Goal: Task Accomplishment & Management: Complete application form

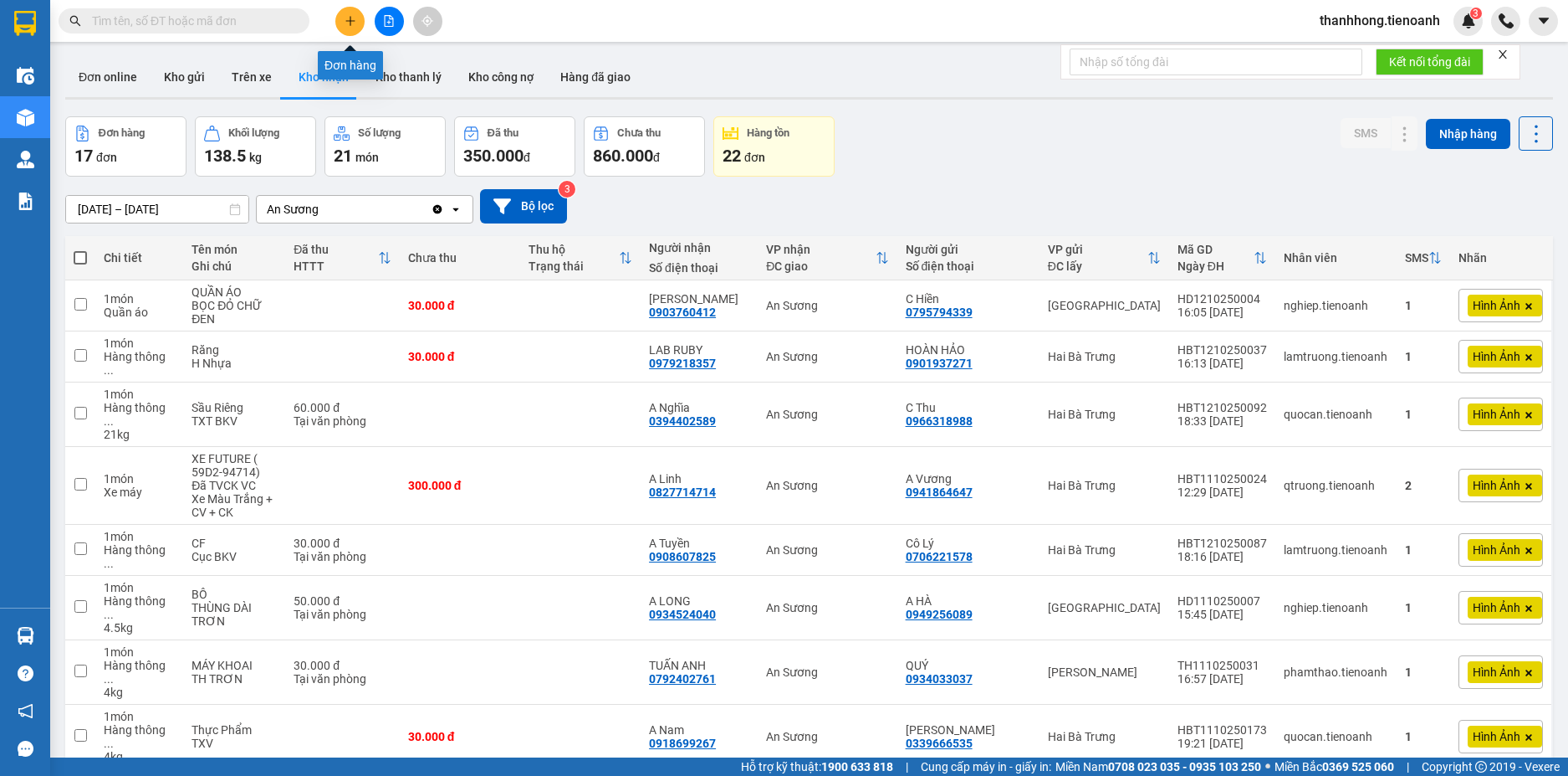
click at [349, 31] on button at bounding box center [350, 21] width 29 height 29
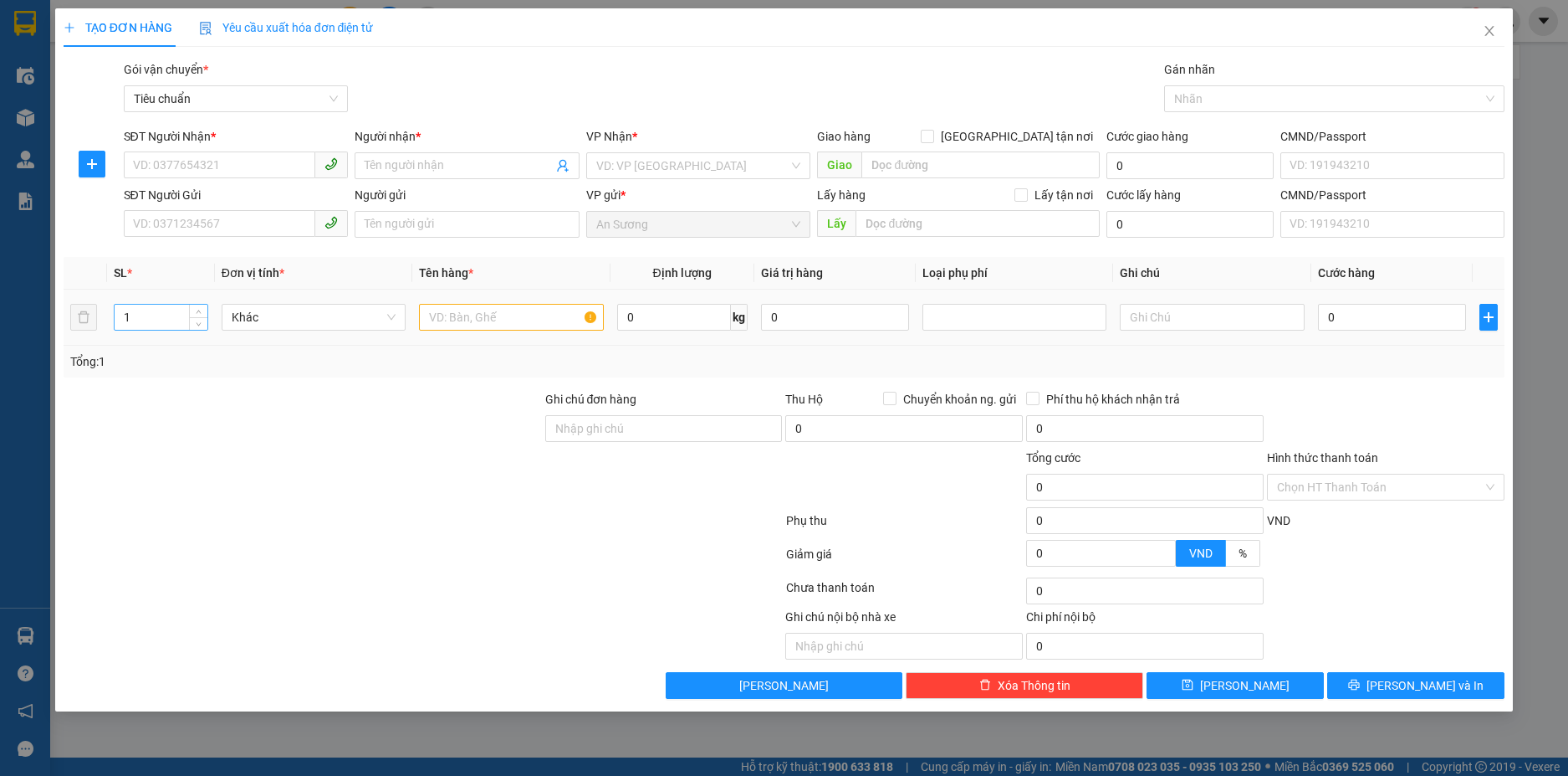
click at [141, 314] on input "1" at bounding box center [160, 316] width 93 height 25
click at [266, 413] on div at bounding box center [303, 420] width 482 height 59
click at [126, 323] on input "2" at bounding box center [160, 316] width 93 height 25
type input "1"
type input "4"
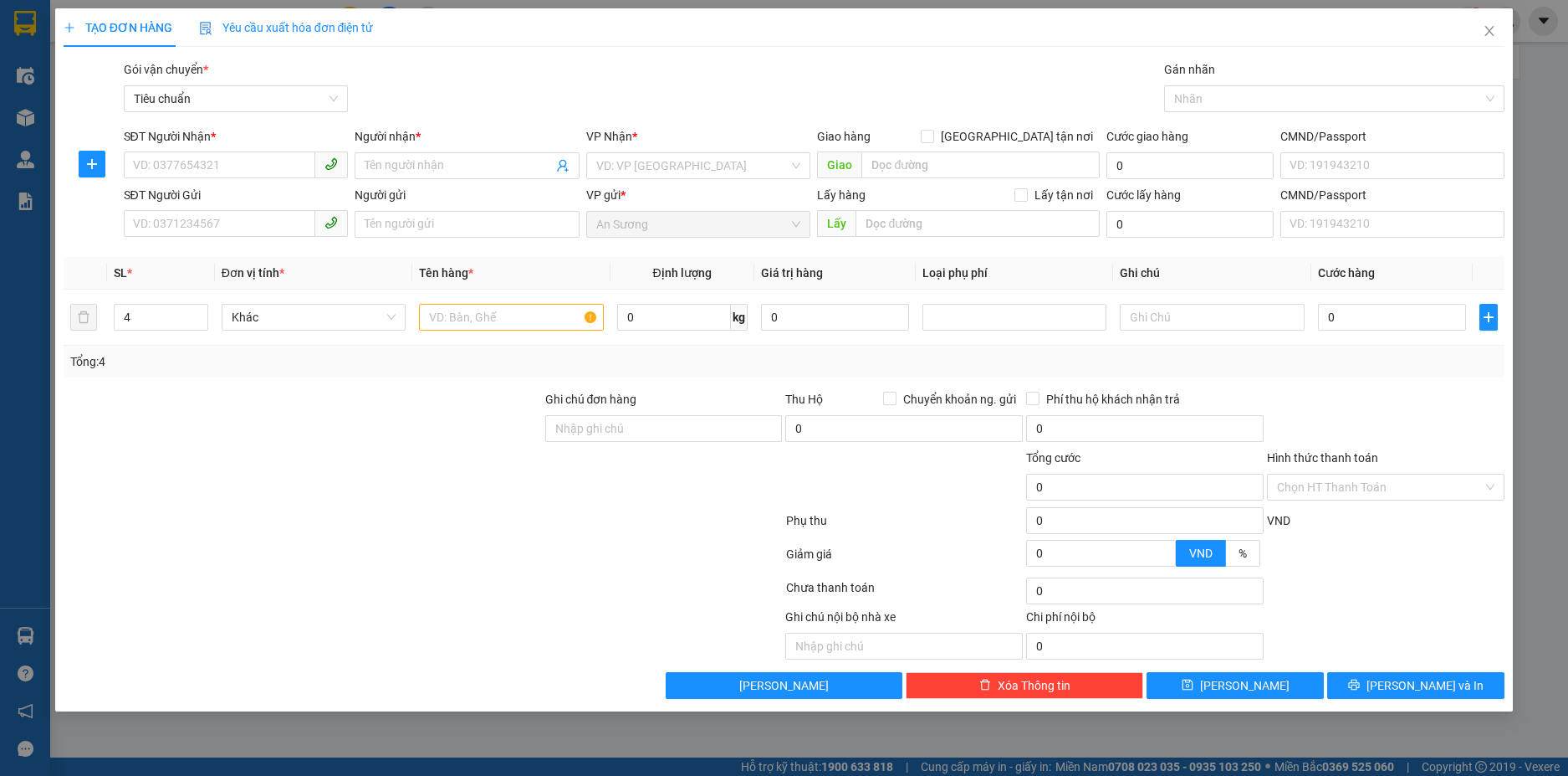
click at [223, 147] on div "SĐT Người Nhận *" at bounding box center [236, 139] width 225 height 25
click at [210, 169] on input "SĐT Người Nhận *" at bounding box center [220, 164] width 192 height 27
type input "0973745847"
click at [218, 190] on div "0973745847 - A TRUNG" at bounding box center [236, 199] width 205 height 18
type input "A TRUNG"
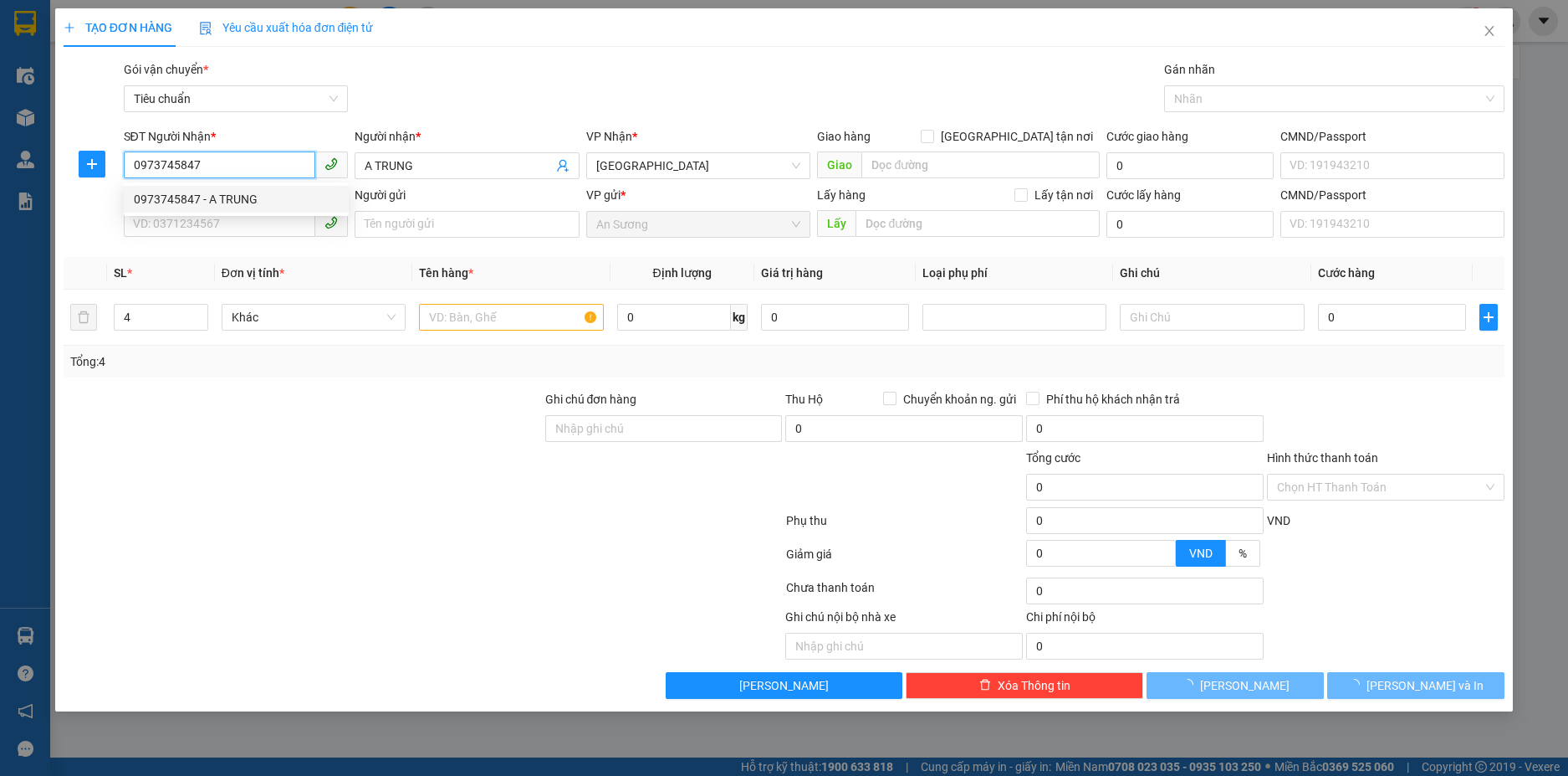
type input "210.000"
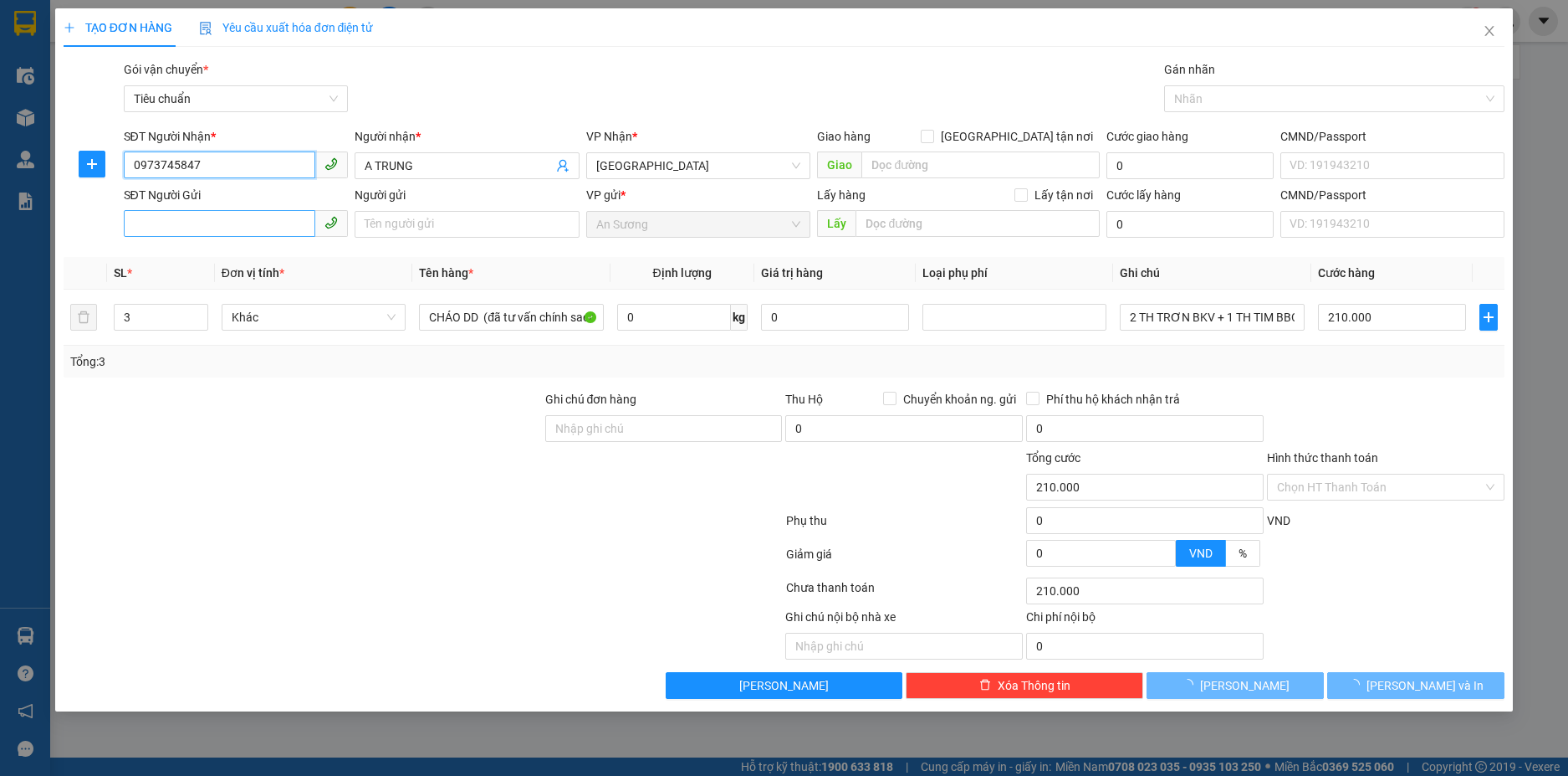
type input "0973745847"
click at [216, 217] on input "SĐT Người Gửi" at bounding box center [220, 223] width 192 height 27
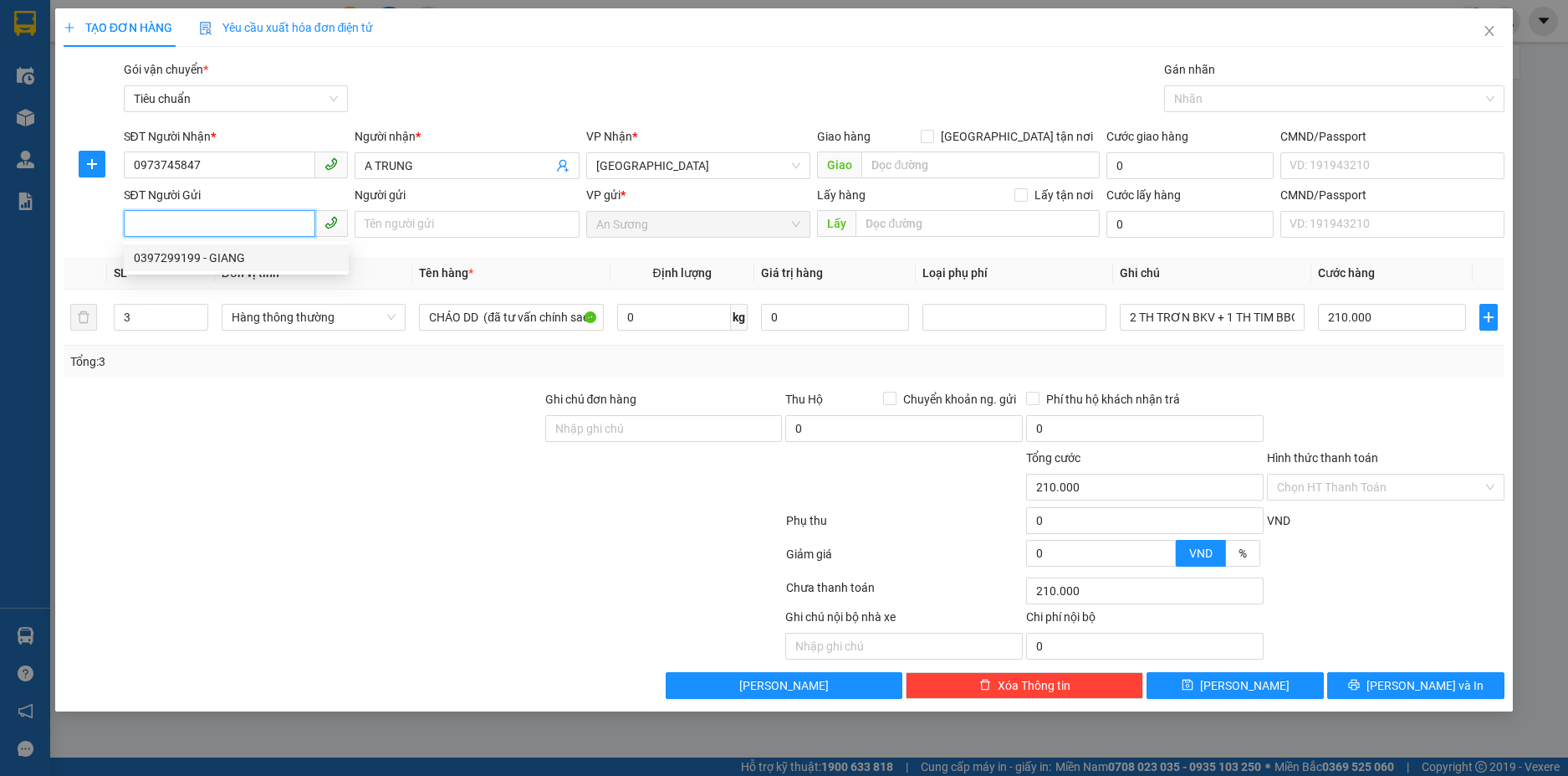
click at [217, 267] on div "0397299199 - GIANG" at bounding box center [236, 257] width 225 height 27
type input "0397299199"
type input "GIANG"
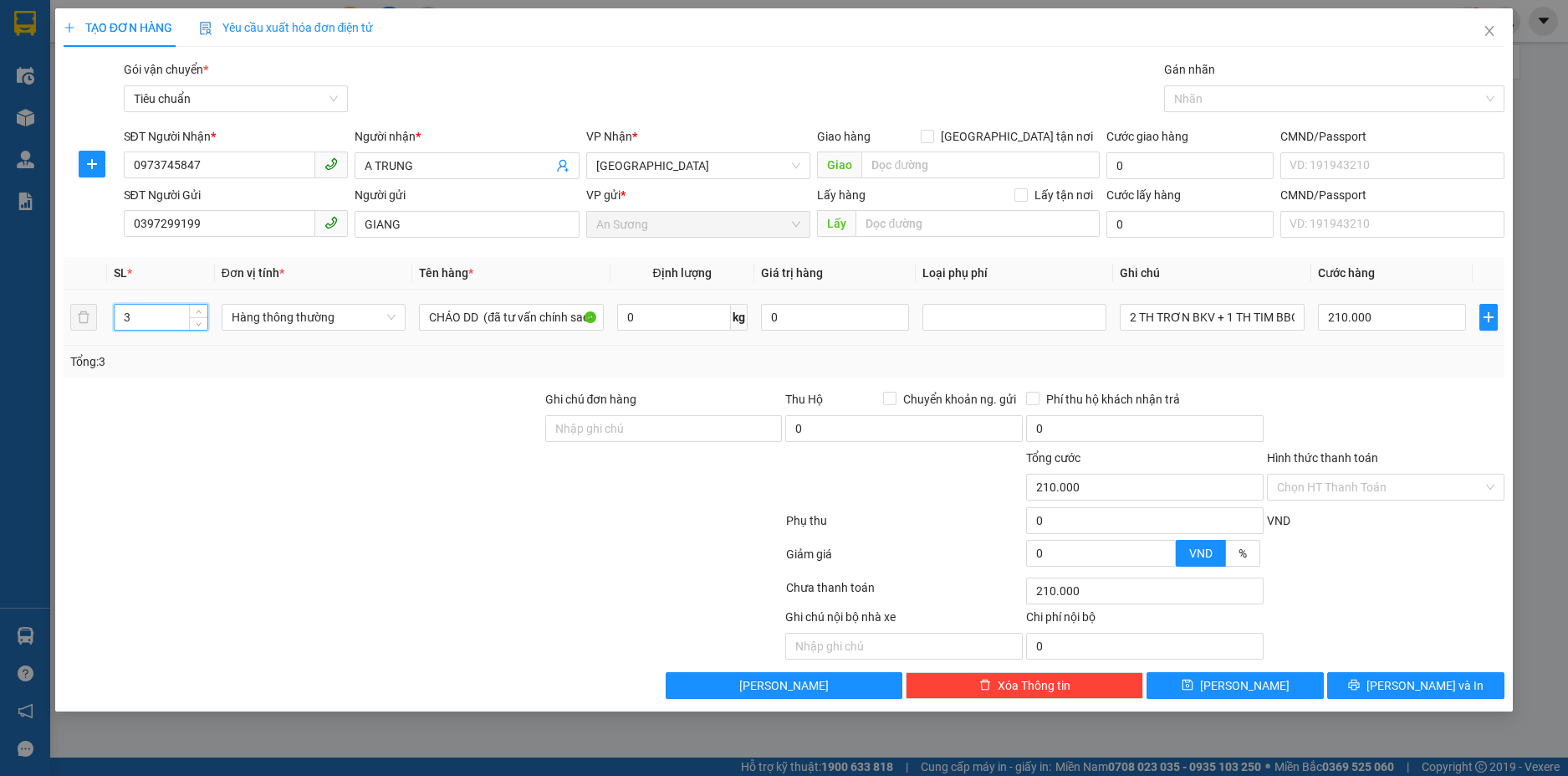
click at [163, 315] on input "3" at bounding box center [160, 316] width 93 height 25
type input "4"
click at [681, 312] on input "0" at bounding box center [674, 317] width 114 height 27
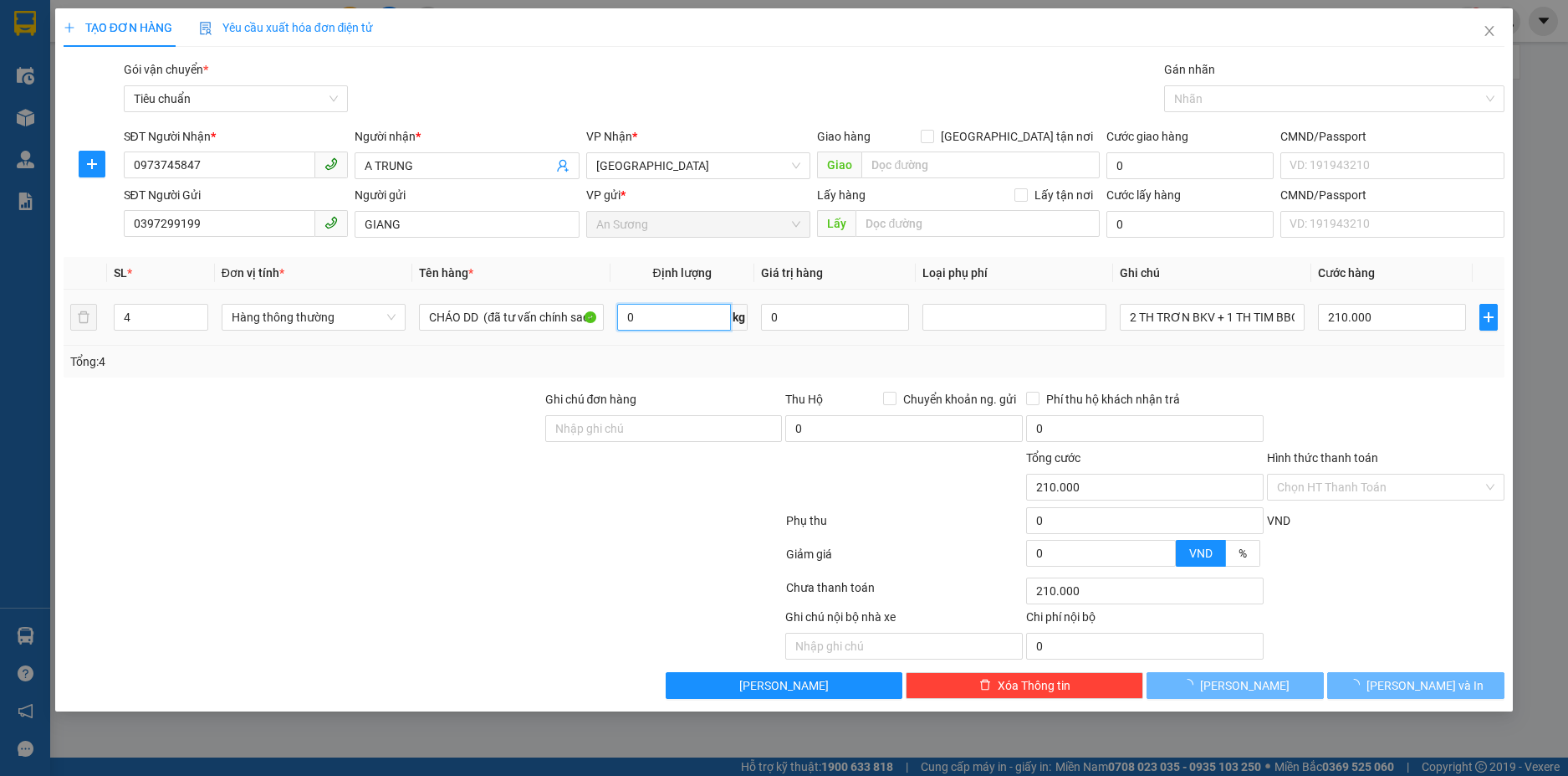
type input "0"
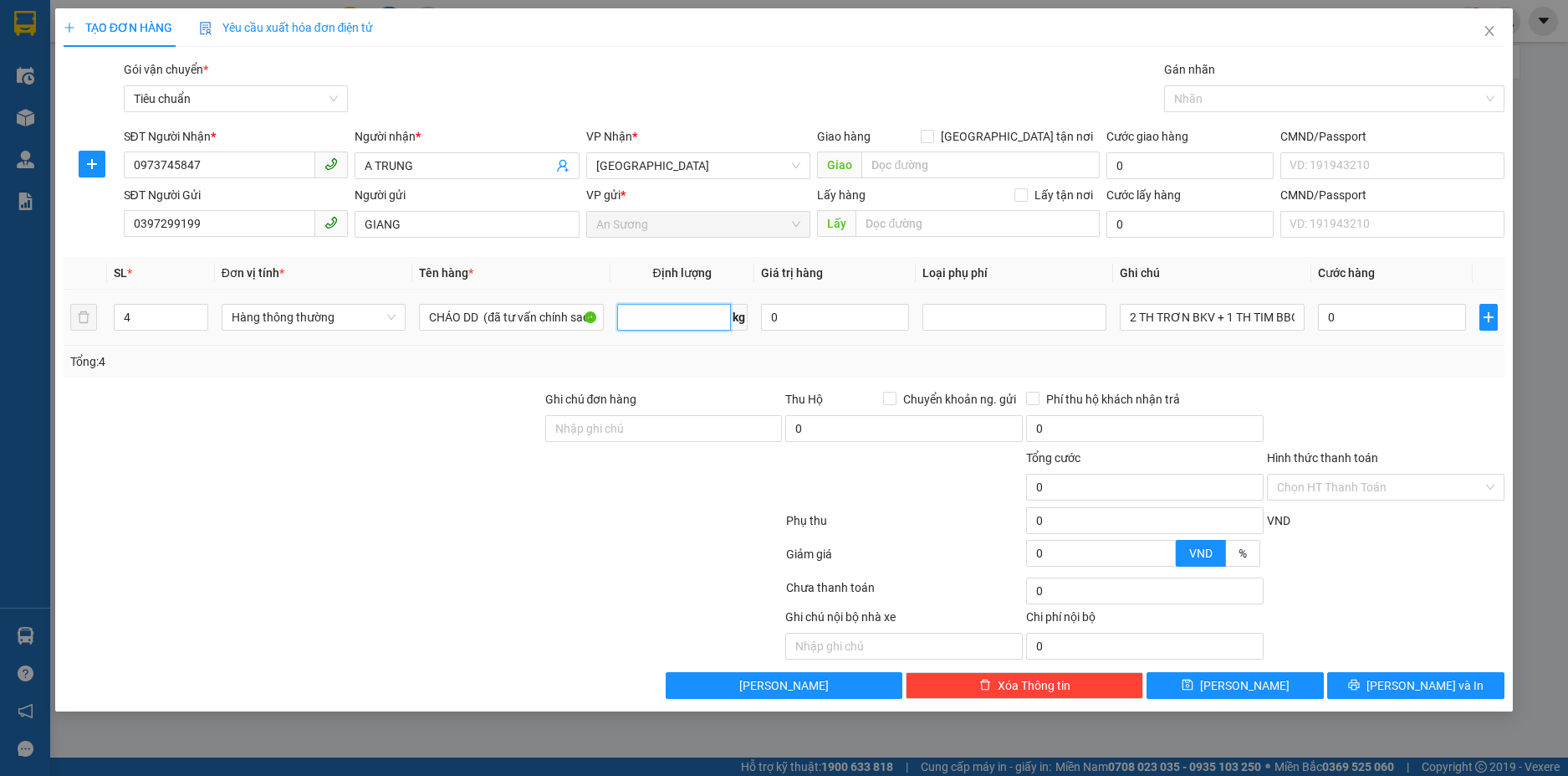
type input "8"
type input "23"
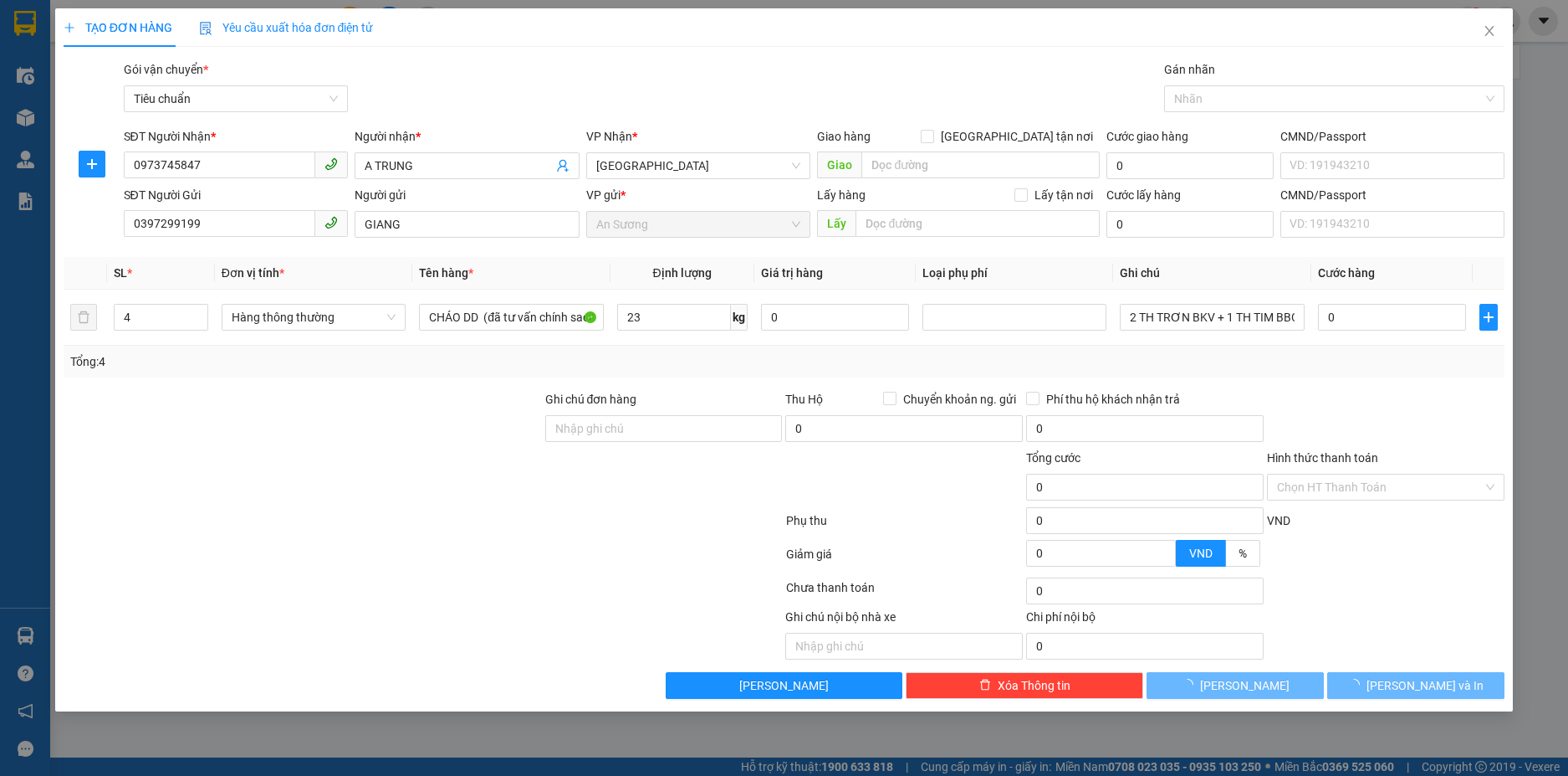
click at [731, 345] on div "Tổng: 4" at bounding box center [784, 361] width 1443 height 32
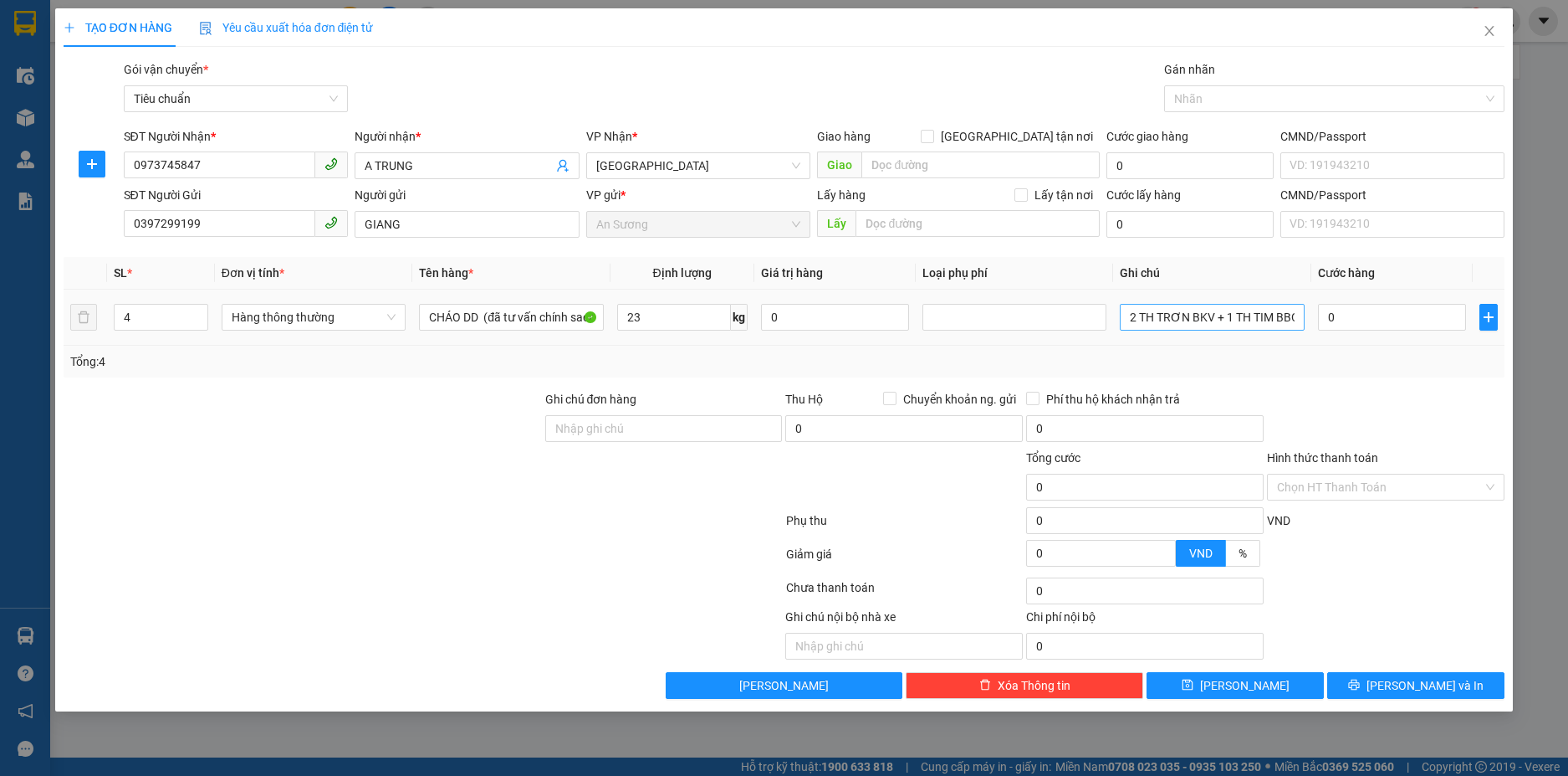
type input "60.000"
drag, startPoint x: 1193, startPoint y: 323, endPoint x: 1358, endPoint y: 319, distance: 165.0
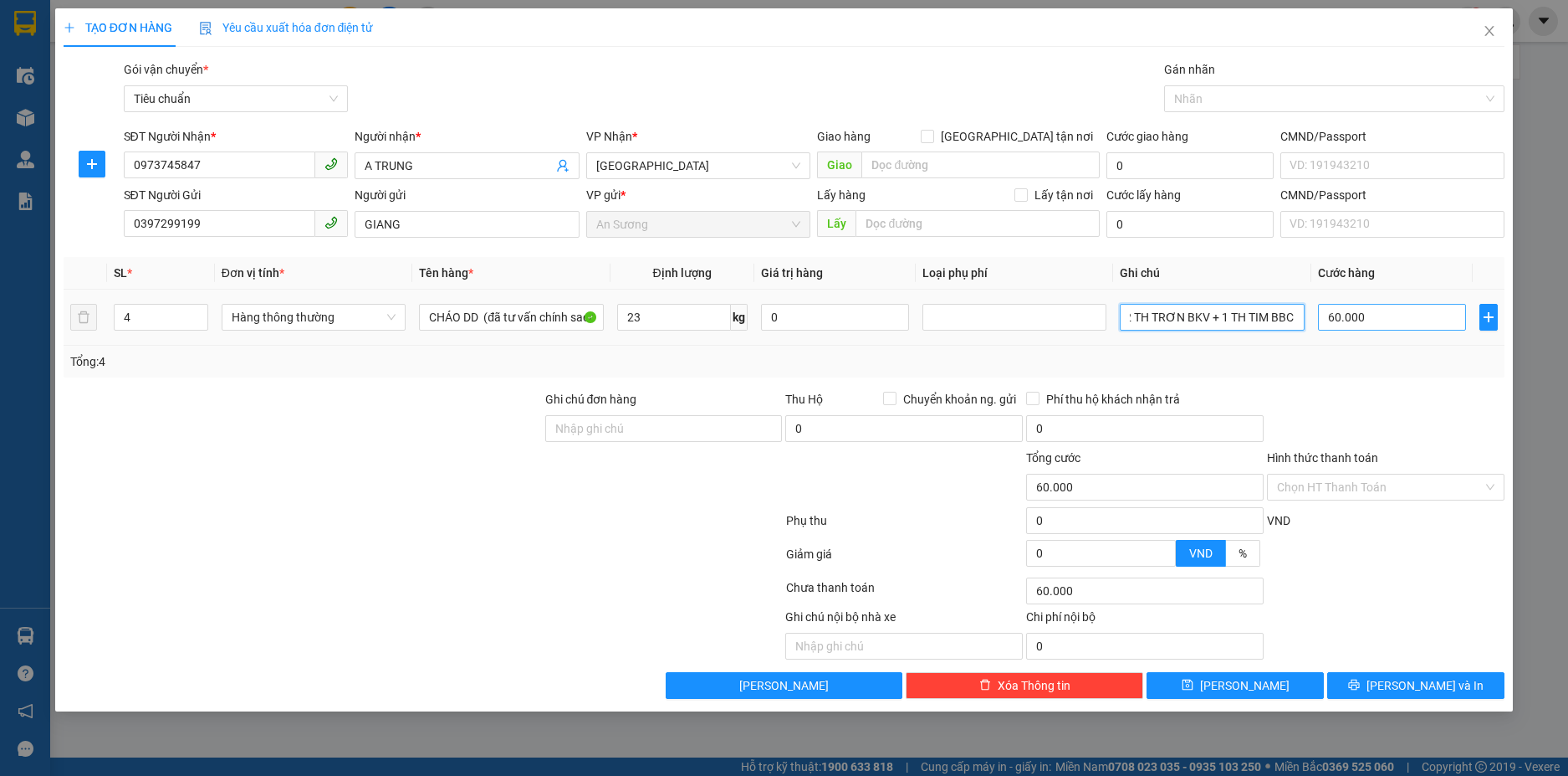
click at [1358, 319] on tr "4 Hàng thông thường CHÁO DD (đã tư vấn chính sach) 23 kg 0 2 TH TRƠN BKV + 1 TH…" at bounding box center [784, 317] width 1443 height 56
type input "2 TH TRƠN DC + 2 TH TRƠN"
click at [1409, 403] on div at bounding box center [1386, 420] width 241 height 59
click at [1424, 319] on input "60.000" at bounding box center [1392, 317] width 148 height 27
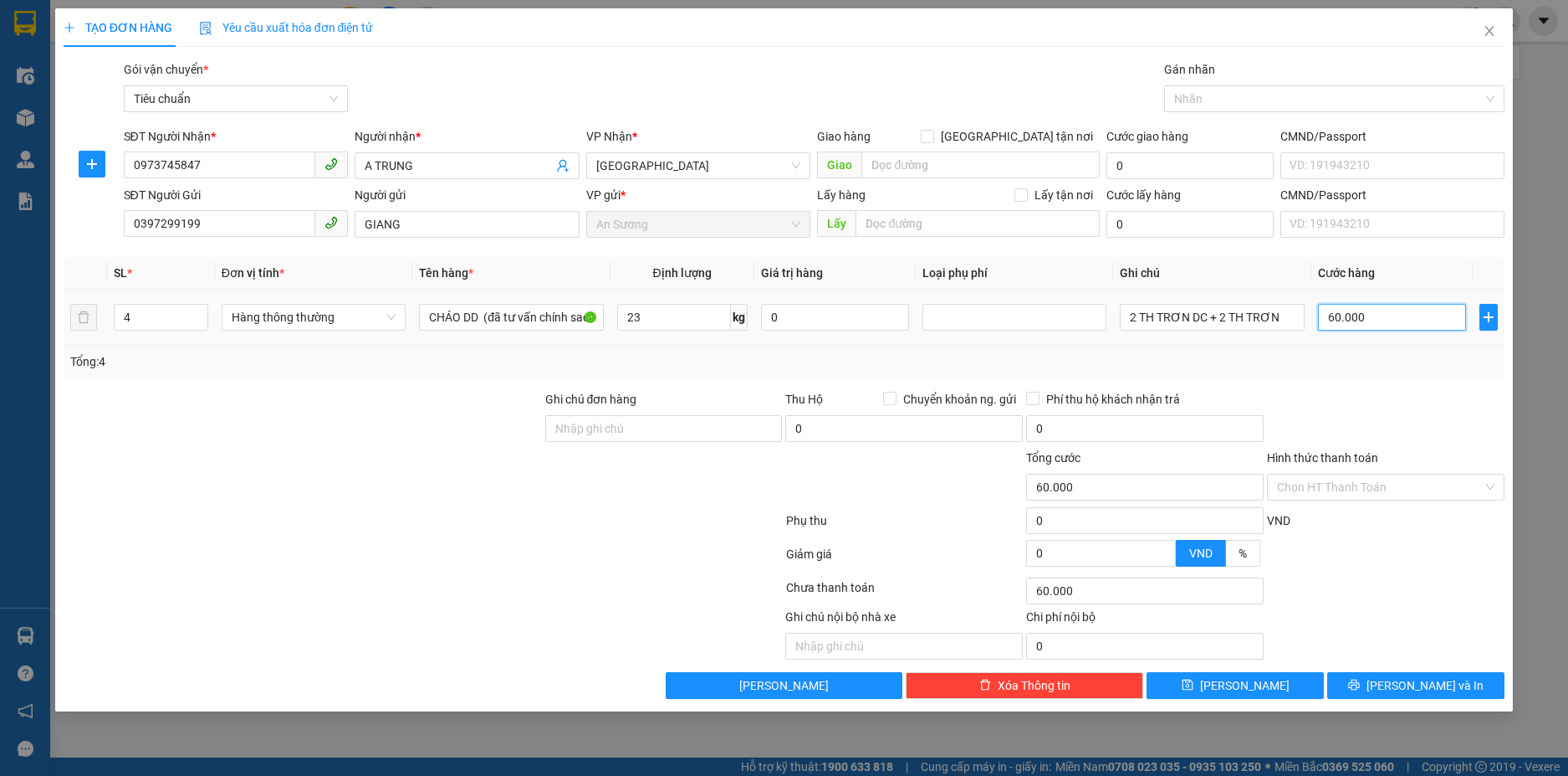
type input "0"
type input "6"
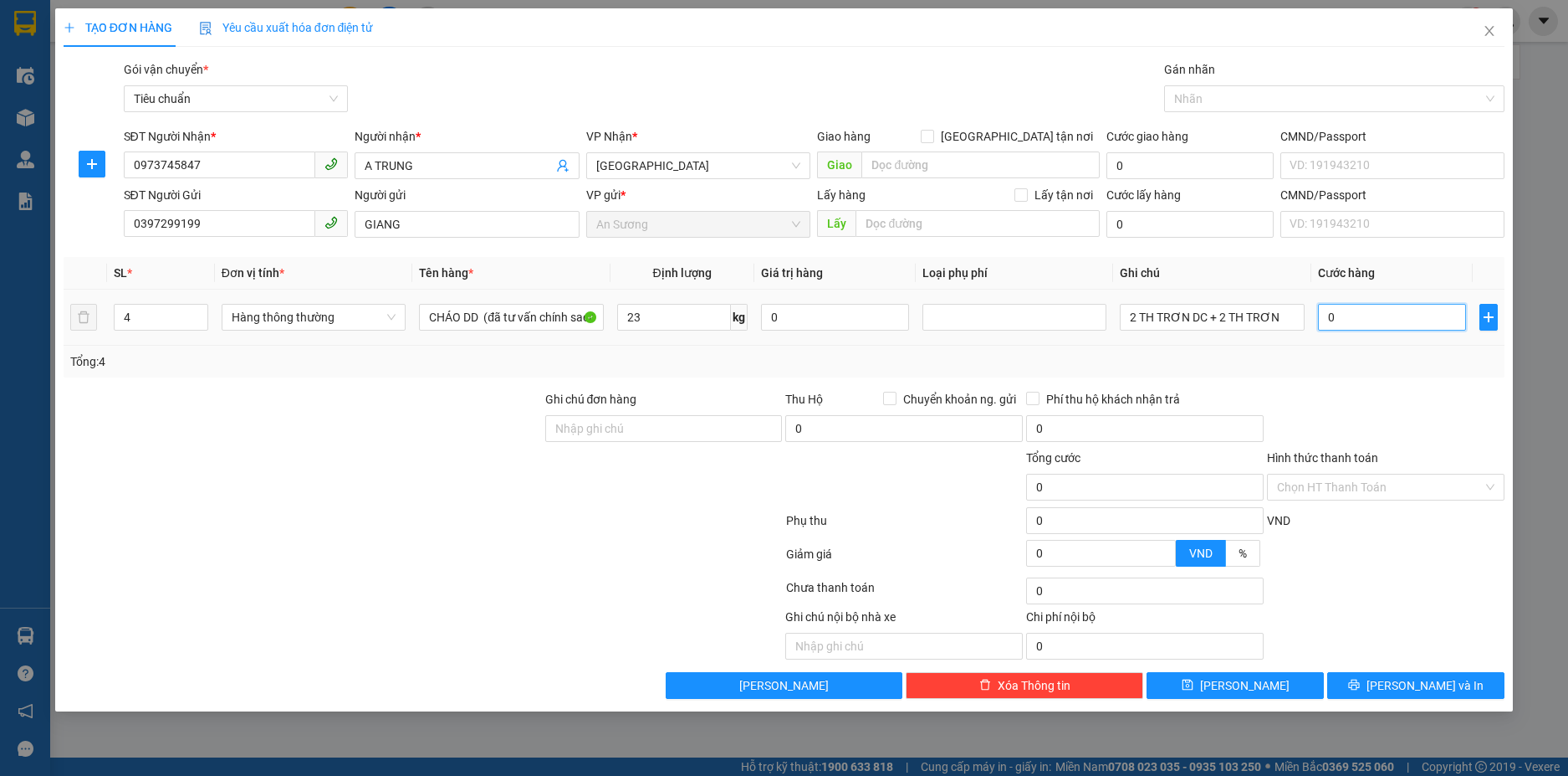
type input "06"
type input "60"
type input "060*"
type input "0"
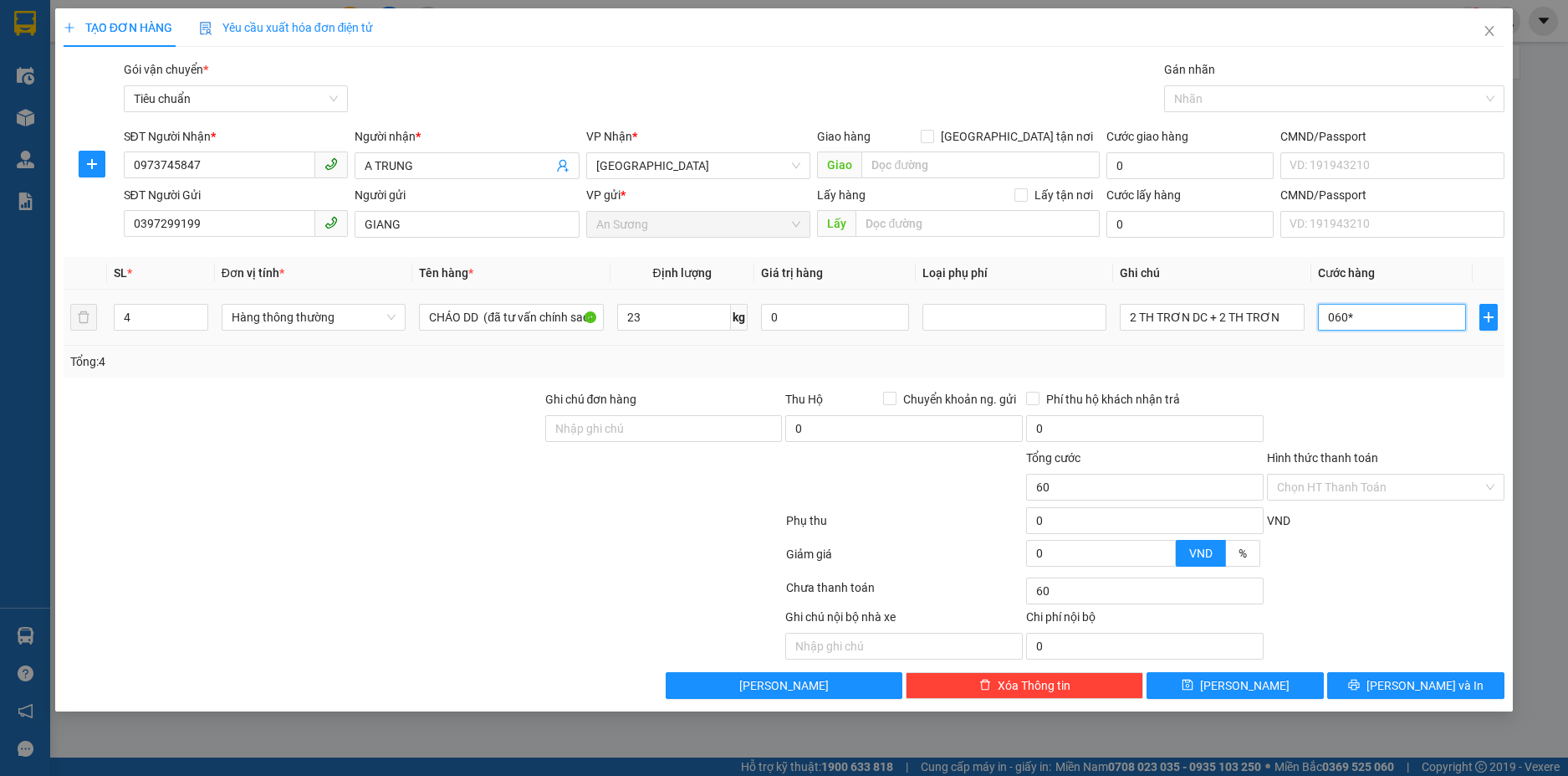
type input "0"
type input "060*4"
type input "240.000"
click at [1420, 359] on div "Tổng: 4" at bounding box center [785, 362] width 1429 height 18
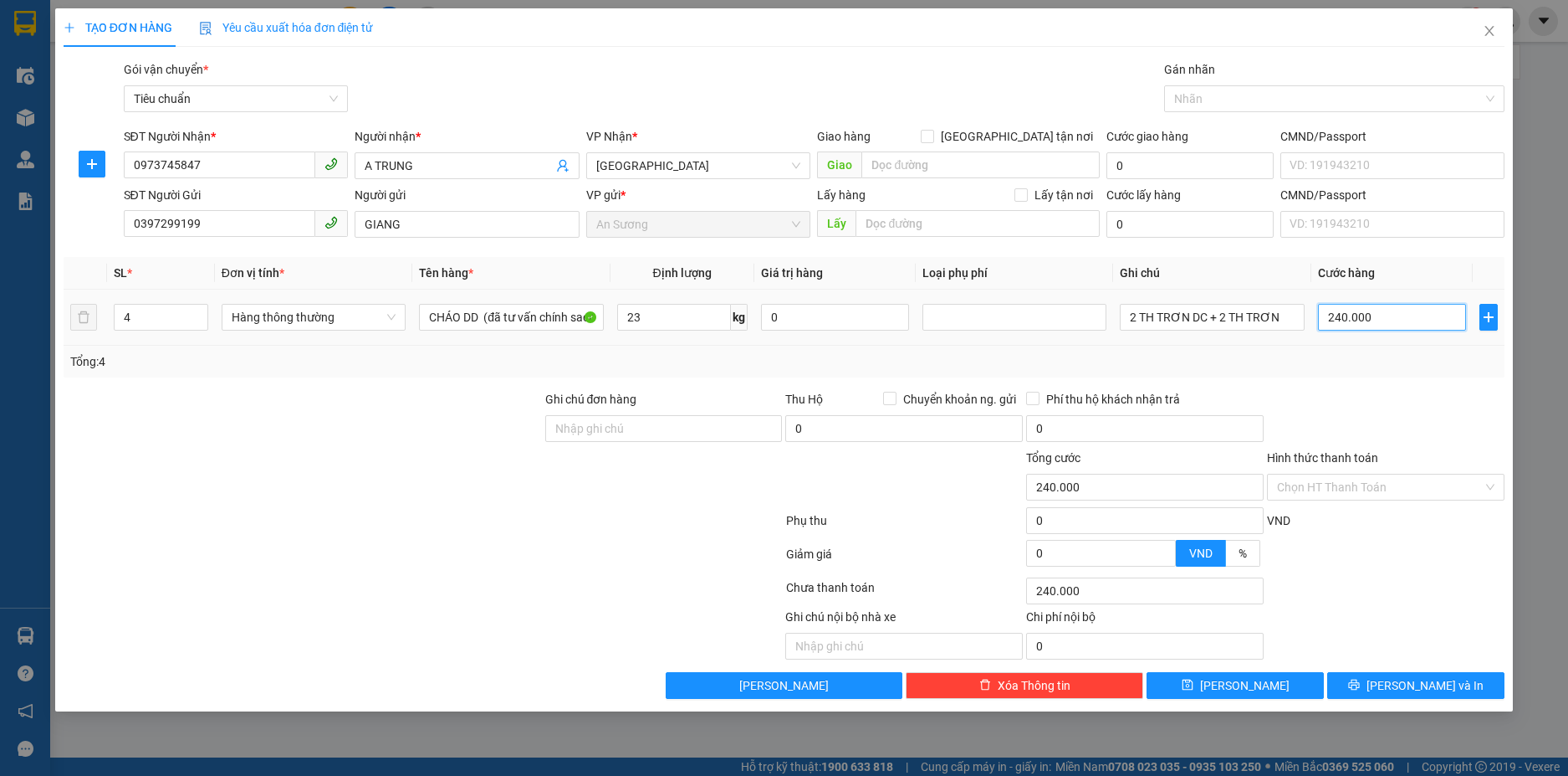
click at [1386, 314] on input "240.000" at bounding box center [1392, 317] width 148 height 27
type input "0"
type input "02"
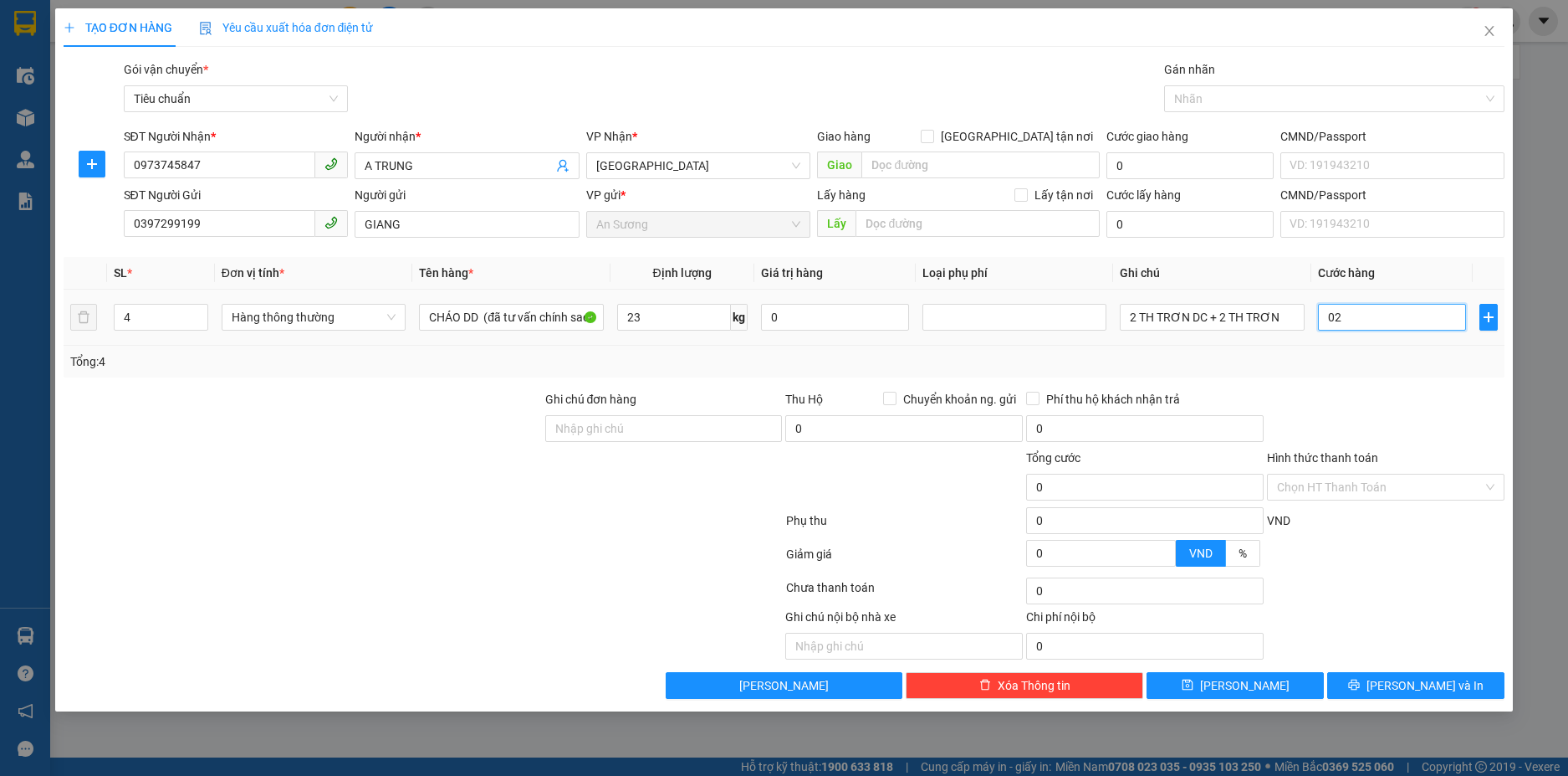
type input "2"
type input "026"
type input "26"
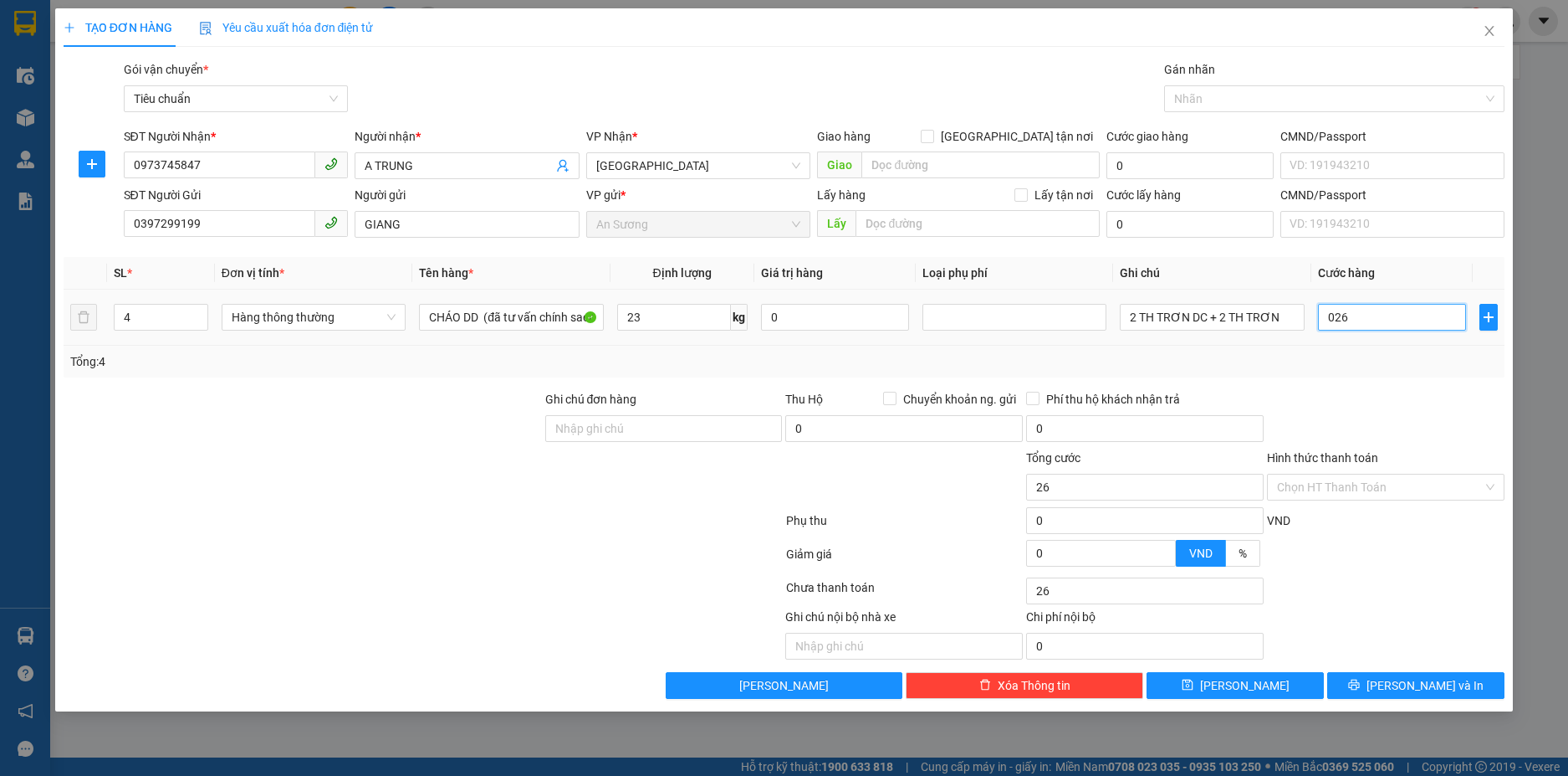
type input "0.260"
type input "260"
type input "0.260"
click at [1386, 381] on div "Transit Pickup Surcharge Ids Transit Deliver Surcharge Ids Transit Deliver Surc…" at bounding box center [784, 379] width 1443 height 639
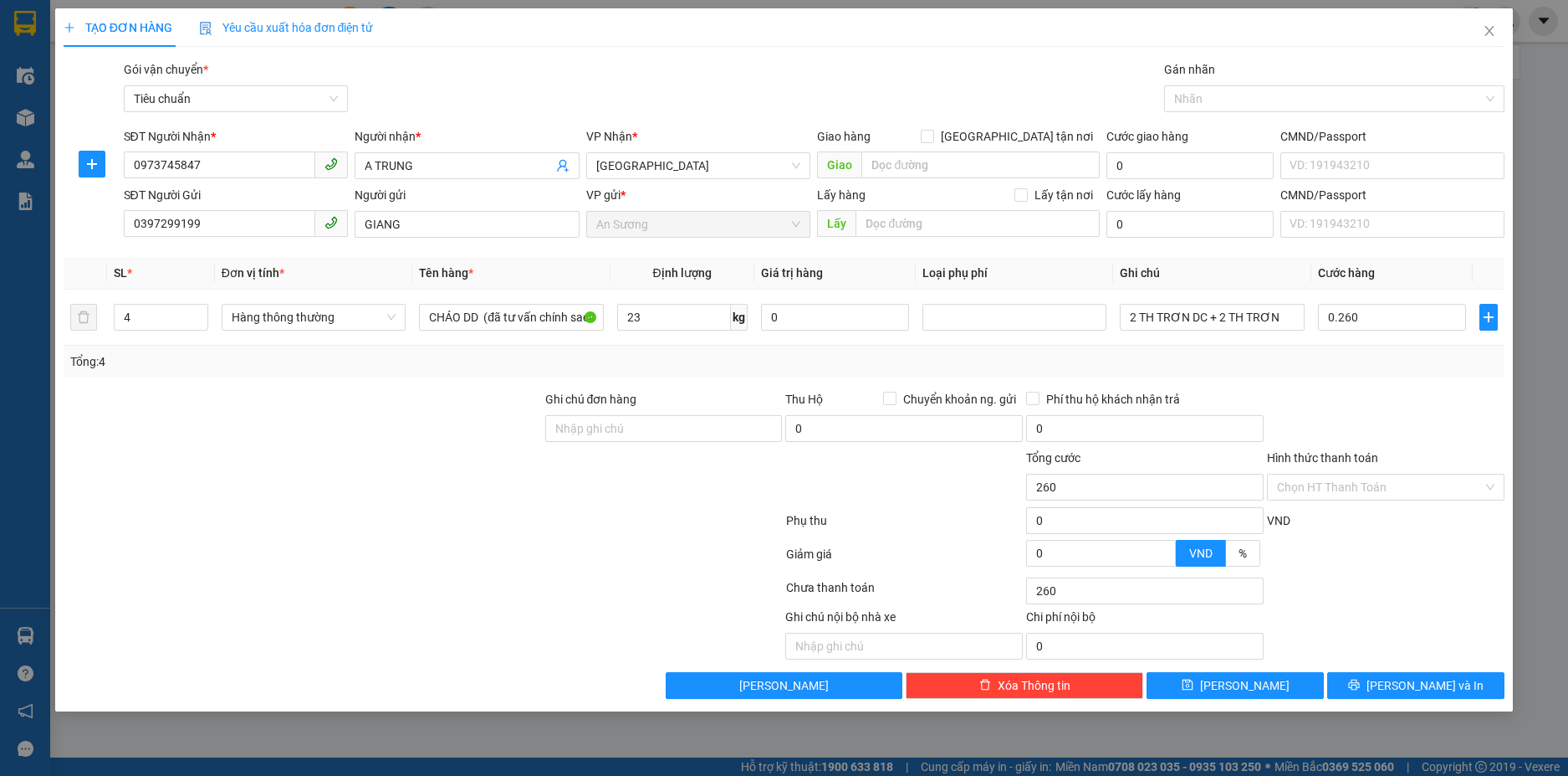
type input "260.000"
click at [1404, 693] on span "[PERSON_NAME] và In" at bounding box center [1425, 685] width 117 height 18
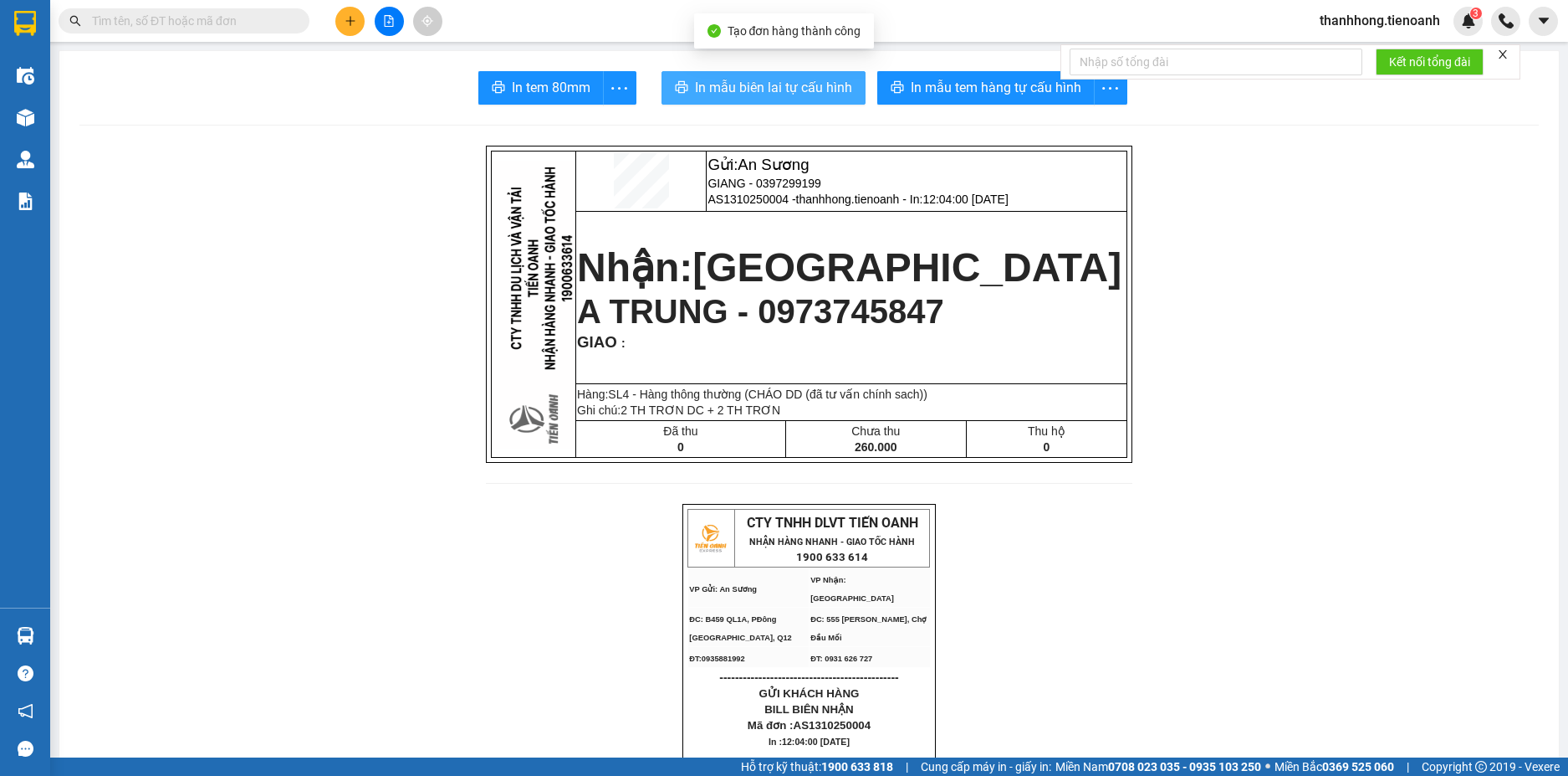
click at [742, 73] on button "In mẫu biên lai tự cấu hình" at bounding box center [763, 88] width 204 height 34
click at [746, 82] on span "In mẫu biên lai tự cấu hình" at bounding box center [774, 87] width 158 height 21
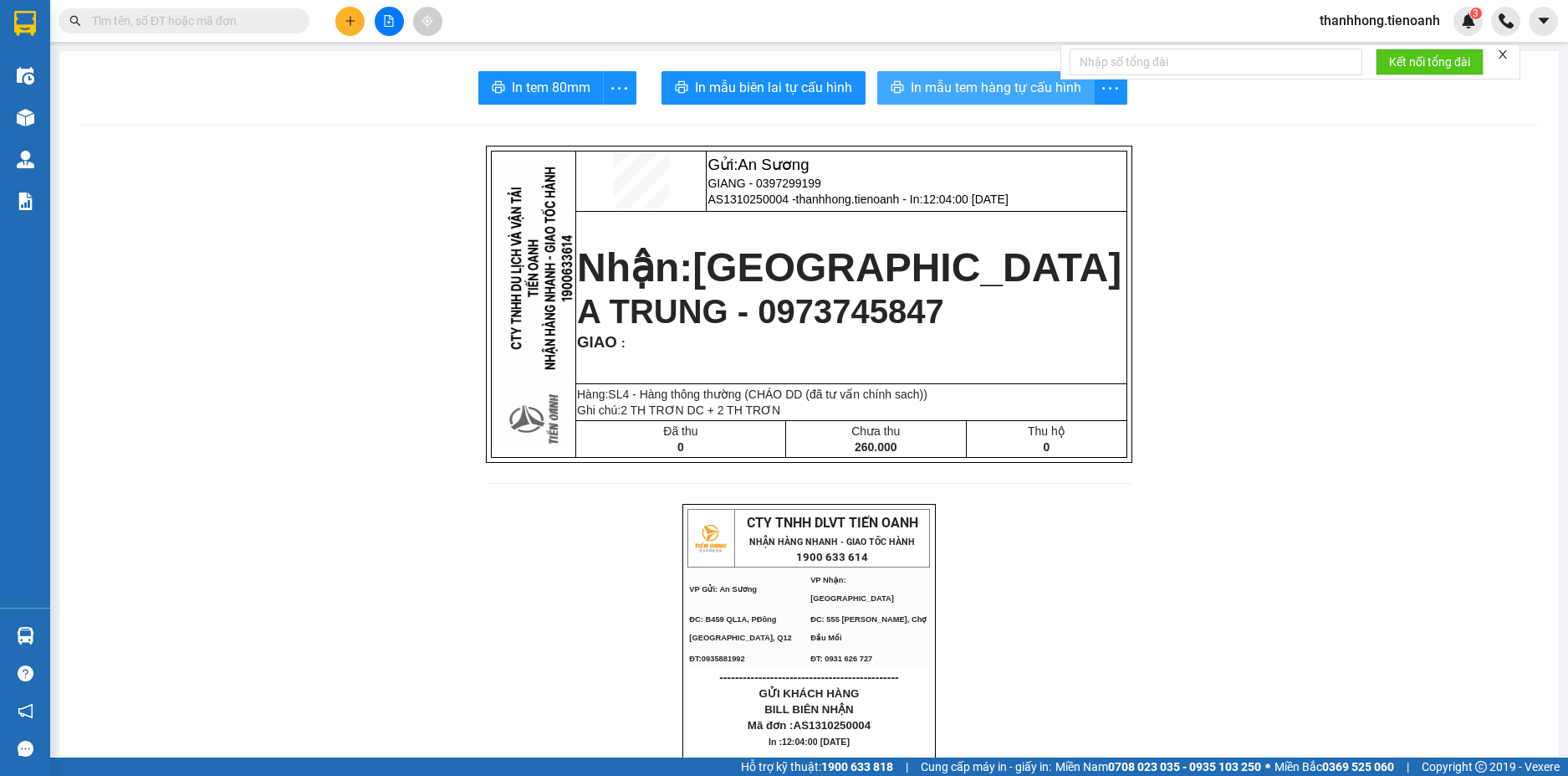
click at [1027, 89] on span "In mẫu tem hàng tự cấu hình" at bounding box center [996, 87] width 170 height 21
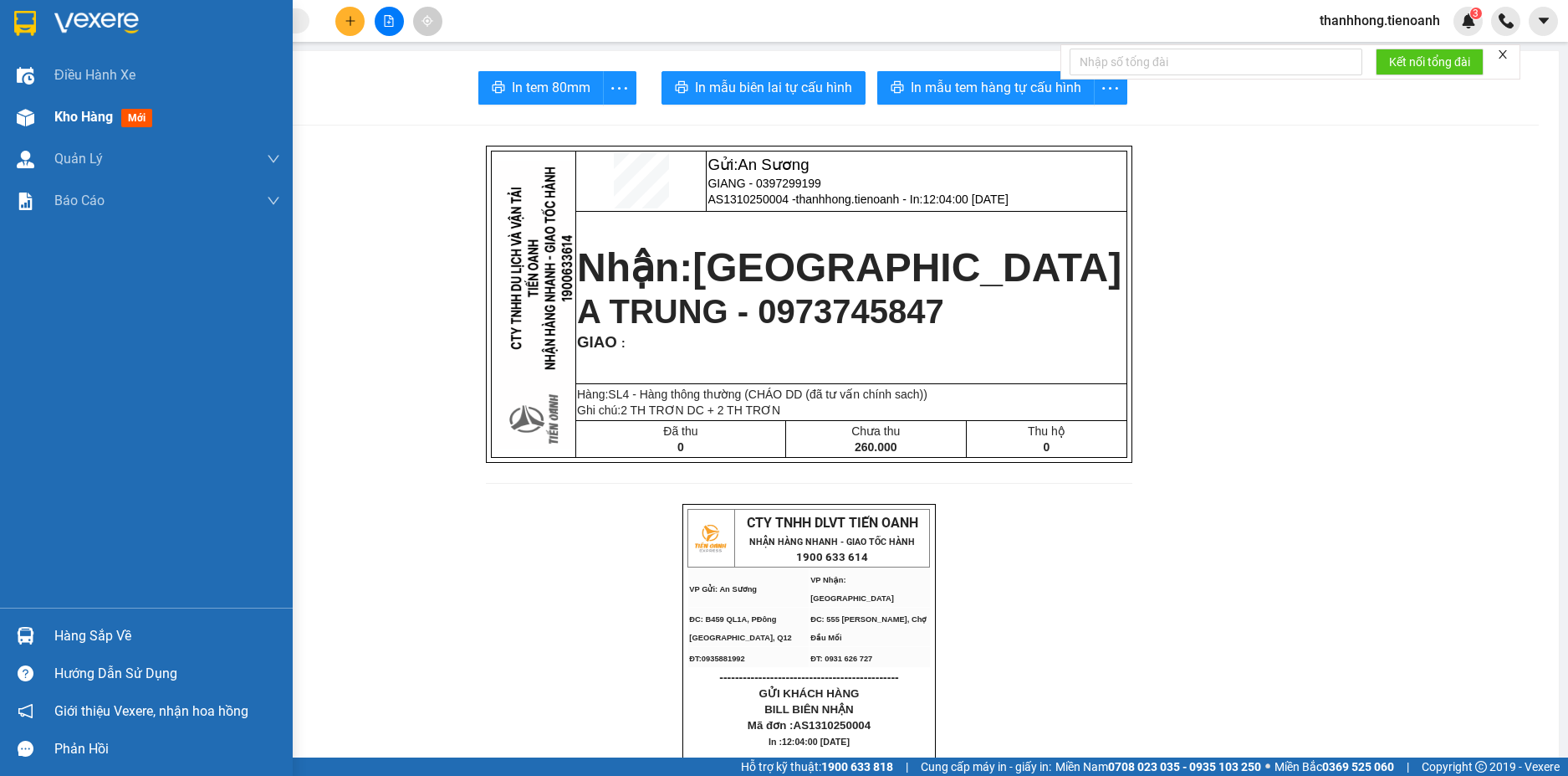
click at [43, 121] on div "Kho hàng mới" at bounding box center [147, 117] width 293 height 42
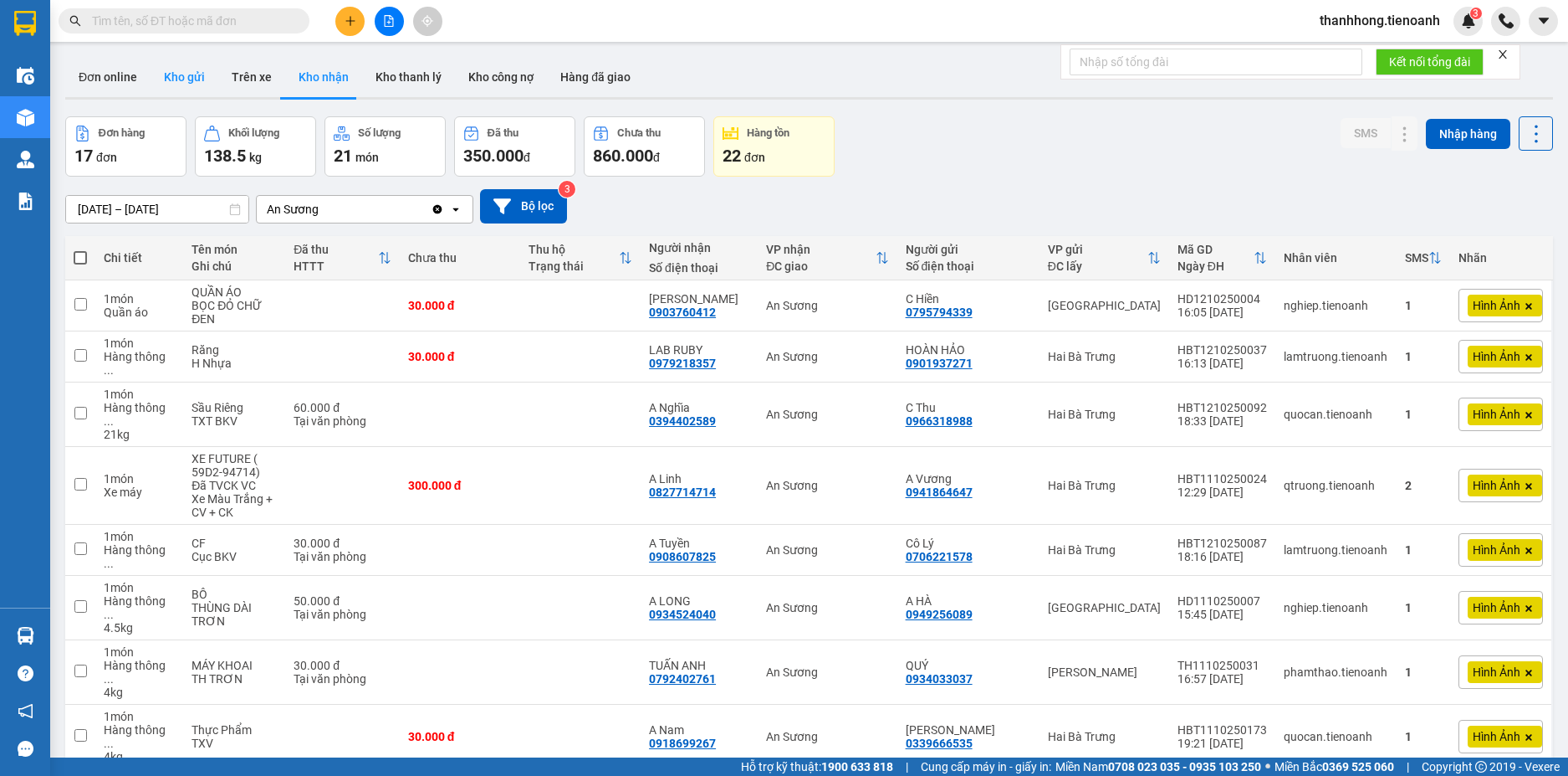
click at [166, 73] on button "Kho gửi" at bounding box center [184, 77] width 68 height 40
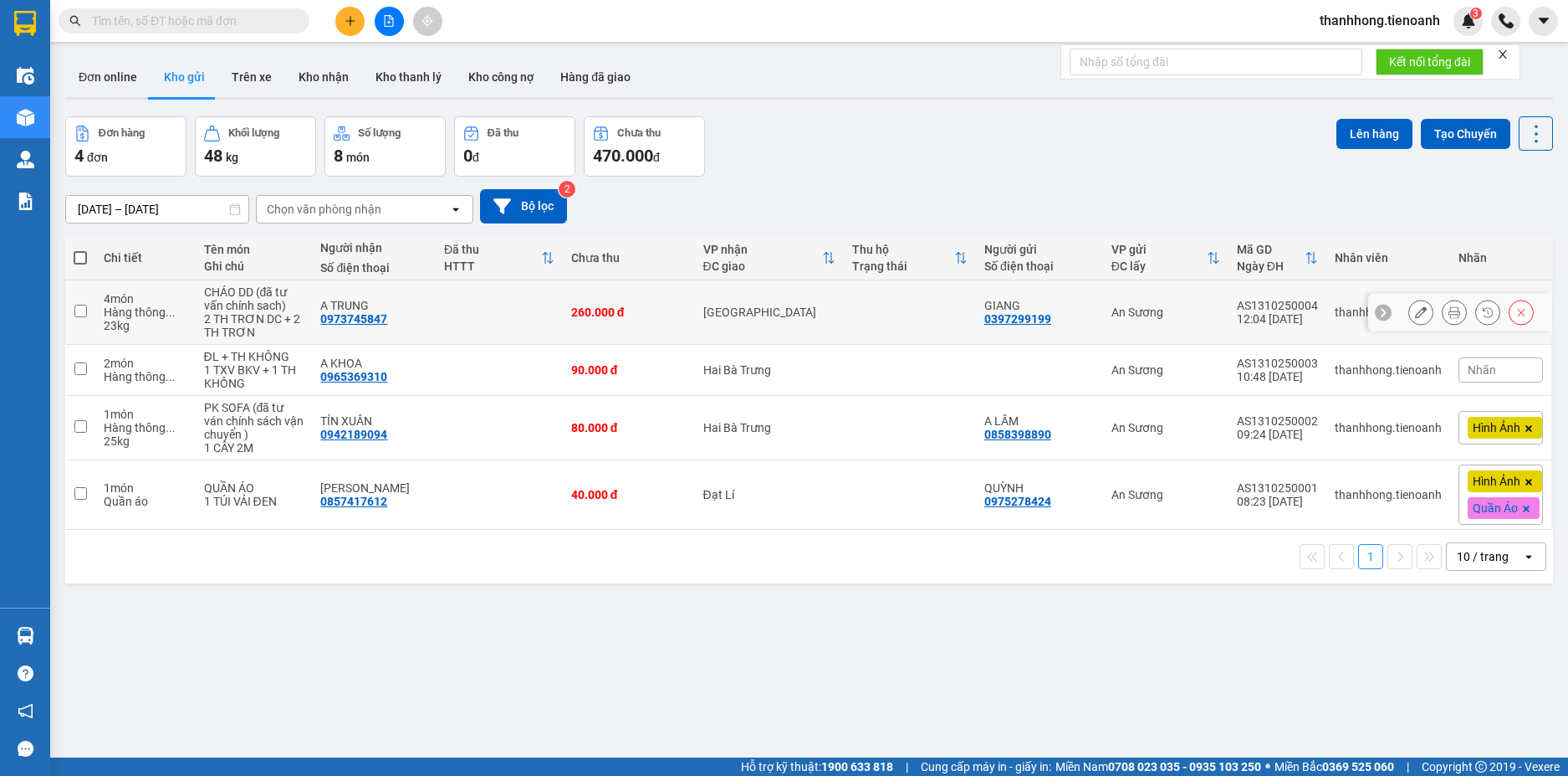
click at [1415, 310] on icon at bounding box center [1421, 311] width 12 height 12
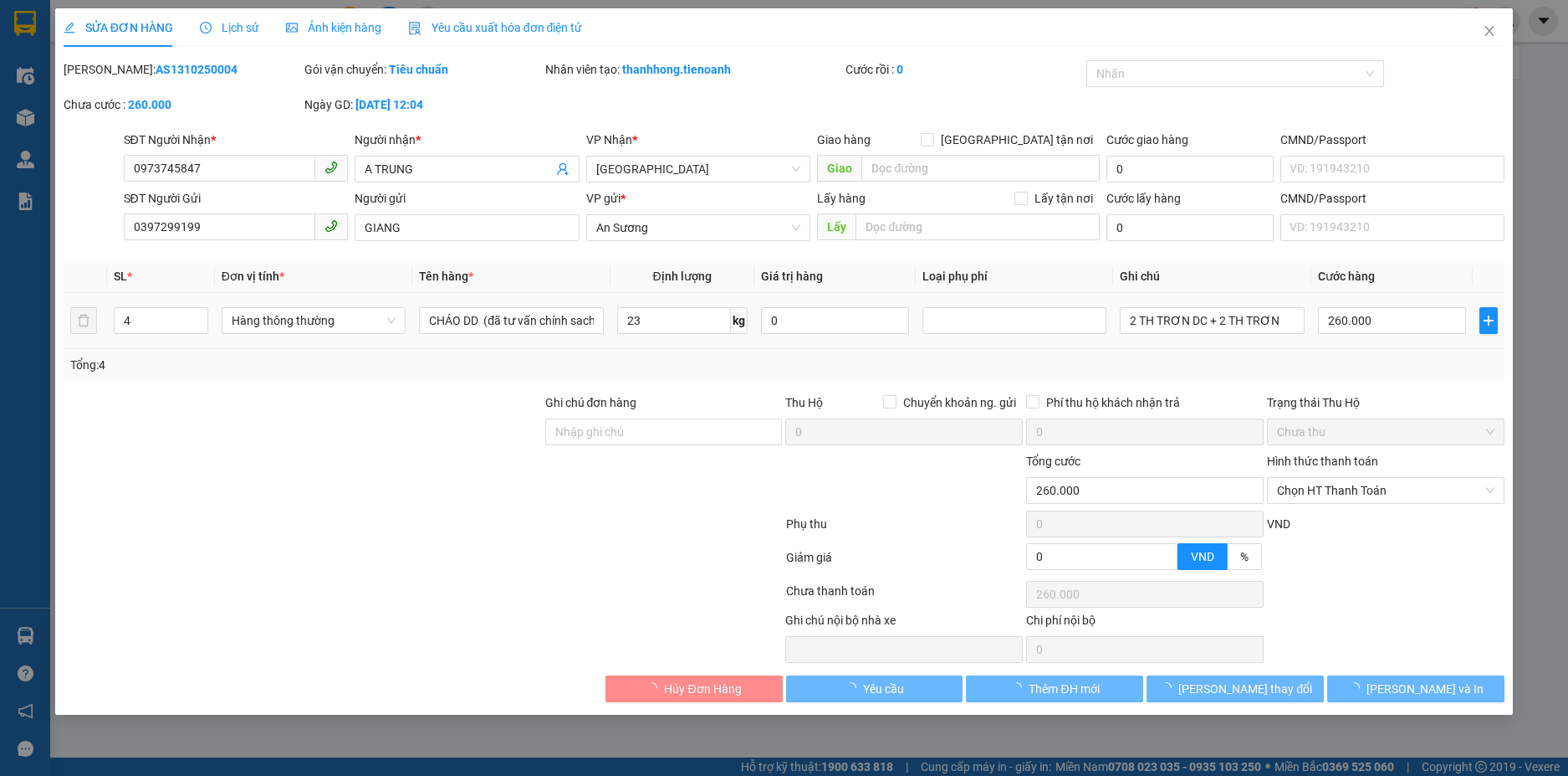
type input "0973745847"
type input "A TRUNG"
type input "0397299199"
type input "GIANG"
type input "0"
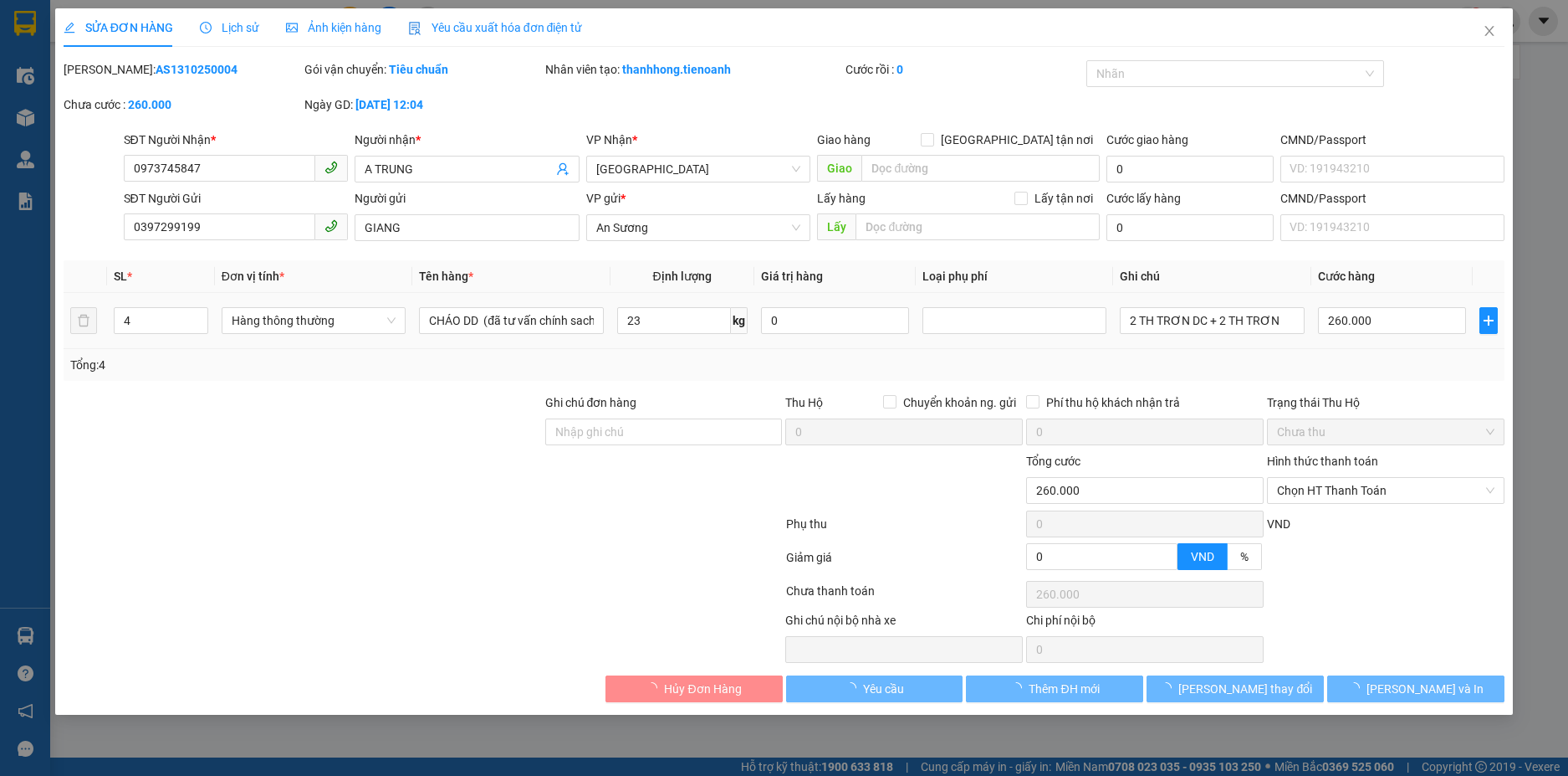
type input "260.000"
click at [1371, 329] on input "260.000" at bounding box center [1392, 320] width 148 height 27
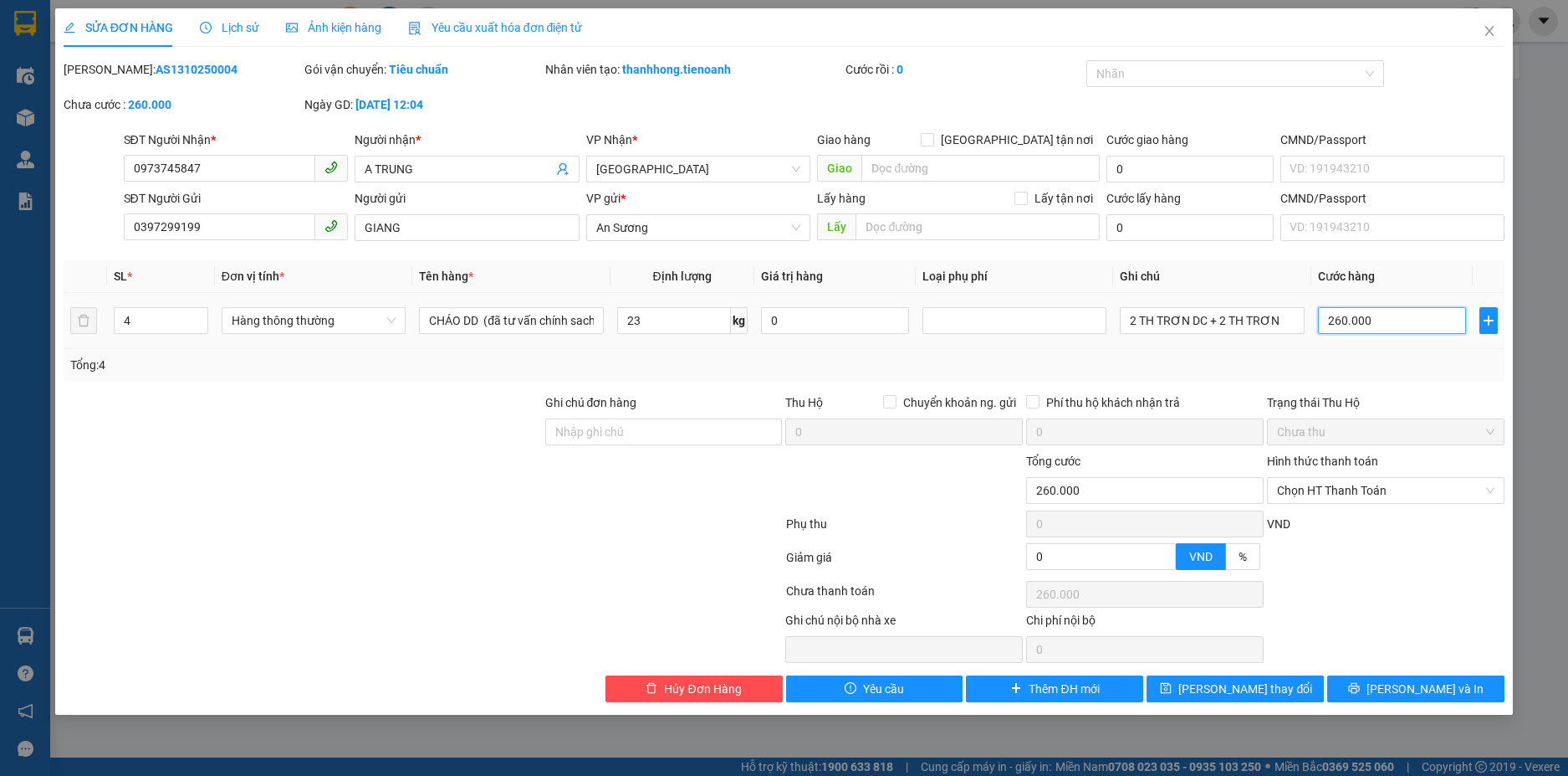
type input "0"
type input "02"
type input "2"
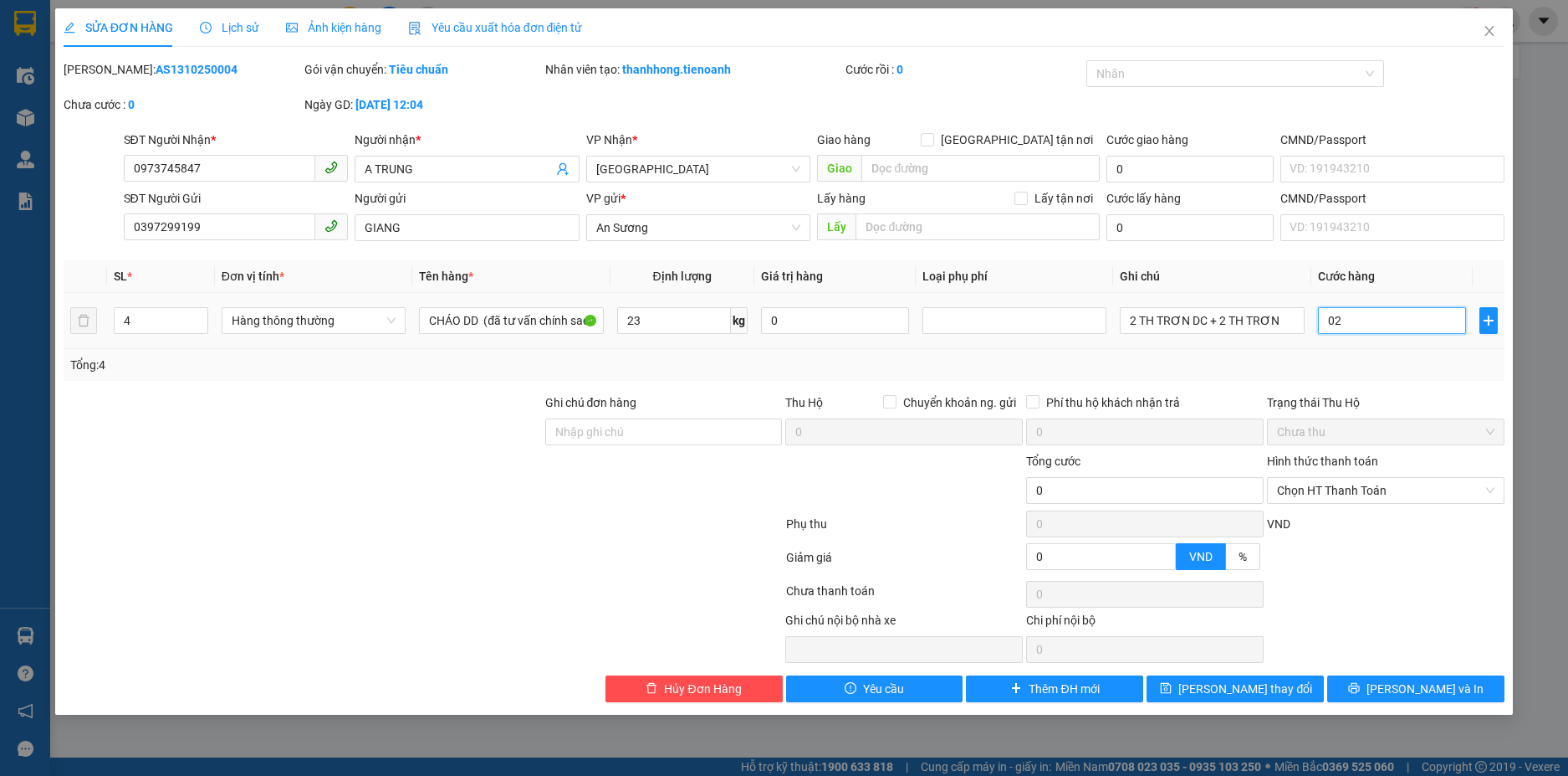
type input "2"
type input "24"
type input "0.240"
type input "240"
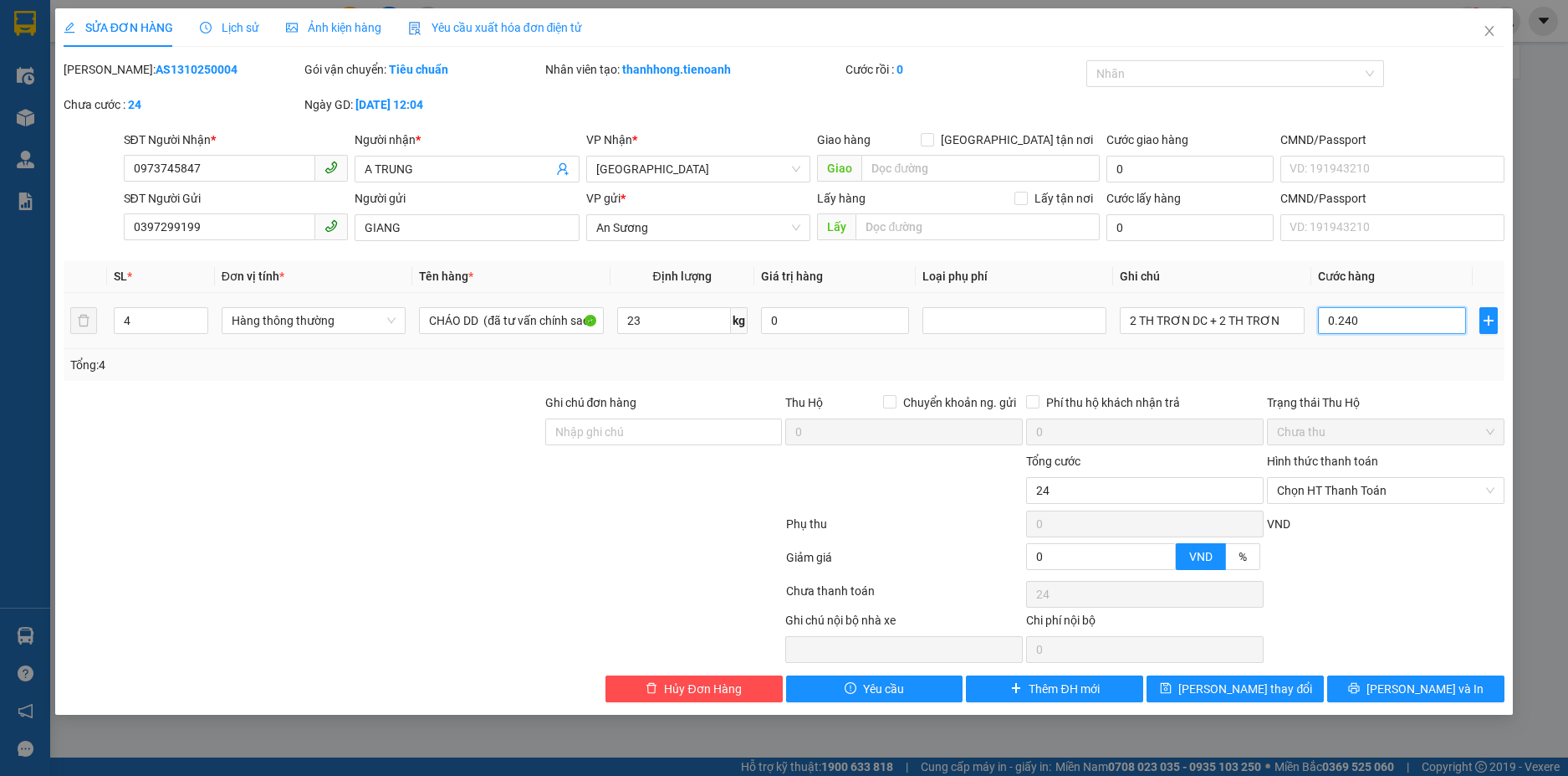
type input "240"
type input "0.240"
type input "240.000"
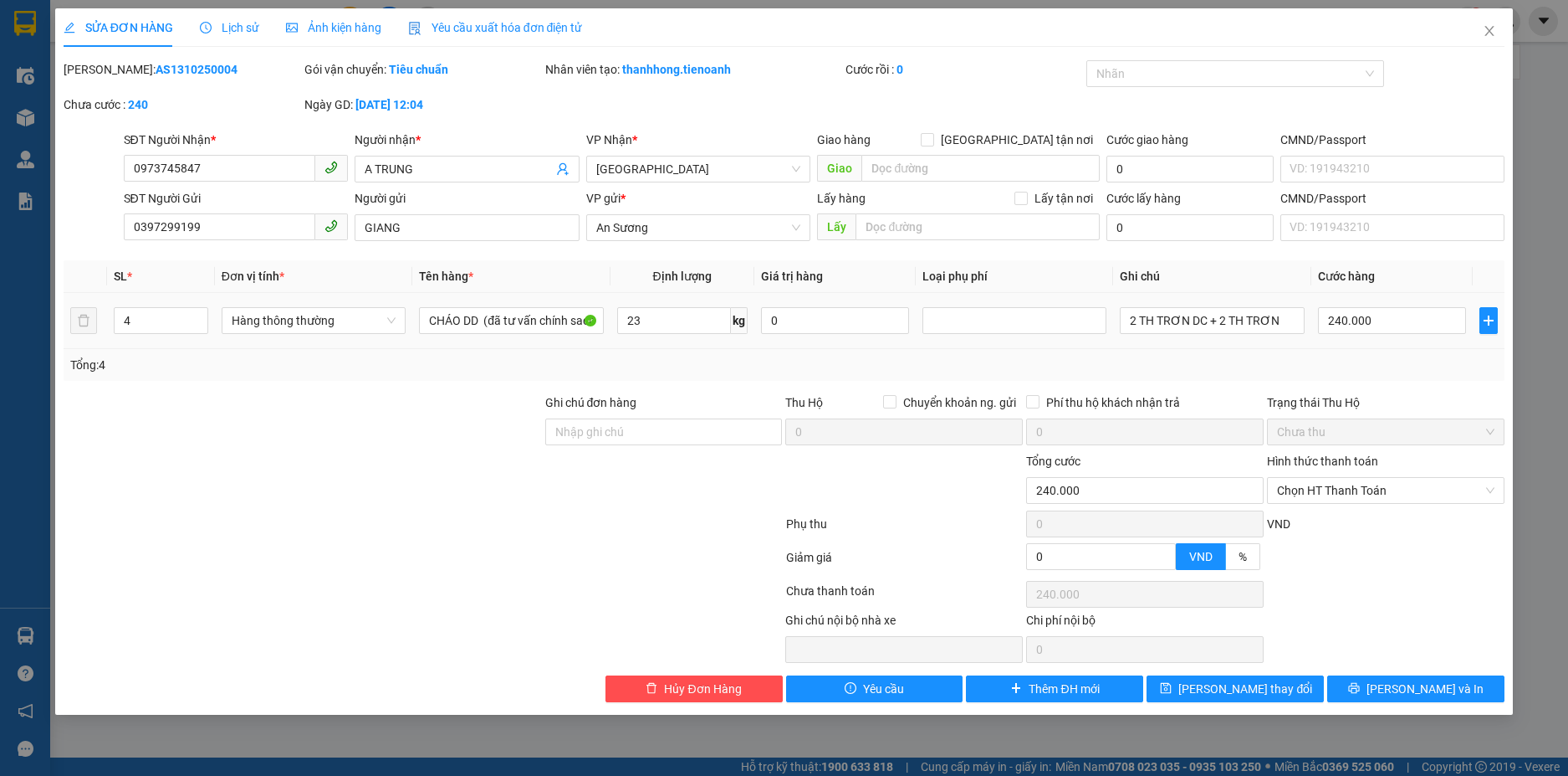
click at [1395, 377] on div "Tổng: 4" at bounding box center [784, 365] width 1443 height 32
click at [1366, 690] on button "[PERSON_NAME] và In" at bounding box center [1416, 688] width 178 height 27
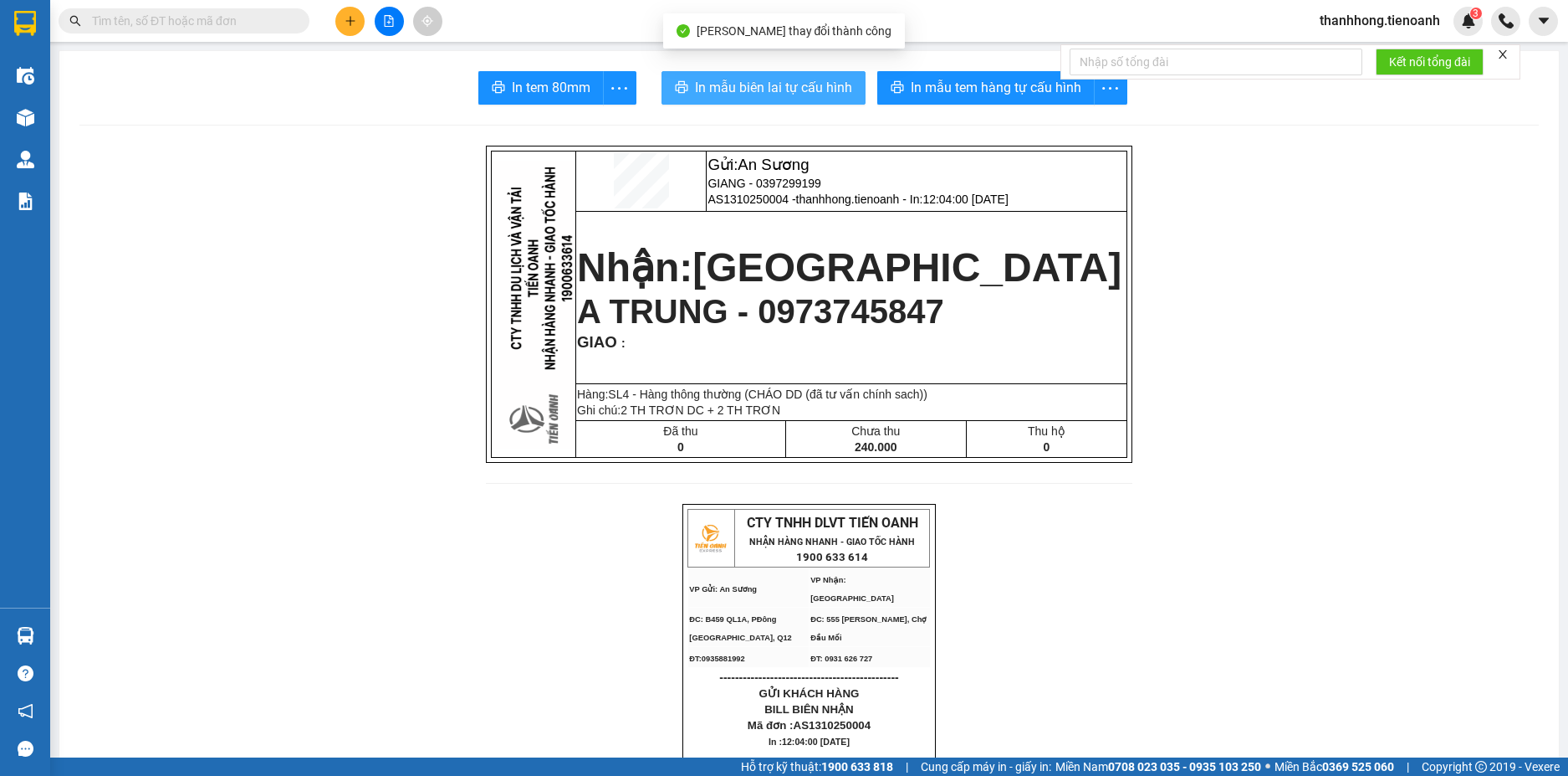
click at [800, 77] on span "In mẫu biên lai tự cấu hình" at bounding box center [774, 87] width 158 height 21
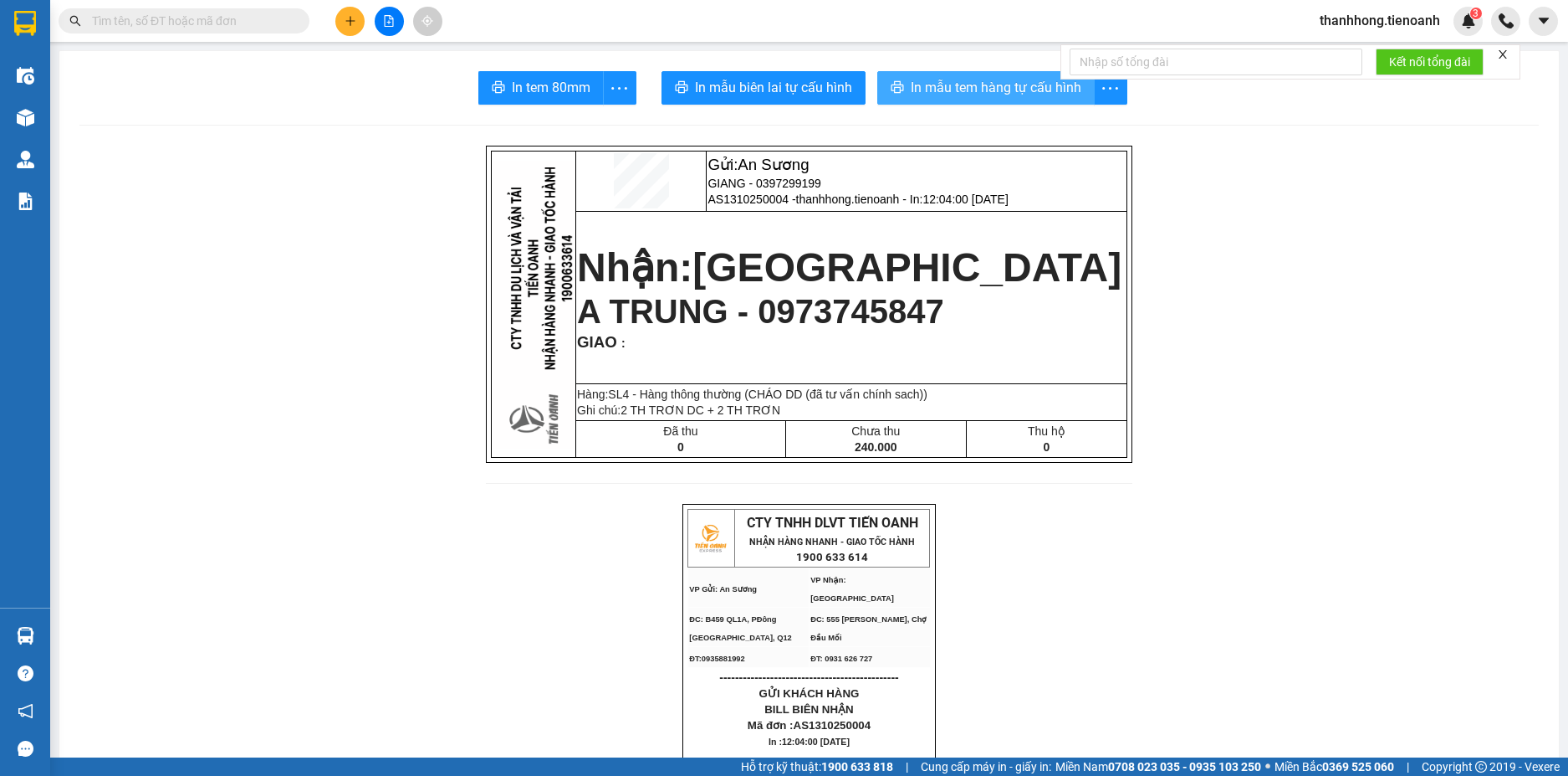
click at [1034, 92] on span "In mẫu tem hàng tự cấu hình" at bounding box center [996, 87] width 170 height 21
click at [1317, 24] on span "thanhhong.tienoanh" at bounding box center [1380, 20] width 147 height 21
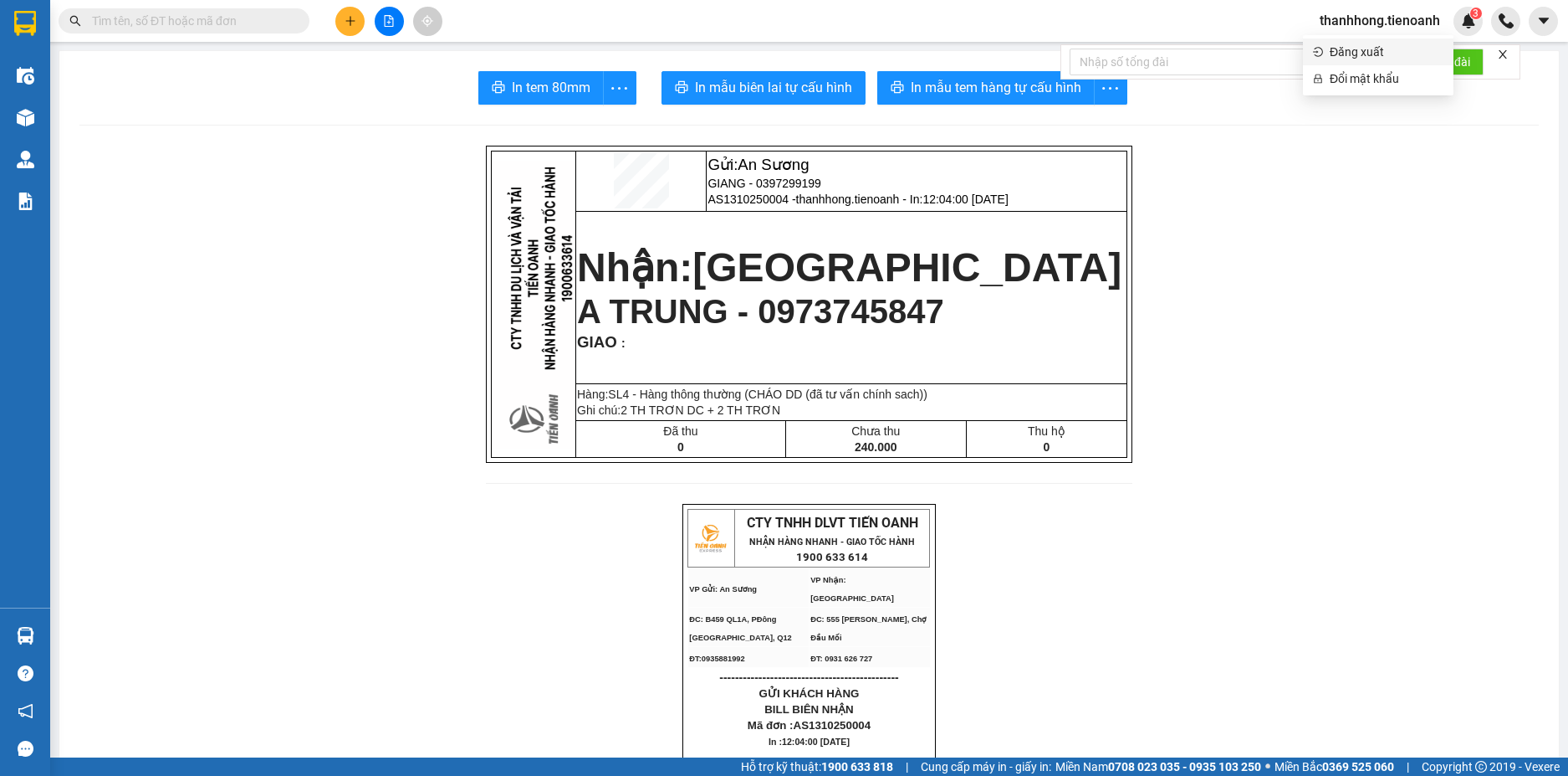
click at [1326, 57] on li "Đăng xuất" at bounding box center [1378, 51] width 150 height 27
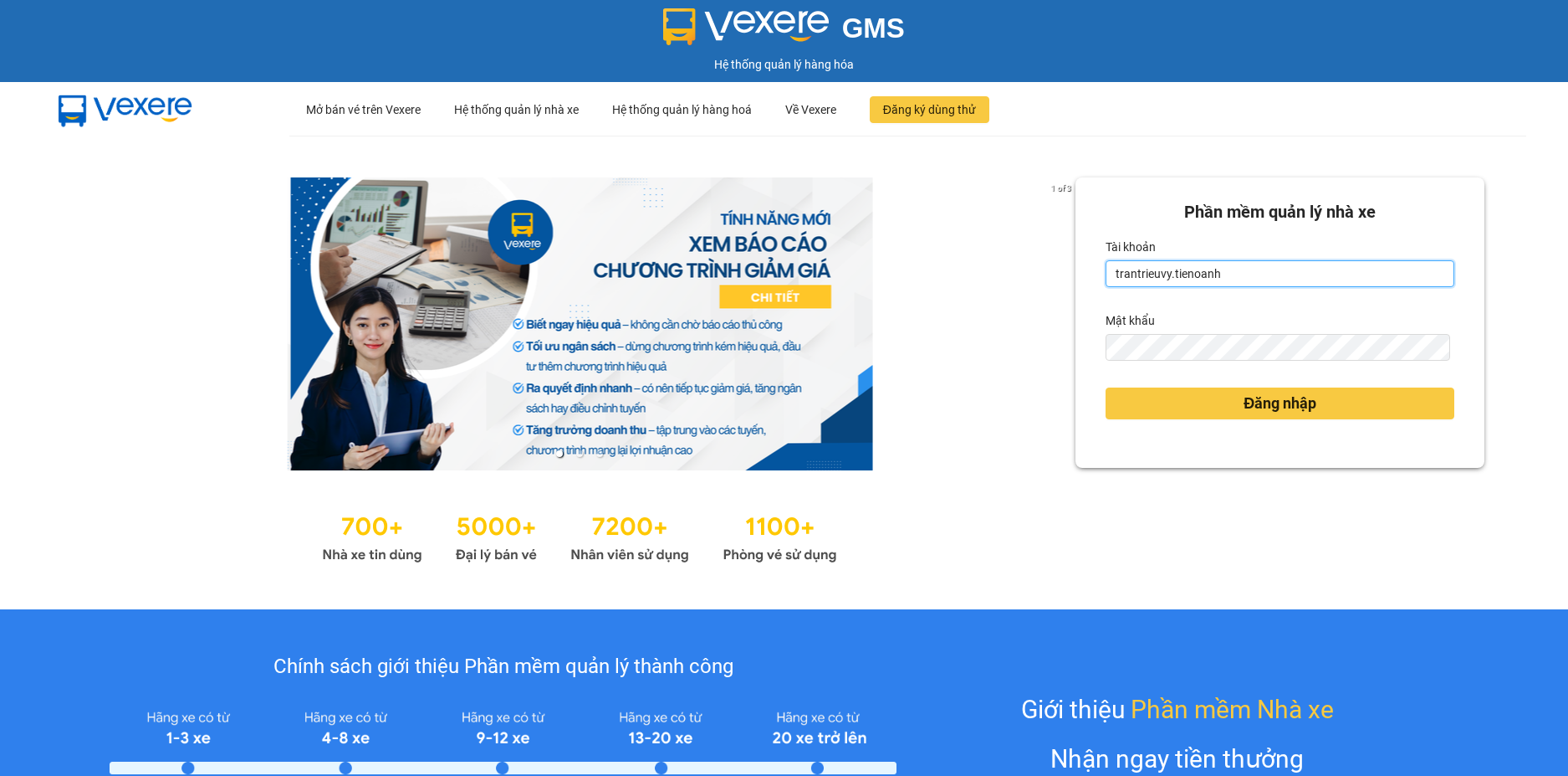
click at [1284, 276] on input "trantrieuvy.tienoanh" at bounding box center [1279, 273] width 349 height 27
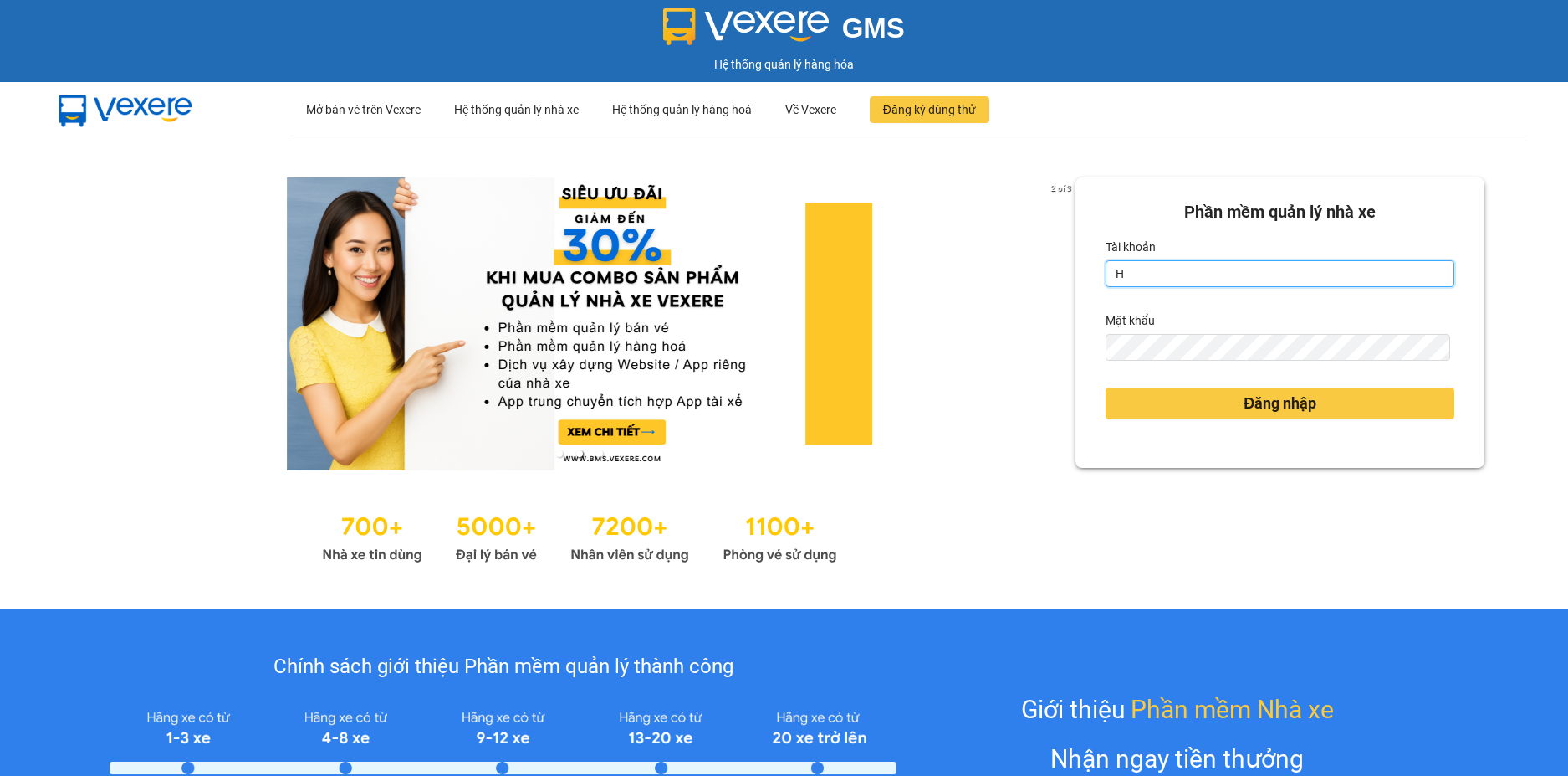
type input "huutrungas.tienoanh"
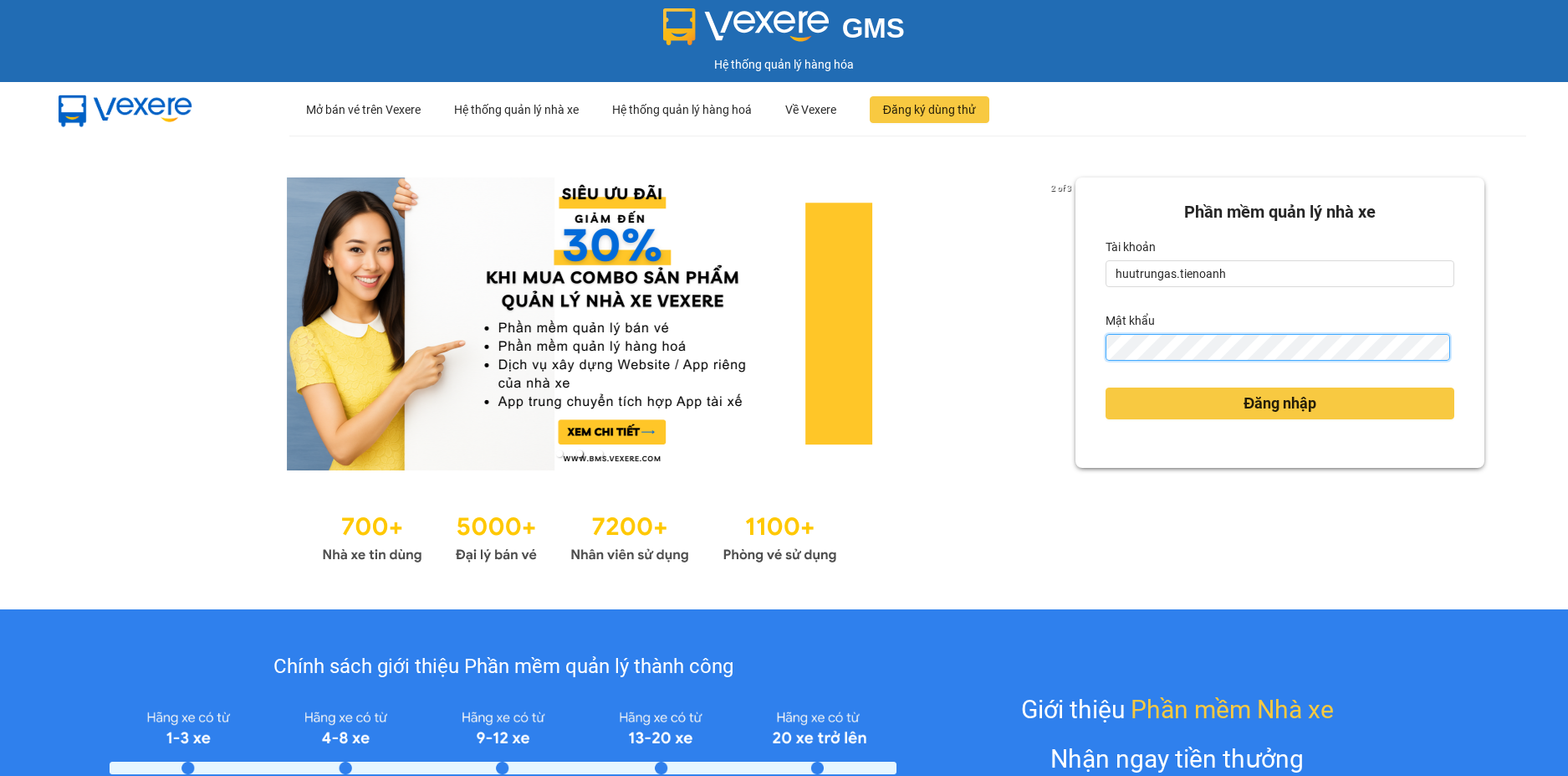
click at [1020, 348] on div "2 of 3 Phần mềm quản lý nhà xe Tài khoản huutrungas.tienoanh Mật khẩu Đăng nhập" at bounding box center [784, 372] width 1568 height 474
click at [1076, 353] on div "Phần mềm quản lý nhà xe Tài khoản huutrungas.tienoanh Mật khẩu Đăng nhập" at bounding box center [1280, 322] width 409 height 290
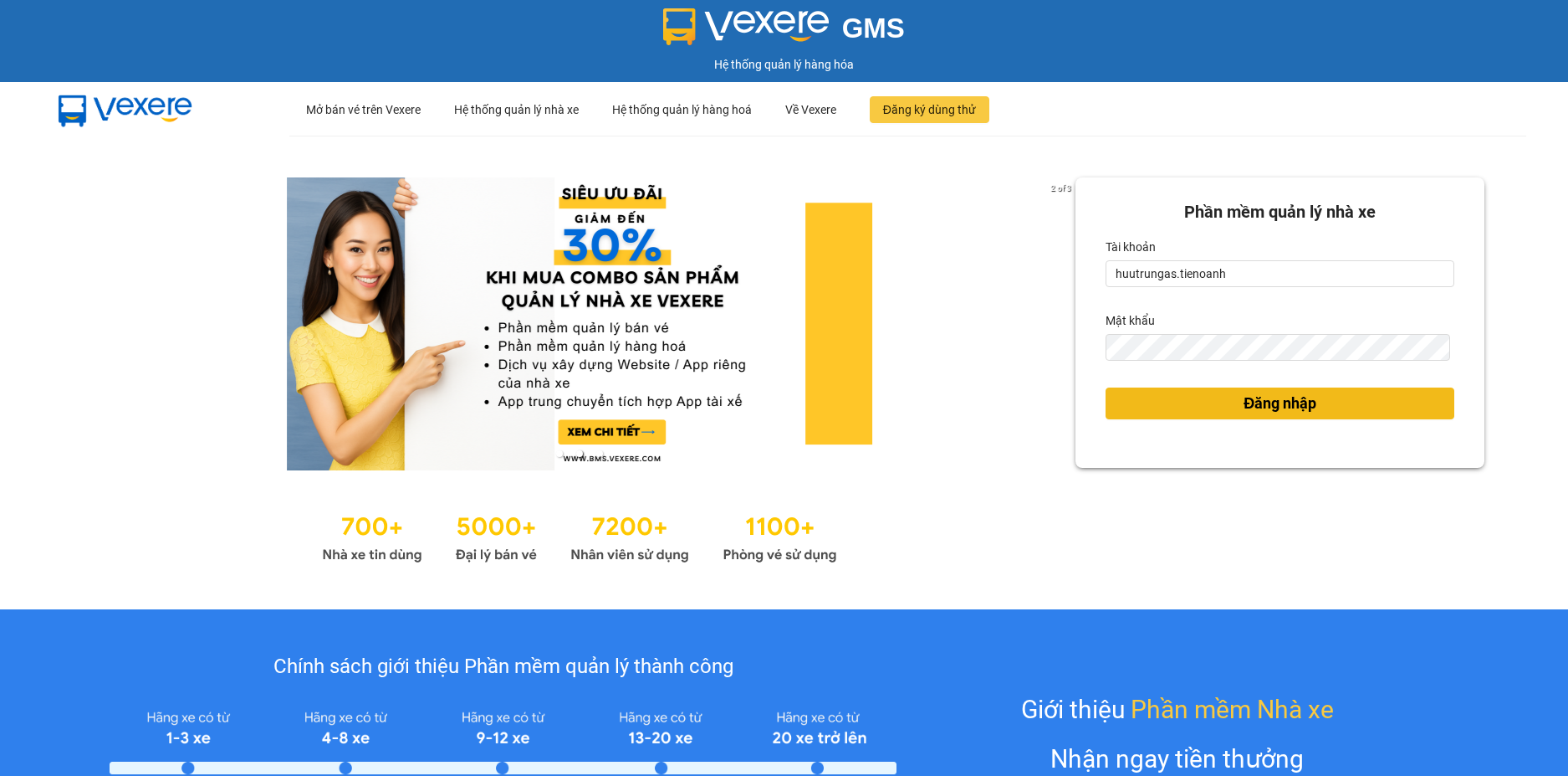
drag, startPoint x: 1149, startPoint y: 406, endPoint x: 507, endPoint y: 20, distance: 749.1
click at [1149, 406] on button "Đăng nhập" at bounding box center [1279, 403] width 349 height 32
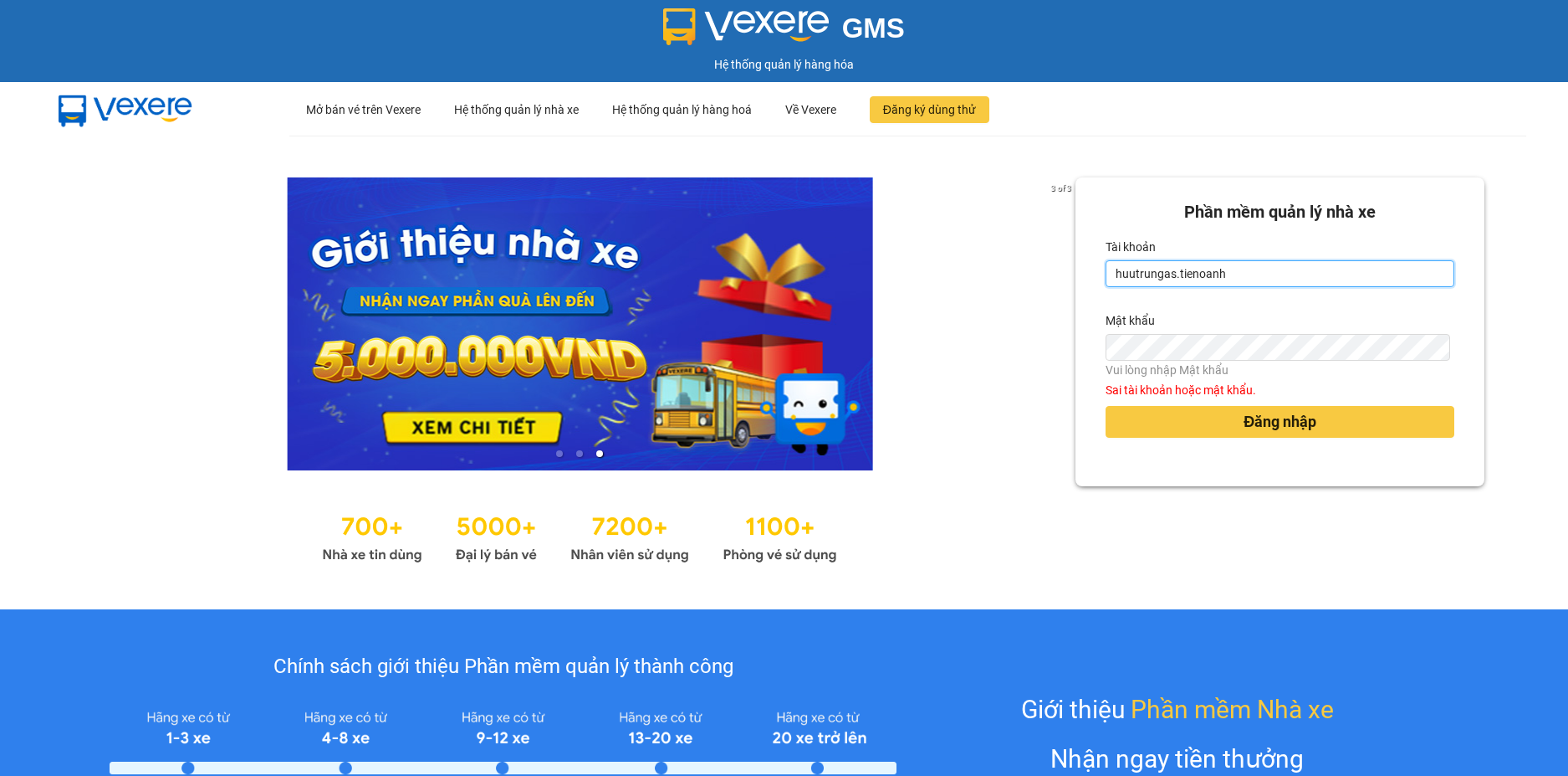
click at [1265, 274] on input "huutrungas.tienoanh" at bounding box center [1279, 273] width 349 height 27
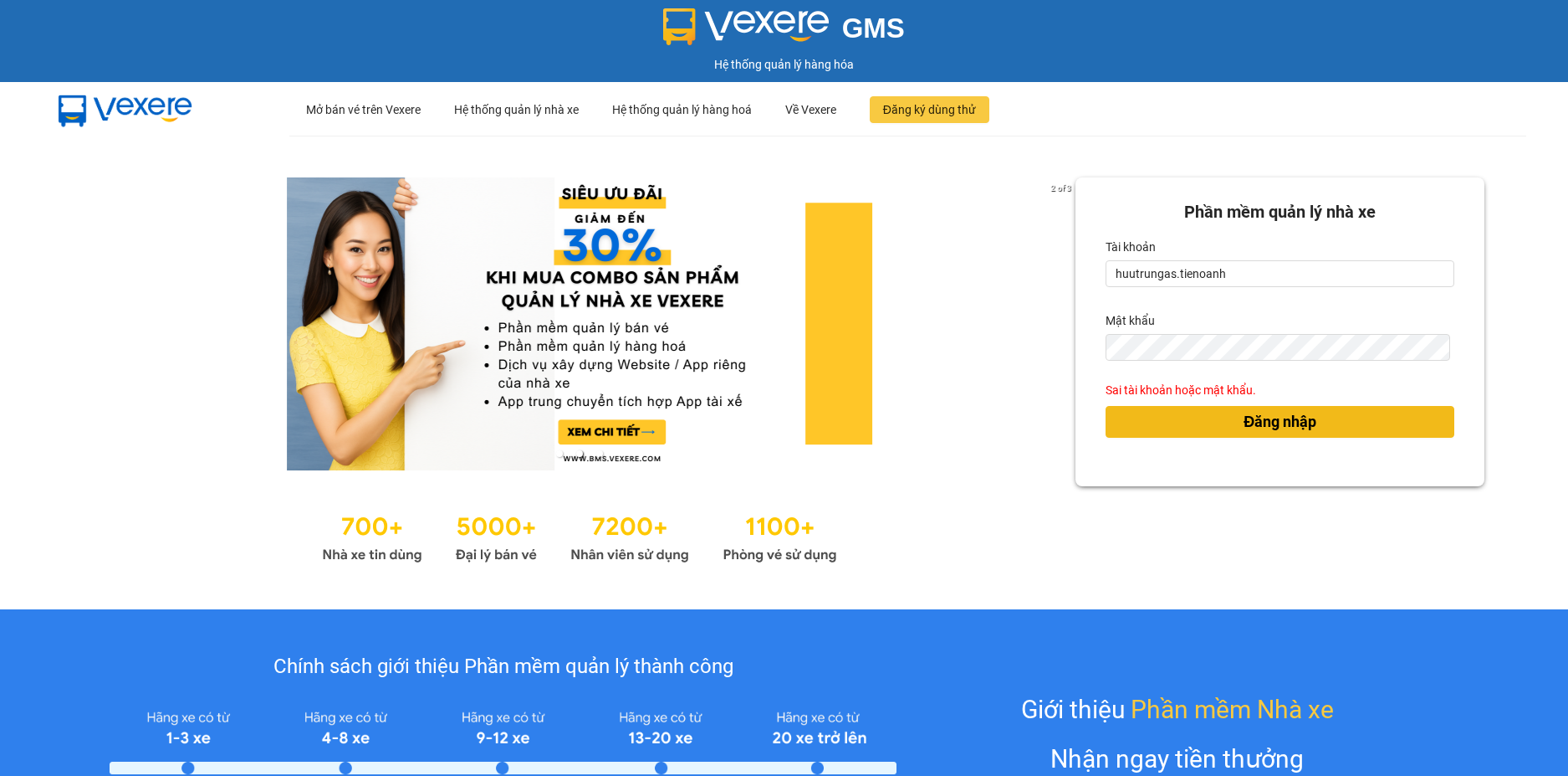
click at [1140, 421] on button "Đăng nhập" at bounding box center [1279, 421] width 349 height 32
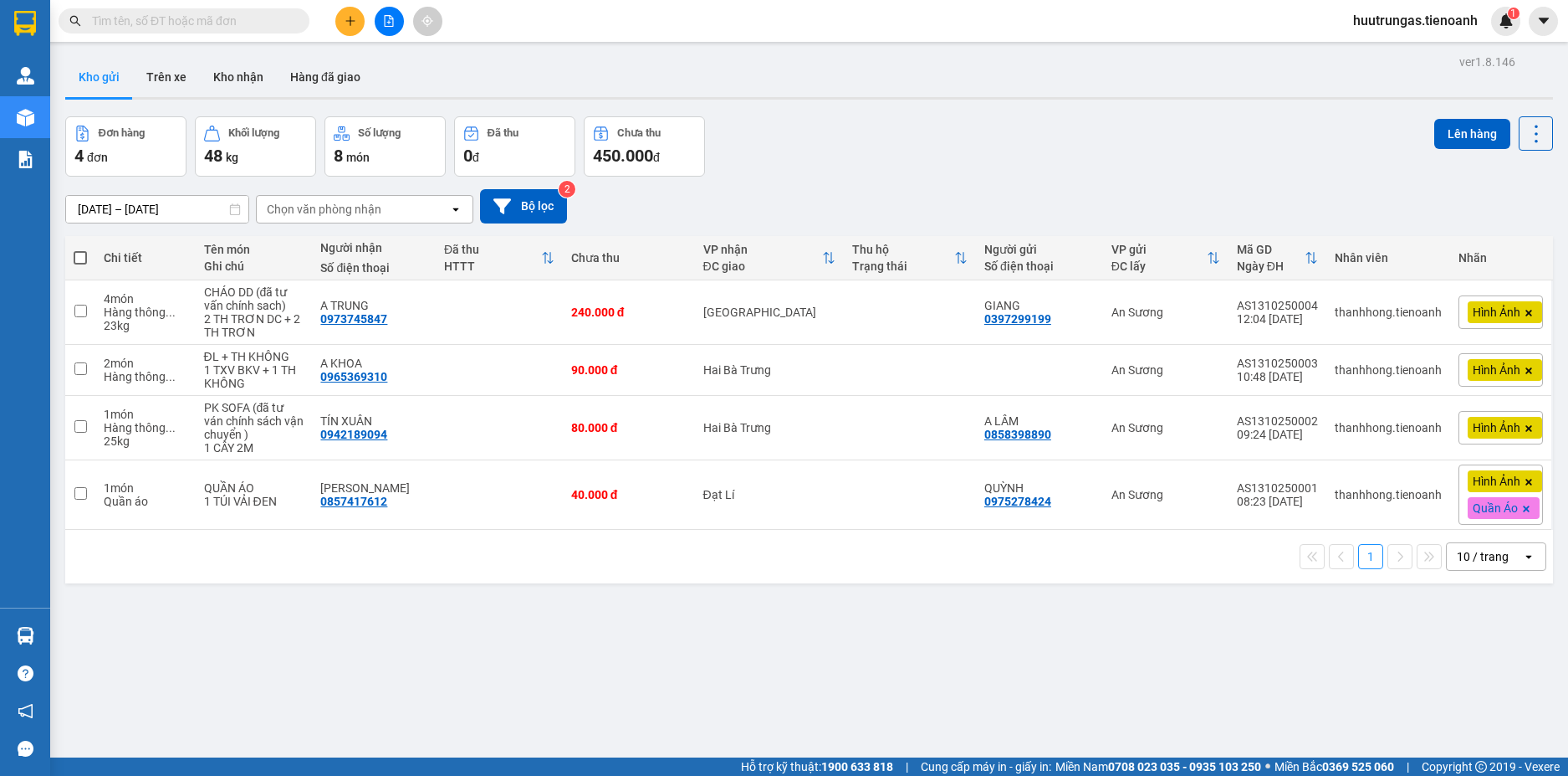
click at [1498, 556] on div "10 / trang" at bounding box center [1485, 556] width 75 height 27
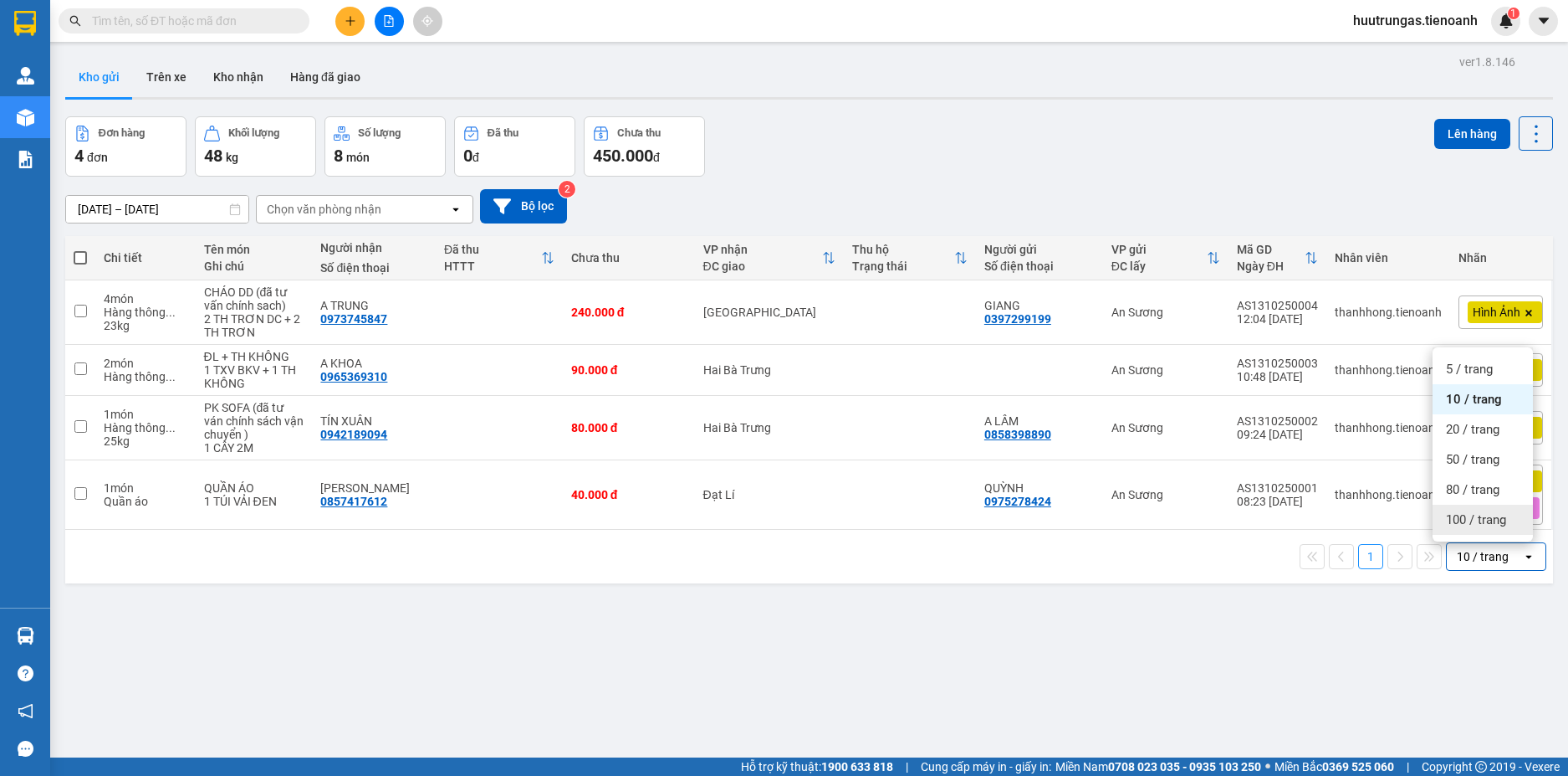
click at [1470, 519] on span "100 / trang" at bounding box center [1476, 519] width 60 height 16
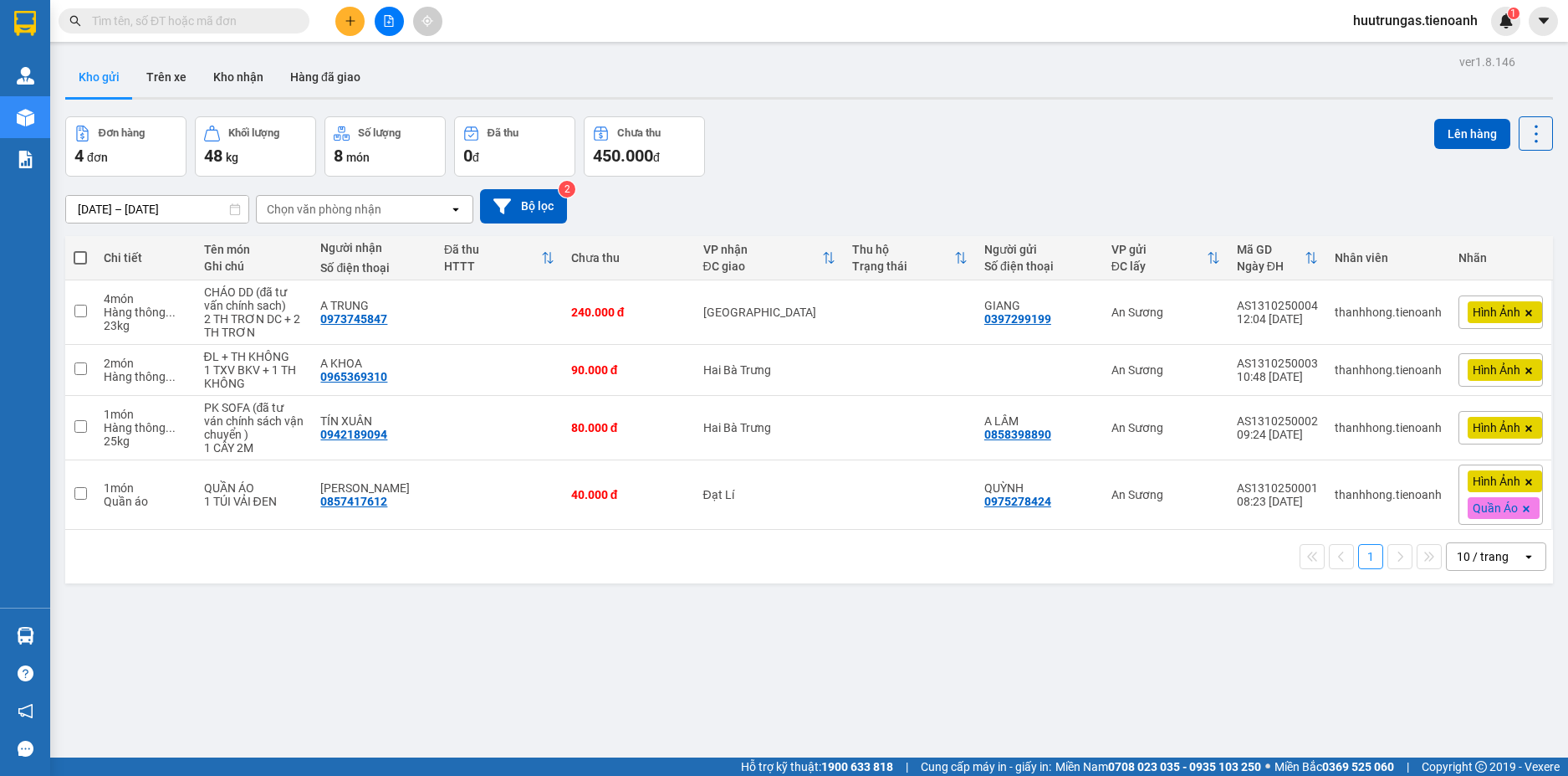
click at [1500, 559] on div "10 / trang" at bounding box center [1485, 556] width 75 height 27
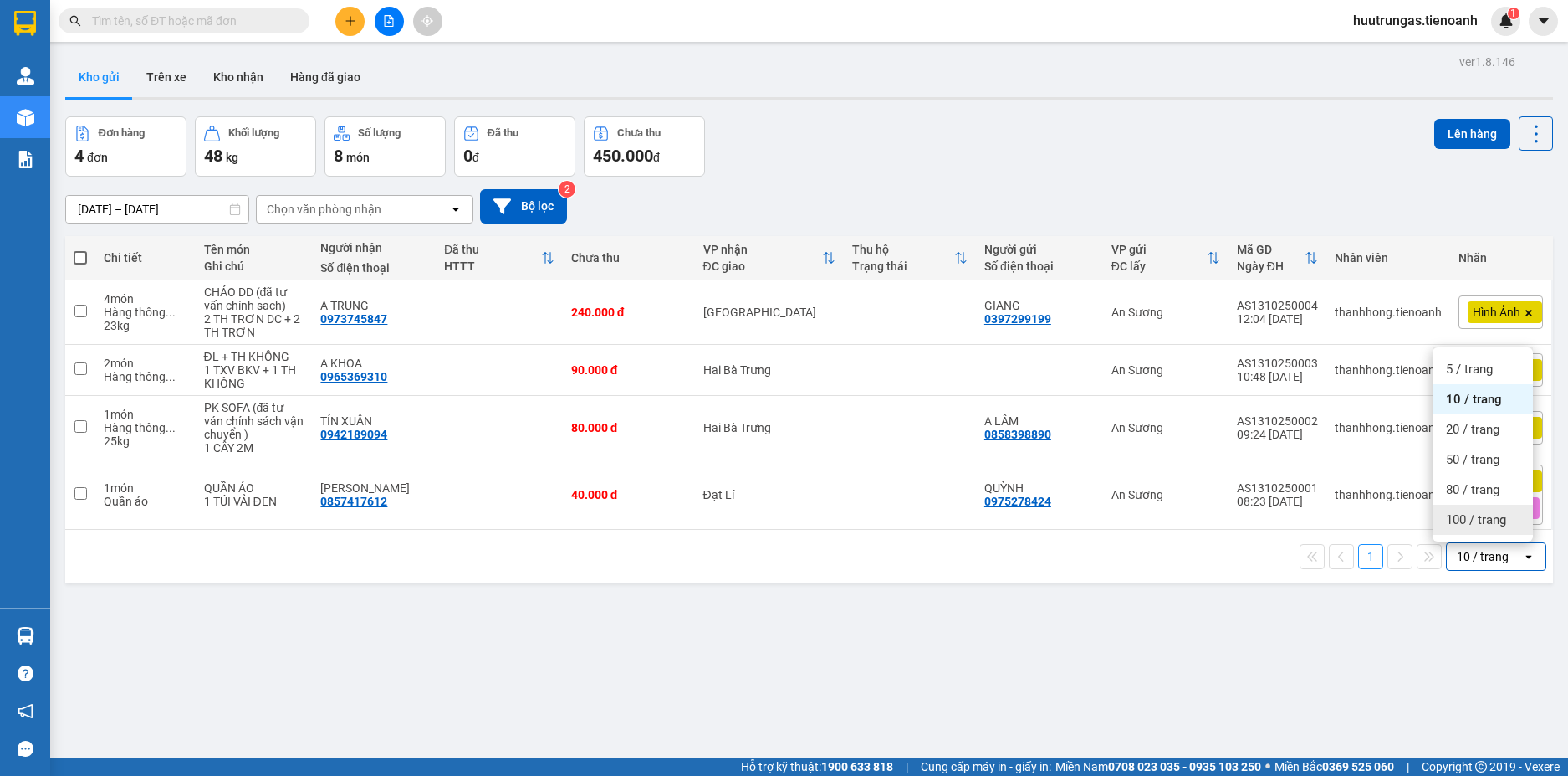
click at [1474, 530] on div "100 / trang" at bounding box center [1484, 519] width 101 height 30
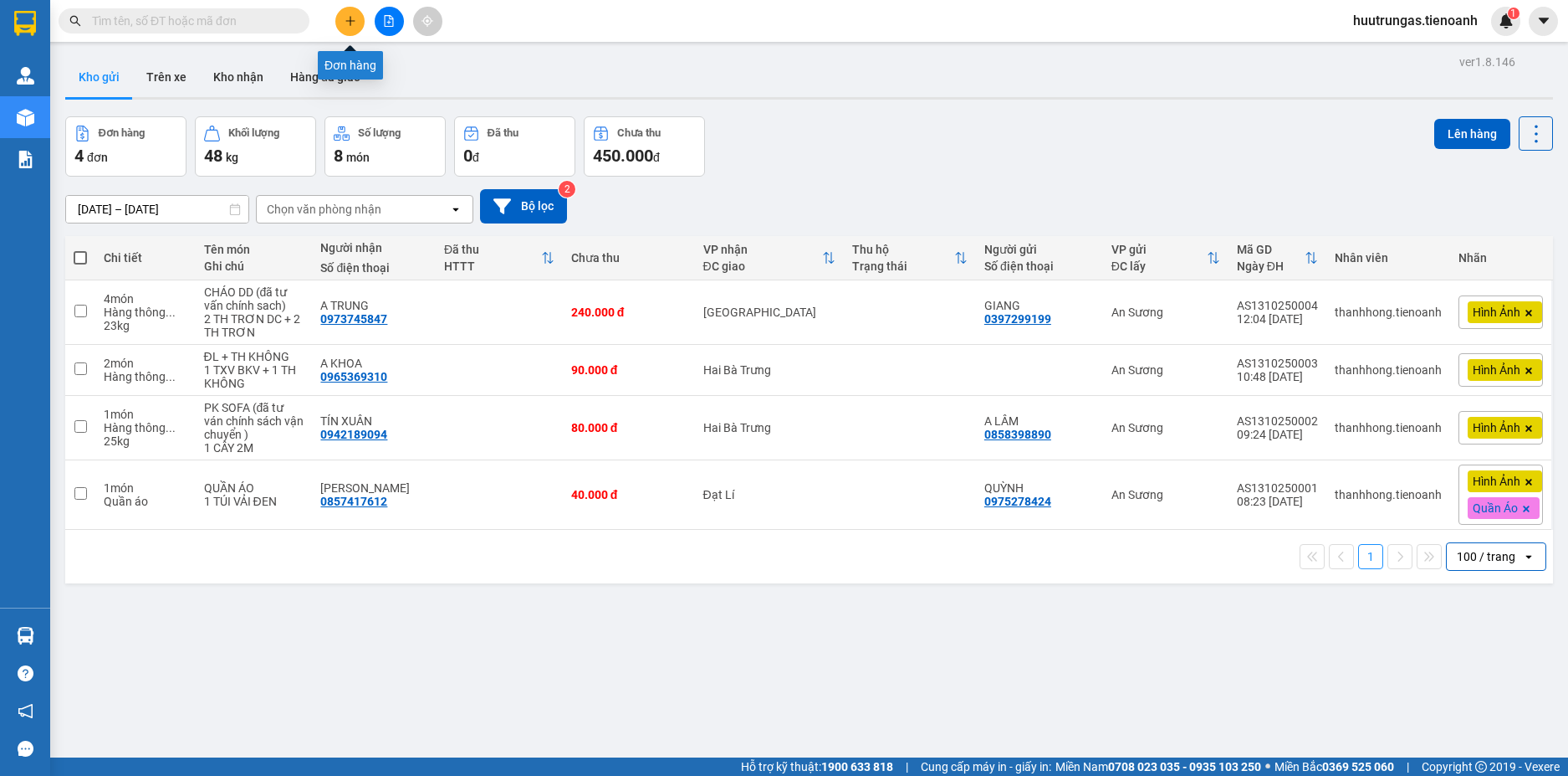
click at [353, 15] on button at bounding box center [350, 21] width 29 height 29
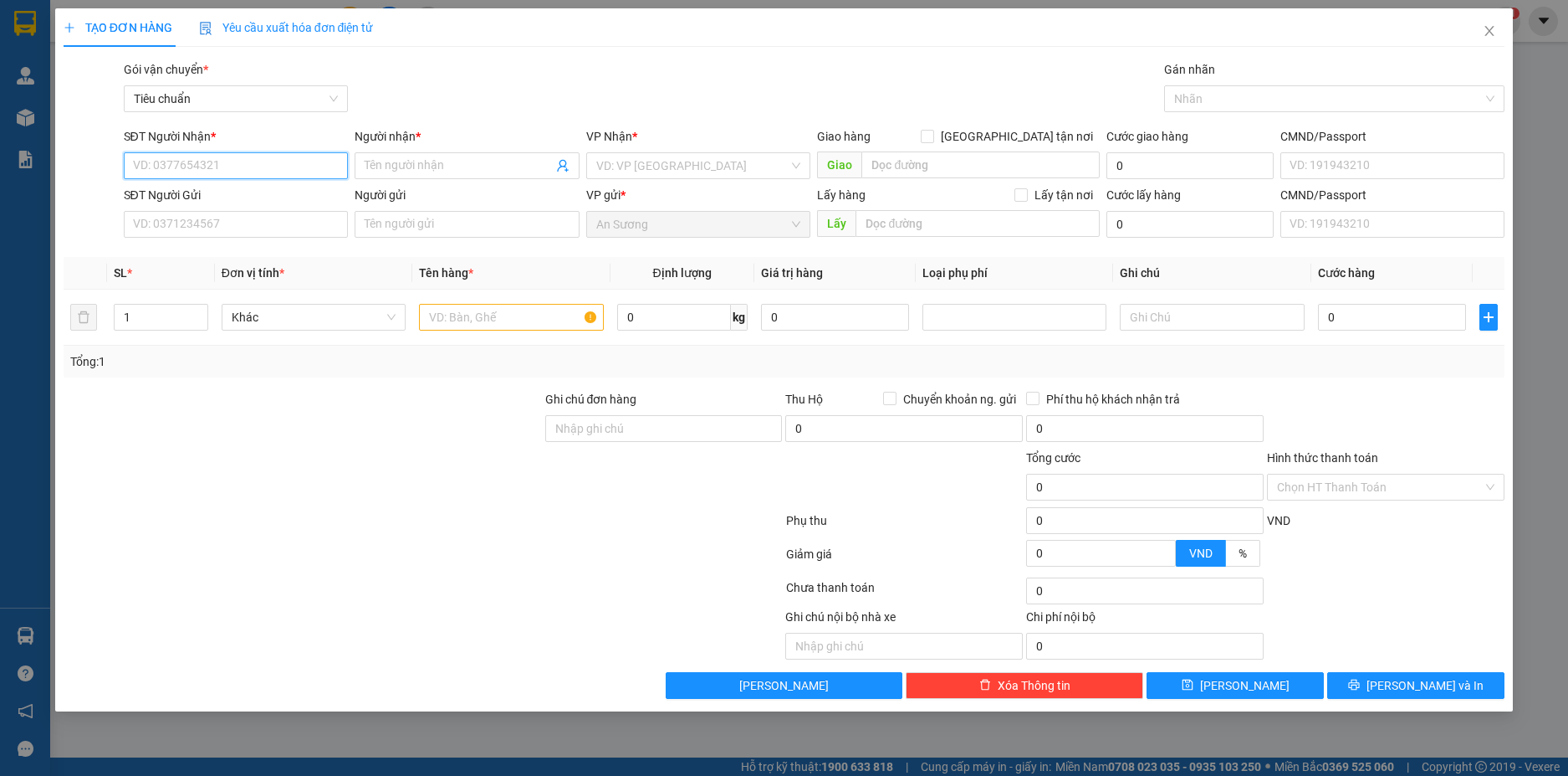
click at [200, 172] on input "SĐT Người Nhận *" at bounding box center [236, 165] width 225 height 27
type input "0388743926"
click at [420, 171] on input "Người nhận *" at bounding box center [458, 166] width 188 height 18
type input "c"
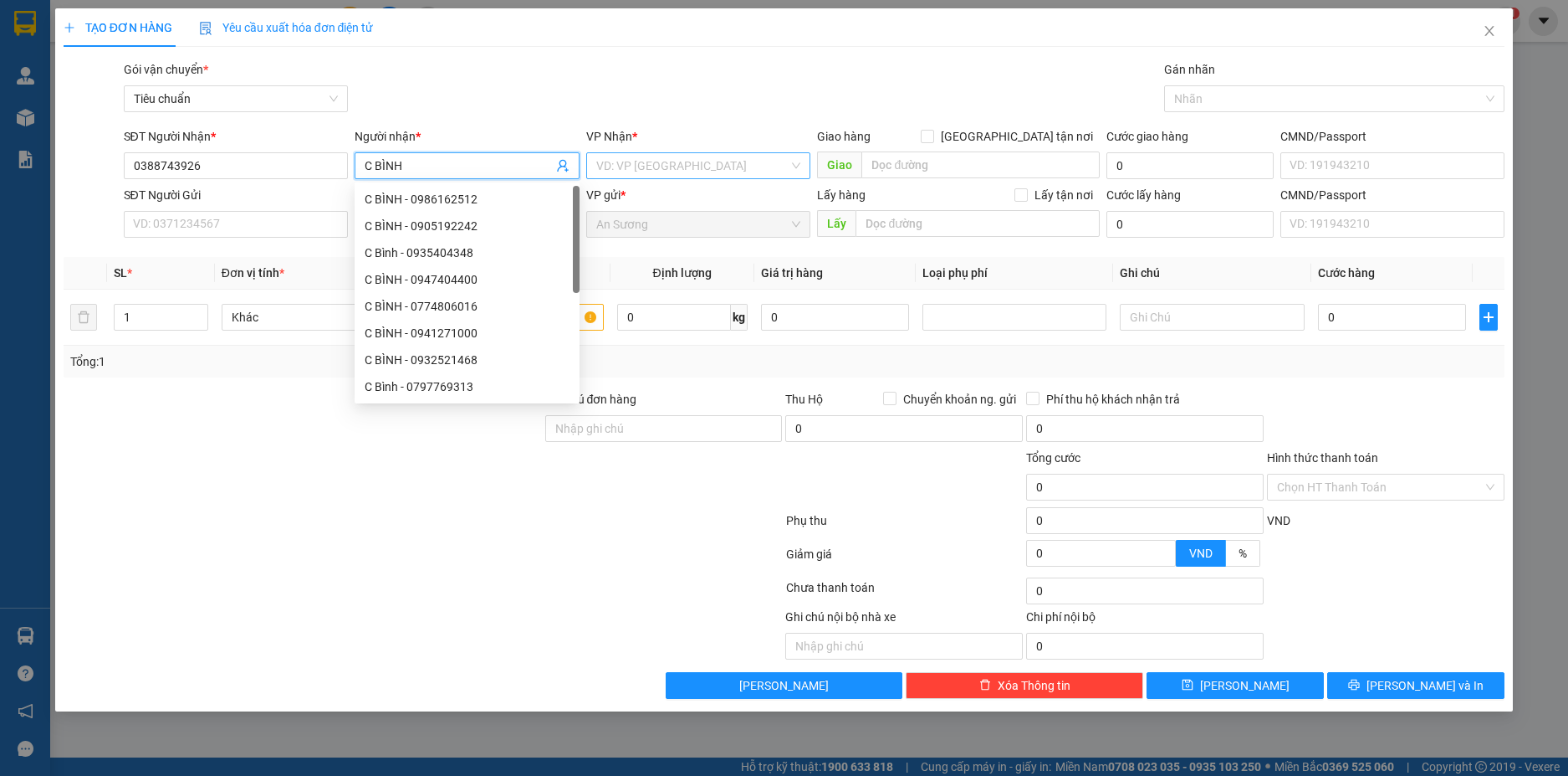
type input "C BÌNH"
click at [702, 173] on input "search" at bounding box center [692, 165] width 193 height 25
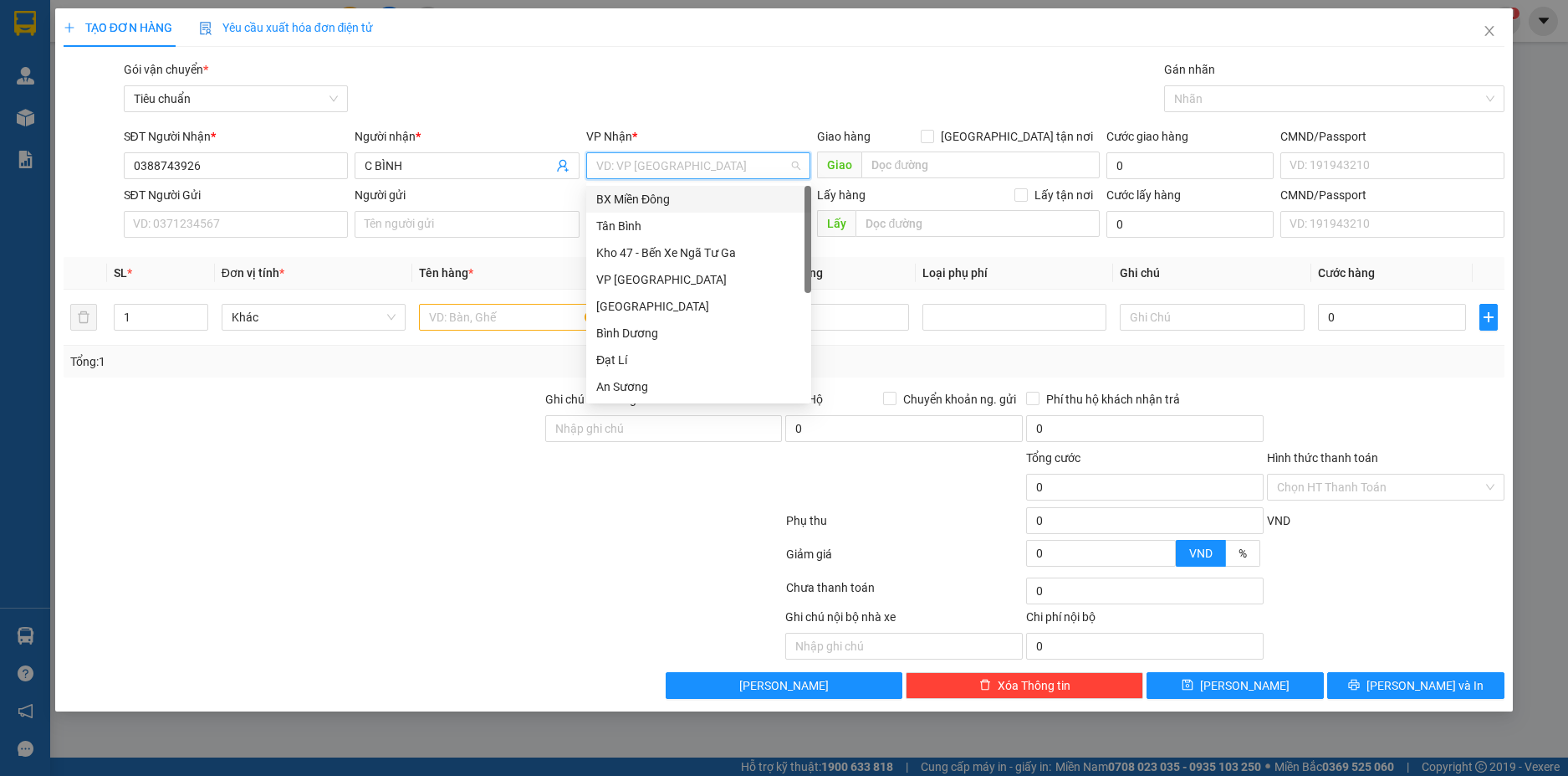
type input "H"
click at [655, 302] on div "Hai Bà Trưng" at bounding box center [699, 306] width 205 height 18
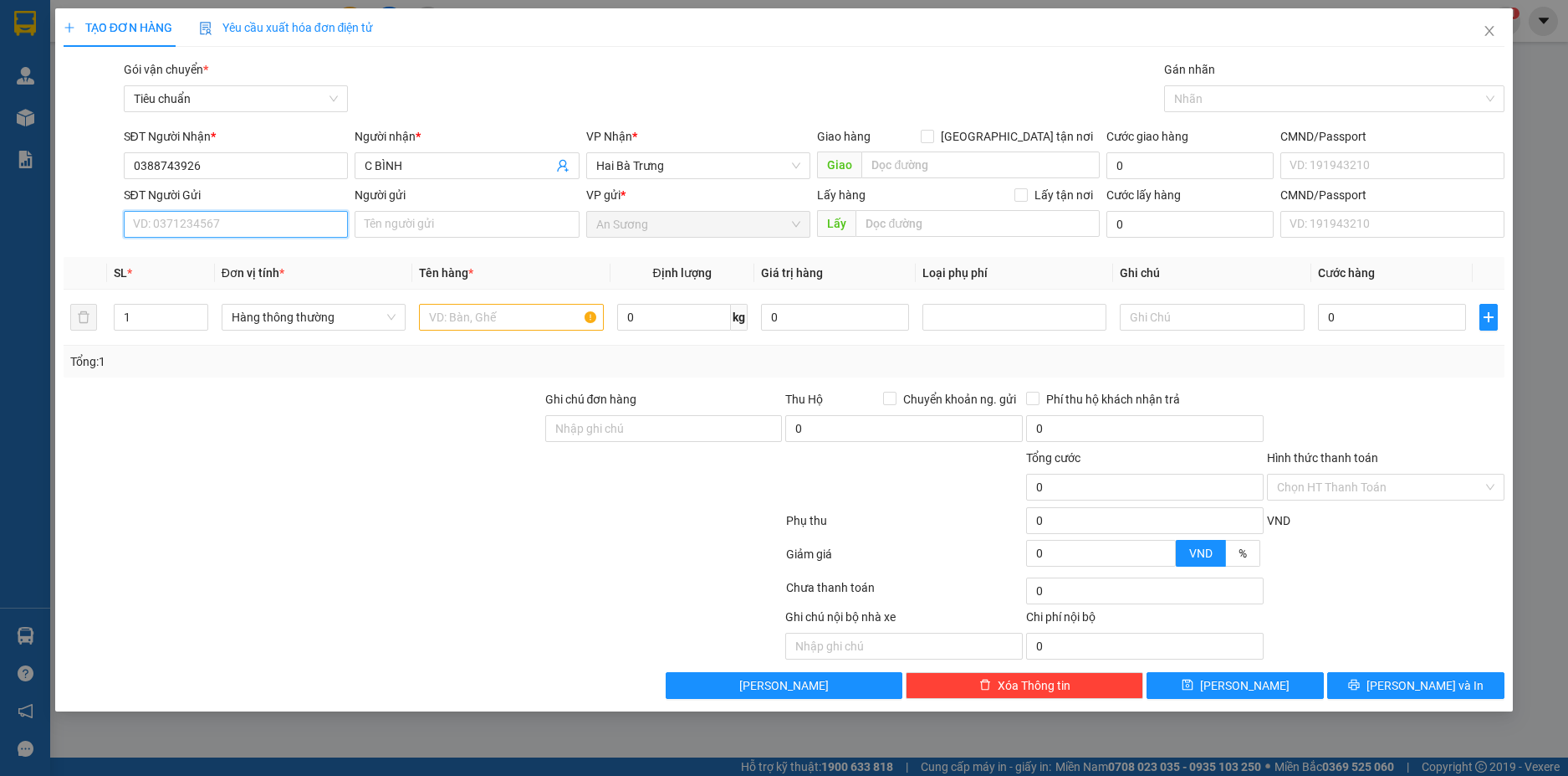
click at [167, 227] on input "SĐT Người Gửi" at bounding box center [236, 224] width 225 height 27
type input "0327225524"
click at [379, 224] on input "Người gửi" at bounding box center [467, 224] width 225 height 27
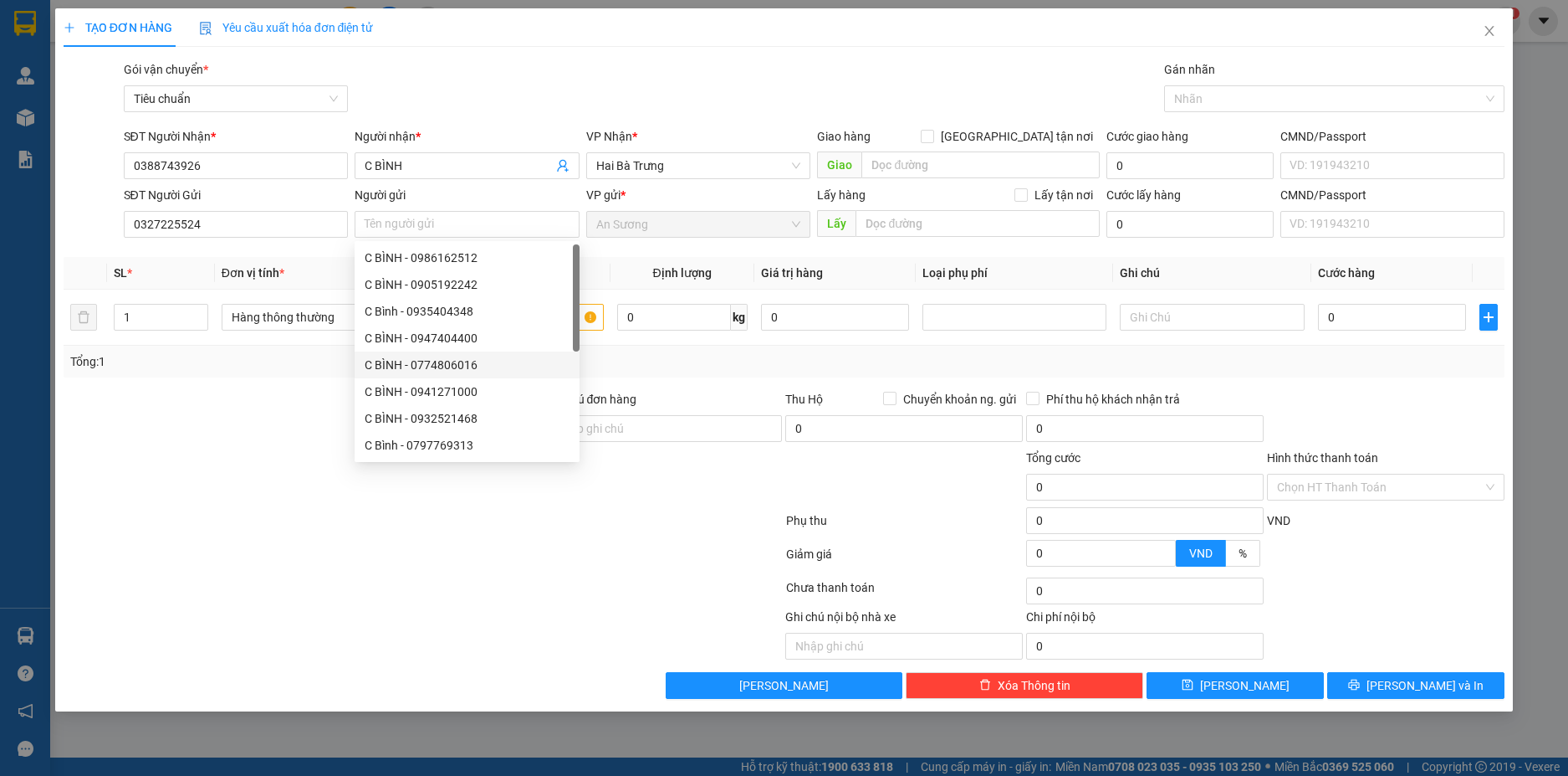
click at [275, 469] on div at bounding box center [303, 478] width 482 height 59
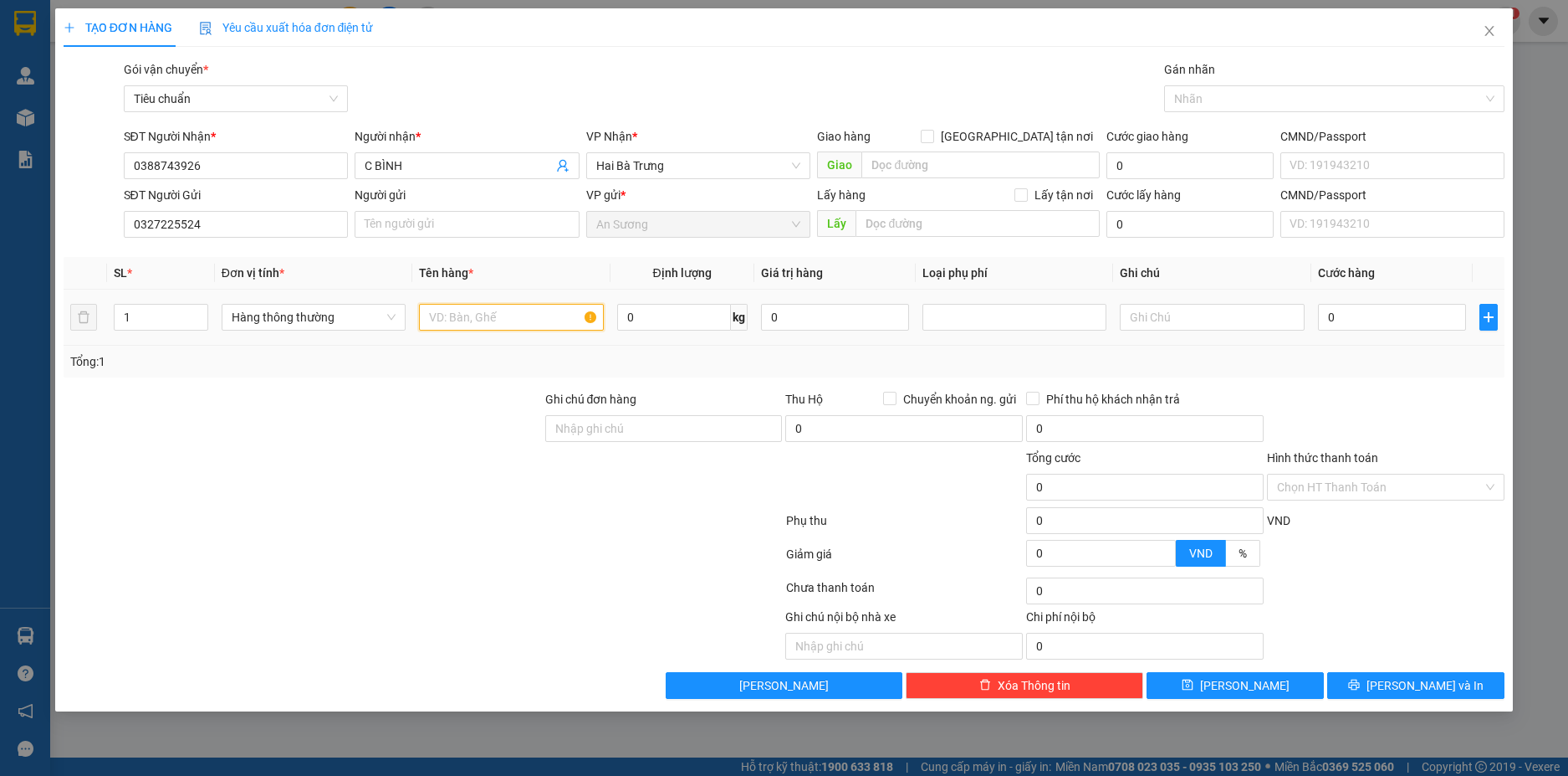
click at [443, 311] on input "text" at bounding box center [511, 317] width 184 height 27
type input "GT"
click at [1224, 322] on input "text" at bounding box center [1212, 317] width 184 height 27
type input "PB TRẮNG CHỮ ĐEN"
click at [1362, 316] on input "0" at bounding box center [1392, 317] width 148 height 27
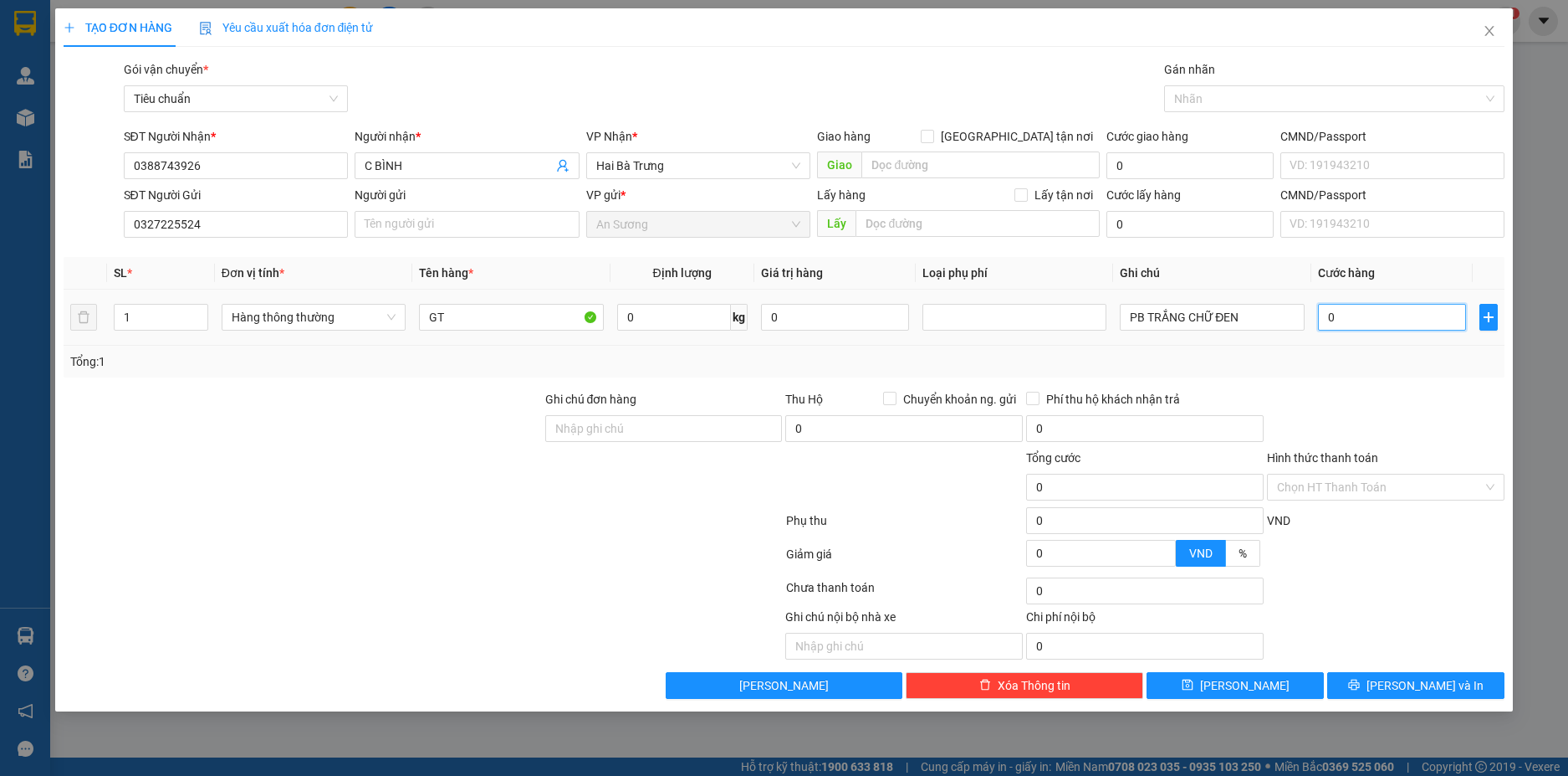
type input "3"
type input "30"
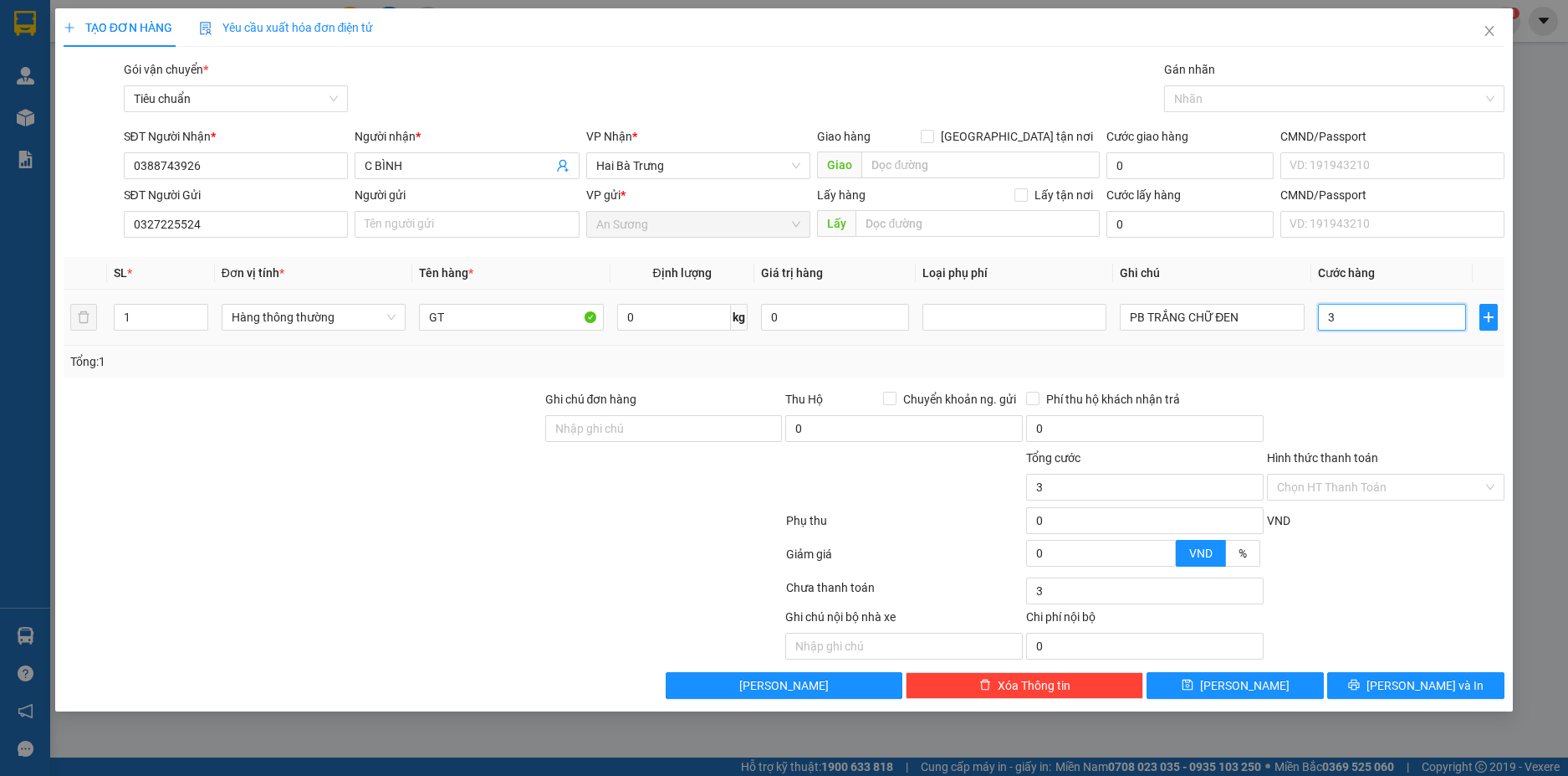
type input "30"
type input "30.000"
click at [1351, 376] on div "Tổng: 1" at bounding box center [784, 361] width 1443 height 32
click at [1421, 484] on input "Hình thức thanh toán" at bounding box center [1380, 486] width 206 height 25
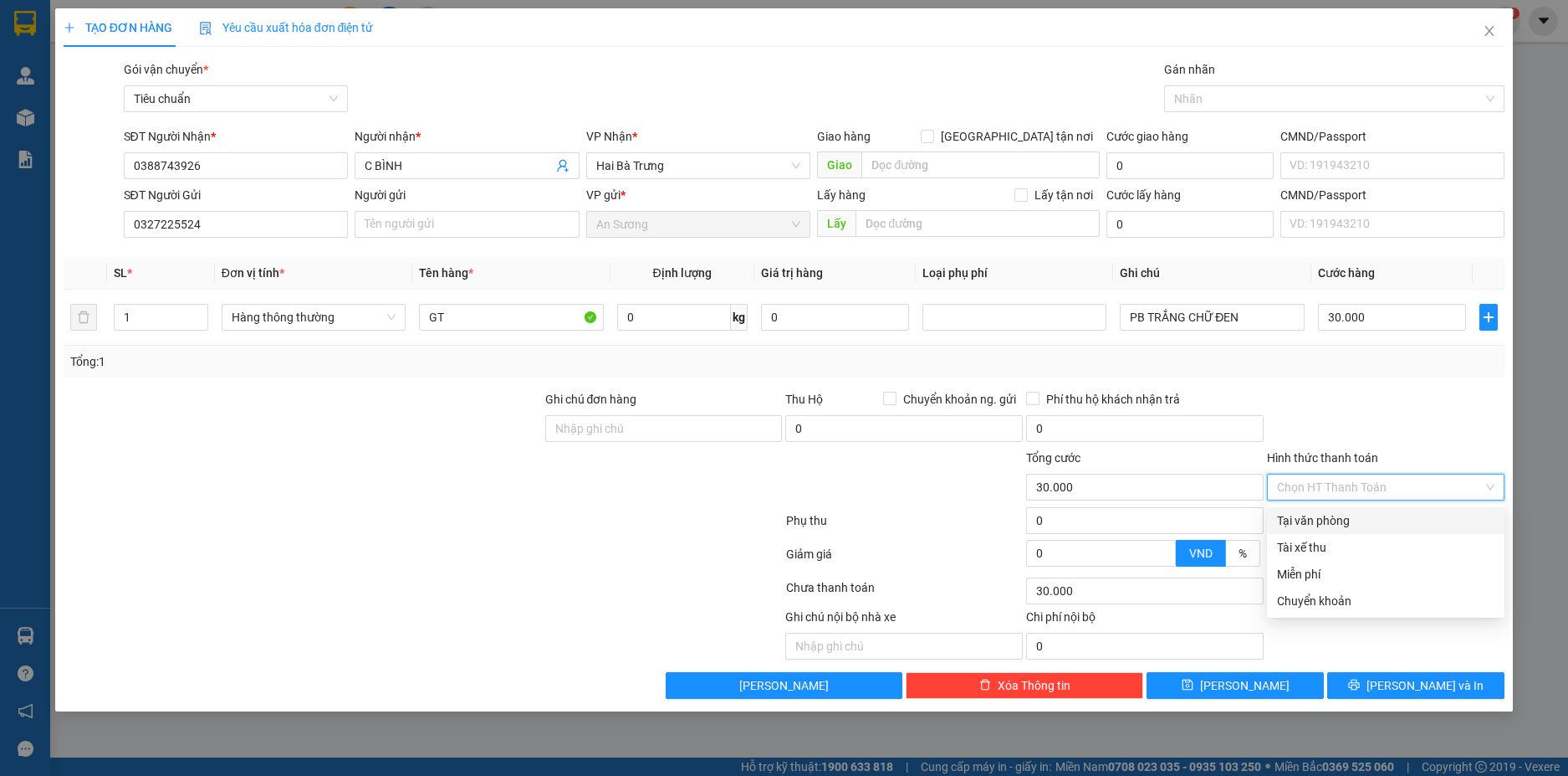
click at [1334, 522] on div "Tại văn phòng" at bounding box center [1386, 520] width 217 height 18
type input "0"
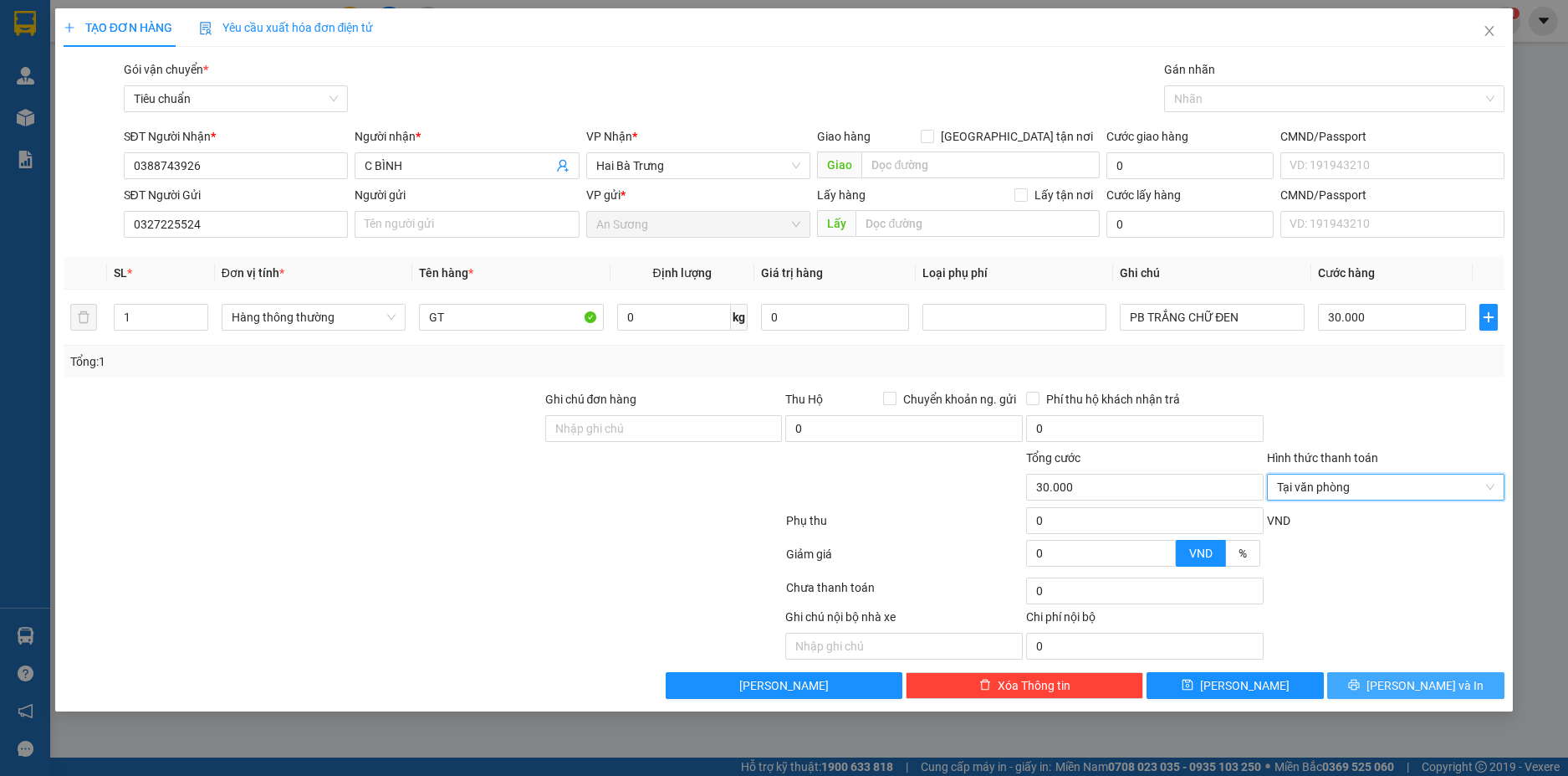
click at [1472, 677] on button "[PERSON_NAME] và In" at bounding box center [1416, 684] width 178 height 27
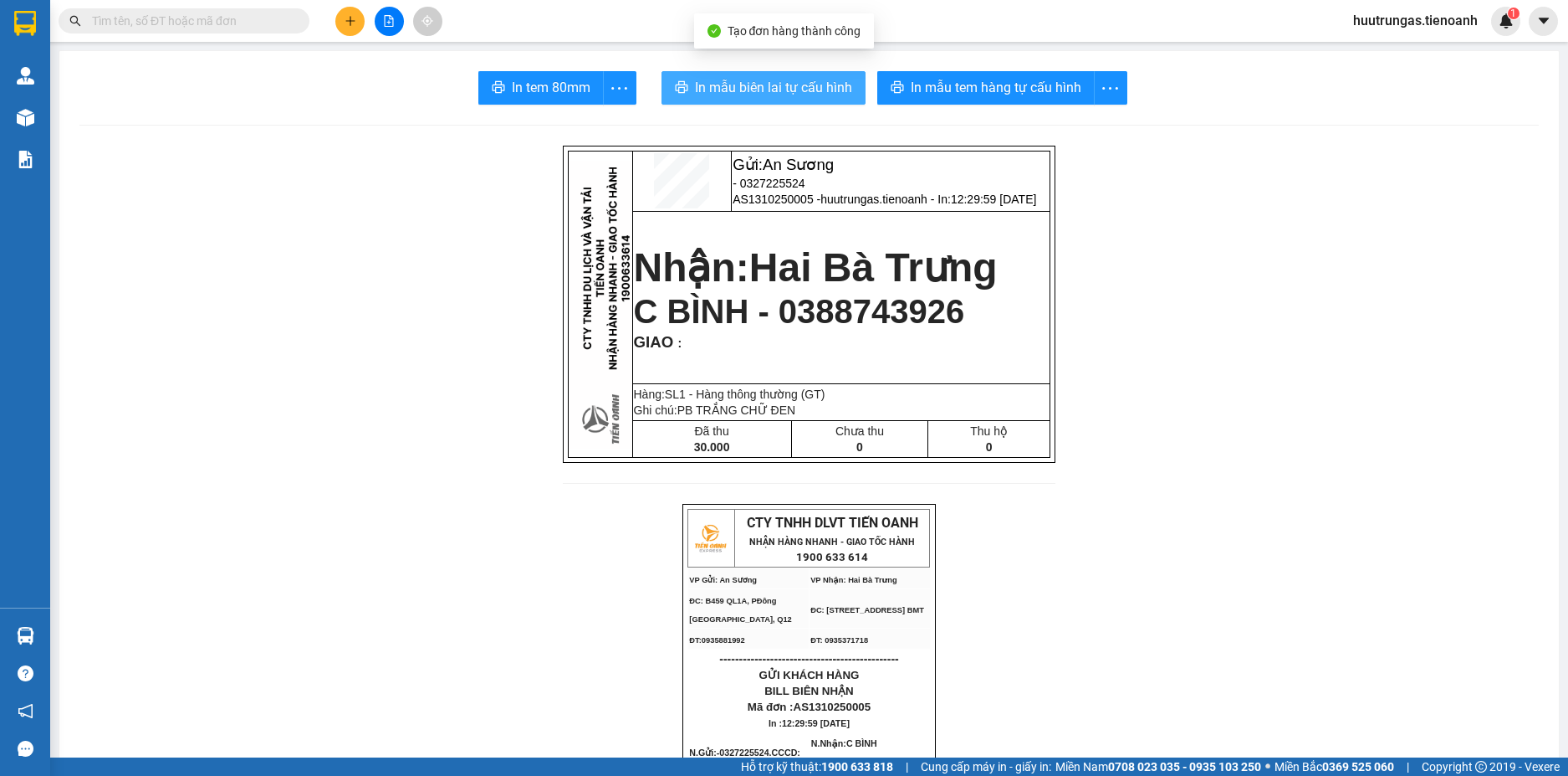
click at [781, 79] on span "In mẫu biên lai tự cấu hình" at bounding box center [774, 87] width 158 height 21
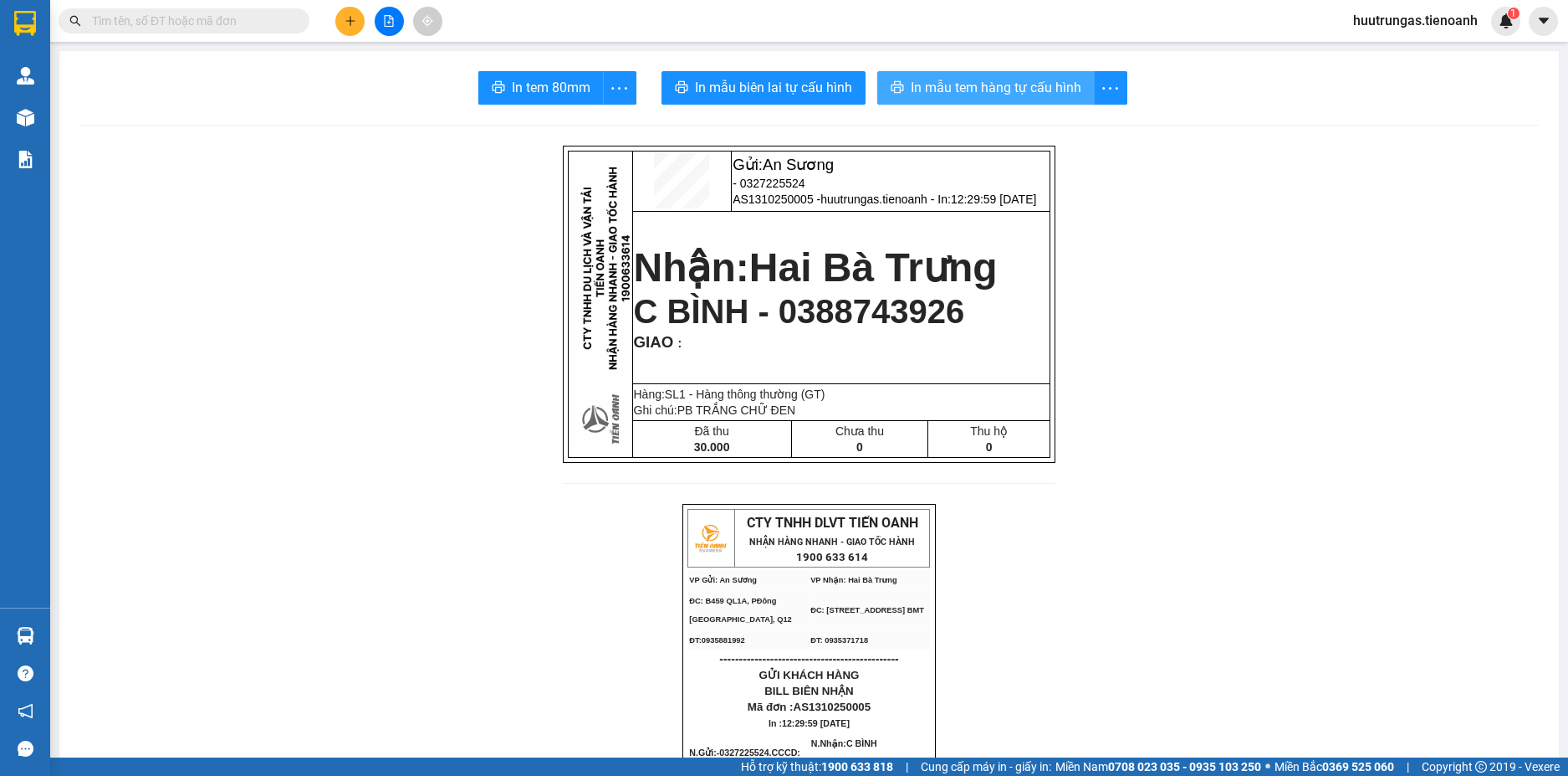
click at [1005, 99] on button "In mẫu tem hàng tự cấu hình" at bounding box center [985, 88] width 217 height 34
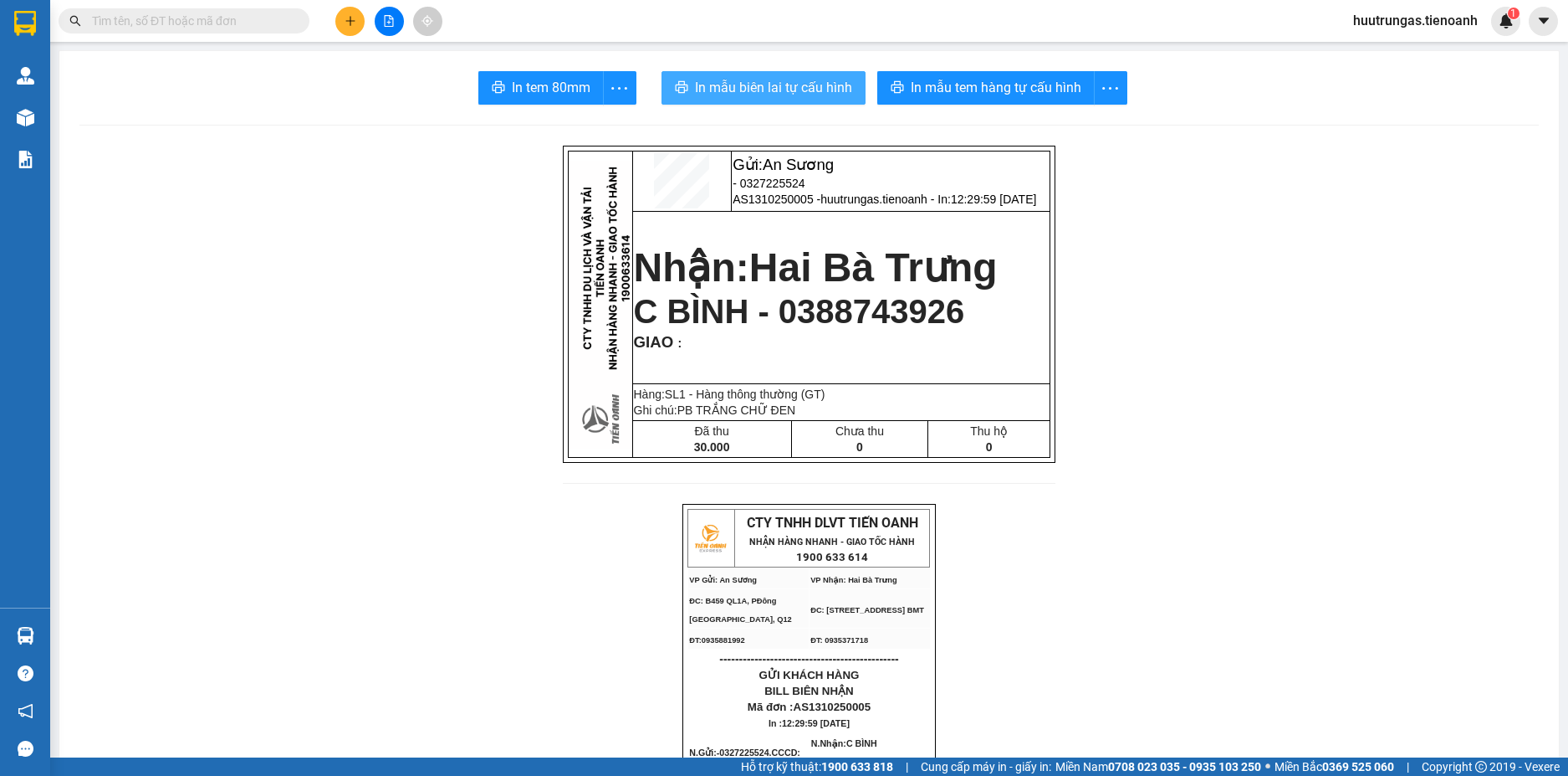
click at [784, 96] on span "In mẫu biên lai tự cấu hình" at bounding box center [774, 87] width 158 height 21
click at [346, 28] on button at bounding box center [350, 21] width 29 height 29
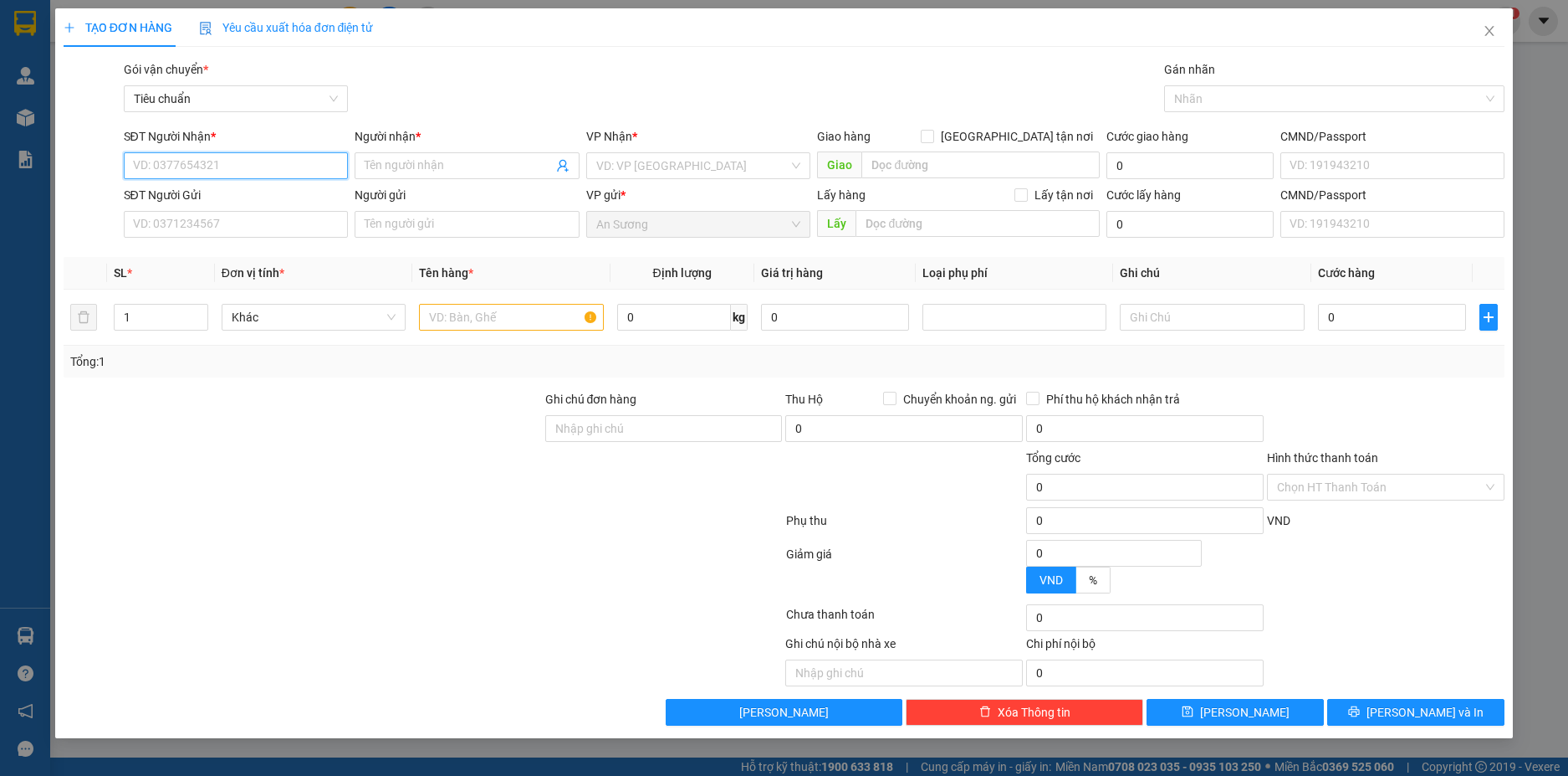
click at [178, 161] on input "SĐT Người Nhận *" at bounding box center [236, 165] width 225 height 27
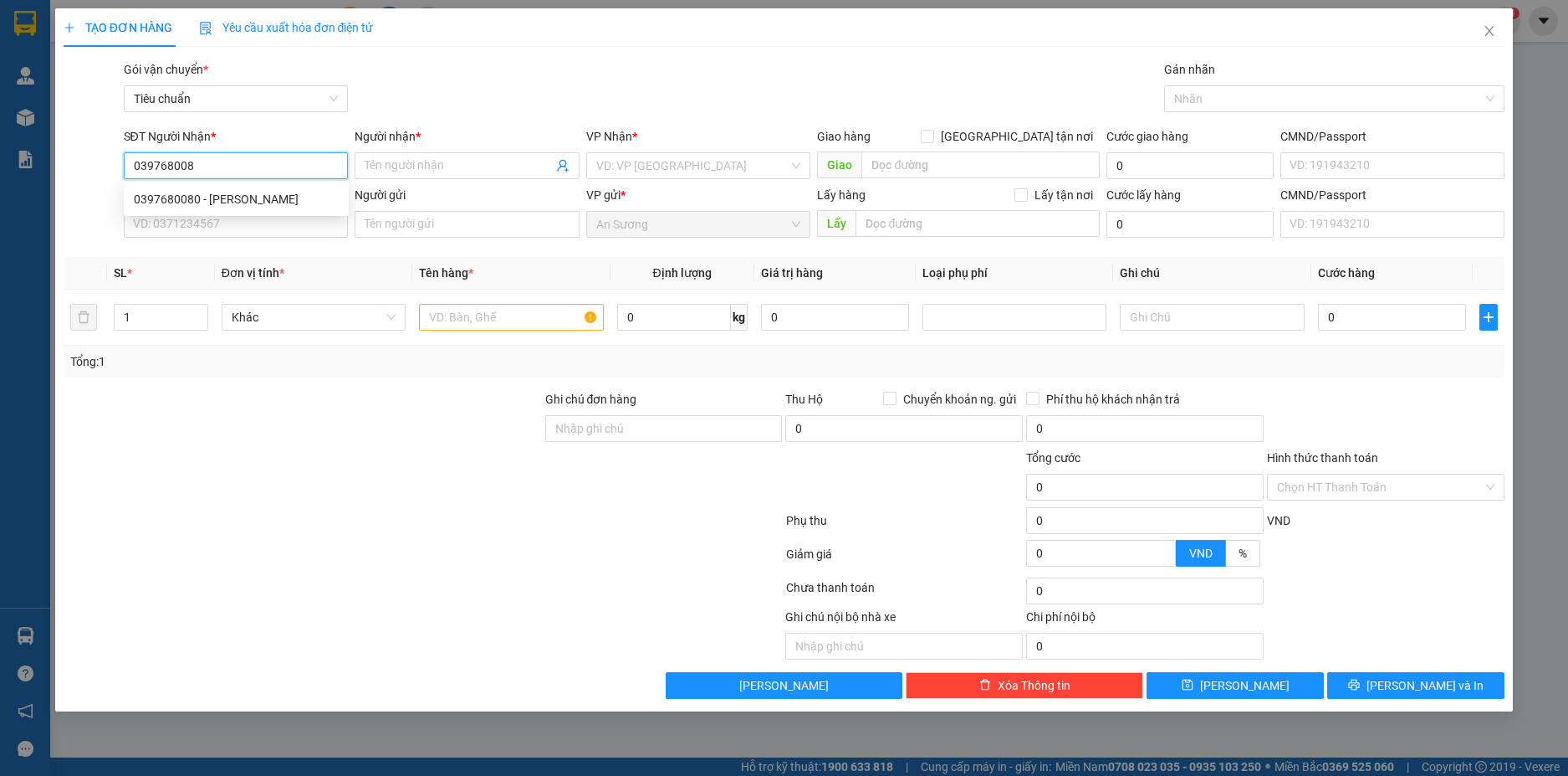
type input "0397680080"
click at [232, 205] on div "0397680080 - KIM KHÁNH" at bounding box center [236, 199] width 205 height 18
type input "[PERSON_NAME]"
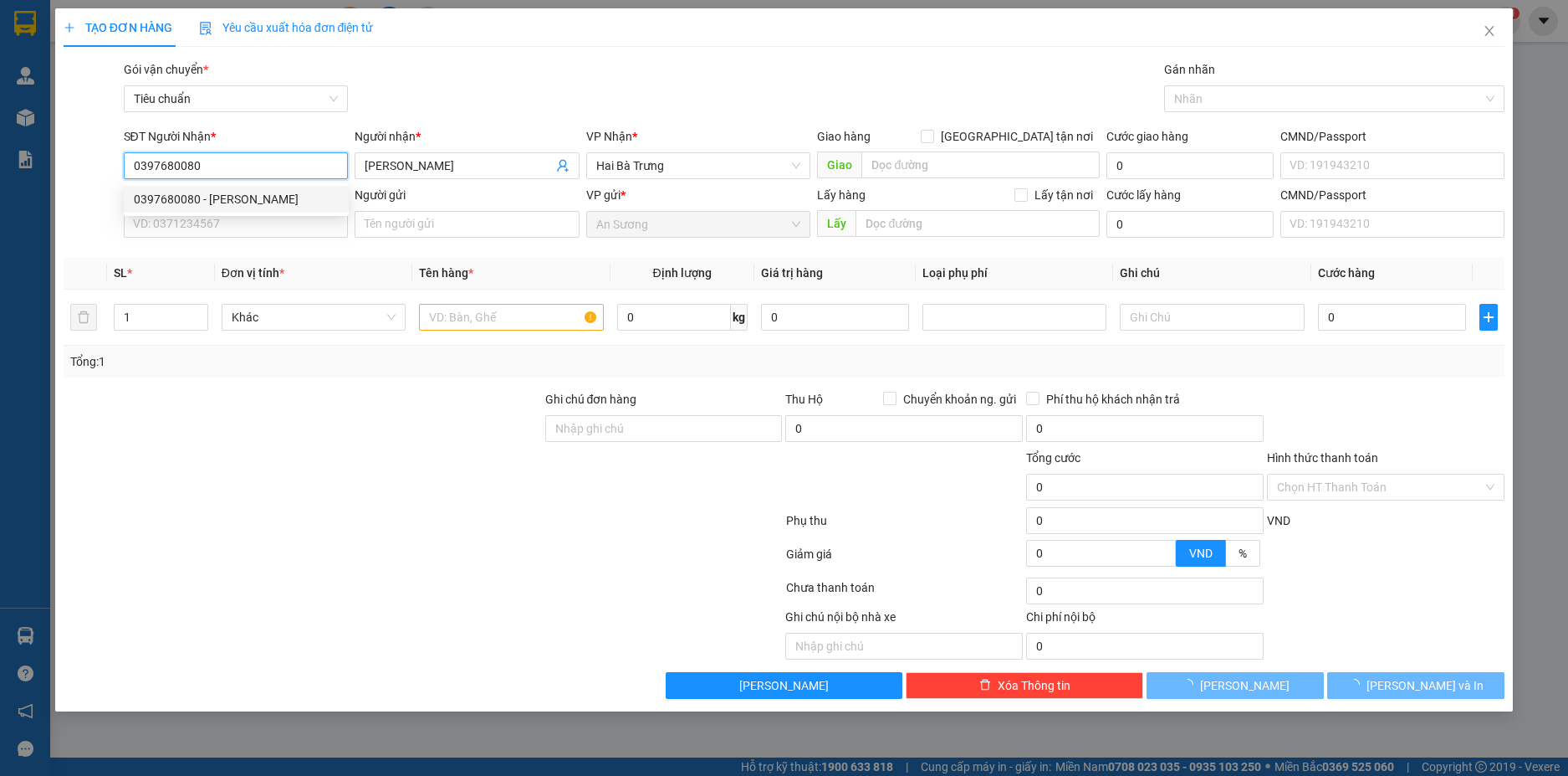
type input "90.000"
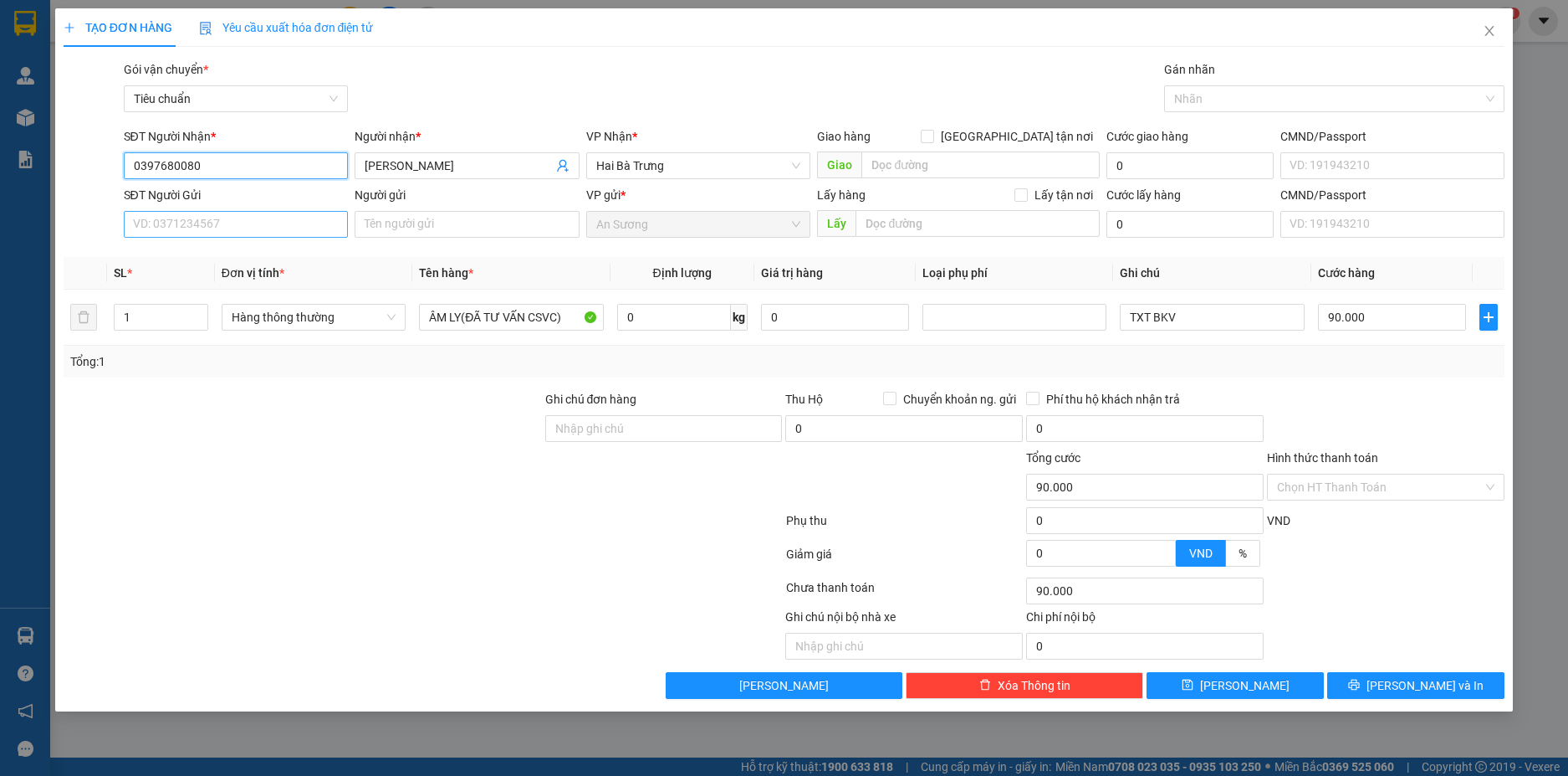
type input "0397680080"
click at [266, 233] on input "SĐT Người Gửi" at bounding box center [236, 224] width 225 height 27
type input "0964344743"
click at [265, 257] on div "0964344743 - C DIỂM" at bounding box center [236, 257] width 205 height 18
type input "C DIỂM"
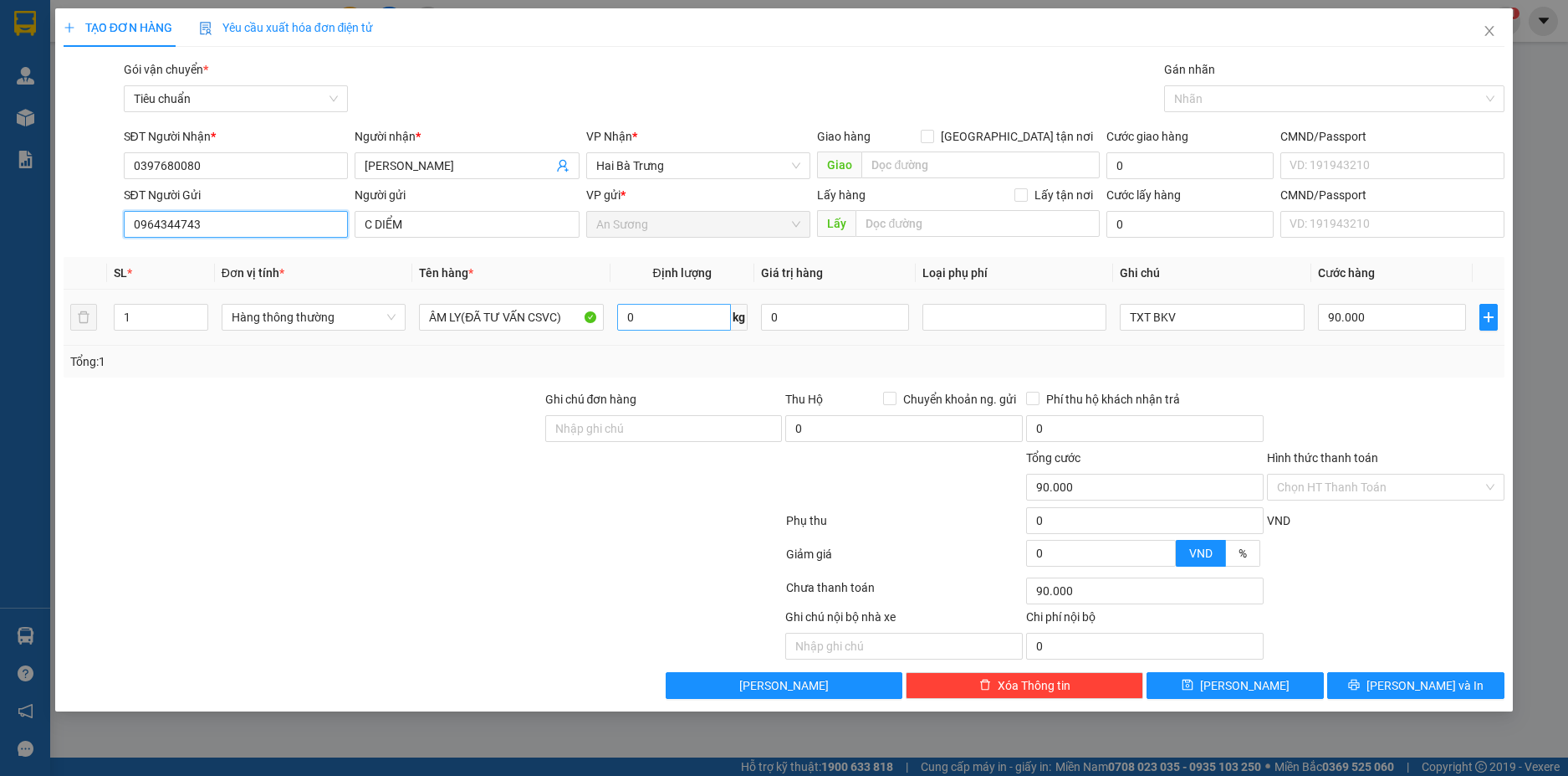
type input "0964344743"
click at [676, 323] on input "0" at bounding box center [674, 317] width 114 height 27
type input "50"
click at [1378, 376] on div "Tổng: 1" at bounding box center [784, 361] width 1443 height 32
drag, startPoint x: 1181, startPoint y: 313, endPoint x: 1144, endPoint y: 319, distance: 37.5
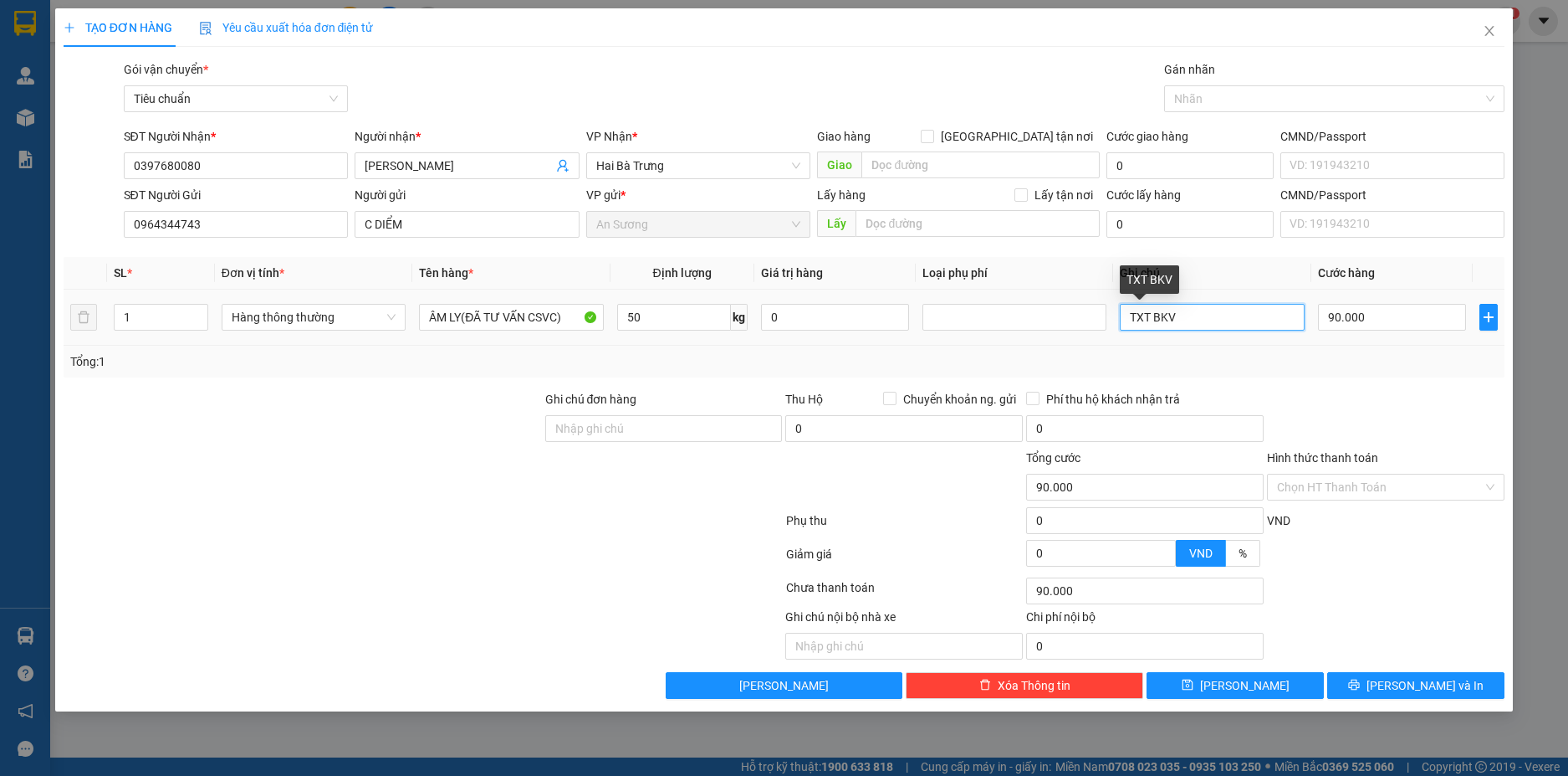
click at [1144, 319] on input "TXT BKV" at bounding box center [1212, 317] width 184 height 27
type input "TXV SỌC XANH"
click at [1367, 561] on div at bounding box center [1386, 560] width 241 height 29
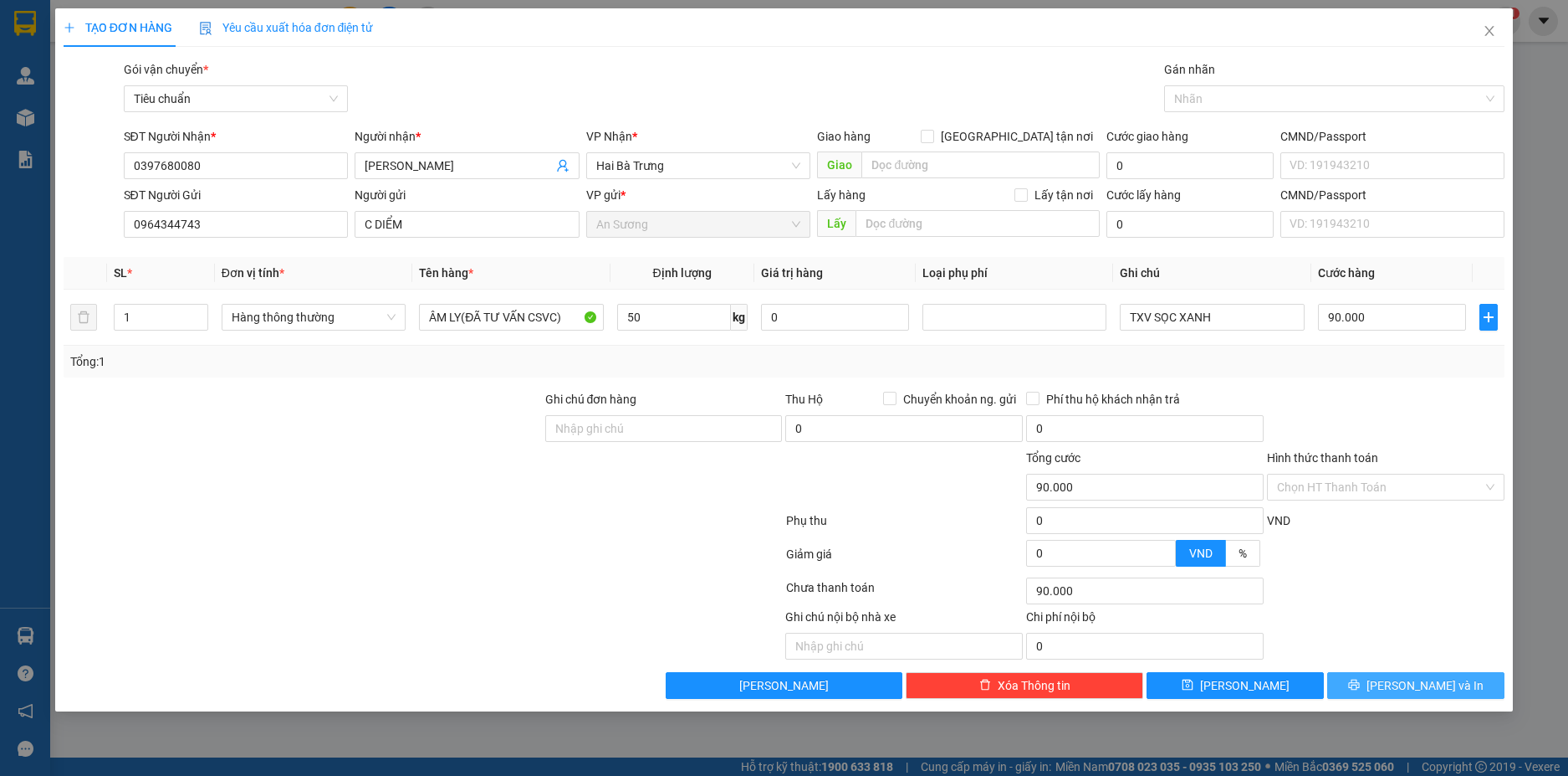
click at [1421, 681] on span "[PERSON_NAME] và In" at bounding box center [1425, 685] width 117 height 18
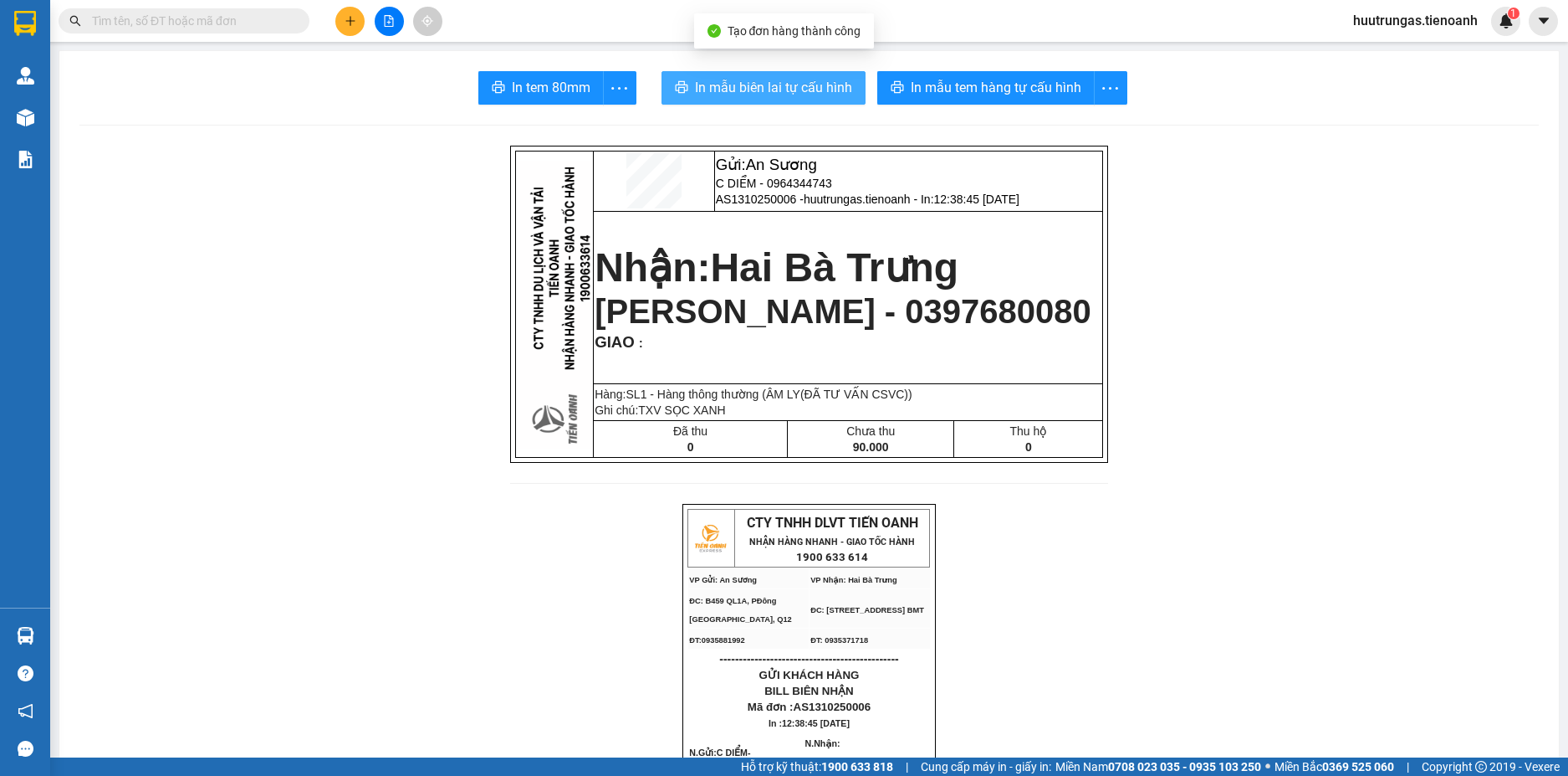
click at [801, 82] on span "In mẫu biên lai tự cấu hình" at bounding box center [774, 87] width 158 height 21
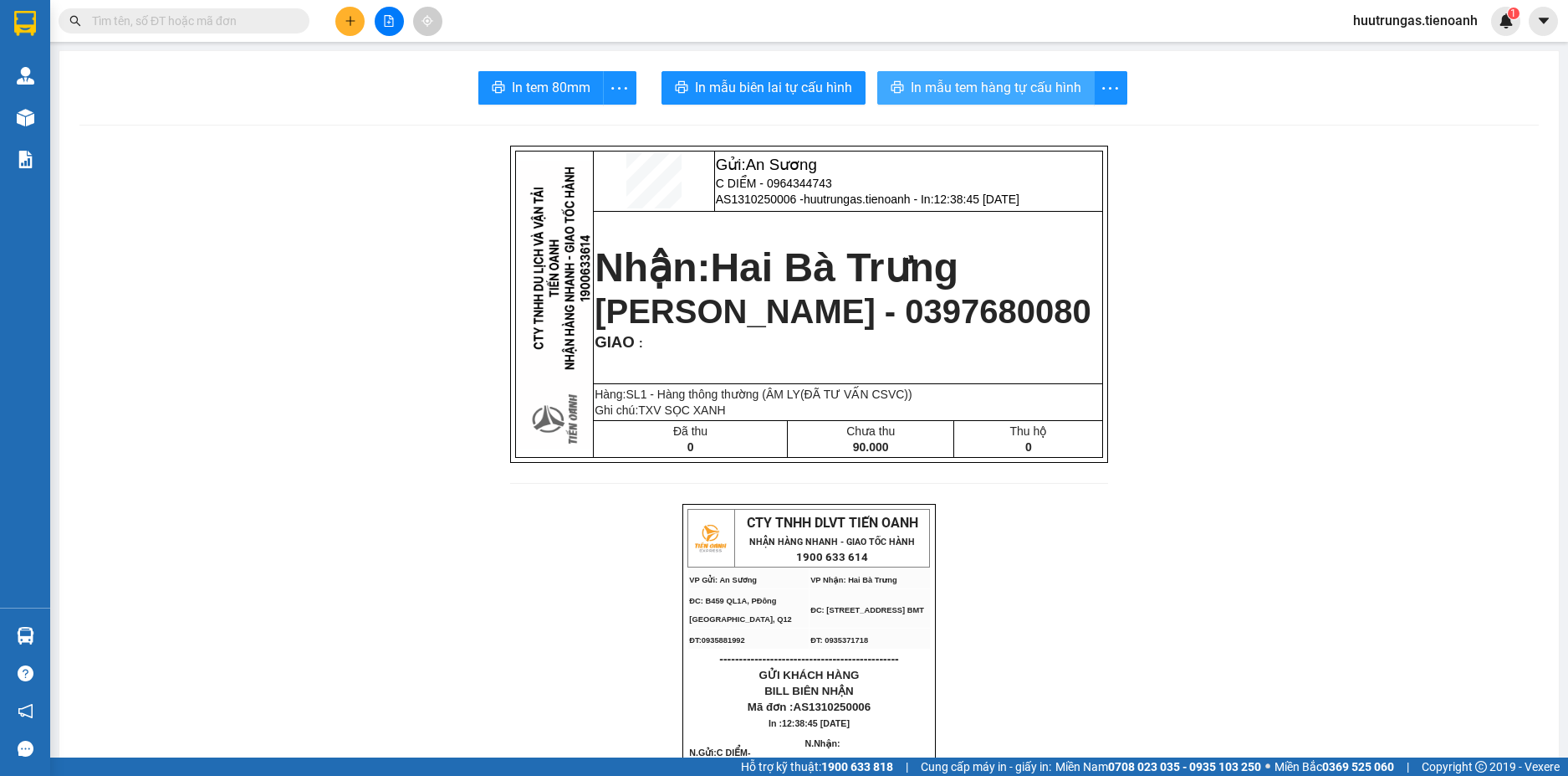
click at [955, 80] on span "In mẫu tem hàng tự cấu hình" at bounding box center [996, 87] width 170 height 21
click at [349, 24] on icon "plus" at bounding box center [350, 20] width 12 height 12
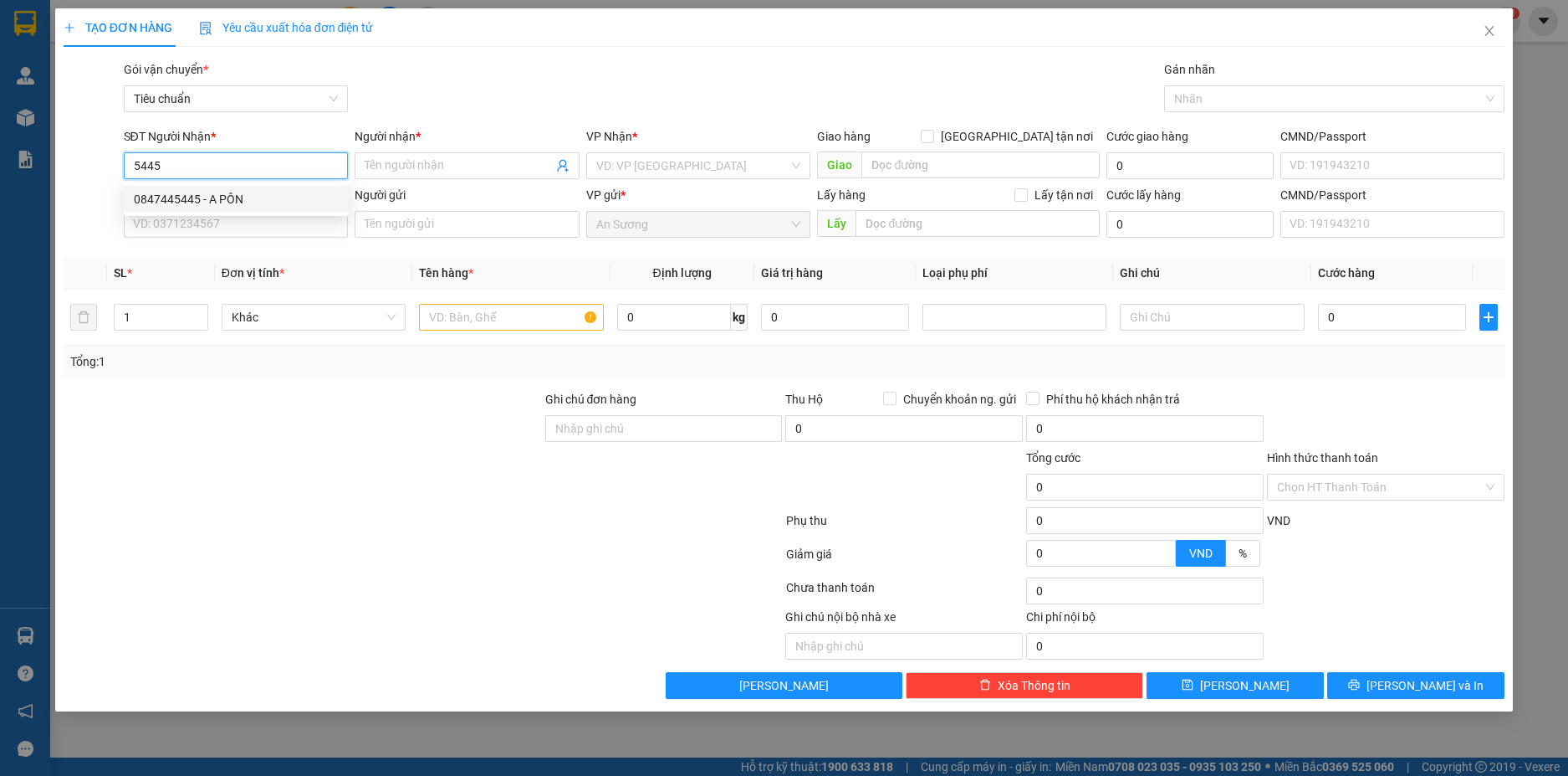
click at [219, 200] on div "0847445445 - A PÔN" at bounding box center [236, 199] width 205 height 18
type input "0847445445"
type input "A PÔN"
type input "90.000"
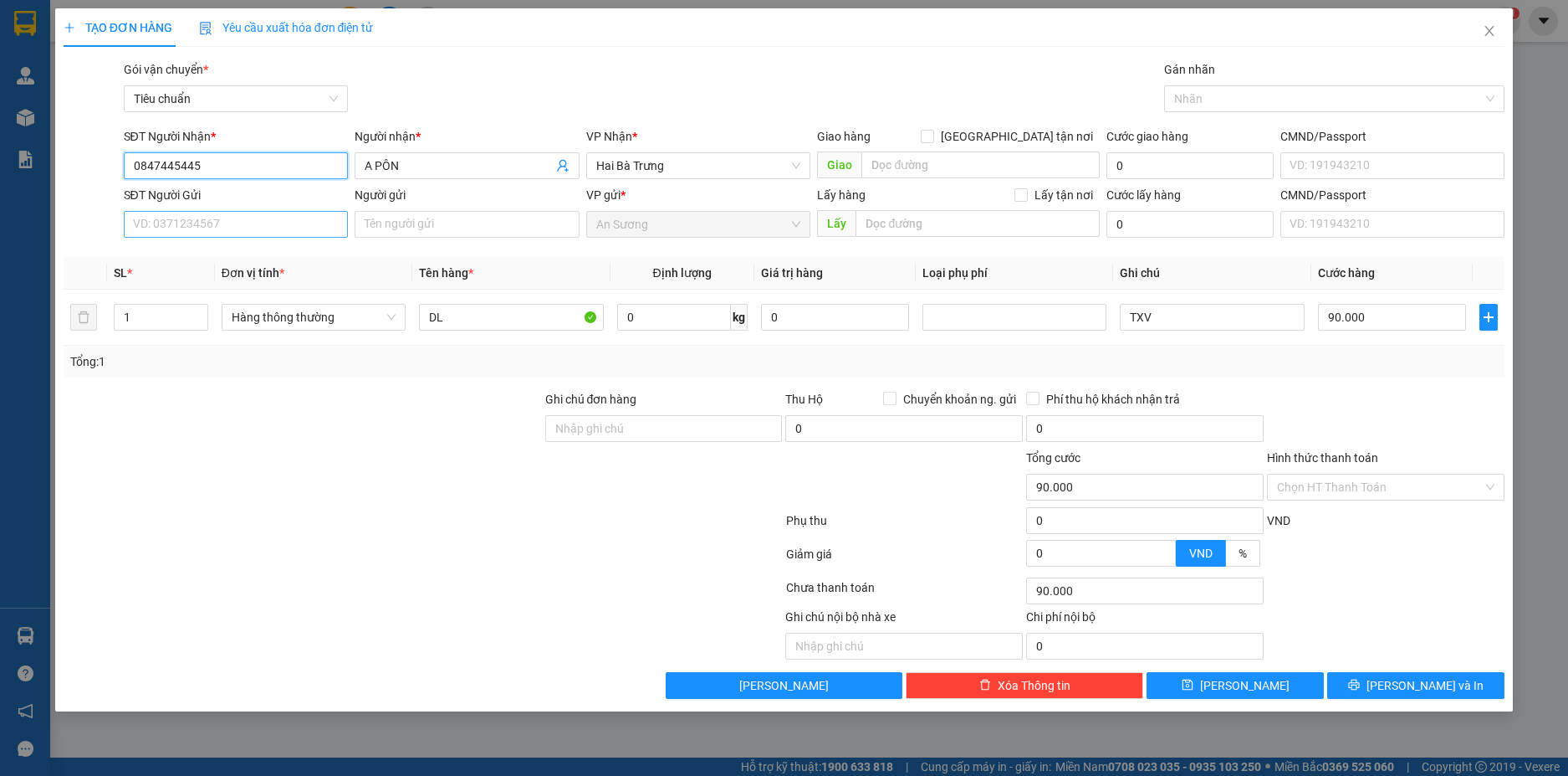
type input "0847445445"
click at [263, 224] on input "SĐT Người Gửi" at bounding box center [236, 224] width 225 height 27
click at [251, 249] on div "0986007916 - TÁNH" at bounding box center [236, 257] width 205 height 18
type input "0986007916"
type input "TÁNH"
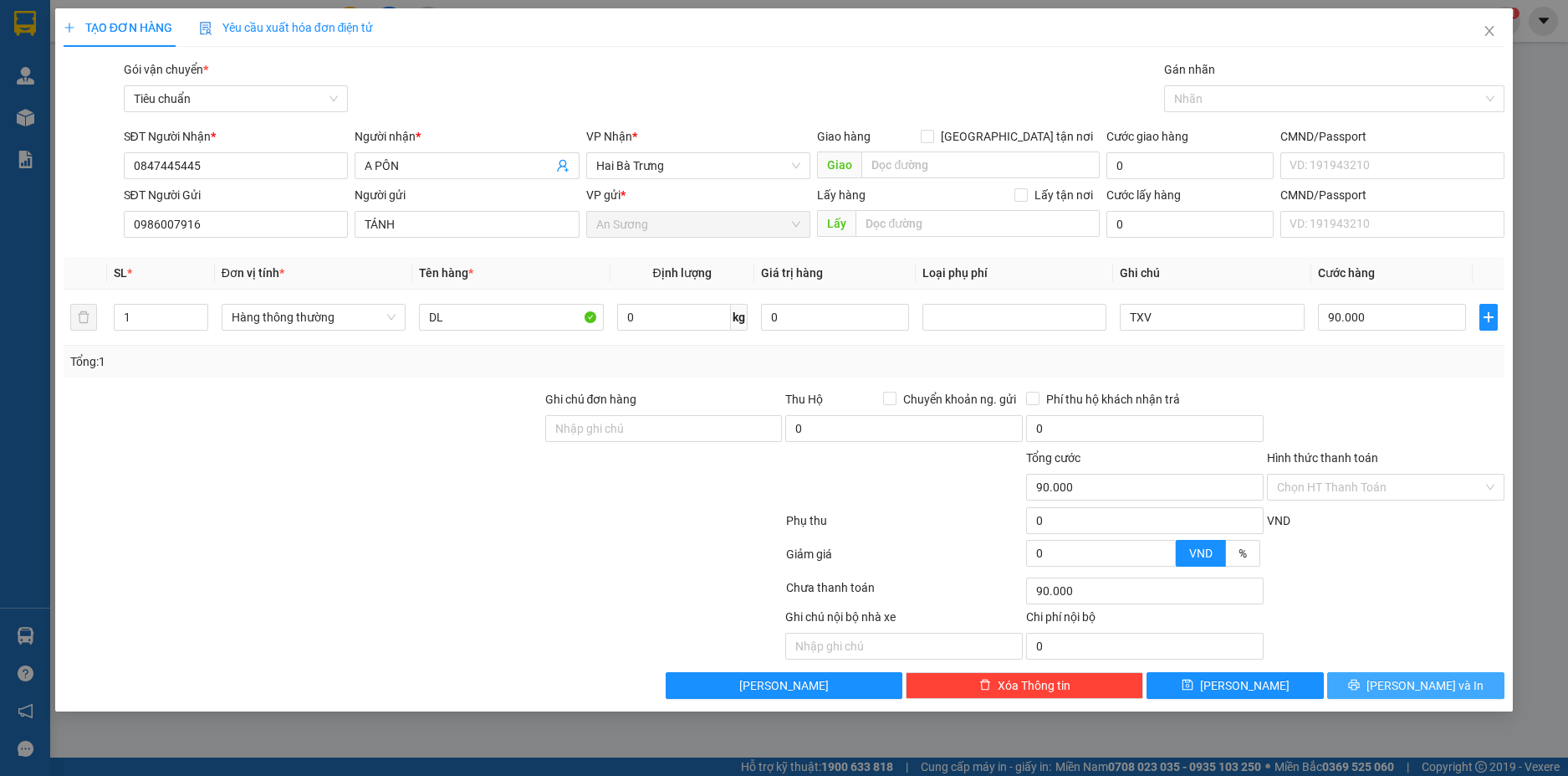
click at [1396, 691] on button "[PERSON_NAME] và In" at bounding box center [1416, 684] width 178 height 27
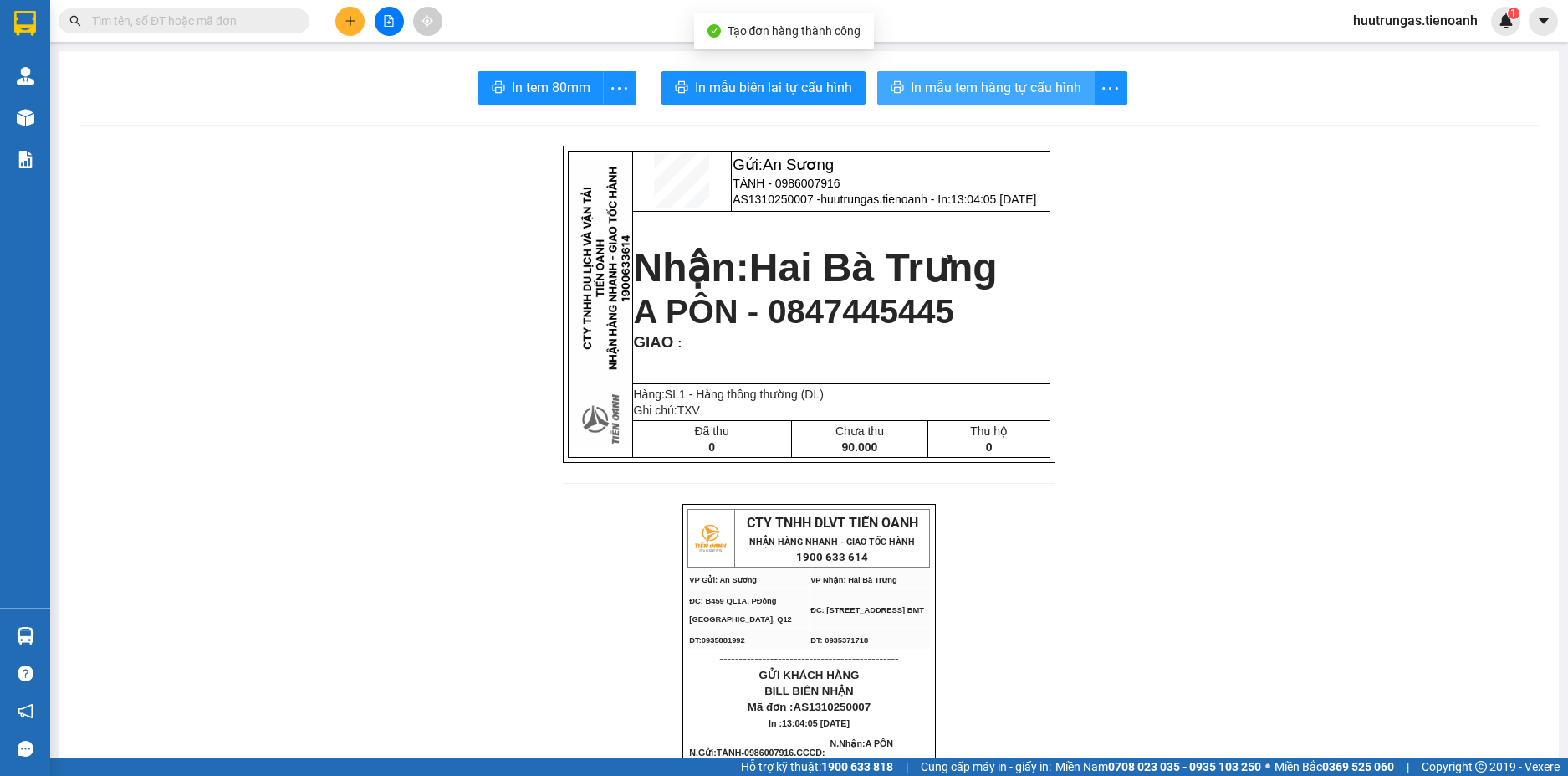
click at [946, 82] on span "In mẫu tem hàng tự cấu hình" at bounding box center [996, 87] width 170 height 21
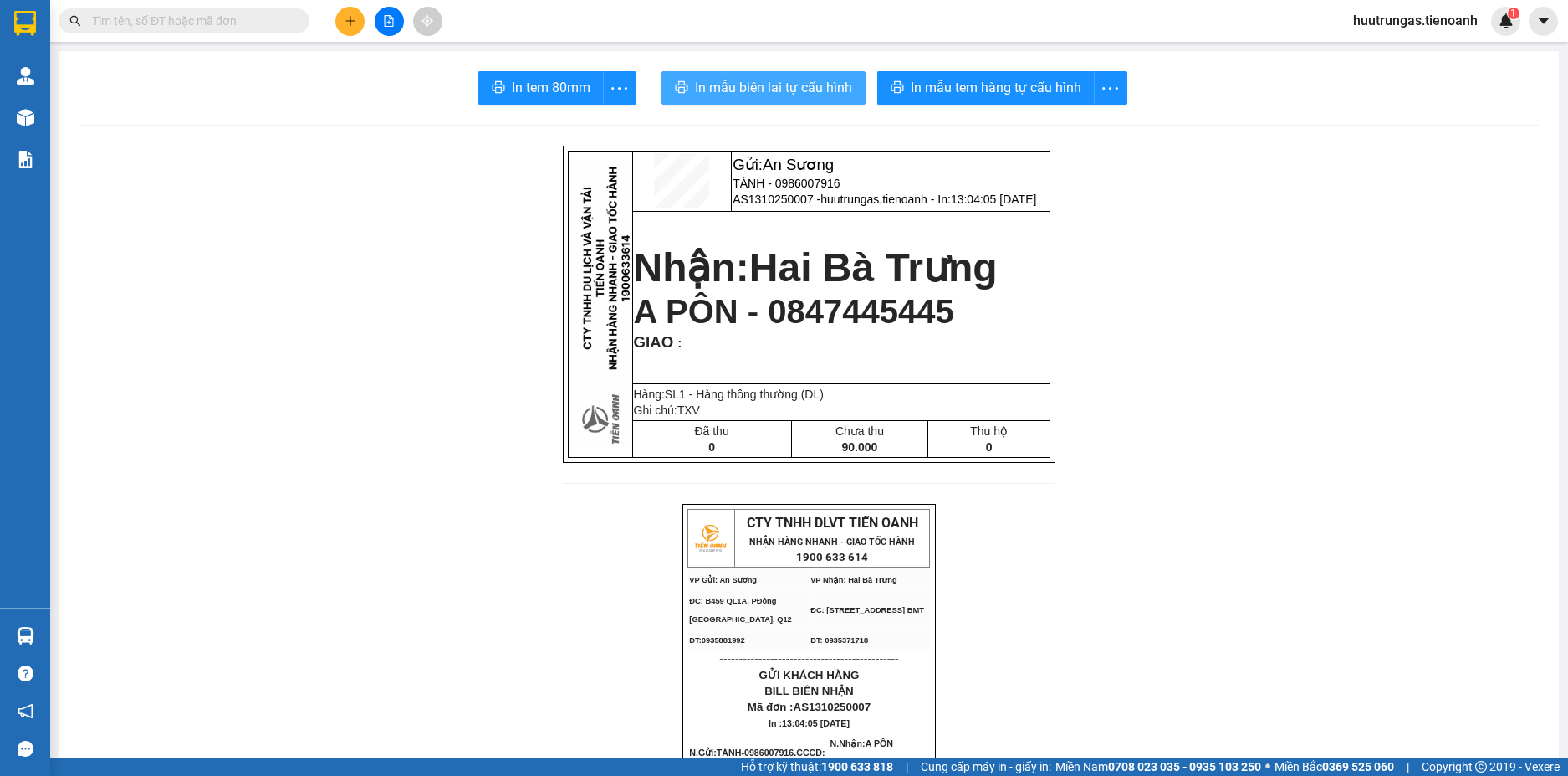
click at [799, 89] on span "In mẫu biên lai tự cấu hình" at bounding box center [774, 87] width 158 height 21
click at [354, 17] on icon "plus" at bounding box center [350, 20] width 12 height 12
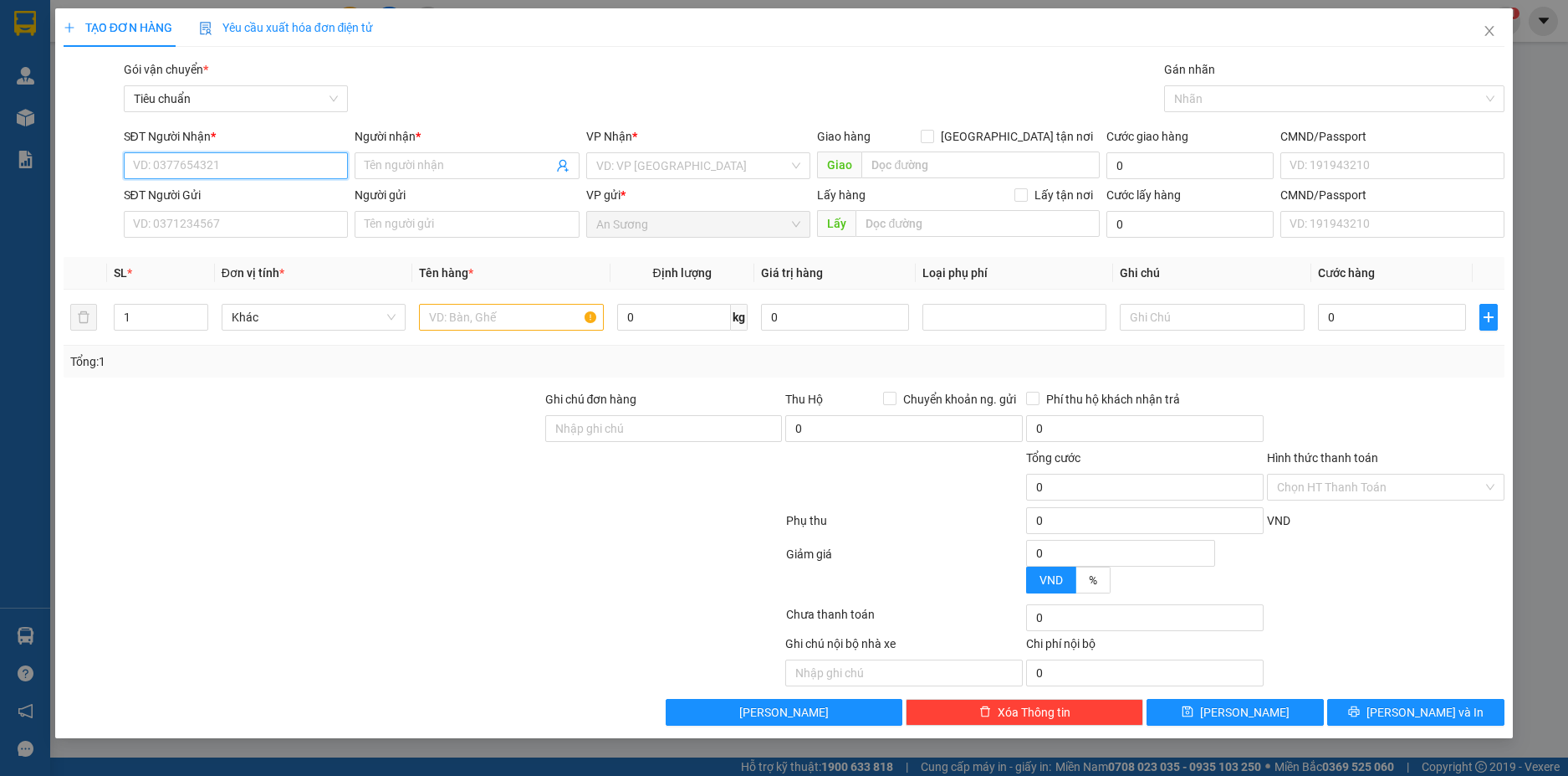
click at [216, 168] on input "SĐT Người Nhận *" at bounding box center [236, 165] width 225 height 27
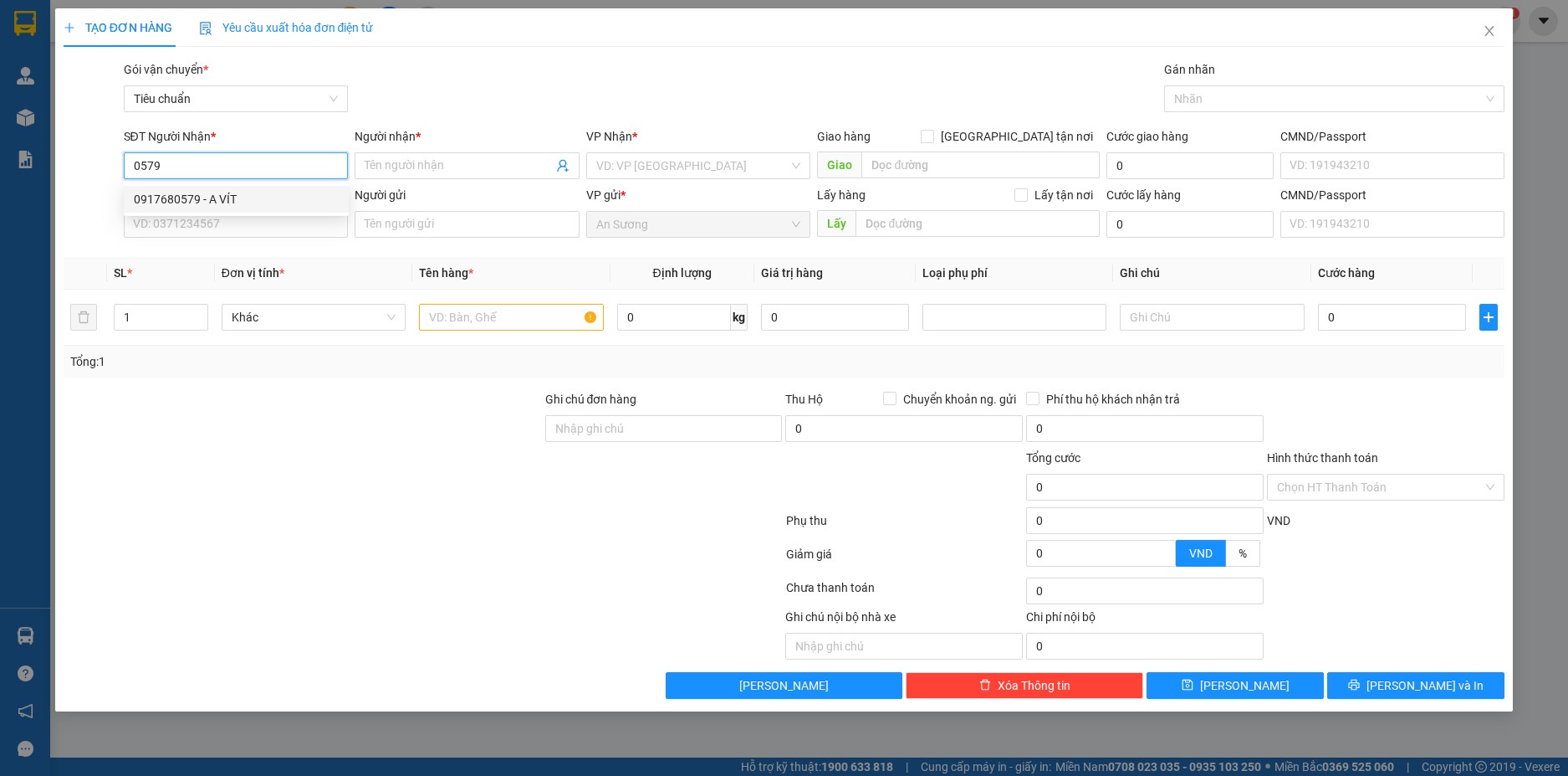
click at [238, 191] on div "0917680579 - A VÍT" at bounding box center [236, 199] width 205 height 18
type input "0917680579"
type input "A VÍT"
checkbox input "true"
type input "263 Đường Phù Đổng Thiên Vương, Phường 8, Đà Lạt, Lâm Đồng"
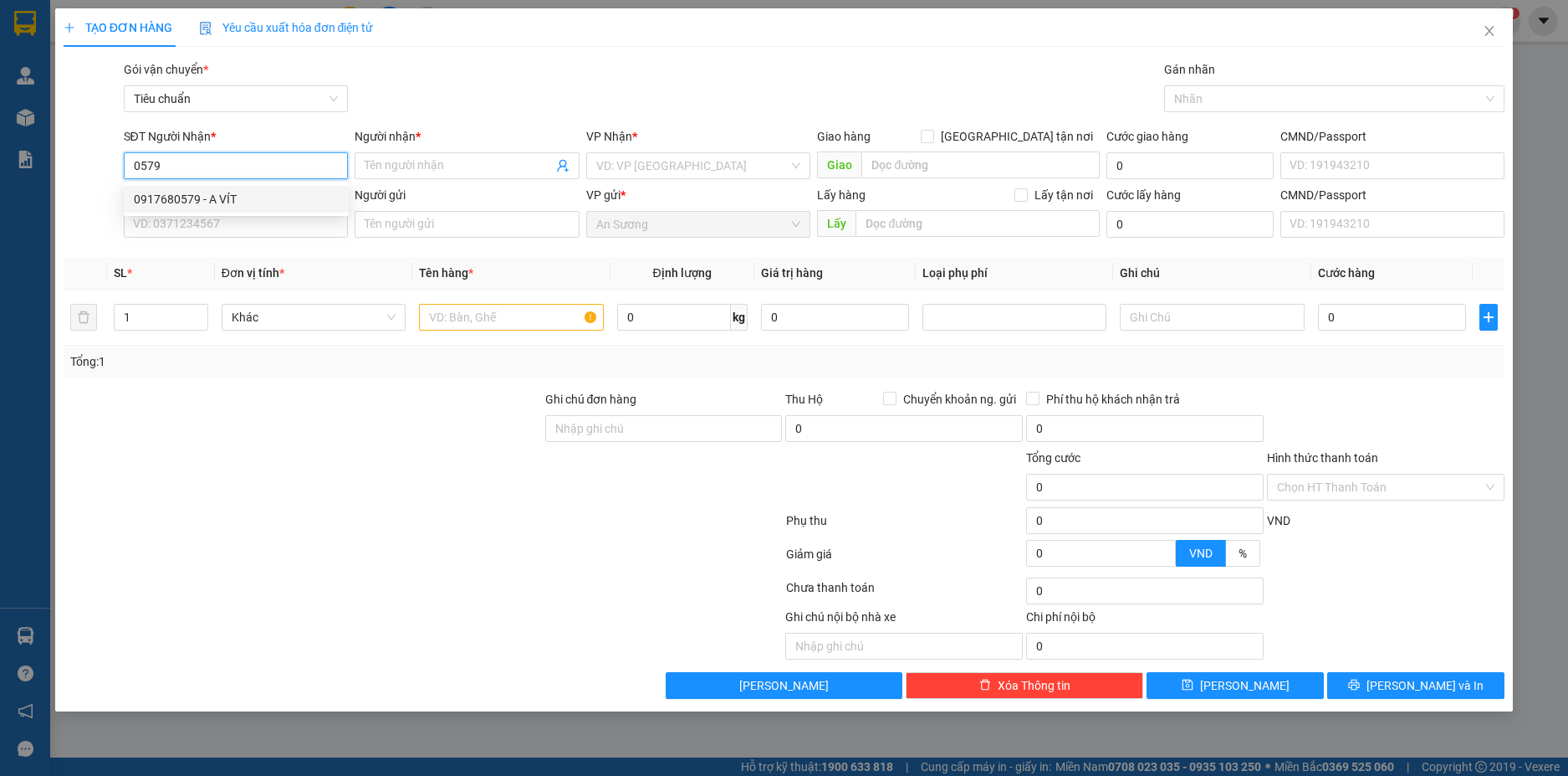
type input "100.000"
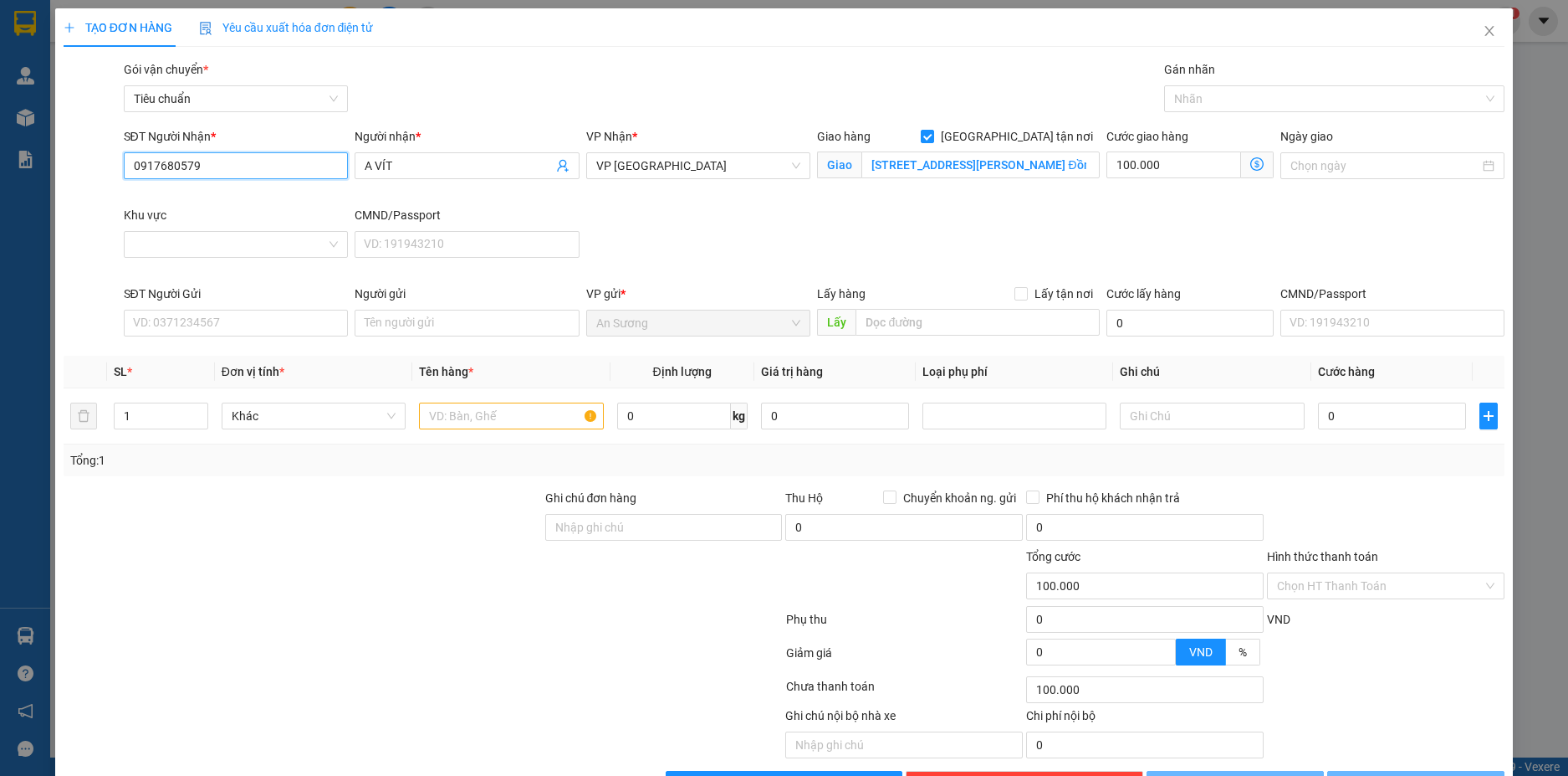
type input "260.000"
click at [1256, 100] on div at bounding box center [1326, 99] width 315 height 20
type input "0917680579"
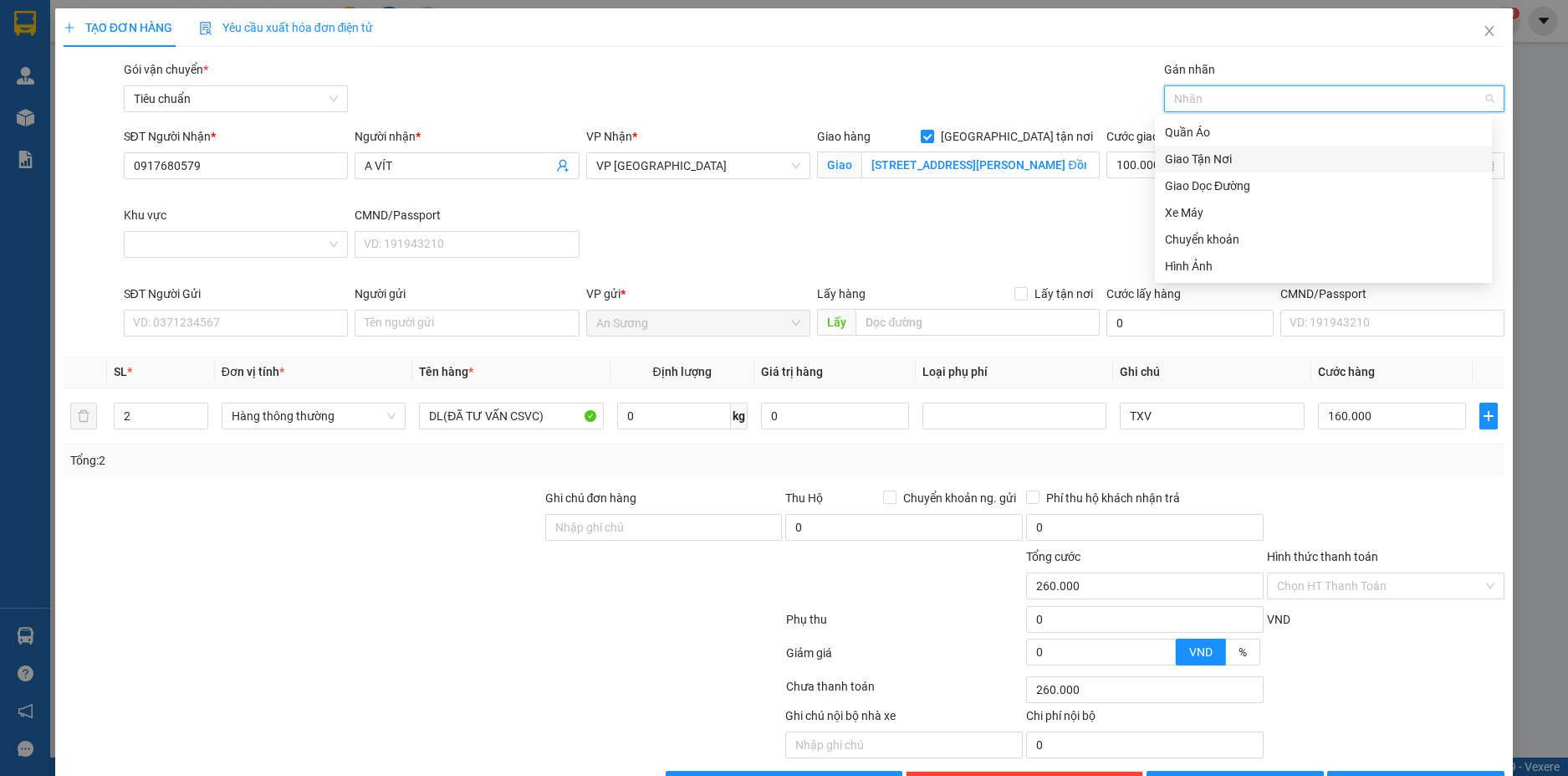
click at [1203, 154] on div "Giao Tận Nơi" at bounding box center [1323, 158] width 317 height 18
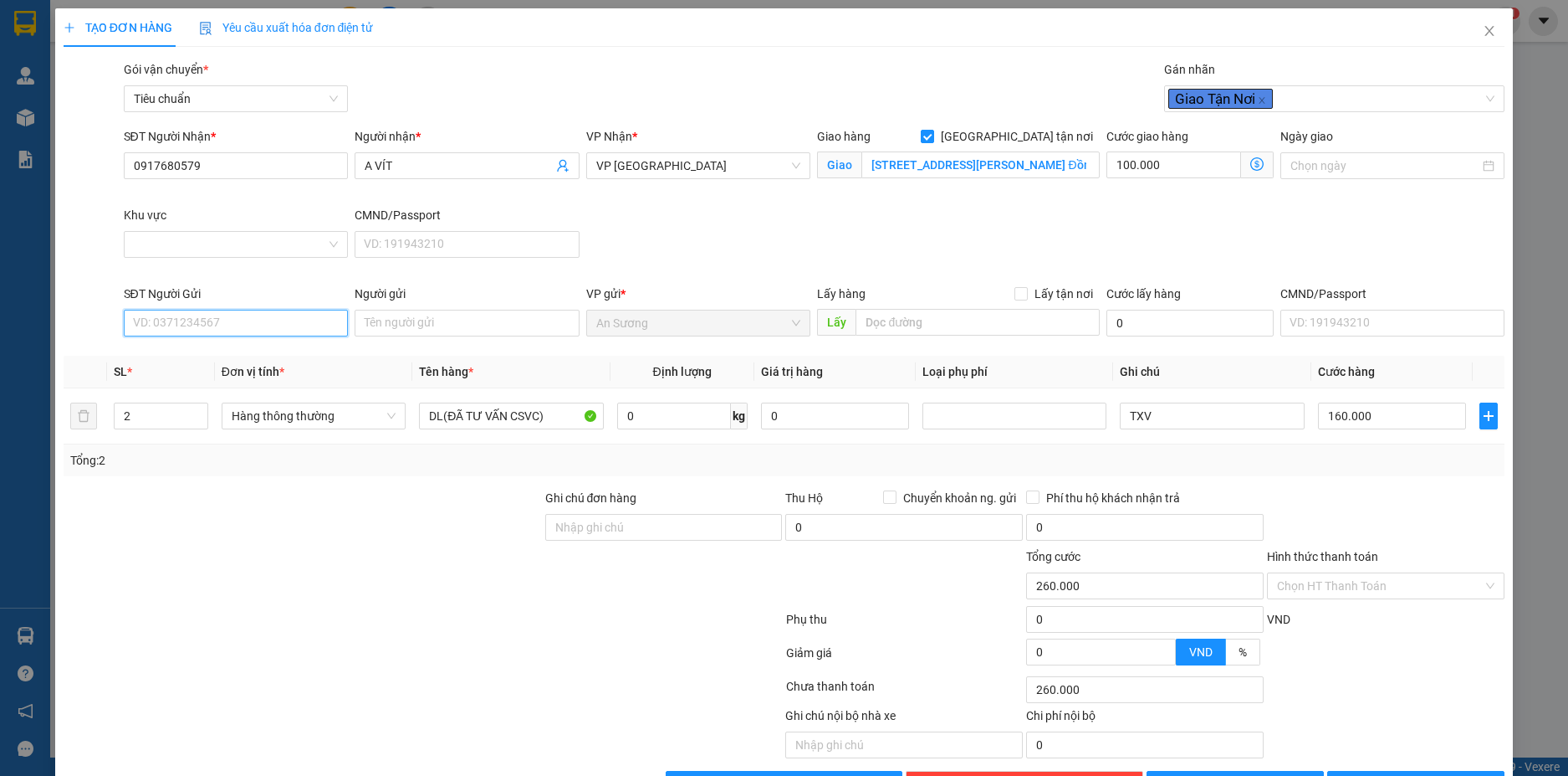
click at [195, 323] on input "SĐT Người Gửi" at bounding box center [236, 322] width 225 height 27
click at [212, 380] on div "0986007916 - TÁNH" at bounding box center [233, 383] width 202 height 18
type input "0986007916"
type input "TÁNH"
type input "180.000"
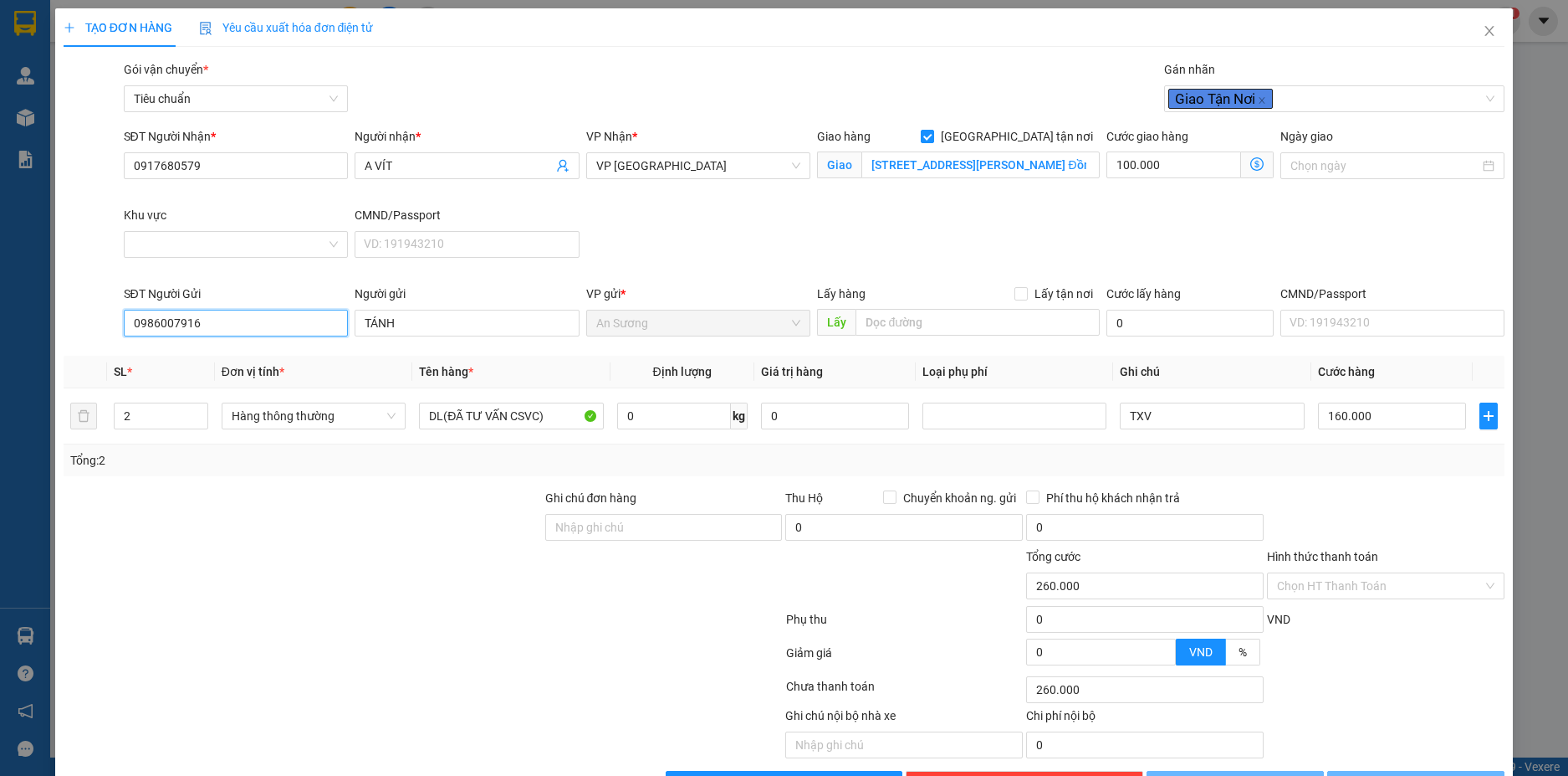
type input "180.000"
click at [169, 419] on input "1" at bounding box center [160, 415] width 93 height 25
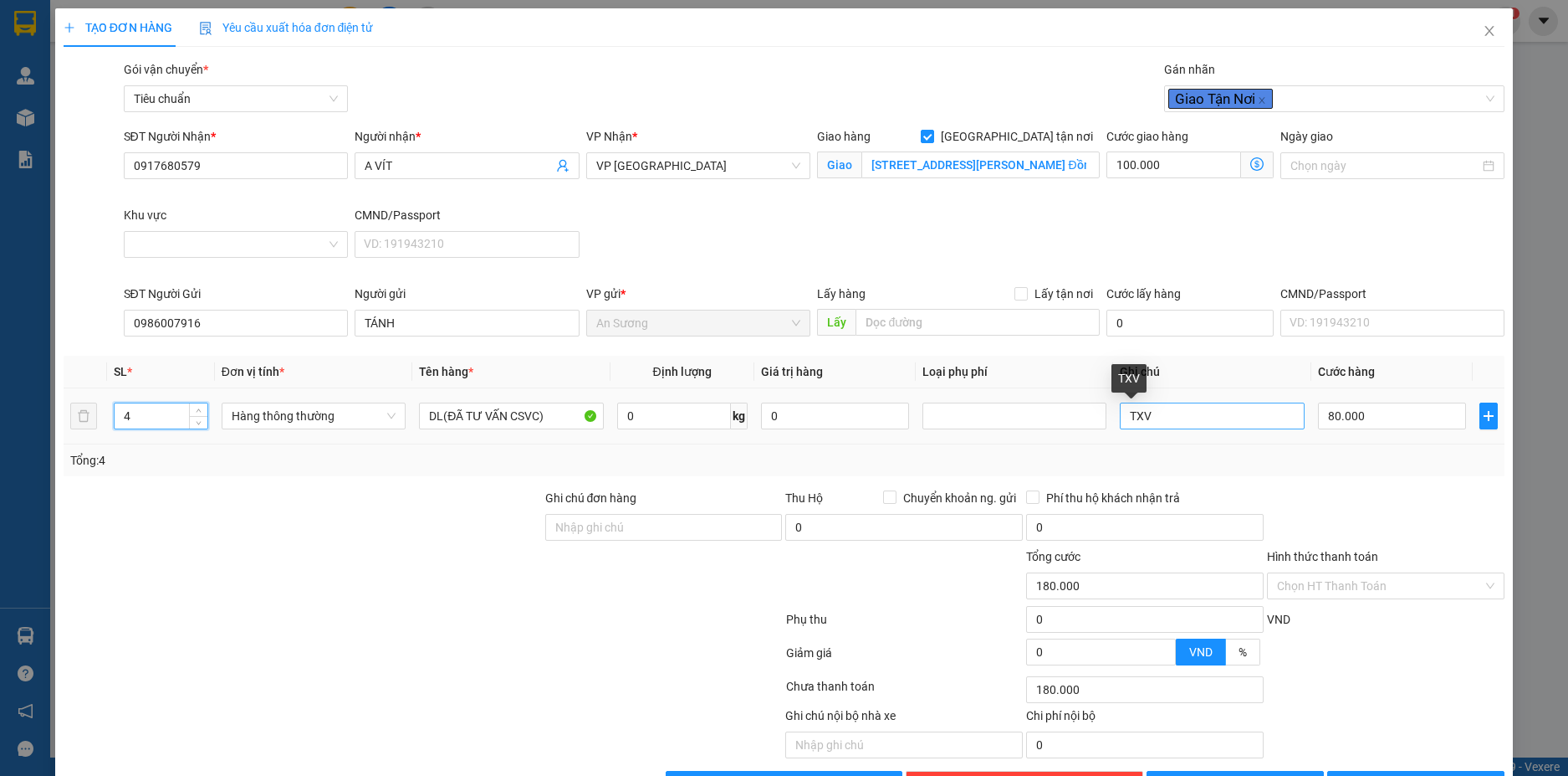
type input "4"
click at [1120, 418] on input "TXV" at bounding box center [1212, 415] width 184 height 27
type input "3TXV"
type input "100.000"
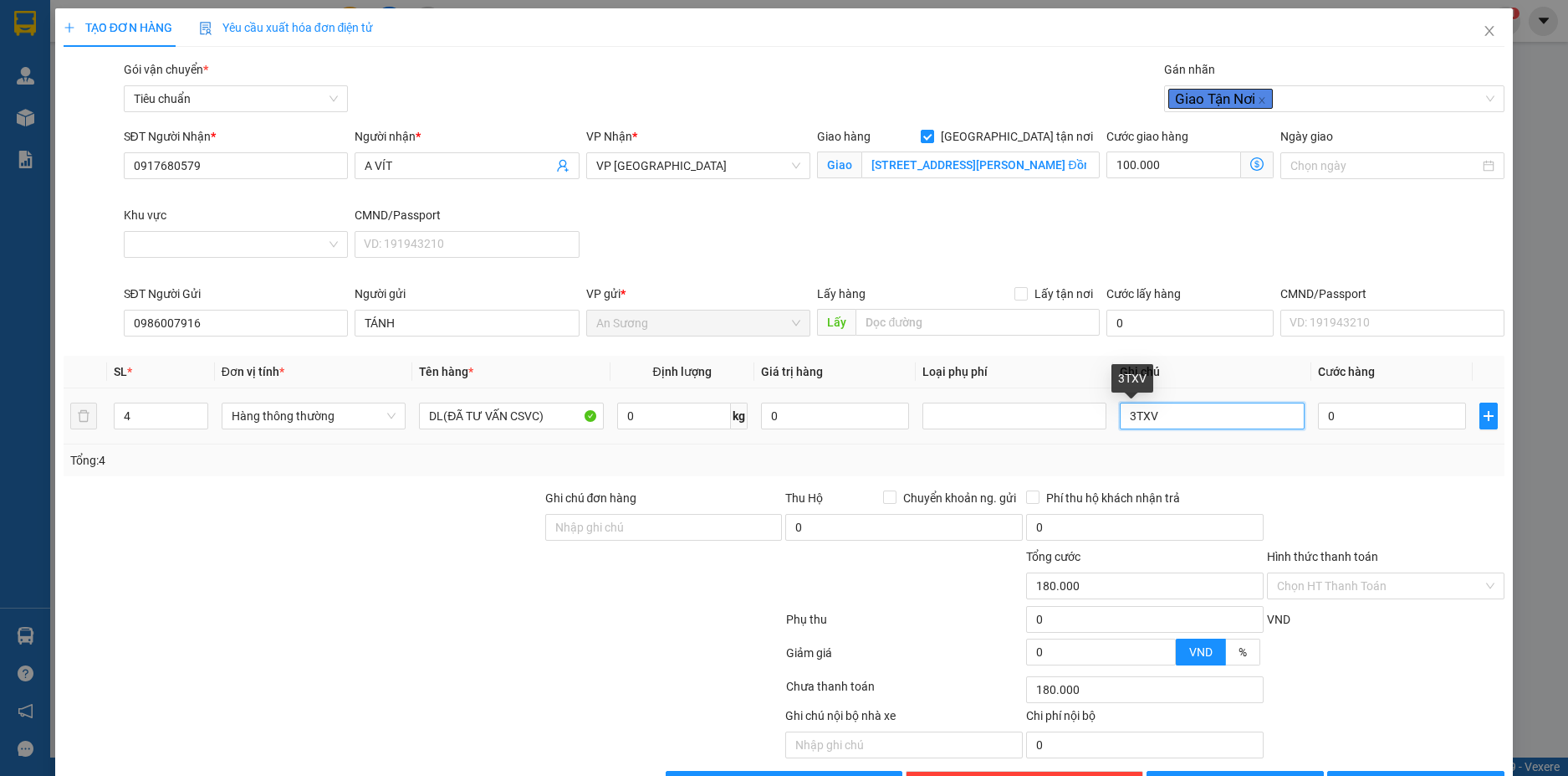
type input "0"
click at [1173, 415] on input "3TXV" at bounding box center [1212, 415] width 184 height 27
click at [1168, 417] on input "3TXV+=CỤC ĐEN" at bounding box center [1212, 415] width 184 height 27
click at [1163, 419] on input "3TXV+=CỤC ĐEN" at bounding box center [1212, 415] width 184 height 27
type input "3TXV+CỤC ĐEN"
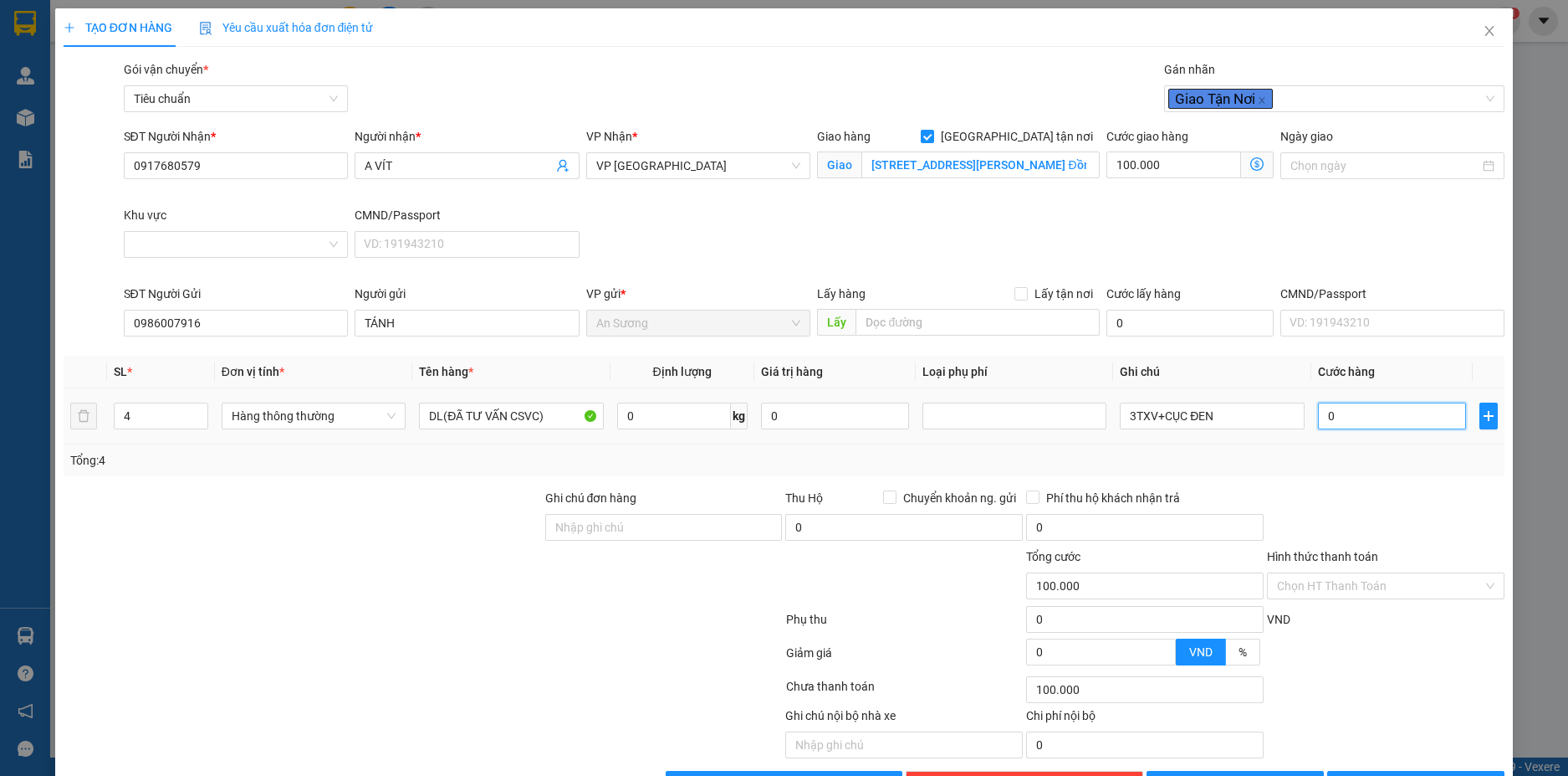
click at [1349, 420] on input "0" at bounding box center [1392, 415] width 148 height 27
click at [661, 417] on input "0" at bounding box center [674, 415] width 114 height 27
type input "47"
click at [1301, 466] on div "Tổng: 4" at bounding box center [785, 460] width 1429 height 18
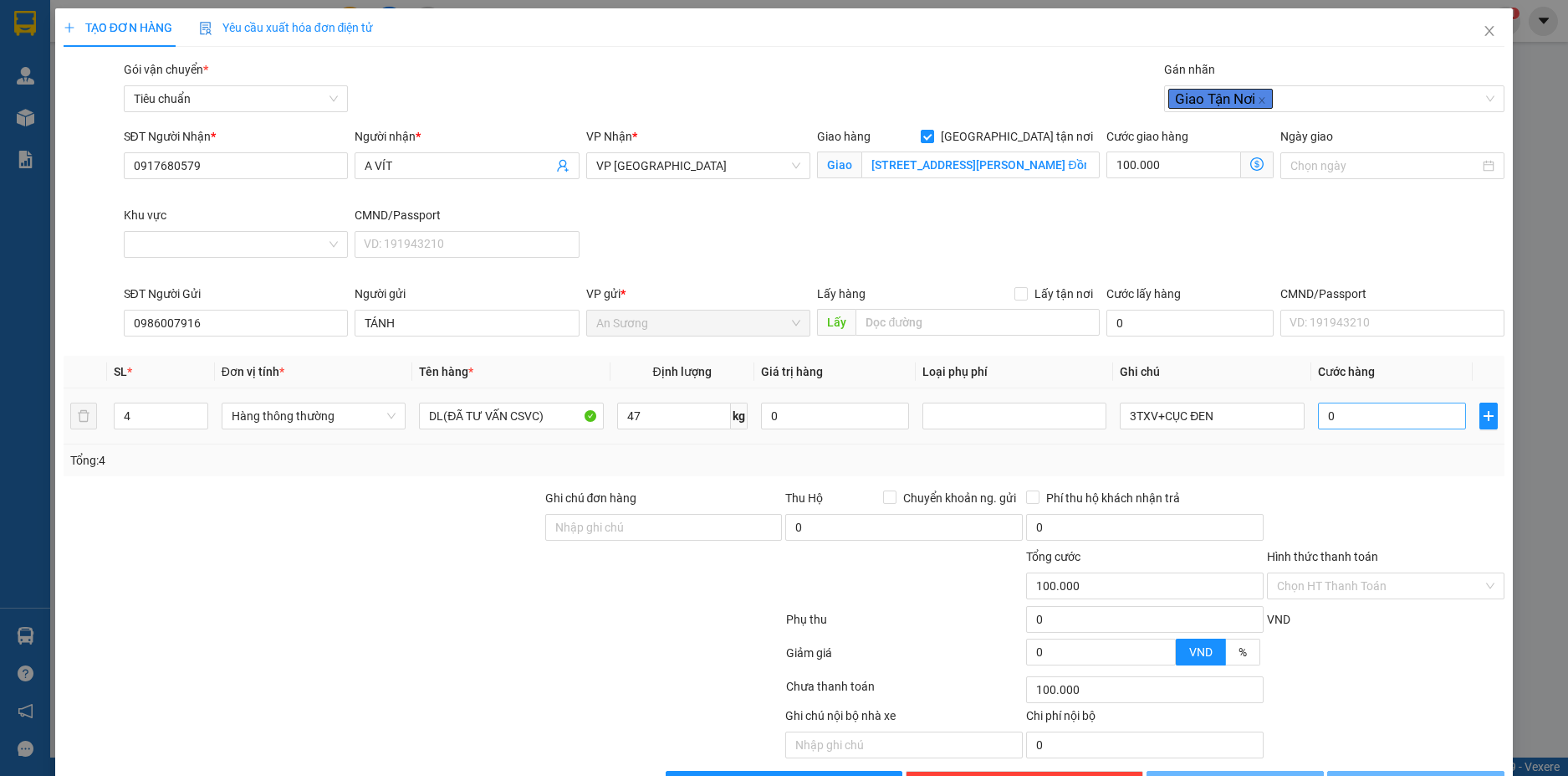
type input "190.000"
type input "90.000"
click at [1365, 416] on input "90.000" at bounding box center [1392, 415] width 148 height 27
type input "100.009"
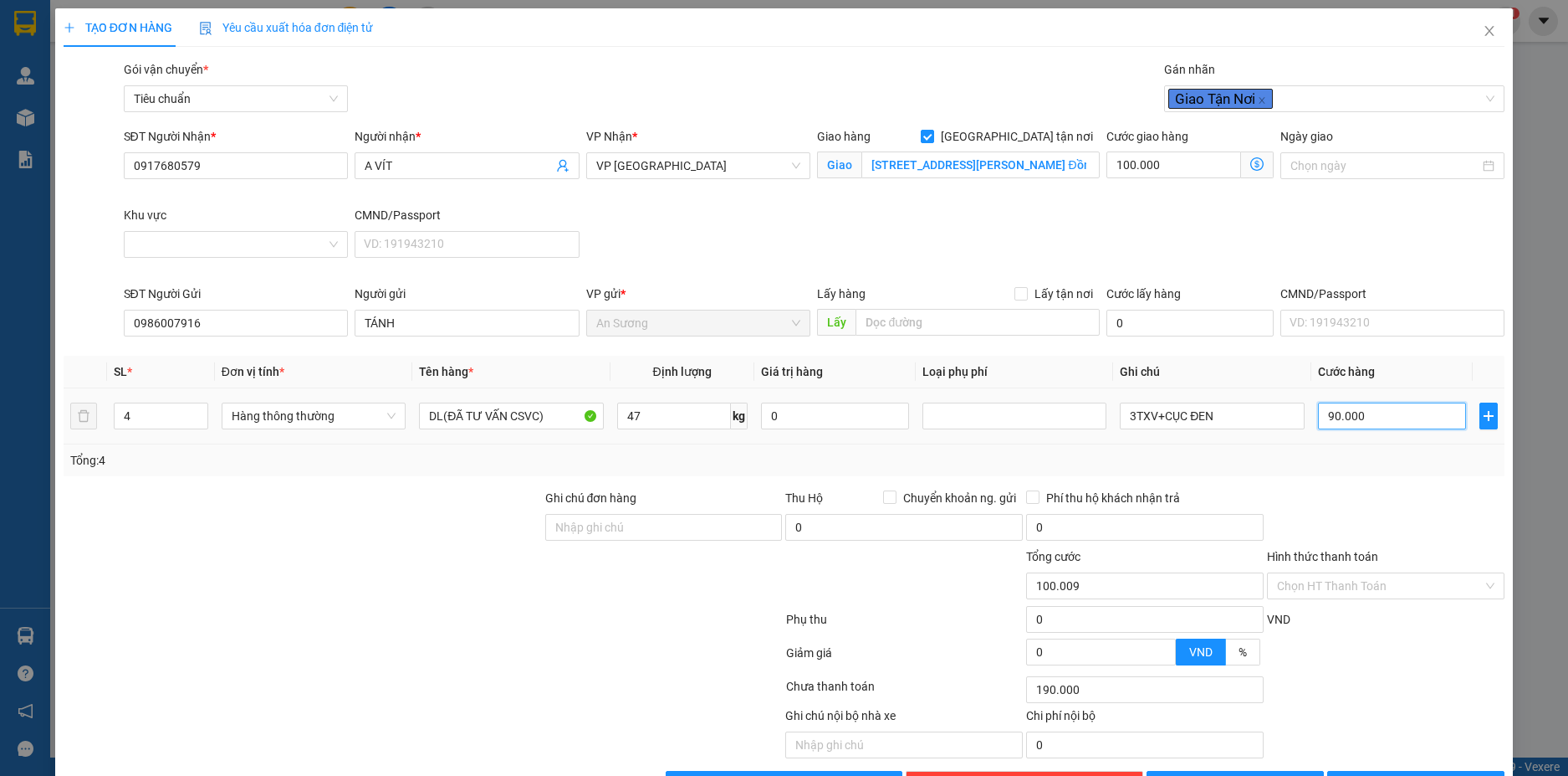
type input "100.009"
type input "9"
type input "100.090"
type input "90"
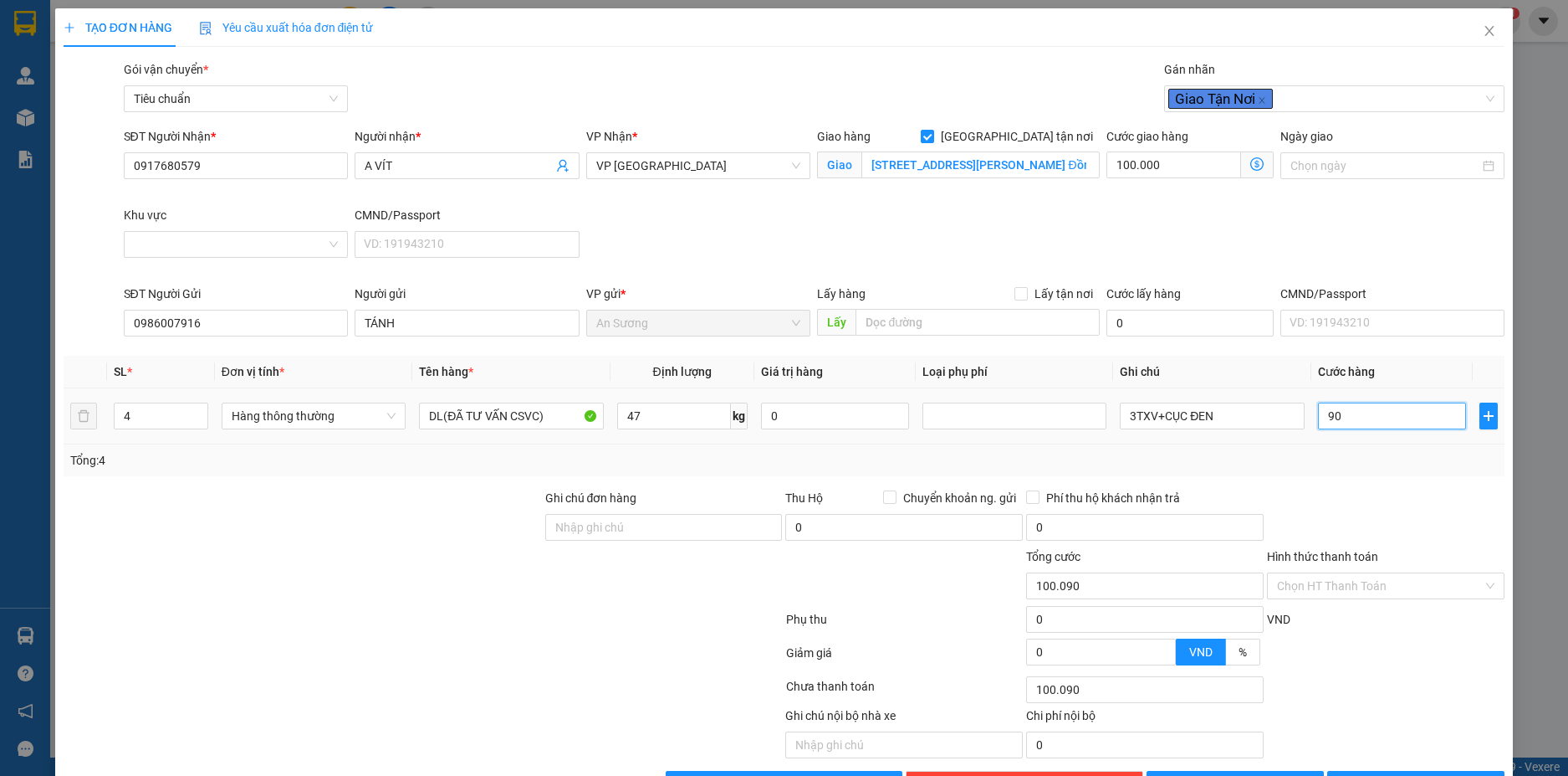
type input "100.000"
type input "90*4"
type input "460.000"
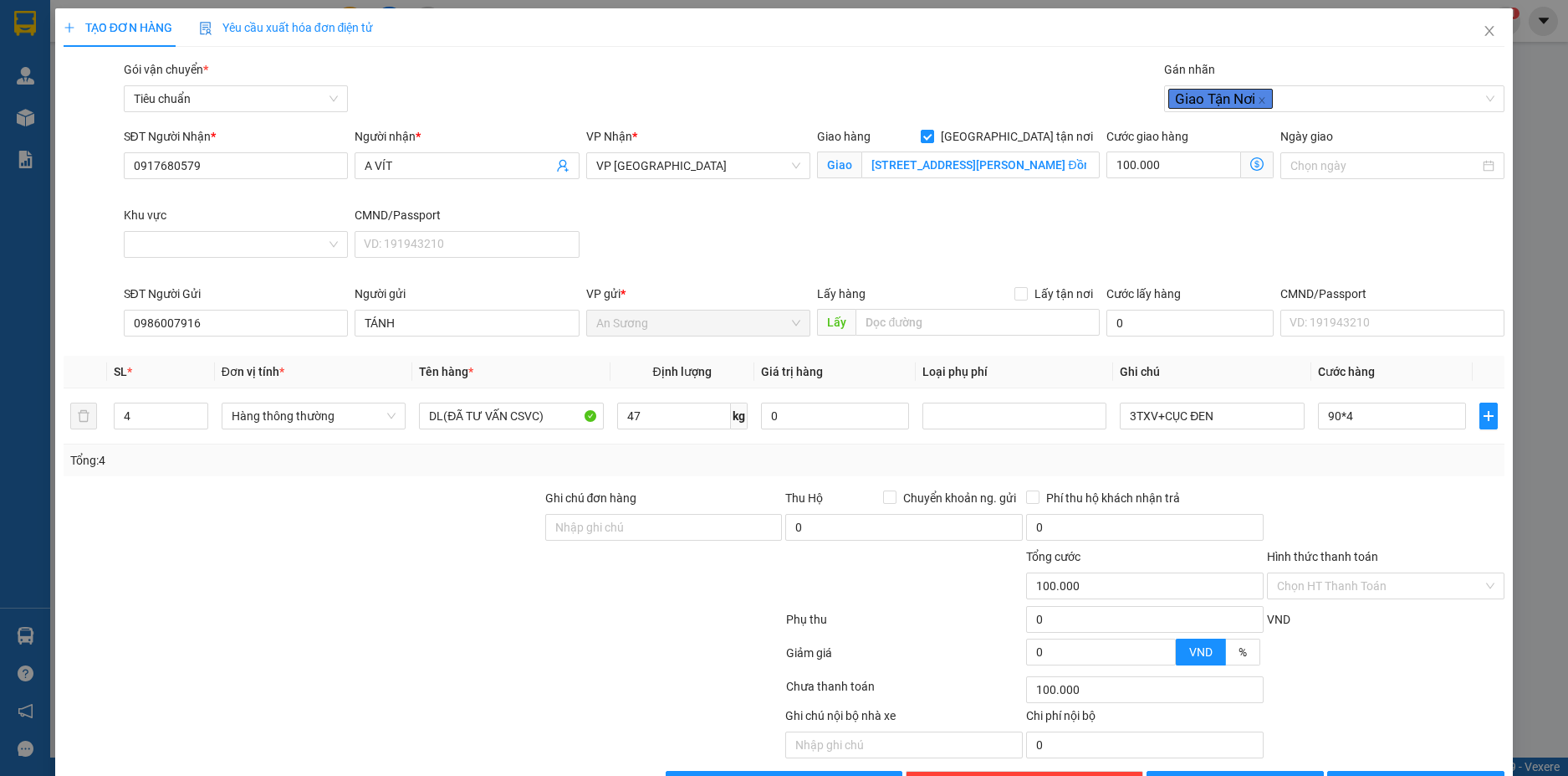
type input "360.000"
click at [1285, 475] on div "Tổng: 4" at bounding box center [784, 460] width 1443 height 32
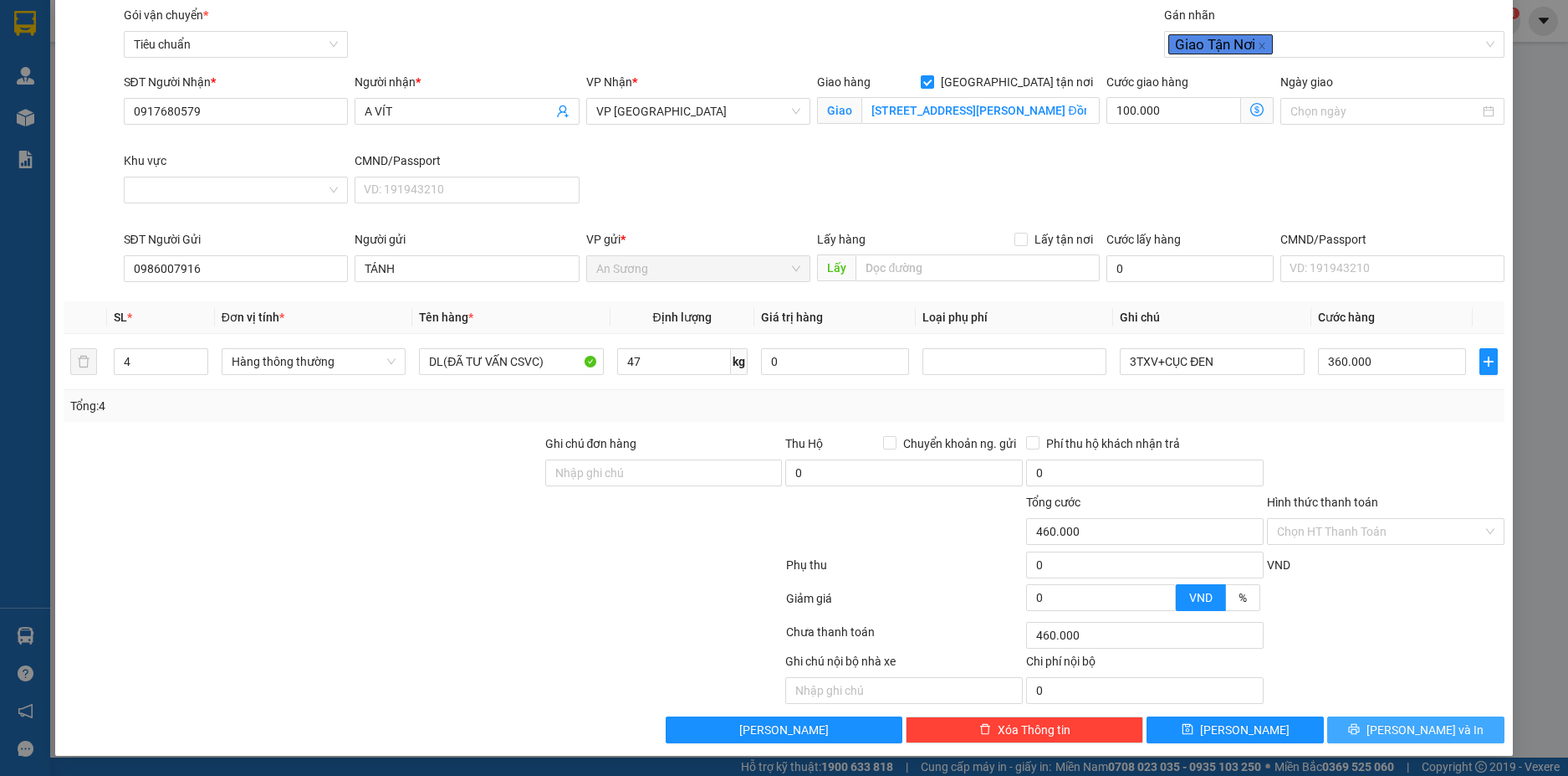
click at [1407, 733] on span "Lưu và In" at bounding box center [1425, 729] width 117 height 18
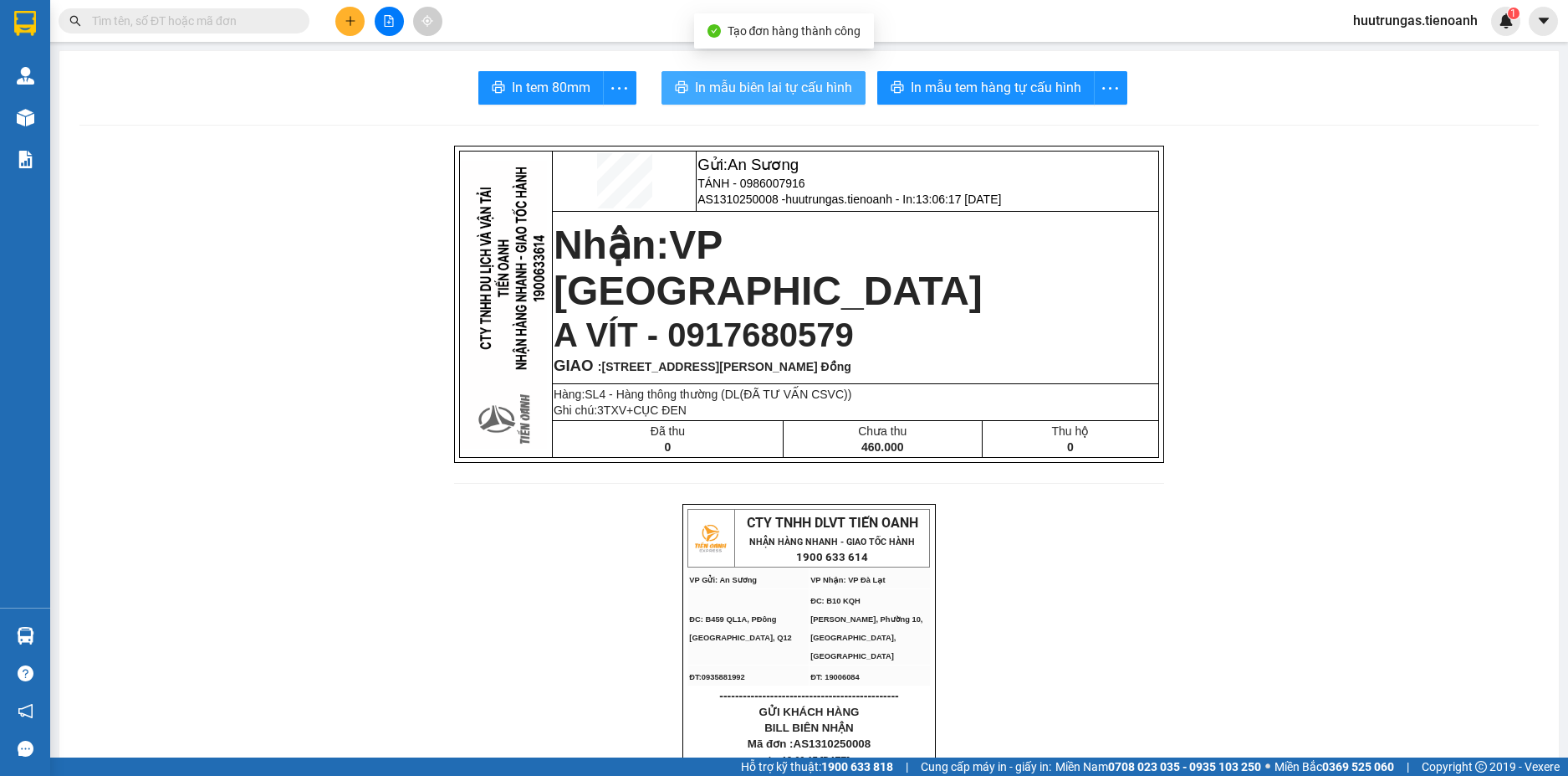
click at [813, 92] on span "In mẫu biên lai tự cấu hình" at bounding box center [774, 87] width 158 height 21
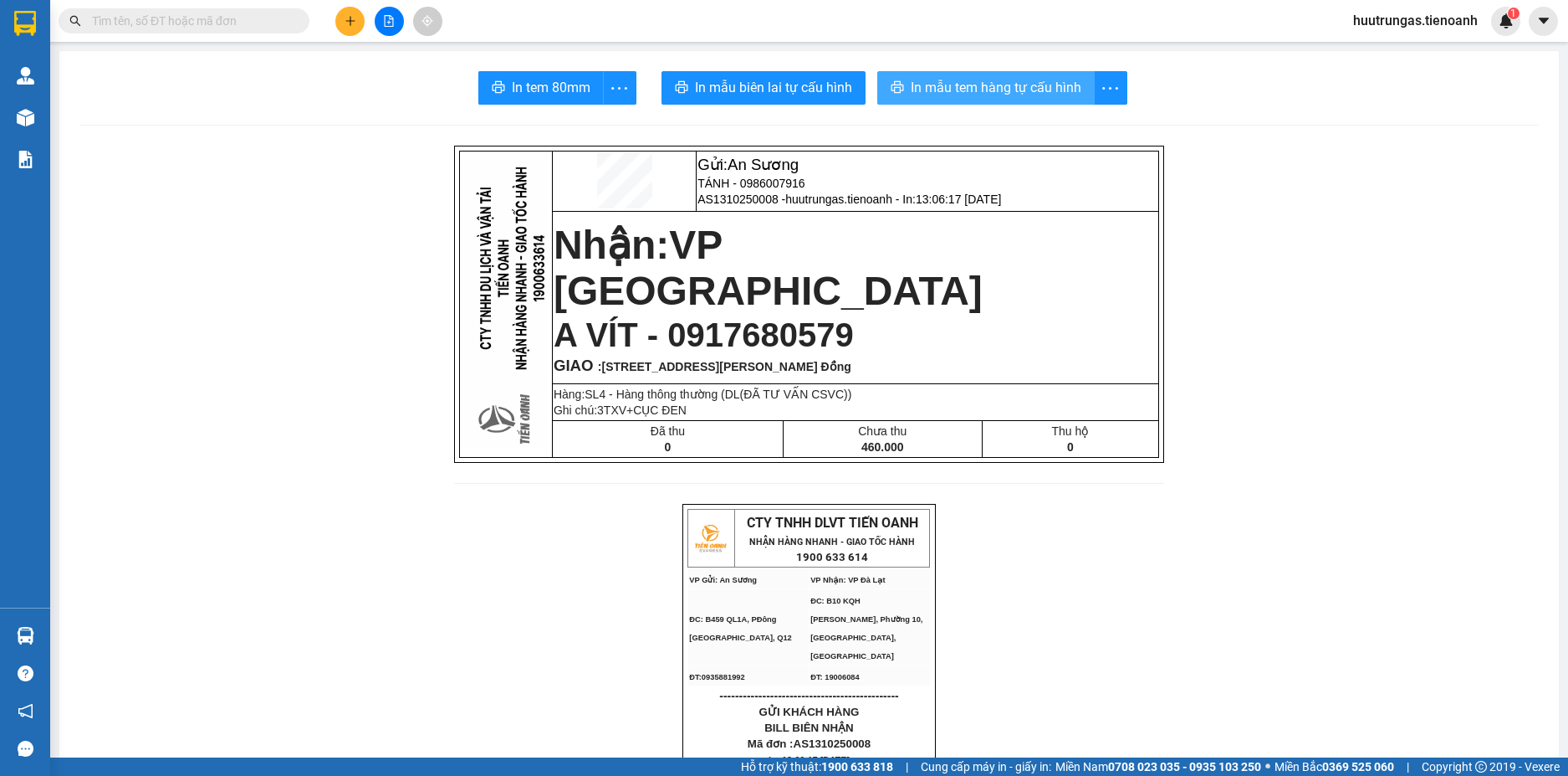
click at [997, 84] on span "In mẫu tem hàng tự cấu hình" at bounding box center [996, 87] width 170 height 21
click at [354, 18] on icon "plus" at bounding box center [350, 20] width 12 height 12
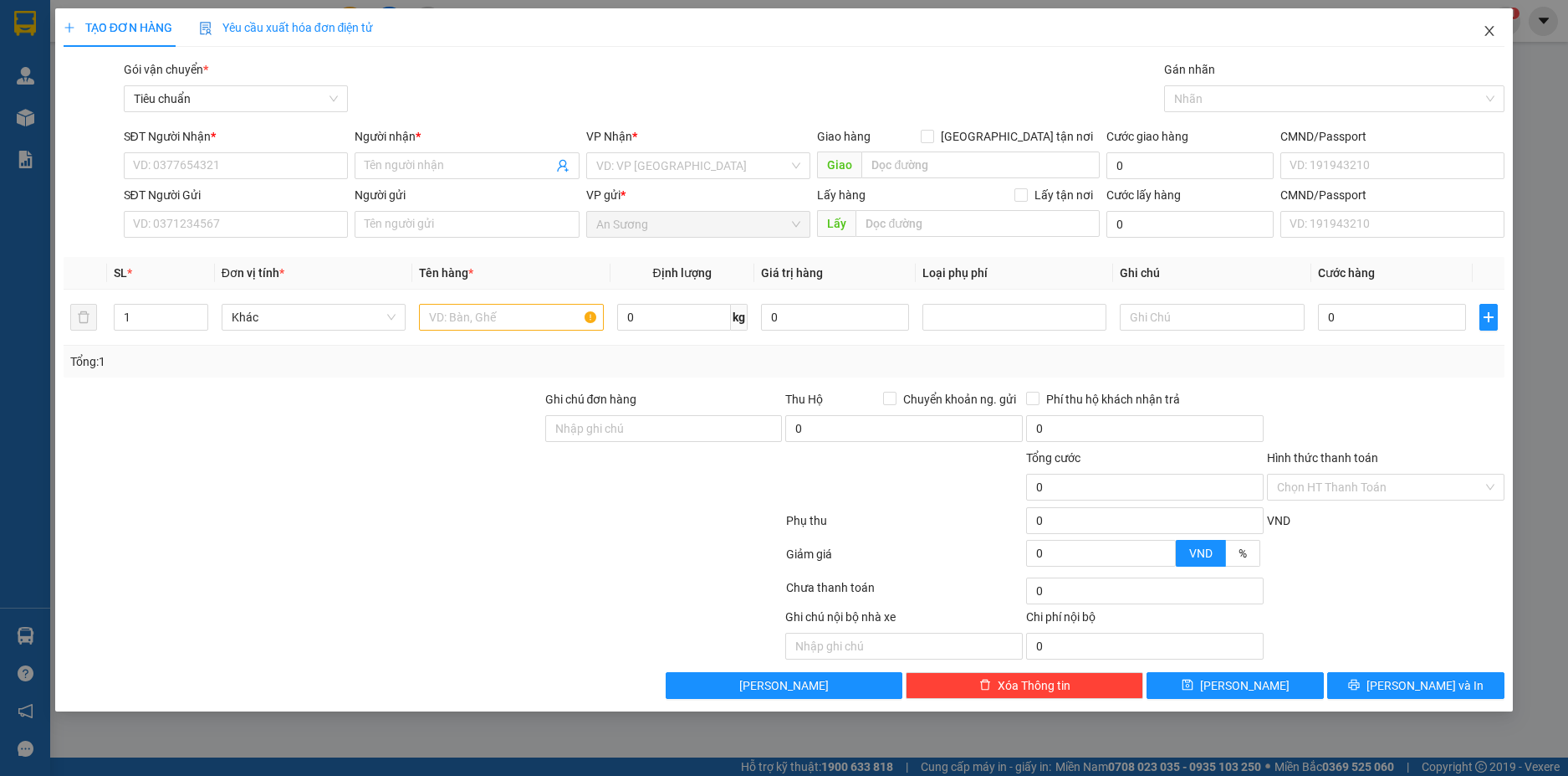
click at [1488, 23] on span "Close" at bounding box center [1489, 31] width 47 height 47
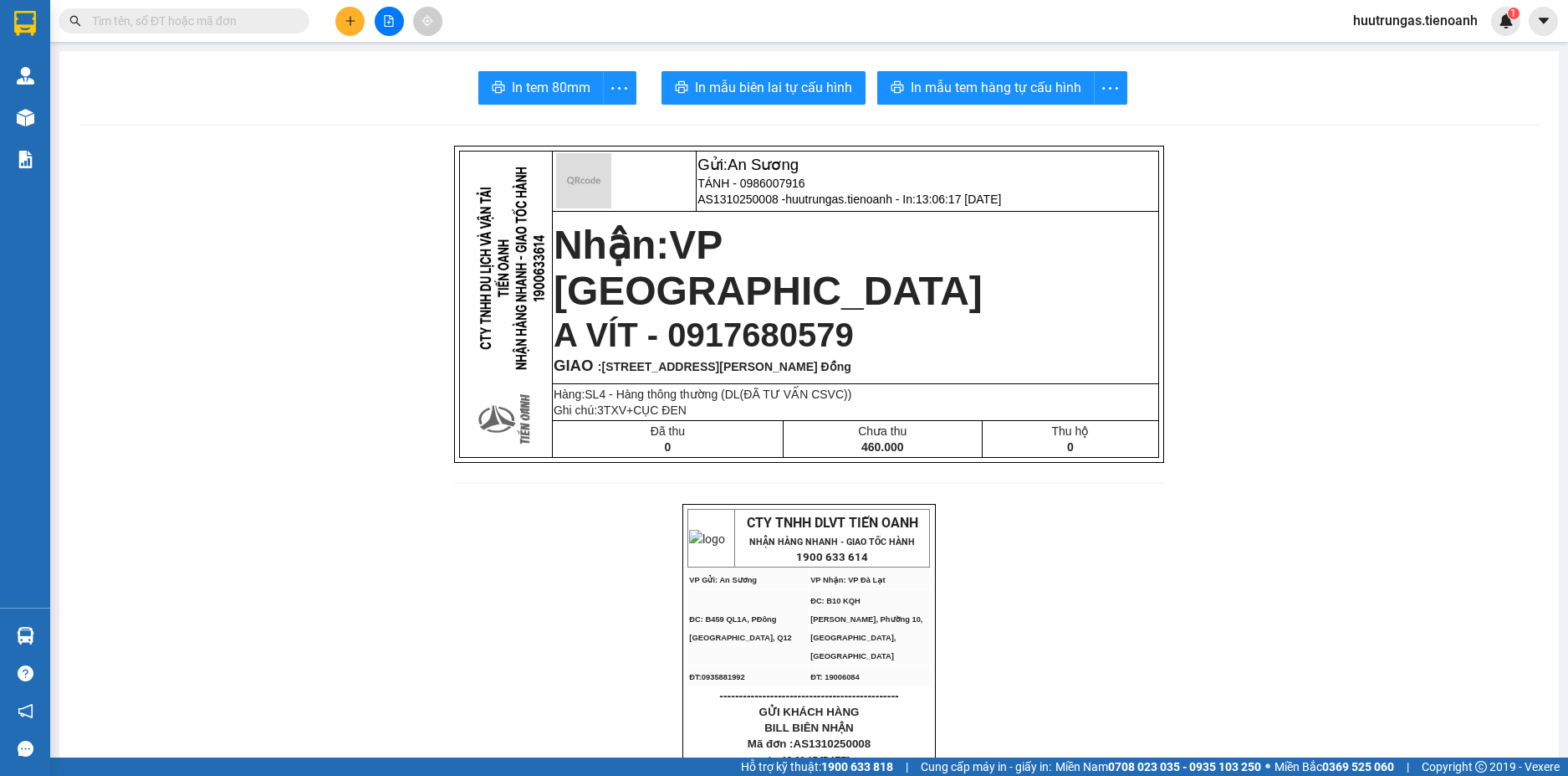
click at [142, 15] on input "text" at bounding box center [191, 21] width 198 height 18
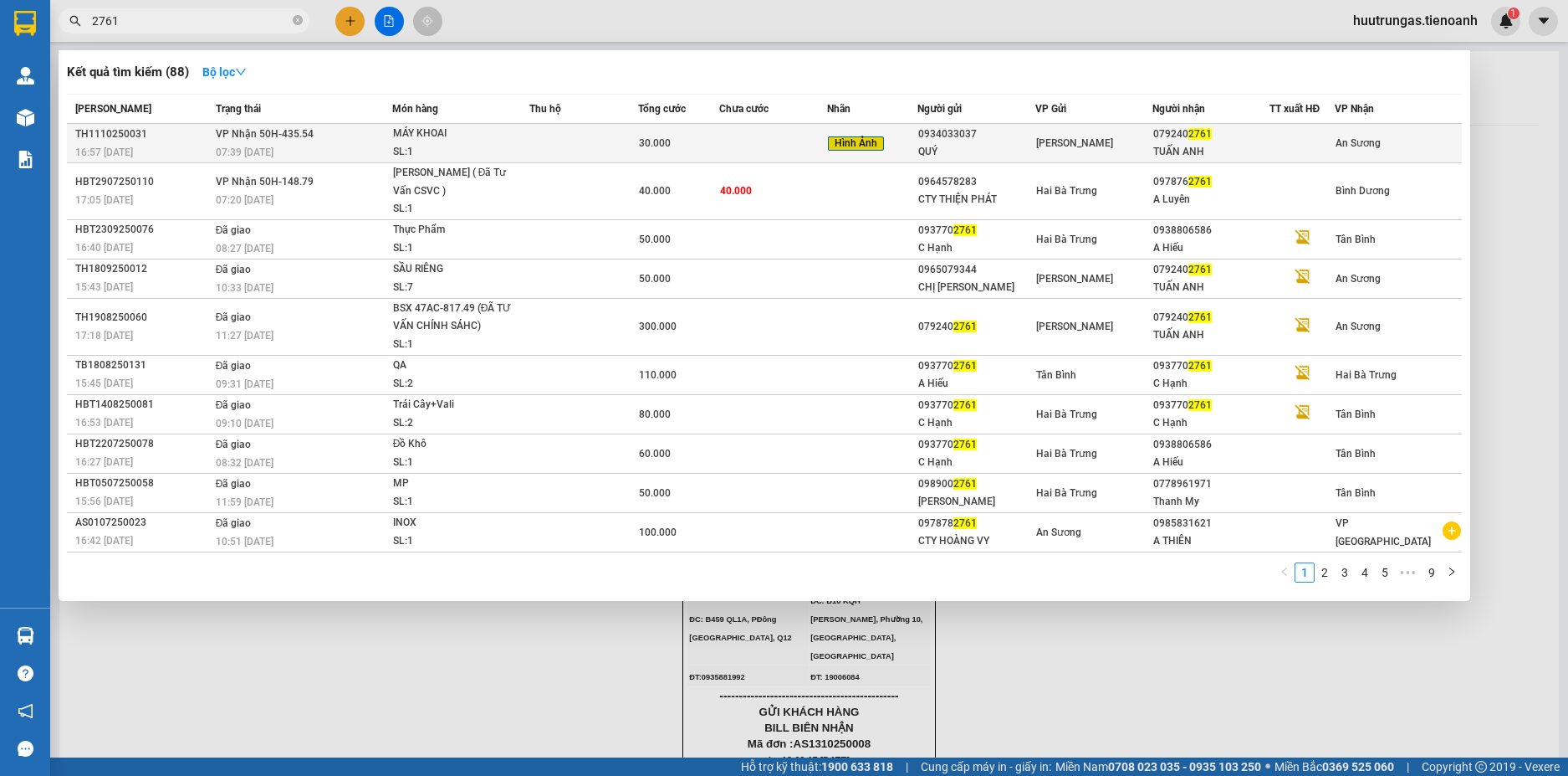
type input "2761"
click at [496, 136] on div "MÁY KHOAI" at bounding box center [455, 134] width 125 height 18
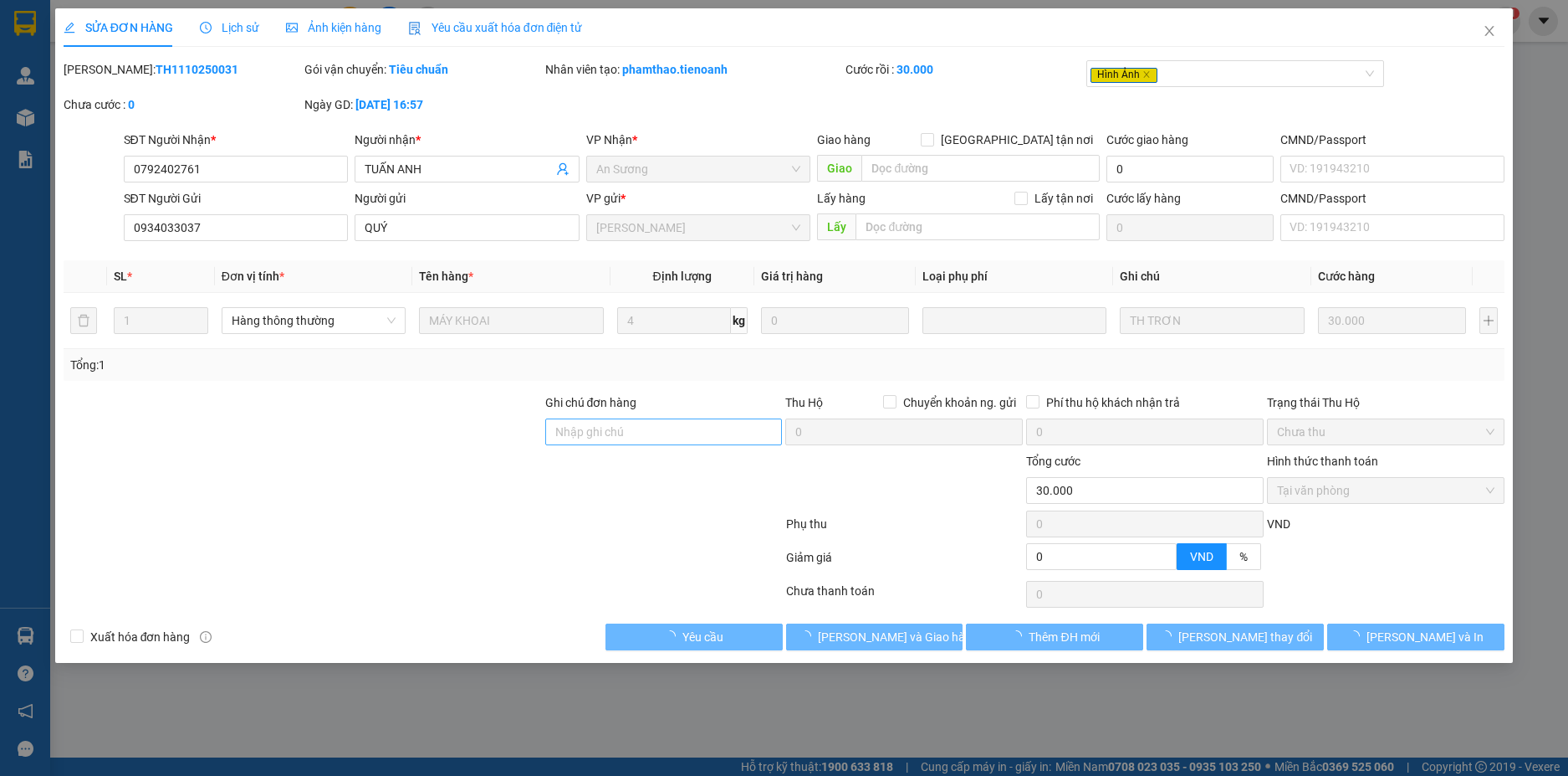
type input "0792402761"
type input "TUẤN ANH"
type input "0934033037"
type input "QUÝ"
type input "0"
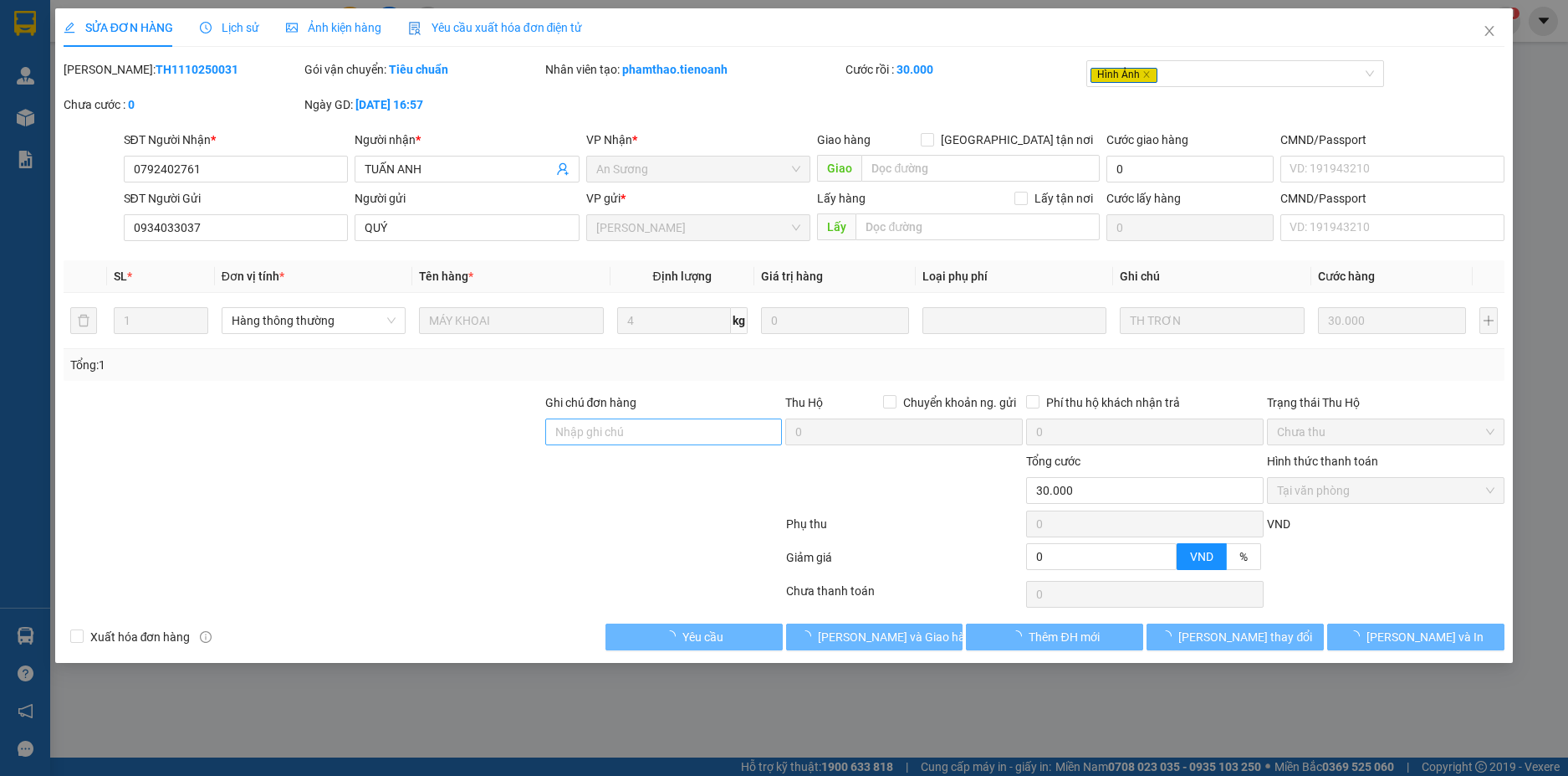
type input "30.000"
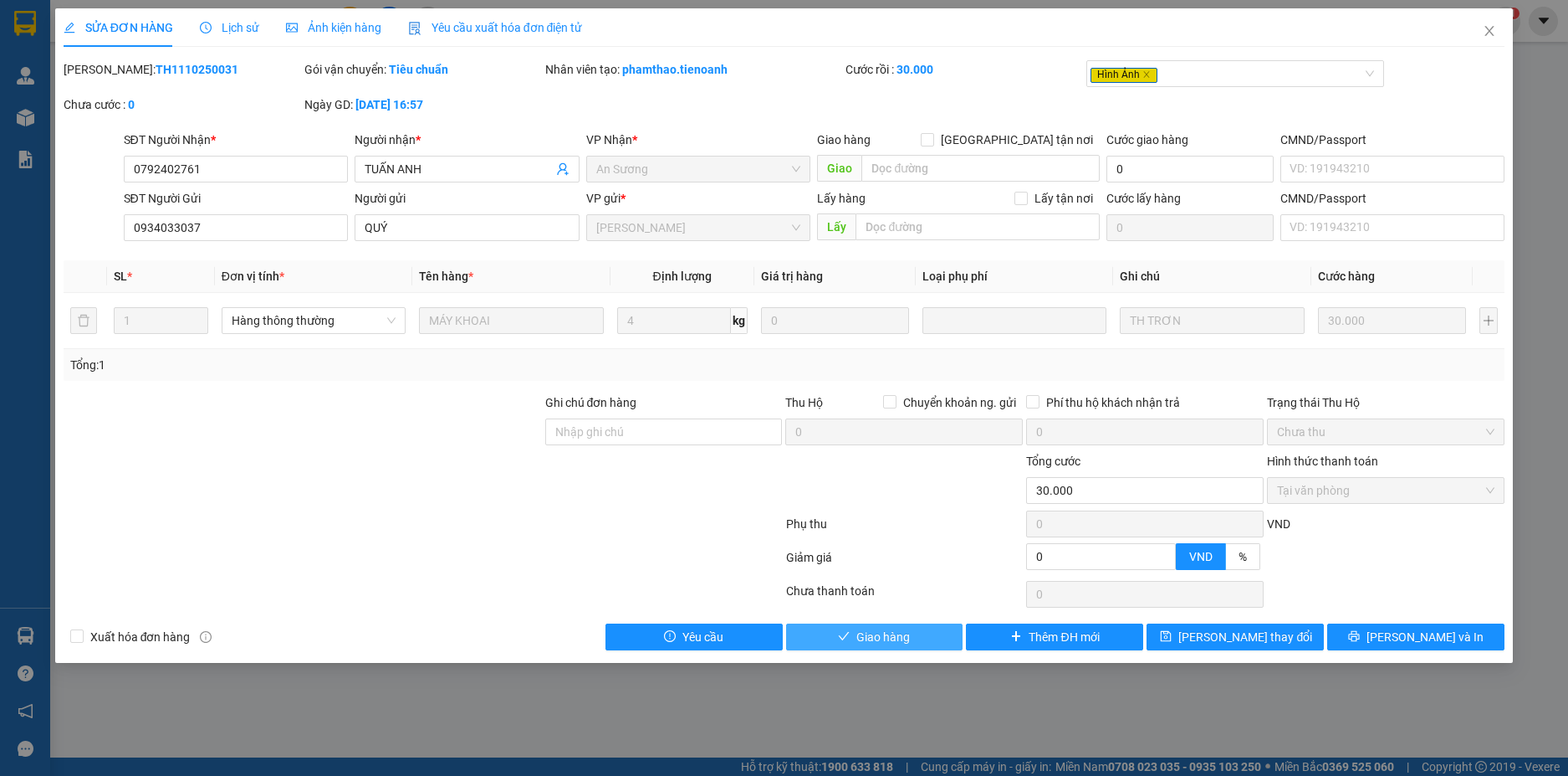
click at [848, 639] on icon "check" at bounding box center [844, 636] width 12 height 12
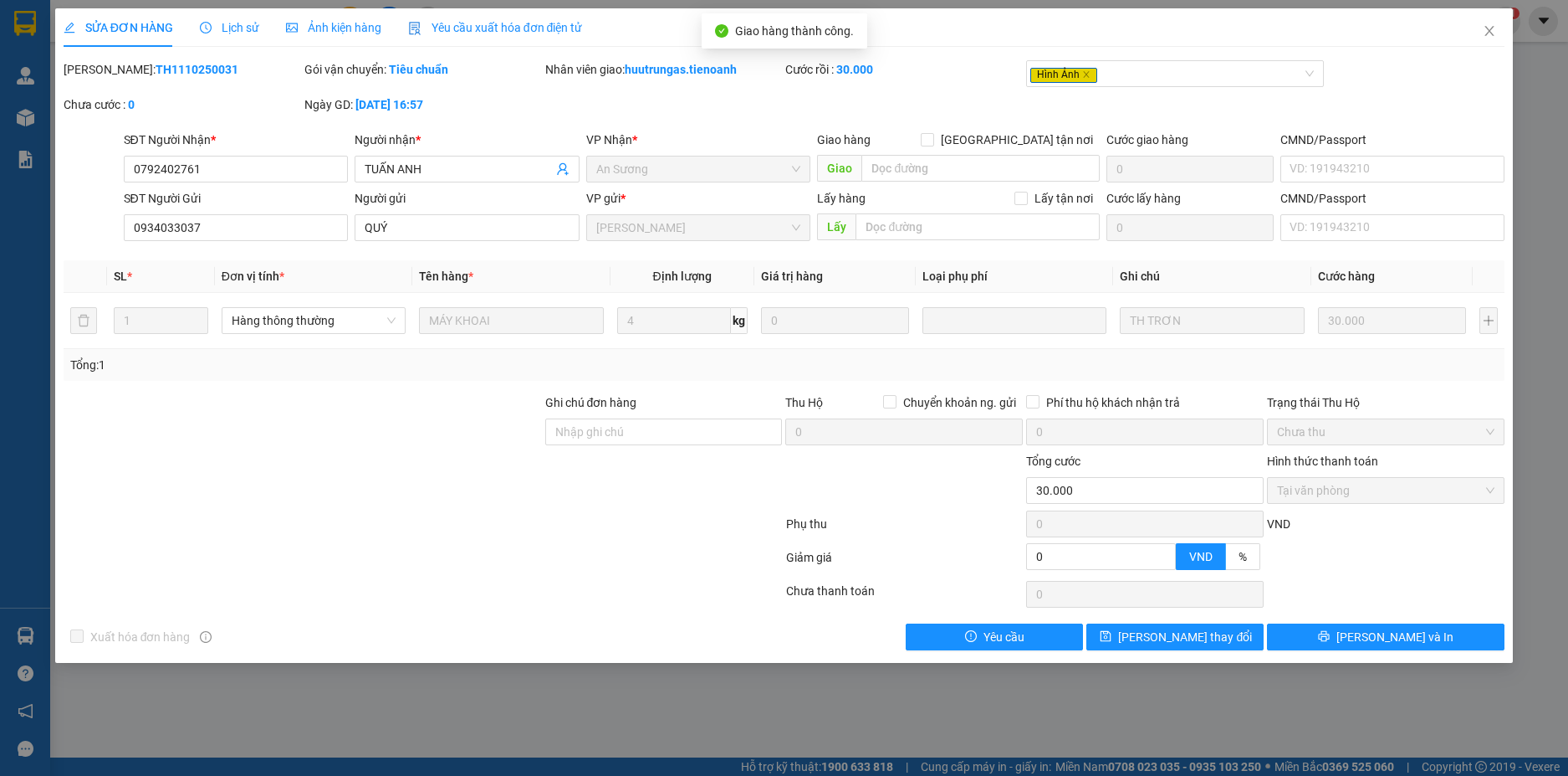
click at [328, 31] on span "Ảnh kiện hàng" at bounding box center [333, 27] width 95 height 14
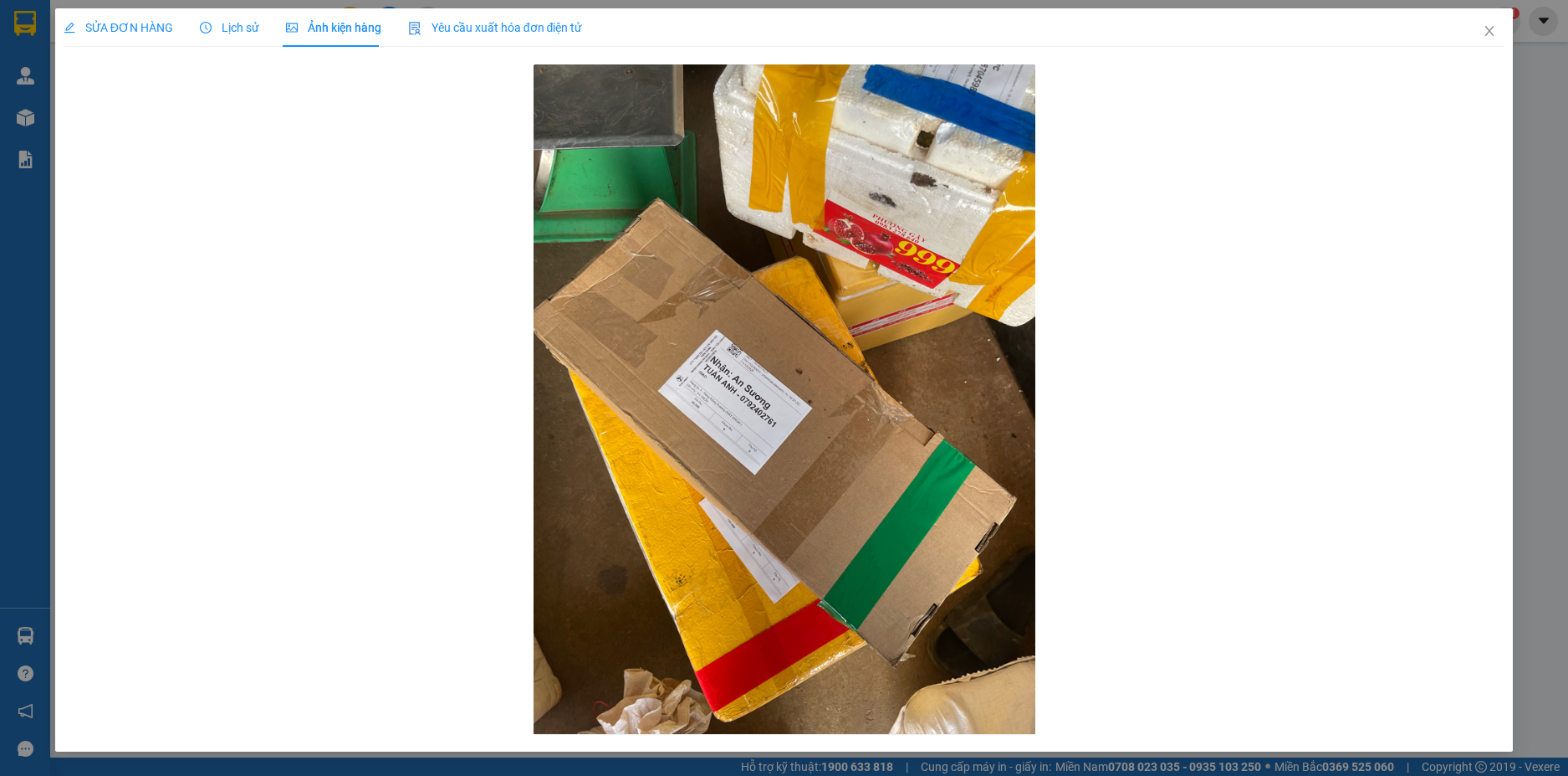
click at [151, 33] on span "SỬA ĐƠN HÀNG" at bounding box center [118, 27] width 110 height 14
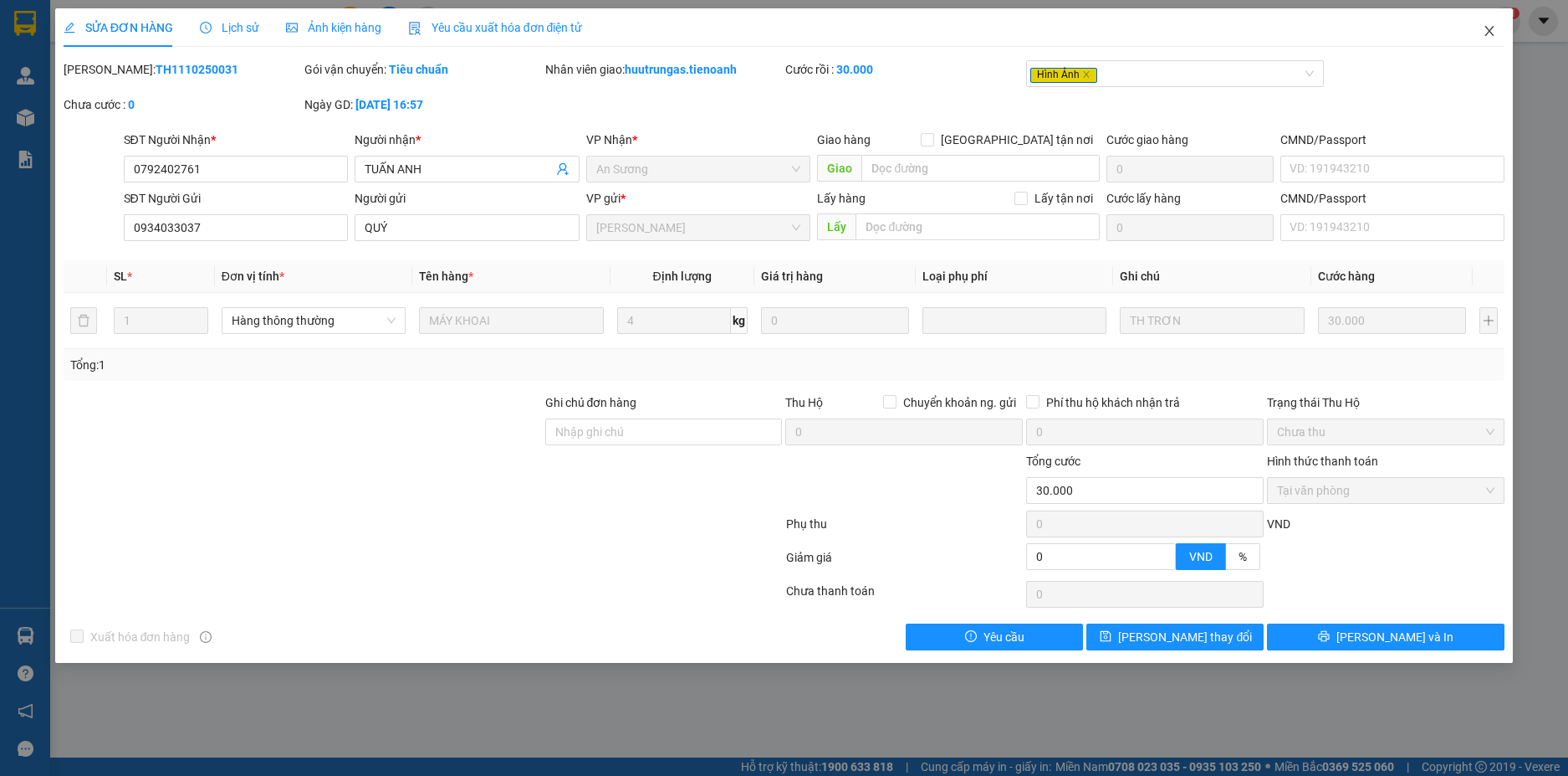
click at [1489, 35] on icon "close" at bounding box center [1489, 30] width 14 height 14
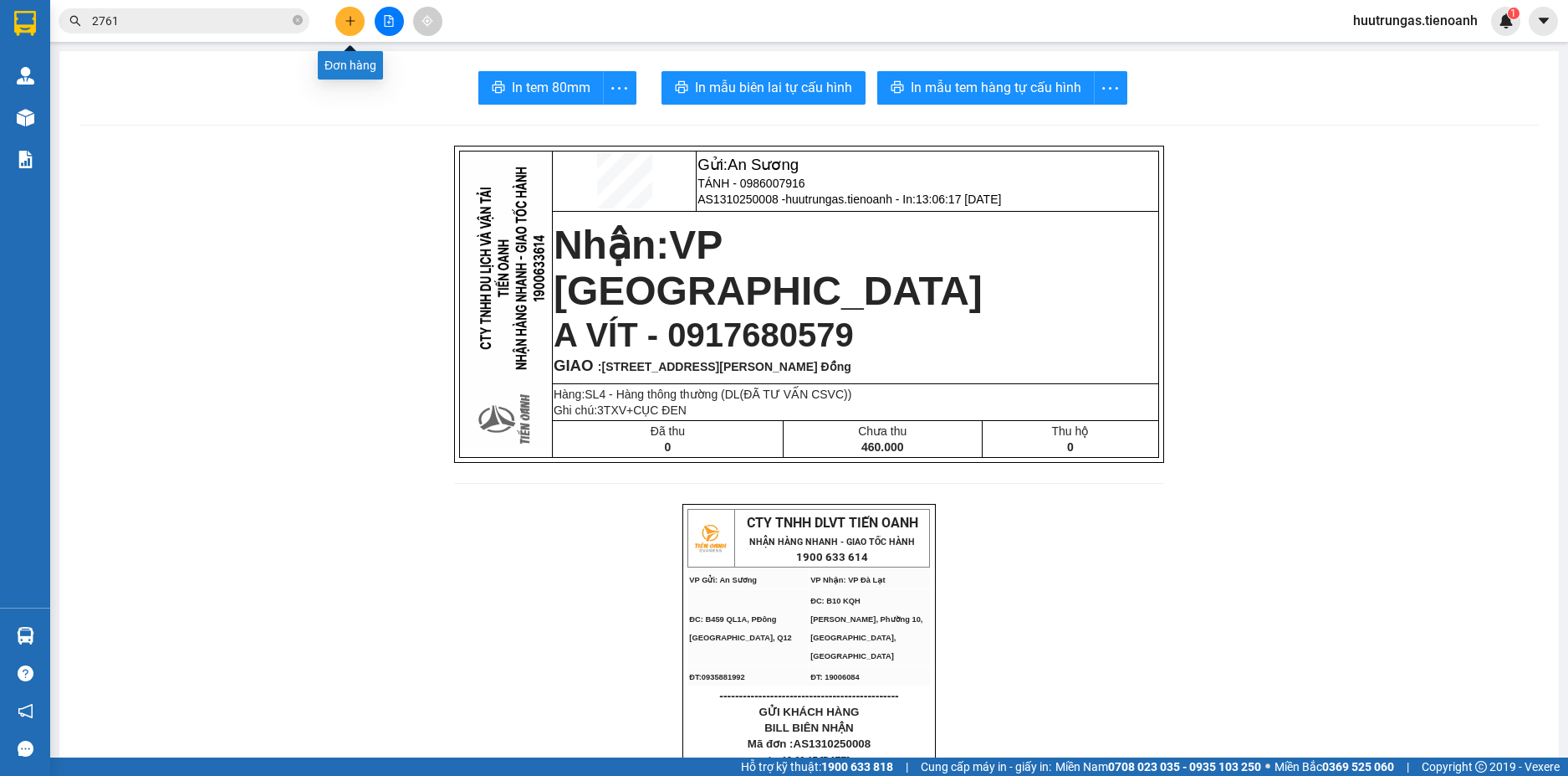
click at [353, 25] on icon "plus" at bounding box center [350, 20] width 12 height 12
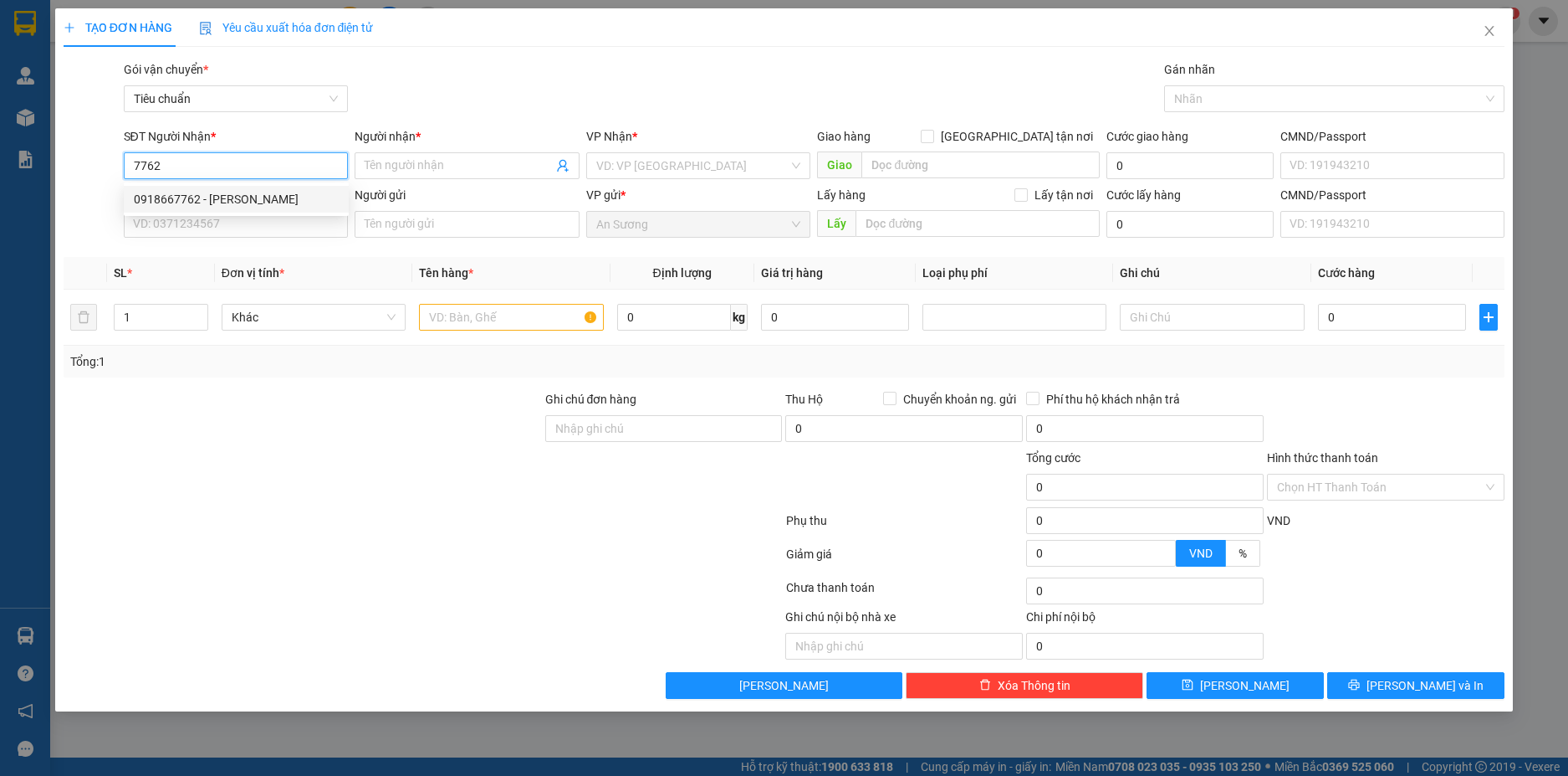
click at [256, 199] on div "0918667762 - C THUẦN" at bounding box center [236, 199] width 205 height 18
type input "0918667762"
type input "C THUẦN"
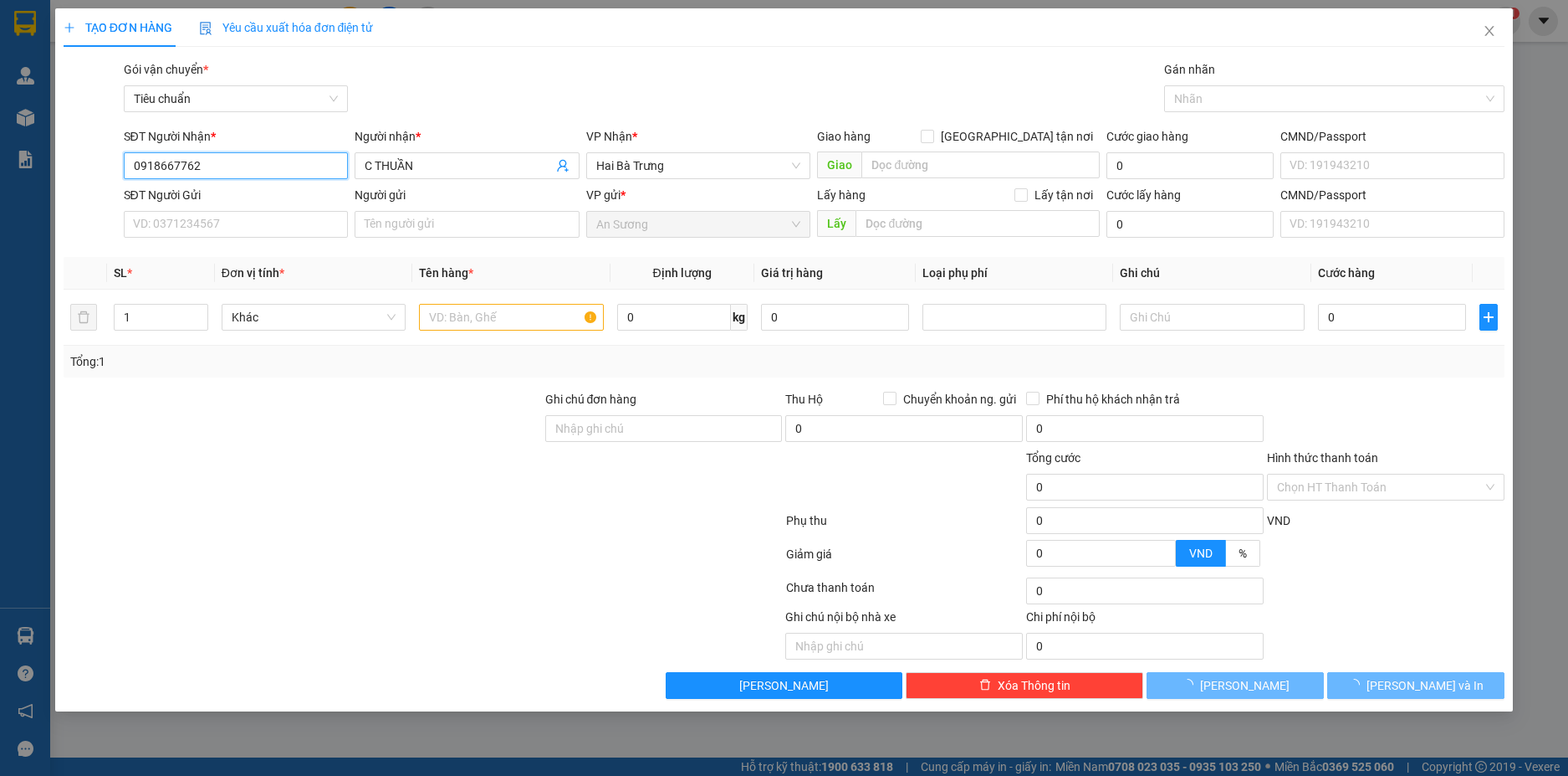
type input "70.000"
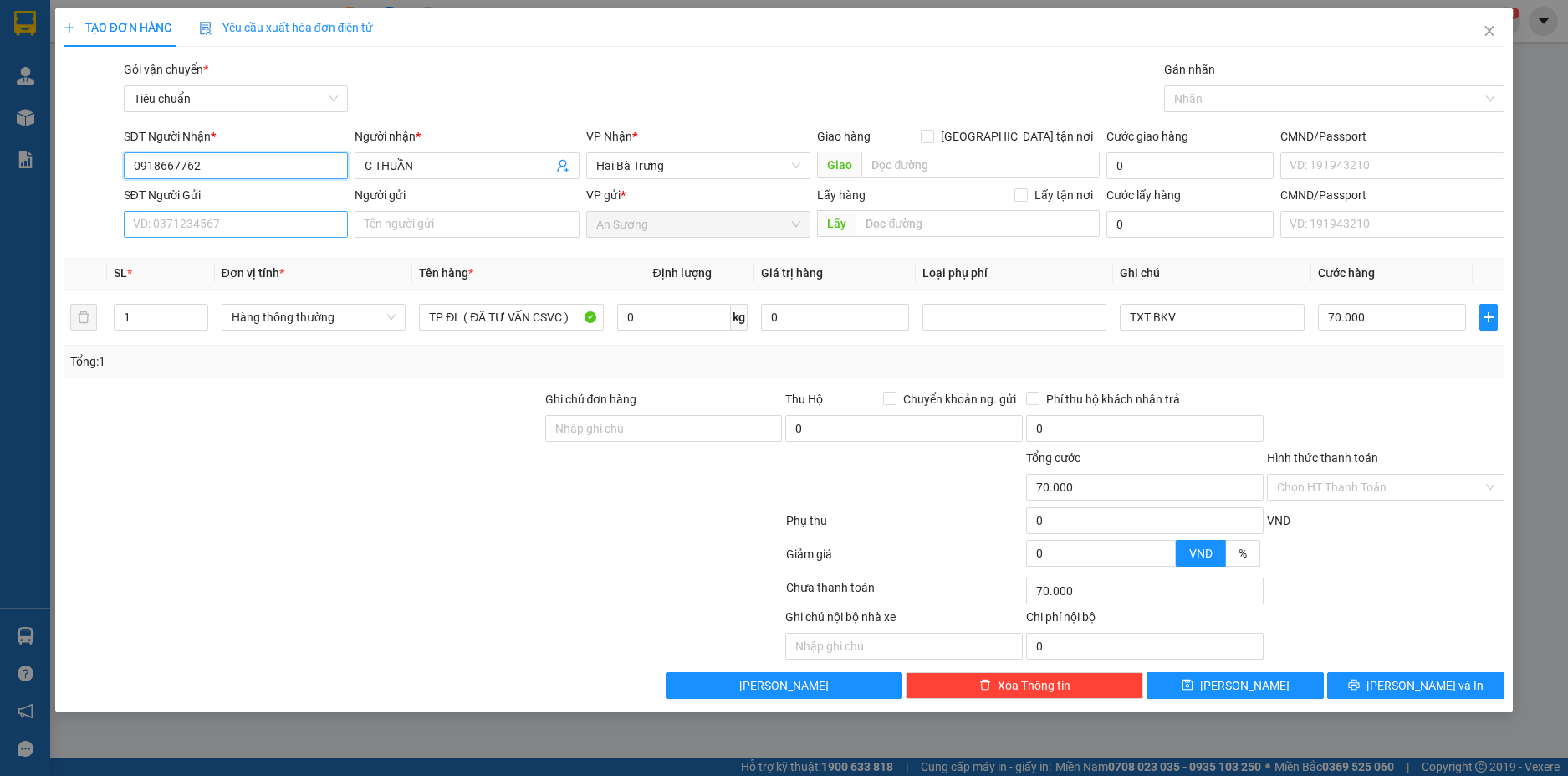
type input "0918667762"
click at [291, 226] on input "SĐT Người Gửi" at bounding box center [236, 224] width 225 height 27
click at [264, 266] on div "0767919979 - A Sơn" at bounding box center [236, 257] width 205 height 18
type input "0767919979"
type input "A Sơn"
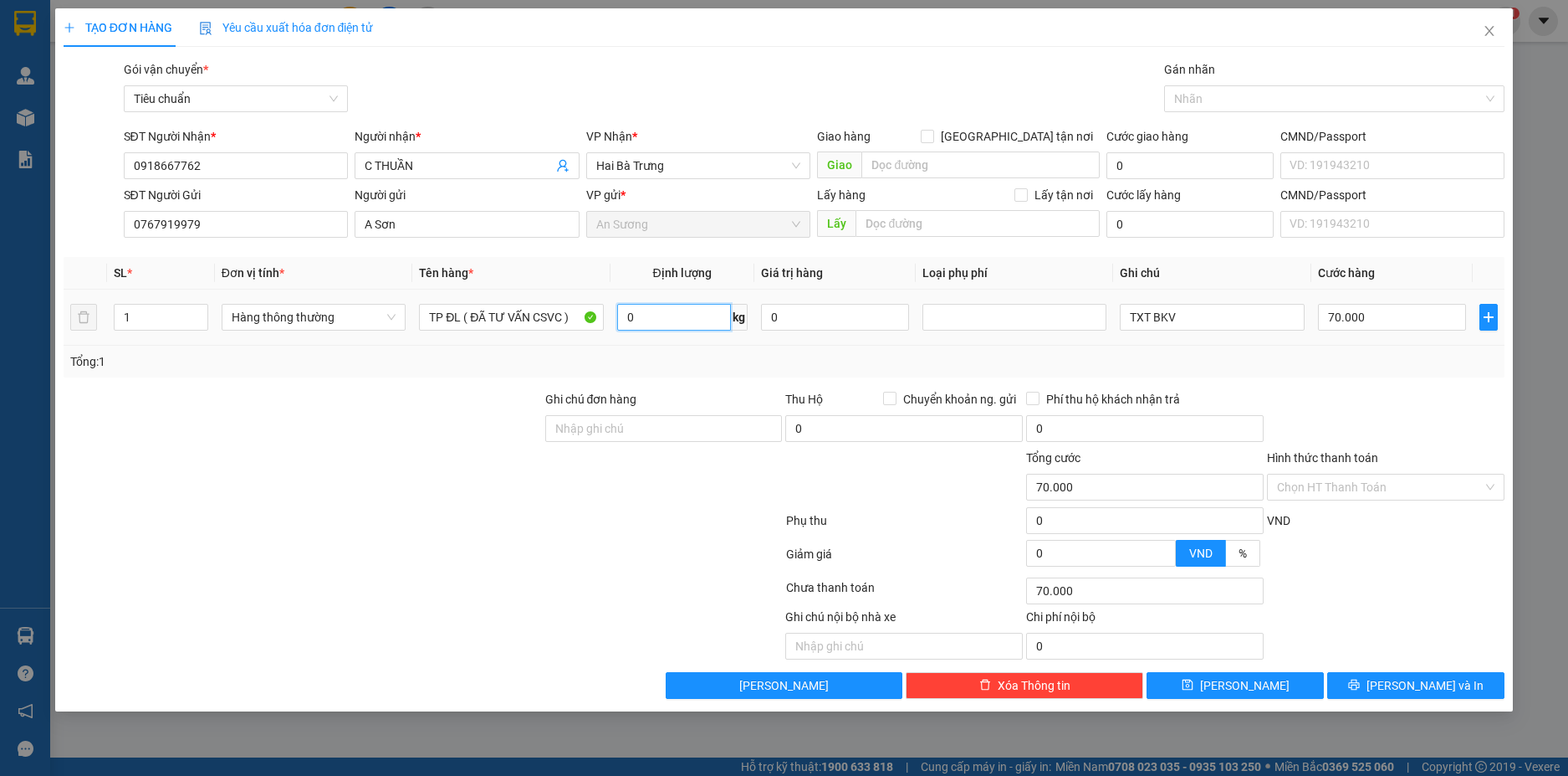
click at [670, 323] on input "0" at bounding box center [674, 317] width 114 height 27
type input "30"
click at [1383, 392] on div at bounding box center [1386, 420] width 241 height 59
type input "65.000"
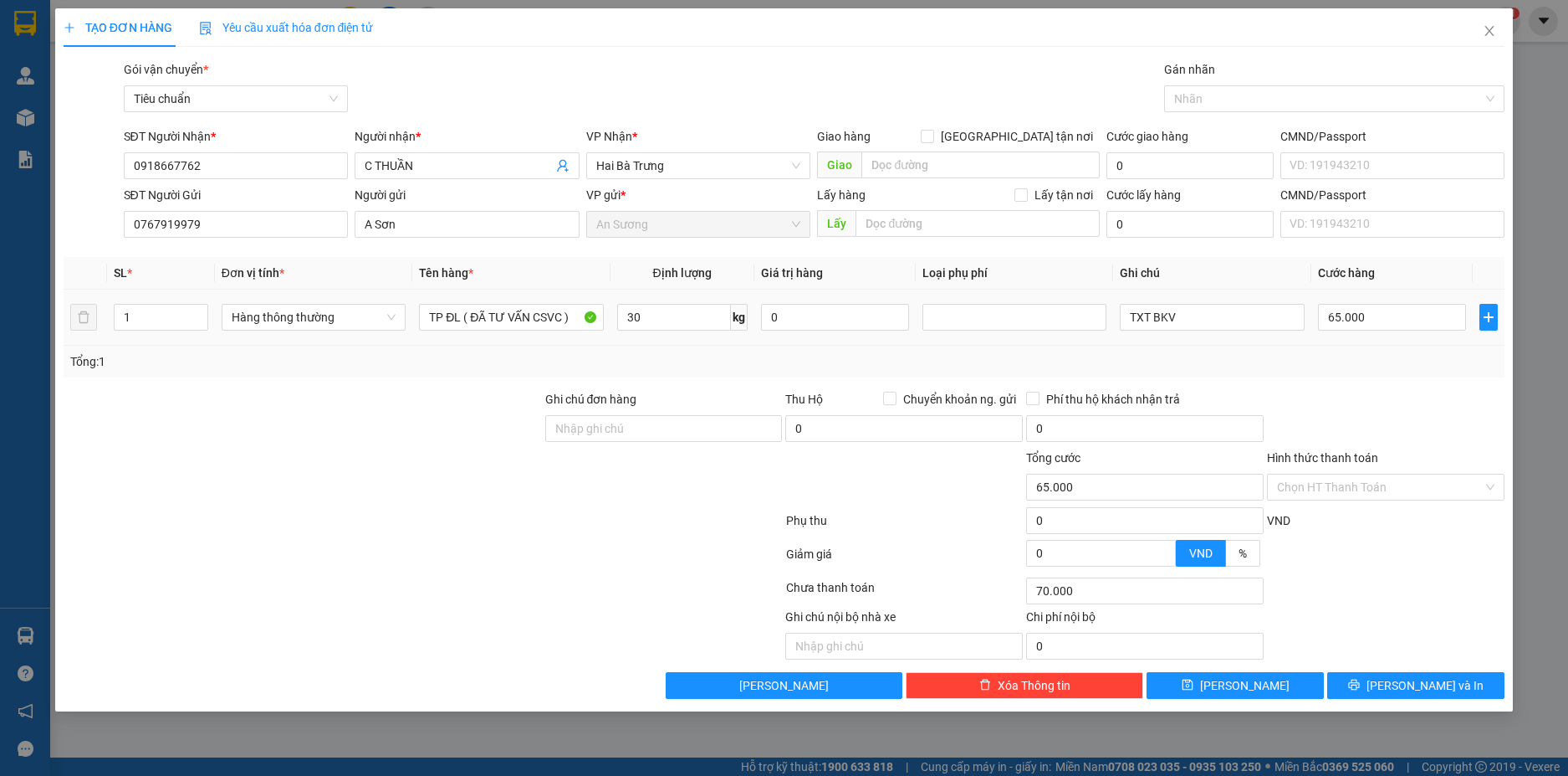
type input "65.000"
click at [1379, 314] on input "65.000" at bounding box center [1392, 317] width 148 height 27
type input "7"
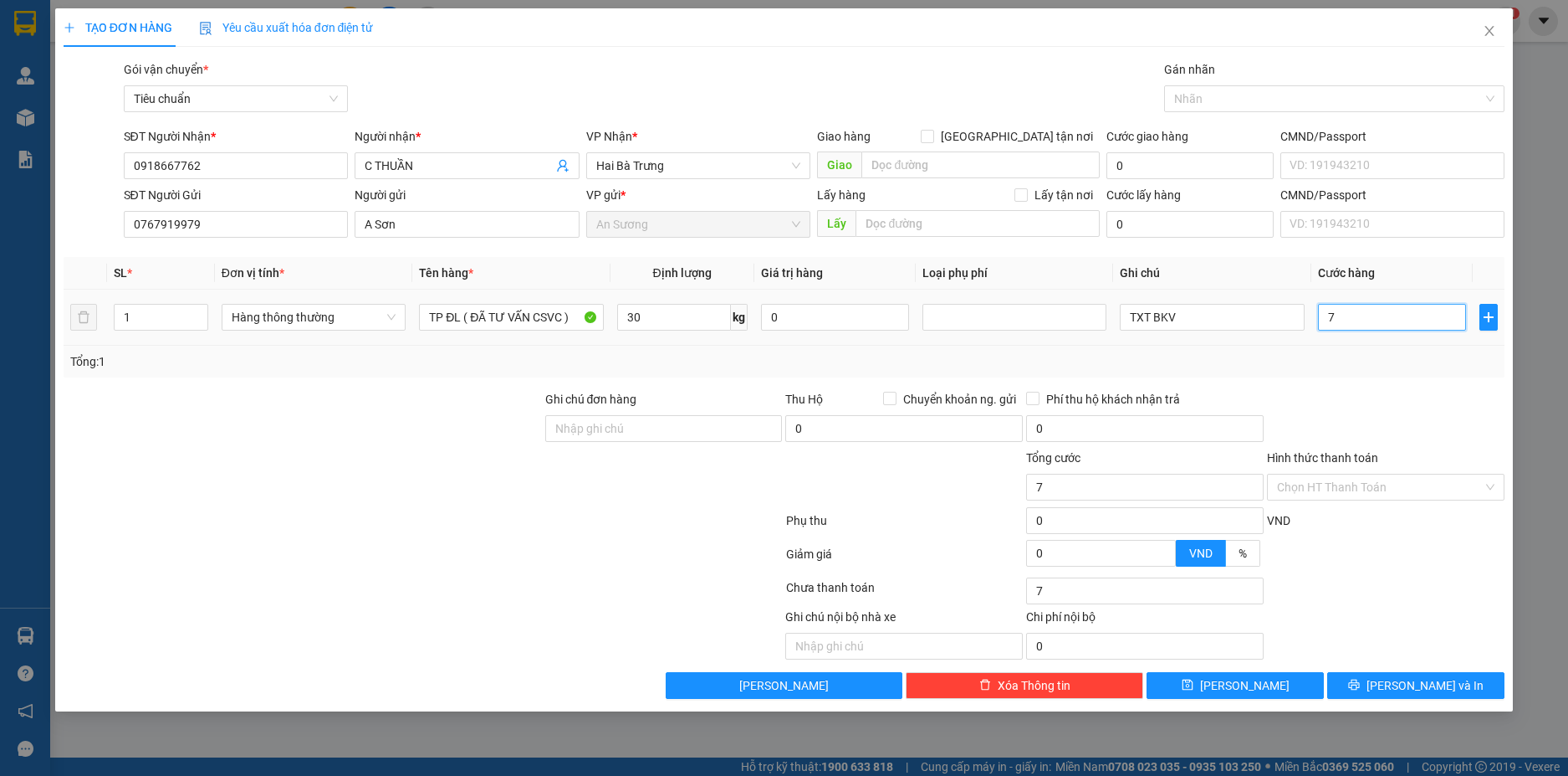
type input "70"
type input "70.000"
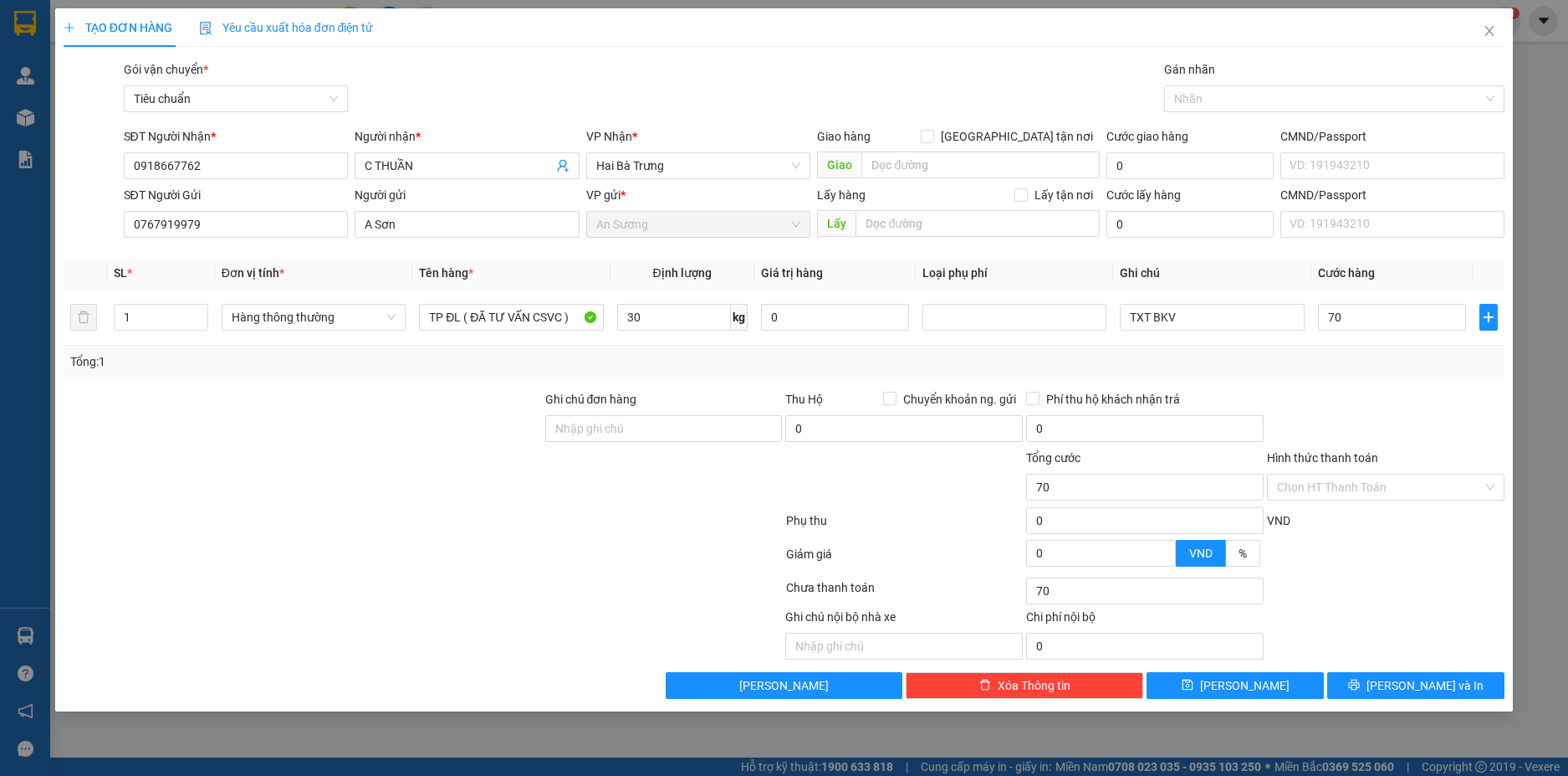
type input "70.000"
click at [1376, 394] on div at bounding box center [1386, 420] width 241 height 59
click at [1439, 685] on span "[PERSON_NAME] và In" at bounding box center [1425, 685] width 117 height 18
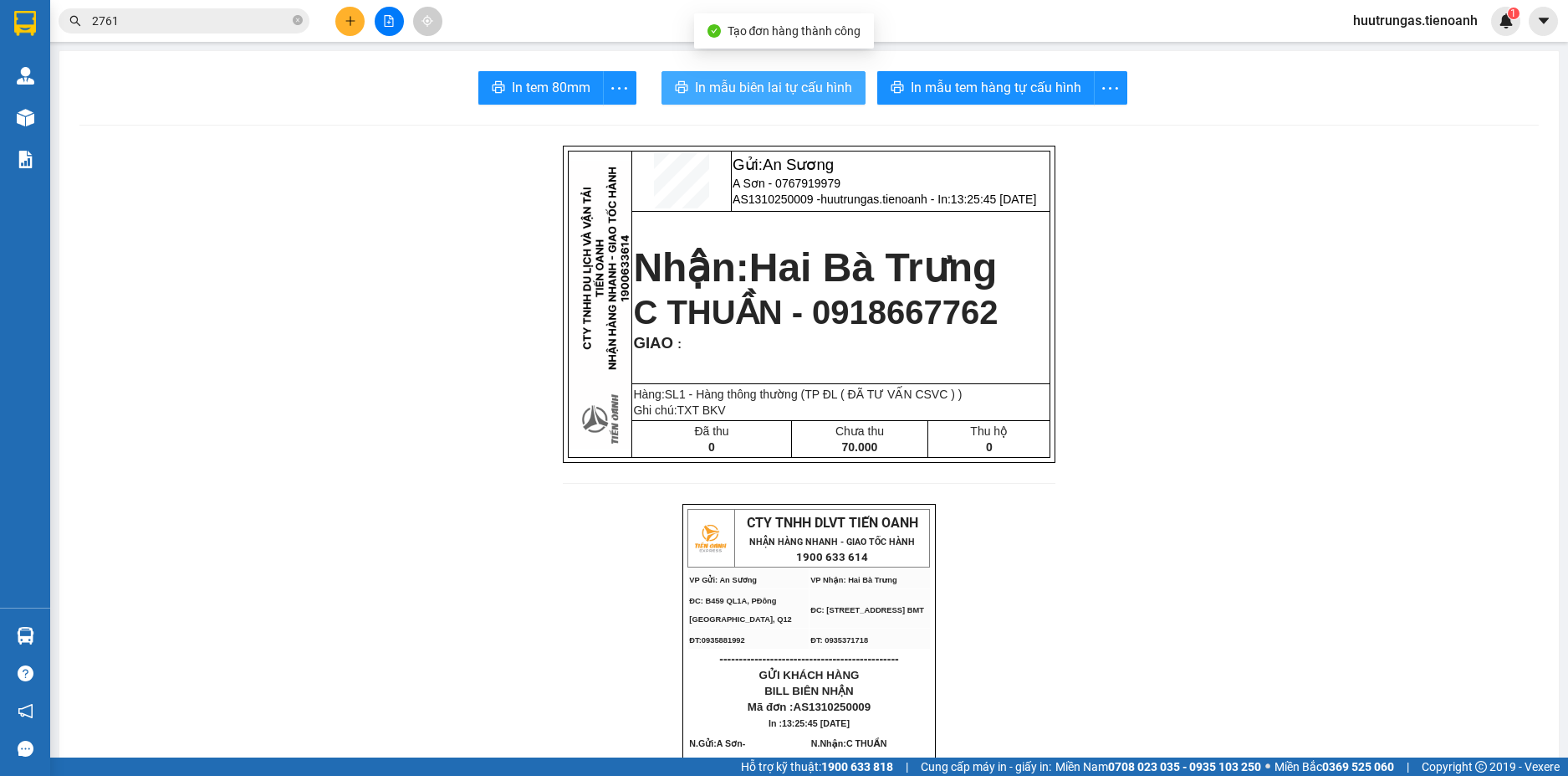
click at [773, 87] on span "In mẫu biên lai tự cấu hình" at bounding box center [774, 87] width 158 height 21
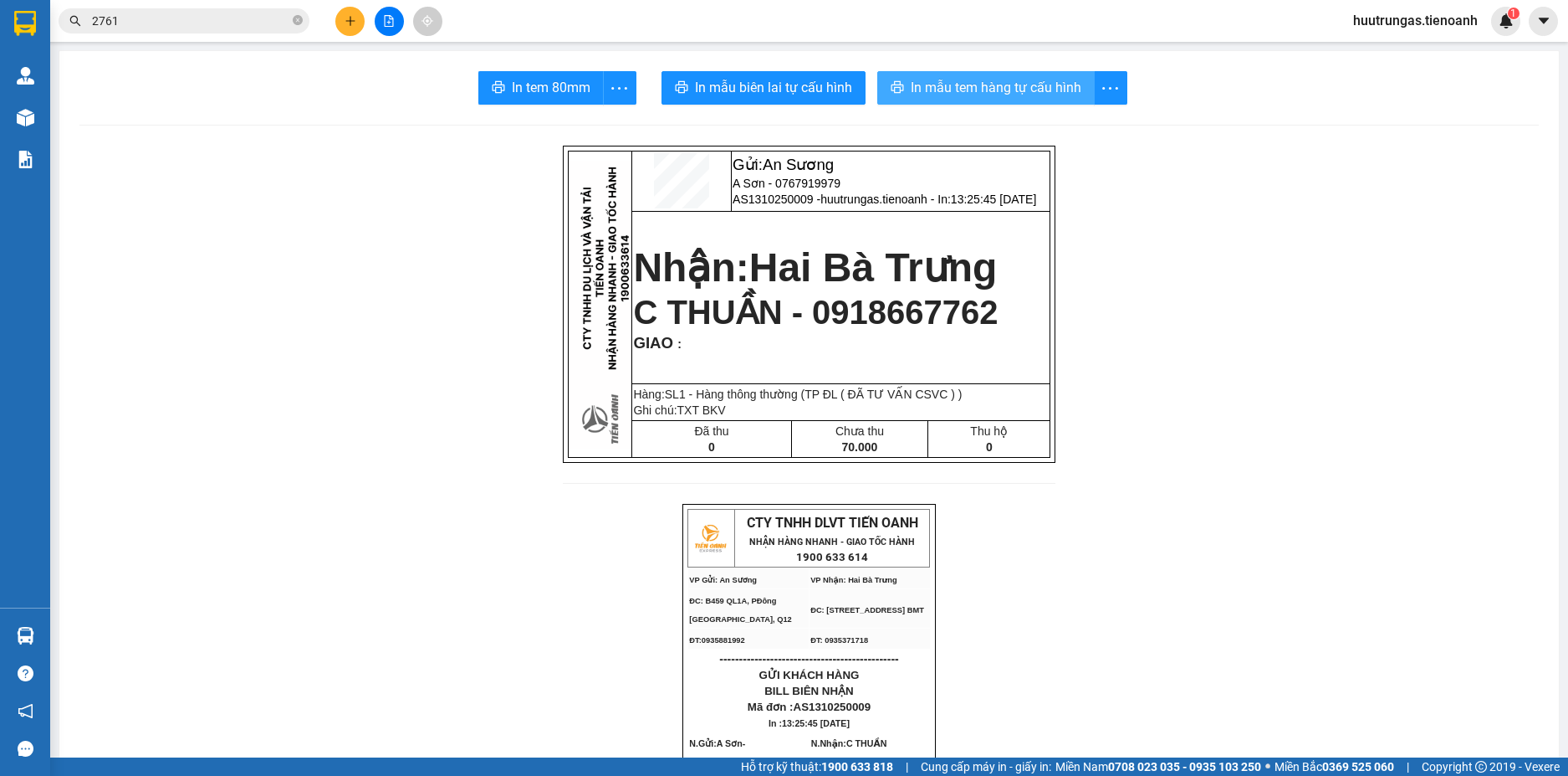
click at [927, 84] on span "In mẫu tem hàng tự cấu hình" at bounding box center [996, 87] width 170 height 21
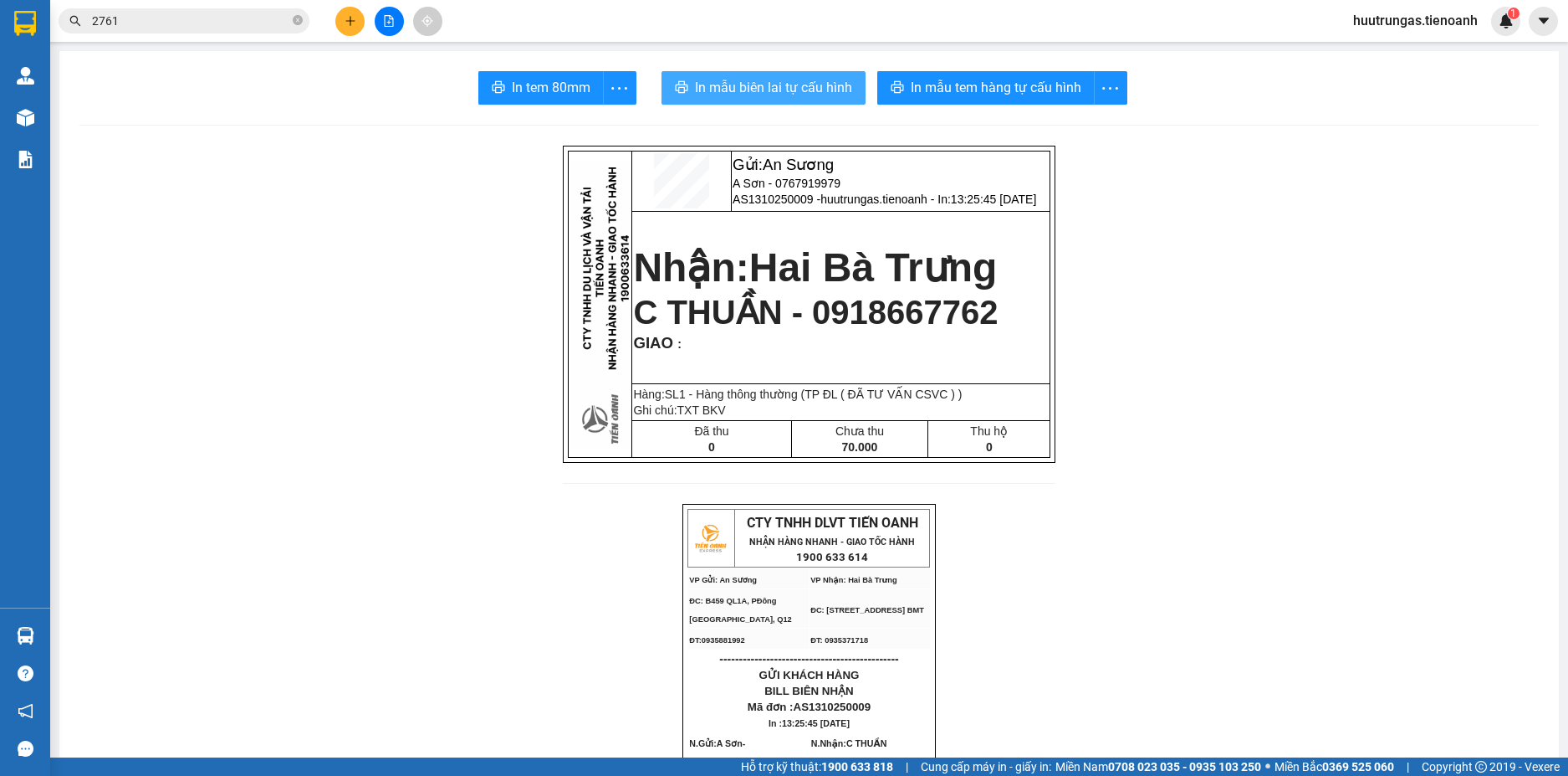
click at [738, 87] on span "In mẫu biên lai tự cấu hình" at bounding box center [774, 87] width 158 height 21
drag, startPoint x: 757, startPoint y: 183, endPoint x: 831, endPoint y: 186, distance: 74.1
click at [831, 186] on p "A Sơn - 0767919979" at bounding box center [890, 183] width 316 height 14
click at [353, 11] on button at bounding box center [350, 21] width 29 height 29
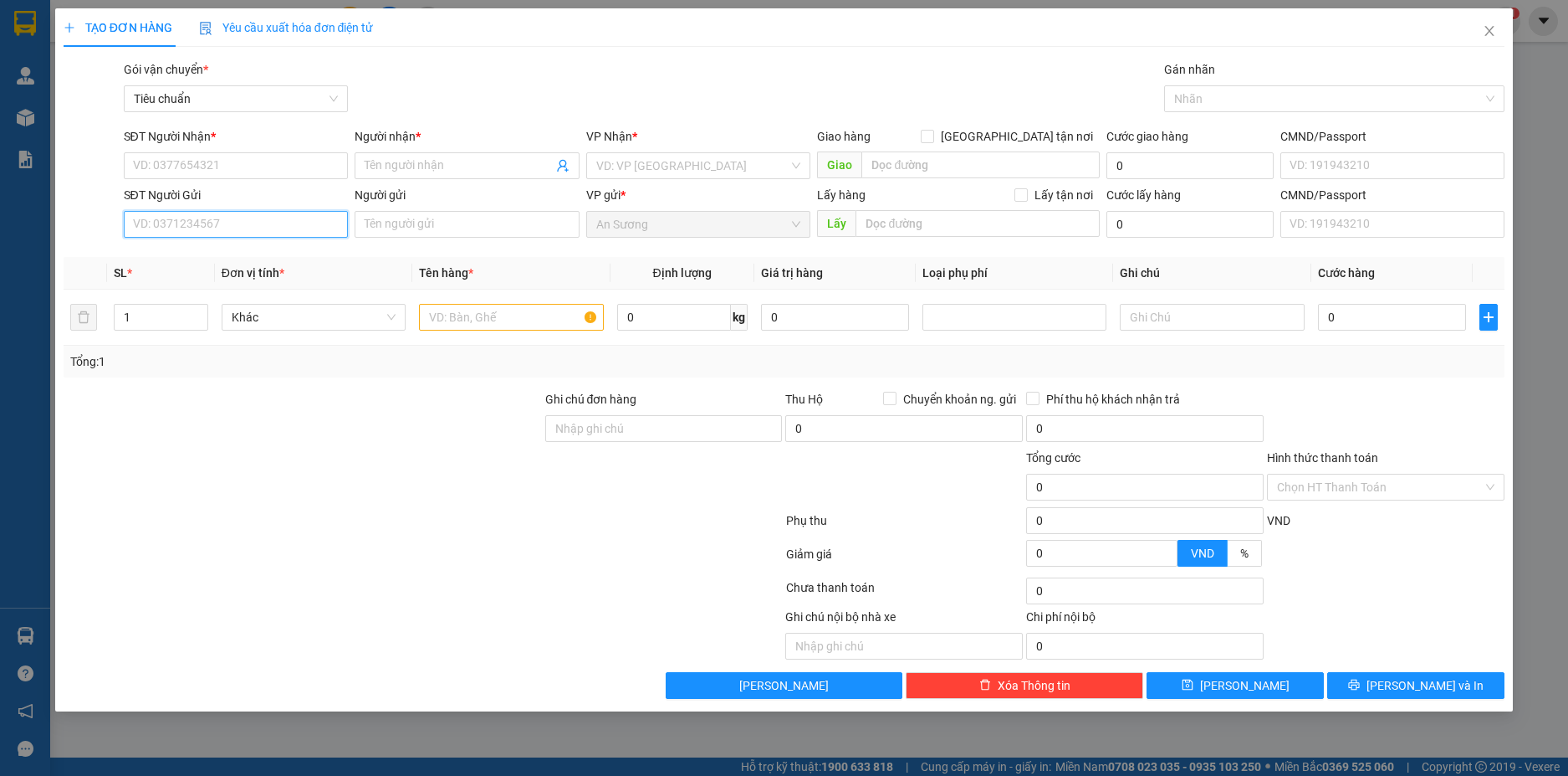
click at [226, 222] on input "SĐT Người Gửi" at bounding box center [236, 224] width 225 height 27
paste input "0767919979"
type input "0767919979"
click at [234, 221] on input "0767919979" at bounding box center [236, 224] width 225 height 27
drag, startPoint x: 236, startPoint y: 227, endPoint x: 49, endPoint y: 231, distance: 187.0
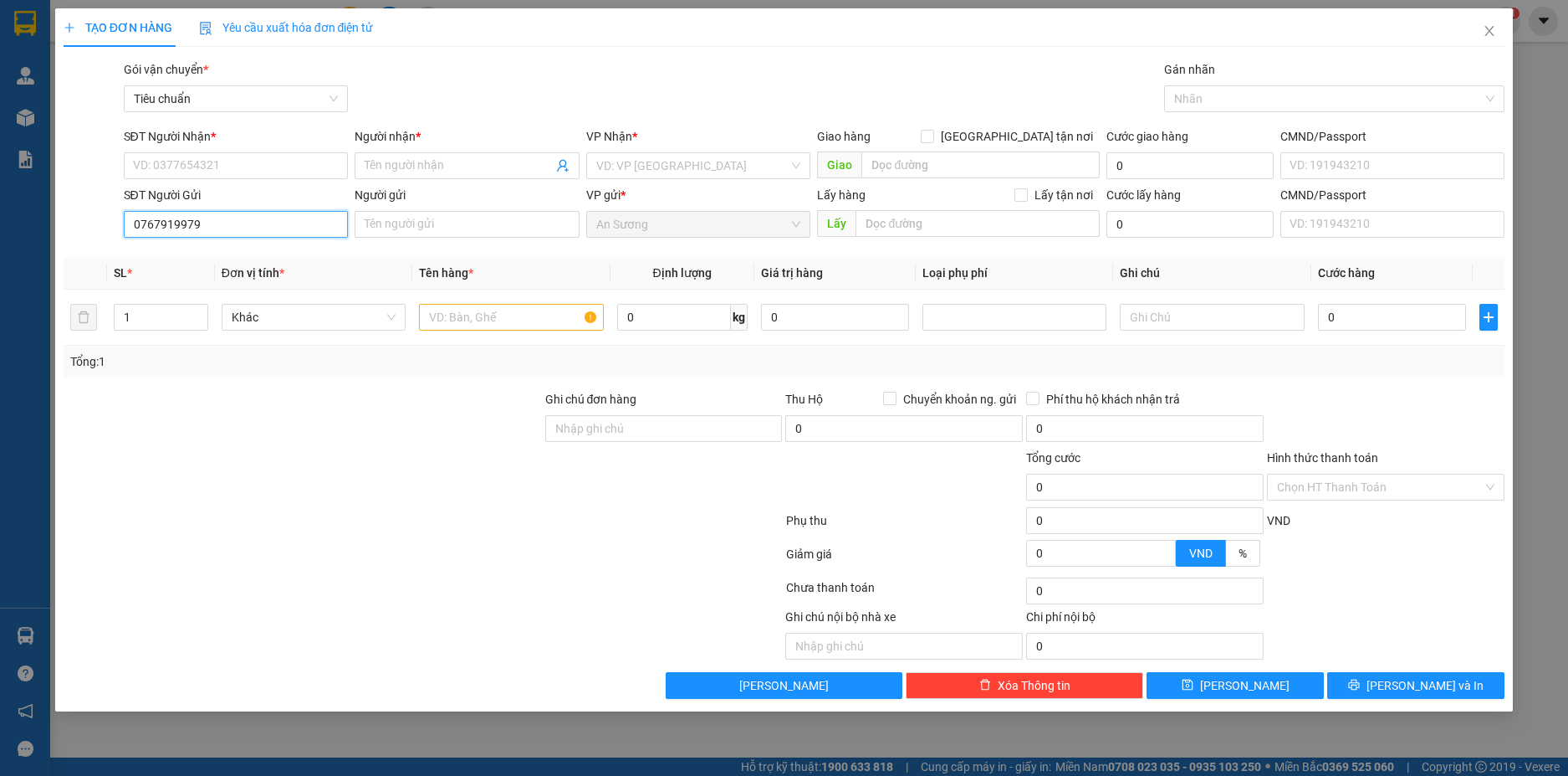
click at [49, 231] on div "TẠO ĐƠN HÀNG Yêu cầu xuất hóa đơn điện tử Transit Pickup Surcharge Ids Transit …" at bounding box center [784, 388] width 1568 height 776
click at [233, 258] on div "0767919979 - A Sơn" at bounding box center [236, 257] width 205 height 18
type input "0918667762"
type input "C THUẦN"
type input "0767919979"
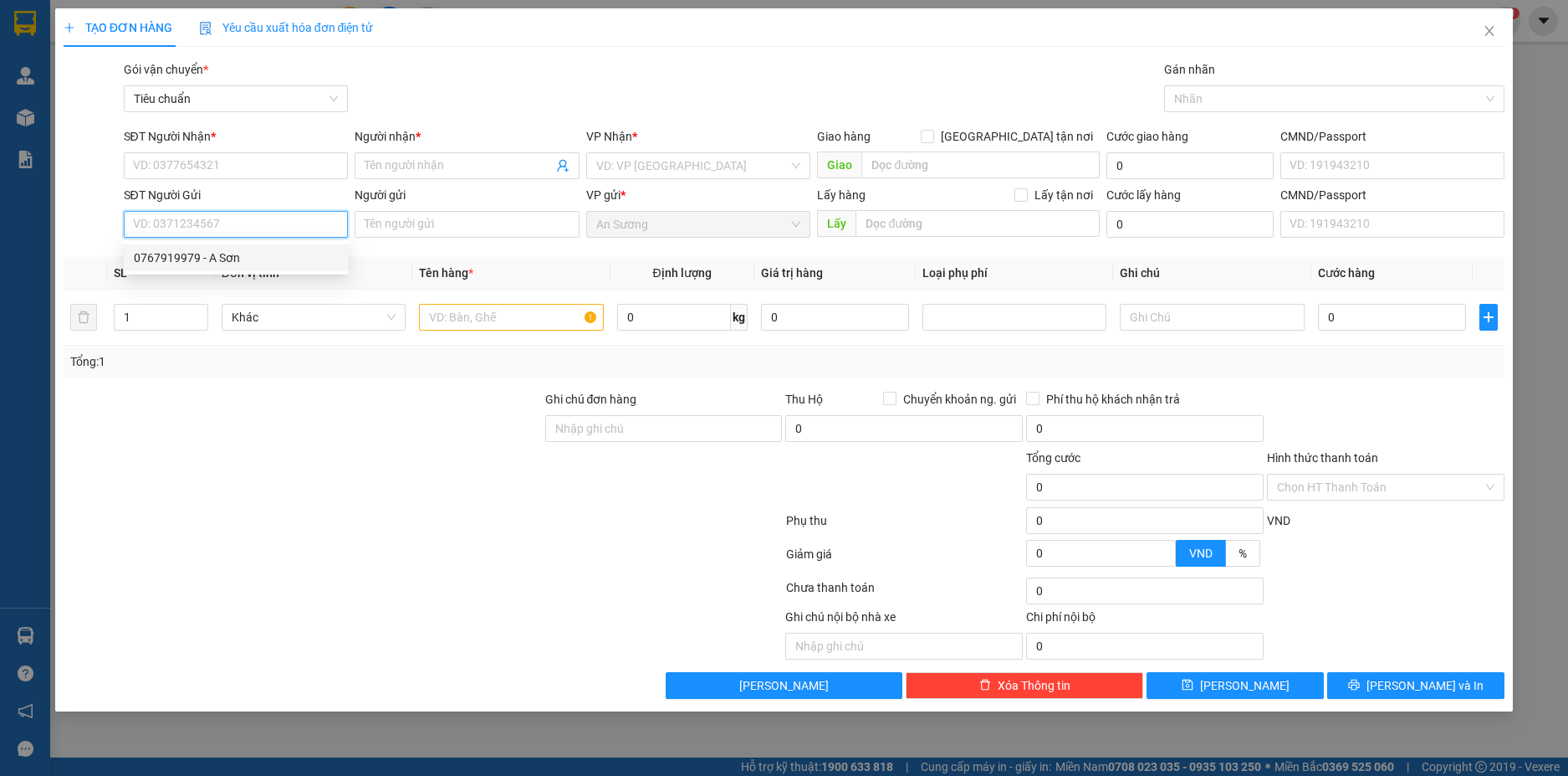
type input "A Sơn"
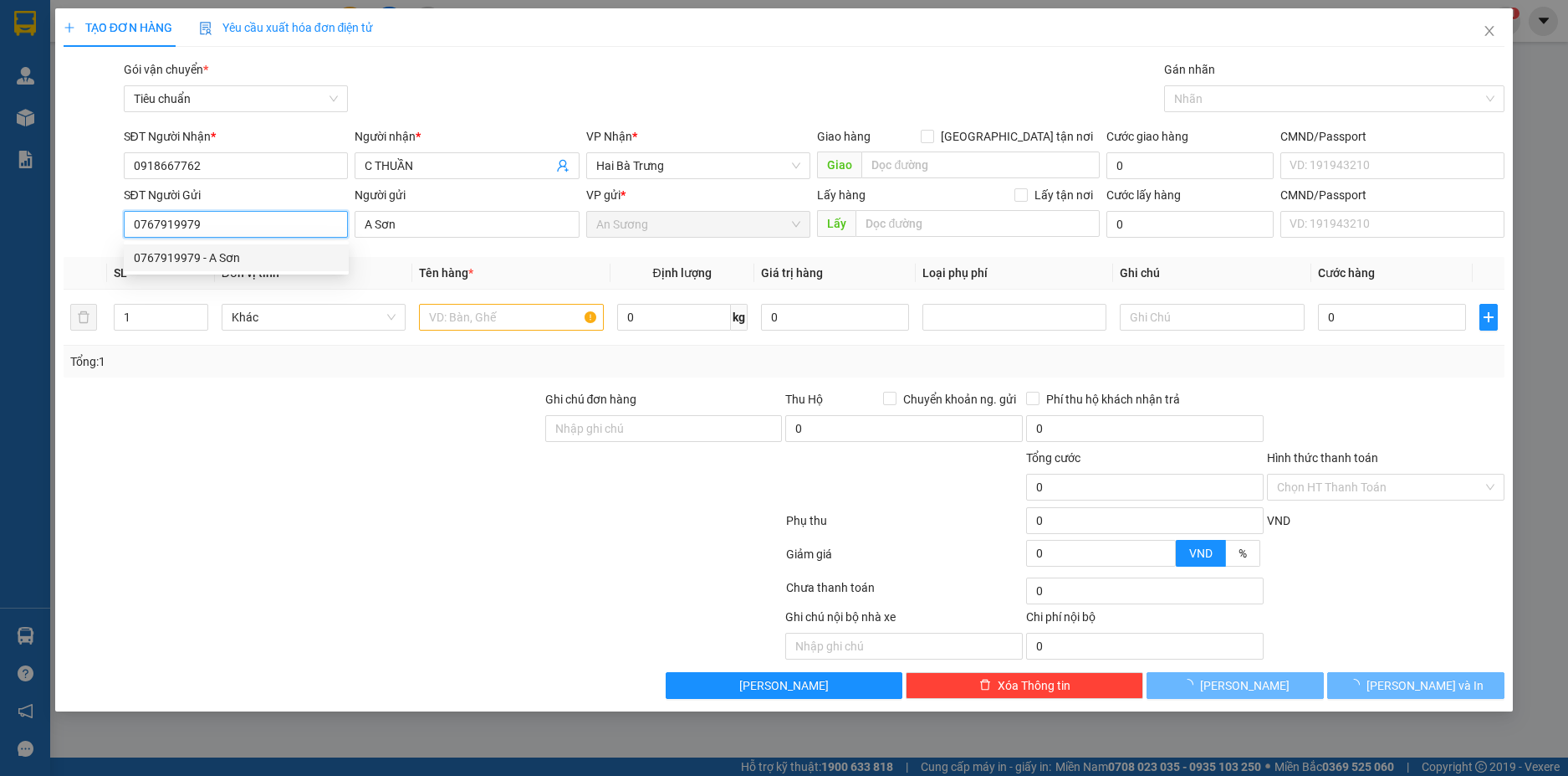
type input "70.000"
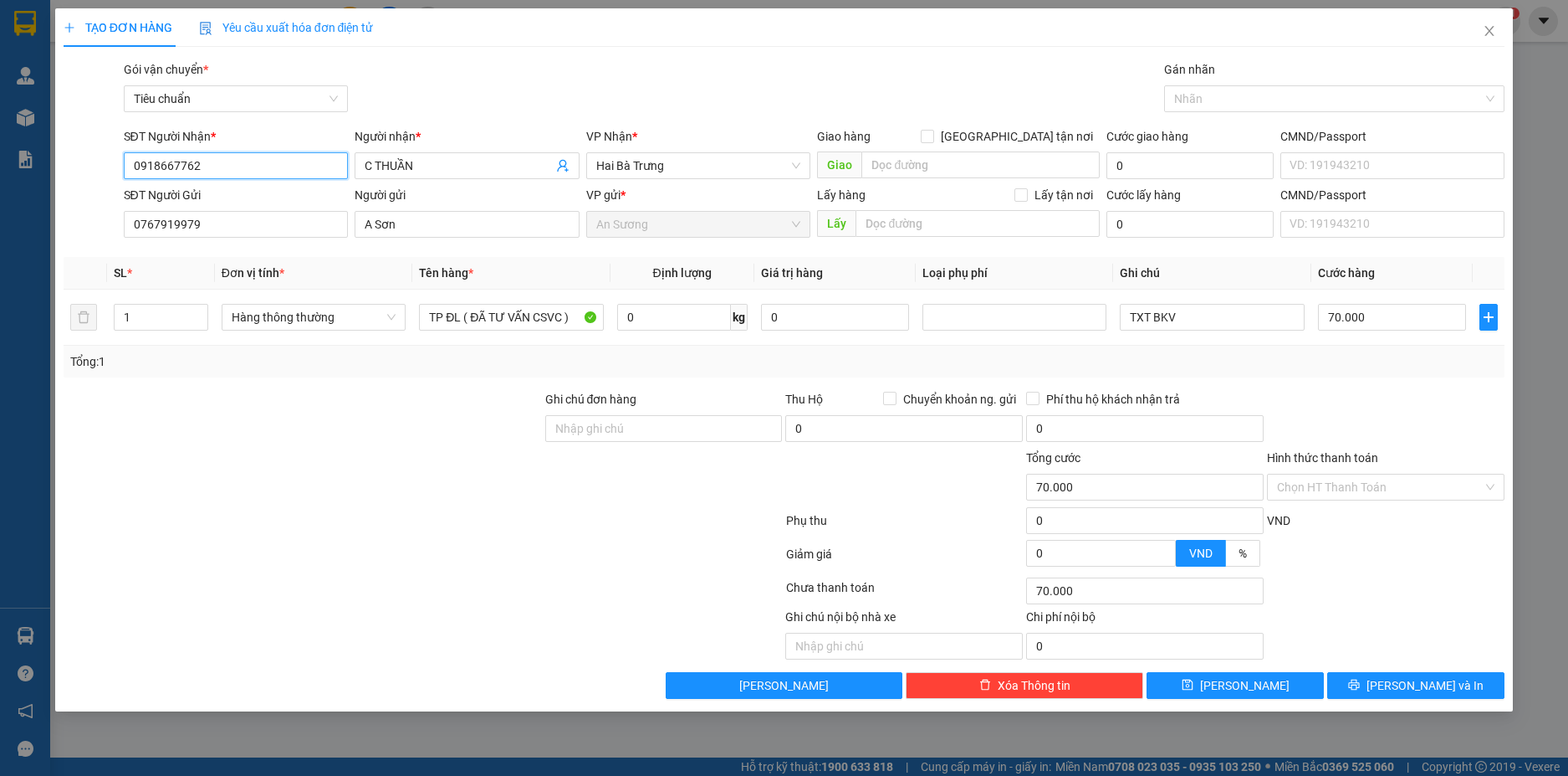
click at [304, 164] on input "0918667762" at bounding box center [236, 165] width 225 height 27
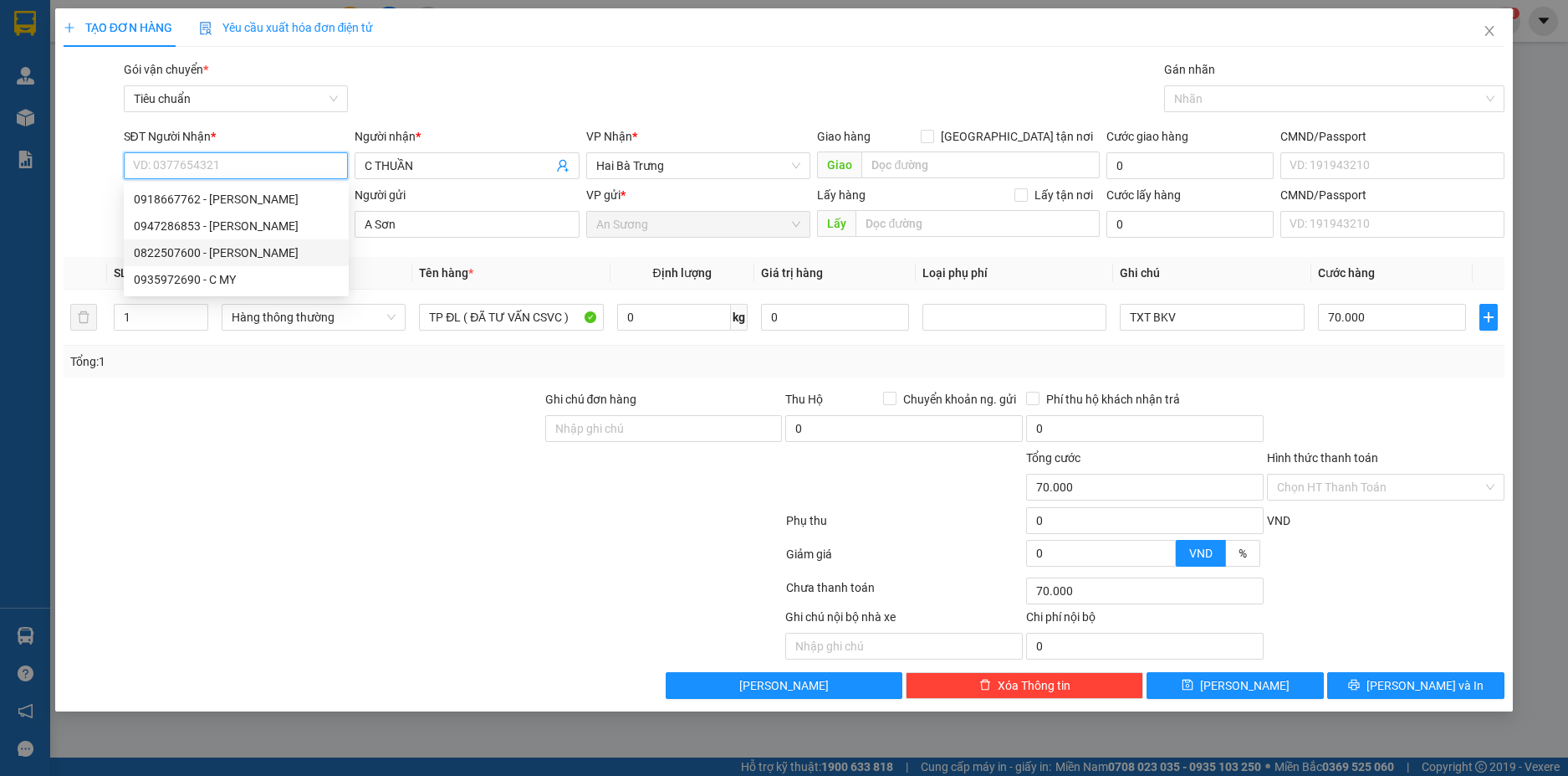
click at [247, 249] on div "0822507600 - C Phương" at bounding box center [236, 253] width 205 height 18
type input "0822507600"
type input "[PERSON_NAME]"
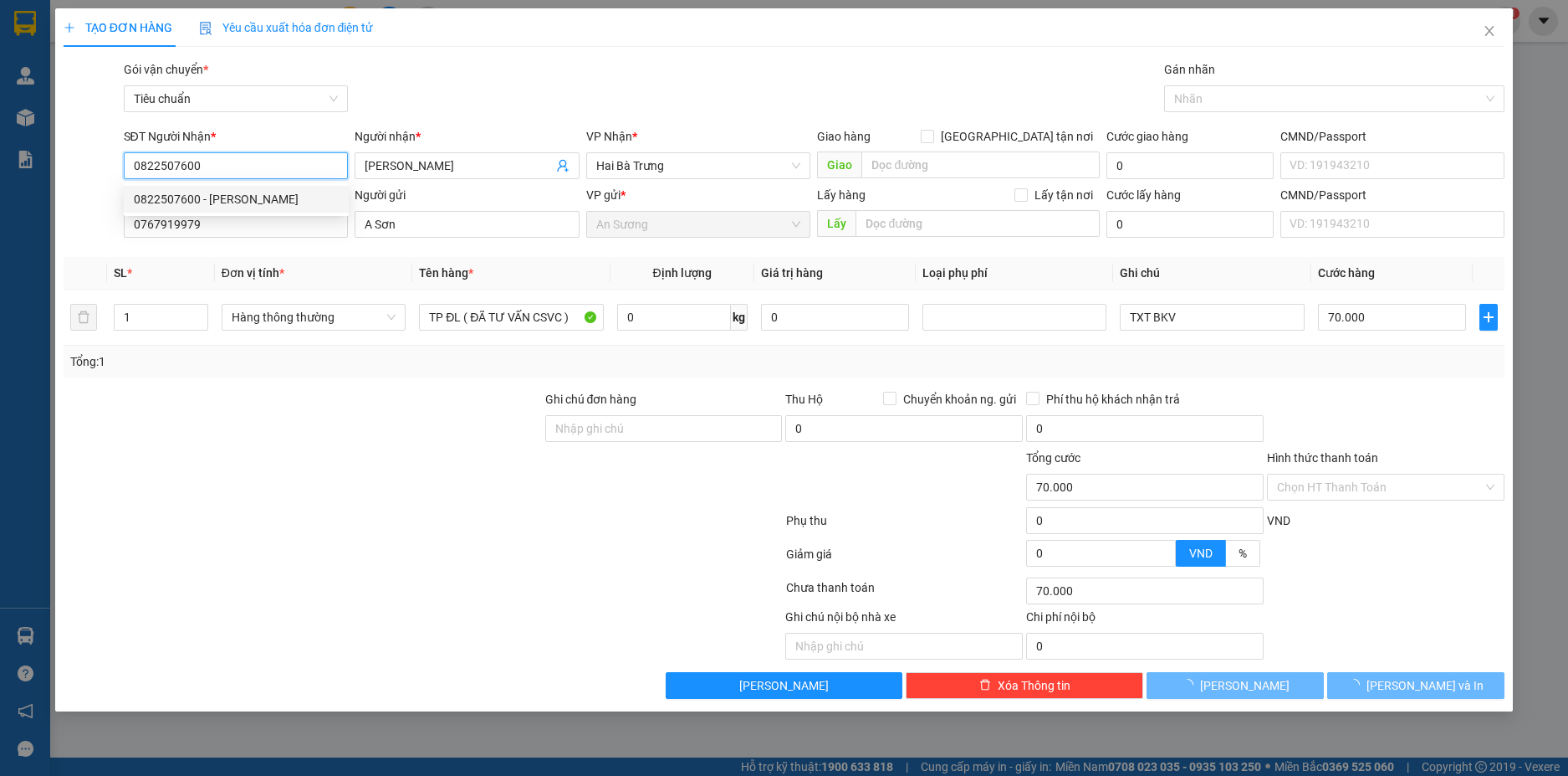
type input "110.000"
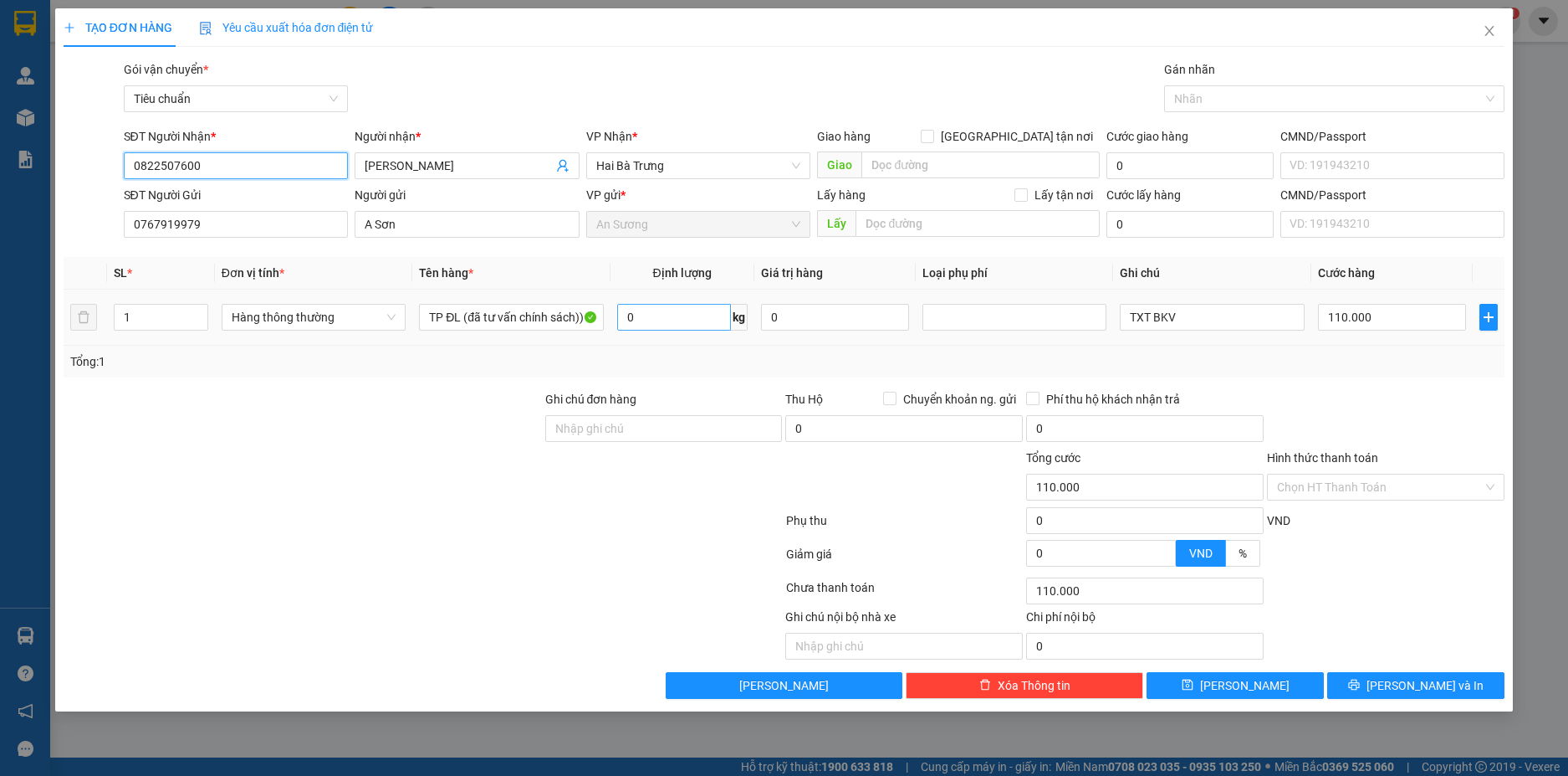
type input "0822507600"
click at [690, 313] on input "0" at bounding box center [674, 317] width 114 height 27
type input "30"
drag, startPoint x: 887, startPoint y: 355, endPoint x: 921, endPoint y: 345, distance: 35.4
click at [897, 355] on div "Tổng: 1" at bounding box center [785, 362] width 1429 height 18
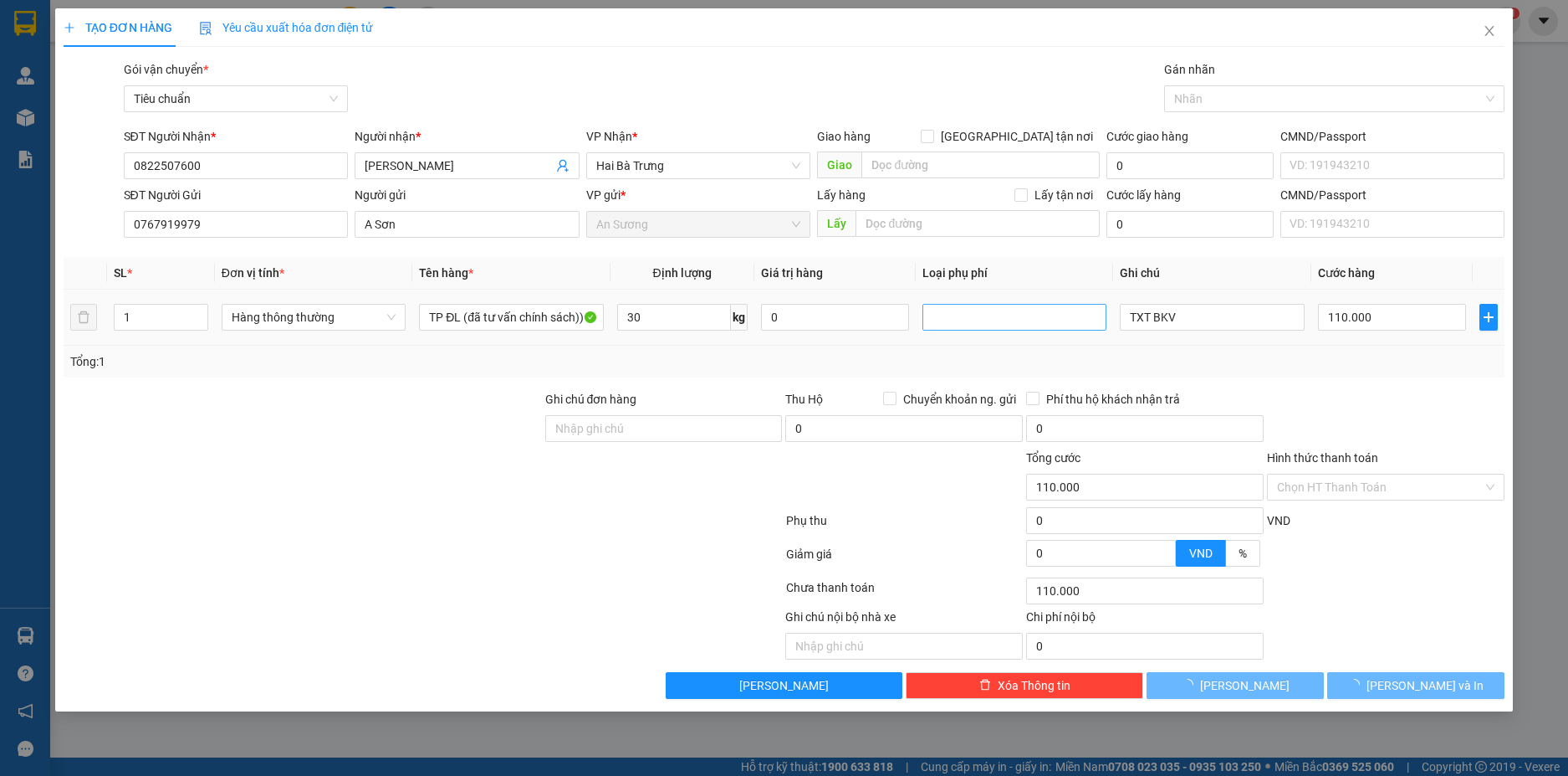
type input "65.000"
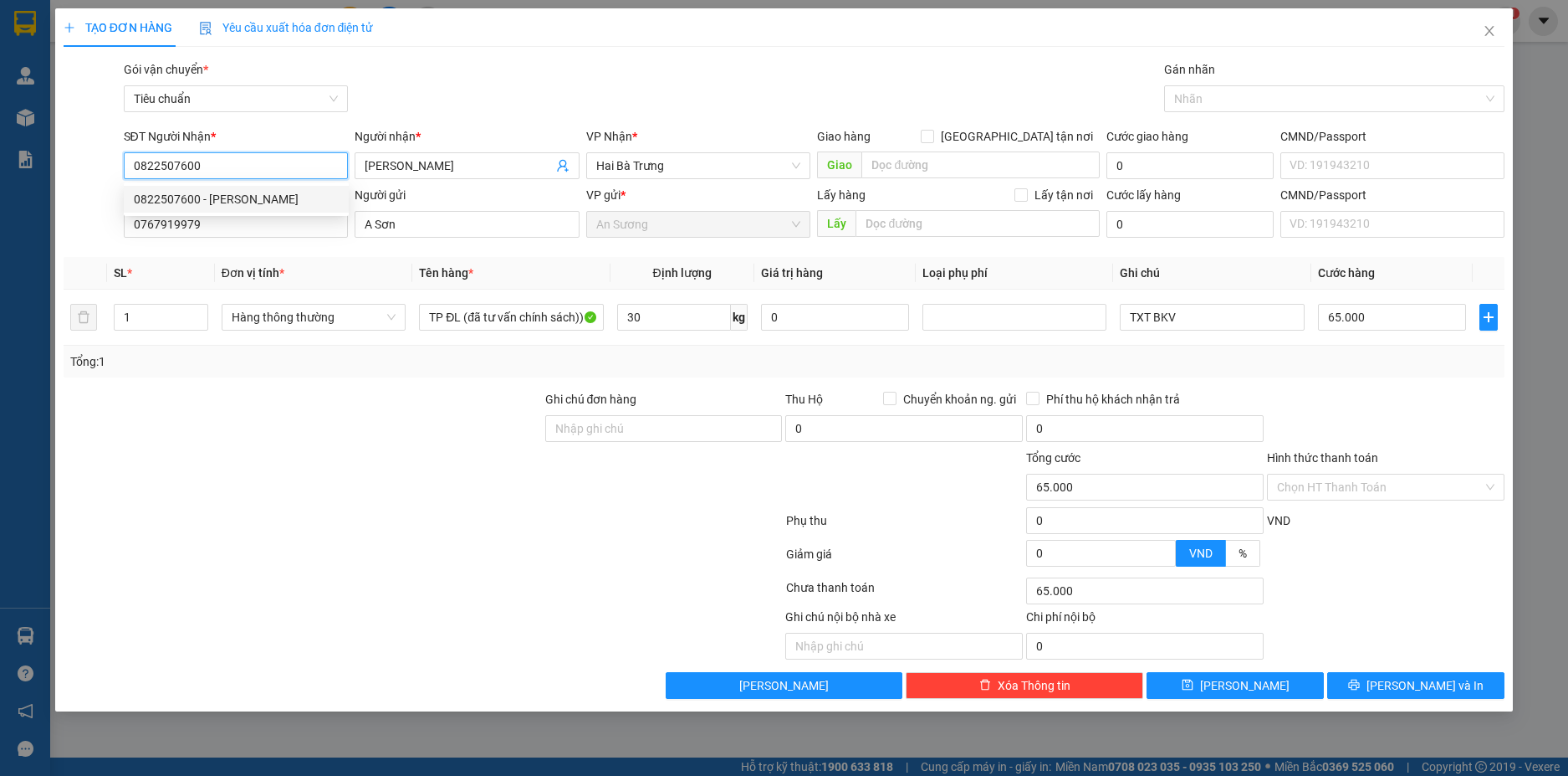
drag, startPoint x: 206, startPoint y: 159, endPoint x: 117, endPoint y: 167, distance: 89.4
click at [117, 167] on div "SĐT Người Nhận * 0822507600 Người nhận * C Phương VP Nhận * Hai Bà Trưng Giao h…" at bounding box center [785, 157] width 1445 height 59
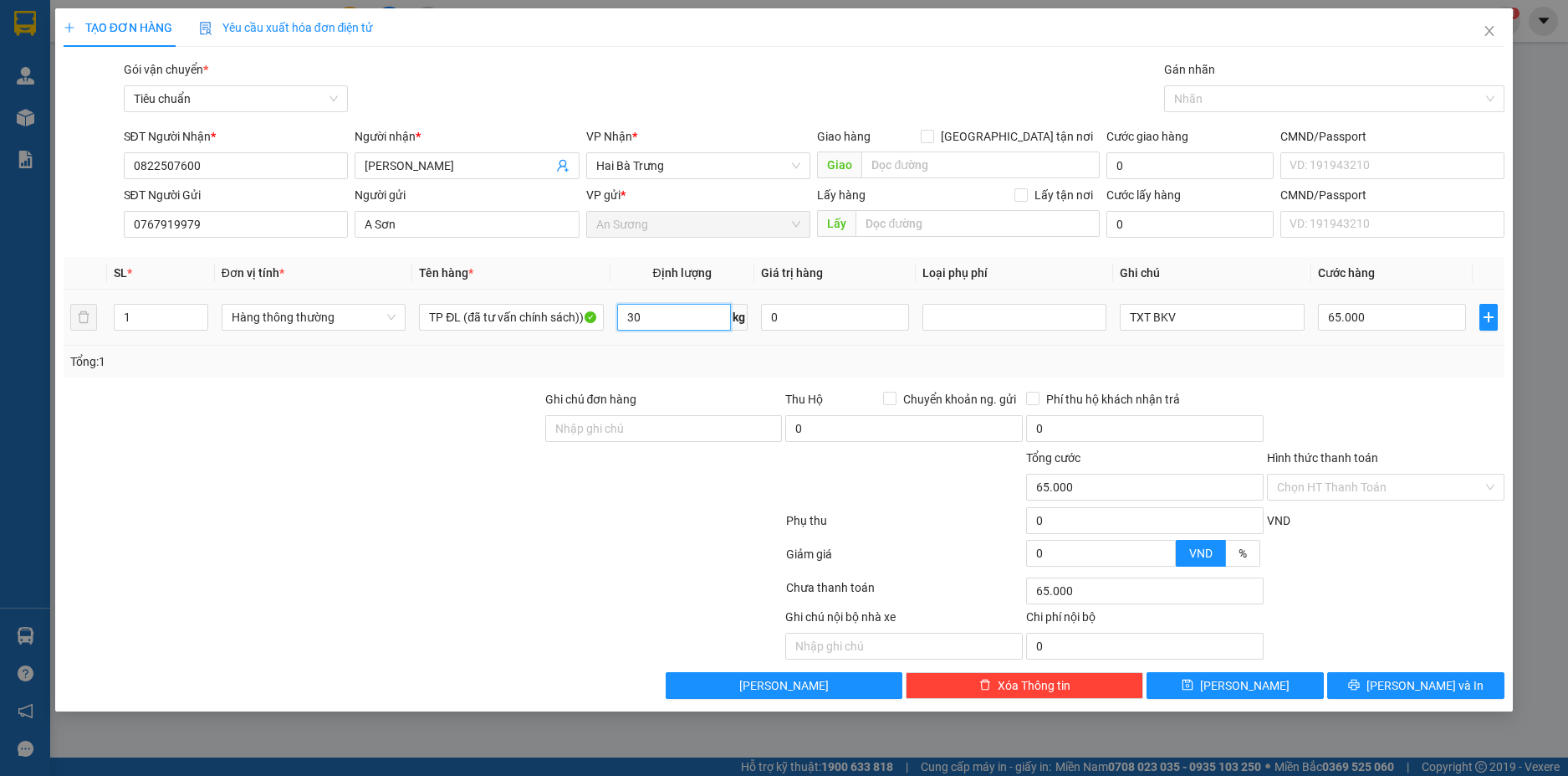
click at [698, 313] on input "30" at bounding box center [674, 317] width 114 height 27
type input "50"
click at [1231, 362] on div "Tổng: 1" at bounding box center [785, 362] width 1429 height 18
type input "90.000"
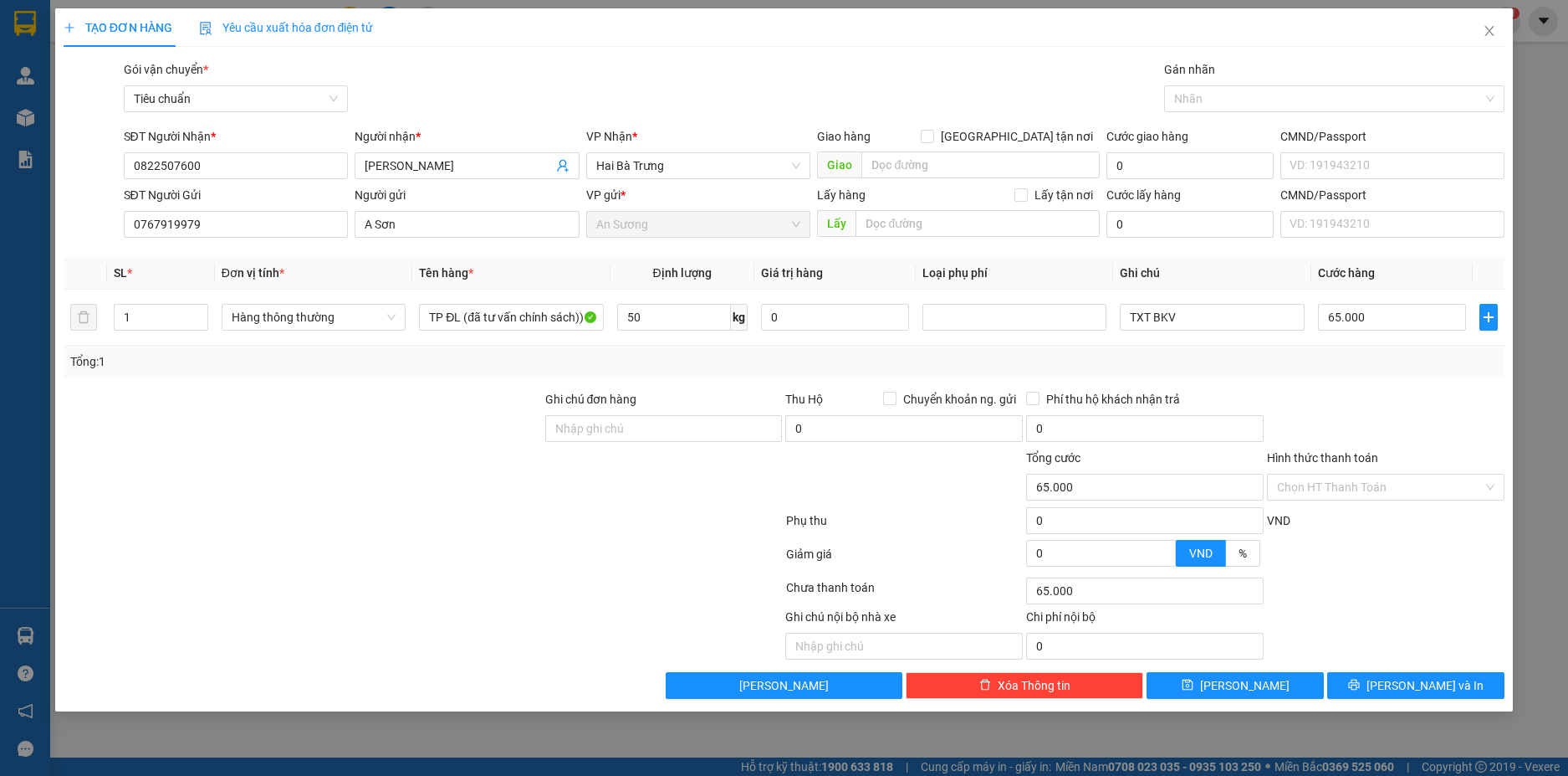
type input "90.000"
click at [1460, 685] on button "[PERSON_NAME] và In" at bounding box center [1416, 684] width 178 height 27
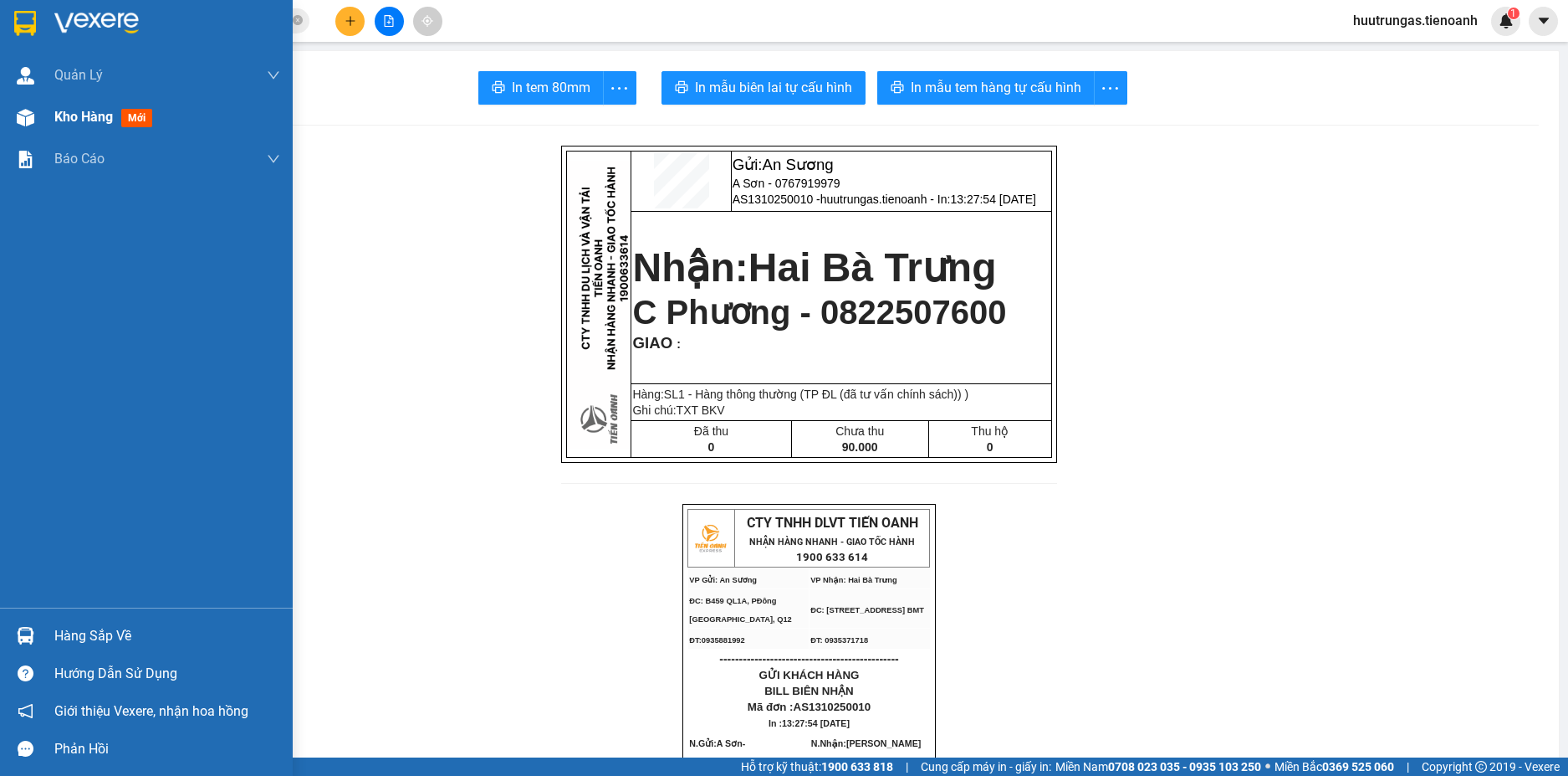
click at [49, 109] on div "Kho hàng mới" at bounding box center [147, 117] width 293 height 42
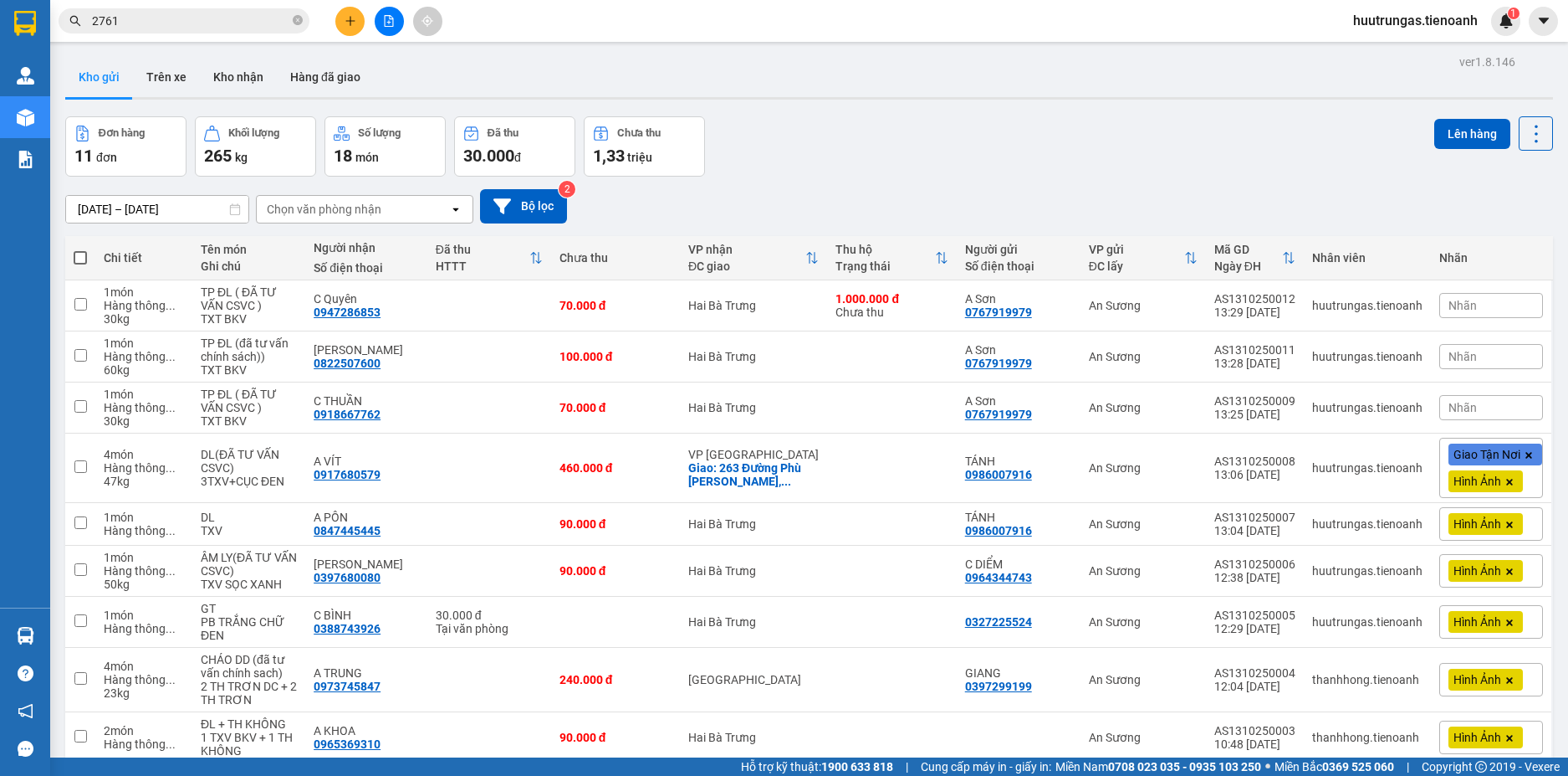
click at [350, 29] on button at bounding box center [350, 21] width 29 height 29
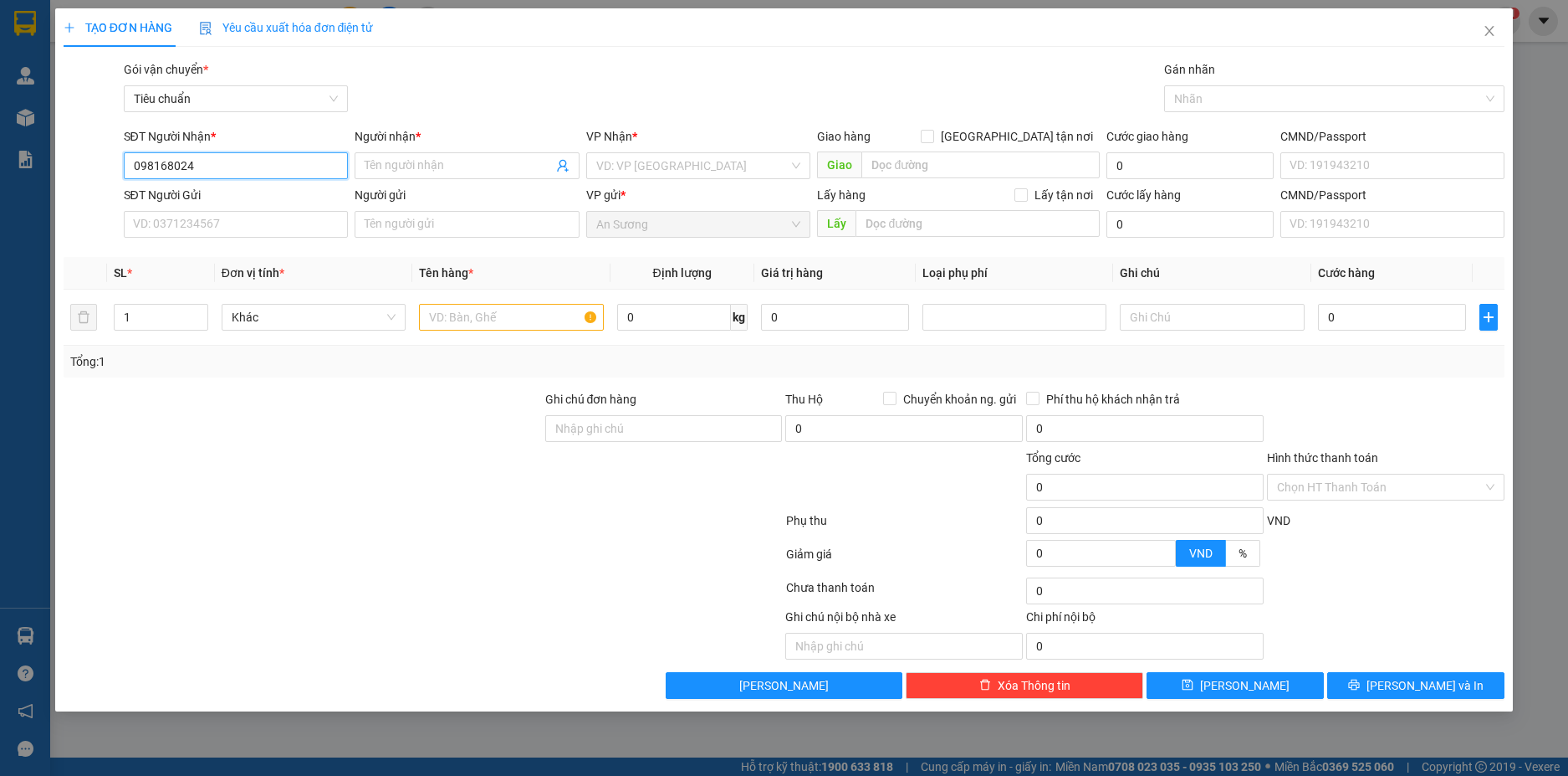
type input "0981680249"
drag, startPoint x: 208, startPoint y: 171, endPoint x: 117, endPoint y: 169, distance: 91.0
click at [117, 169] on div "SĐT Người Nhận * 0981680249 0981680249 Người nhận * Tên người nhận VP Nhận * VD…" at bounding box center [785, 157] width 1445 height 59
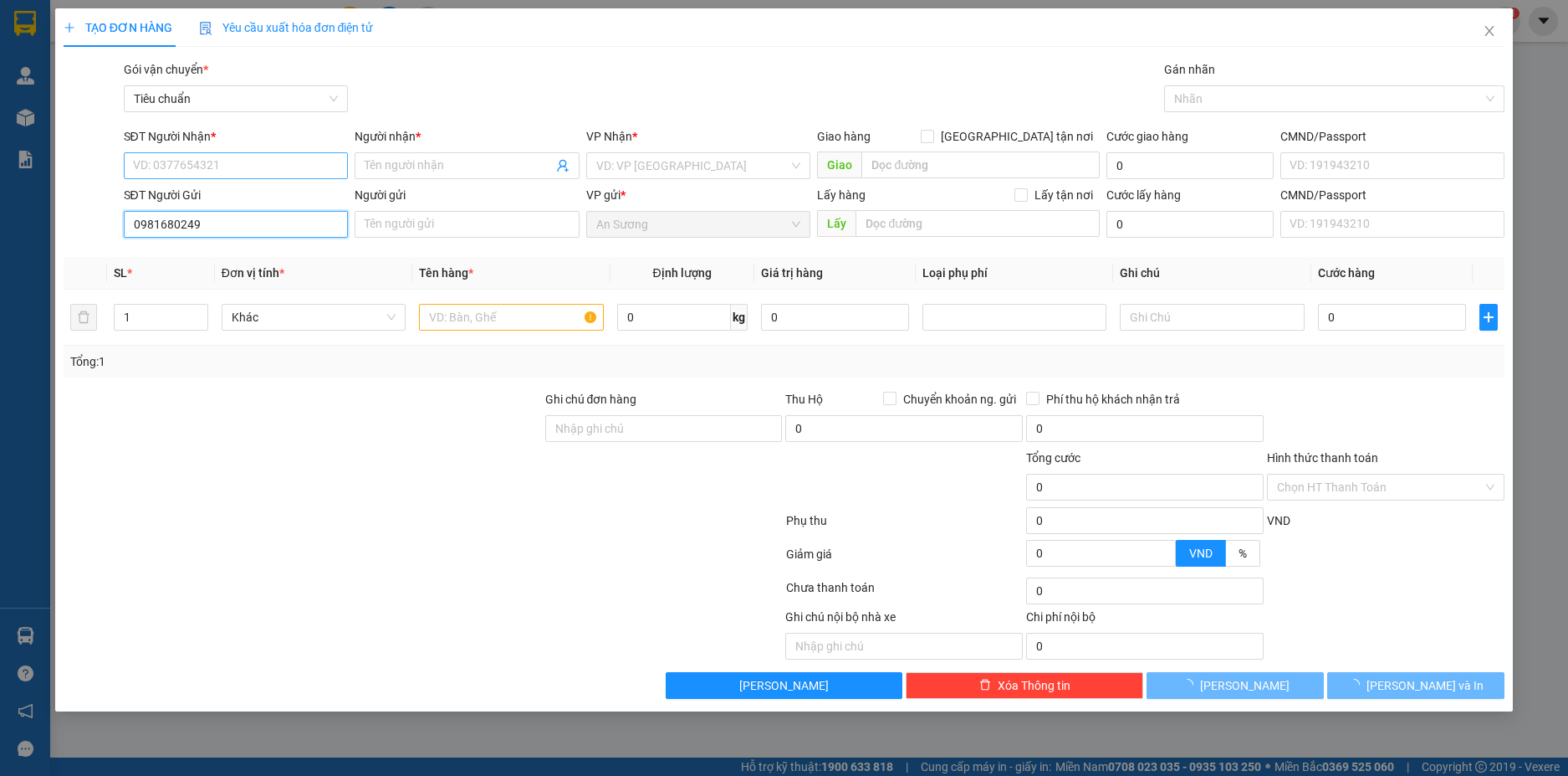
type input "0981680249"
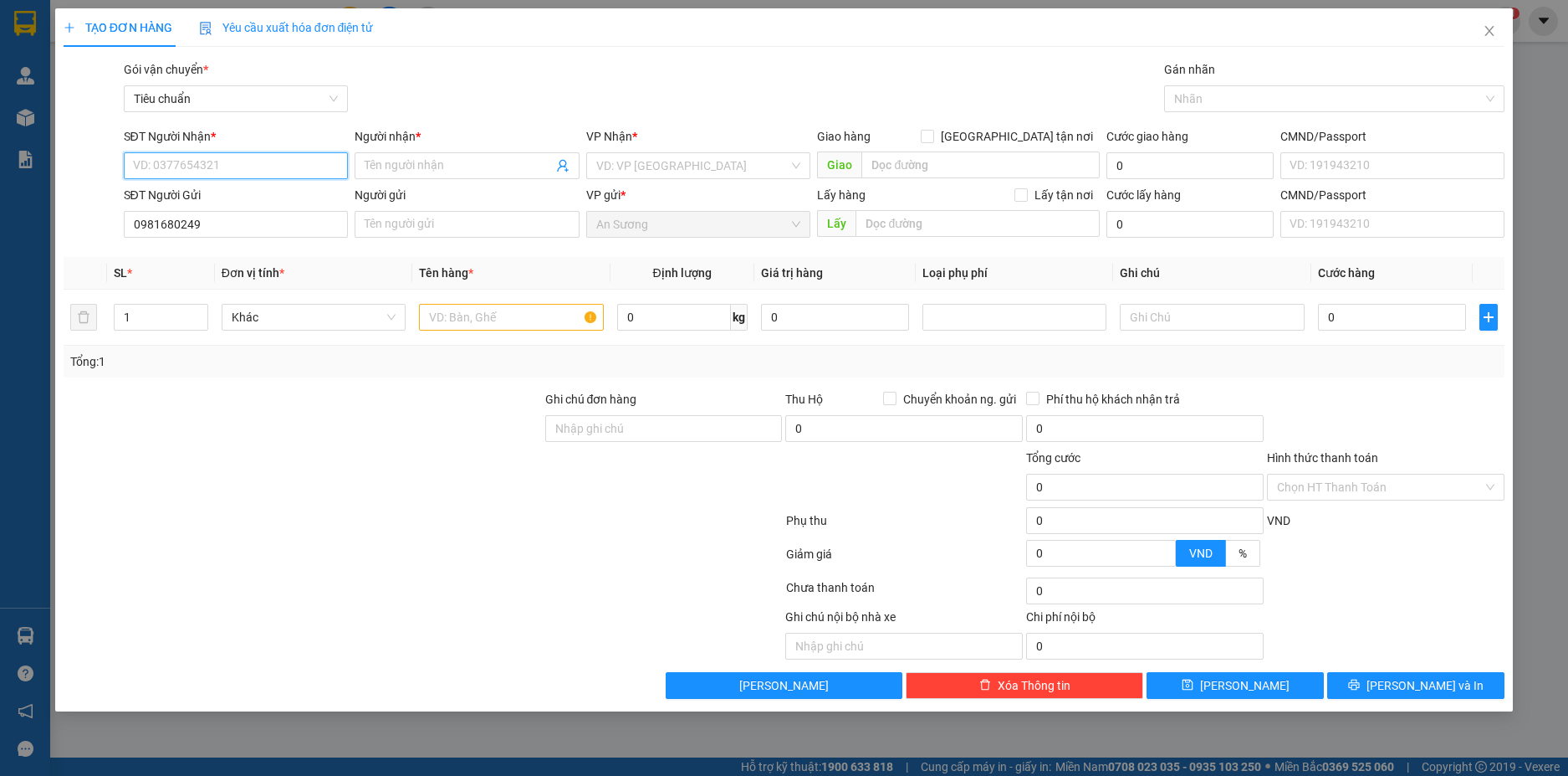
click at [215, 166] on input "SĐT Người Nhận *" at bounding box center [236, 165] width 225 height 27
type input "098460504"
click at [419, 169] on input "Người nhận *" at bounding box center [458, 166] width 188 height 18
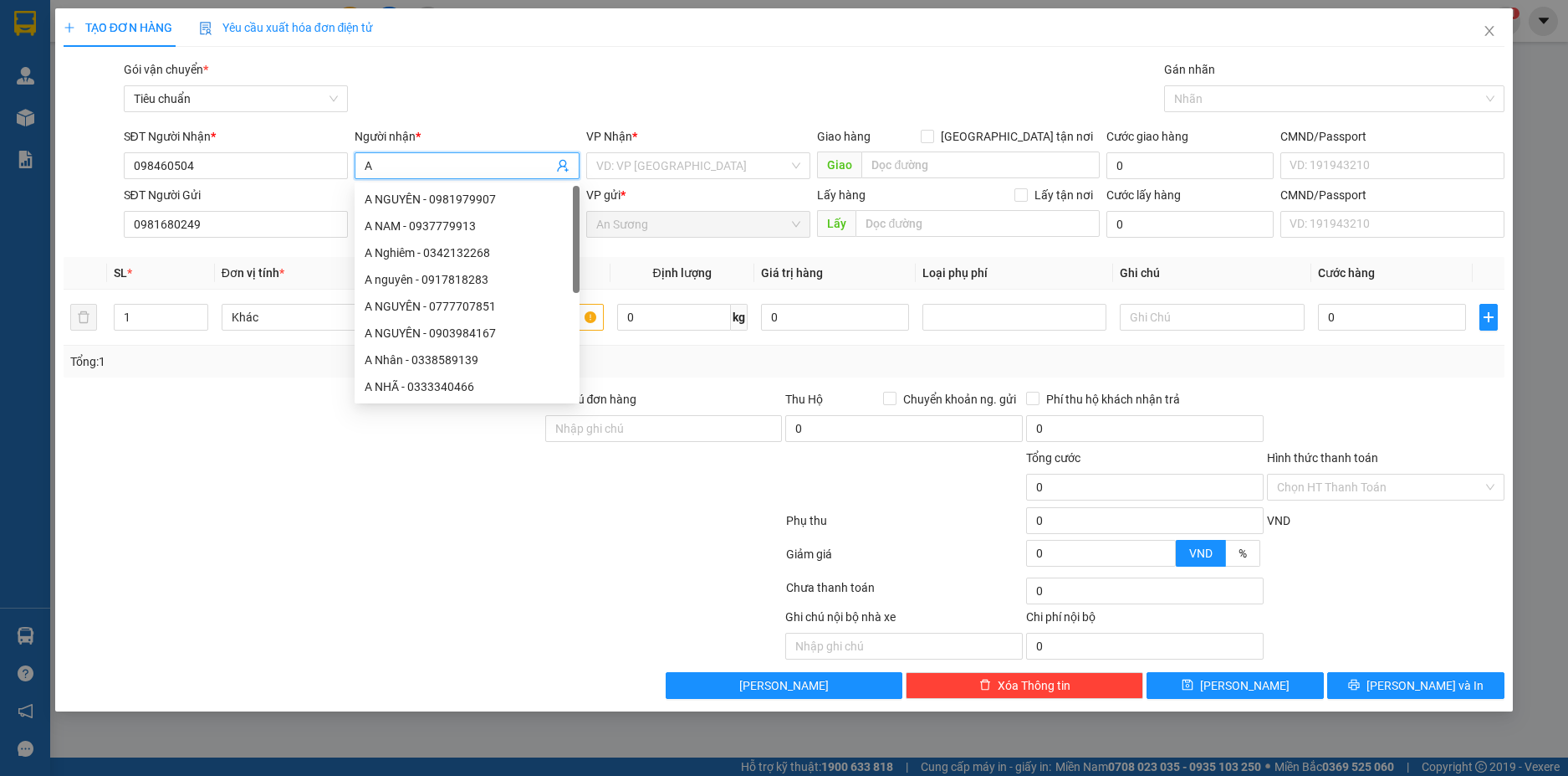
type input "A"
type input "NO NAME"
click at [700, 168] on input "search" at bounding box center [692, 165] width 193 height 25
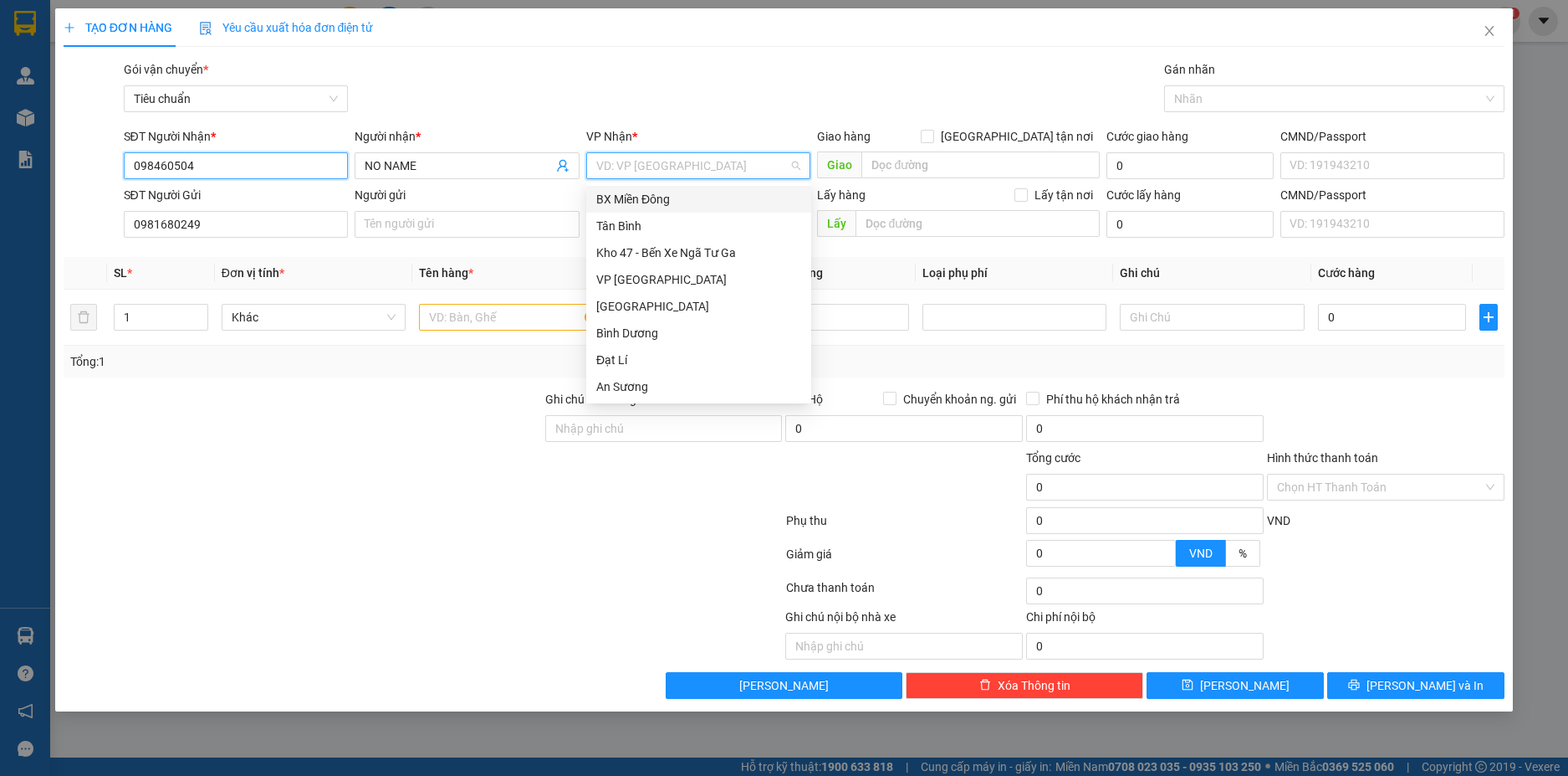
click at [246, 170] on input "098460504" at bounding box center [236, 165] width 225 height 27
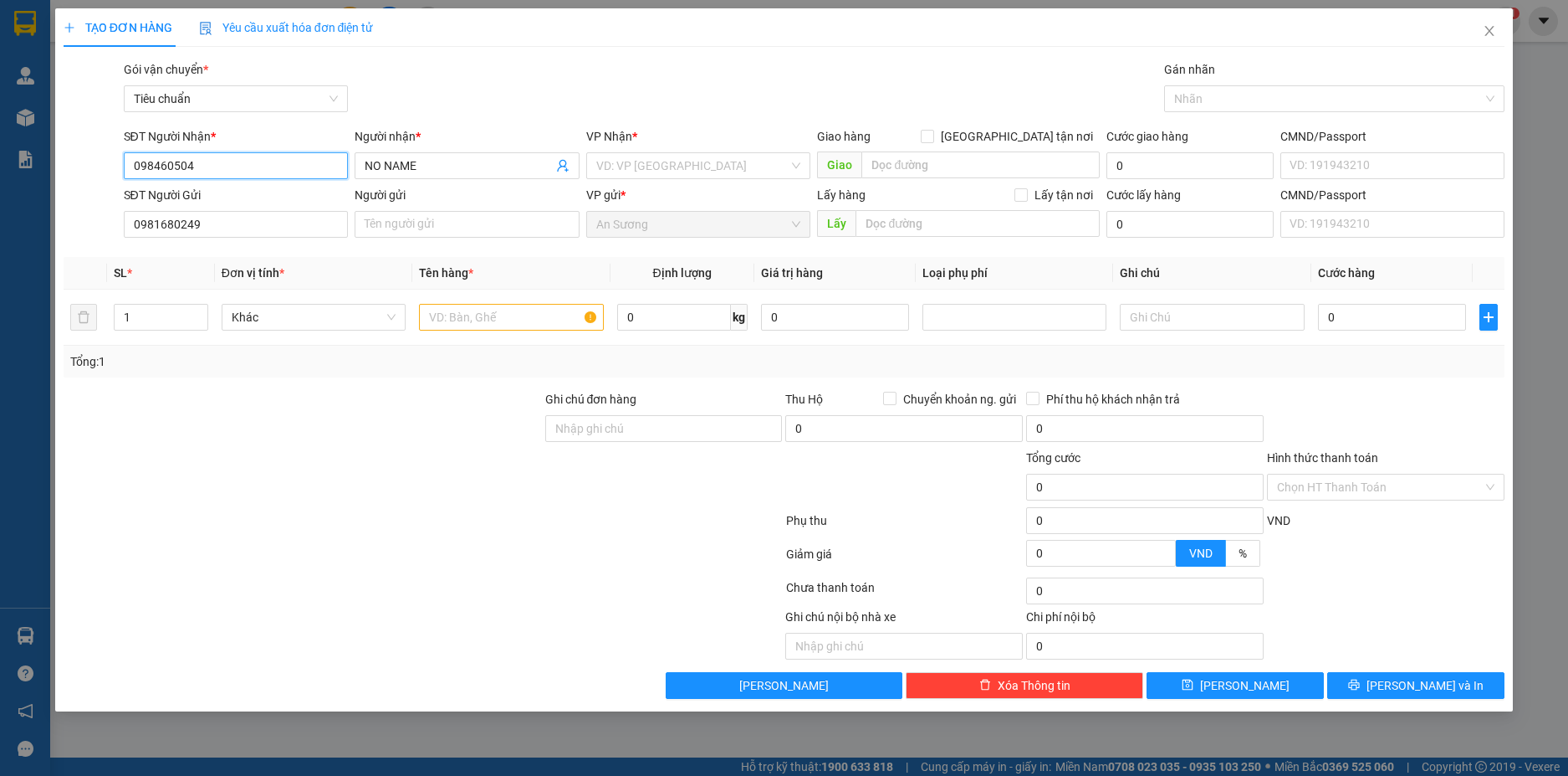
click at [138, 167] on input "098460504" at bounding box center [236, 165] width 225 height 27
click at [217, 160] on input "0398460504" at bounding box center [236, 165] width 225 height 27
drag, startPoint x: 231, startPoint y: 166, endPoint x: 124, endPoint y: 169, distance: 107.0
click at [124, 169] on input "0398460504" at bounding box center [236, 165] width 225 height 27
type input "0398460504"
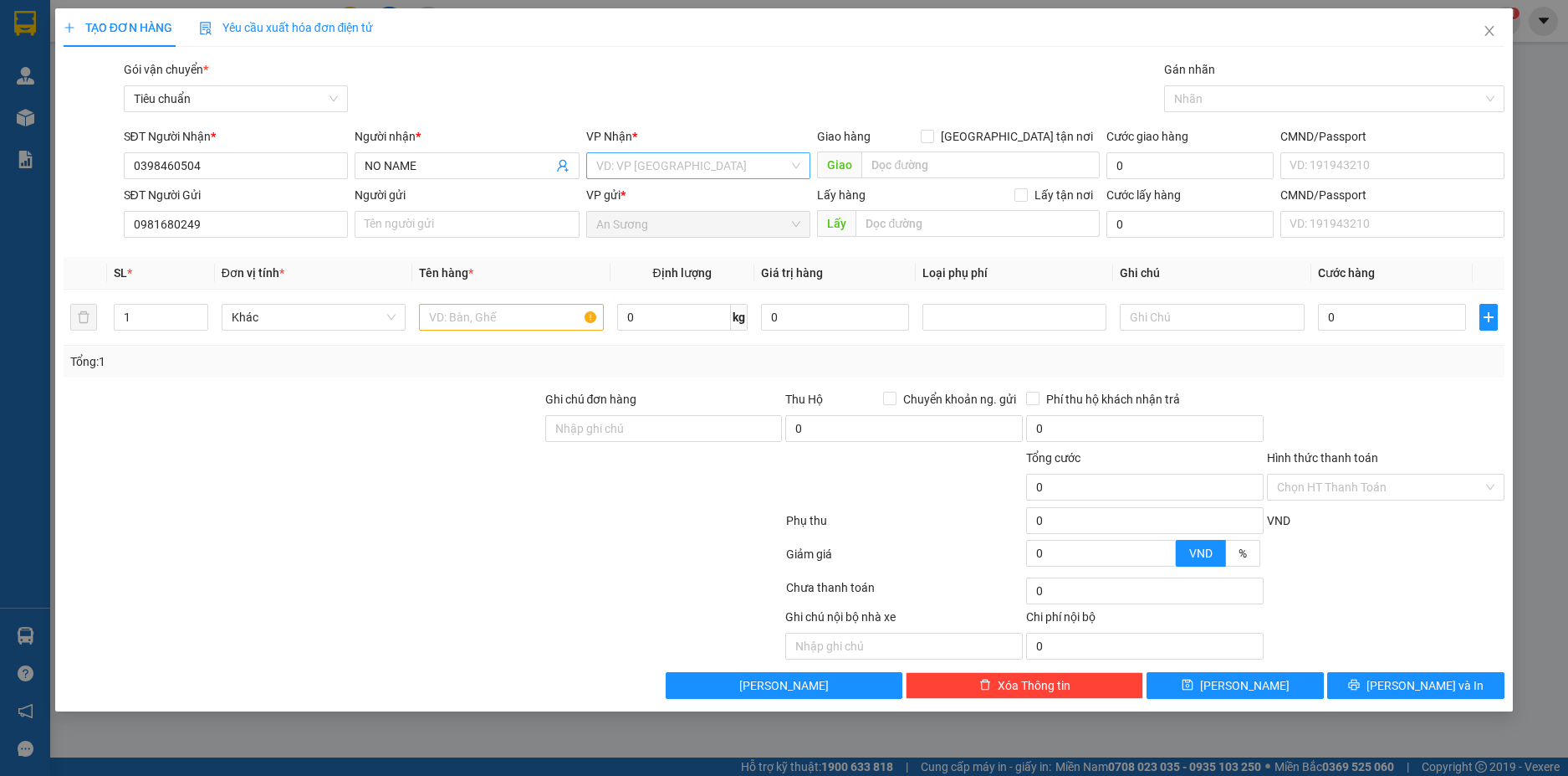
click at [653, 163] on input "search" at bounding box center [692, 165] width 193 height 25
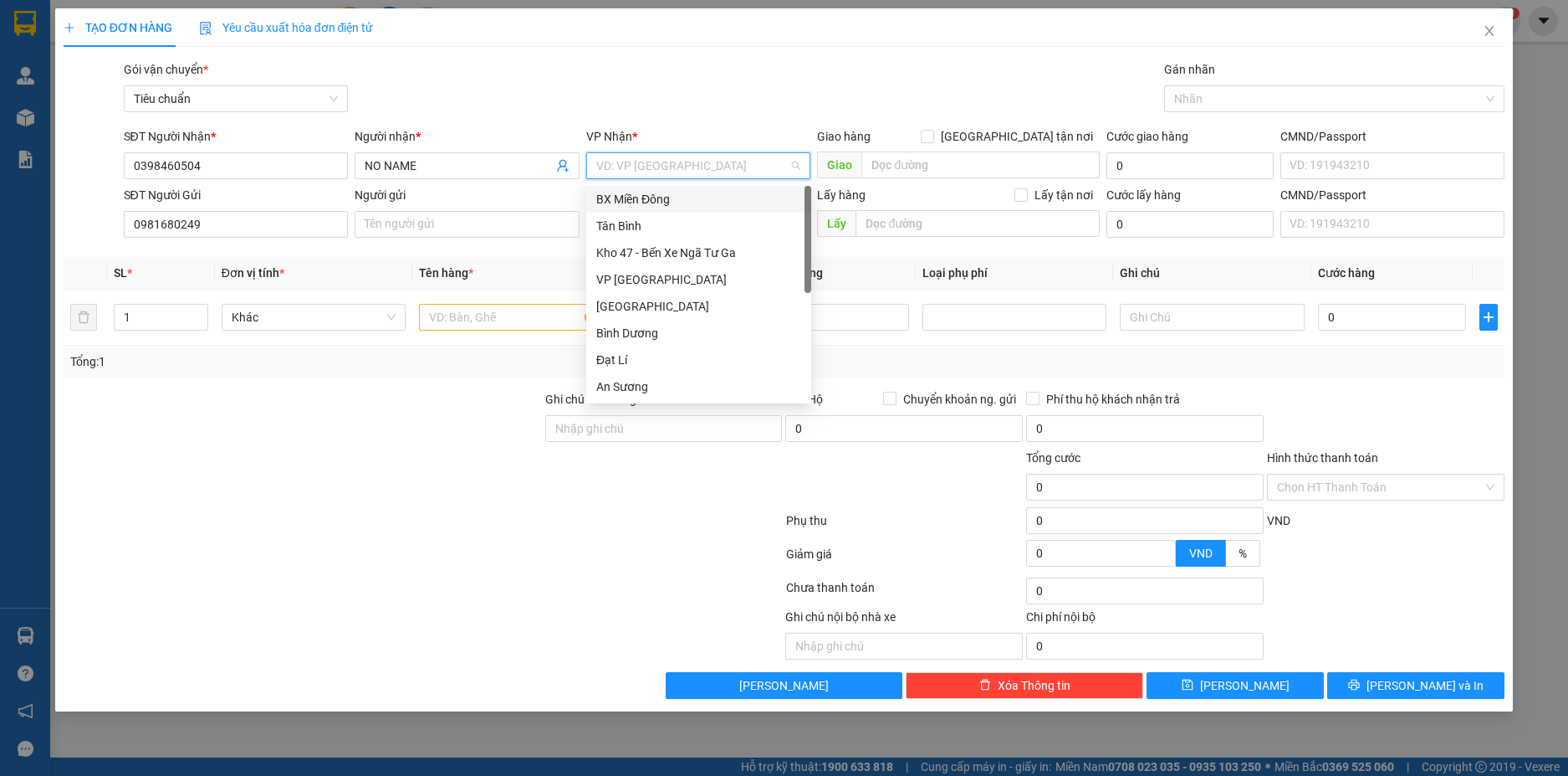
type input "H"
click at [650, 306] on div "Hai Bà Trưng" at bounding box center [699, 306] width 205 height 18
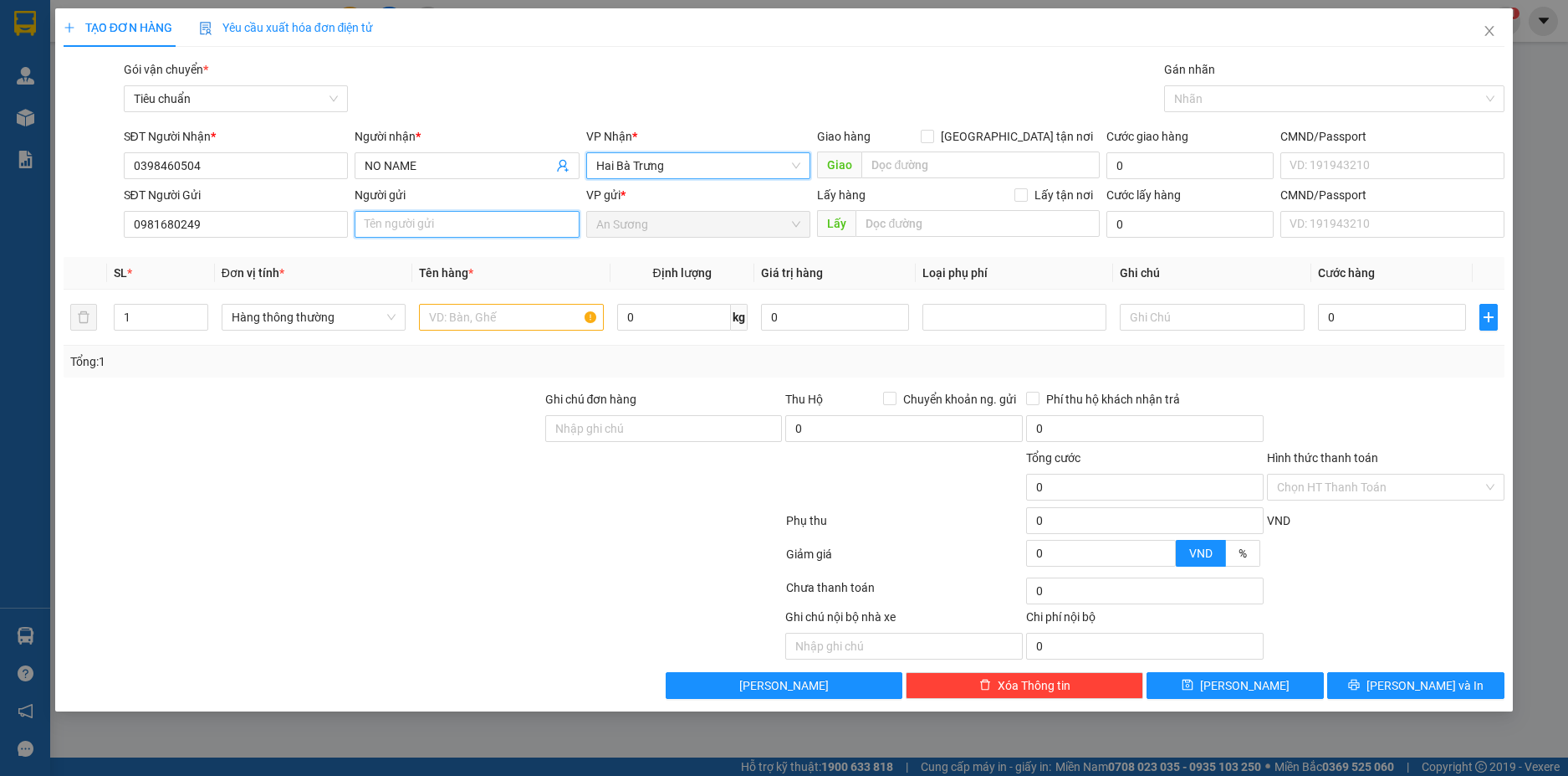
click at [445, 222] on input "Người gửi" at bounding box center [467, 224] width 225 height 27
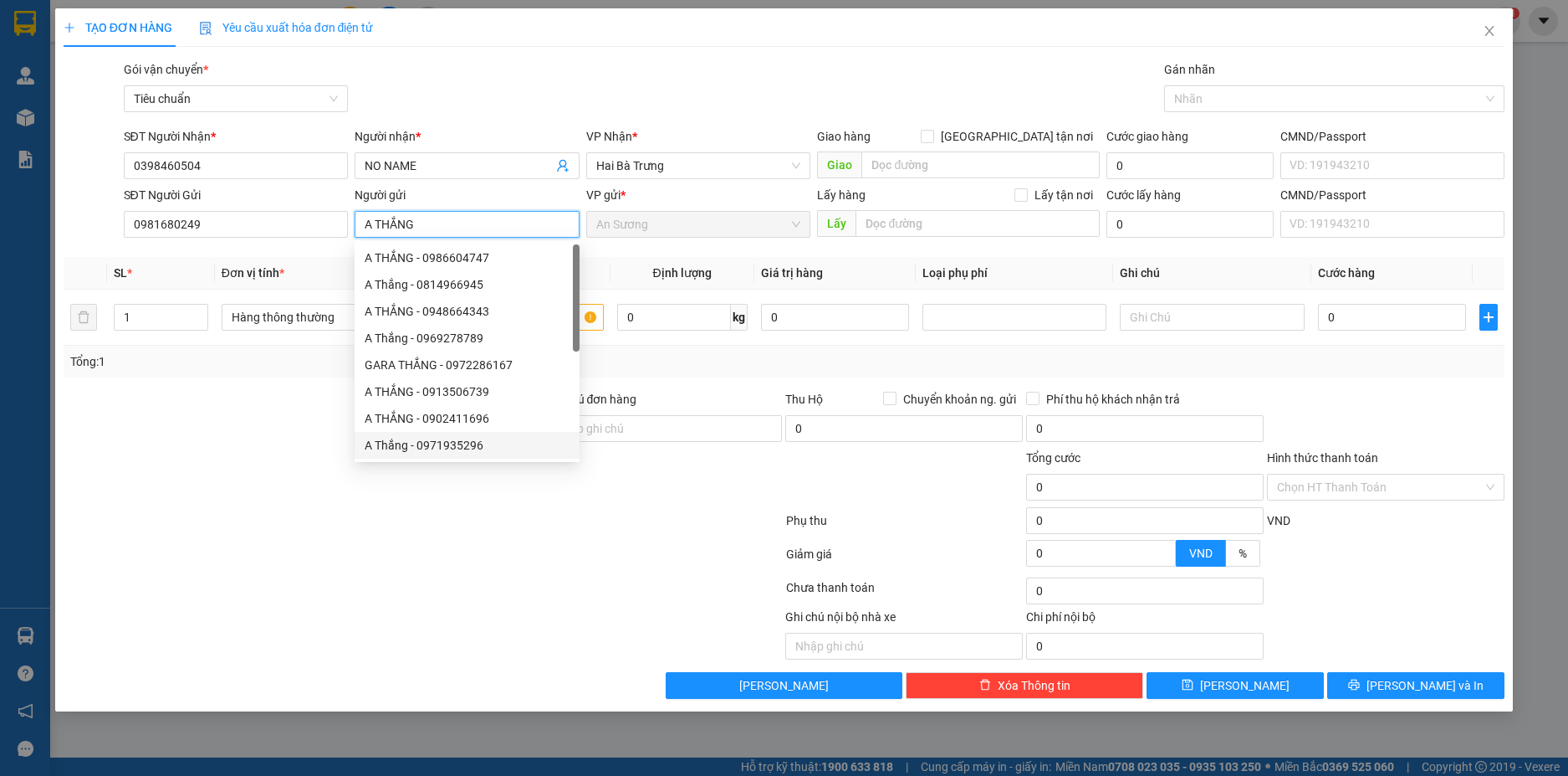
type input "A THẮNG"
click at [173, 518] on div at bounding box center [423, 523] width 723 height 34
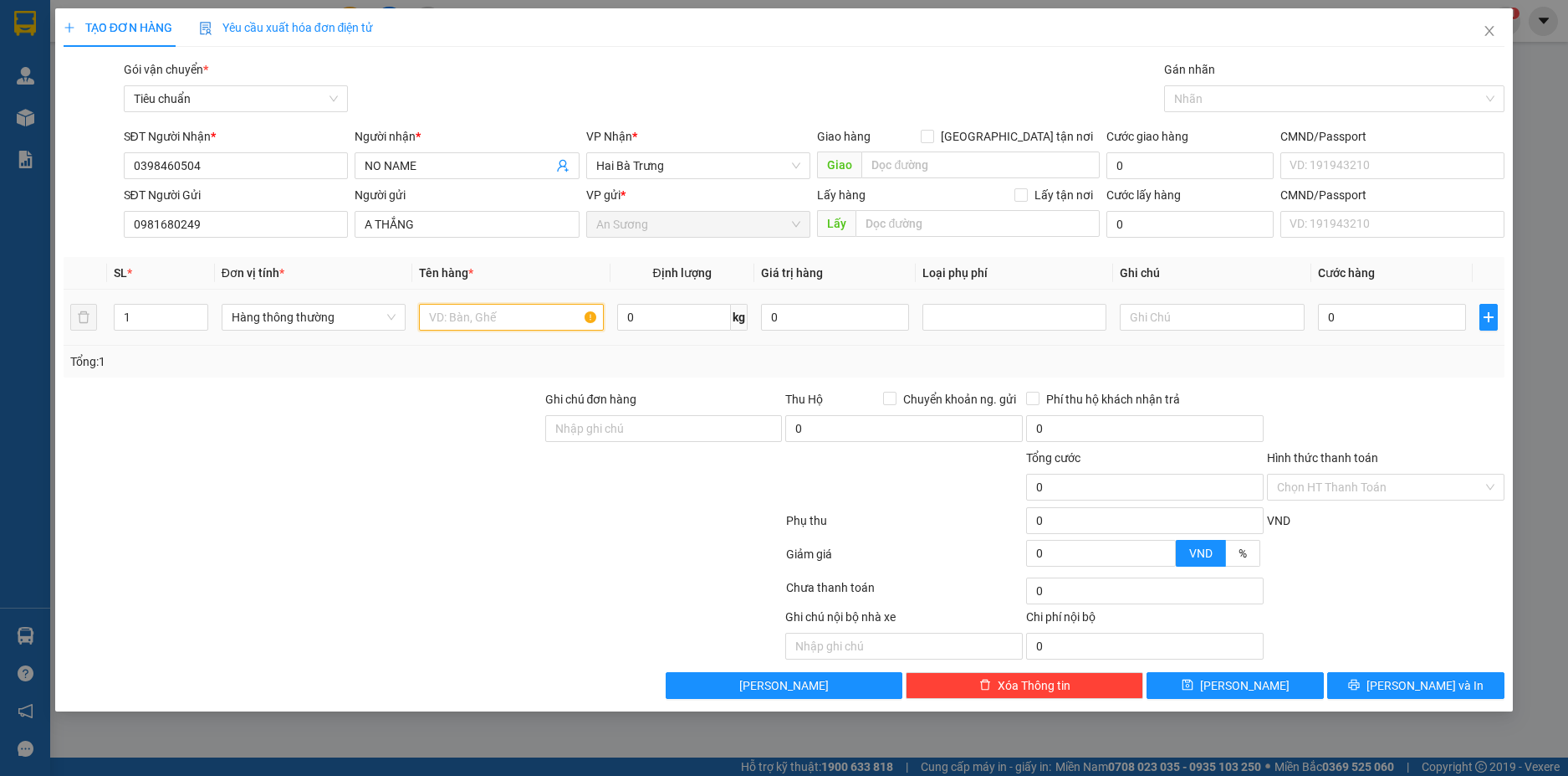
click at [485, 317] on input "text" at bounding box center [511, 317] width 184 height 27
type input "MÁY HÀN"
click at [1157, 311] on input "text" at bounding box center [1212, 317] width 184 height 27
click at [662, 323] on input "0" at bounding box center [674, 317] width 114 height 27
type input "18"
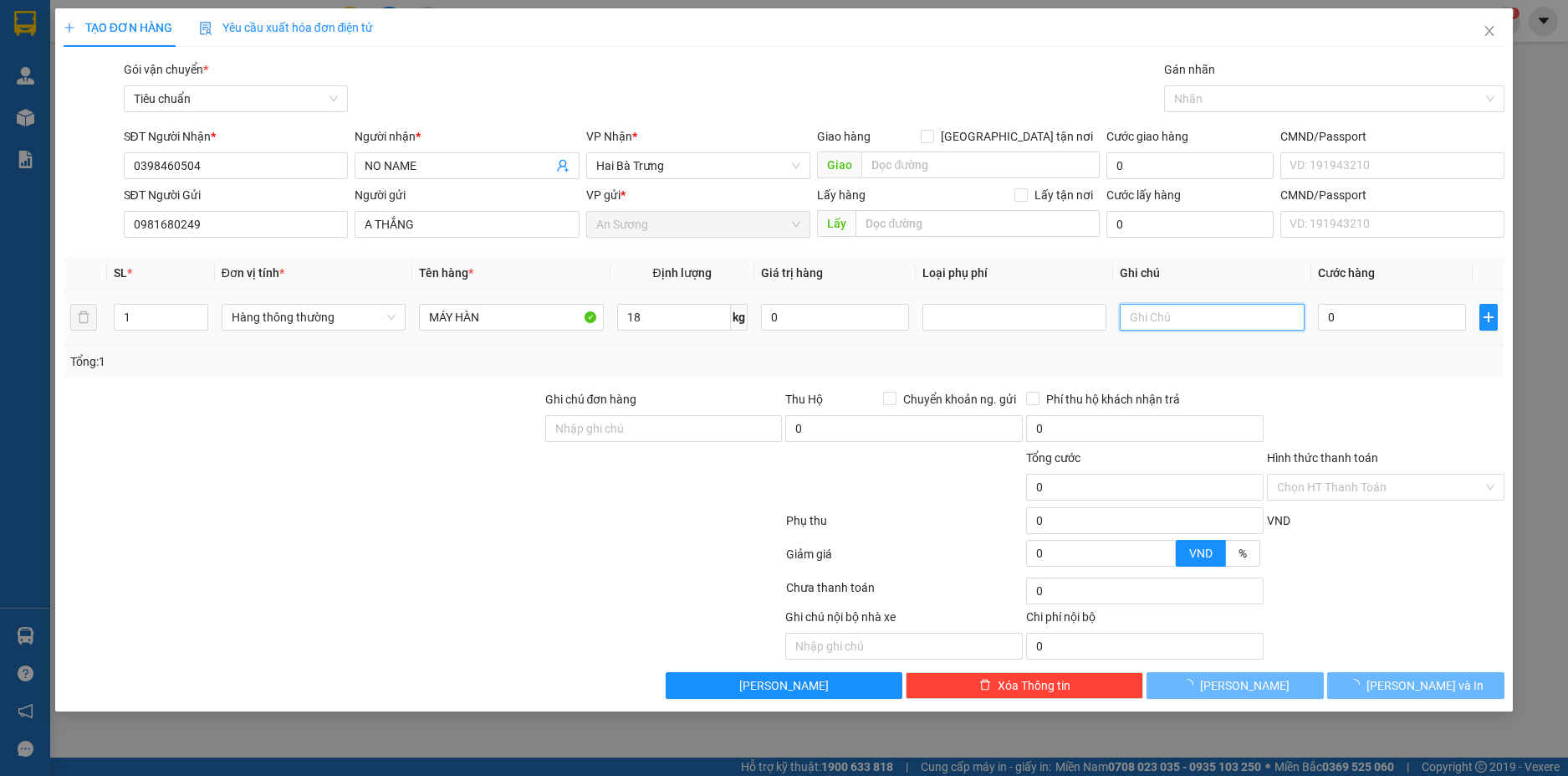
click at [1224, 319] on input "text" at bounding box center [1212, 317] width 184 height 27
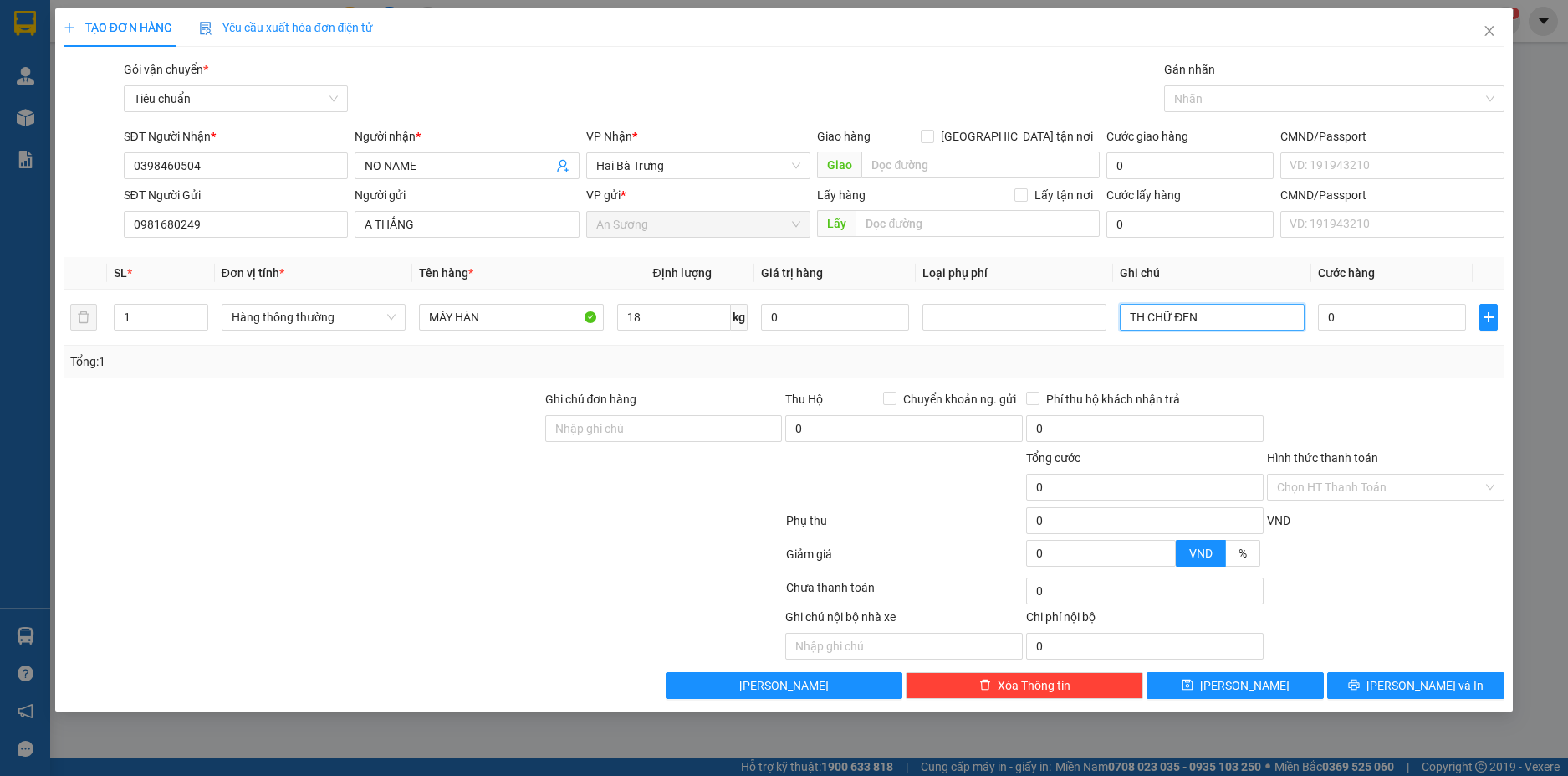
type input "TH CHỮ ĐEN"
click at [1322, 384] on div "Transit Pickup Surcharge Ids Transit Deliver Surcharge Ids Transit Deliver Surc…" at bounding box center [784, 379] width 1443 height 639
click at [1392, 394] on div at bounding box center [1386, 420] width 241 height 59
click at [1350, 370] on div "Tổng: 1" at bounding box center [785, 362] width 1429 height 18
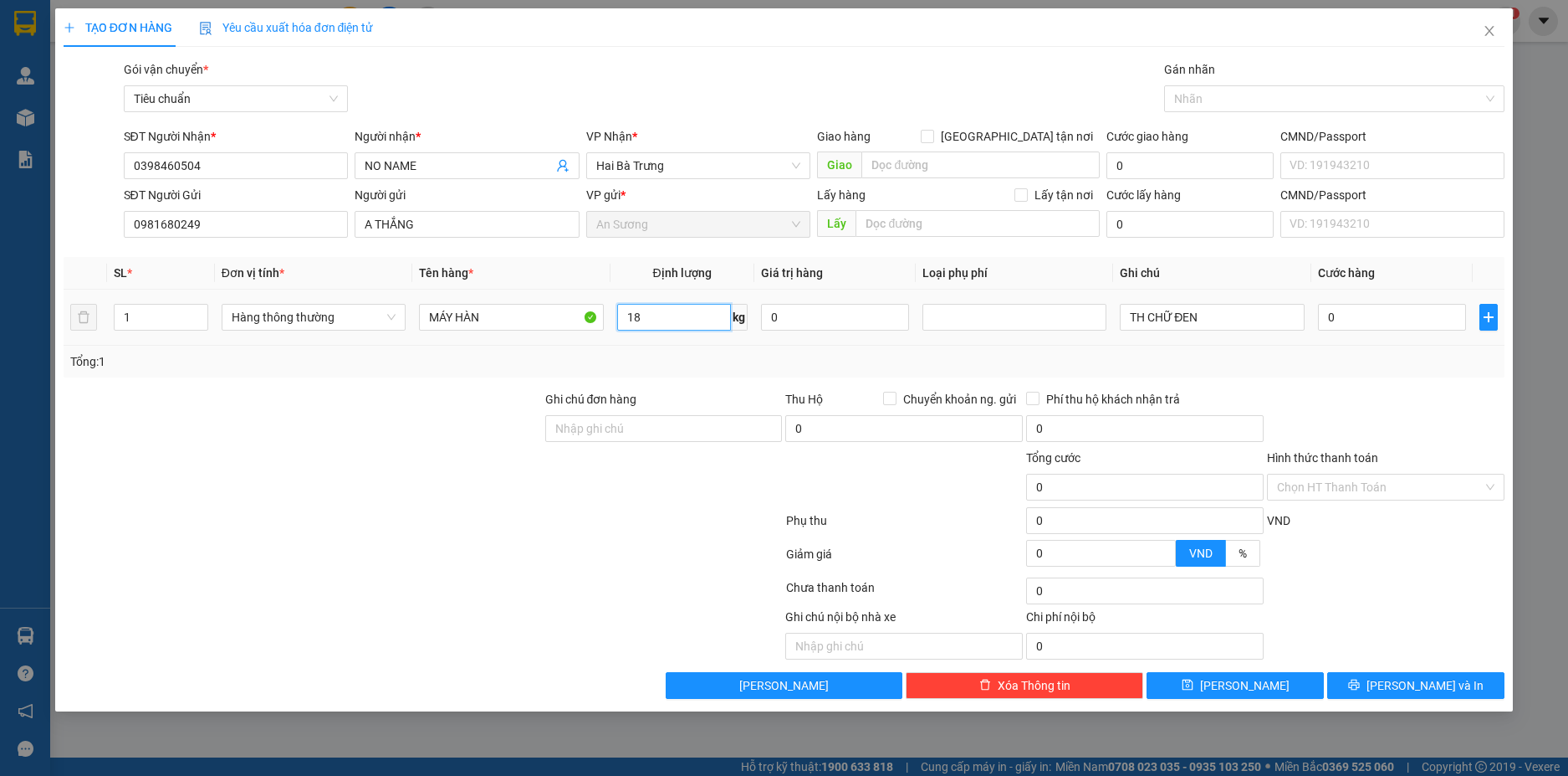
click at [671, 315] on input "18" at bounding box center [674, 317] width 114 height 27
type input "18"
click at [722, 372] on div "Tổng: 1" at bounding box center [784, 361] width 1443 height 32
click at [1387, 313] on input "55.000" at bounding box center [1392, 317] width 148 height 27
click at [1397, 370] on div "Tổng: 1" at bounding box center [785, 362] width 1429 height 18
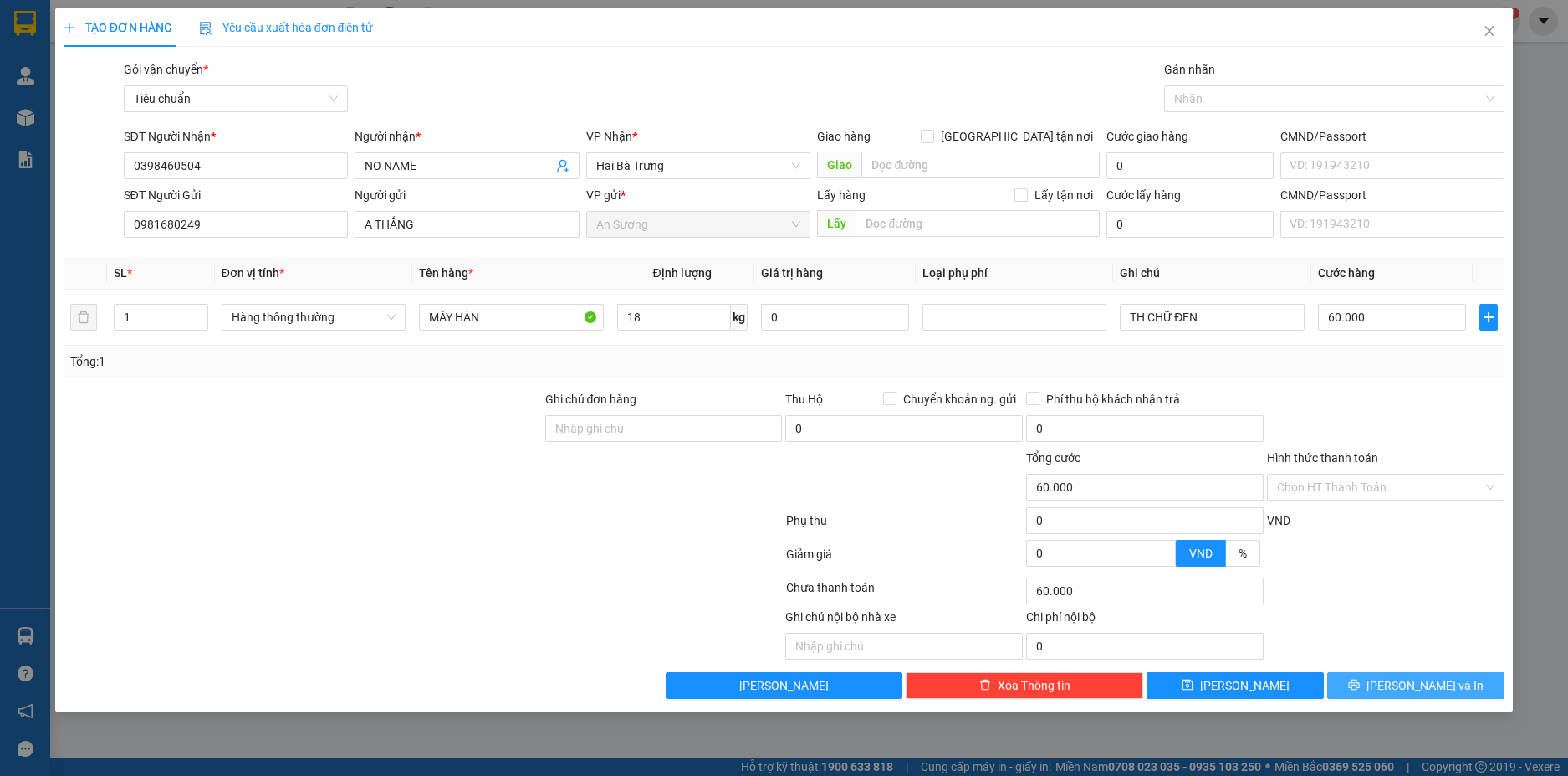
click at [1458, 693] on button "[PERSON_NAME] và In" at bounding box center [1416, 684] width 178 height 27
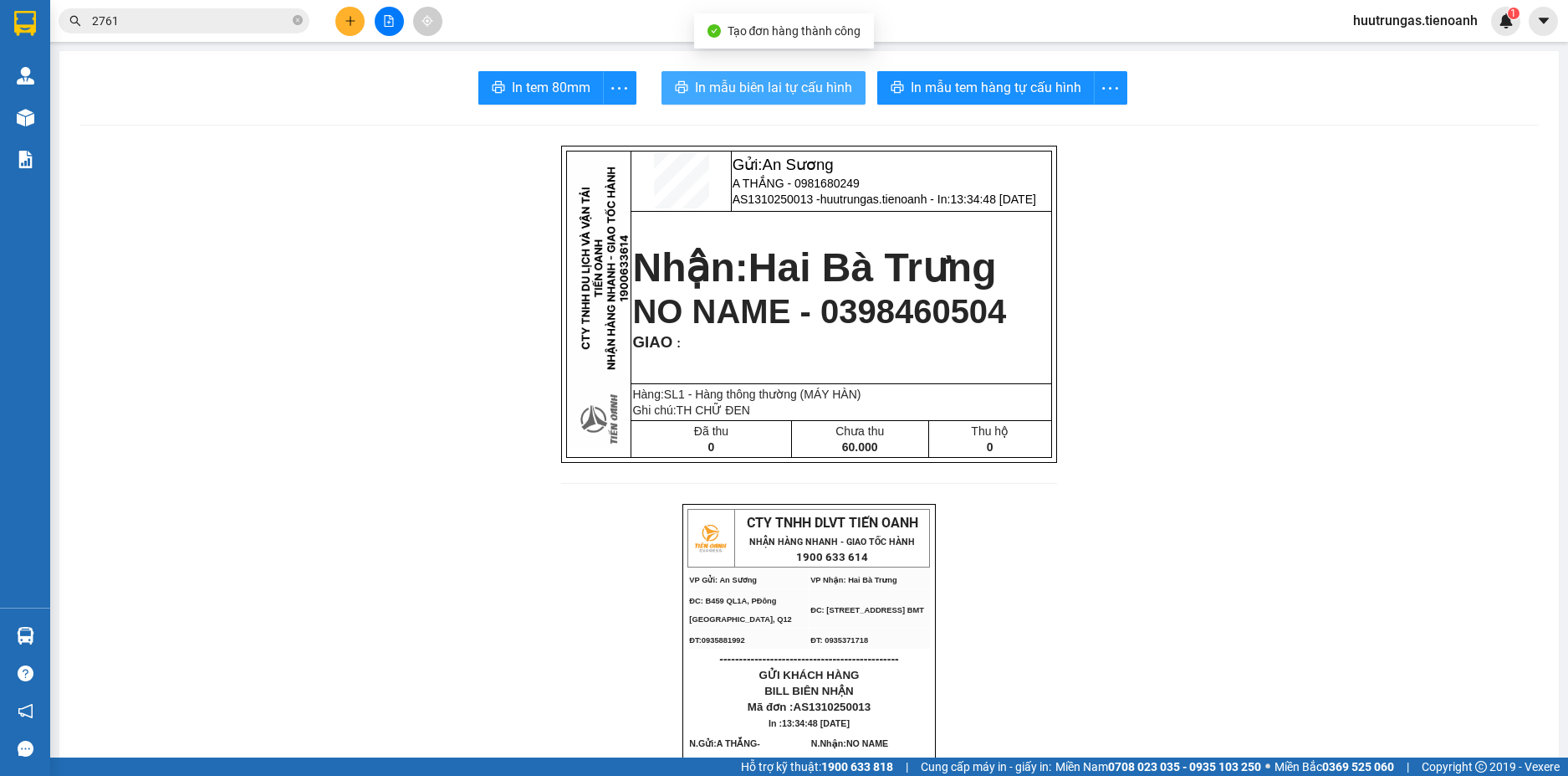
click at [785, 82] on span "In mẫu biên lai tự cấu hình" at bounding box center [774, 87] width 158 height 21
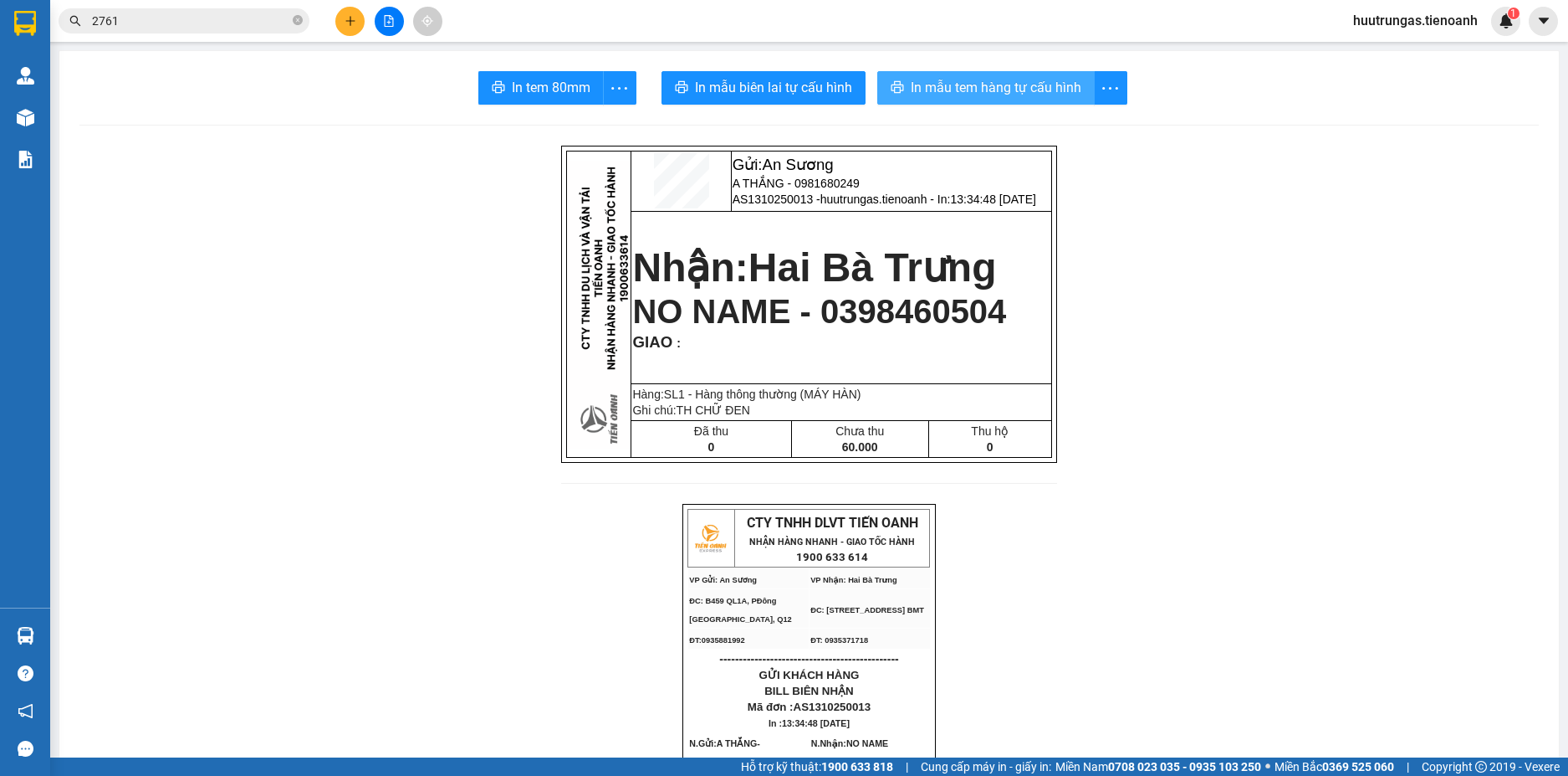
click at [961, 76] on button "In mẫu tem hàng tự cấu hình" at bounding box center [985, 88] width 217 height 34
click at [350, 16] on icon "plus" at bounding box center [350, 20] width 12 height 12
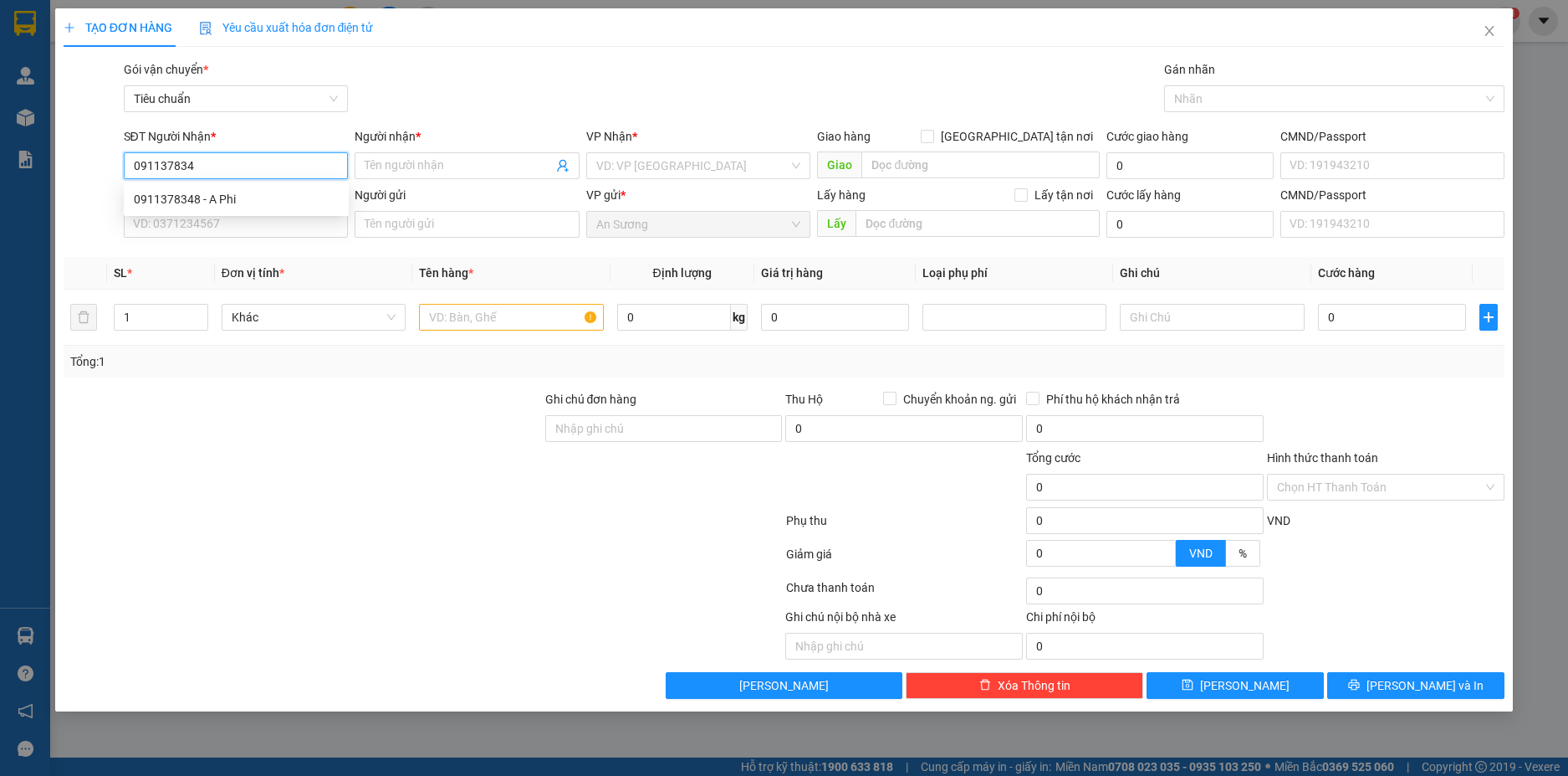
type input "0911378348"
click at [250, 198] on div "0911378348 - A Phi" at bounding box center [236, 199] width 205 height 18
type input "A Phi"
type input "300.000"
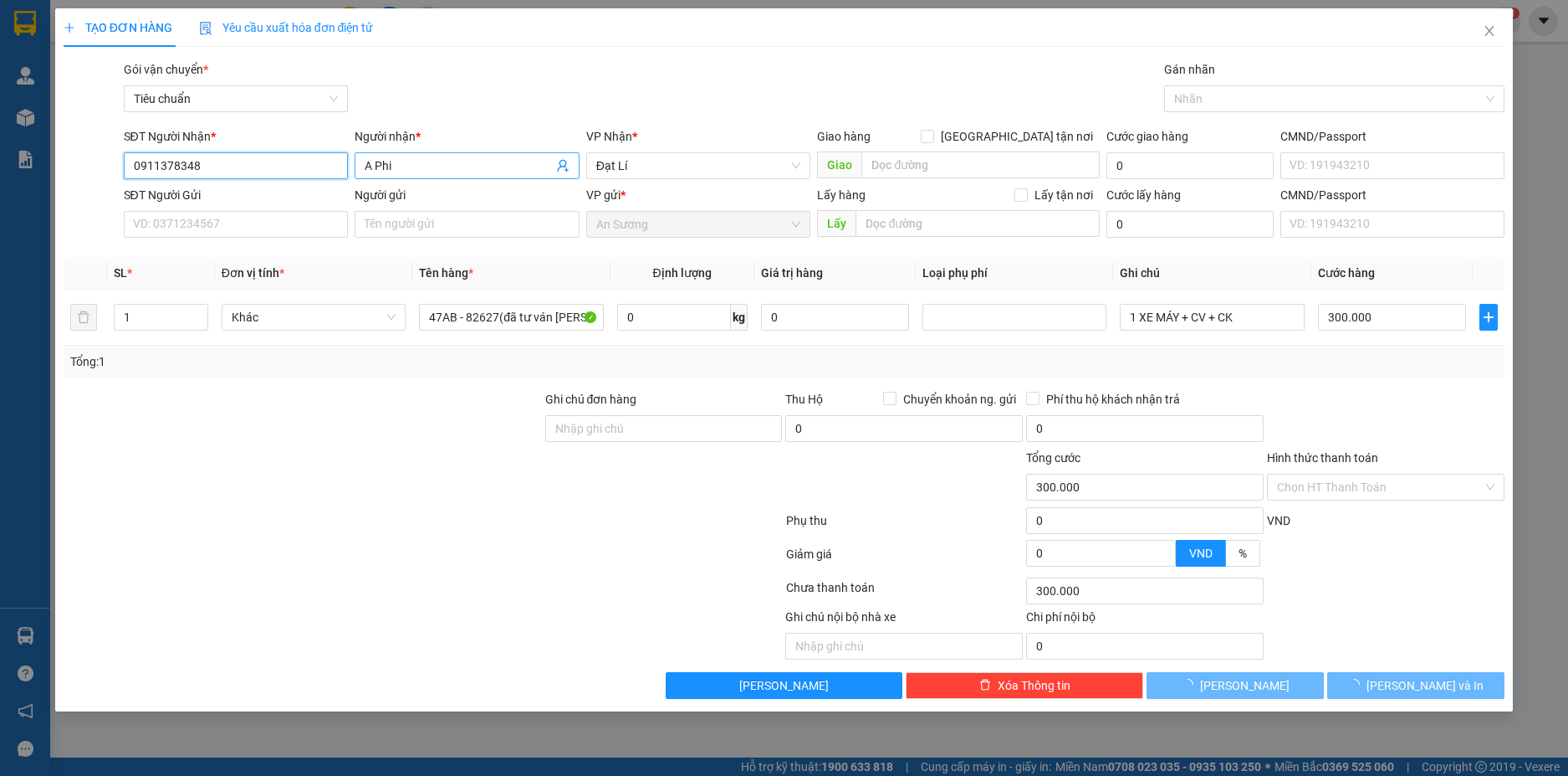
type input "0911378348"
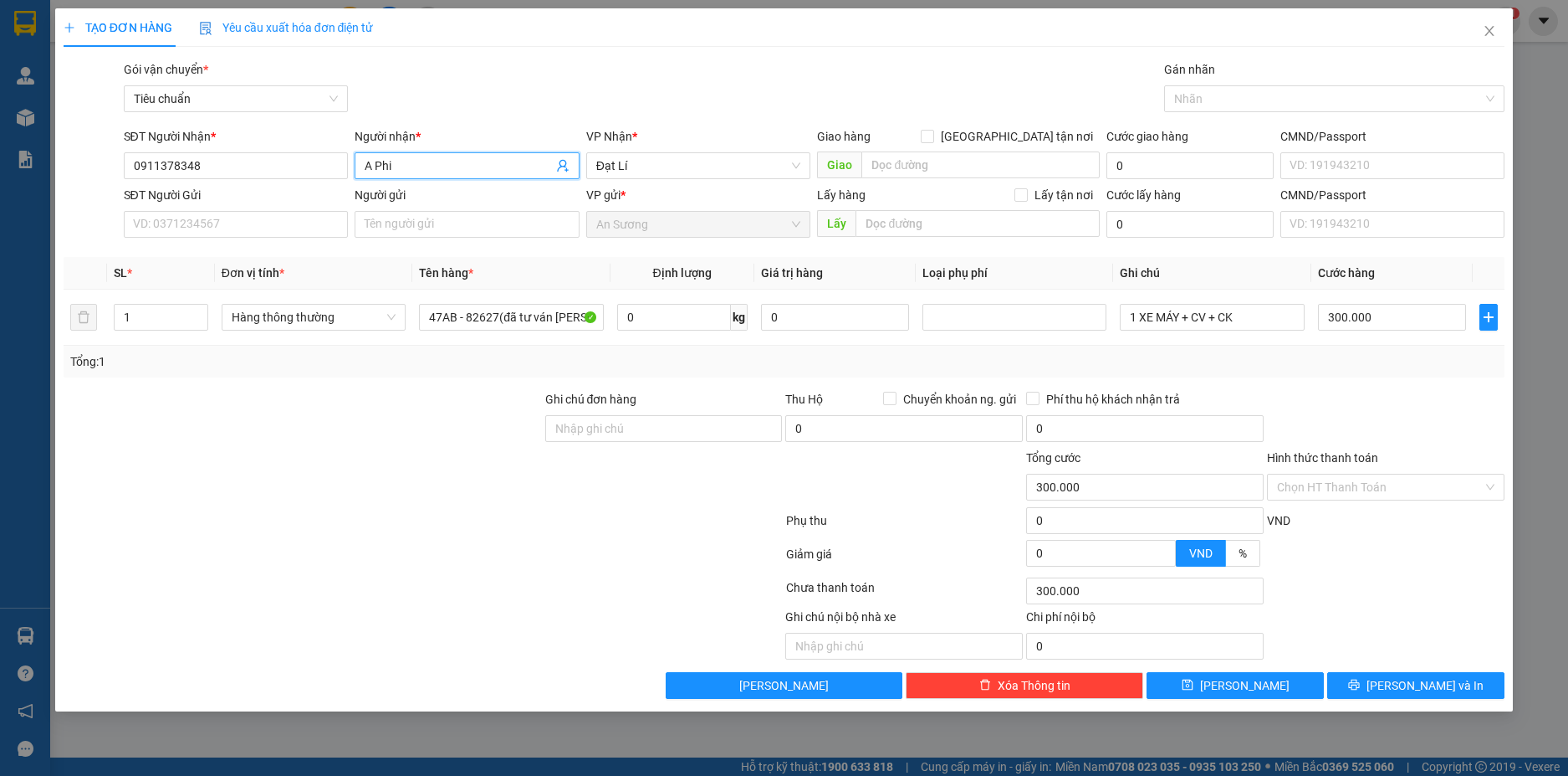
click at [441, 162] on input "A Phi" at bounding box center [458, 166] width 188 height 18
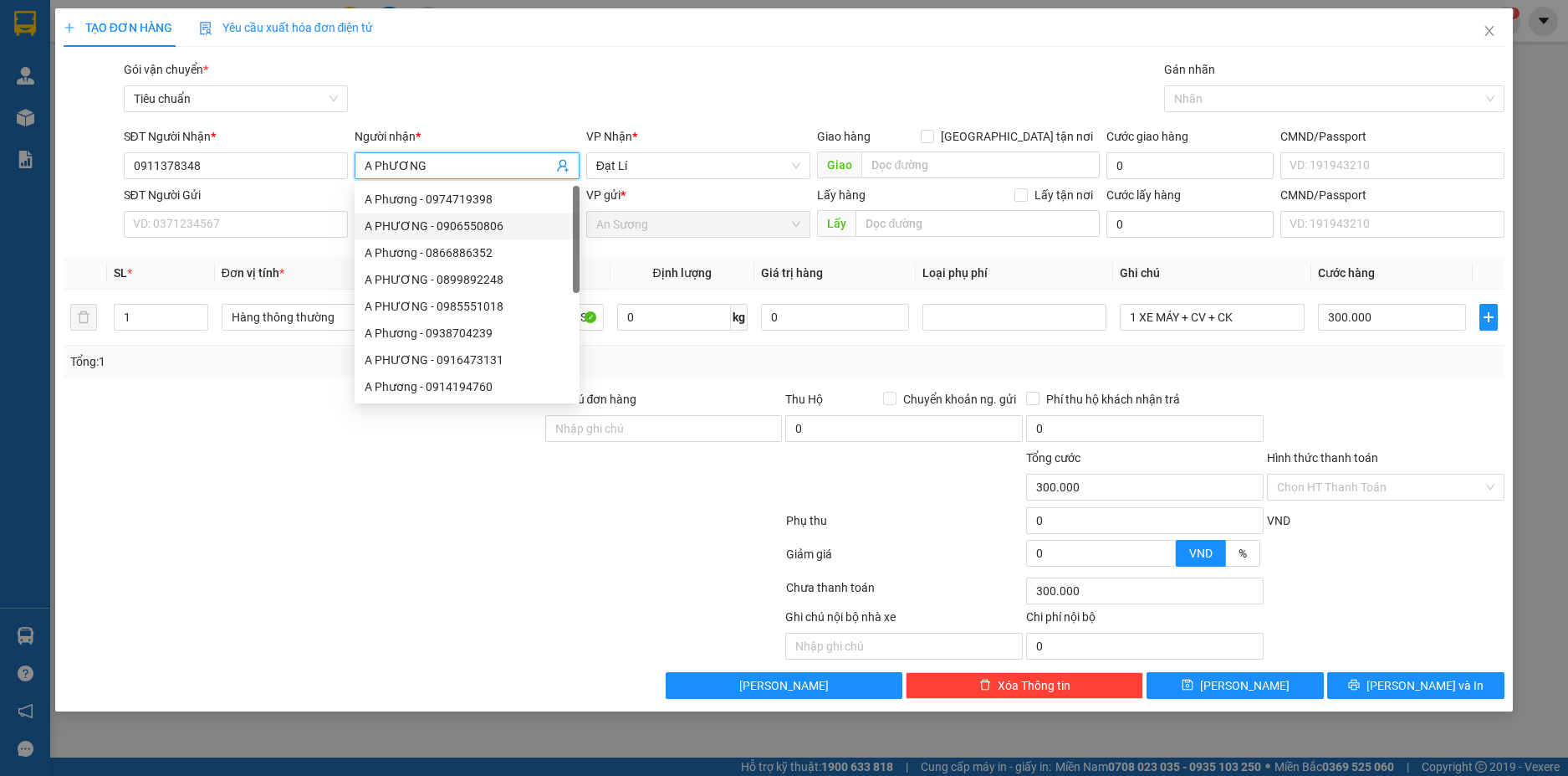
type input "A PhƯƠNG"
click at [234, 425] on div at bounding box center [303, 420] width 482 height 59
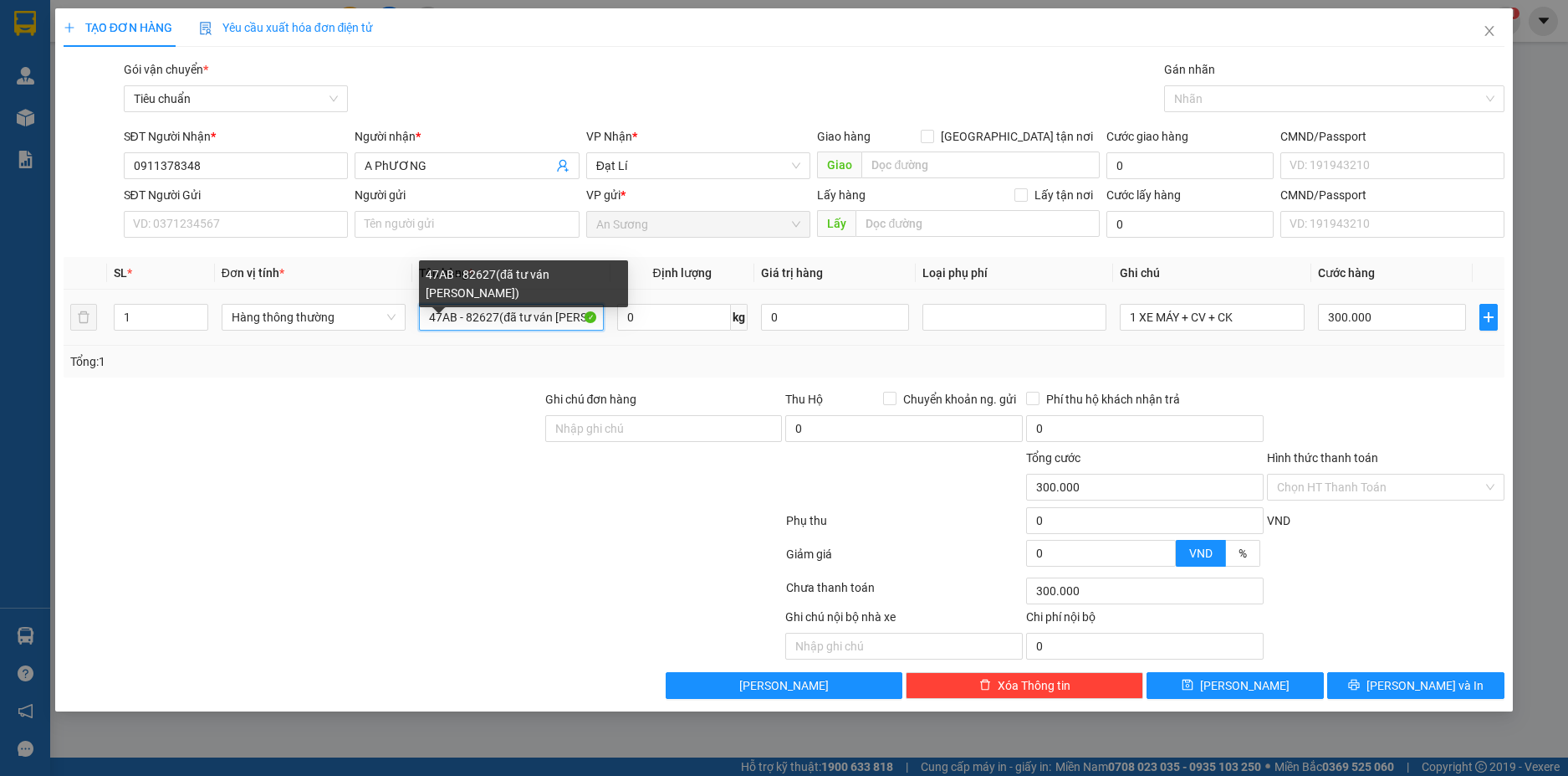
drag, startPoint x: 495, startPoint y: 321, endPoint x: 439, endPoint y: 321, distance: 56.0
click at [439, 321] on input "47AB - 82627(đã tư ván chinh sachs)" at bounding box center [511, 317] width 184 height 27
click at [497, 321] on input "47AB - 82627(đã tư ván chinh sachs)" at bounding box center [511, 317] width 184 height 27
drag, startPoint x: 497, startPoint y: 321, endPoint x: 407, endPoint y: 323, distance: 90.0
click at [407, 323] on tr "1 Hàng thông thường 47AB - 82627(đã tư ván chinh sachs) 0 kg 0 1 XE MÁY + CV + …" at bounding box center [784, 317] width 1443 height 56
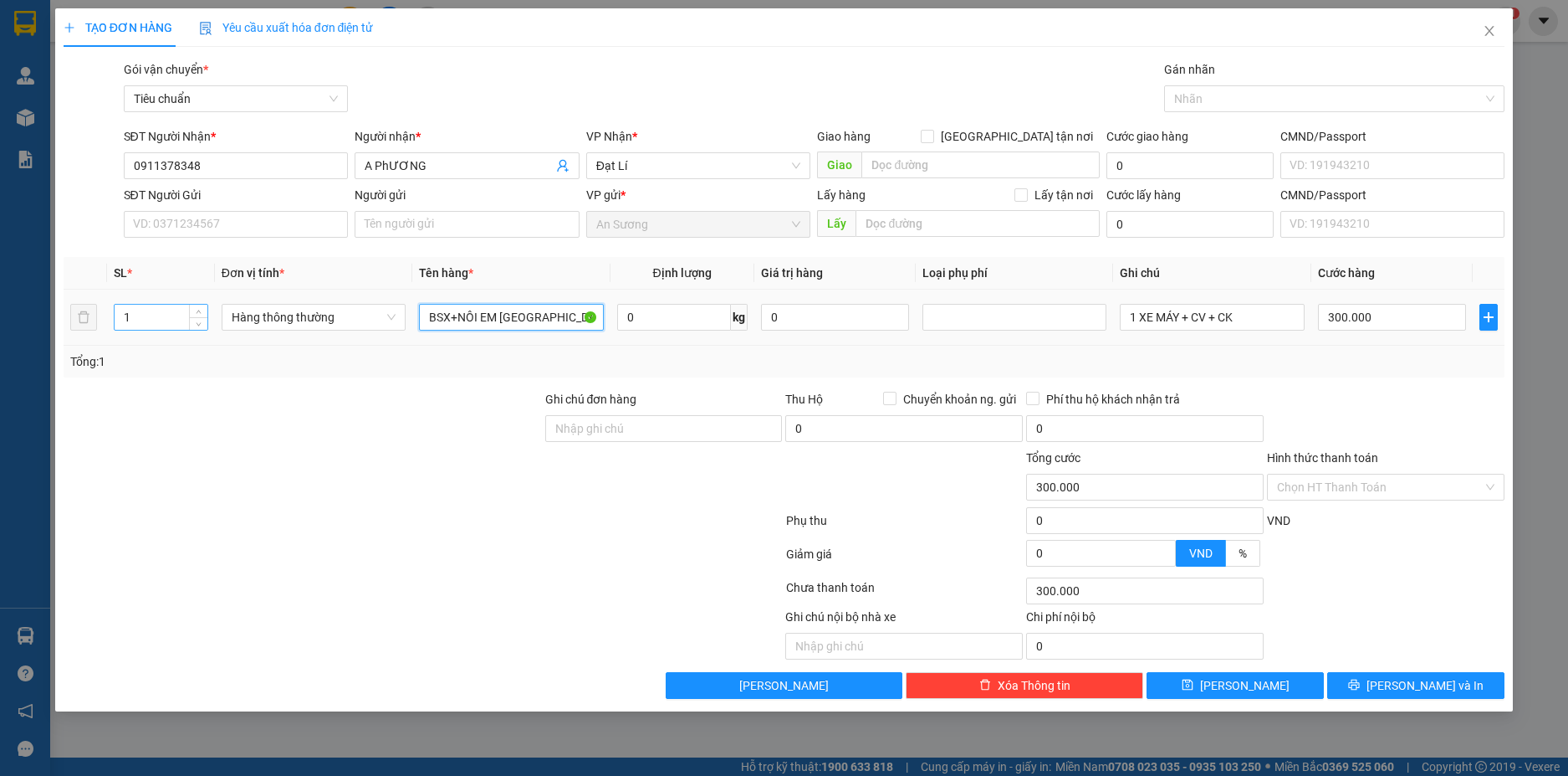
type input "BSX+NÔI [PERSON_NAME][GEOGRAPHIC_DATA] tư ván [PERSON_NAME])"
click at [169, 317] on input "1" at bounding box center [160, 316] width 93 height 25
type input "3"
click at [666, 315] on input "0" at bounding box center [674, 317] width 114 height 27
type input "0"
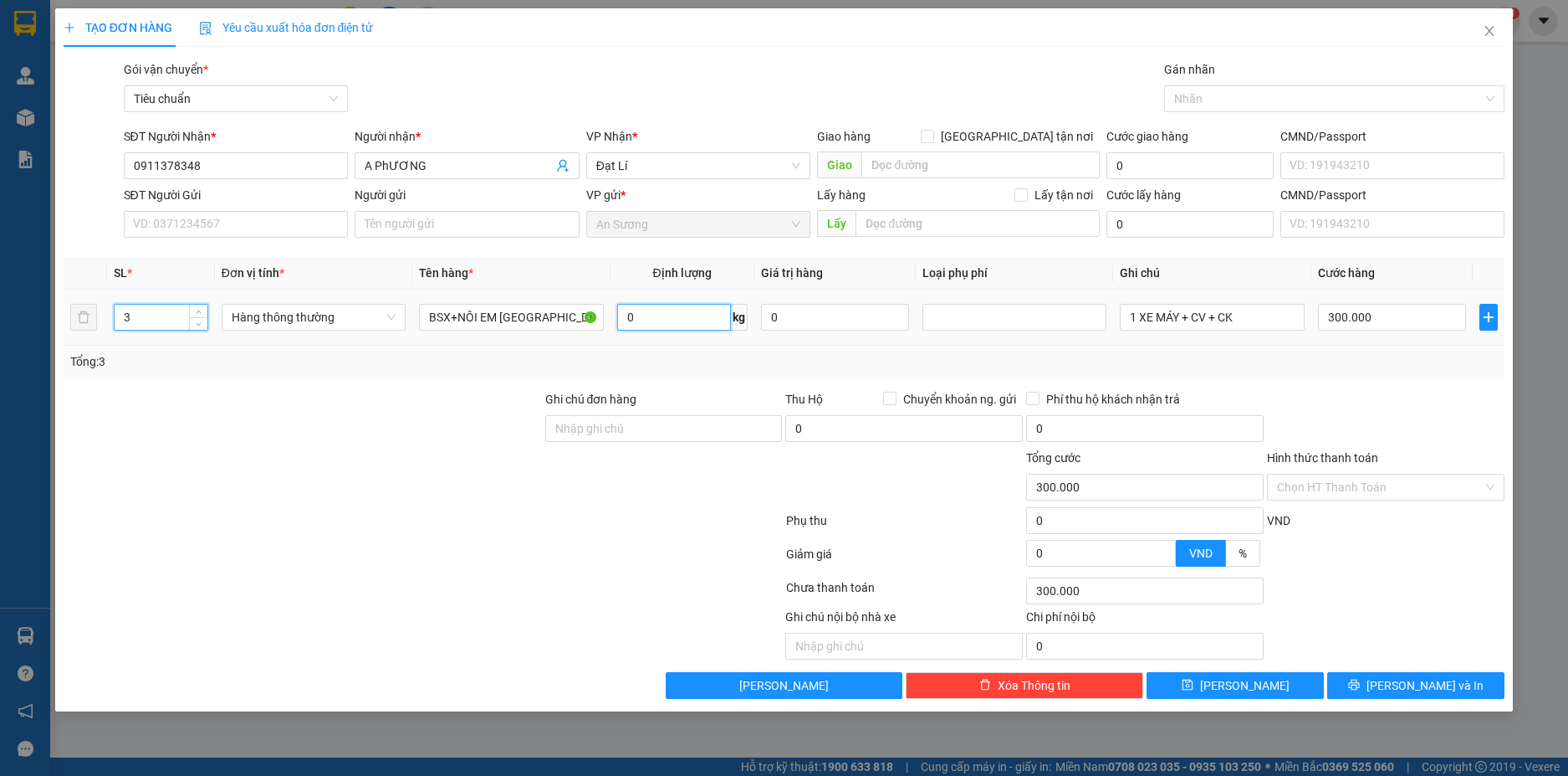
type input "0"
type input "8"
click at [695, 350] on div "Tổng: 3" at bounding box center [784, 361] width 1443 height 32
type input "40.000"
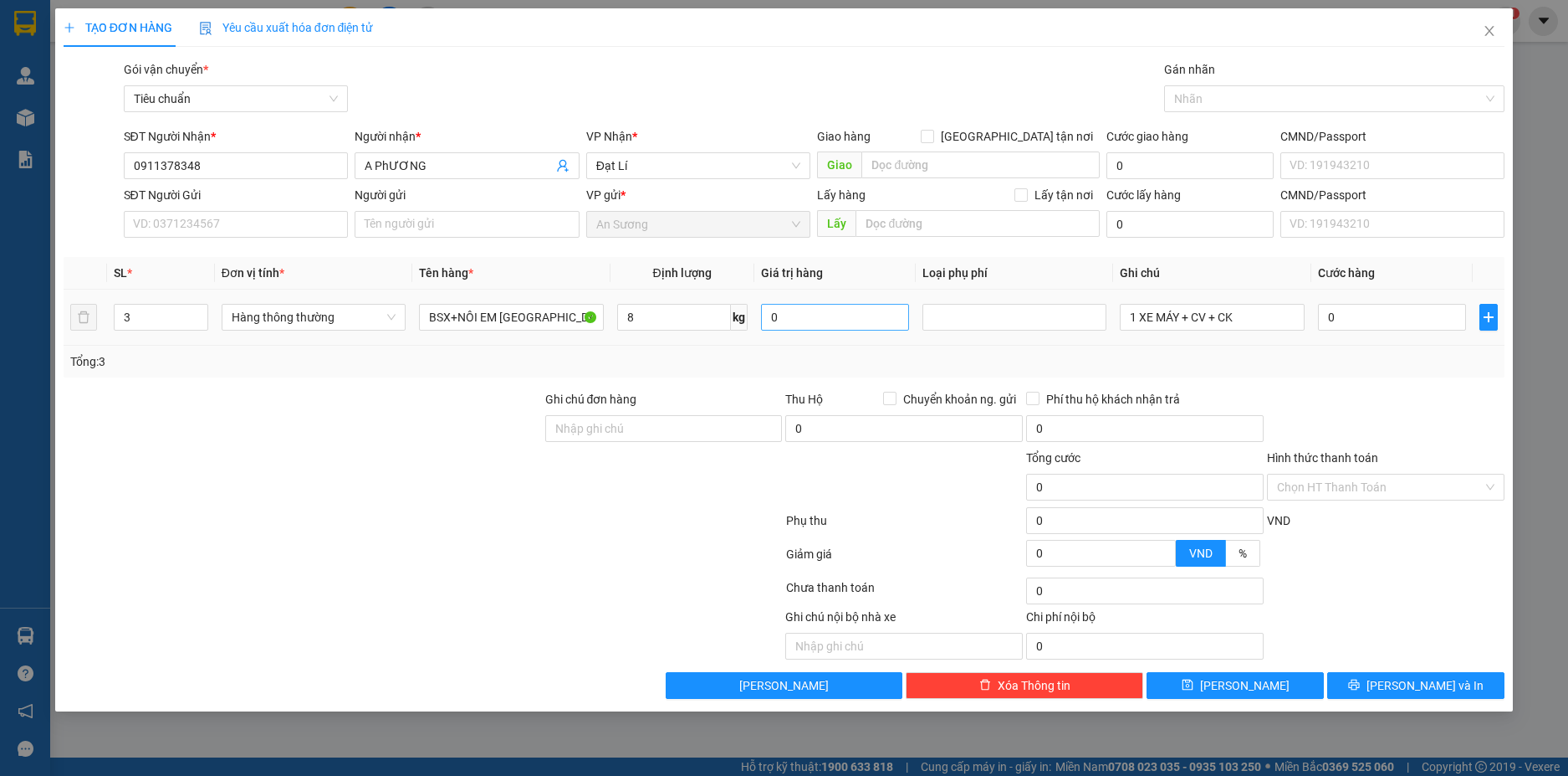
type input "40.000"
drag, startPoint x: 1250, startPoint y: 313, endPoint x: 1119, endPoint y: 322, distance: 131.3
click at [1119, 322] on td "1 XE MÁY + CV + CK" at bounding box center [1213, 317] width 198 height 56
type input "TH TRẰNG TÍM CHỮ ĐEN+KIỆN BỌC BẠT XANH+KIỆN DẸP BNL XANH"
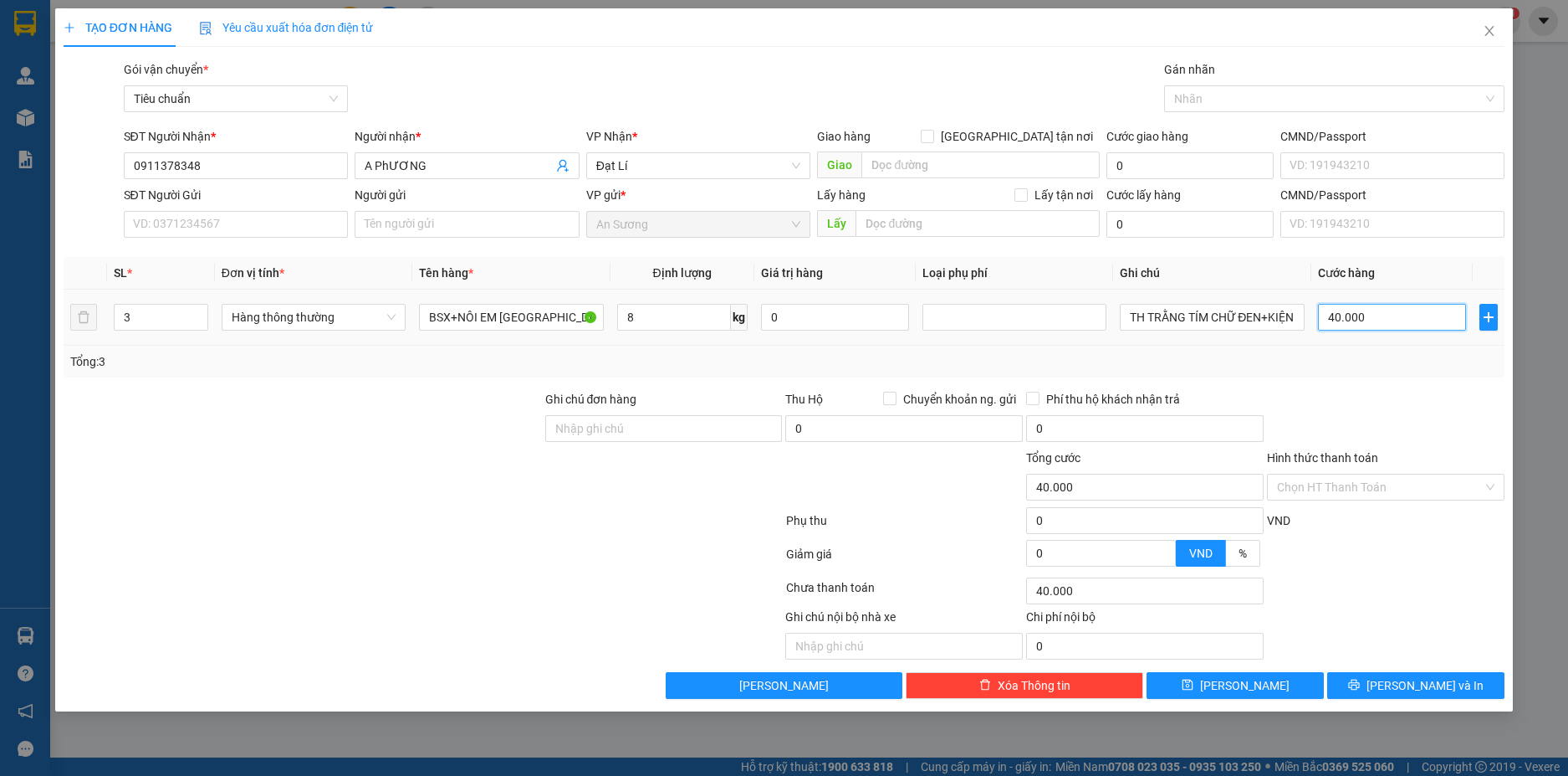
click at [1403, 321] on input "40.000" at bounding box center [1392, 317] width 148 height 27
type input "1"
type input "11"
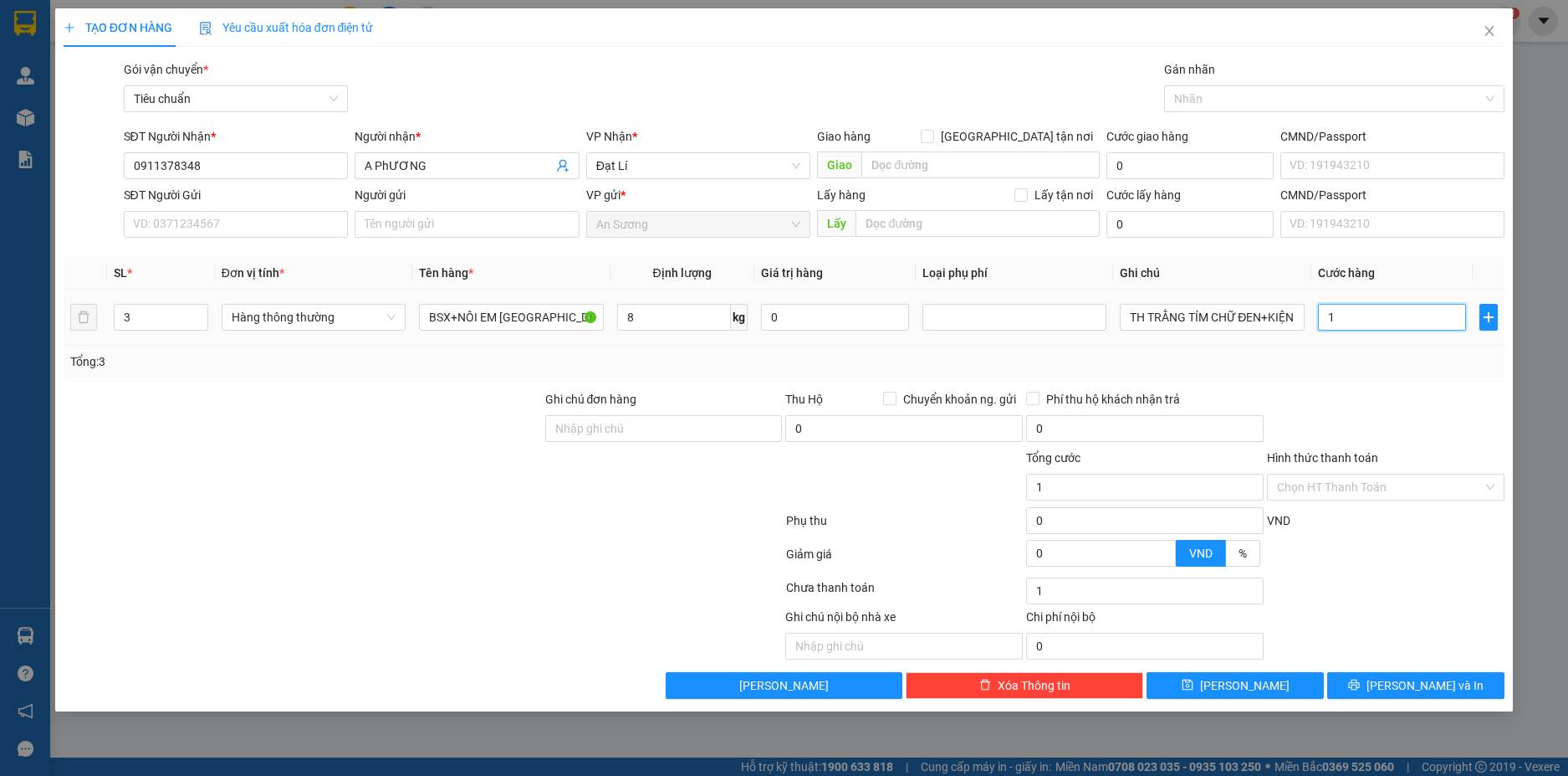
type input "11"
type input "111"
type input "11"
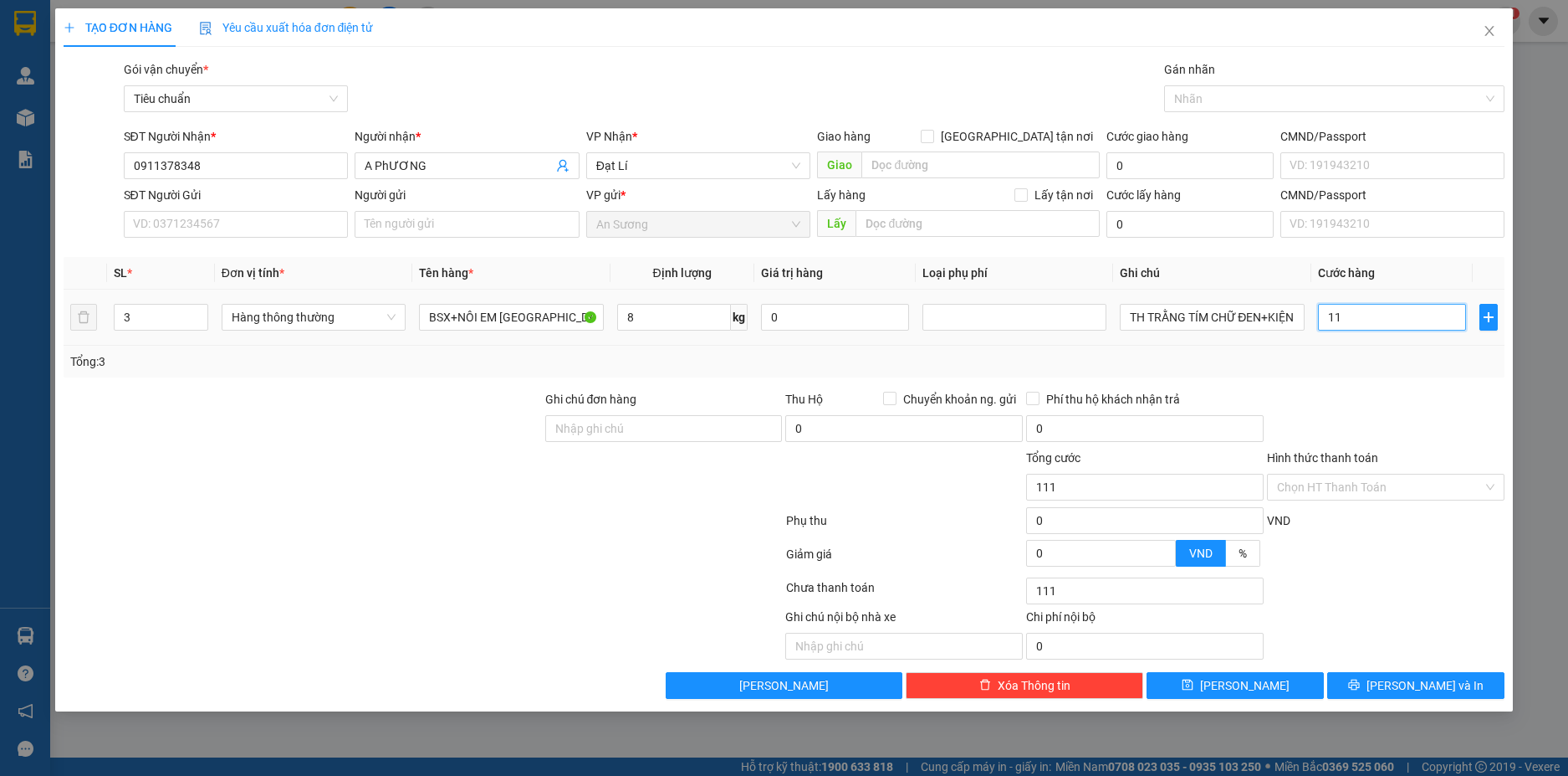
type input "11"
type input "110"
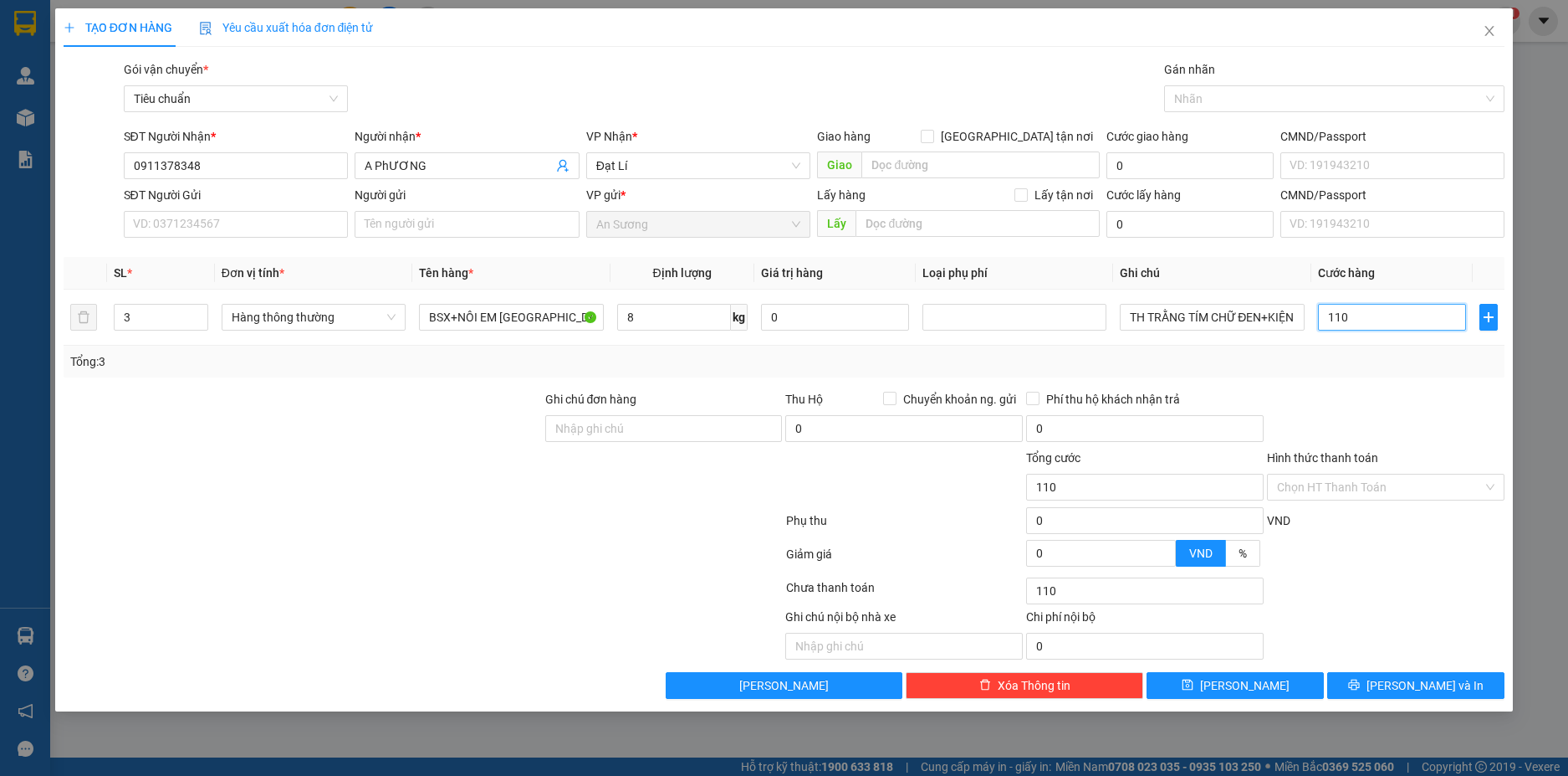
type input "110"
type input "110.000"
click at [1414, 365] on div "Tổng: 3" at bounding box center [785, 362] width 1429 height 18
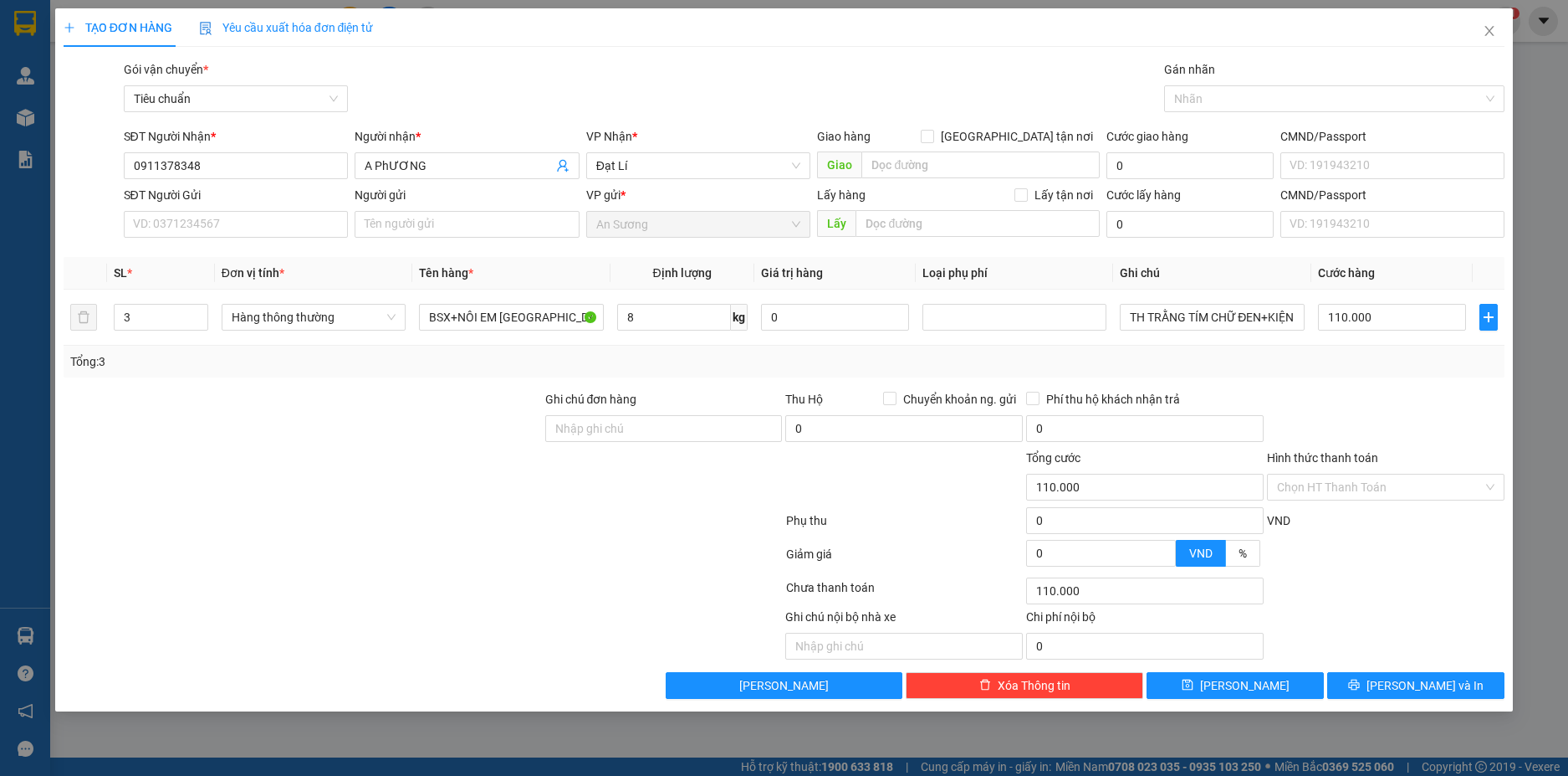
click at [1396, 465] on div "Hình thức thanh toán" at bounding box center [1386, 461] width 237 height 25
click at [1402, 481] on input "Hình thức thanh toán" at bounding box center [1380, 486] width 206 height 25
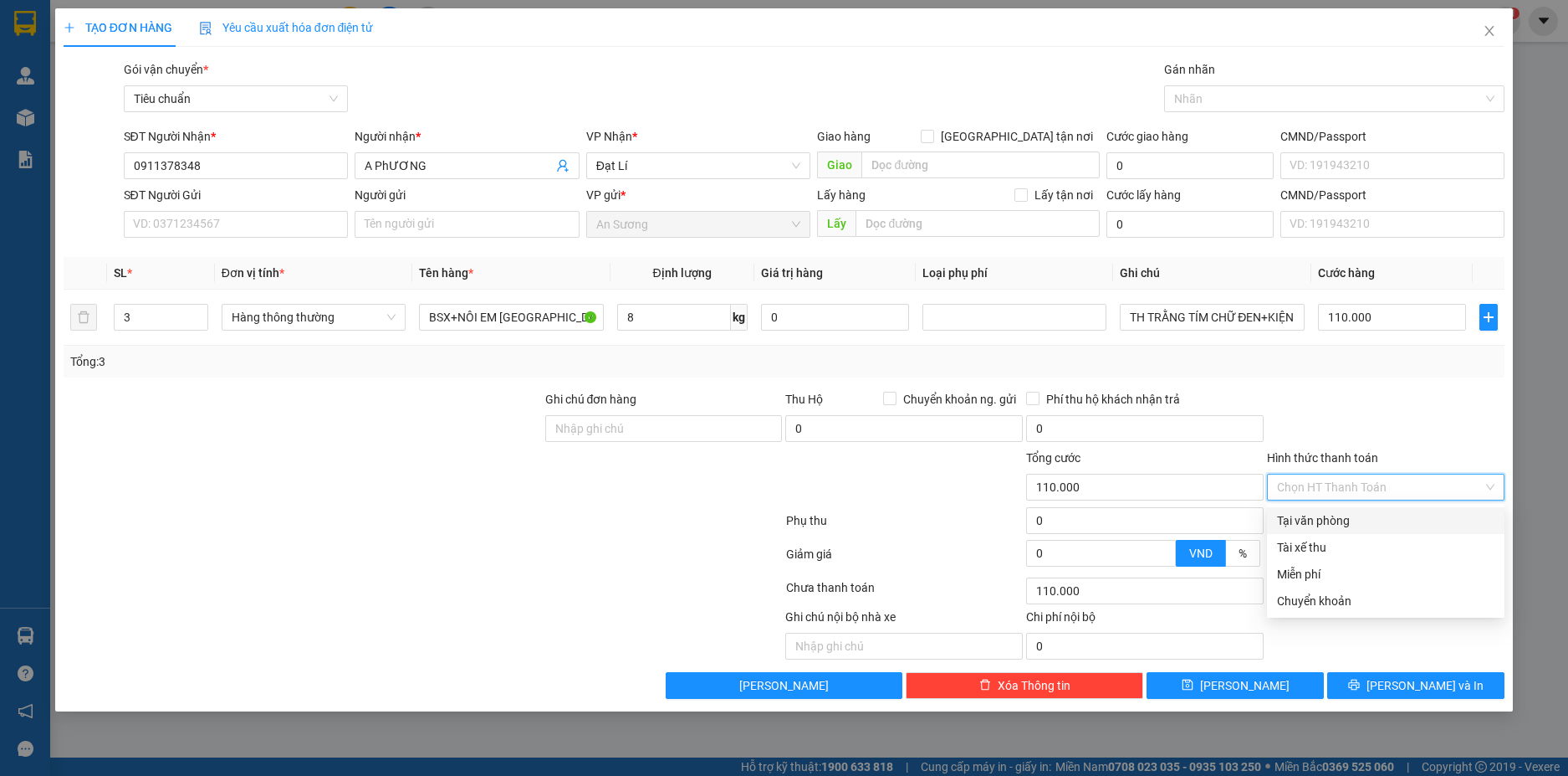
click at [1341, 517] on div "Tại văn phòng" at bounding box center [1386, 520] width 217 height 18
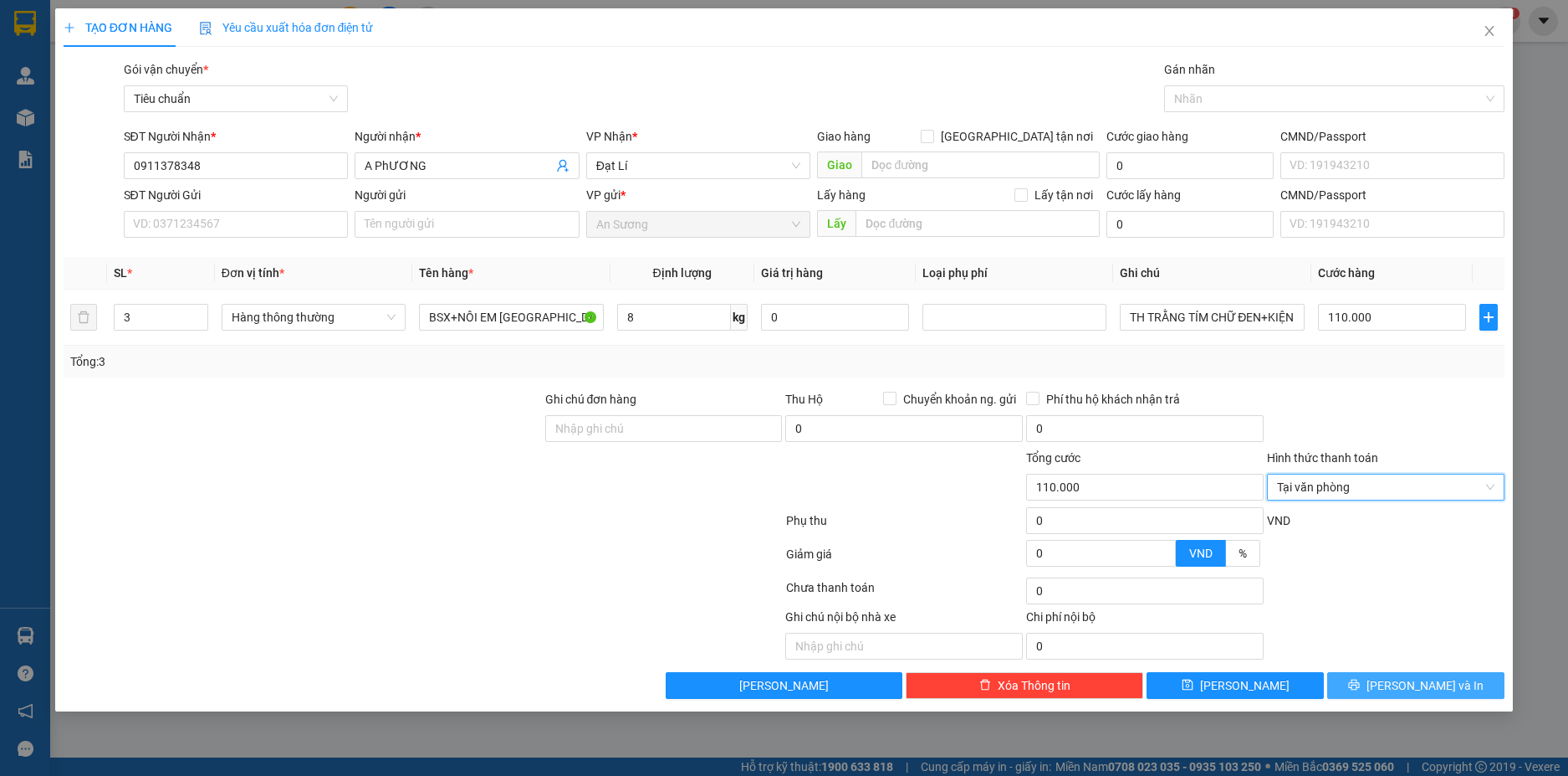
click at [1448, 678] on span "[PERSON_NAME] và In" at bounding box center [1425, 685] width 117 height 18
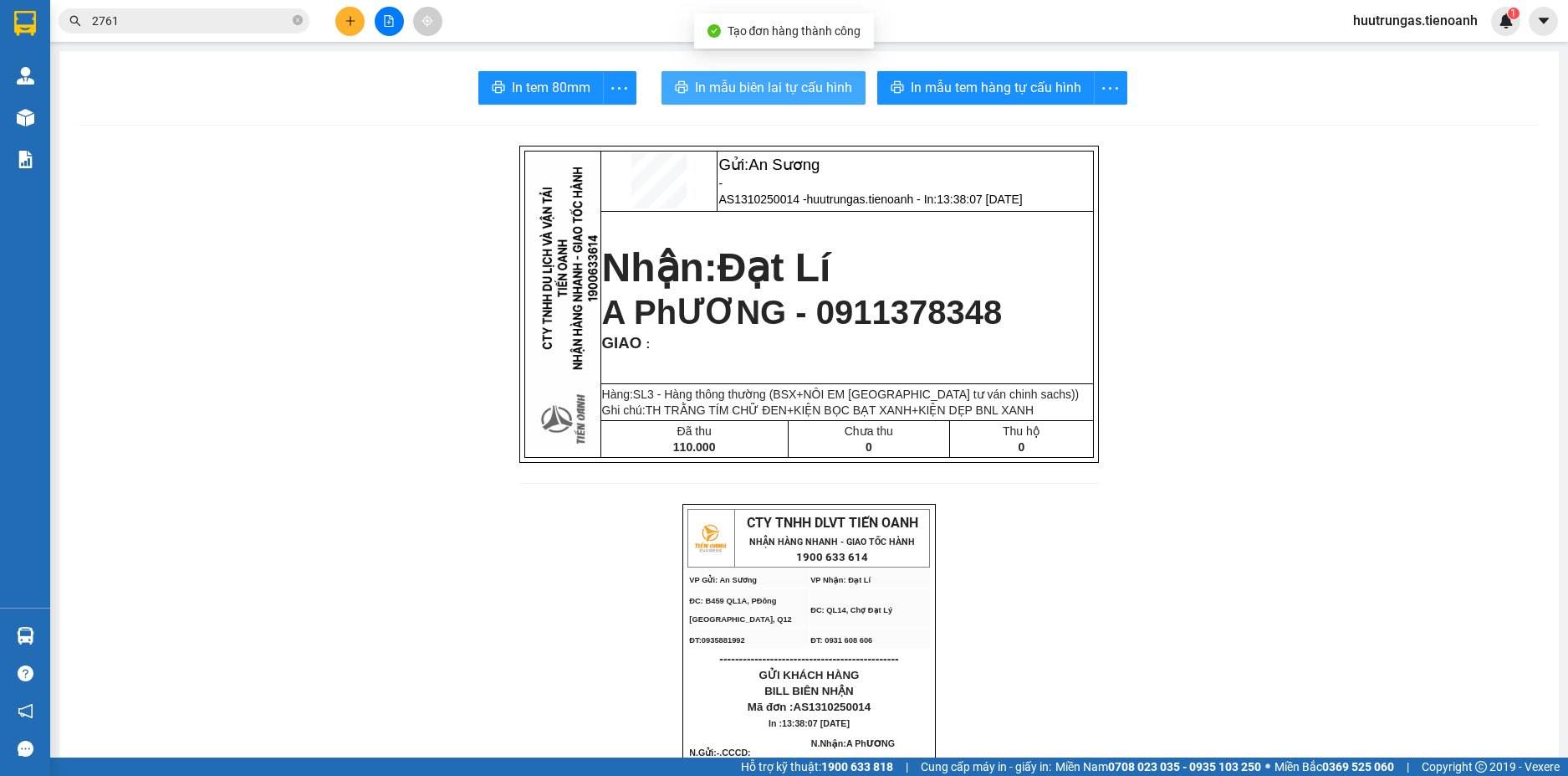
click at [792, 88] on span "In mẫu biên lai tự cấu hình" at bounding box center [774, 87] width 158 height 21
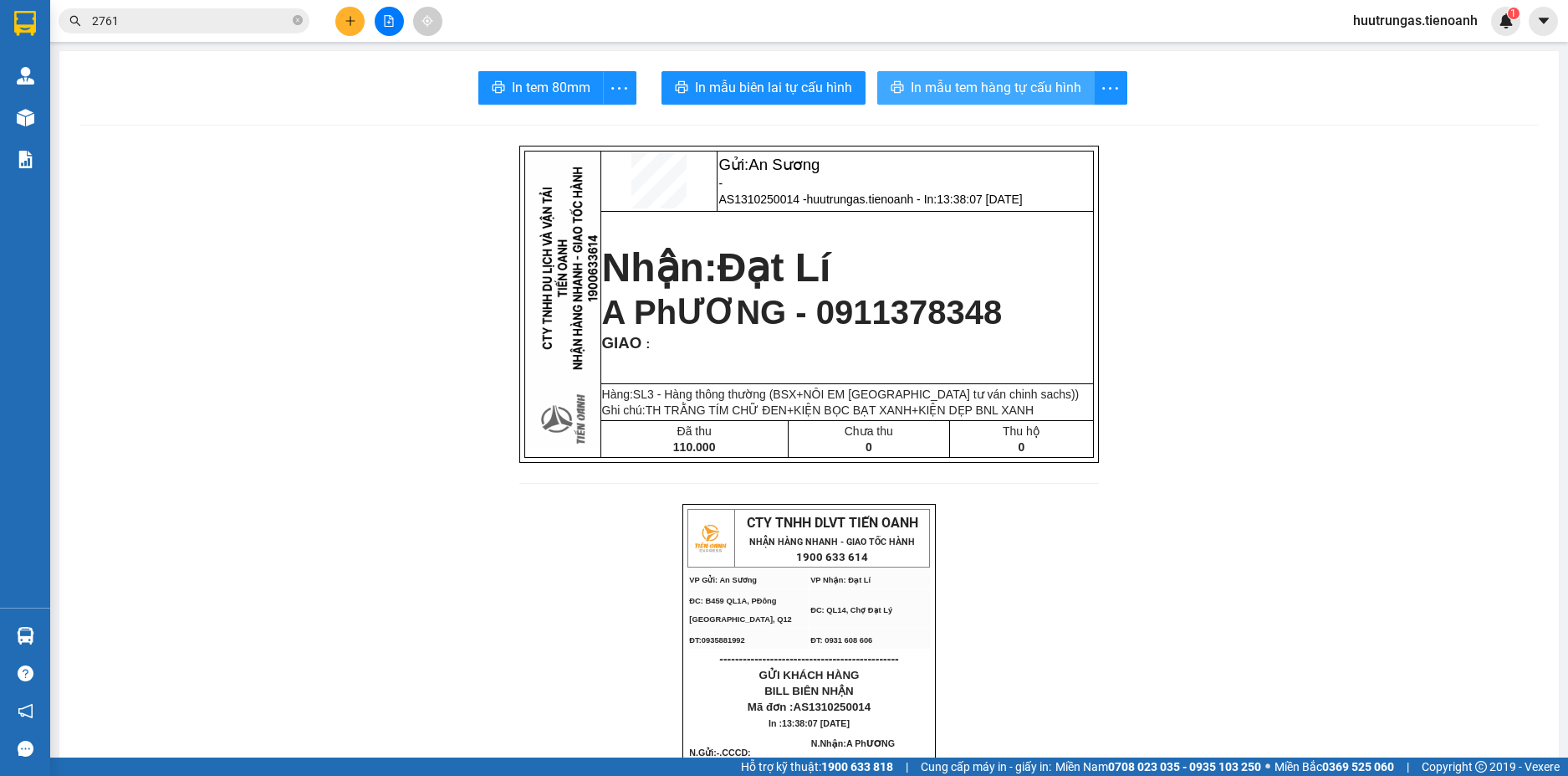
click at [1021, 82] on span "In mẫu tem hàng tự cấu hình" at bounding box center [996, 87] width 170 height 21
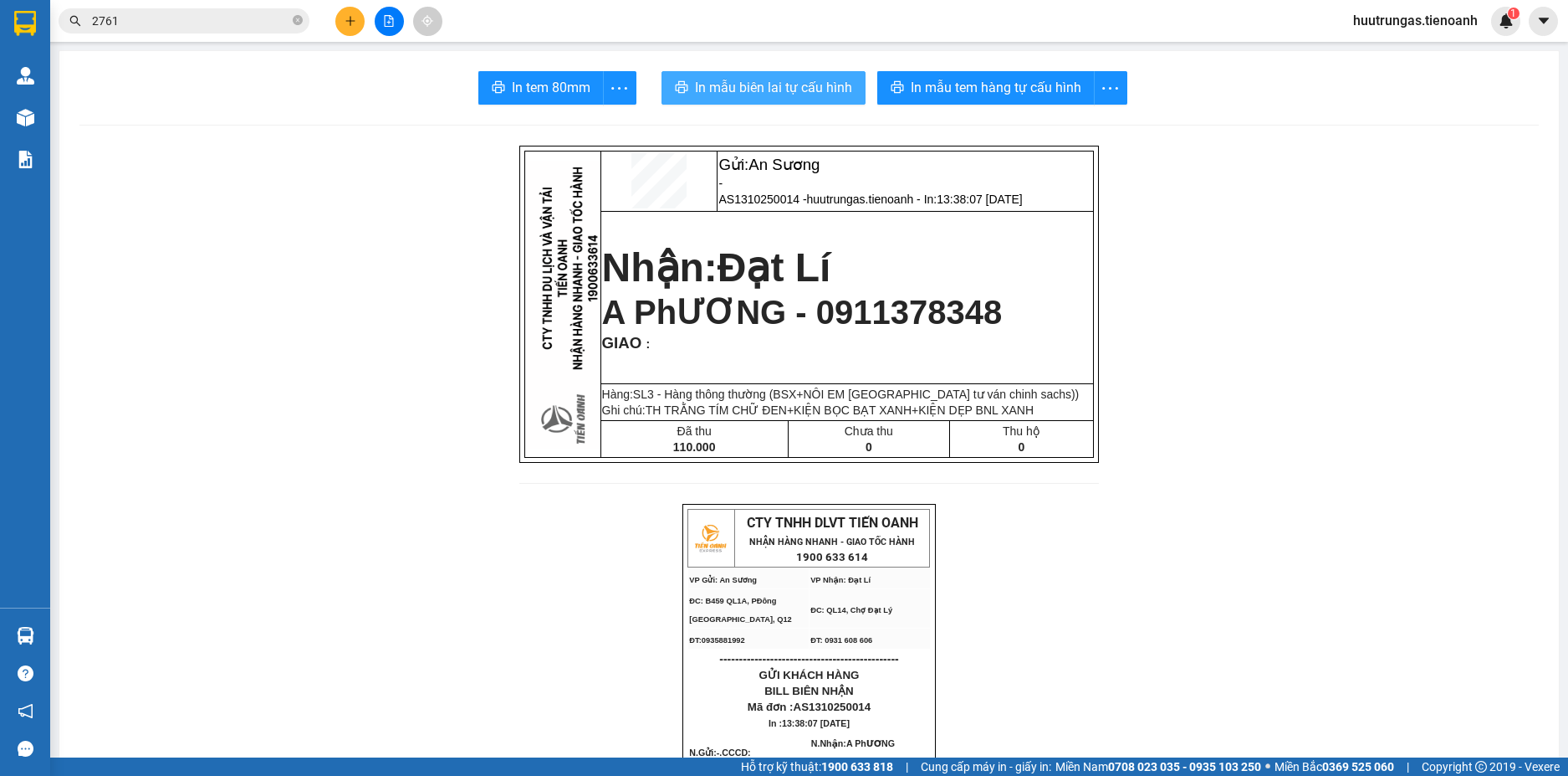
click at [757, 90] on span "In mẫu biên lai tự cấu hình" at bounding box center [774, 87] width 158 height 21
click at [353, 22] on icon "plus" at bounding box center [350, 20] width 12 height 12
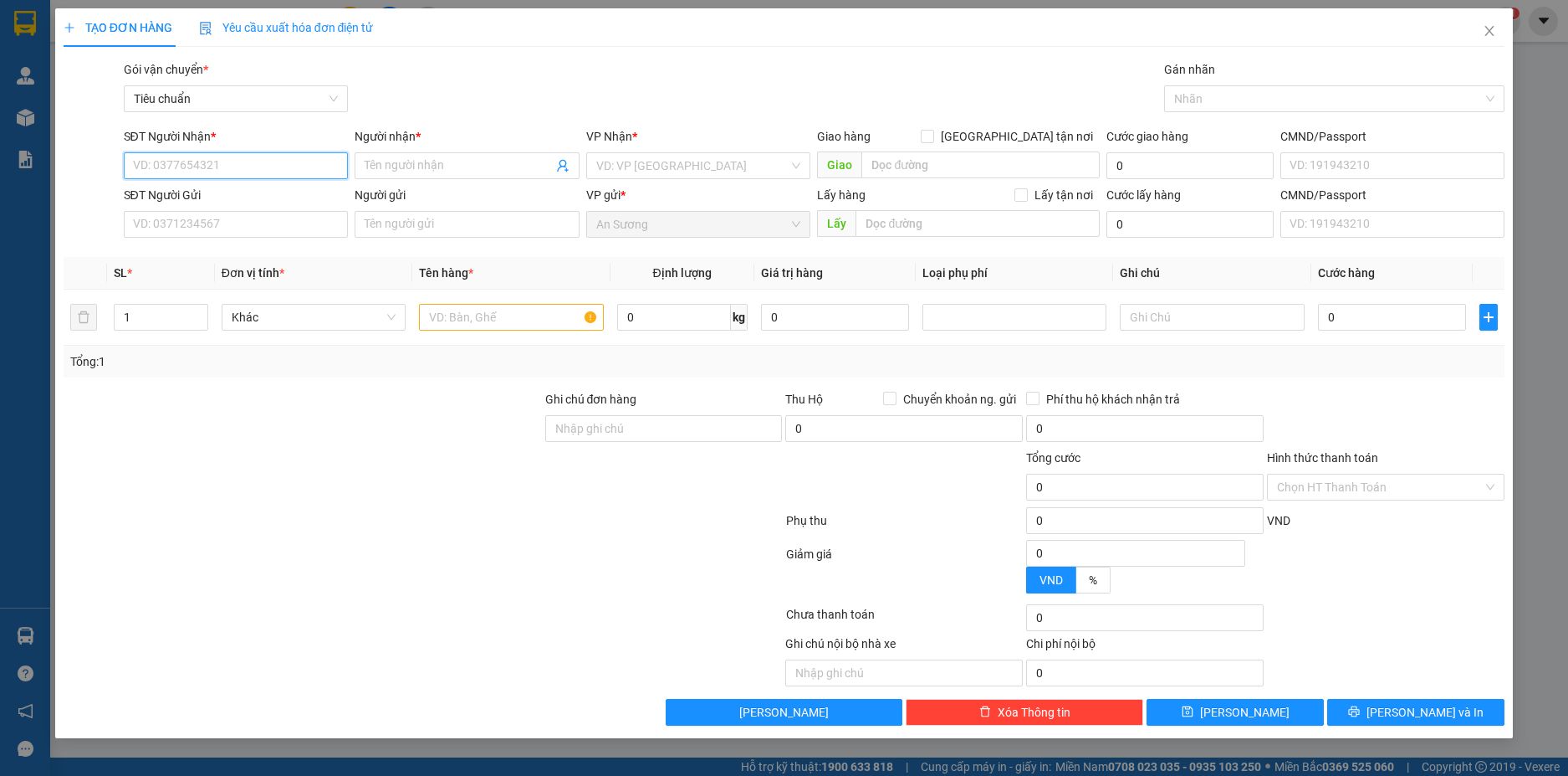
click at [255, 155] on input "SĐT Người Nhận *" at bounding box center [236, 165] width 225 height 27
click at [234, 162] on input "SĐT Người Nhận *" at bounding box center [236, 165] width 225 height 27
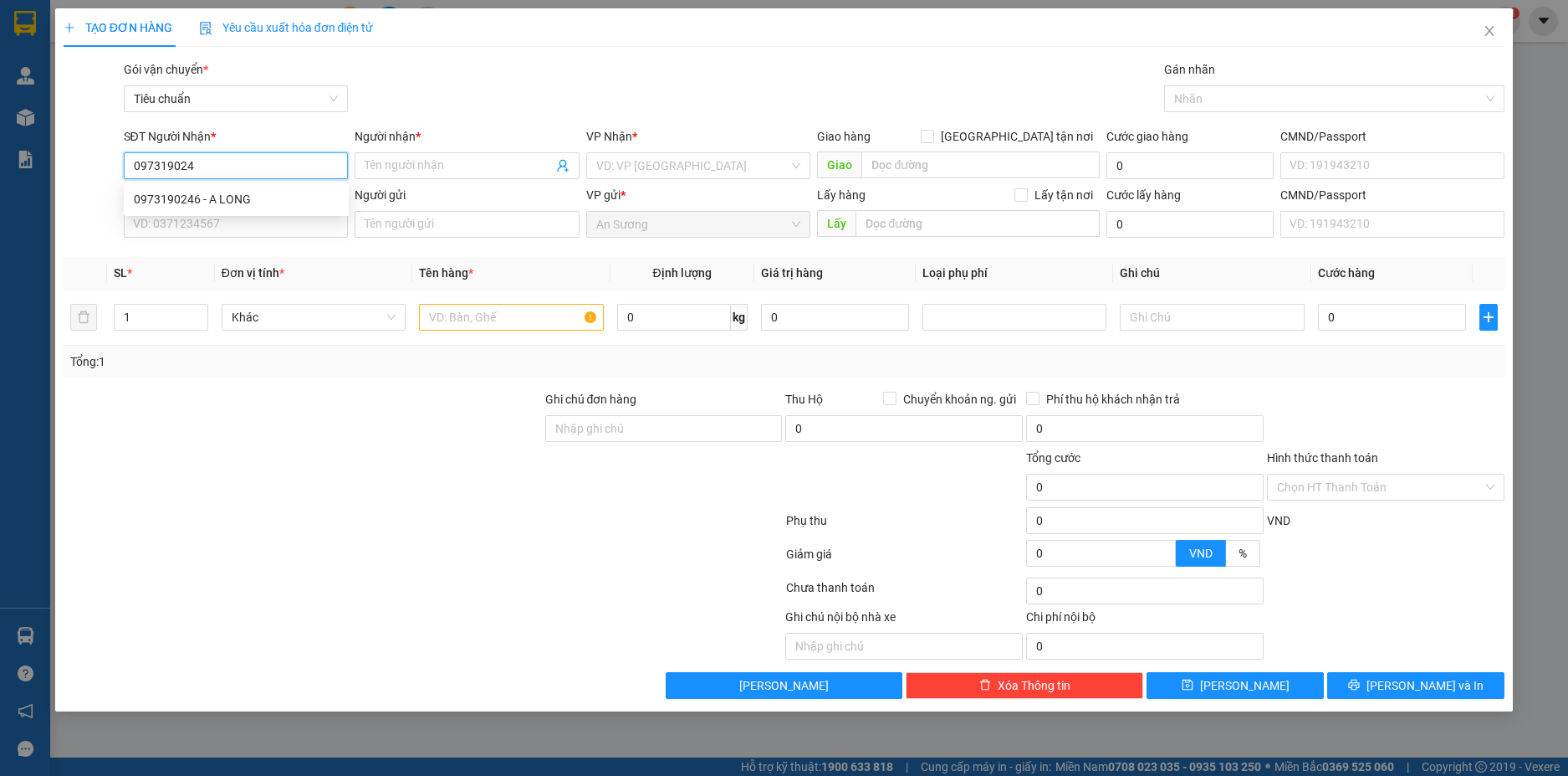
type input "0973190246"
click at [251, 207] on div "0973190246 - A LONG" at bounding box center [236, 199] width 205 height 18
type input "A LONG"
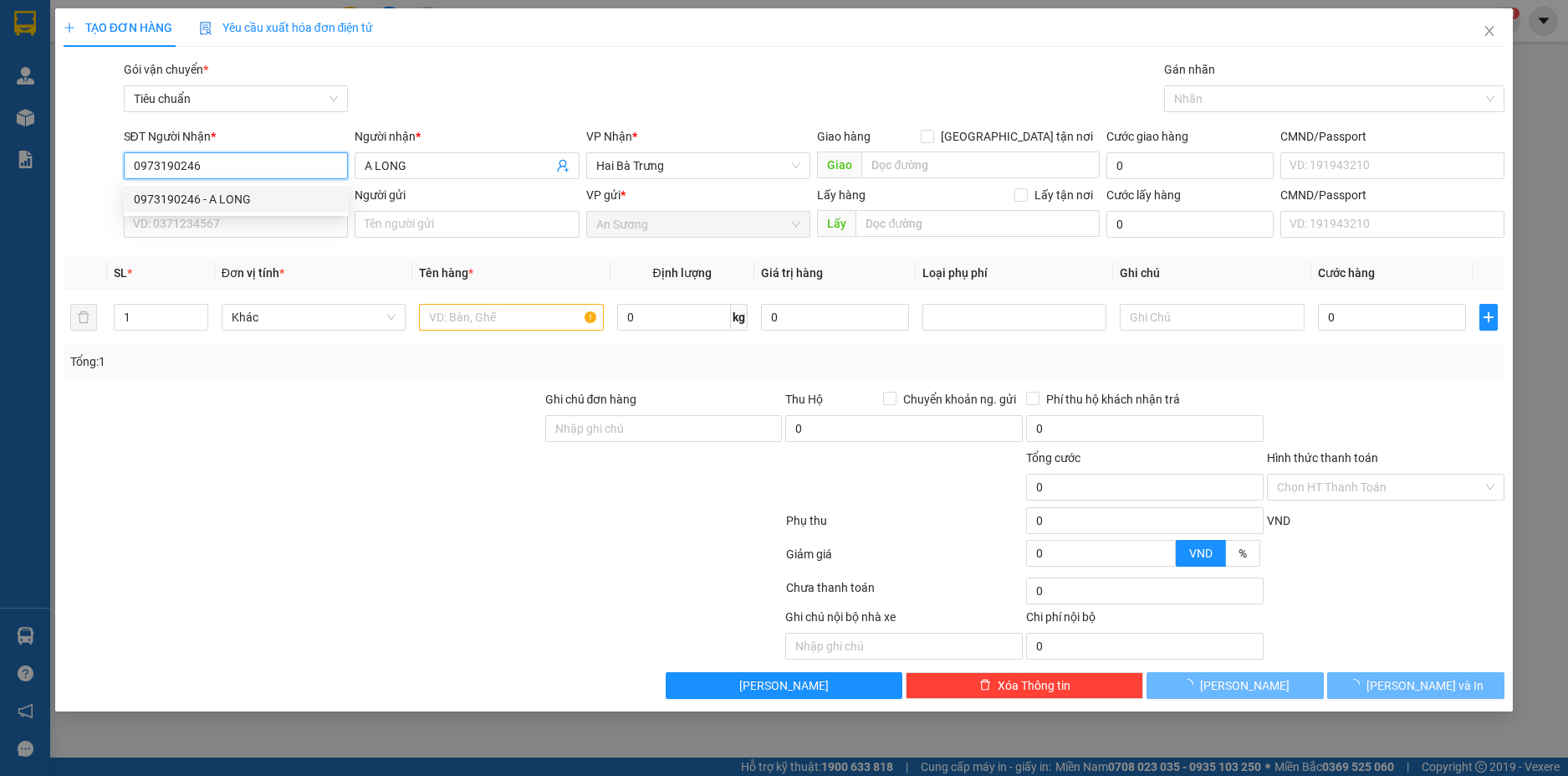
type input "1.800.000"
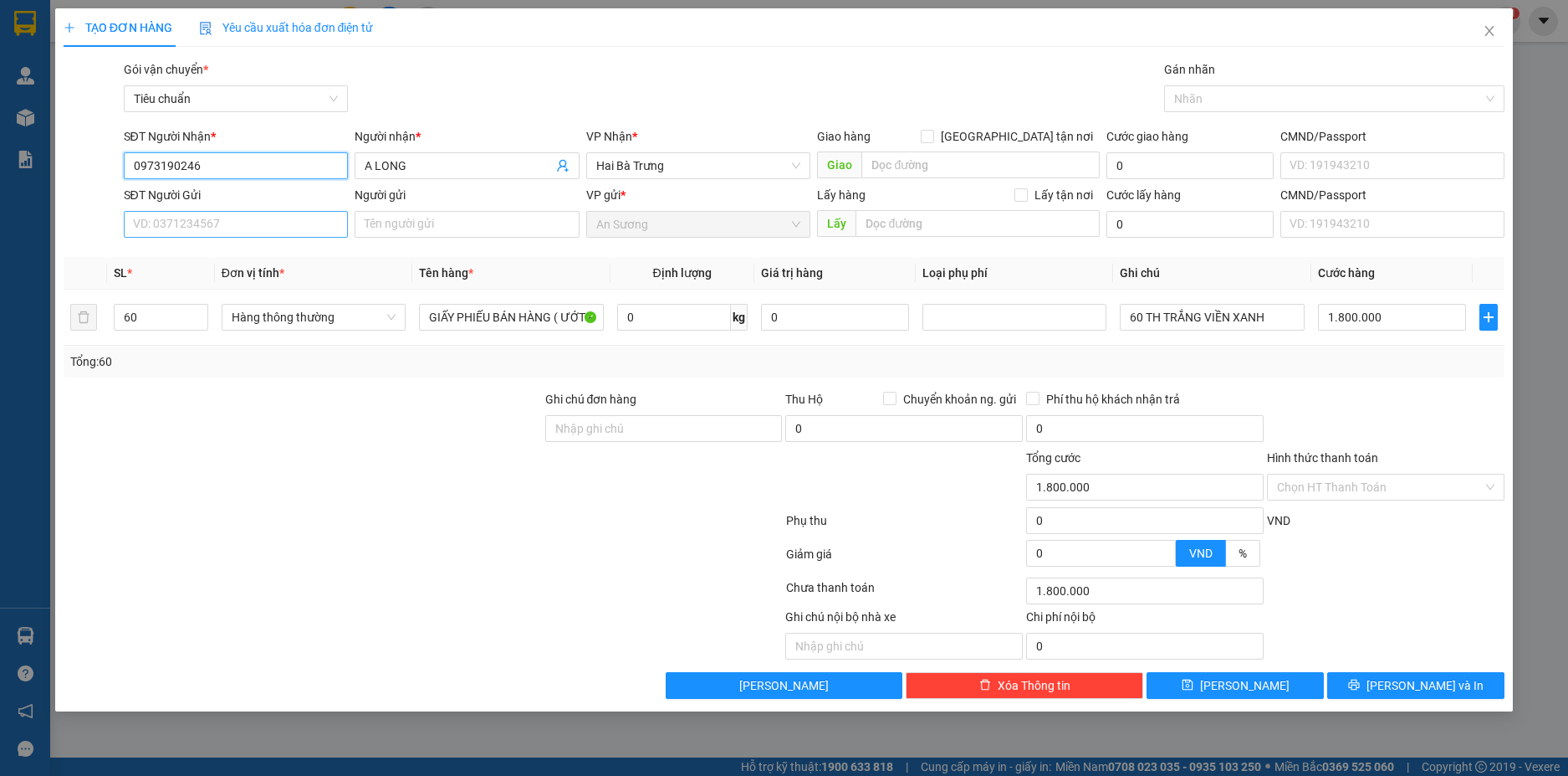
type input "0973190246"
click at [306, 235] on input "SĐT Người Gửi" at bounding box center [236, 224] width 225 height 27
type input "0935519357"
click at [430, 226] on input "Người gửi" at bounding box center [467, 224] width 225 height 27
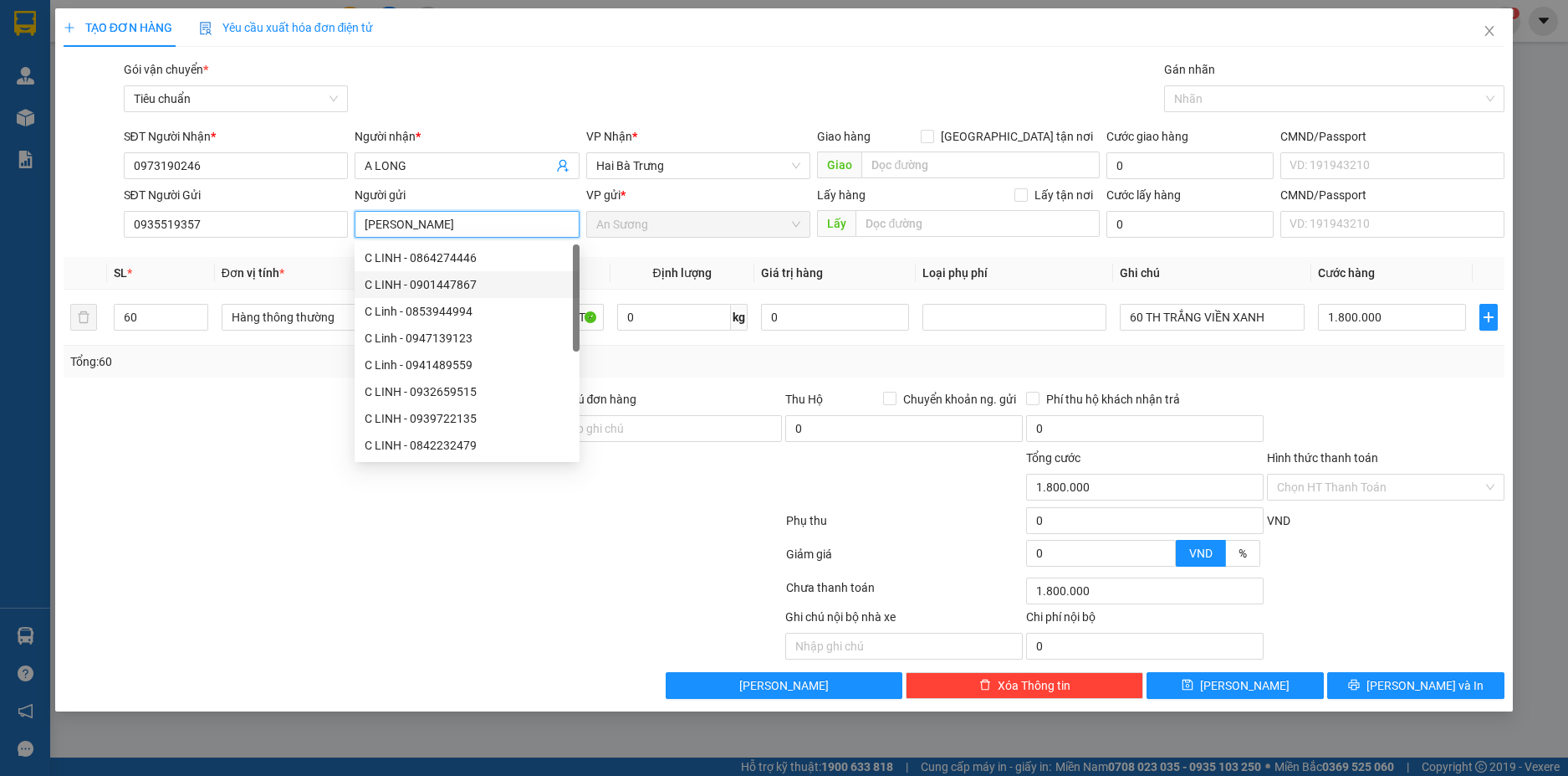
type input "[PERSON_NAME]"
click at [281, 443] on div at bounding box center [303, 420] width 482 height 59
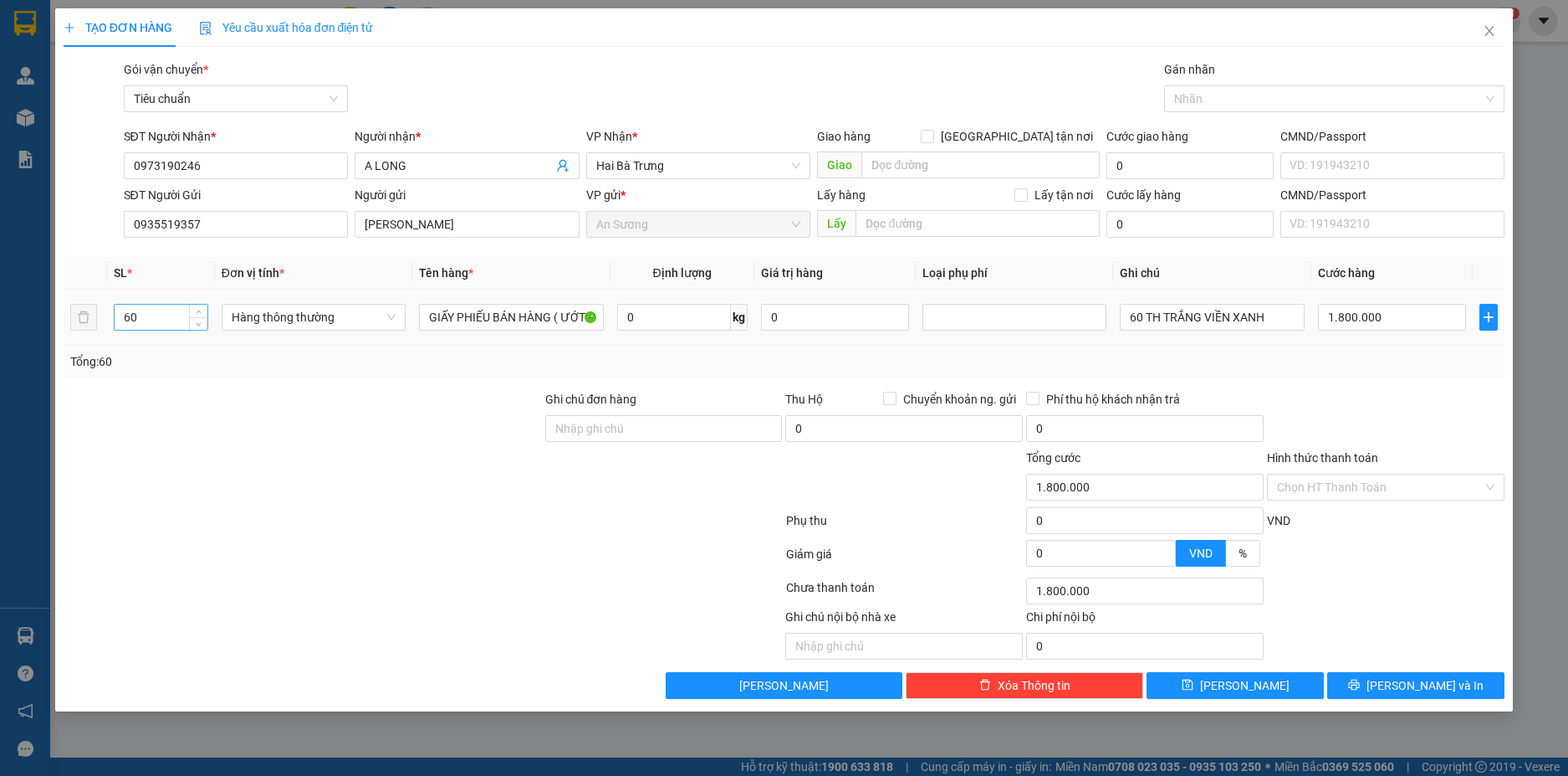
click at [174, 309] on input "60" at bounding box center [160, 316] width 93 height 25
type input "6"
type input "1"
click at [686, 323] on input "0" at bounding box center [674, 317] width 114 height 27
type input "0"
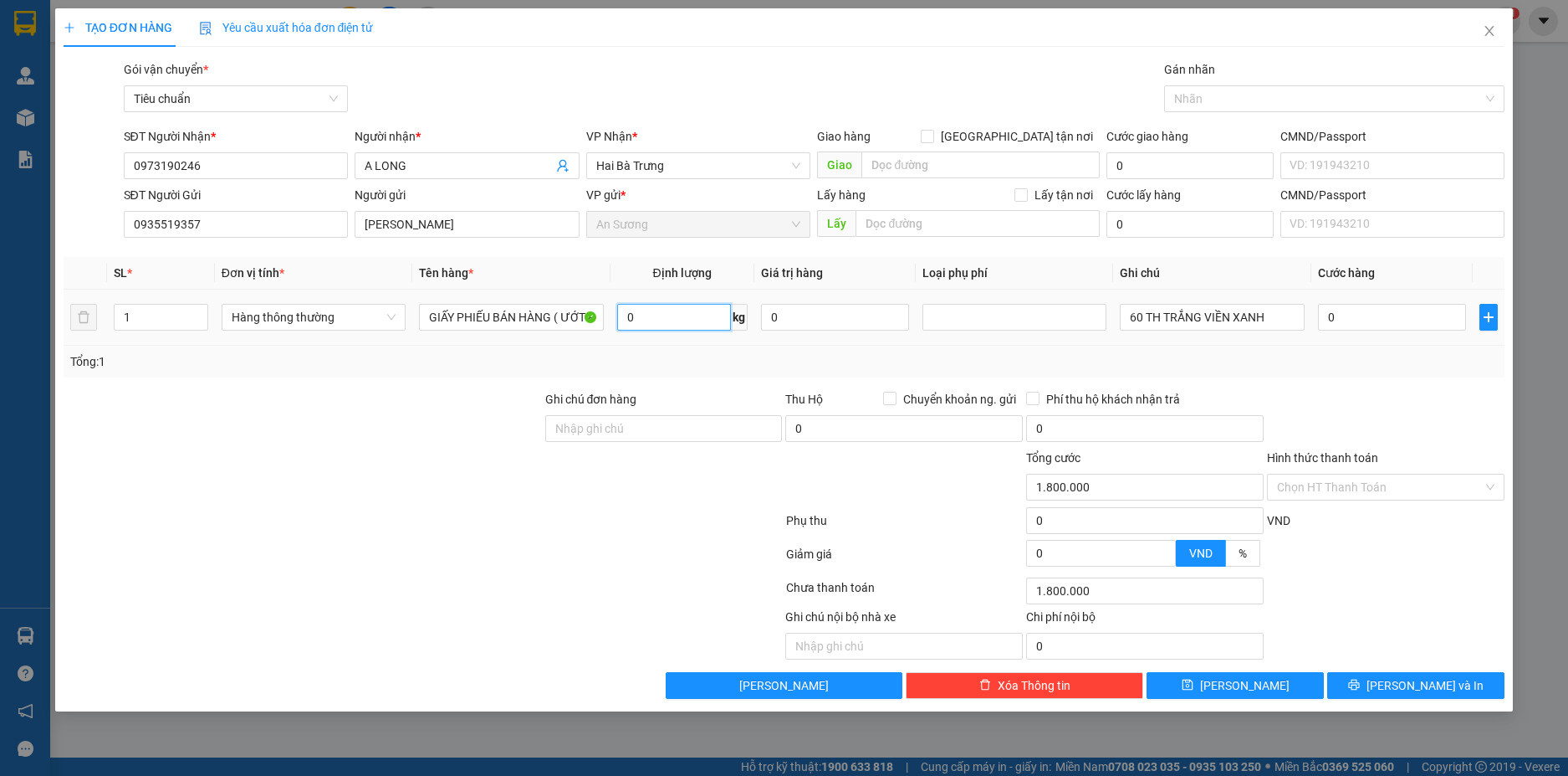
type input "0"
type input "4"
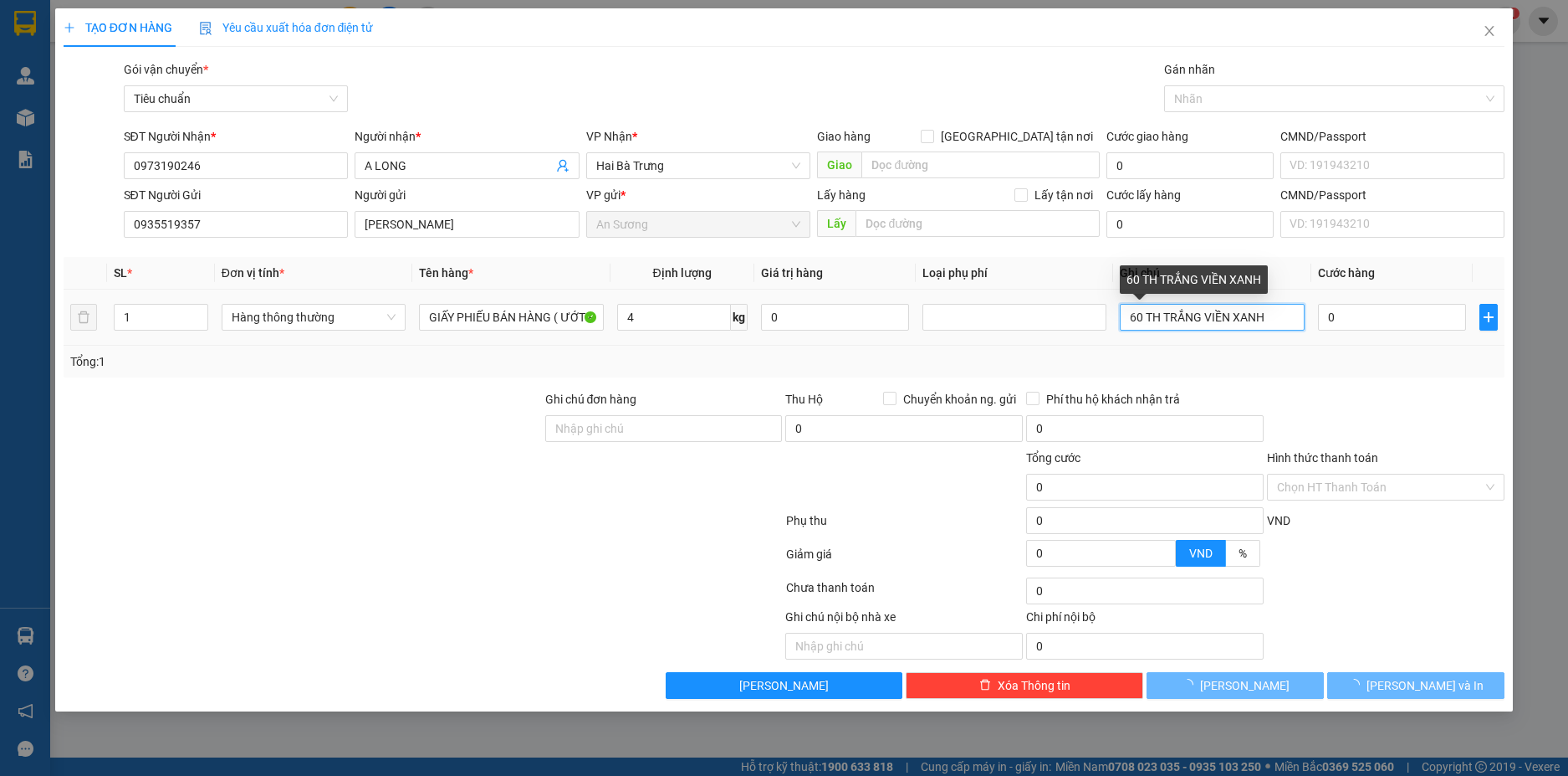
click at [1279, 316] on input "60 TH TRẮNG VIỀN XANH" at bounding box center [1212, 317] width 184 height 27
type input "30.000"
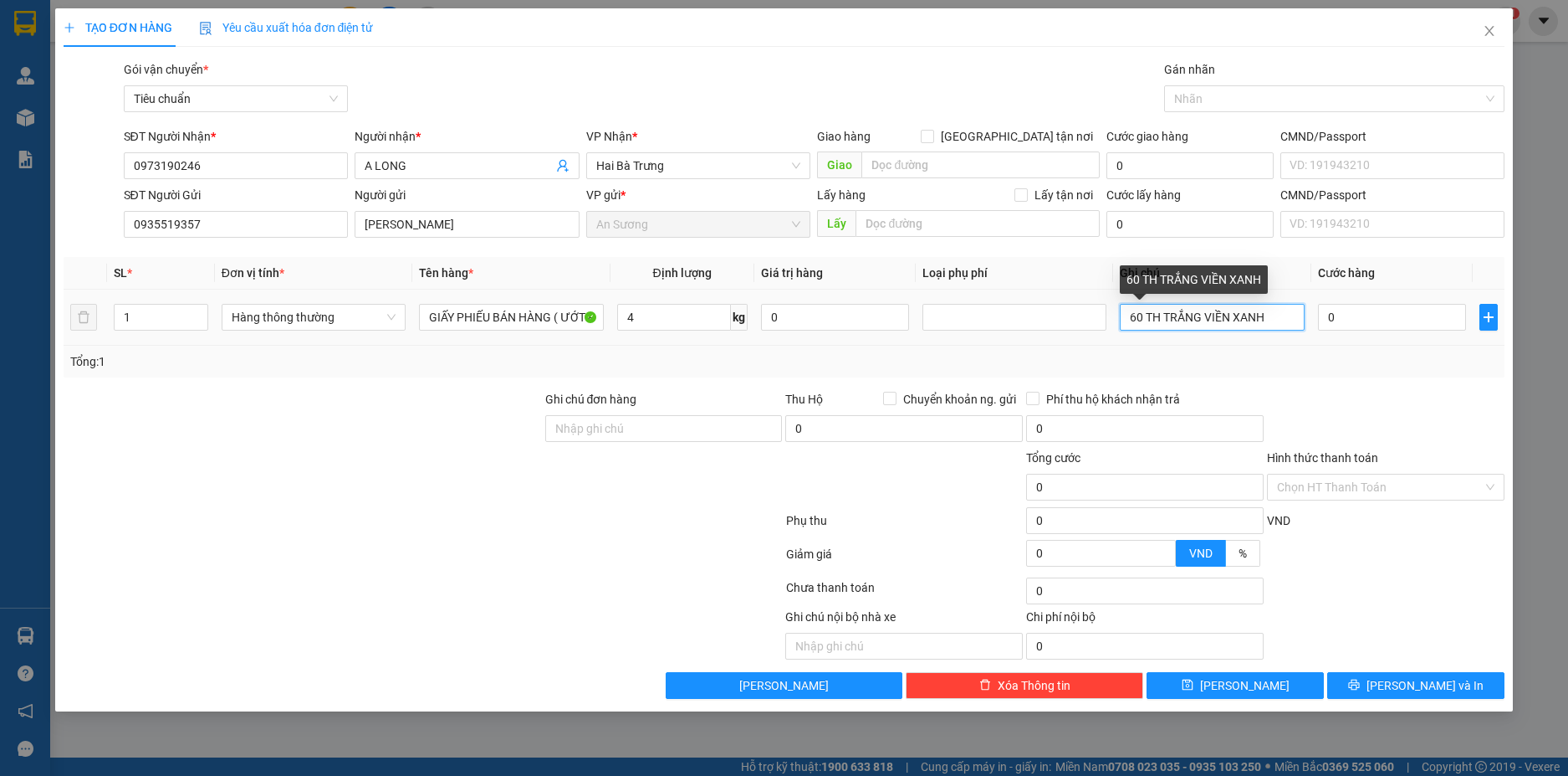
type input "30.000"
click at [1279, 316] on input "60 TH TRẮNG VIỀN XANH" at bounding box center [1212, 317] width 184 height 27
type input "KIỆN DÀI BKV"
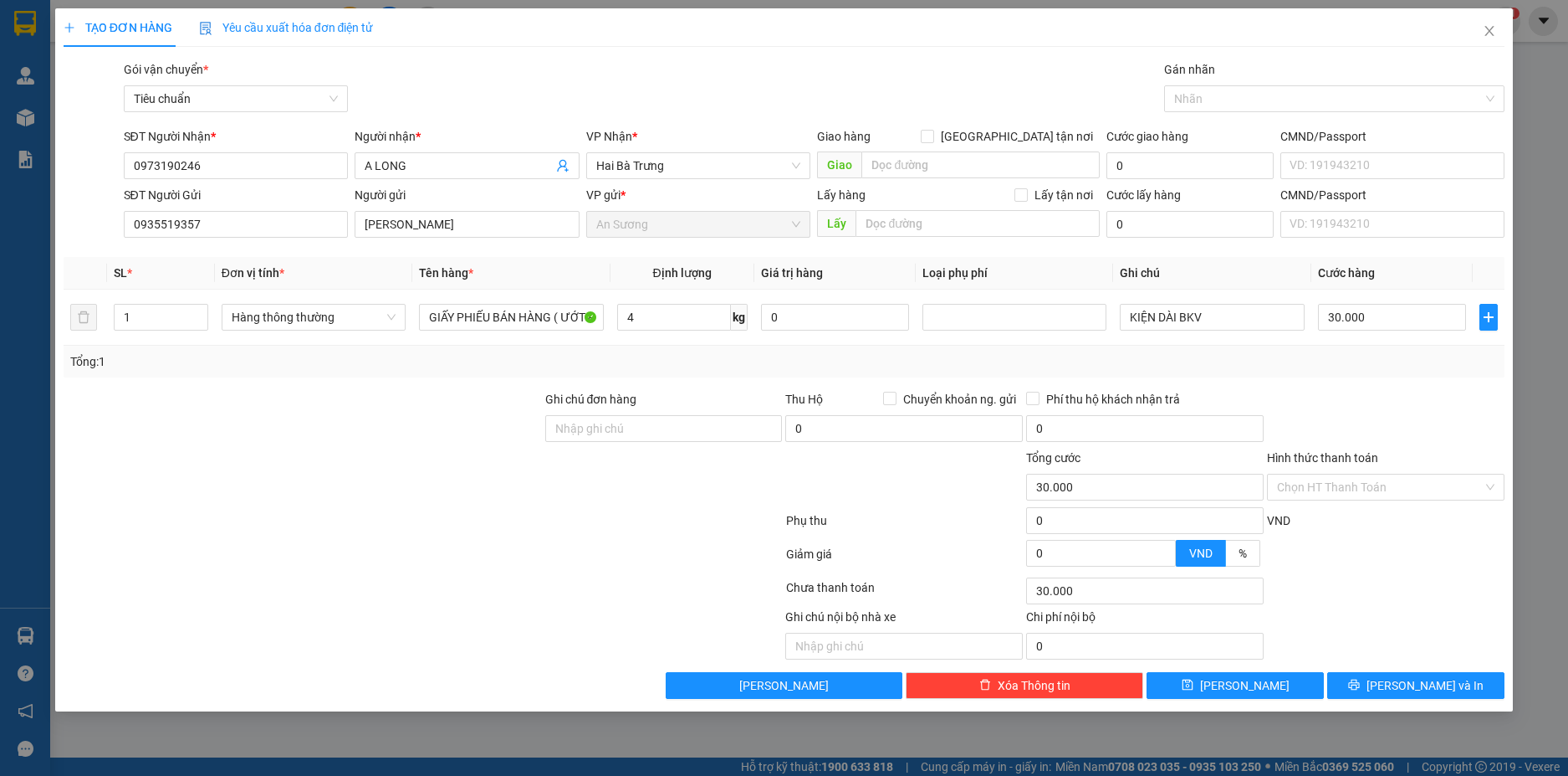
click at [1449, 410] on div at bounding box center [1386, 420] width 241 height 59
click at [1463, 686] on button "[PERSON_NAME] và In" at bounding box center [1416, 684] width 178 height 27
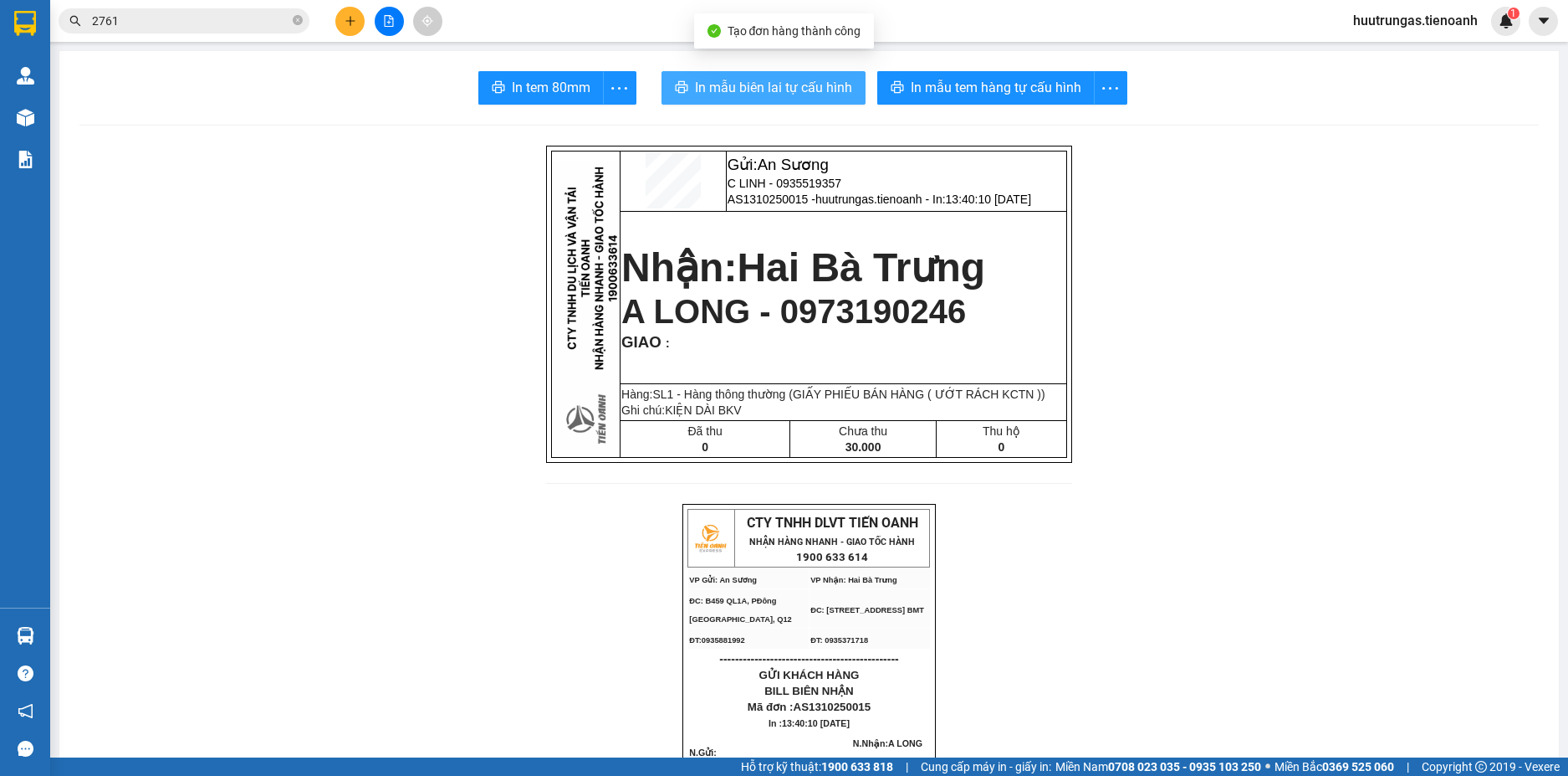
click at [786, 90] on span "In mẫu biên lai tự cấu hình" at bounding box center [774, 87] width 158 height 21
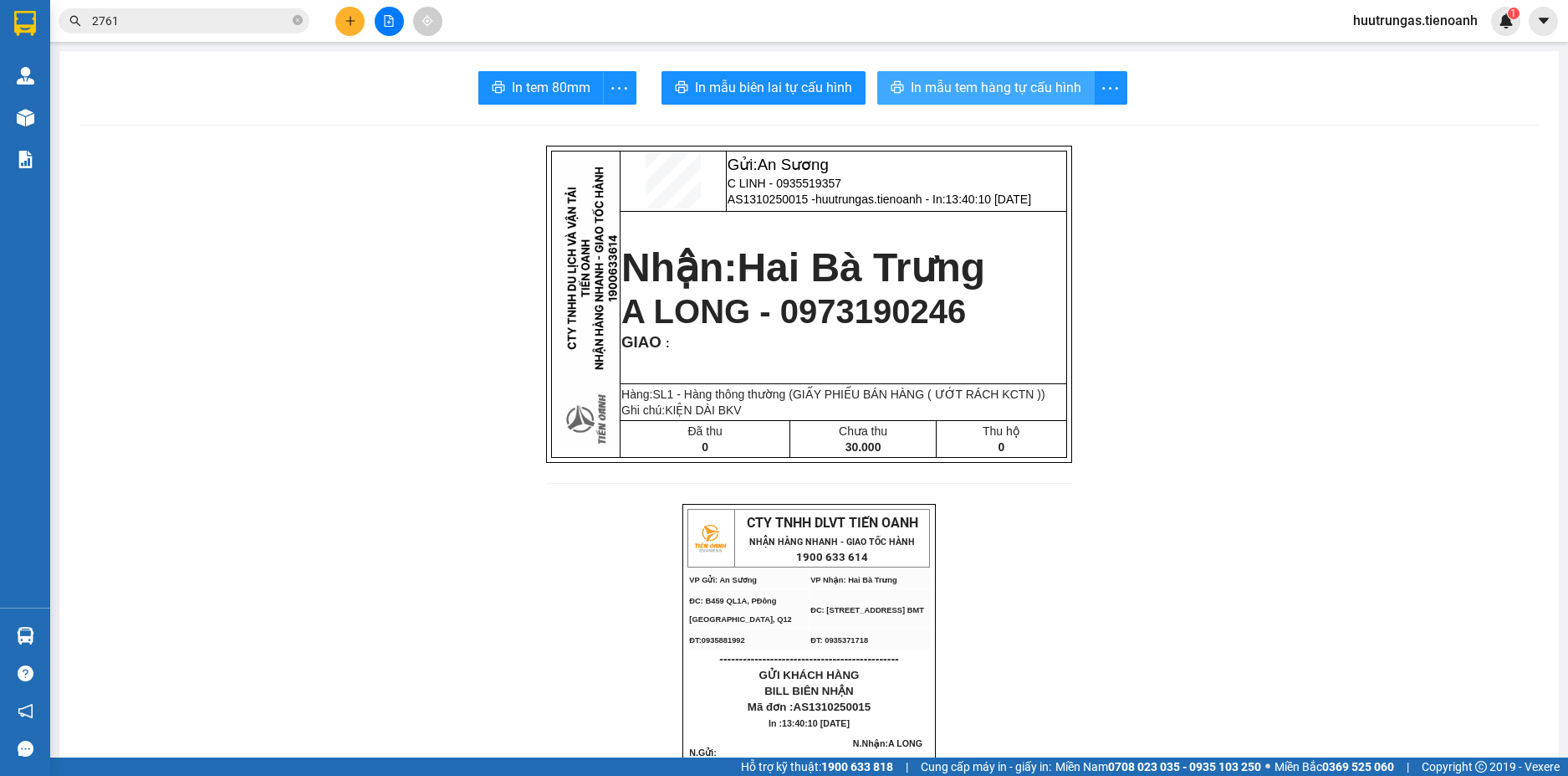
click at [1043, 82] on span "In mẫu tem hàng tự cấu hình" at bounding box center [996, 87] width 170 height 21
click at [353, 6] on div at bounding box center [388, 21] width 125 height 29
click at [353, 6] on button at bounding box center [350, 21] width 29 height 29
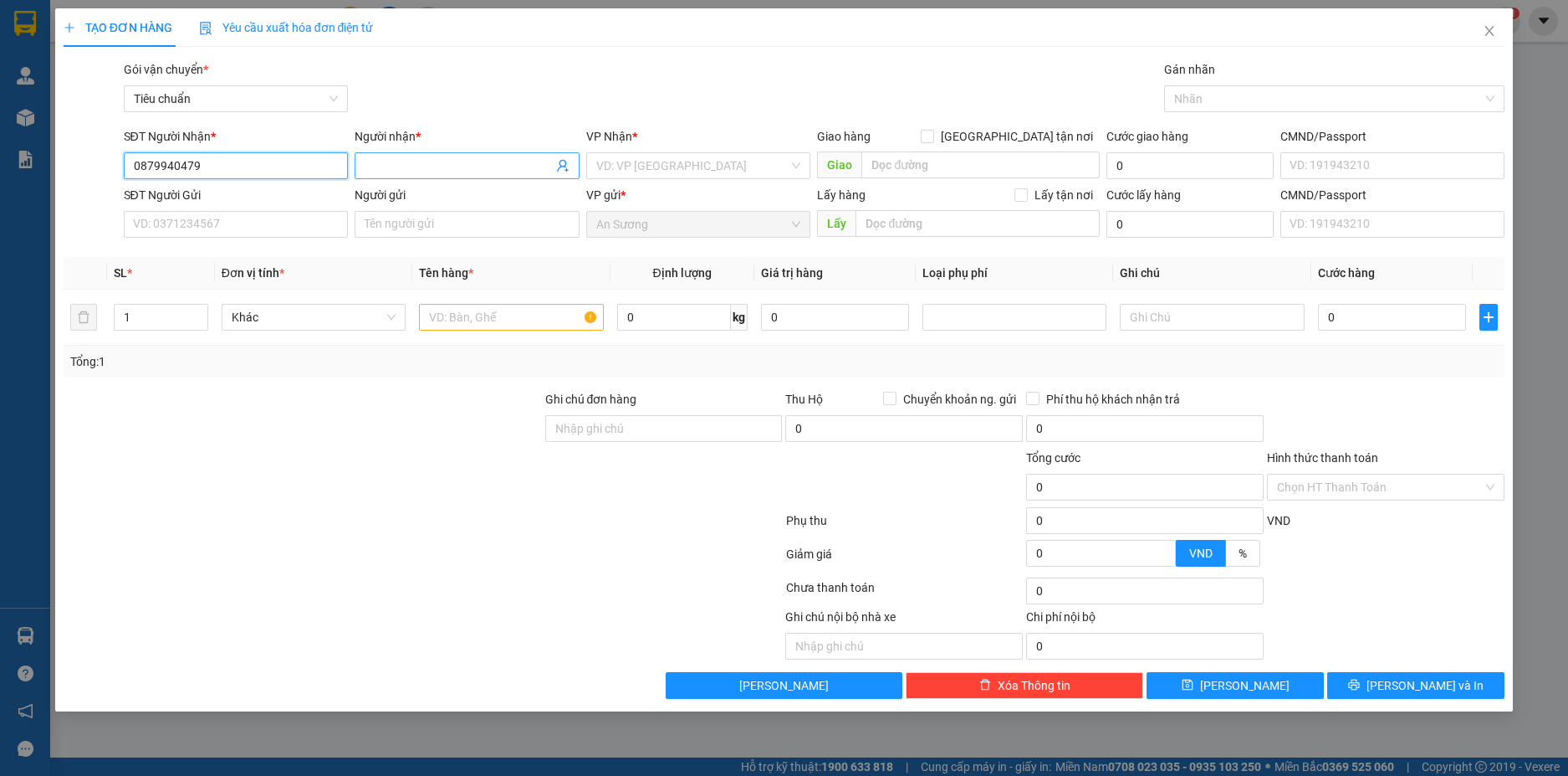
type input "0879940479"
click at [424, 161] on input "Người nhận *" at bounding box center [458, 166] width 188 height 18
drag, startPoint x: 215, startPoint y: 170, endPoint x: 120, endPoint y: 170, distance: 95.0
click at [121, 170] on div "SĐT Người Nhận * 0879940479 0879940479" at bounding box center [236, 157] width 232 height 59
click at [435, 168] on input "Người nhận *" at bounding box center [458, 166] width 188 height 18
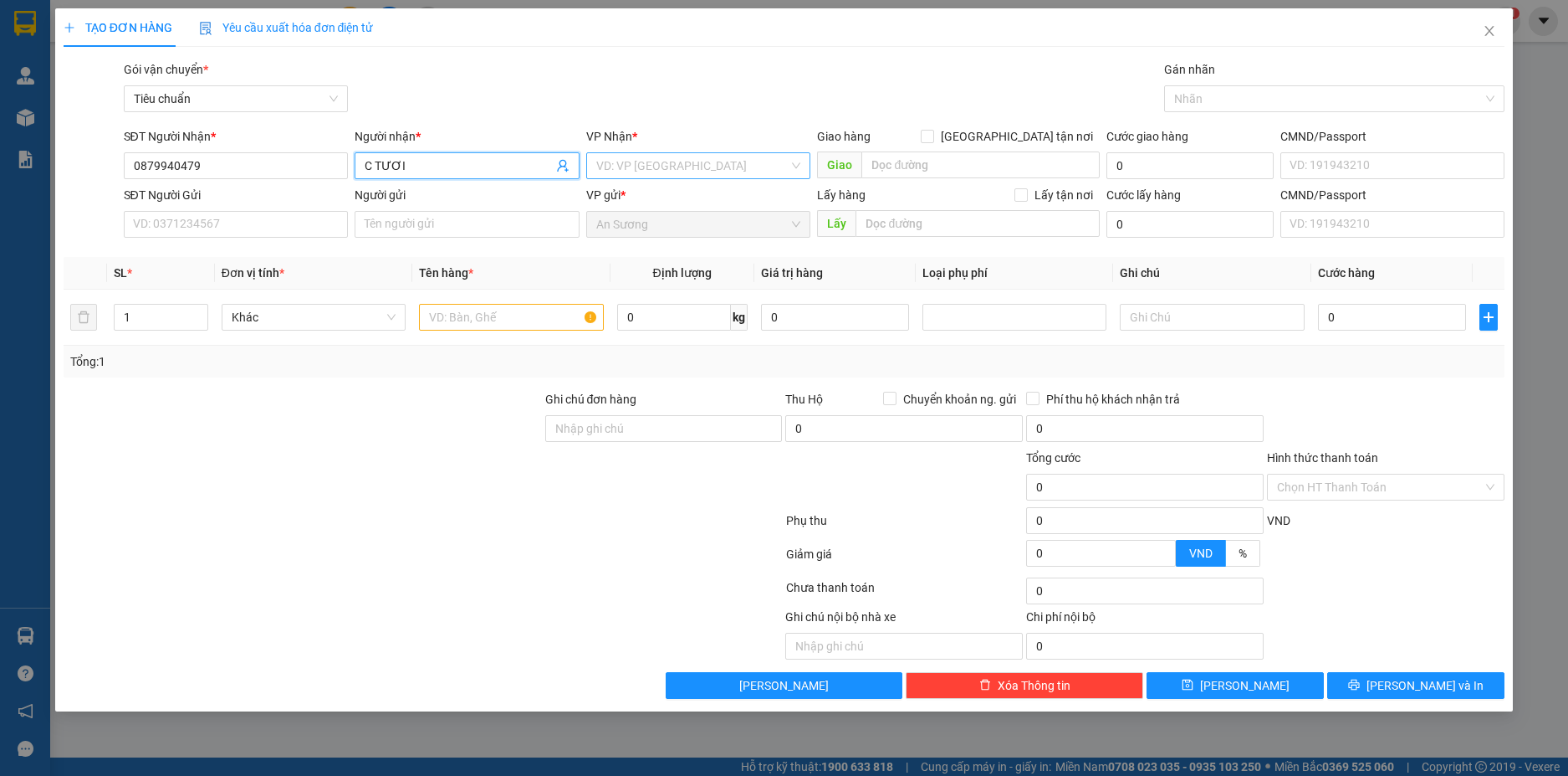
type input "C TƯƠI"
click at [634, 161] on input "search" at bounding box center [692, 165] width 193 height 25
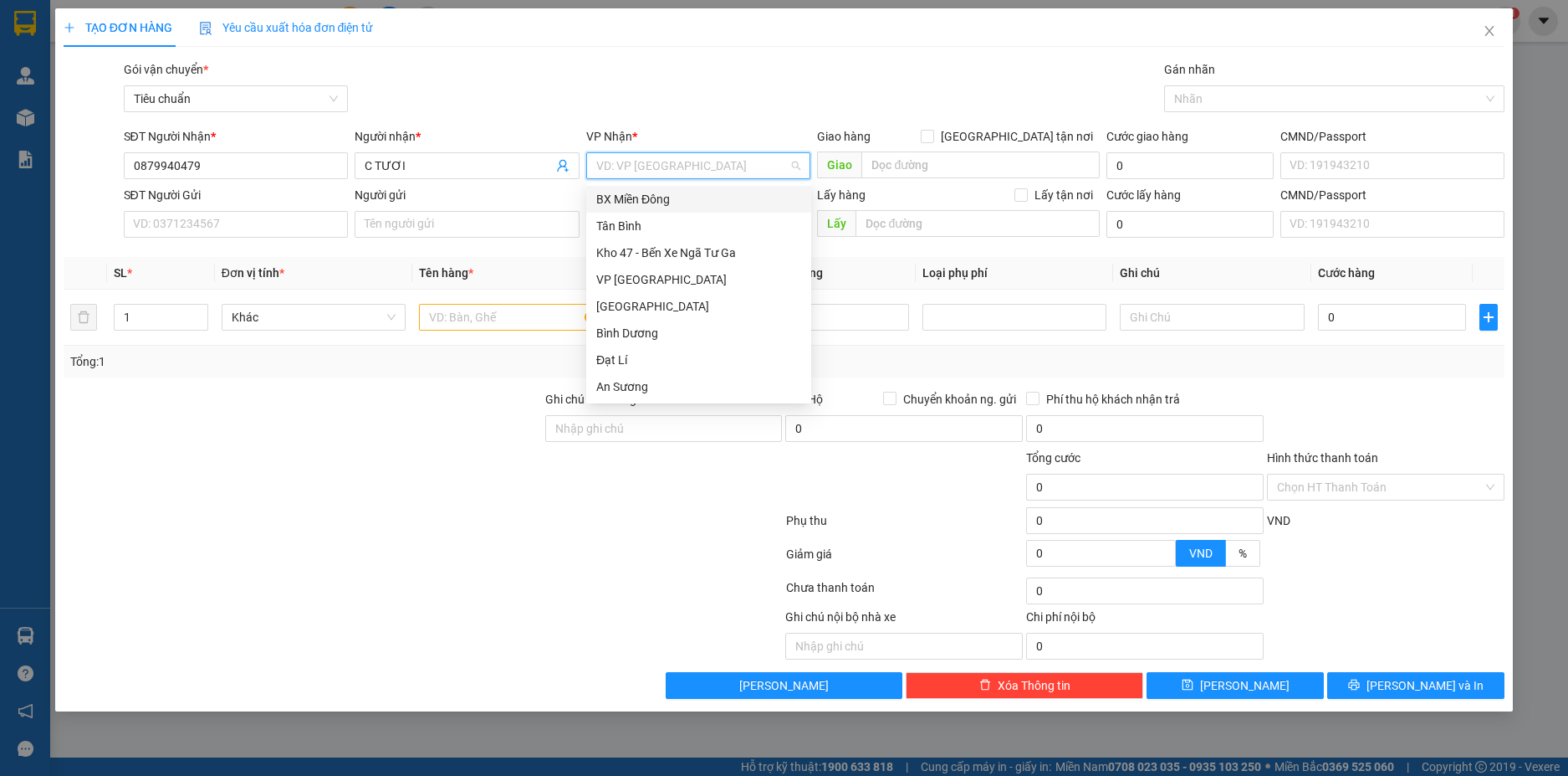
type input "D"
click at [631, 302] on div "Đạt Lí" at bounding box center [699, 306] width 205 height 18
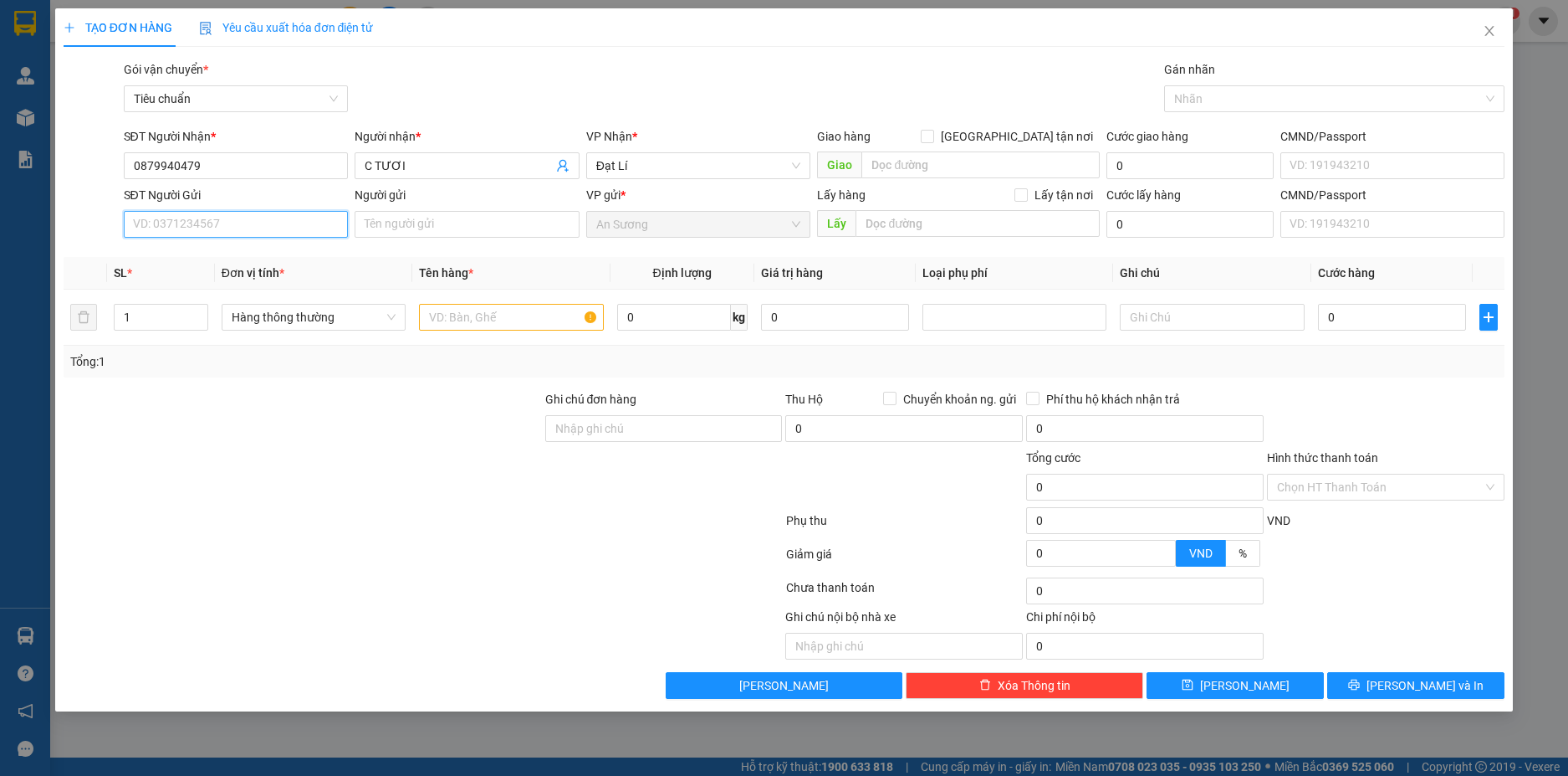
click at [199, 218] on input "SĐT Người Gửi" at bounding box center [236, 224] width 225 height 27
type input "0949707189"
click at [396, 224] on input "Người gửi" at bounding box center [467, 224] width 225 height 27
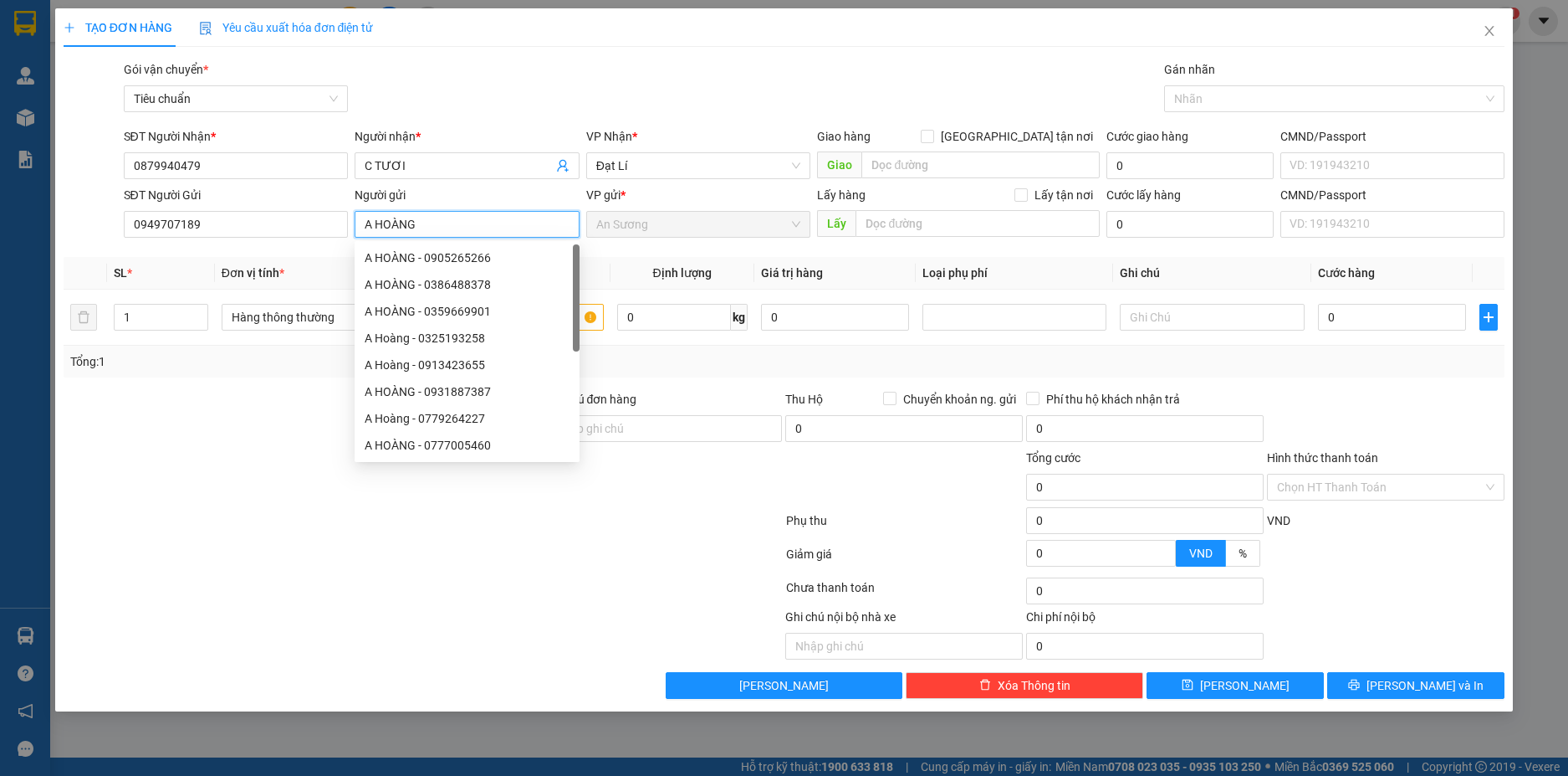
type input "A HOÀNG"
click at [292, 453] on div at bounding box center [303, 478] width 482 height 59
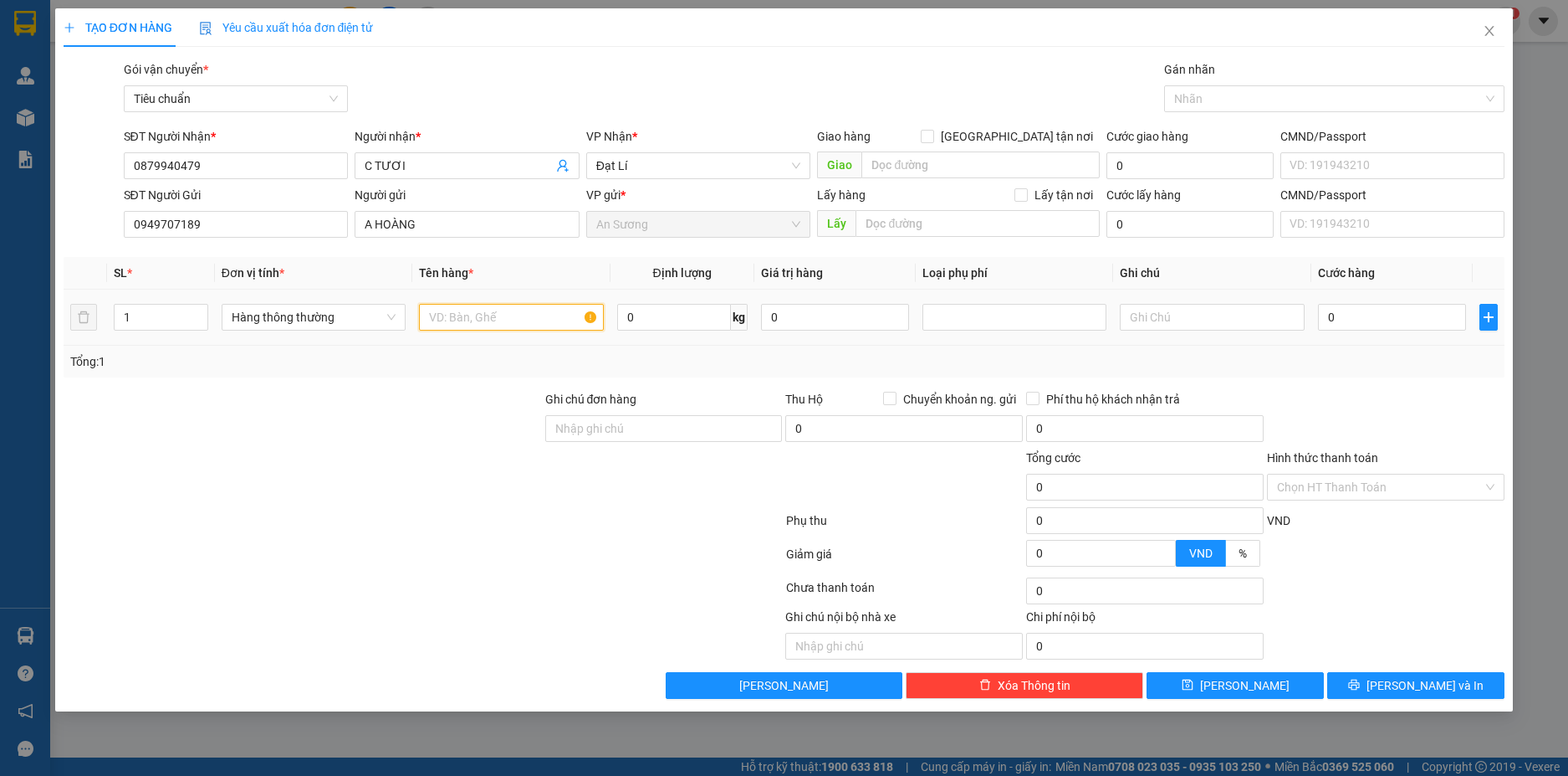
click at [457, 322] on input "text" at bounding box center [511, 317] width 184 height 27
type input "SƠN"
click at [293, 384] on div "Transit Pickup Surcharge Ids Transit Deliver Surcharge Ids Transit Deliver Surc…" at bounding box center [784, 379] width 1443 height 639
drag, startPoint x: 211, startPoint y: 165, endPoint x: 97, endPoint y: 168, distance: 114.0
click at [97, 168] on div "SĐT Người Nhận * 0879940479 0879940479 Người nhận * C TƯƠI VP Nhận * Đạt Lí Gia…" at bounding box center [785, 157] width 1445 height 59
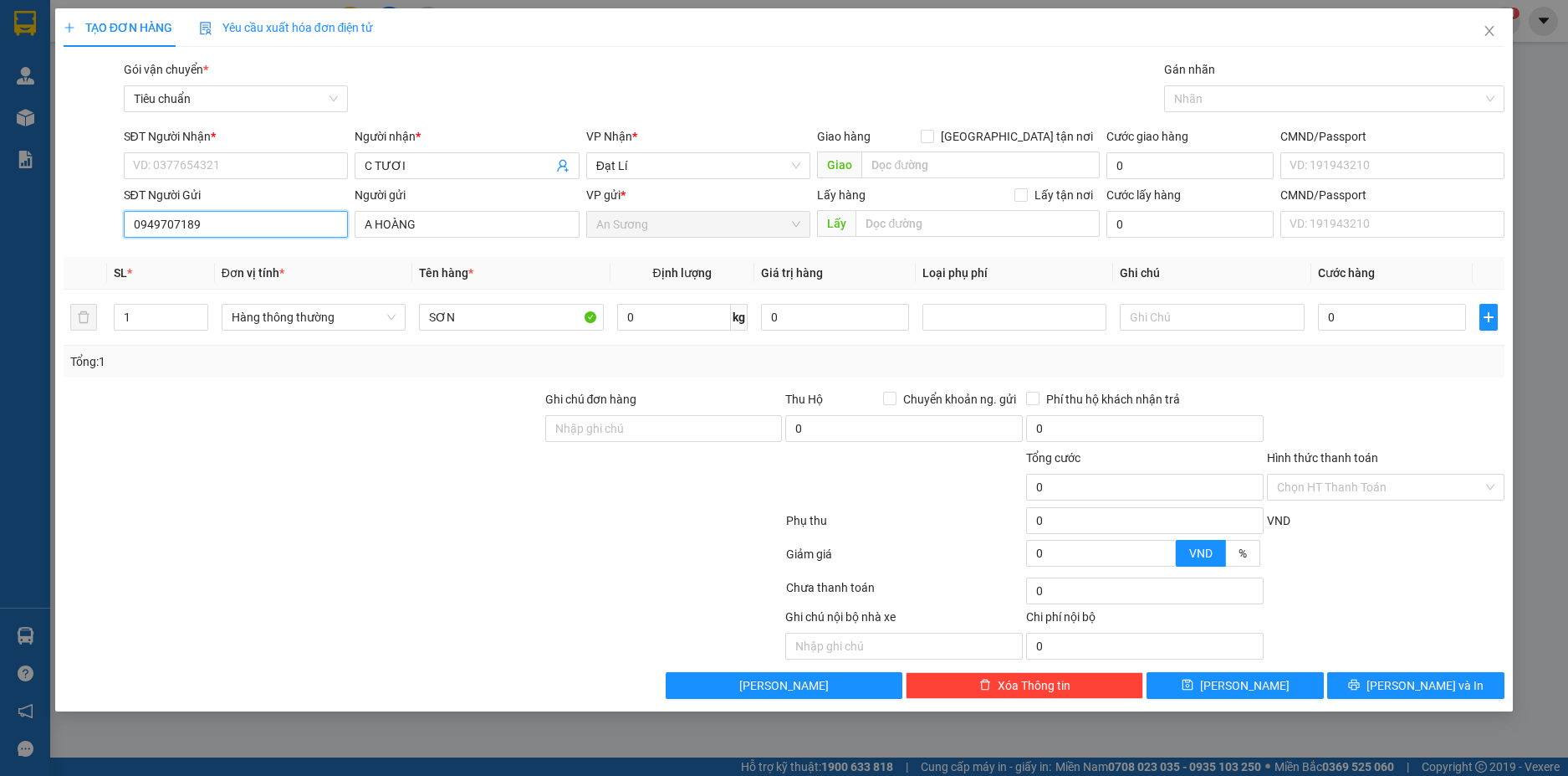
drag, startPoint x: 204, startPoint y: 224, endPoint x: 126, endPoint y: 226, distance: 78.0
click at [126, 226] on input "0949707189" at bounding box center [236, 224] width 225 height 27
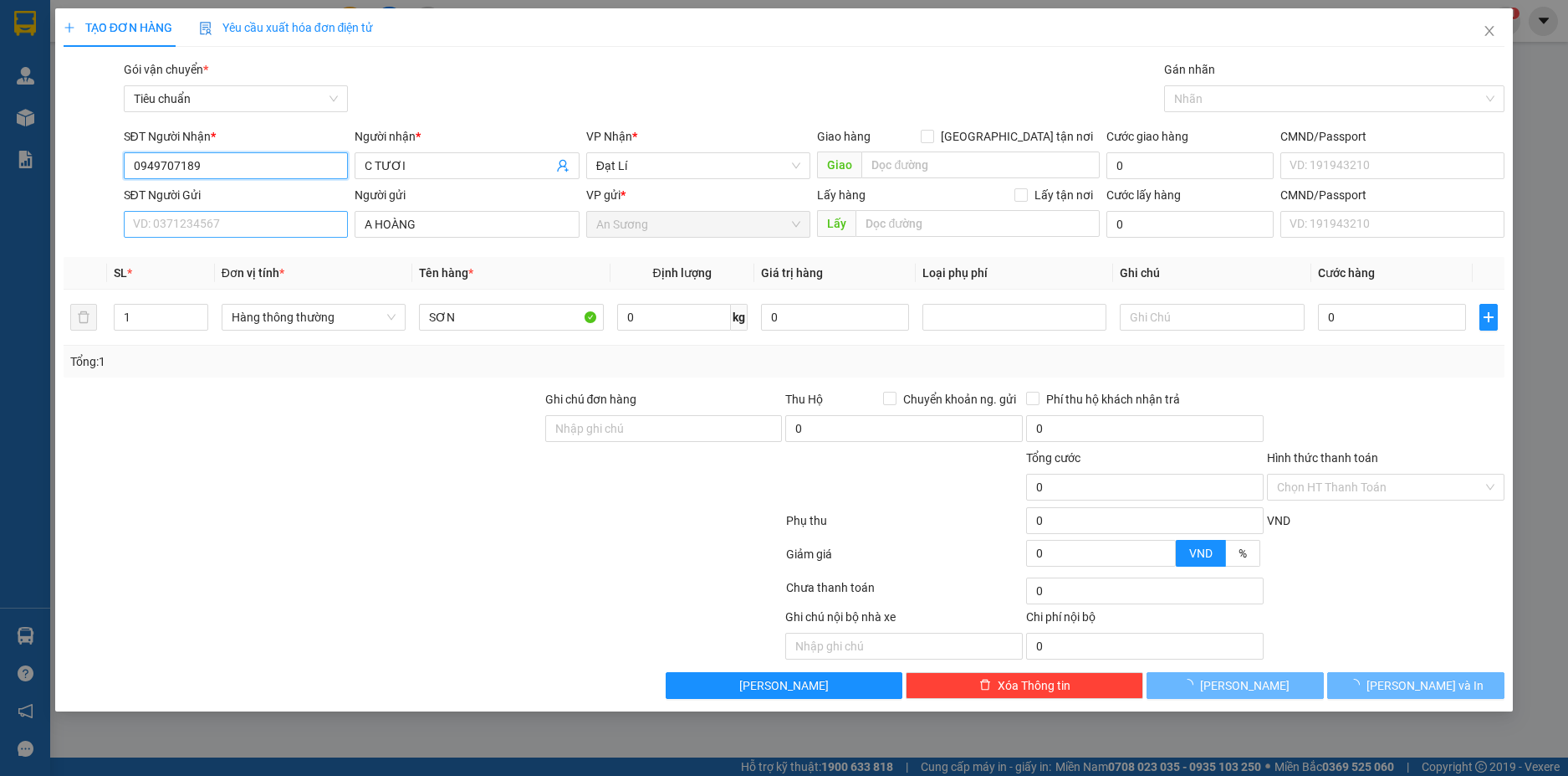
type input "0949707189"
click at [165, 225] on input "SĐT Người Gửi" at bounding box center [236, 224] width 225 height 27
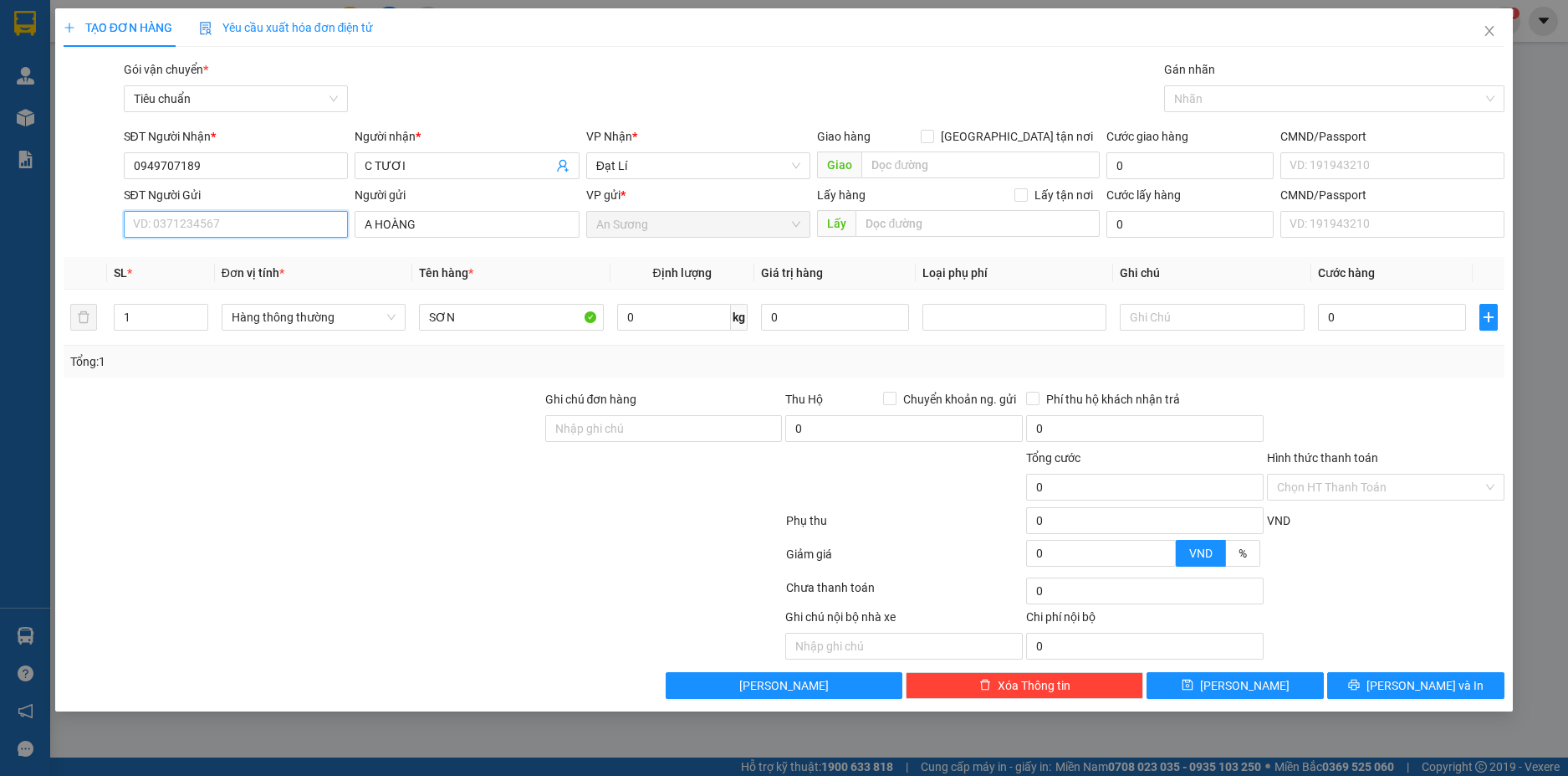
paste input "0879940479"
type input "0879940479"
click at [312, 472] on div at bounding box center [303, 478] width 482 height 59
click at [195, 311] on span "up" at bounding box center [199, 312] width 10 height 10
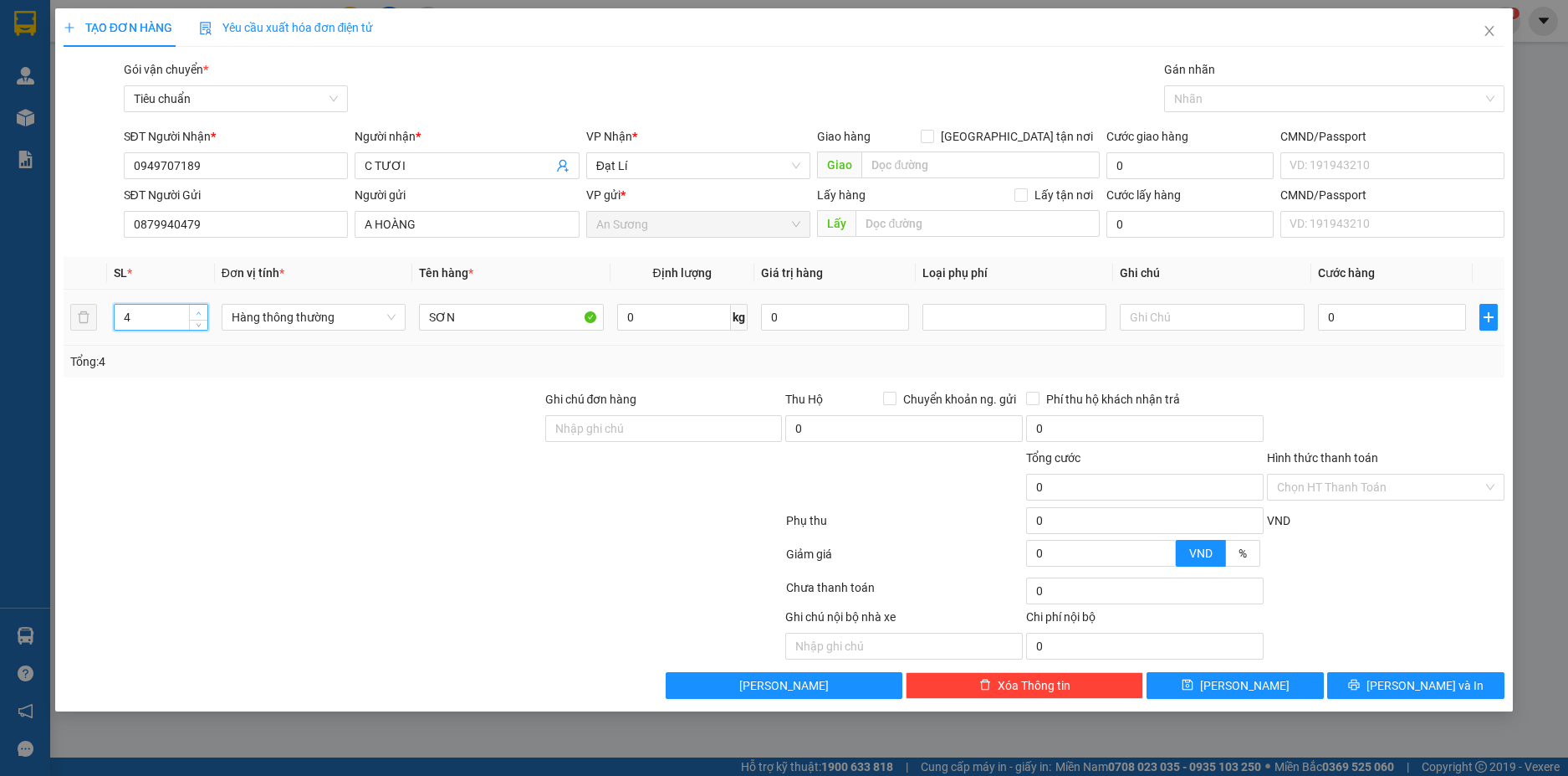
click at [195, 311] on span "up" at bounding box center [199, 312] width 10 height 10
type input "5"
click at [195, 311] on span "up" at bounding box center [199, 312] width 10 height 10
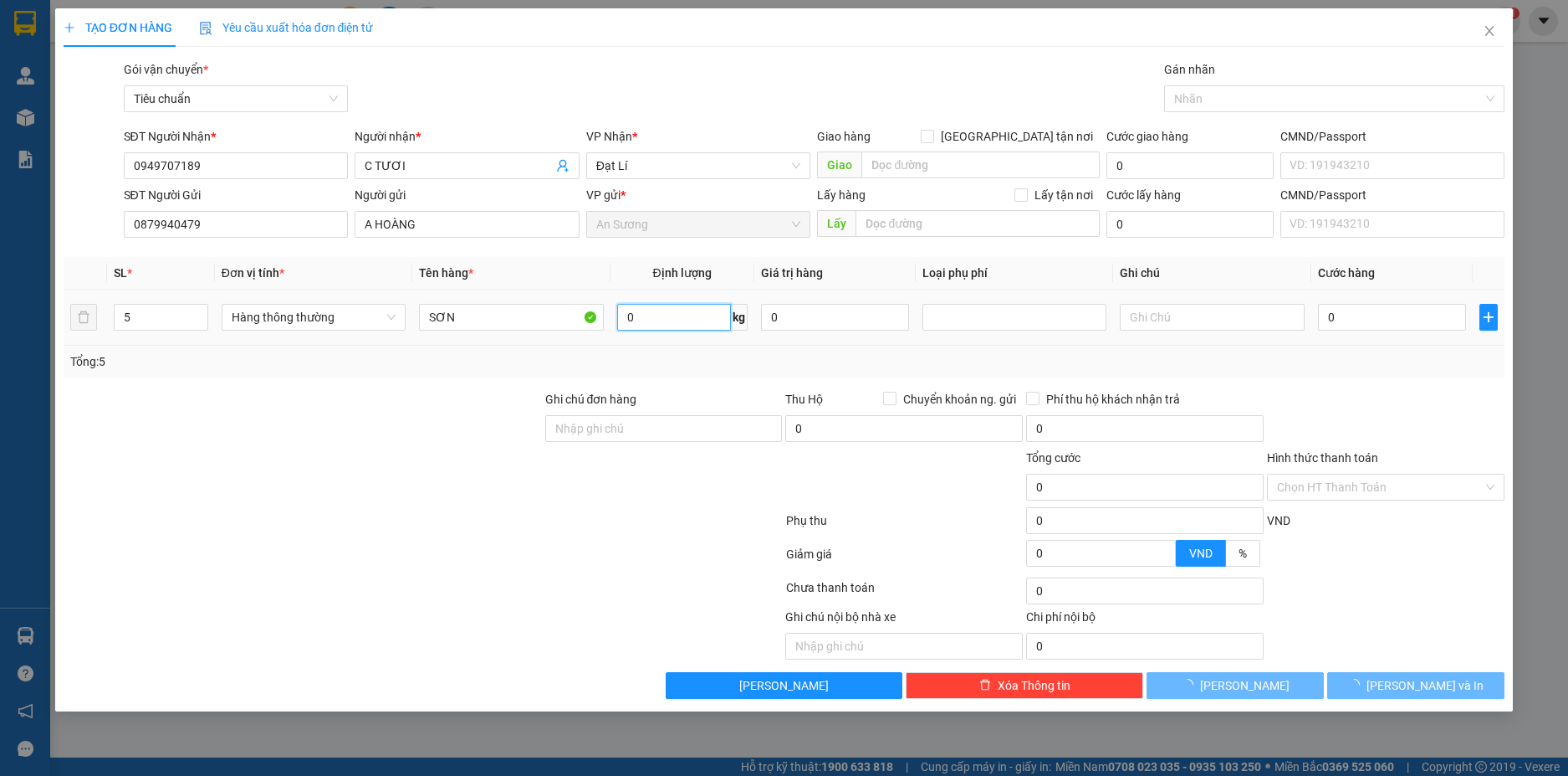
click at [661, 311] on input "0" at bounding box center [674, 317] width 114 height 27
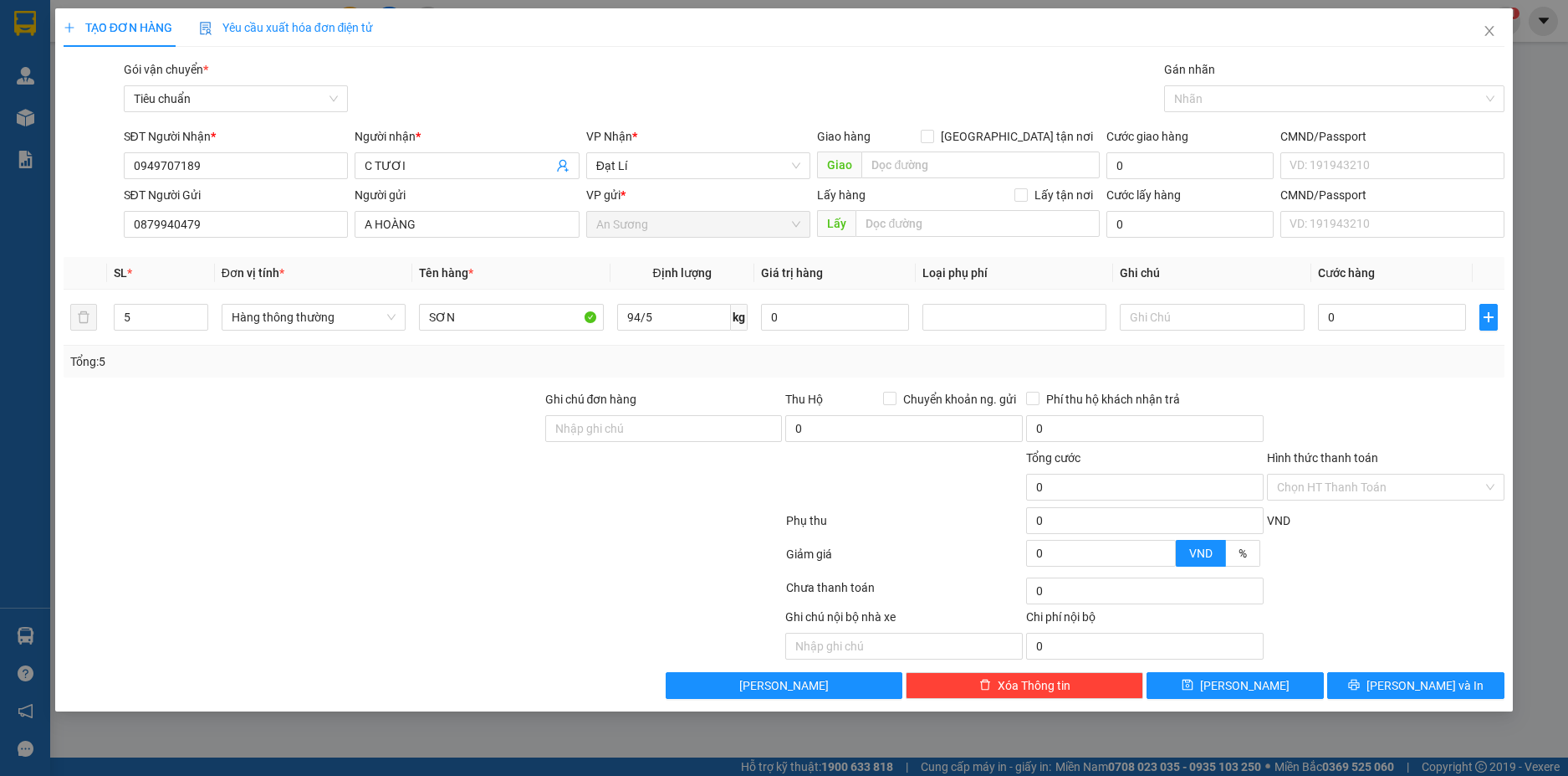
type input "19"
click at [1352, 381] on div "Transit Pickup Surcharge Ids Transit Deliver Surcharge Ids Transit Deliver Surc…" at bounding box center [784, 379] width 1443 height 639
type input "55.000"
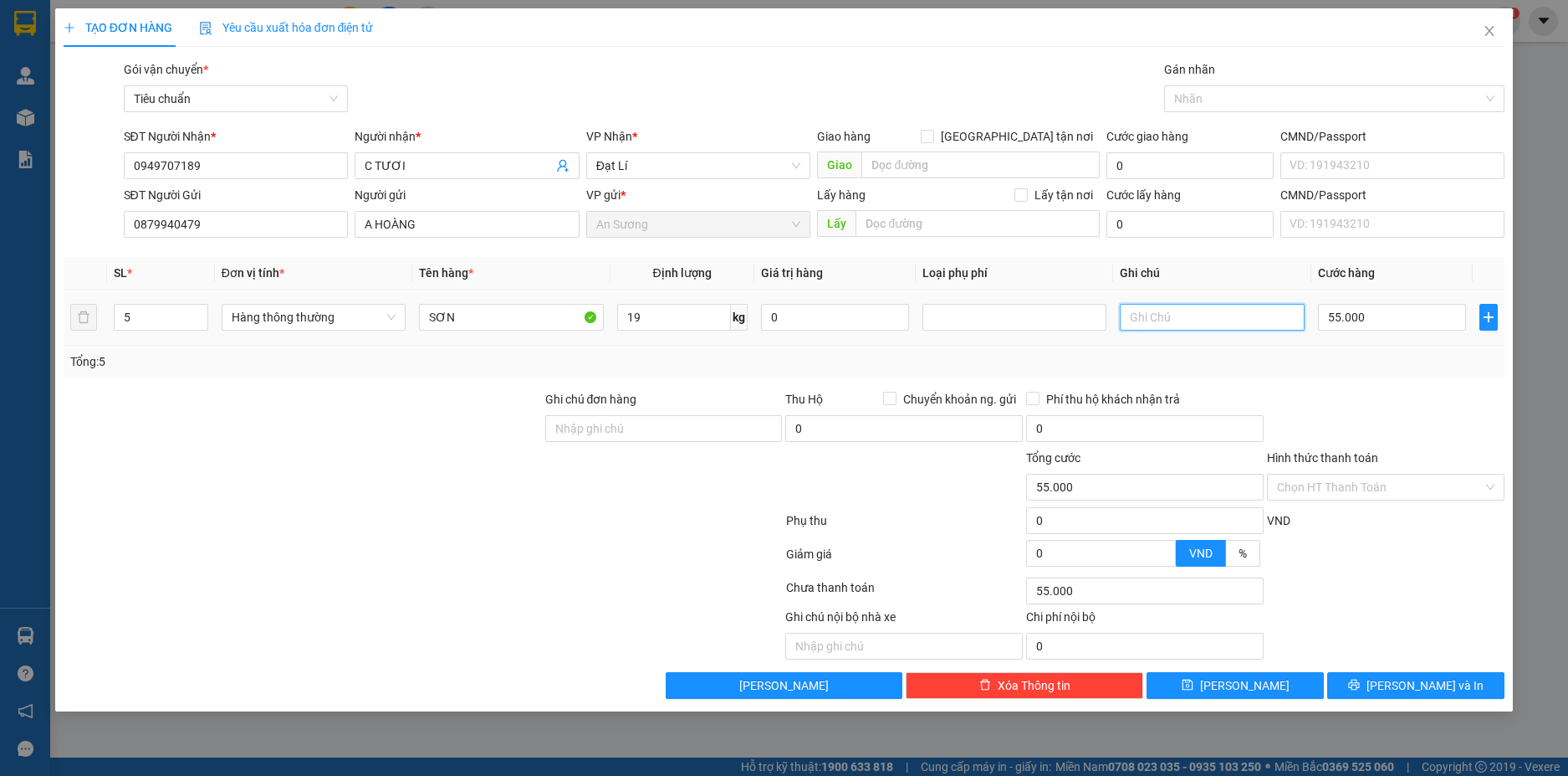
click at [1153, 317] on input "text" at bounding box center [1212, 317] width 184 height 27
type input "4 XÔ SƠN NẮP TRẮNG +3 XÔ NHỎ DC BKV"
click at [1400, 333] on div "55.000" at bounding box center [1392, 317] width 148 height 34
click at [1407, 314] on input "55.000" at bounding box center [1392, 317] width 148 height 27
type input "6"
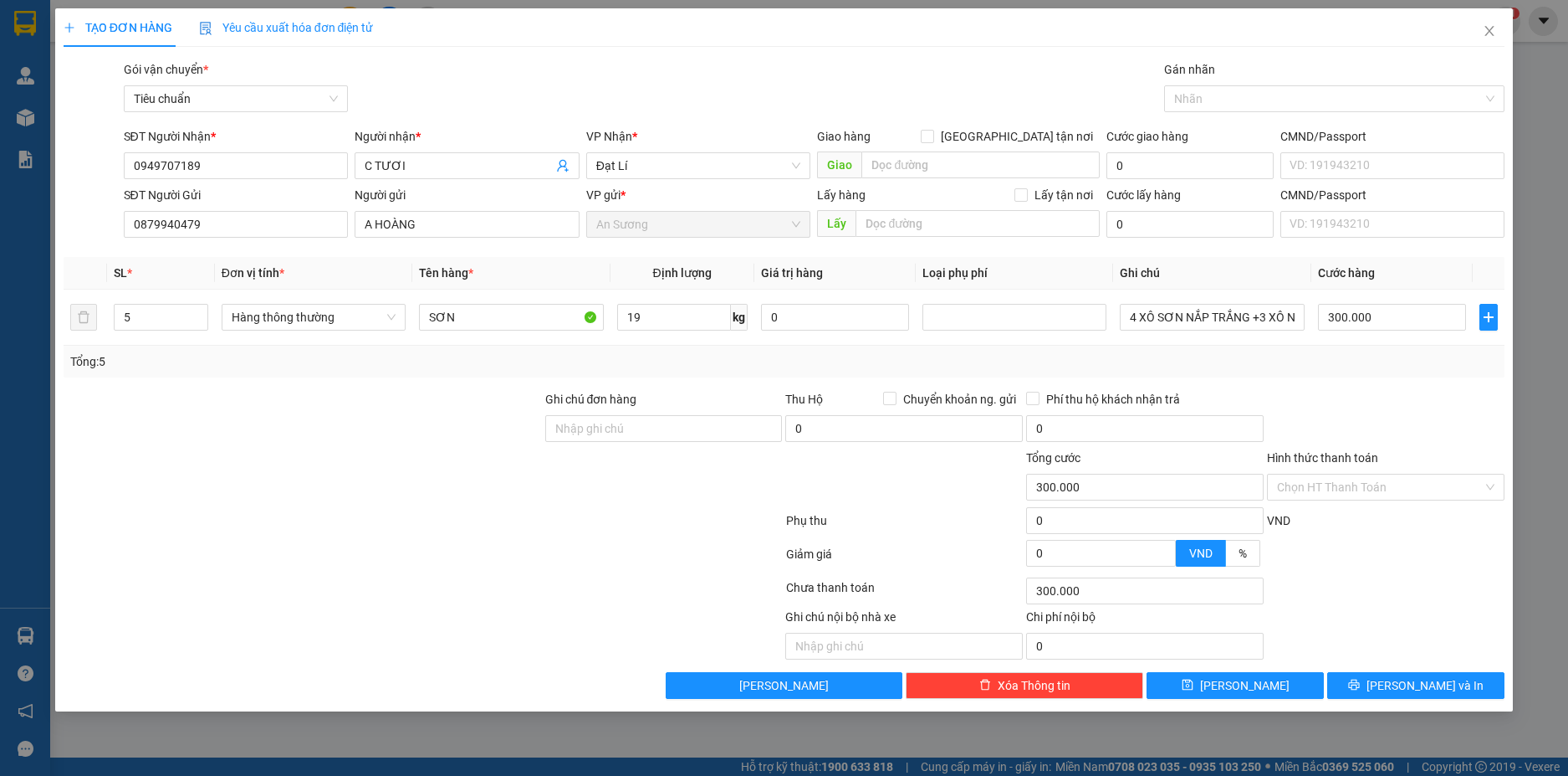
click at [1397, 362] on div "Tổng: 5" at bounding box center [785, 362] width 1429 height 18
click at [1443, 484] on input "Hình thức thanh toán" at bounding box center [1380, 486] width 206 height 25
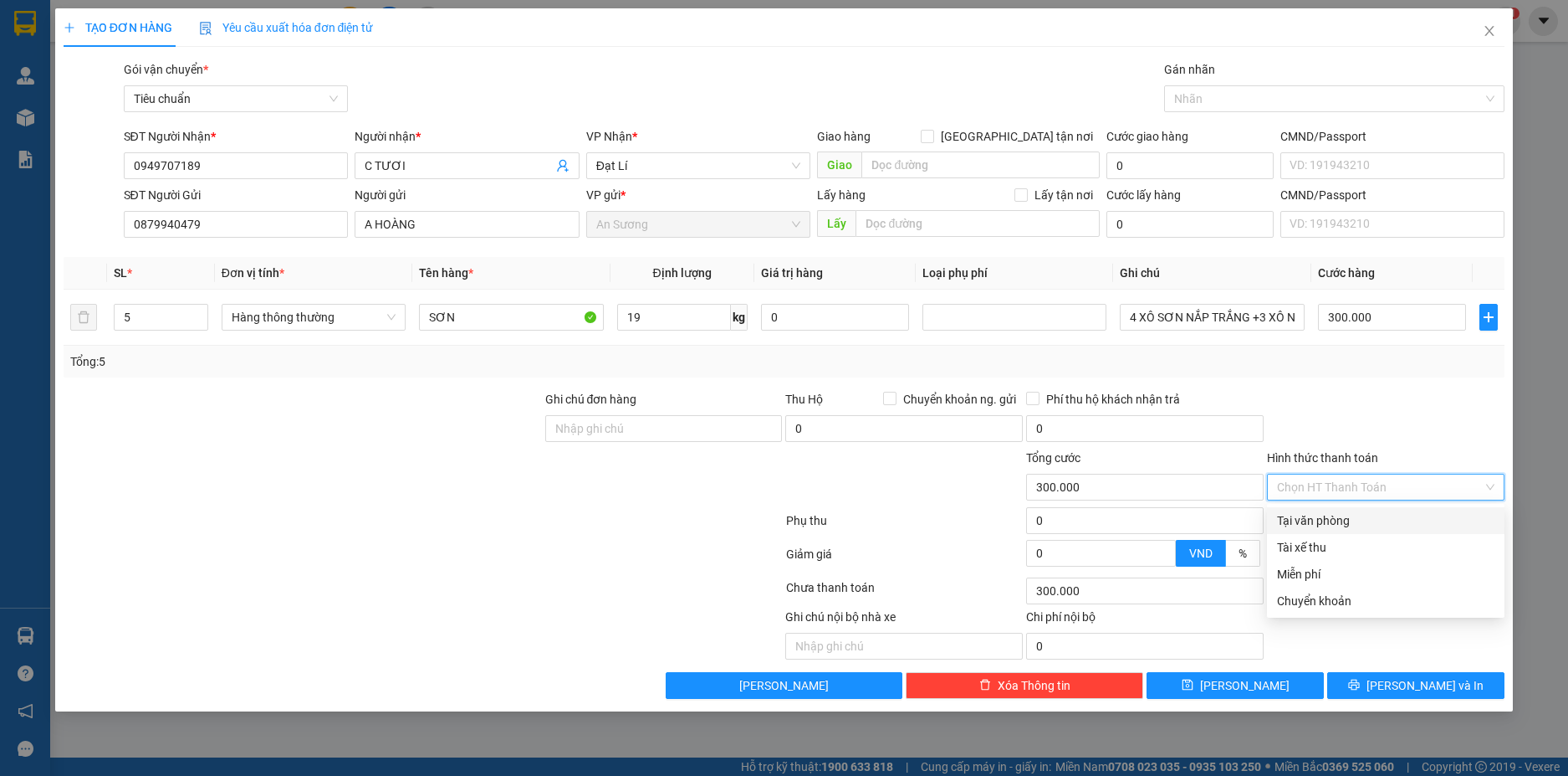
click at [1361, 517] on div "Tại văn phòng" at bounding box center [1386, 520] width 217 height 18
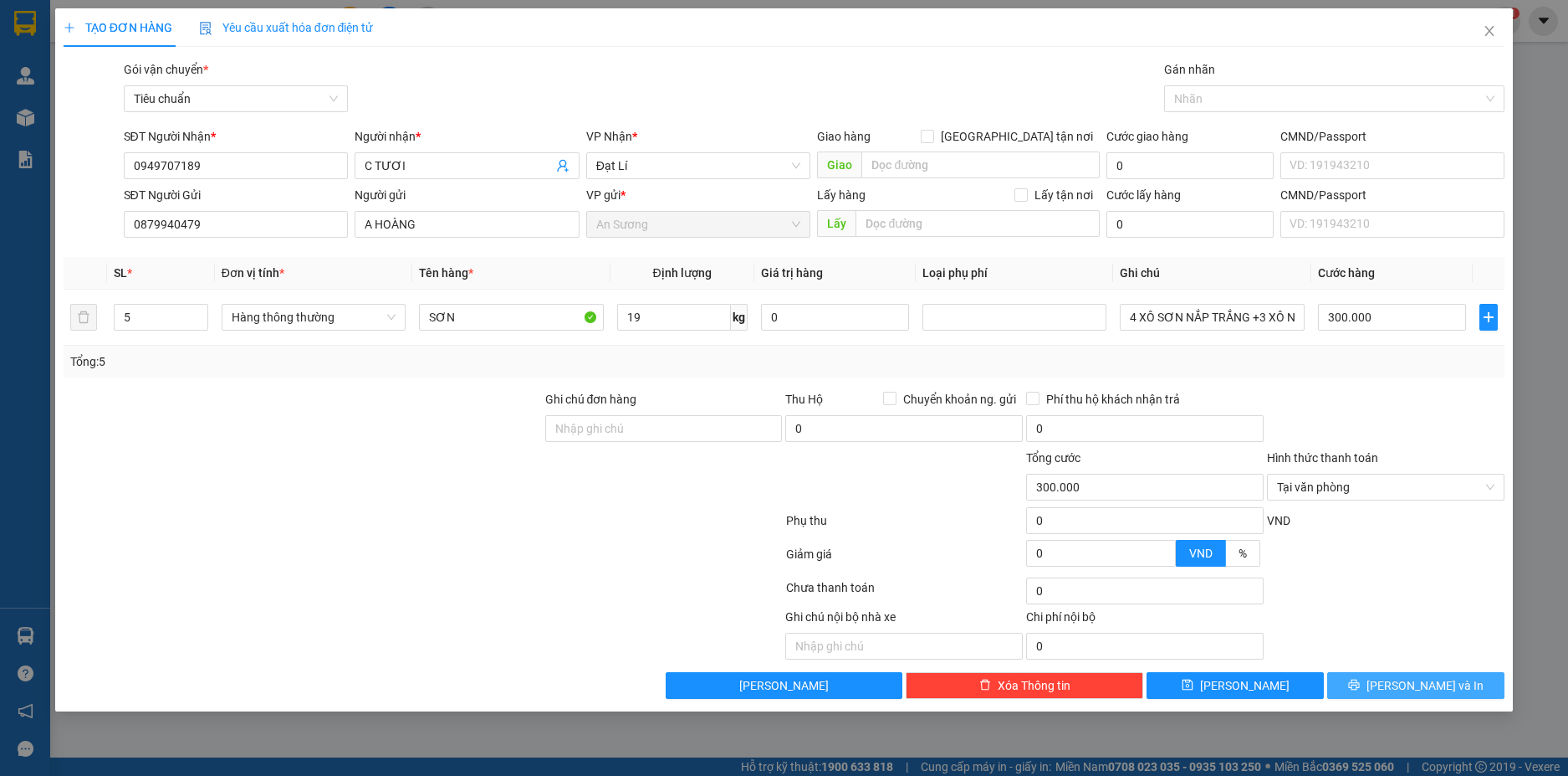
click at [1419, 679] on span "[PERSON_NAME] và In" at bounding box center [1425, 685] width 117 height 18
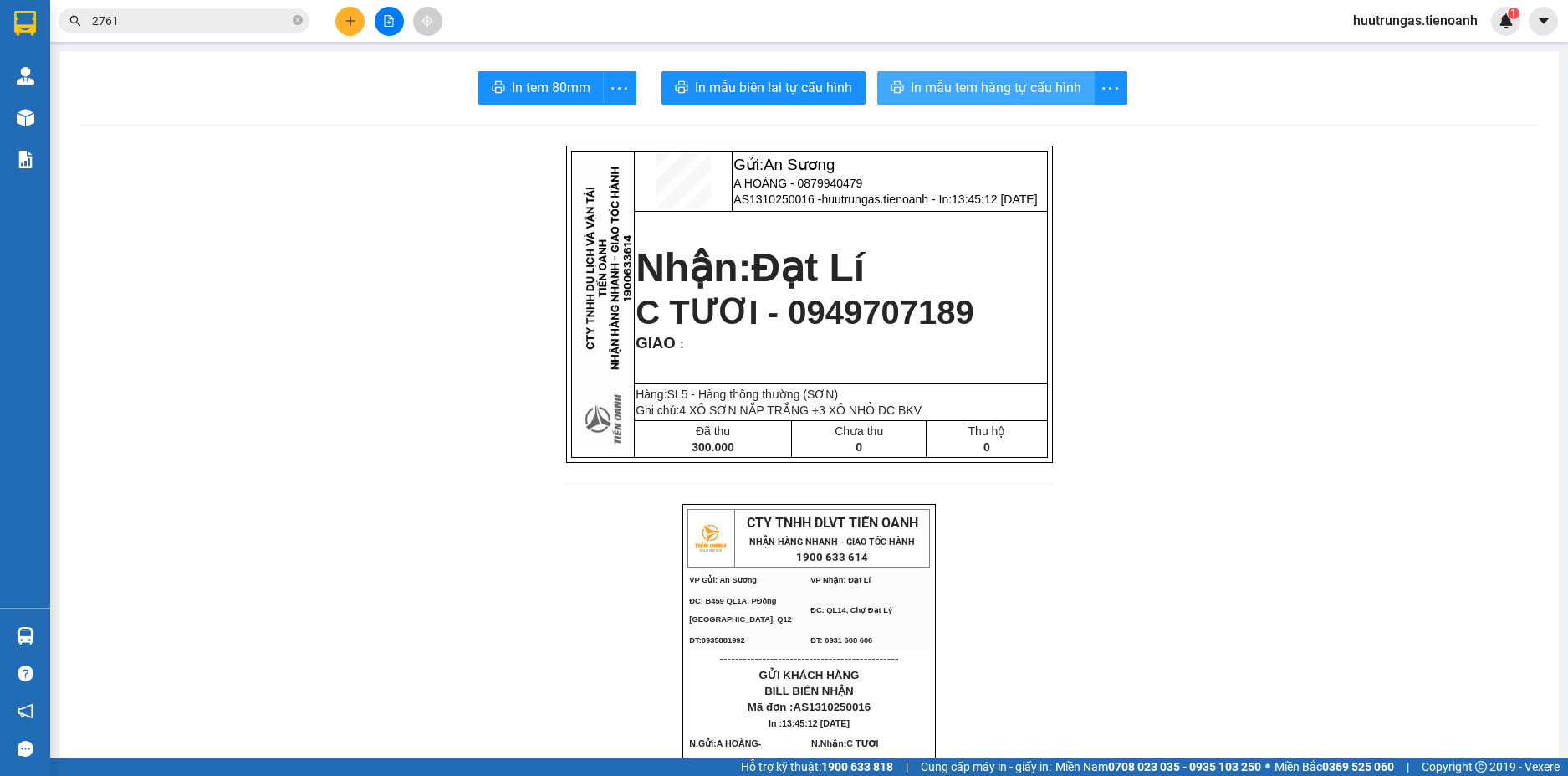
click at [1006, 89] on span "In mẫu tem hàng tự cấu hình" at bounding box center [996, 87] width 170 height 21
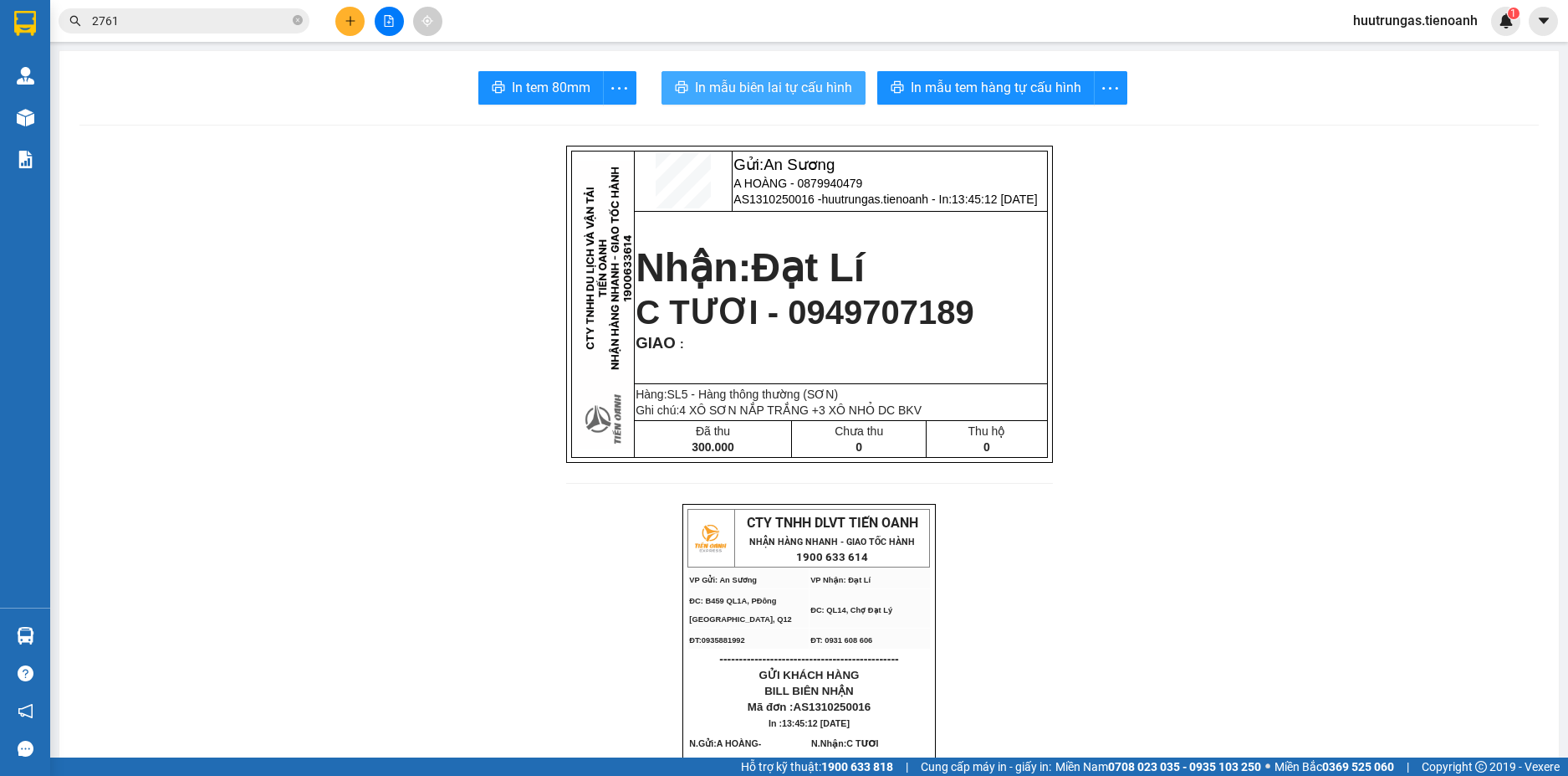
click at [757, 86] on span "In mẫu biên lai tự cấu hình" at bounding box center [774, 87] width 158 height 21
click at [221, 16] on input "2761" at bounding box center [191, 21] width 198 height 18
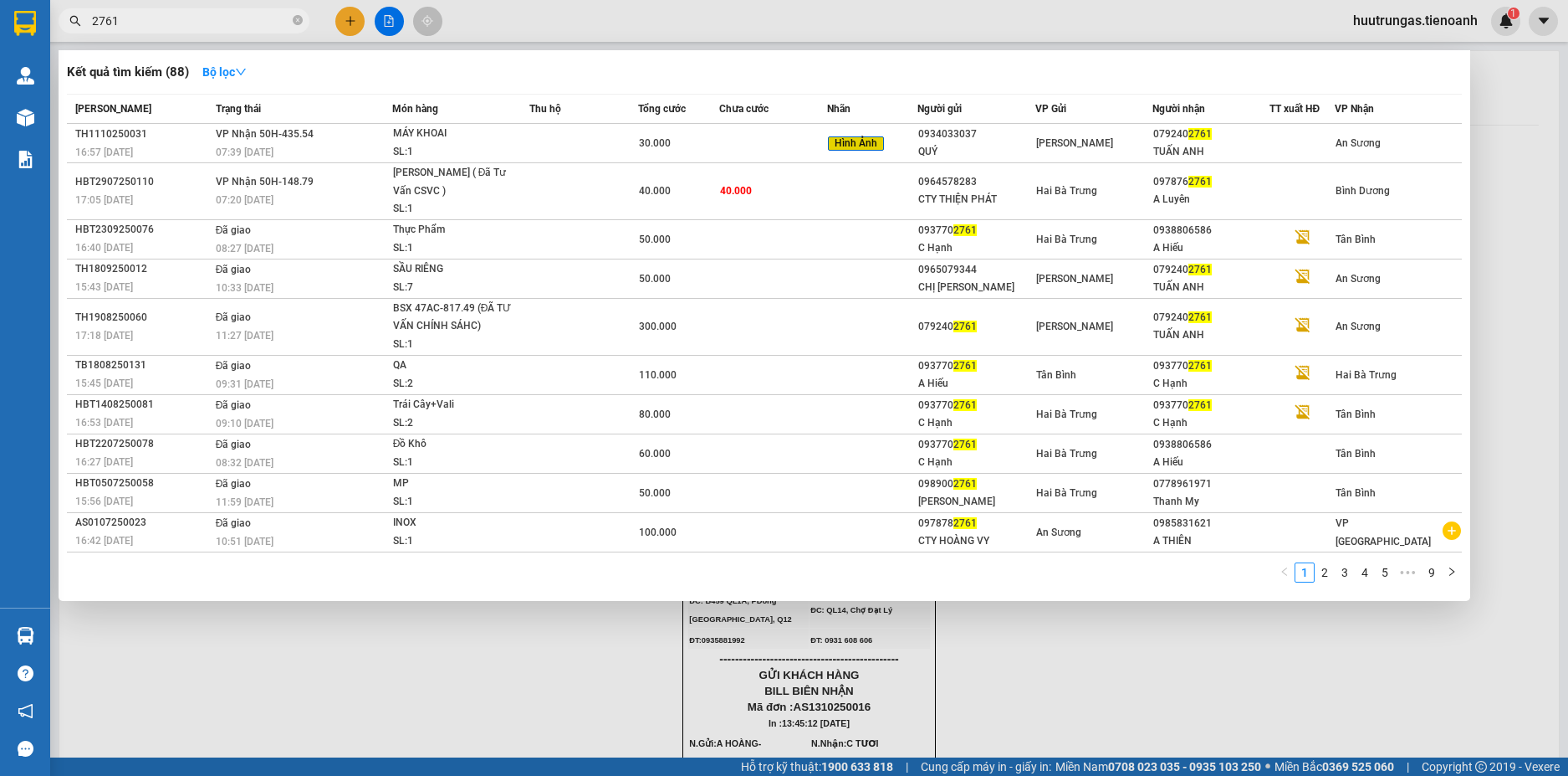
click at [221, 16] on input "2761" at bounding box center [191, 21] width 198 height 18
click at [354, 16] on div at bounding box center [784, 388] width 1568 height 776
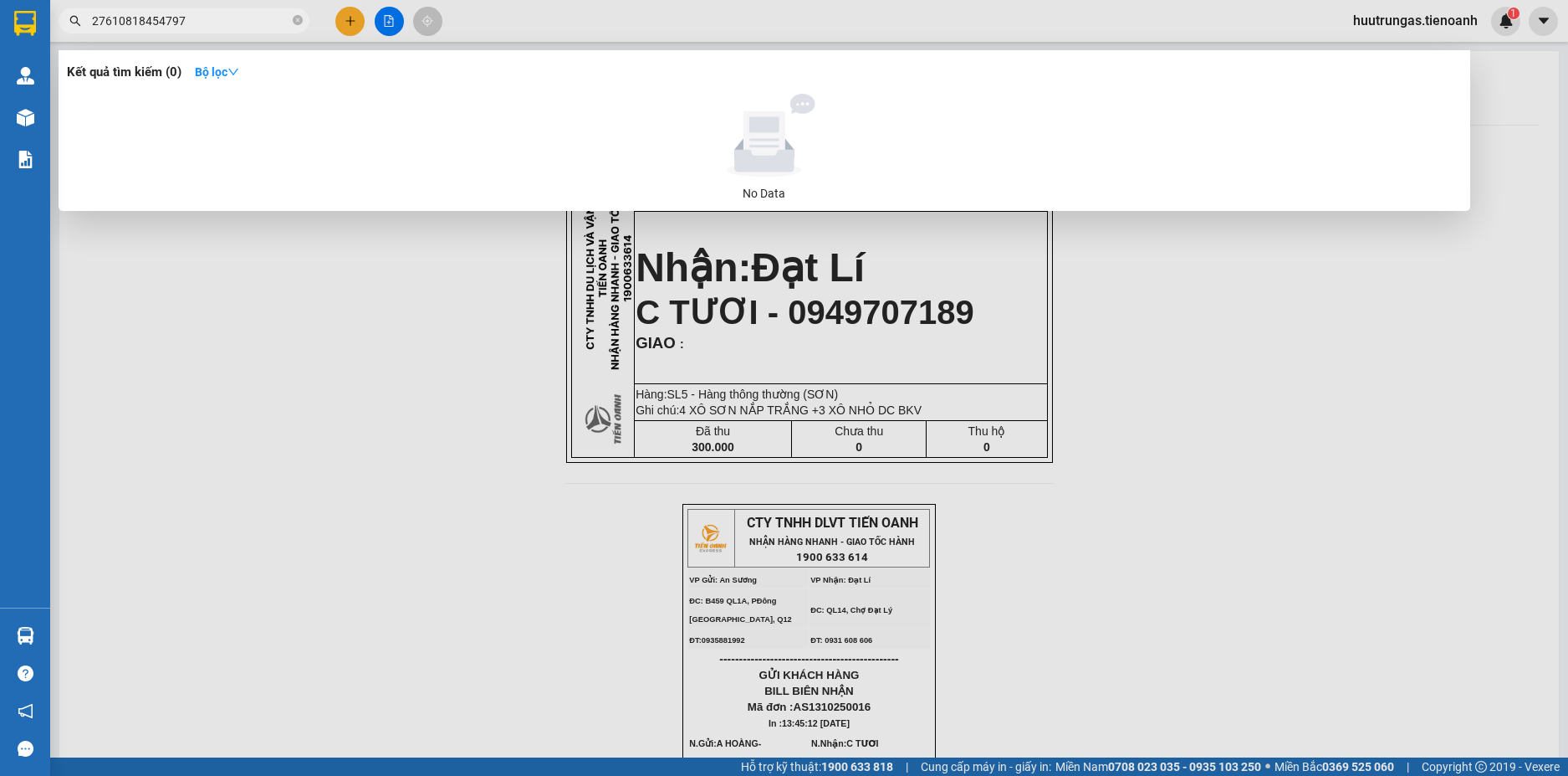
click at [114, 19] on input "27610818454797" at bounding box center [191, 21] width 198 height 18
drag, startPoint x: 114, startPoint y: 19, endPoint x: 73, endPoint y: 24, distance: 41.3
click at [73, 24] on div "27610818454797" at bounding box center [163, 20] width 326 height 25
click at [177, 20] on input "0818454797" at bounding box center [191, 21] width 198 height 18
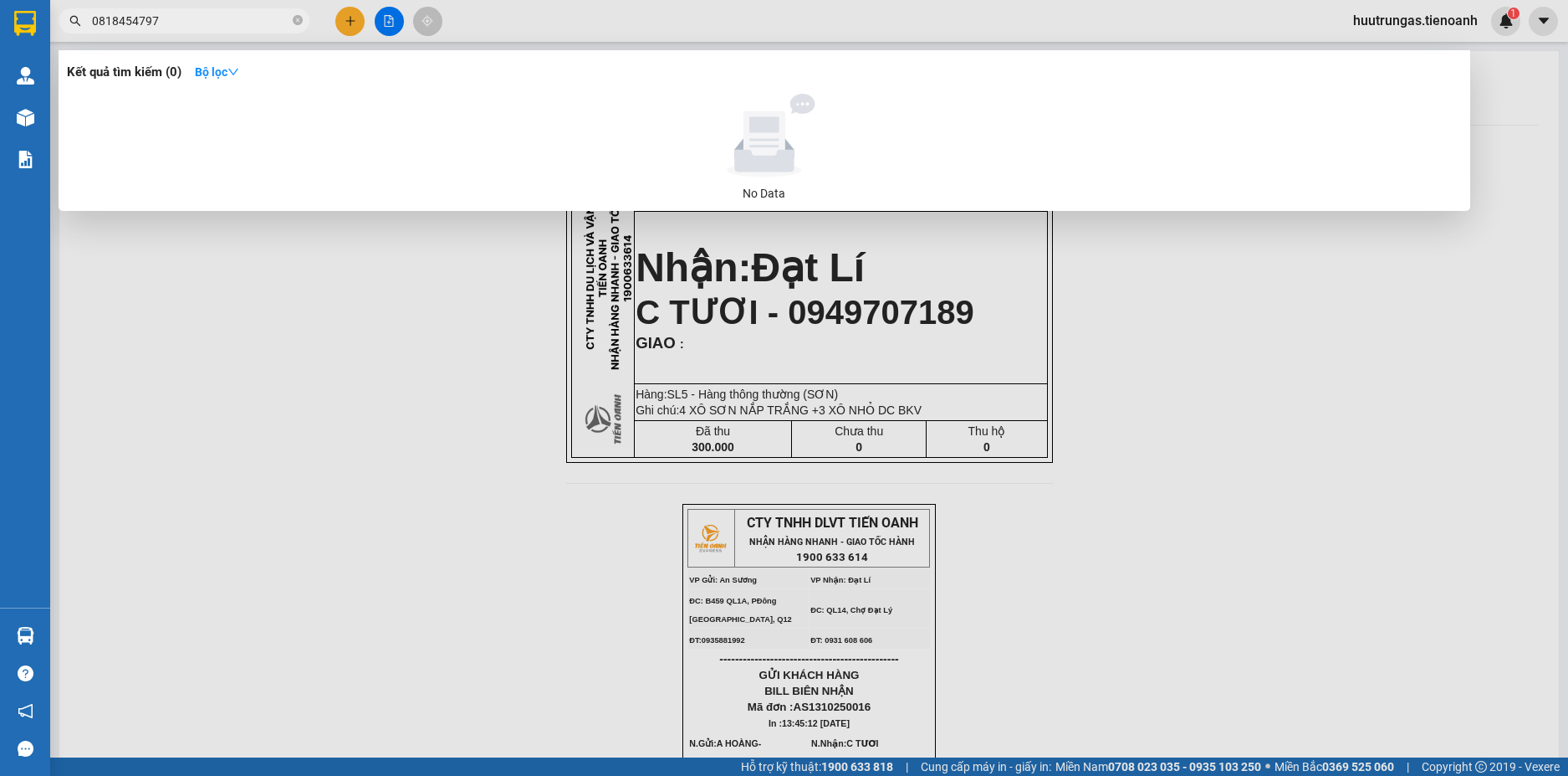
click at [177, 20] on input "0818454797" at bounding box center [191, 21] width 198 height 18
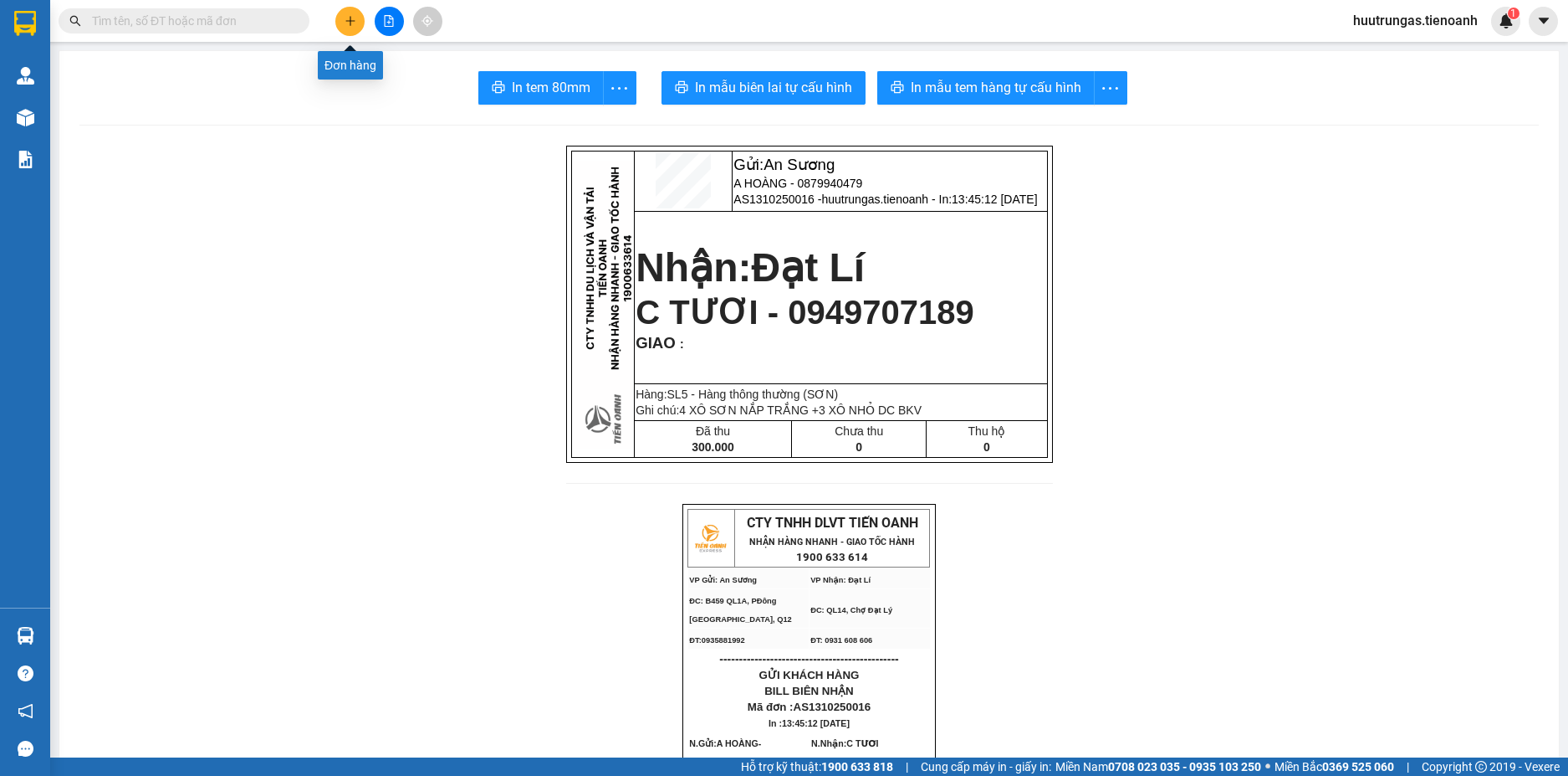
click at [352, 16] on icon "plus" at bounding box center [350, 20] width 12 height 12
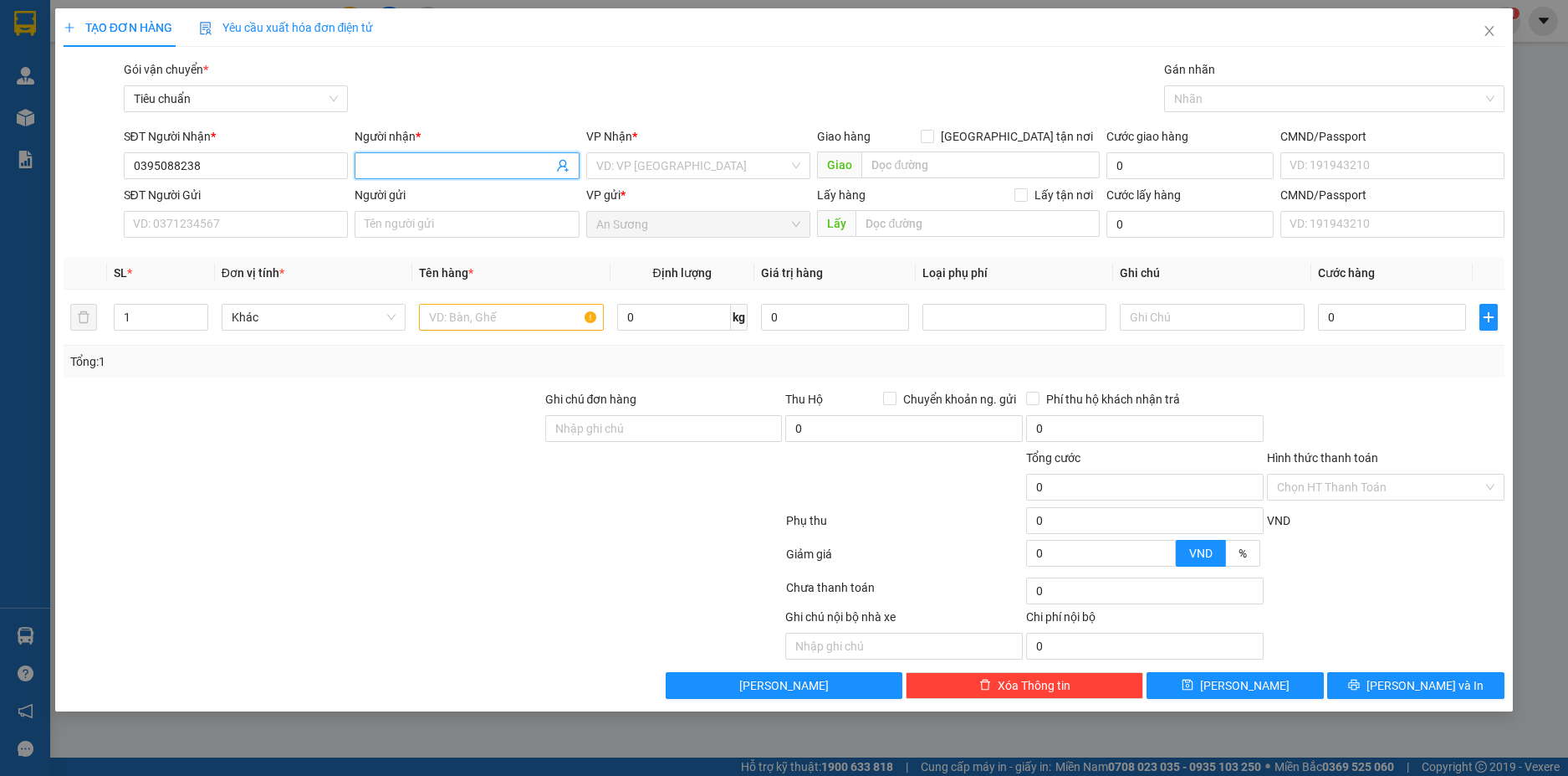
click at [410, 162] on input "Người nhận *" at bounding box center [458, 166] width 188 height 18
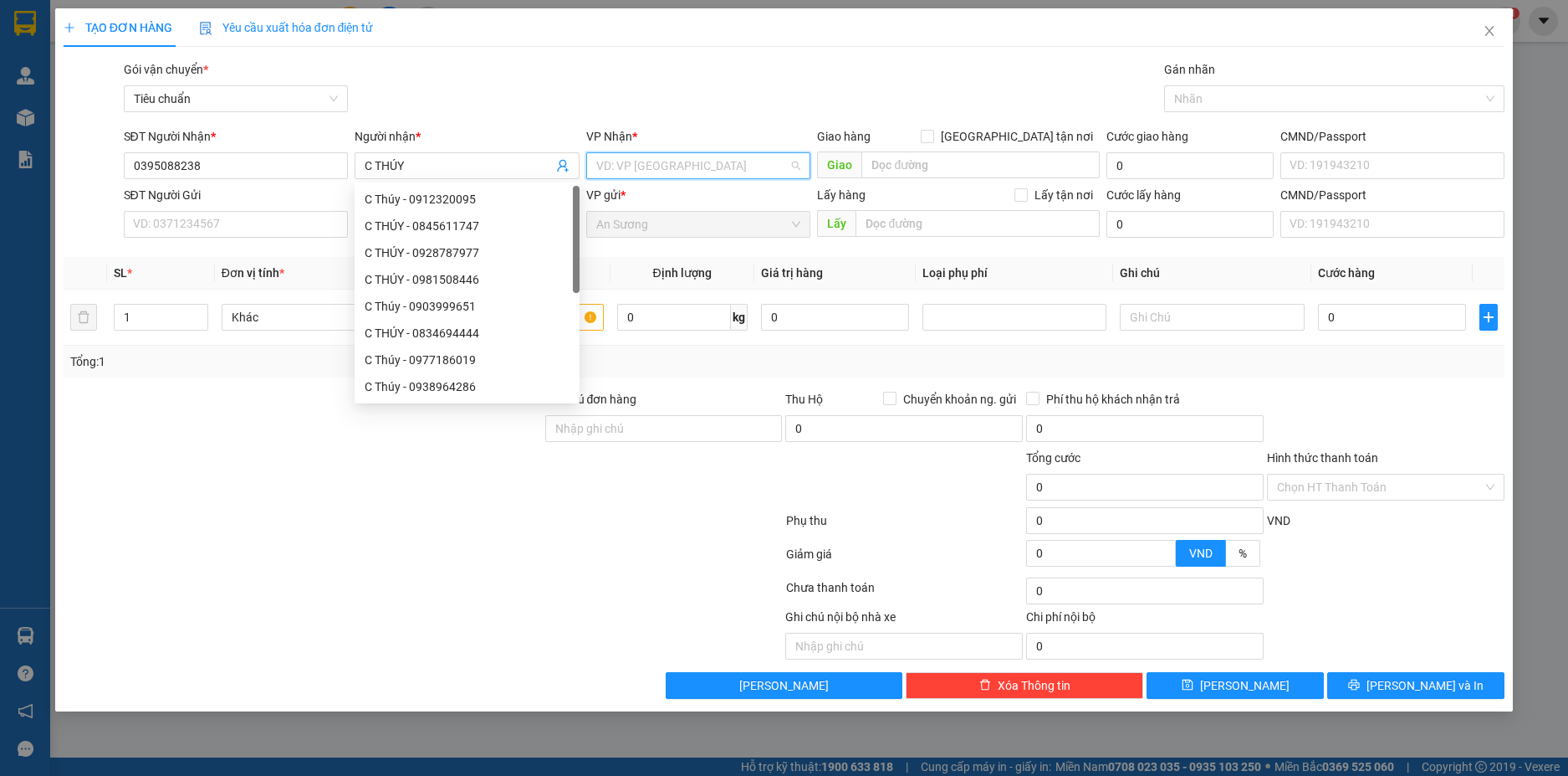
click at [716, 163] on input "search" at bounding box center [692, 165] width 193 height 25
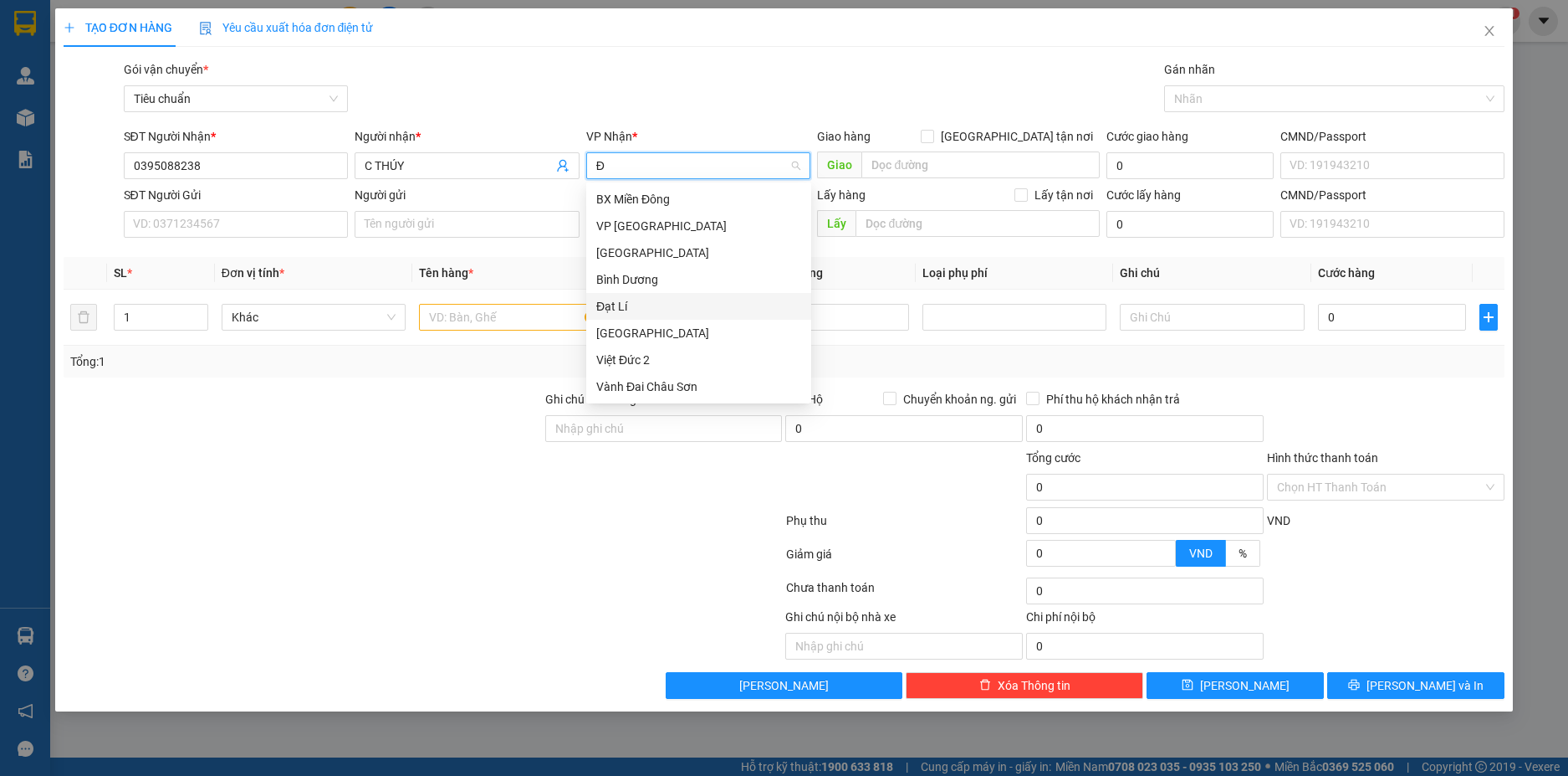
click at [619, 302] on div "Đạt Lí" at bounding box center [699, 306] width 205 height 18
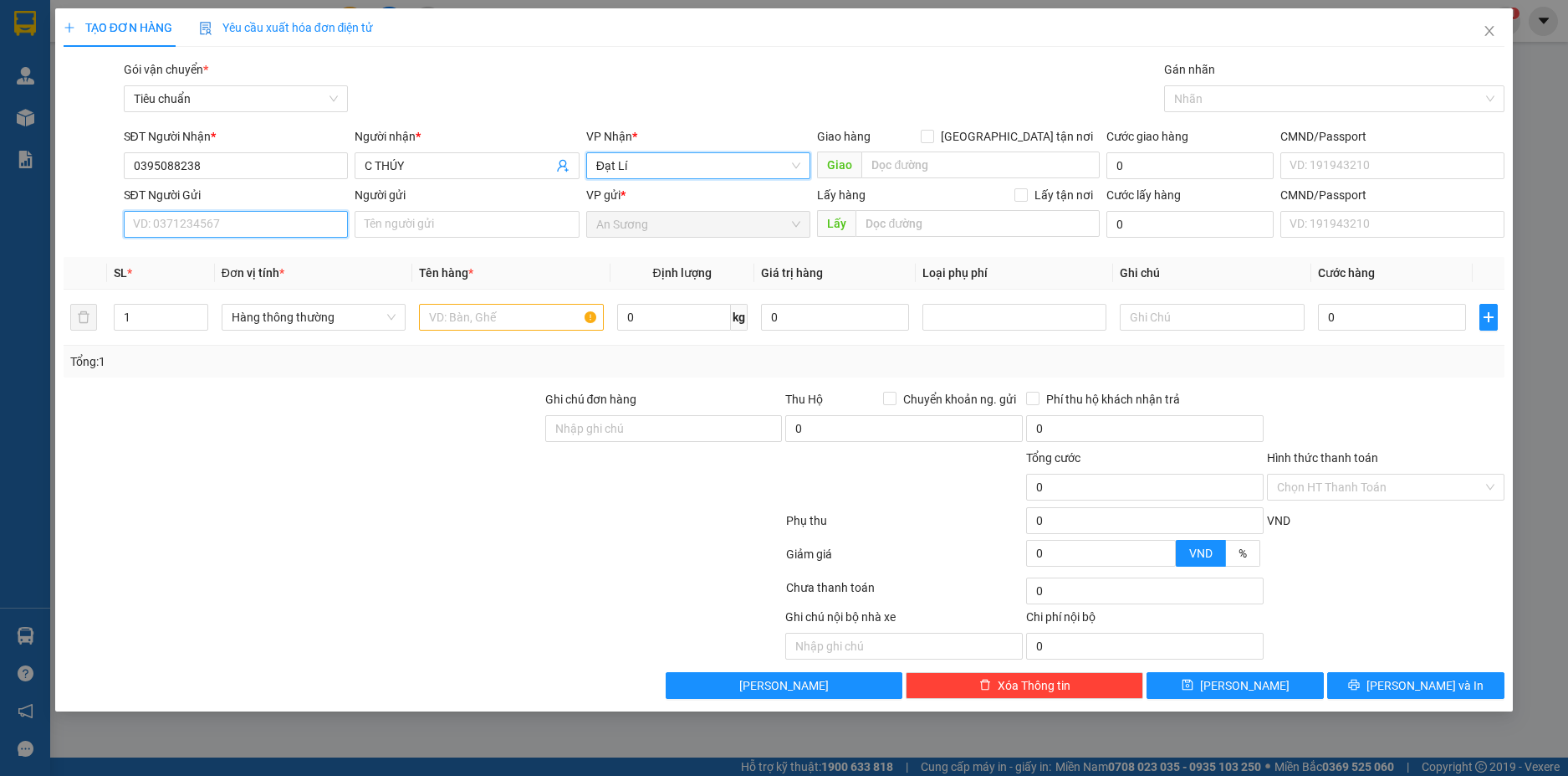
click at [253, 227] on input "SĐT Người Gửi" at bounding box center [236, 224] width 225 height 27
click at [268, 257] on div "0933515228 - A THÁI" at bounding box center [236, 257] width 205 height 18
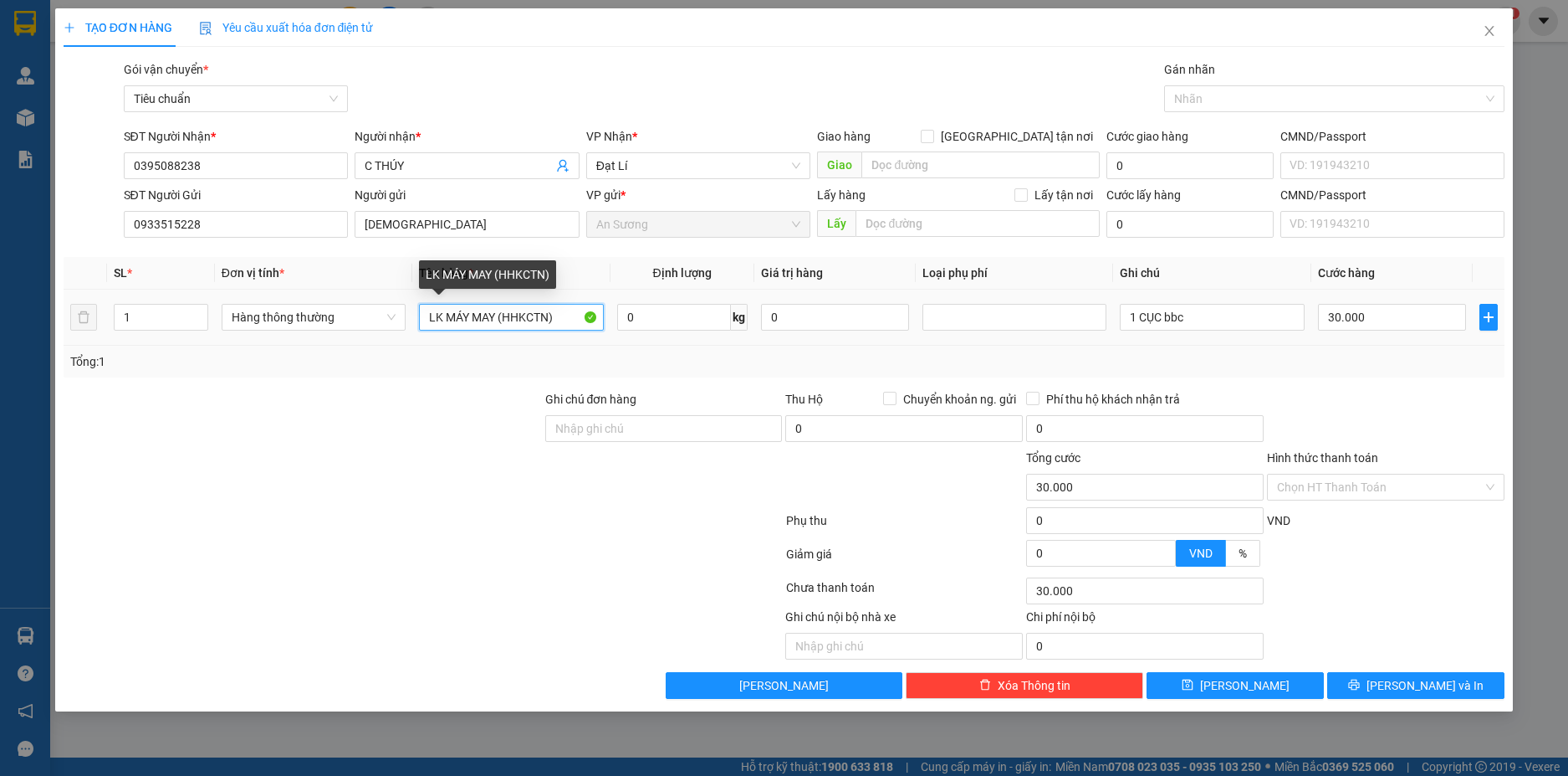
drag, startPoint x: 555, startPoint y: 316, endPoint x: 497, endPoint y: 323, distance: 58.4
click at [497, 323] on input "LK MÁY MAY (HHKCTN)" at bounding box center [511, 317] width 184 height 27
click at [169, 322] on input "1" at bounding box center [160, 316] width 93 height 25
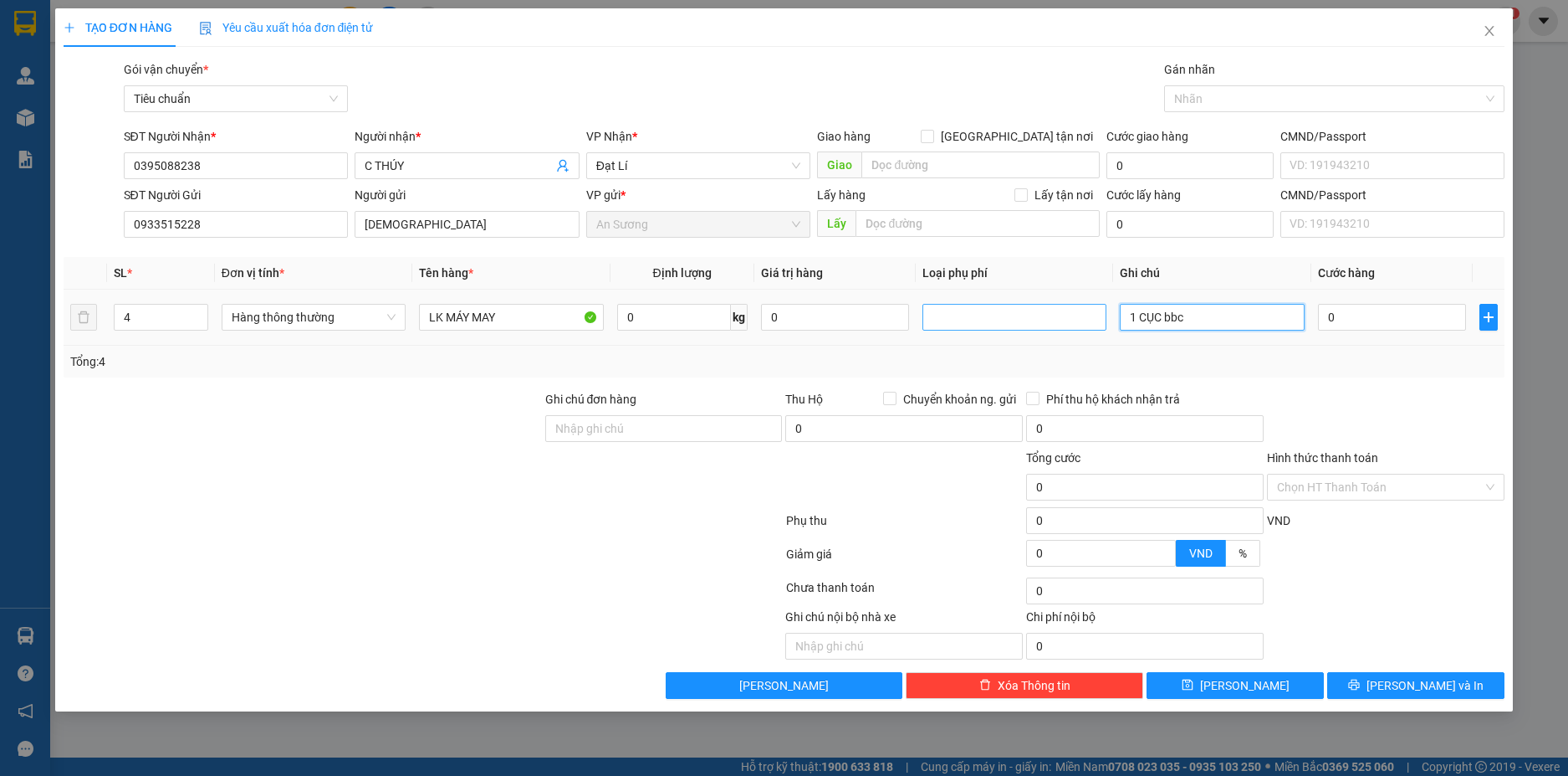
drag, startPoint x: 1182, startPoint y: 316, endPoint x: 1098, endPoint y: 315, distance: 84.0
click at [1098, 315] on tr "4 Hàng thông thường LK MÁY MAY 0 kg 0 1 CỤC bbc 0" at bounding box center [784, 317] width 1443 height 56
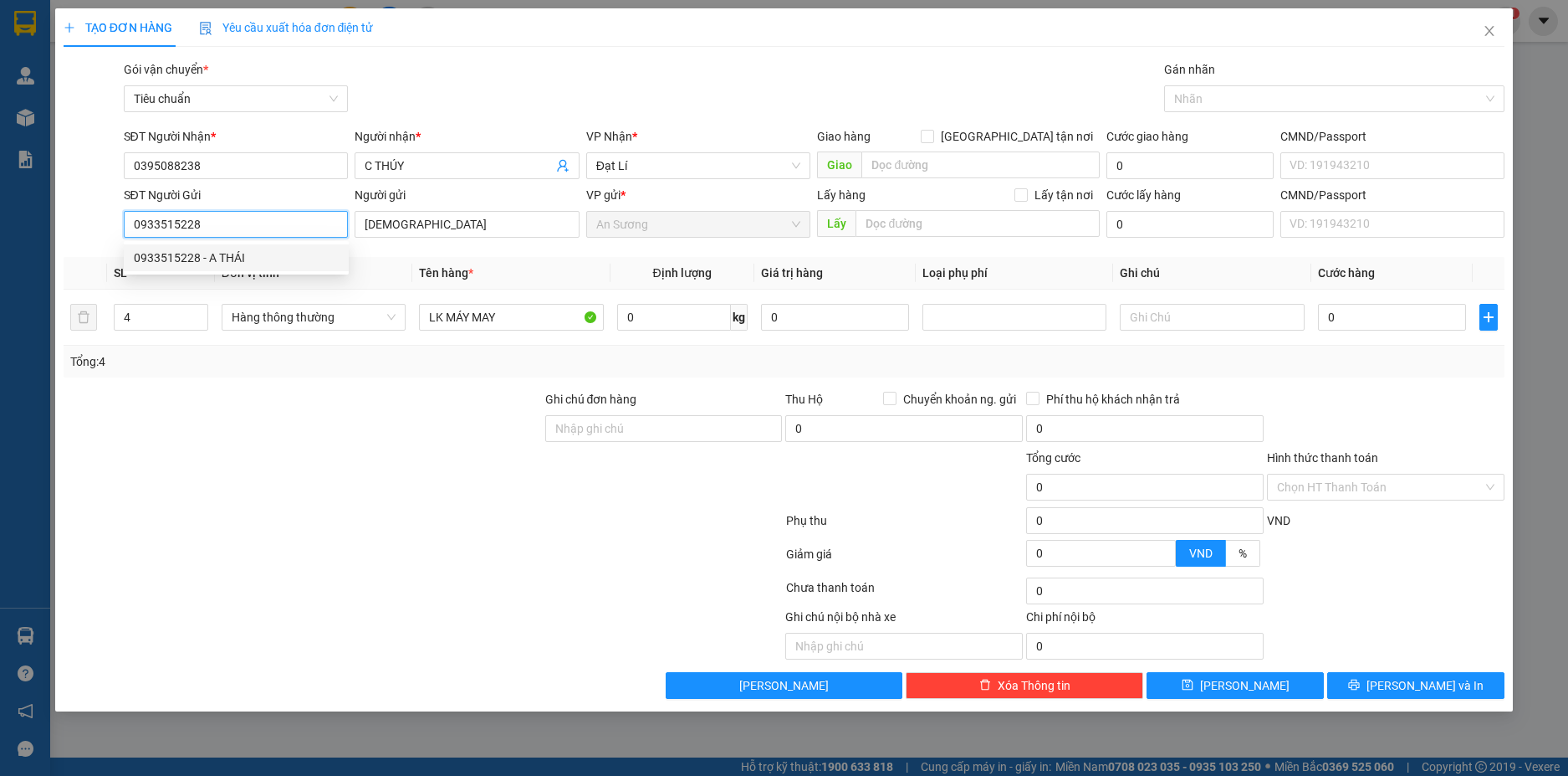
drag, startPoint x: 211, startPoint y: 220, endPoint x: 109, endPoint y: 224, distance: 102.1
click at [109, 224] on div "SĐT Người Gửi 0933515228 Người gửi A THÁI VP gửi * An Sương Lấy hàng Lấy tận nơ…" at bounding box center [785, 215] width 1445 height 59
click at [275, 515] on div at bounding box center [423, 523] width 723 height 34
click at [656, 319] on input "0" at bounding box center [674, 317] width 114 height 27
click at [1159, 337] on td at bounding box center [1213, 317] width 198 height 56
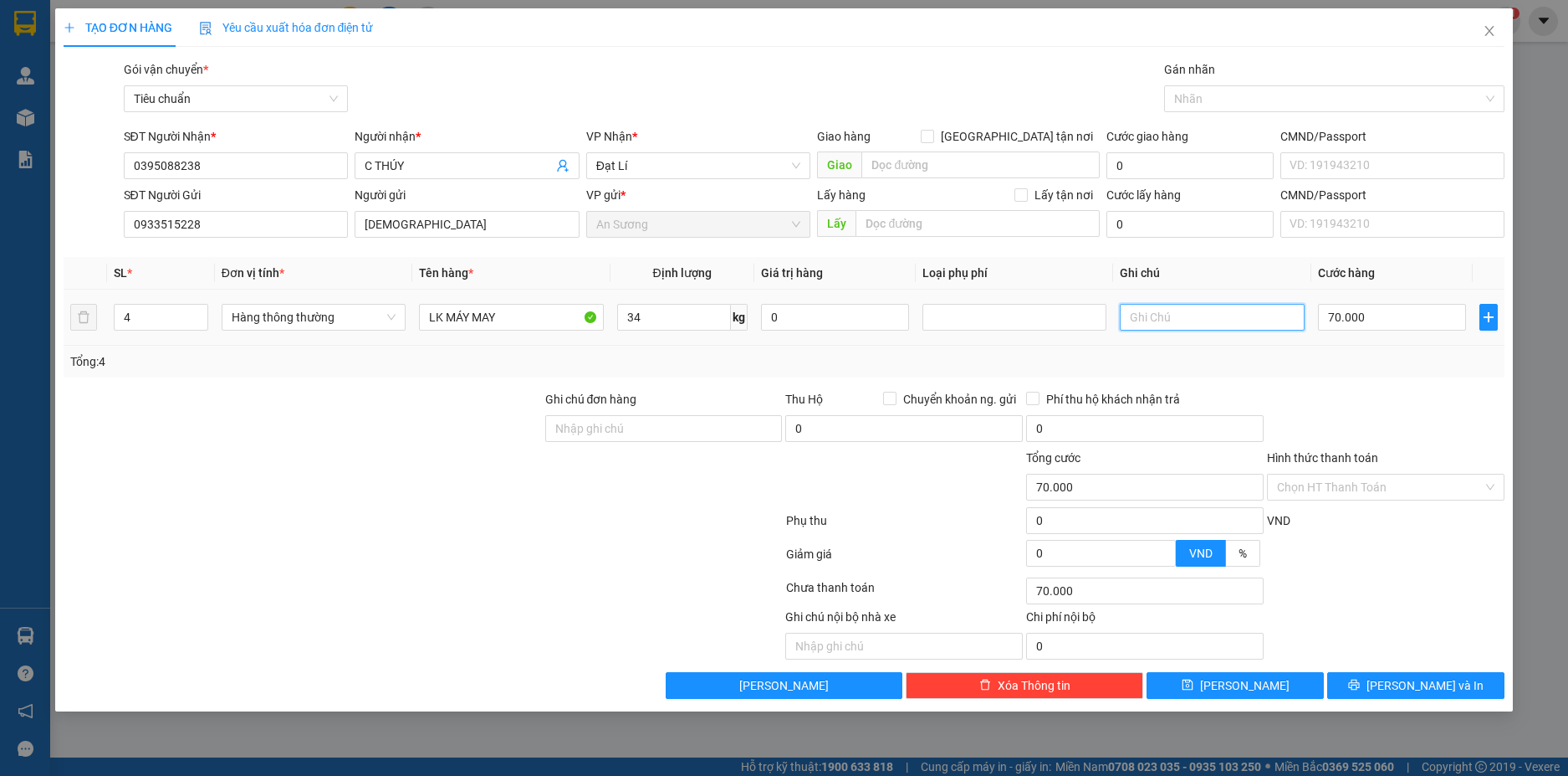
click at [1155, 323] on input "text" at bounding box center [1212, 317] width 184 height 27
click at [1411, 304] on input "70.000" at bounding box center [1392, 317] width 148 height 27
click at [1374, 390] on div at bounding box center [1386, 420] width 241 height 59
click at [1442, 687] on span "[PERSON_NAME] và In" at bounding box center [1425, 685] width 117 height 18
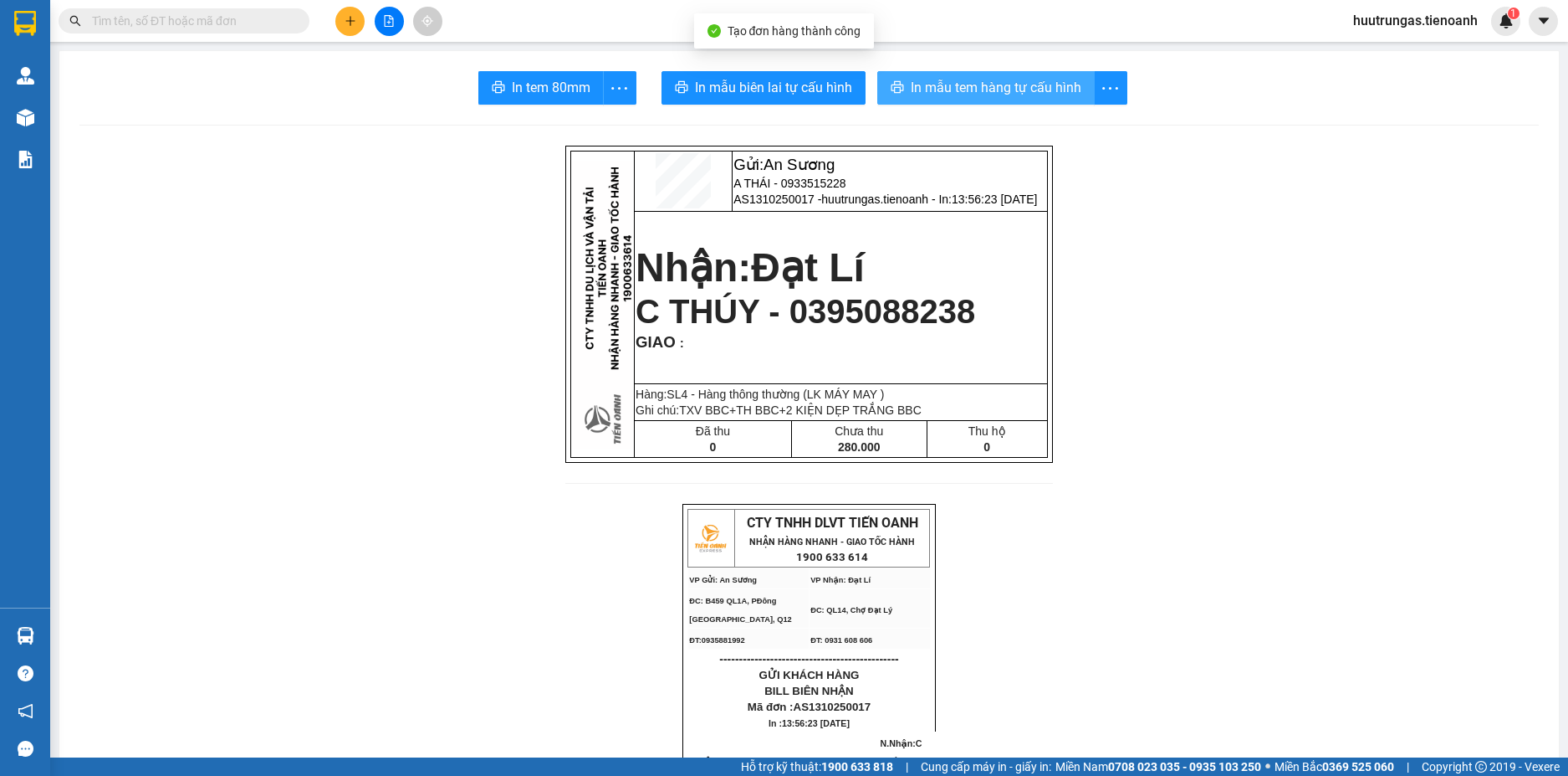
click at [993, 82] on span "In mẫu tem hàng tự cấu hình" at bounding box center [996, 87] width 170 height 21
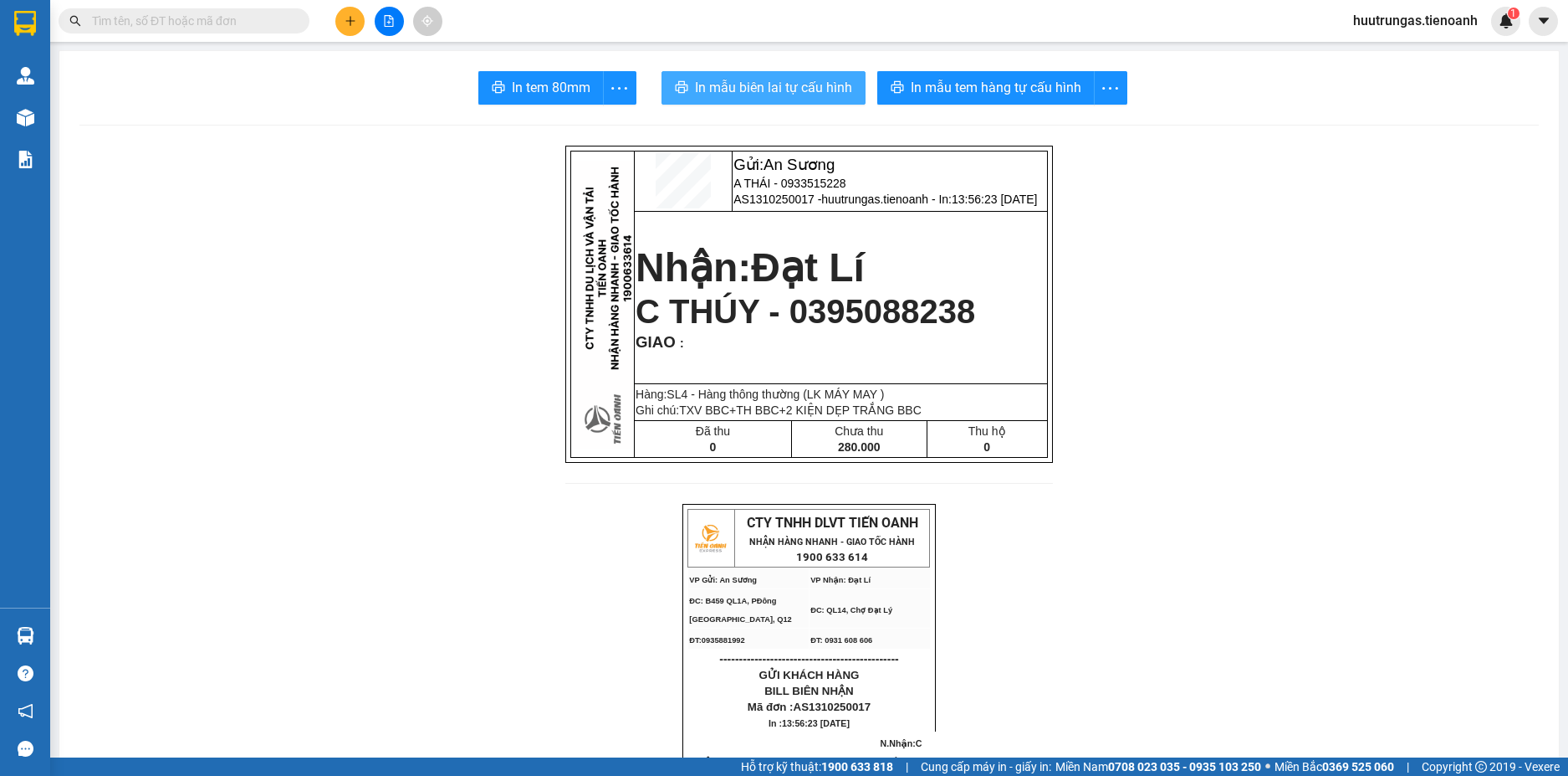
click at [788, 88] on span "In mẫu biên lai tự cấu hình" at bounding box center [774, 87] width 158 height 21
click at [356, 13] on button at bounding box center [350, 21] width 29 height 29
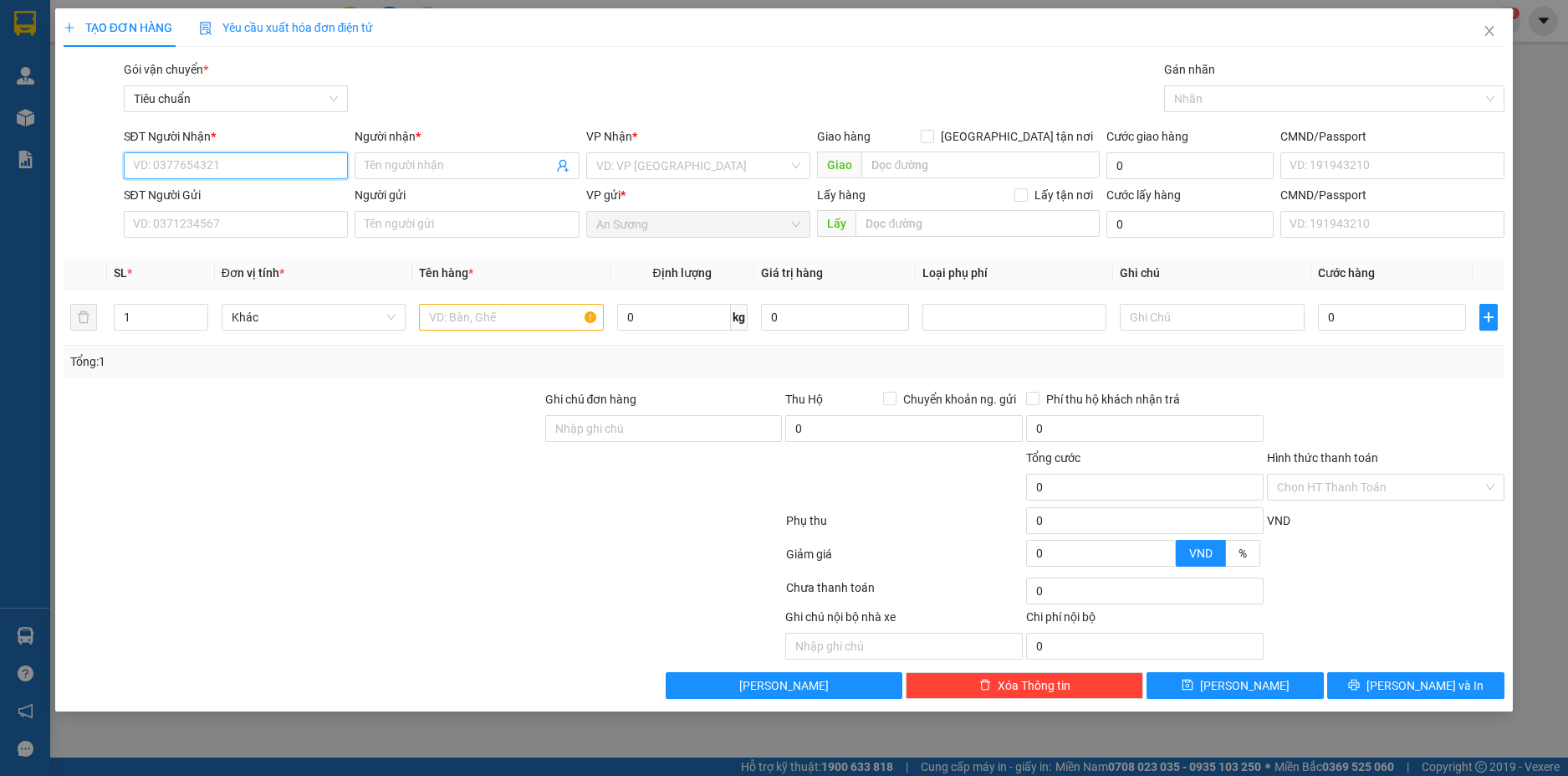
click at [266, 167] on input "SĐT Người Nhận *" at bounding box center [236, 165] width 225 height 27
click at [277, 200] on div "0923768516 - HOÀN NGỌC" at bounding box center [236, 199] width 205 height 18
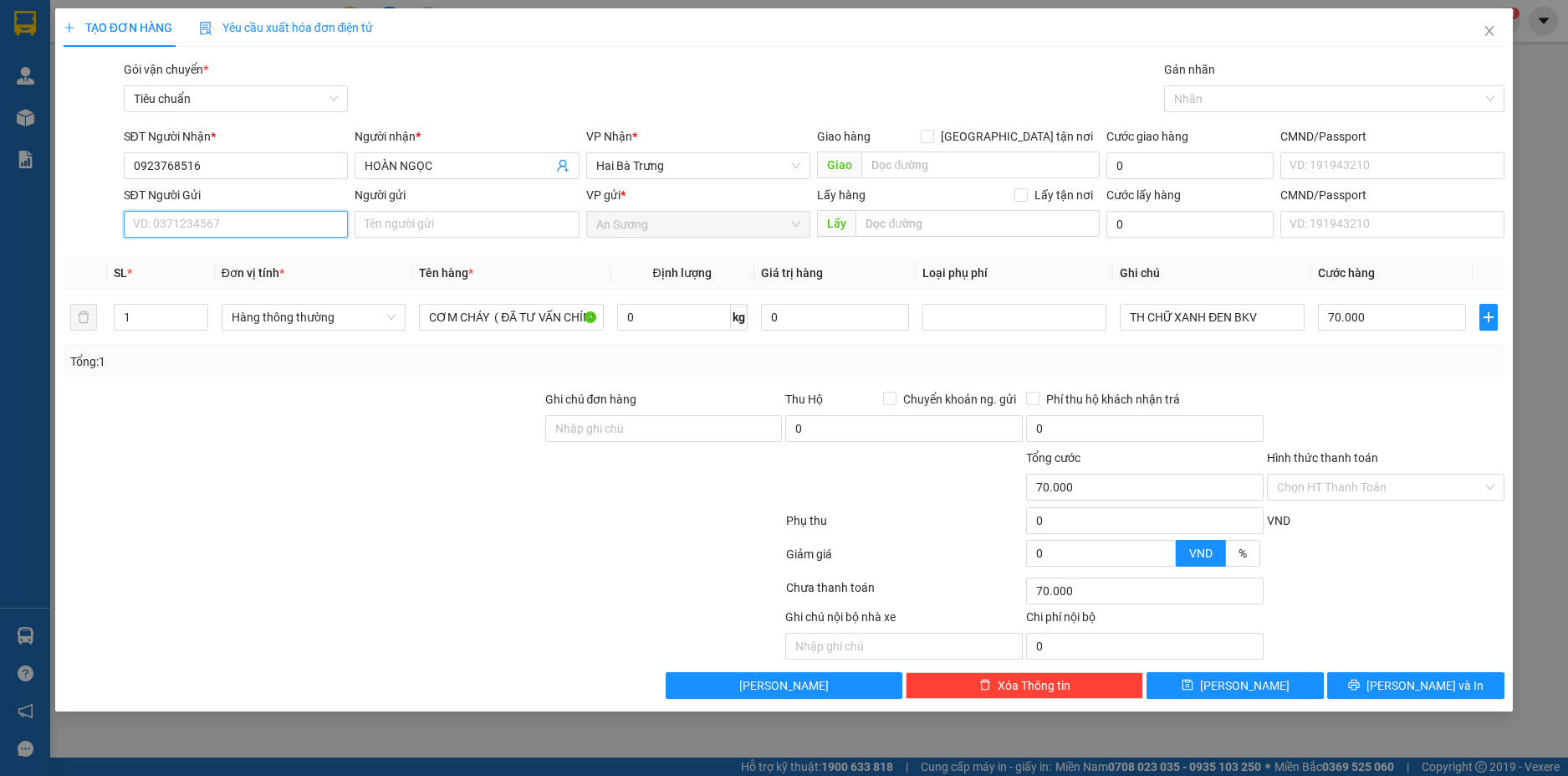
click at [289, 227] on input "SĐT Người Gửi" at bounding box center [236, 224] width 225 height 27
click at [266, 257] on div "0333771676 - A THIỆN" at bounding box center [236, 257] width 205 height 18
click at [685, 322] on input "0" at bounding box center [674, 317] width 114 height 27
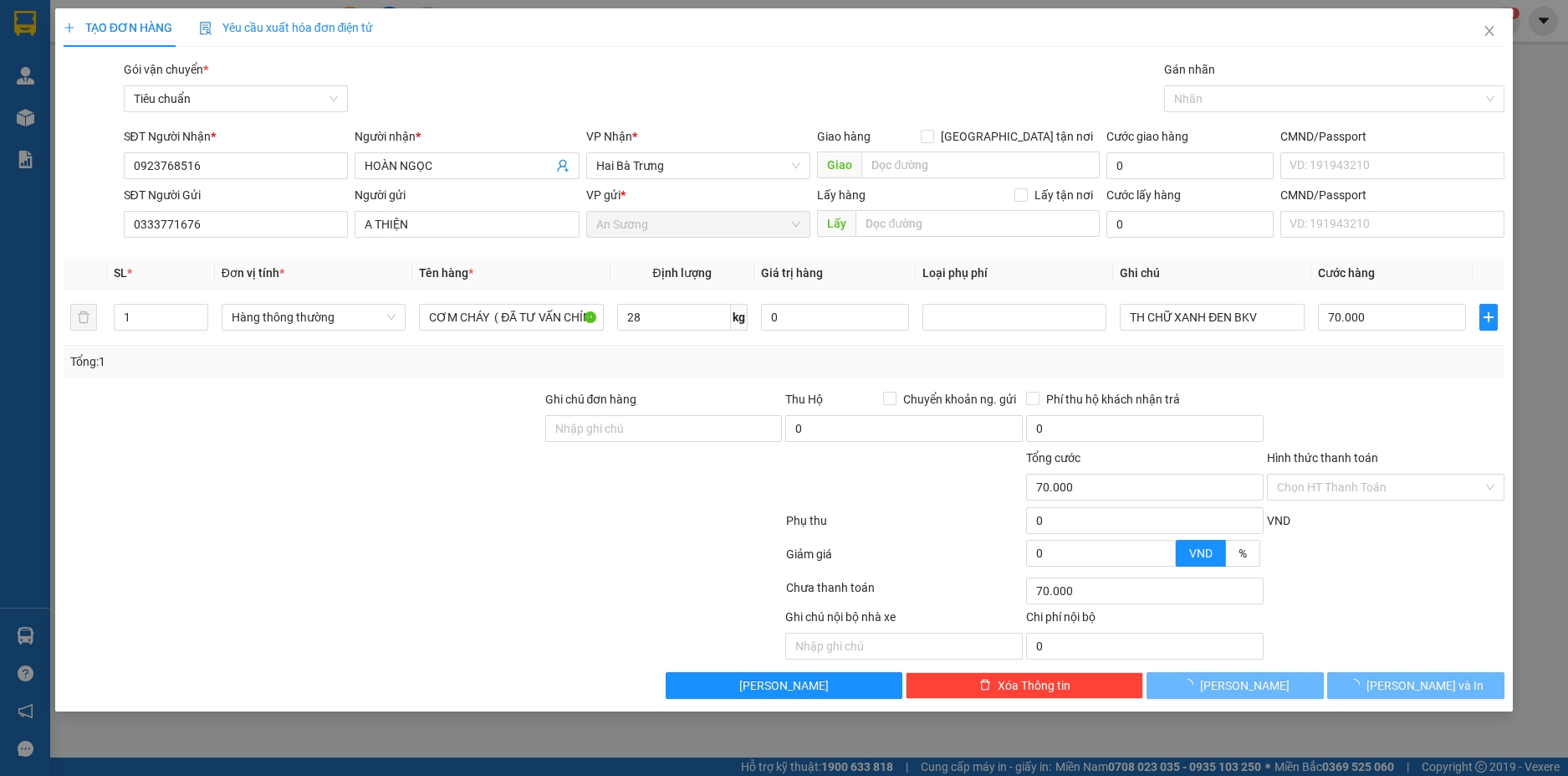
click at [1346, 370] on div "Tổng: 1" at bounding box center [785, 362] width 1429 height 18
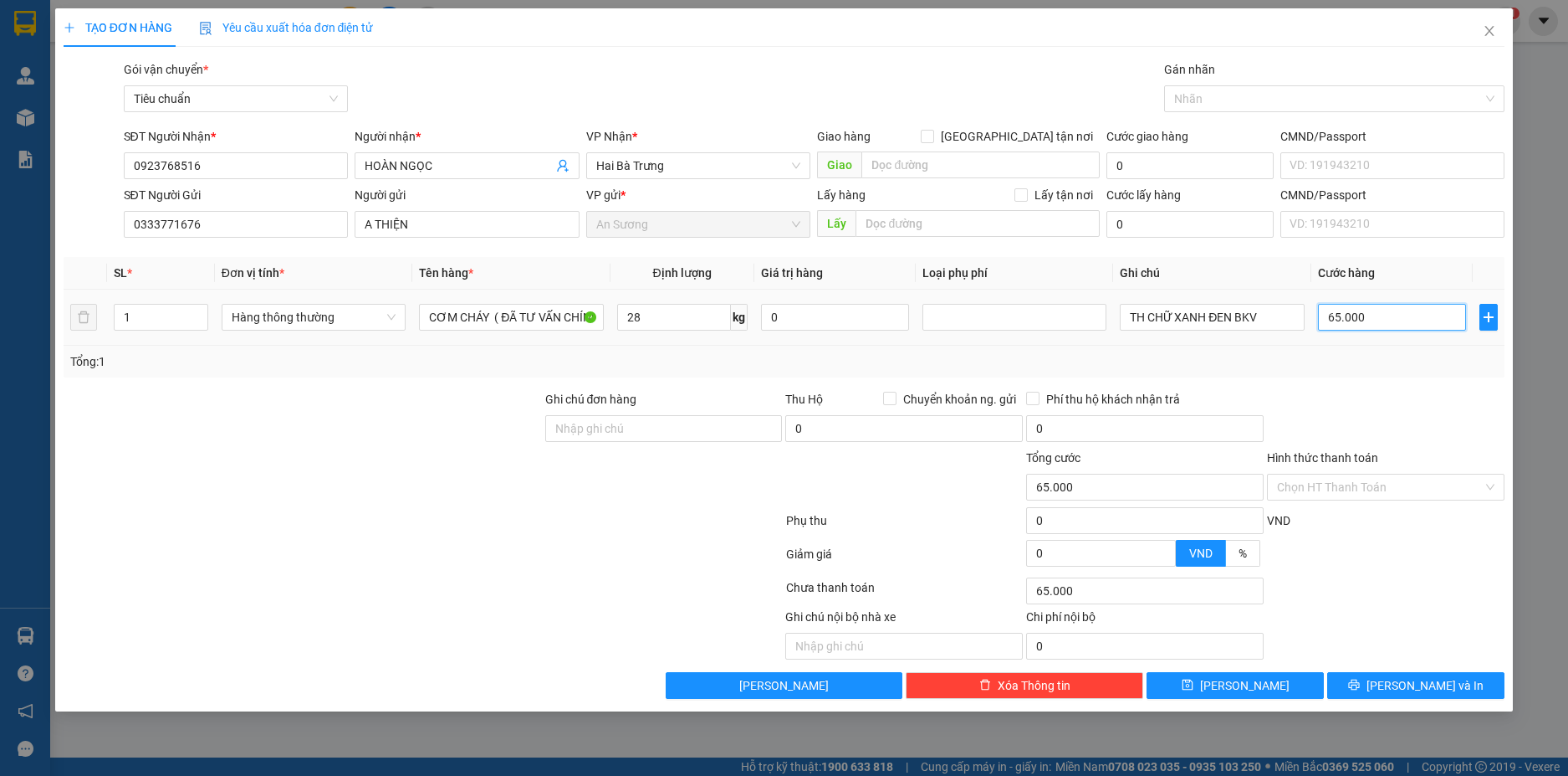
click at [1410, 315] on input "65.000" at bounding box center [1392, 317] width 148 height 27
click at [1400, 395] on div at bounding box center [1386, 420] width 241 height 59
click at [1433, 679] on span "[PERSON_NAME] và In" at bounding box center [1425, 685] width 117 height 18
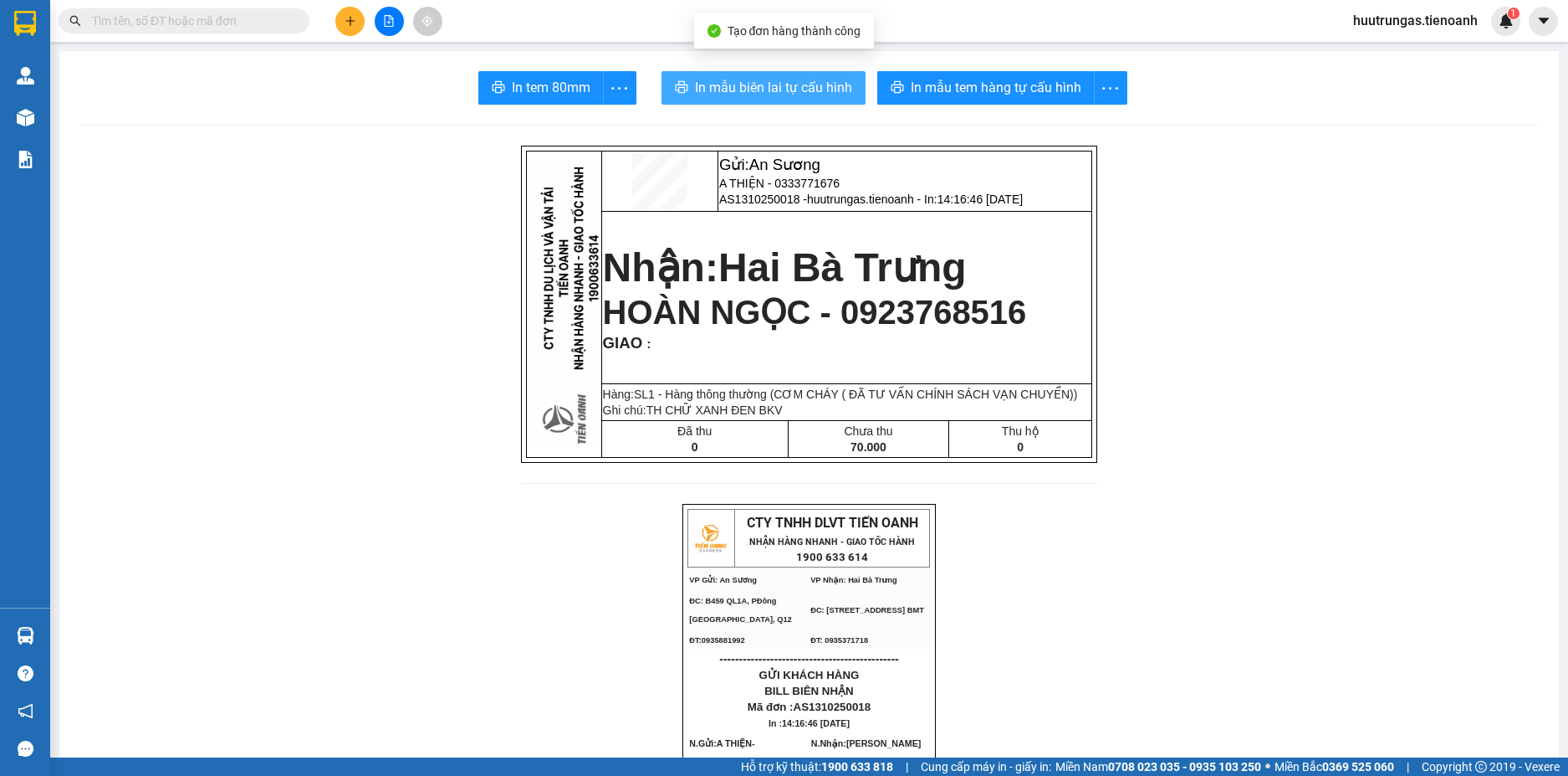
click at [819, 90] on span "In mẫu biên lai tự cấu hình" at bounding box center [774, 87] width 158 height 21
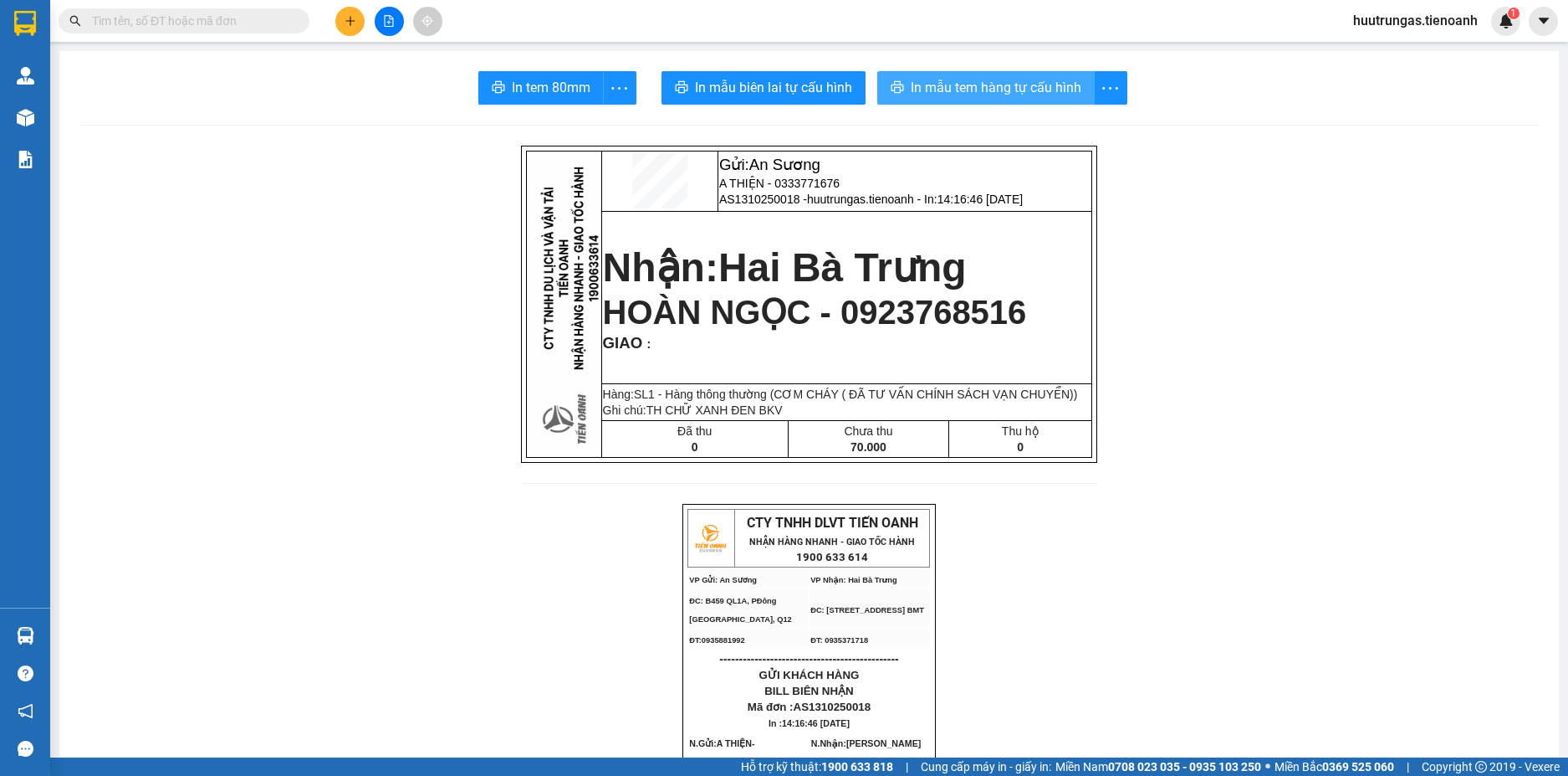
click at [983, 91] on span "In mẫu tem hàng tự cấu hình" at bounding box center [996, 87] width 170 height 21
click at [357, 25] on button at bounding box center [350, 21] width 29 height 29
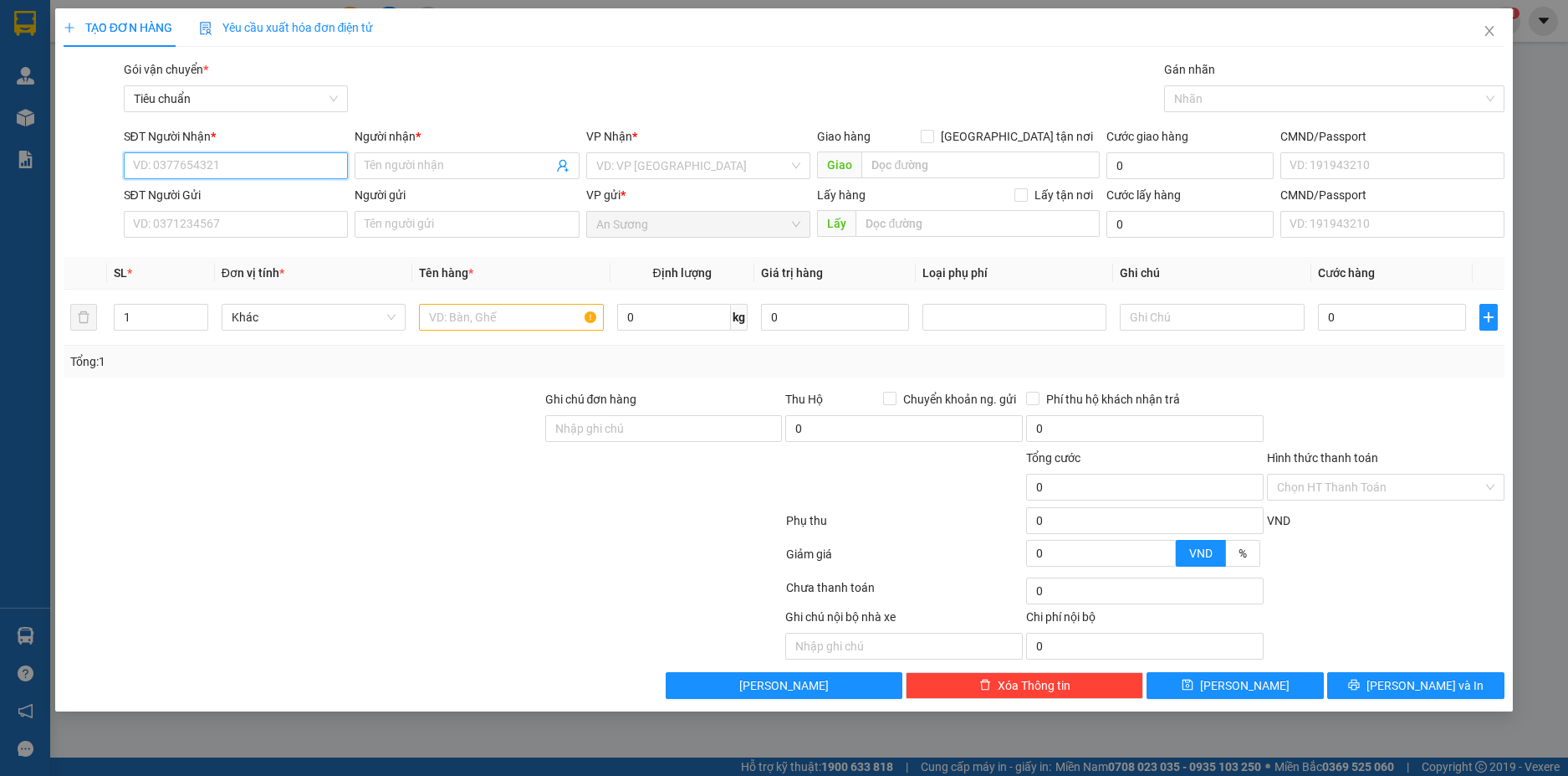
click at [212, 169] on input "SĐT Người Nhận *" at bounding box center [236, 165] width 225 height 27
click at [259, 202] on div "0938369576 - A SINH" at bounding box center [236, 199] width 205 height 18
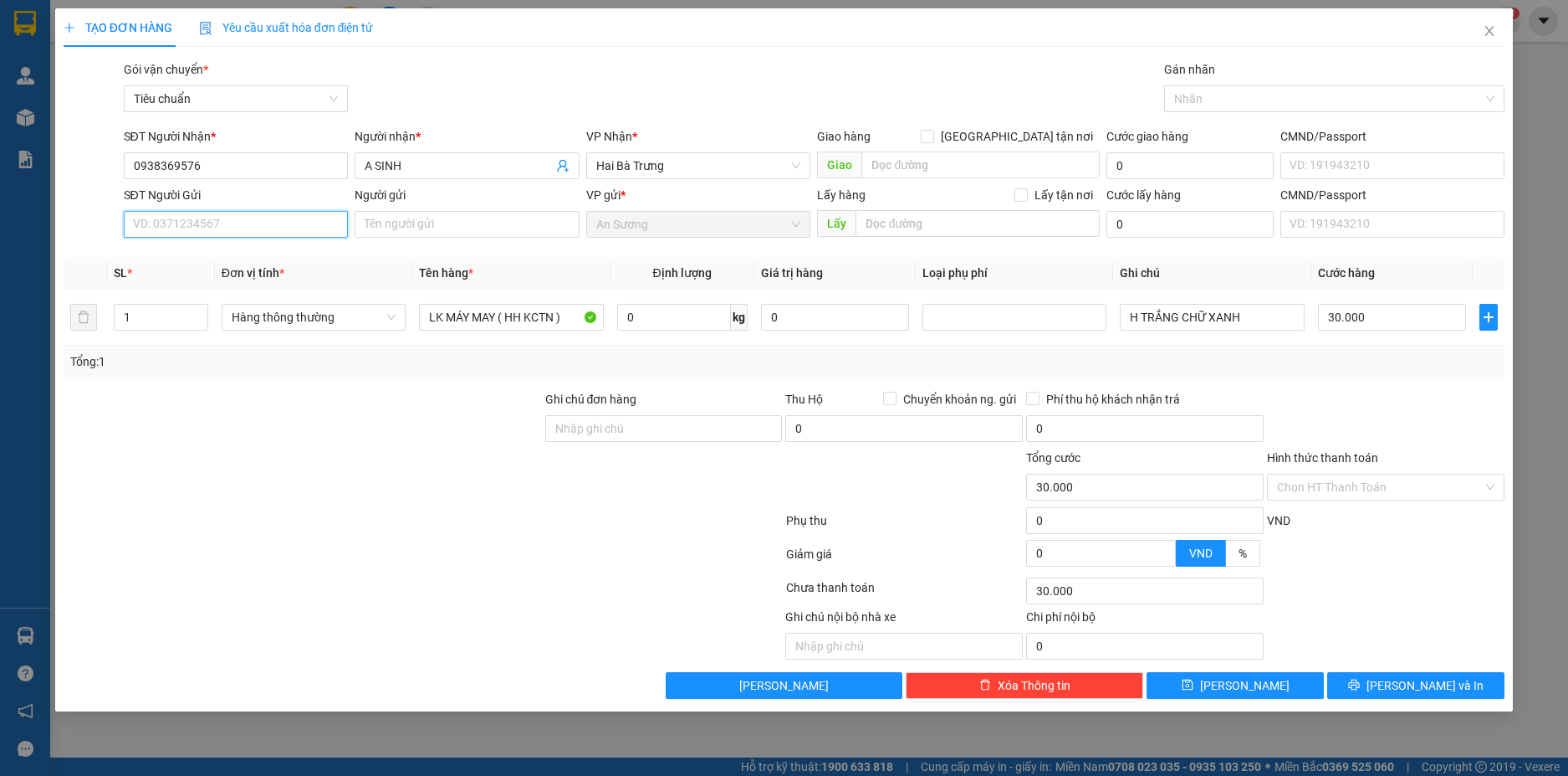
click at [256, 224] on input "SĐT Người Gửi" at bounding box center [236, 224] width 225 height 27
click at [281, 257] on div "0909455490 - C NHÃ" at bounding box center [236, 257] width 205 height 18
click at [658, 323] on input "0" at bounding box center [674, 317] width 114 height 27
drag, startPoint x: 1143, startPoint y: 358, endPoint x: 1151, endPoint y: 347, distance: 13.6
click at [1143, 357] on div "Tổng: 3" at bounding box center [785, 362] width 1429 height 18
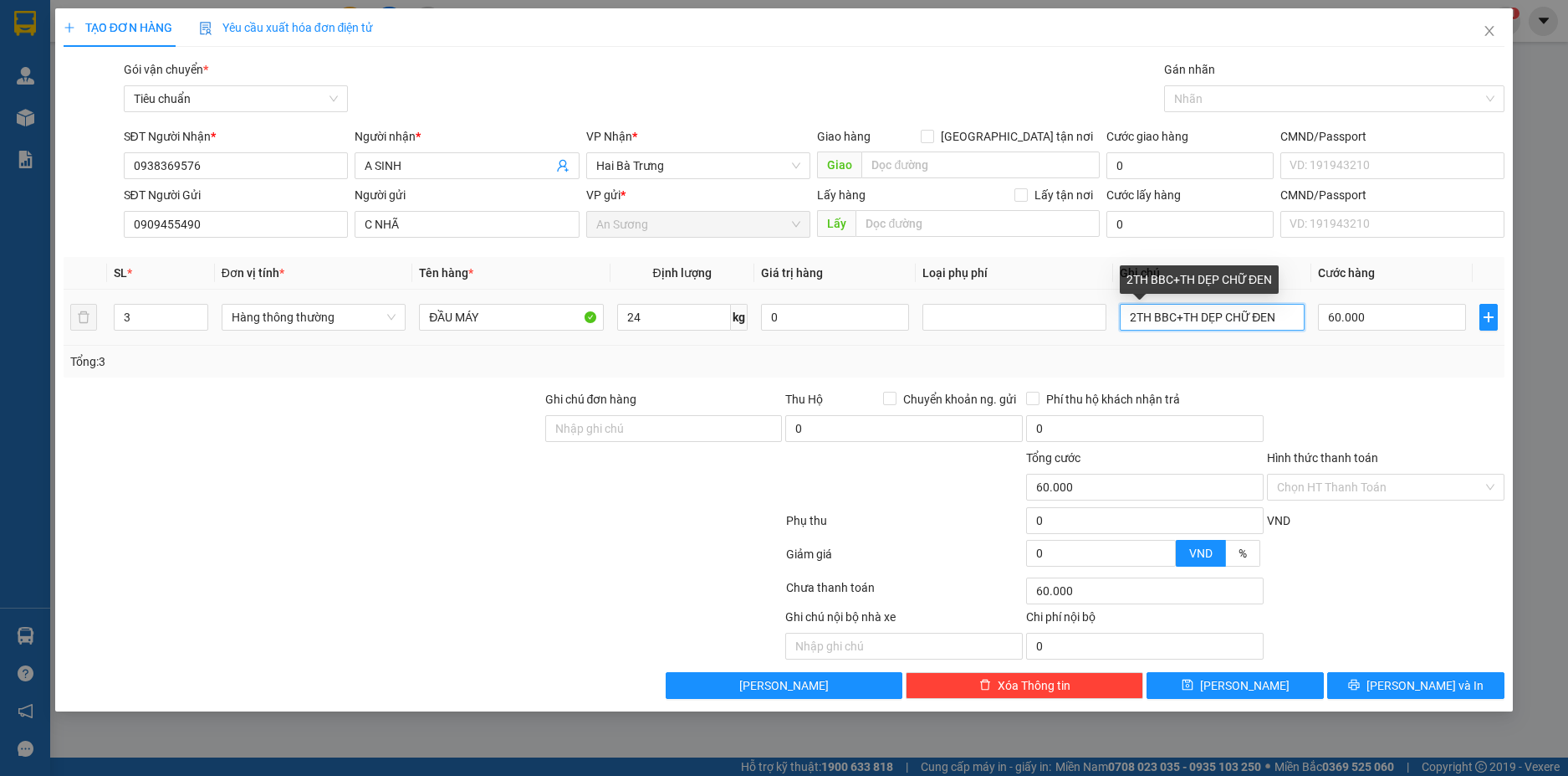
click at [1252, 318] on input "2TH BBC+TH DẸP CHỮ ĐEN" at bounding box center [1212, 317] width 184 height 27
click at [1371, 319] on input "60.000" at bounding box center [1392, 317] width 148 height 27
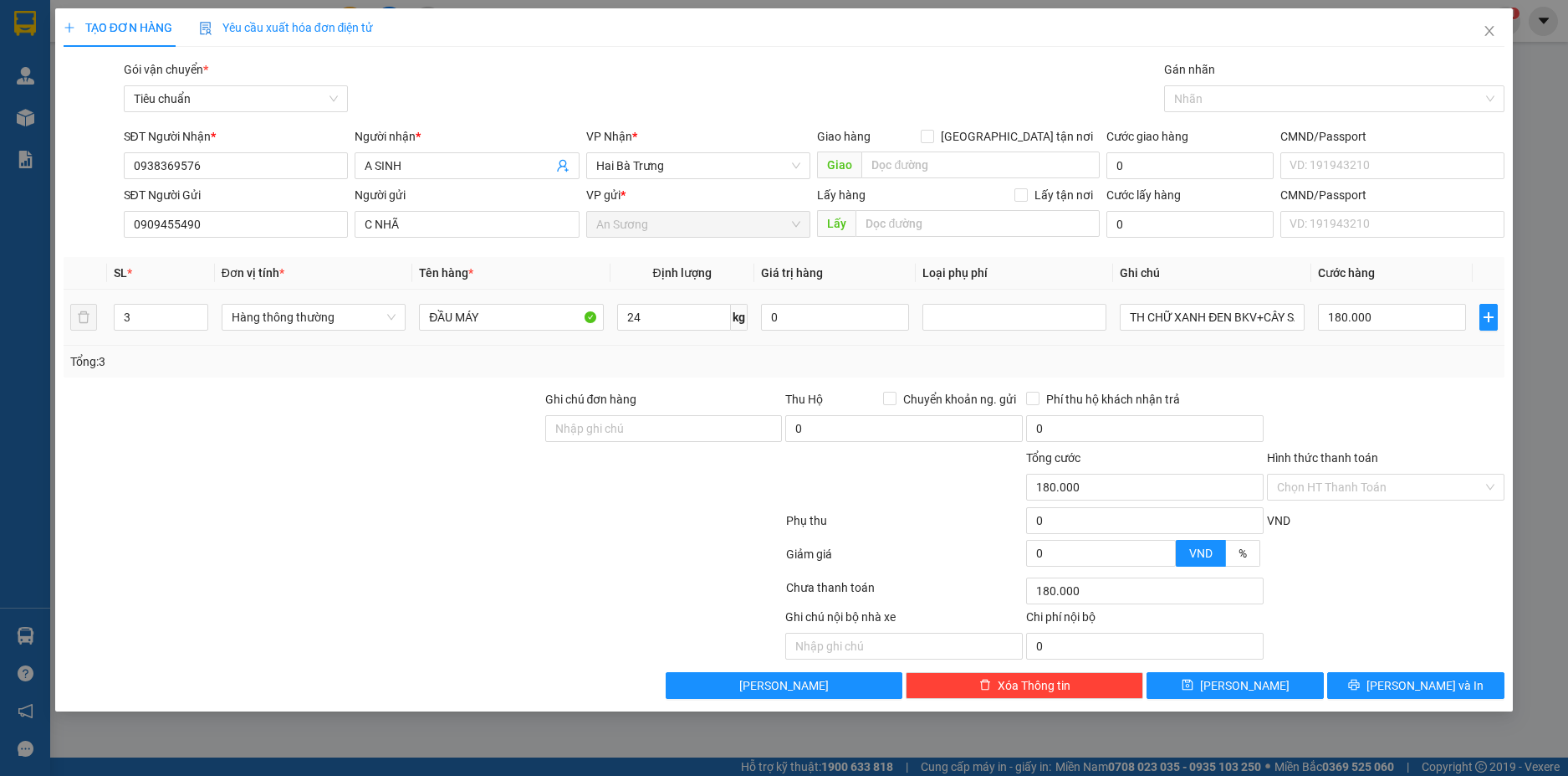
click at [1374, 344] on td "180.000" at bounding box center [1392, 317] width 161 height 56
click at [1449, 683] on span "[PERSON_NAME] và In" at bounding box center [1425, 685] width 117 height 18
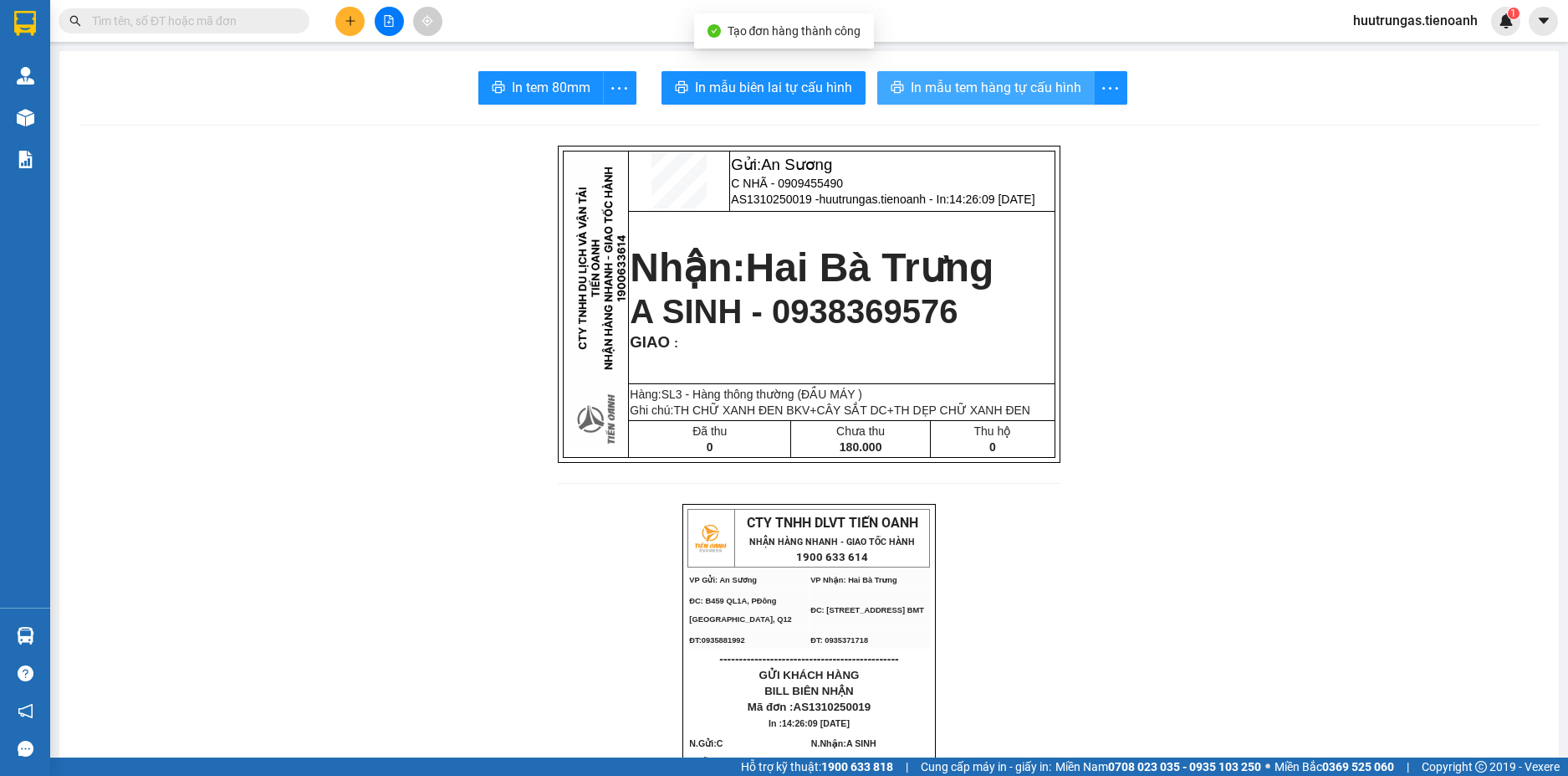
click at [961, 82] on span "In mẫu tem hàng tự cấu hình" at bounding box center [996, 87] width 170 height 21
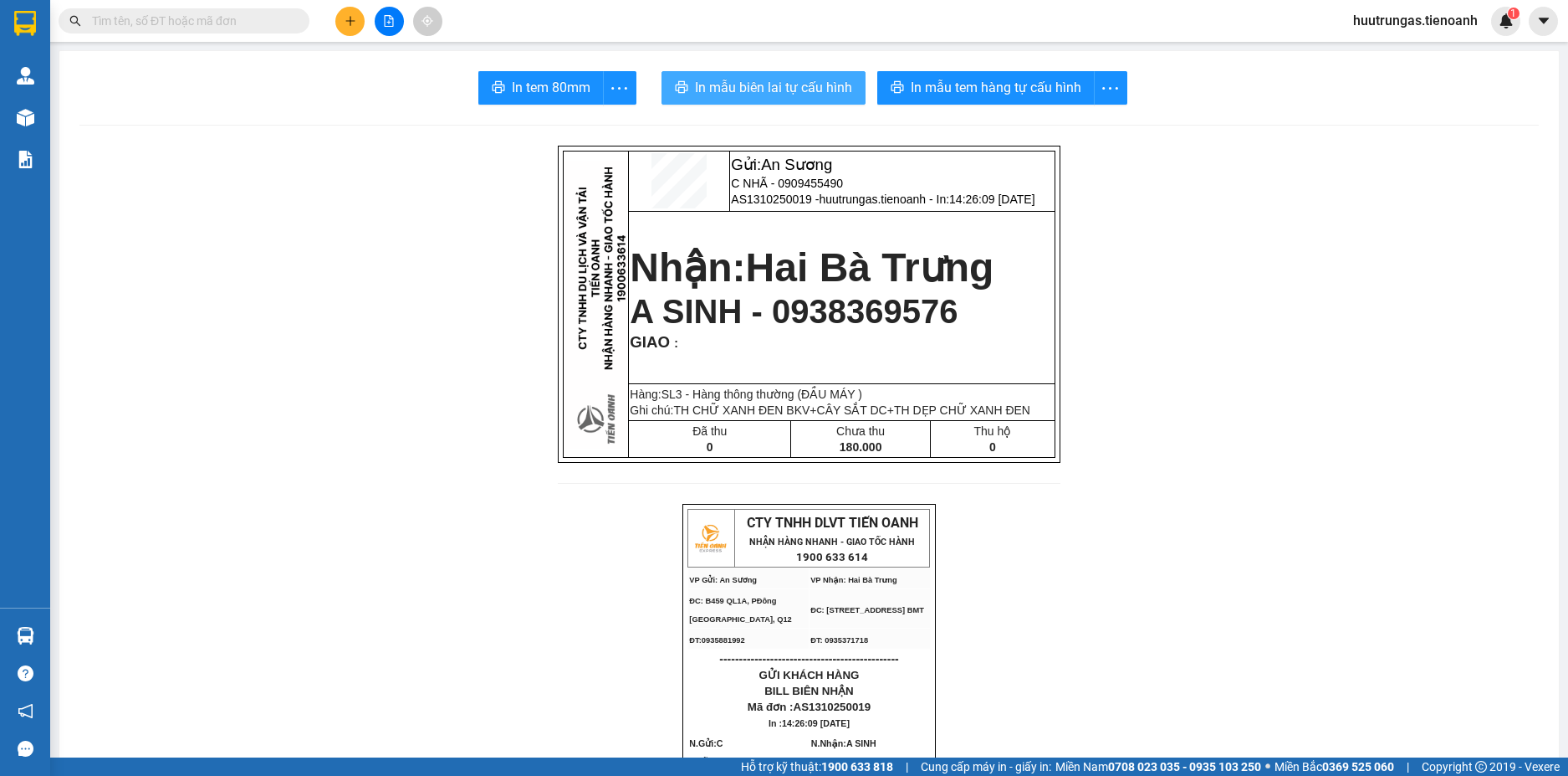
click at [789, 90] on span "In mẫu biên lai tự cấu hình" at bounding box center [774, 87] width 158 height 21
click at [350, 32] on button at bounding box center [350, 21] width 29 height 29
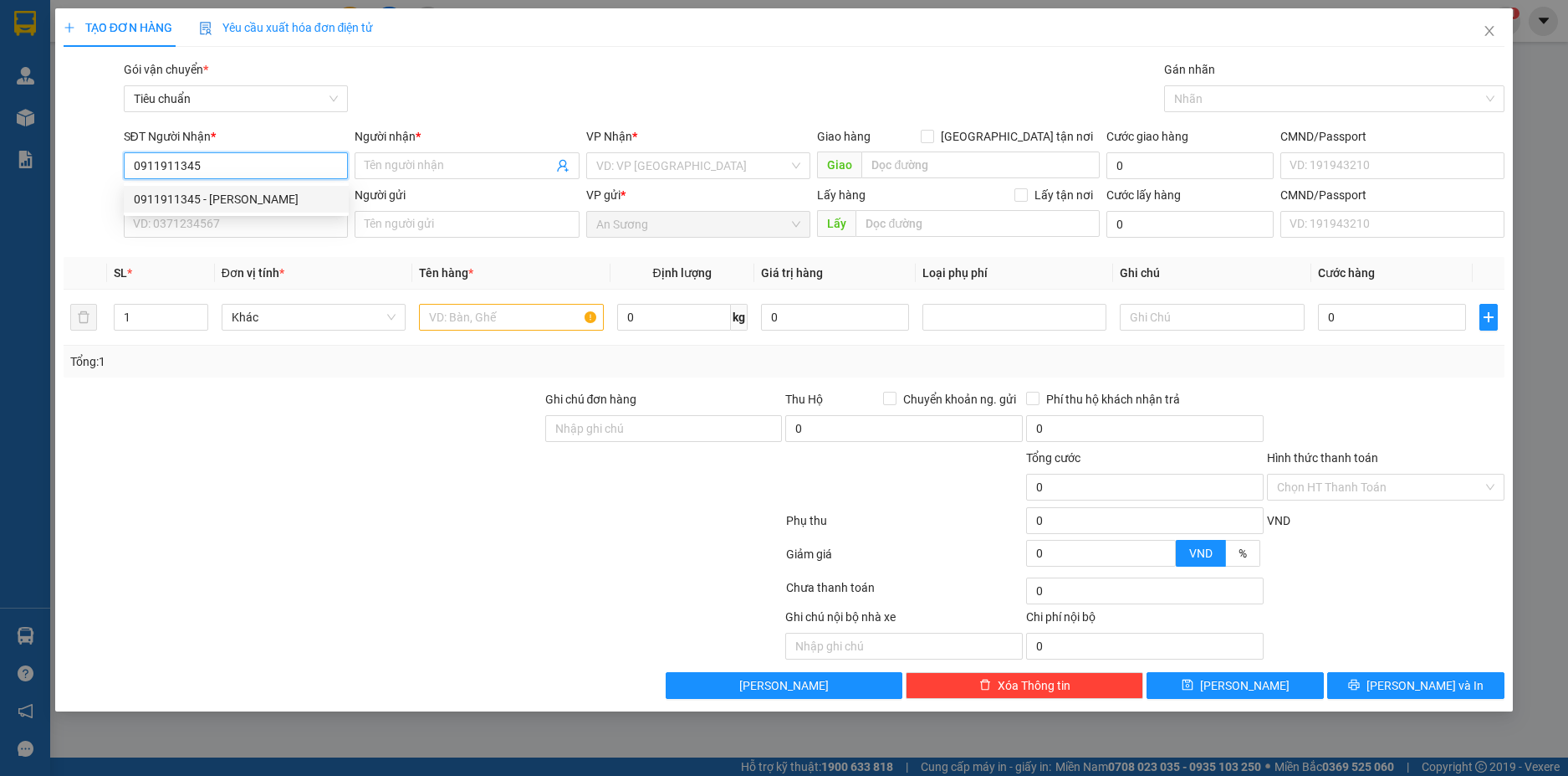
click at [245, 191] on div "0911911345 - [PERSON_NAME]" at bounding box center [236, 199] width 205 height 18
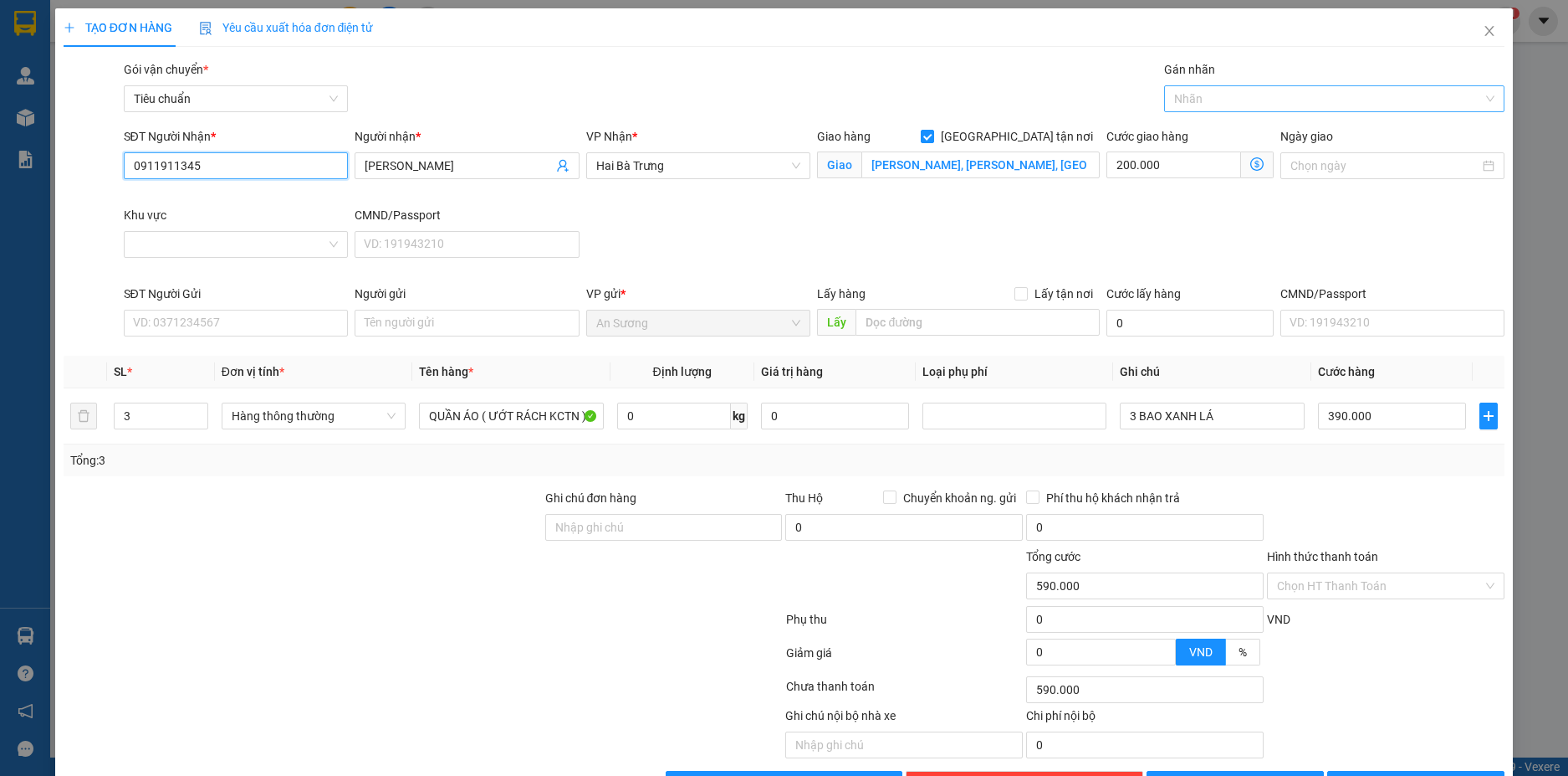
click at [1282, 99] on div at bounding box center [1326, 99] width 315 height 20
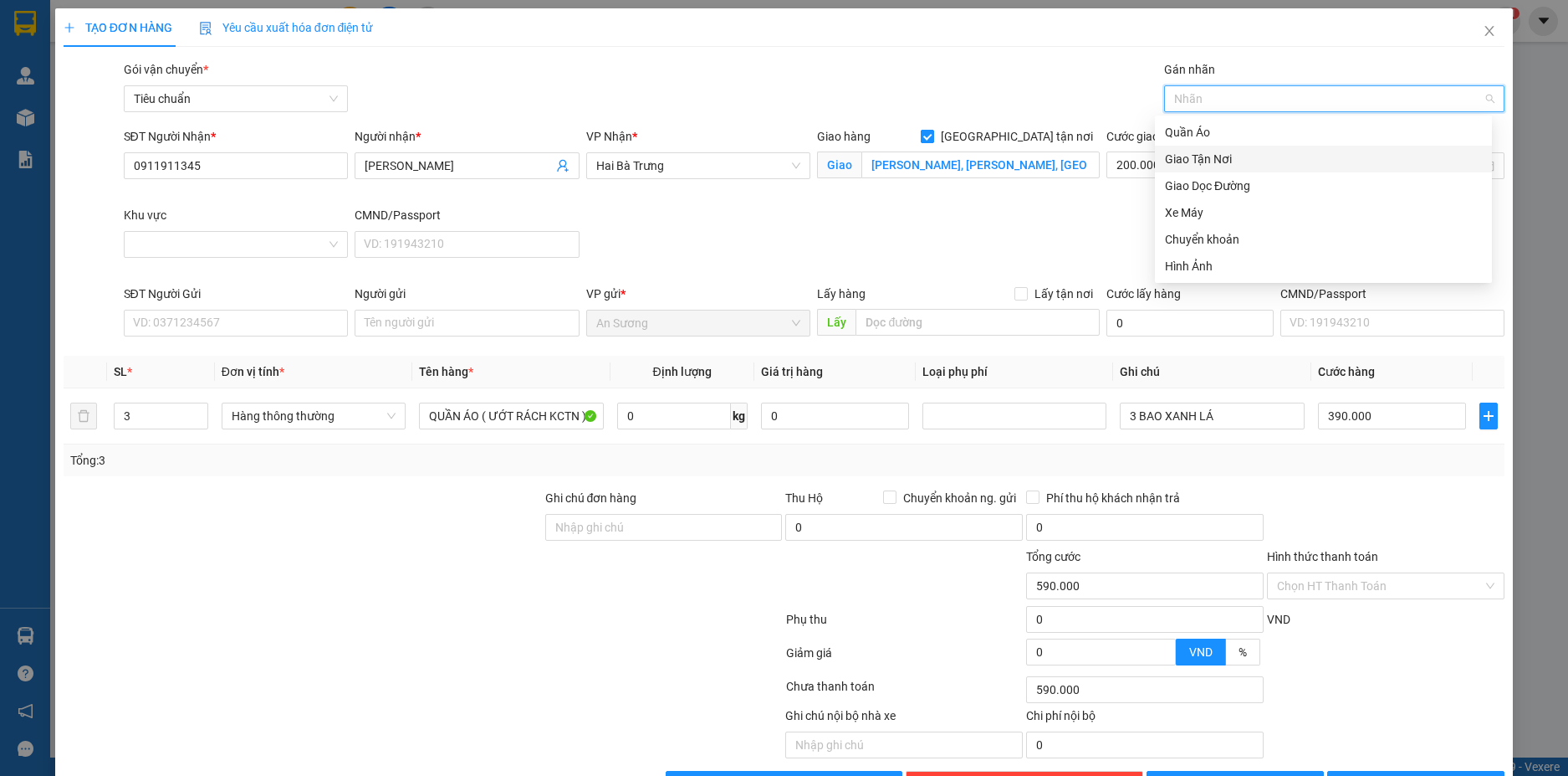
click at [932, 138] on input "[GEOGRAPHIC_DATA][PERSON_NAME] nơi" at bounding box center [927, 136] width 12 height 12
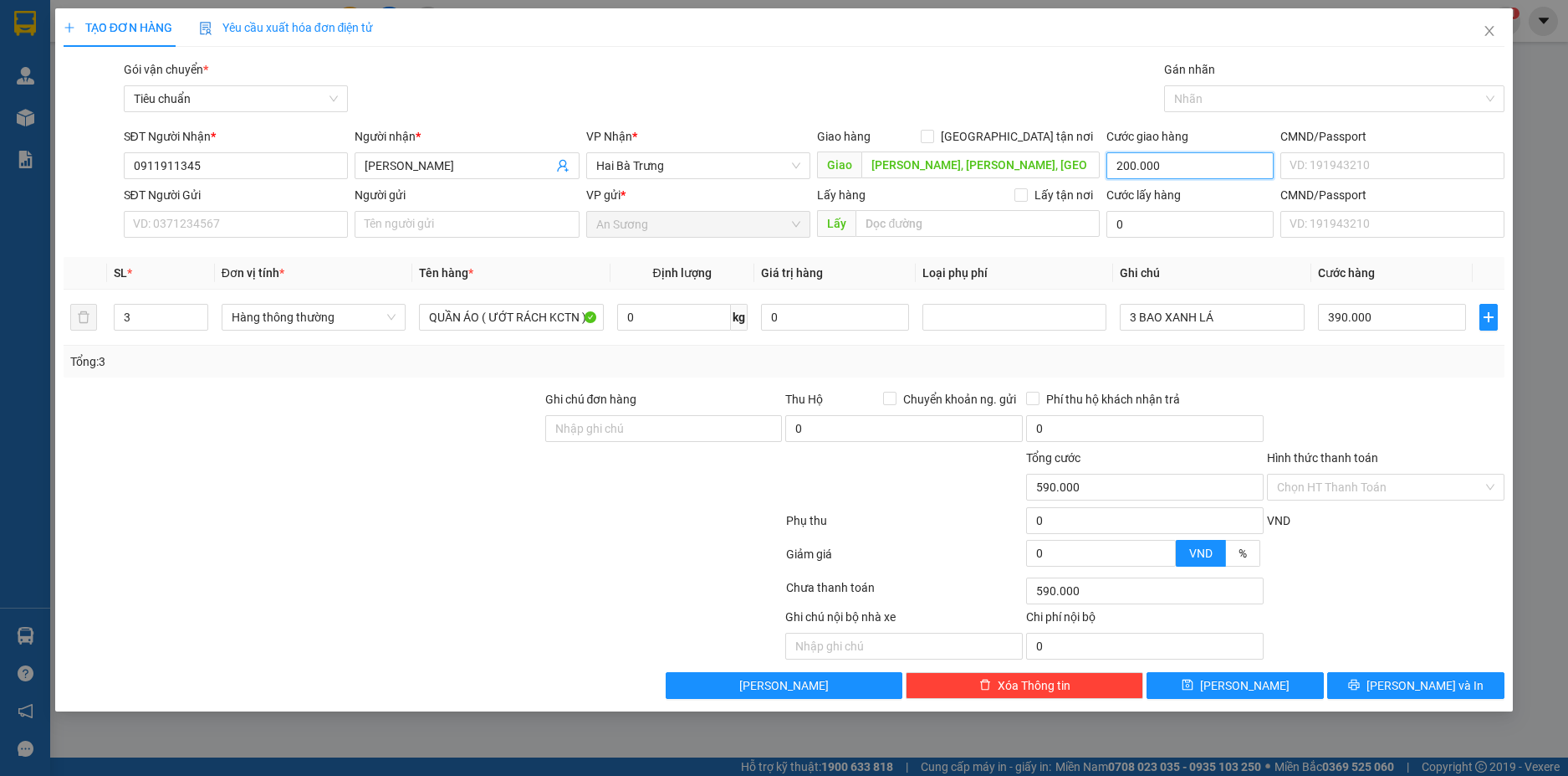
click at [1180, 169] on input "200.000" at bounding box center [1190, 165] width 167 height 27
click at [1064, 165] on input "Lê Trọng Tấn, Tân An, Buôn Ma Thuột, Đắk Lắk" at bounding box center [981, 164] width 238 height 27
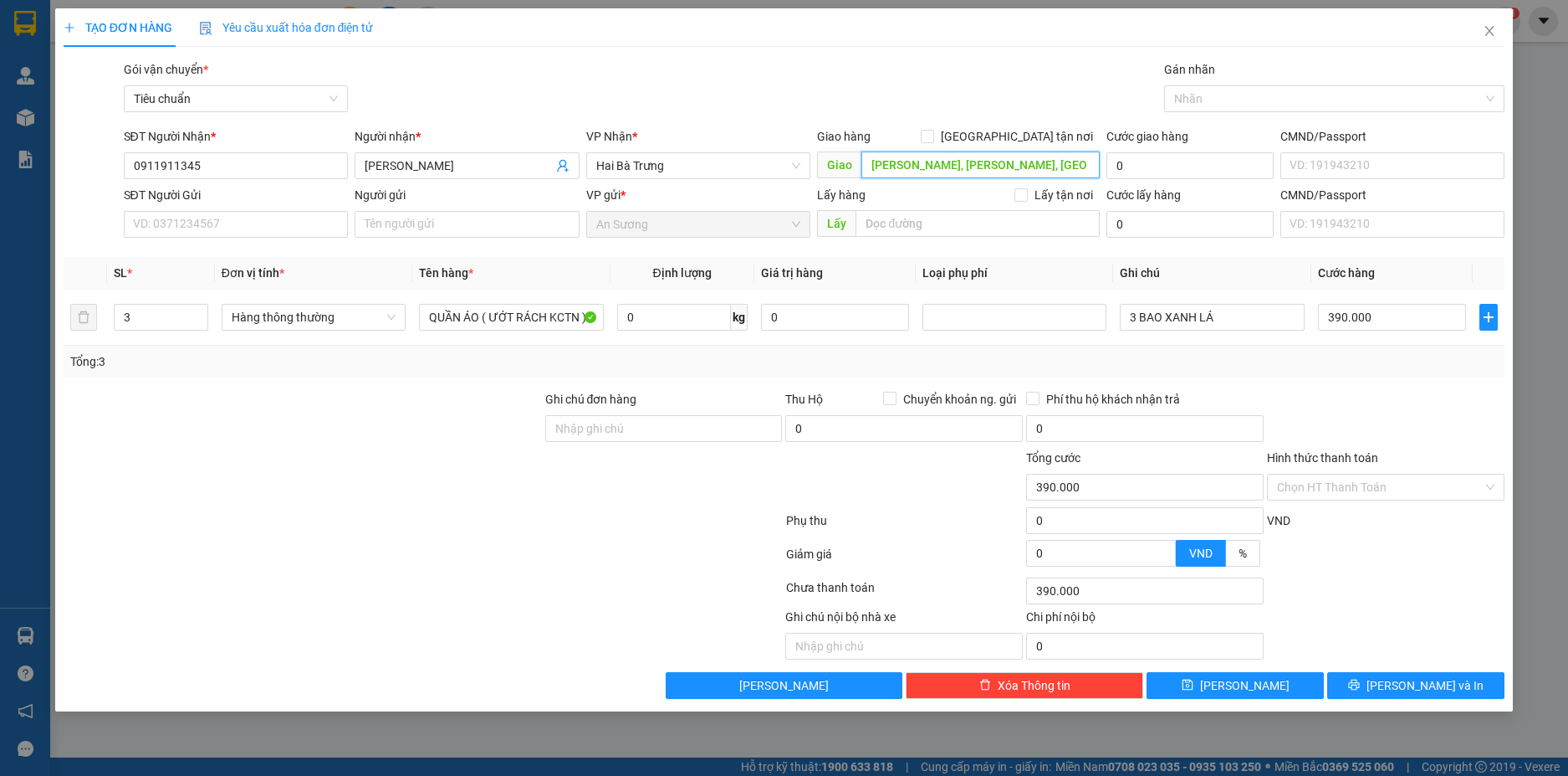
click at [1064, 165] on input "Lê Trọng Tấn, Tân An, Buôn Ma Thuột, Đắk Lắk" at bounding box center [981, 164] width 238 height 27
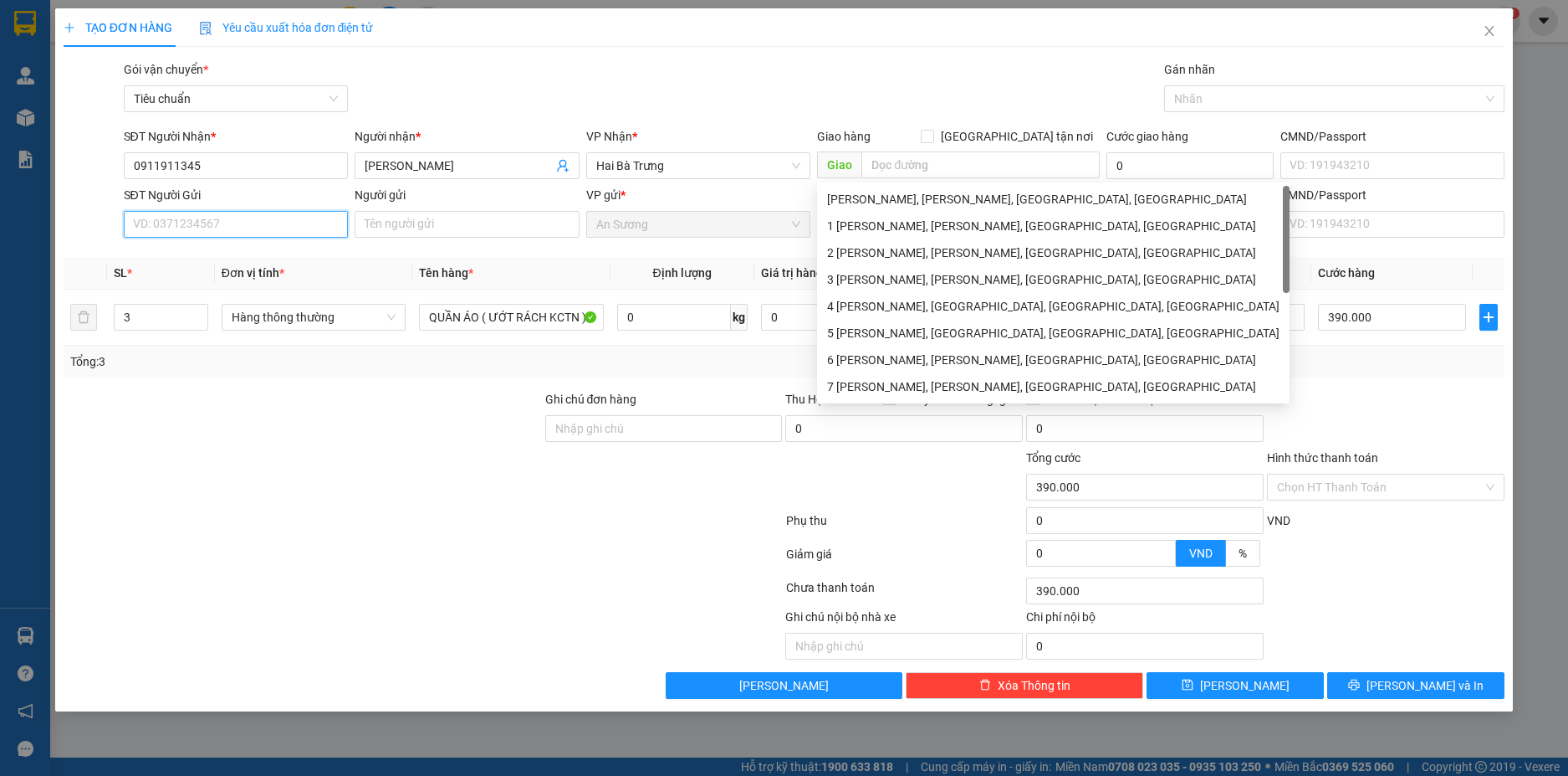
click at [238, 228] on input "SĐT Người Gửi" at bounding box center [236, 224] width 225 height 27
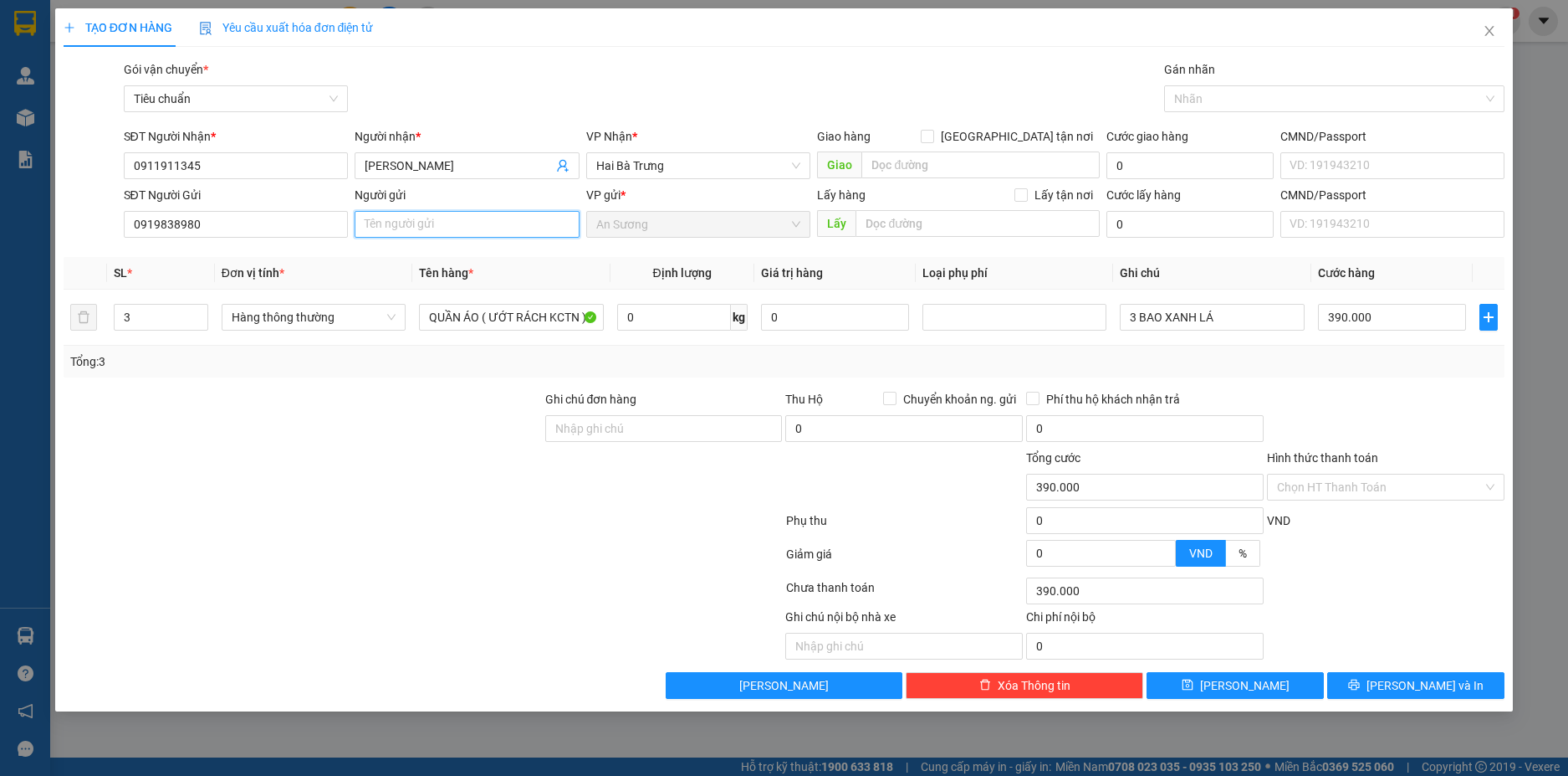
click at [405, 225] on input "Người gửi" at bounding box center [467, 224] width 225 height 27
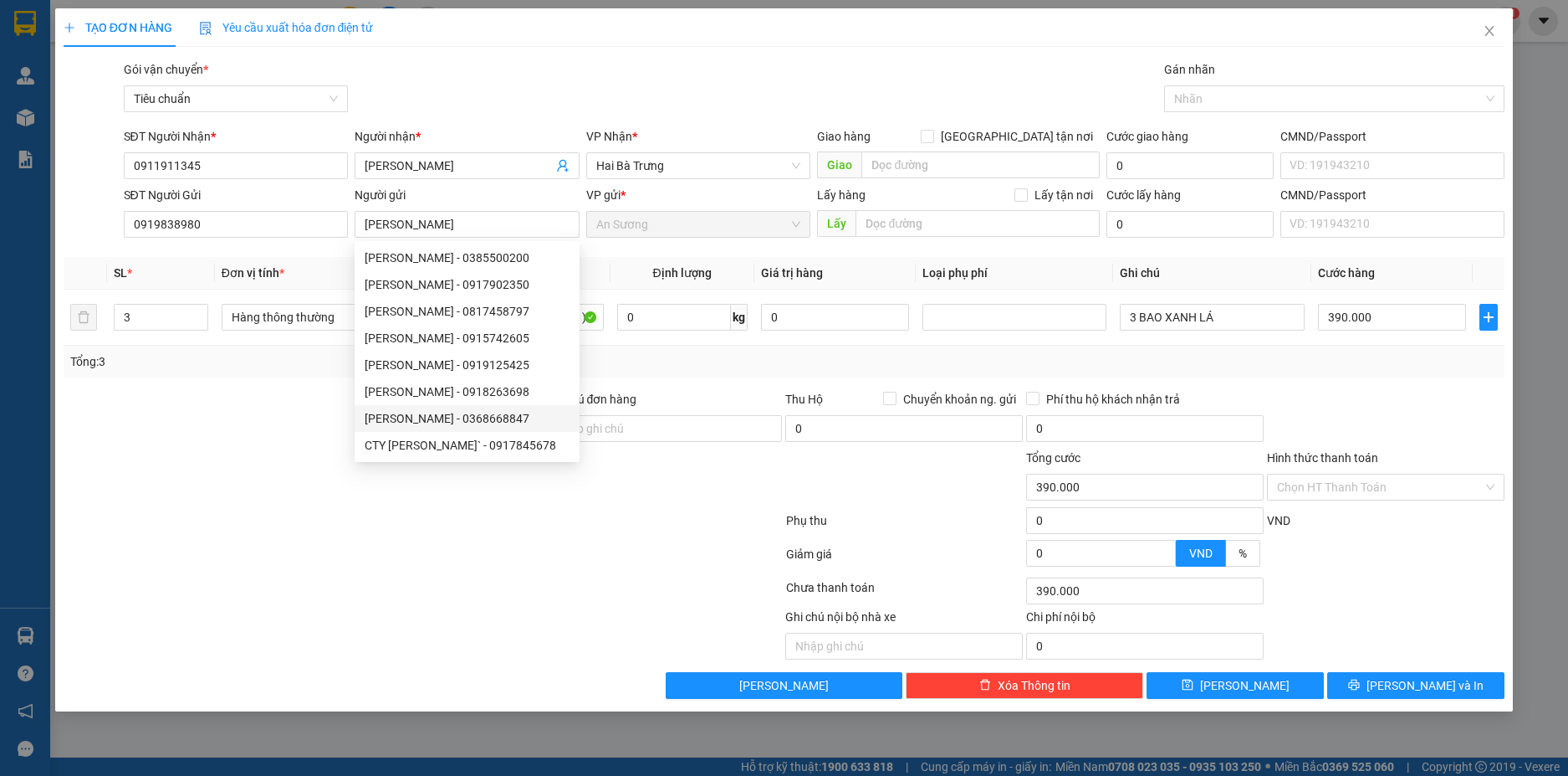
click at [140, 646] on div at bounding box center [273, 633] width 421 height 52
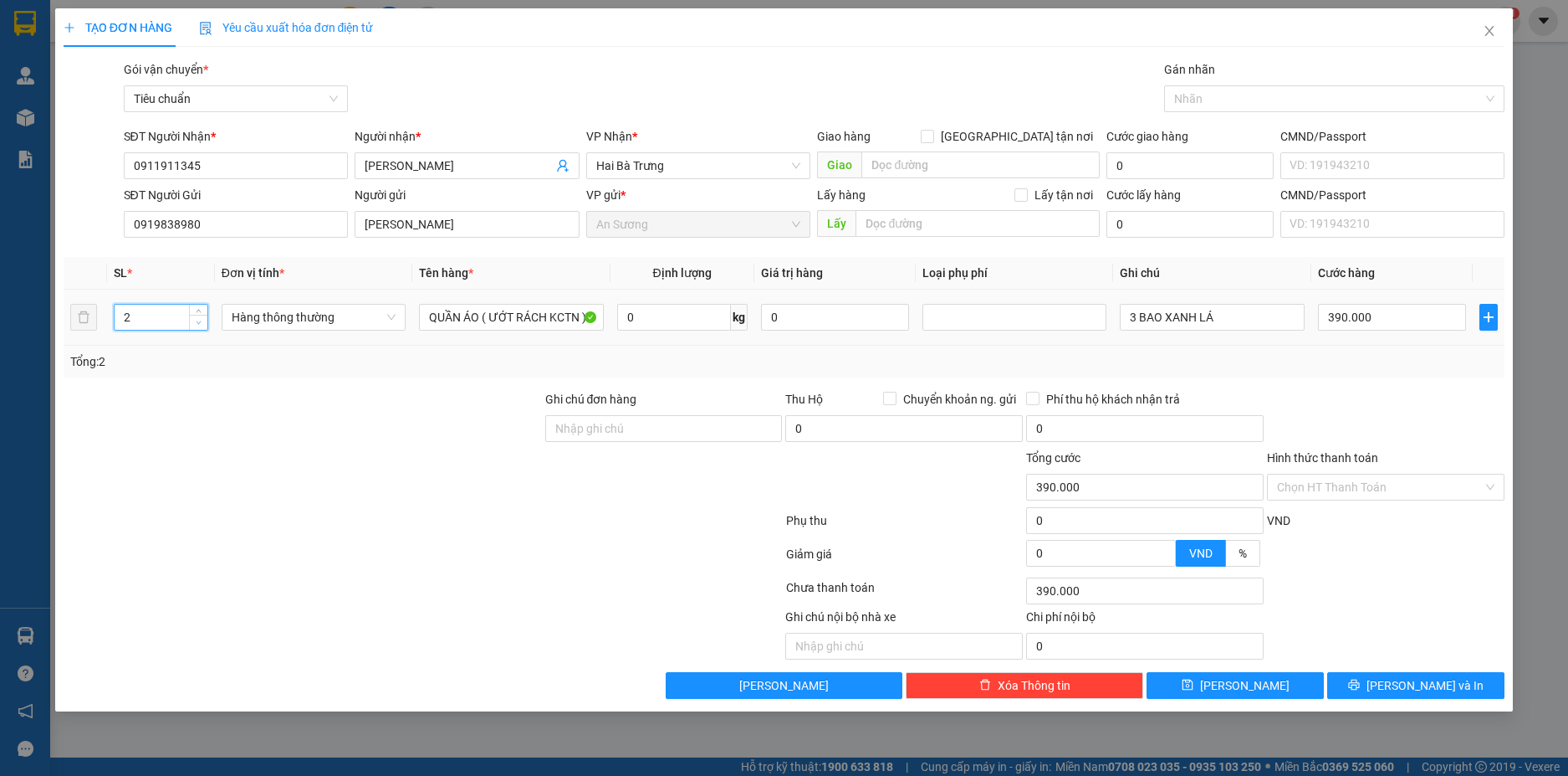
click at [196, 323] on icon "down" at bounding box center [199, 322] width 5 height 5
click at [536, 316] on input "QUẦN ÁO ( ƯỚT RÁCH KCTN )" at bounding box center [511, 317] width 184 height 27
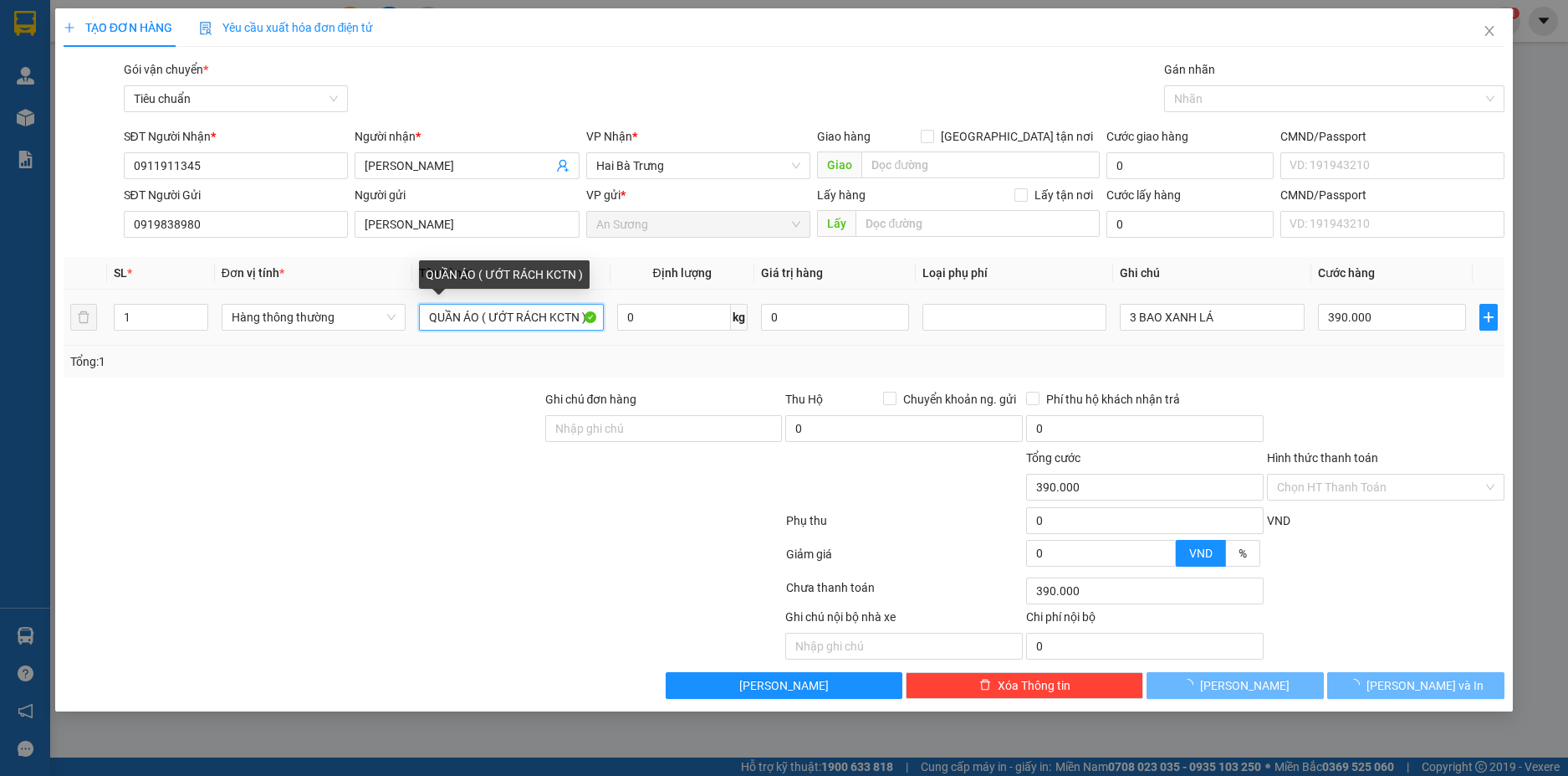
click at [536, 316] on input "QUẦN ÁO ( ƯỚT RÁCH KCTN )" at bounding box center [511, 317] width 184 height 27
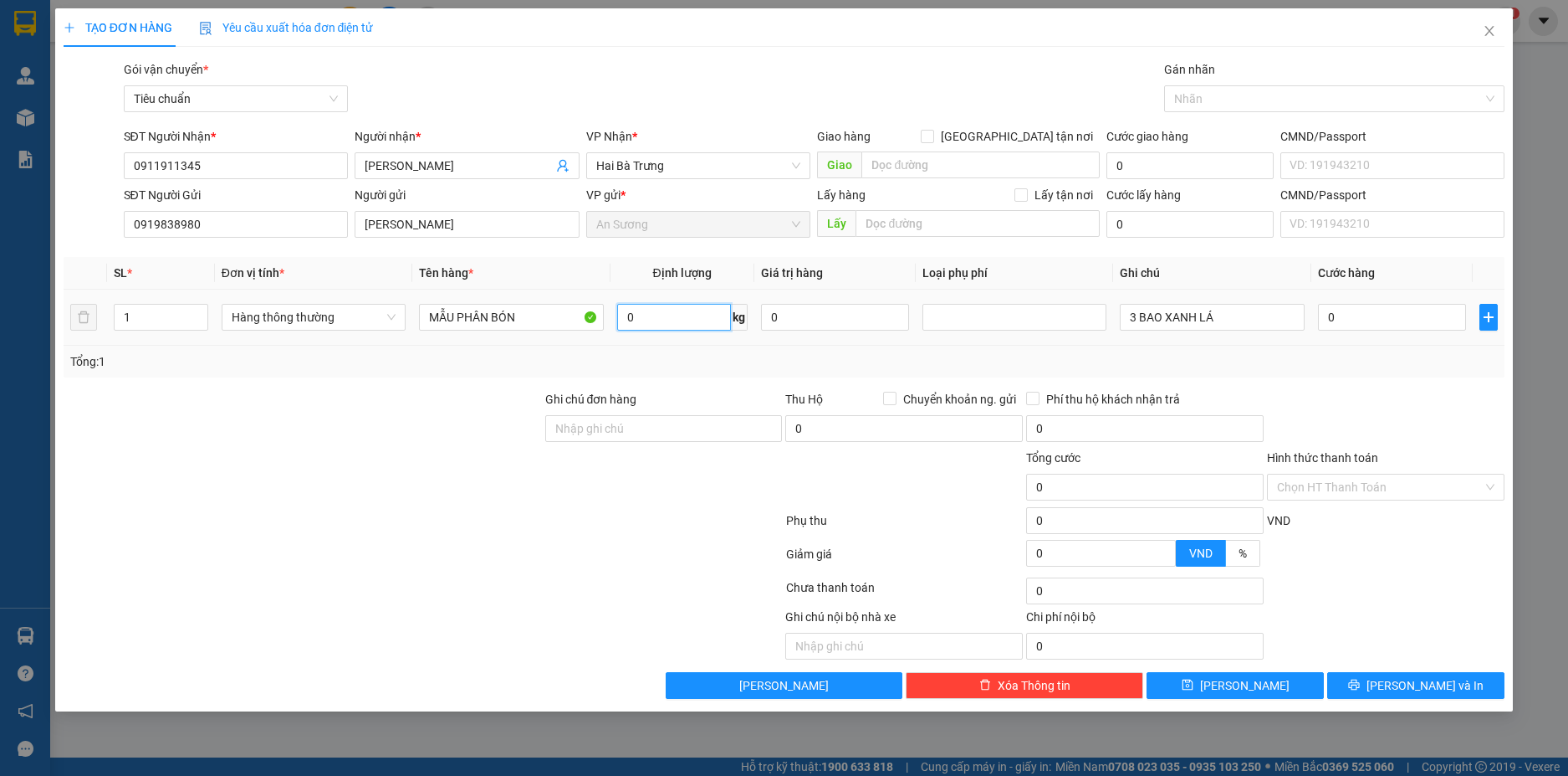
click at [675, 321] on input "0" at bounding box center [674, 317] width 114 height 27
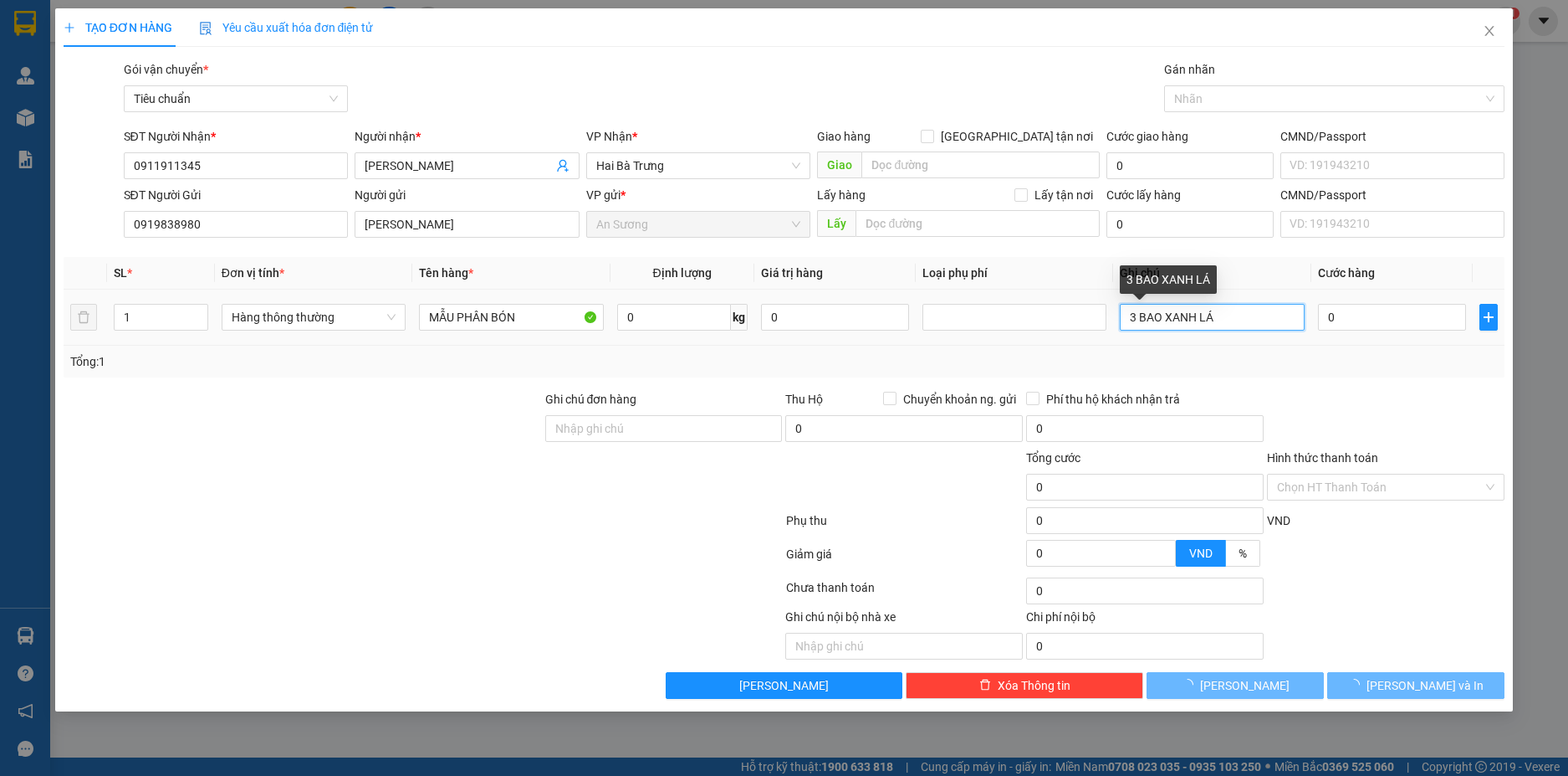
click at [1248, 313] on input "3 BAO XANH LÁ" at bounding box center [1212, 317] width 184 height 27
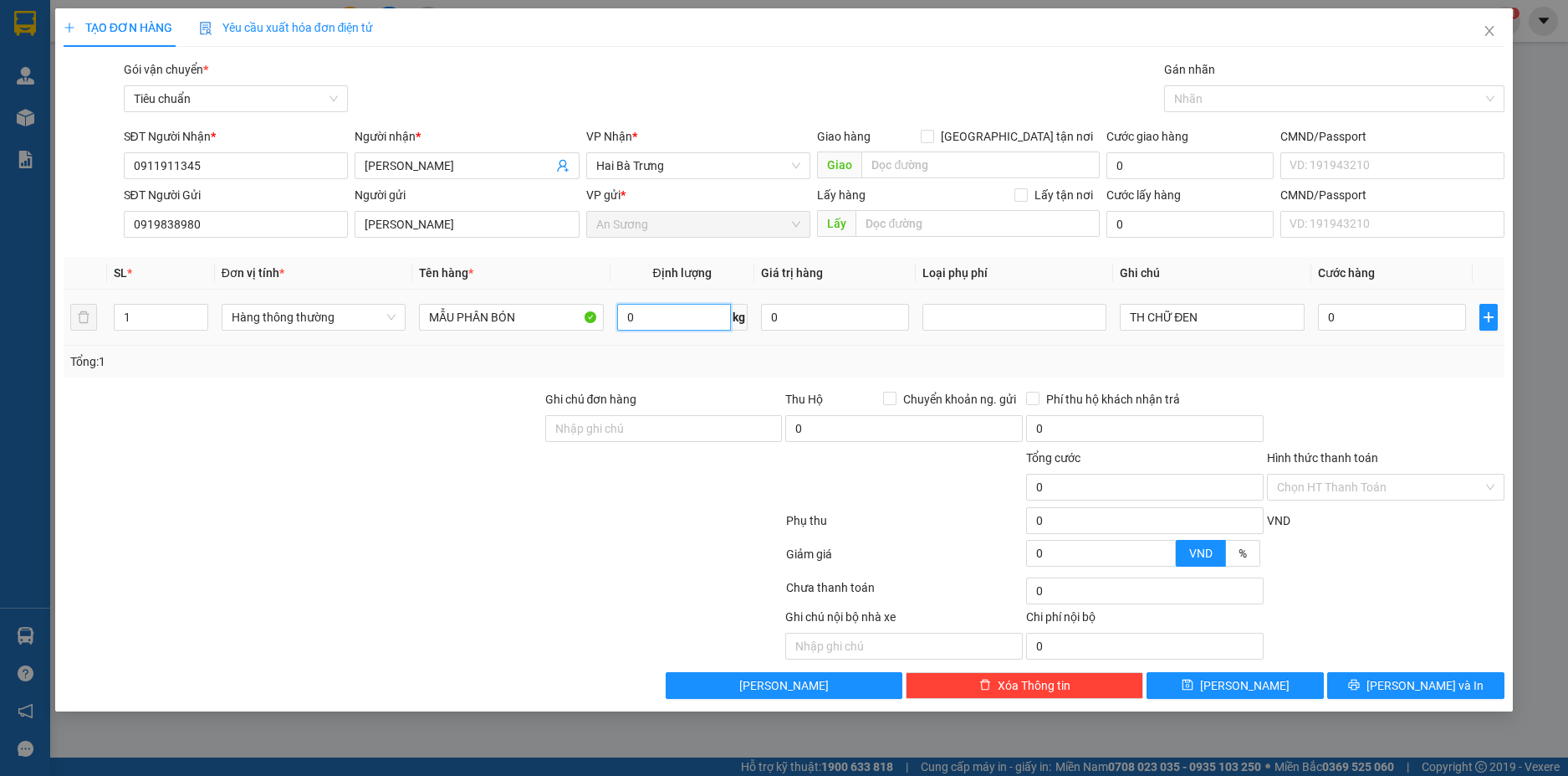
click at [695, 324] on input "0" at bounding box center [674, 317] width 114 height 27
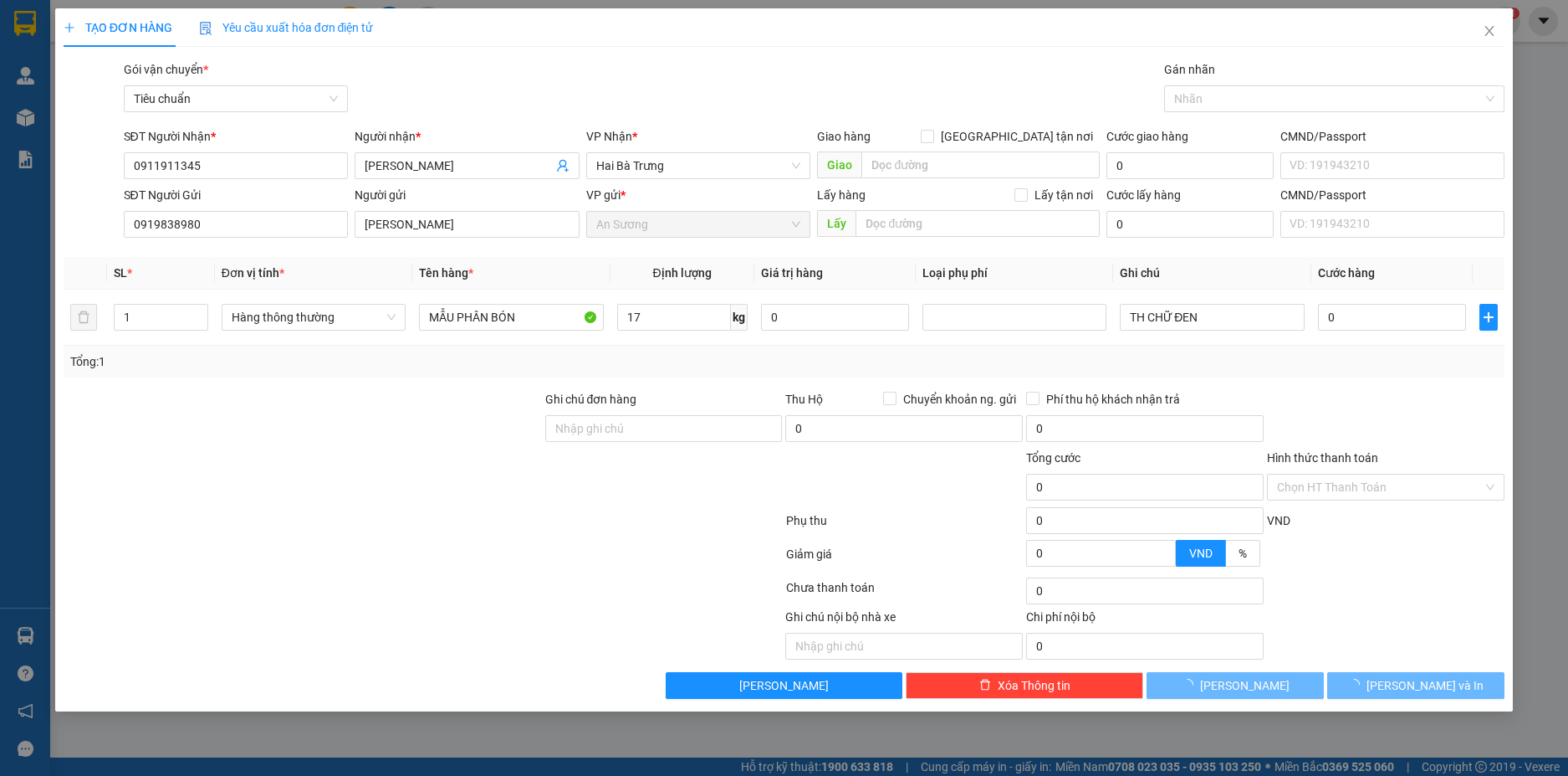
click at [1346, 386] on div "Transit Pickup Surcharge Ids Transit Deliver Surcharge Ids Transit Deliver Surc…" at bounding box center [784, 379] width 1443 height 639
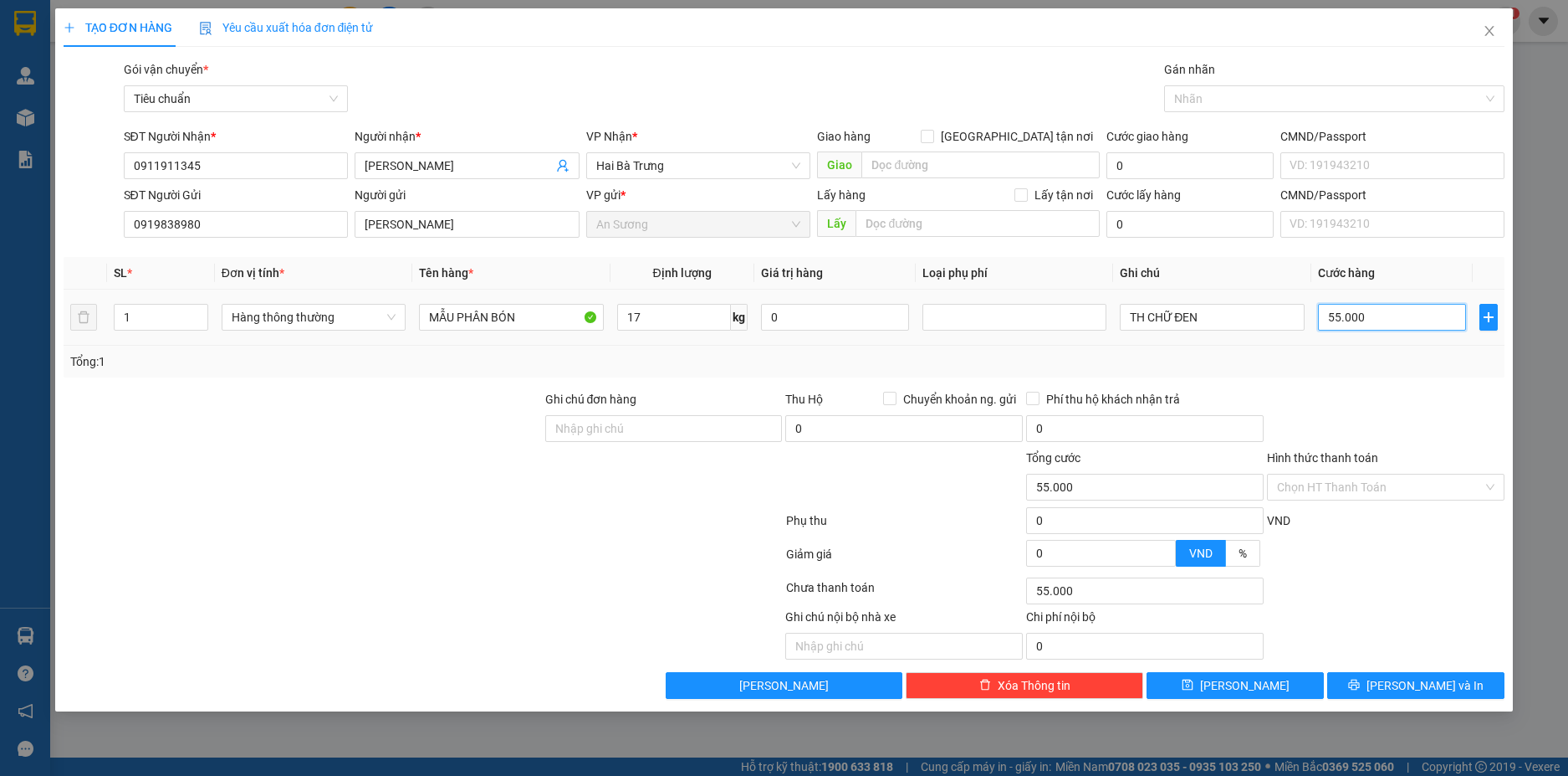
click at [1395, 326] on input "55.000" at bounding box center [1392, 317] width 148 height 27
click at [1385, 382] on div "Transit Pickup Surcharge Ids Transit Deliver Surcharge Ids Transit Deliver Surc…" at bounding box center [784, 379] width 1443 height 639
click at [1432, 678] on span "[PERSON_NAME] và In" at bounding box center [1425, 685] width 117 height 18
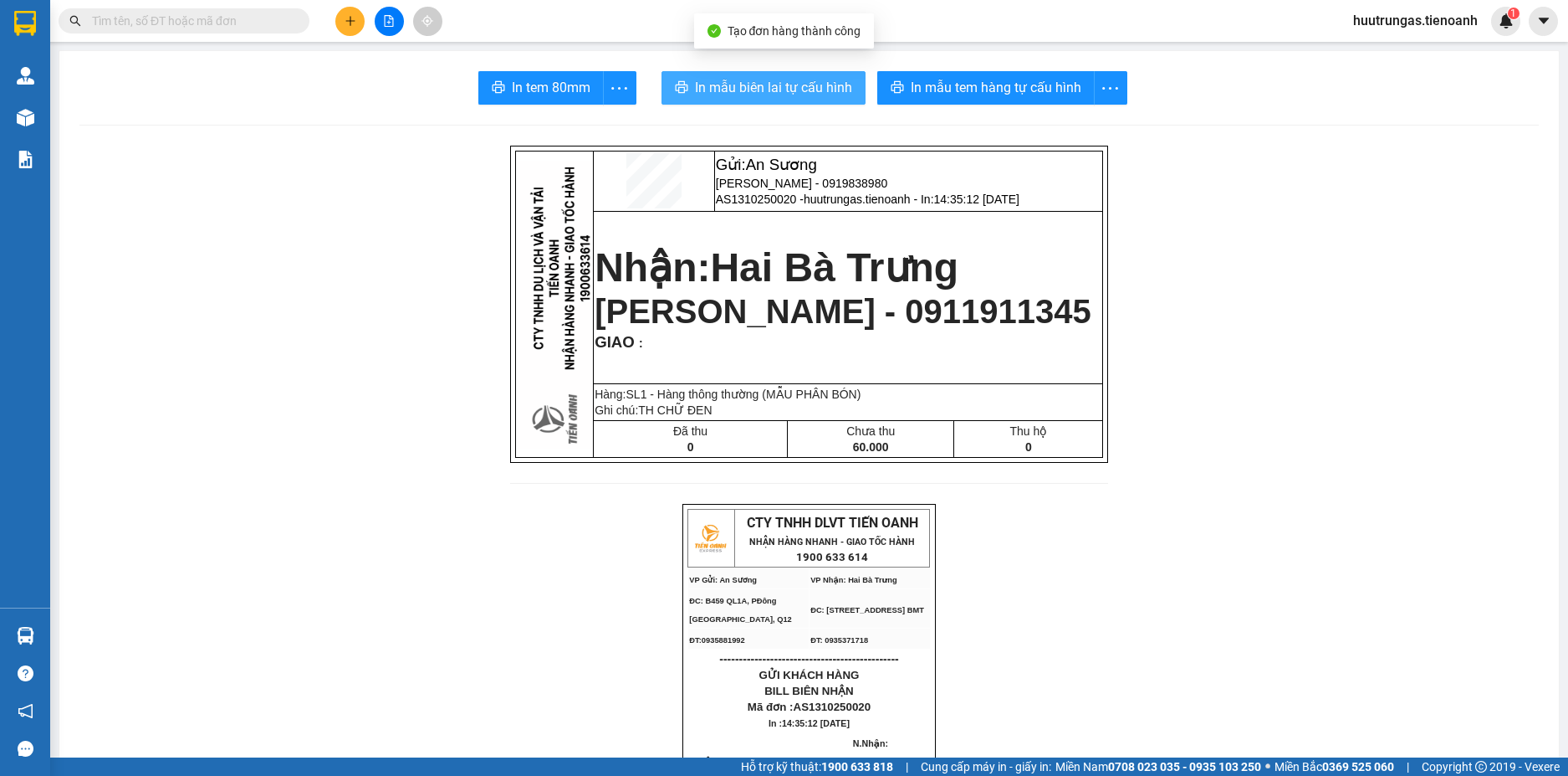
click at [806, 82] on span "In mẫu biên lai tự cấu hình" at bounding box center [774, 87] width 158 height 21
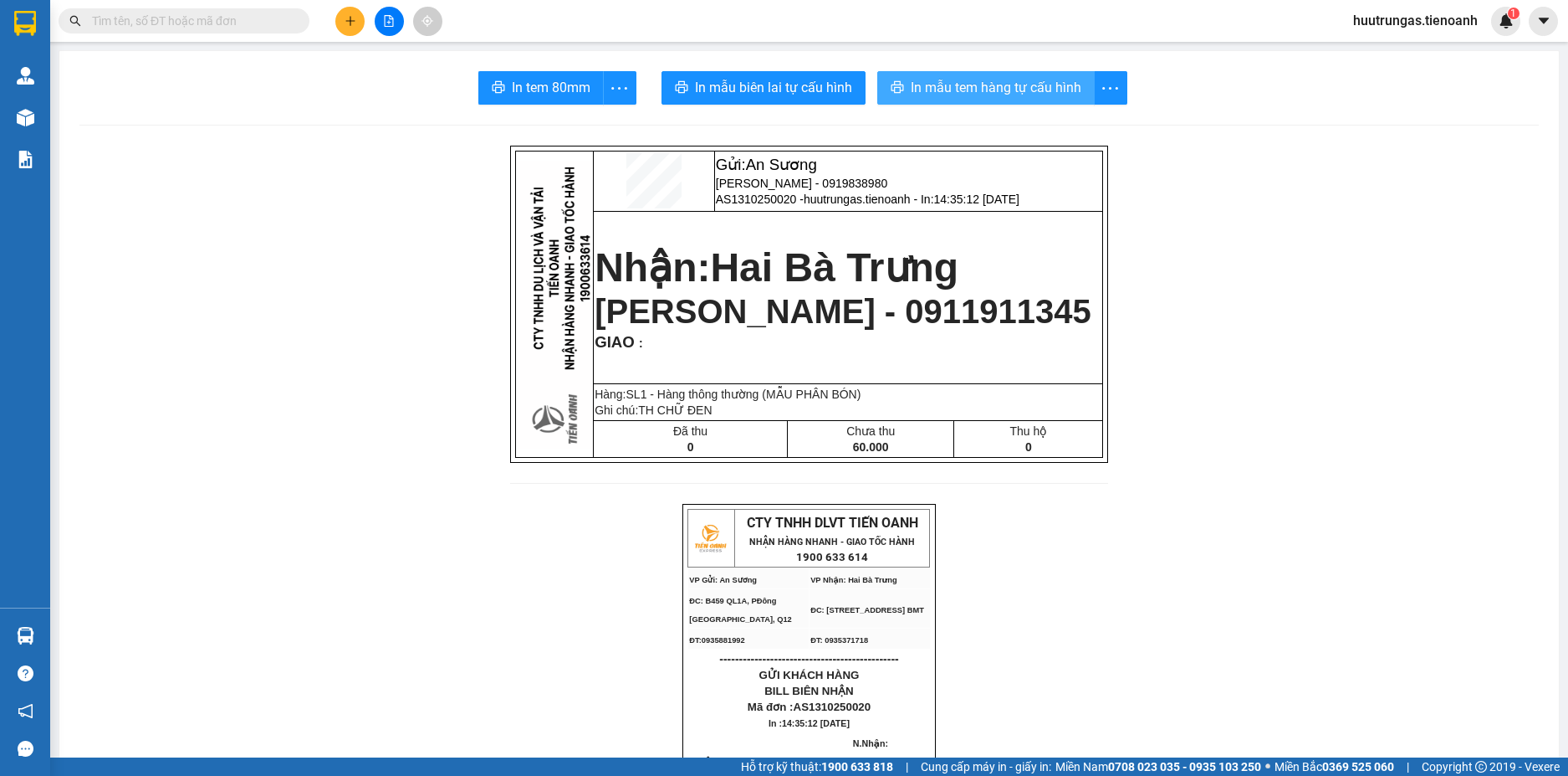
click at [972, 91] on span "In mẫu tem hàng tự cấu hình" at bounding box center [996, 87] width 170 height 21
click at [351, 23] on icon "plus" at bounding box center [350, 20] width 1 height 9
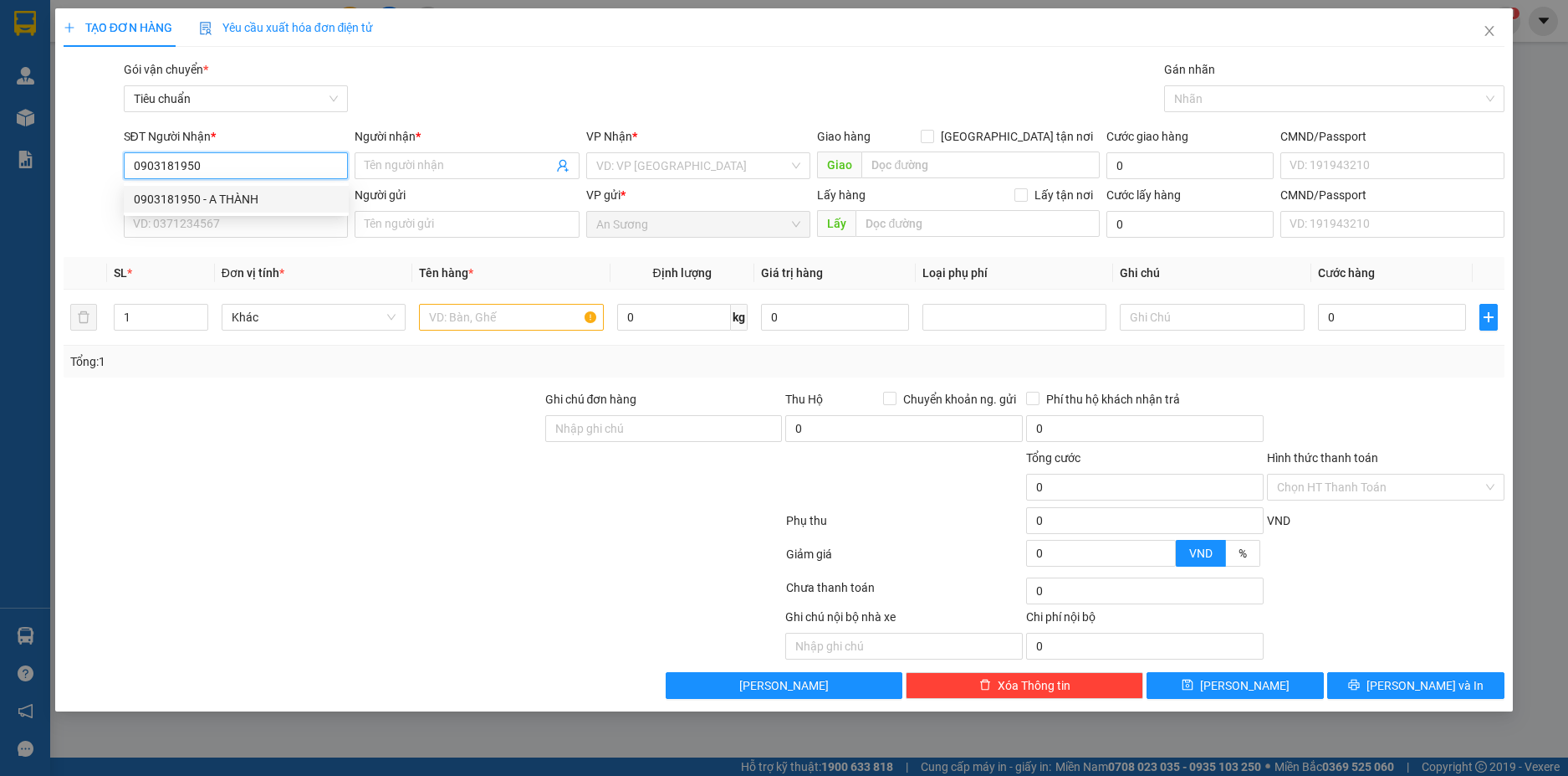
click at [304, 188] on div "0903181950 - A THÀNH" at bounding box center [236, 199] width 225 height 27
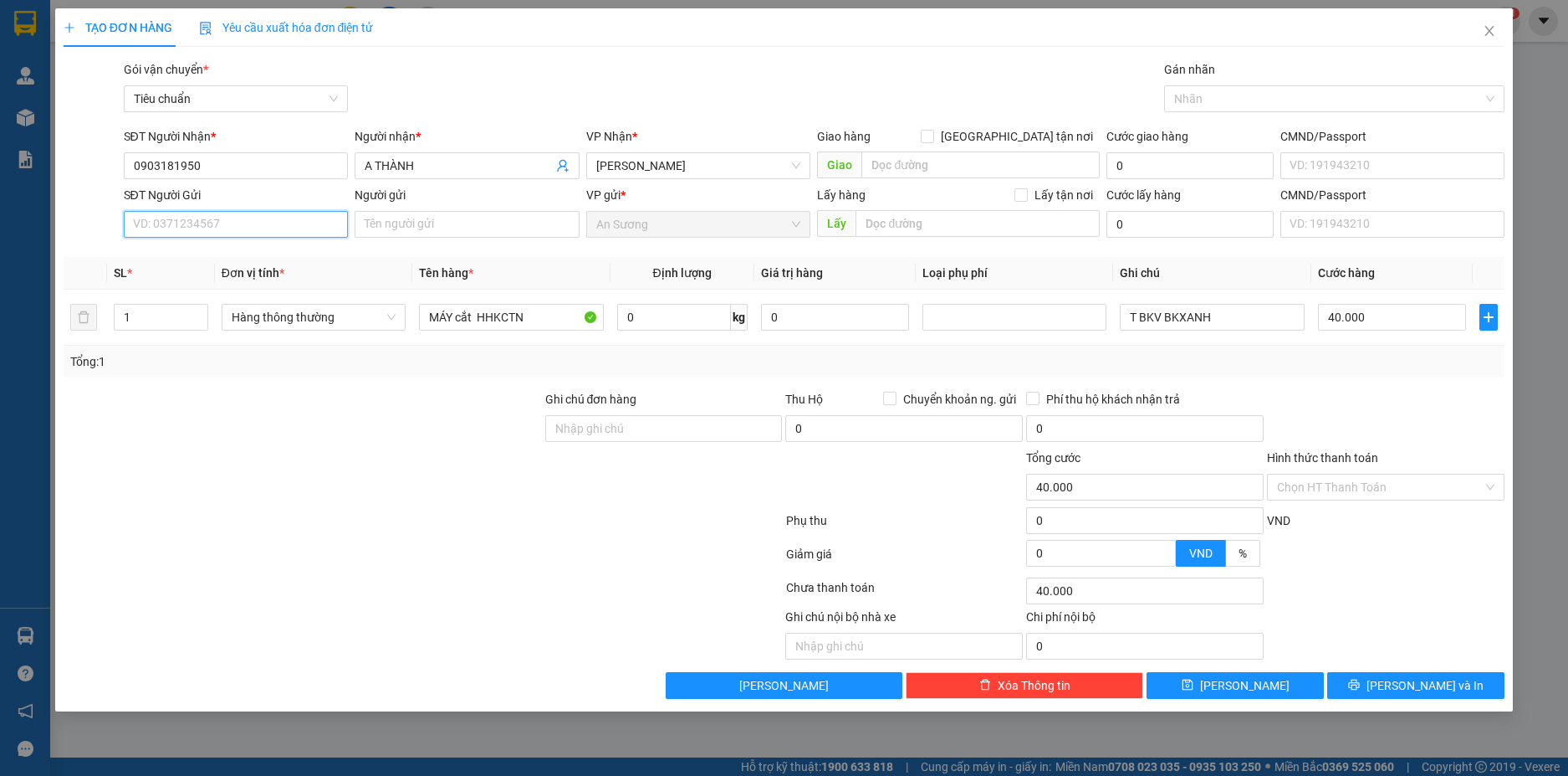
click at [289, 233] on input "SĐT Người Gửi" at bounding box center [236, 224] width 225 height 27
click at [286, 264] on div "0968097712 - AN" at bounding box center [236, 257] width 205 height 18
click at [698, 319] on input "0" at bounding box center [674, 317] width 114 height 27
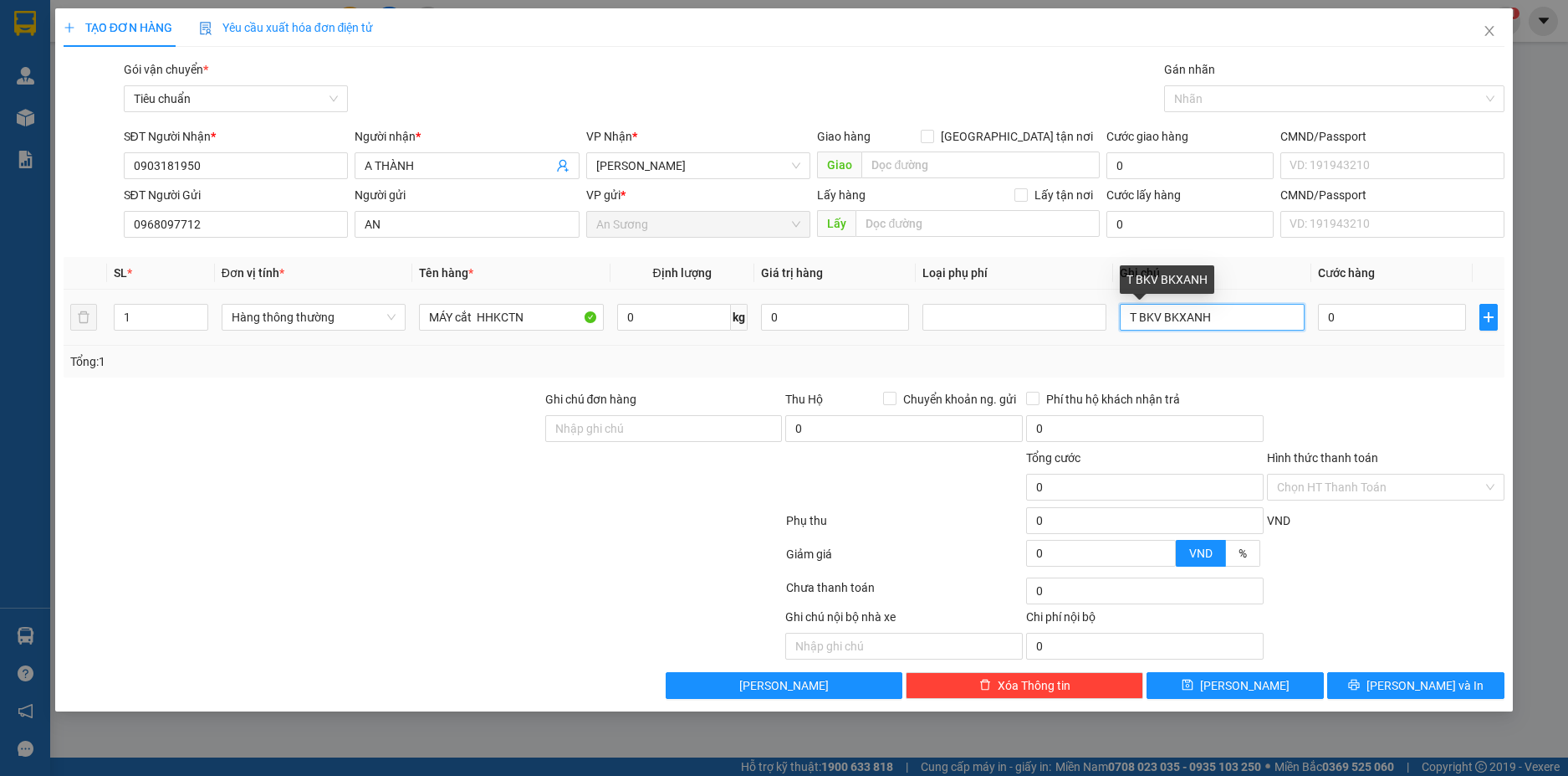
drag, startPoint x: 1221, startPoint y: 316, endPoint x: 1166, endPoint y: 318, distance: 55.0
click at [1166, 318] on input "T BKV BKXANH" at bounding box center [1212, 317] width 184 height 27
click at [685, 317] on input "0" at bounding box center [674, 317] width 114 height 27
click at [1435, 376] on div "Tổng: 1" at bounding box center [784, 361] width 1443 height 32
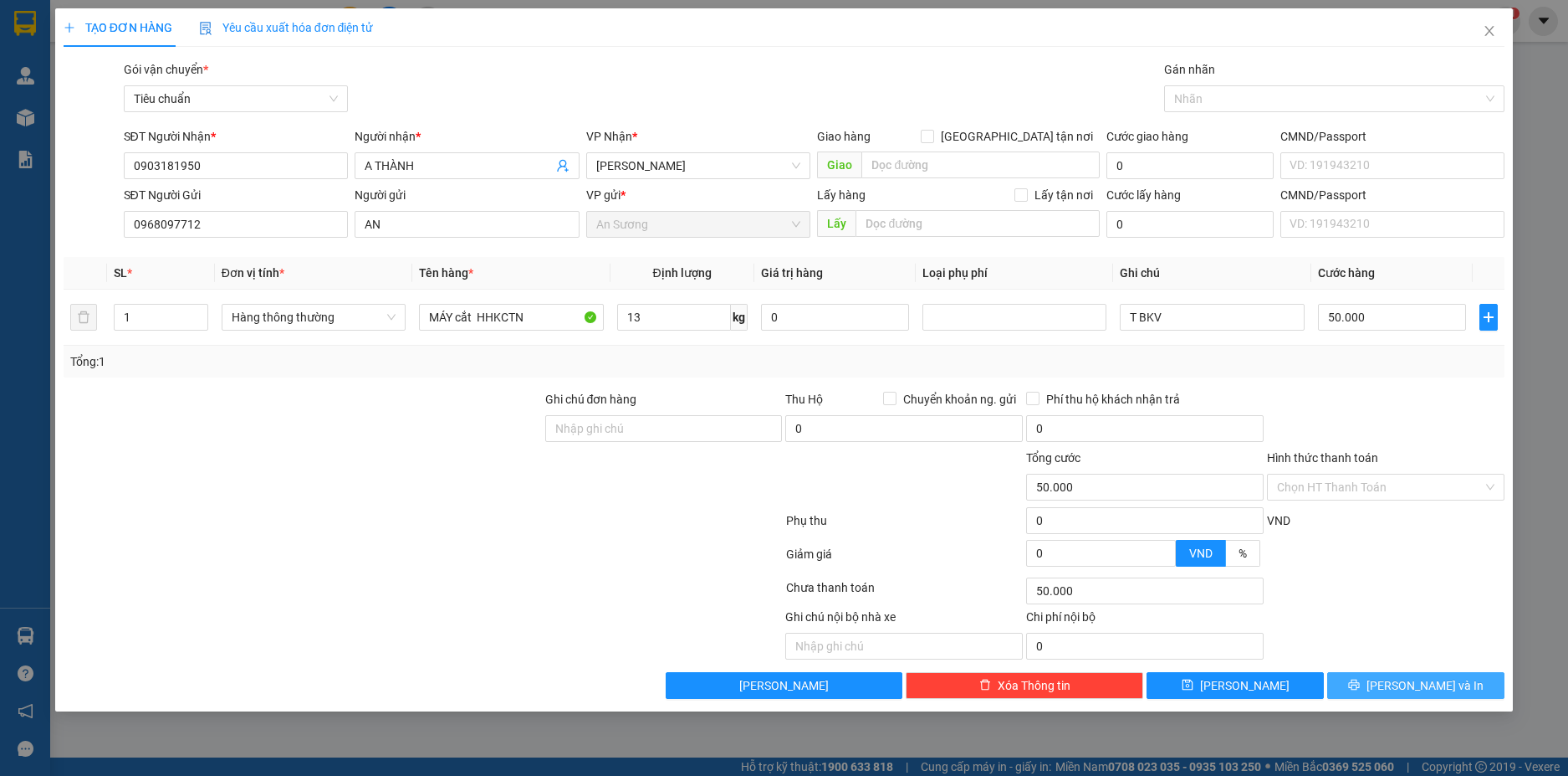
click at [1441, 676] on span "[PERSON_NAME] và In" at bounding box center [1425, 685] width 117 height 18
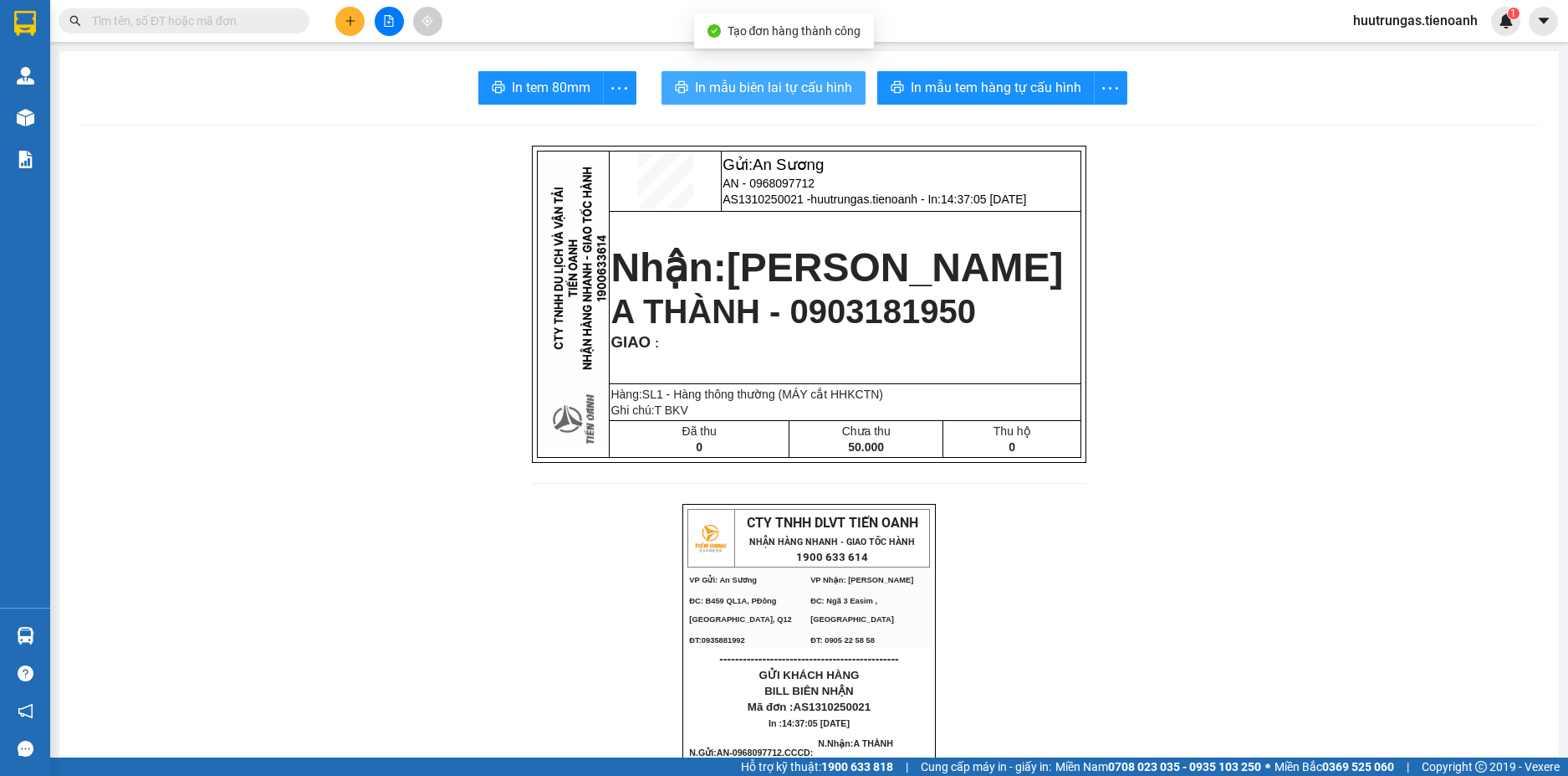
click at [773, 82] on span "In mẫu biên lai tự cấu hình" at bounding box center [774, 87] width 158 height 21
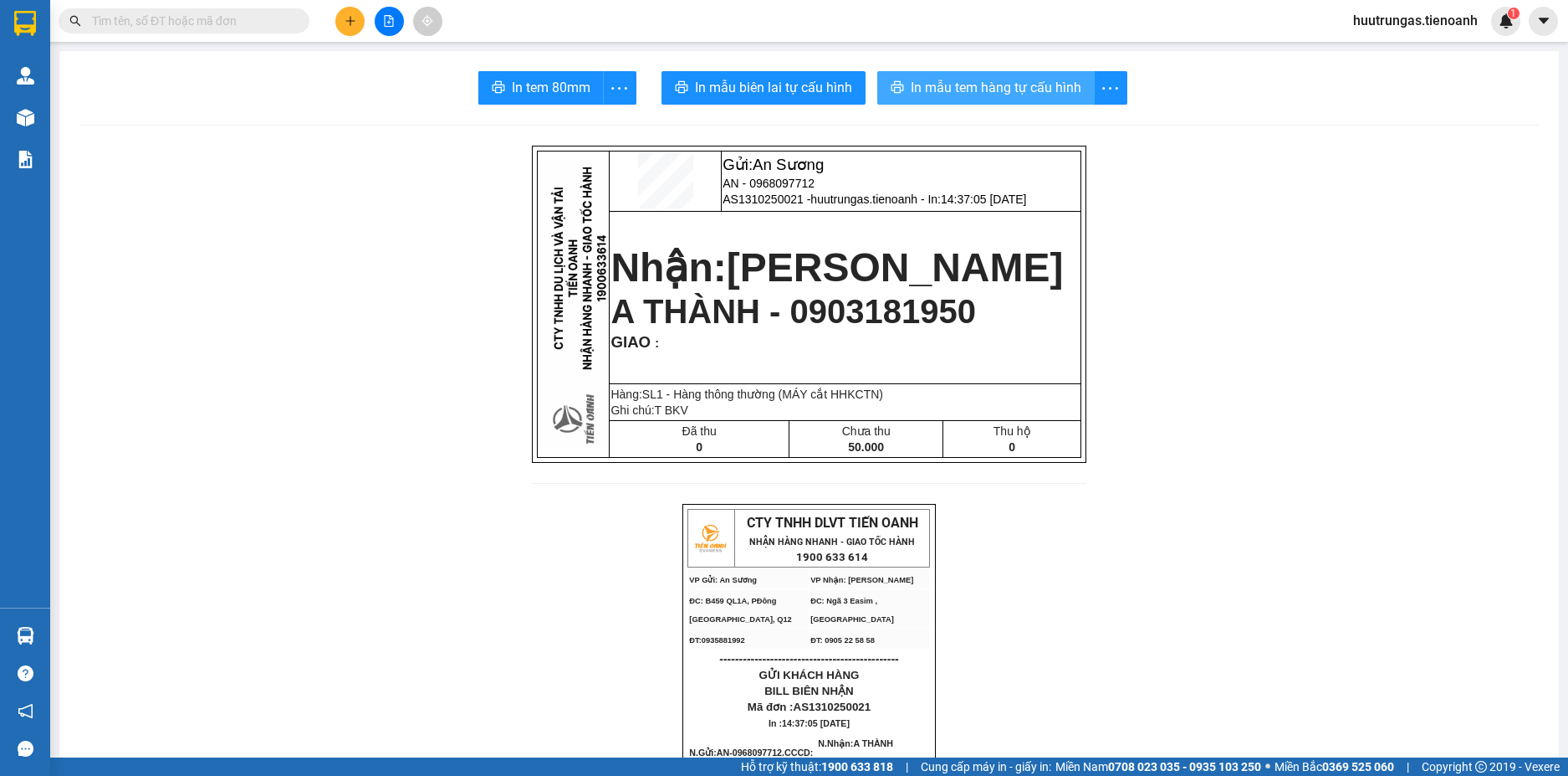
click at [969, 84] on span "In mẫu tem hàng tự cấu hình" at bounding box center [996, 87] width 170 height 21
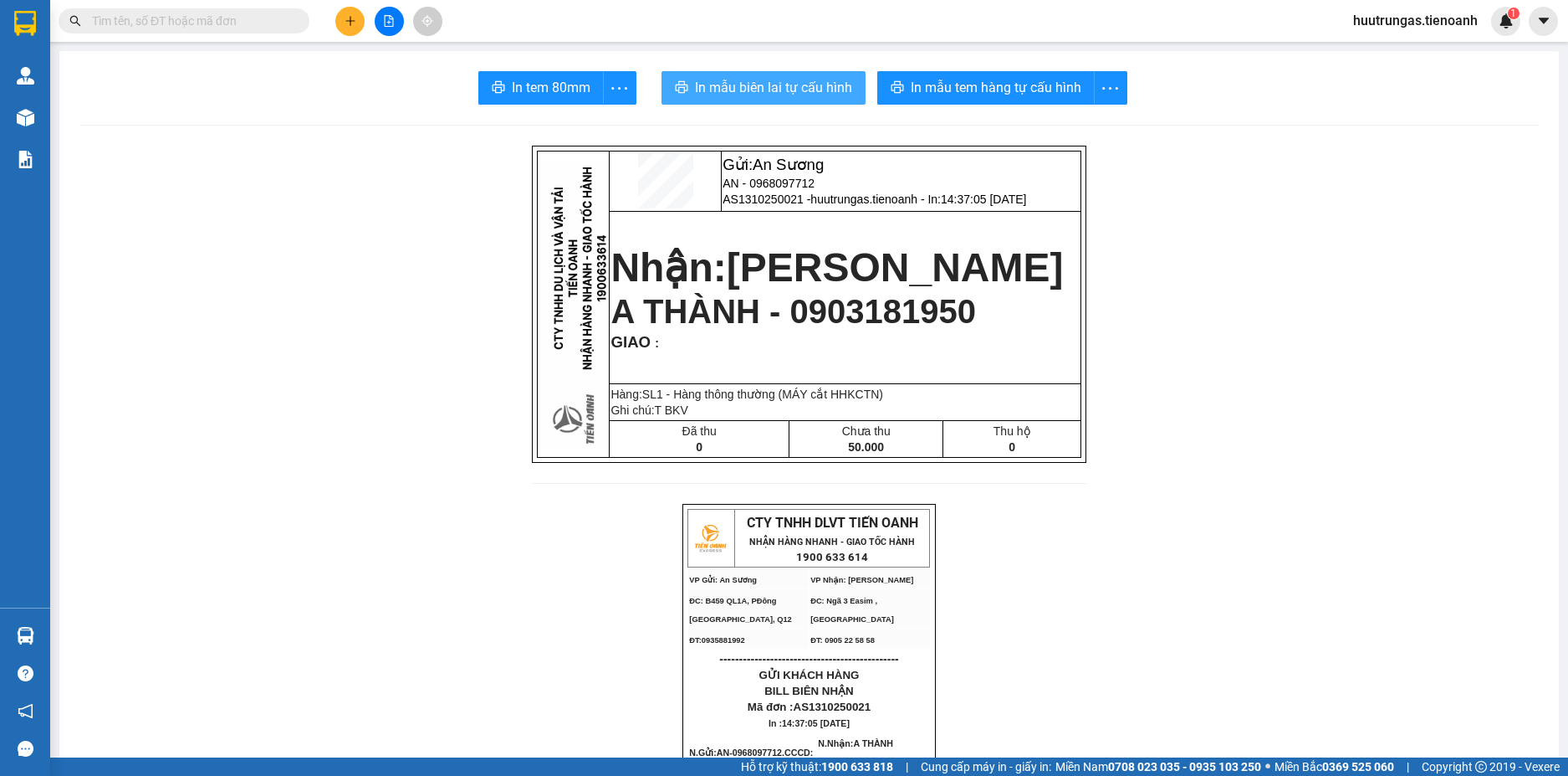
click at [779, 99] on button "In mẫu biên lai tự cấu hình" at bounding box center [763, 88] width 204 height 34
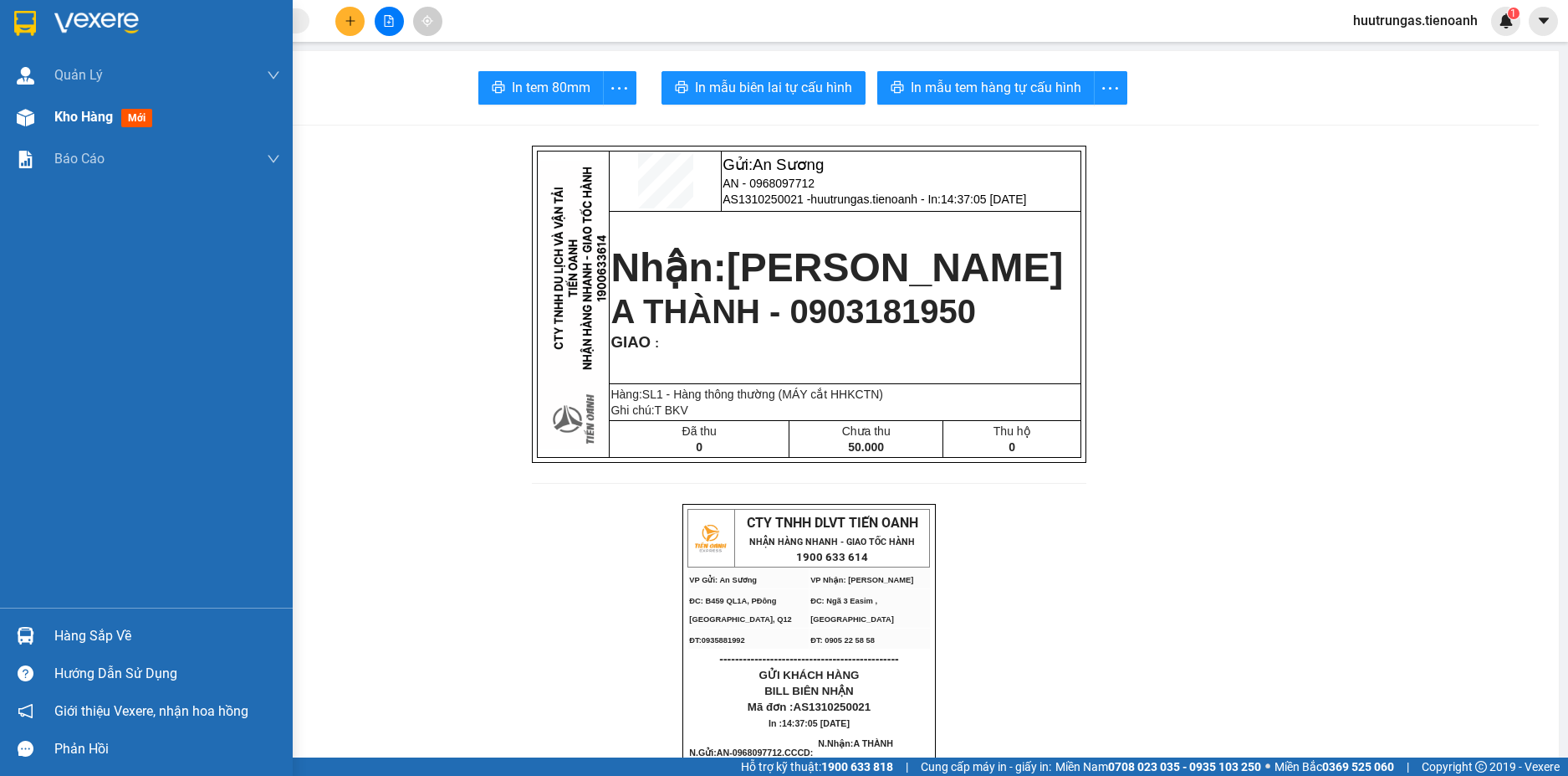
click at [84, 123] on span "Kho hàng" at bounding box center [83, 116] width 59 height 16
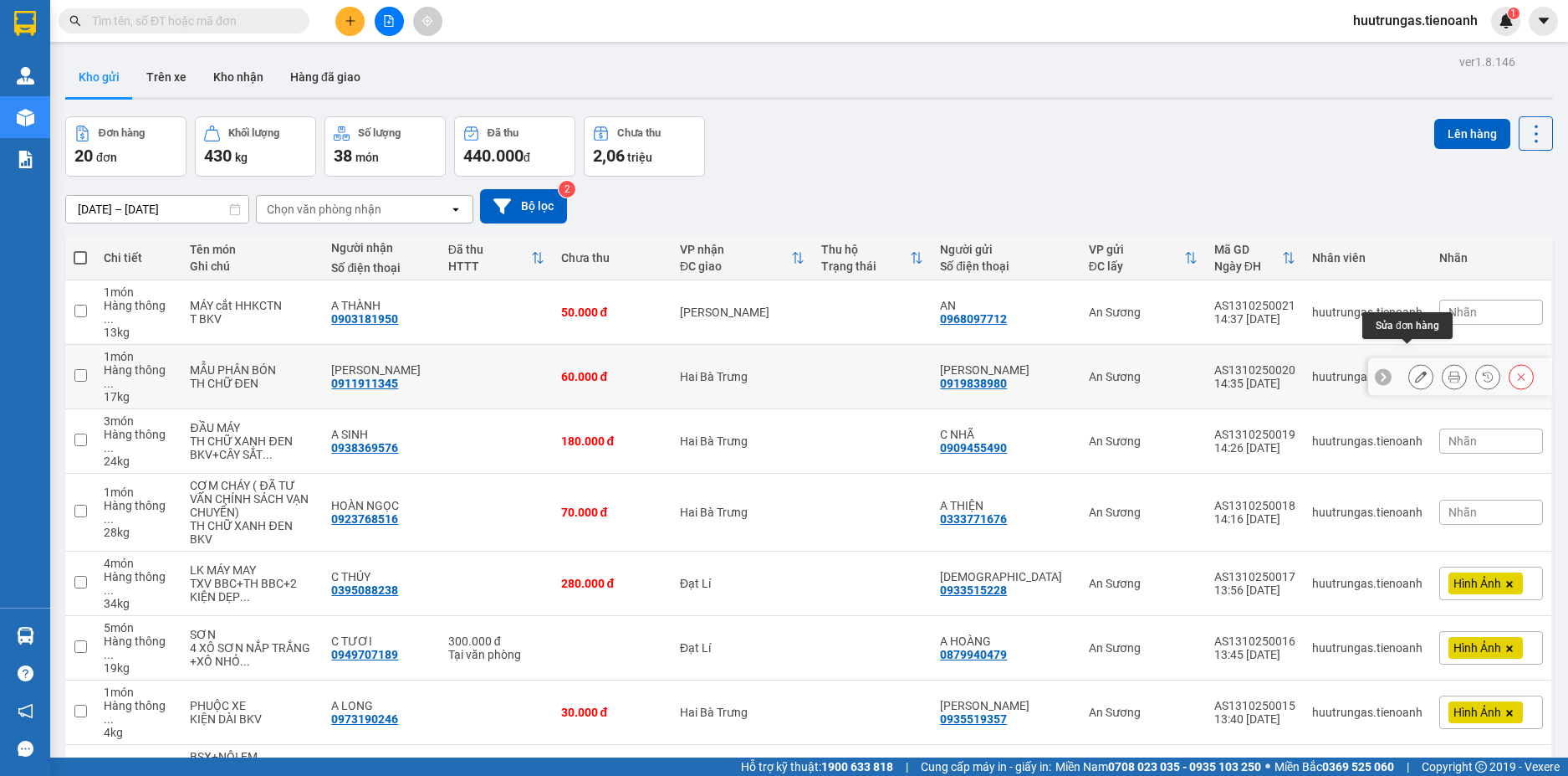
click at [1415, 371] on icon at bounding box center [1421, 377] width 12 height 12
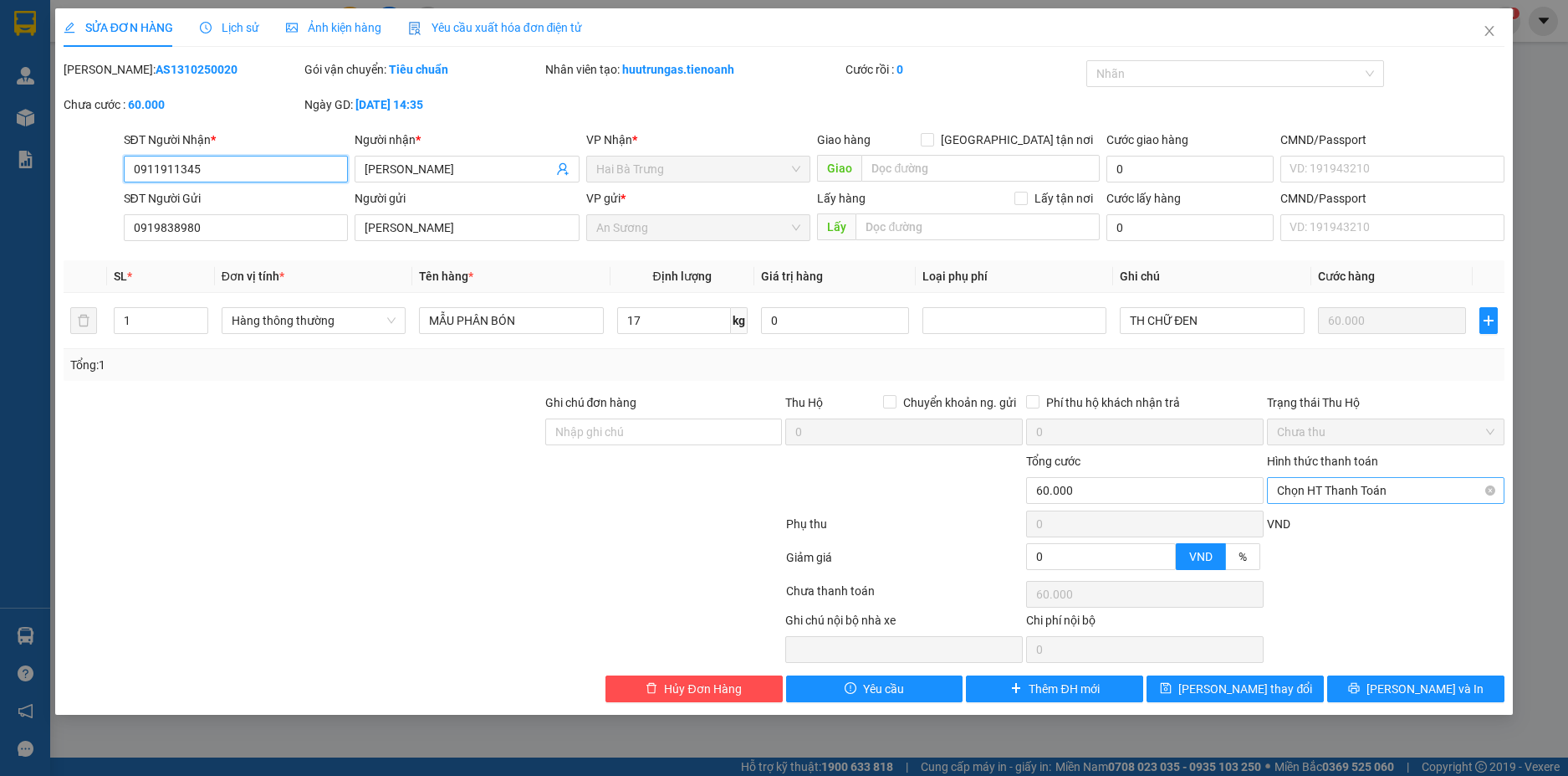
click at [1454, 489] on span "Chọn HT Thanh Toán" at bounding box center [1386, 490] width 217 height 25
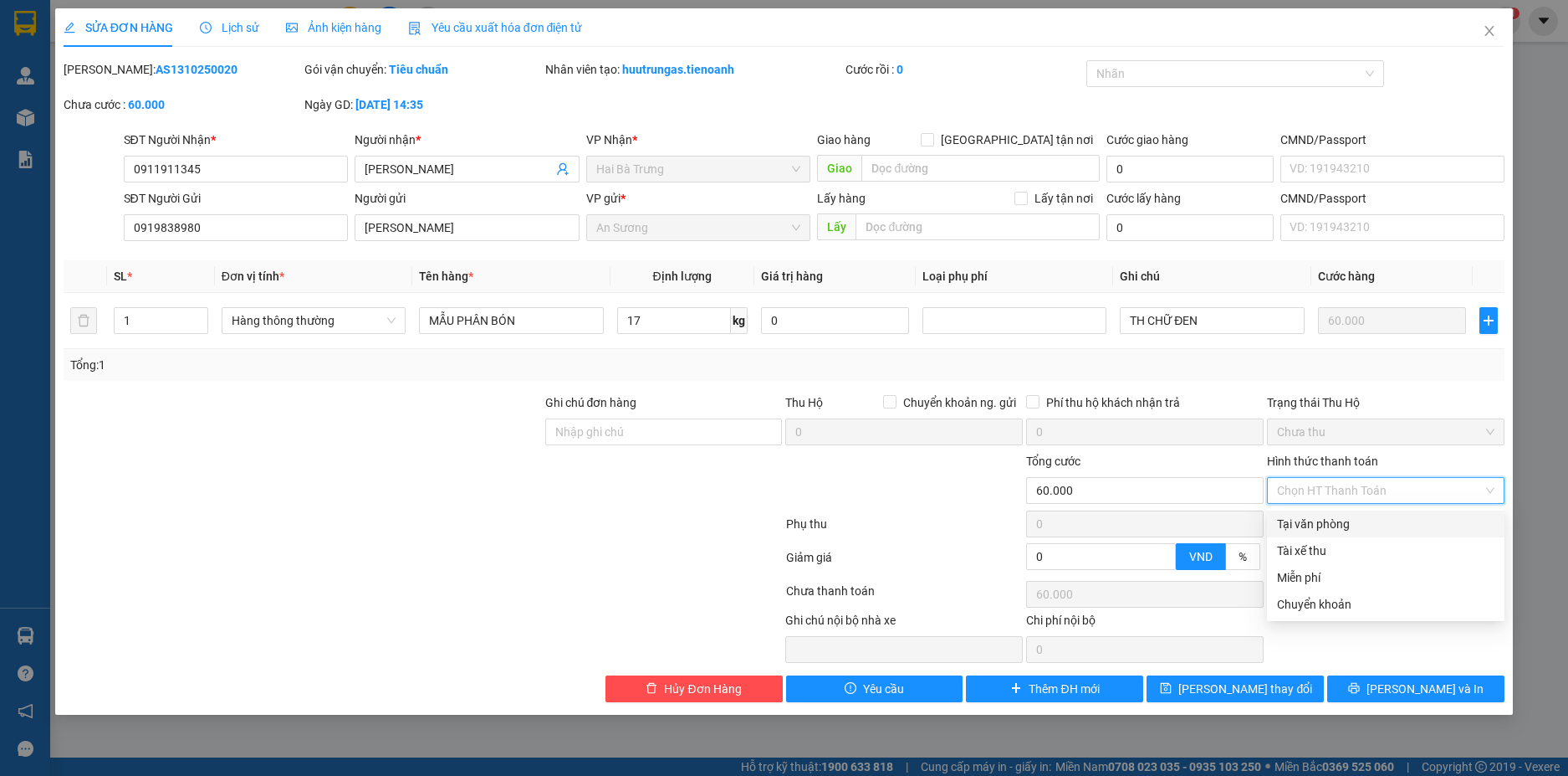
click at [1344, 526] on div "Tại văn phòng" at bounding box center [1386, 524] width 217 height 18
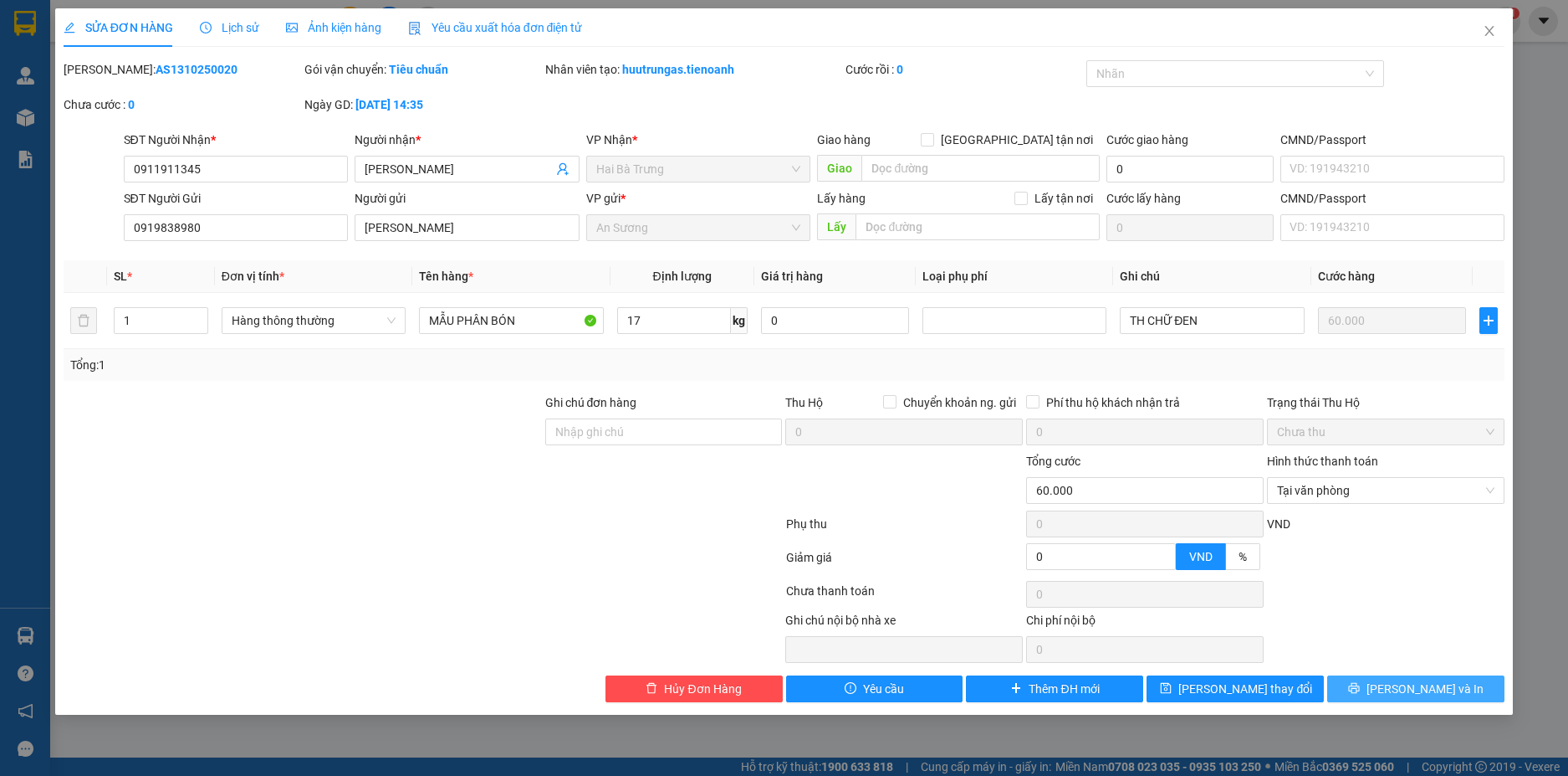
click at [1444, 694] on span "[PERSON_NAME] và In" at bounding box center [1425, 689] width 117 height 18
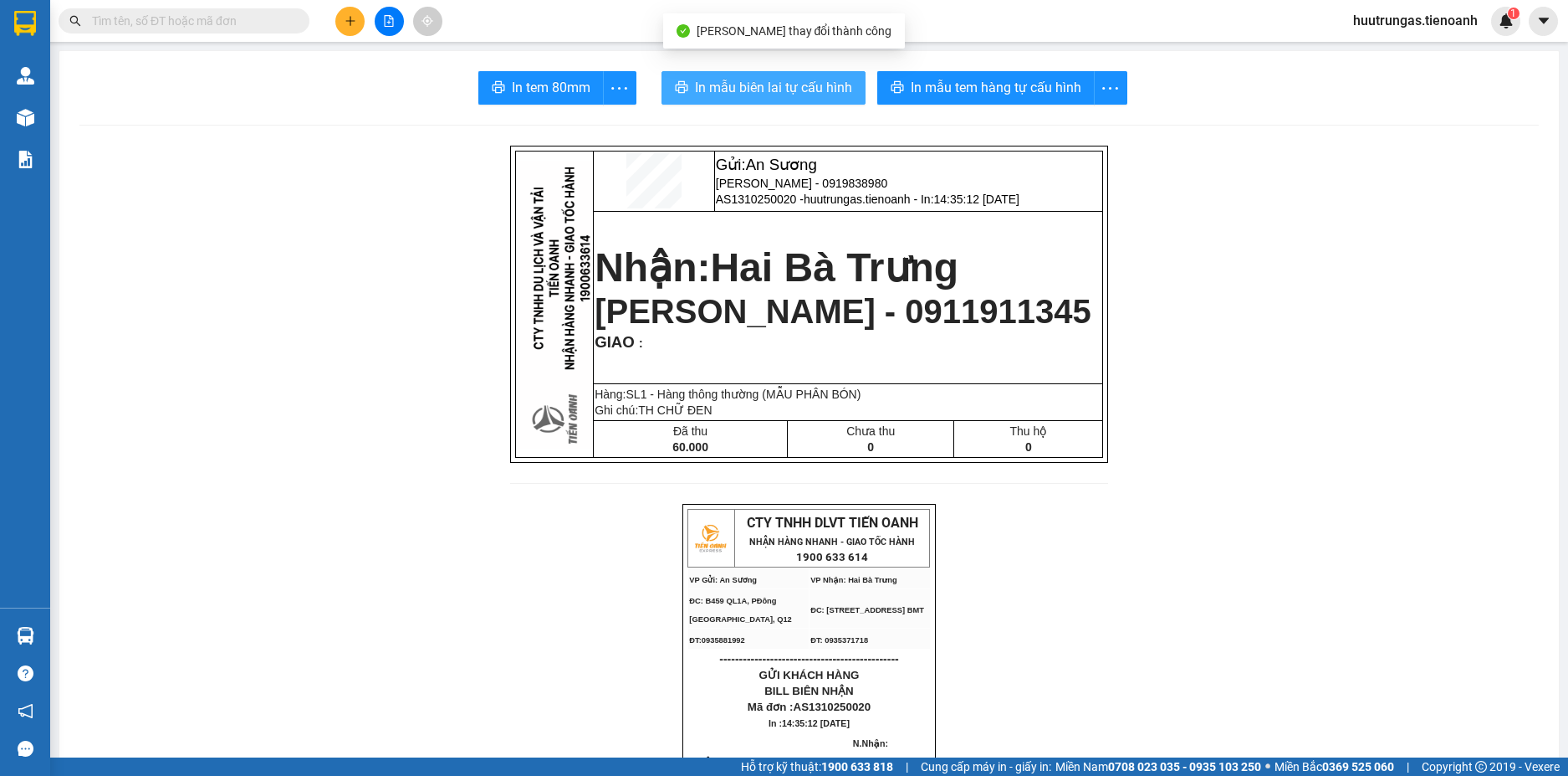
click at [783, 92] on span "In mẫu biên lai tự cấu hình" at bounding box center [774, 87] width 158 height 21
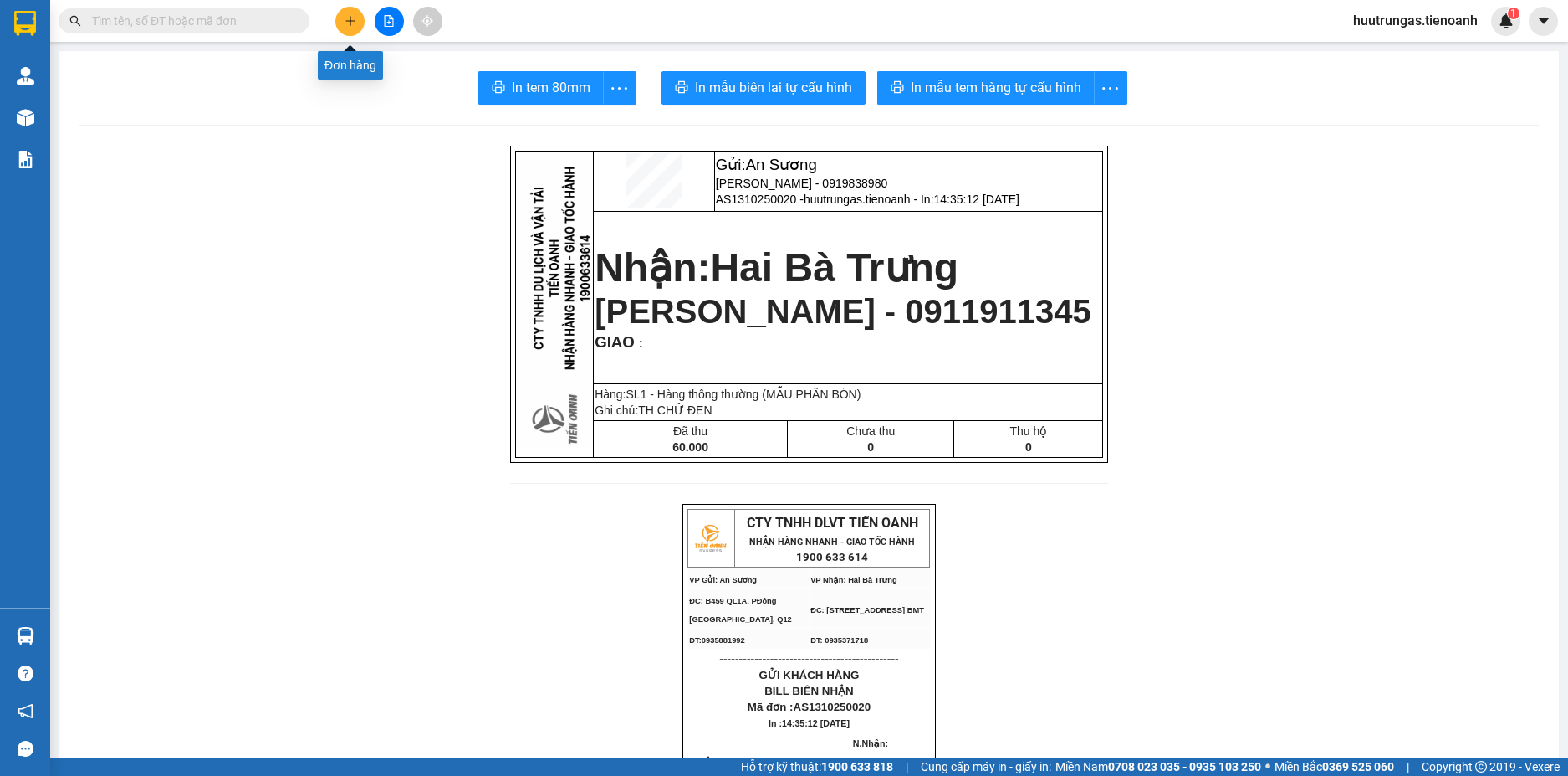
click at [350, 24] on icon "plus" at bounding box center [350, 20] width 12 height 12
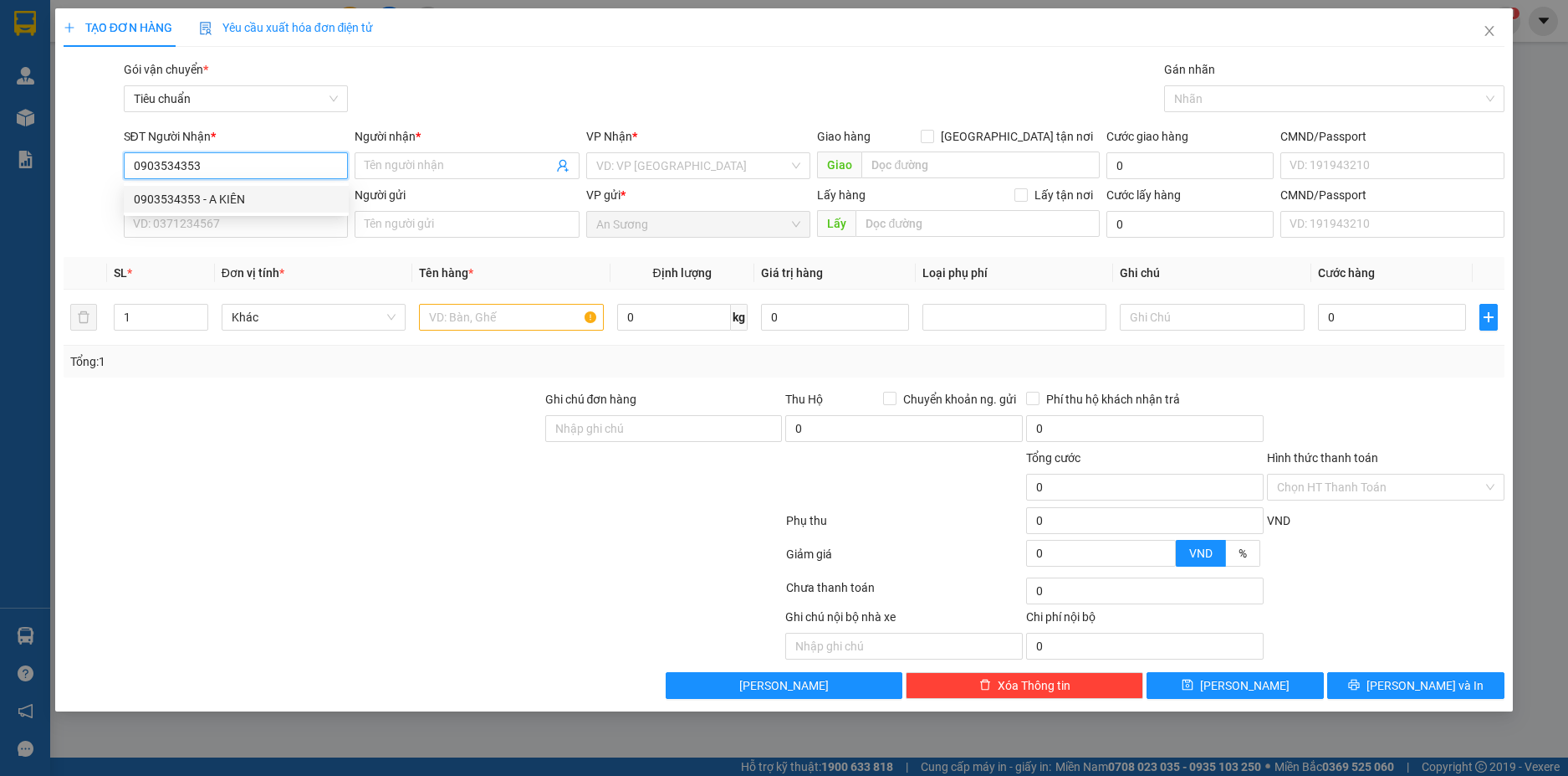
click at [265, 196] on div "0903534353 - A KIÊN" at bounding box center [236, 199] width 205 height 18
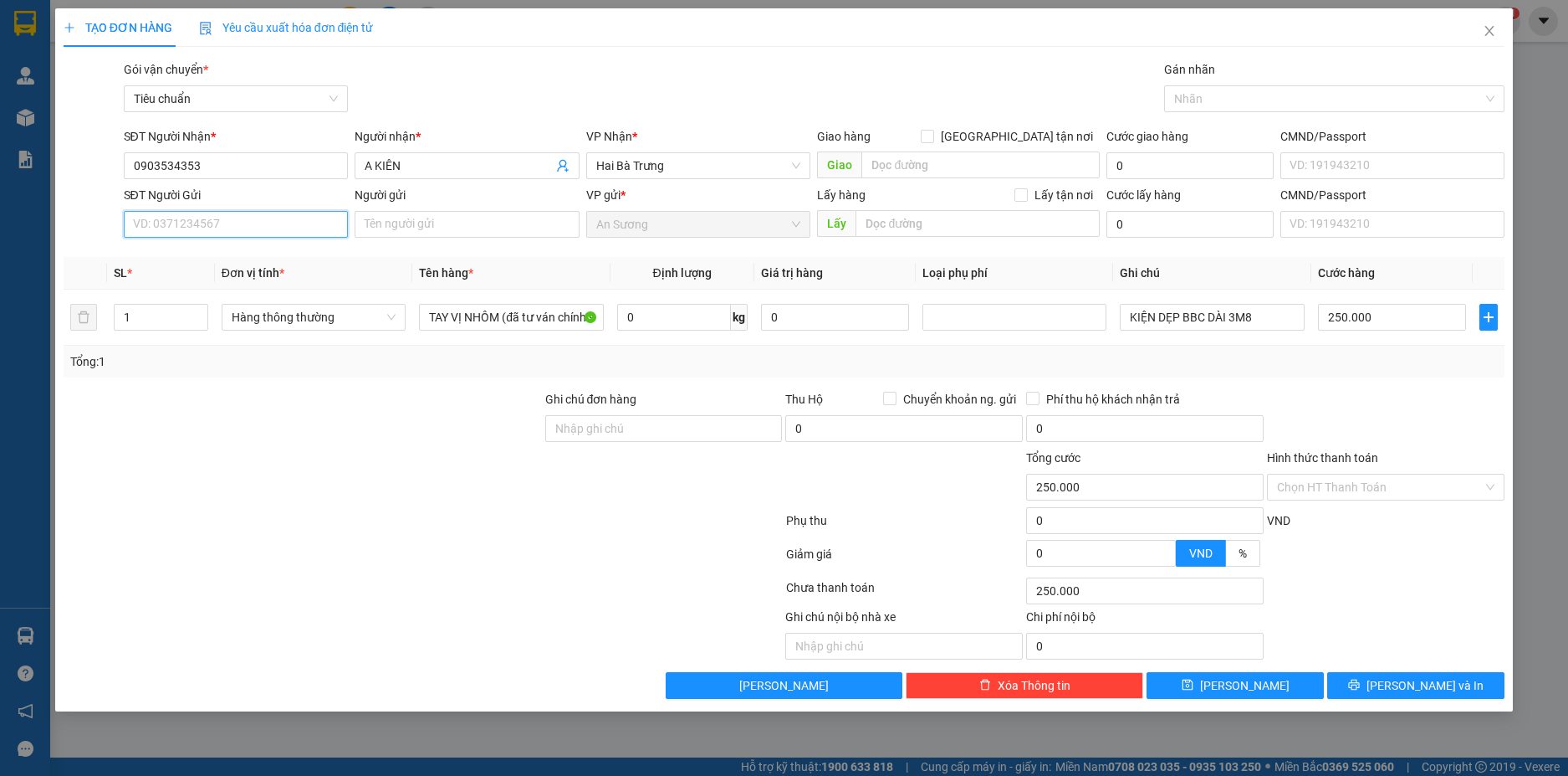
click at [292, 235] on input "SĐT Người Gửi" at bounding box center [236, 224] width 225 height 27
click at [257, 257] on div "0906450658 - DUNG" at bounding box center [236, 257] width 205 height 18
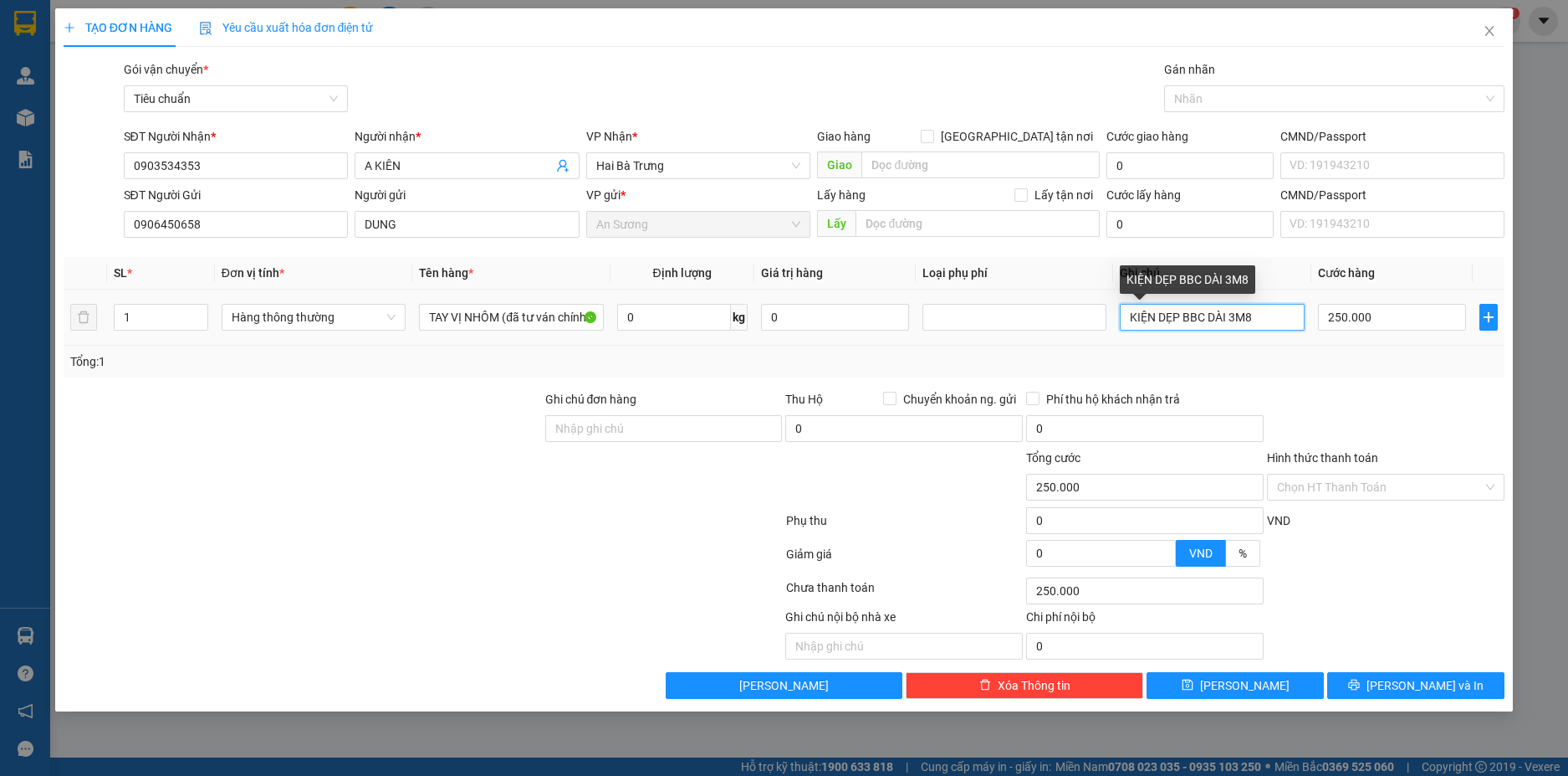
drag, startPoint x: 1179, startPoint y: 316, endPoint x: 1125, endPoint y: 316, distance: 54.0
click at [1125, 316] on input "KIỆN DẸP BBC DÀI 3M8" at bounding box center [1212, 317] width 184 height 27
click at [1369, 374] on div "Tổng: 1" at bounding box center [784, 361] width 1443 height 32
click at [1226, 314] on input "CÂY BBC DÀI 3M8" at bounding box center [1212, 317] width 184 height 27
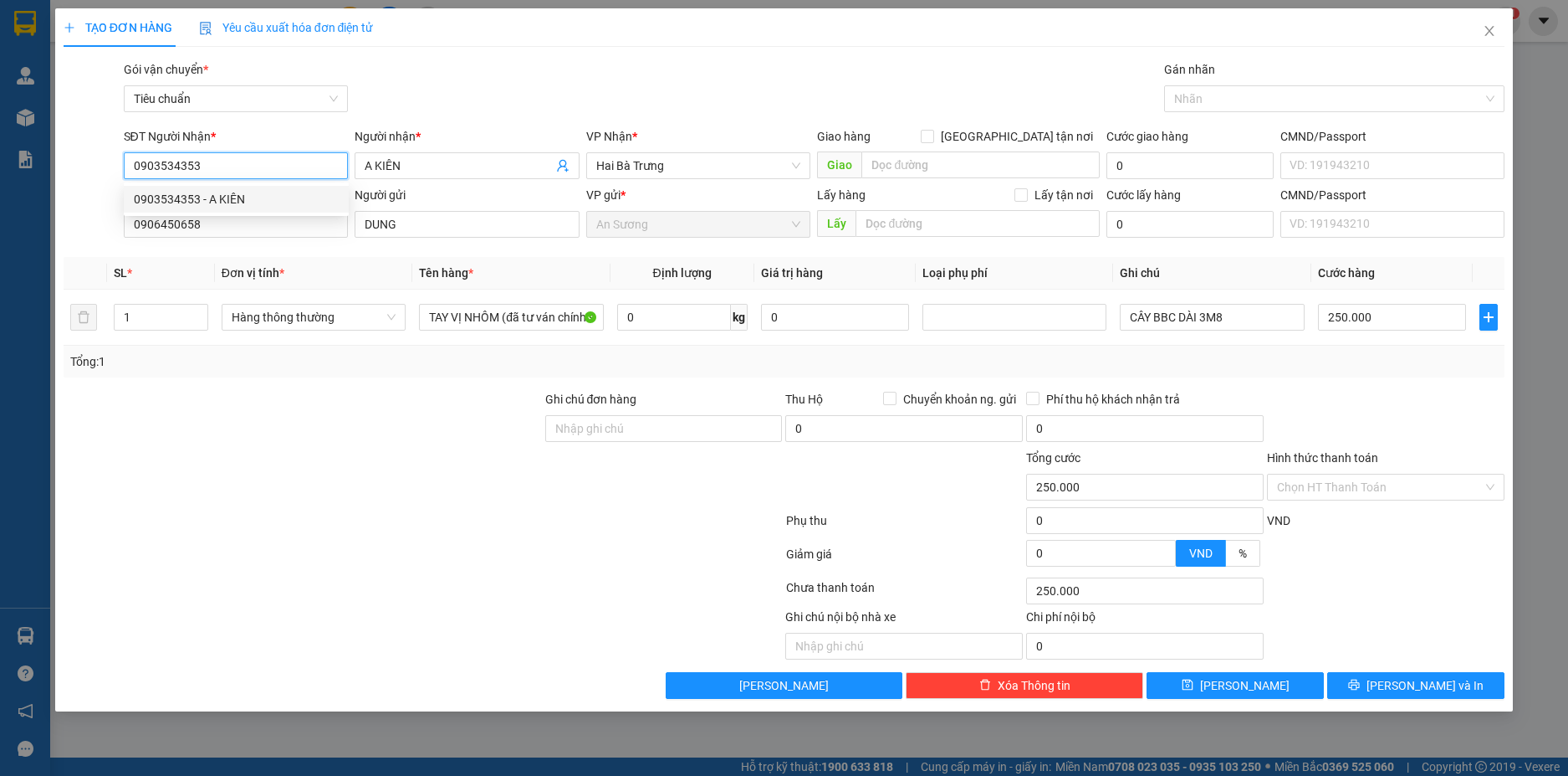
drag, startPoint x: 155, startPoint y: 148, endPoint x: 114, endPoint y: 158, distance: 42.2
click at [114, 158] on div "SĐT Người Nhận * 0903534353 Người nhận * A KIÊN VP Nhận * Hai Bà Trưng Giao hàn…" at bounding box center [785, 157] width 1445 height 59
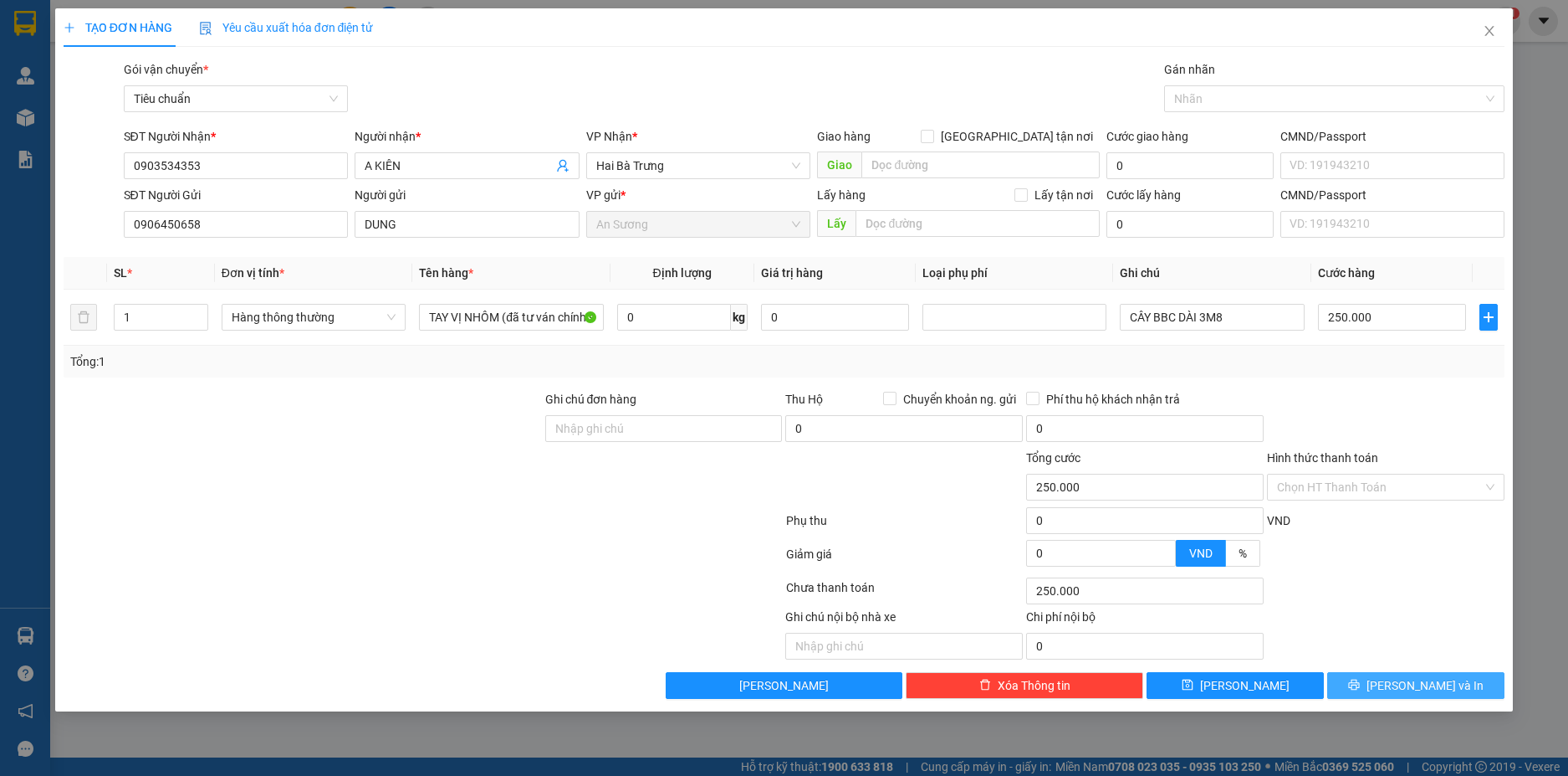
click at [1435, 682] on span "[PERSON_NAME] và In" at bounding box center [1425, 685] width 117 height 18
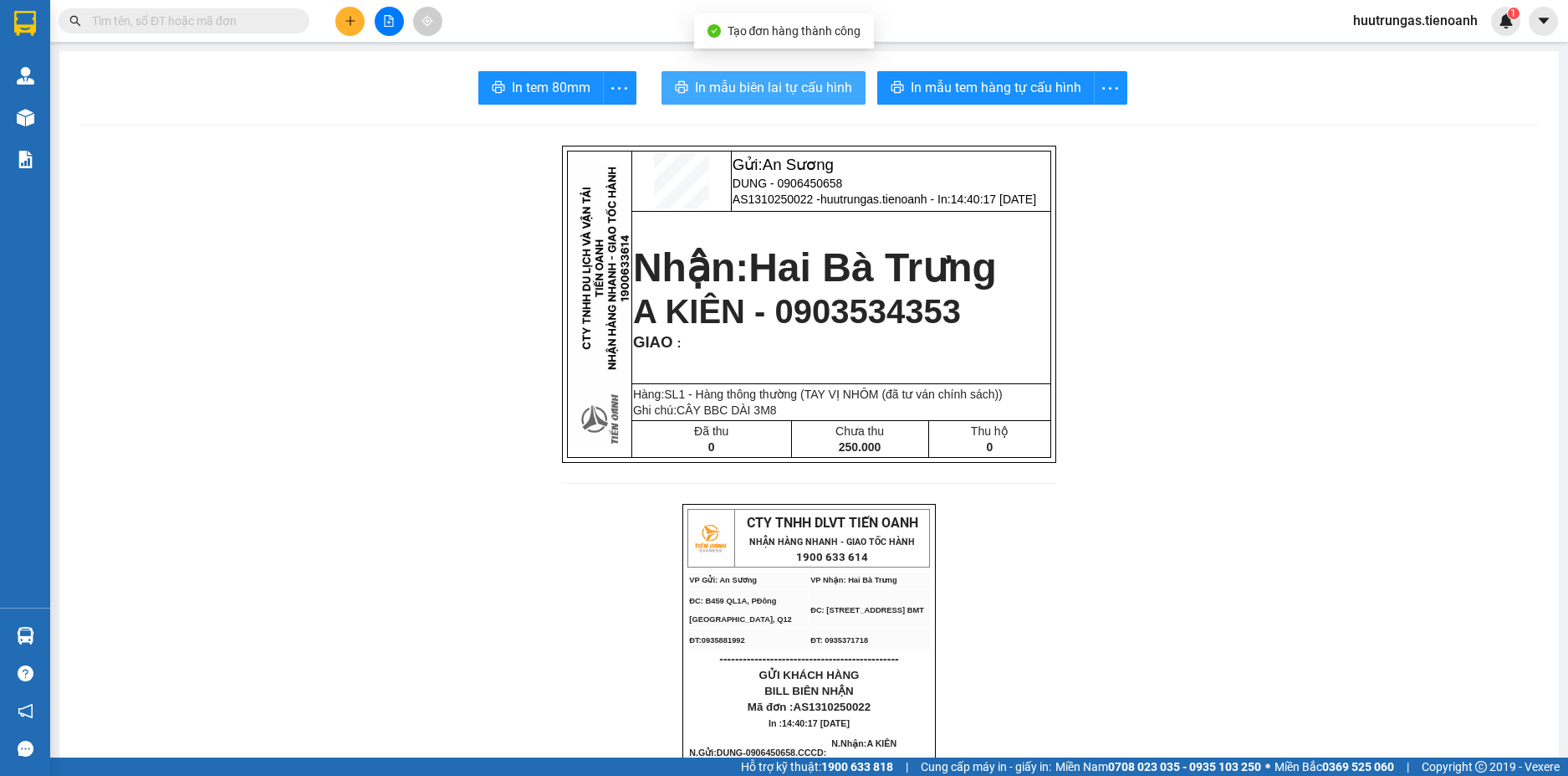
click at [710, 93] on span "In mẫu biên lai tự cấu hình" at bounding box center [774, 87] width 158 height 21
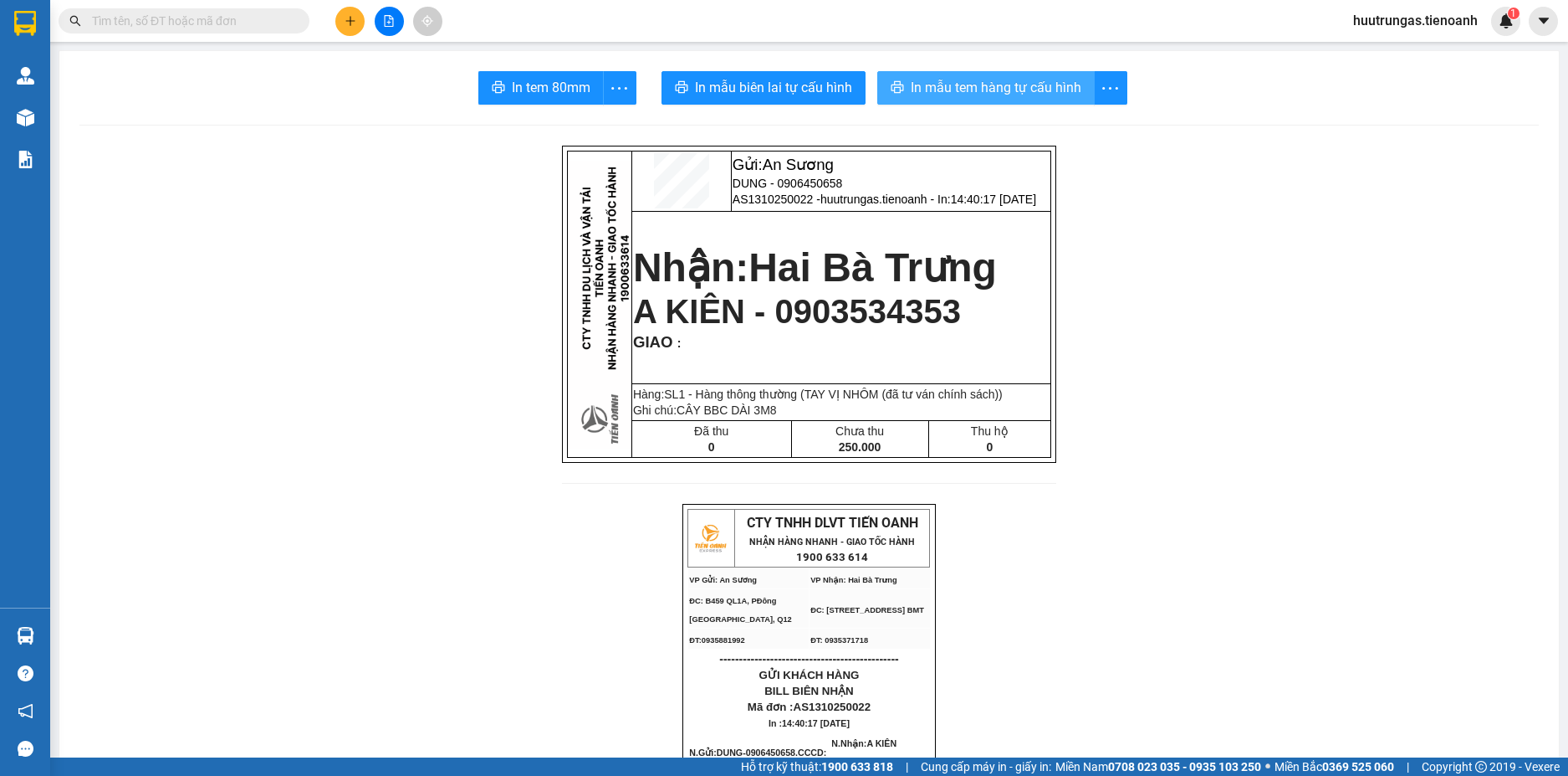
click at [972, 86] on span "In mẫu tem hàng tự cấu hình" at bounding box center [996, 87] width 170 height 21
click at [353, 19] on icon "plus" at bounding box center [350, 20] width 12 height 12
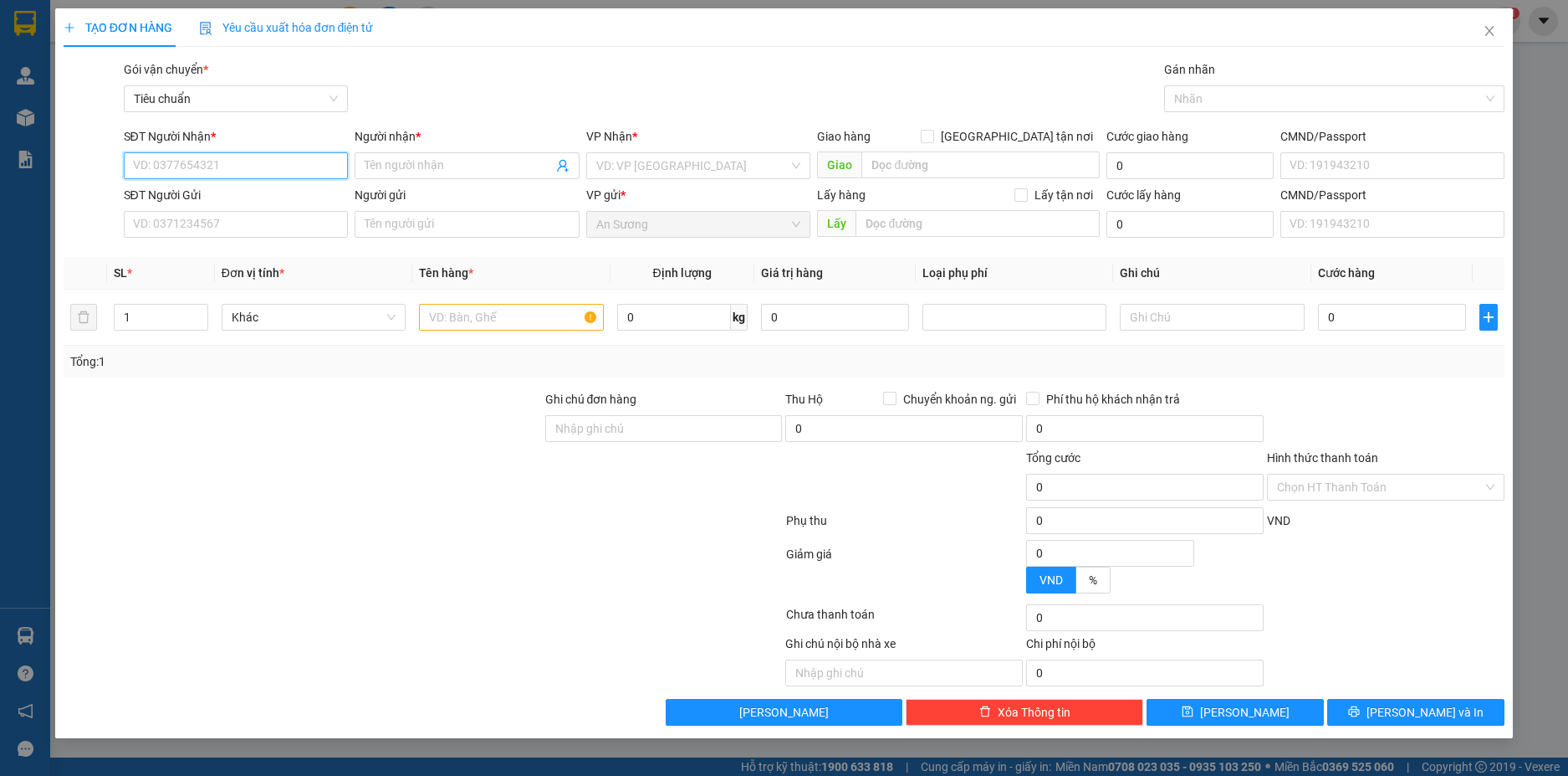
click at [246, 166] on input "SĐT Người Nhận *" at bounding box center [236, 165] width 225 height 27
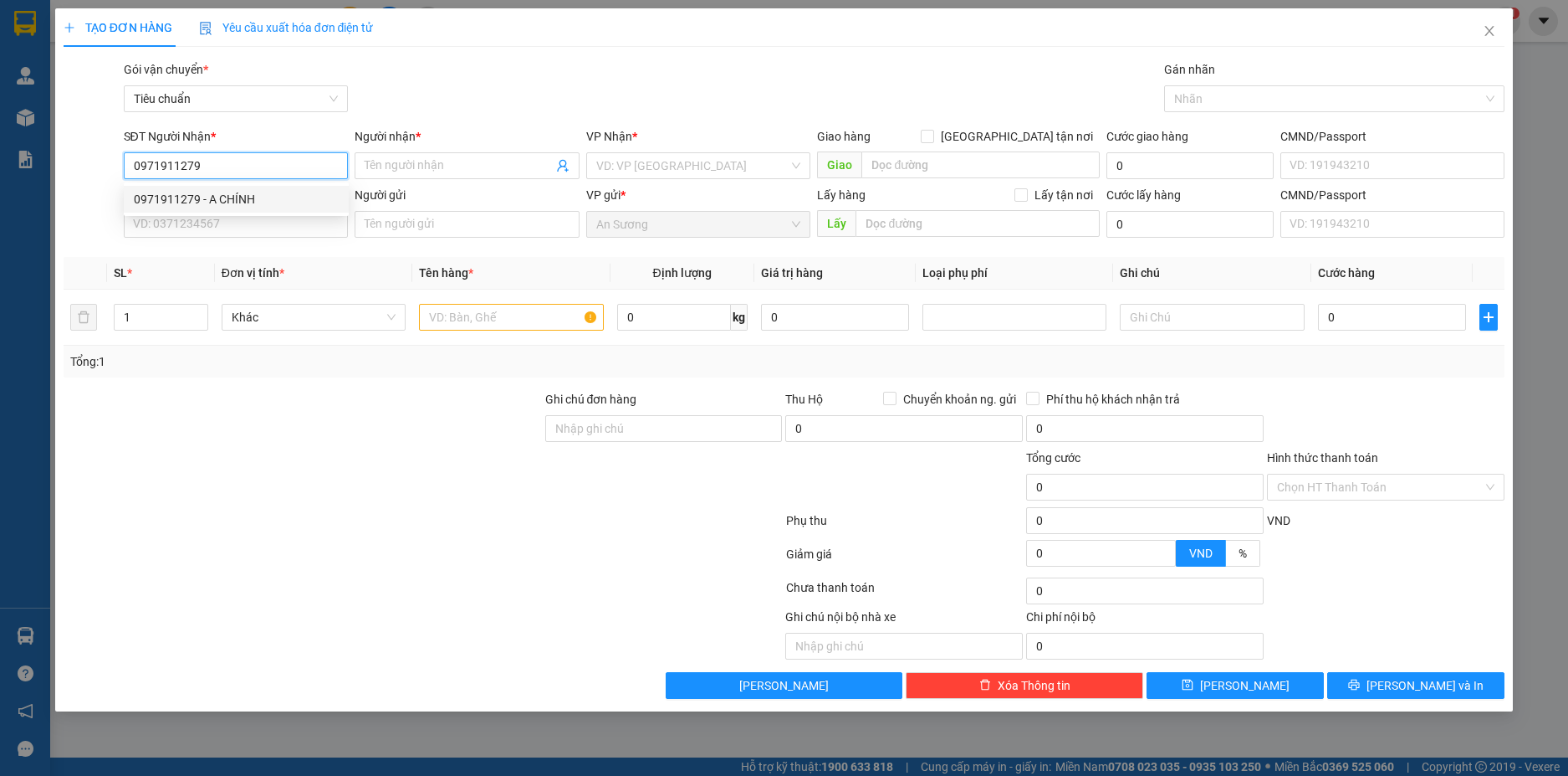
click at [270, 203] on div "0971911279 - A CHÍNH" at bounding box center [236, 199] width 205 height 18
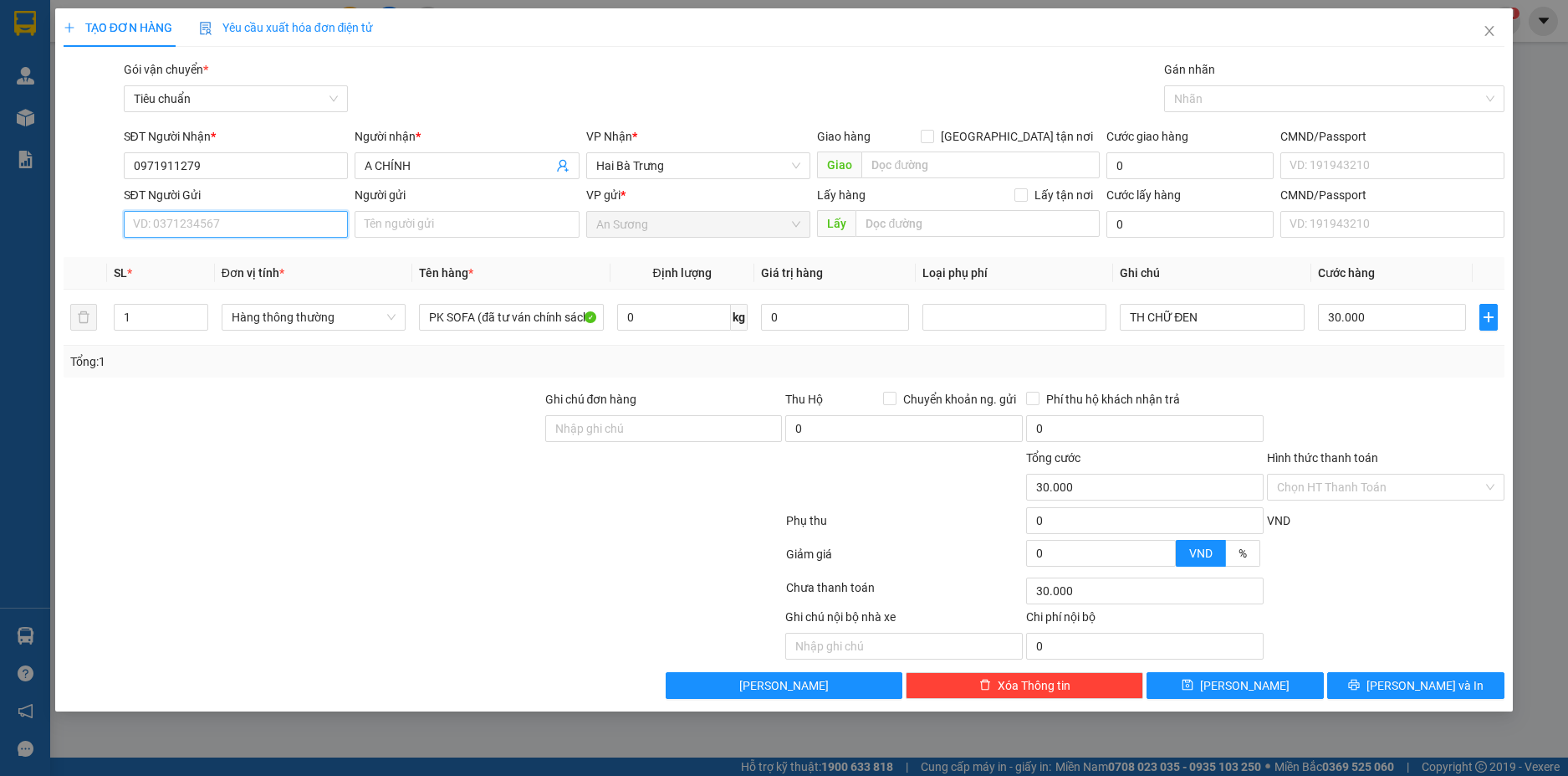
click at [268, 224] on input "SĐT Người Gửi" at bounding box center [236, 224] width 225 height 27
click at [278, 255] on div "0858398890 - A LÂM" at bounding box center [236, 257] width 205 height 18
click at [700, 325] on input "0" at bounding box center [674, 317] width 114 height 27
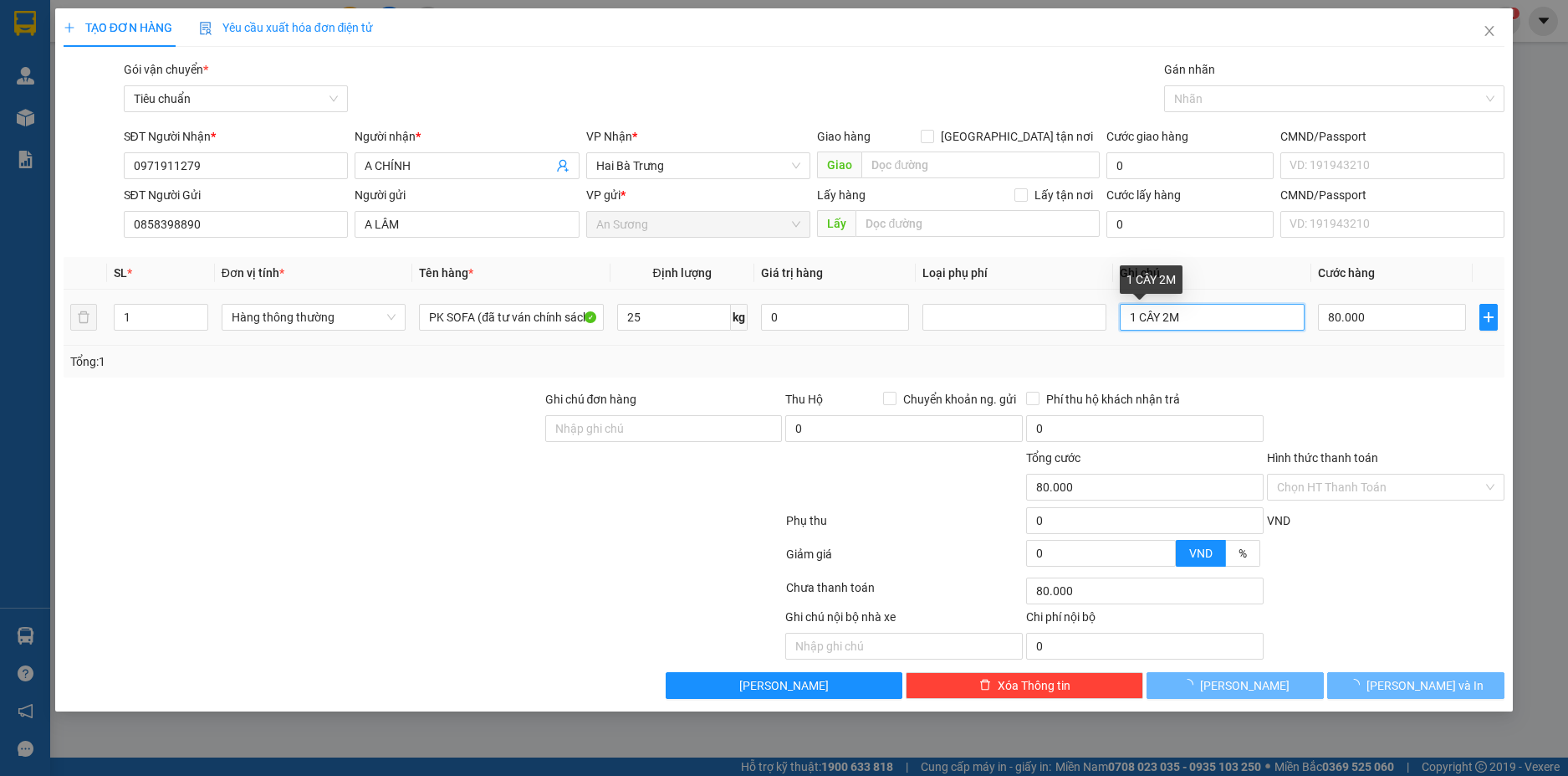
click at [1214, 323] on input "1 CÂY 2M" at bounding box center [1212, 317] width 184 height 27
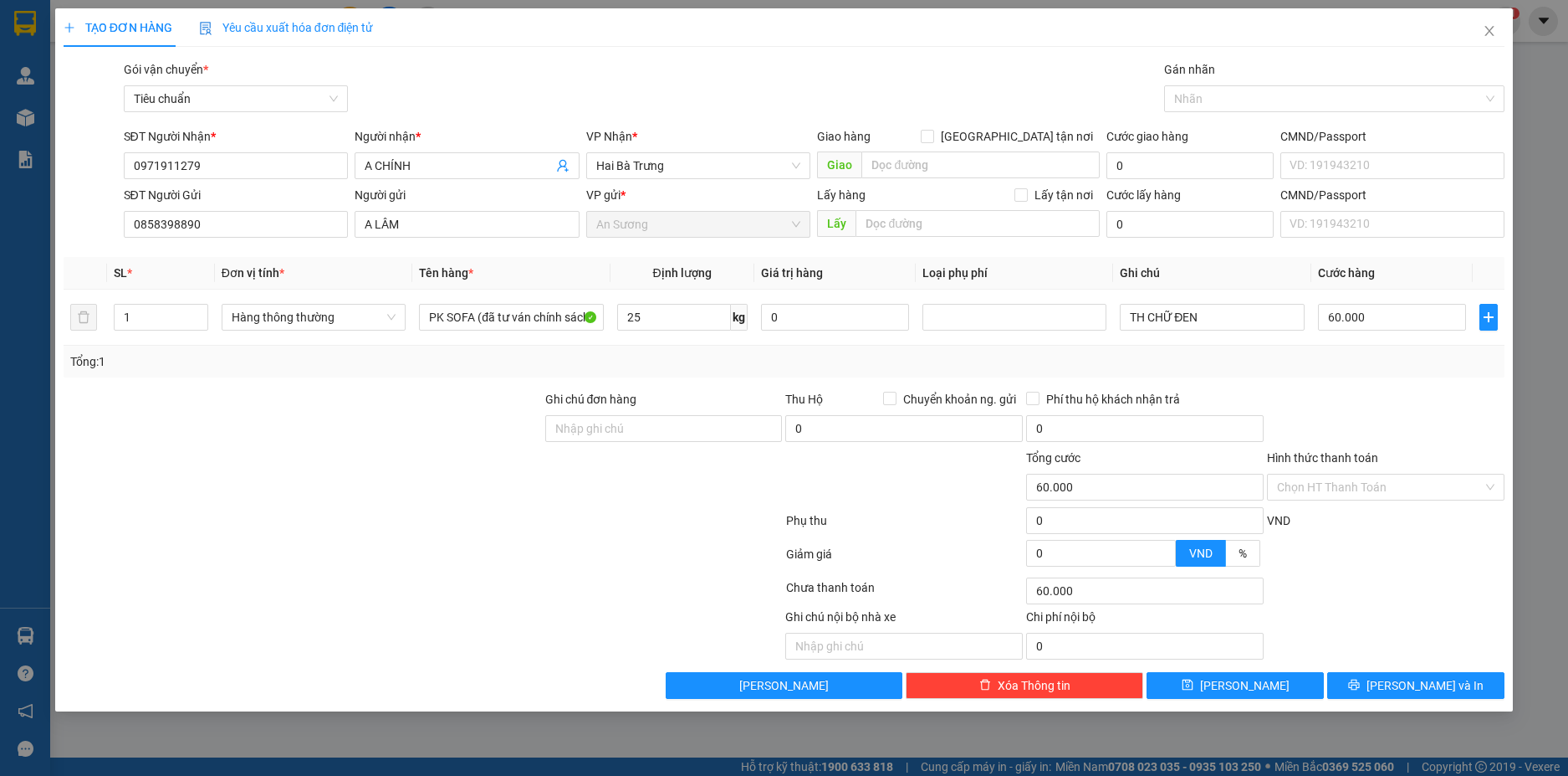
click at [1378, 589] on div "Chọn HT Thanh Toán" at bounding box center [1386, 591] width 241 height 34
click at [1466, 688] on button "[PERSON_NAME] và In" at bounding box center [1416, 684] width 178 height 27
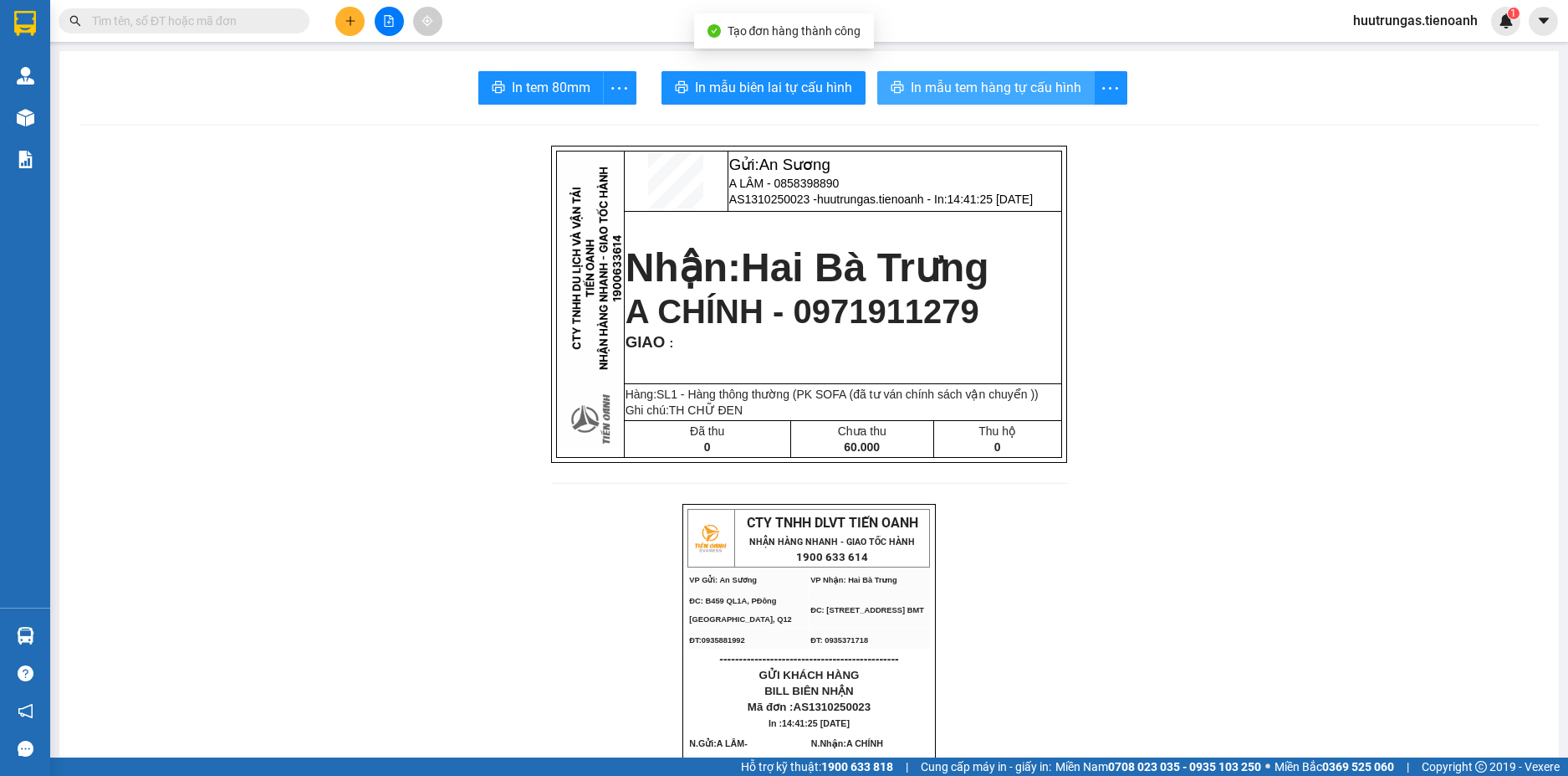
click at [961, 82] on span "In mẫu tem hàng tự cấu hình" at bounding box center [996, 87] width 170 height 21
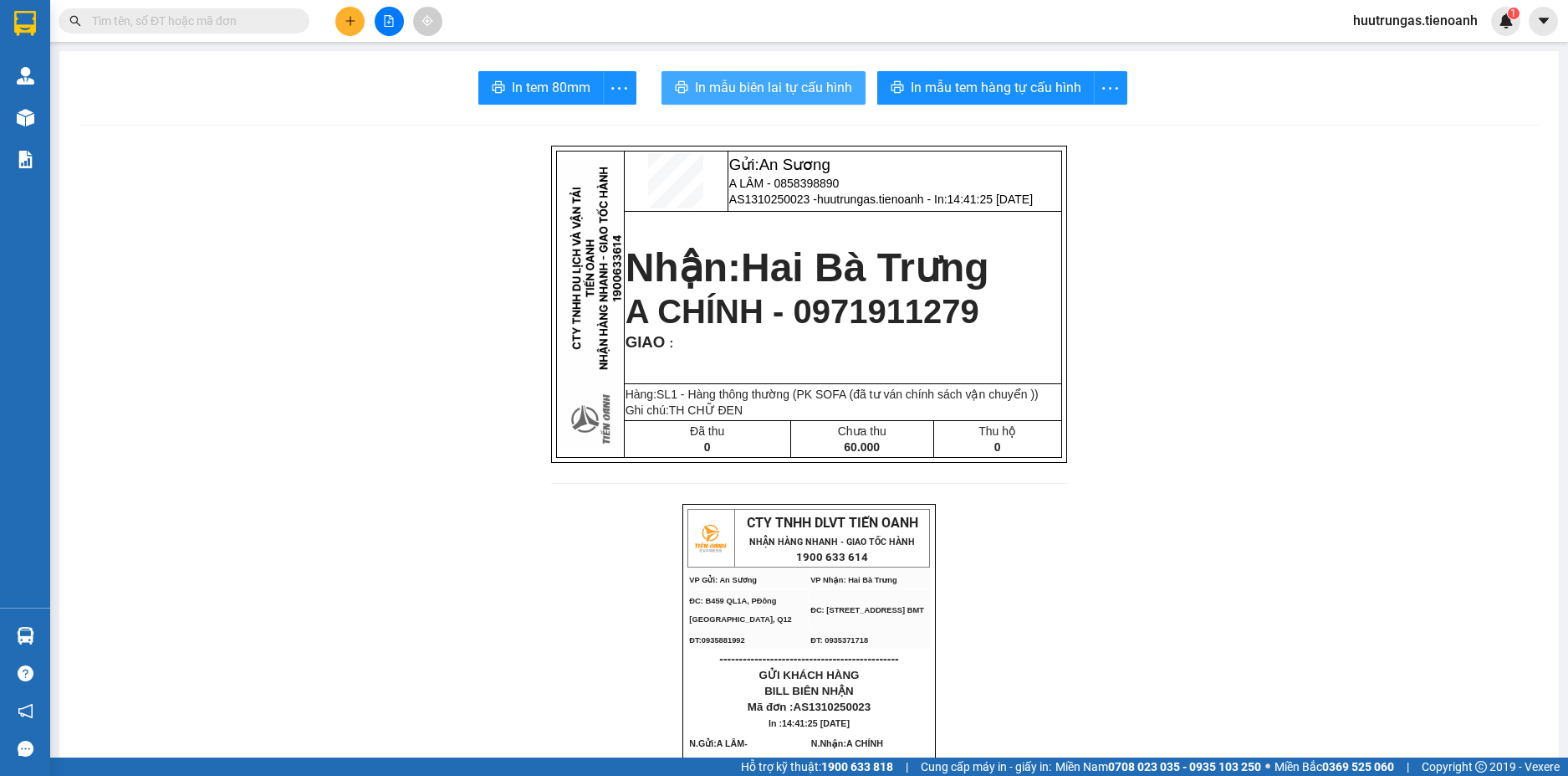
click at [795, 84] on span "In mẫu biên lai tự cấu hình" at bounding box center [774, 87] width 158 height 21
click at [347, 19] on icon "plus" at bounding box center [350, 20] width 12 height 12
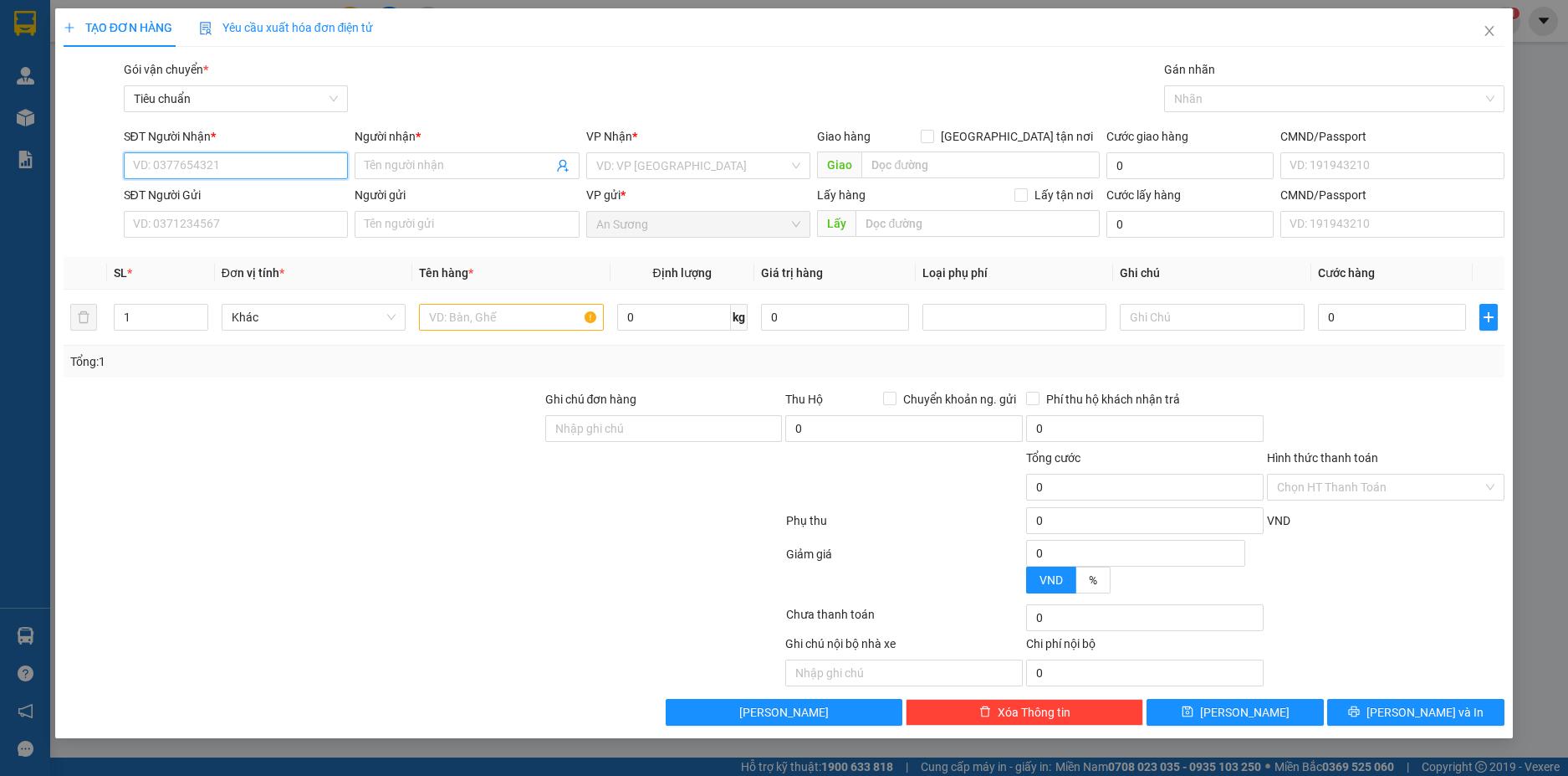
click at [214, 169] on input "SĐT Người Nhận *" at bounding box center [236, 165] width 225 height 27
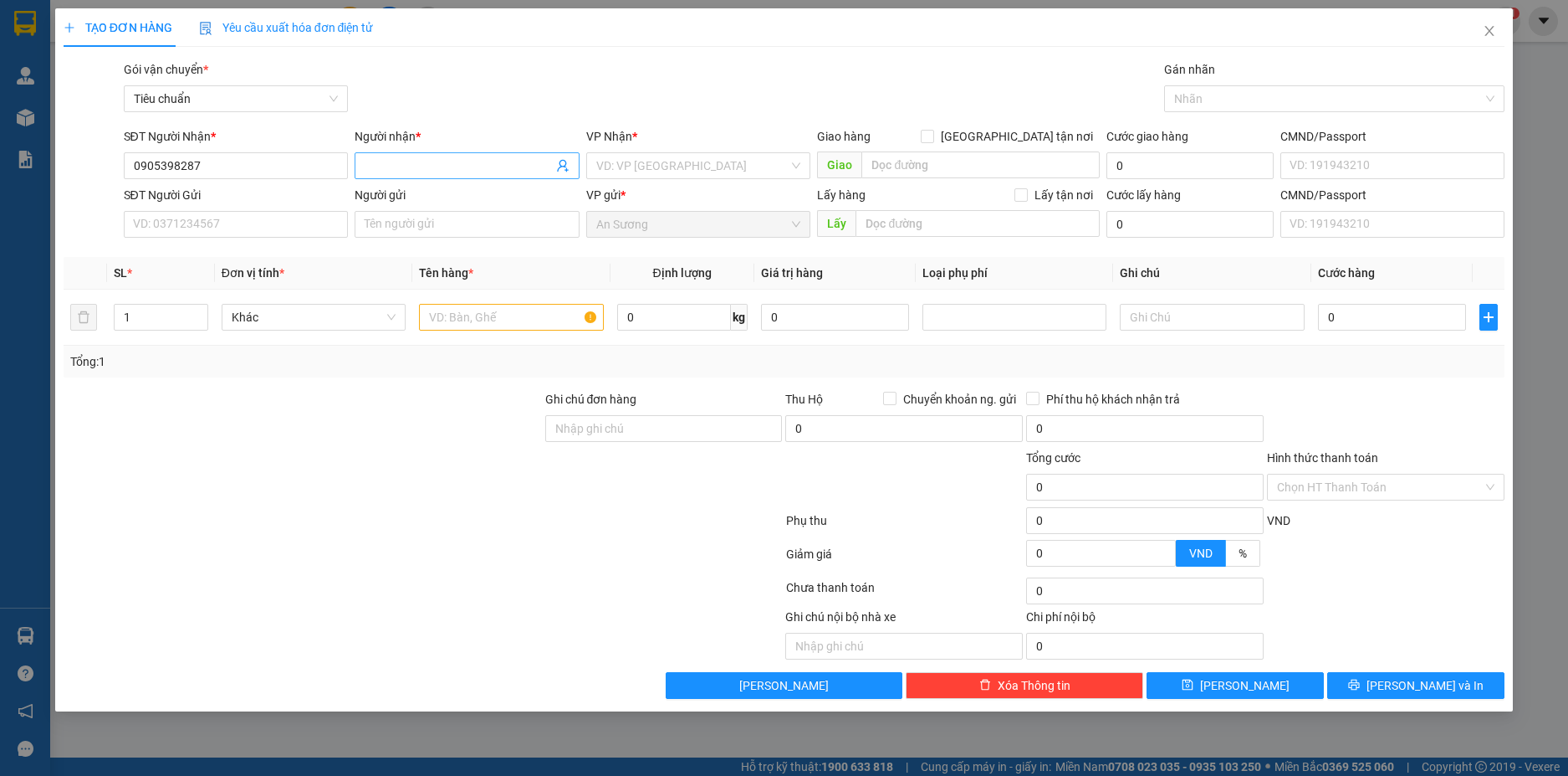
click at [383, 159] on input "Người nhận *" at bounding box center [458, 166] width 188 height 18
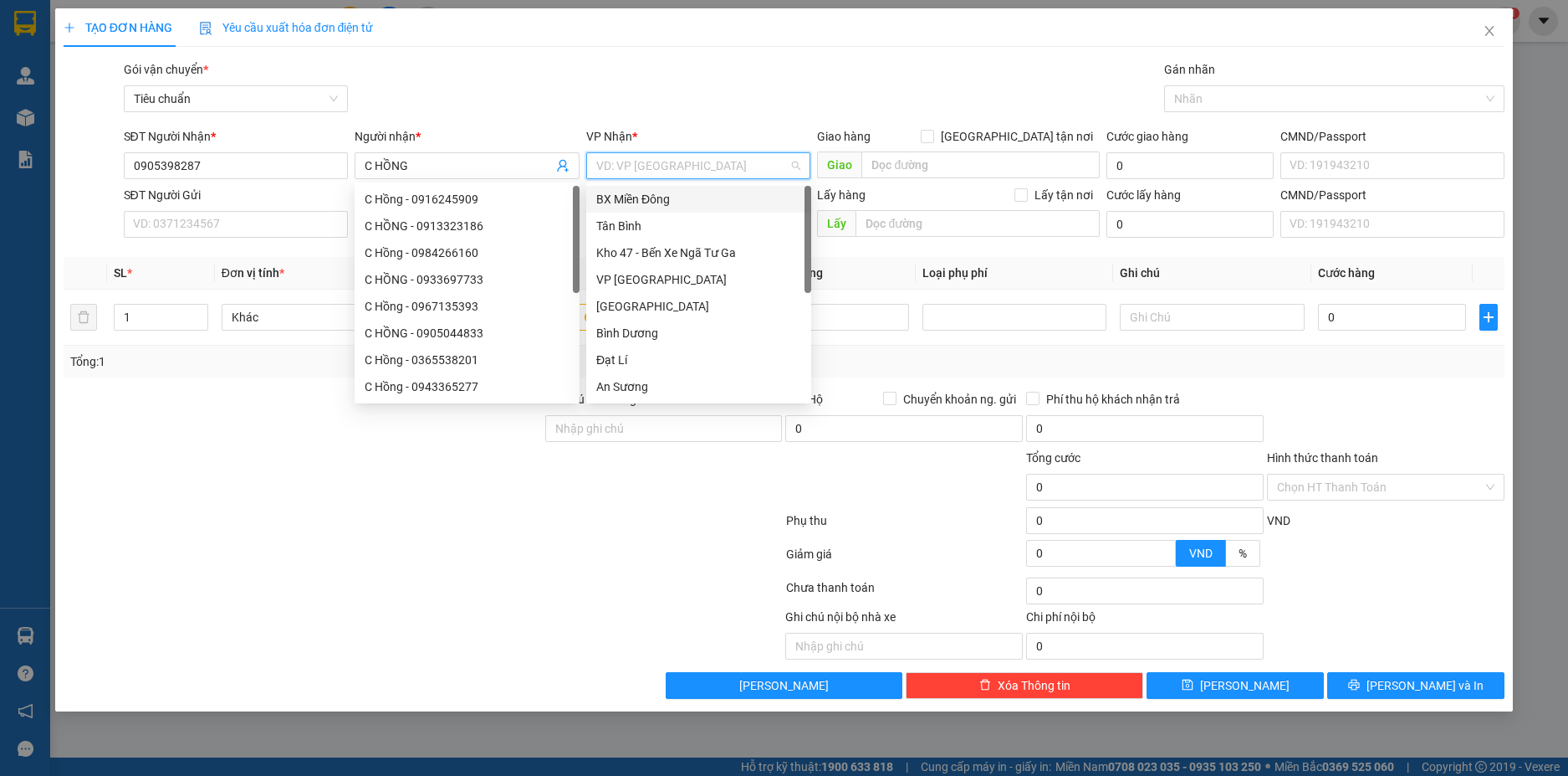
click at [684, 157] on input "search" at bounding box center [692, 165] width 193 height 25
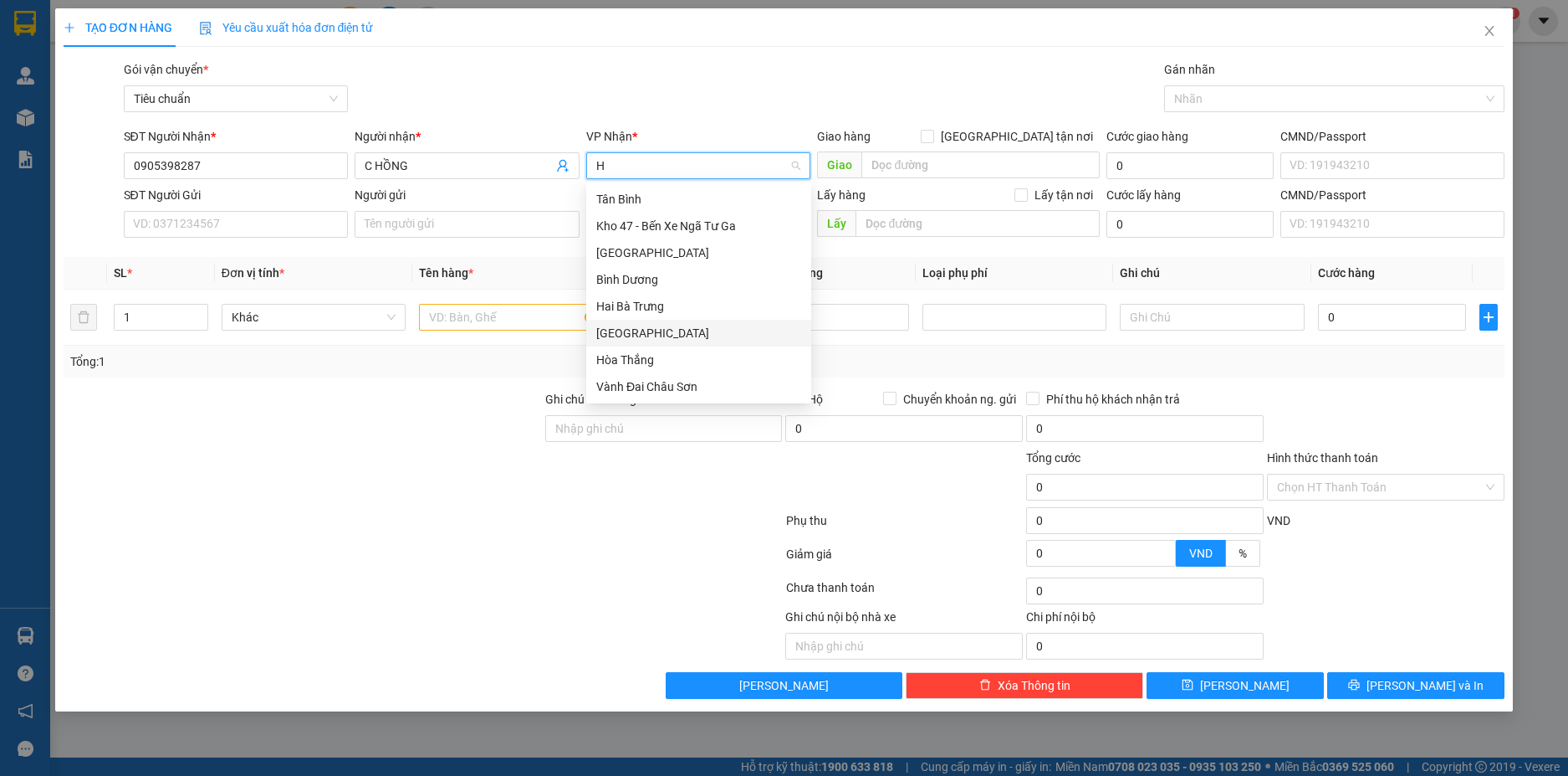
click at [649, 333] on div "[GEOGRAPHIC_DATA]" at bounding box center [699, 333] width 205 height 18
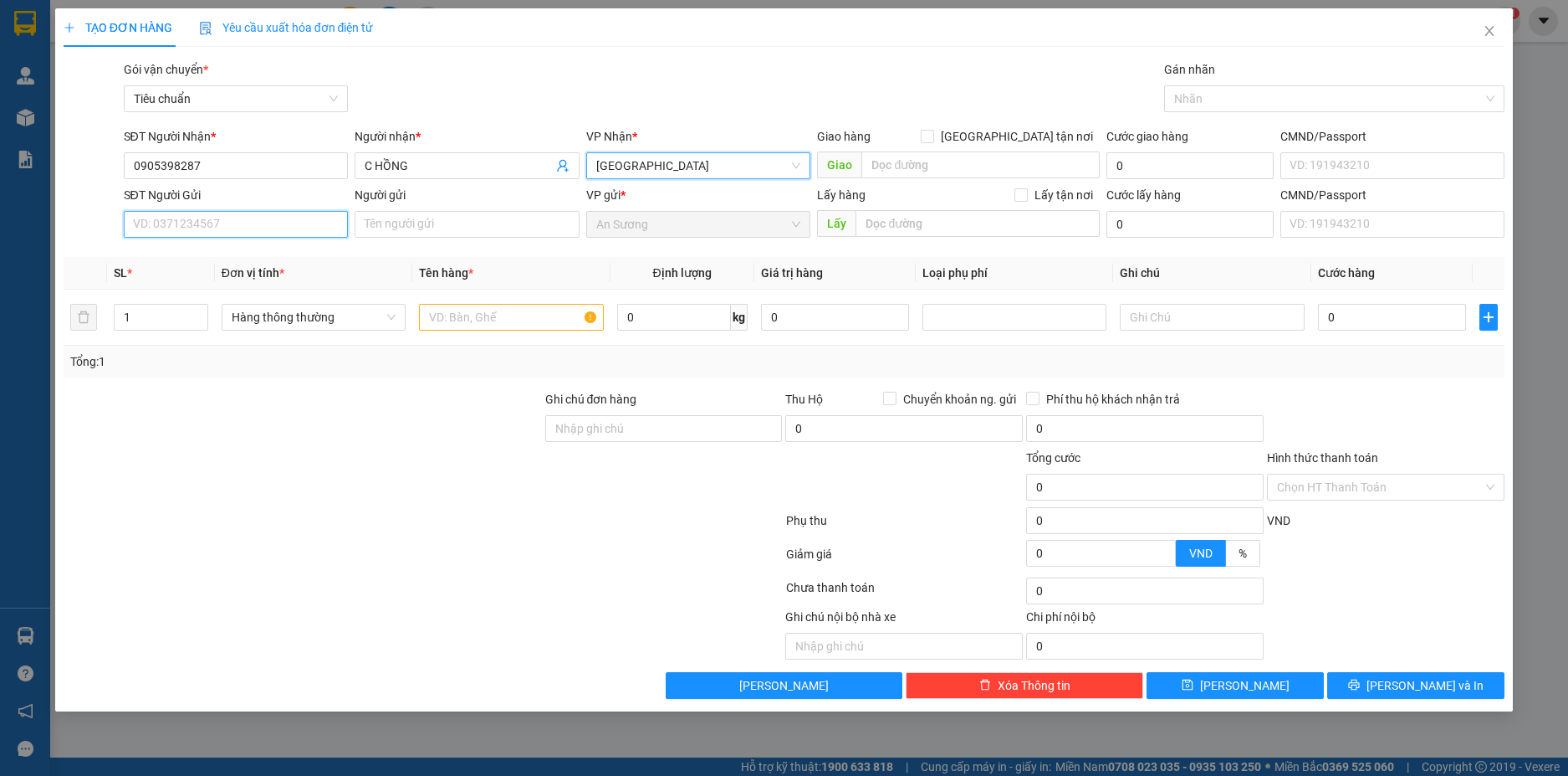
click at [205, 228] on input "SĐT Người Gửi" at bounding box center [236, 224] width 225 height 27
click at [227, 250] on div "0935981039 - A ĐÔ" at bounding box center [236, 257] width 205 height 18
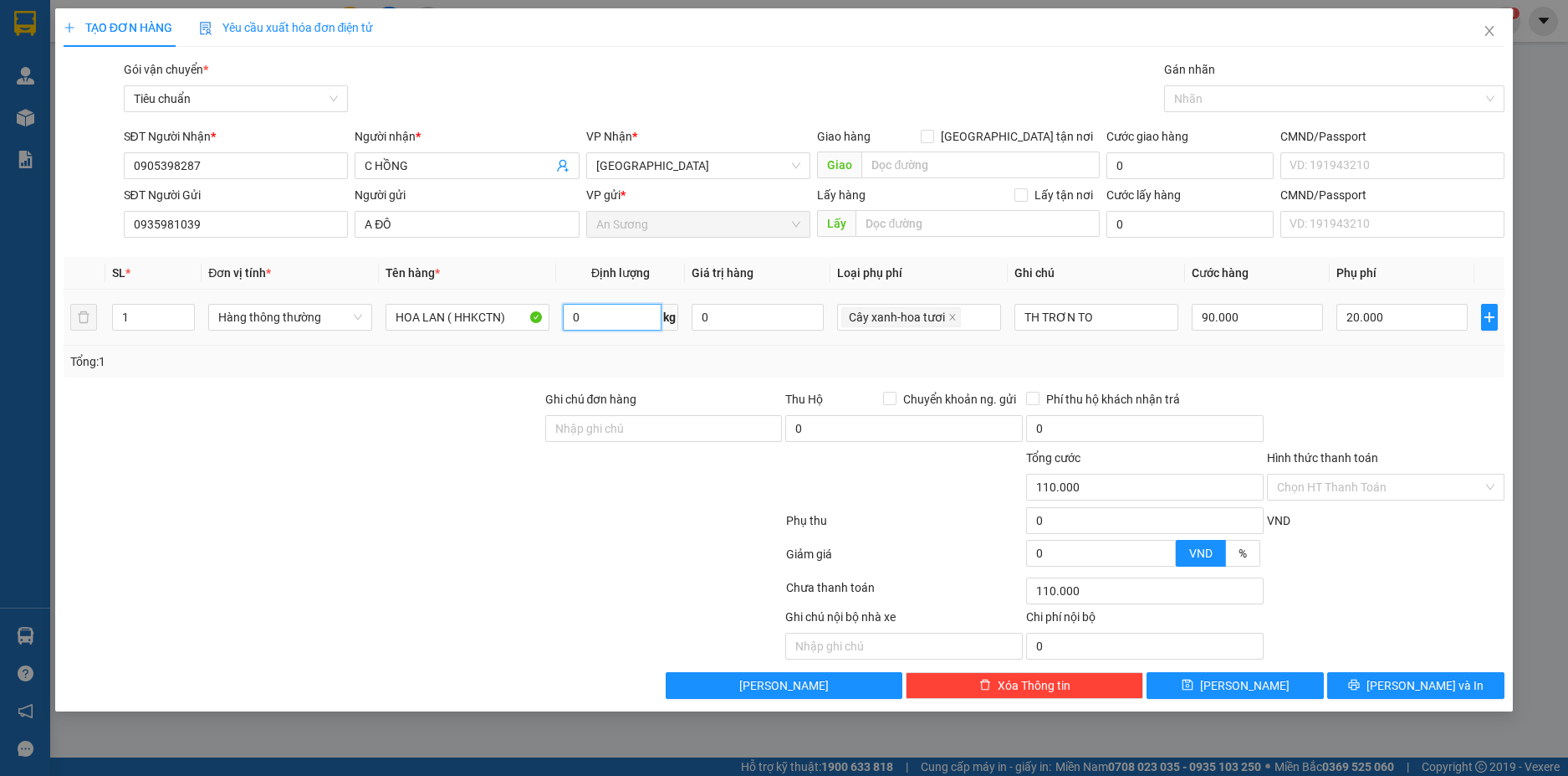
click at [614, 319] on input "0" at bounding box center [613, 317] width 99 height 27
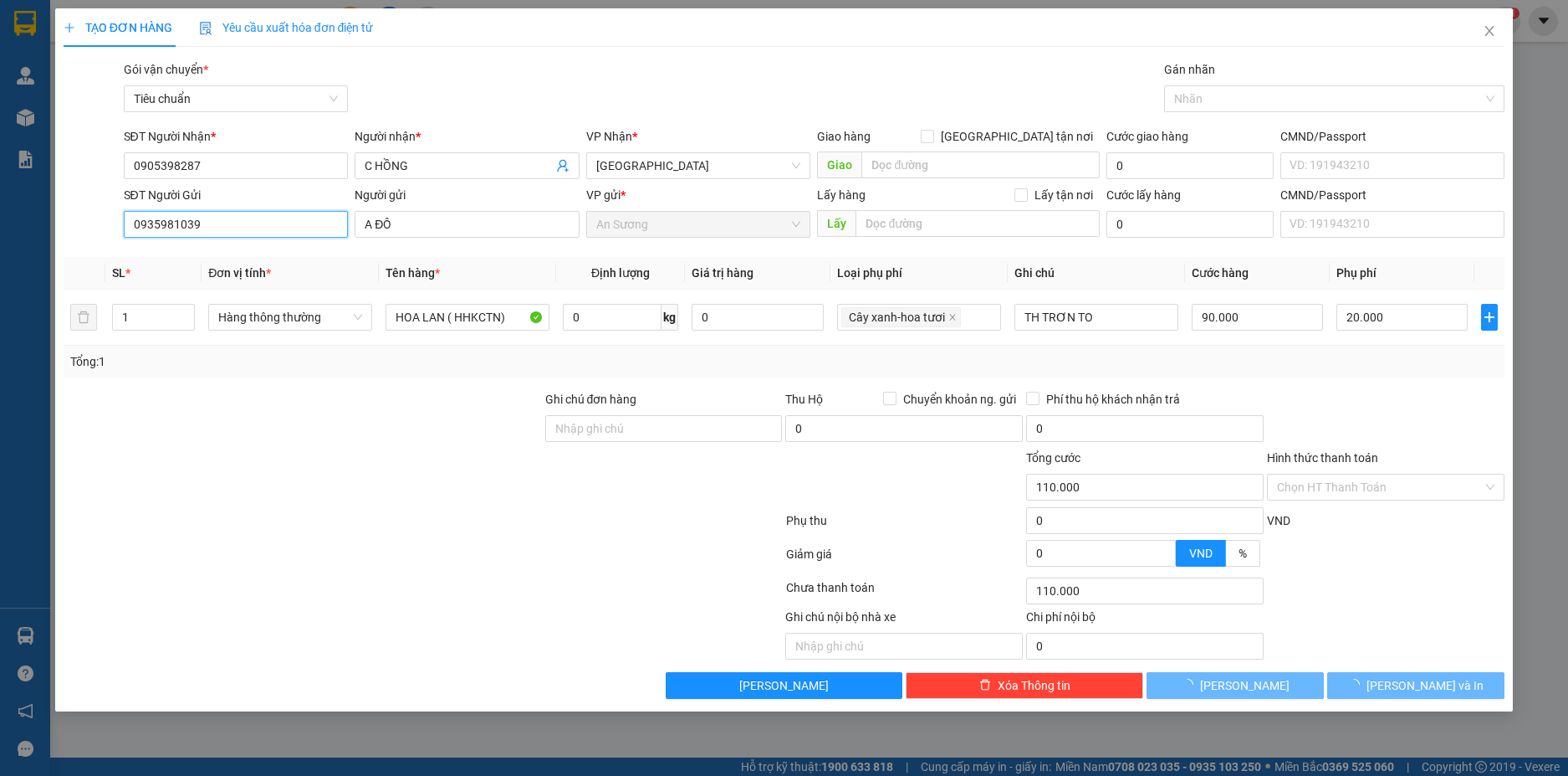
drag, startPoint x: 214, startPoint y: 219, endPoint x: 31, endPoint y: 227, distance: 183.2
click at [31, 227] on div "TẠO ĐƠN HÀNG Yêu cầu xuất hóa đơn điện tử Transit Pickup Surcharge Ids Transit …" at bounding box center [784, 388] width 1568 height 776
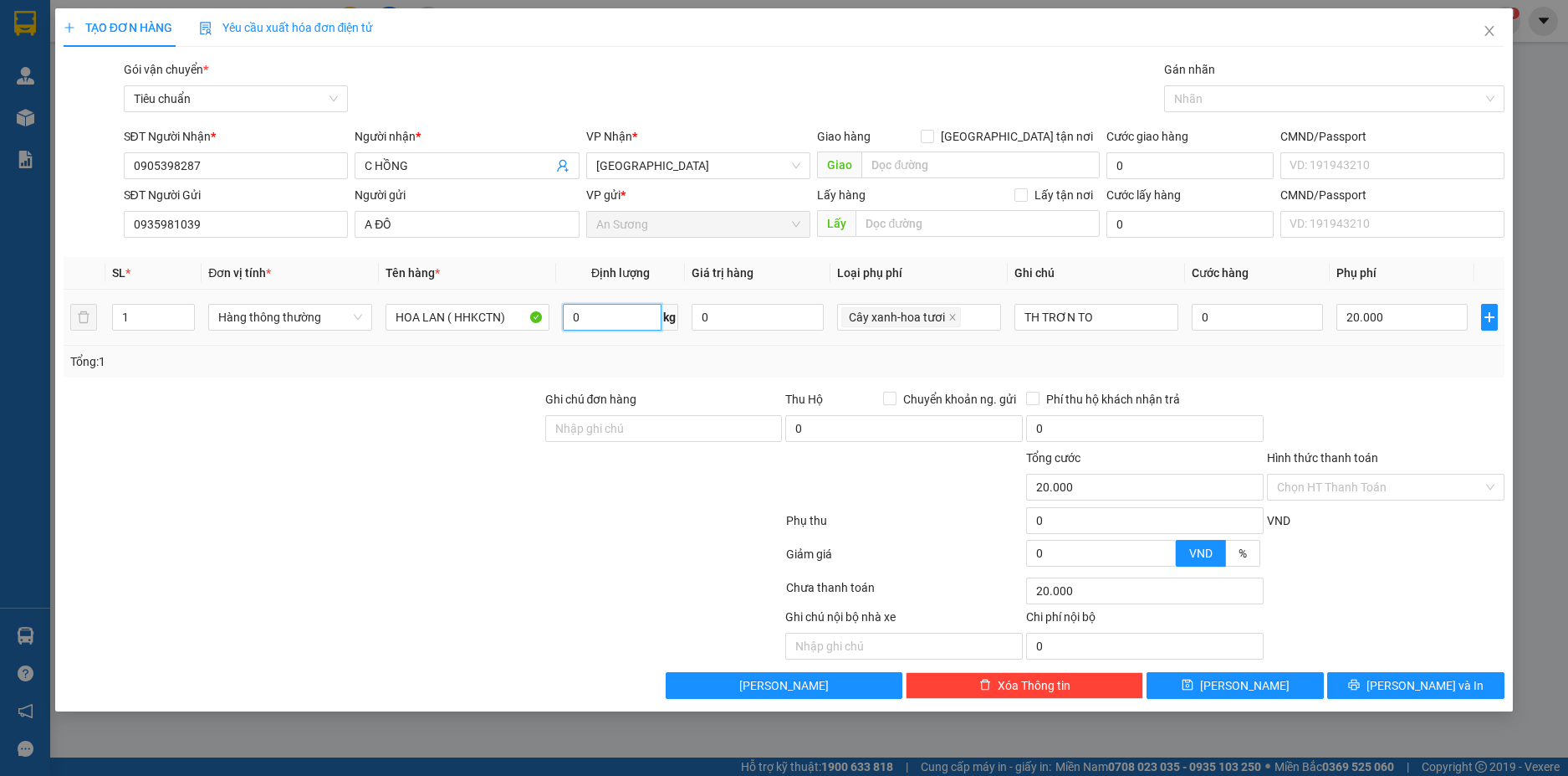
click at [624, 322] on input "0" at bounding box center [613, 317] width 99 height 27
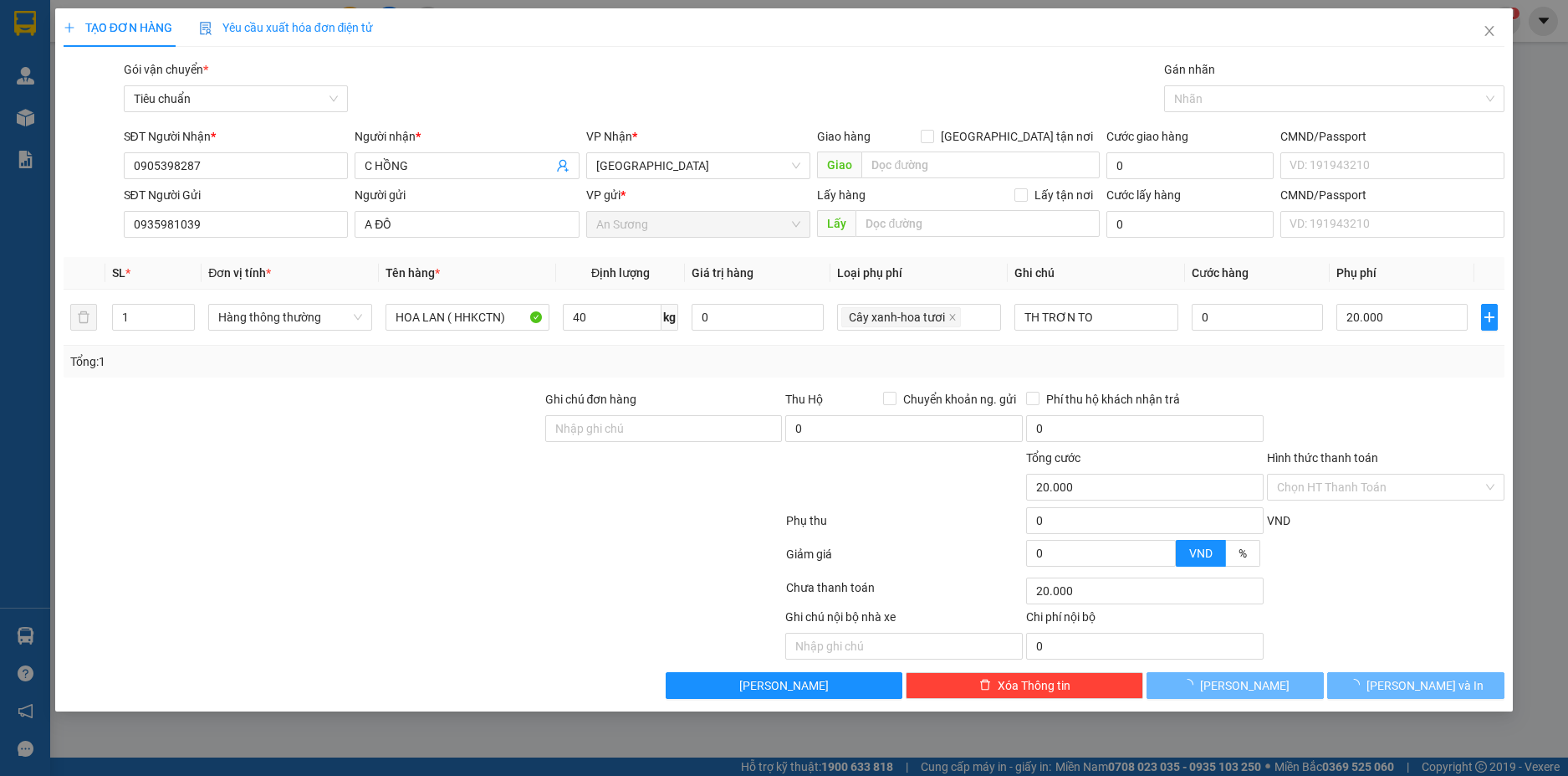
click at [1281, 363] on div "Tổng: 1" at bounding box center [785, 362] width 1429 height 18
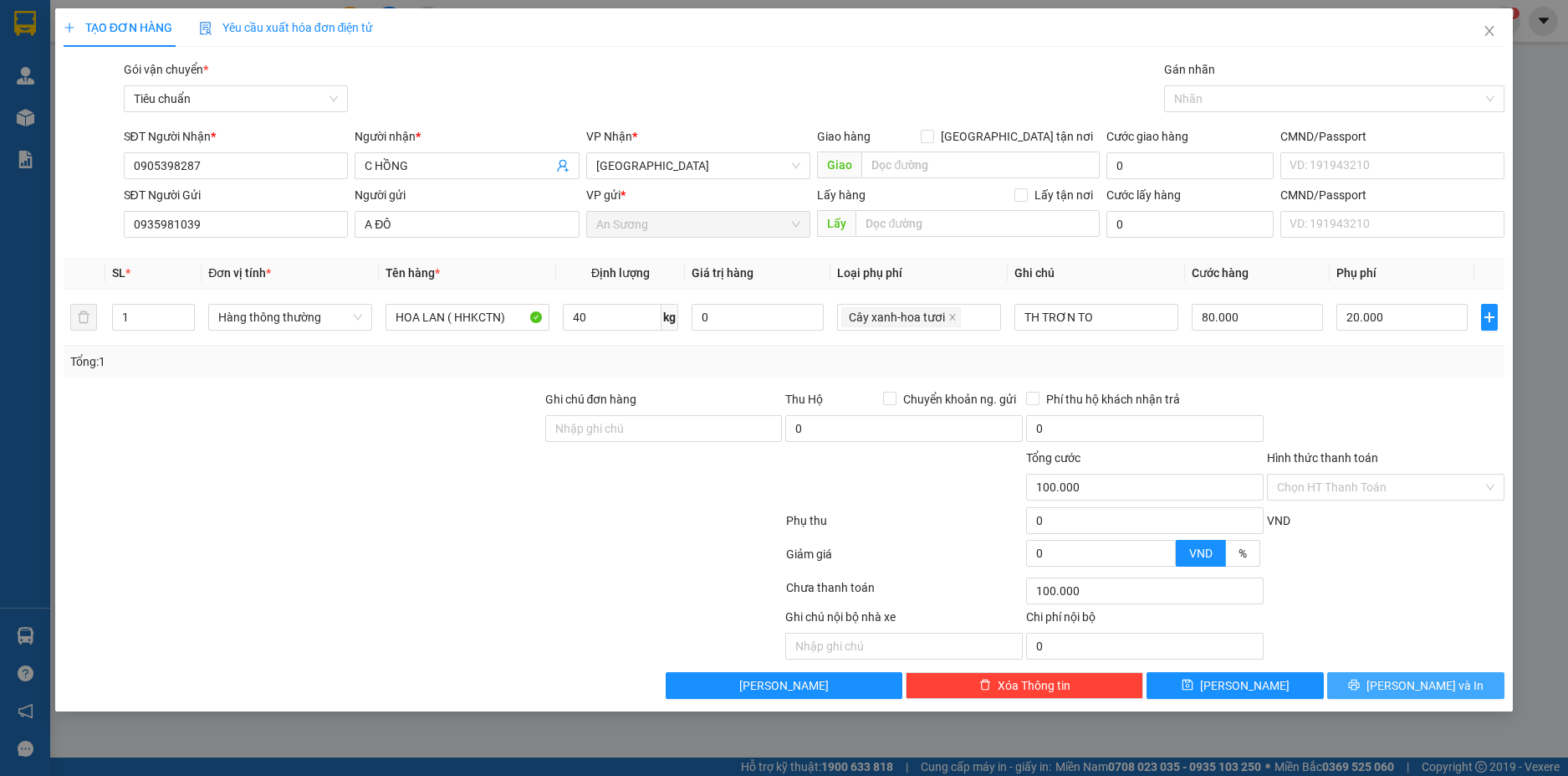
click at [1429, 690] on span "[PERSON_NAME] và In" at bounding box center [1425, 685] width 117 height 18
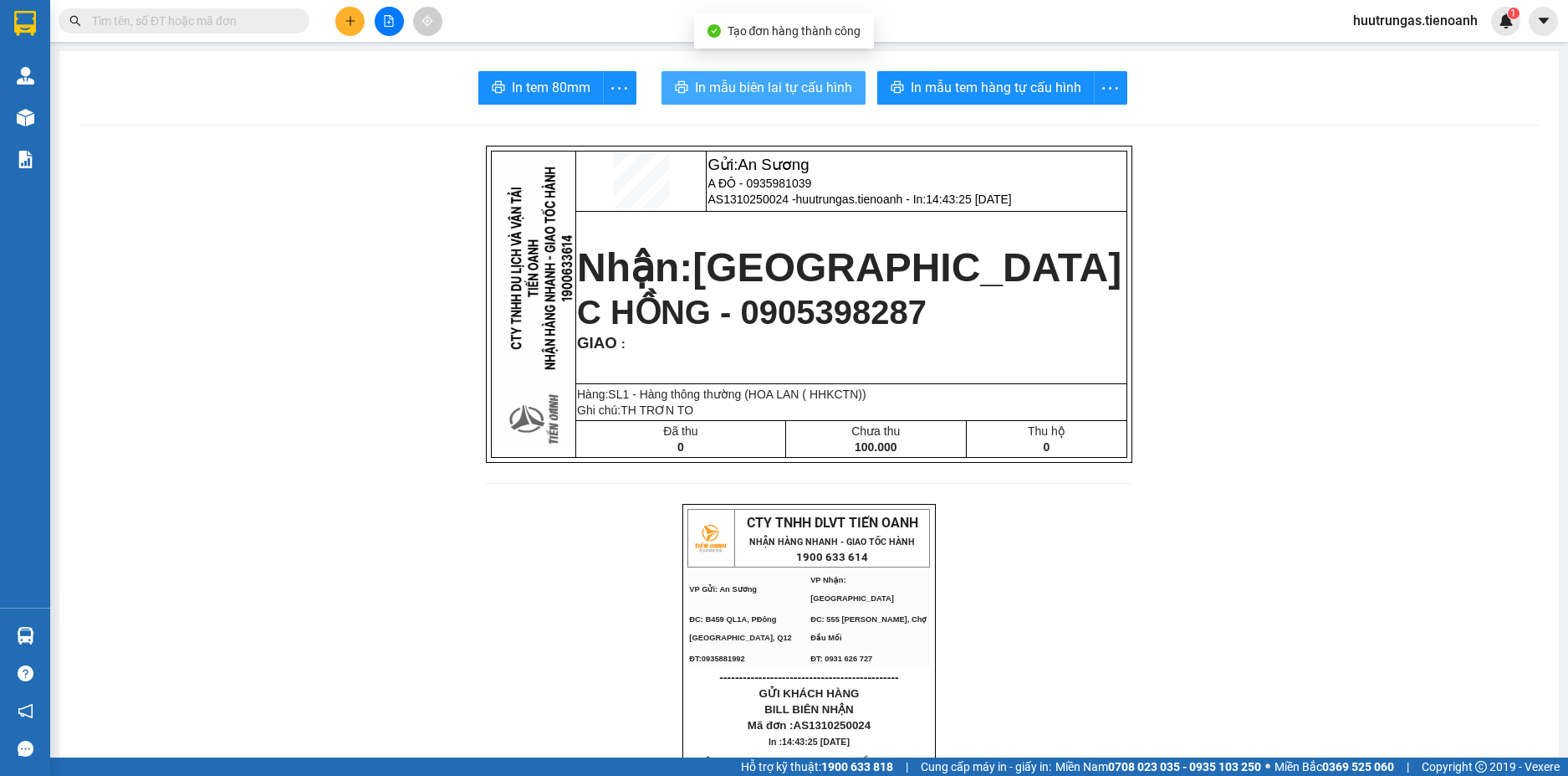
click at [809, 97] on span "In mẫu biên lai tự cấu hình" at bounding box center [774, 87] width 158 height 21
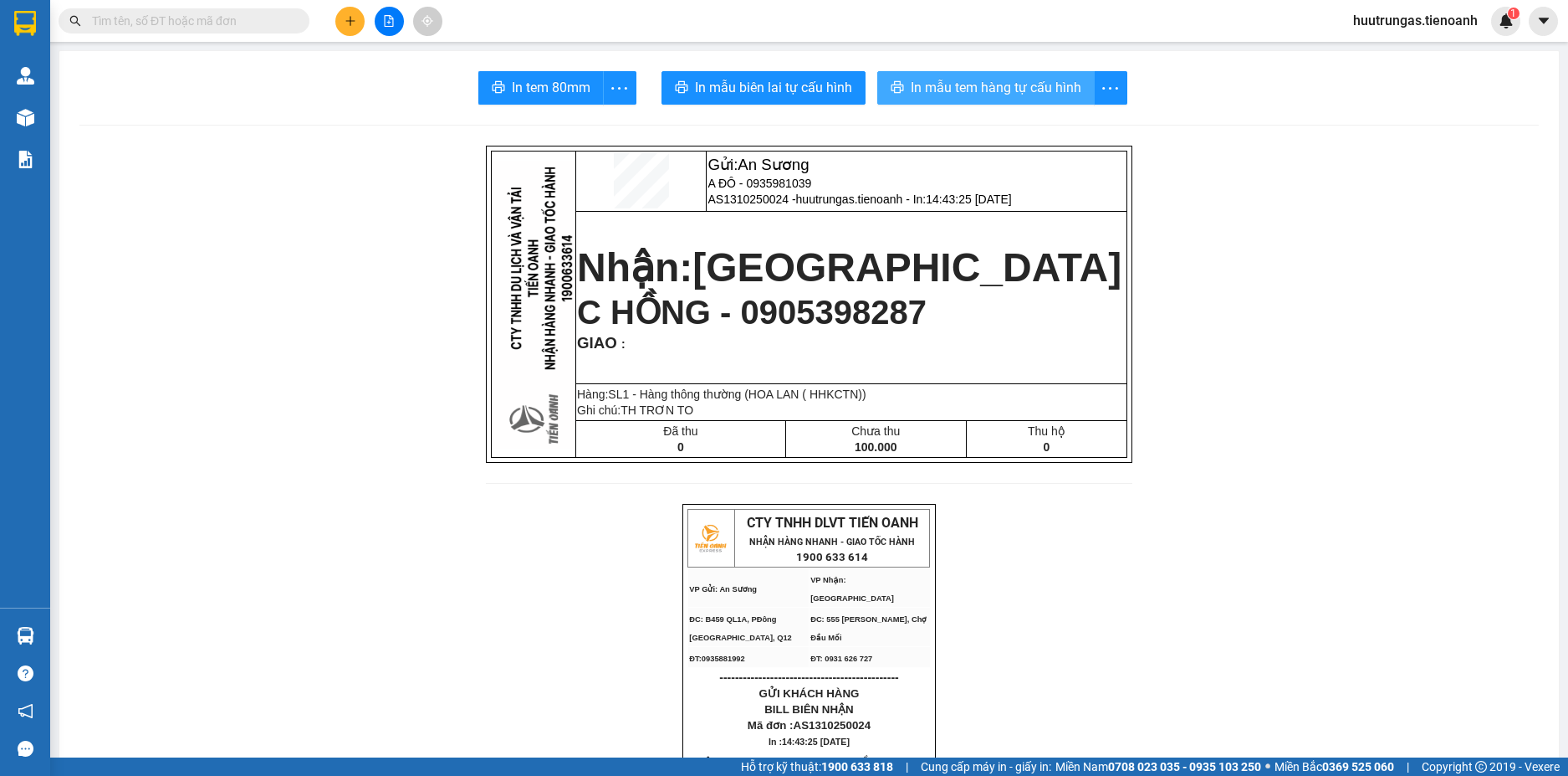
click at [1016, 82] on span "In mẫu tem hàng tự cấu hình" at bounding box center [996, 87] width 170 height 21
click at [348, 20] on icon "plus" at bounding box center [350, 20] width 12 height 12
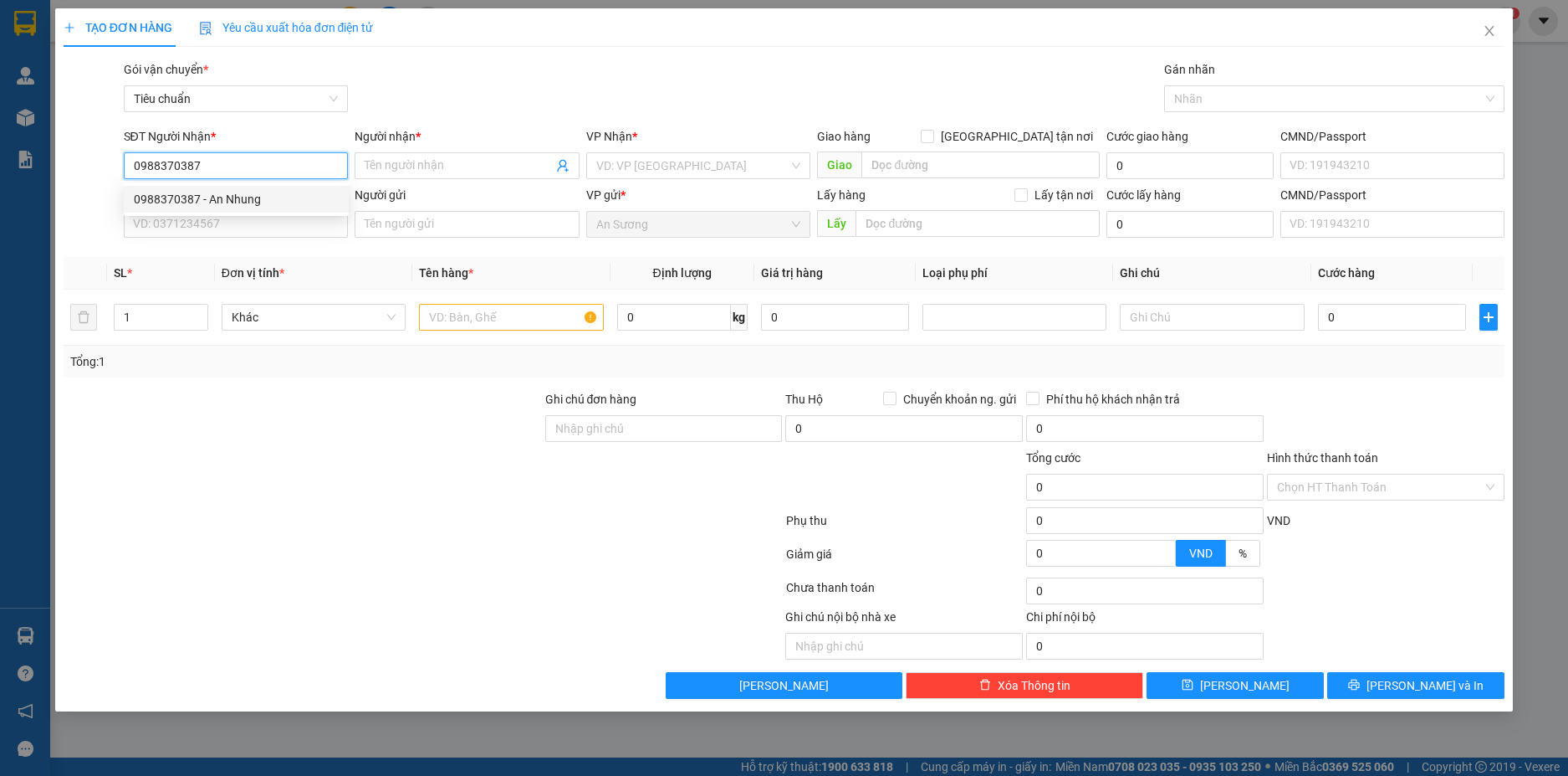
click at [253, 194] on div "0988370387 - An Nhung" at bounding box center [236, 199] width 205 height 18
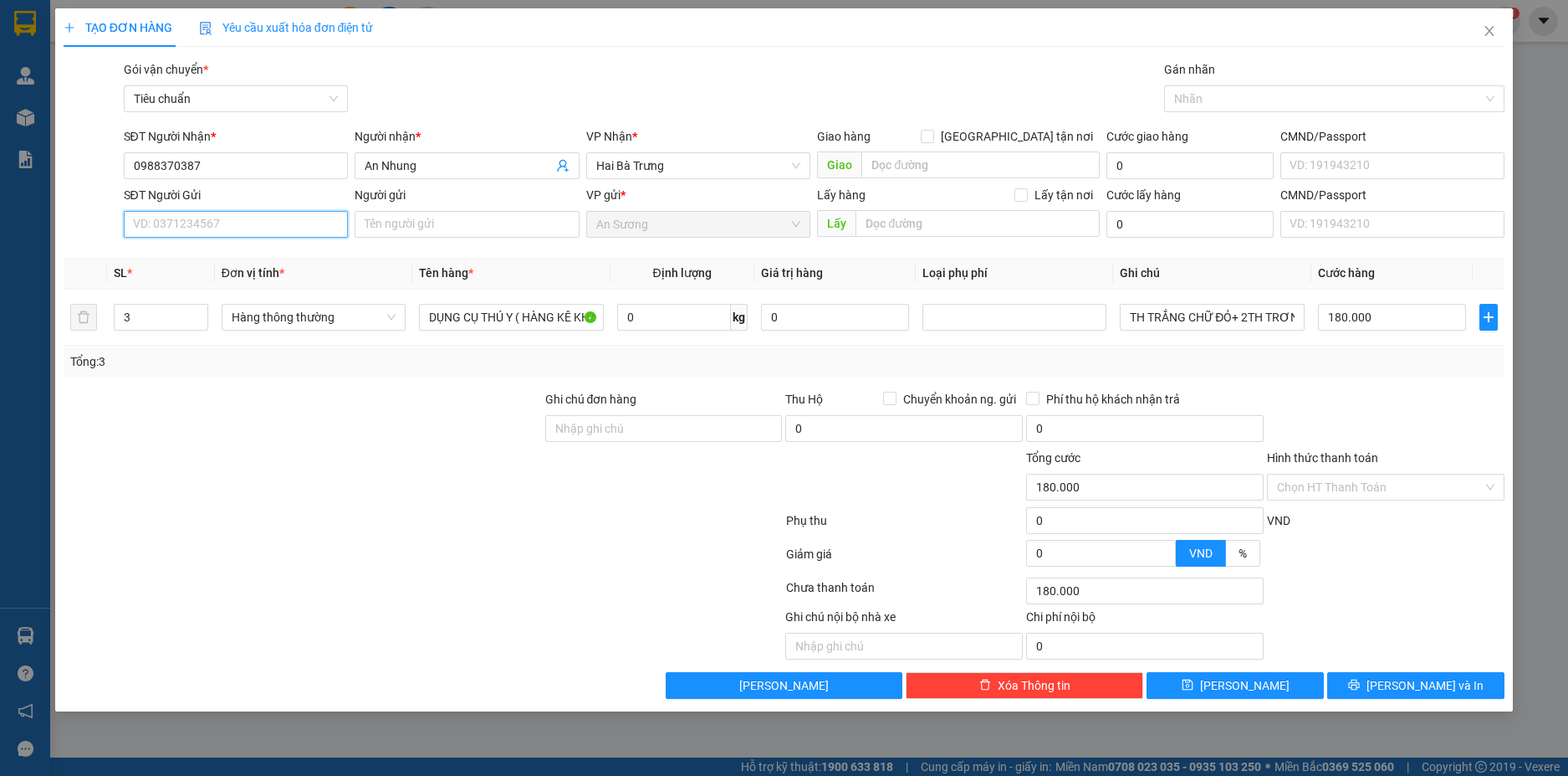
click at [280, 214] on input "SĐT Người Gửi" at bounding box center [236, 224] width 225 height 27
click at [264, 256] on div "02838315645 - SAGOPHAR" at bounding box center [236, 257] width 205 height 18
click at [198, 322] on icon "down" at bounding box center [199, 322] width 5 height 5
click at [196, 308] on span "up" at bounding box center [199, 312] width 10 height 10
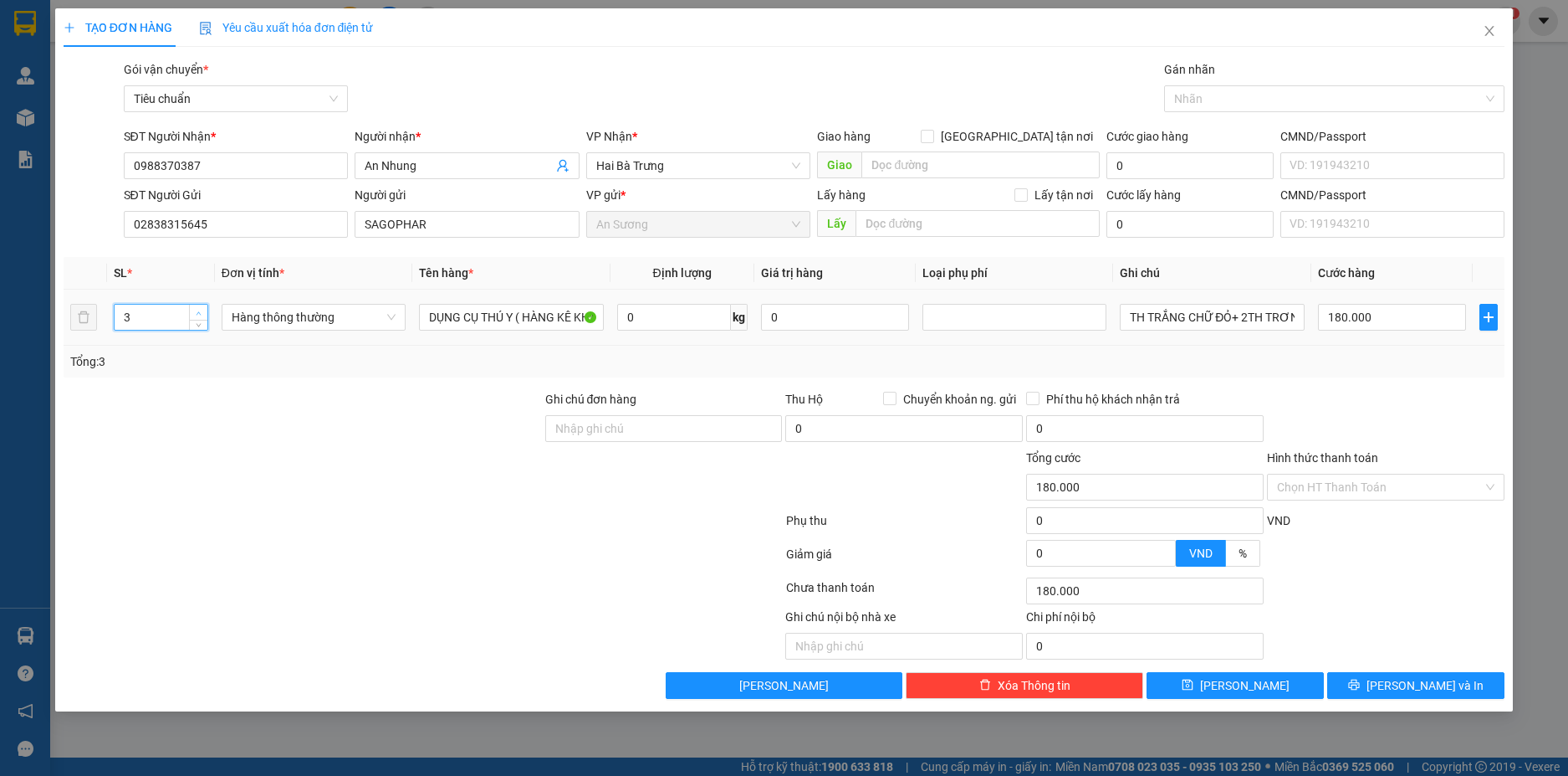
click at [196, 308] on span "up" at bounding box center [199, 312] width 10 height 10
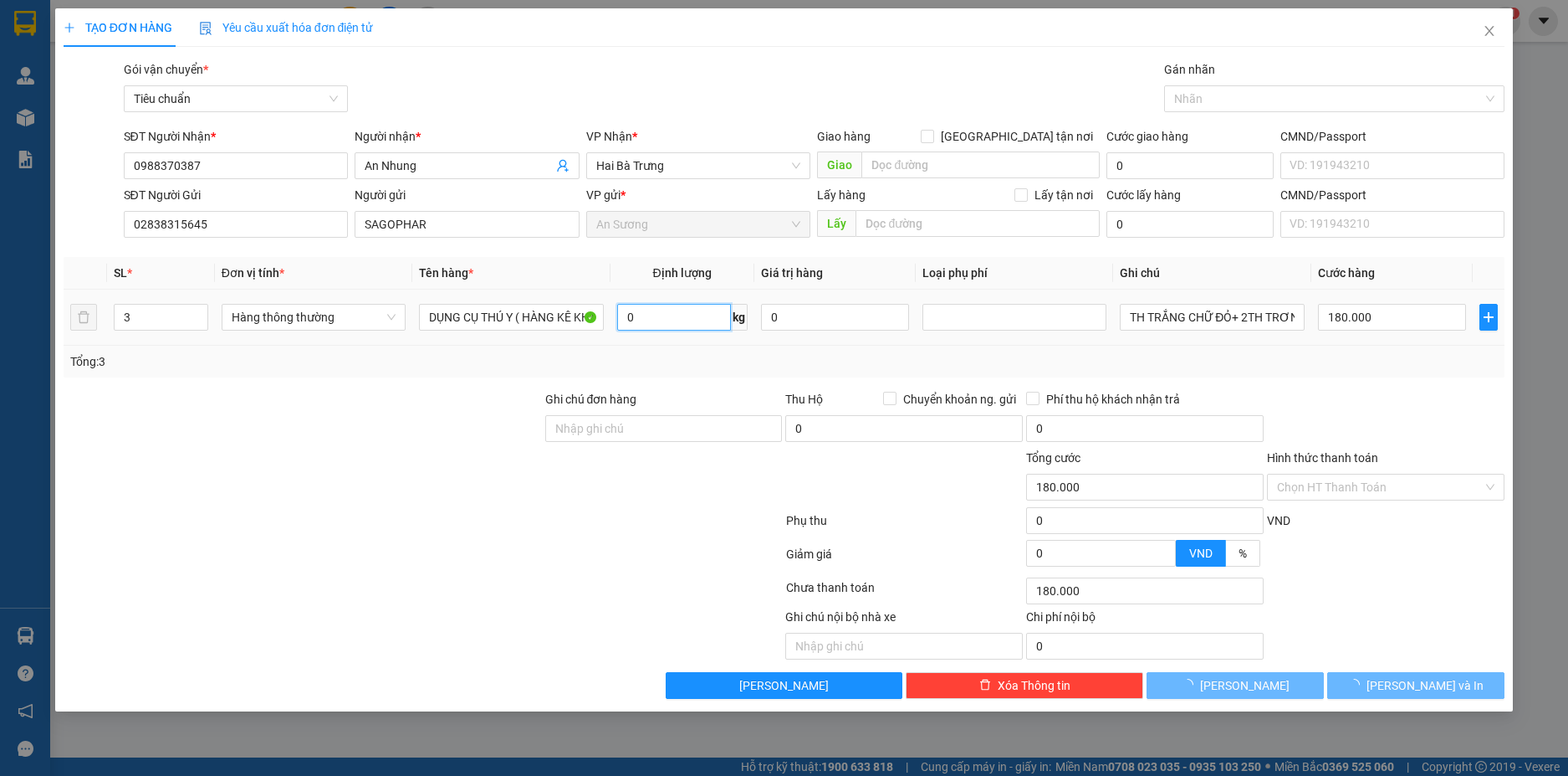
click at [644, 321] on input "0" at bounding box center [674, 317] width 114 height 27
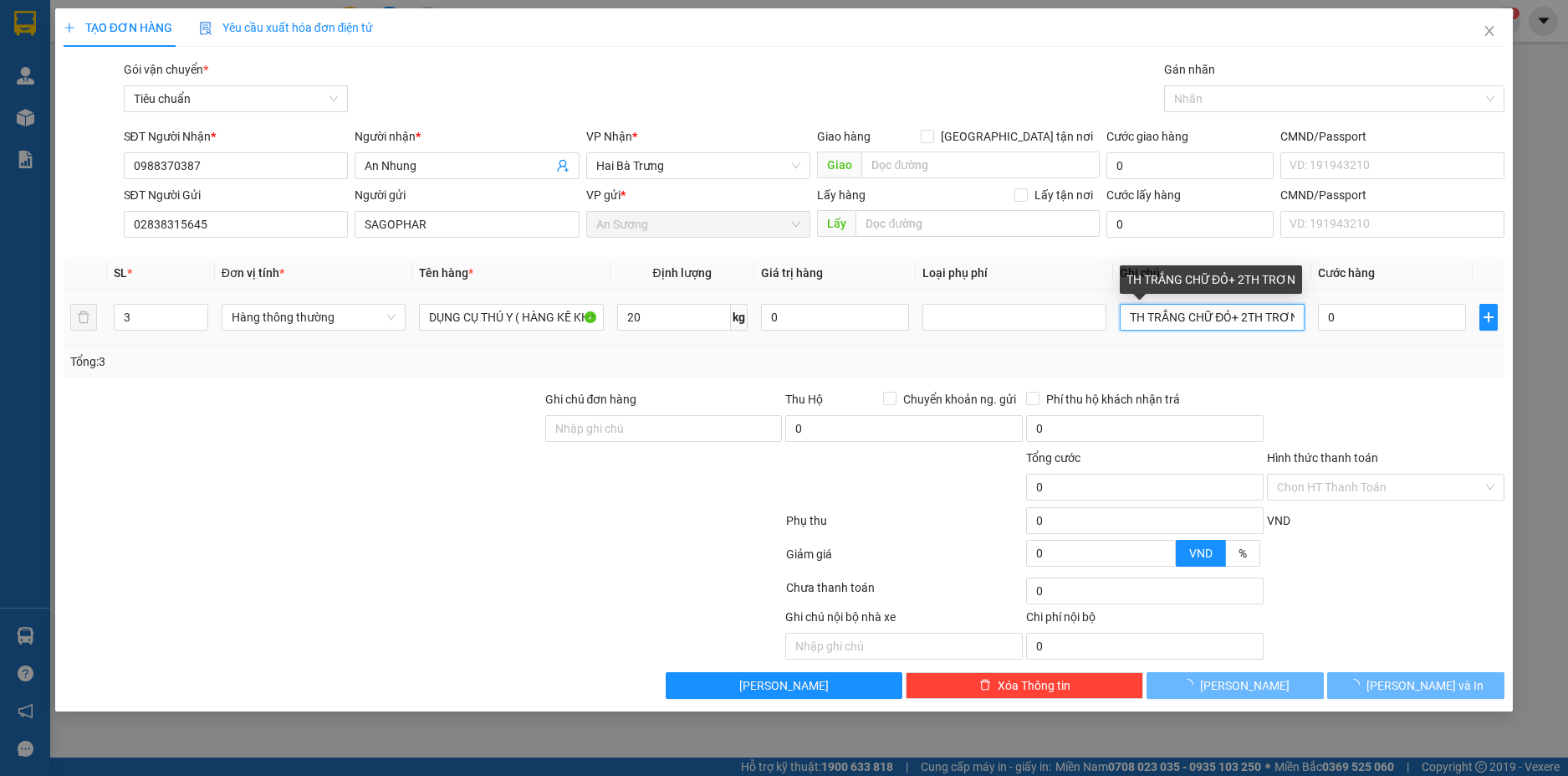
click at [1247, 322] on input "TH TRẮNG CHỮ ĐỎ+ 2TH TRƠN" at bounding box center [1212, 317] width 184 height 27
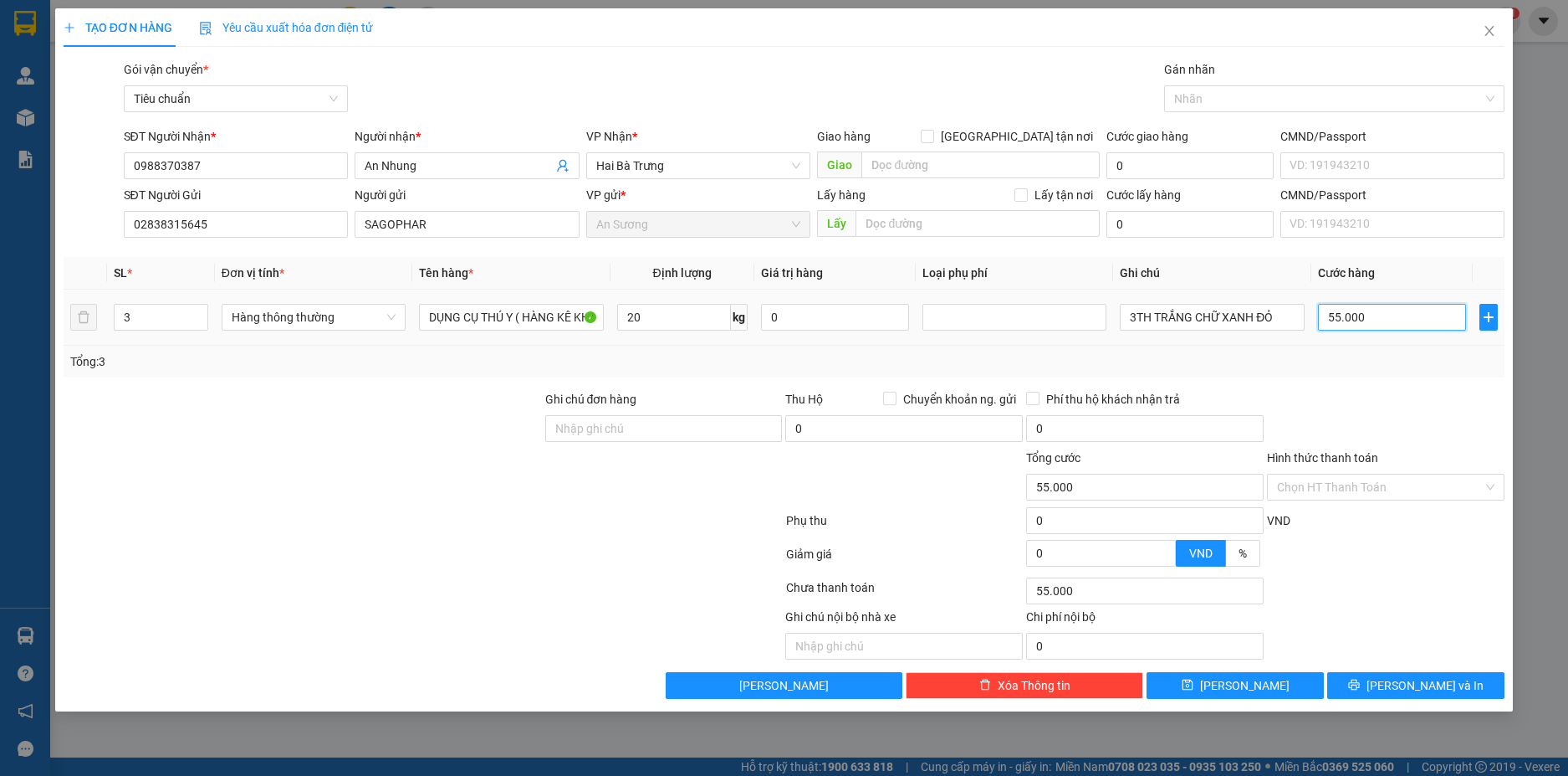
click at [1390, 329] on input "55.000" at bounding box center [1392, 317] width 148 height 27
click at [1377, 401] on div at bounding box center [1386, 420] width 241 height 59
click at [1454, 487] on input "Hình thức thanh toán" at bounding box center [1380, 486] width 206 height 25
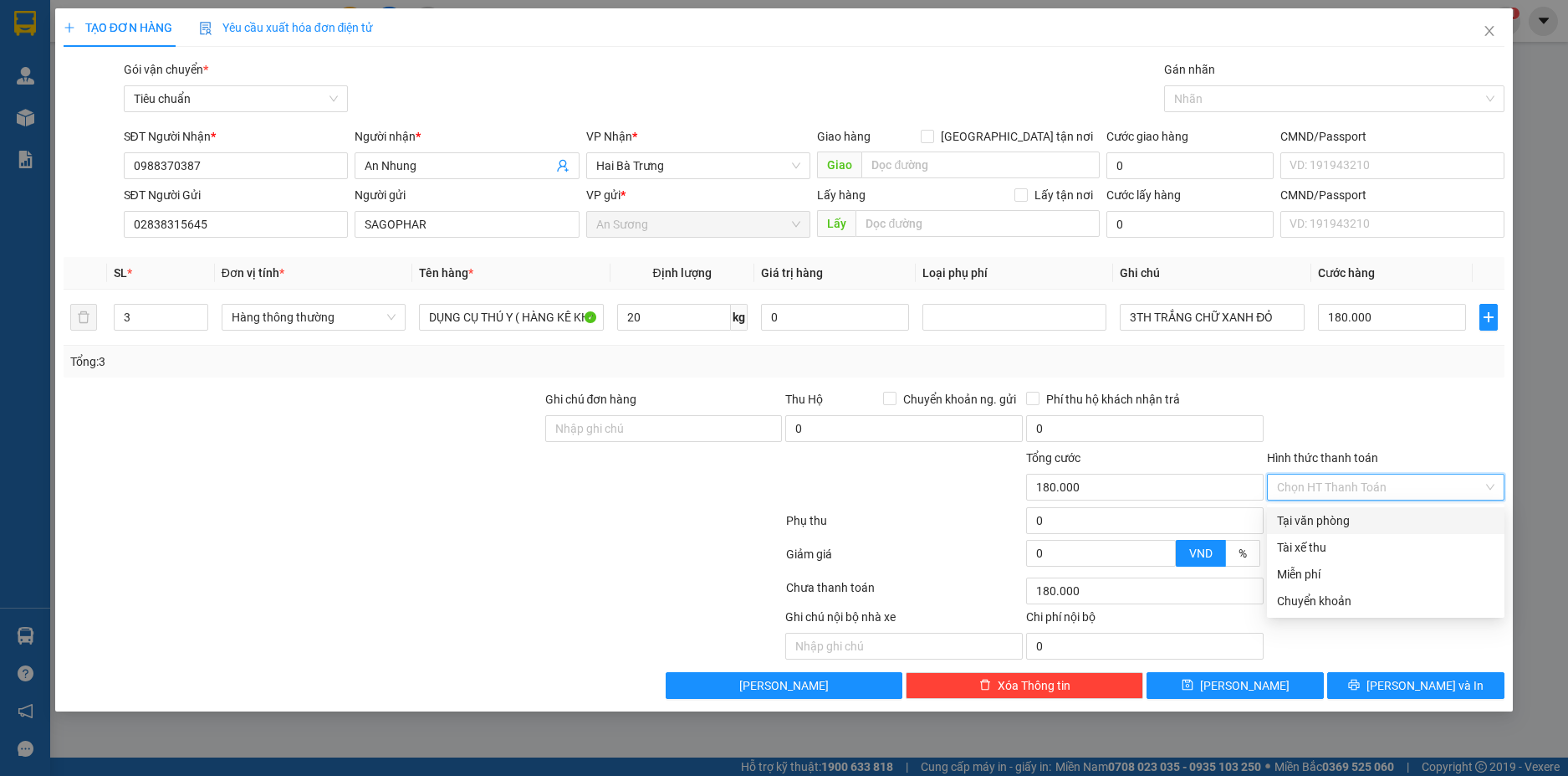
click at [1398, 517] on div "Tại văn phòng" at bounding box center [1386, 520] width 217 height 18
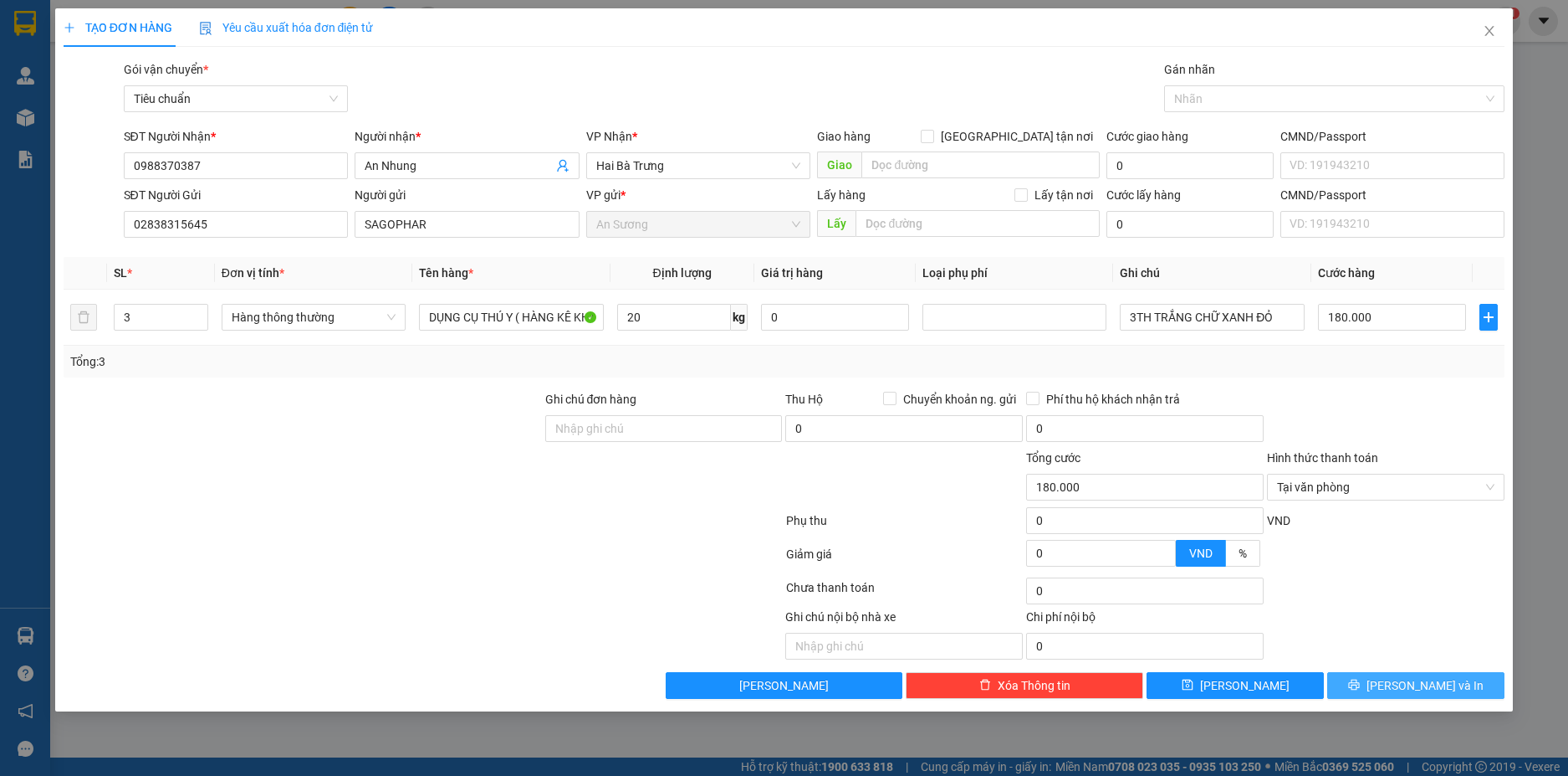
click at [1434, 681] on span "[PERSON_NAME] và In" at bounding box center [1425, 685] width 117 height 18
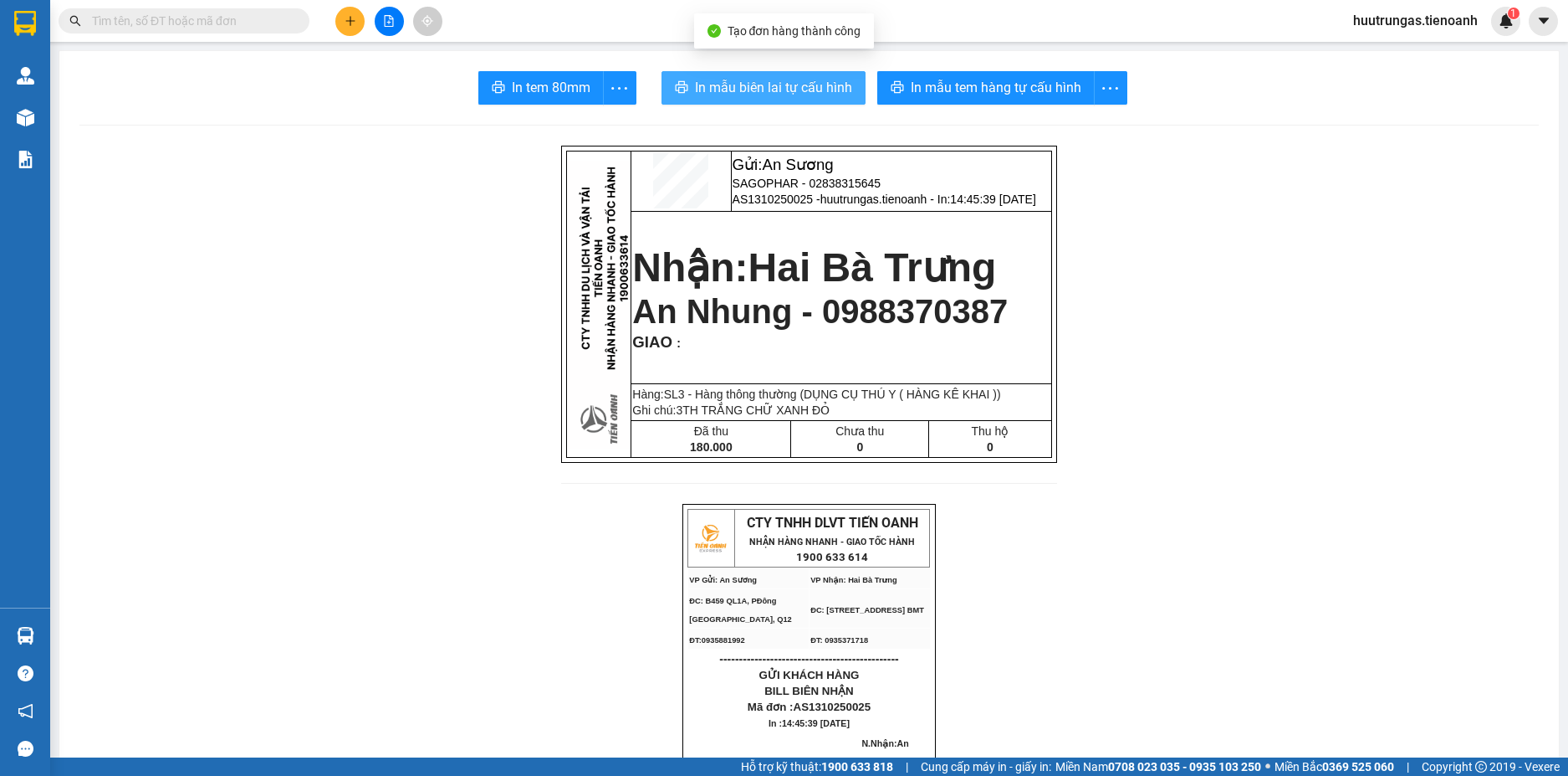
click at [786, 89] on span "In mẫu biên lai tự cấu hình" at bounding box center [774, 87] width 158 height 21
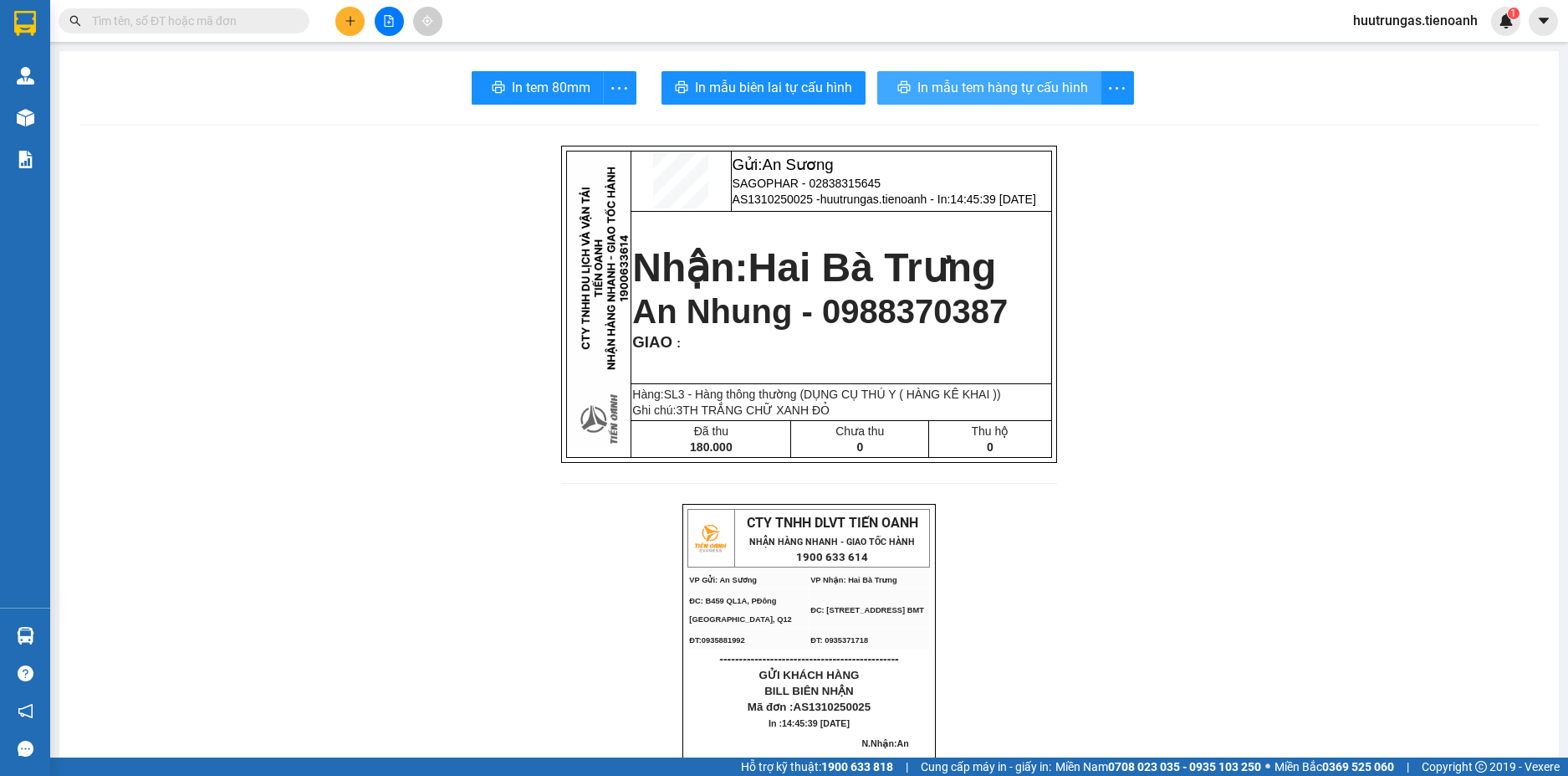
click at [958, 87] on span "In mẫu tem hàng tự cấu hình" at bounding box center [1003, 87] width 170 height 21
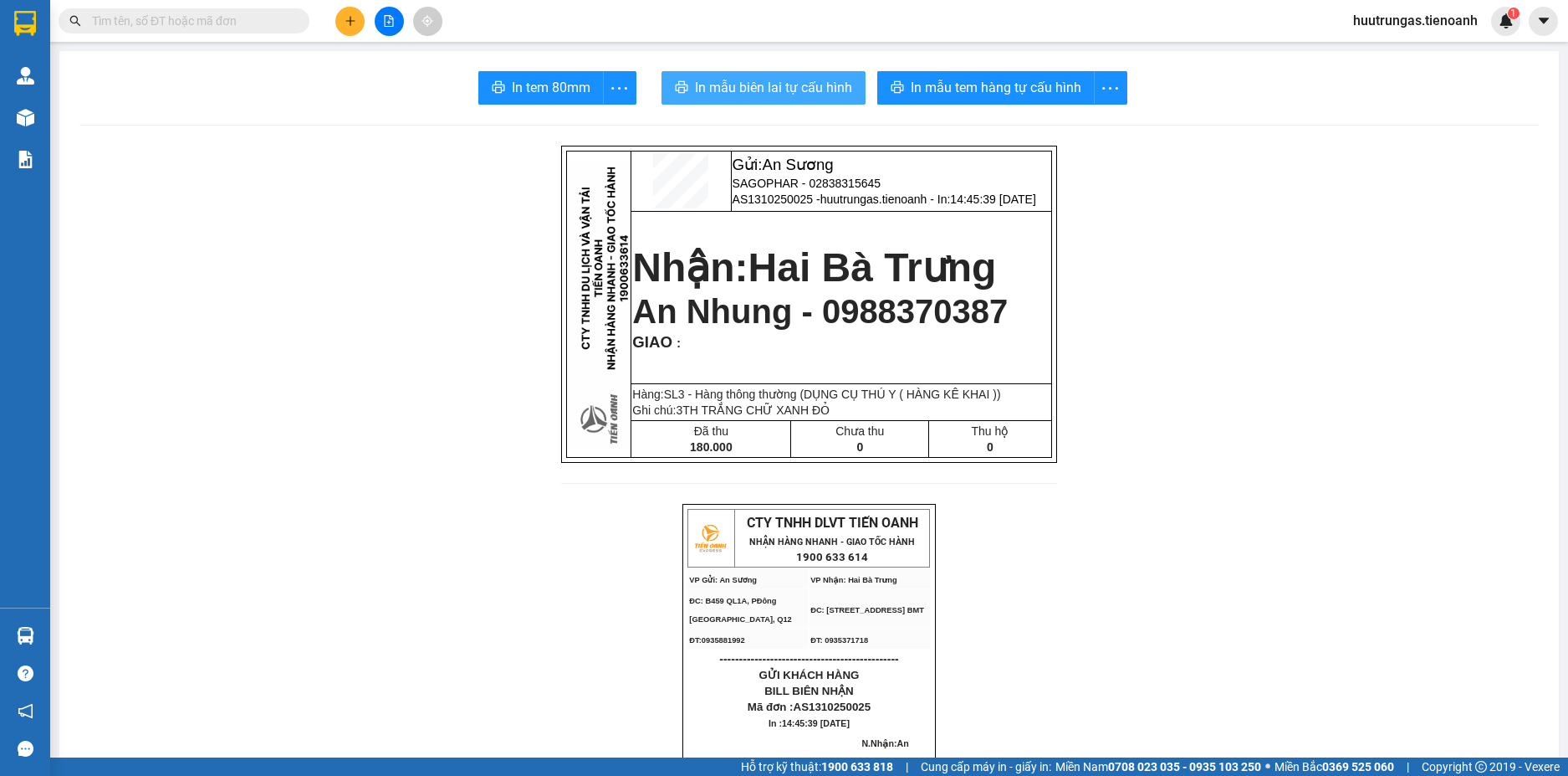
click at [751, 93] on span "In mẫu biên lai tự cấu hình" at bounding box center [774, 87] width 158 height 21
click at [242, 25] on input "text" at bounding box center [191, 21] width 198 height 18
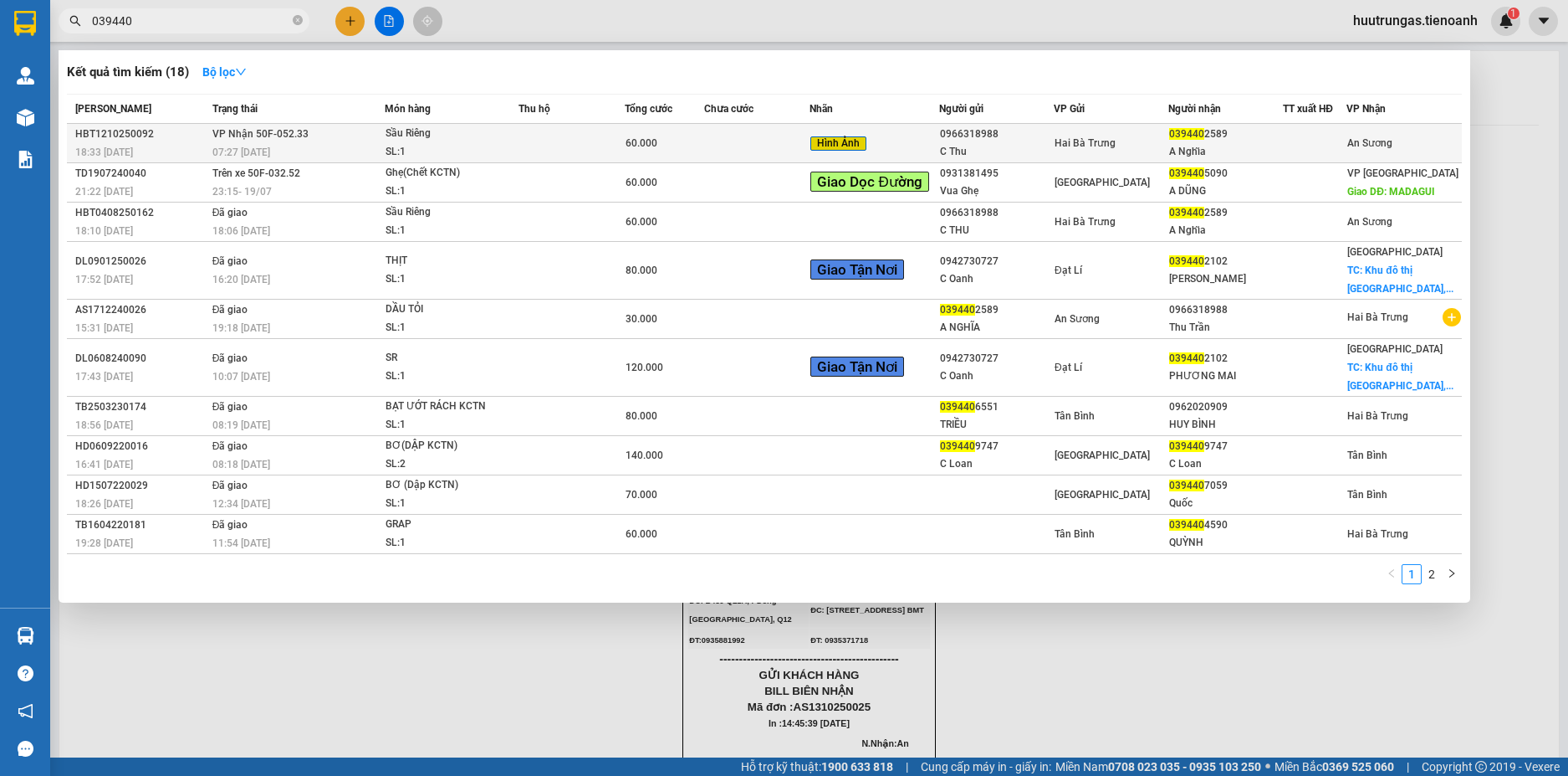
click at [493, 146] on div "SL: 1" at bounding box center [448, 152] width 125 height 18
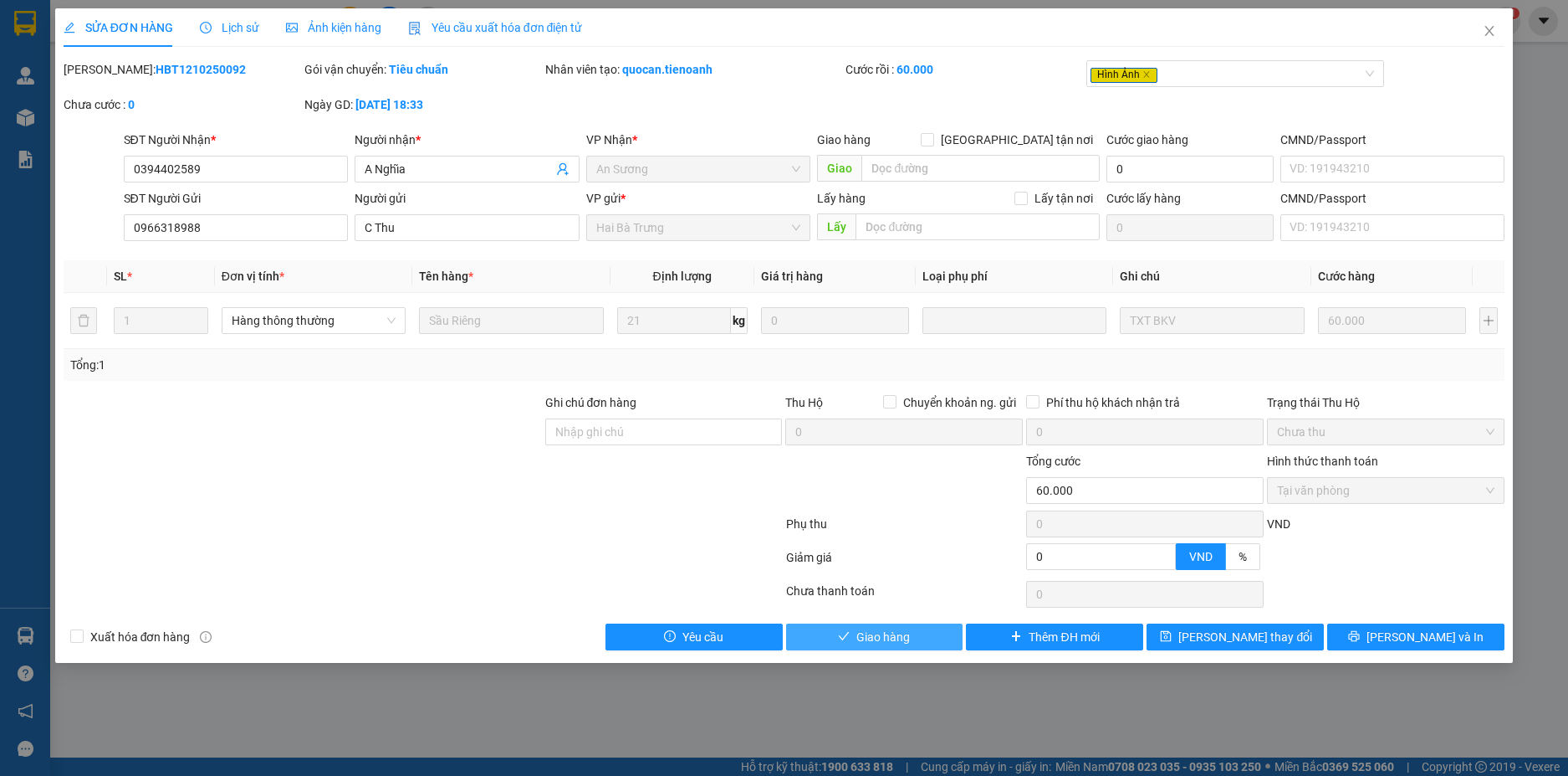
click at [916, 625] on button "Giao hàng" at bounding box center [876, 636] width 178 height 27
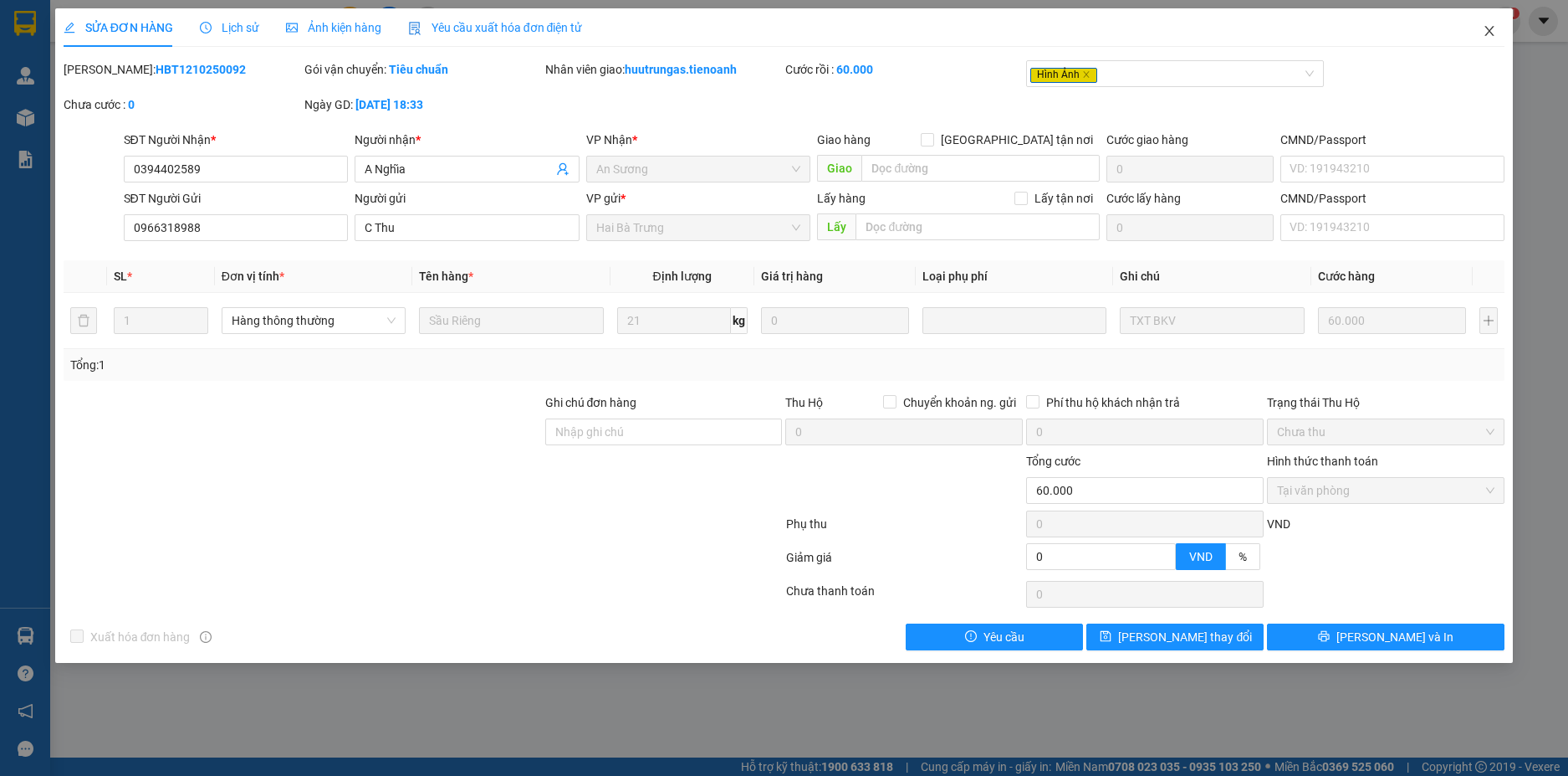
click at [1491, 31] on icon "close" at bounding box center [1490, 30] width 9 height 10
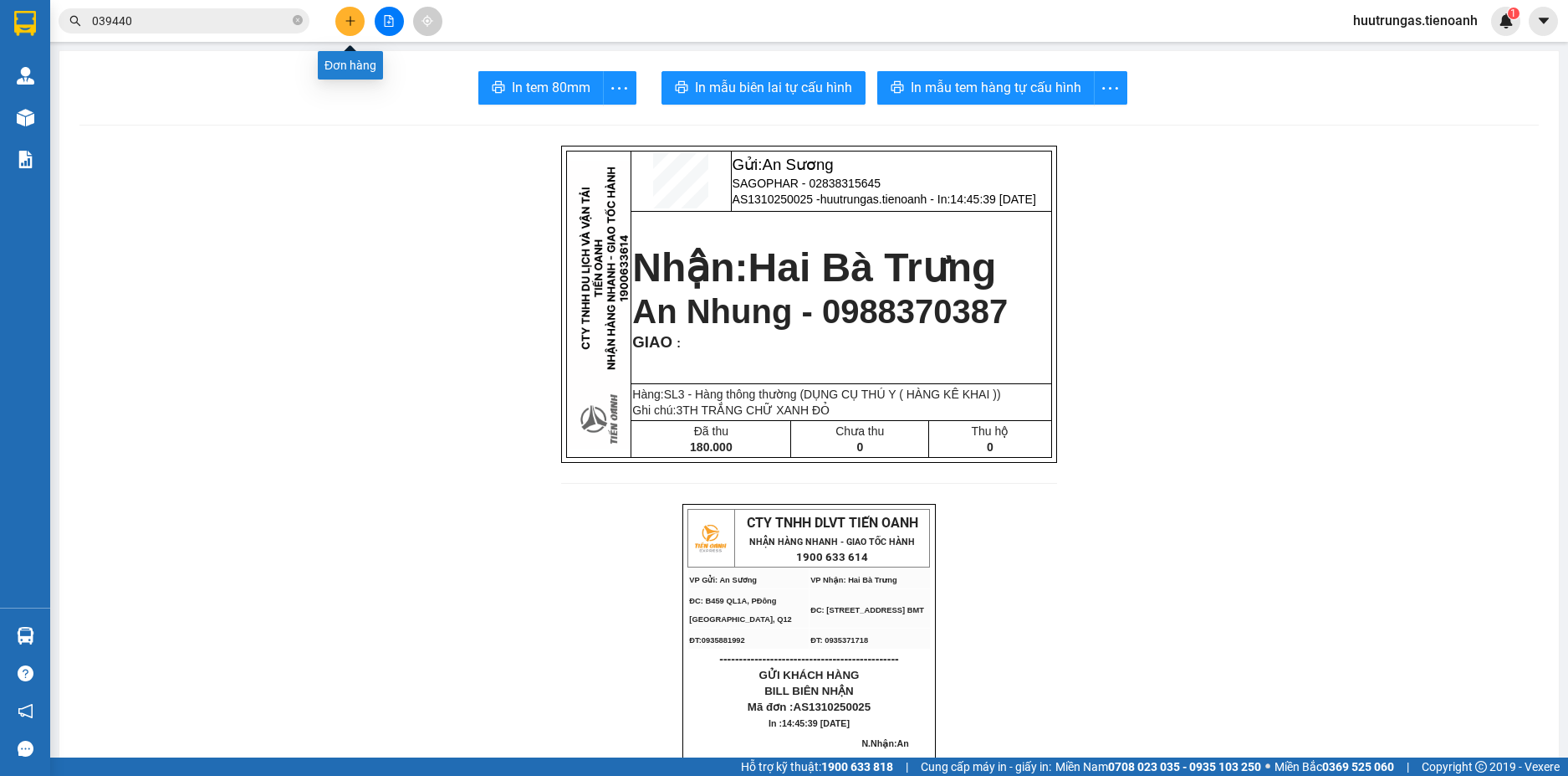
click at [359, 23] on button at bounding box center [350, 21] width 29 height 29
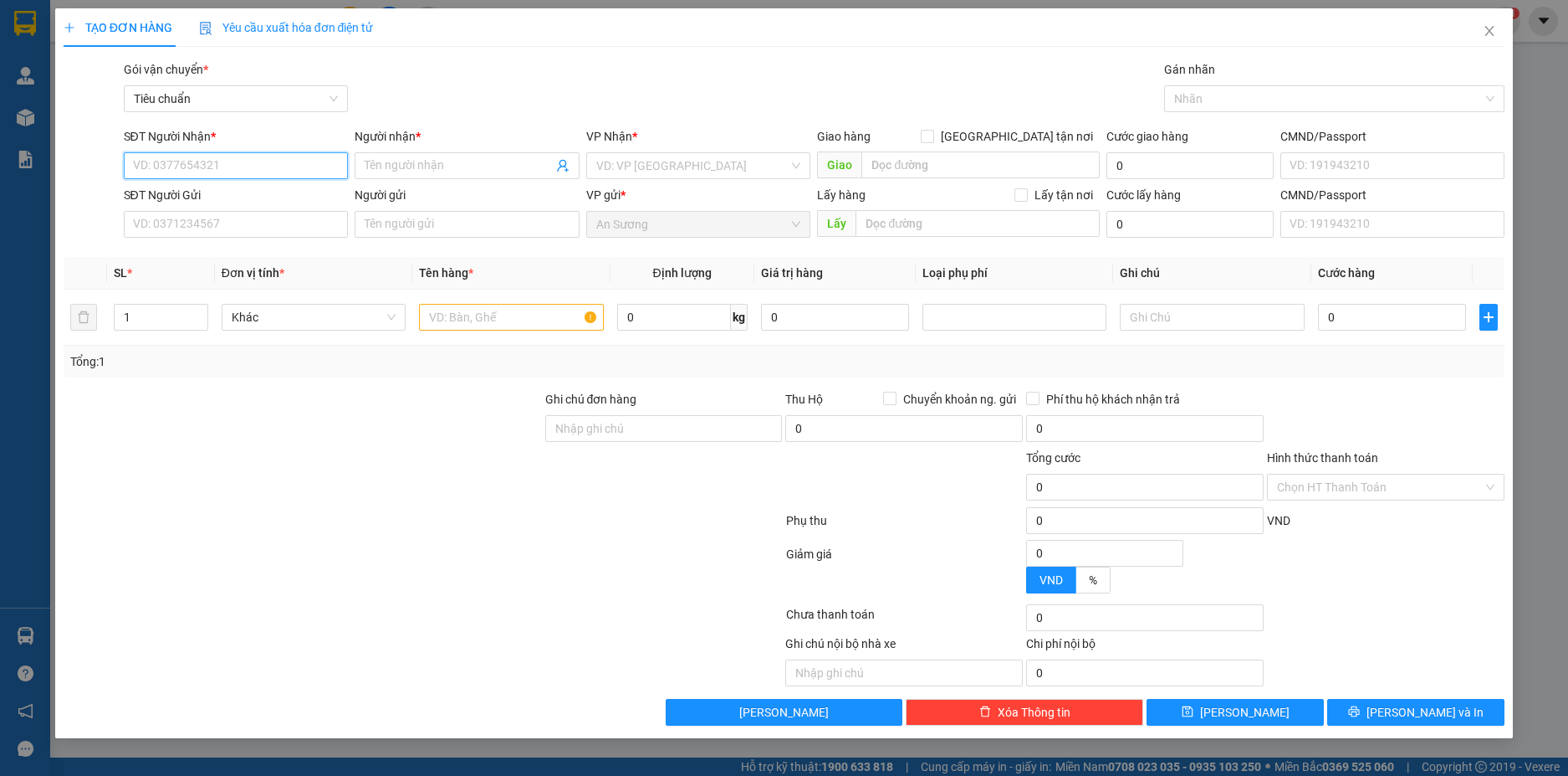
click at [308, 163] on input "SĐT Người Nhận *" at bounding box center [236, 165] width 225 height 27
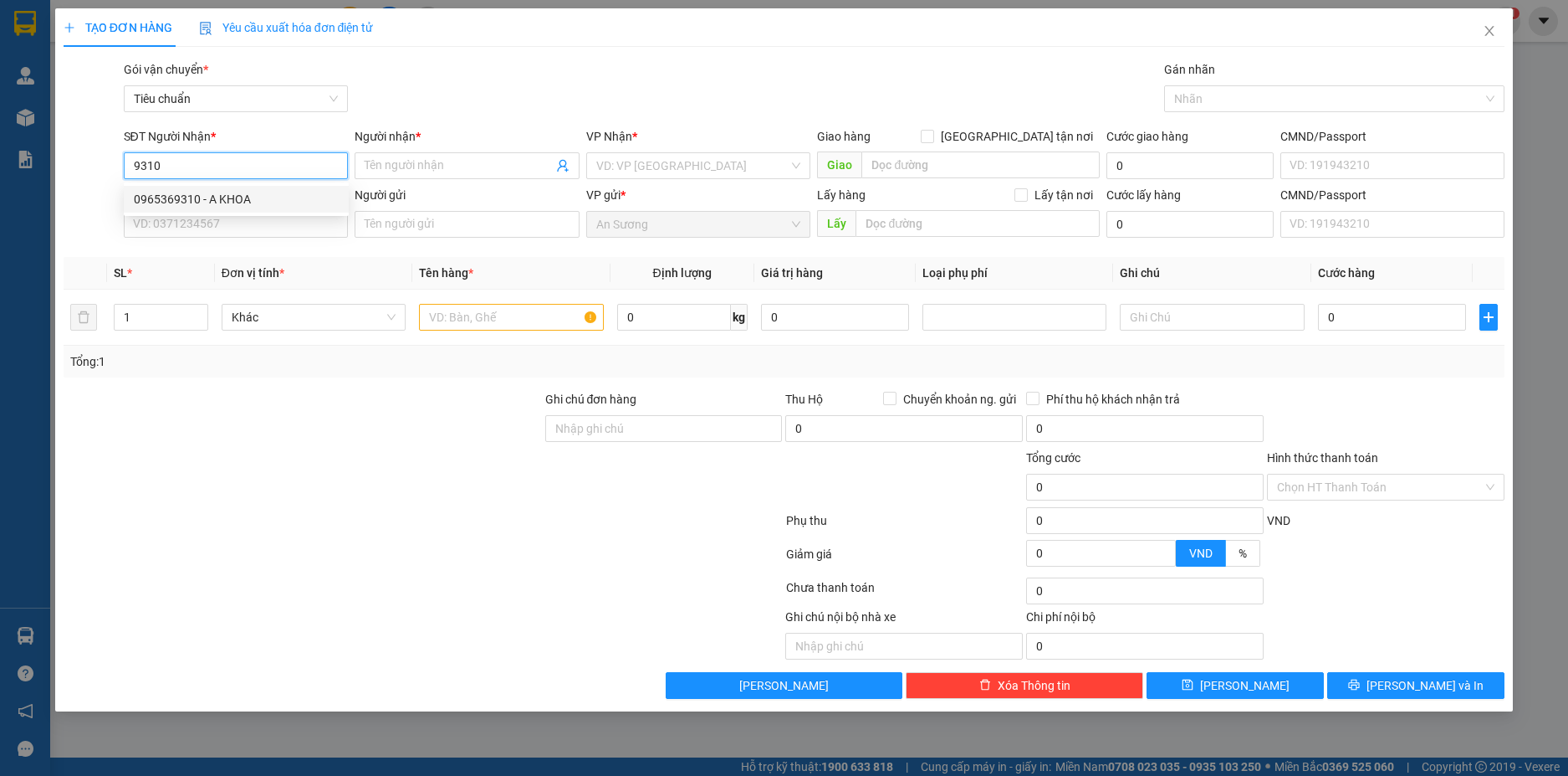
click at [226, 195] on div "0965369310 - A KHOA" at bounding box center [236, 199] width 205 height 18
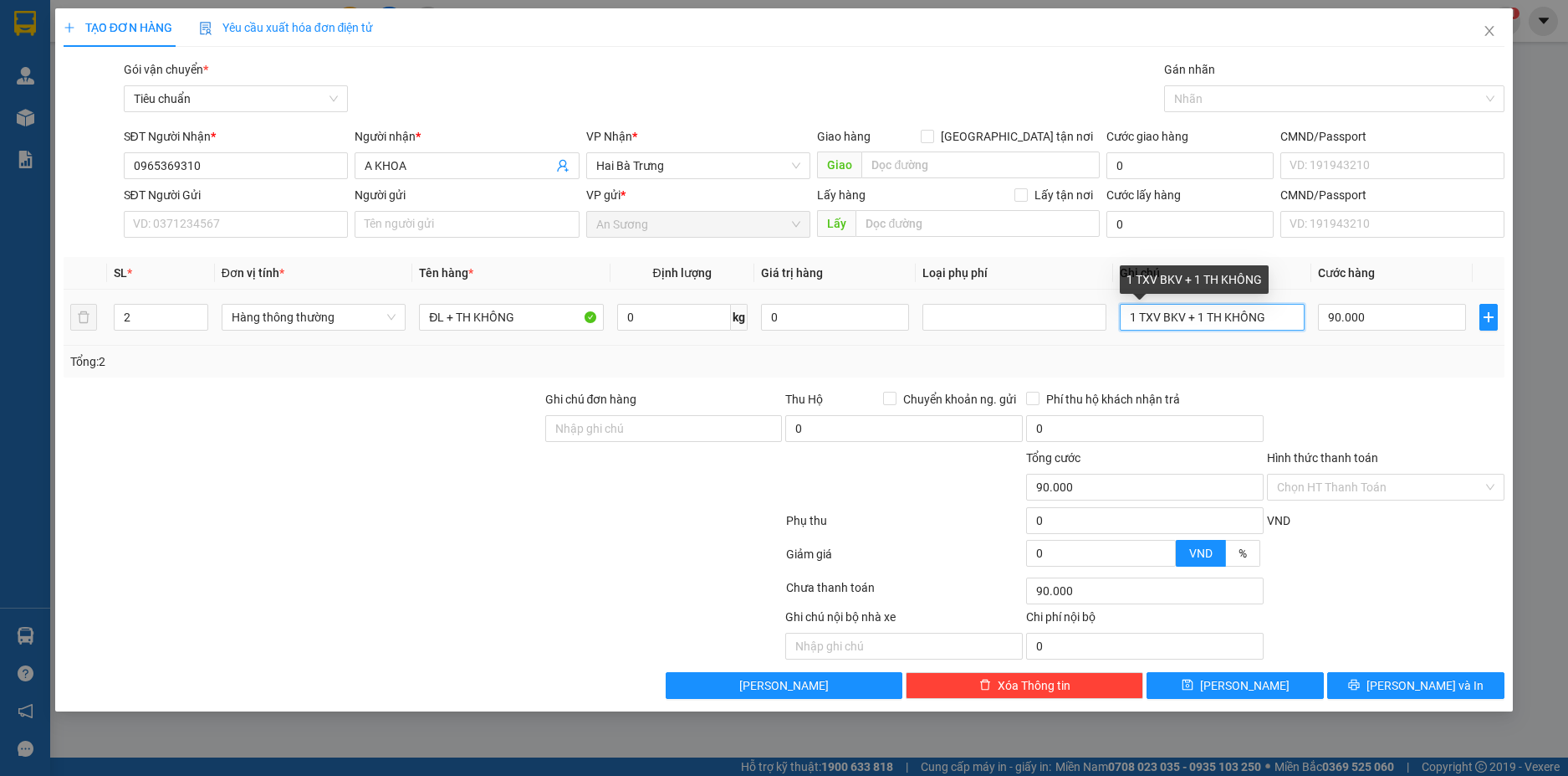
drag, startPoint x: 1275, startPoint y: 315, endPoint x: 1128, endPoint y: 319, distance: 147.1
click at [1128, 319] on input "1 TXV BKV + 1 TH KHÔNG" at bounding box center [1212, 317] width 184 height 27
drag, startPoint x: 521, startPoint y: 317, endPoint x: 397, endPoint y: 325, distance: 124.3
click at [397, 325] on tr "2 Hàng thông thường ĐL + TH KHÔNG 0 kg 0 SỌT VÀNG 90.000" at bounding box center [784, 317] width 1443 height 56
click at [201, 322] on icon "down" at bounding box center [199, 323] width 5 height 4
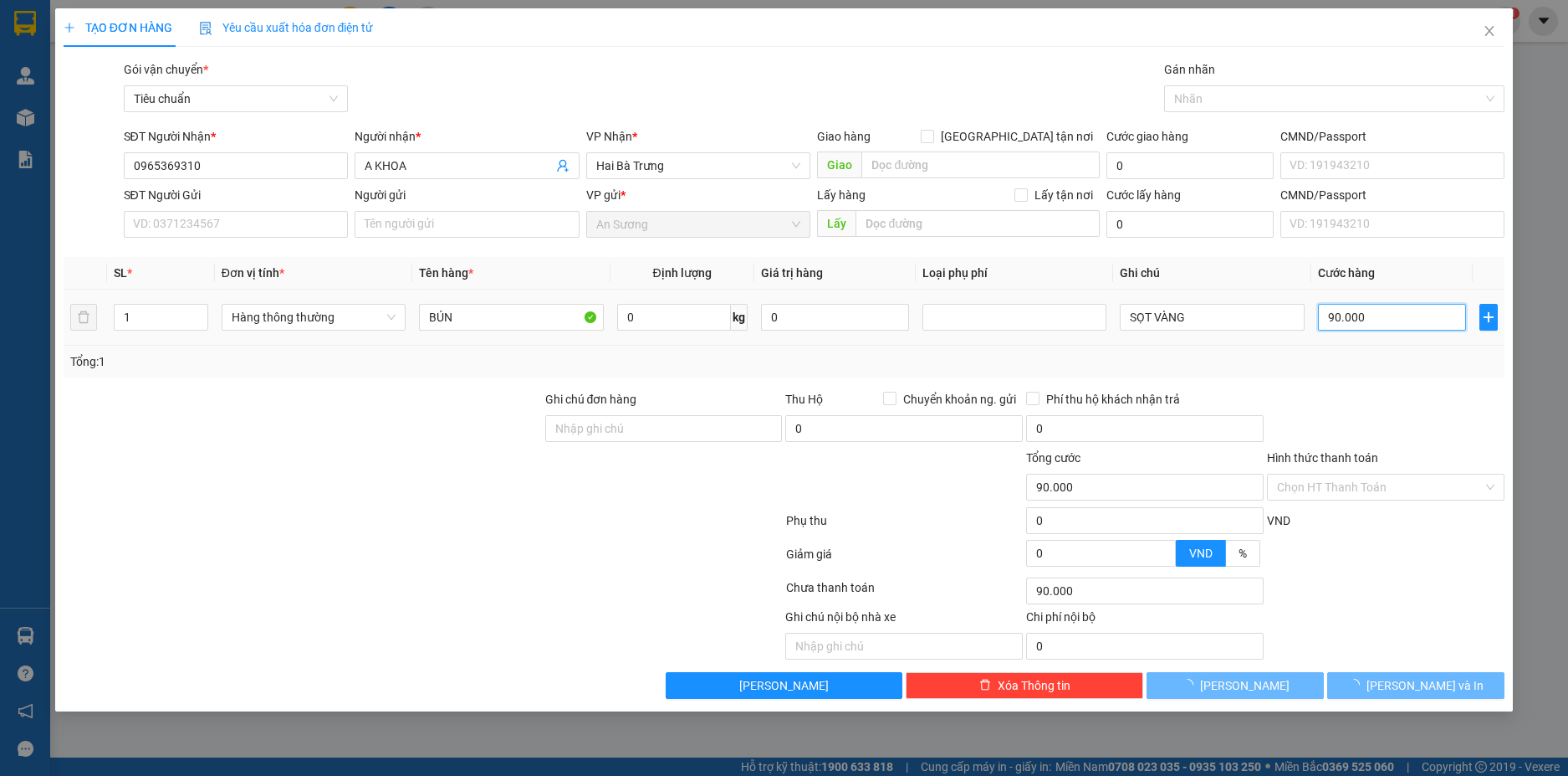
click at [1377, 315] on input "90.000" at bounding box center [1392, 317] width 148 height 27
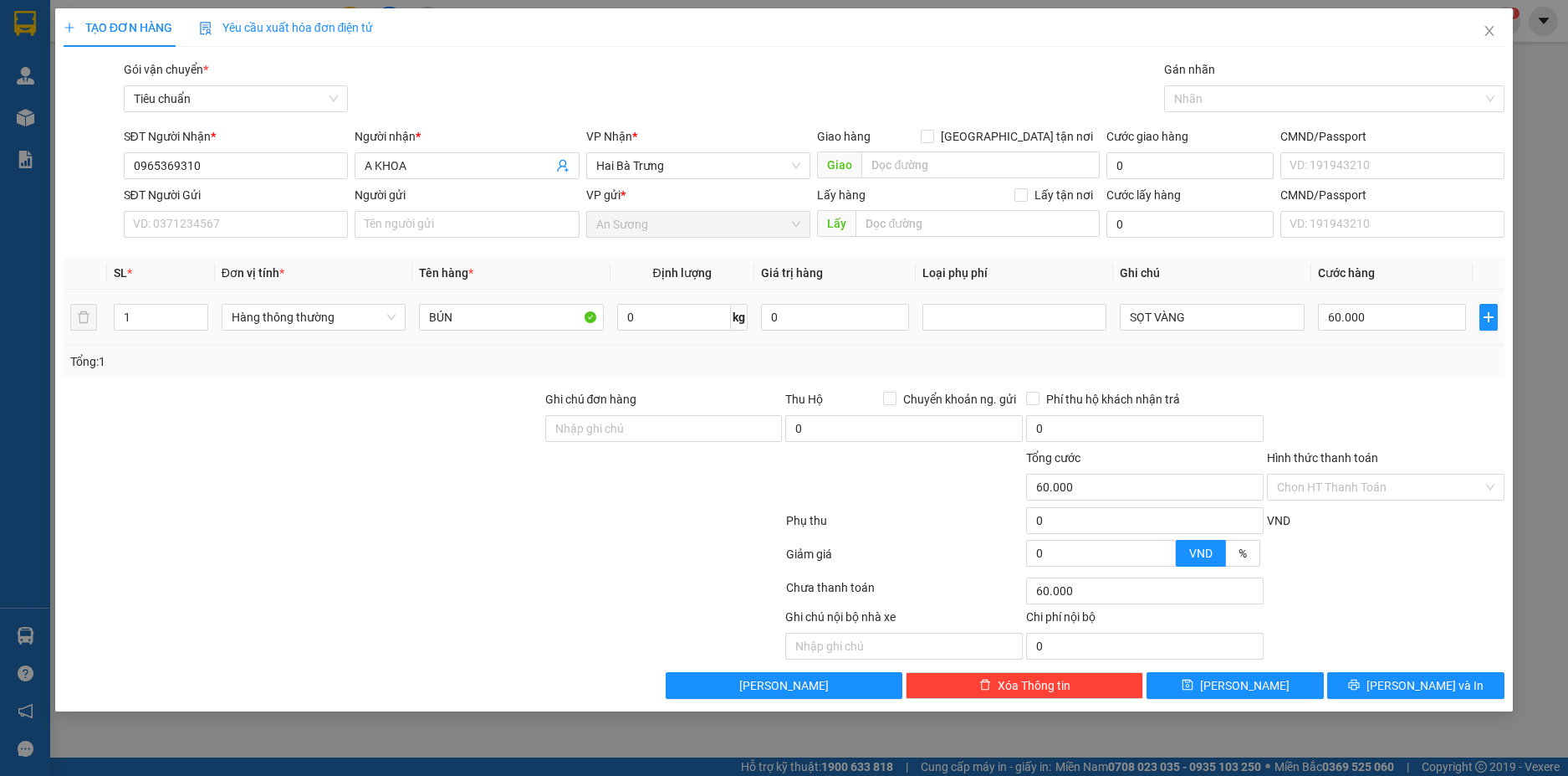
click at [1359, 343] on td "60.000" at bounding box center [1392, 317] width 161 height 56
click at [1437, 690] on span "[PERSON_NAME] và In" at bounding box center [1425, 685] width 117 height 18
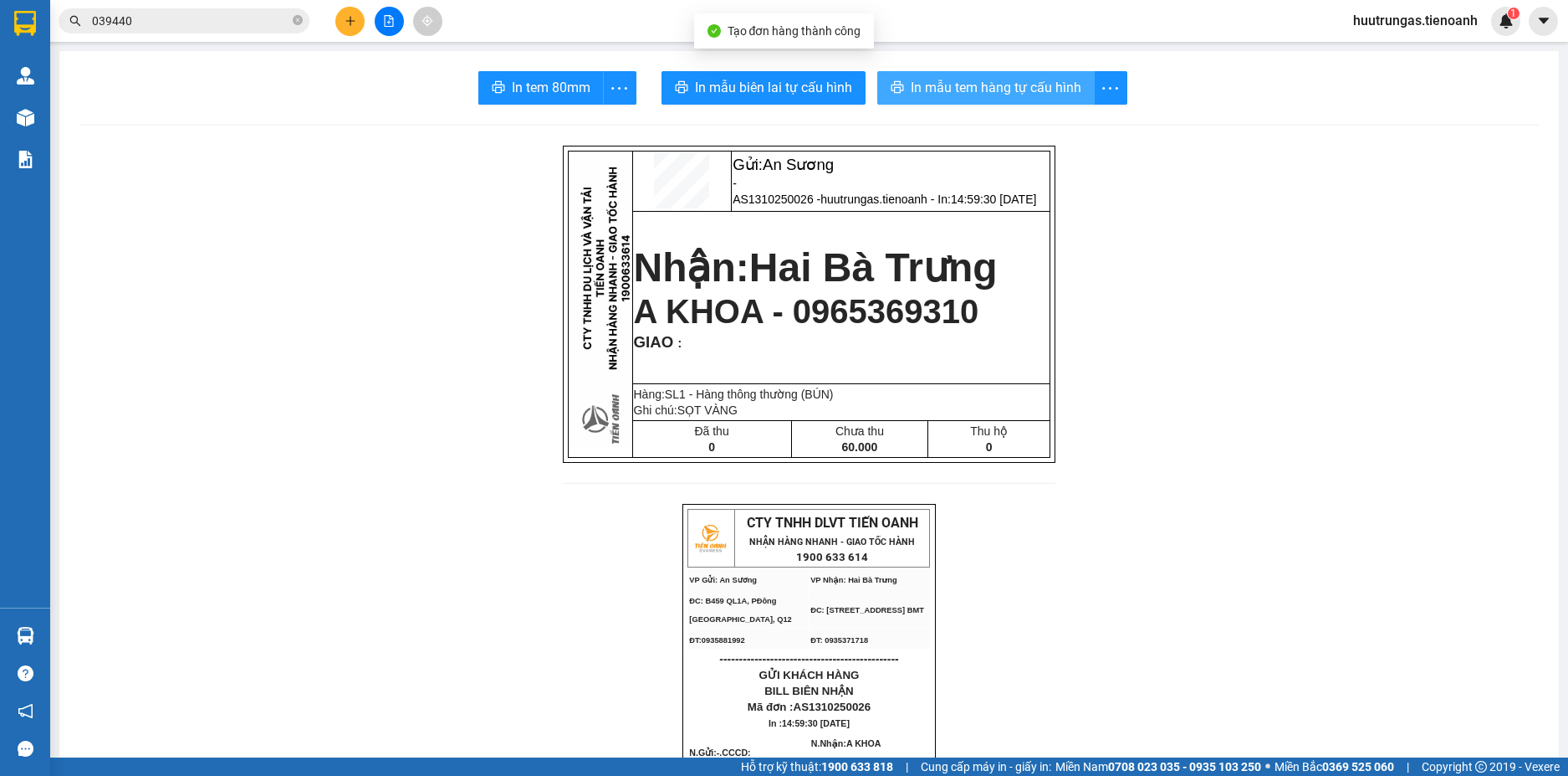
click at [984, 79] on span "In mẫu tem hàng tự cấu hình" at bounding box center [996, 87] width 170 height 21
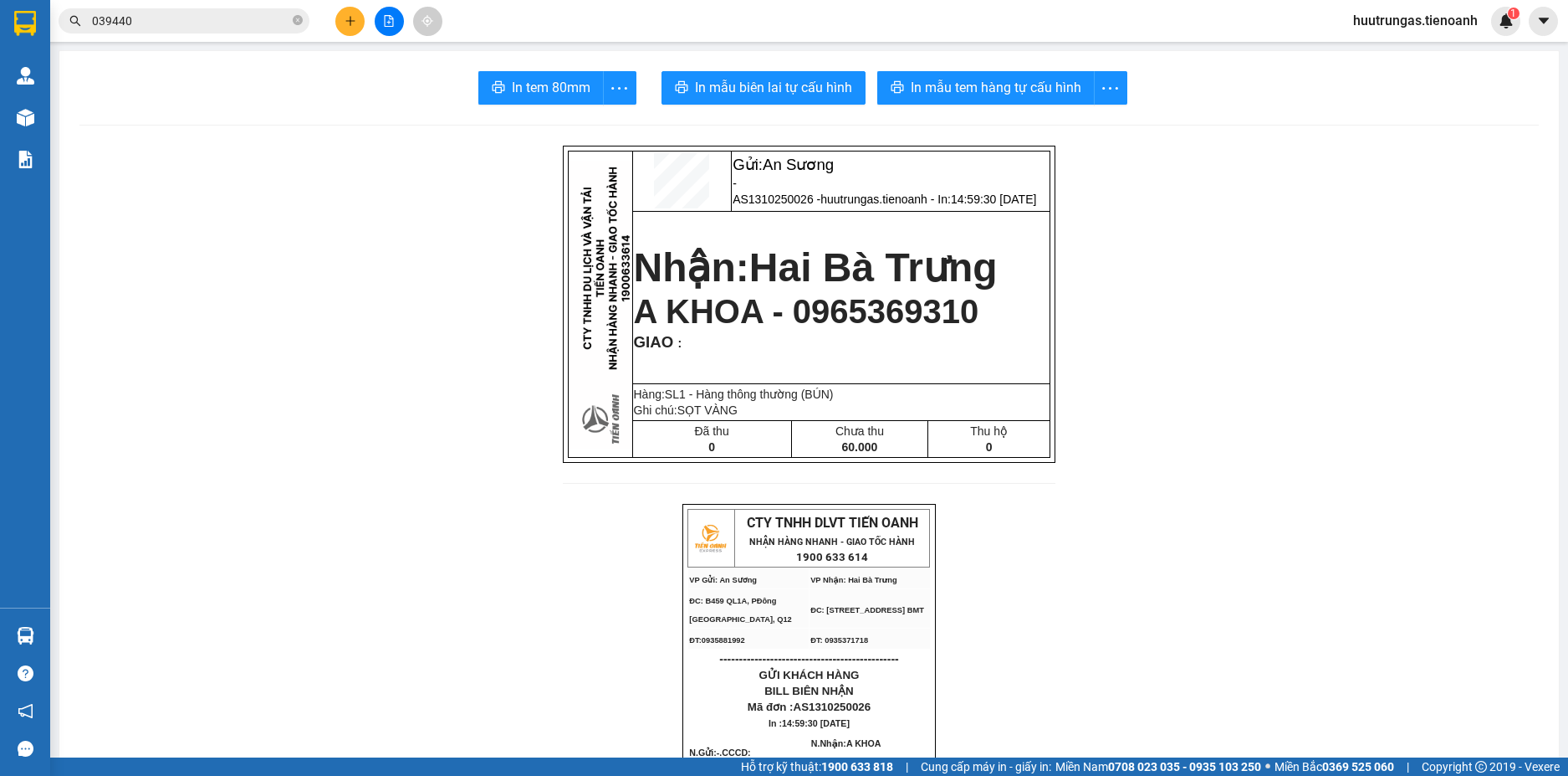
click at [349, 24] on icon "plus" at bounding box center [350, 20] width 12 height 12
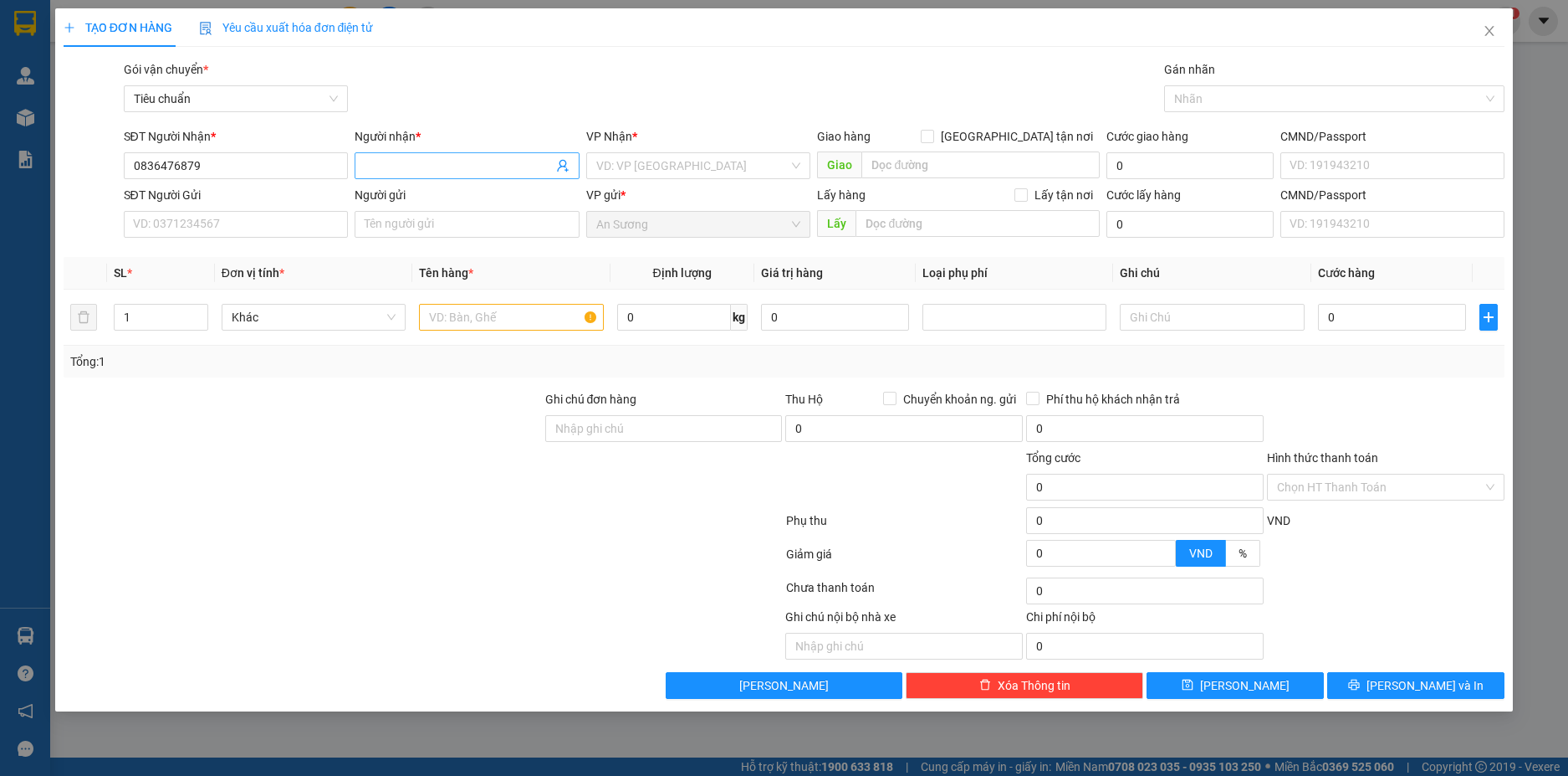
click at [432, 165] on input "Người nhận *" at bounding box center [458, 166] width 188 height 18
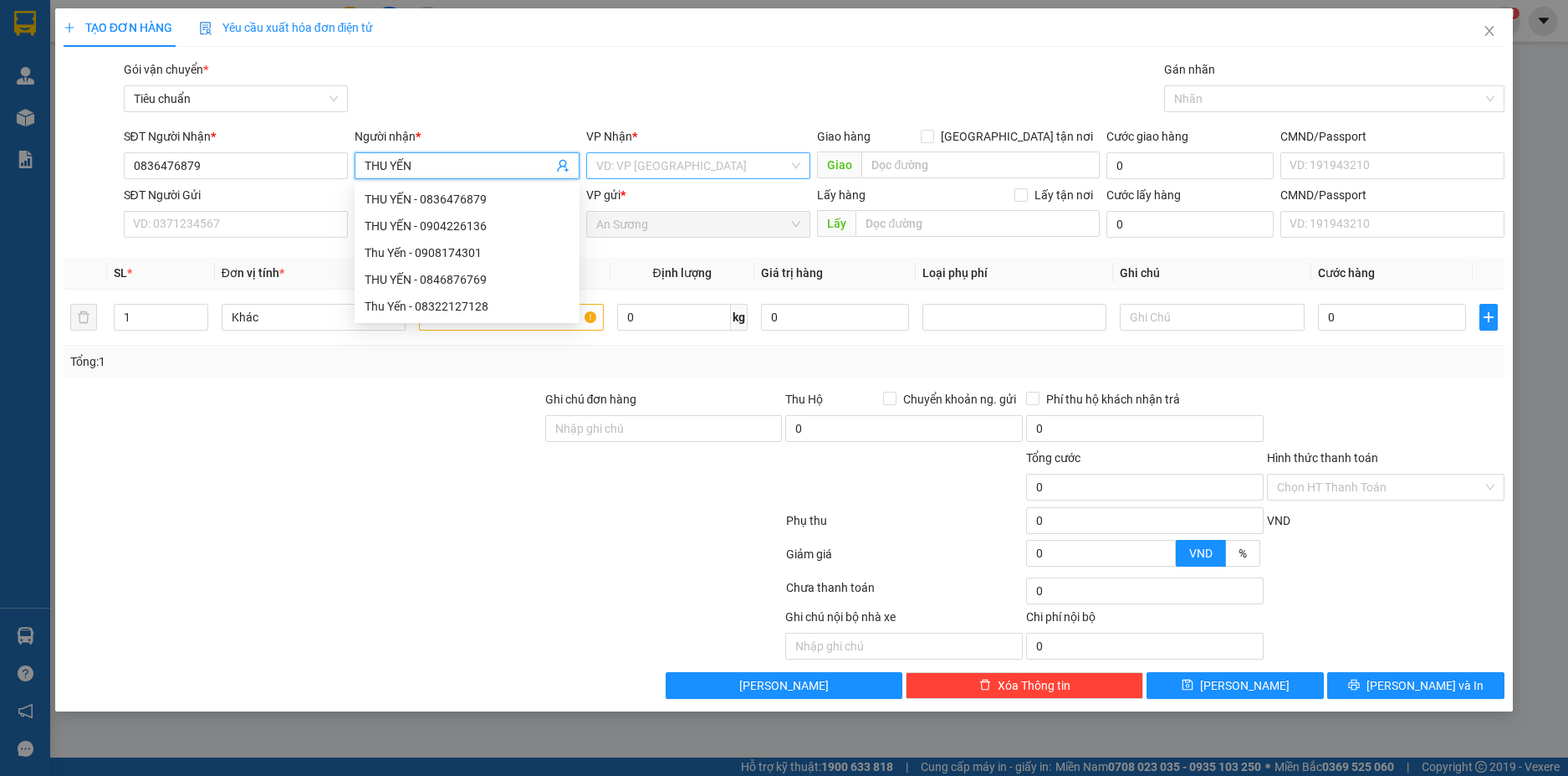
click at [659, 158] on input "search" at bounding box center [692, 165] width 193 height 25
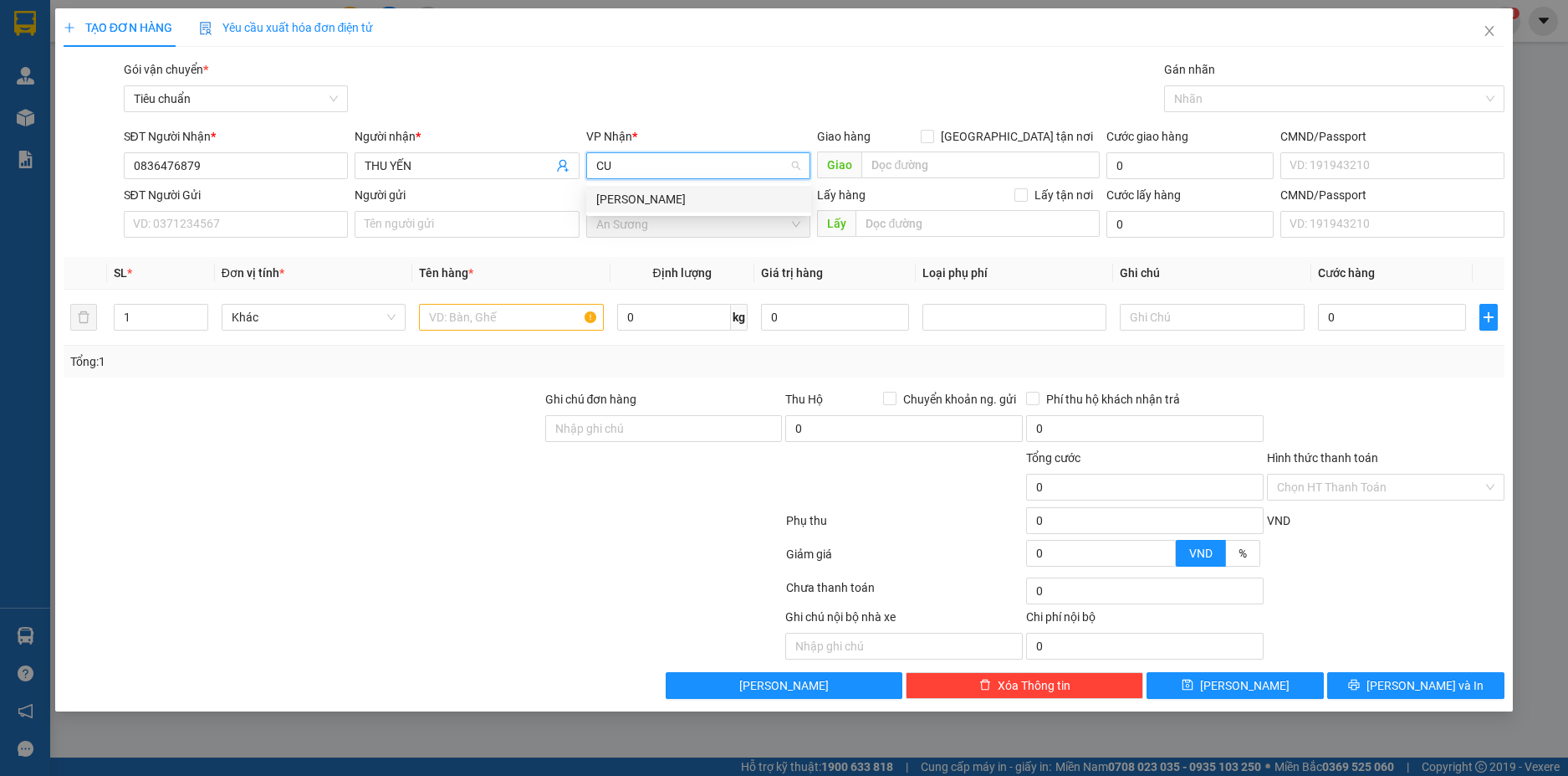
click at [661, 199] on div "[PERSON_NAME]" at bounding box center [699, 199] width 205 height 18
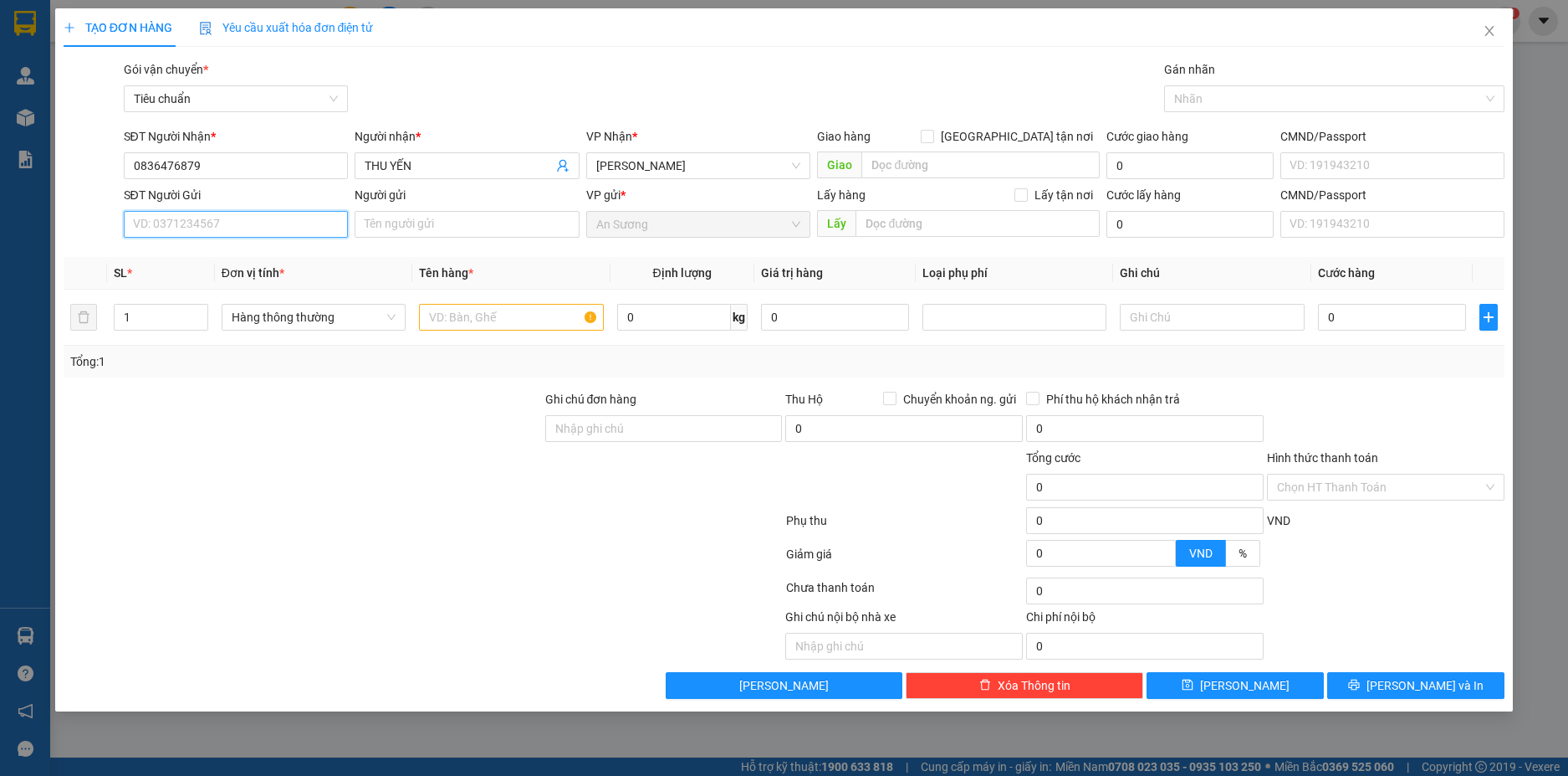
click at [278, 213] on input "SĐT Người Gửi" at bounding box center [236, 224] width 225 height 27
click at [398, 230] on input "Người gửi" at bounding box center [467, 224] width 225 height 27
click at [205, 598] on div at bounding box center [423, 591] width 723 height 34
click at [437, 315] on input "text" at bounding box center [511, 317] width 184 height 27
click at [687, 323] on input "0" at bounding box center [674, 317] width 114 height 27
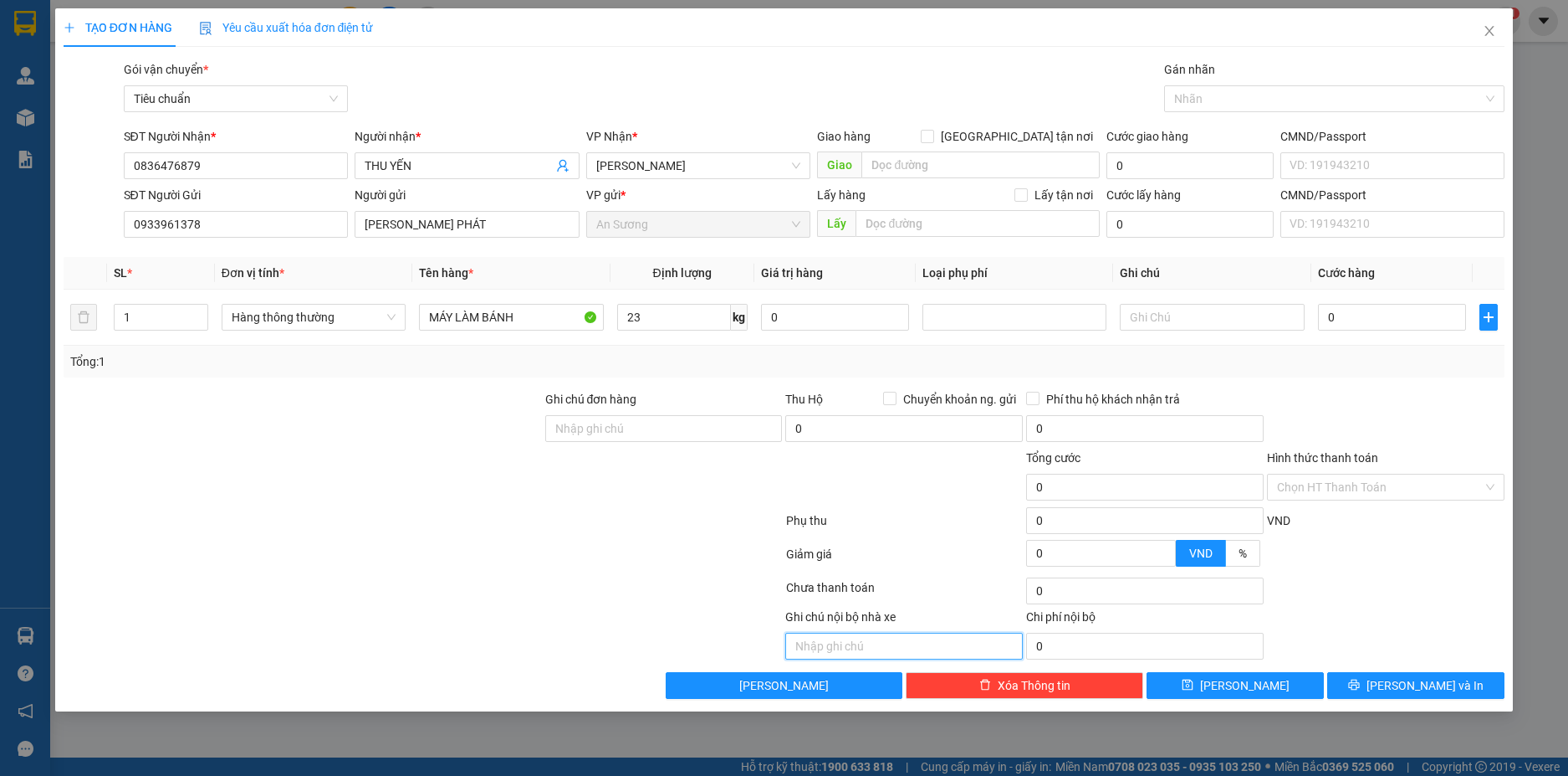
click at [867, 644] on input "text" at bounding box center [904, 645] width 237 height 27
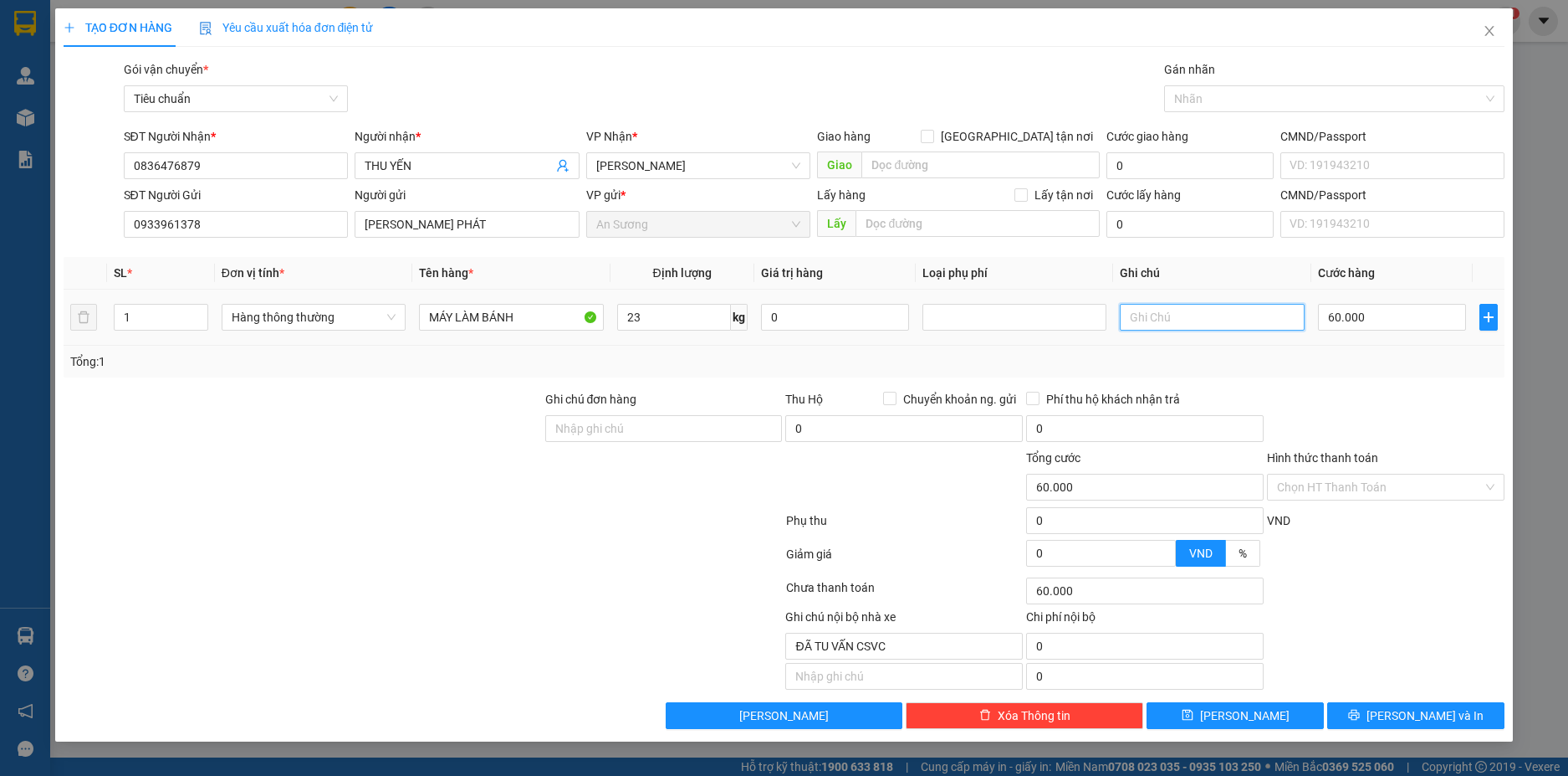
click at [1186, 323] on input "text" at bounding box center [1212, 317] width 184 height 27
click at [1391, 381] on div "Transit Pickup Surcharge Ids Transit Deliver Surcharge Ids Transit Deliver Surc…" at bounding box center [784, 395] width 1443 height 669
click at [1236, 318] on input "TH CHỮ ĐEN DC CỤ BỌC MÚT NỔ" at bounding box center [1212, 317] width 184 height 27
click at [1432, 623] on div "Ghi chú nội bộ nhà xe ĐÃ TU VẤN CSVC Chi phí nội bộ 0" at bounding box center [785, 633] width 1445 height 52
click at [1452, 716] on button "[PERSON_NAME] và In" at bounding box center [1416, 715] width 178 height 27
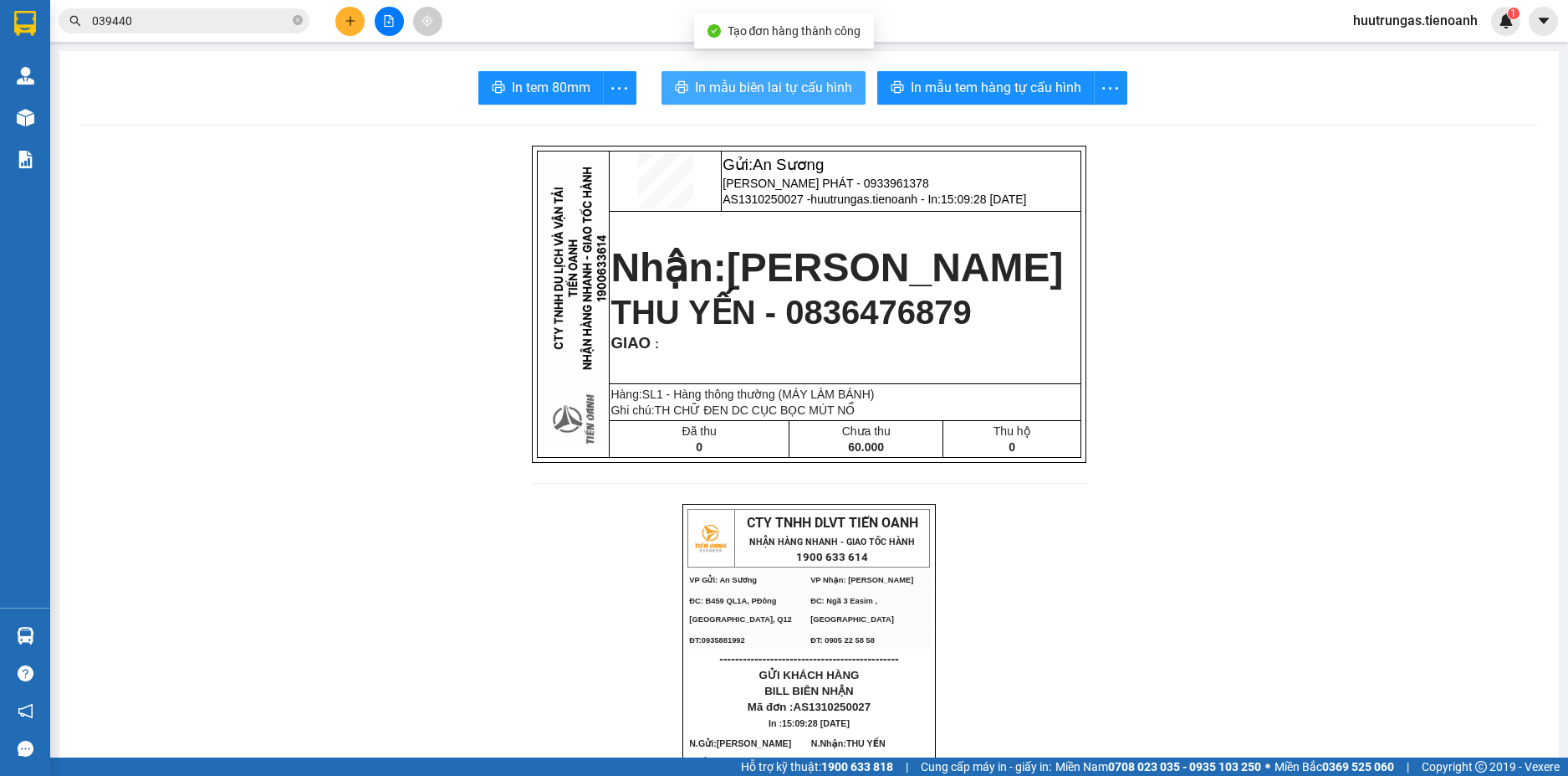
click at [785, 80] on span "In mẫu biên lai tự cấu hình" at bounding box center [774, 87] width 158 height 21
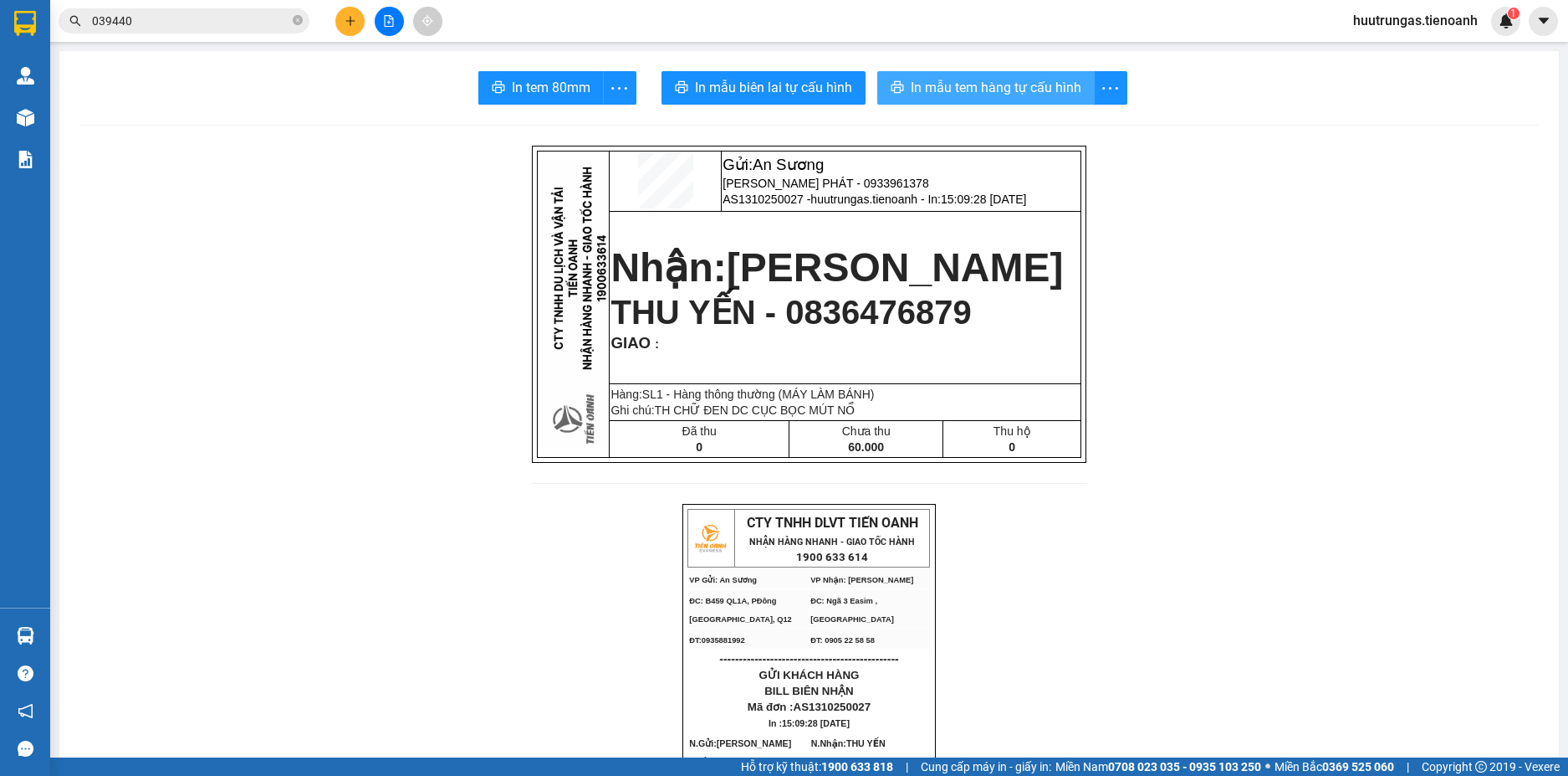
click at [1024, 83] on span "In mẫu tem hàng tự cấu hình" at bounding box center [996, 87] width 170 height 21
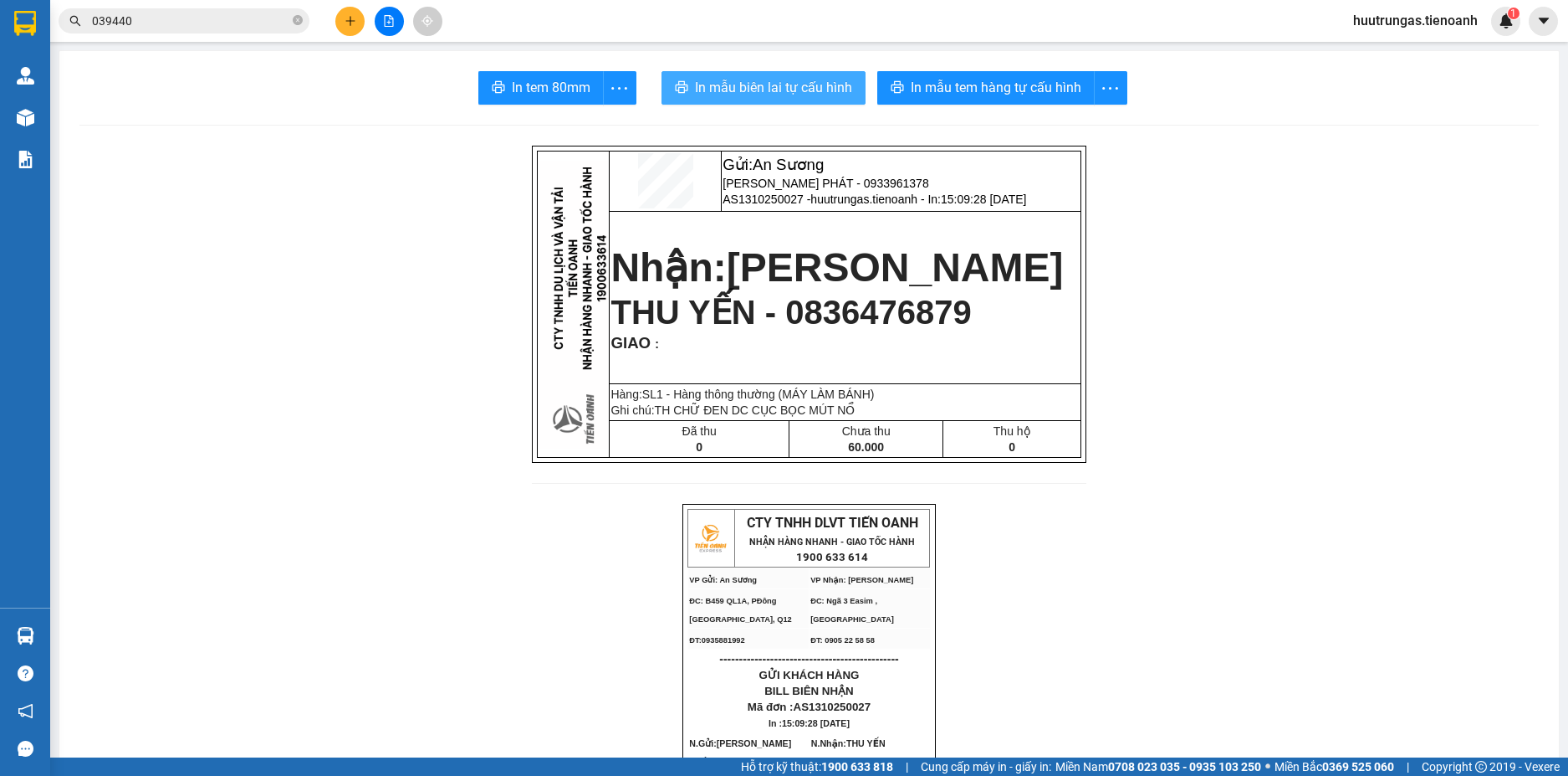
click at [791, 84] on span "In mẫu biên lai tự cấu hình" at bounding box center [774, 87] width 158 height 21
click at [359, 20] on button at bounding box center [350, 21] width 29 height 29
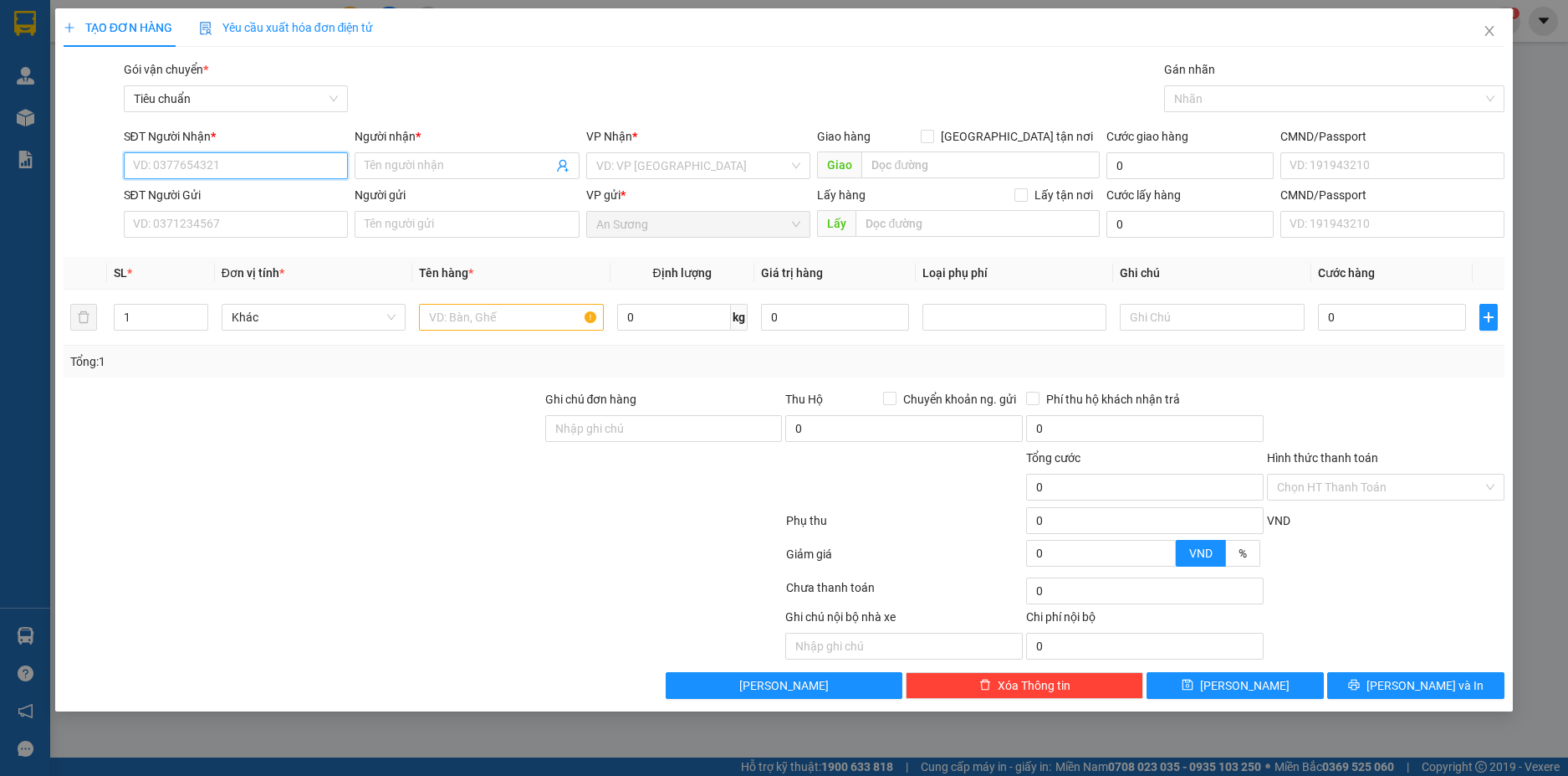
click at [173, 172] on input "SĐT Người Nhận *" at bounding box center [236, 165] width 225 height 27
click at [230, 198] on div "0937215577 - A CƯỜNG" at bounding box center [236, 199] width 205 height 18
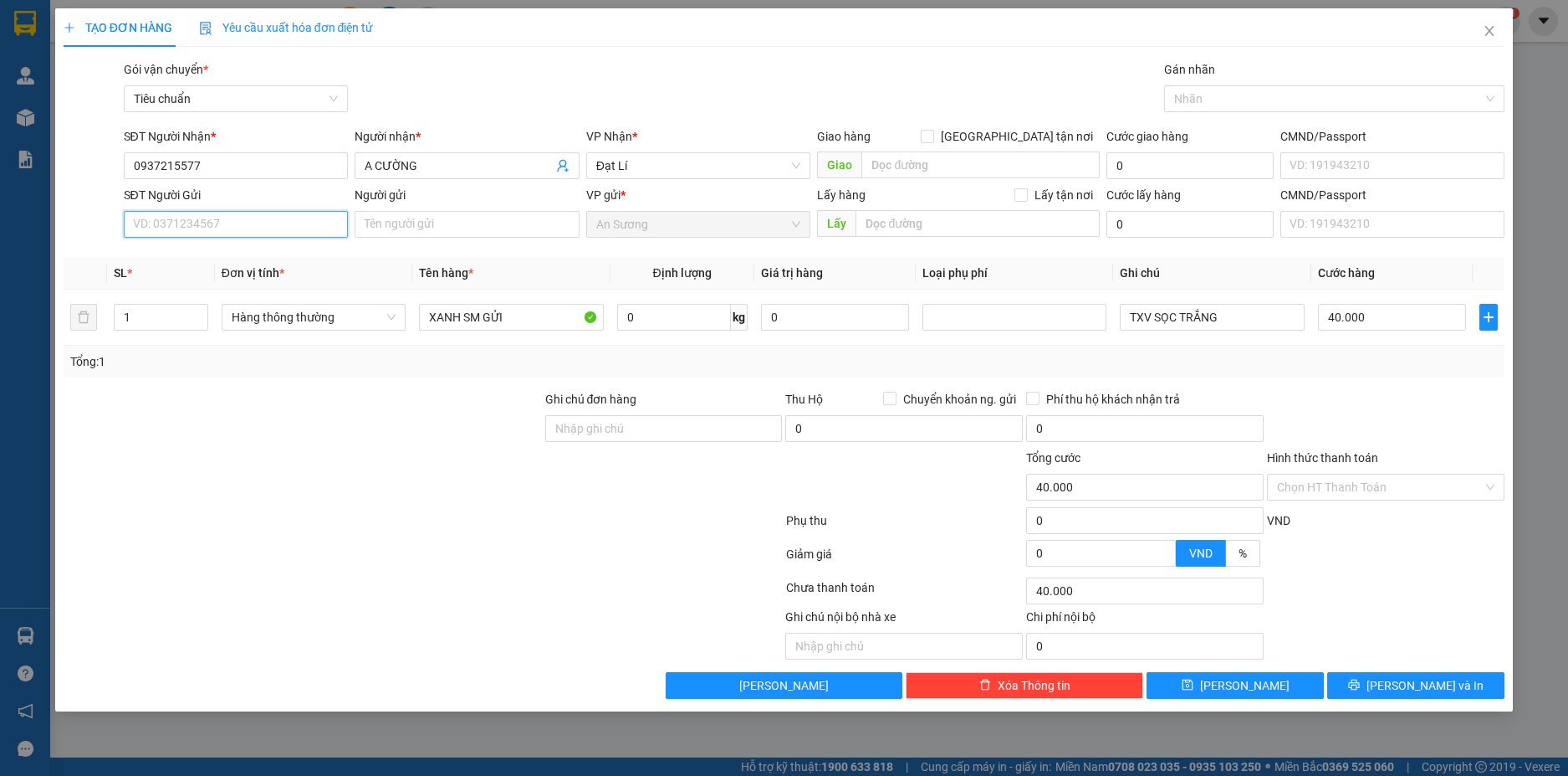
click at [307, 228] on input "SĐT Người Gửi" at bounding box center [236, 224] width 225 height 27
click at [259, 263] on div "0352975705 - MINH" at bounding box center [236, 257] width 205 height 18
click at [200, 311] on icon "up" at bounding box center [199, 313] width 5 height 5
click at [673, 318] on input "0" at bounding box center [674, 317] width 114 height 27
click at [959, 353] on div "Tổng: 2" at bounding box center [785, 362] width 1429 height 18
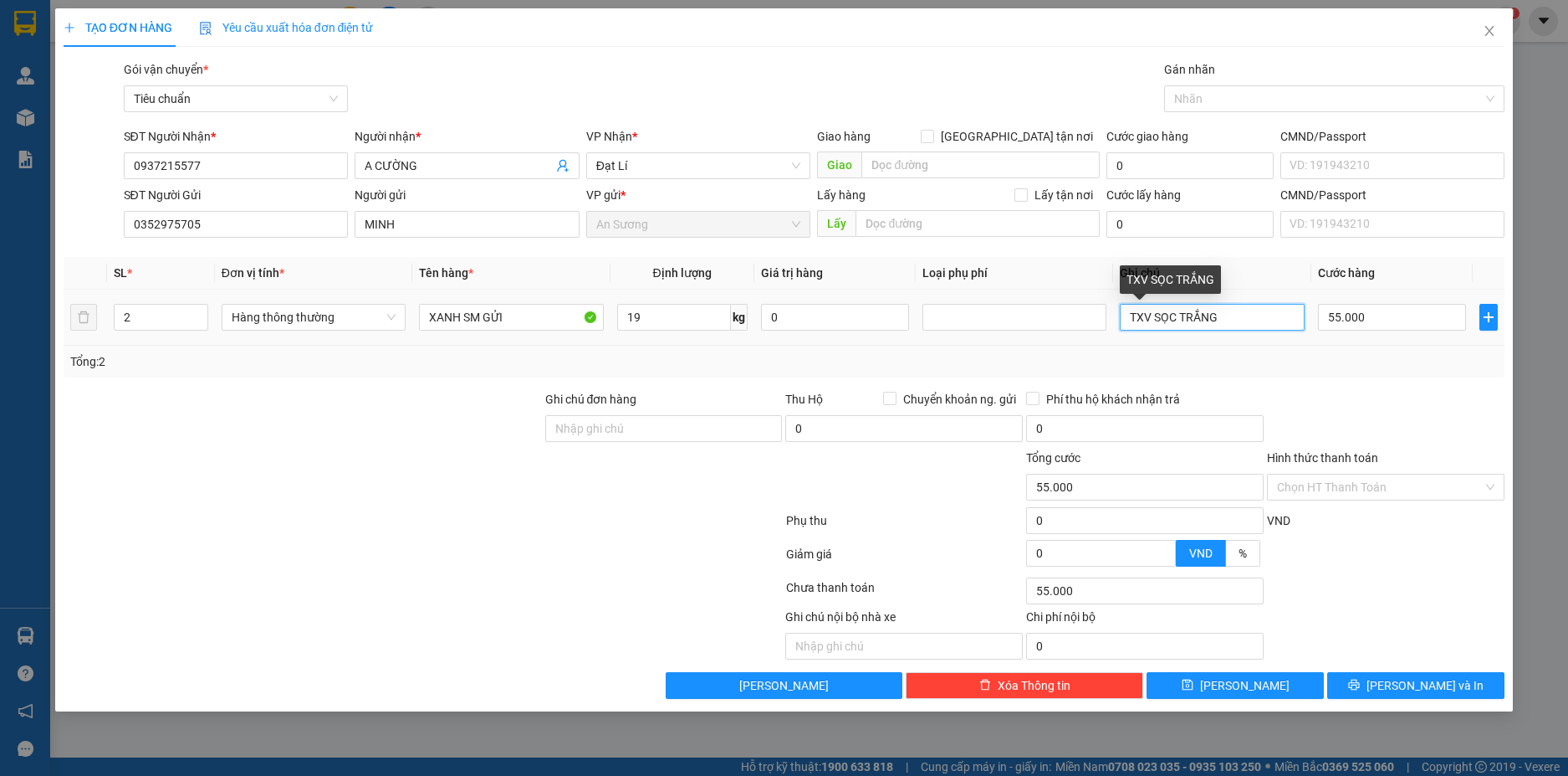
click at [1225, 322] on input "TXV SỌC TRẮNG" at bounding box center [1212, 317] width 184 height 27
click at [1437, 325] on input "55.000" at bounding box center [1392, 317] width 148 height 27
click at [1413, 368] on div "Tổng: 2" at bounding box center [785, 362] width 1429 height 18
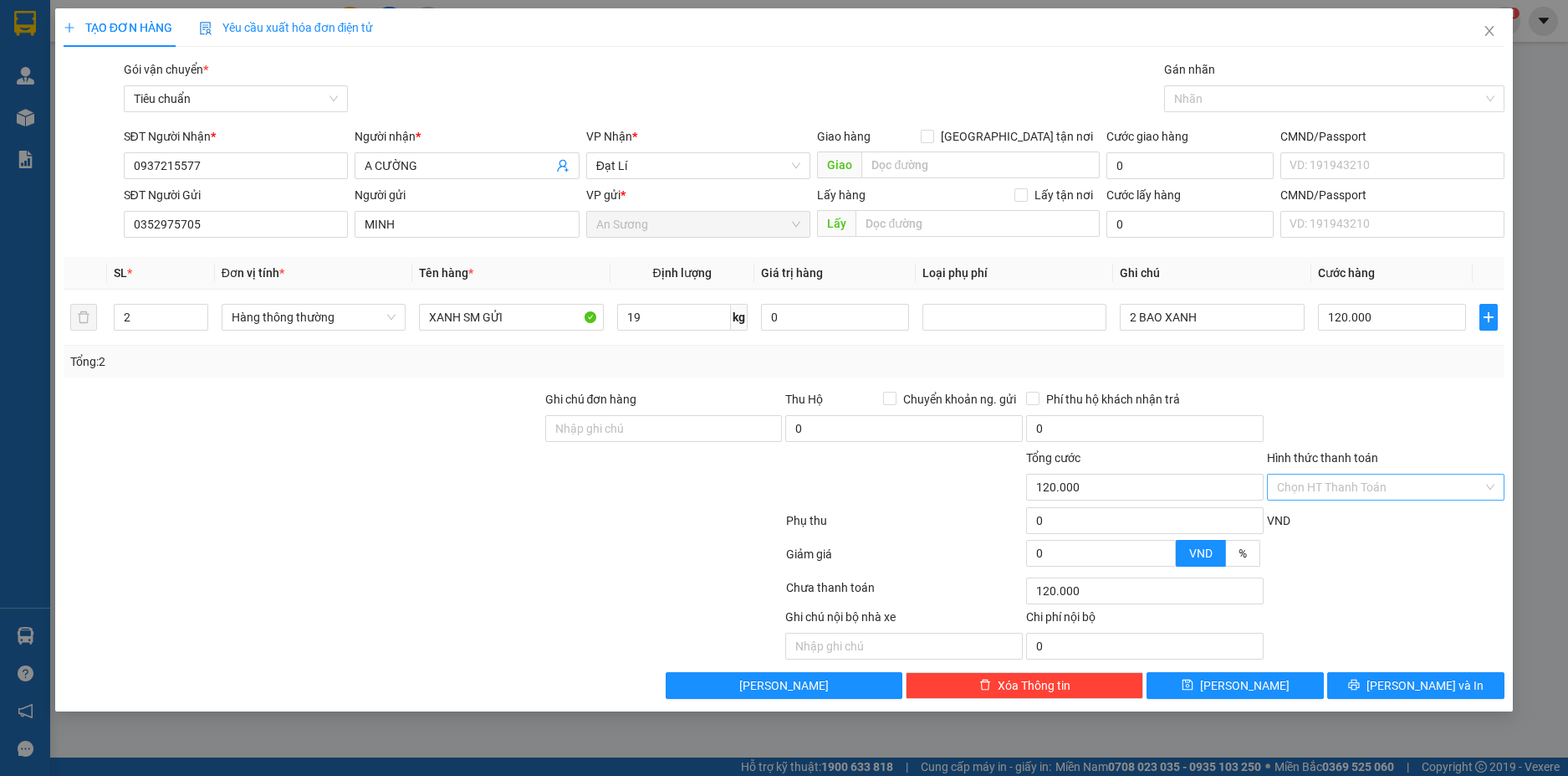
click at [1463, 496] on input "Hình thức thanh toán" at bounding box center [1380, 486] width 206 height 25
click at [1359, 526] on div "Tại văn phòng" at bounding box center [1386, 520] width 217 height 18
click at [1422, 685] on span "[PERSON_NAME] và In" at bounding box center [1425, 685] width 117 height 18
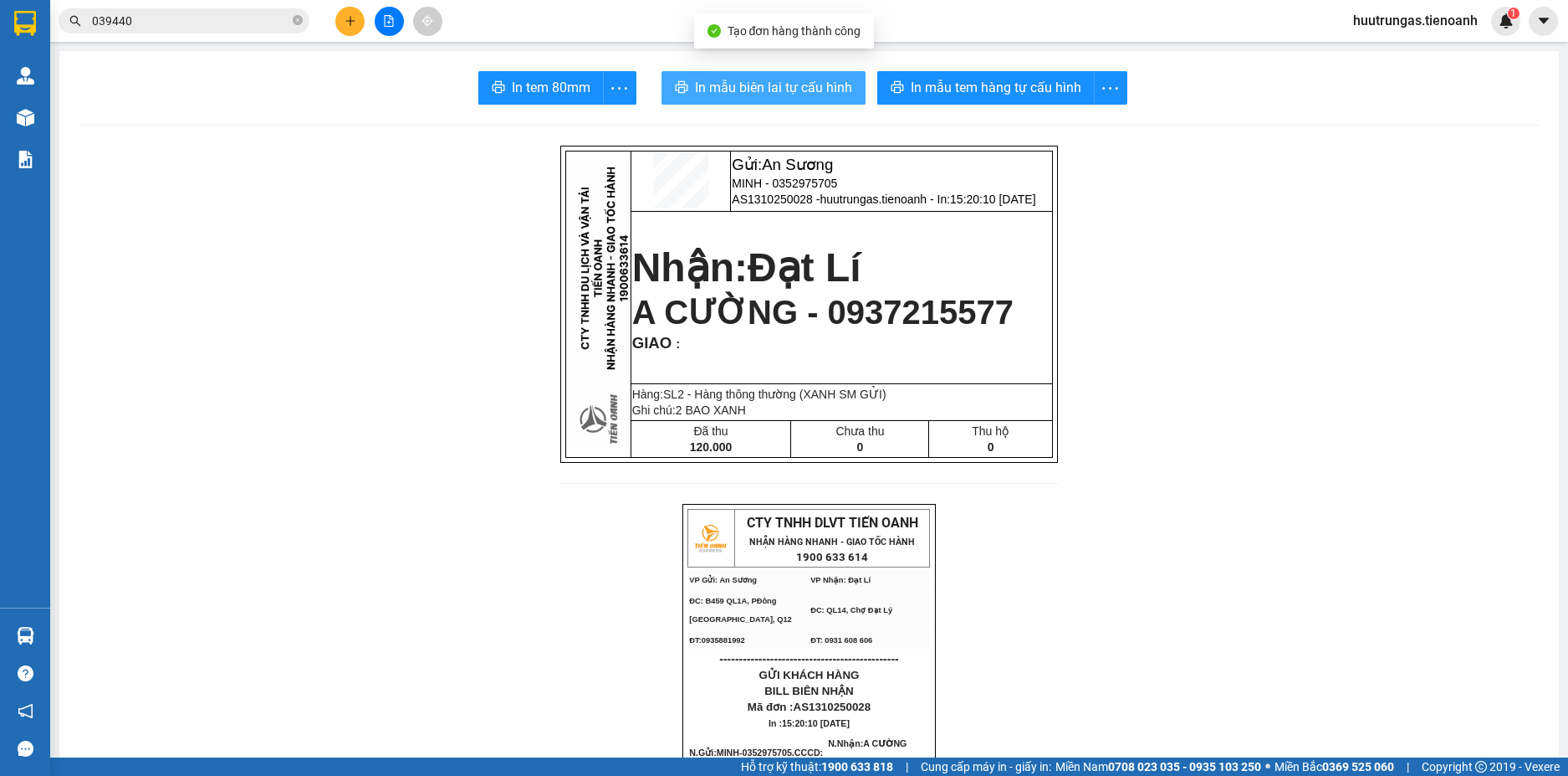
click at [796, 97] on span "In mẫu biên lai tự cấu hình" at bounding box center [774, 87] width 158 height 21
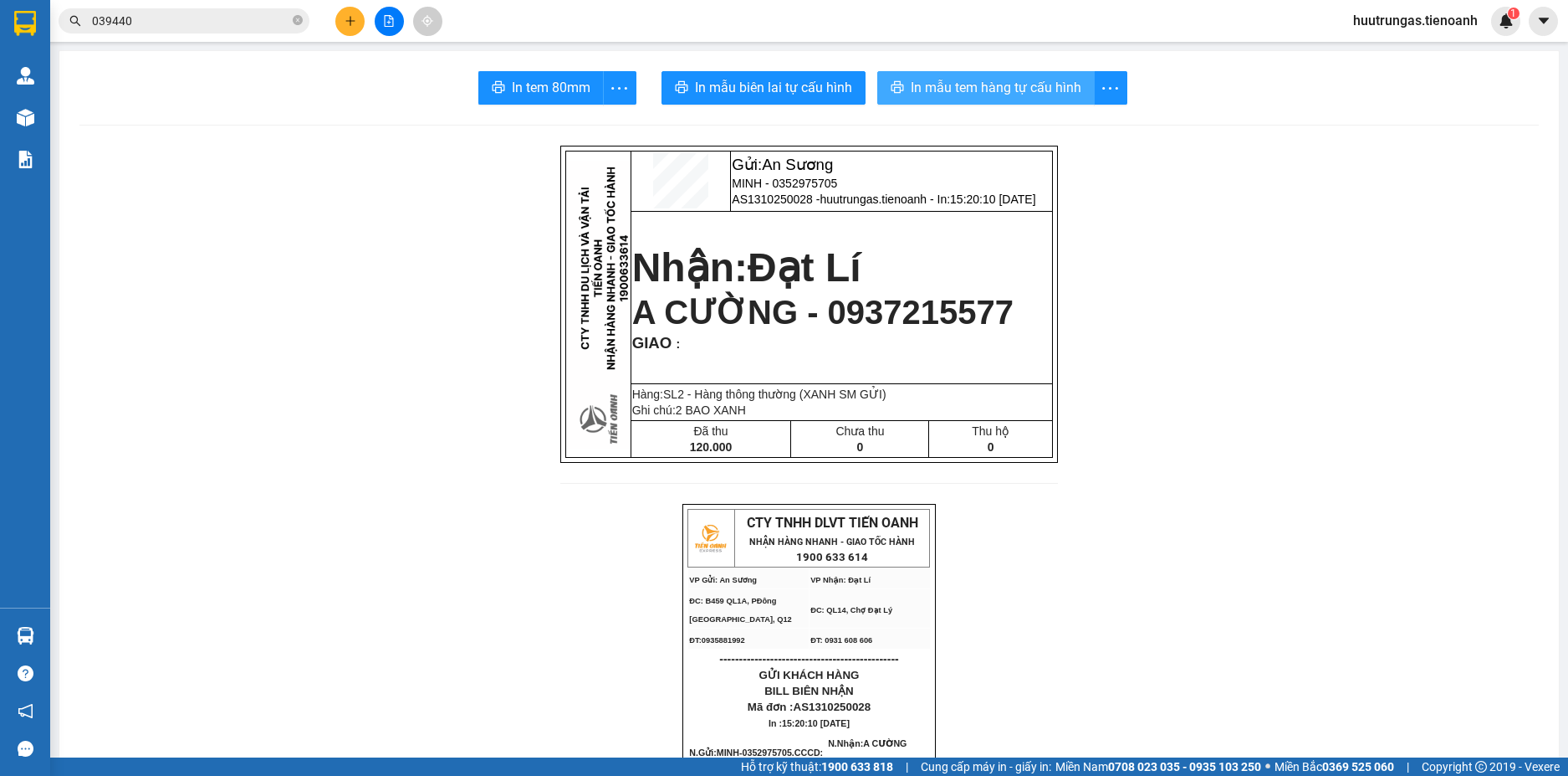
click at [942, 82] on span "In mẫu tem hàng tự cấu hình" at bounding box center [996, 87] width 170 height 21
click at [352, 27] on button at bounding box center [350, 21] width 29 height 29
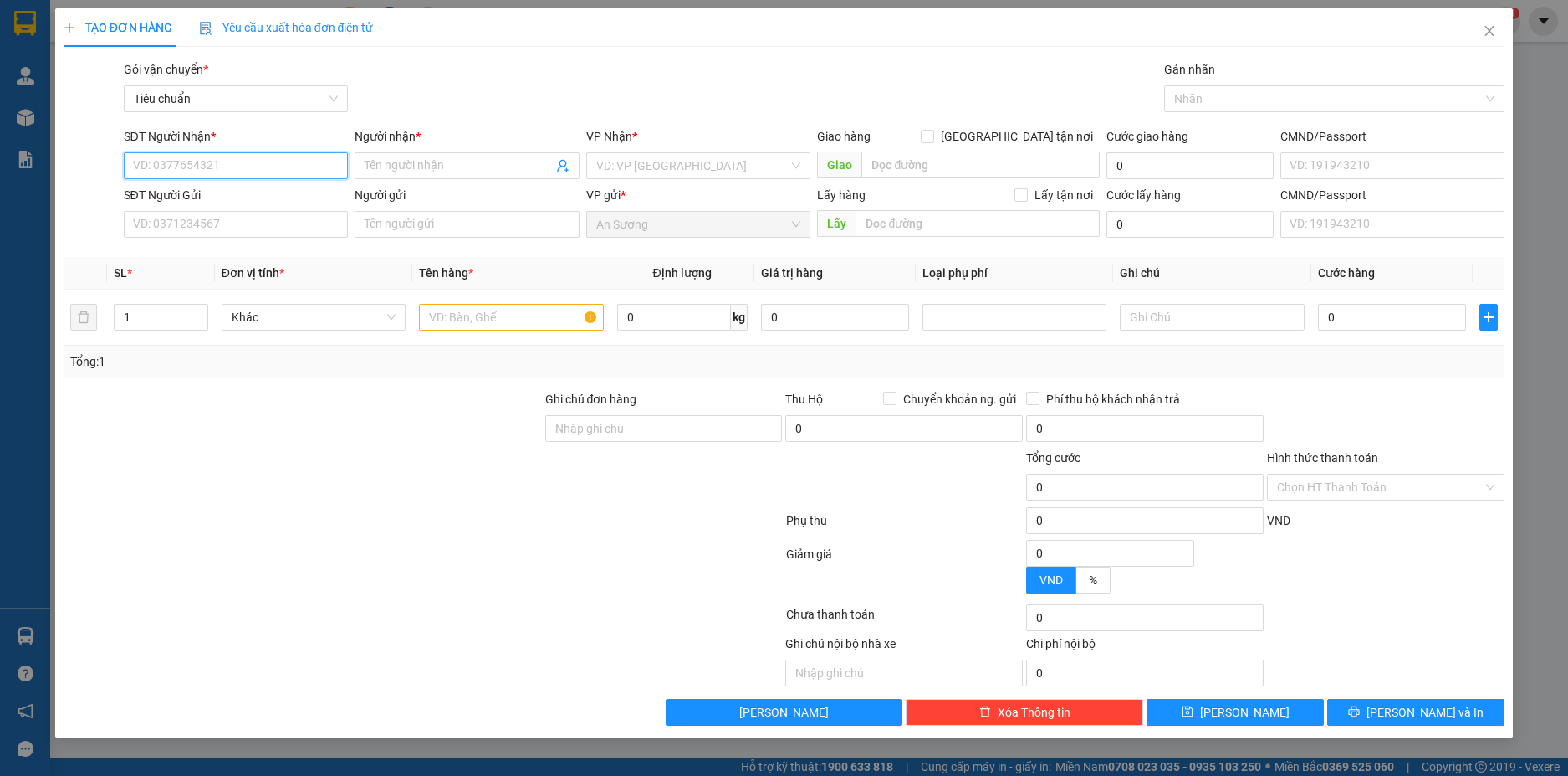
click at [226, 163] on input "SĐT Người Nhận *" at bounding box center [236, 165] width 225 height 27
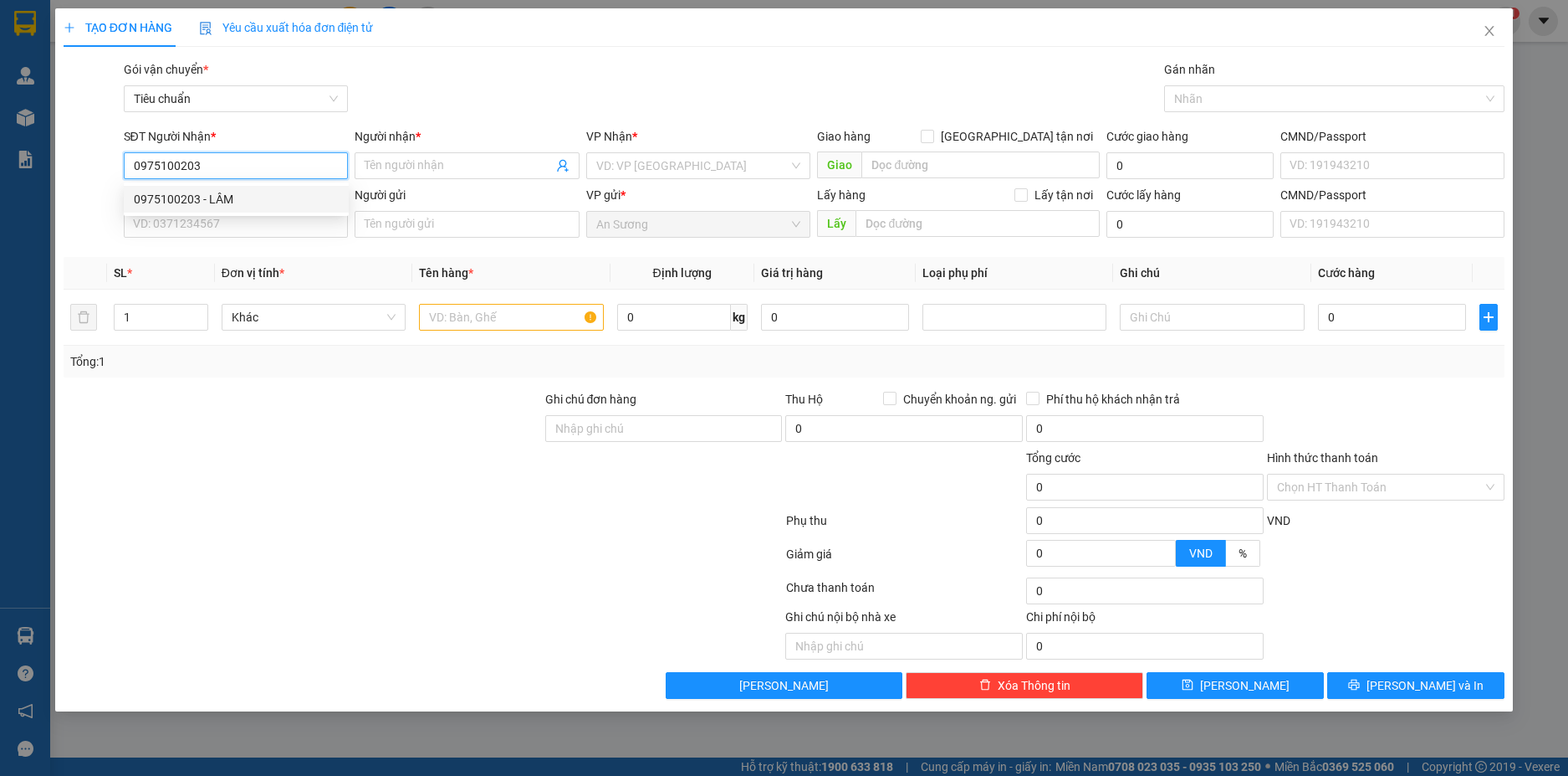
click at [226, 201] on div "0975100203 - LÂM" at bounding box center [236, 199] width 205 height 18
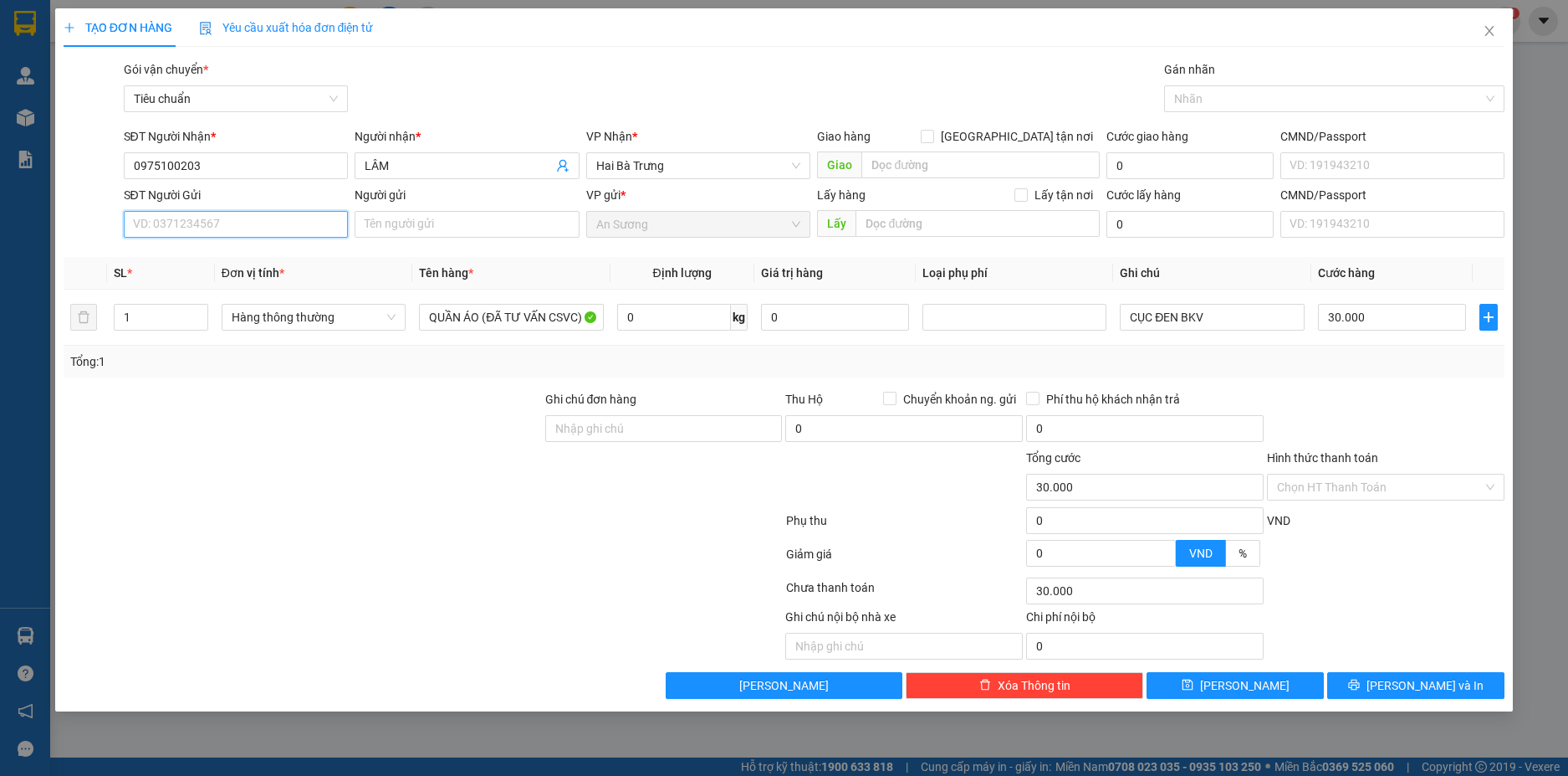
click at [259, 222] on input "SĐT Người Gửi" at bounding box center [236, 224] width 225 height 27
click at [157, 228] on input "0863863565" at bounding box center [236, 224] width 225 height 27
click at [178, 225] on input "0862863565" at bounding box center [236, 224] width 225 height 27
drag, startPoint x: 206, startPoint y: 224, endPoint x: 157, endPoint y: 217, distance: 49.5
click at [157, 217] on input "0862863565" at bounding box center [236, 224] width 225 height 27
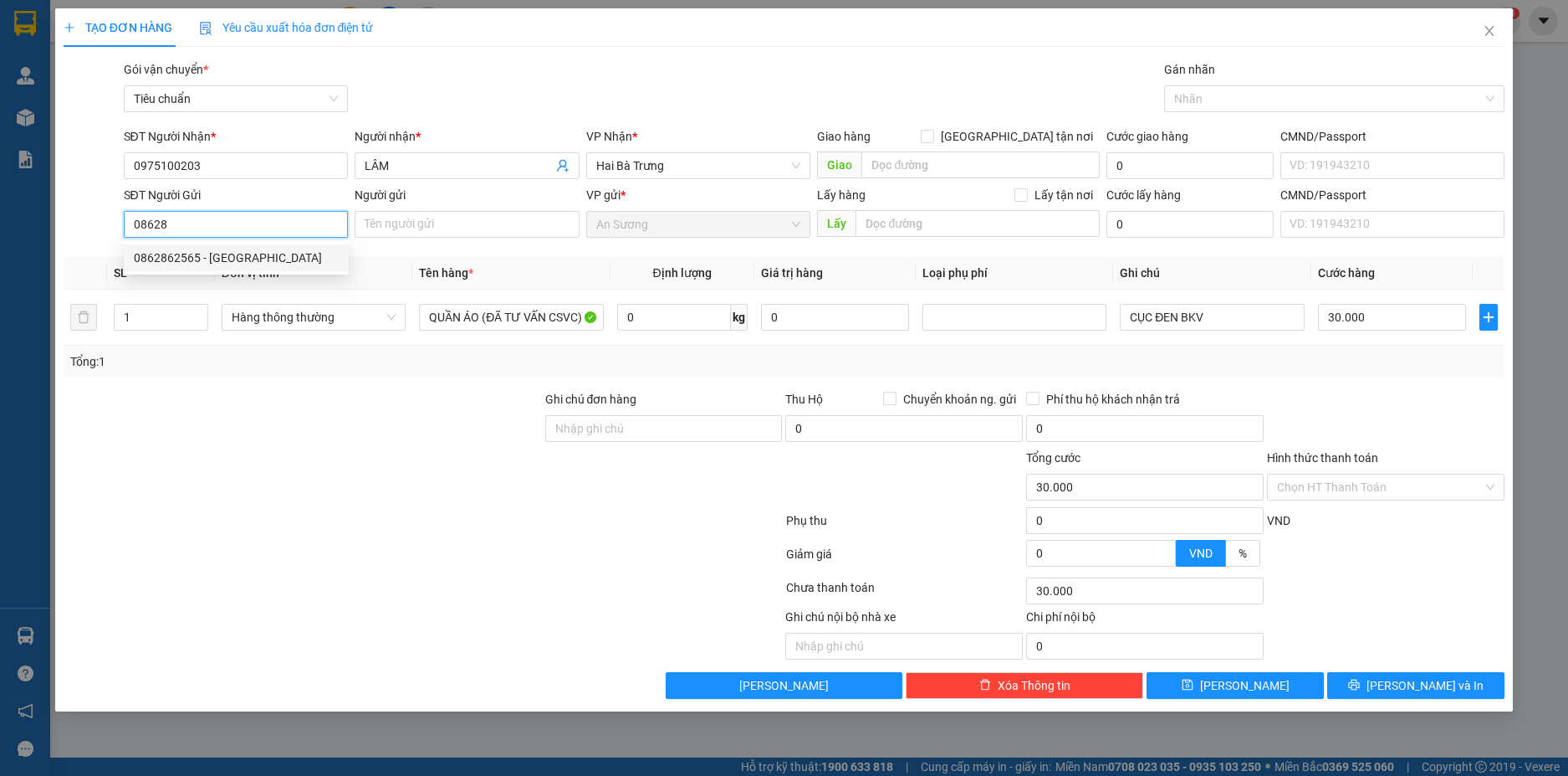
click at [198, 257] on div "0862862565 - SAO VIỆT" at bounding box center [236, 257] width 205 height 18
click at [385, 318] on span "Hàng thông thường" at bounding box center [313, 316] width 164 height 25
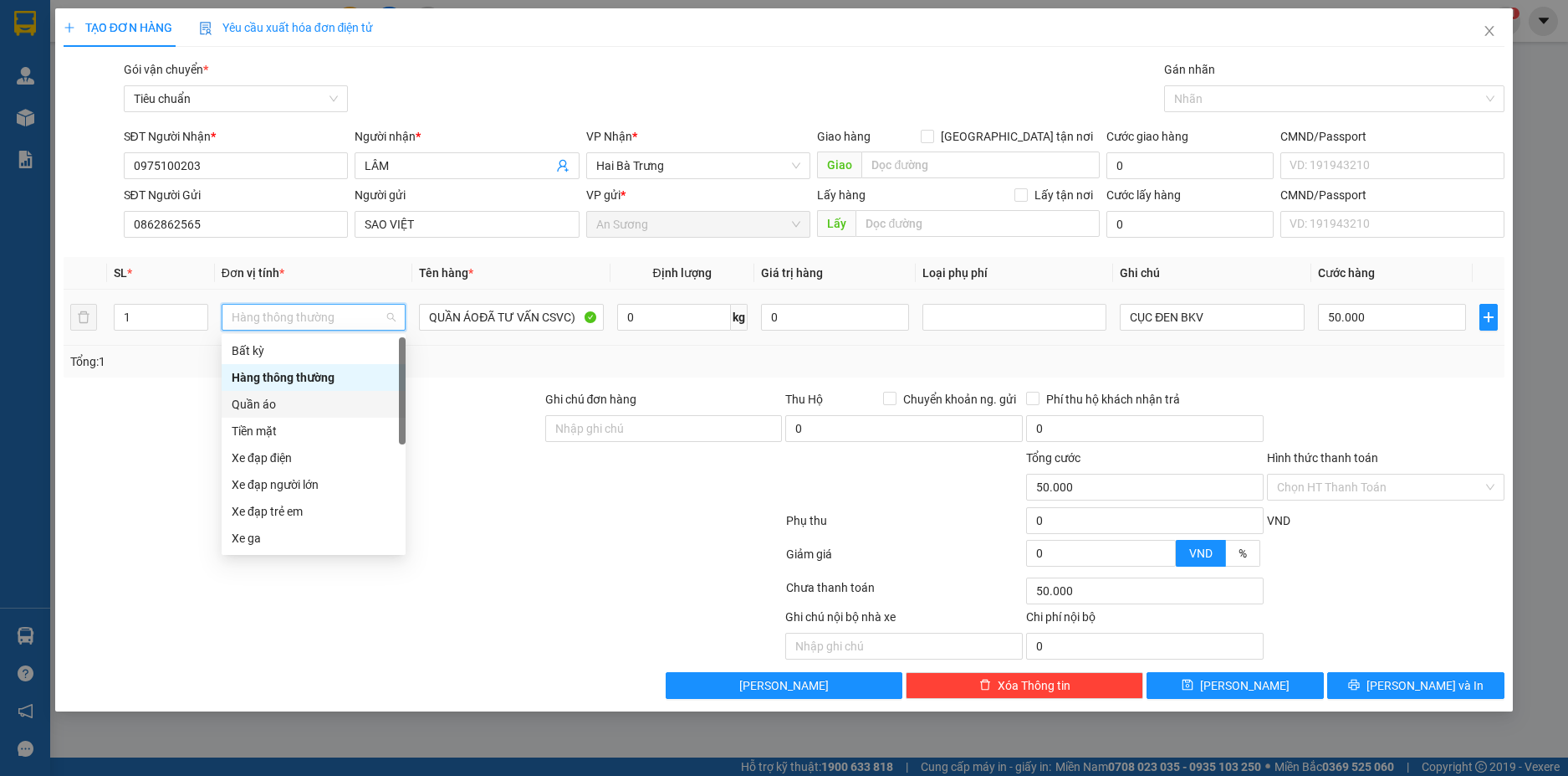
click at [278, 401] on div "Quần áo" at bounding box center [313, 404] width 164 height 18
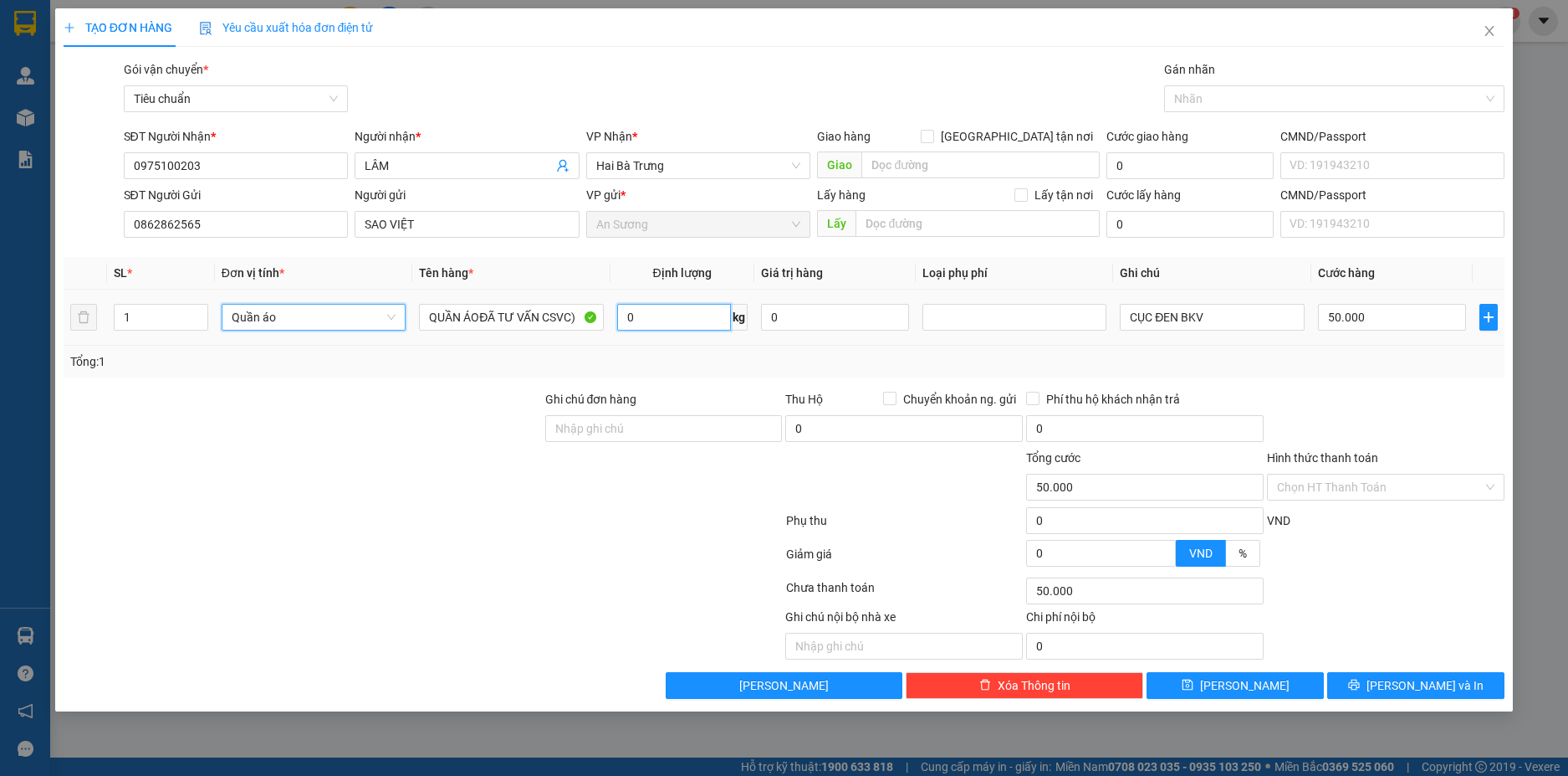
click at [680, 326] on input "0" at bounding box center [674, 317] width 114 height 27
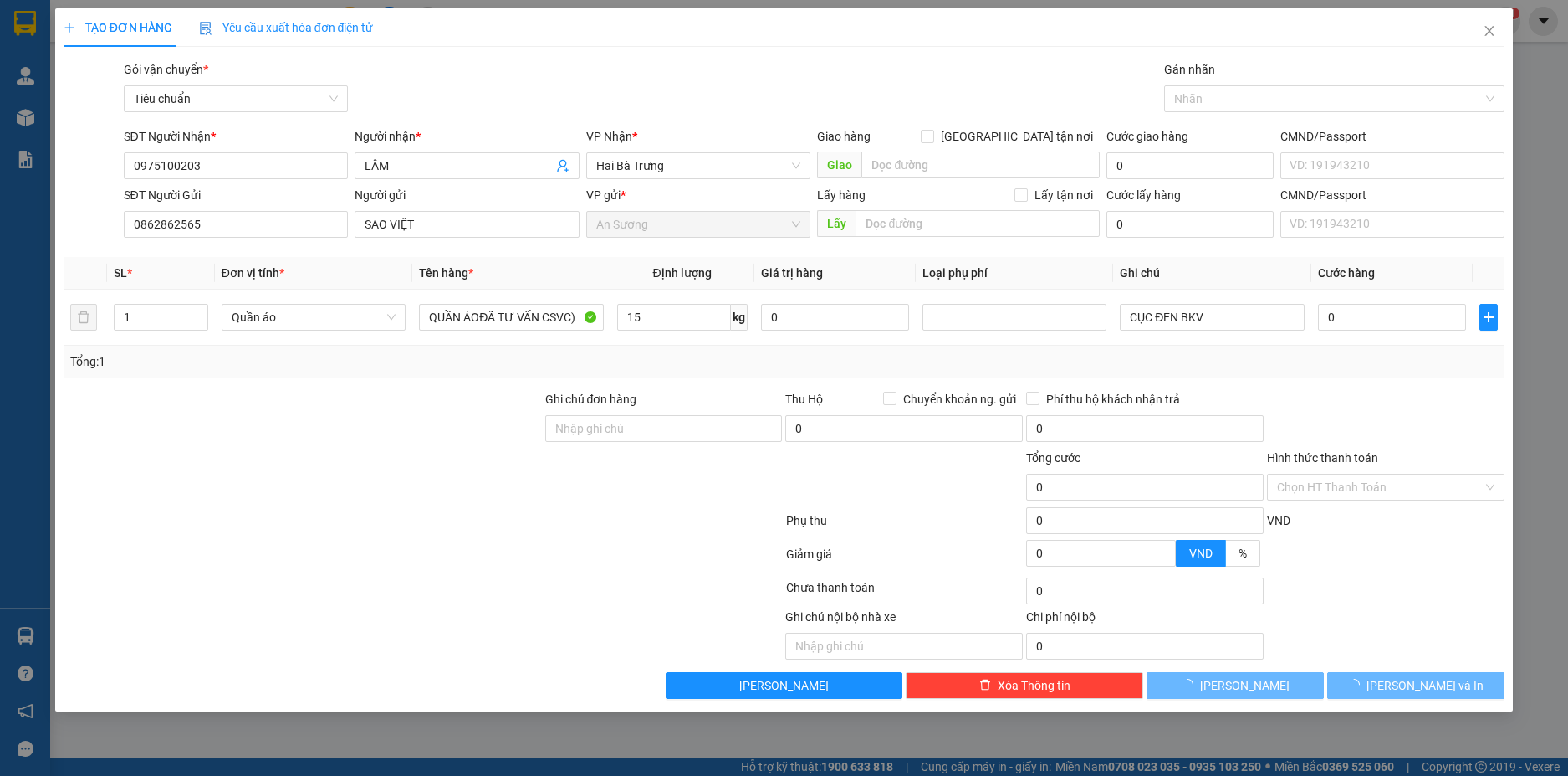
click at [1306, 359] on div "Tổng: 1" at bounding box center [785, 362] width 1429 height 18
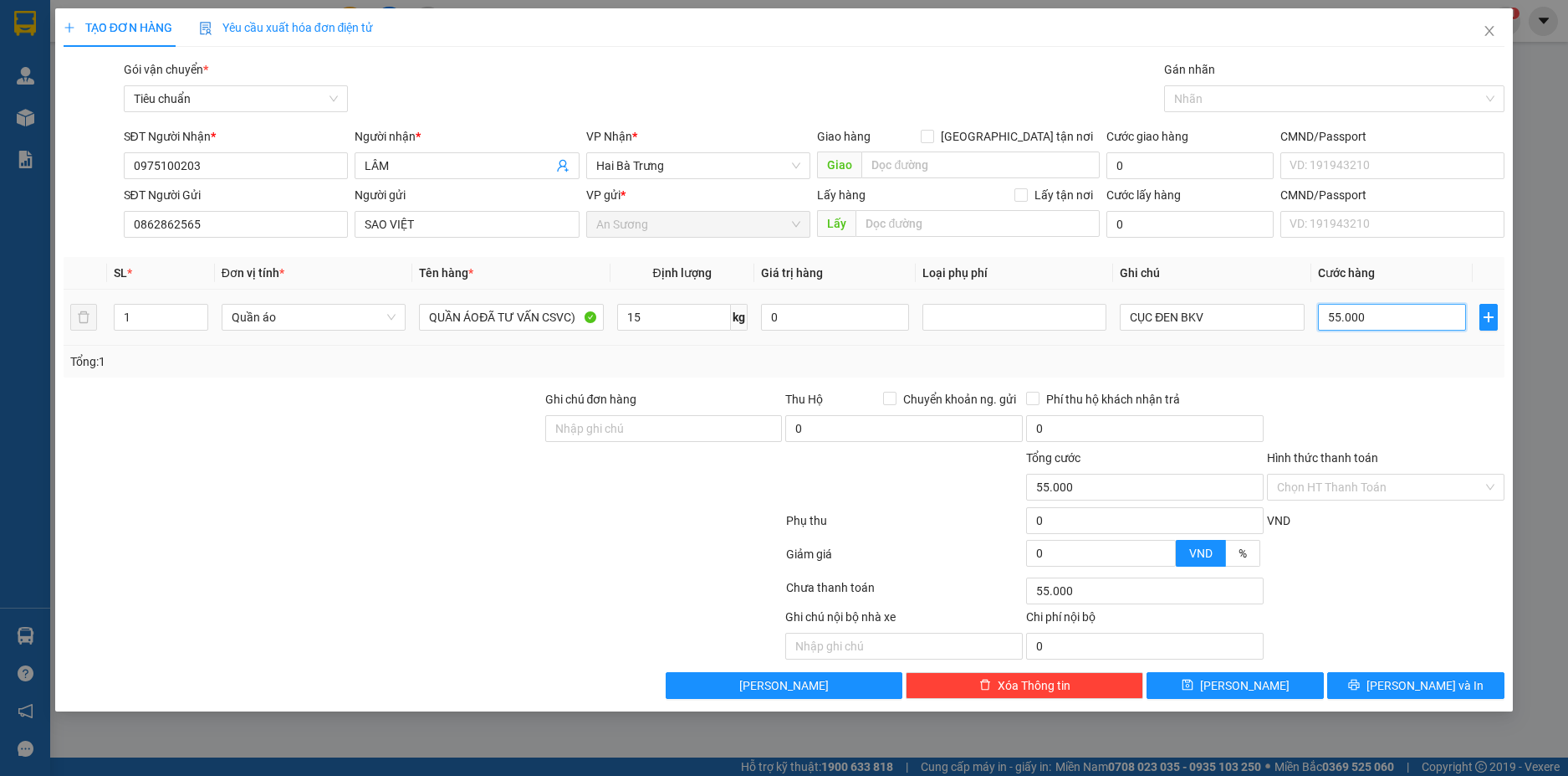
click at [1390, 322] on input "55.000" at bounding box center [1392, 317] width 148 height 27
click at [1452, 688] on button "[PERSON_NAME] và In" at bounding box center [1416, 684] width 178 height 27
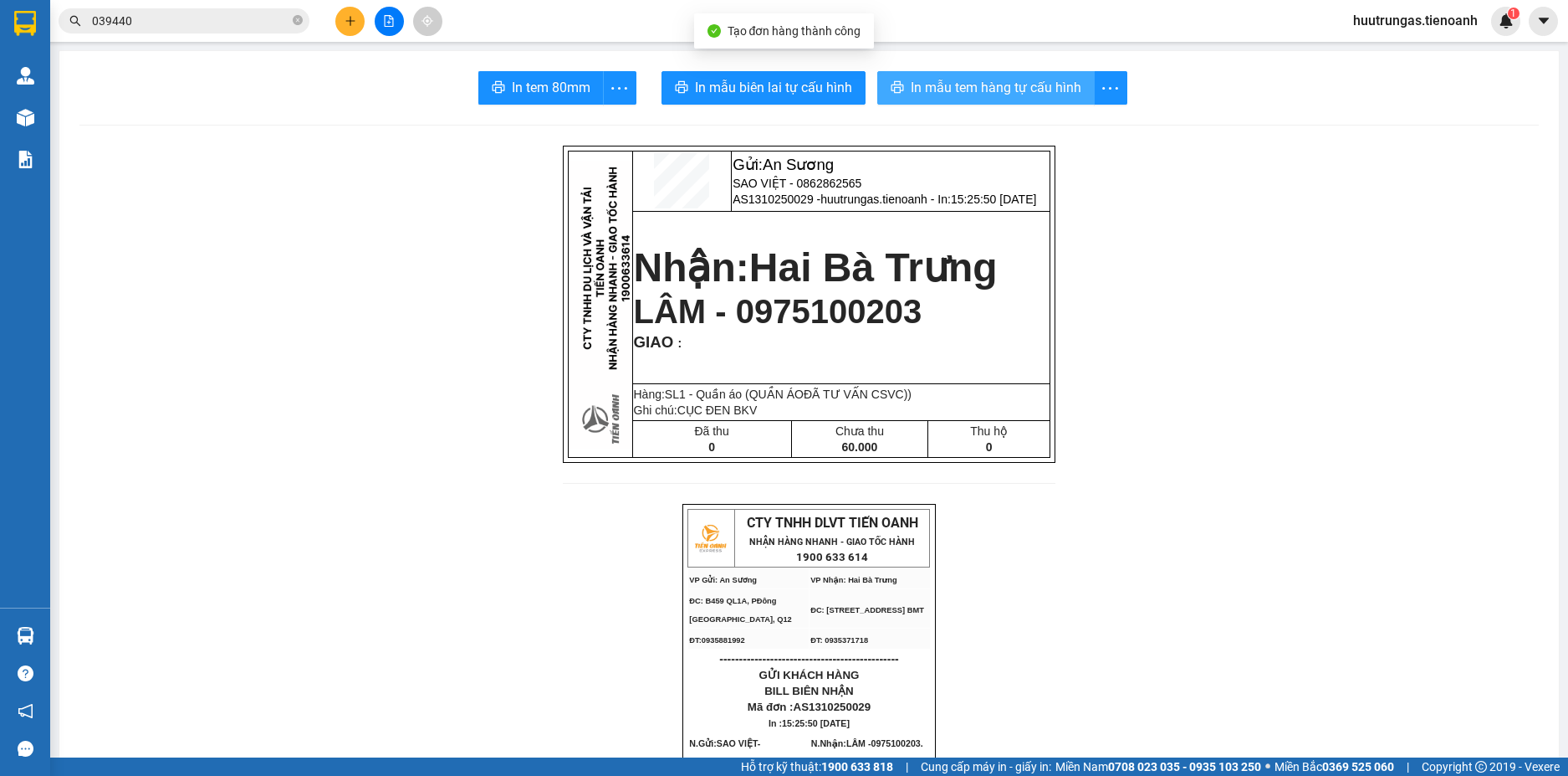
click at [959, 96] on span "In mẫu tem hàng tự cấu hình" at bounding box center [996, 87] width 170 height 21
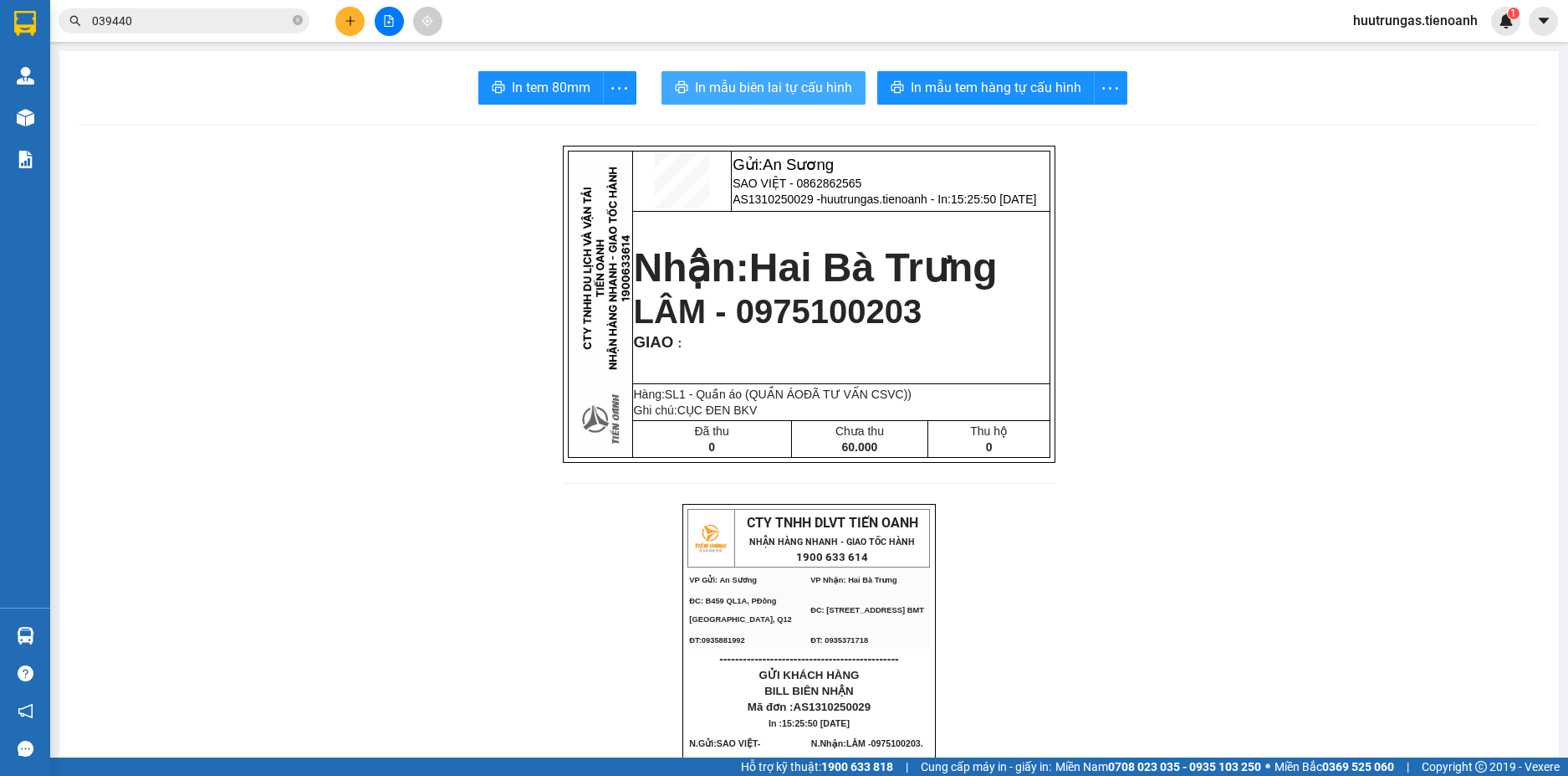
click at [798, 89] on span "In mẫu biên lai tự cấu hình" at bounding box center [774, 87] width 158 height 21
click at [349, 29] on button at bounding box center [350, 21] width 29 height 29
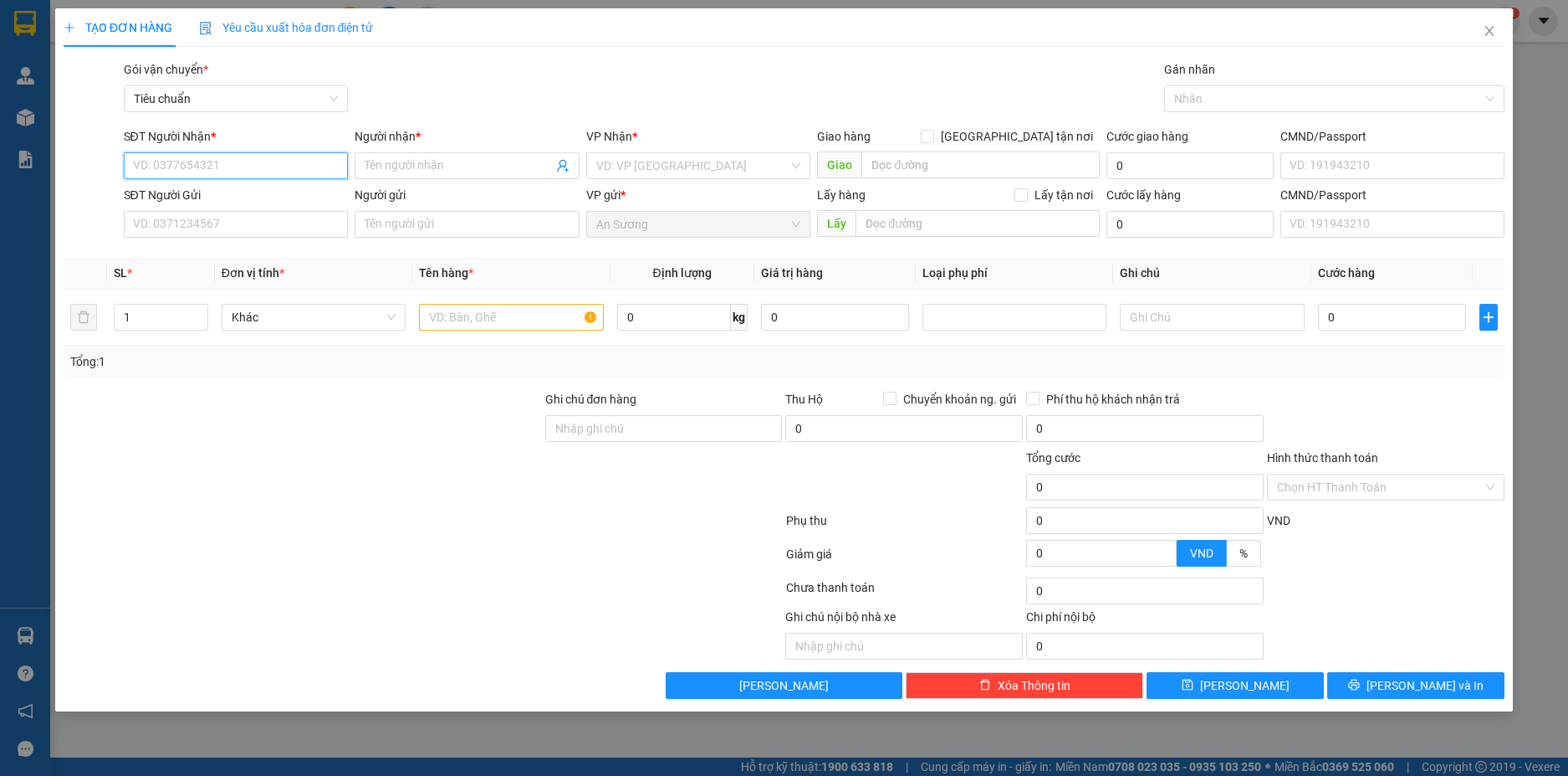
click at [208, 168] on input "SĐT Người Nhận *" at bounding box center [236, 165] width 225 height 27
click at [223, 196] on div "0336244238 - A Tuấn" at bounding box center [236, 199] width 205 height 18
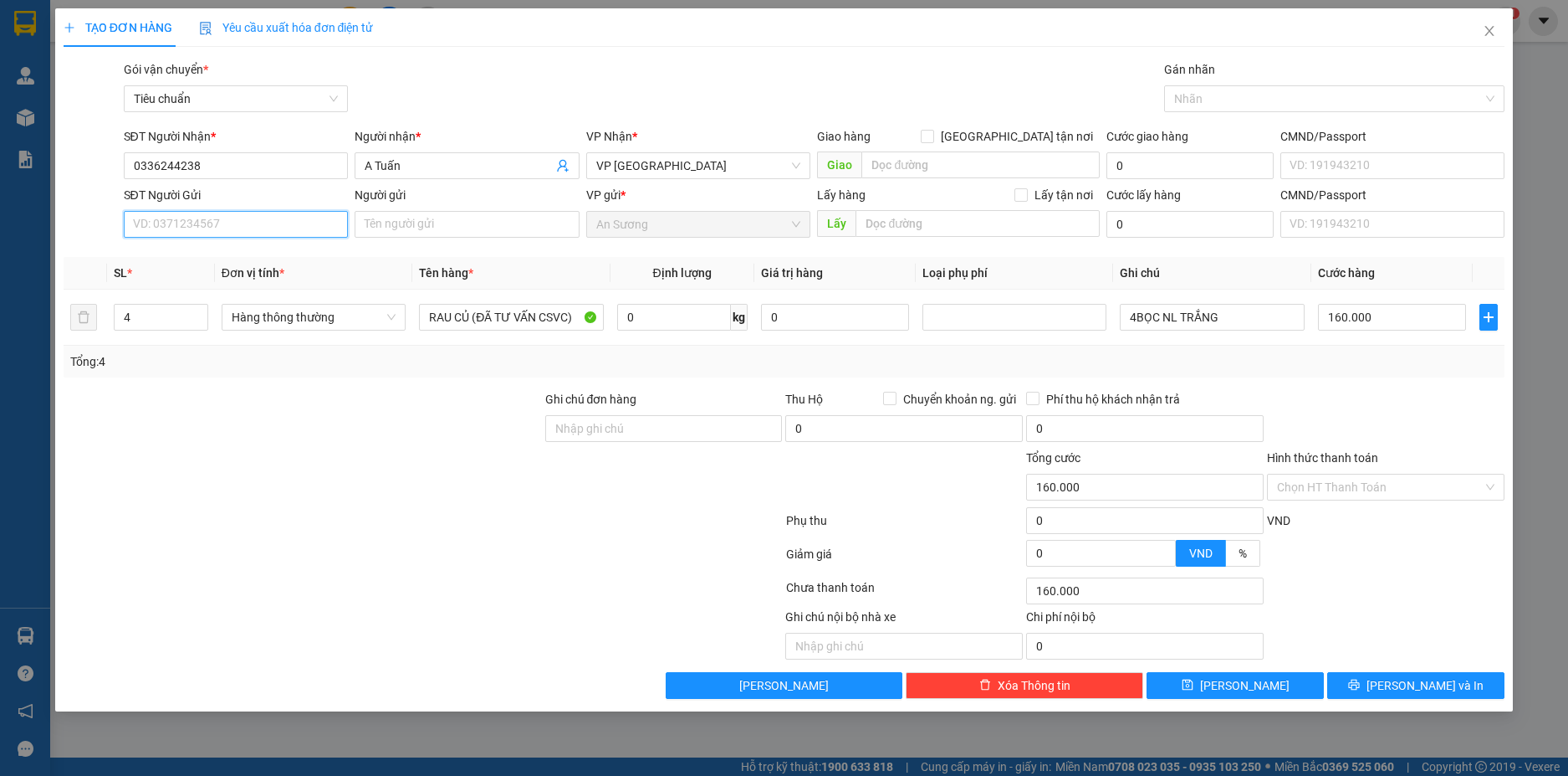
click at [289, 230] on input "SĐT Người Gửi" at bounding box center [236, 224] width 225 height 27
click at [259, 255] on div "0907534434 - A Đảng" at bounding box center [236, 257] width 205 height 18
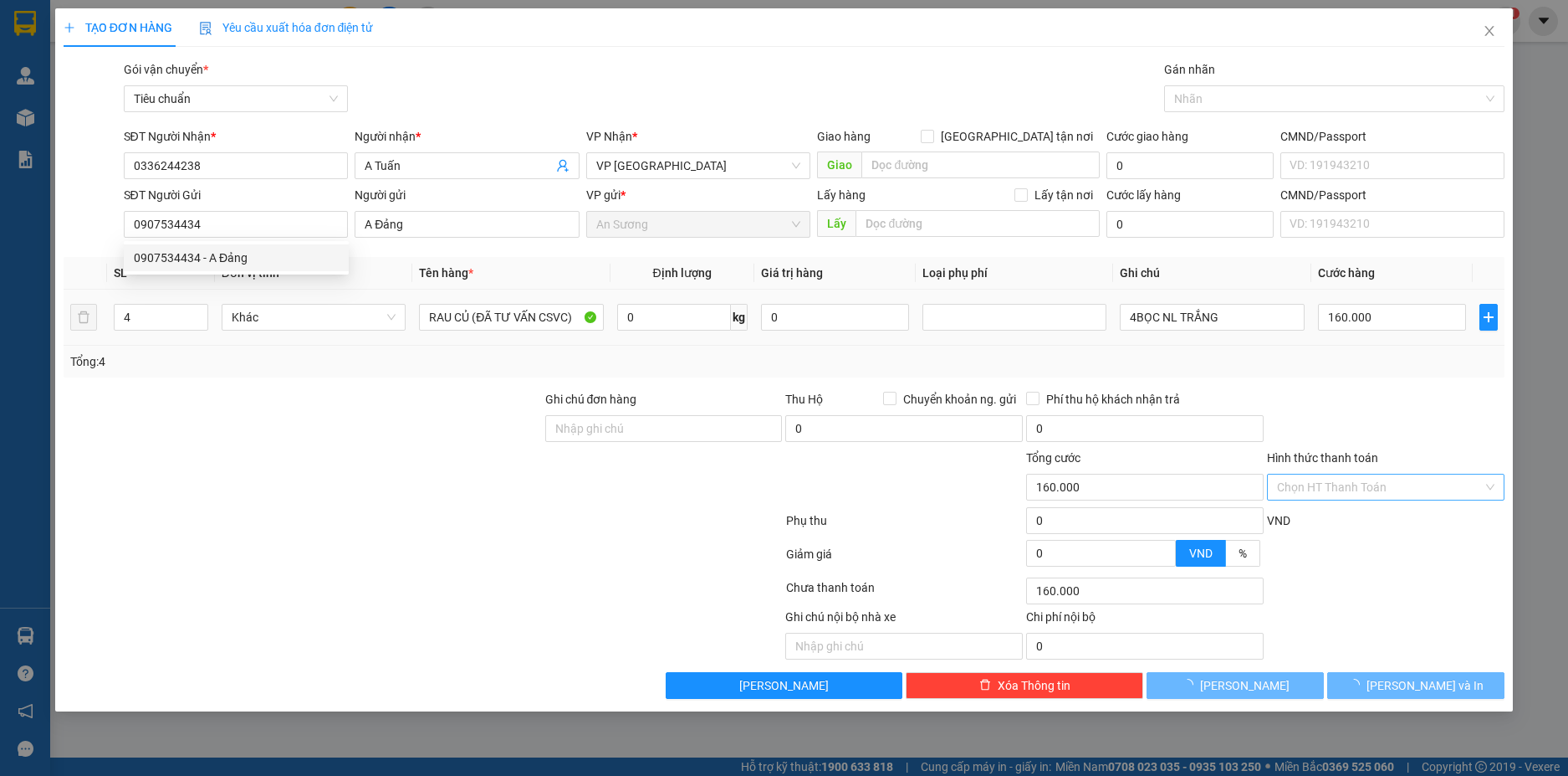
click at [1413, 493] on input "Hình thức thanh toán" at bounding box center [1380, 486] width 206 height 25
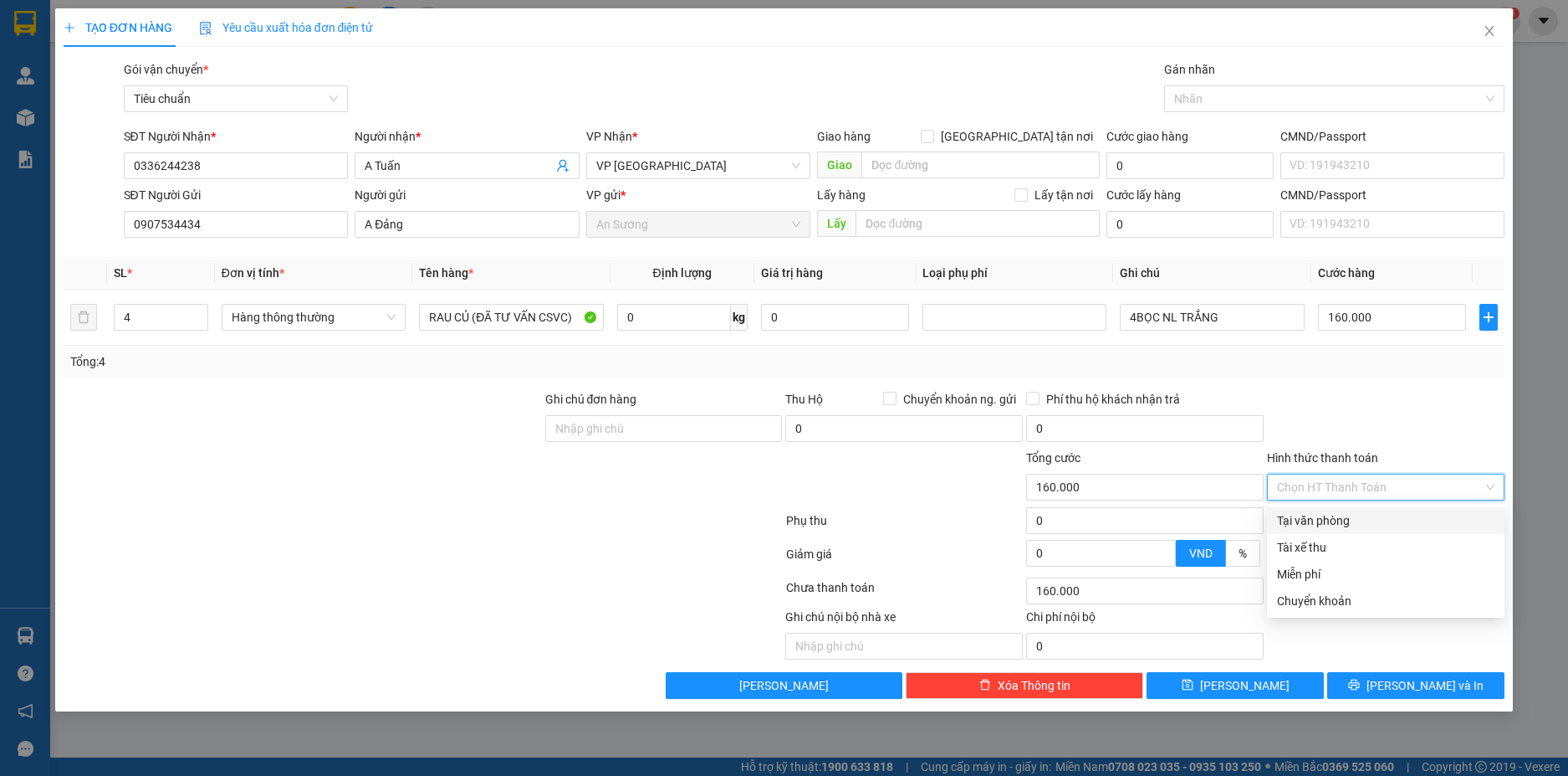
click at [1414, 485] on input "Hình thức thanh toán" at bounding box center [1380, 486] width 206 height 25
click at [1339, 521] on div "Tại văn phòng" at bounding box center [1386, 520] width 217 height 18
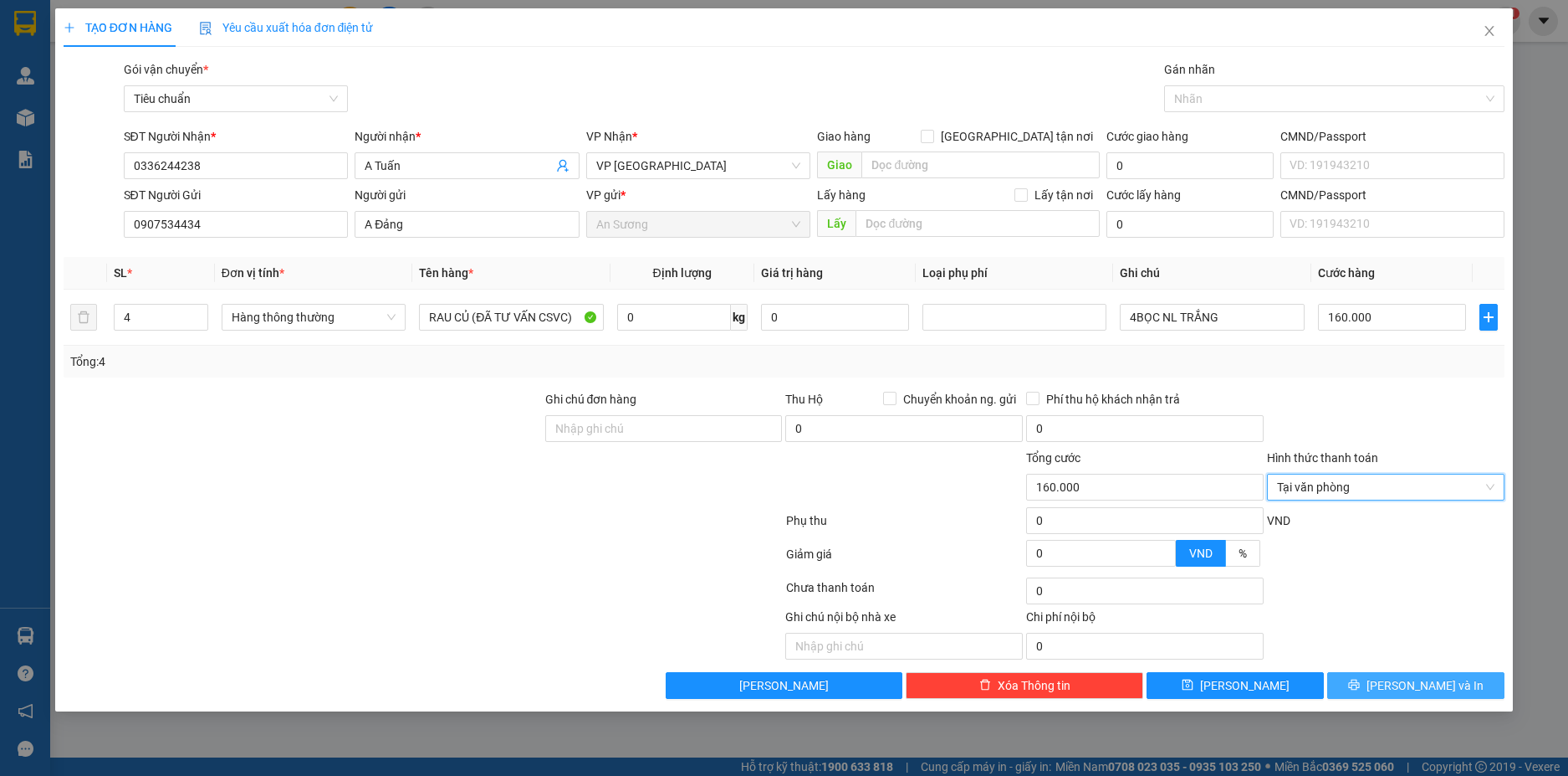
click at [1435, 687] on span "[PERSON_NAME] và In" at bounding box center [1425, 685] width 117 height 18
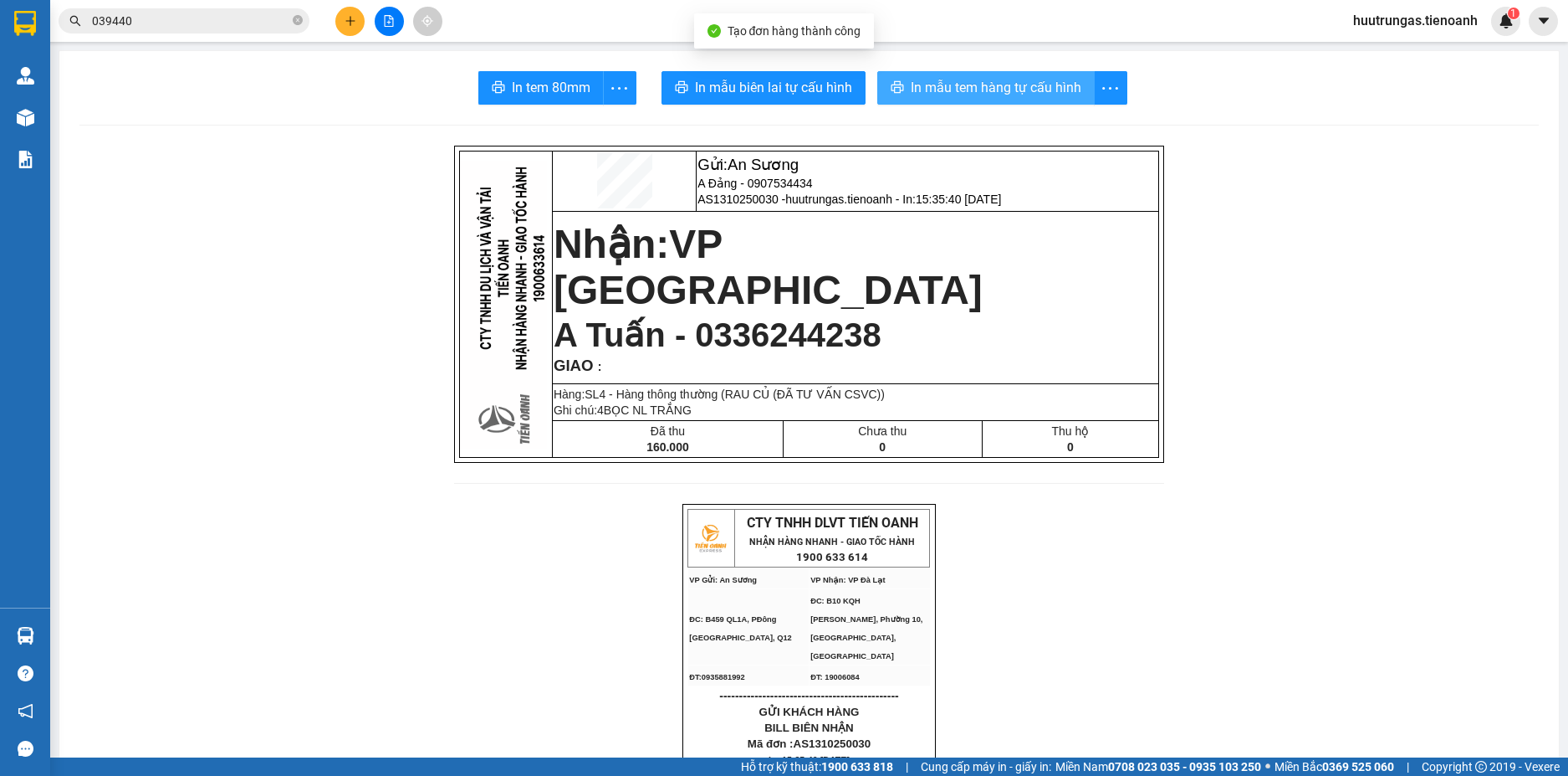
click at [986, 102] on button "In mẫu tem hàng tự cấu hình" at bounding box center [985, 88] width 217 height 34
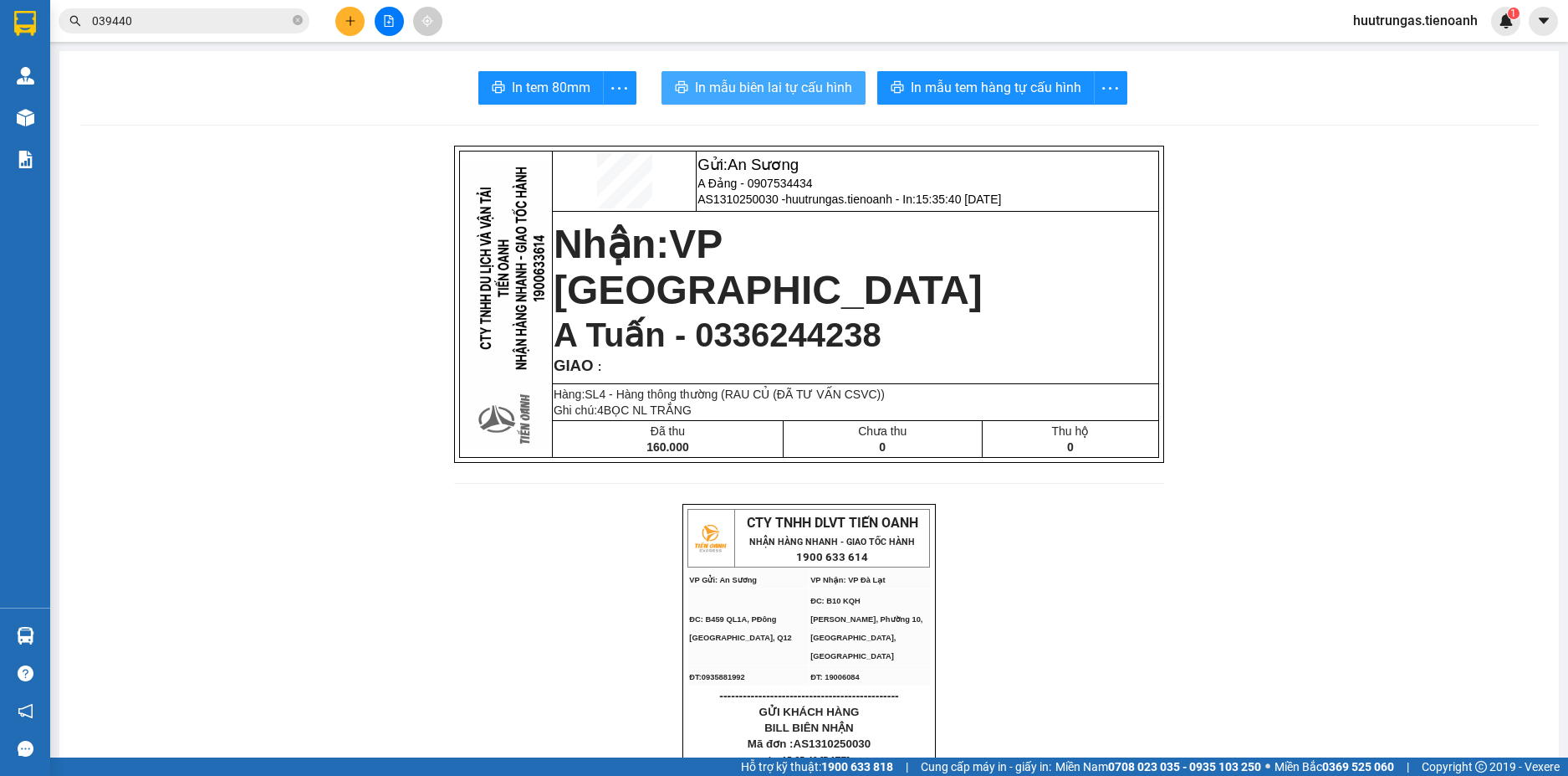
click at [796, 77] on span "In mẫu biên lai tự cấu hình" at bounding box center [774, 87] width 158 height 21
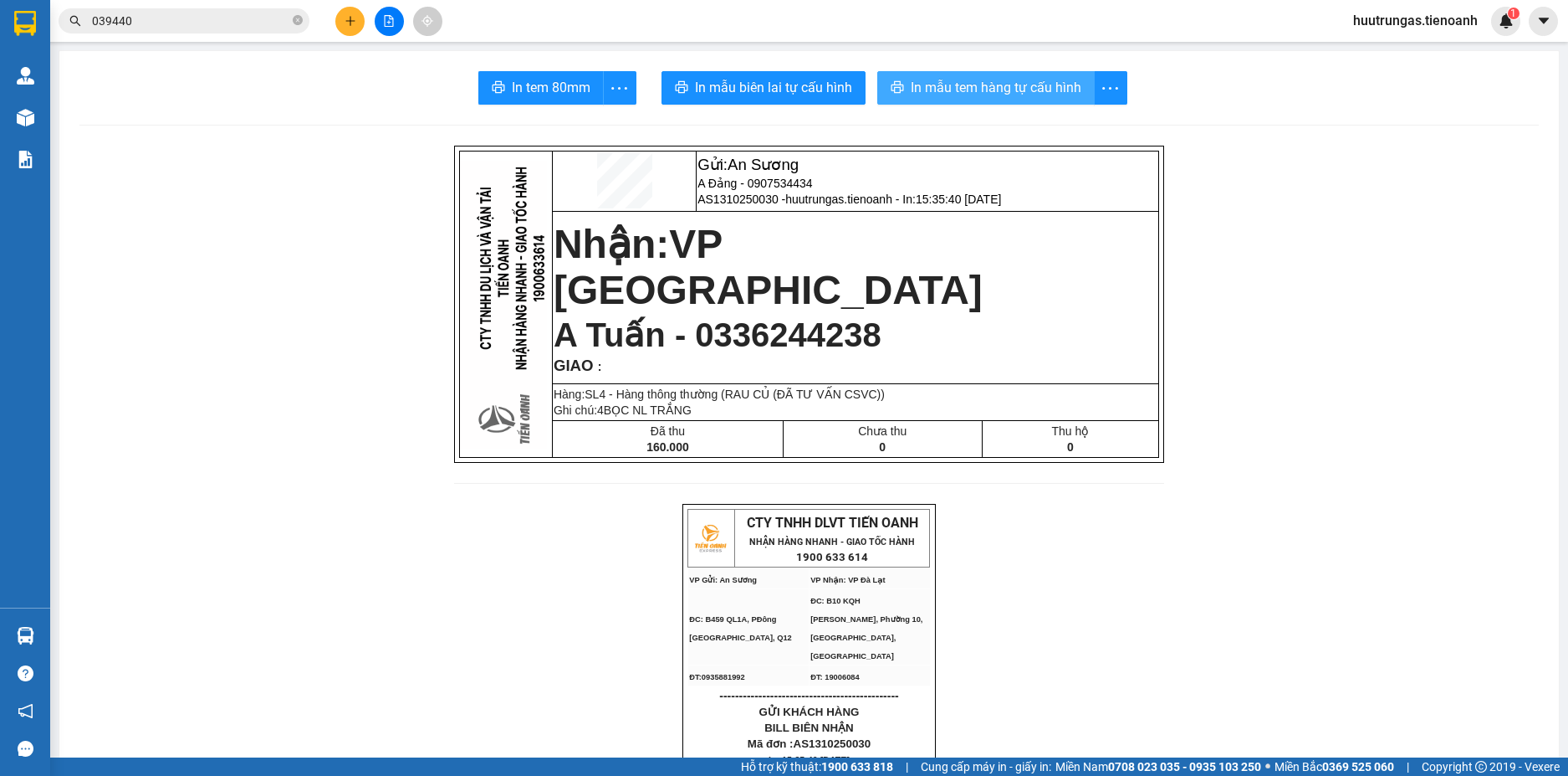
click at [993, 92] on span "In mẫu tem hàng tự cấu hình" at bounding box center [996, 87] width 170 height 21
click at [349, 29] on button at bounding box center [350, 21] width 29 height 29
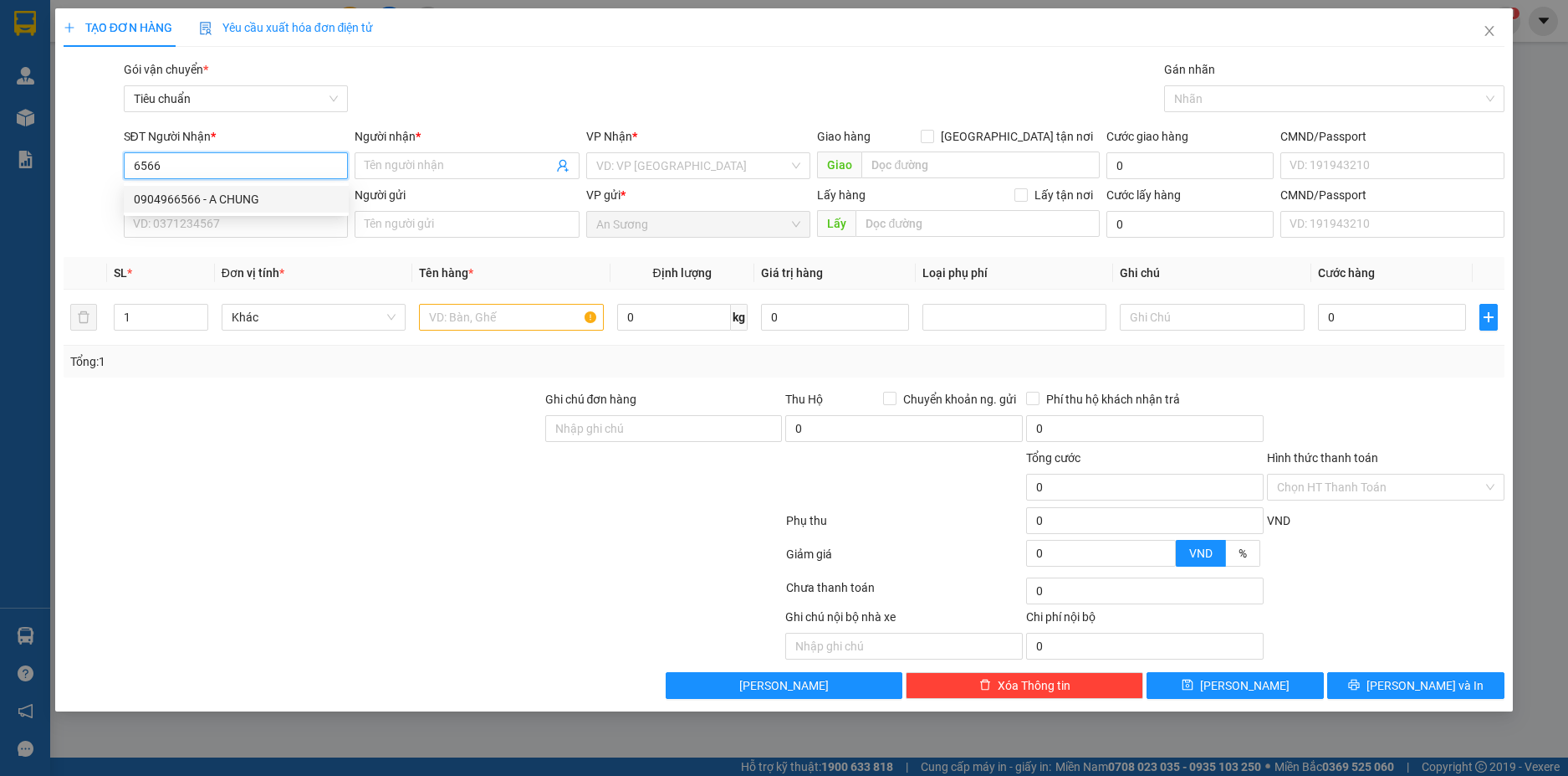
click at [234, 196] on div "0904966566 - A CHUNG" at bounding box center [236, 199] width 205 height 18
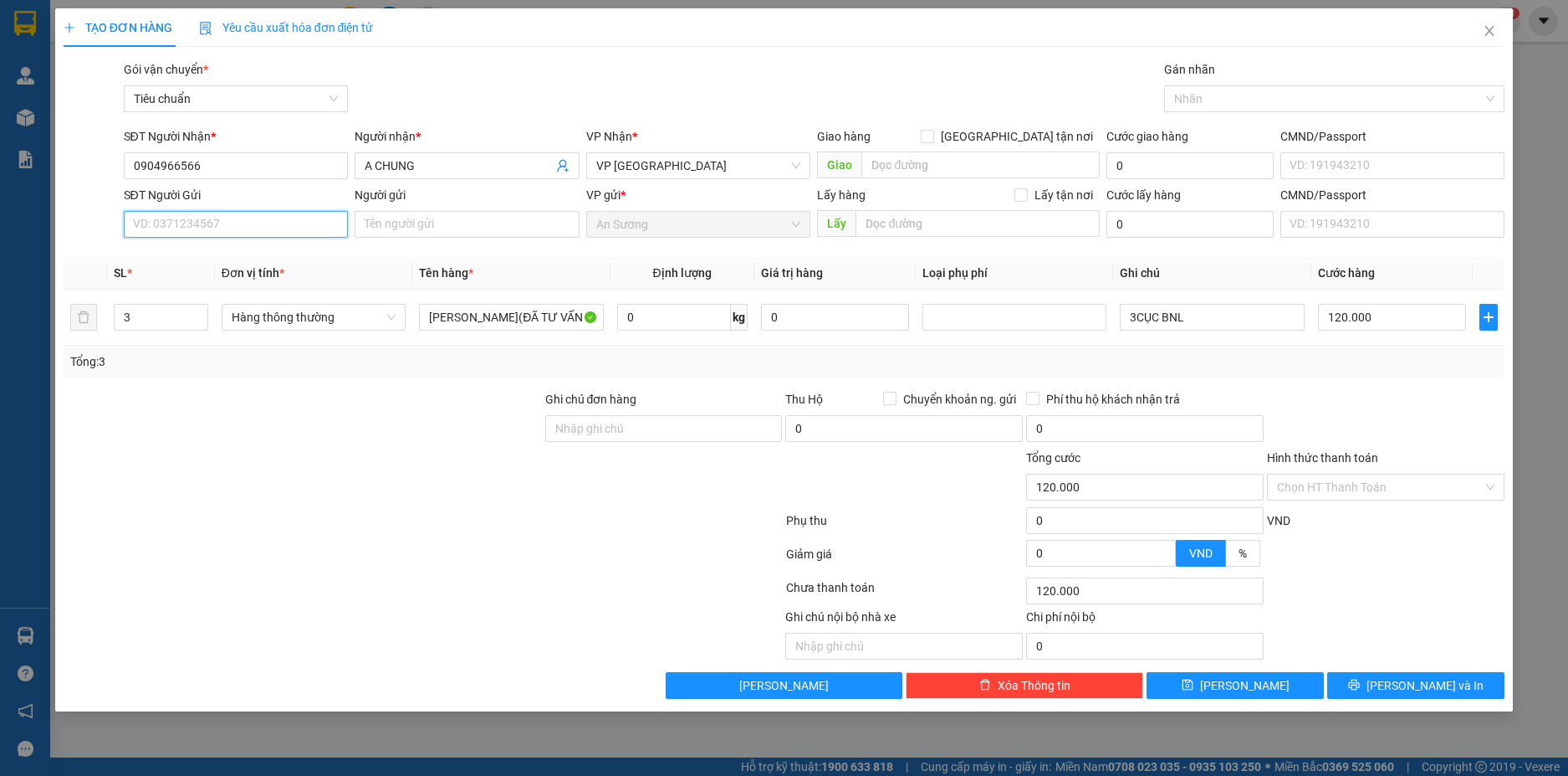
click at [313, 229] on input "SĐT Người Gửi" at bounding box center [236, 224] width 225 height 27
click at [251, 254] on div "0327806525 - Chị Trang" at bounding box center [236, 257] width 205 height 18
click at [1440, 488] on input "Hình thức thanh toán" at bounding box center [1380, 486] width 206 height 25
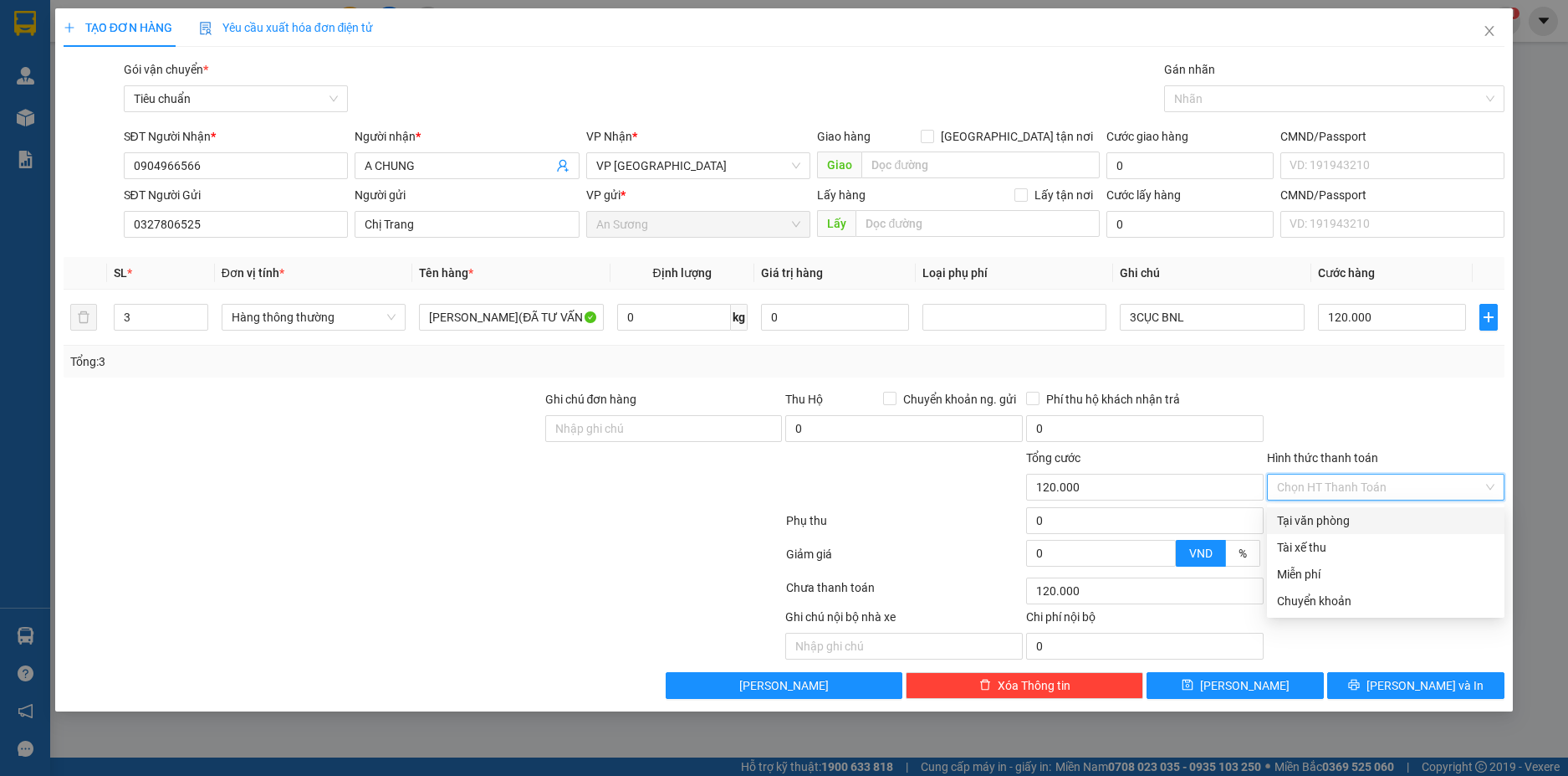
click at [1377, 517] on div "Tại văn phòng" at bounding box center [1386, 520] width 217 height 18
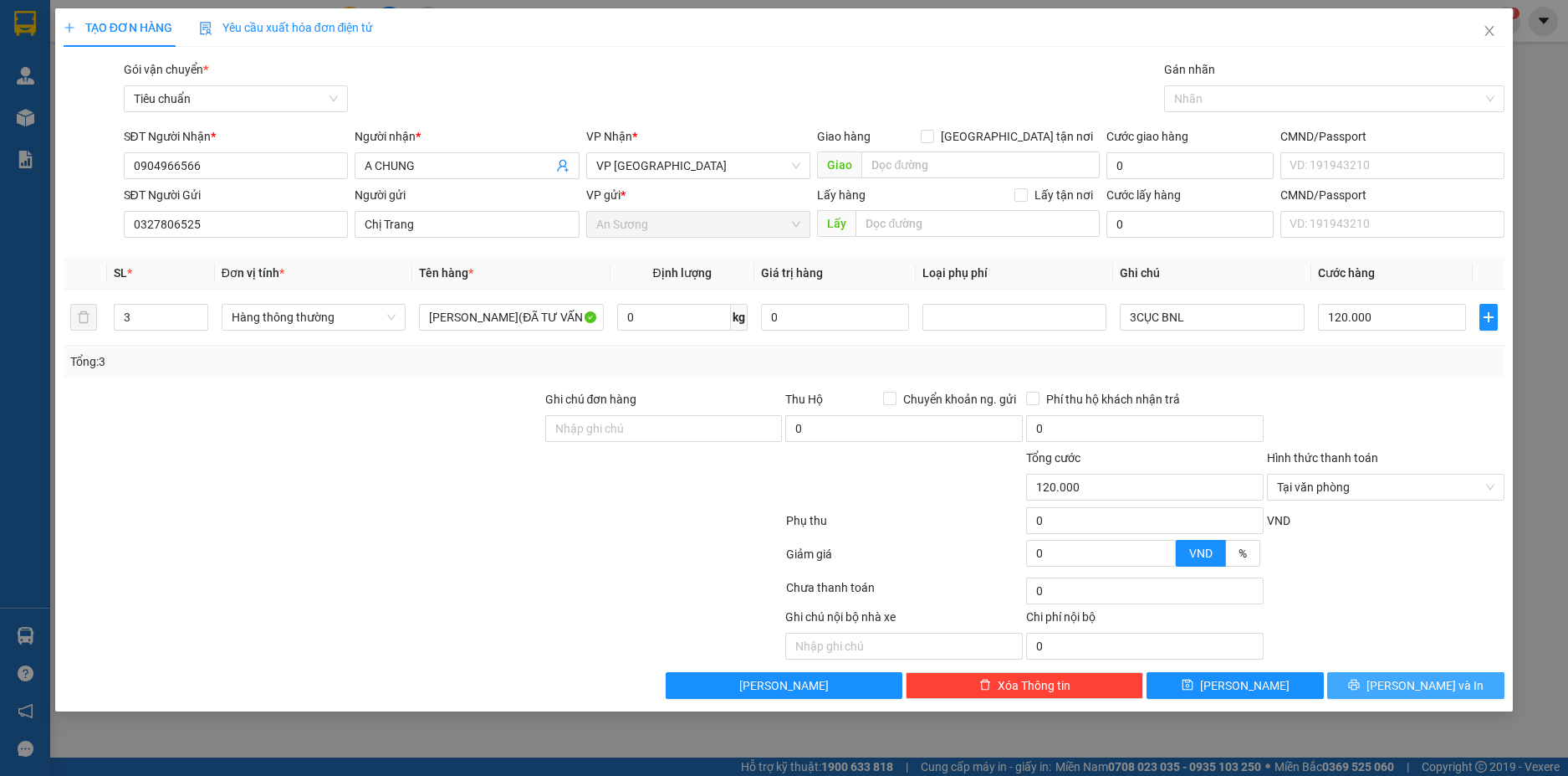
click at [1436, 684] on span "[PERSON_NAME] và In" at bounding box center [1425, 685] width 117 height 18
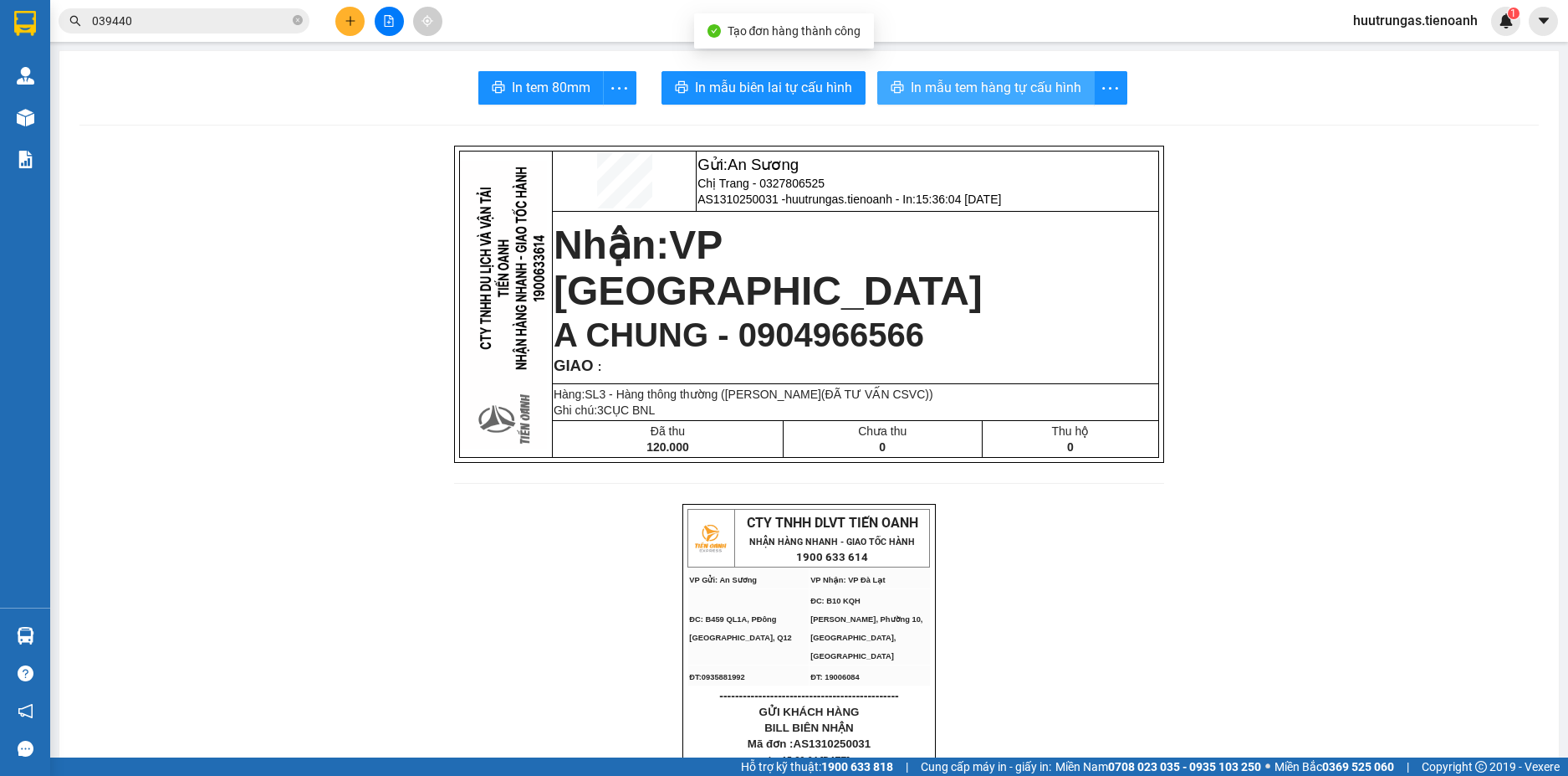
click at [941, 96] on span "In mẫu tem hàng tự cấu hình" at bounding box center [996, 87] width 170 height 21
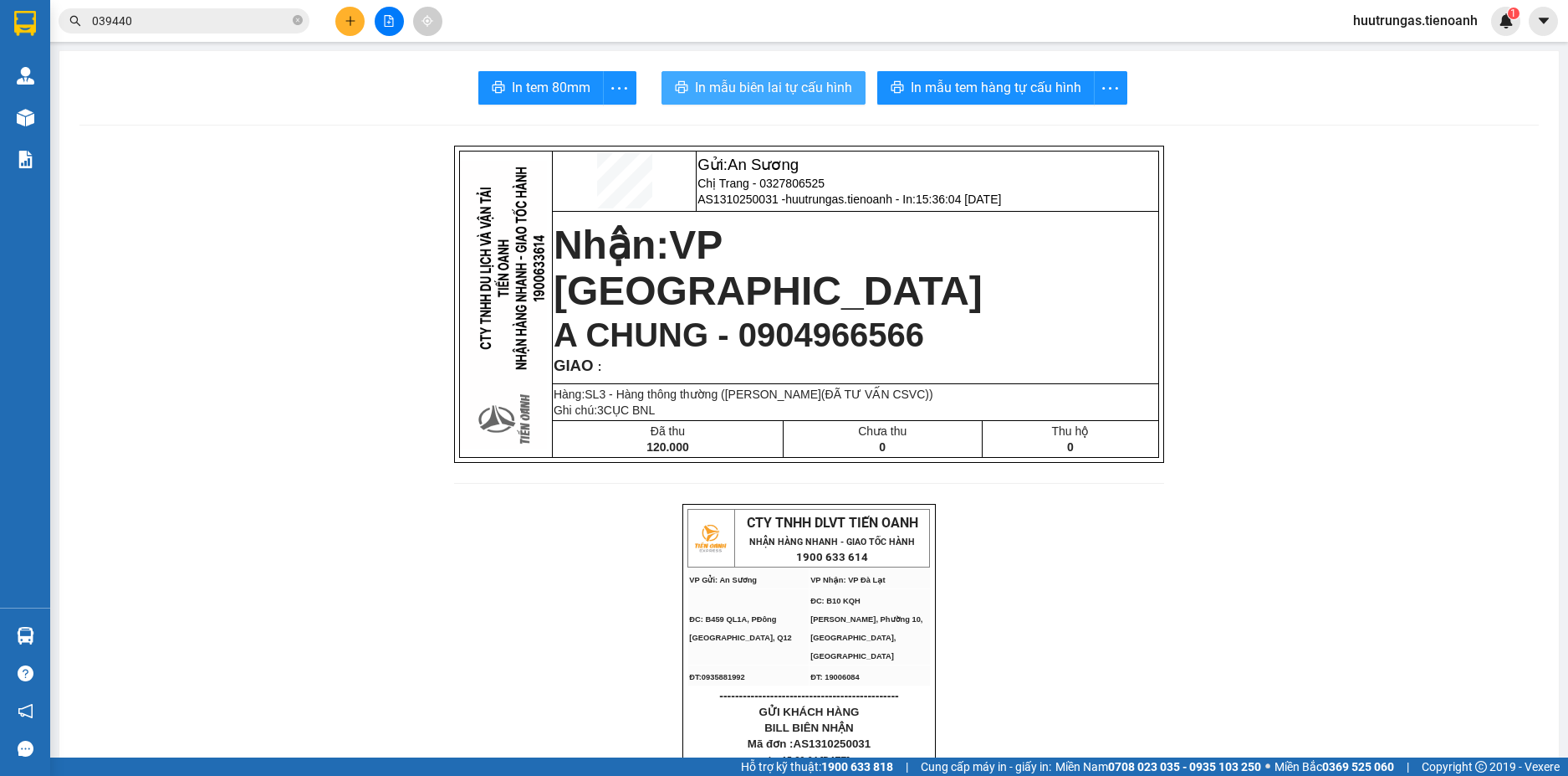
click at [793, 91] on span "In mẫu biên lai tự cấu hình" at bounding box center [774, 87] width 158 height 21
click at [345, 32] on button at bounding box center [350, 21] width 29 height 29
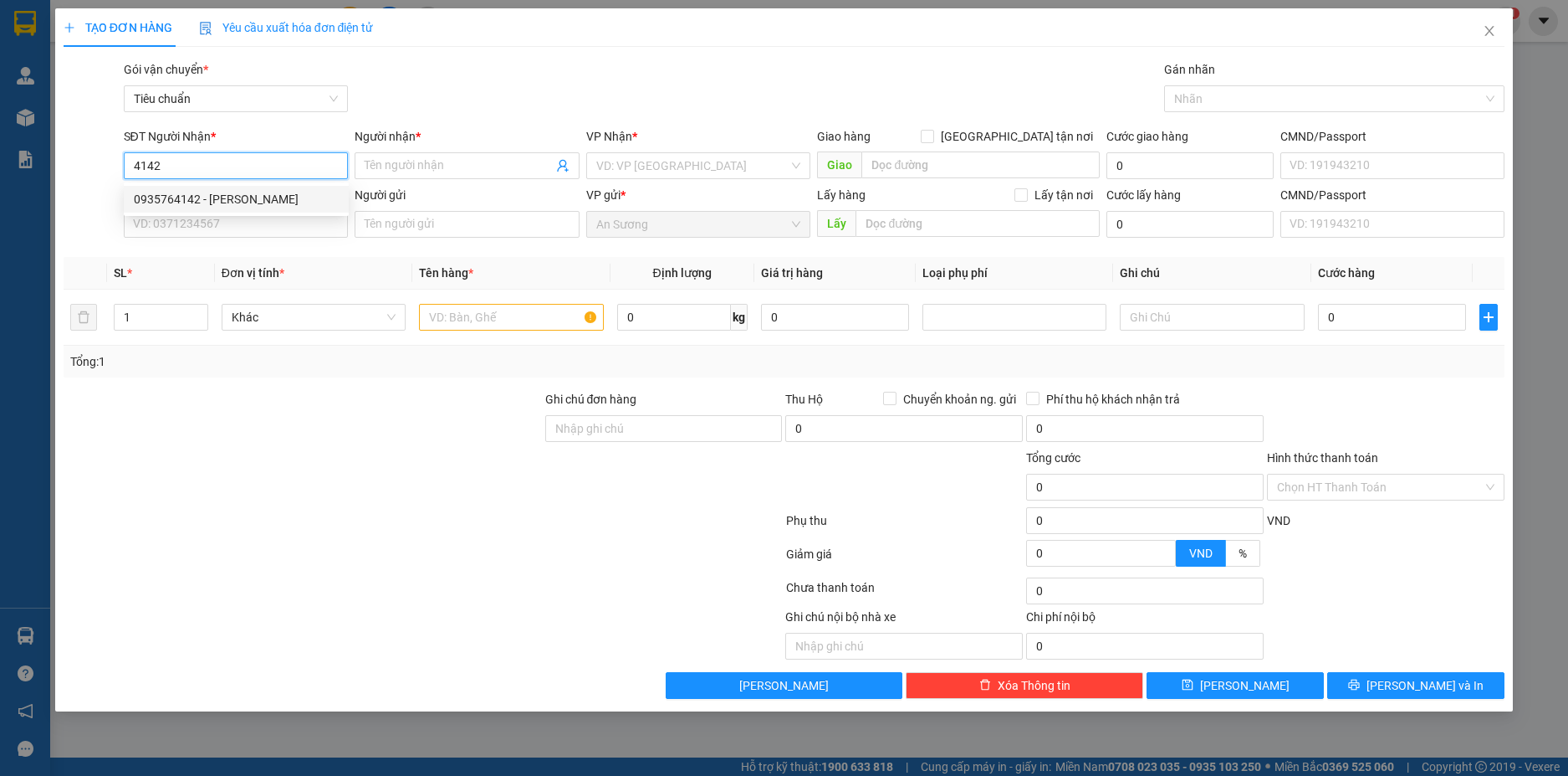
click at [283, 189] on div "0935764142 - HUY BÁCH" at bounding box center [236, 199] width 225 height 27
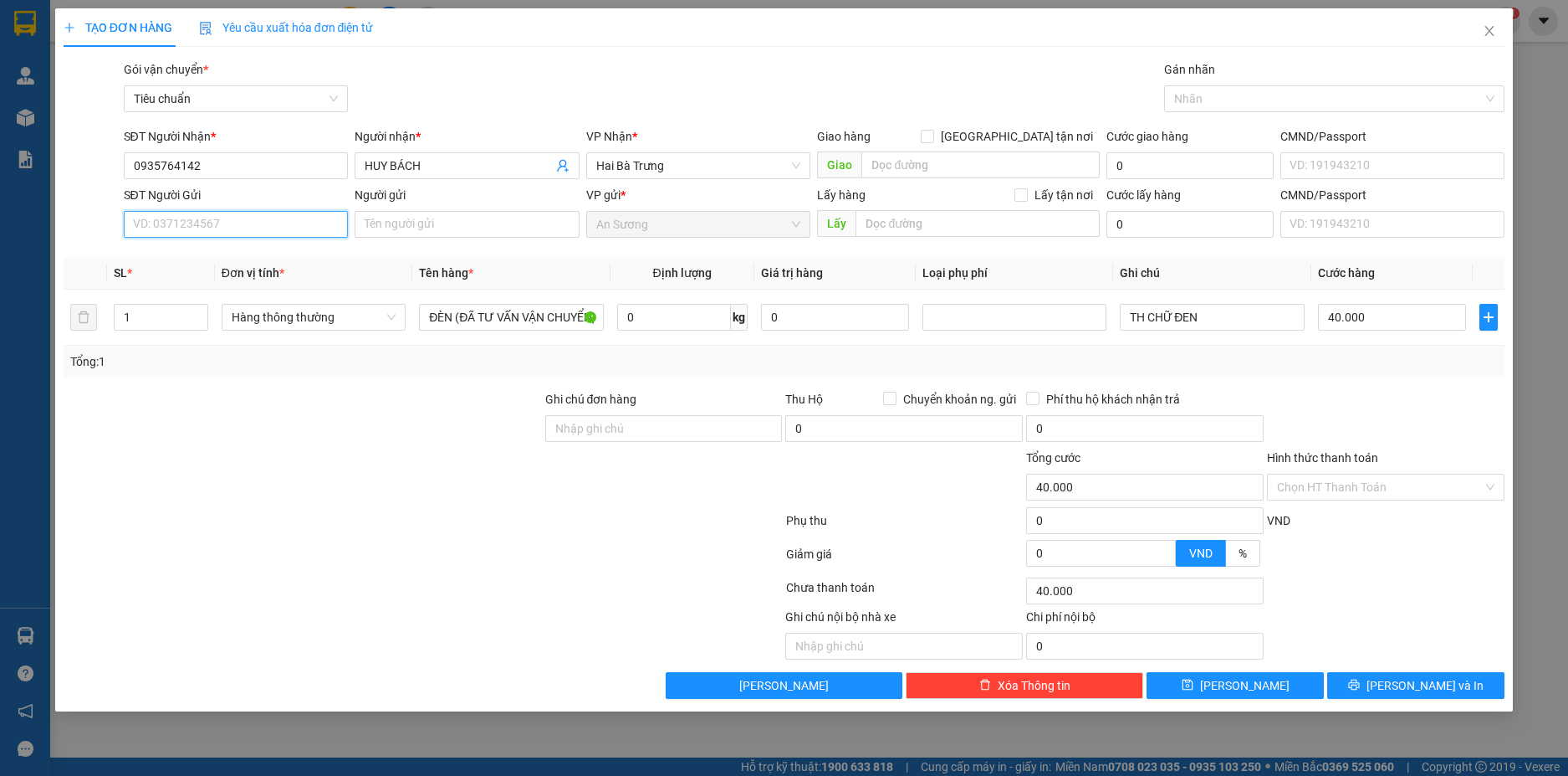
click at [270, 217] on input "SĐT Người Gửi" at bounding box center [236, 224] width 225 height 27
click at [246, 259] on div "0868031530 - Nam Long" at bounding box center [236, 257] width 205 height 18
click at [158, 318] on input "1" at bounding box center [160, 316] width 93 height 25
click at [655, 311] on input "0" at bounding box center [674, 317] width 114 height 27
click at [1076, 359] on div "Tổng: 5" at bounding box center [785, 362] width 1429 height 18
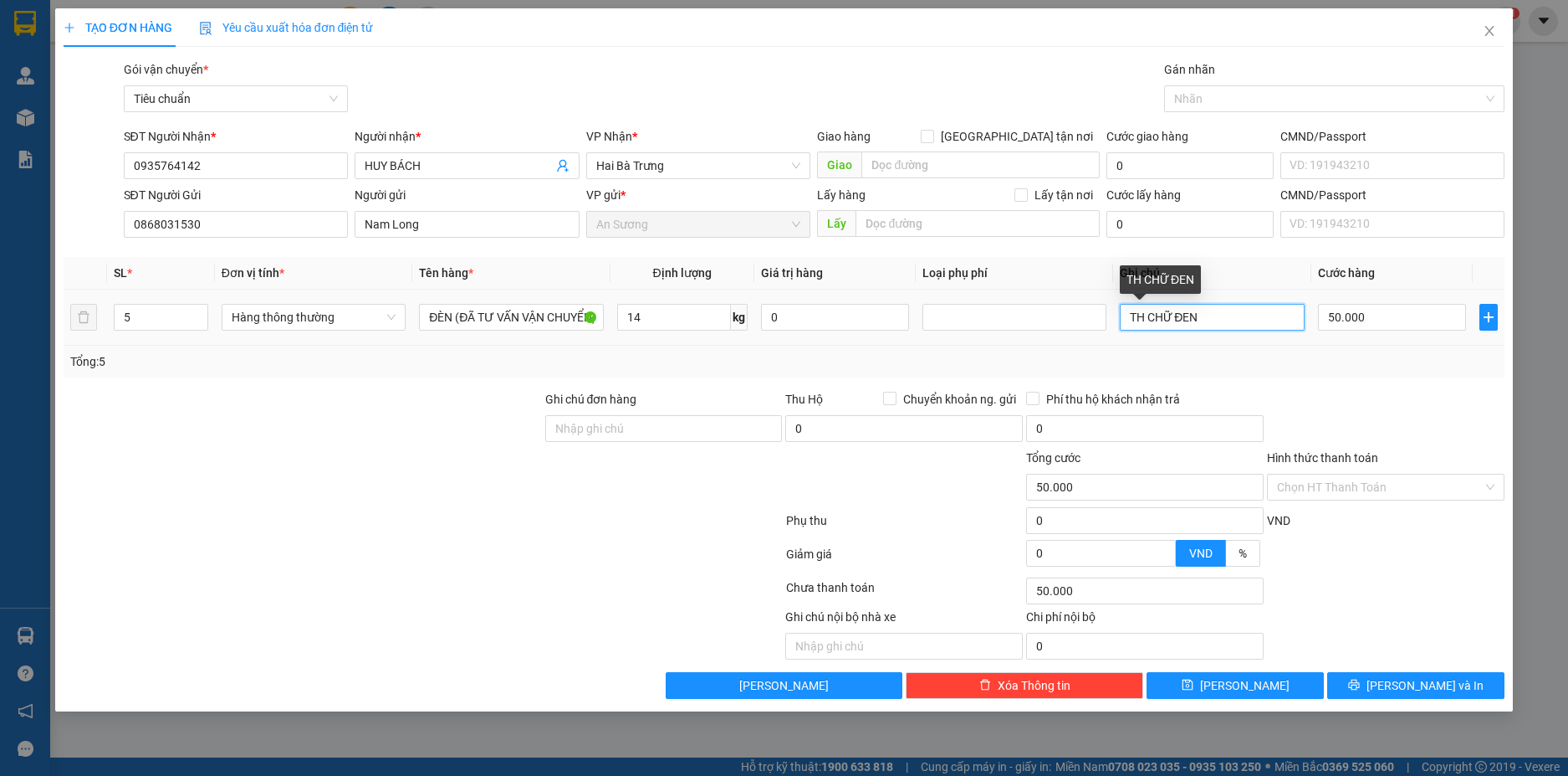
click at [1130, 318] on input "TH CHỮ ĐEN" at bounding box center [1212, 317] width 184 height 27
click at [1211, 320] on input "5TH CHỮ ĐEN" at bounding box center [1212, 317] width 184 height 27
click at [1452, 318] on input "50.000" at bounding box center [1392, 317] width 148 height 27
click at [1462, 388] on div "Transit Pickup Surcharge Ids Transit Deliver Surcharge Ids Transit Deliver Surc…" at bounding box center [784, 379] width 1443 height 639
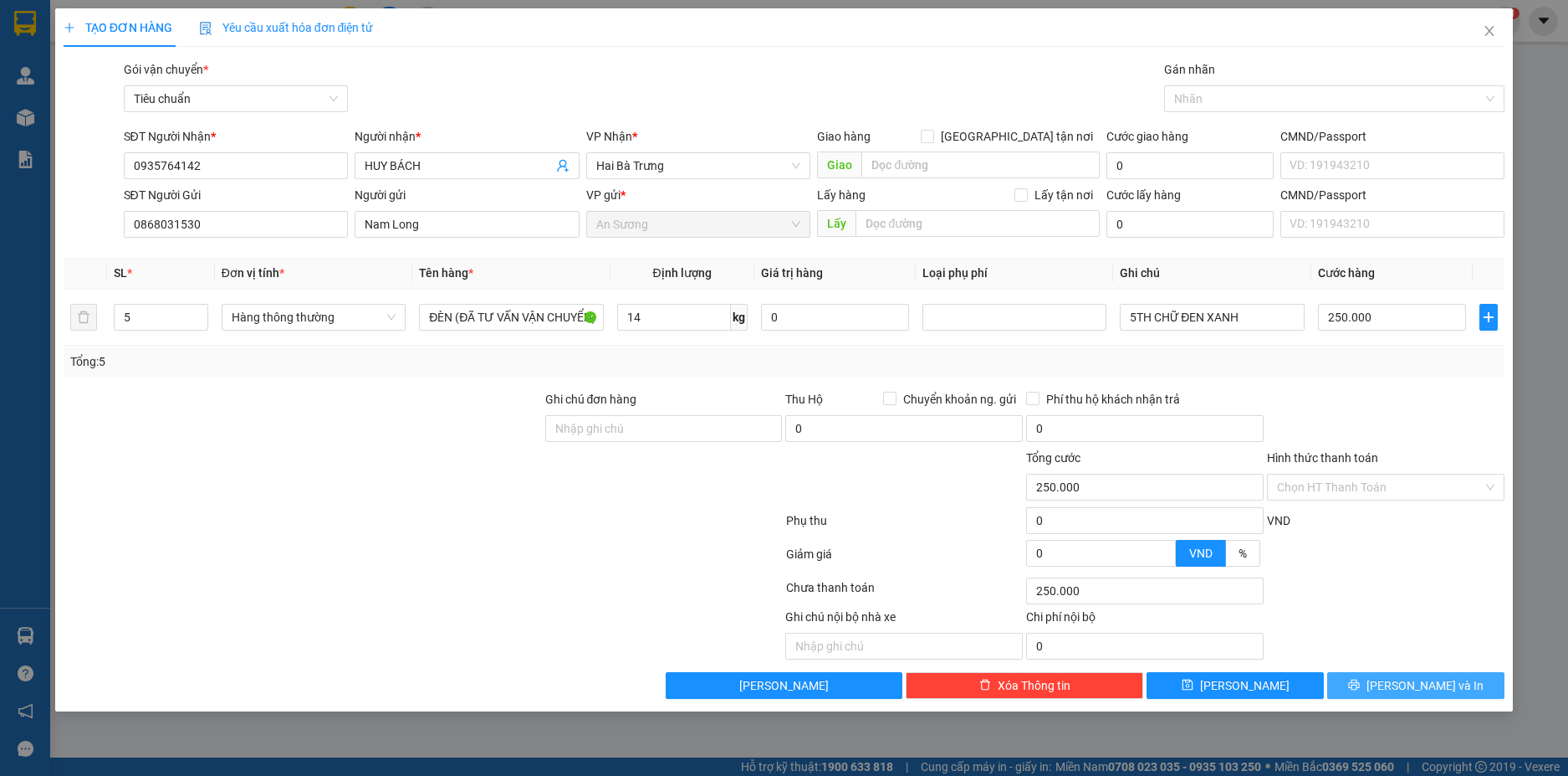
click at [1464, 682] on button "[PERSON_NAME] và In" at bounding box center [1416, 684] width 178 height 27
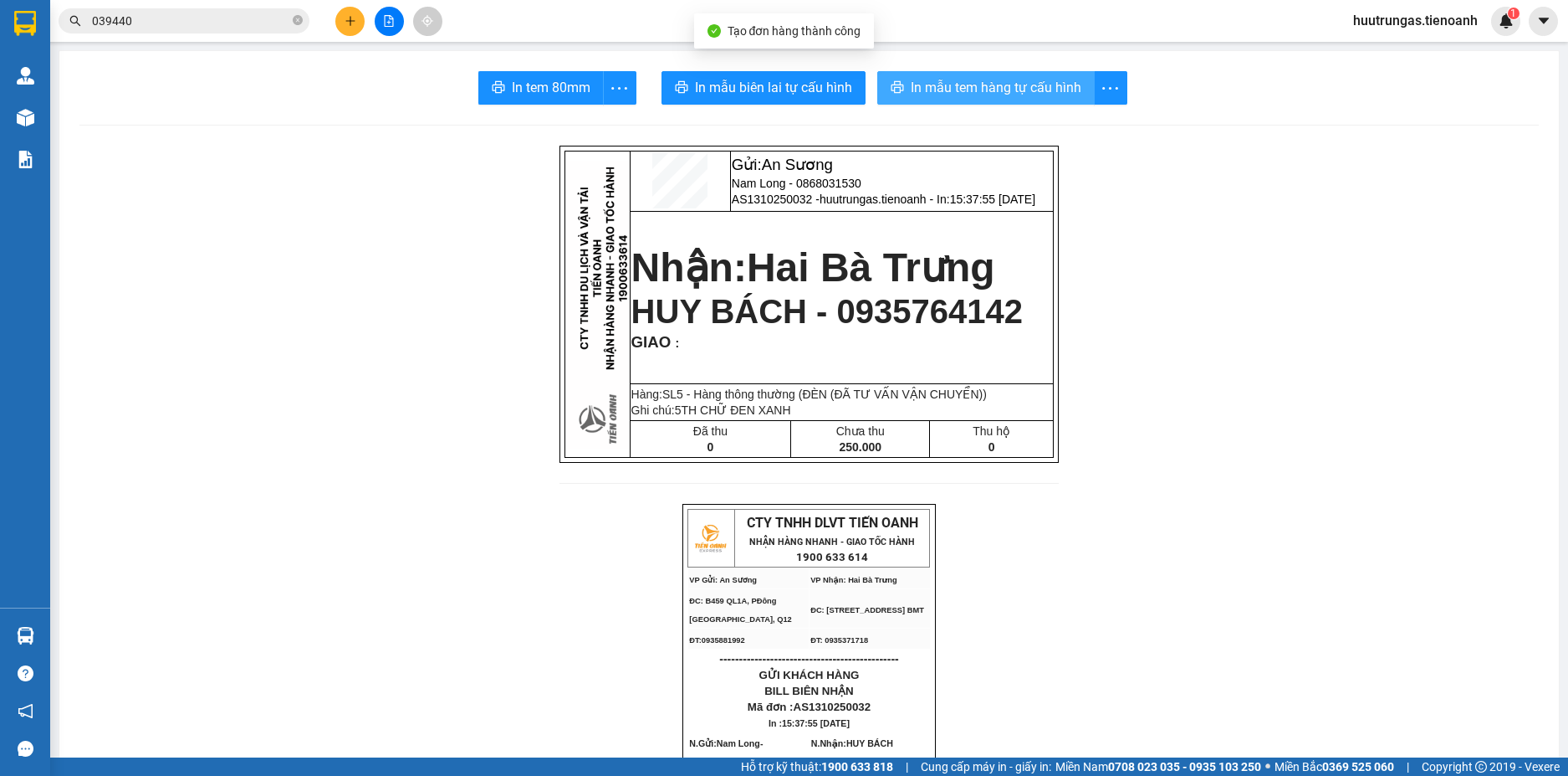
click at [964, 95] on span "In mẫu tem hàng tự cấu hình" at bounding box center [996, 87] width 170 height 21
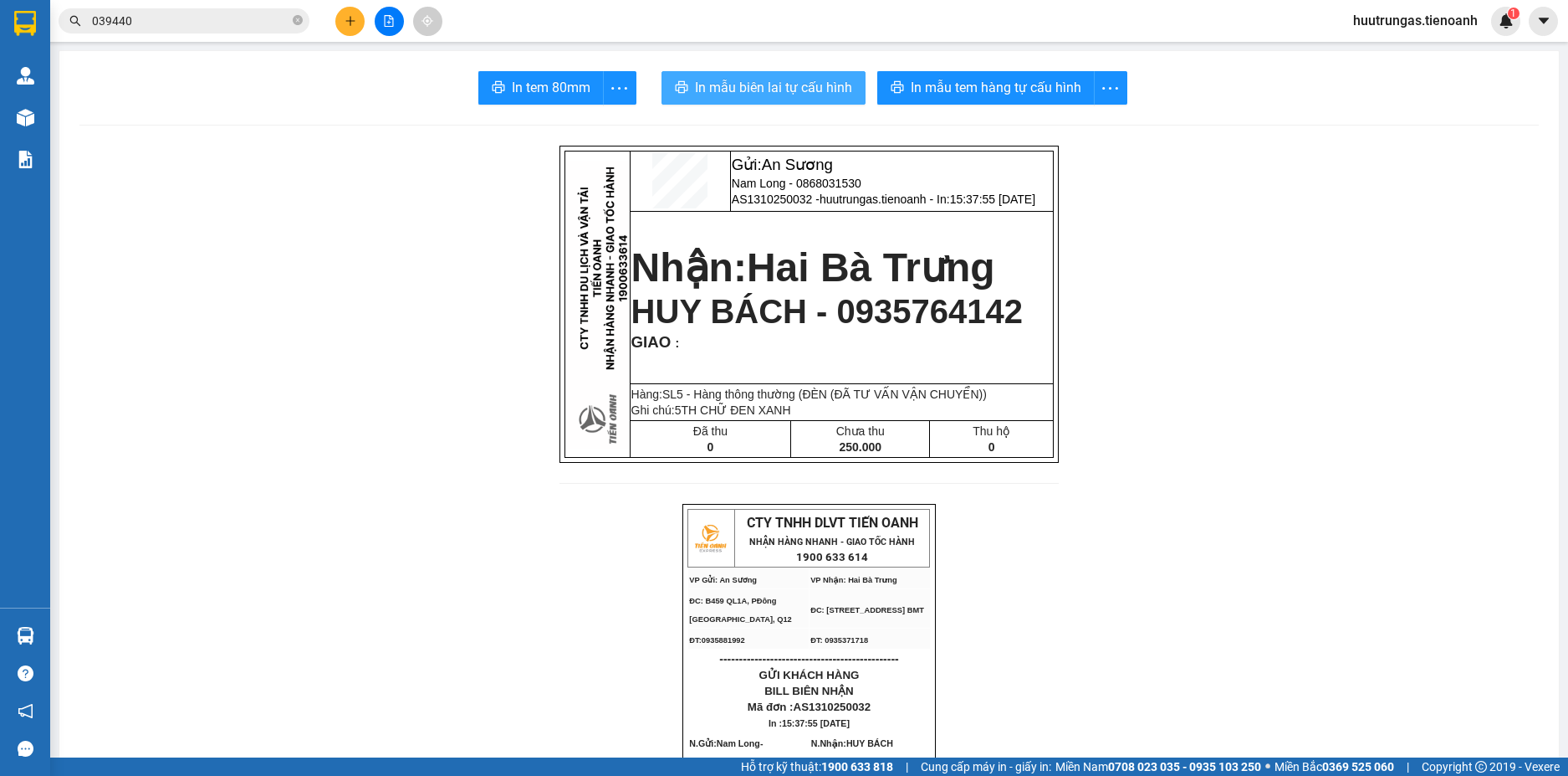
click at [769, 82] on span "In mẫu biên lai tự cấu hình" at bounding box center [774, 87] width 158 height 21
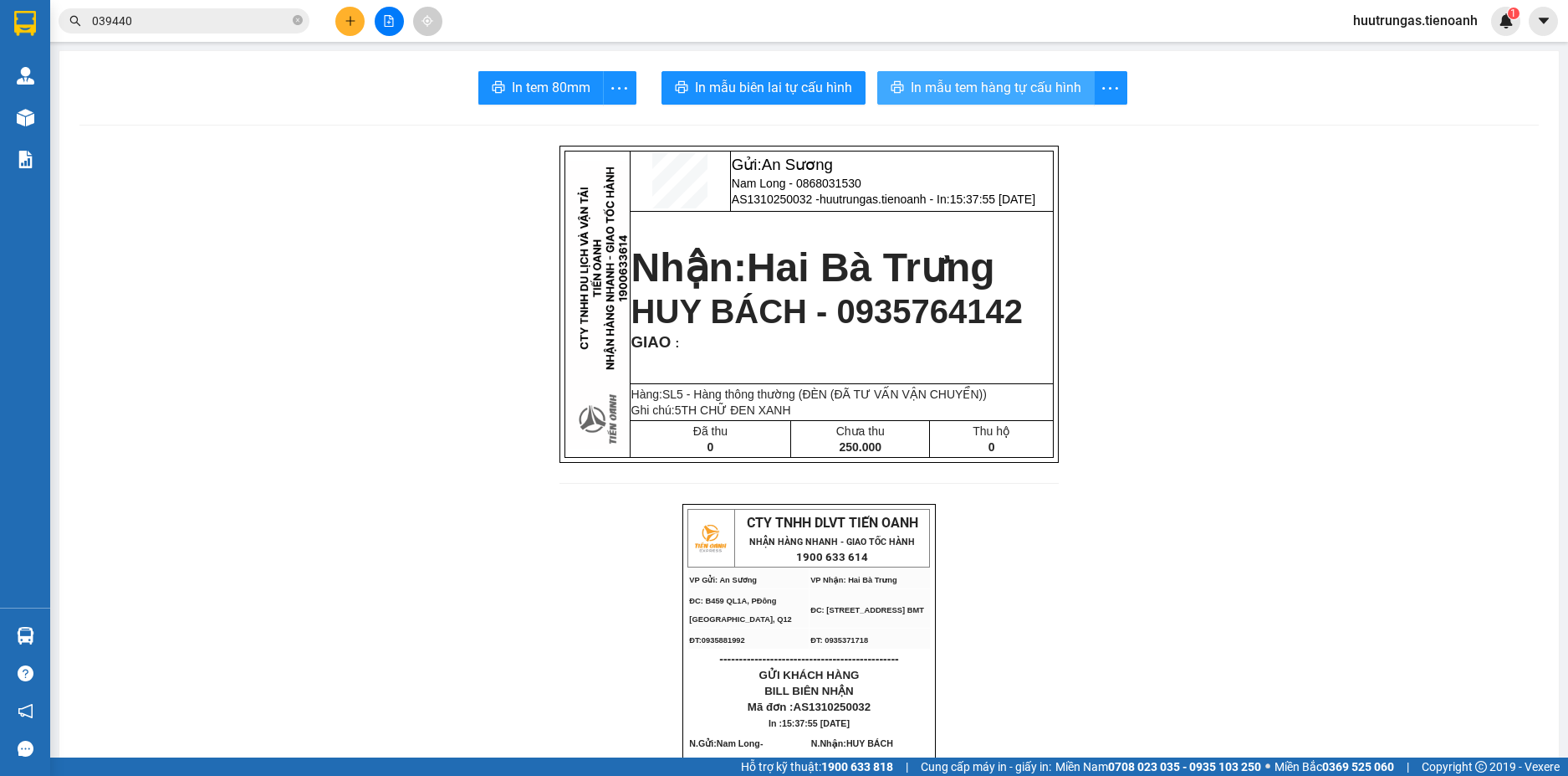
click at [960, 82] on span "In mẫu tem hàng tự cấu hình" at bounding box center [996, 87] width 170 height 21
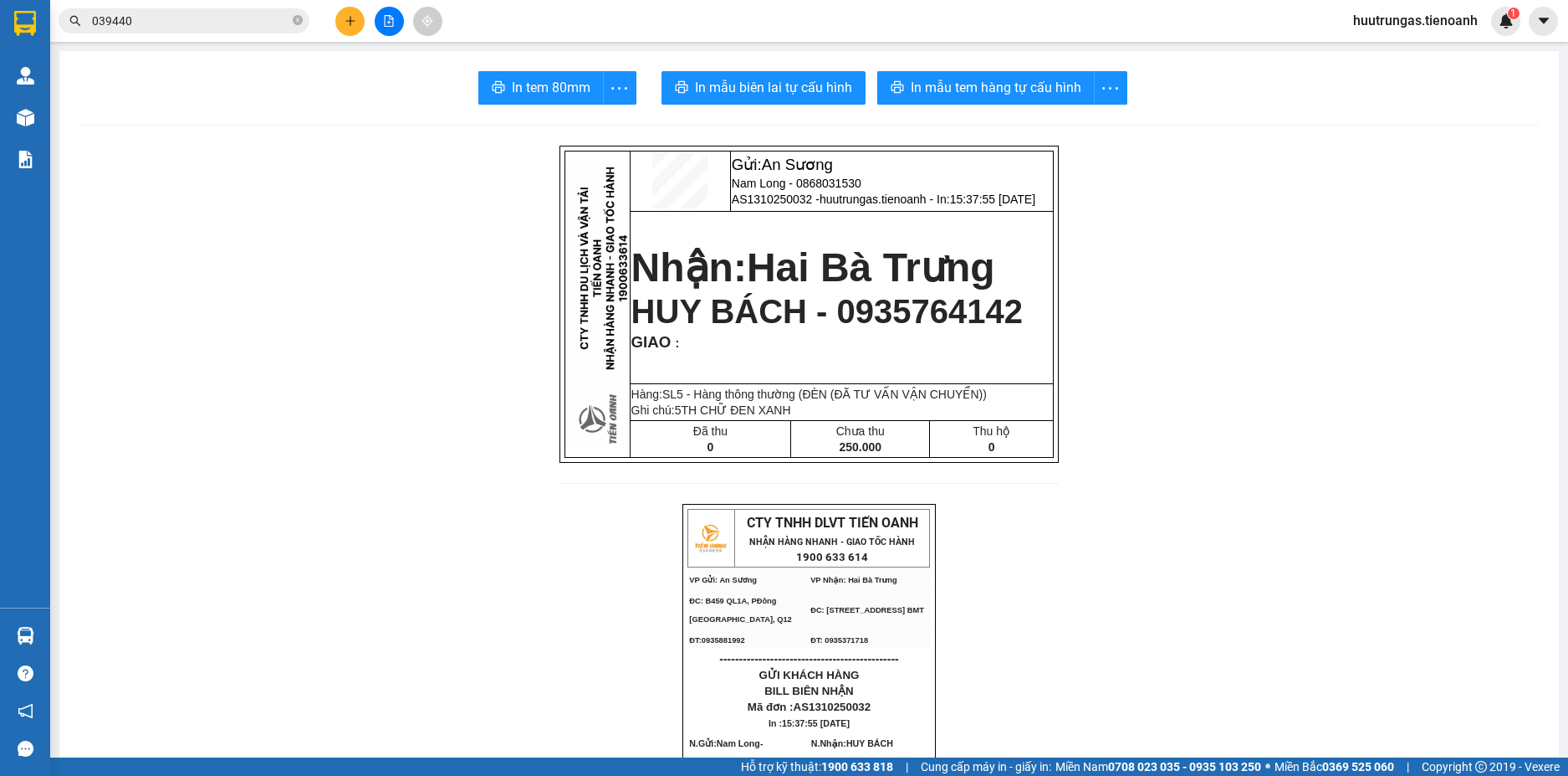
click at [344, 23] on icon "plus" at bounding box center [350, 20] width 12 height 12
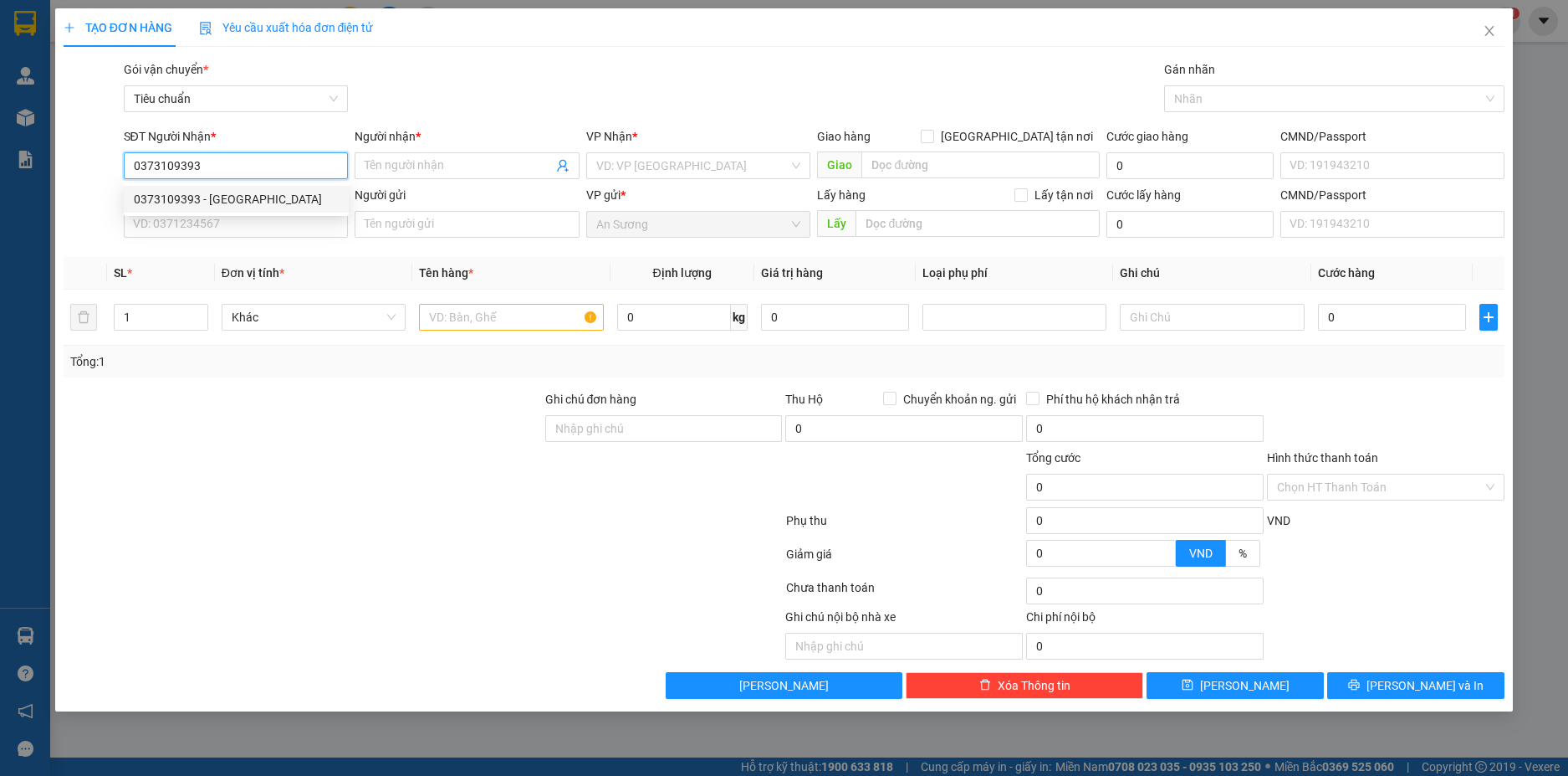
click at [275, 202] on div "0373109393 - Vũ NGUYÊN" at bounding box center [236, 199] width 205 height 18
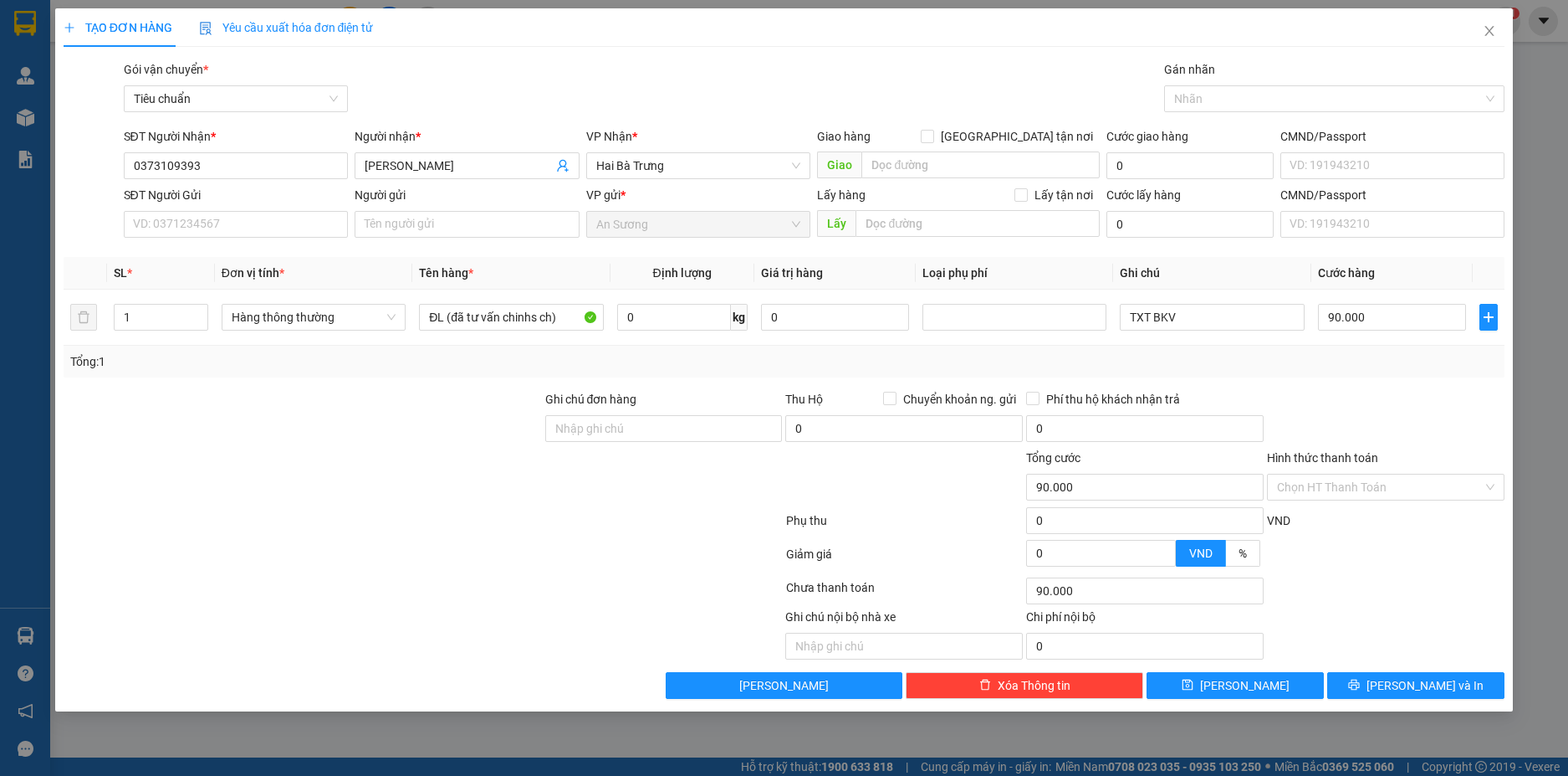
click at [309, 204] on div "SĐT Người Gửi" at bounding box center [236, 198] width 225 height 25
click at [304, 221] on input "SĐT Người Gửi" at bounding box center [236, 224] width 225 height 27
click at [275, 256] on div "0979000586 - A HOAN" at bounding box center [236, 257] width 205 height 18
click at [651, 323] on input "0" at bounding box center [674, 317] width 114 height 27
click at [1252, 362] on div "Tổng: 1" at bounding box center [785, 362] width 1429 height 18
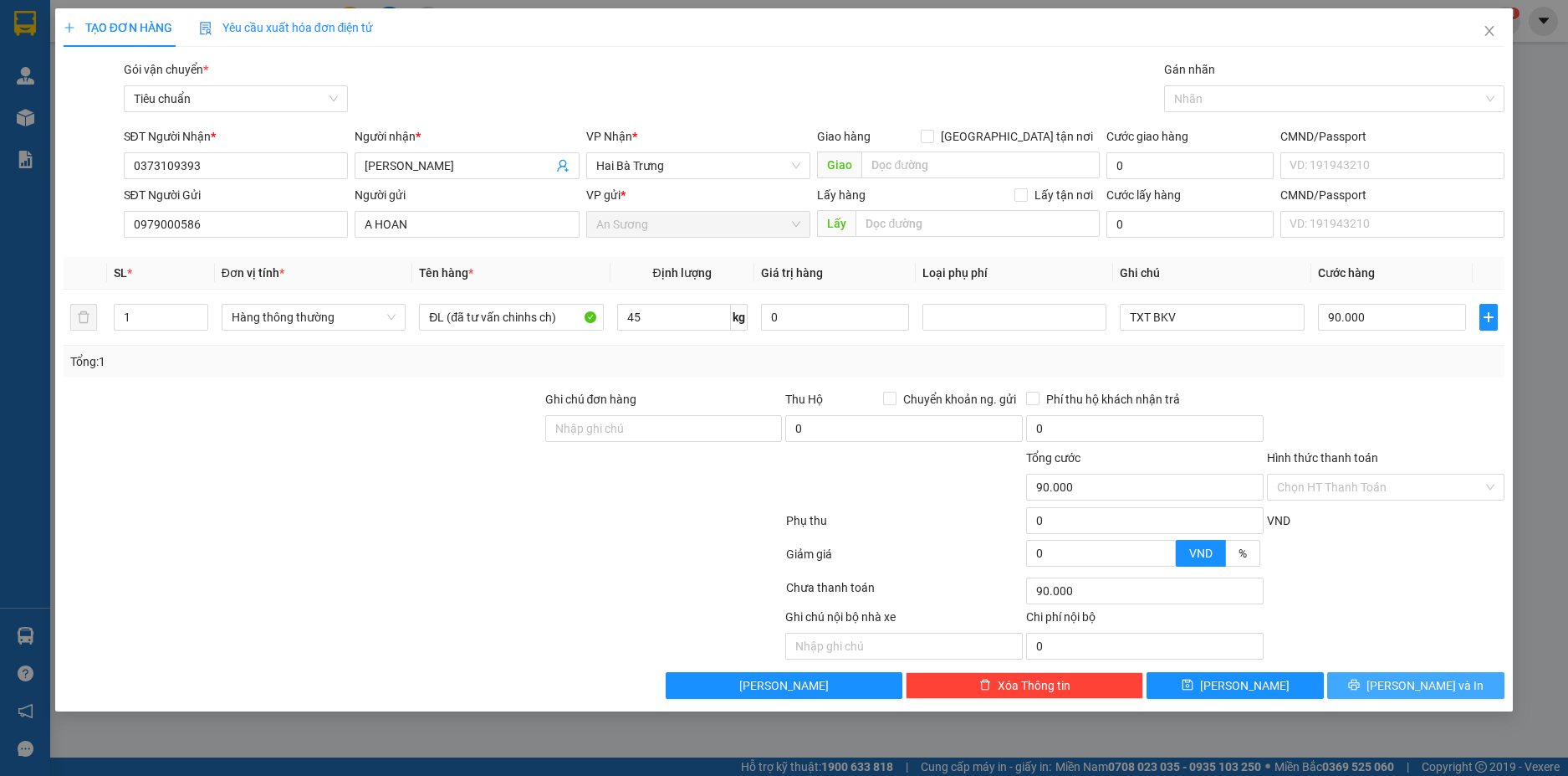
click at [1465, 686] on button "[PERSON_NAME] và In" at bounding box center [1416, 684] width 178 height 27
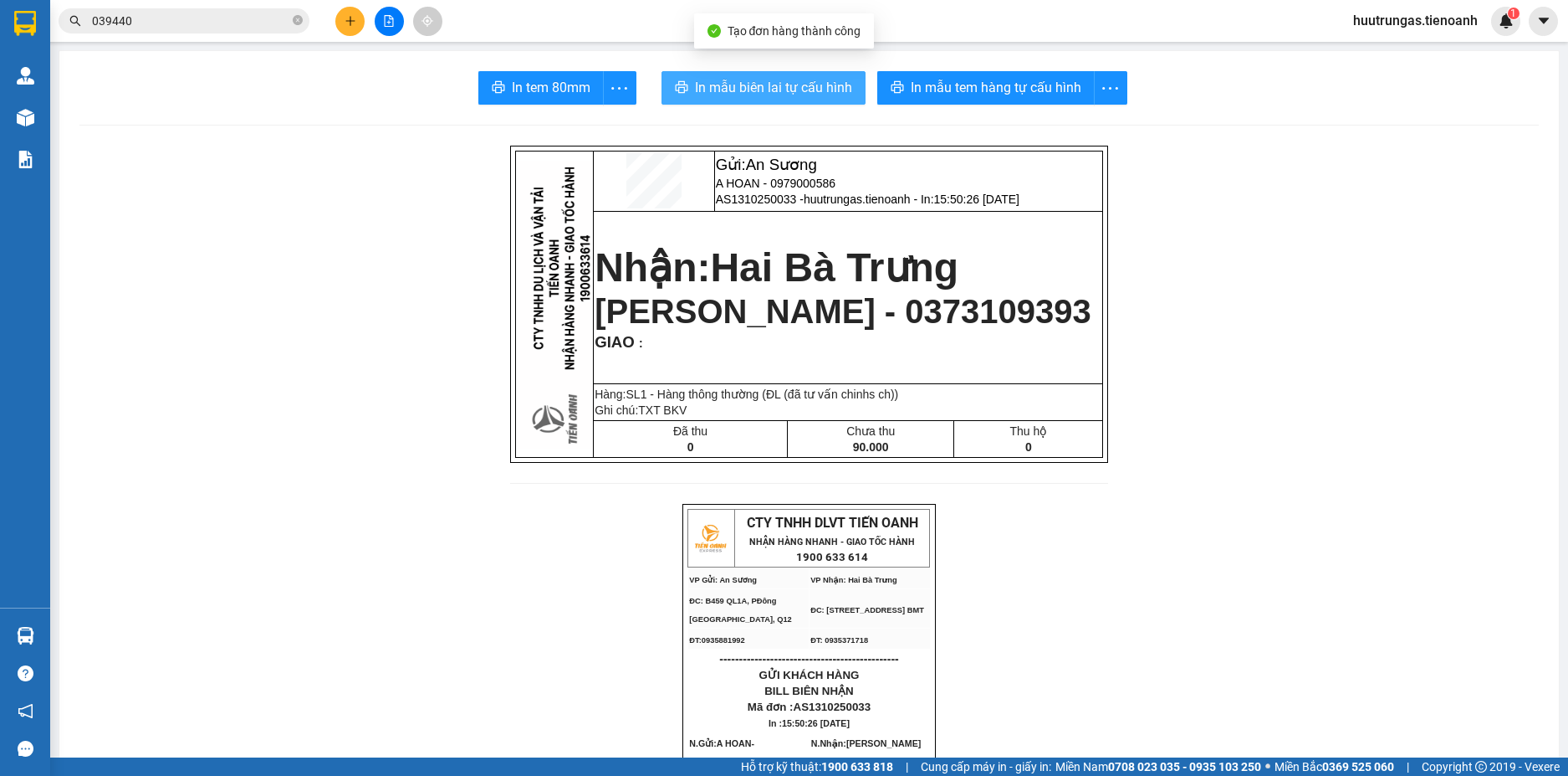
click at [780, 91] on span "In mẫu biên lai tự cấu hình" at bounding box center [774, 87] width 158 height 21
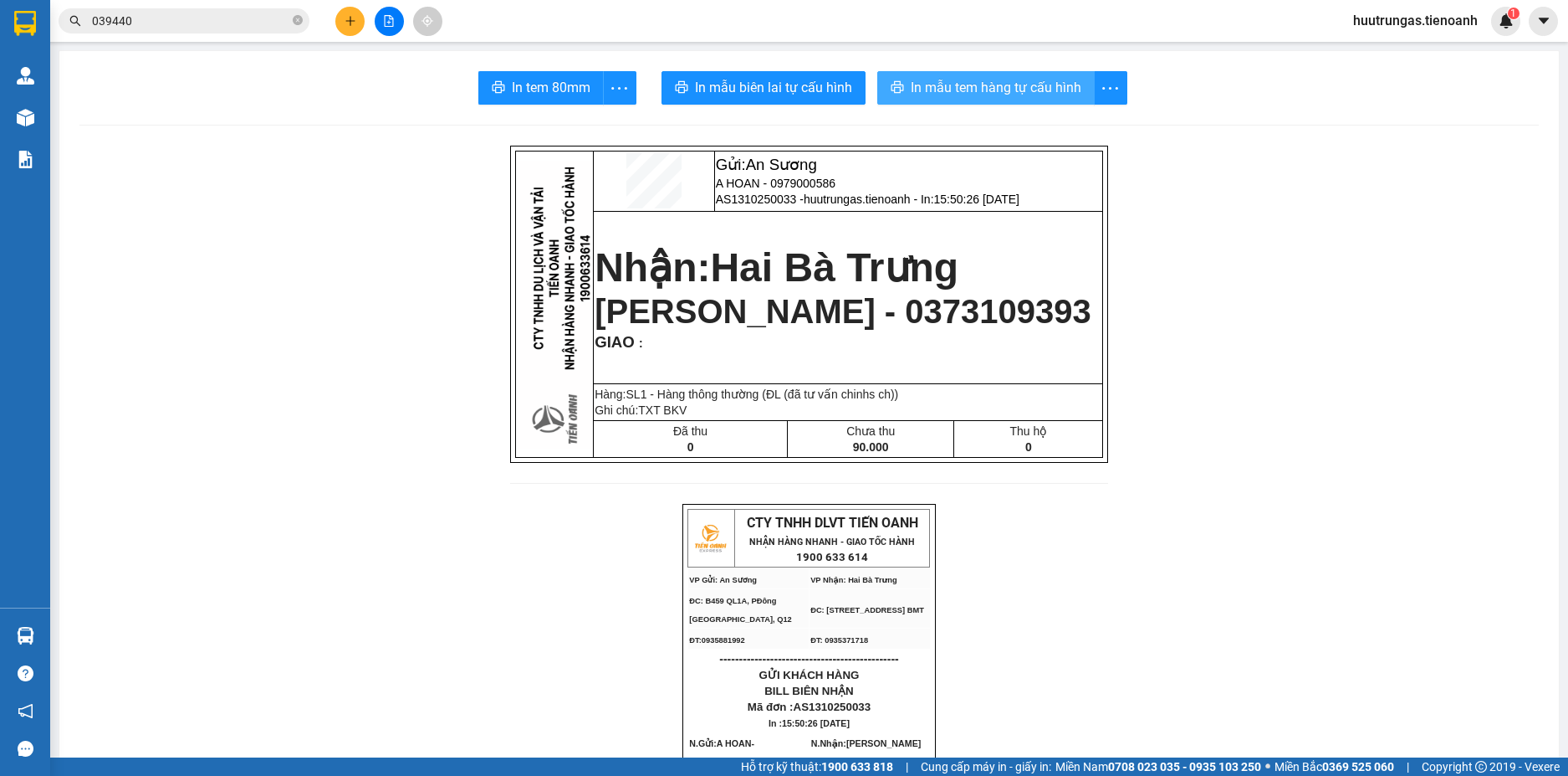
click at [978, 91] on span "In mẫu tem hàng tự cấu hình" at bounding box center [996, 87] width 170 height 21
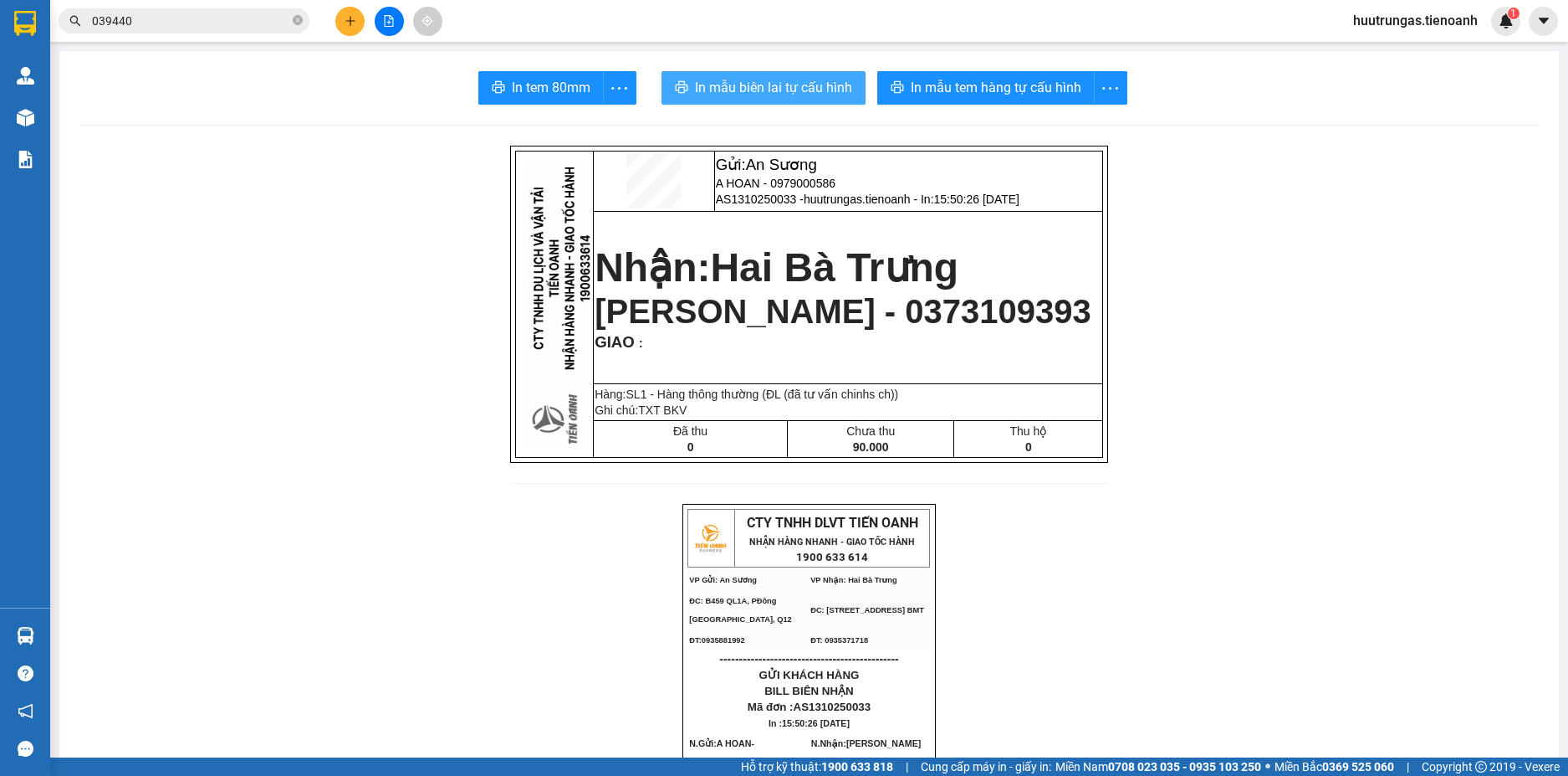
click at [807, 91] on span "In mẫu biên lai tự cấu hình" at bounding box center [774, 87] width 158 height 21
click at [350, 25] on icon "plus" at bounding box center [350, 20] width 12 height 12
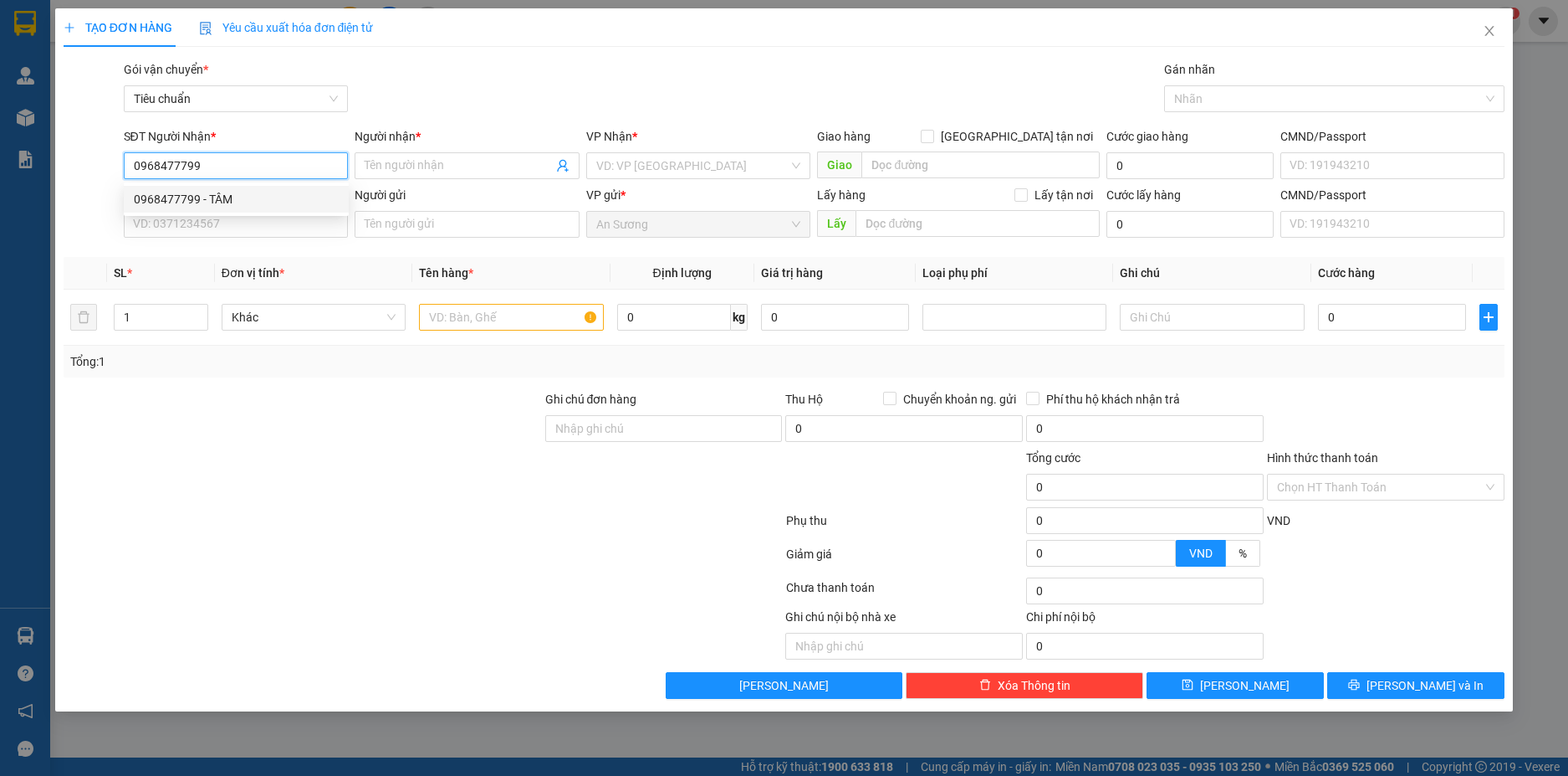
click at [312, 193] on div "0968477799 - TÂM" at bounding box center [236, 199] width 205 height 18
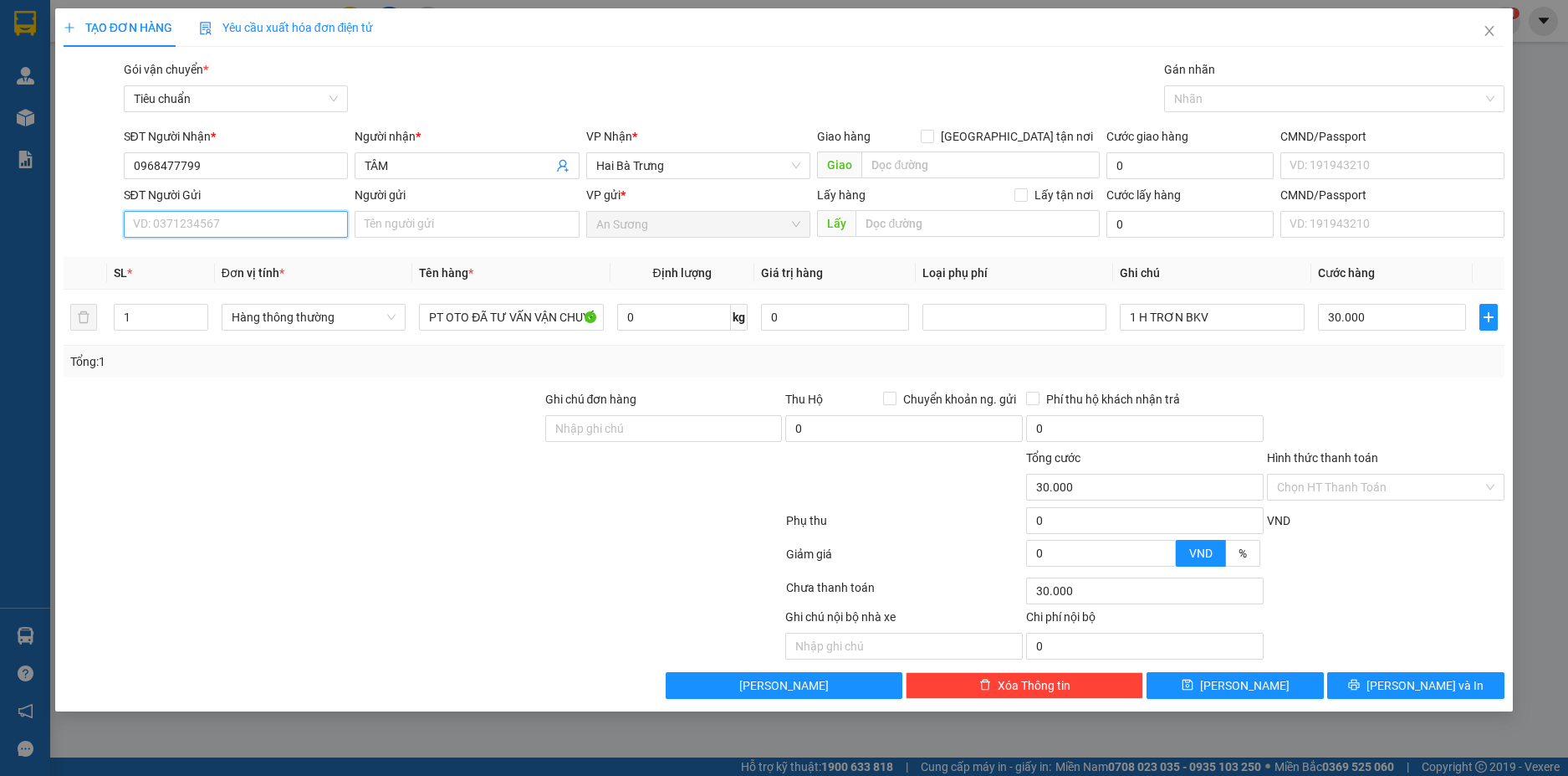
click at [316, 220] on input "SĐT Người Gửi" at bounding box center [236, 224] width 225 height 27
click at [263, 257] on div "0916184862 - TUAN" at bounding box center [236, 257] width 205 height 18
click at [423, 227] on input "TUAN" at bounding box center [467, 224] width 225 height 27
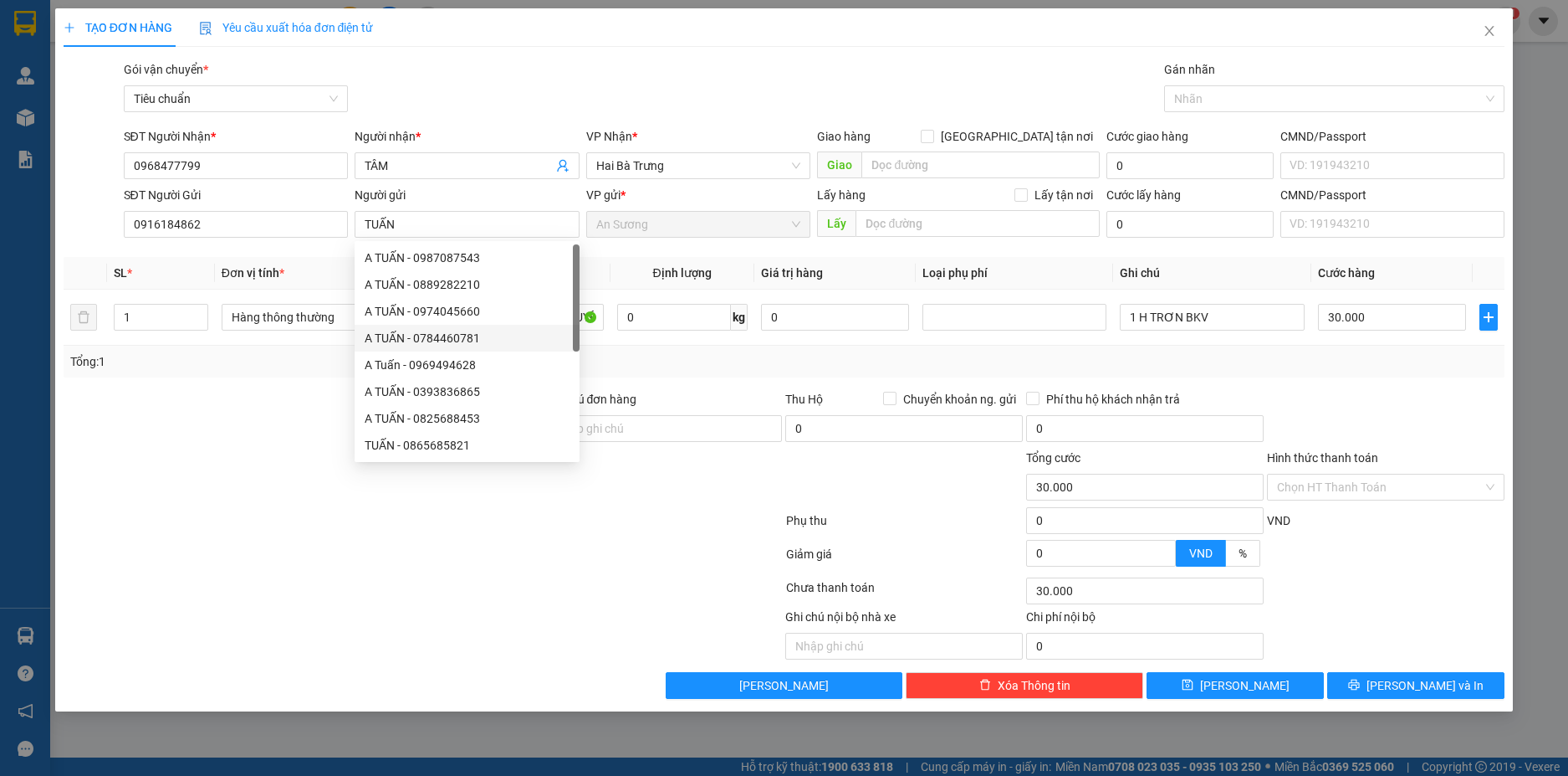
click at [212, 471] on div at bounding box center [303, 478] width 482 height 59
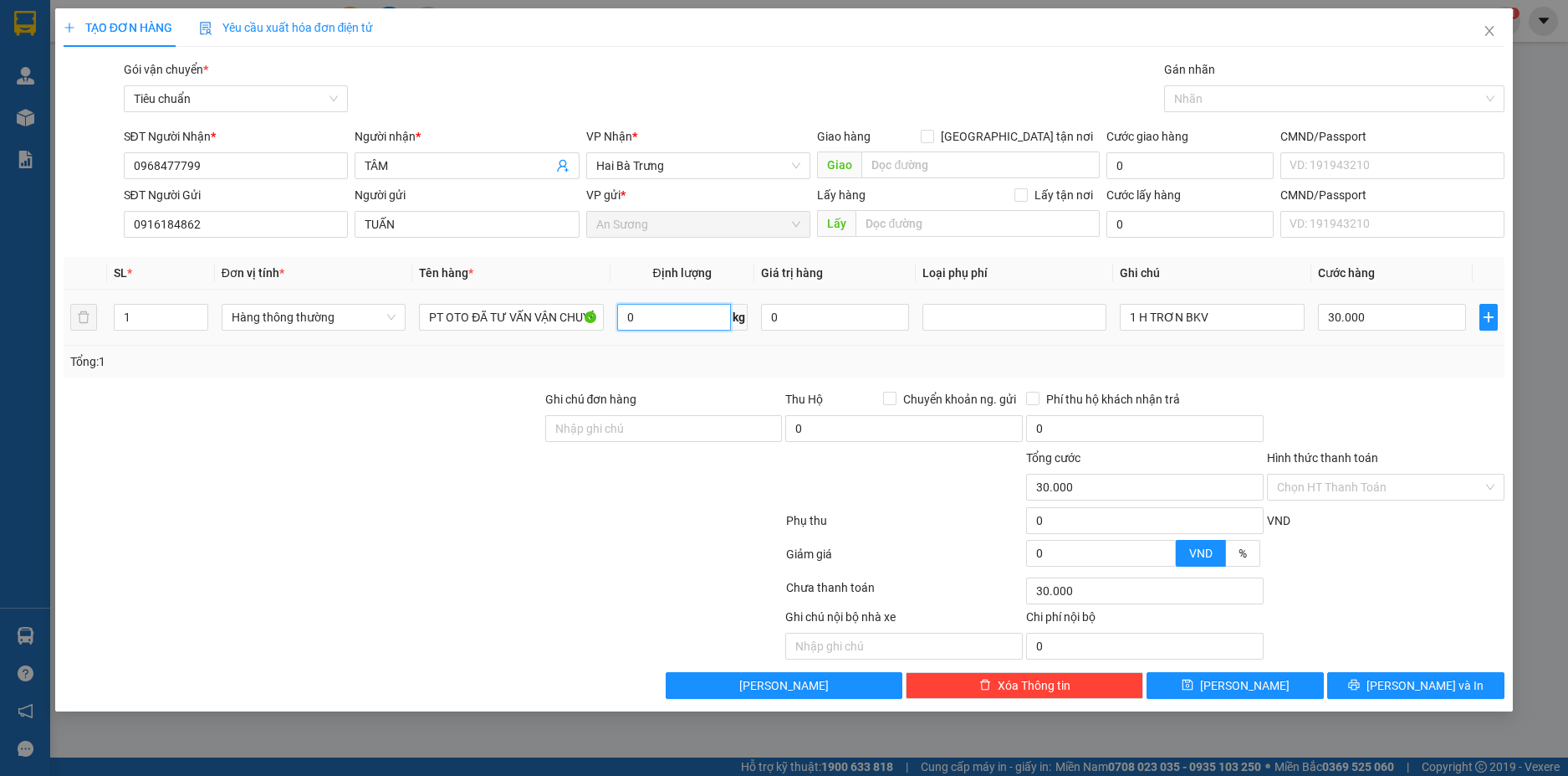
click at [677, 321] on input "0" at bounding box center [674, 317] width 114 height 27
click at [1227, 320] on input "1 H TRƠN BKV" at bounding box center [1212, 317] width 184 height 27
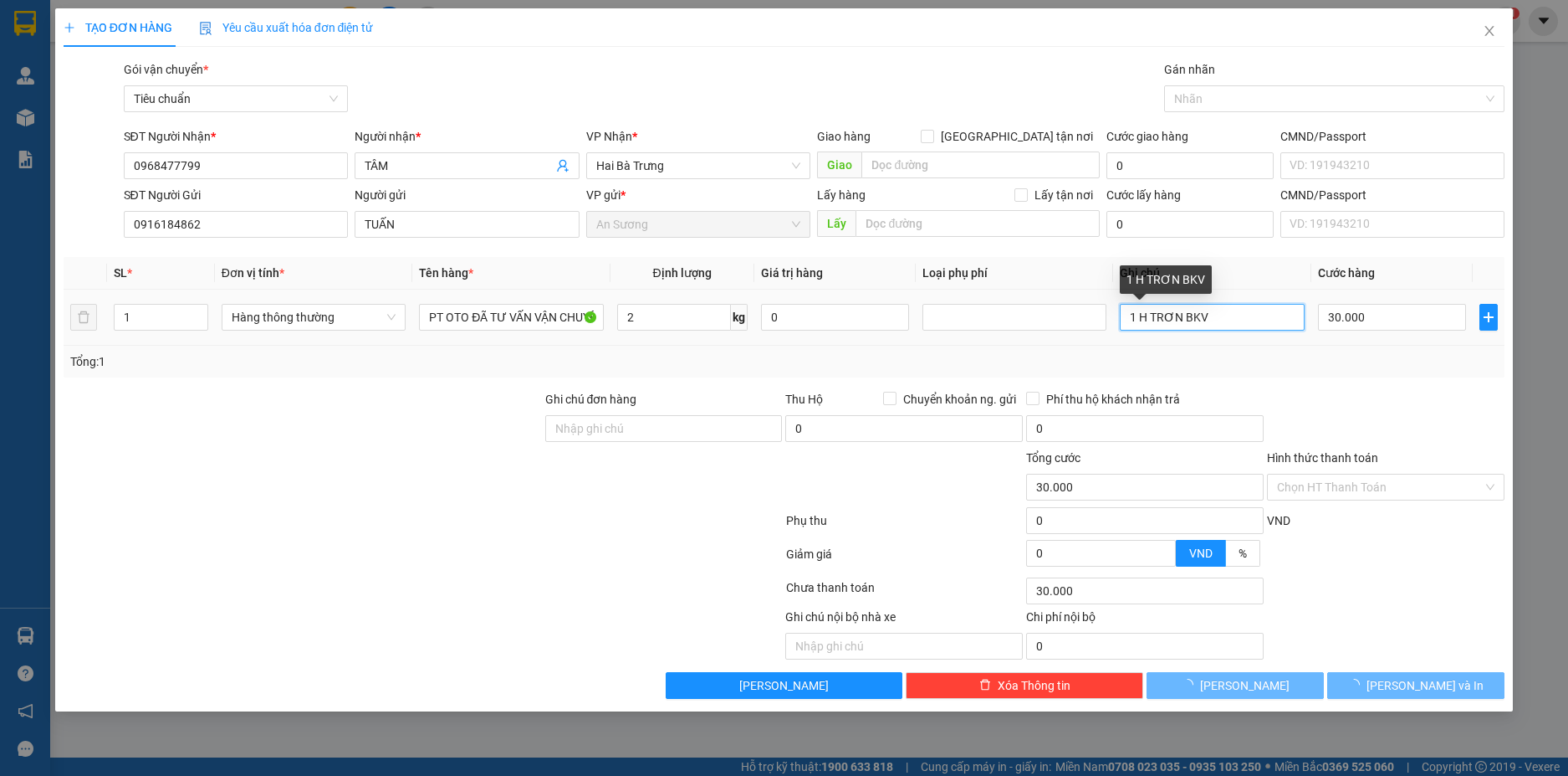
click at [1227, 320] on input "1 H TRƠN BKV" at bounding box center [1212, 317] width 184 height 27
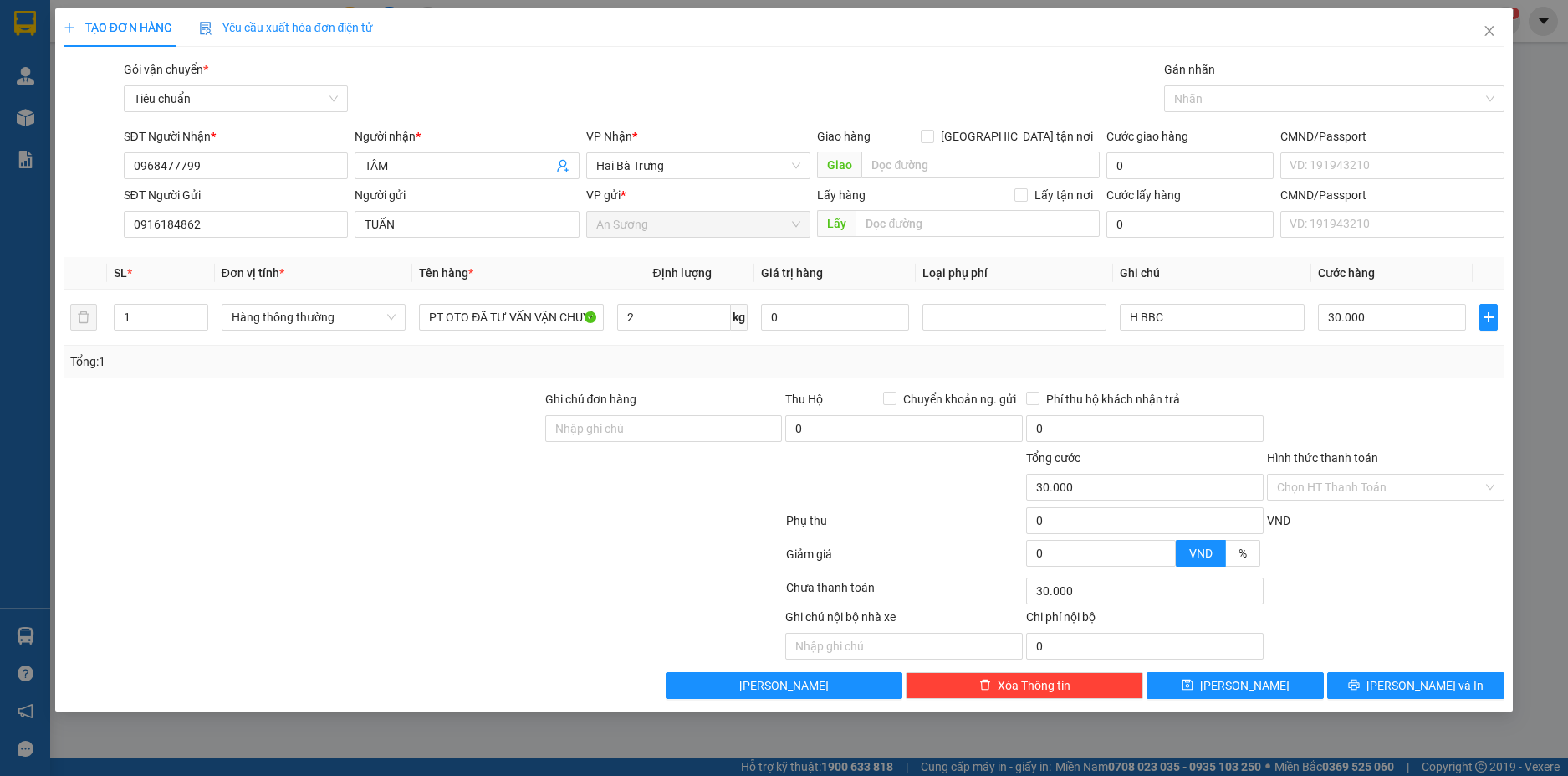
click at [1352, 362] on div "Tổng: 1" at bounding box center [785, 362] width 1429 height 18
click at [1412, 683] on span "[PERSON_NAME] và In" at bounding box center [1425, 685] width 117 height 18
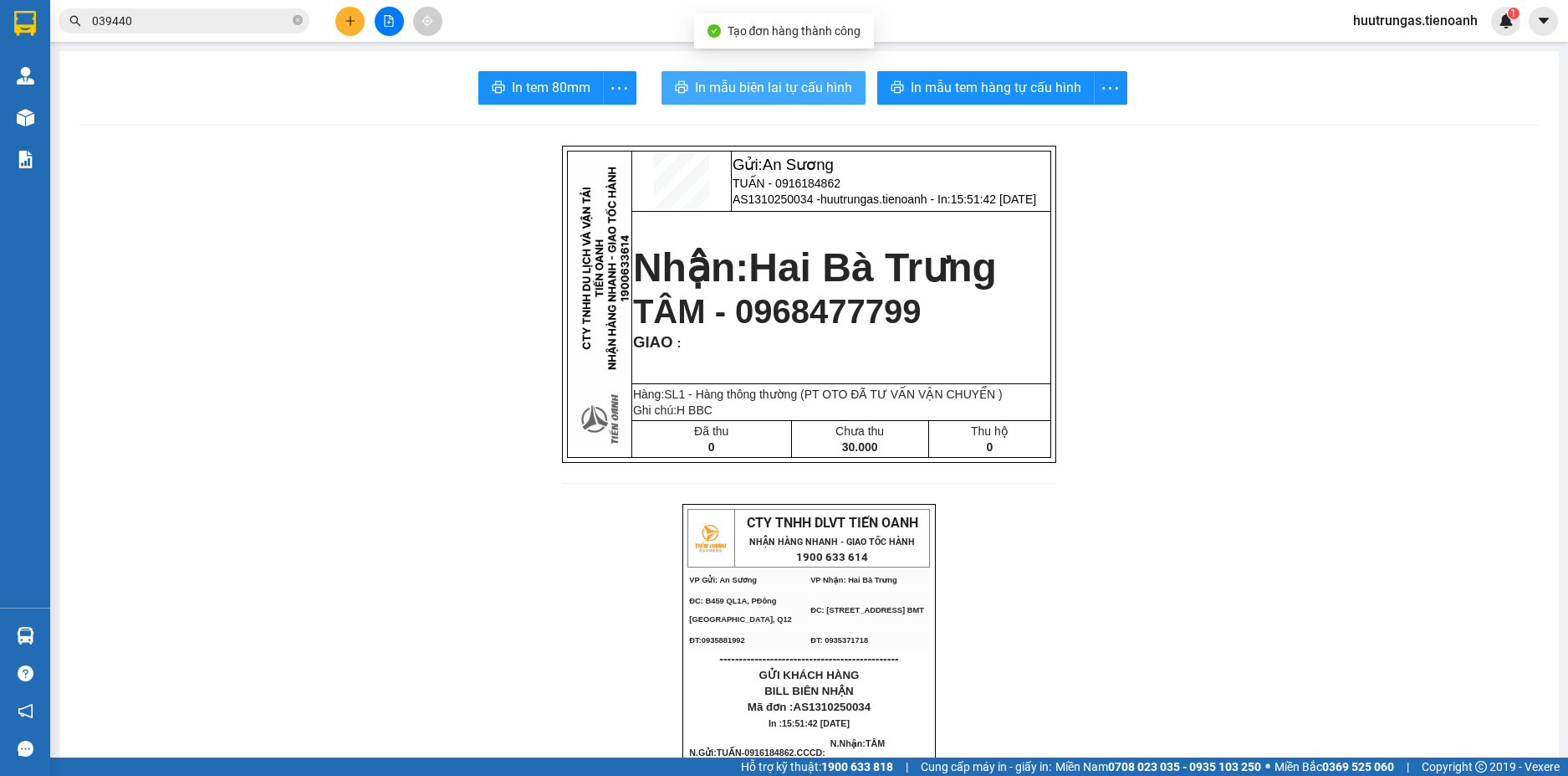
click at [777, 85] on span "In mẫu biên lai tự cấu hình" at bounding box center [774, 87] width 158 height 21
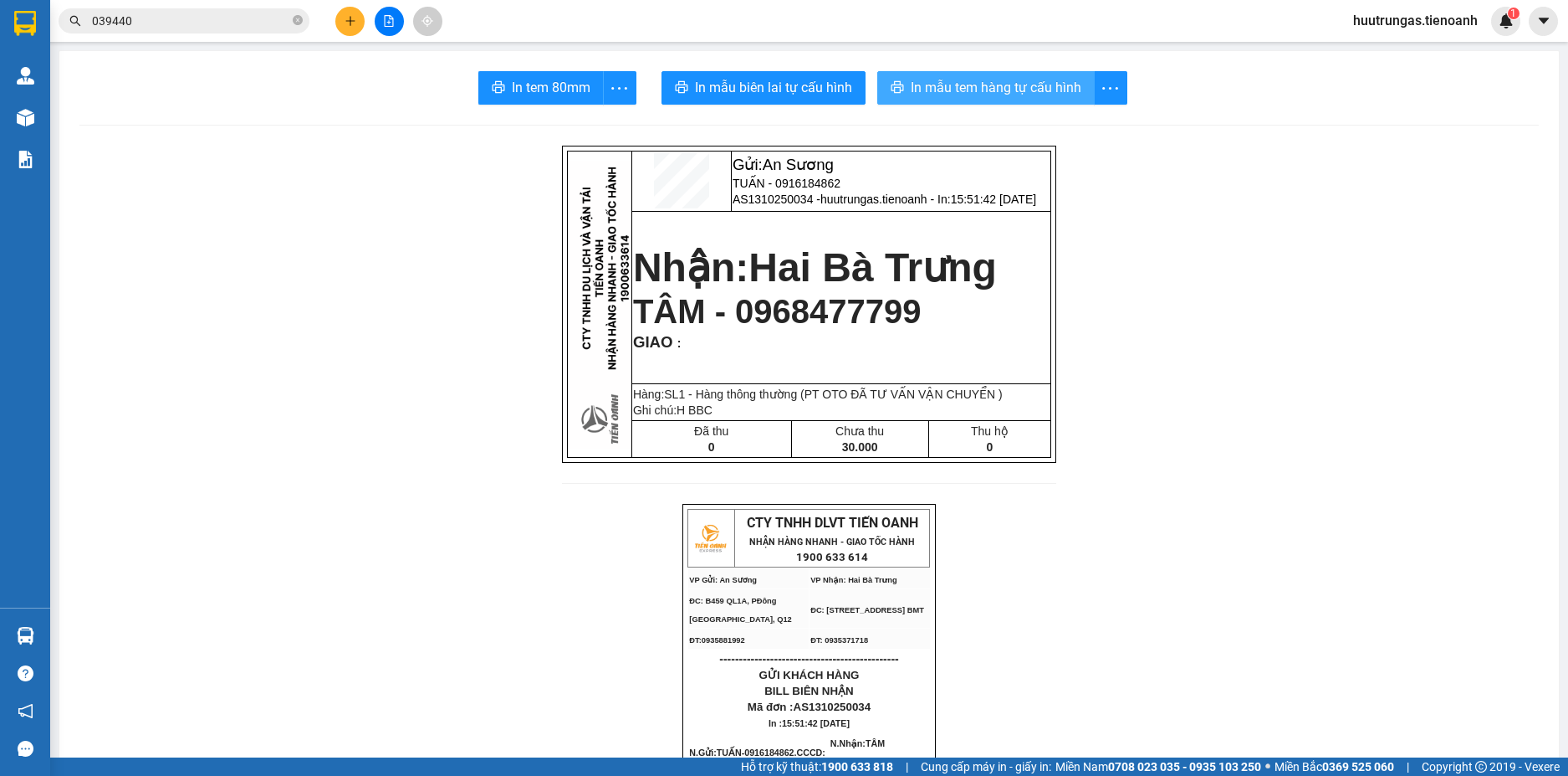
click at [989, 83] on span "In mẫu tem hàng tự cấu hình" at bounding box center [996, 87] width 170 height 21
click at [354, 31] on button at bounding box center [350, 21] width 29 height 29
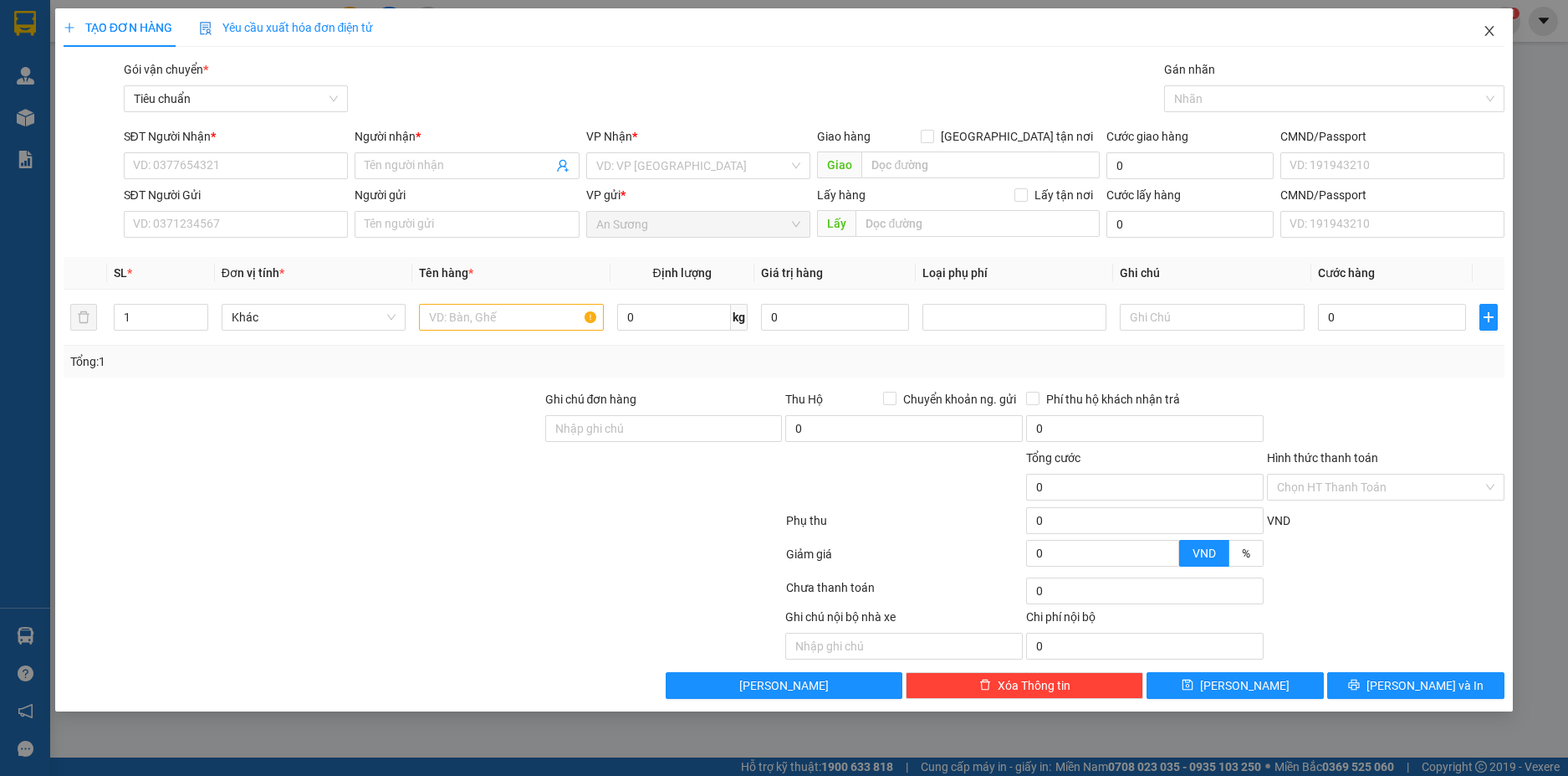
click at [1500, 24] on span "Close" at bounding box center [1489, 31] width 47 height 47
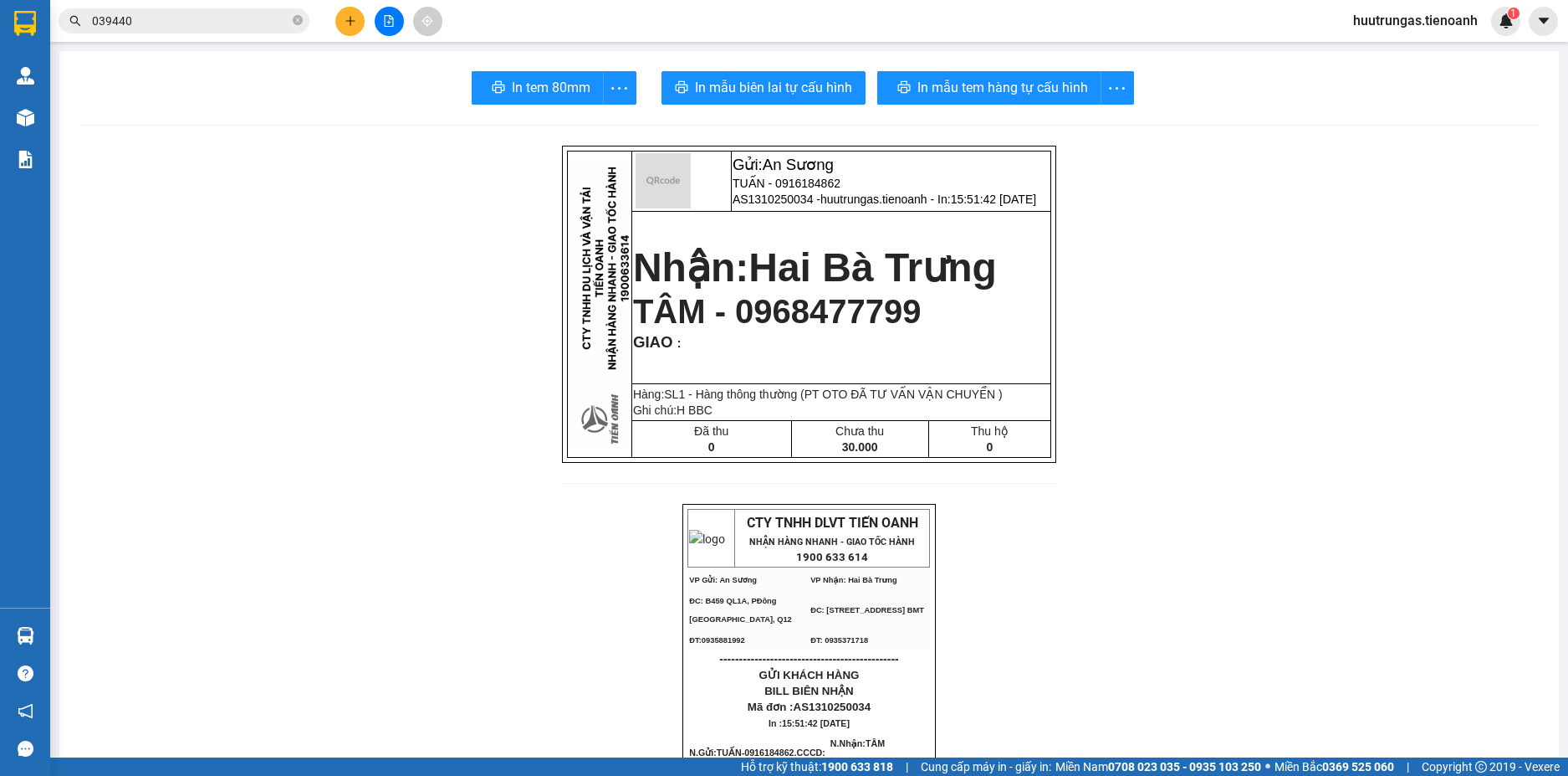
click at [174, 26] on input "039440" at bounding box center [191, 21] width 198 height 18
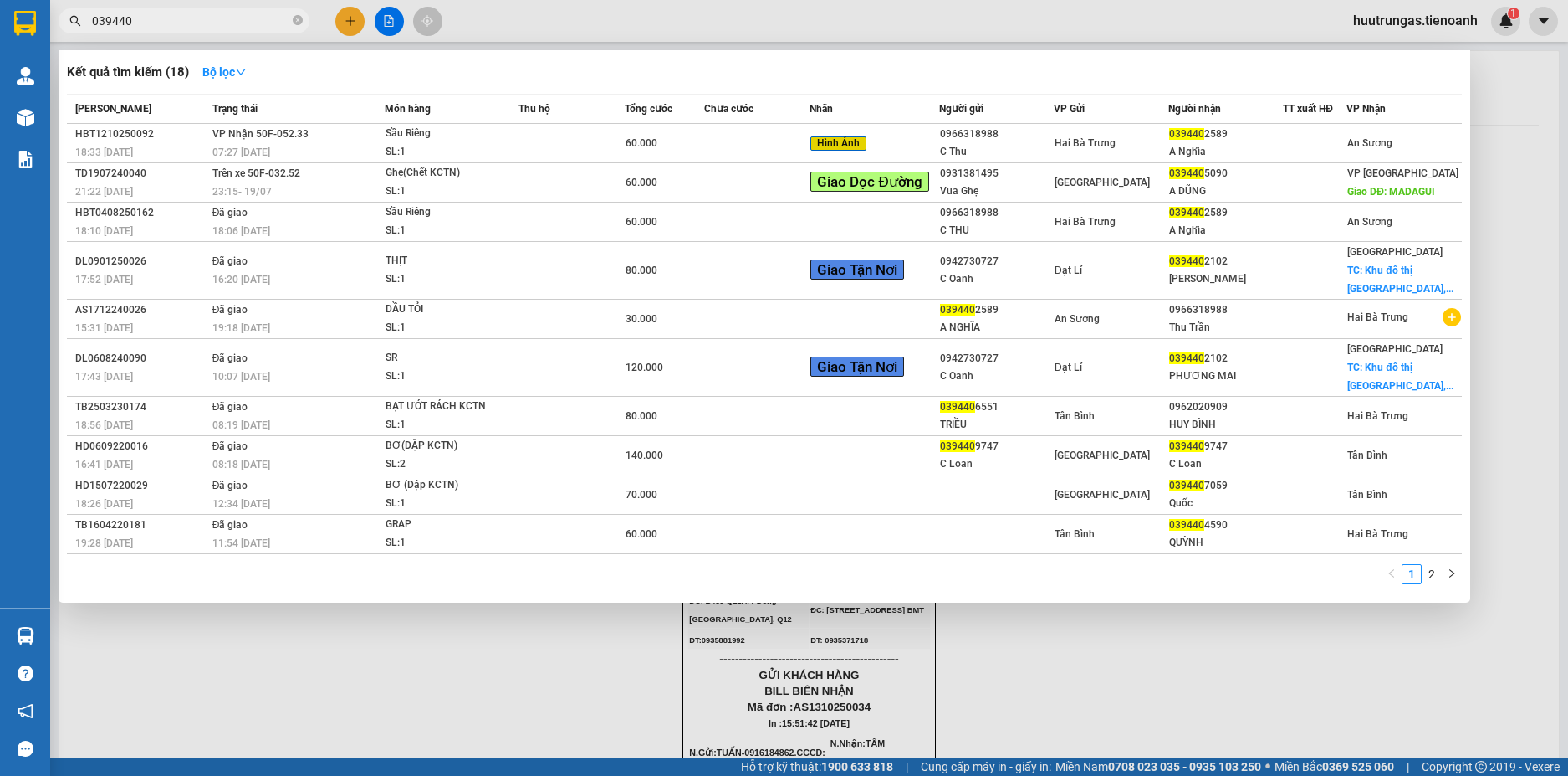
click at [174, 26] on input "039440" at bounding box center [191, 21] width 198 height 18
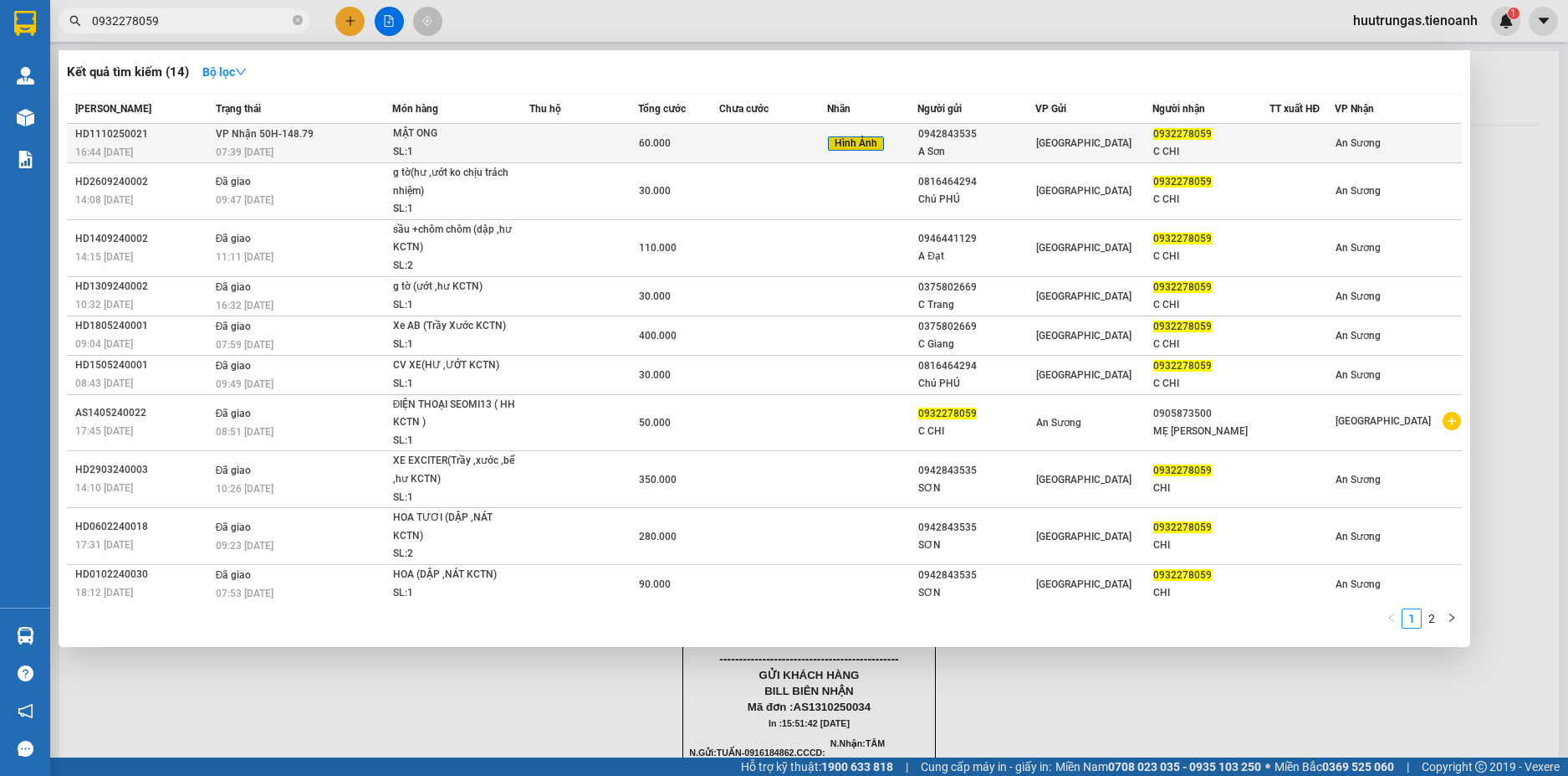
click at [535, 149] on td at bounding box center [583, 143] width 109 height 39
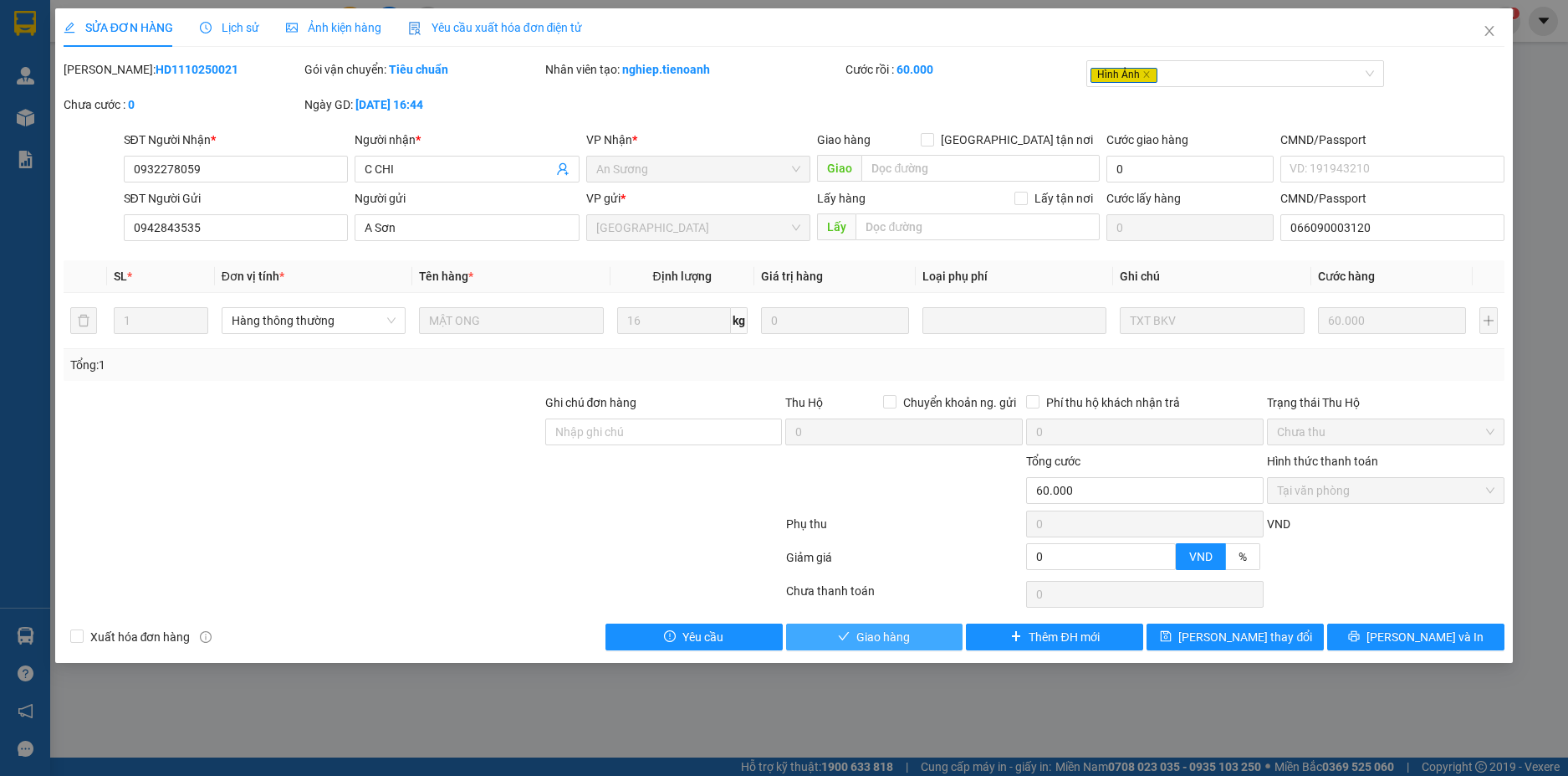
click at [899, 641] on span "Giao hàng" at bounding box center [883, 637] width 53 height 18
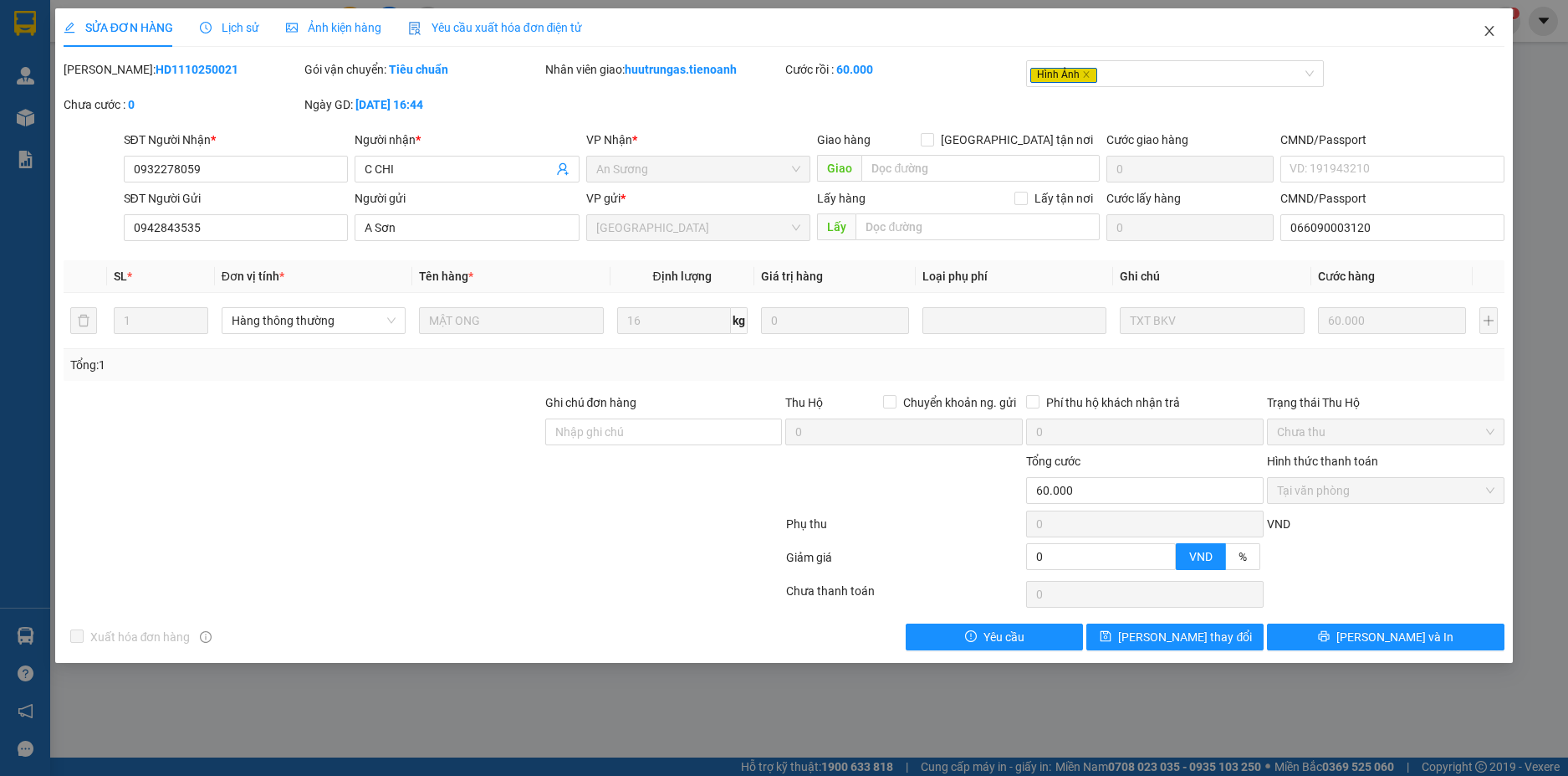
click at [1489, 32] on icon "close" at bounding box center [1489, 30] width 14 height 14
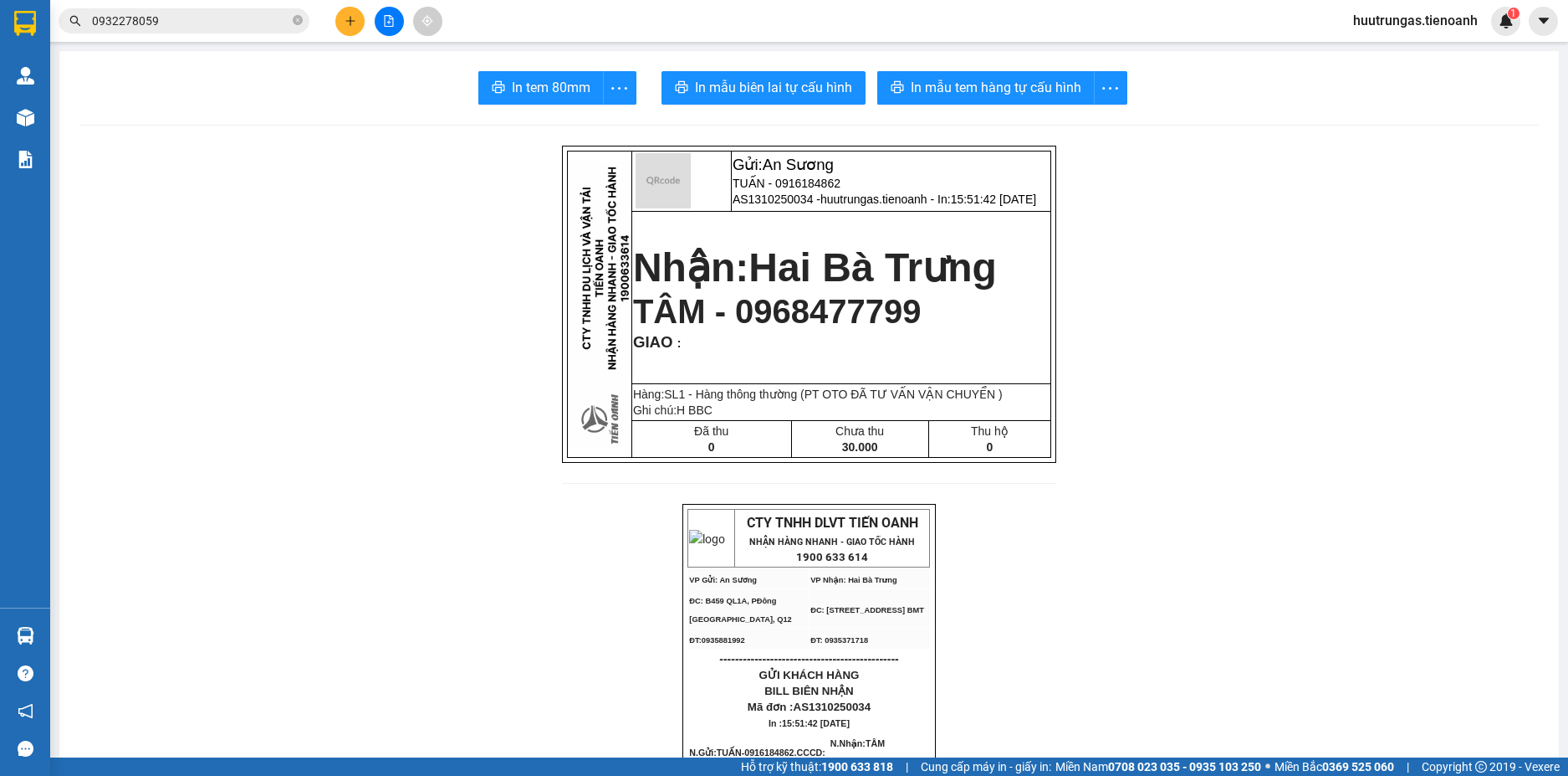
click at [346, 24] on icon "plus" at bounding box center [350, 20] width 12 height 12
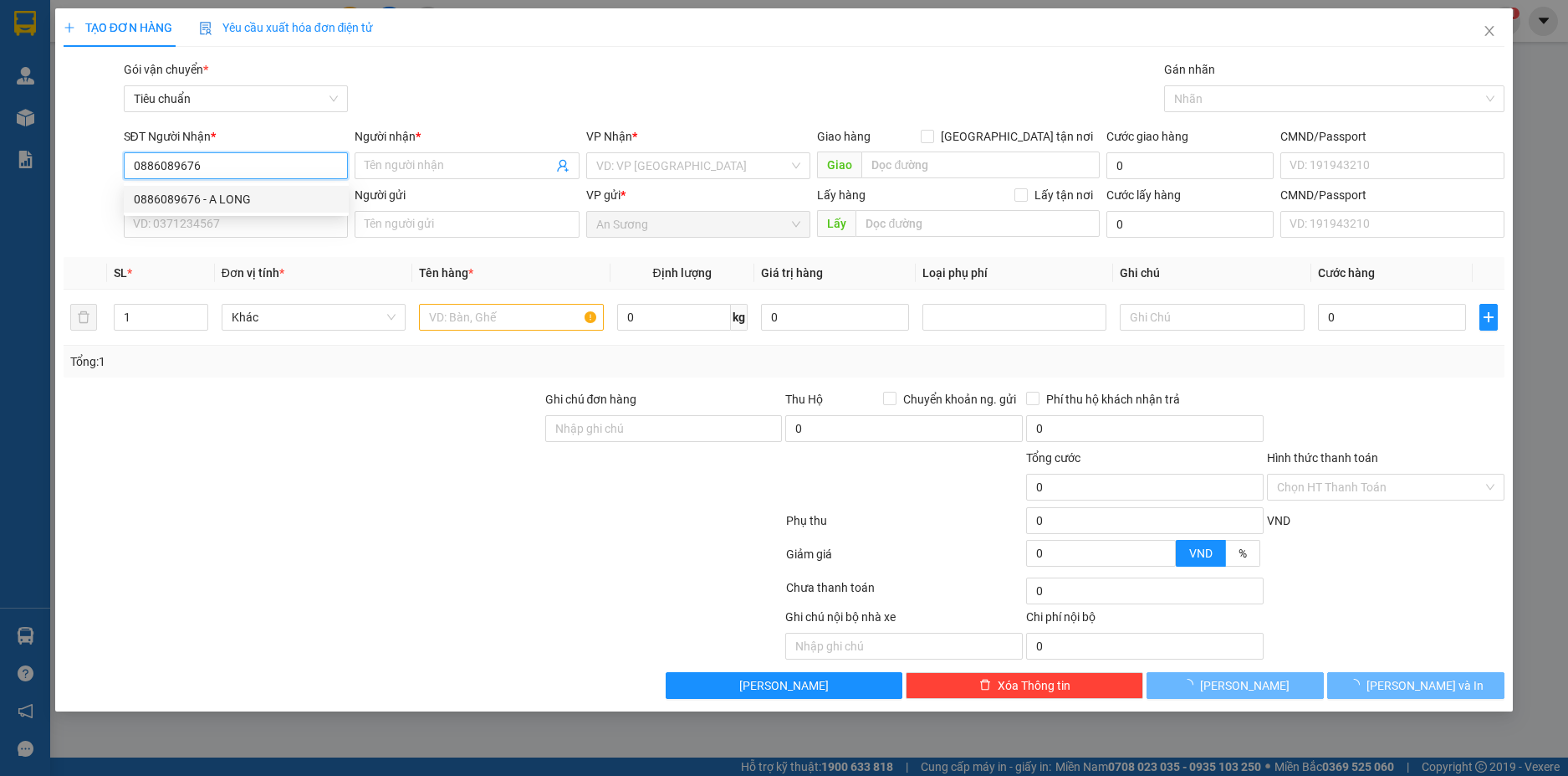
click at [274, 206] on div "0886089676 - A LONG" at bounding box center [236, 199] width 205 height 18
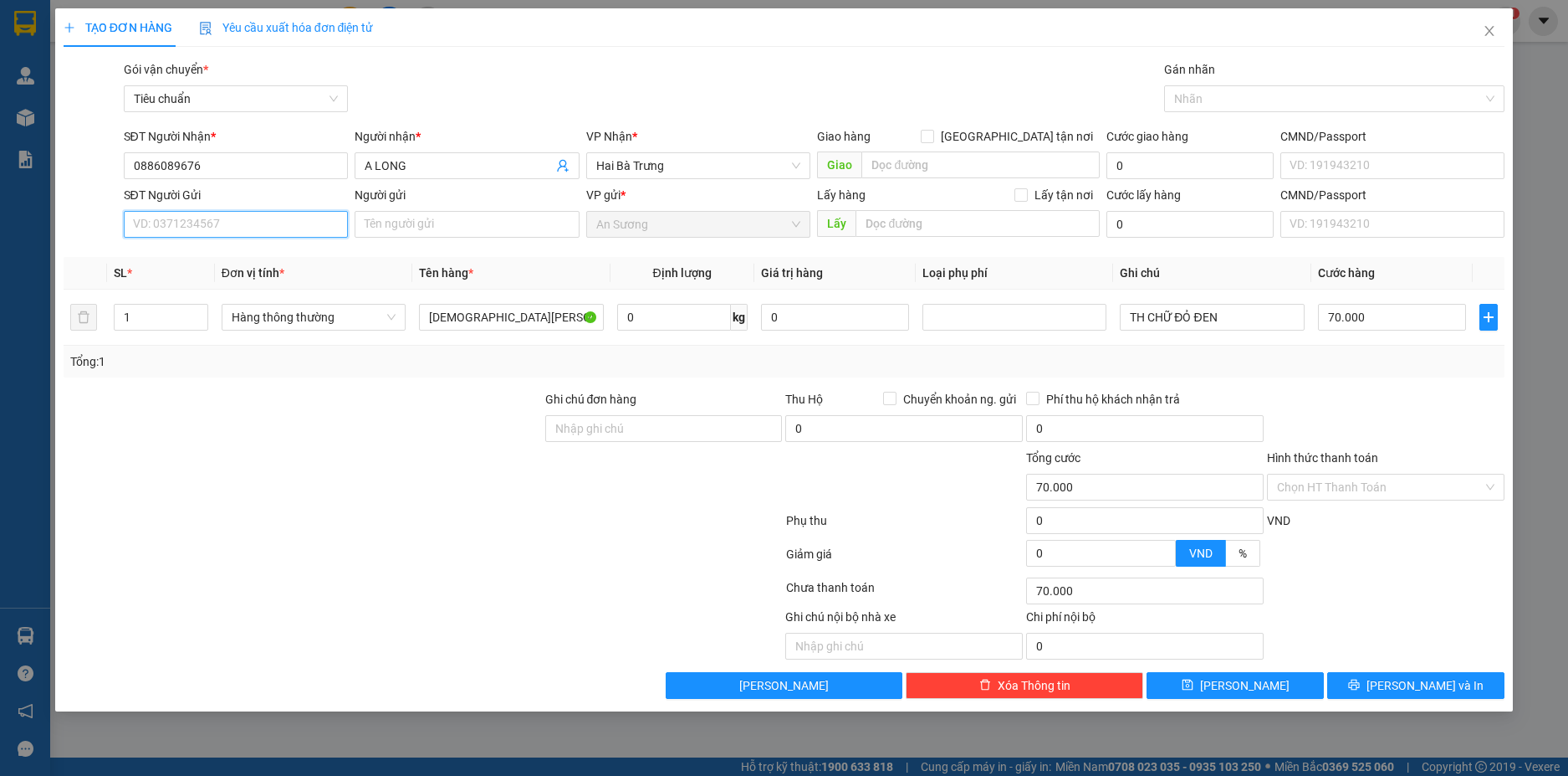
click at [296, 234] on input "SĐT Người Gửi" at bounding box center [236, 224] width 225 height 27
click at [278, 253] on div "0912220201 - NHƯ BÌNH" at bounding box center [236, 257] width 205 height 18
click at [176, 319] on input "1" at bounding box center [160, 316] width 93 height 25
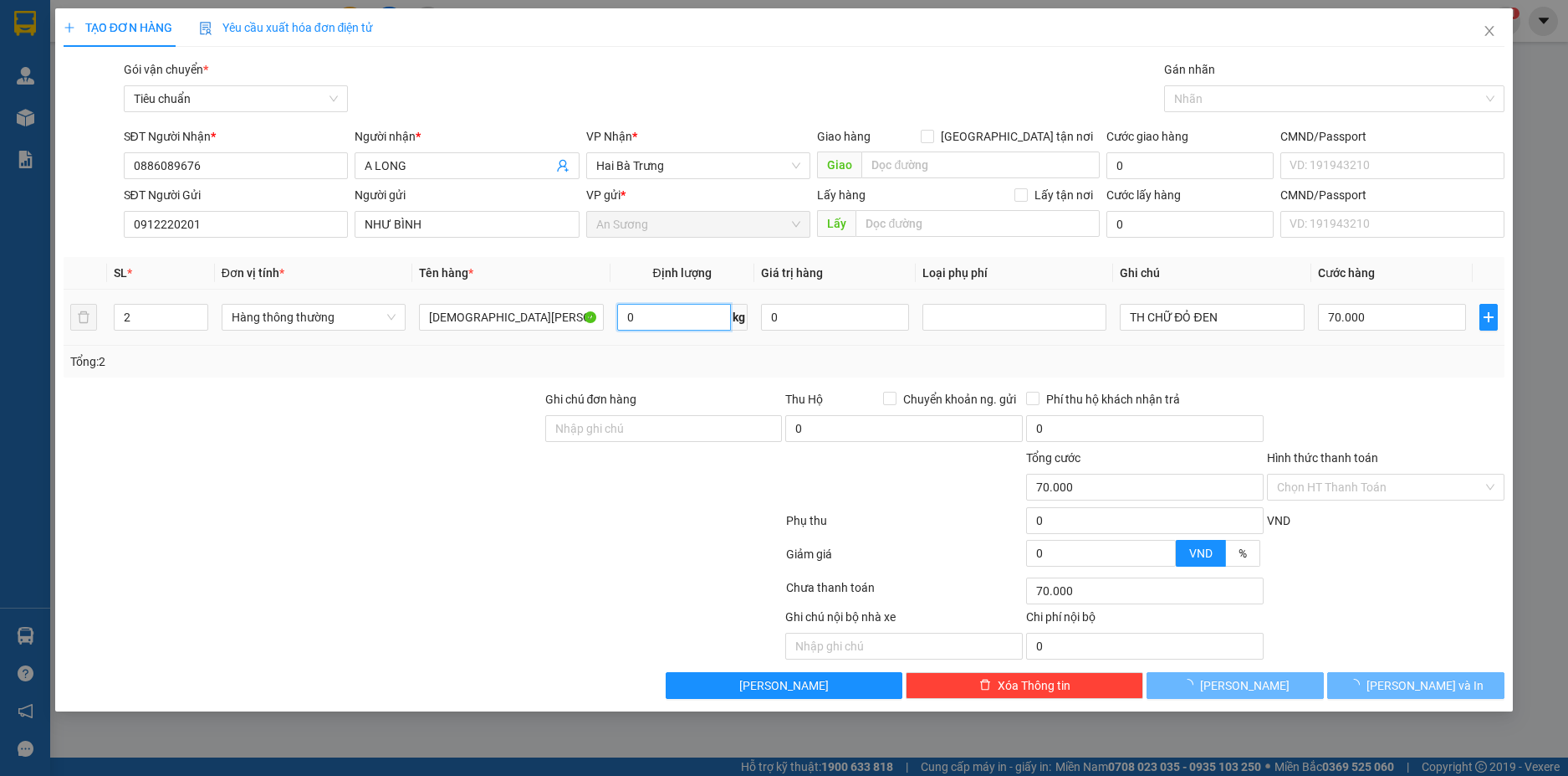
click at [710, 319] on input "0" at bounding box center [674, 317] width 114 height 27
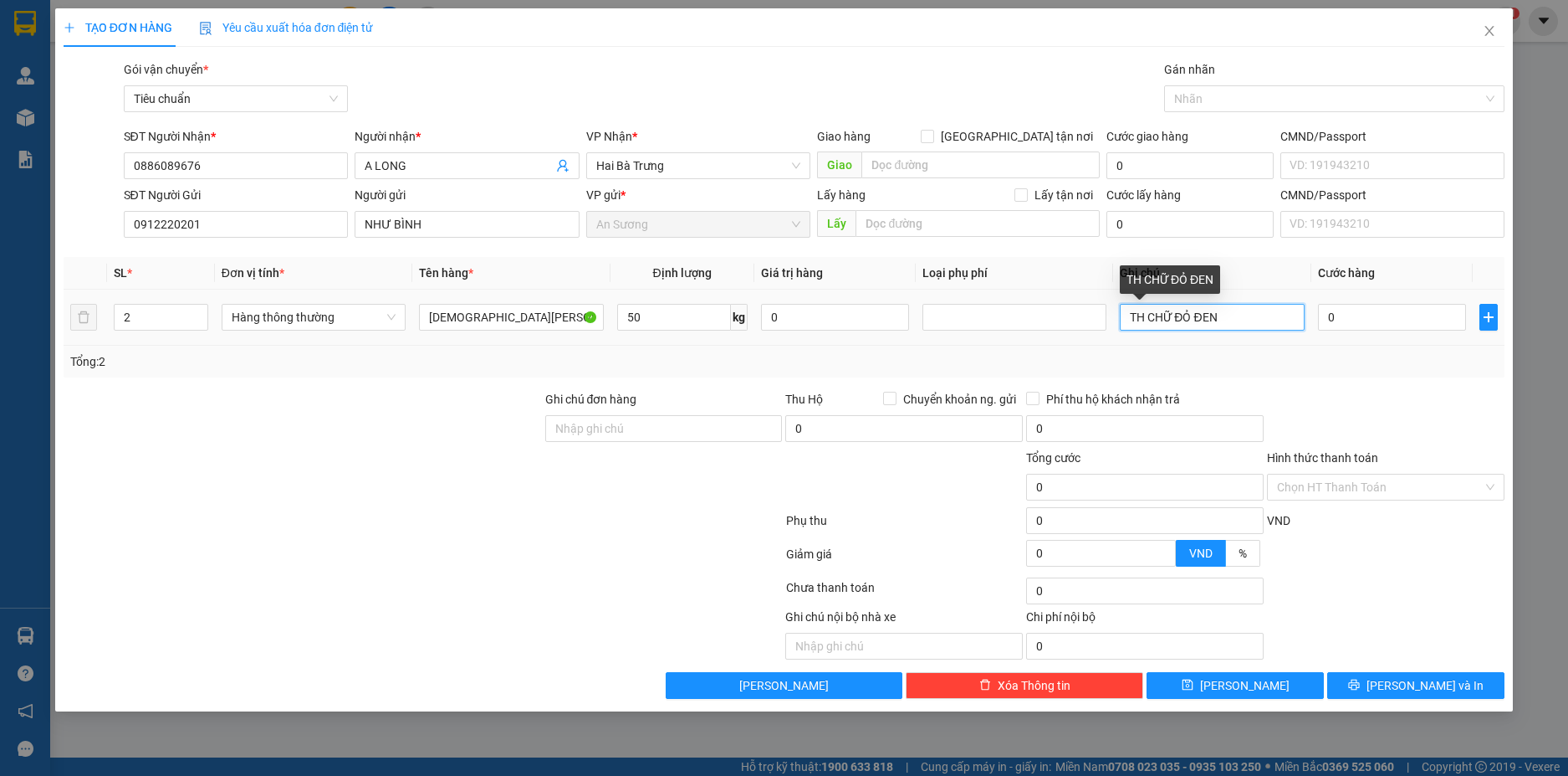
click at [1236, 320] on input "TH CHỮ ĐỎ ĐEN" at bounding box center [1212, 317] width 184 height 27
click at [1381, 313] on input "90.000" at bounding box center [1392, 317] width 148 height 27
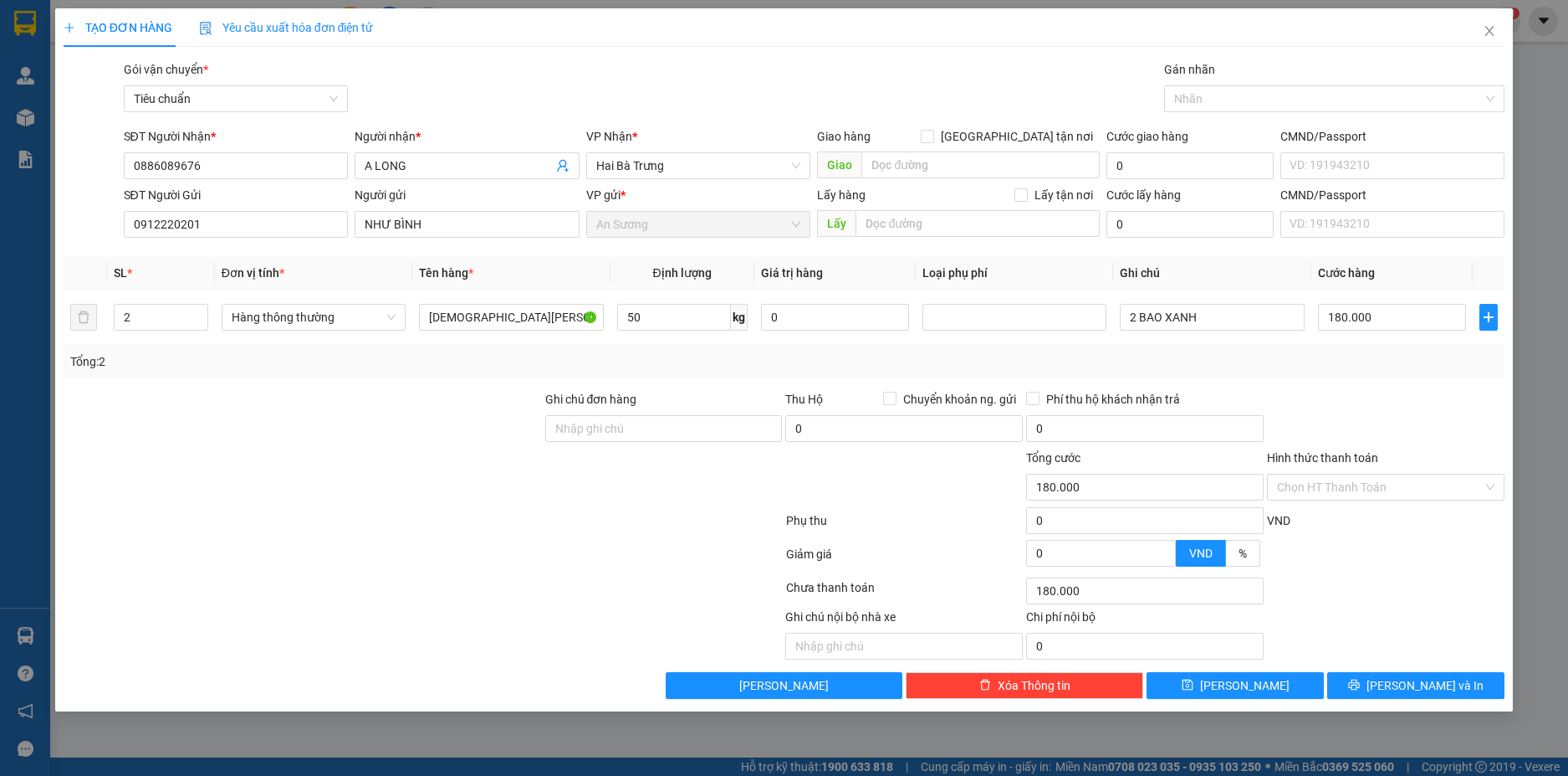
click at [1390, 370] on div "Tổng: 2" at bounding box center [785, 362] width 1429 height 18
click at [1437, 690] on span "[PERSON_NAME] và In" at bounding box center [1425, 685] width 117 height 18
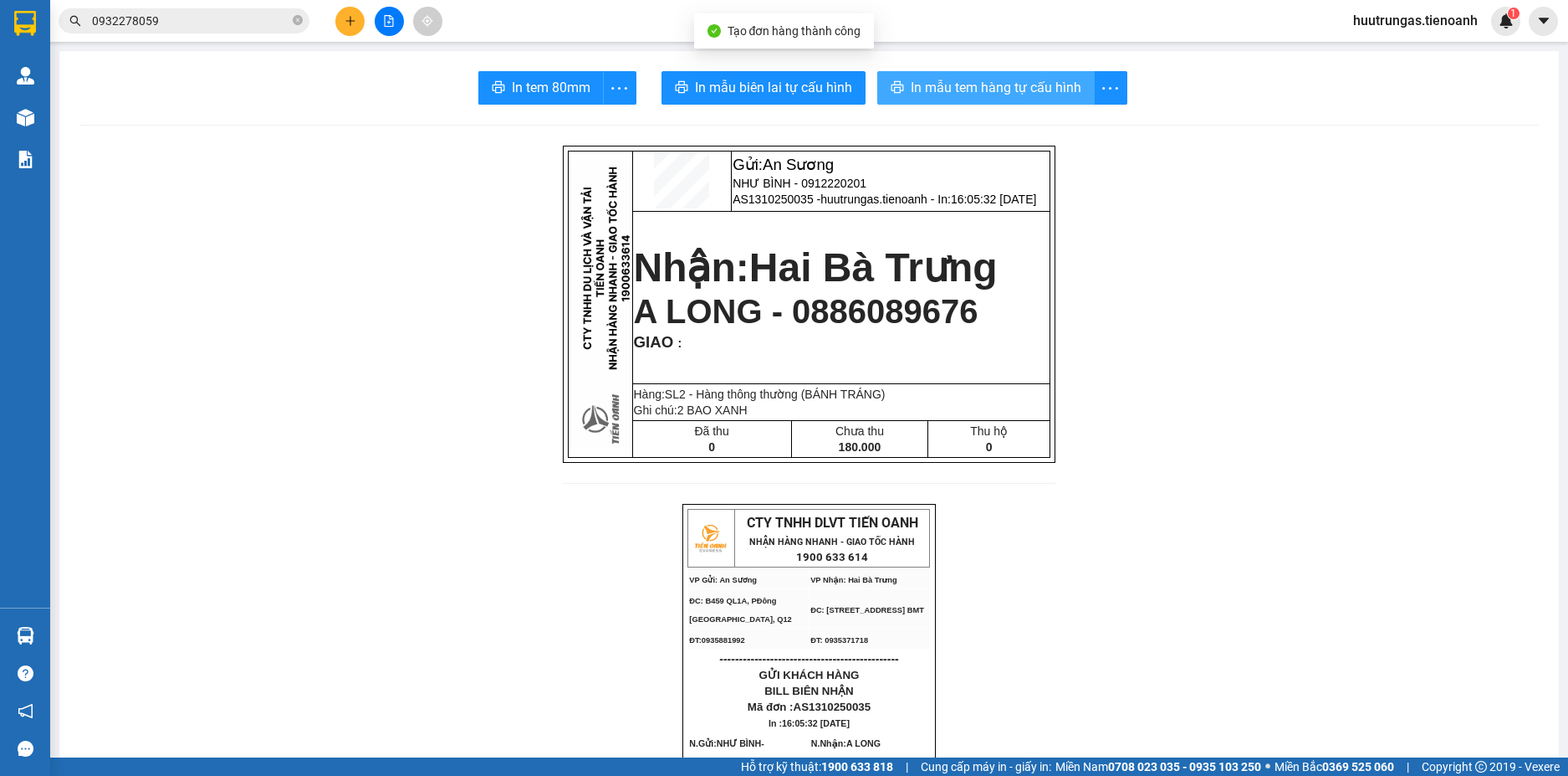
click at [949, 72] on button "In mẫu tem hàng tự cấu hình" at bounding box center [985, 88] width 217 height 34
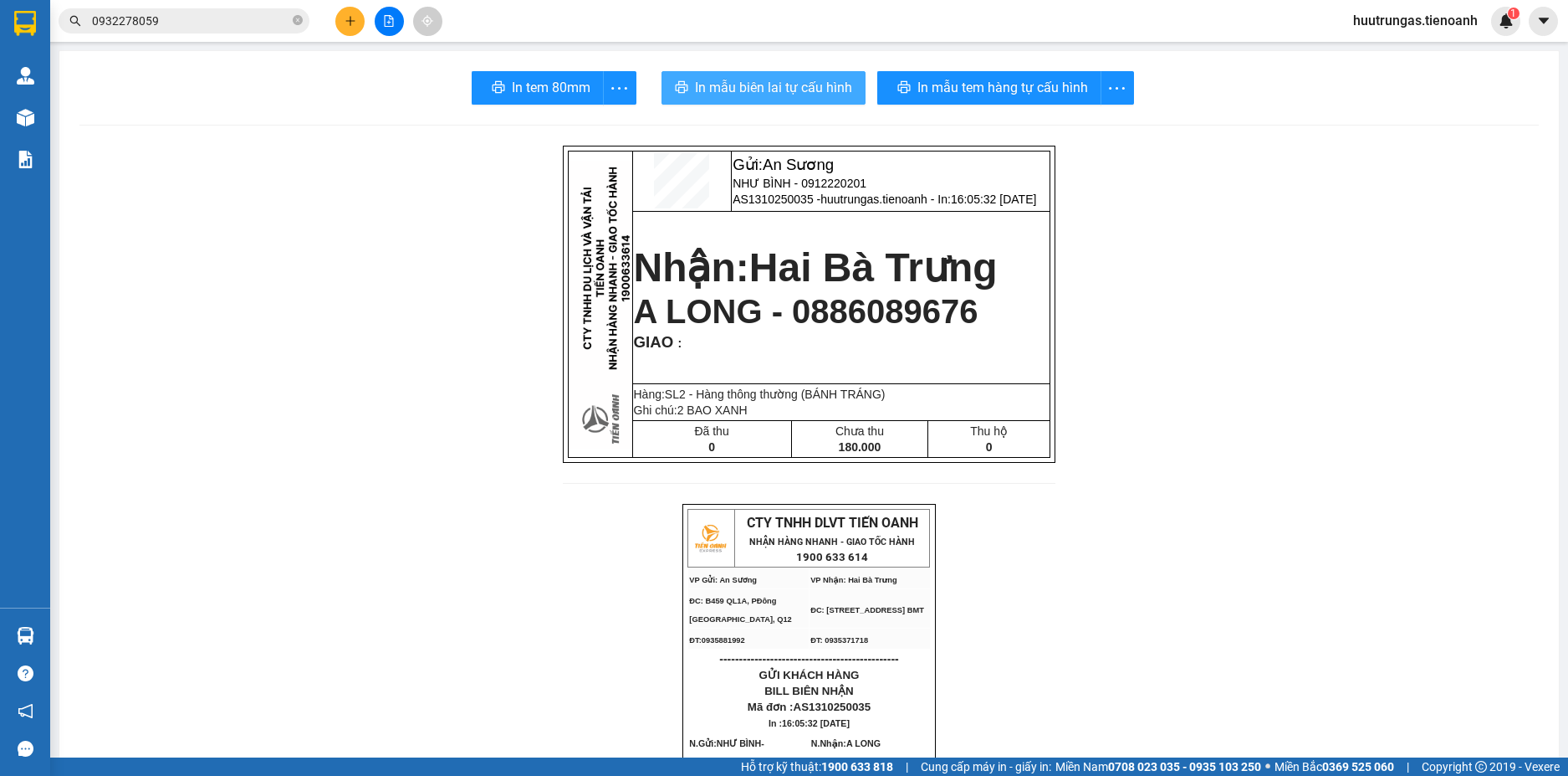
click at [767, 82] on span "In mẫu biên lai tự cấu hình" at bounding box center [774, 87] width 158 height 21
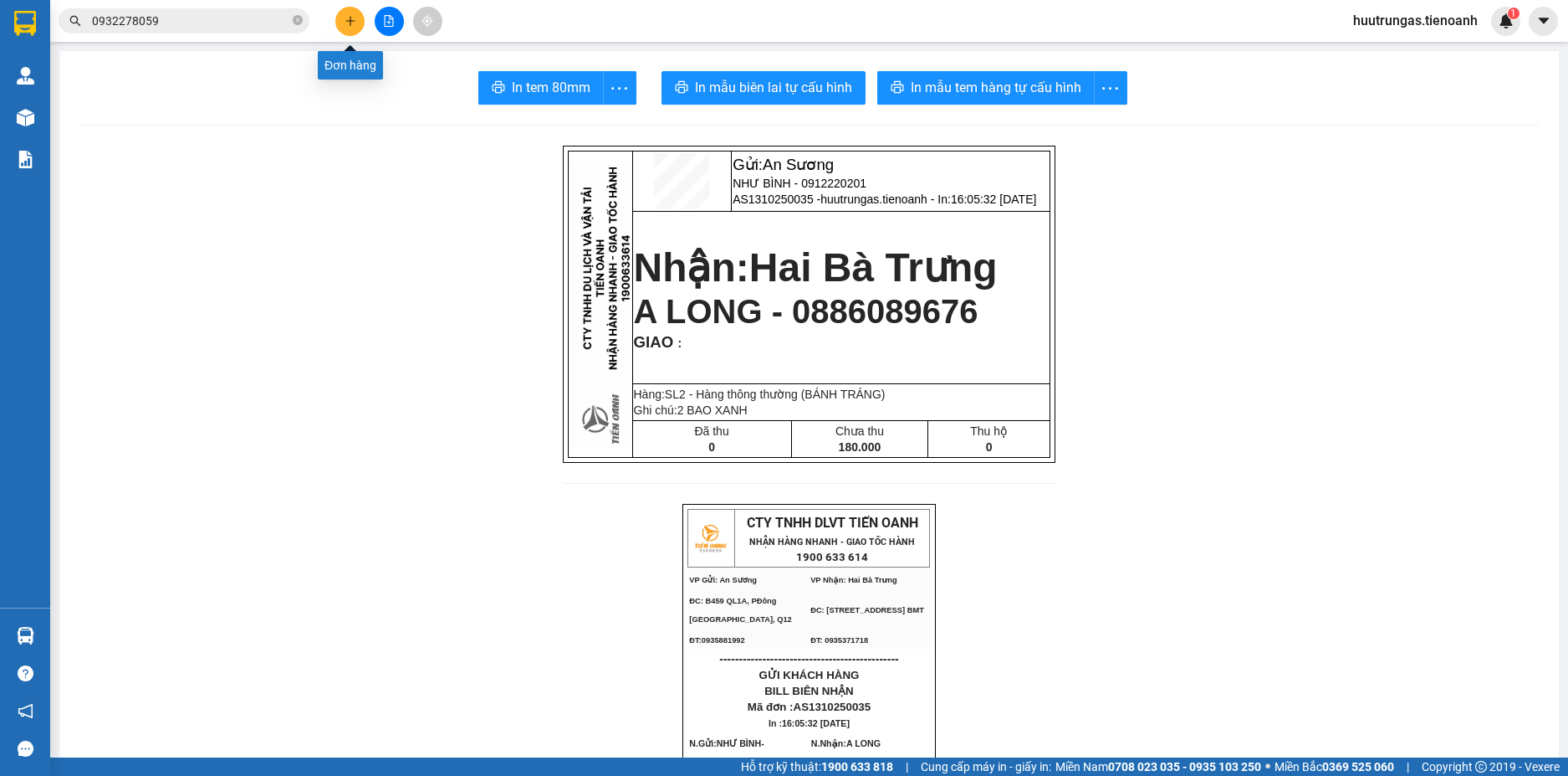
click at [362, 20] on button at bounding box center [350, 21] width 29 height 29
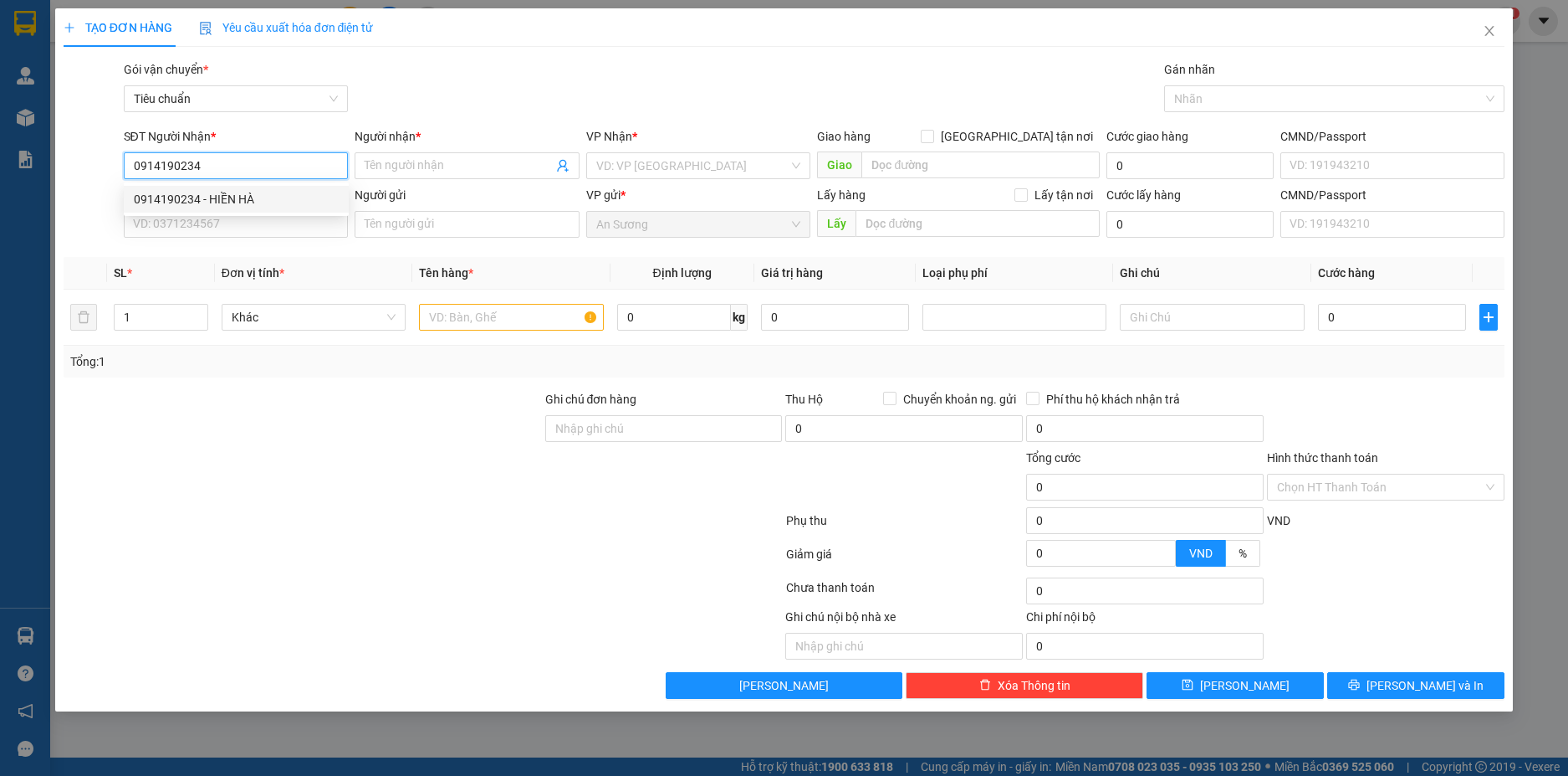
click at [283, 202] on div "0914190234 - HIỀN HÀ" at bounding box center [236, 199] width 205 height 18
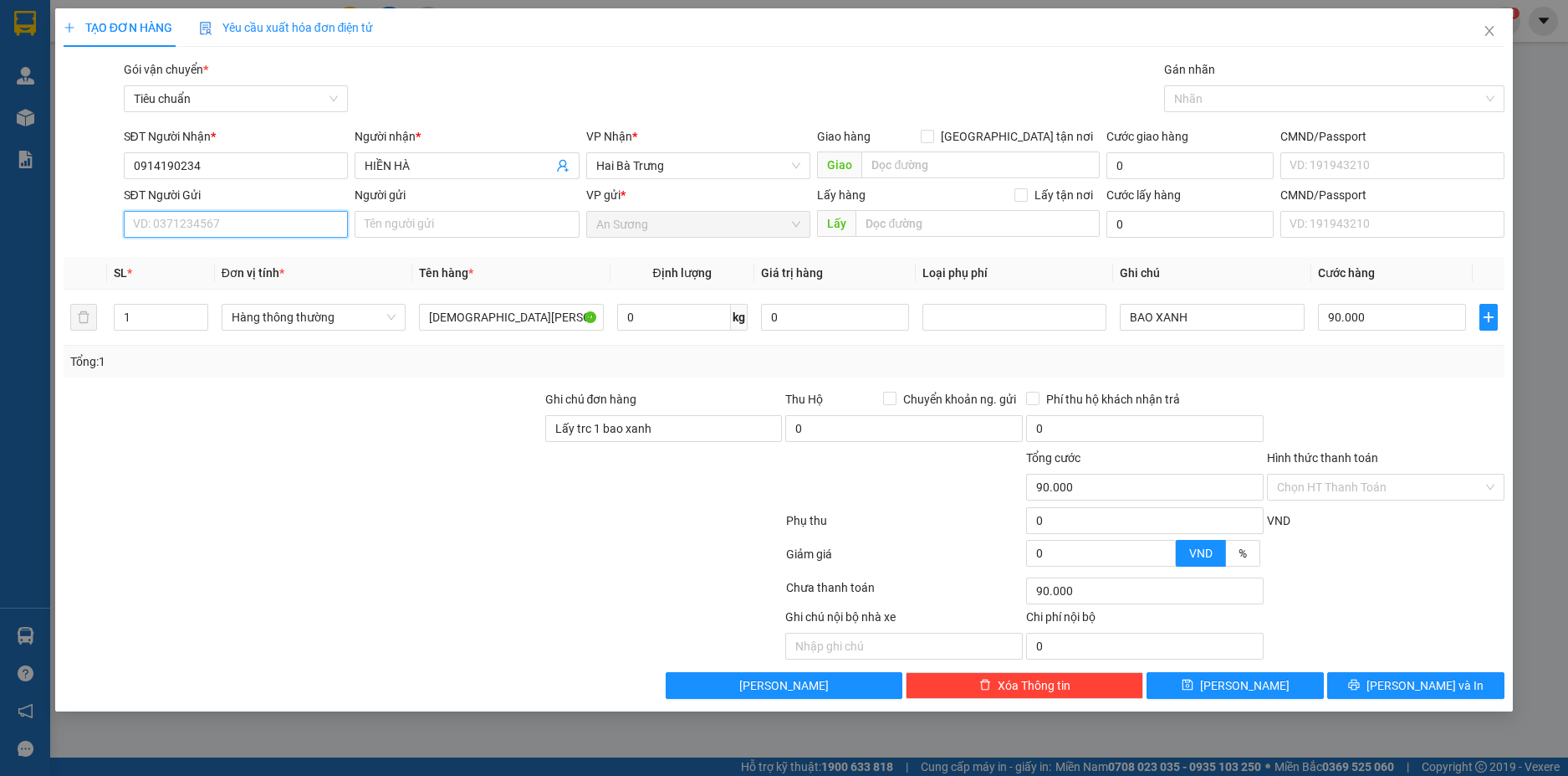
click at [278, 223] on input "SĐT Người Gửi" at bounding box center [236, 224] width 225 height 27
click at [278, 255] on div "0912220201 - NHƯ BÌNH" at bounding box center [236, 257] width 205 height 18
click at [717, 323] on input "0" at bounding box center [674, 317] width 114 height 27
click at [1206, 358] on div "Tổng: 1" at bounding box center [785, 362] width 1429 height 18
click at [1406, 311] on input "65.000" at bounding box center [1392, 317] width 148 height 27
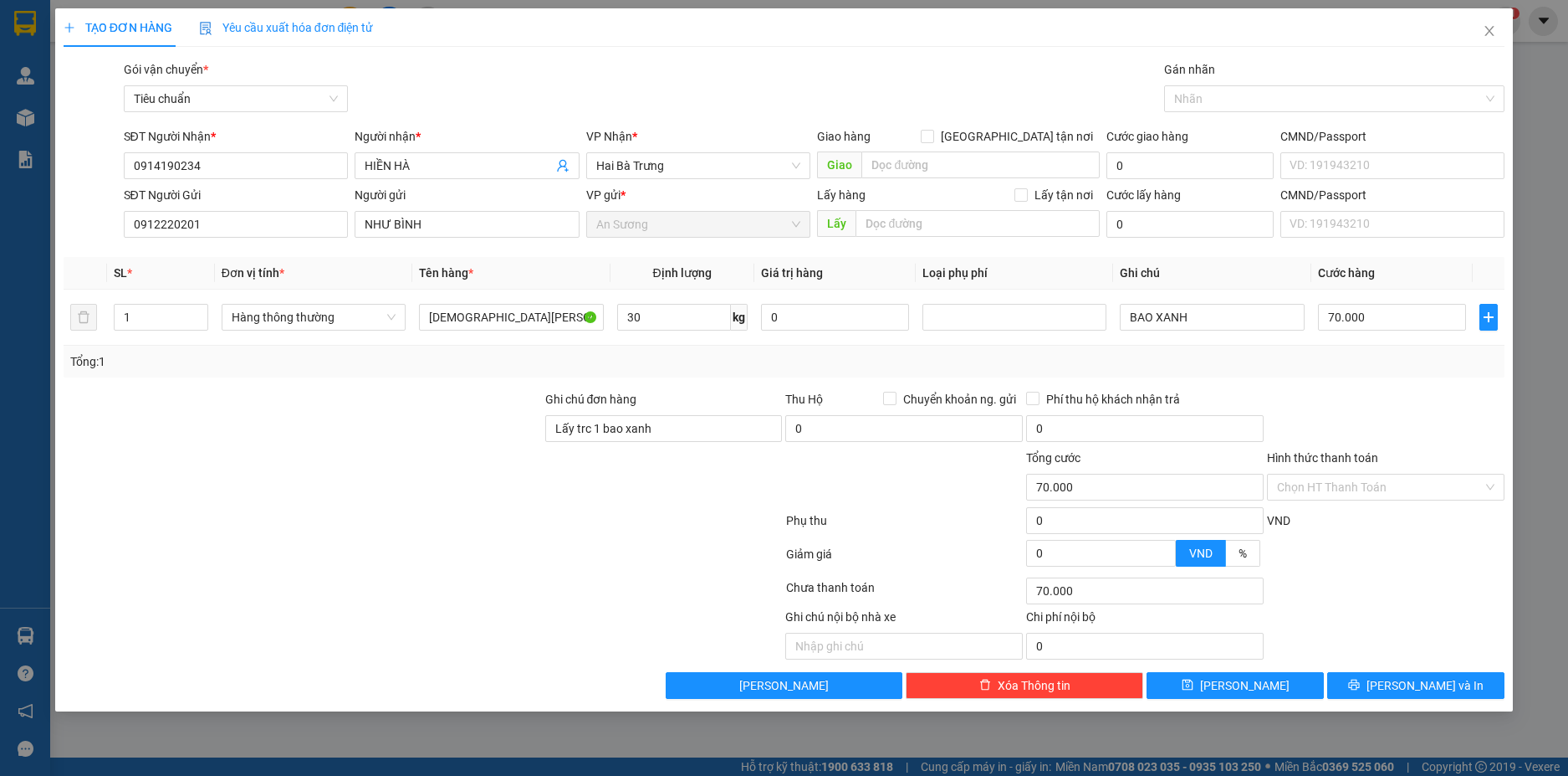
click at [1408, 370] on div "Tổng: 1" at bounding box center [785, 362] width 1429 height 18
click at [1441, 690] on span "[PERSON_NAME] và In" at bounding box center [1425, 685] width 117 height 18
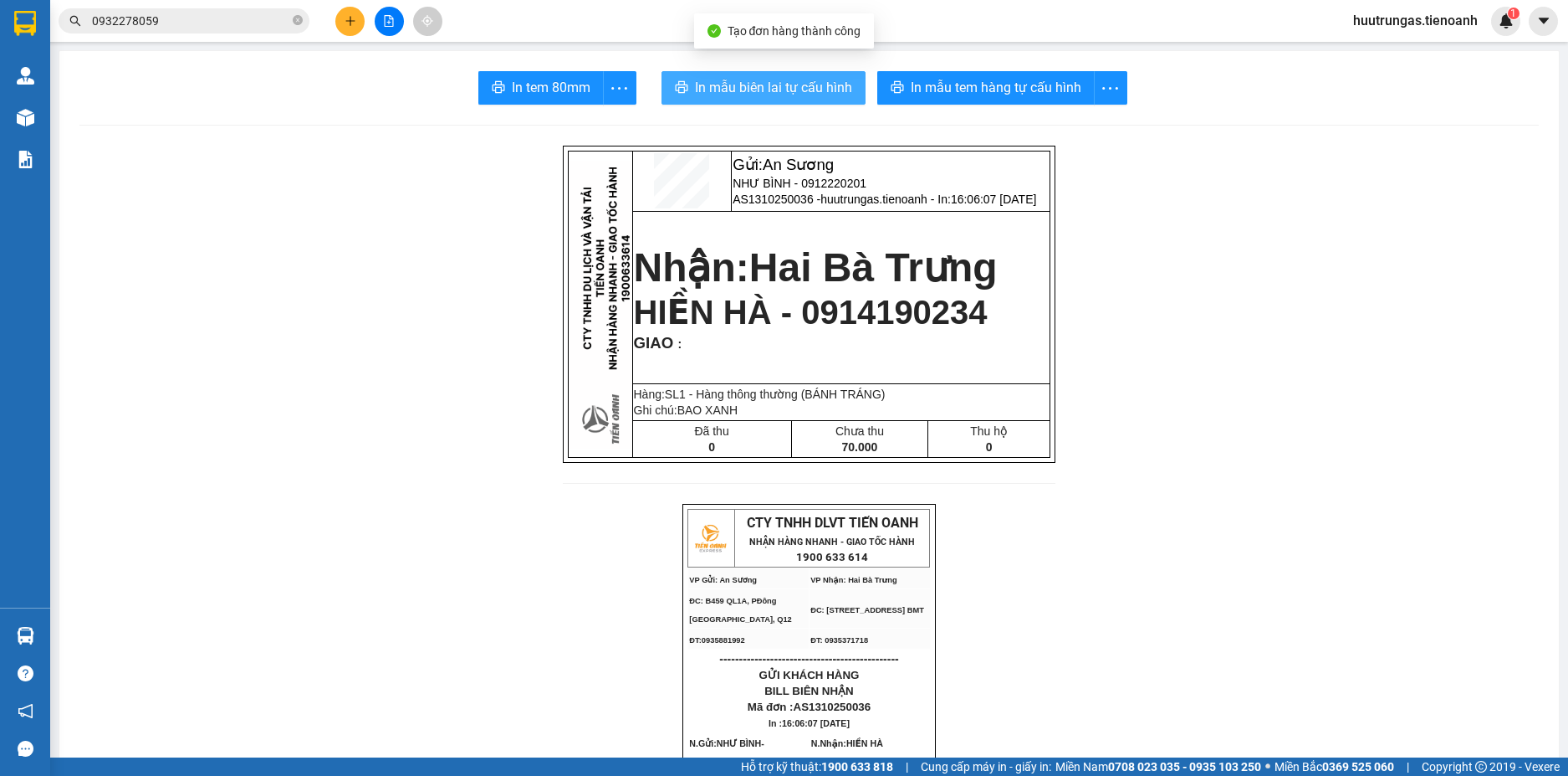
click at [785, 84] on span "In mẫu biên lai tự cấu hình" at bounding box center [774, 87] width 158 height 21
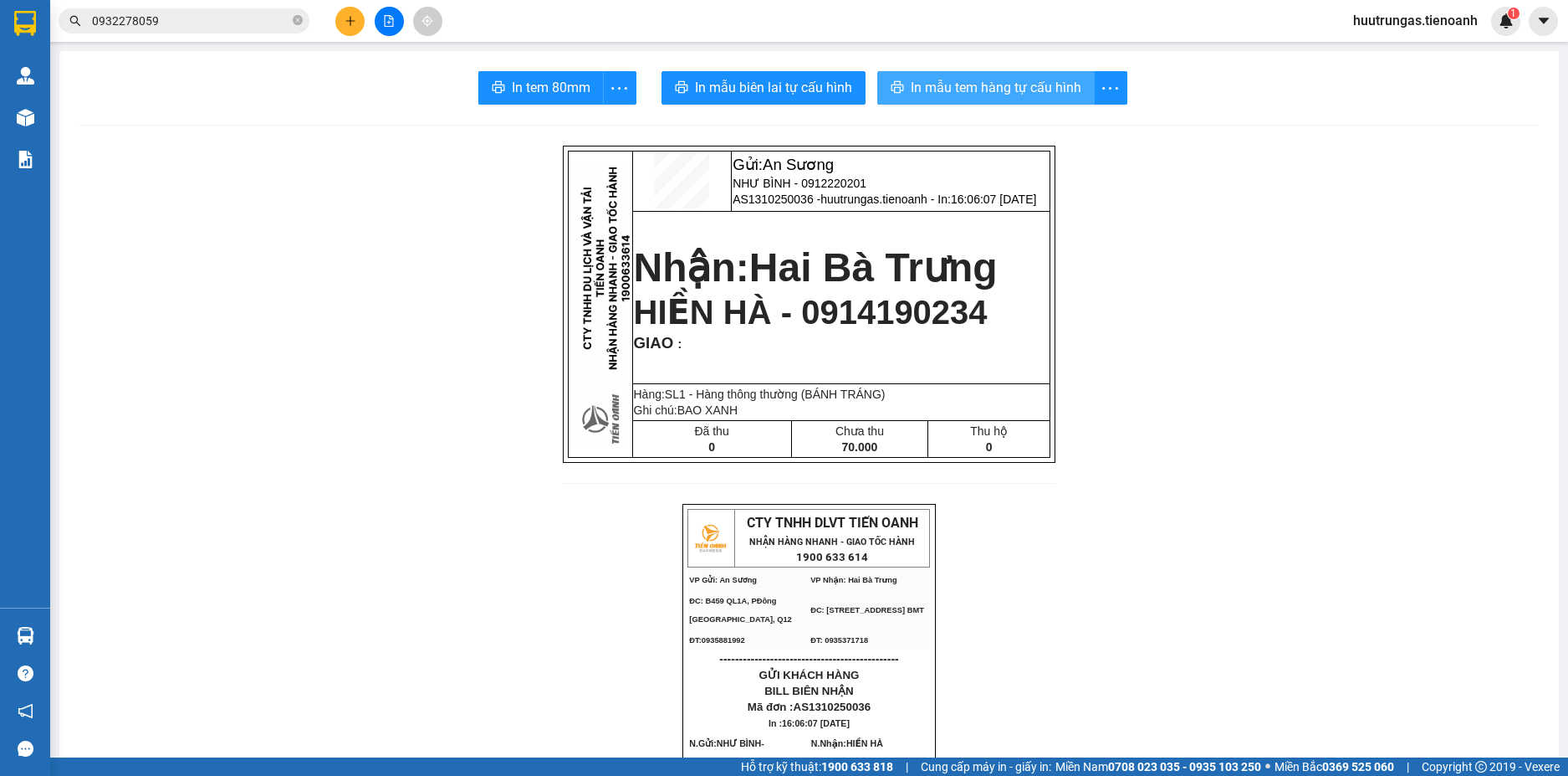
click at [961, 82] on span "In mẫu tem hàng tự cấu hình" at bounding box center [996, 87] width 170 height 21
click at [344, 32] on button at bounding box center [350, 21] width 29 height 29
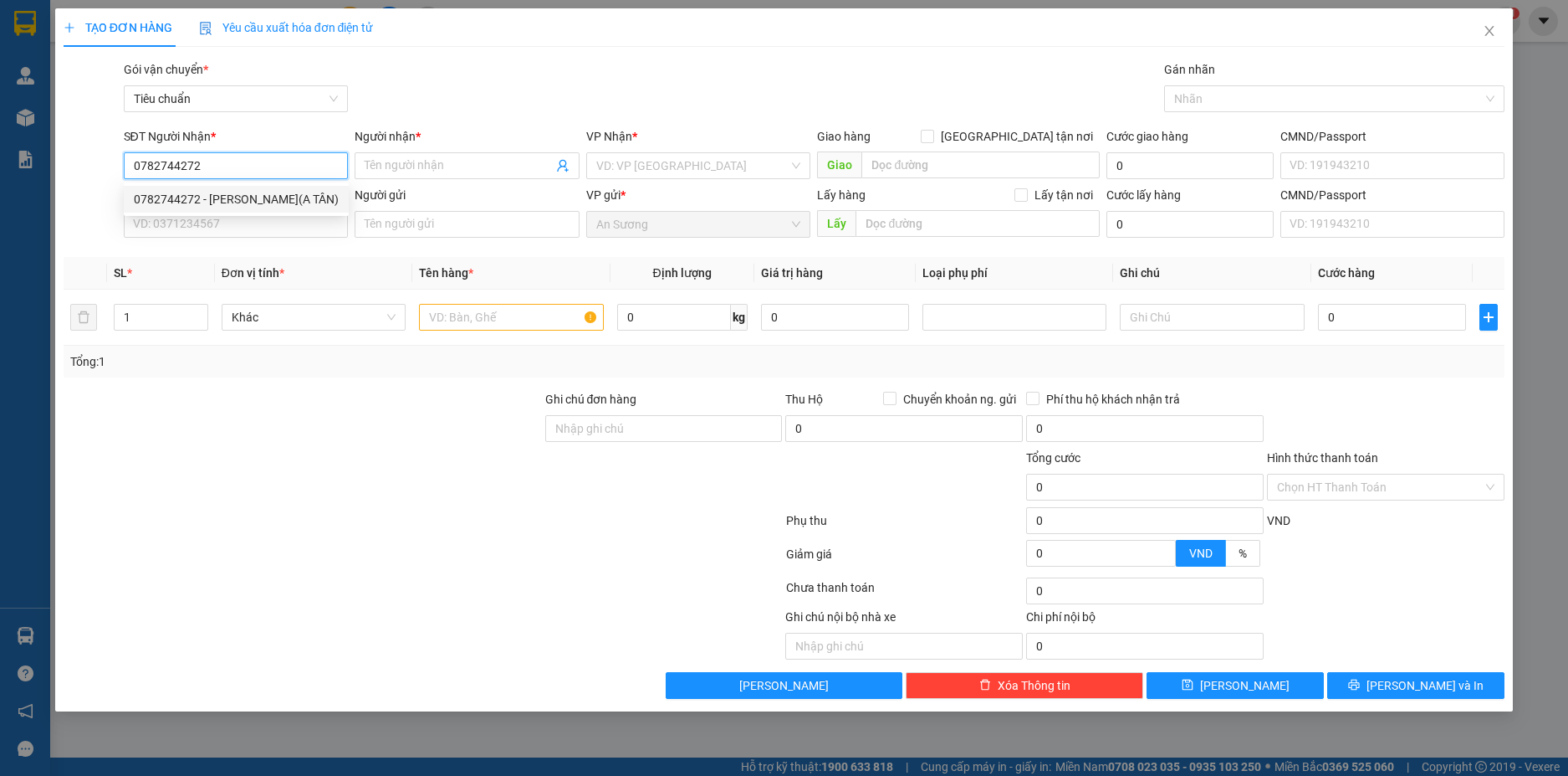
click at [249, 193] on div "0782744272 - TUYẾT NGỌC(A TÂN)" at bounding box center [236, 199] width 205 height 18
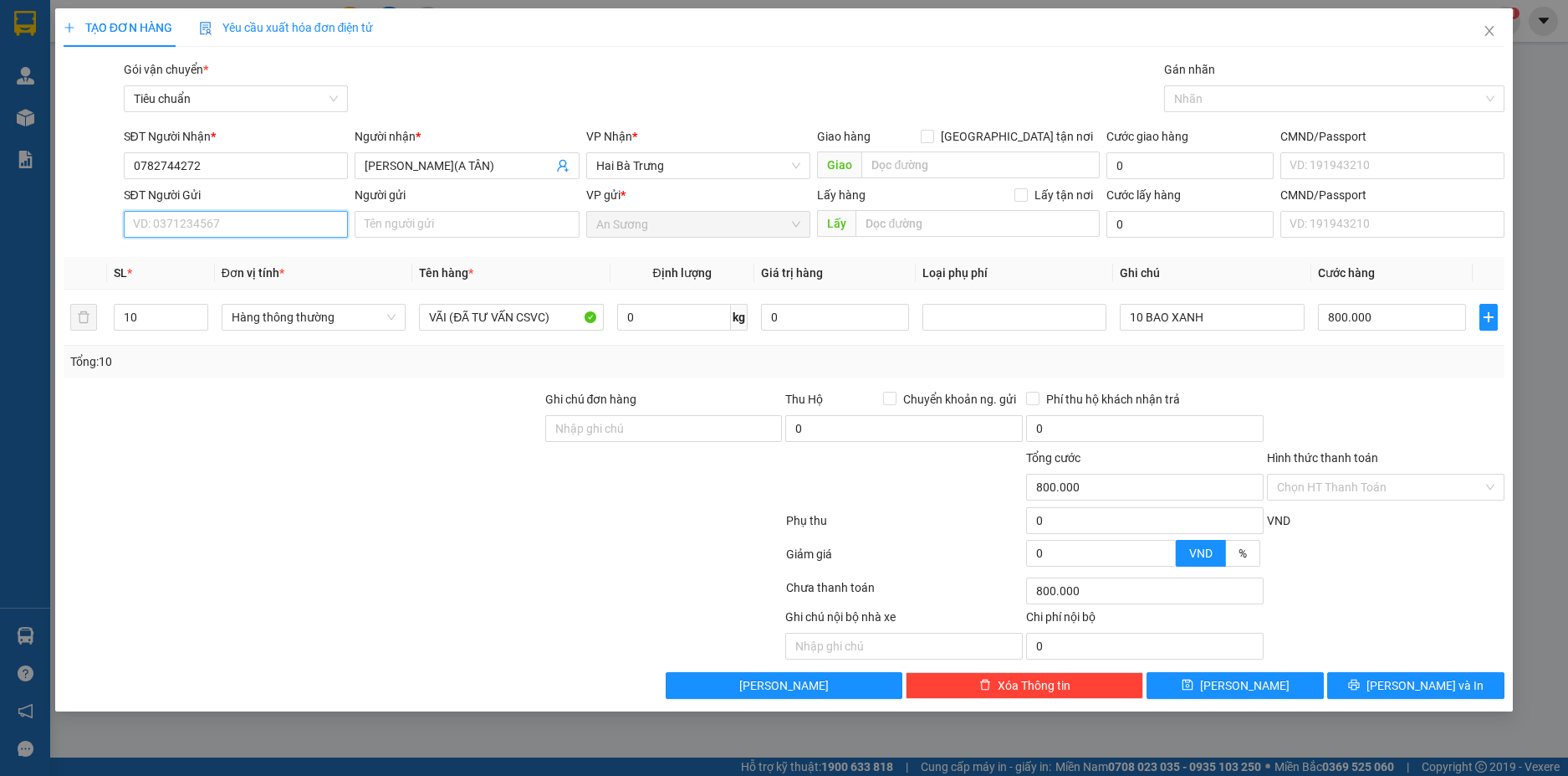
click at [285, 227] on input "SĐT Người Gửi" at bounding box center [236, 224] width 225 height 27
click at [254, 284] on div "0973520745 - C TRANG" at bounding box center [236, 284] width 205 height 18
click at [159, 322] on input "6" at bounding box center [160, 316] width 93 height 25
click at [665, 326] on input "0" at bounding box center [674, 317] width 114 height 27
click at [391, 316] on span "Hàng thông thường" at bounding box center [313, 316] width 164 height 25
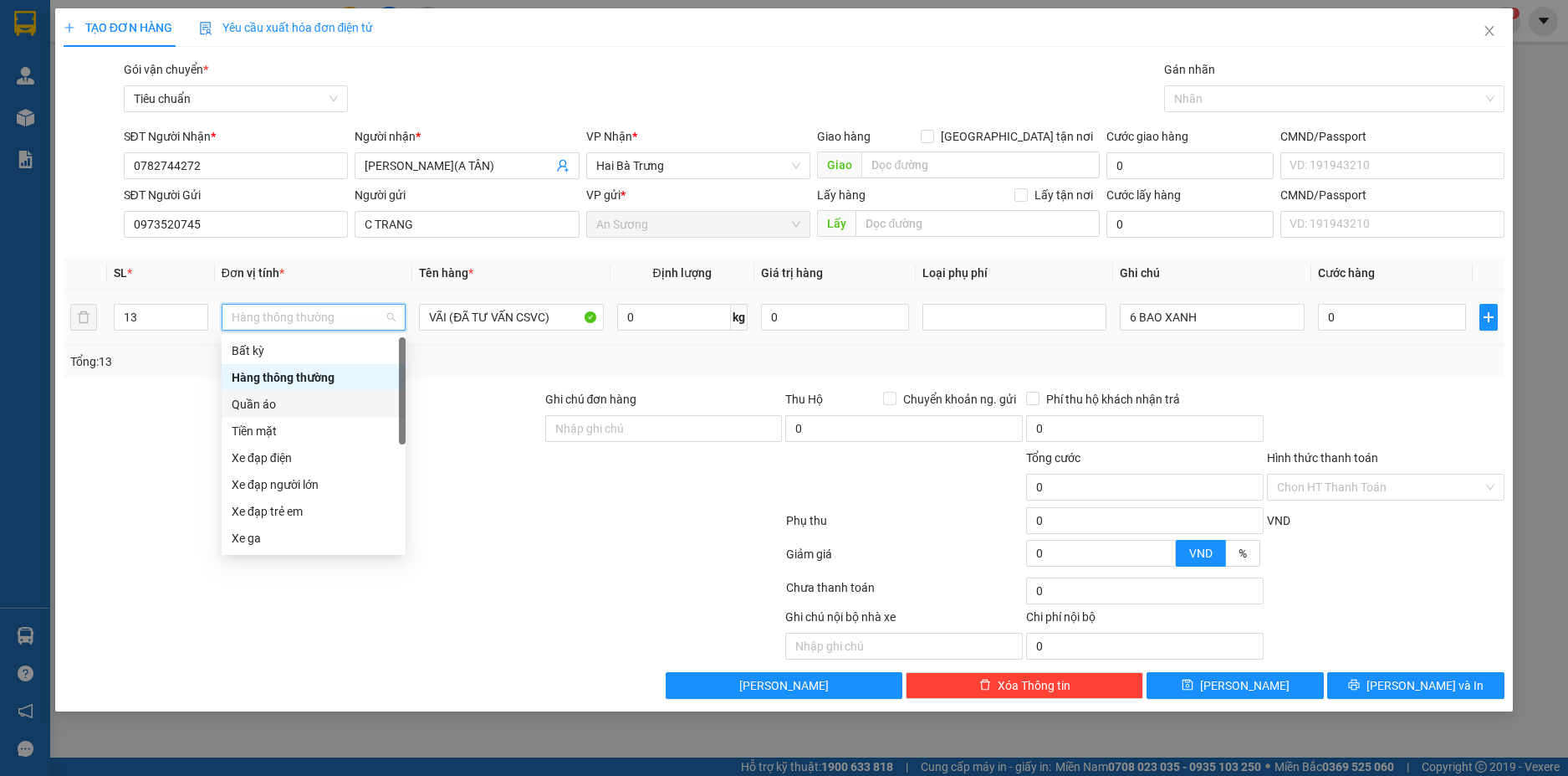
click at [264, 410] on div "Quần áo" at bounding box center [313, 404] width 164 height 18
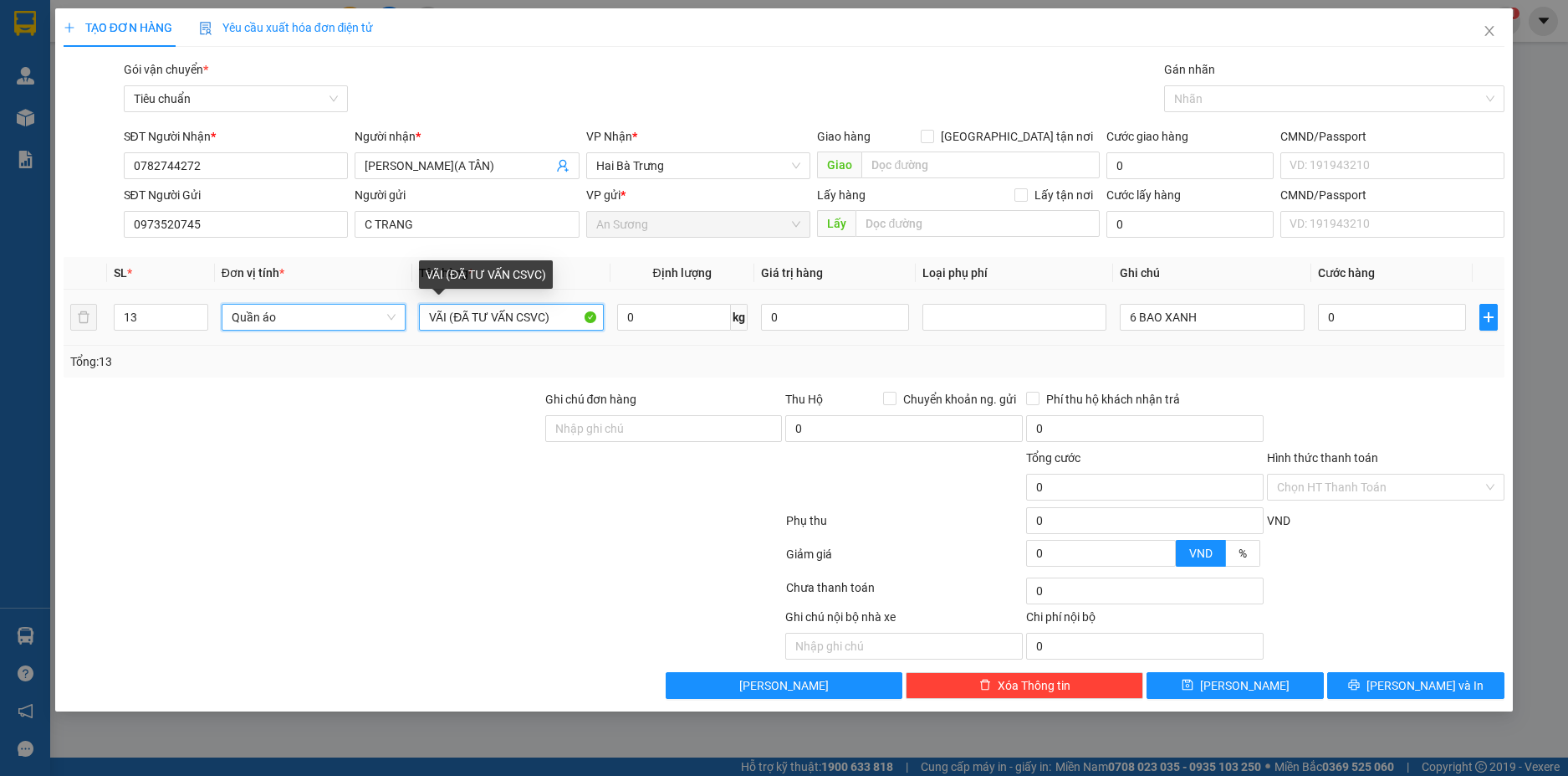
click at [449, 322] on input "VÃI (ĐÃ TƯ VẤN CSVC)" at bounding box center [511, 317] width 184 height 27
click at [451, 320] on input "VÃI (ĐÃ TƯ VẤN CSVC)" at bounding box center [511, 317] width 184 height 27
click at [447, 320] on input "VÃI (ĐÃ TƯ VẤN CSVC)" at bounding box center [511, 317] width 184 height 27
click at [681, 318] on input "0" at bounding box center [674, 317] width 114 height 27
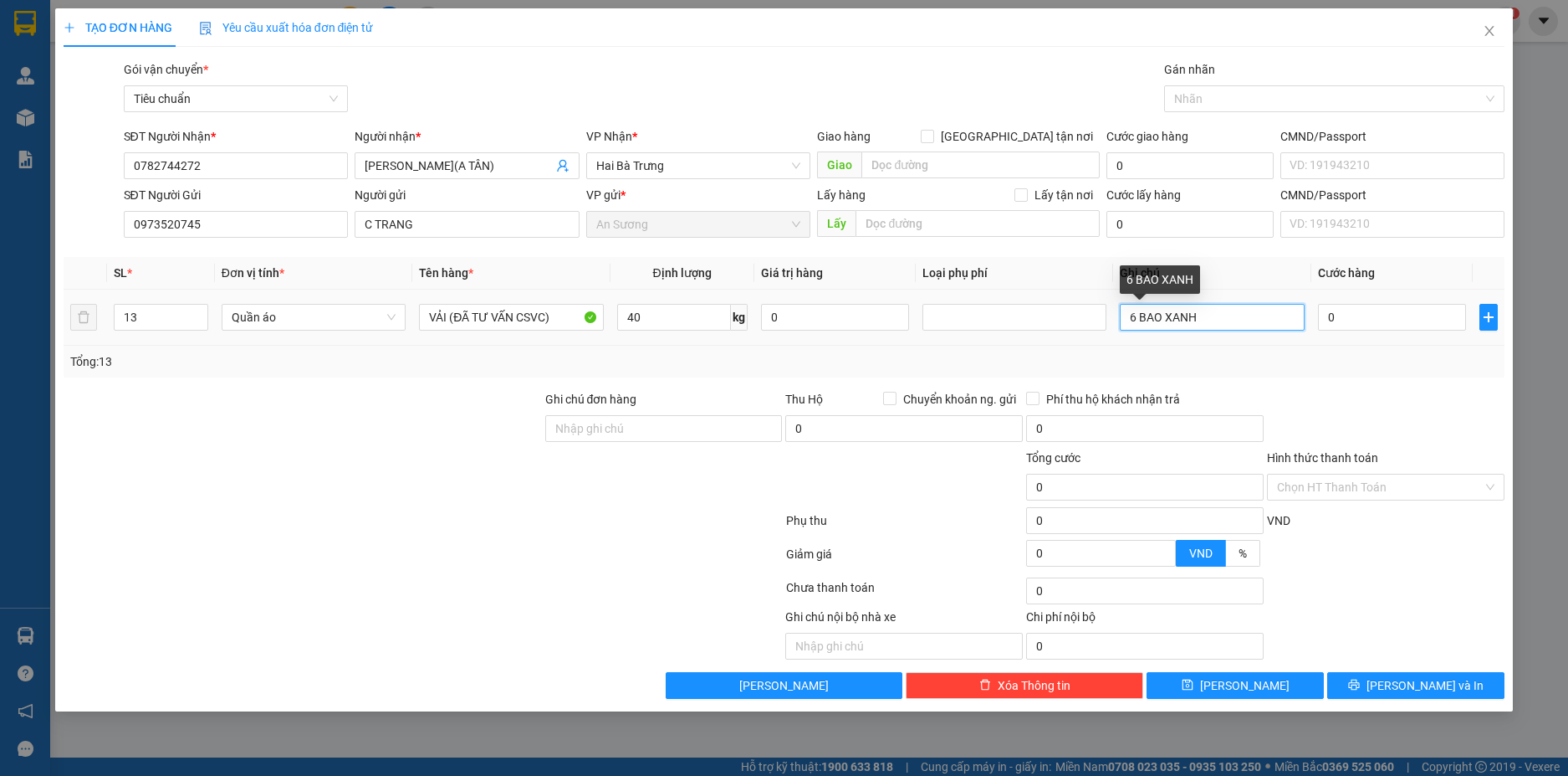
click at [1137, 323] on input "6 BAO XANH" at bounding box center [1212, 317] width 184 height 27
click at [1385, 312] on input "80.000" at bounding box center [1392, 317] width 148 height 27
click at [1382, 414] on div at bounding box center [1386, 420] width 241 height 59
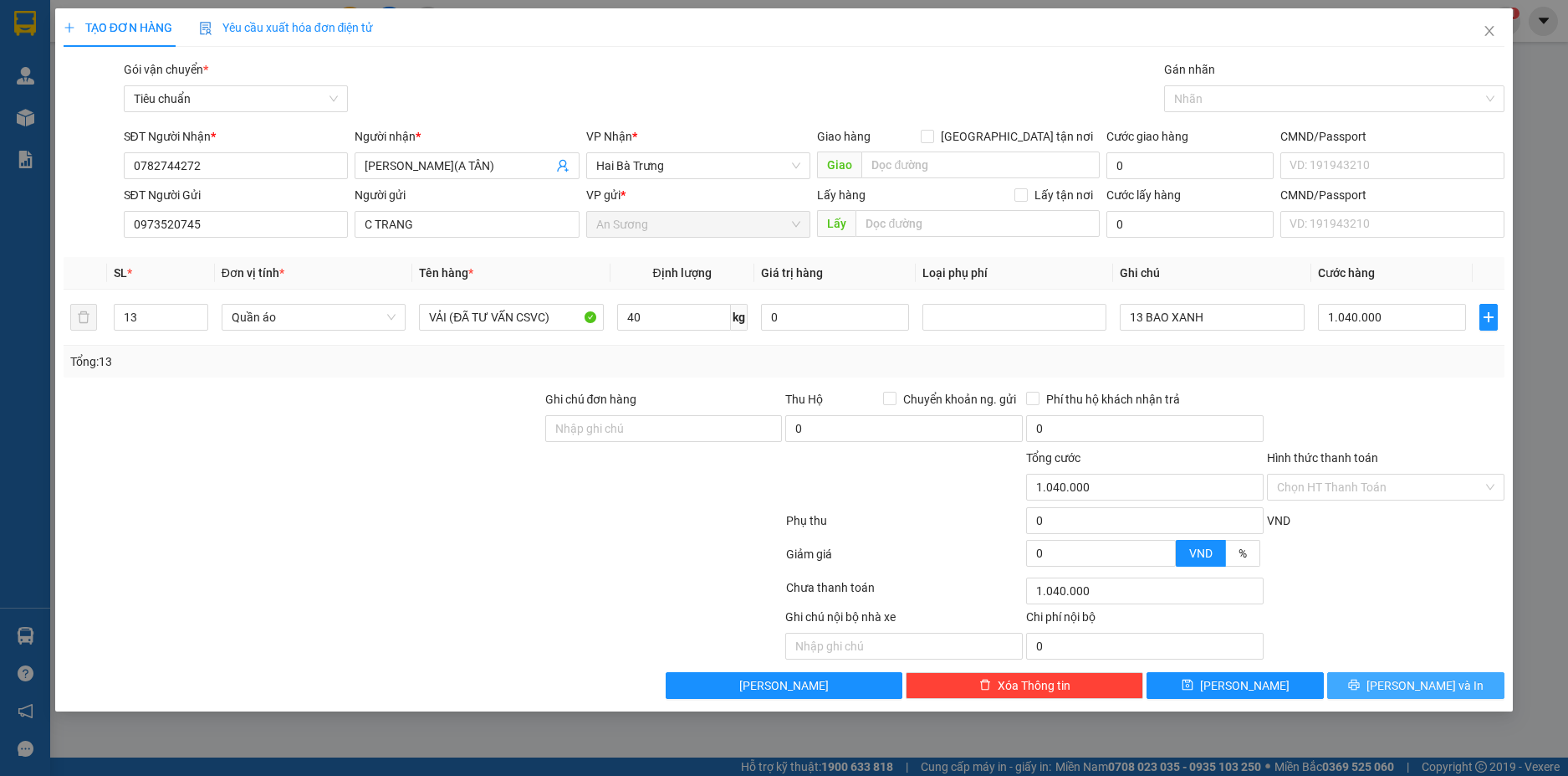
click at [1473, 692] on button "[PERSON_NAME] và In" at bounding box center [1416, 684] width 178 height 27
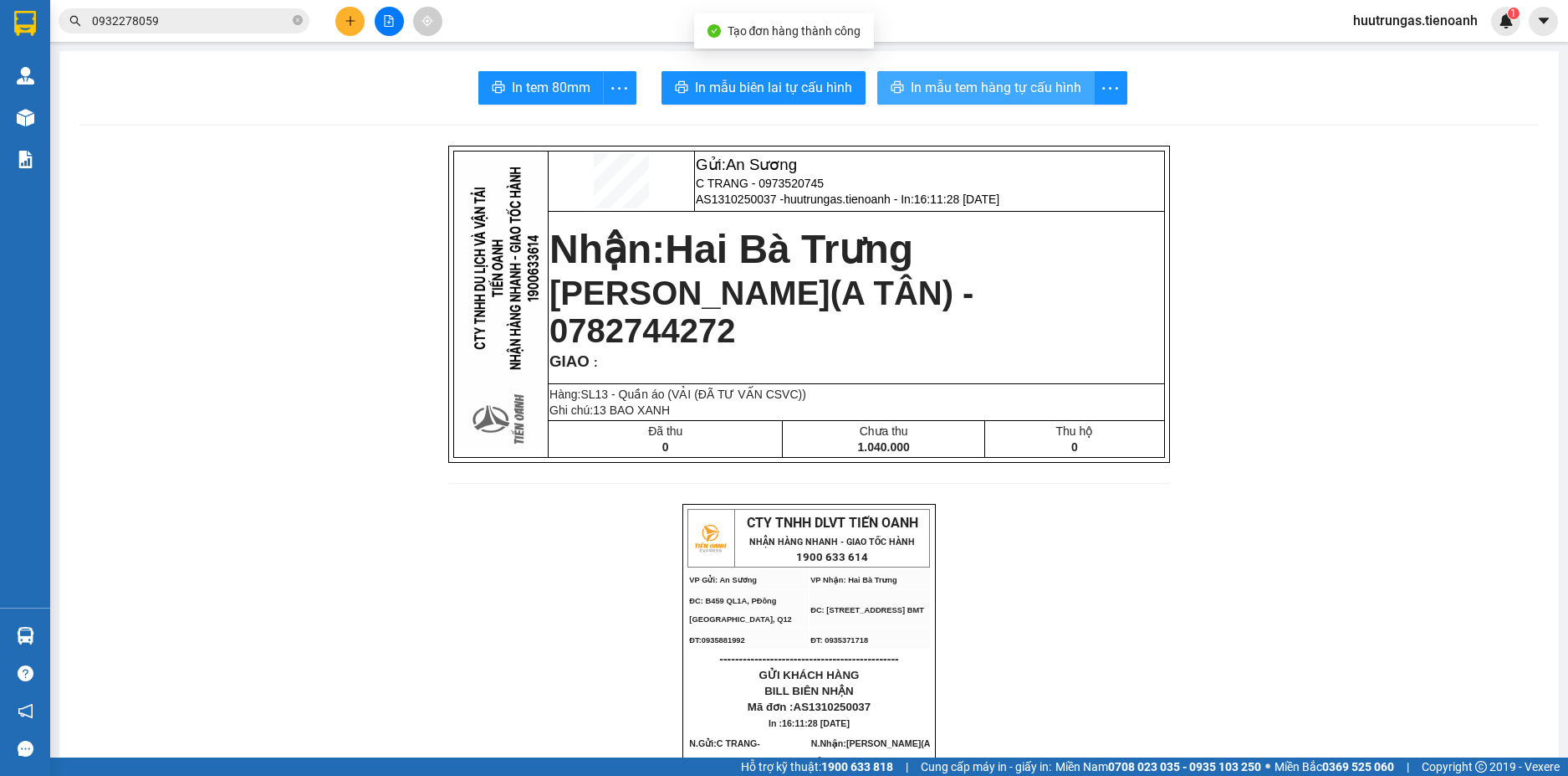
click at [989, 89] on span "In mẫu tem hàng tự cấu hình" at bounding box center [996, 87] width 170 height 21
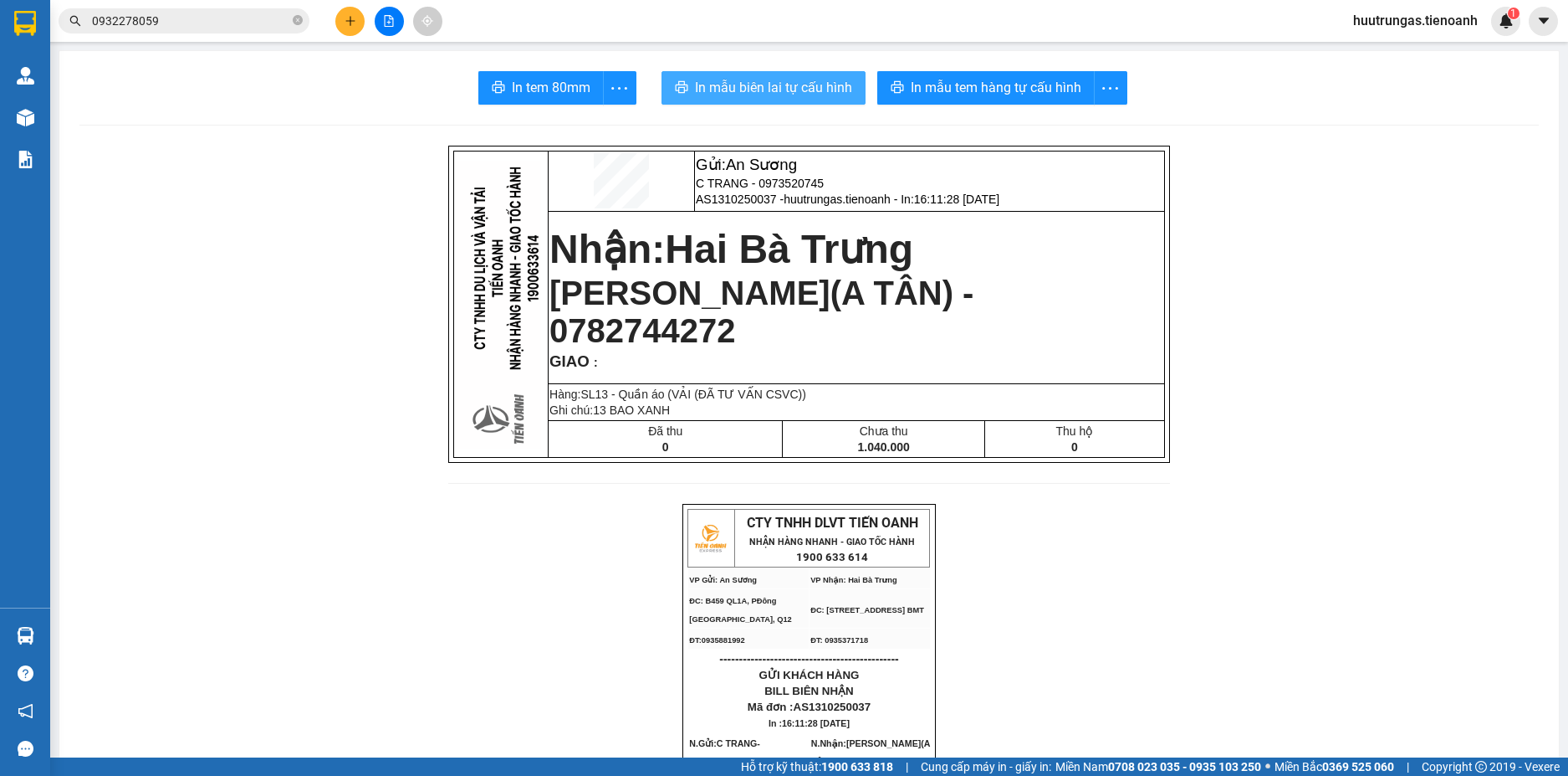
click at [776, 93] on span "In mẫu biên lai tự cấu hình" at bounding box center [774, 87] width 158 height 21
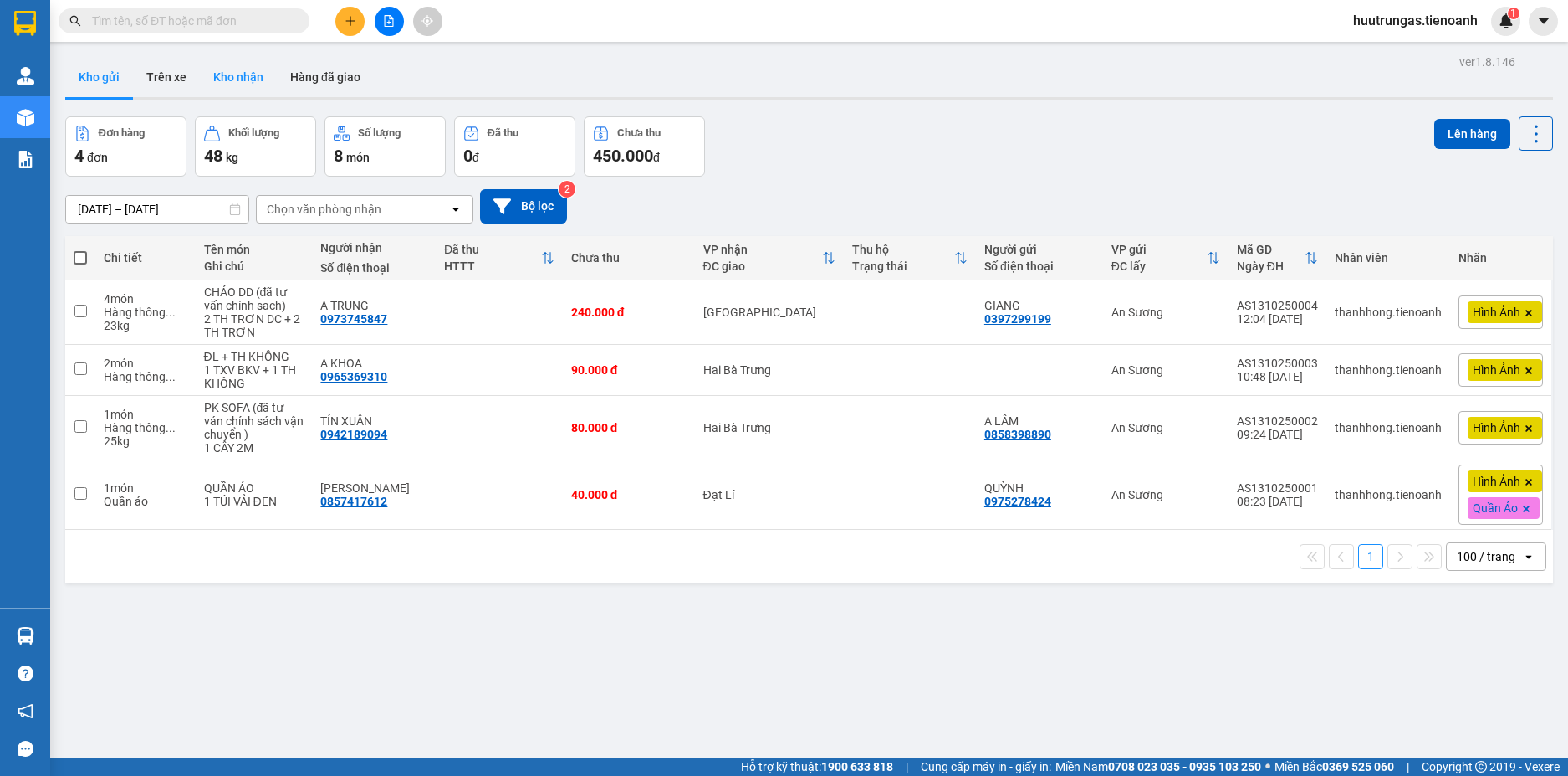
click at [245, 67] on button "Kho nhận" at bounding box center [238, 77] width 77 height 40
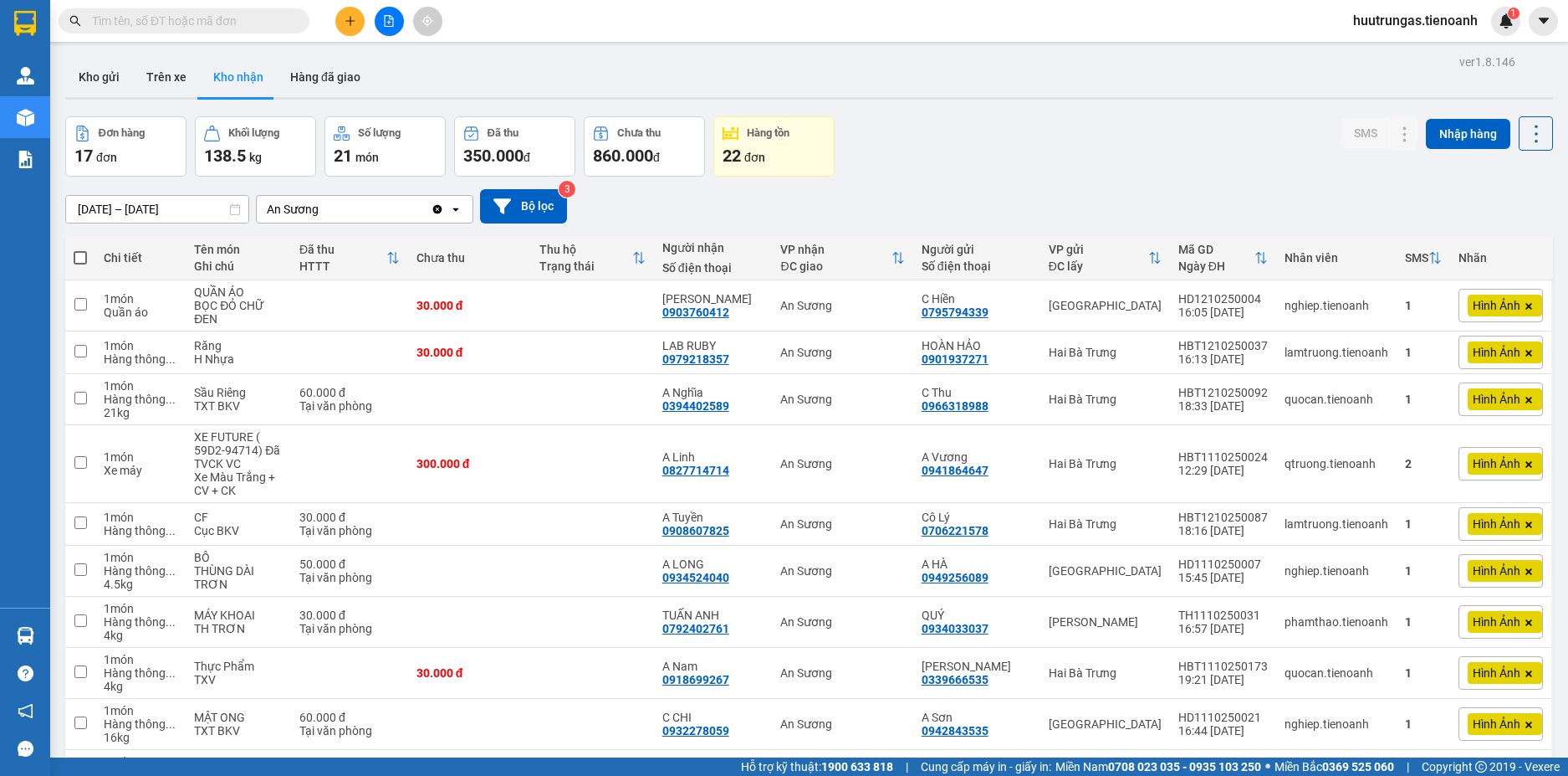
click at [225, 18] on input "text" at bounding box center [191, 21] width 198 height 18
paste input "0822507600"
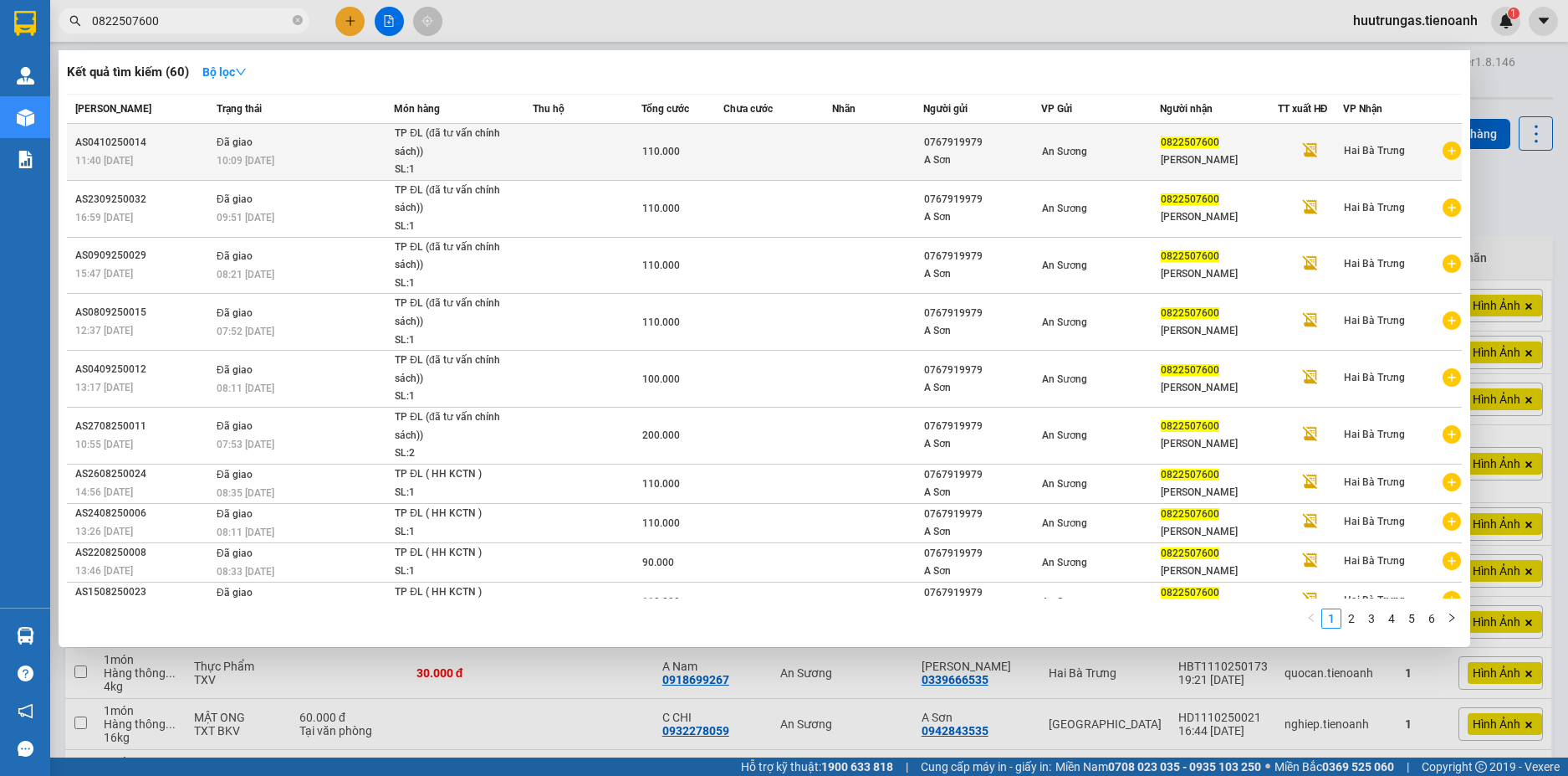
type input "0822507600"
click at [497, 166] on div "SL: 1" at bounding box center [457, 169] width 125 height 18
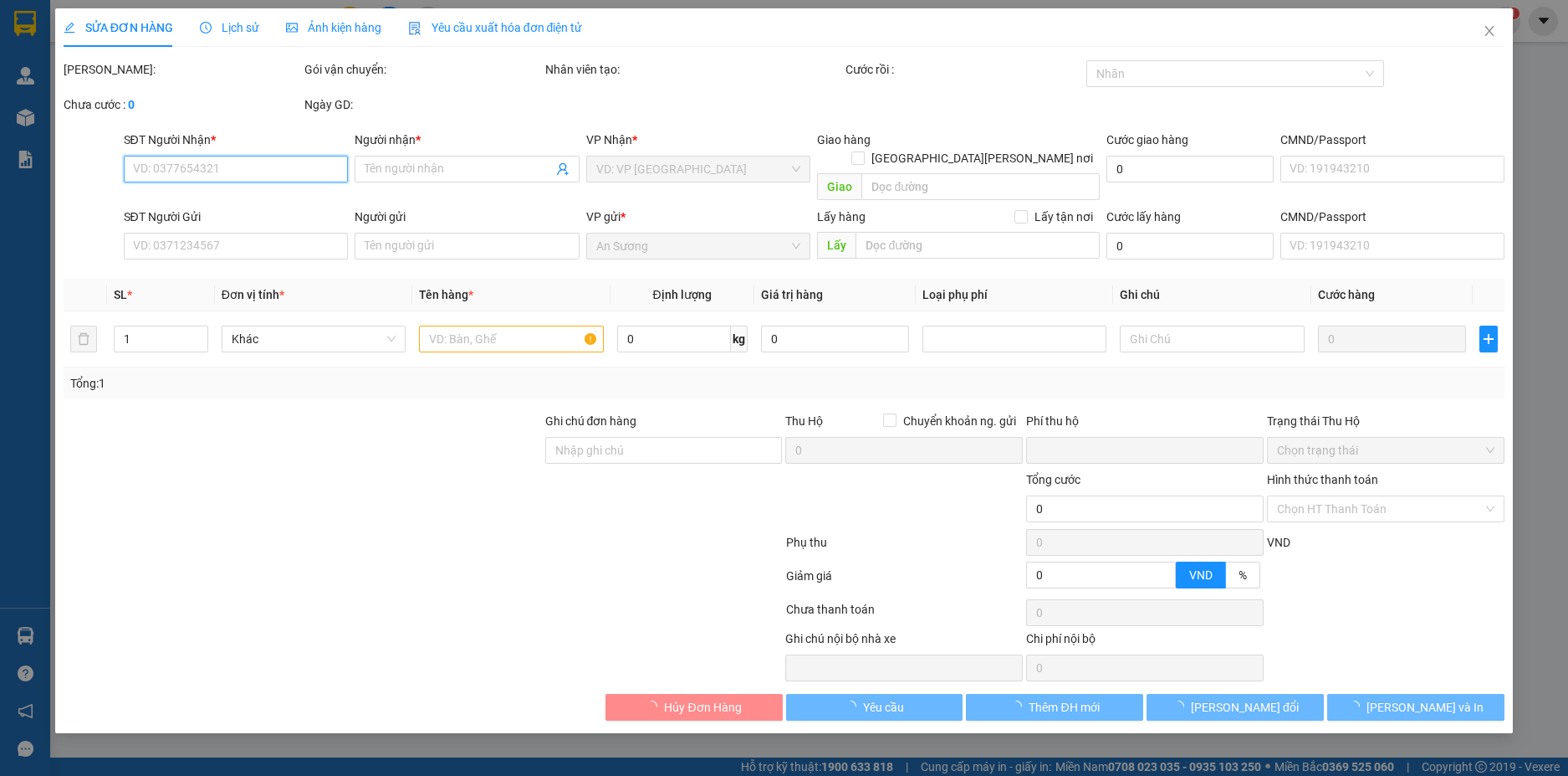
type input "0822507600"
type input "[PERSON_NAME]"
type input "0767919979"
type input "A Sơn"
type input "0"
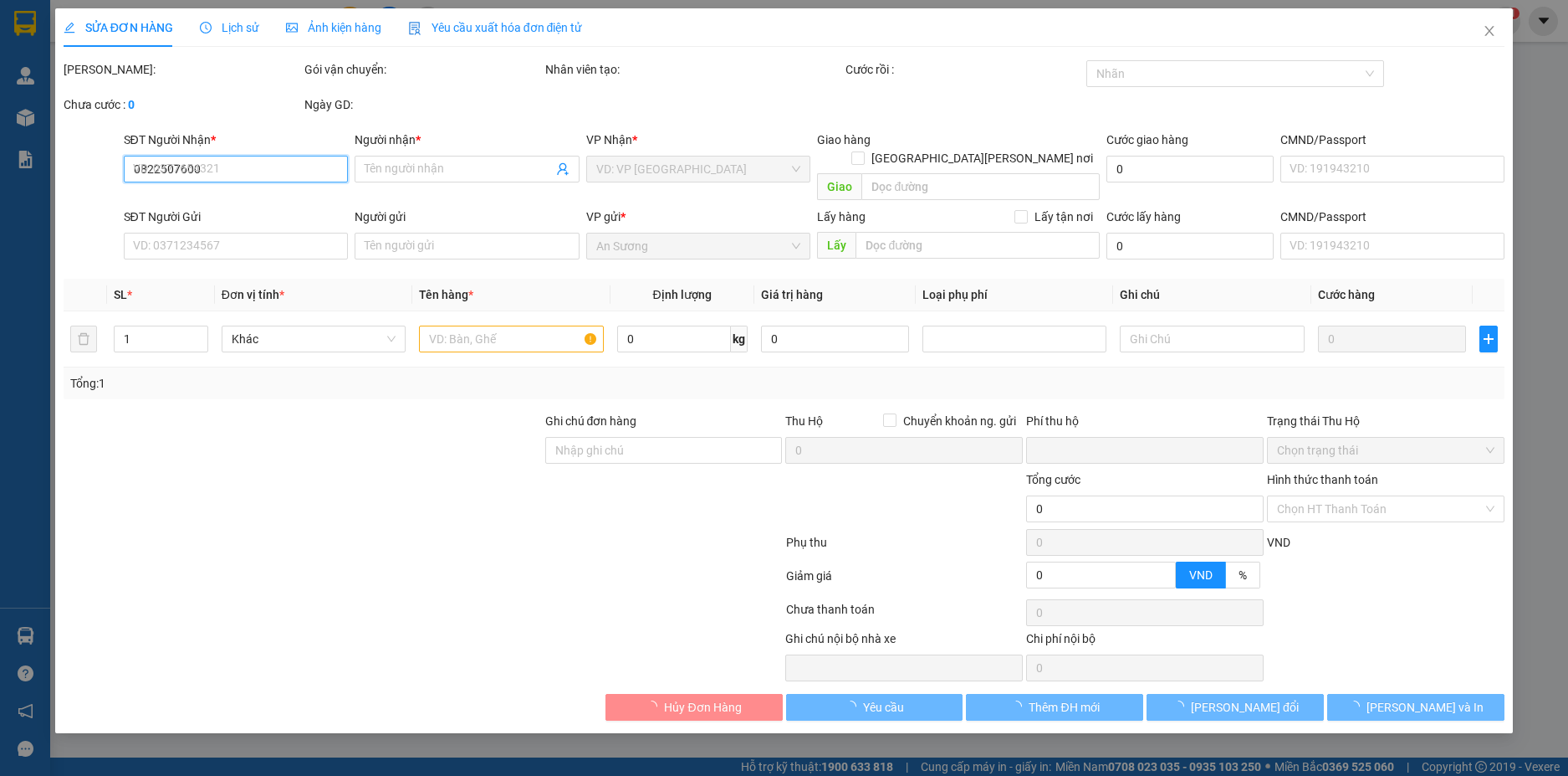
type input "110.000"
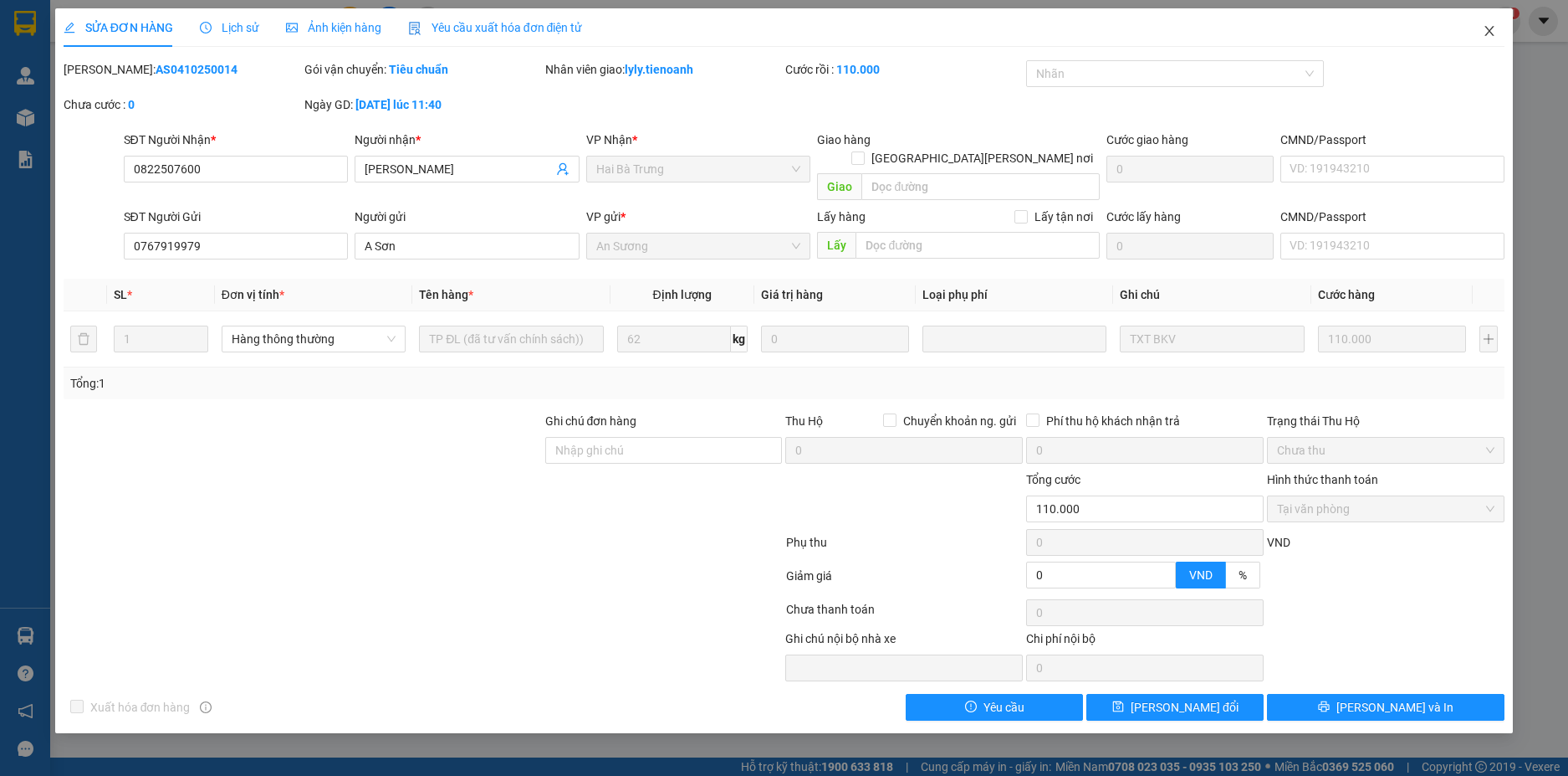
click at [1495, 36] on icon "close" at bounding box center [1489, 30] width 14 height 14
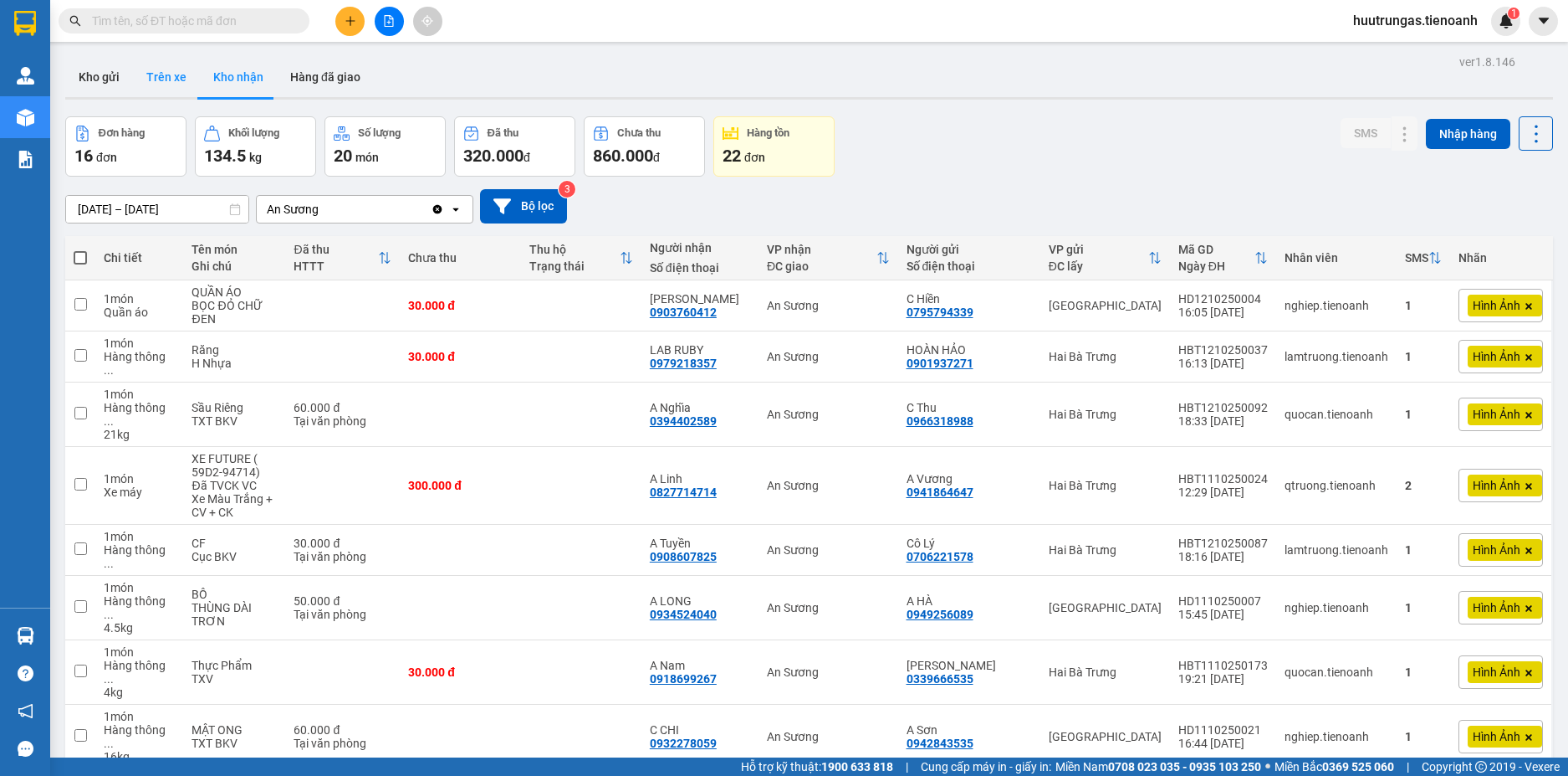
click at [118, 82] on button "Kho gửi" at bounding box center [99, 77] width 68 height 40
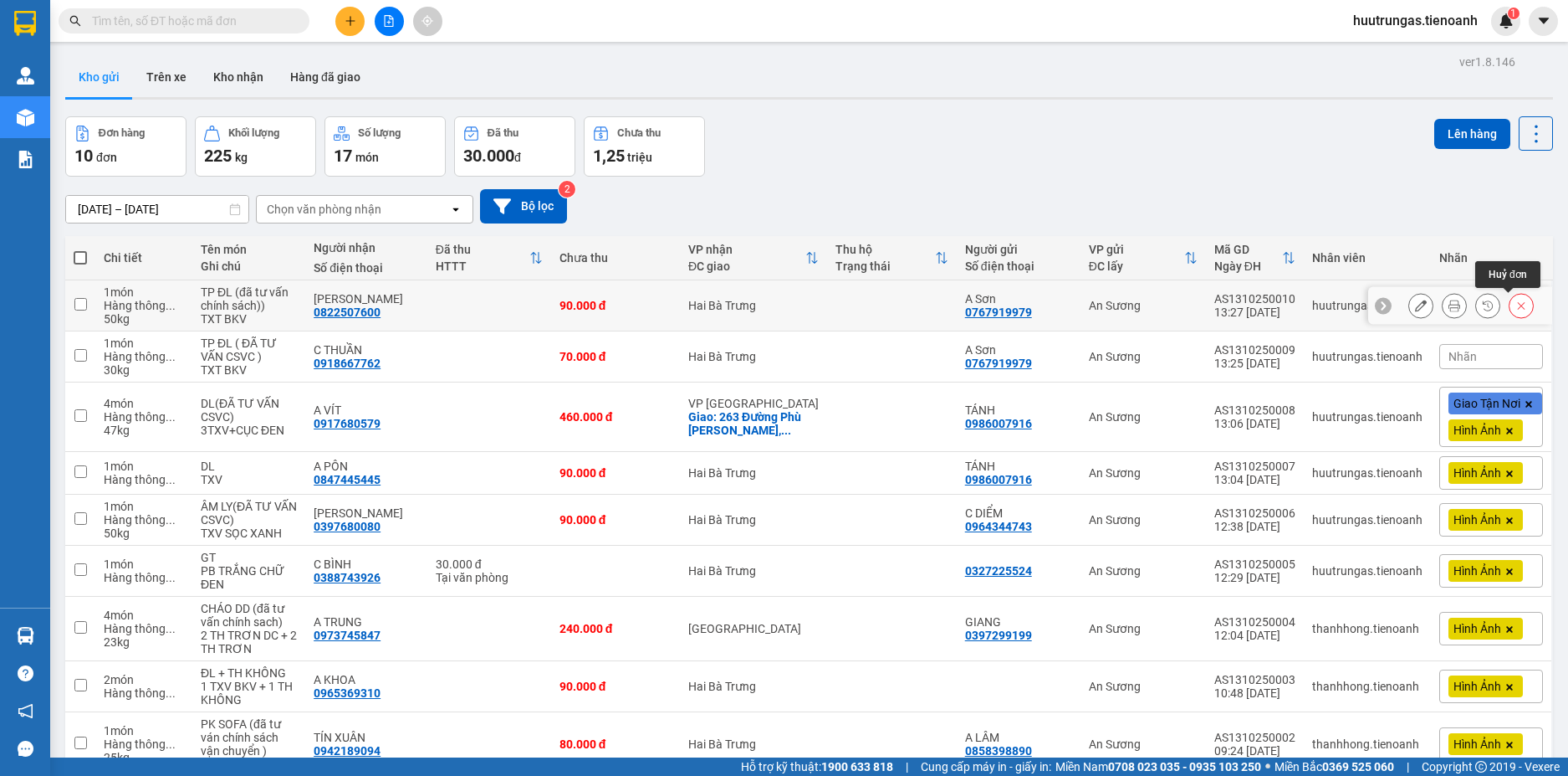
click at [1516, 305] on icon at bounding box center [1521, 305] width 12 height 12
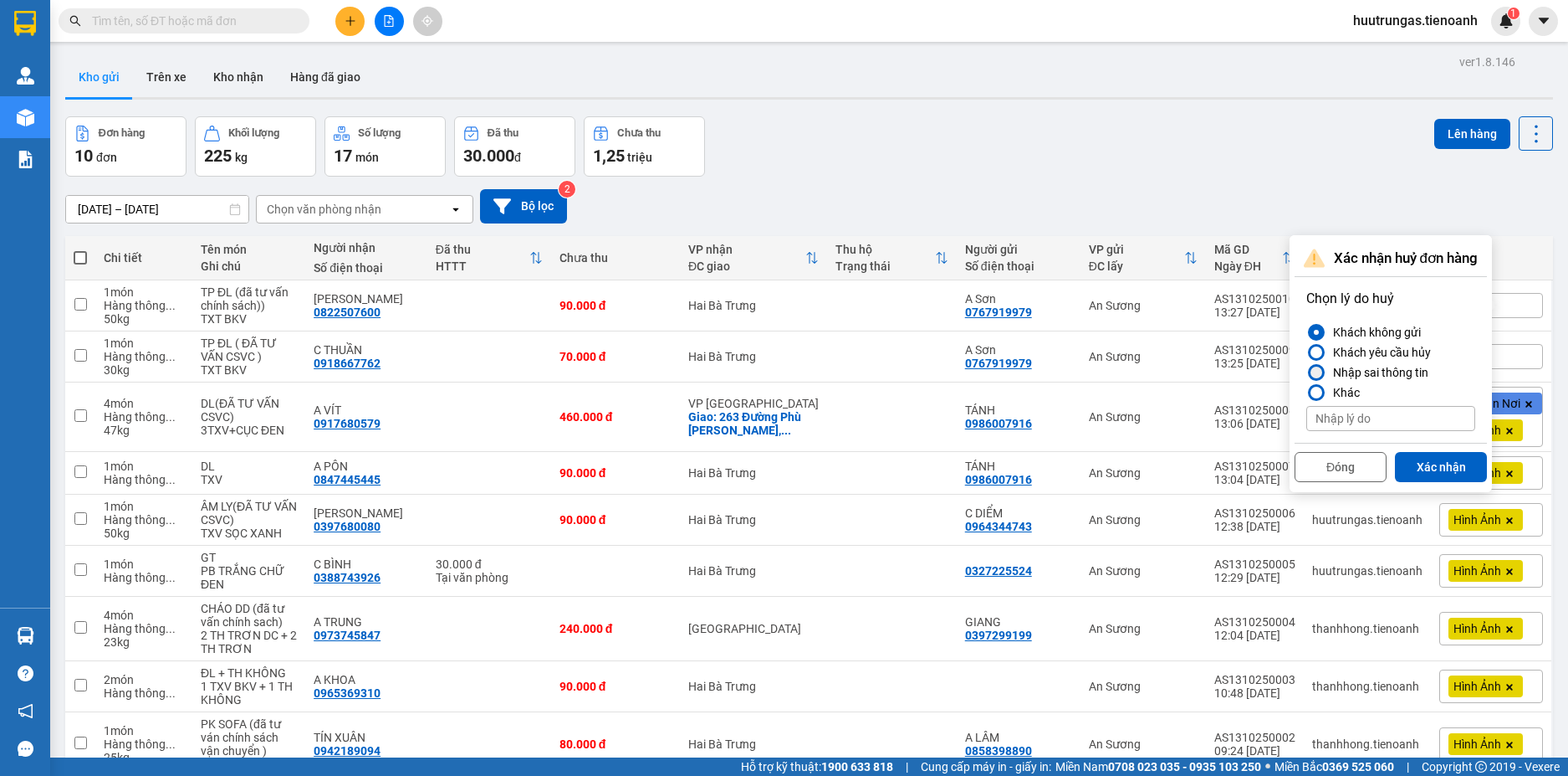
click at [1320, 372] on div at bounding box center [1316, 372] width 12 height 12
click at [1307, 372] on input "Nhập sai thông tin" at bounding box center [1307, 372] width 0 height 0
click at [1441, 463] on button "Xác nhận" at bounding box center [1441, 466] width 92 height 30
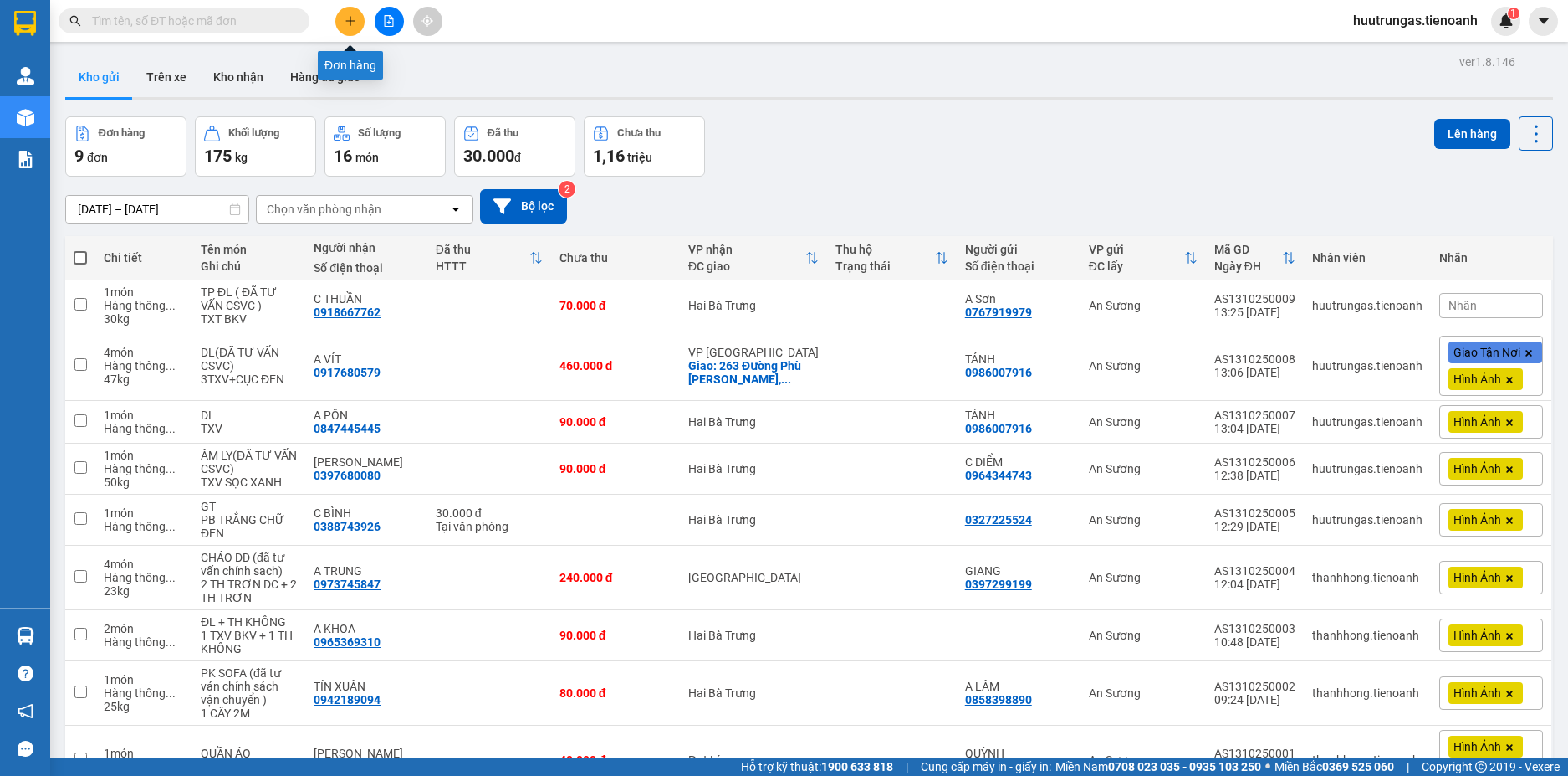
click at [354, 19] on icon "plus" at bounding box center [350, 20] width 12 height 12
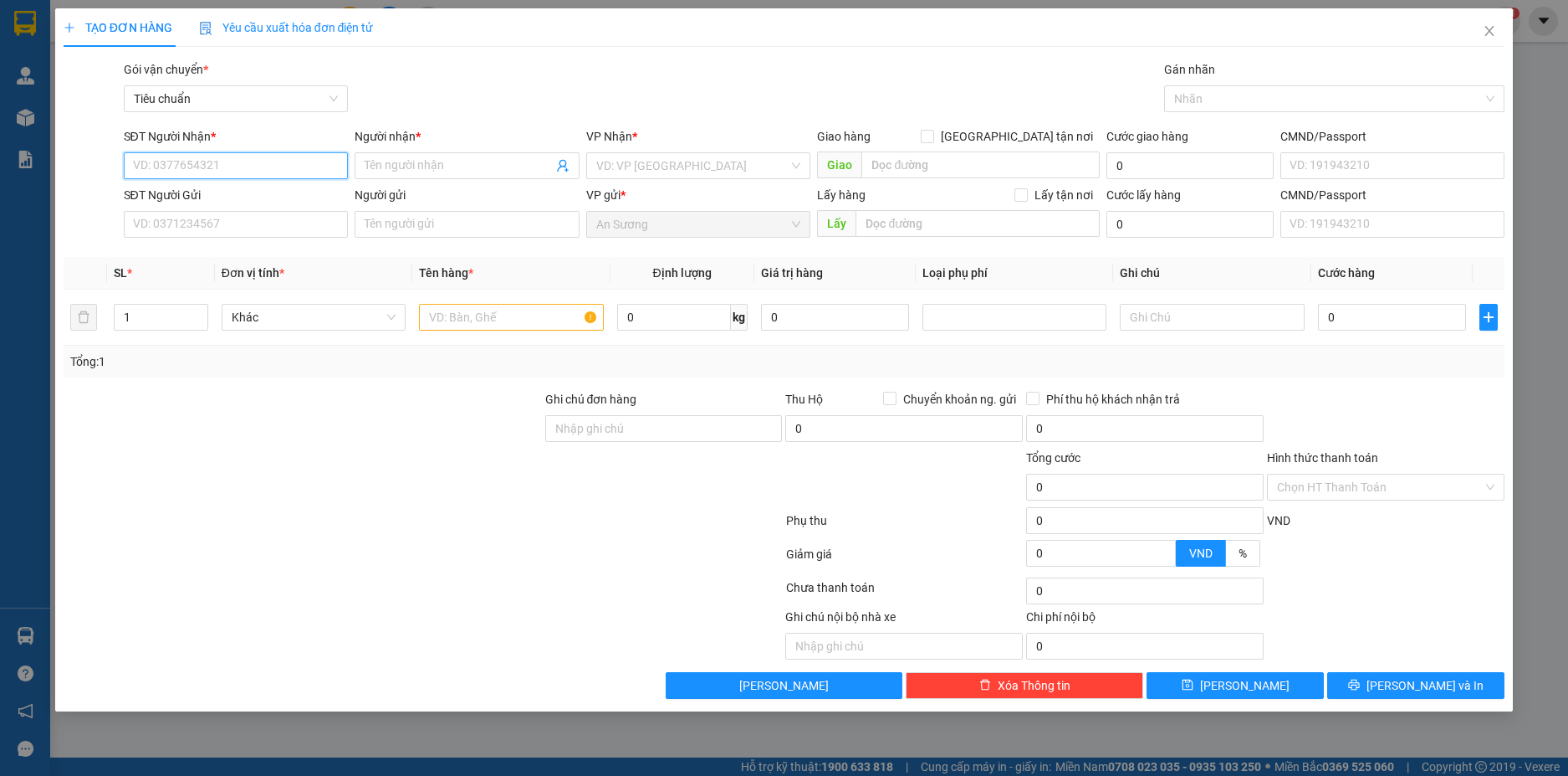
click at [236, 169] on input "SĐT Người Nhận *" at bounding box center [236, 165] width 225 height 27
paste input "0822507600"
type input "0822507600"
click at [241, 191] on div "0822507600 - [PERSON_NAME]" at bounding box center [236, 199] width 205 height 18
type input "[PERSON_NAME]"
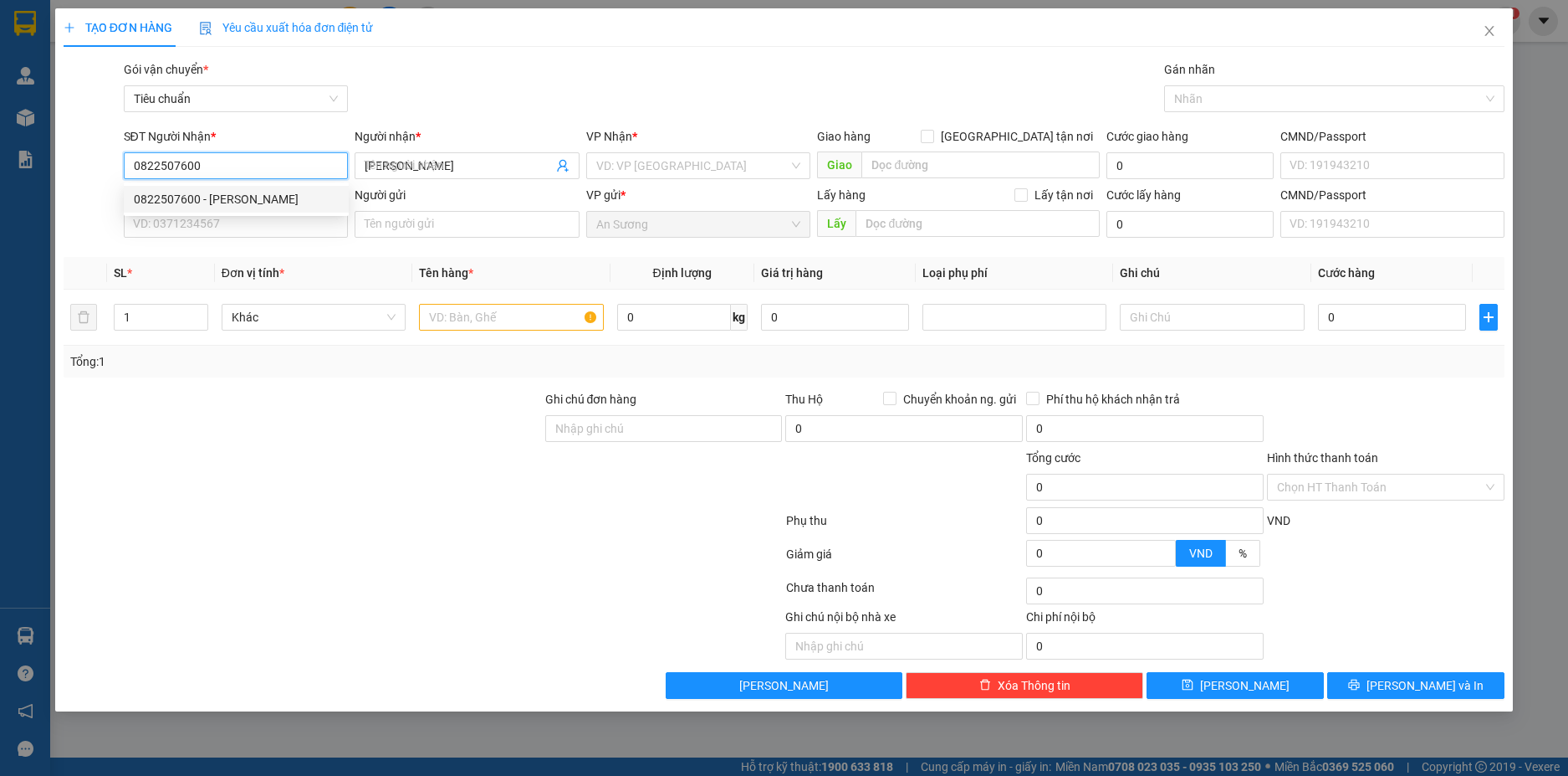
type input "110.000"
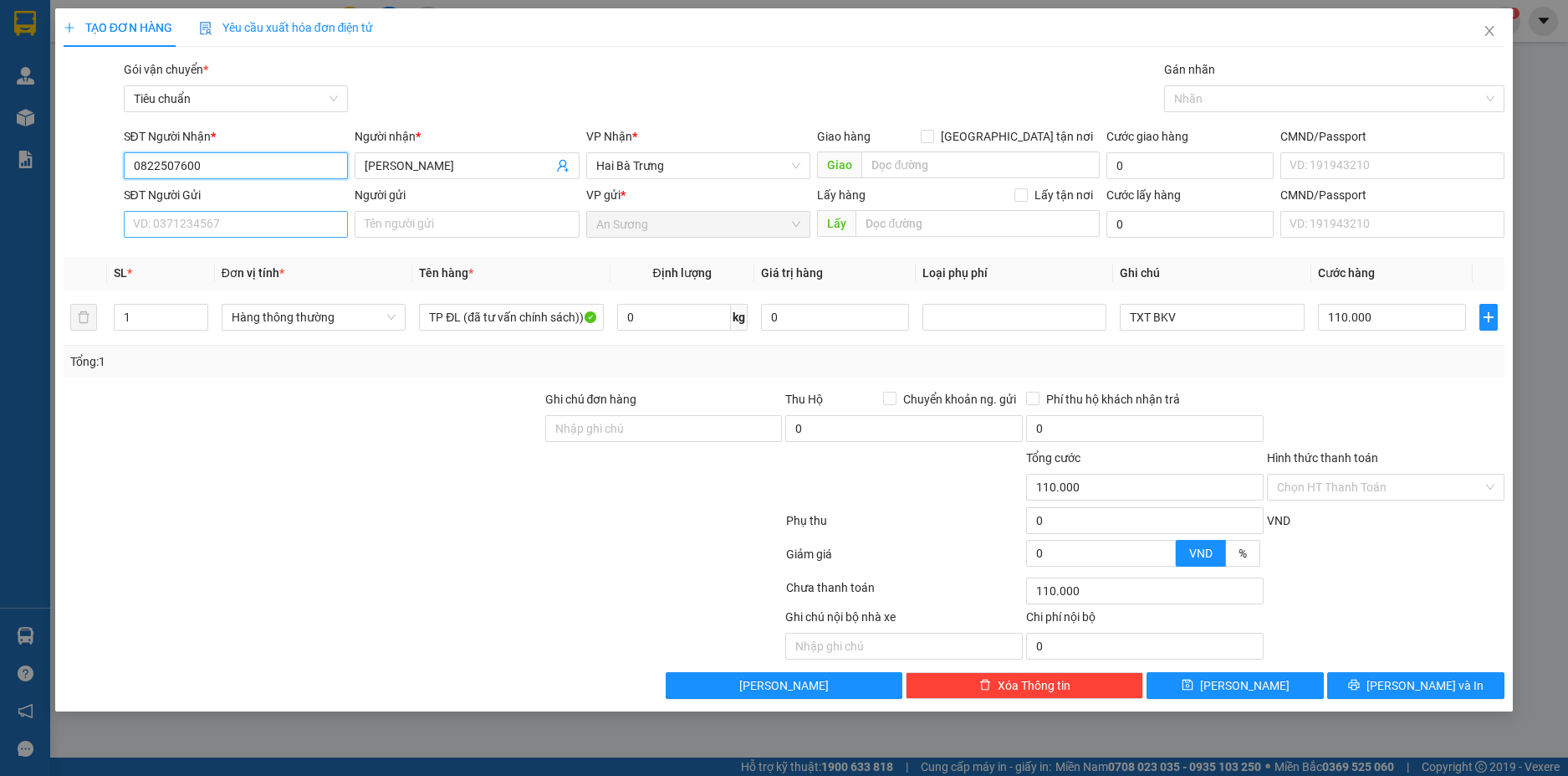
type input "0822507600"
click at [285, 227] on input "SĐT Người Gửi" at bounding box center [236, 224] width 225 height 27
click at [242, 259] on div "0767919979 - A Sơn" at bounding box center [236, 257] width 205 height 18
type input "0767919979"
type input "A Sơn"
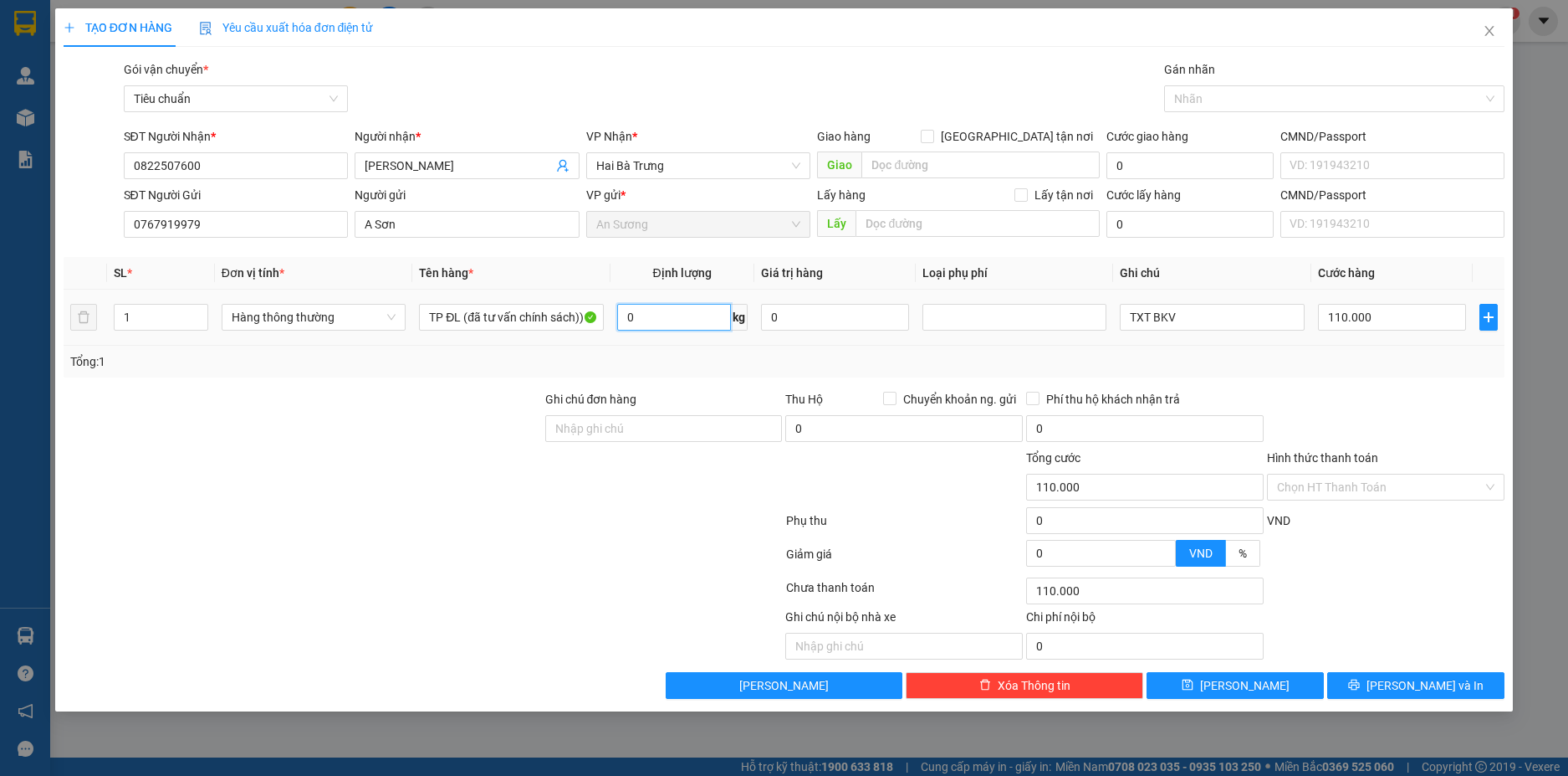
click at [648, 317] on input "0" at bounding box center [674, 317] width 114 height 27
type input "60"
click at [1319, 377] on div "Transit Pickup Surcharge Ids Transit Deliver Surcharge Ids Transit Deliver Surc…" at bounding box center [784, 379] width 1443 height 639
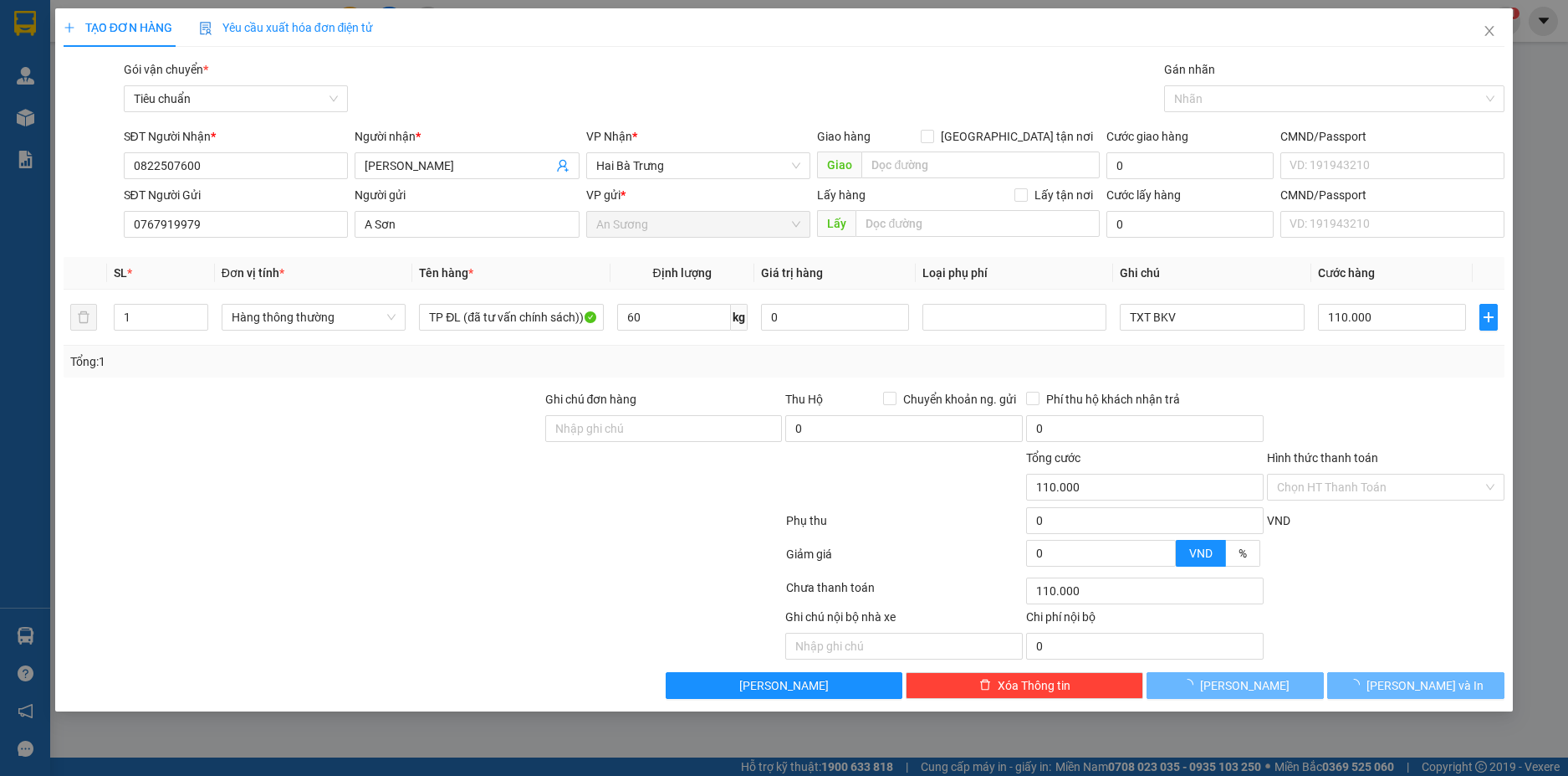
type input "100.000"
click at [1454, 684] on button "[PERSON_NAME] và In" at bounding box center [1416, 684] width 178 height 27
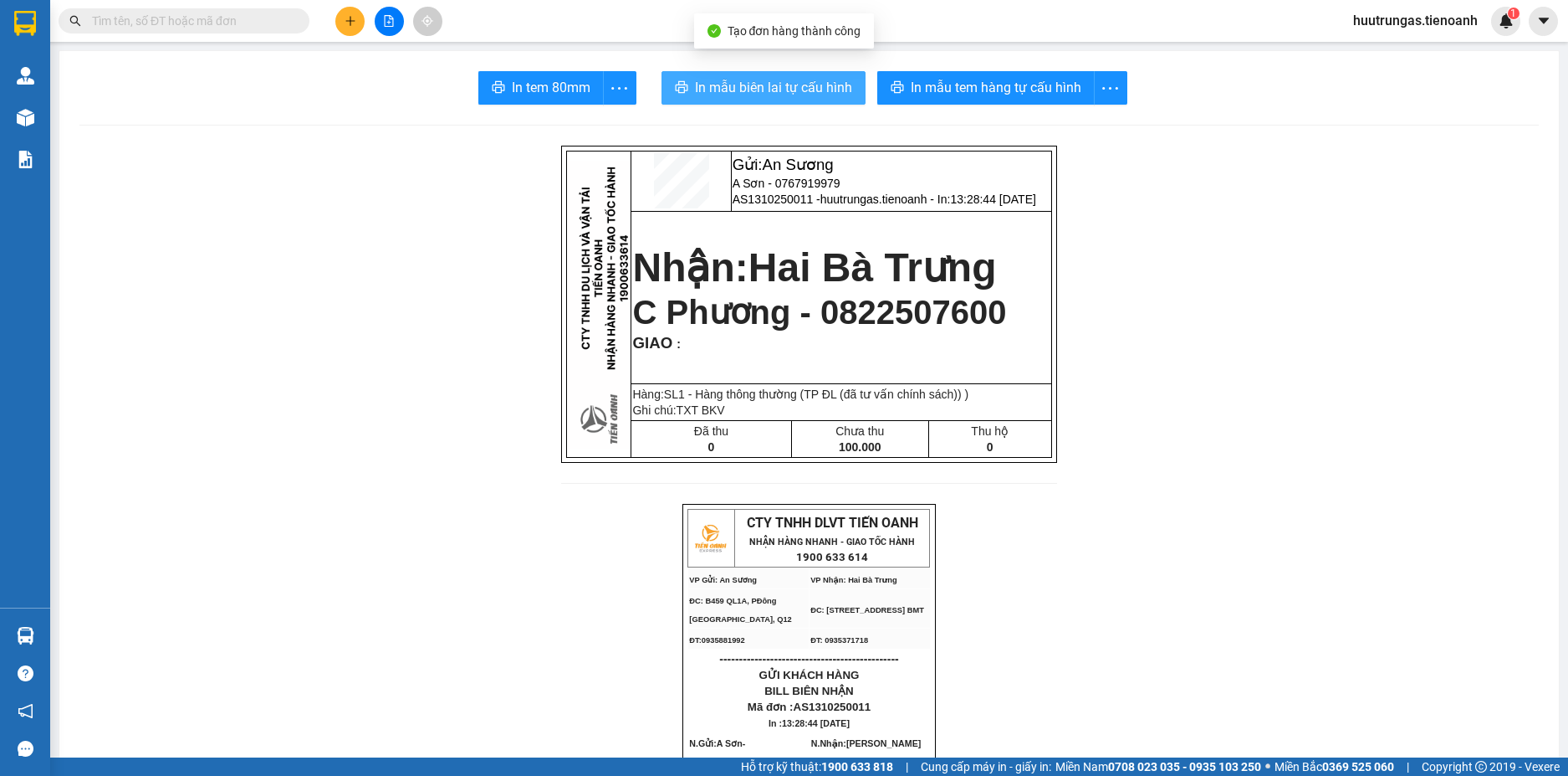
click at [812, 82] on span "In mẫu biên lai tự cấu hình" at bounding box center [774, 87] width 158 height 21
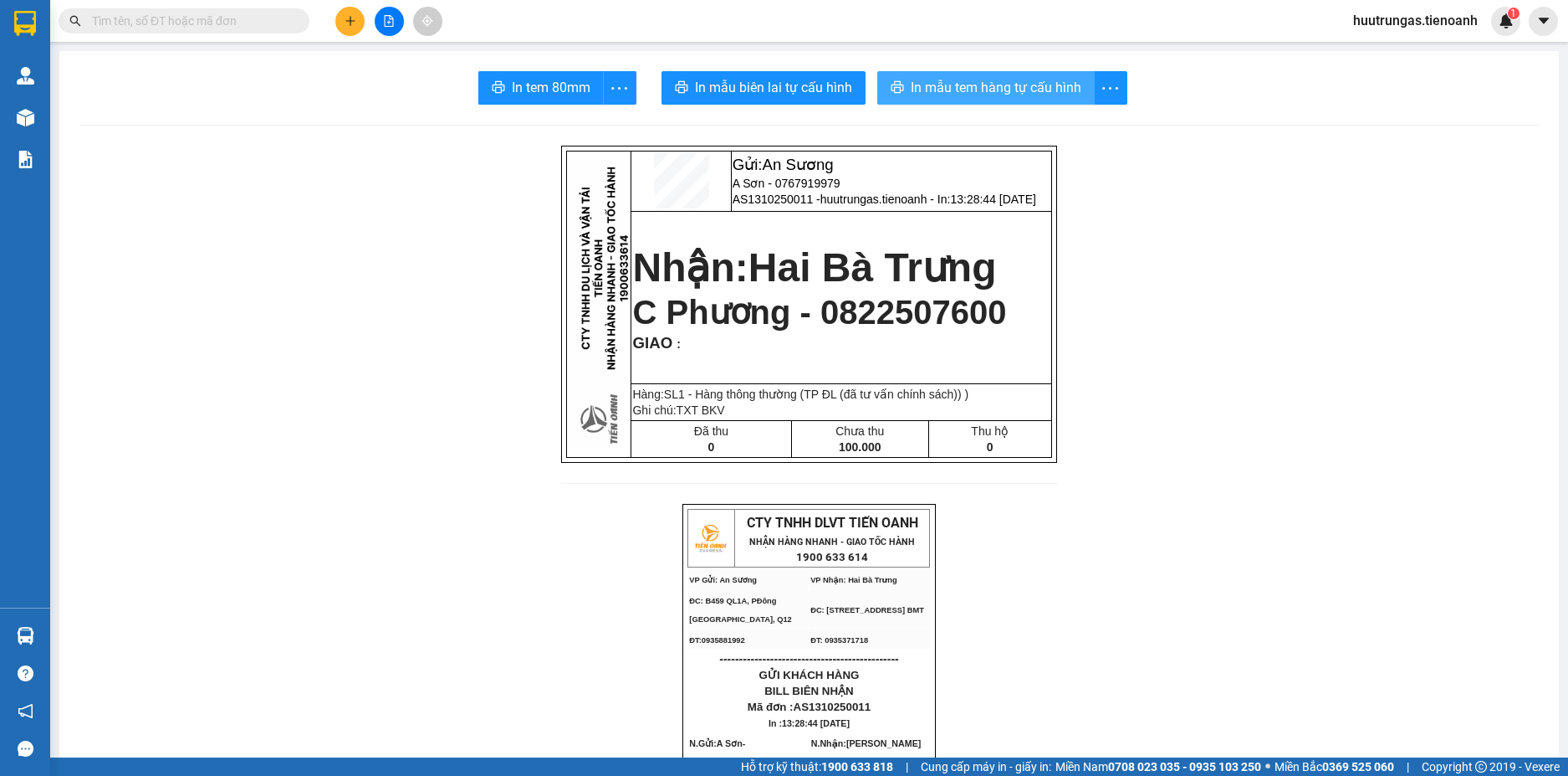
click at [996, 82] on span "In mẫu tem hàng tự cấu hình" at bounding box center [996, 87] width 170 height 21
click at [353, 23] on icon "plus" at bounding box center [350, 20] width 12 height 12
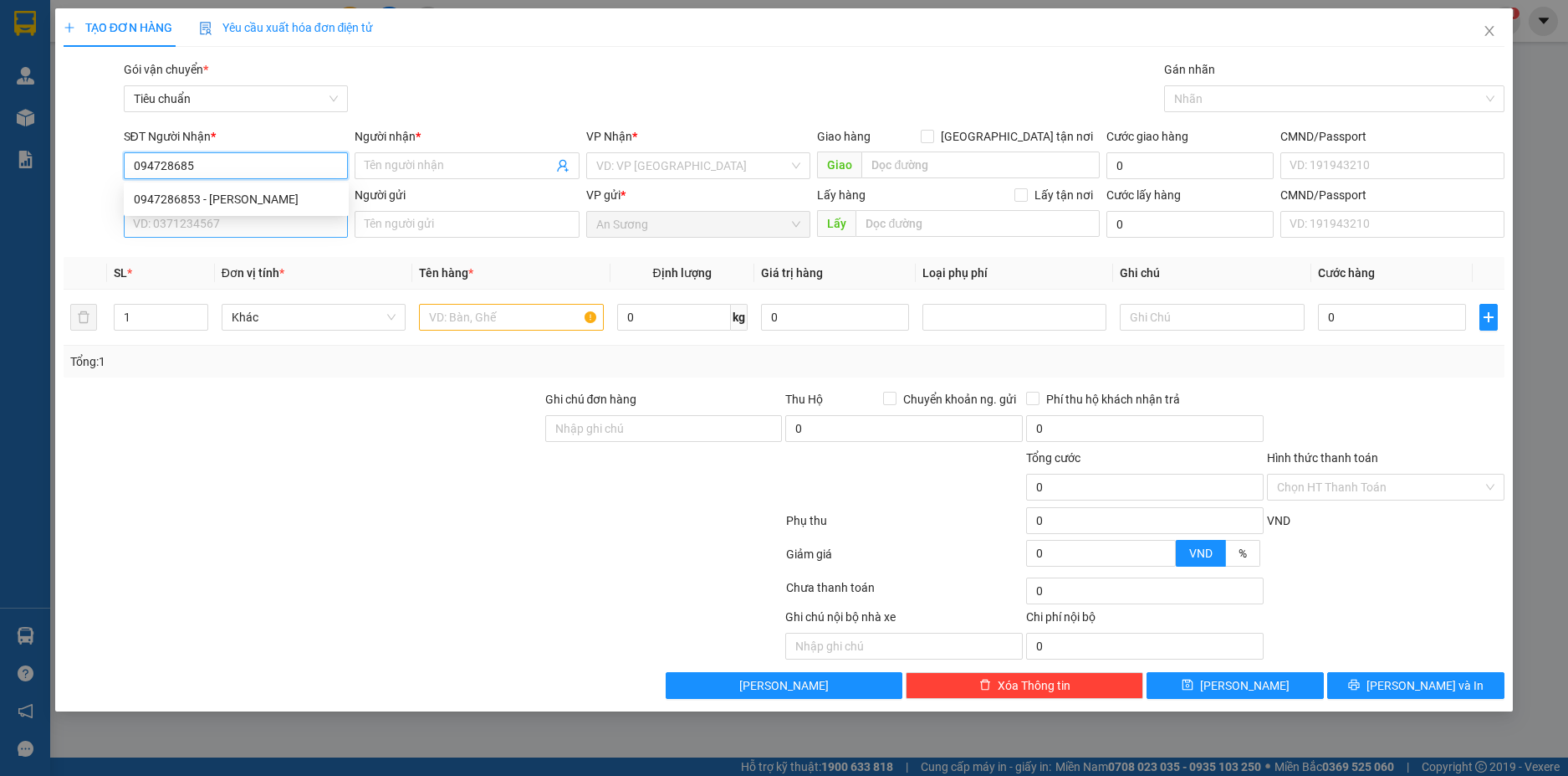
type input "0947286853"
click at [243, 200] on div "0947286853 - [PERSON_NAME]" at bounding box center [236, 199] width 205 height 18
type input "C Quyên"
type input "1.325.000"
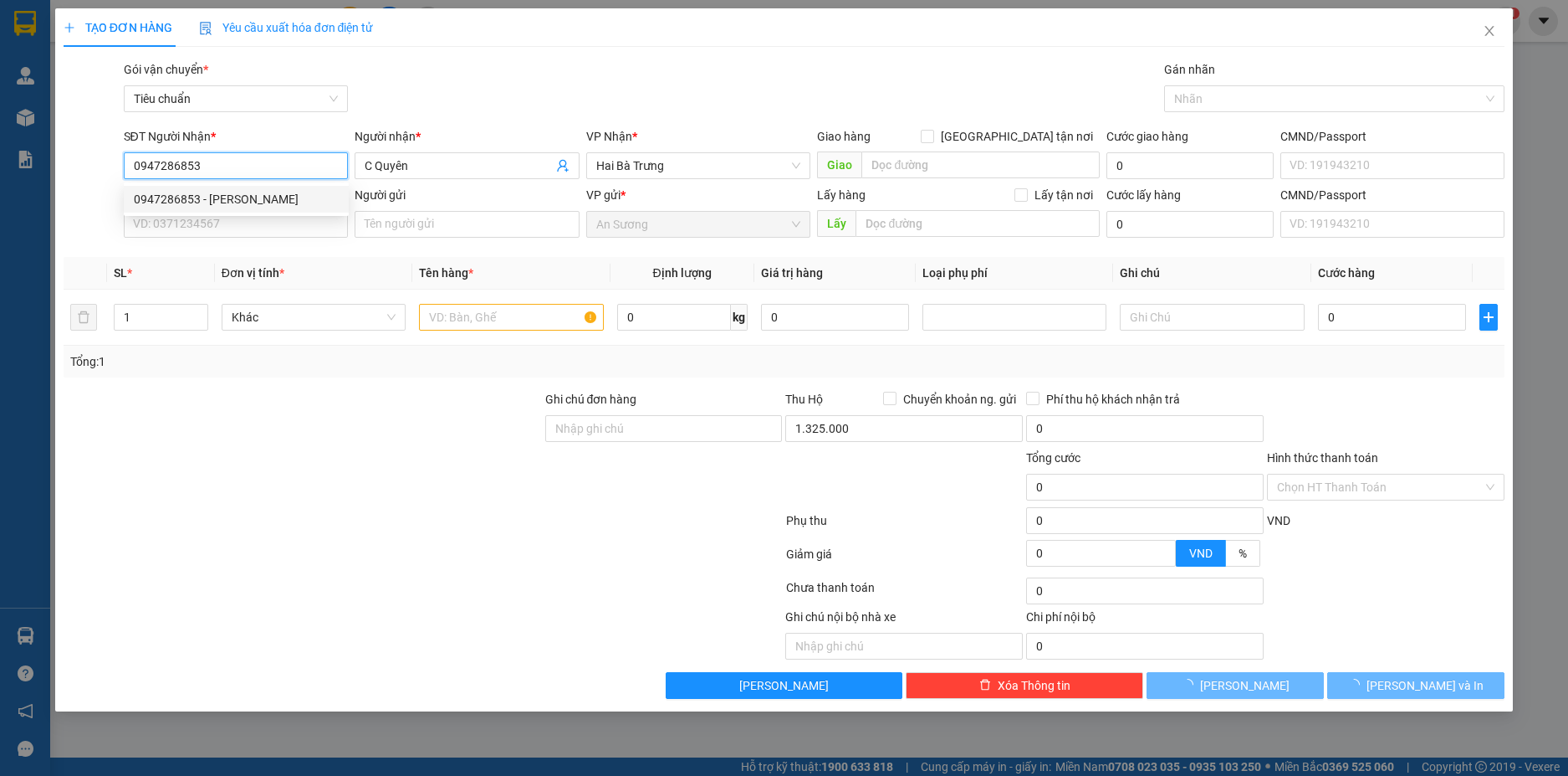
type input "70.000"
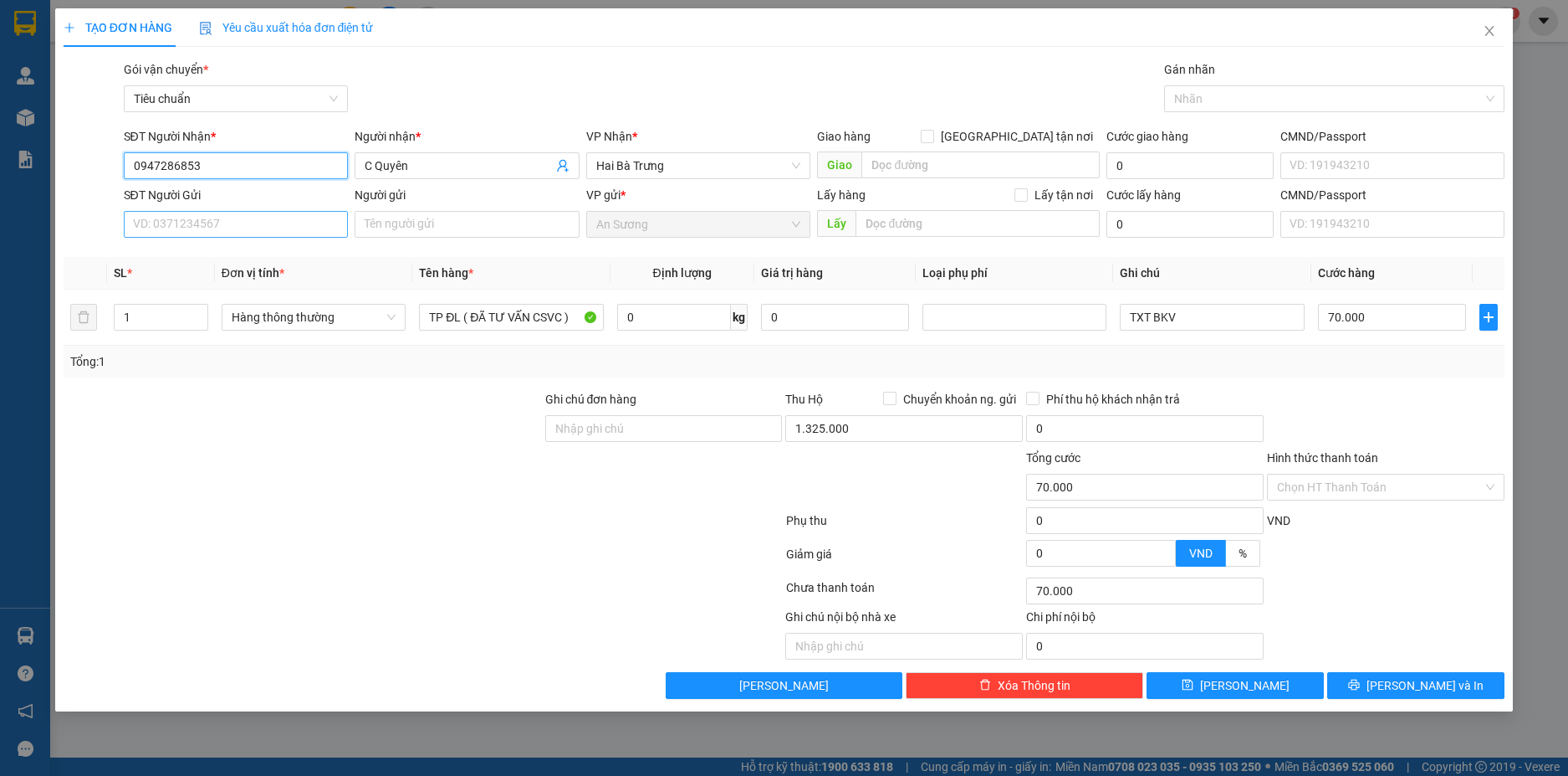
type input "0947286853"
click at [267, 227] on input "SĐT Người Gửi" at bounding box center [236, 224] width 225 height 27
click at [299, 261] on div "0767919979 - A Sơn" at bounding box center [236, 257] width 205 height 18
type input "0767919979"
type input "A Sơn"
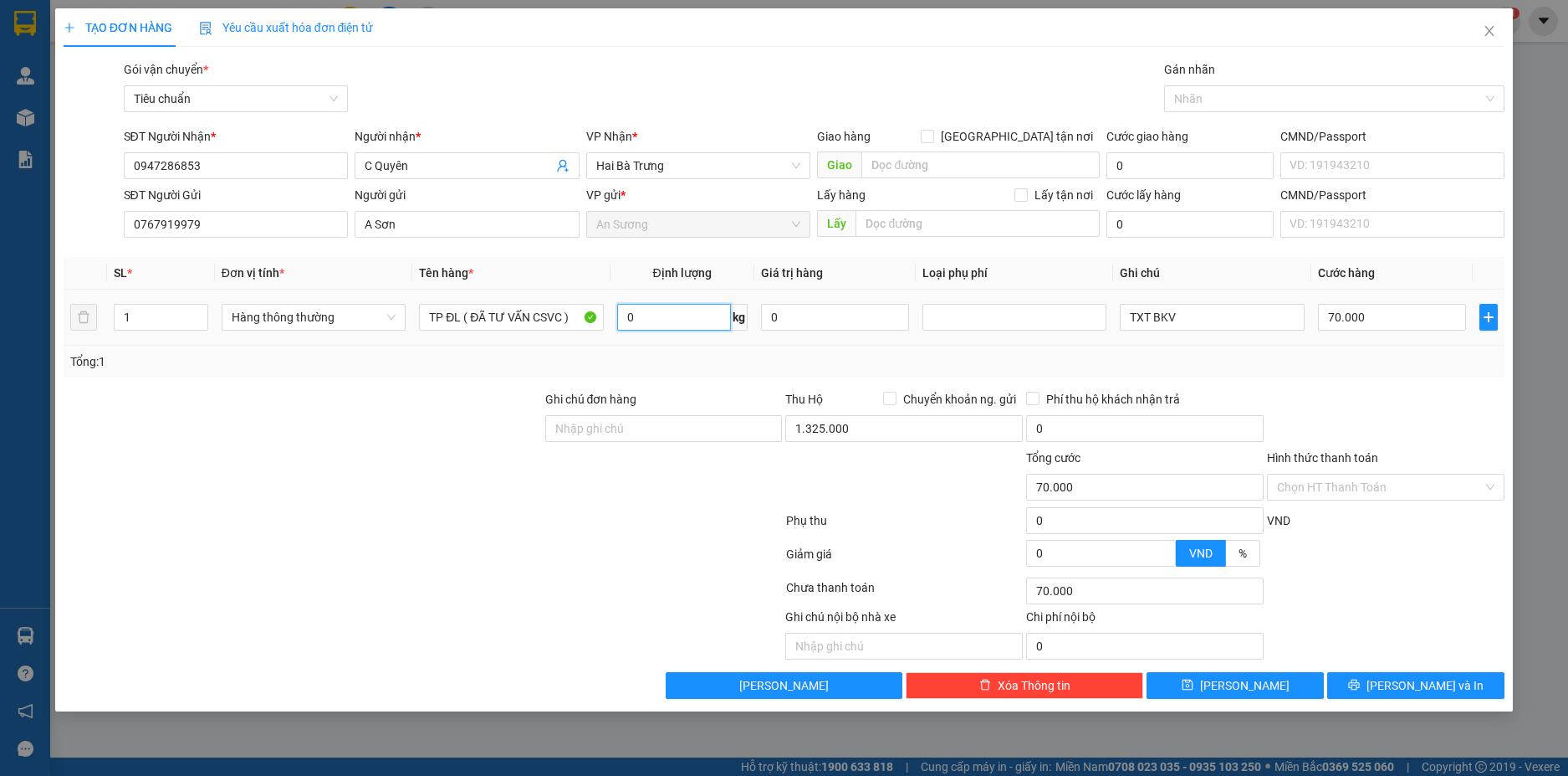
click at [678, 322] on input "0" at bounding box center [674, 317] width 114 height 27
type input "30"
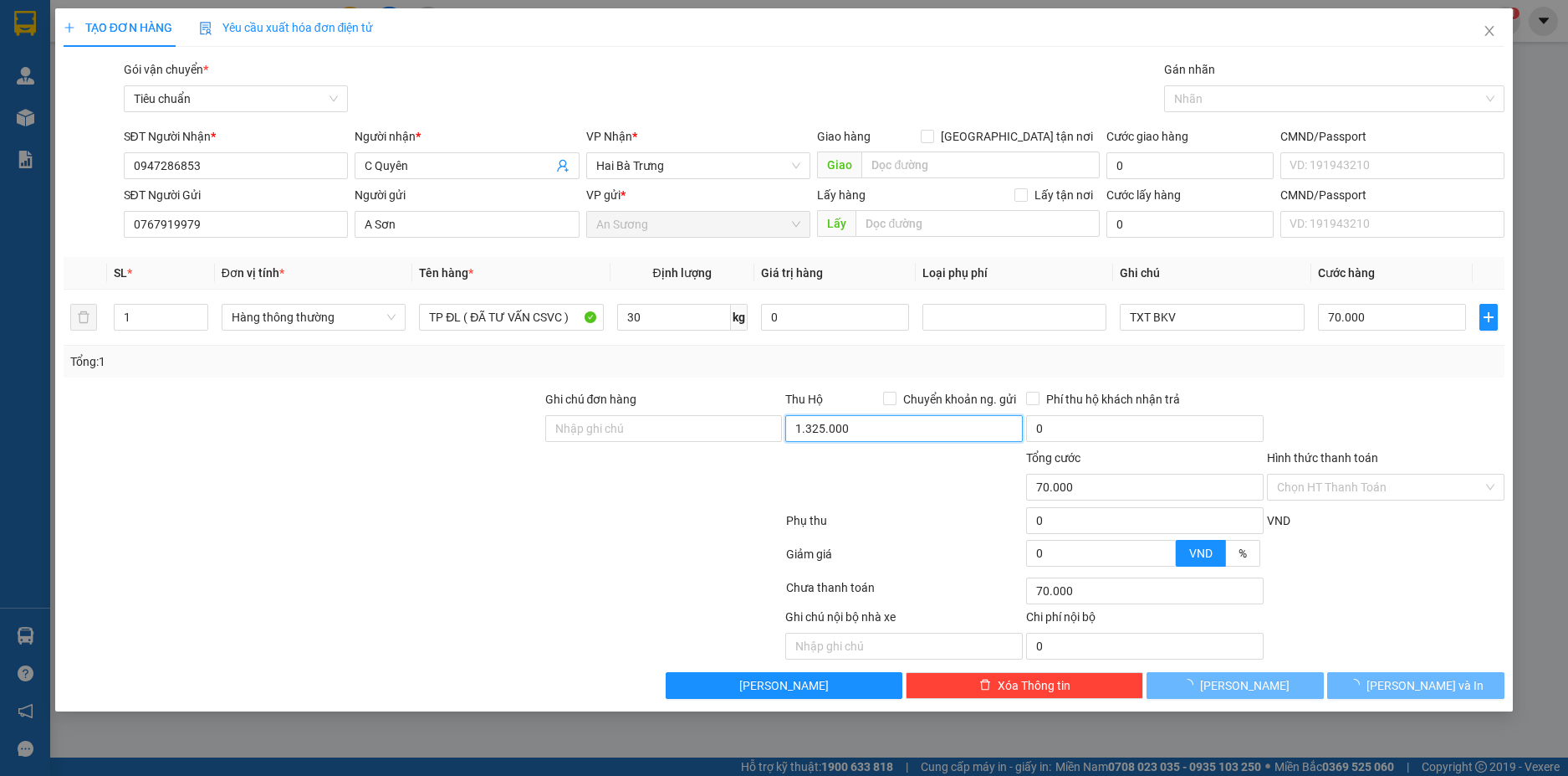
click at [861, 441] on input "1.325.000" at bounding box center [904, 428] width 237 height 27
type input "65.000"
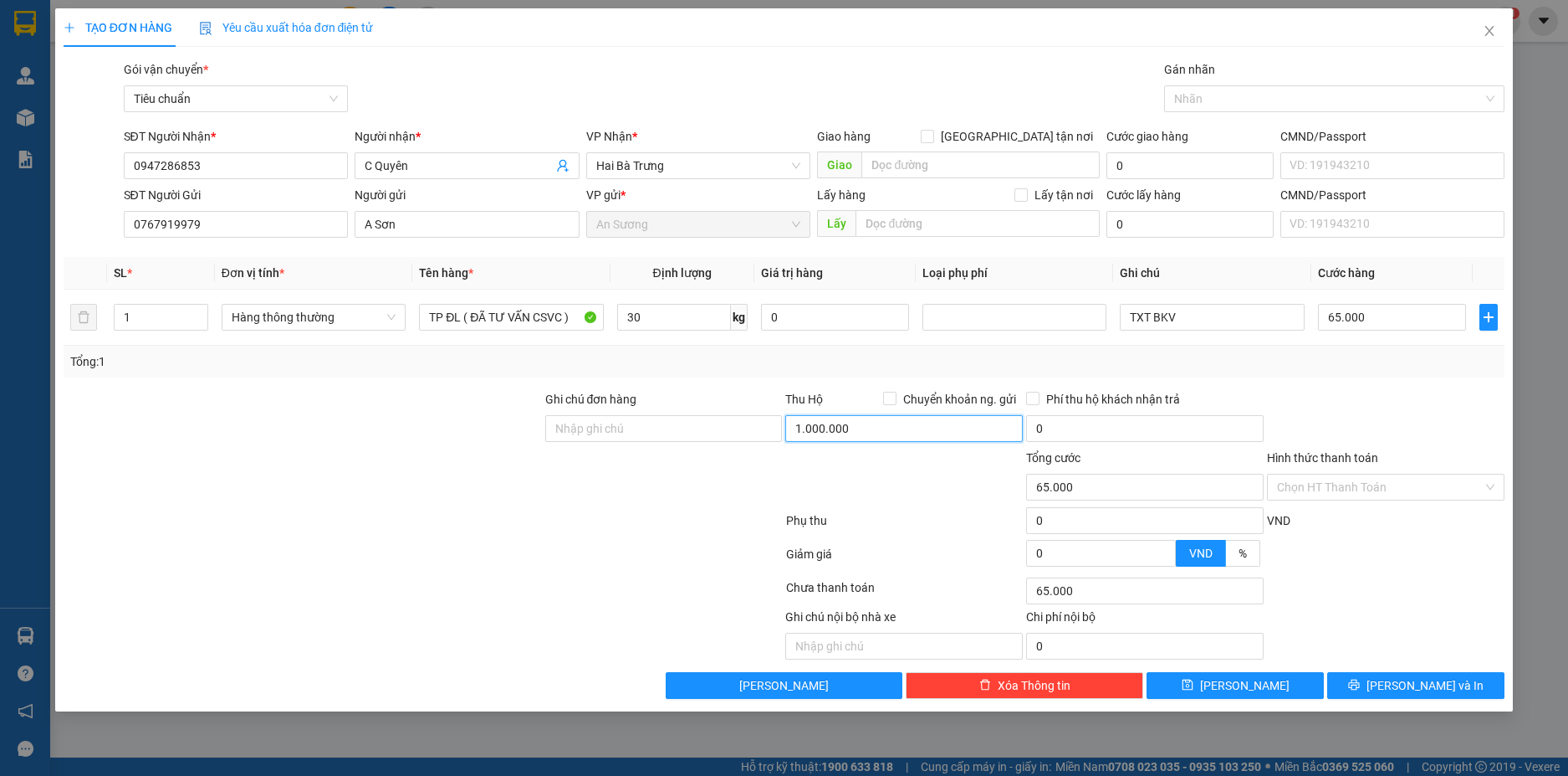
type input "1.000.000"
click at [1395, 388] on div "Transit Pickup Surcharge Ids Transit Deliver Surcharge Ids Transit Deliver Surc…" at bounding box center [784, 379] width 1443 height 639
click at [1388, 320] on input "65.000" at bounding box center [1392, 317] width 148 height 27
type input "7"
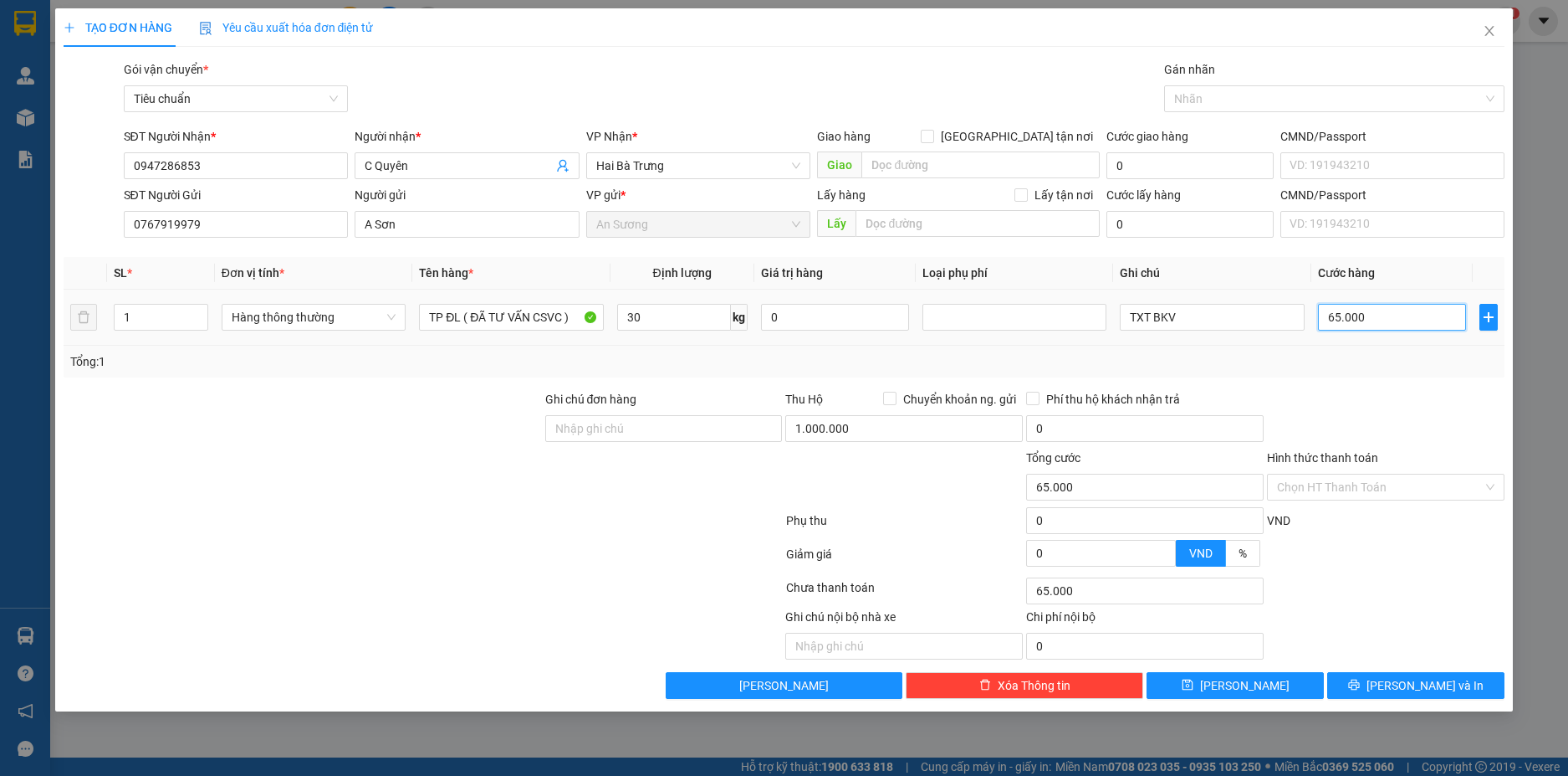
type input "7"
type input "70"
type input "70.000"
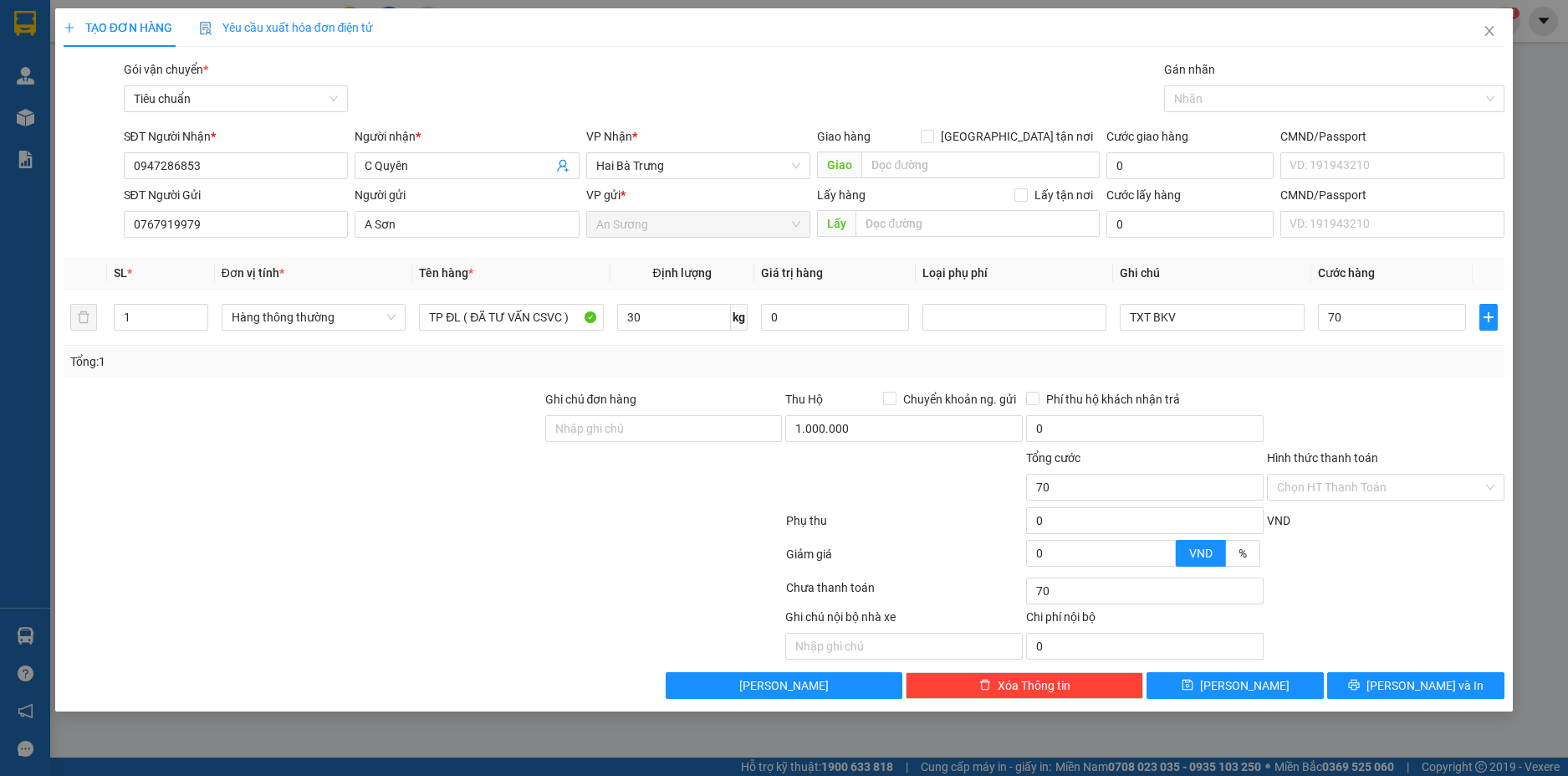
type input "70.000"
click at [1366, 391] on div at bounding box center [1386, 420] width 241 height 59
click at [1462, 683] on button "[PERSON_NAME] và In" at bounding box center [1416, 684] width 178 height 27
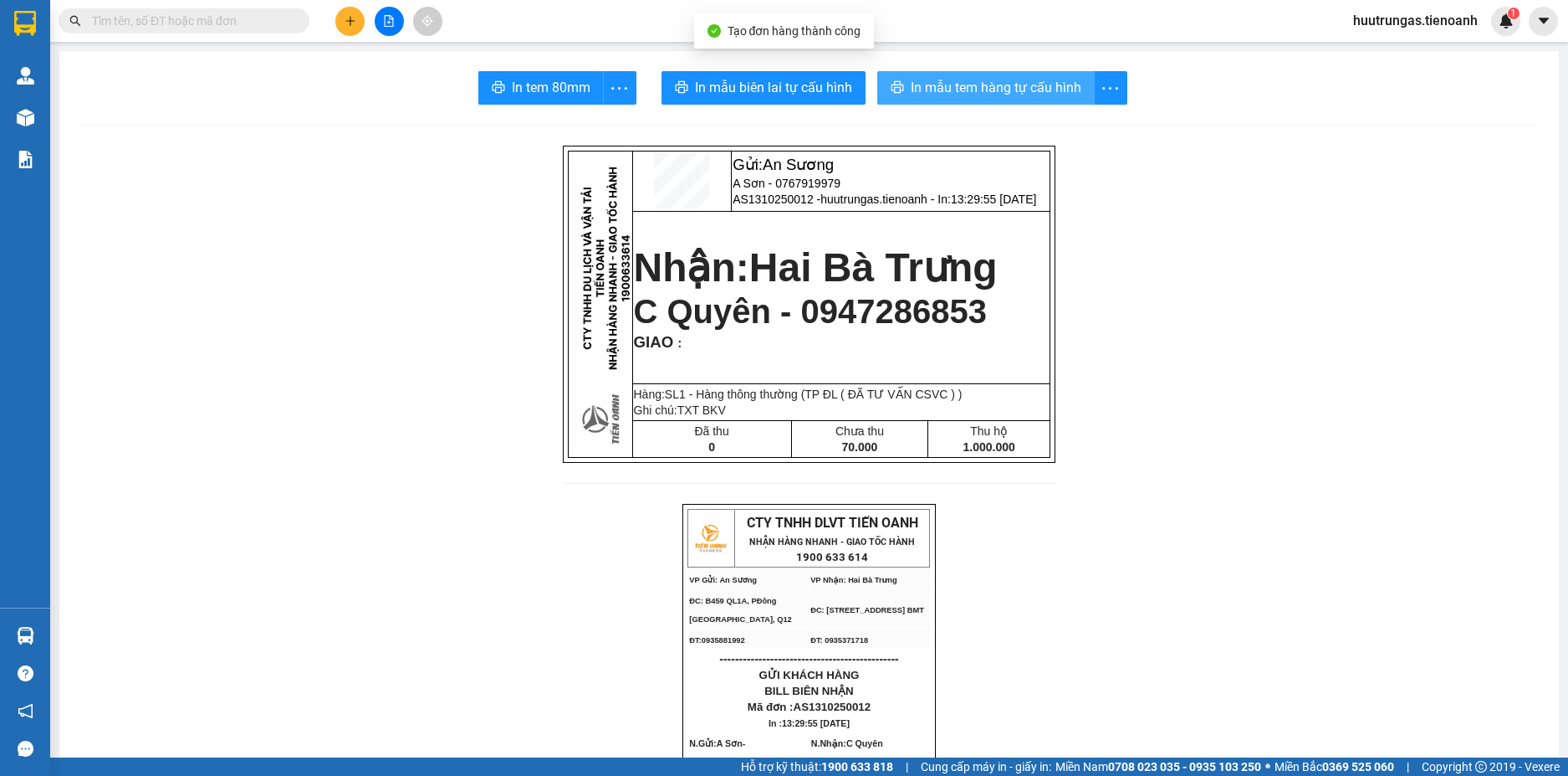
click at [967, 82] on span "In mẫu tem hàng tự cấu hình" at bounding box center [996, 87] width 170 height 21
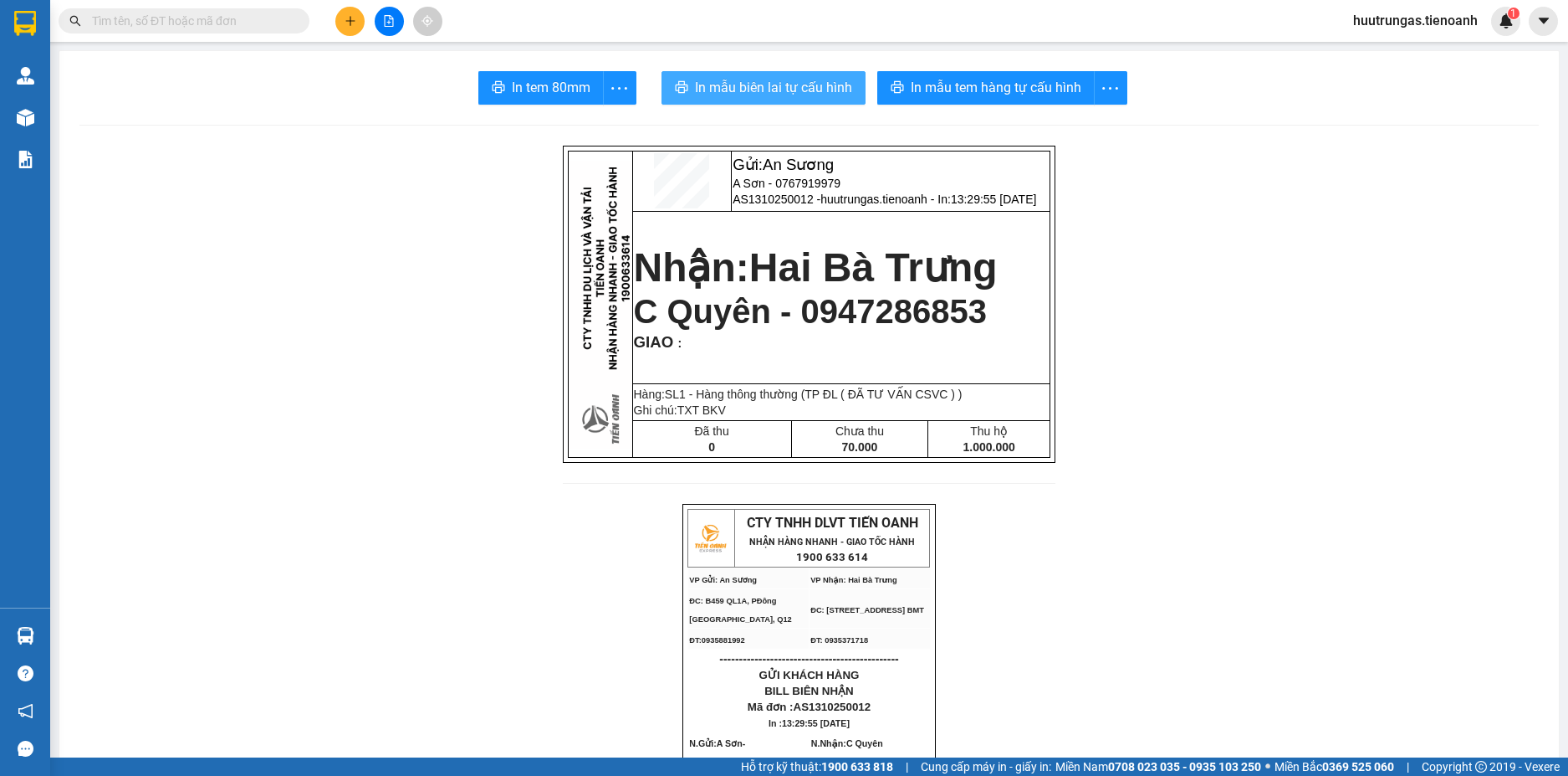
click at [787, 89] on span "In mẫu biên lai tự cấu hình" at bounding box center [774, 87] width 158 height 21
click at [235, 19] on input "text" at bounding box center [191, 21] width 198 height 18
paste input "0398460504"
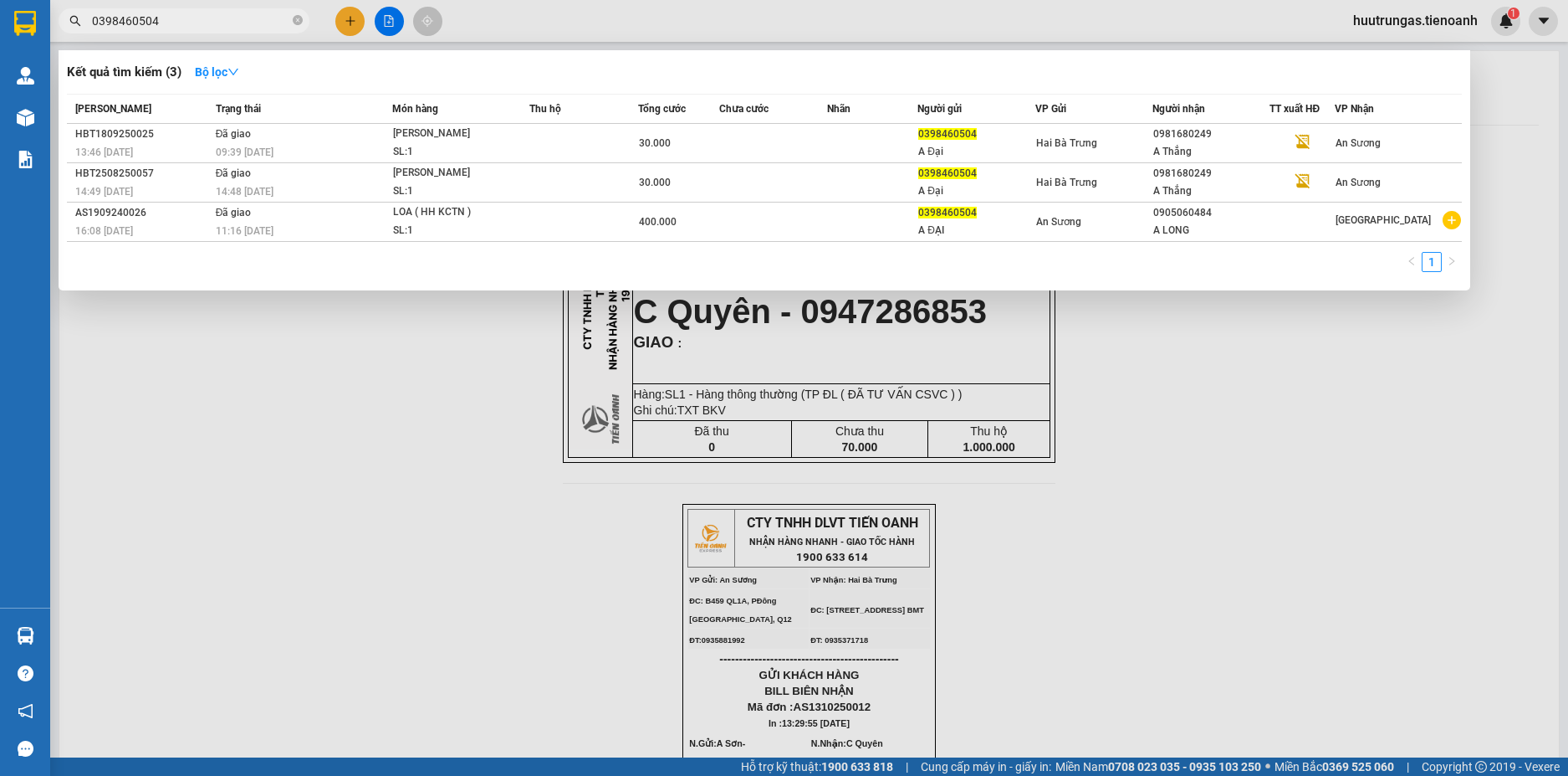
click at [208, 27] on input "0398460504" at bounding box center [191, 21] width 198 height 18
click at [208, 26] on input "0398460504" at bounding box center [191, 21] width 198 height 18
paste input "879940479"
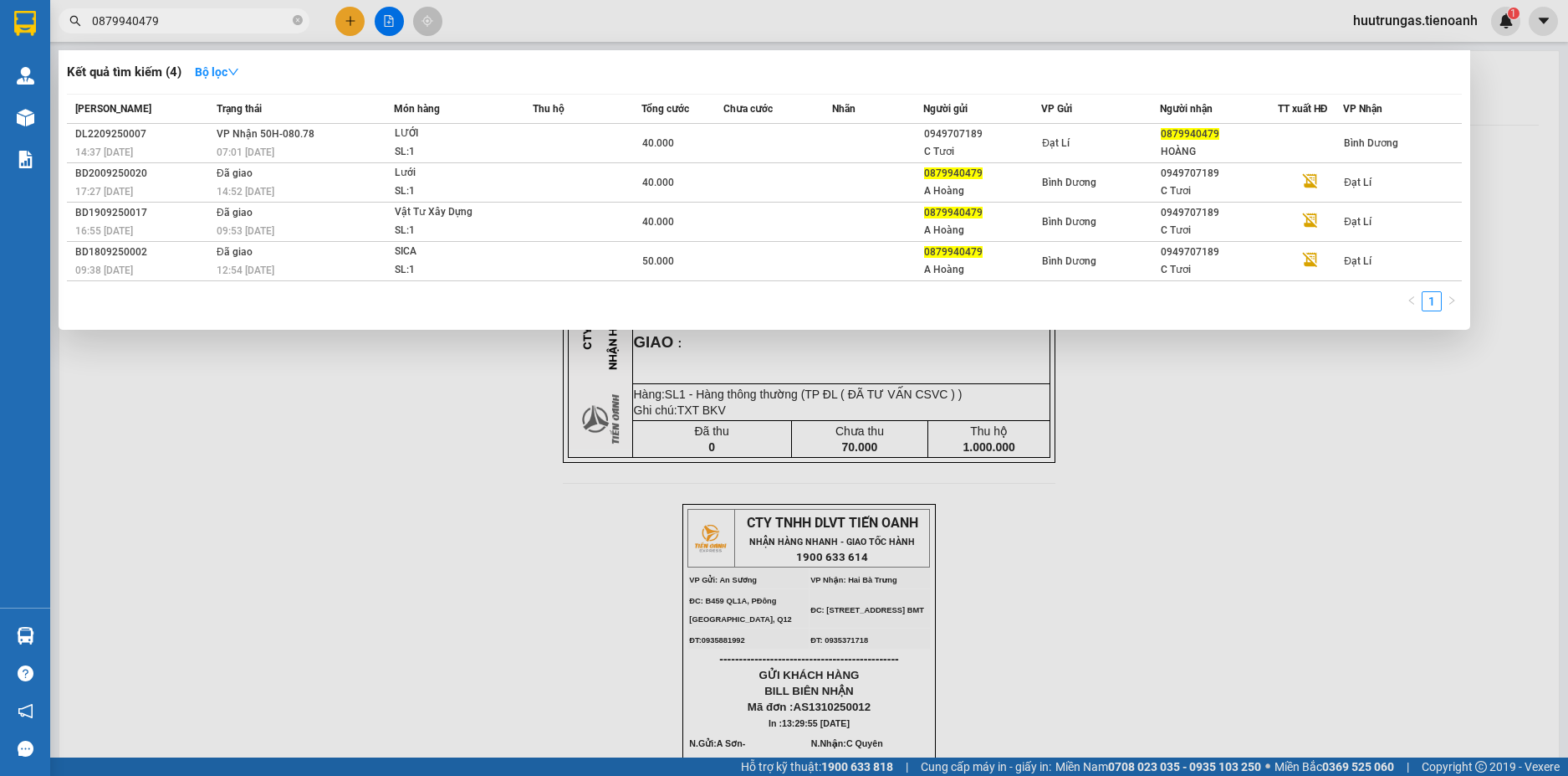
type input "0879940479"
click at [219, 552] on div at bounding box center [784, 388] width 1568 height 776
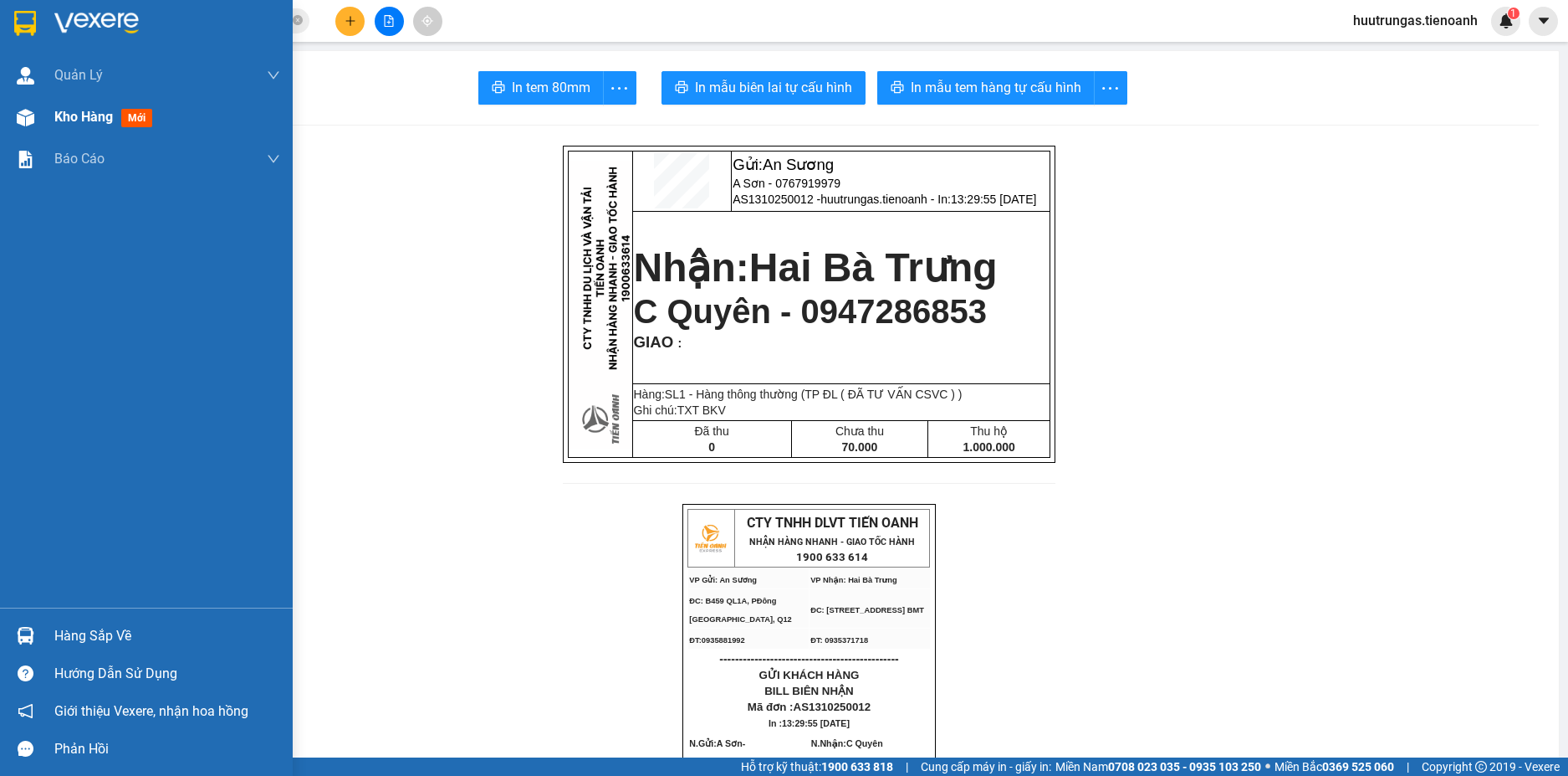
click at [103, 119] on span "Kho hàng" at bounding box center [83, 116] width 59 height 16
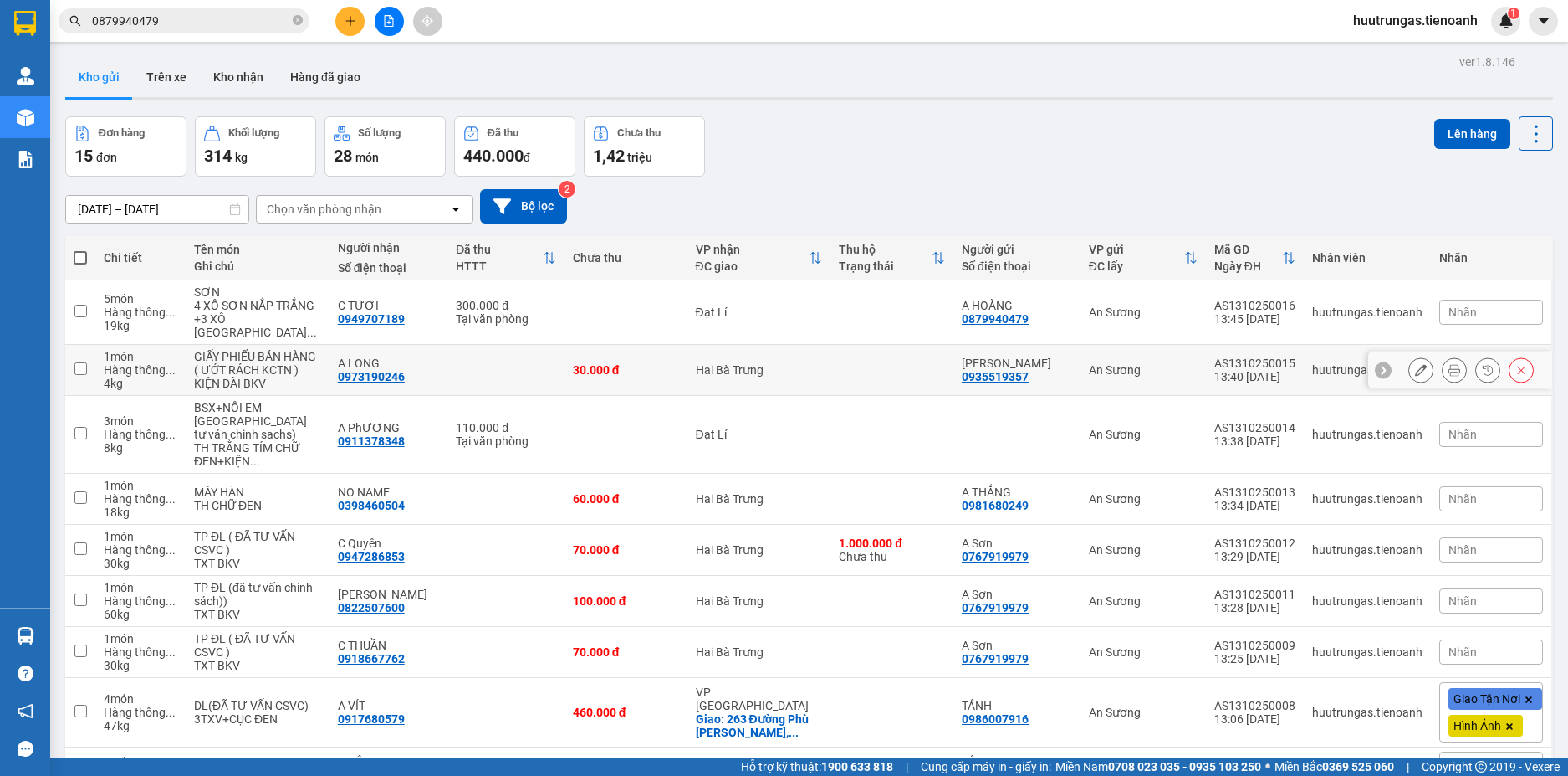
click at [1415, 376] on icon at bounding box center [1421, 369] width 12 height 12
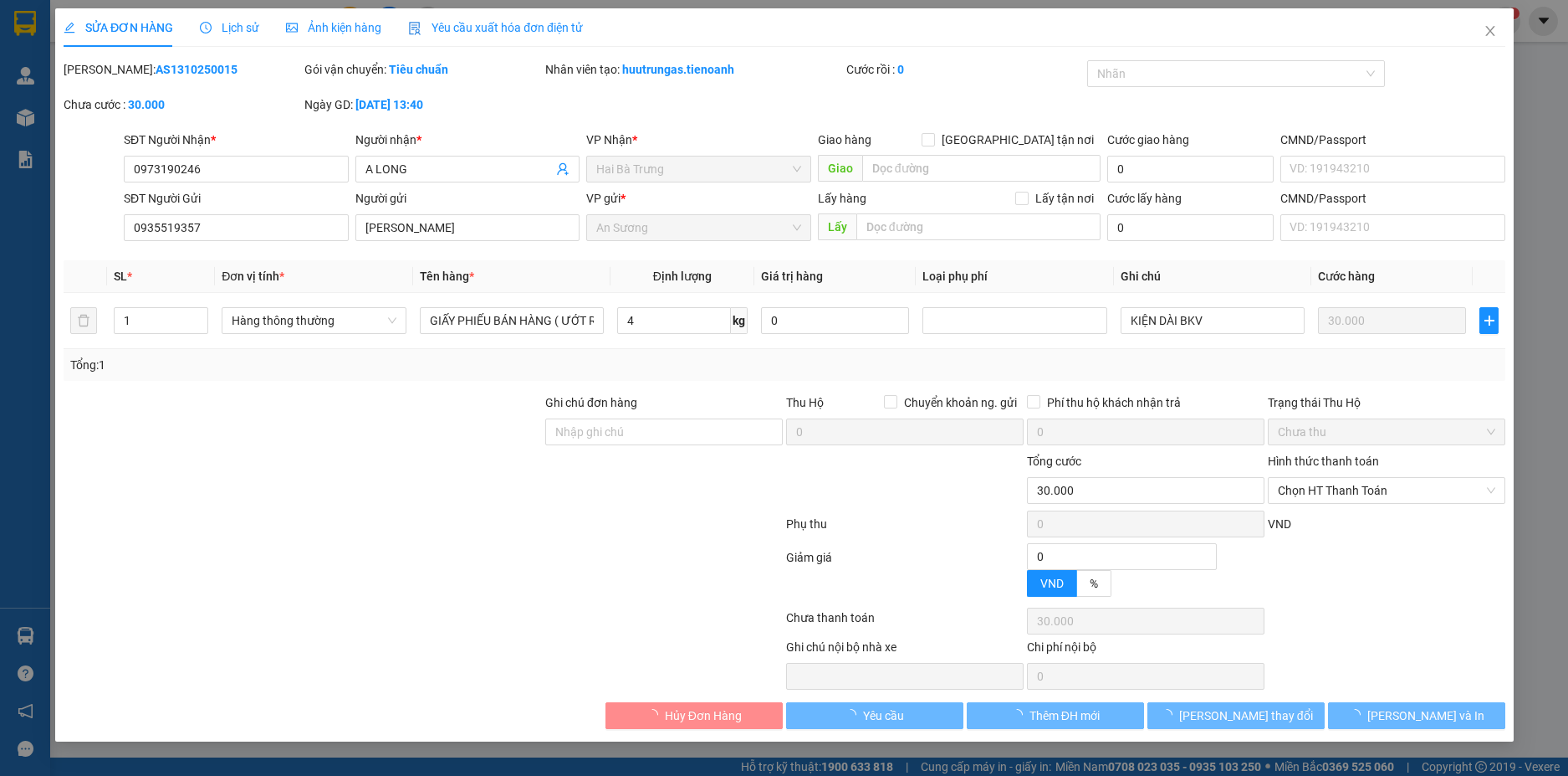
type input "0973190246"
type input "A LONG"
type input "0935519357"
type input "C LINH"
type input "0"
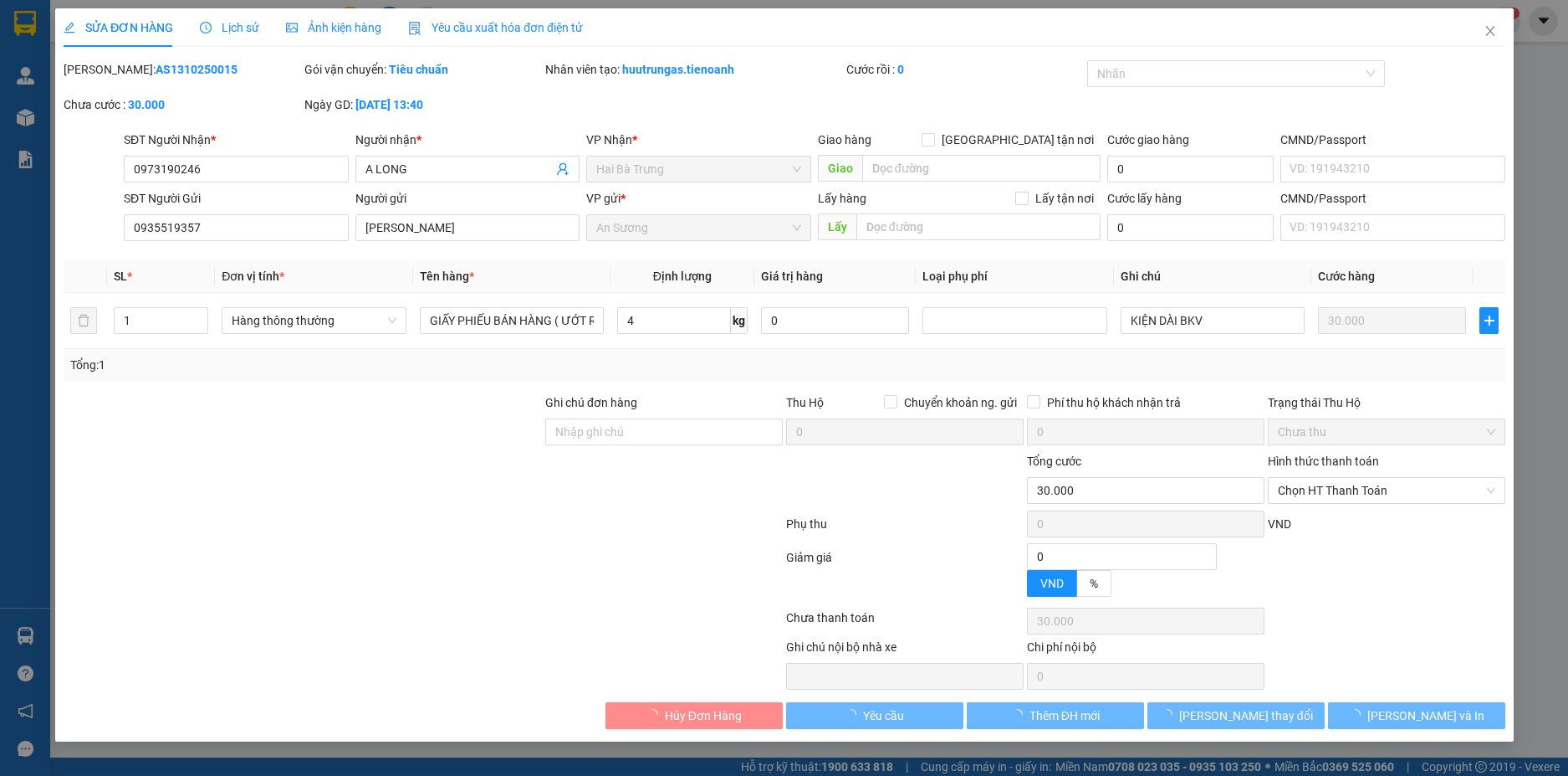
type input "30.000"
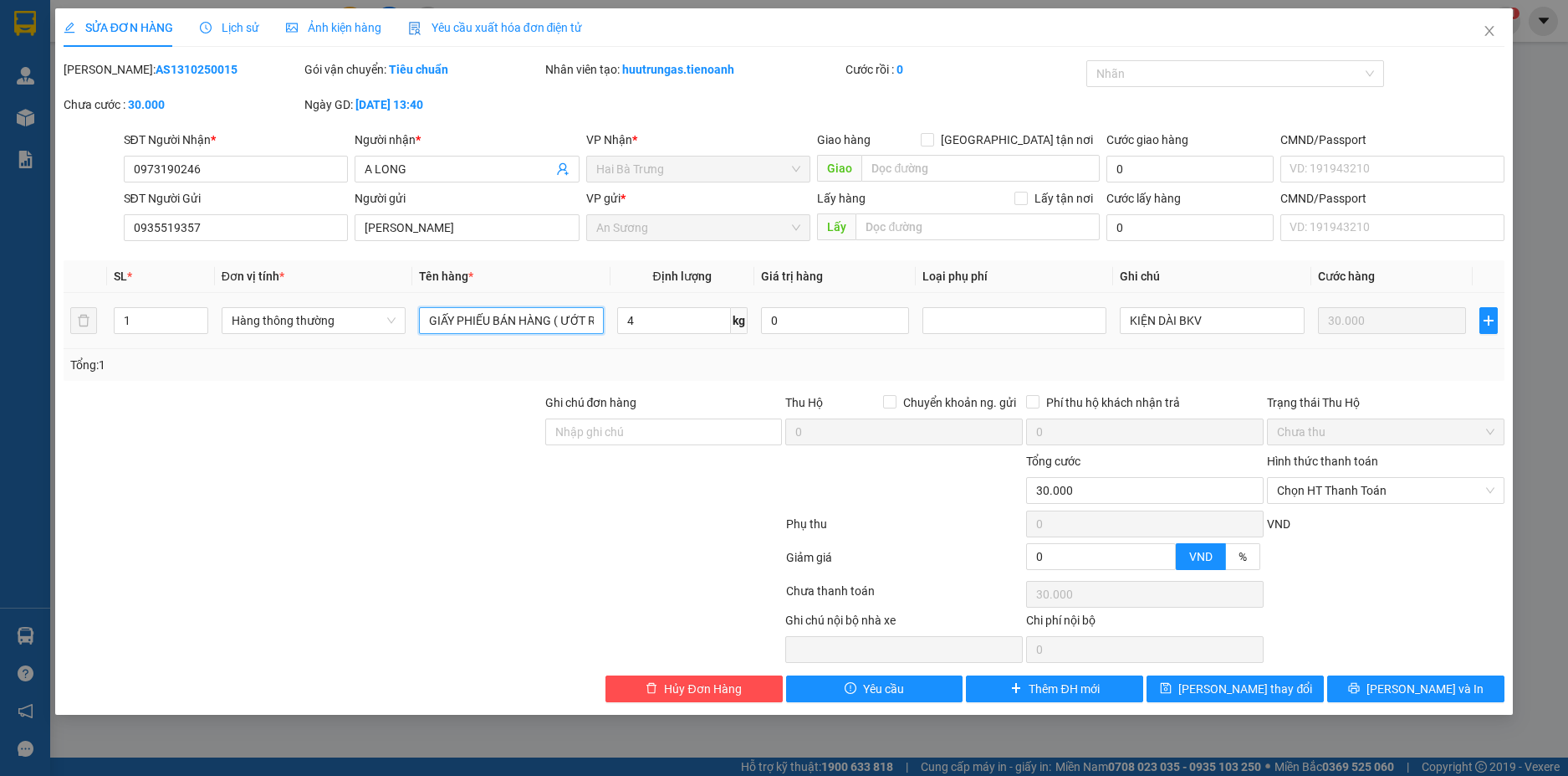
drag, startPoint x: 551, startPoint y: 319, endPoint x: 428, endPoint y: 335, distance: 124.0
click at [428, 335] on div "GIẤY PHIẾU BÁN HÀNG ( ƯỚT RÁCH KCTN )" at bounding box center [511, 321] width 184 height 34
drag, startPoint x: 583, startPoint y: 323, endPoint x: 495, endPoint y: 333, distance: 88.6
click at [495, 333] on input "PHUỘC XE ( ƯỚT RÁCH KCTN )" at bounding box center [511, 320] width 184 height 27
drag, startPoint x: 519, startPoint y: 323, endPoint x: 485, endPoint y: 322, distance: 34.0
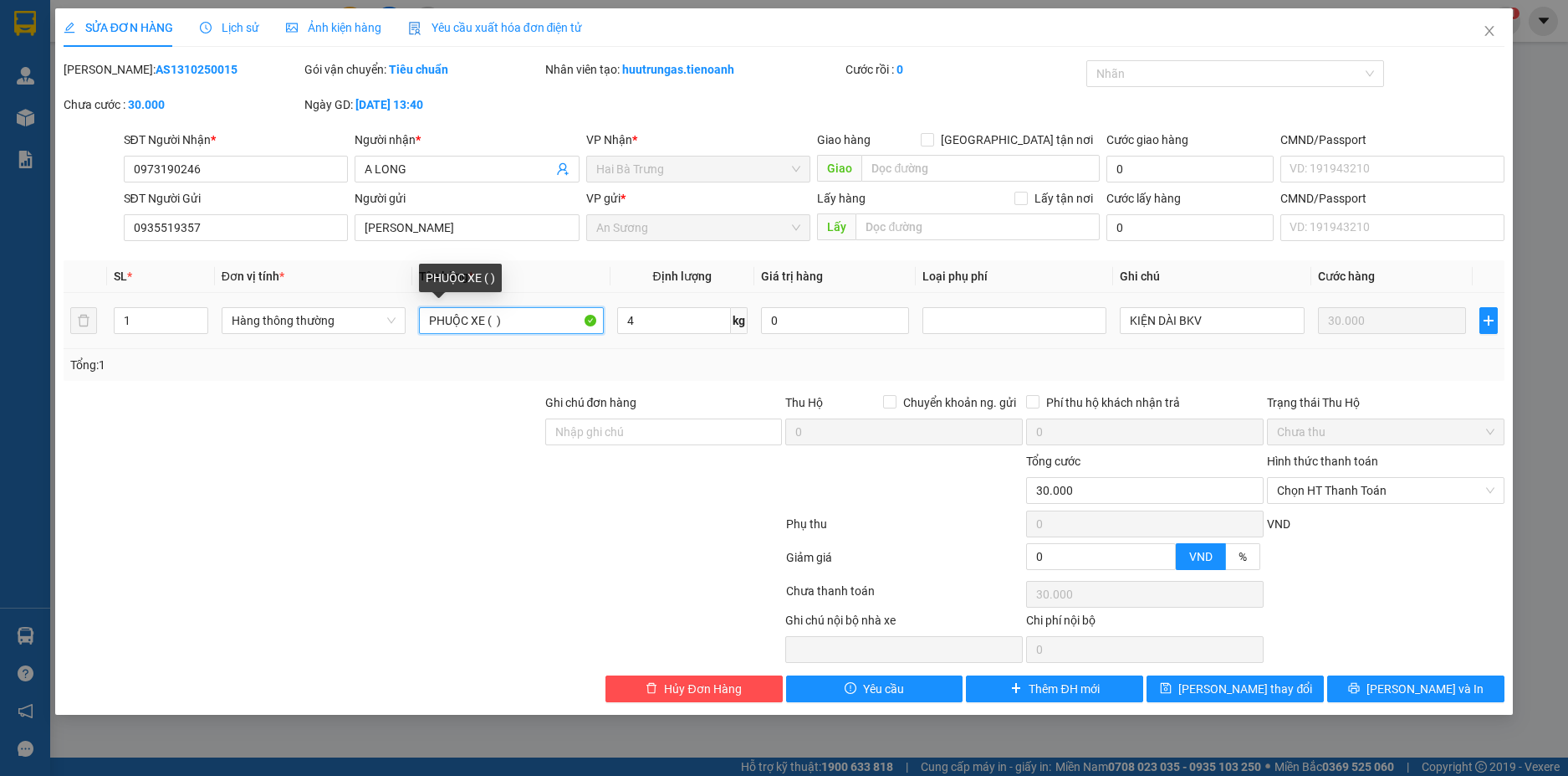
click at [485, 322] on input "PHUỘC XE ( )" at bounding box center [511, 320] width 184 height 27
type input "PHUỘC XE"
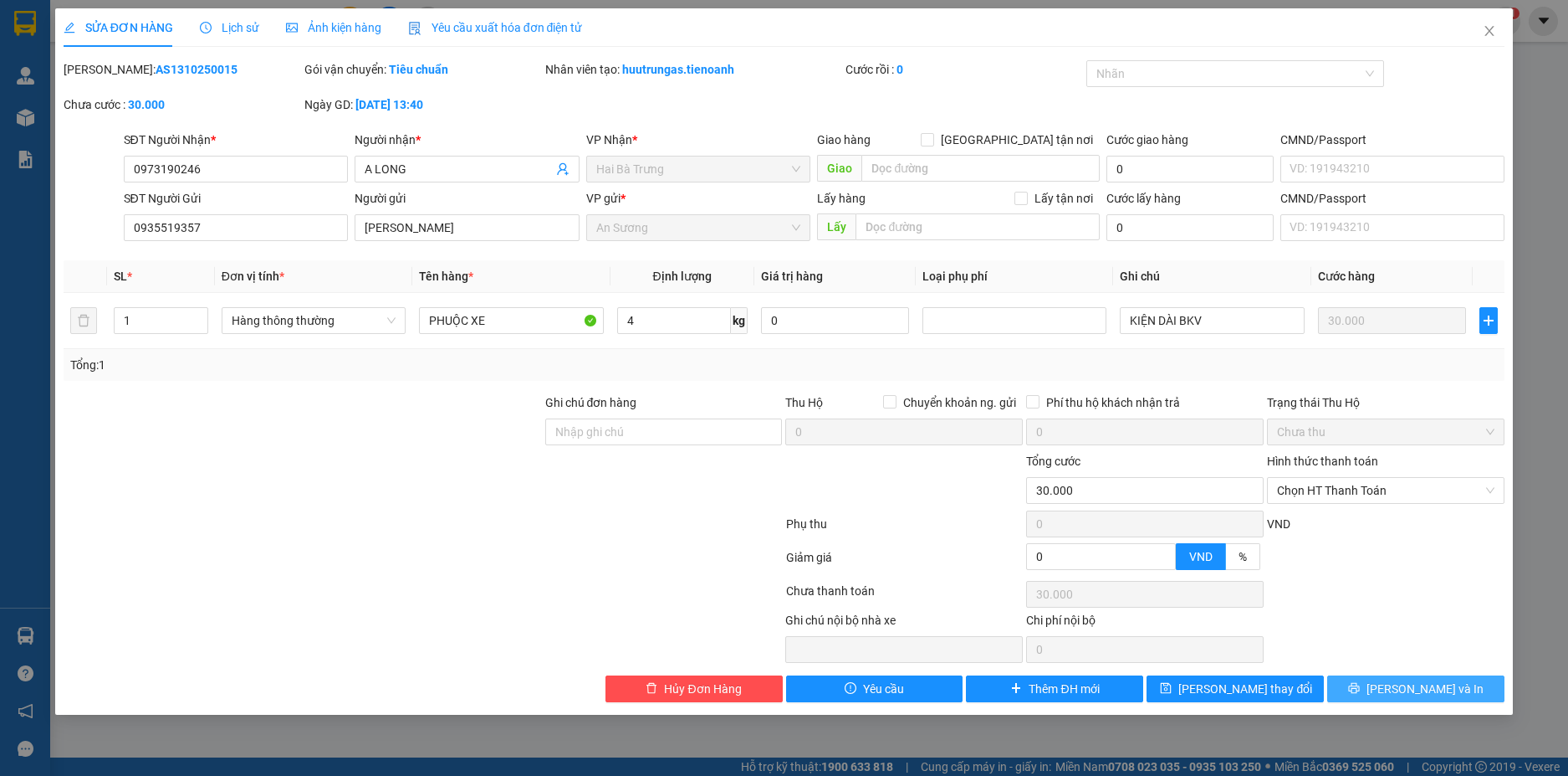
click at [1417, 690] on span "[PERSON_NAME] và In" at bounding box center [1425, 689] width 117 height 18
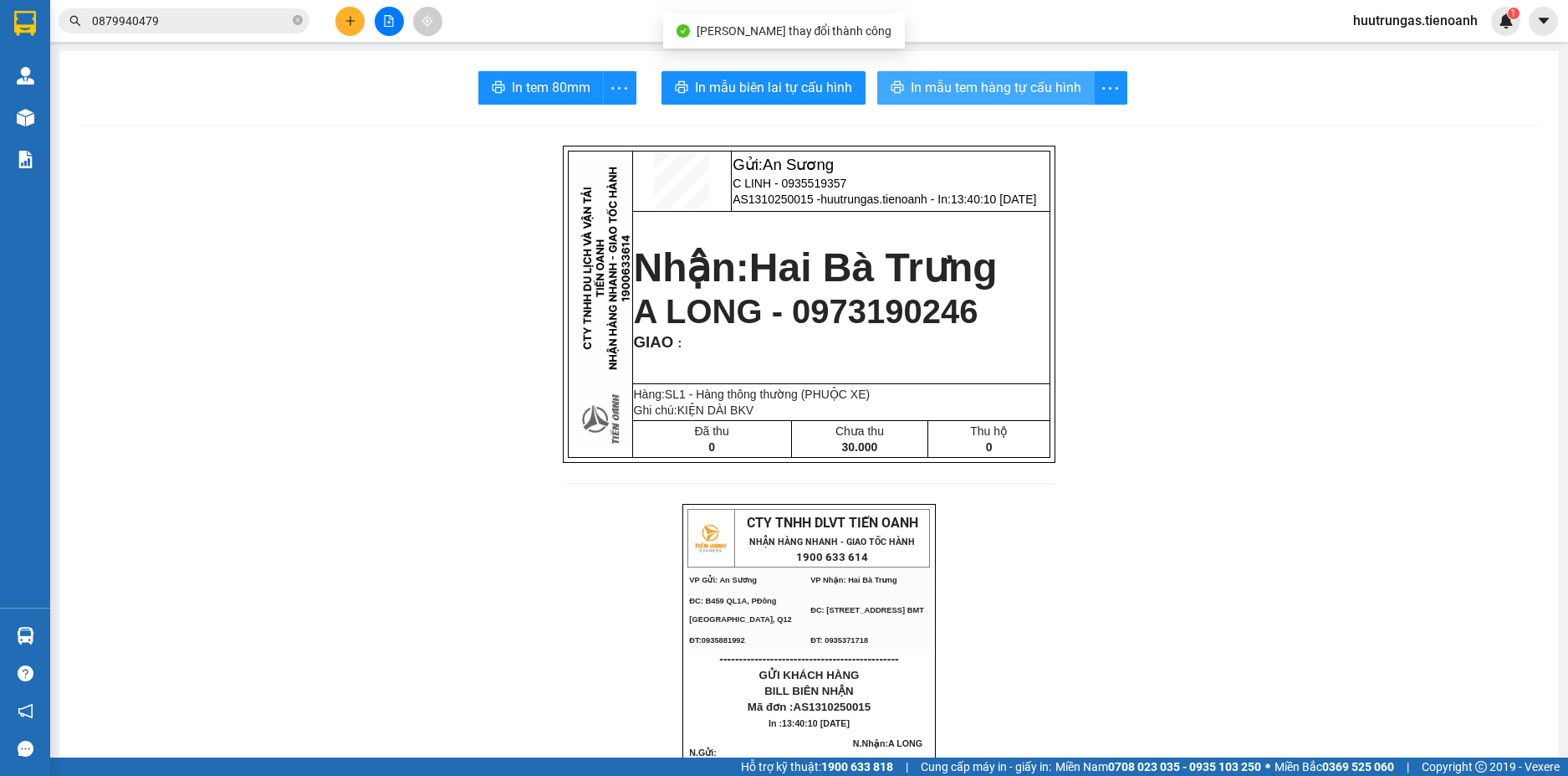
click at [952, 79] on span "In mẫu tem hàng tự cấu hình" at bounding box center [996, 87] width 170 height 21
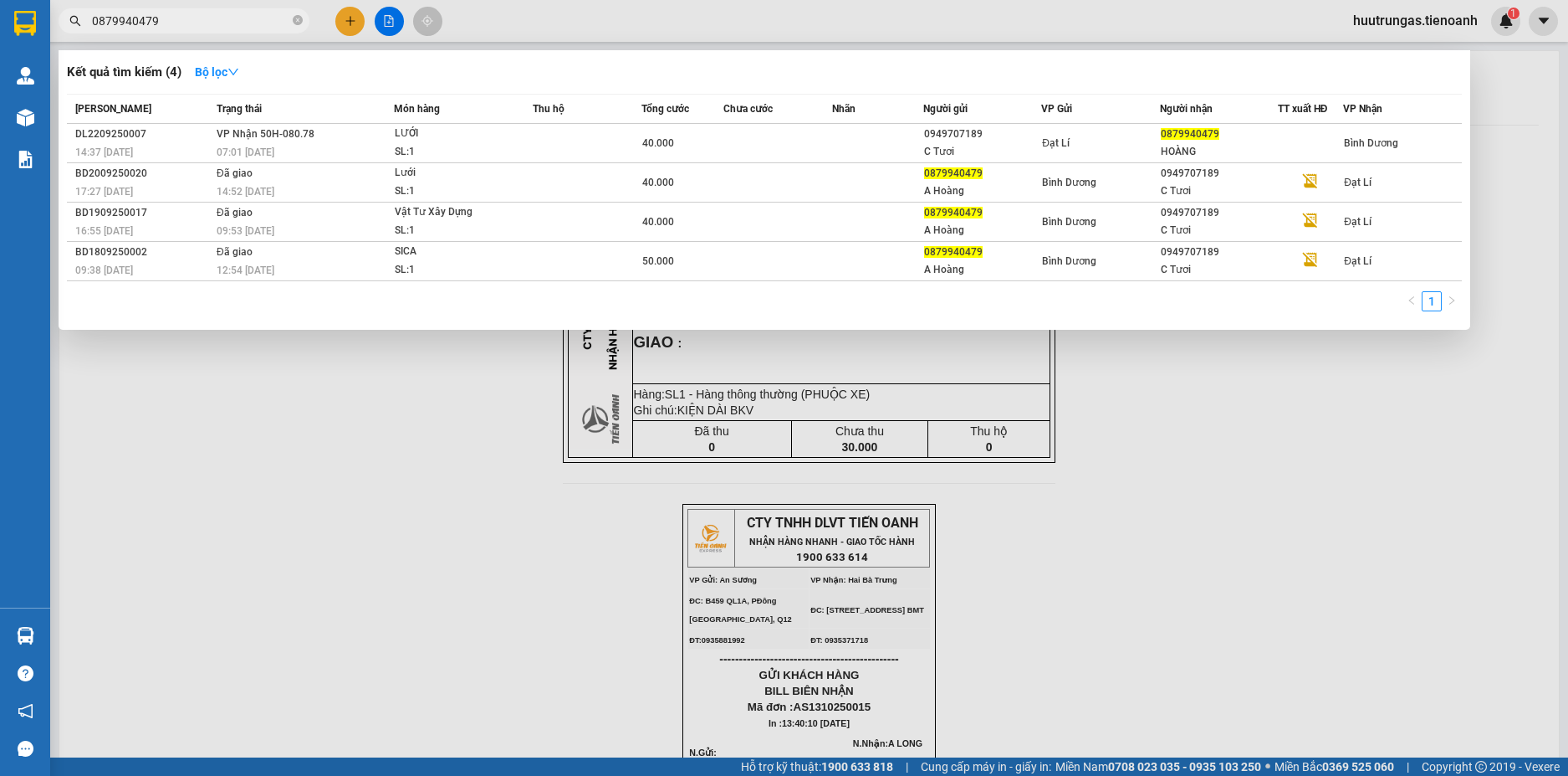
click at [187, 20] on input "0879940479" at bounding box center [191, 21] width 198 height 18
paste input "933515228"
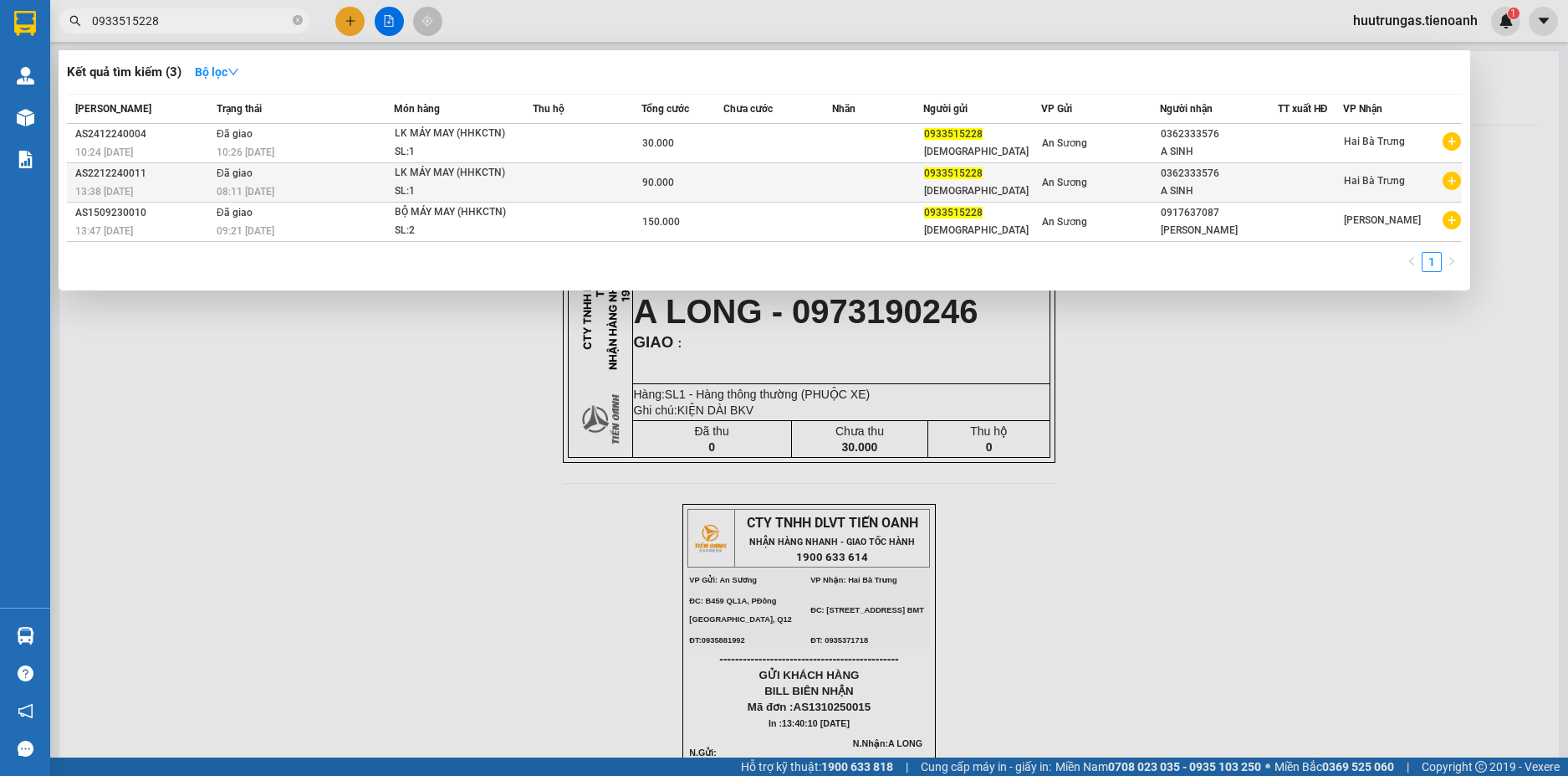
type input "0933515228"
click at [551, 176] on td at bounding box center [587, 182] width 109 height 39
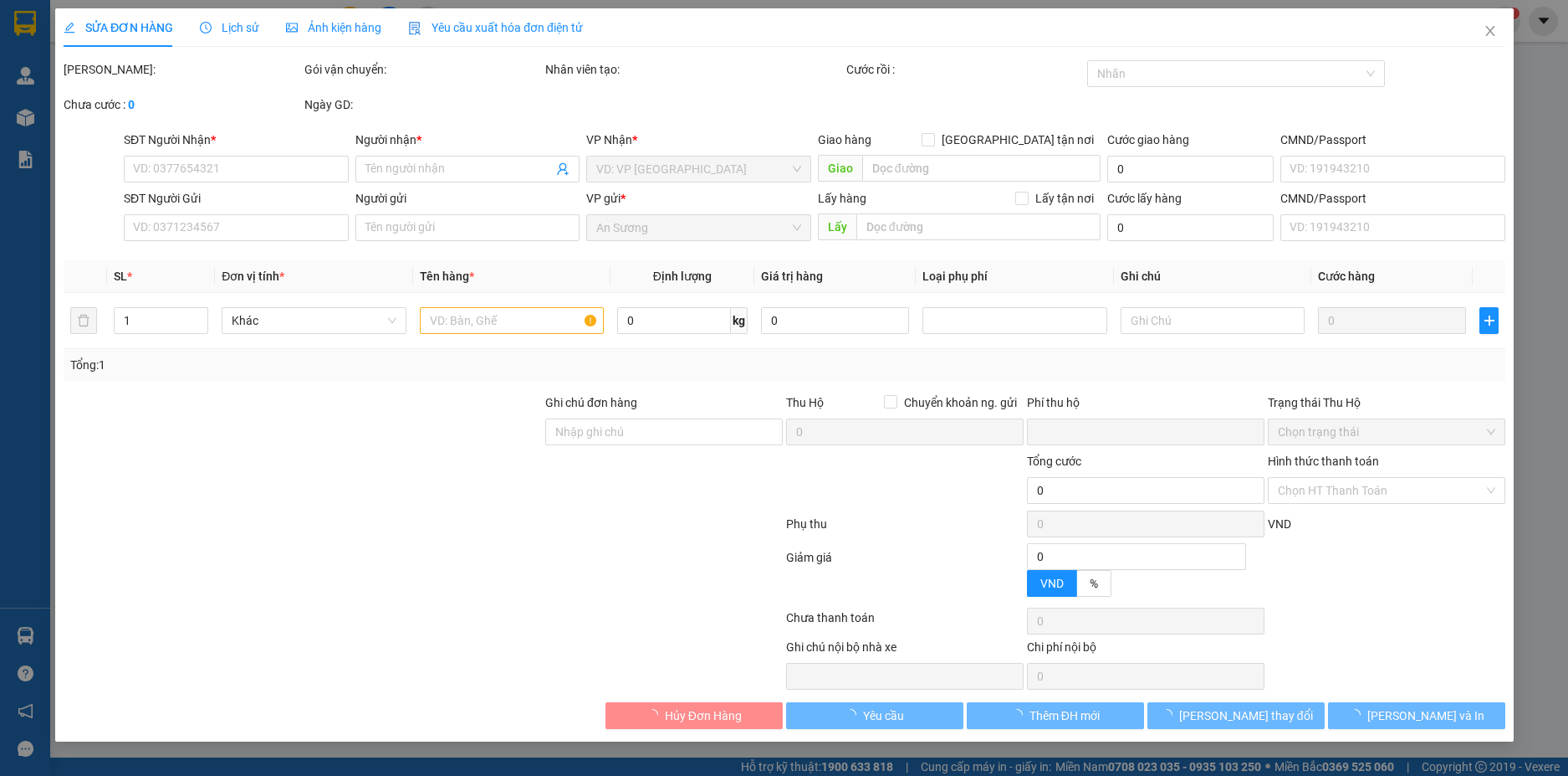
type input "0362333576"
type input "A SINH"
type input "0933515228"
type input "[DEMOGRAPHIC_DATA]"
type input "0"
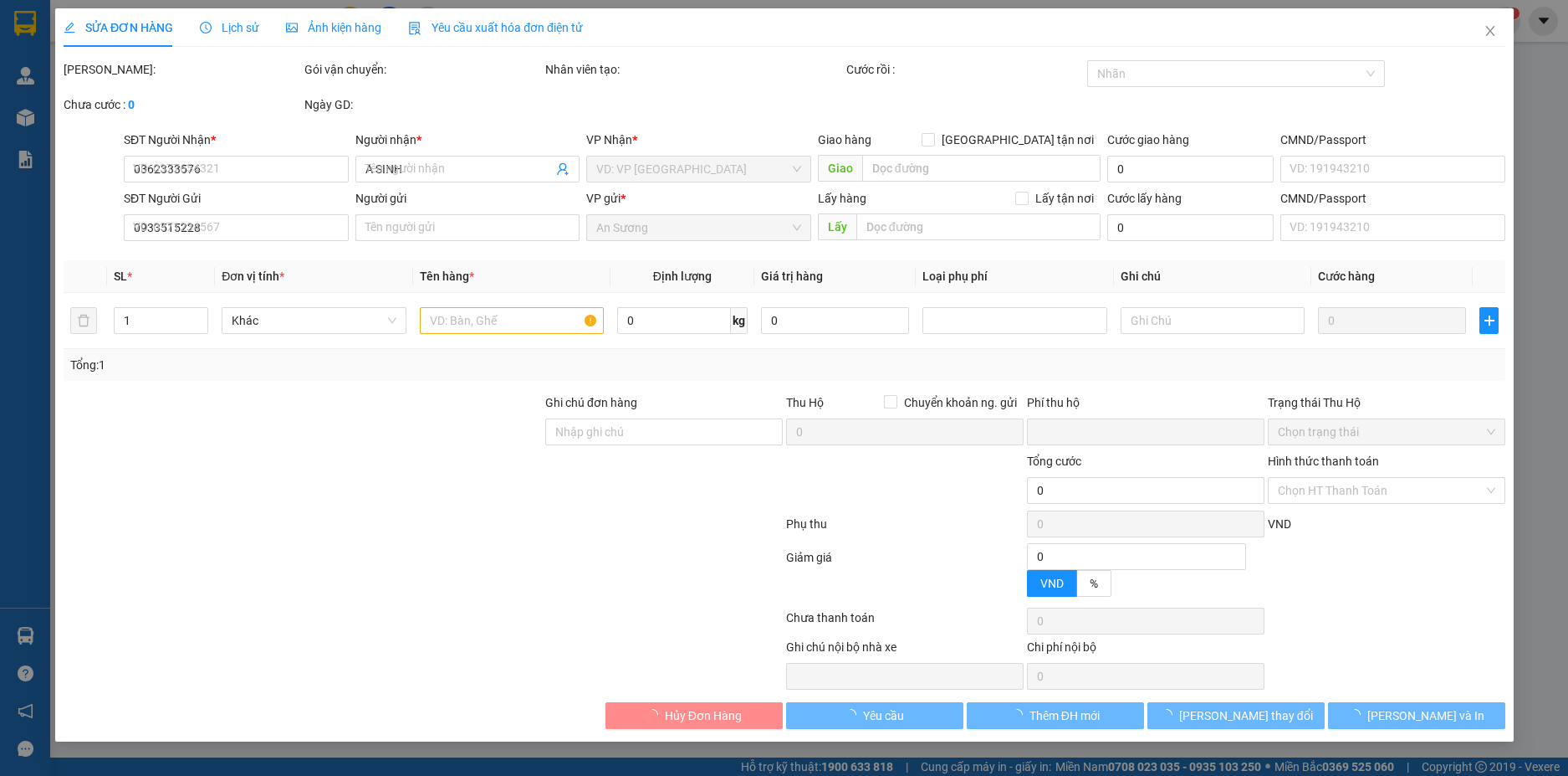
type input "90.000"
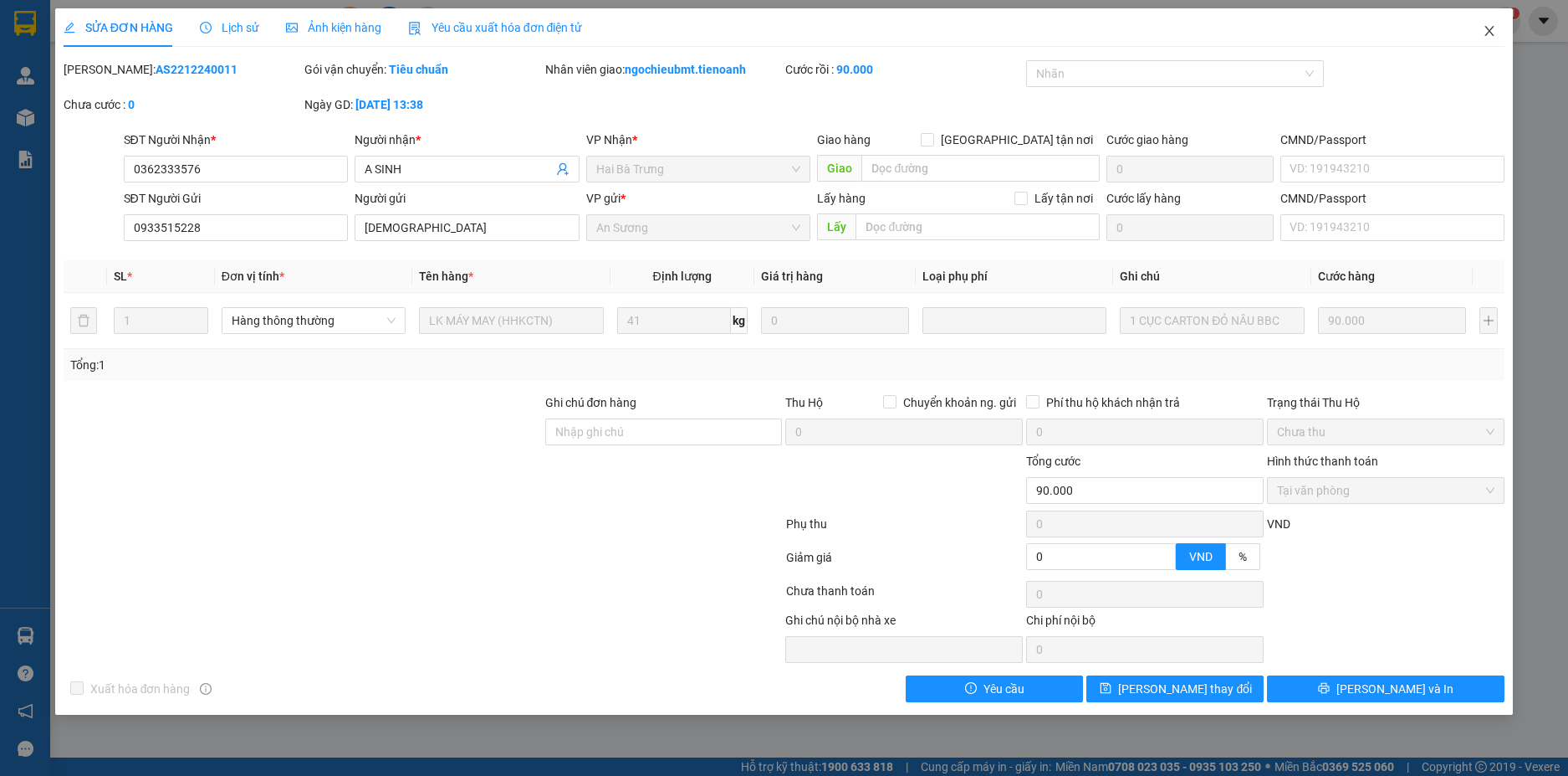
click at [1490, 30] on icon "close" at bounding box center [1489, 30] width 14 height 14
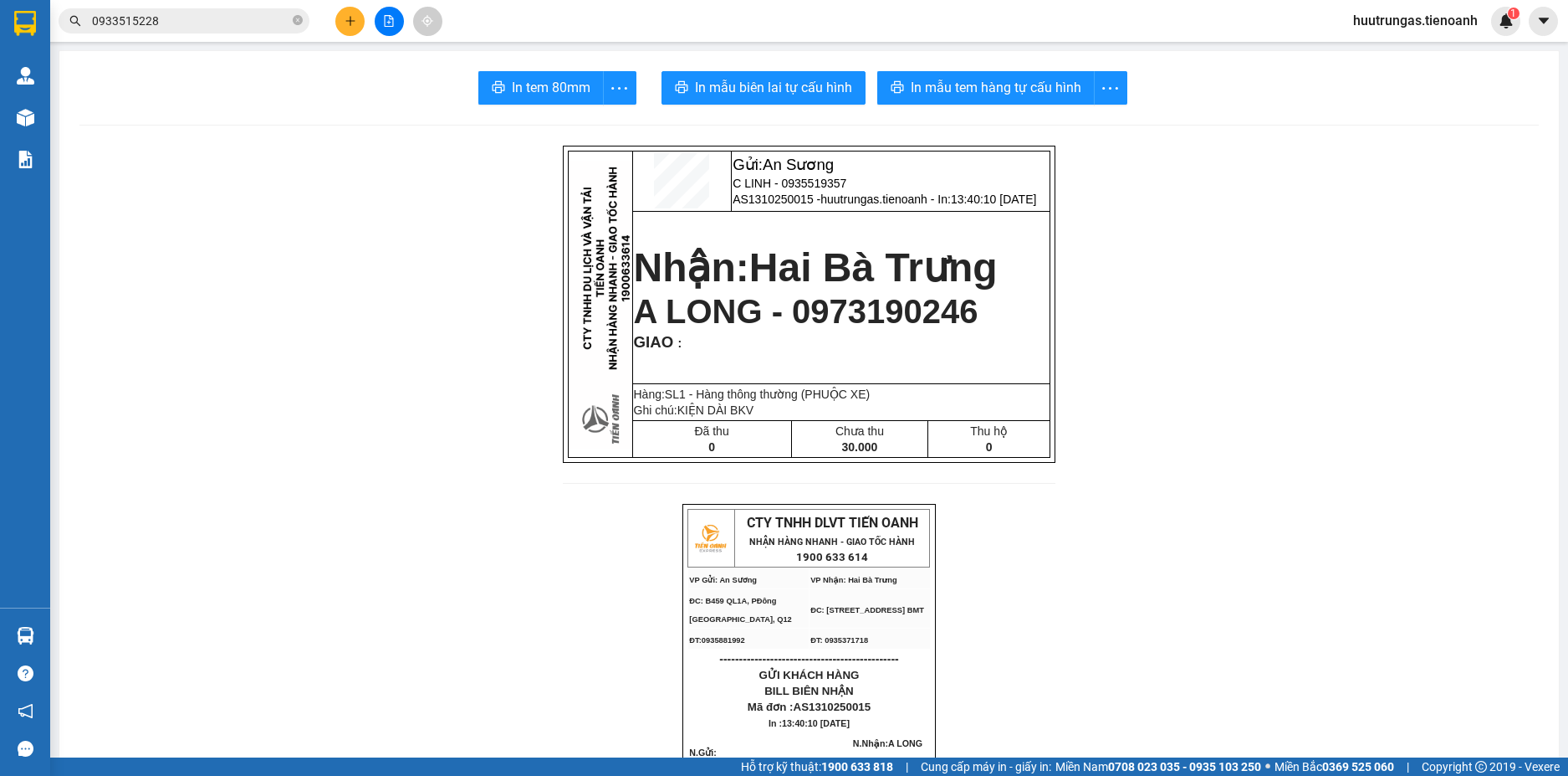
click at [235, 18] on input "0933515228" at bounding box center [191, 21] width 198 height 18
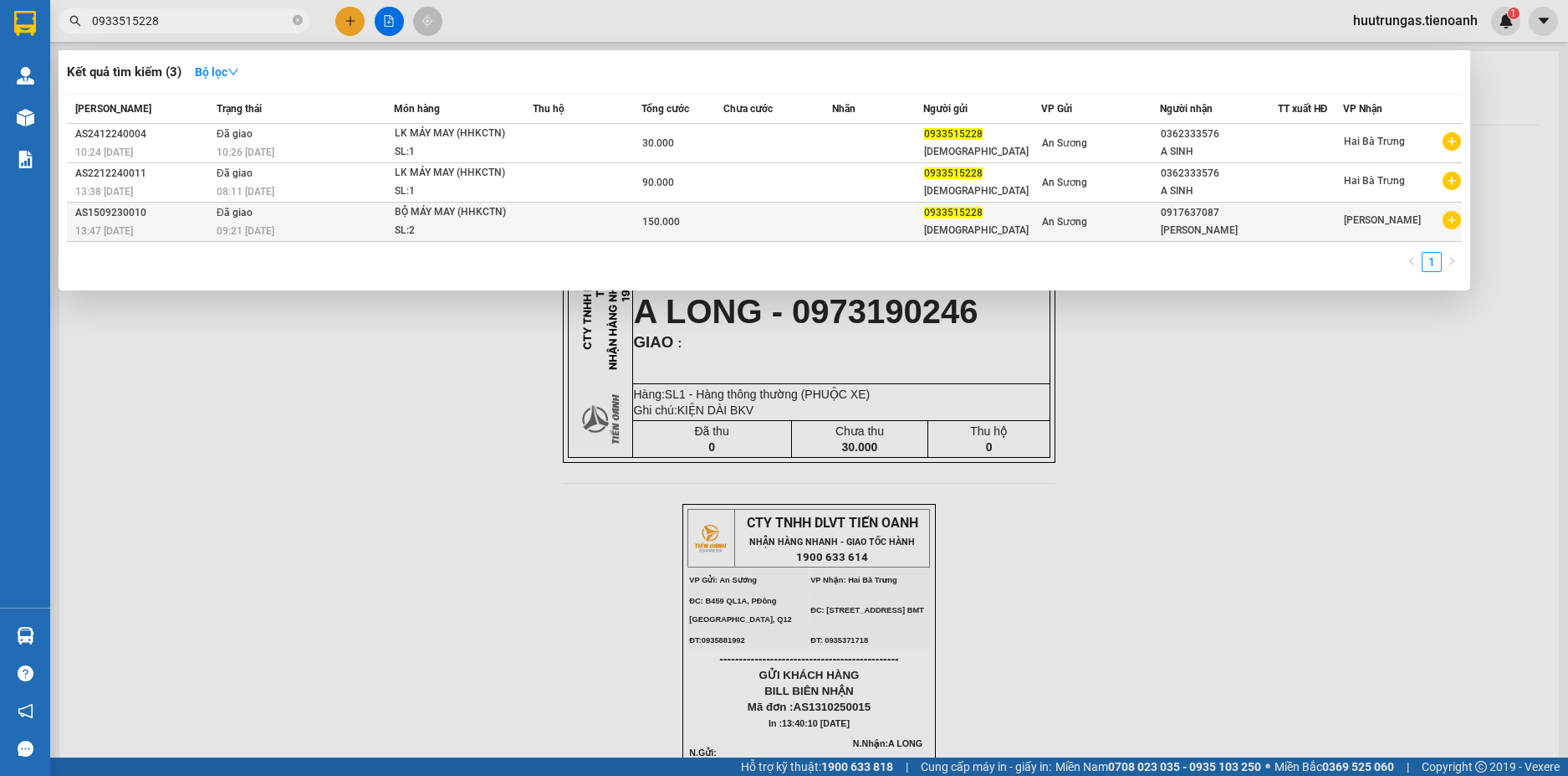
click at [596, 220] on td at bounding box center [587, 222] width 109 height 39
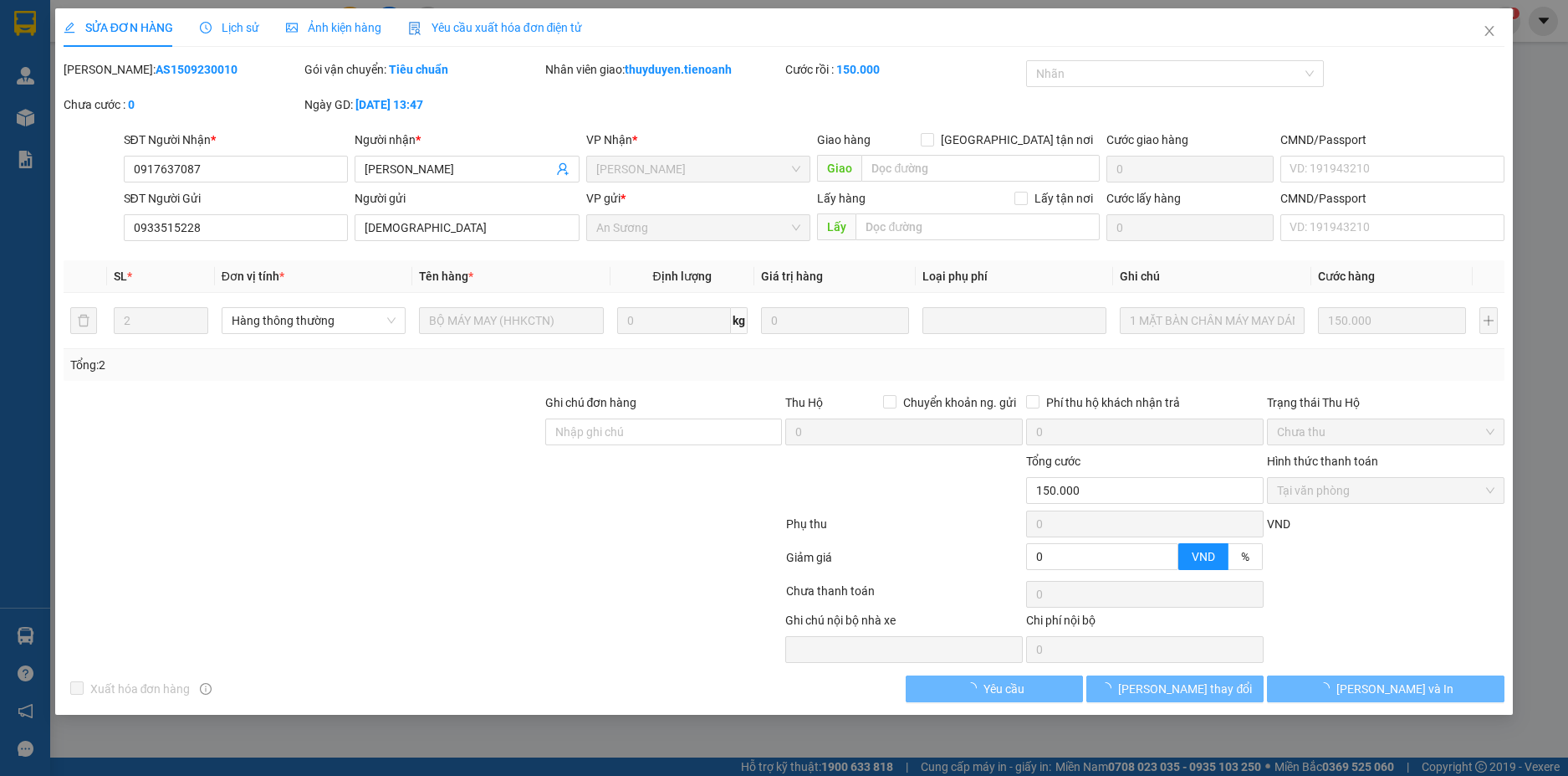
type input "0917637087"
type input "C Kim"
type input "0933515228"
type input "[DEMOGRAPHIC_DATA]"
type input "0"
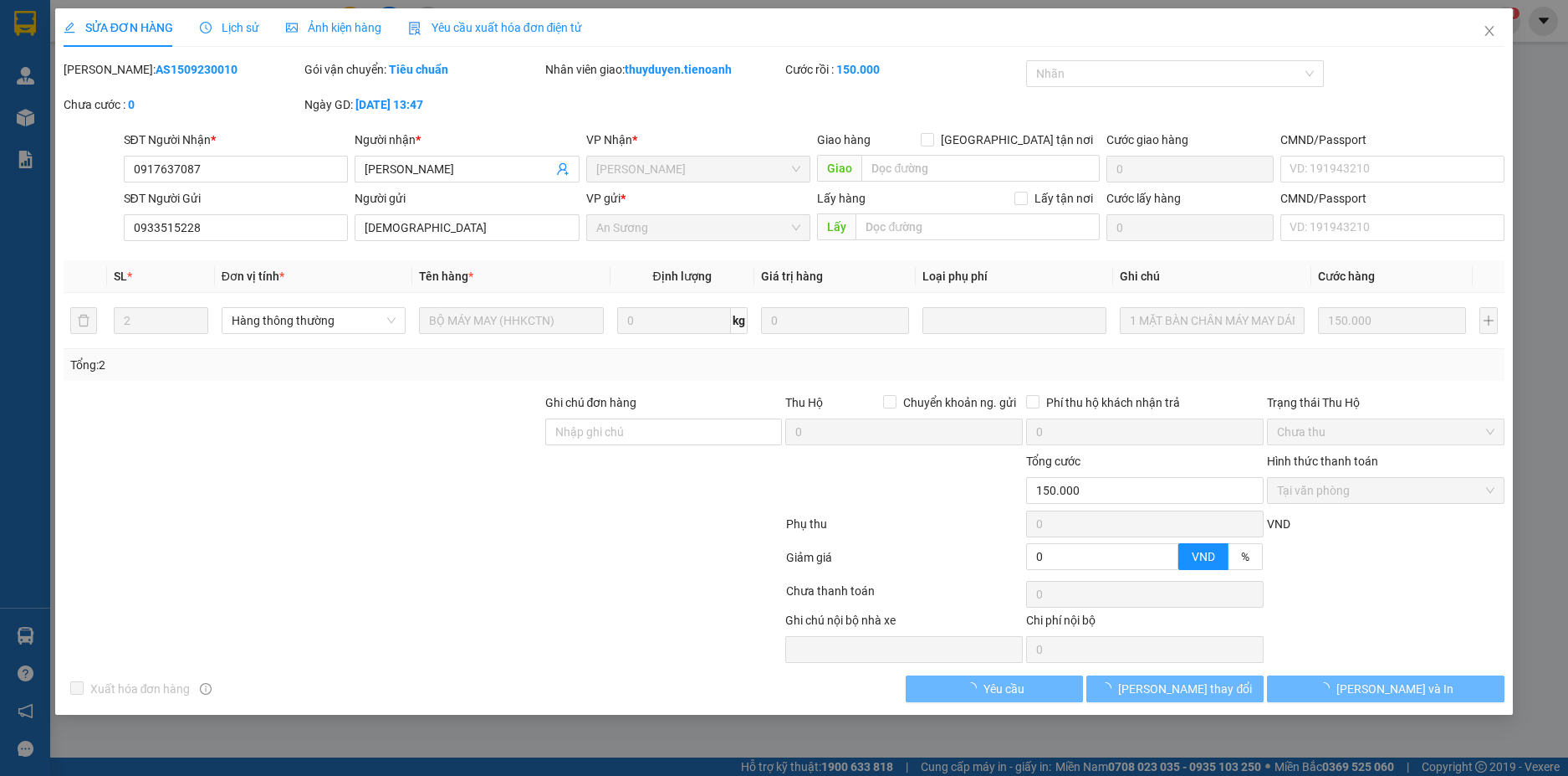
type input "150.000"
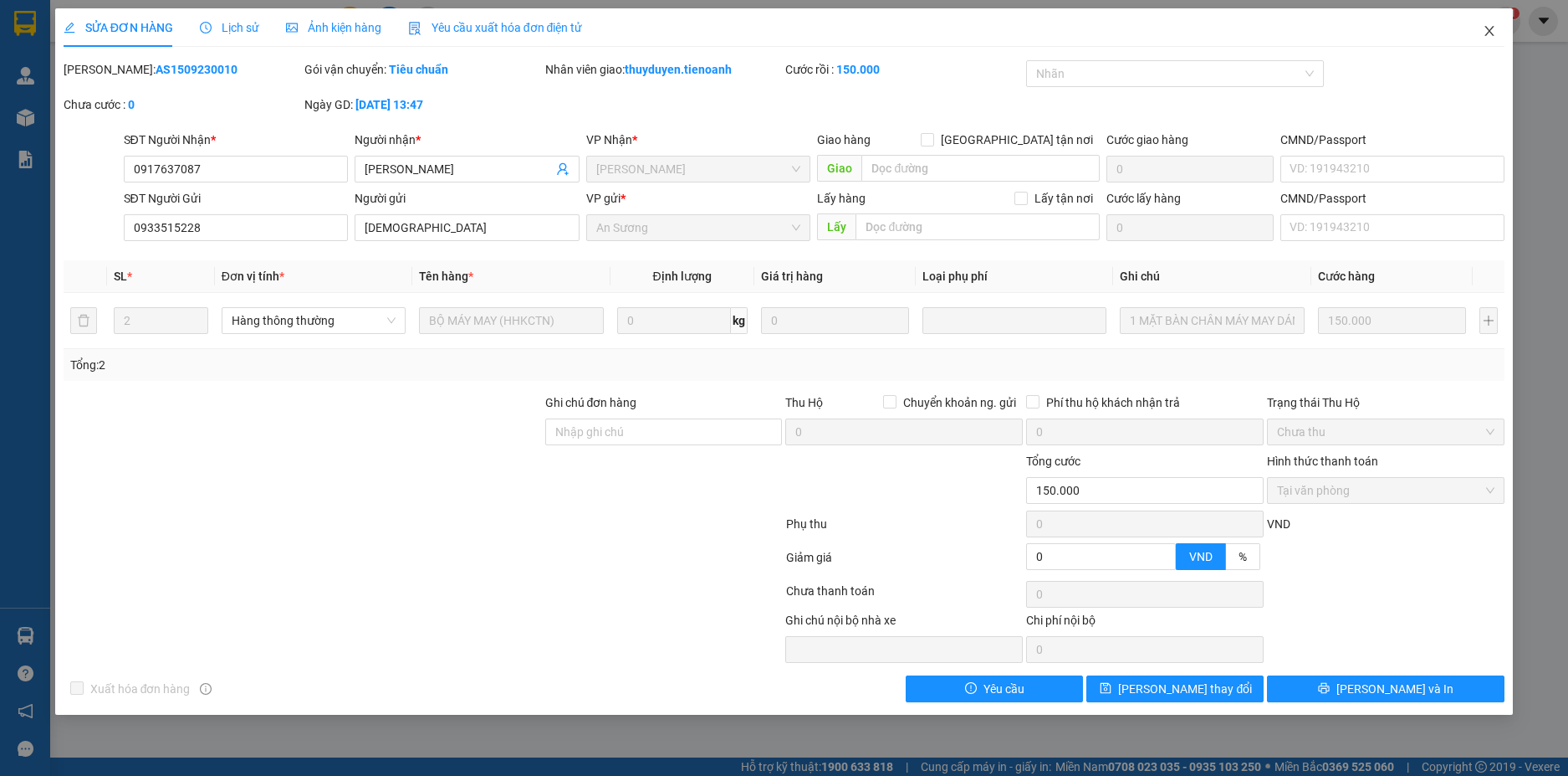
click at [1496, 34] on icon "close" at bounding box center [1489, 30] width 14 height 14
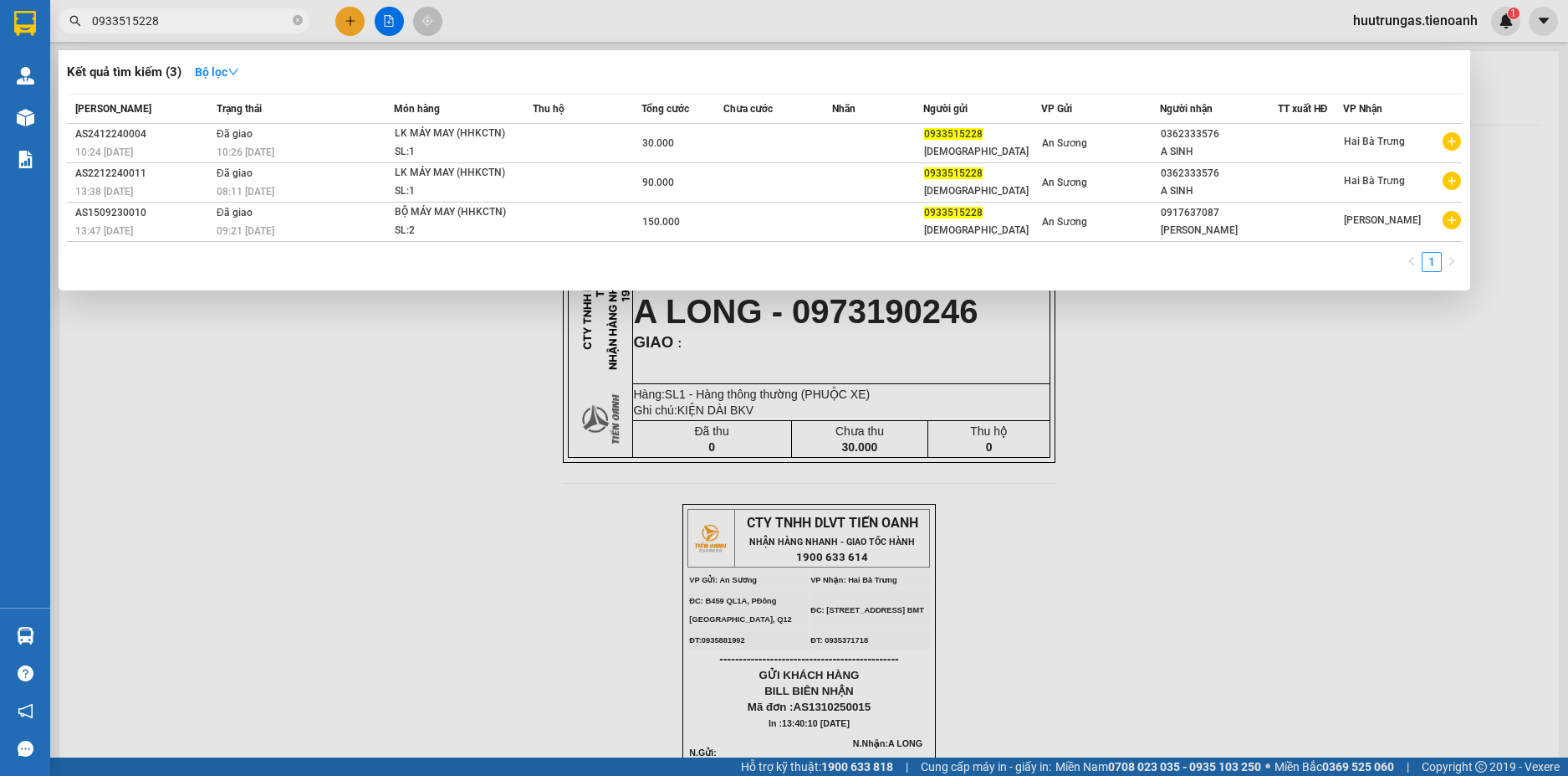
click at [223, 16] on input "0933515228" at bounding box center [191, 21] width 198 height 18
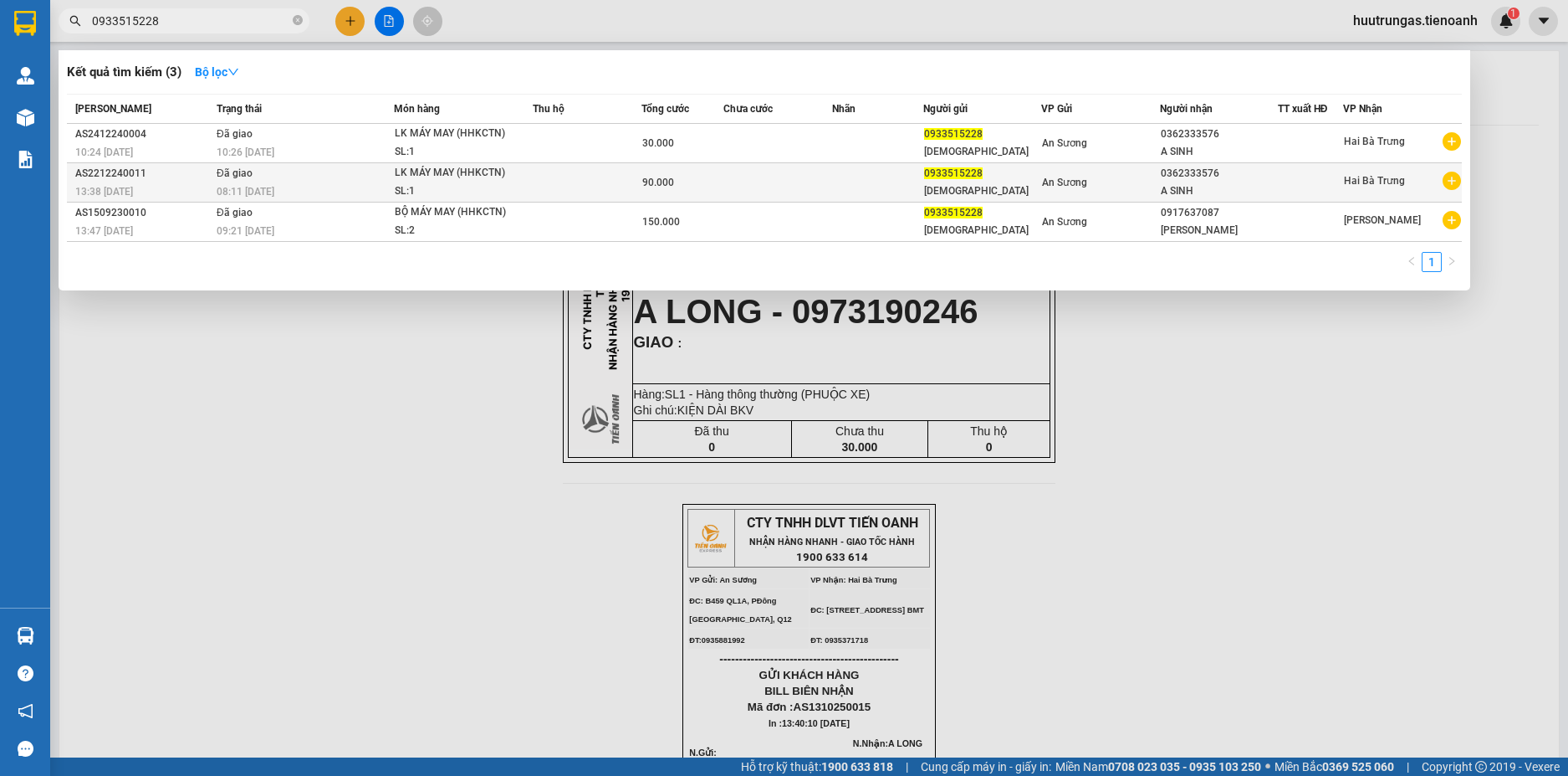
click at [593, 183] on td at bounding box center [587, 182] width 109 height 39
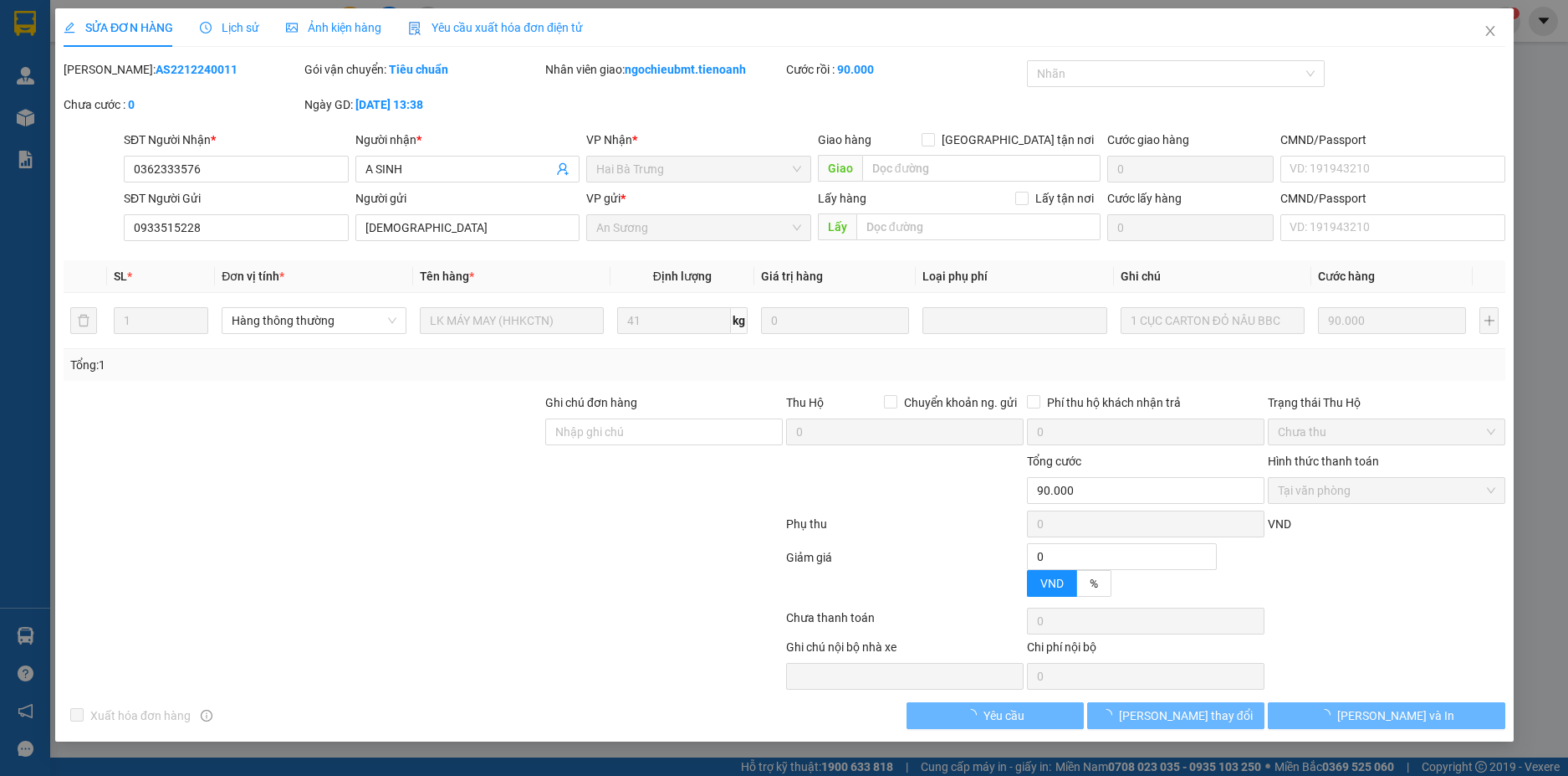
type input "0362333576"
type input "A SINH"
type input "0933515228"
type input "[DEMOGRAPHIC_DATA]"
type input "0"
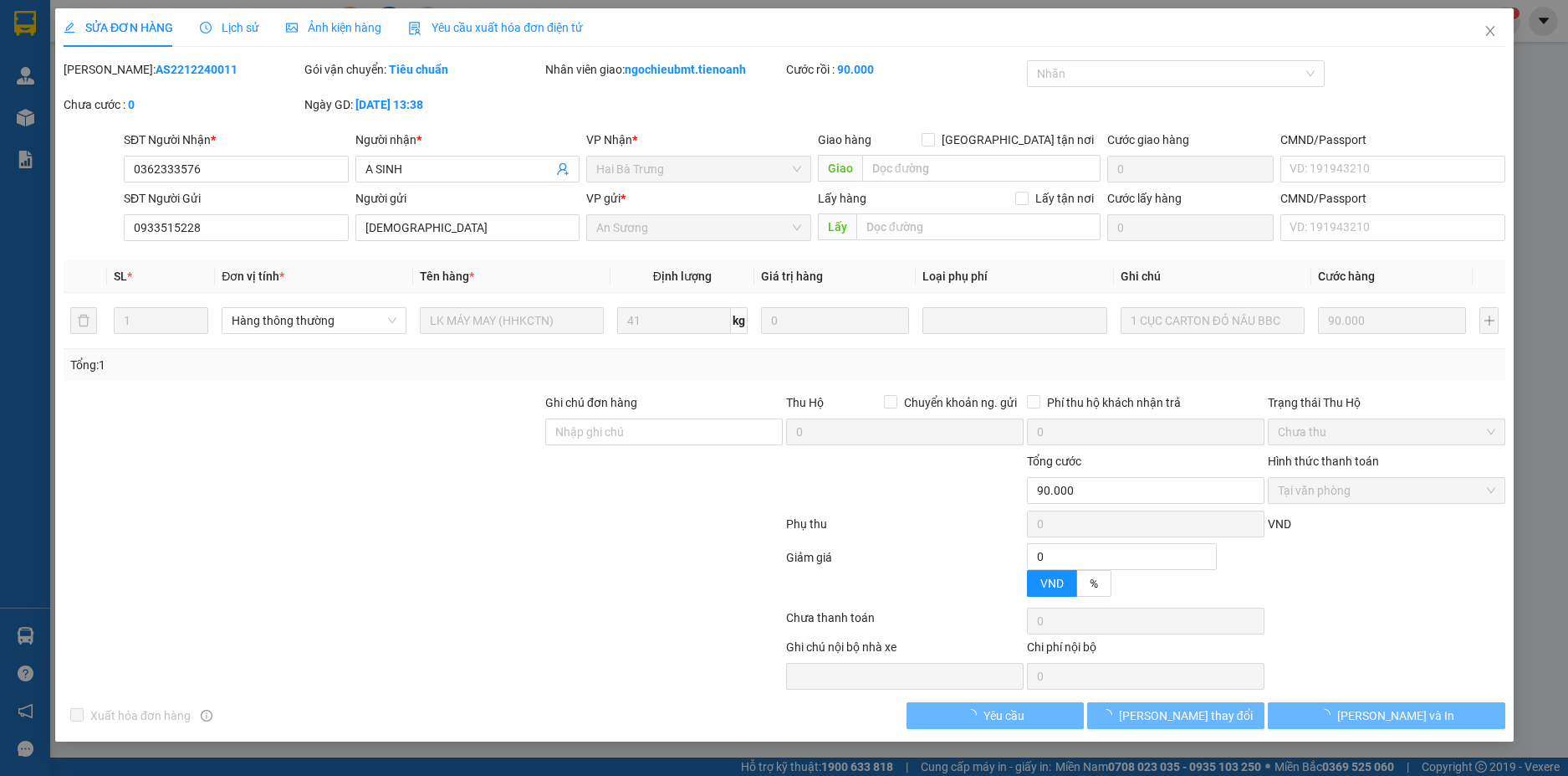
type input "90.000"
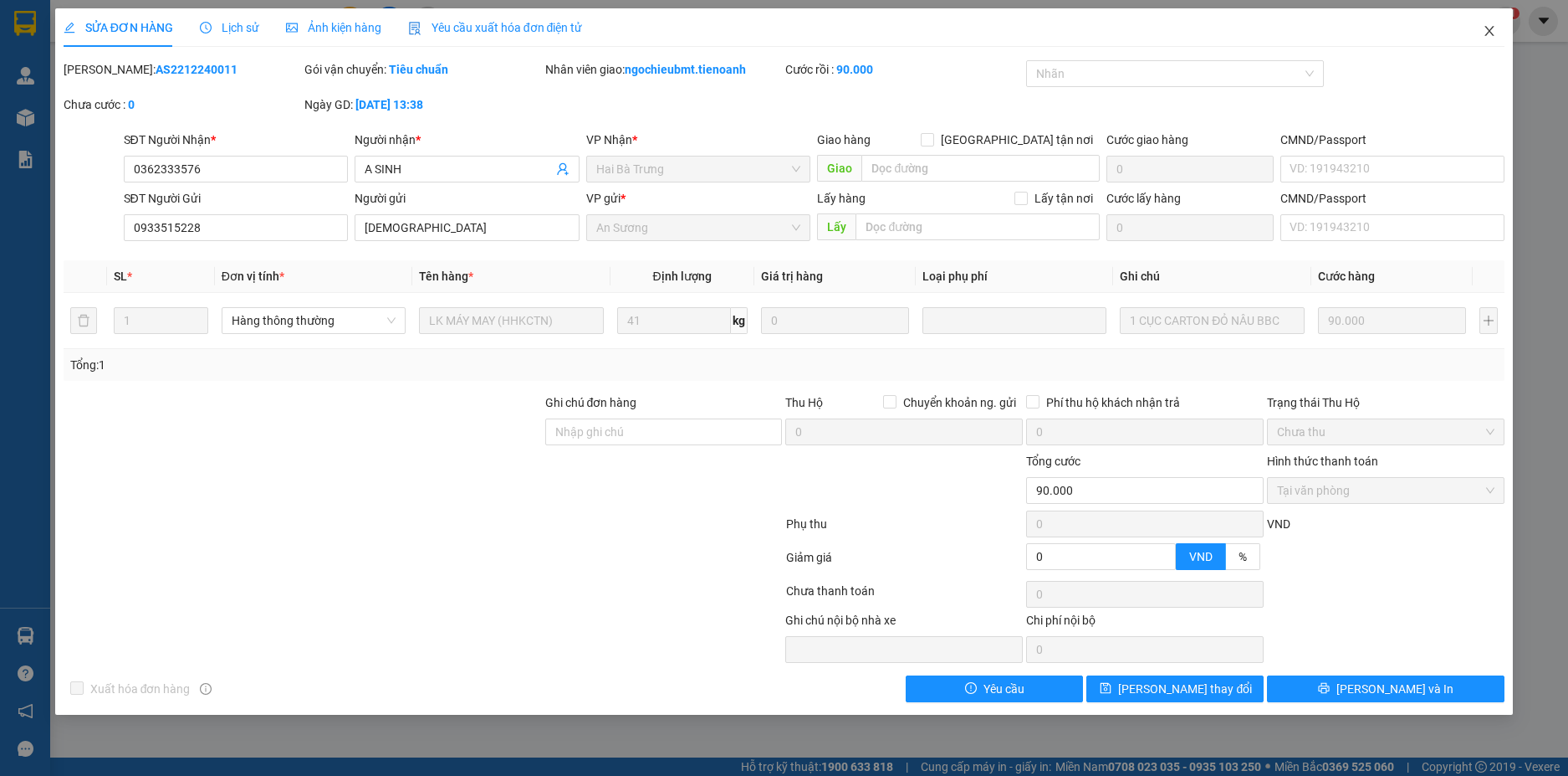
click at [1485, 30] on icon "close" at bounding box center [1489, 30] width 14 height 14
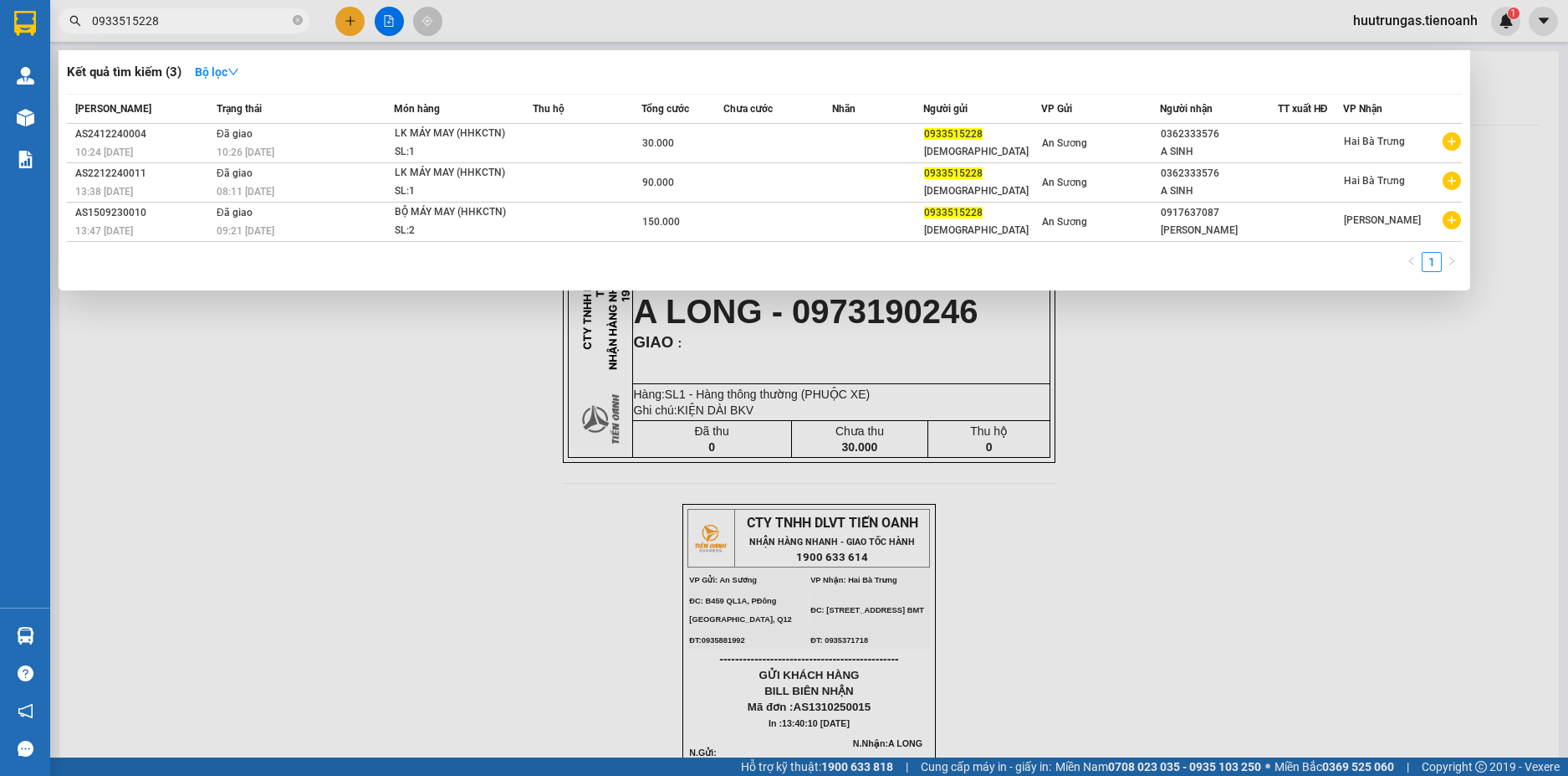
click at [211, 28] on input "0933515228" at bounding box center [191, 21] width 198 height 18
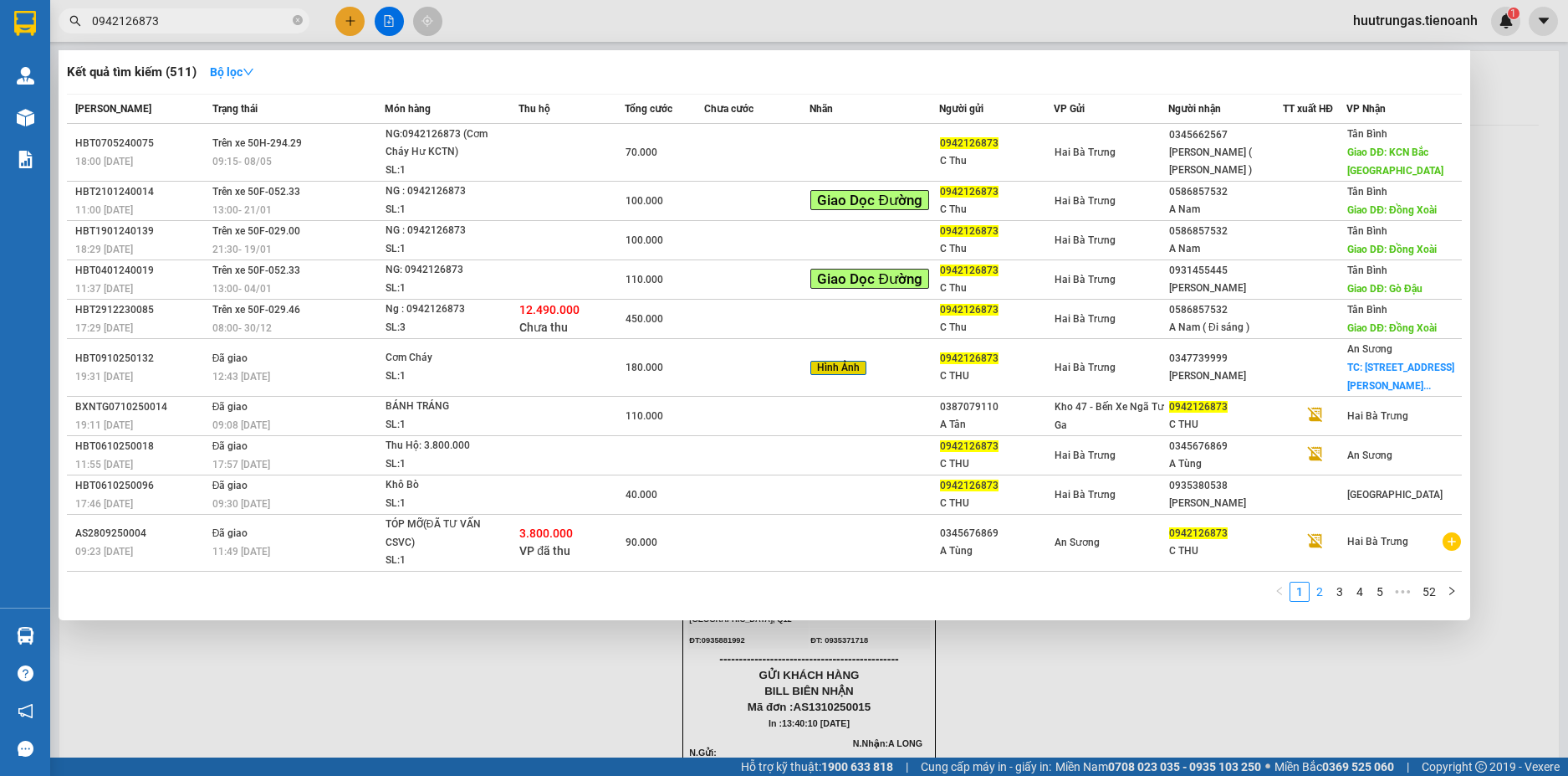
type input "0942126873"
click at [1324, 583] on link "2" at bounding box center [1320, 592] width 18 height 18
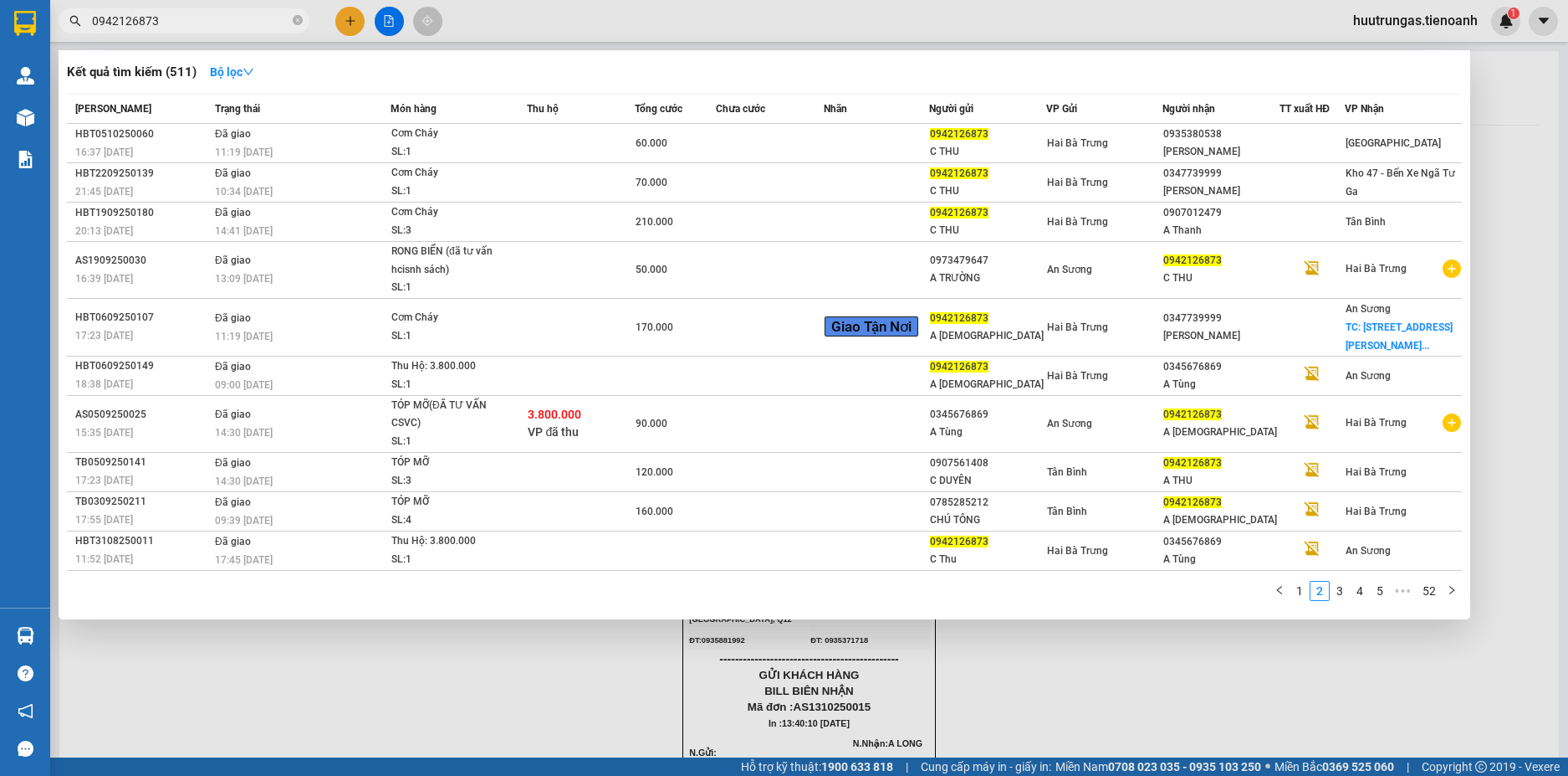
click at [345, 661] on div at bounding box center [784, 388] width 1568 height 776
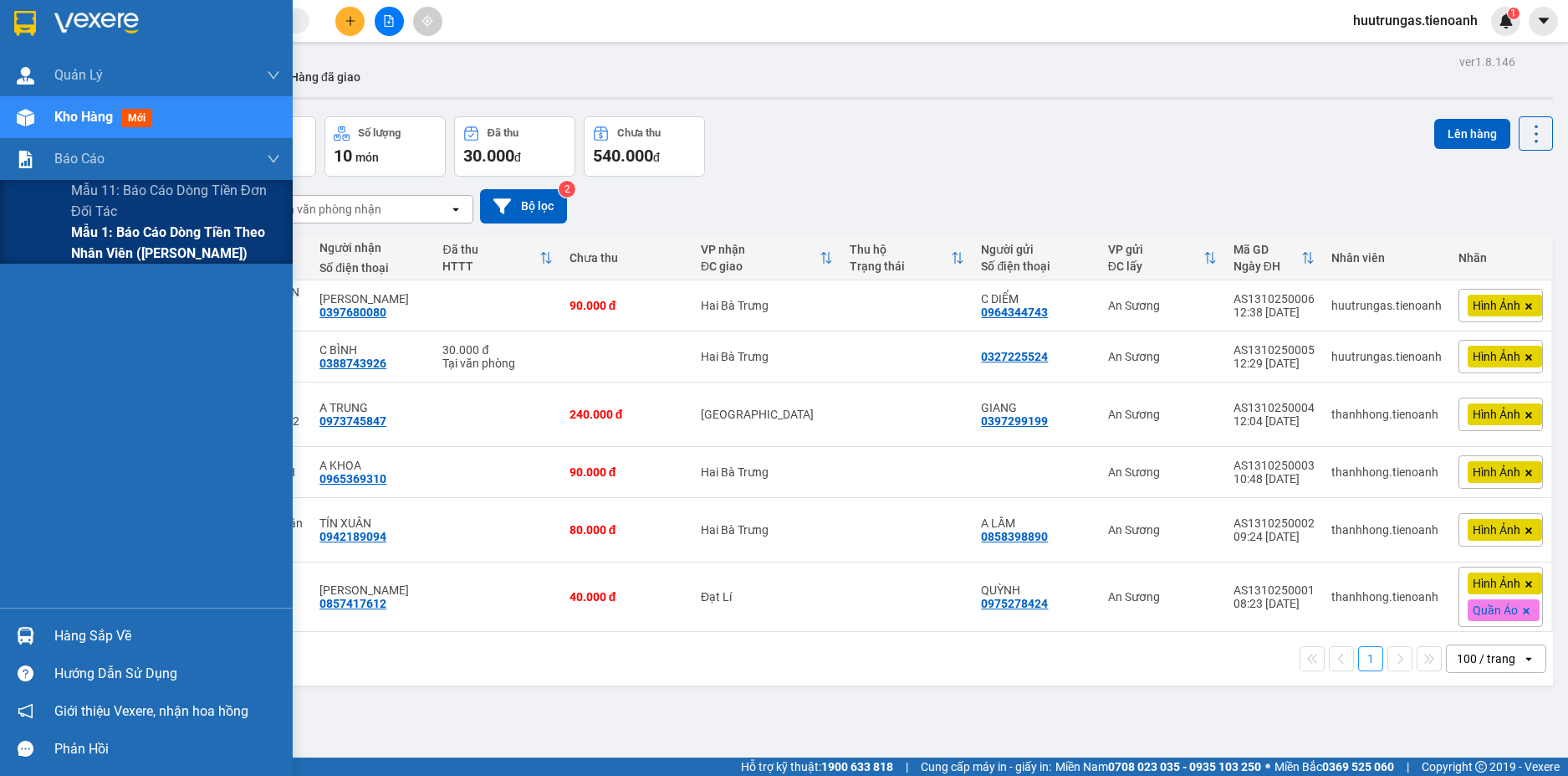
click at [106, 235] on span "Mẫu 1: Báo cáo dòng tiền theo nhân viên ([PERSON_NAME])" at bounding box center [176, 243] width 209 height 42
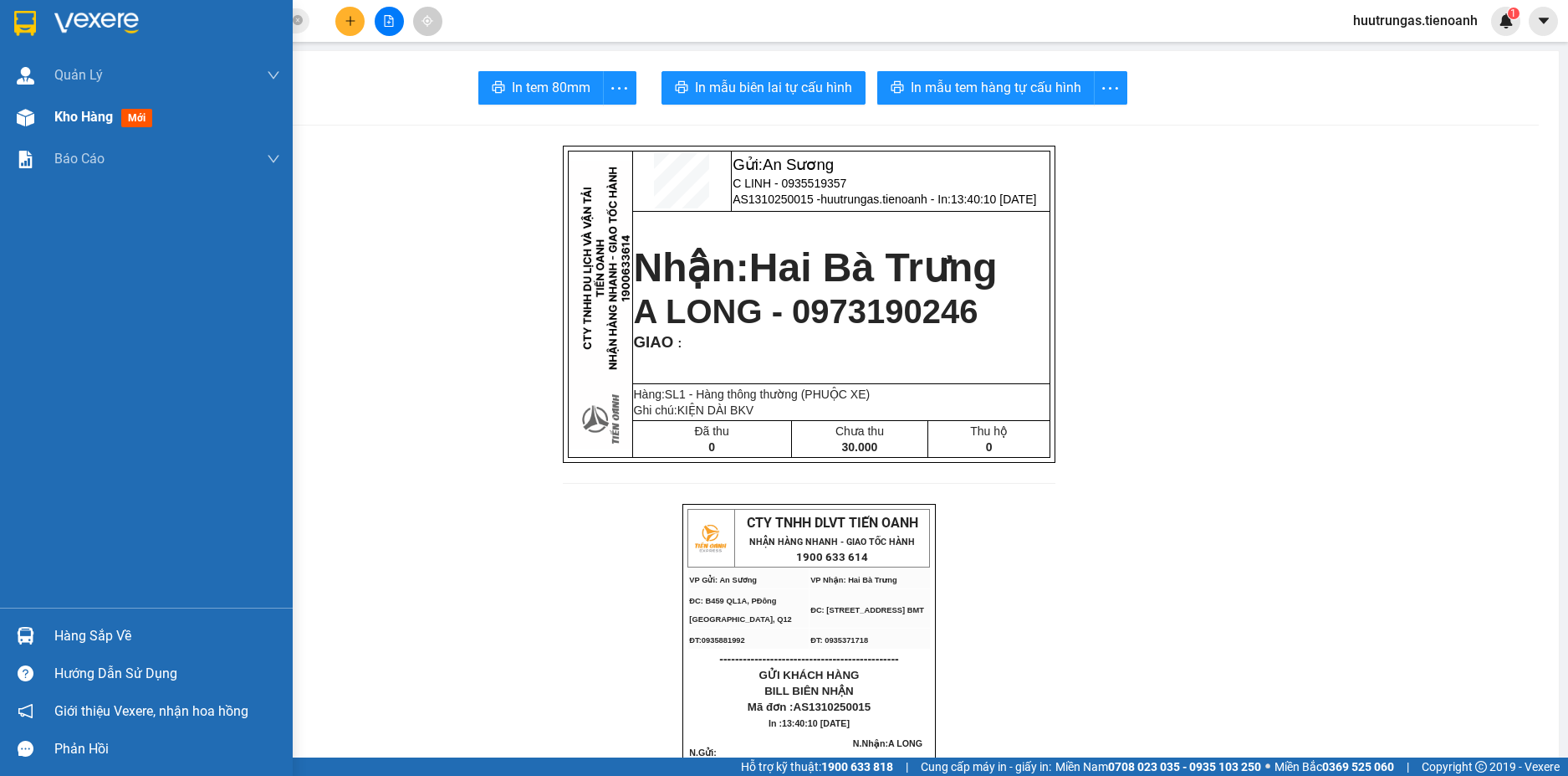
click at [75, 119] on span "Kho hàng" at bounding box center [83, 116] width 59 height 16
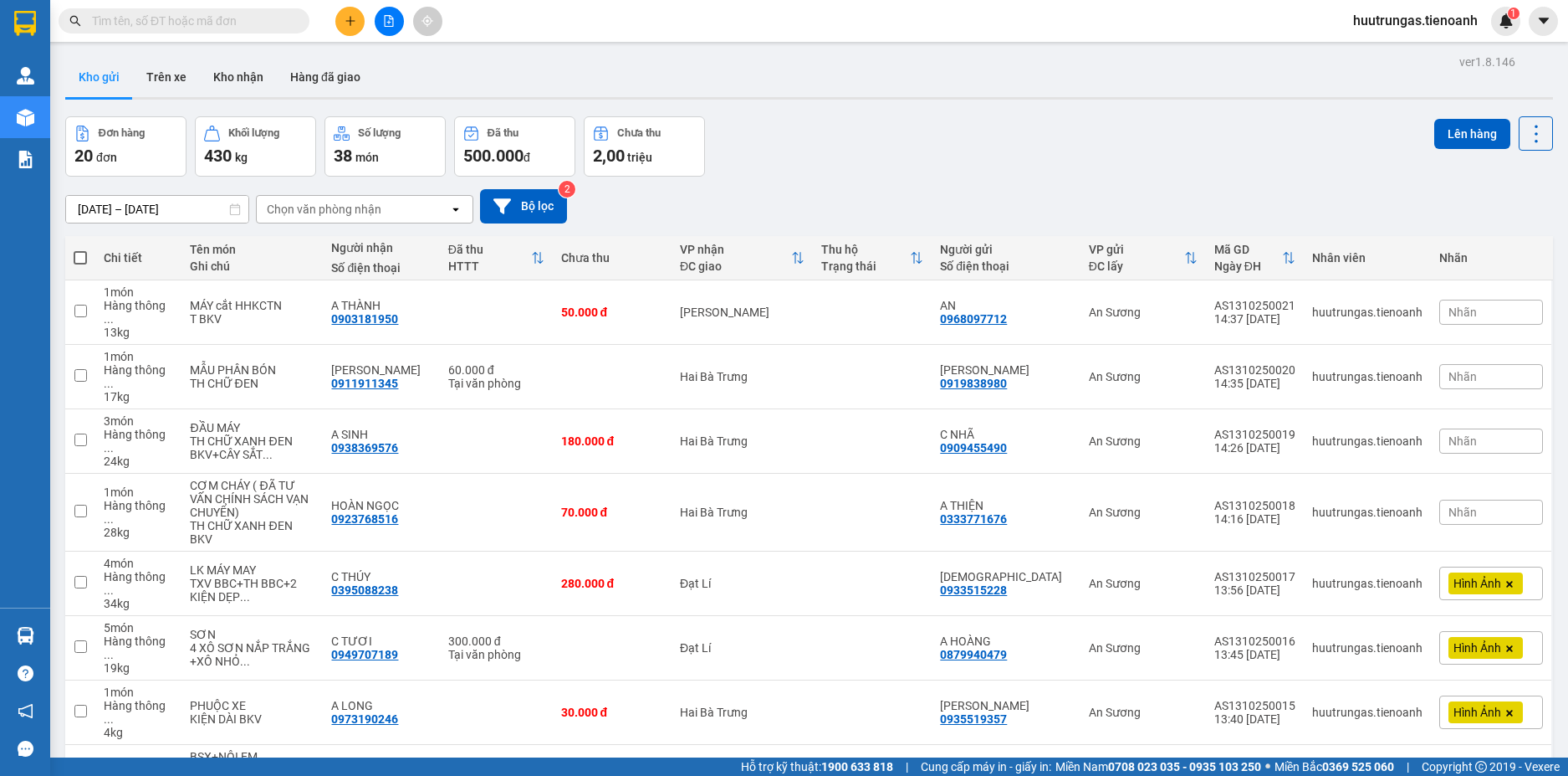
click at [174, 19] on input "text" at bounding box center [191, 21] width 198 height 18
paste input "0903534353"
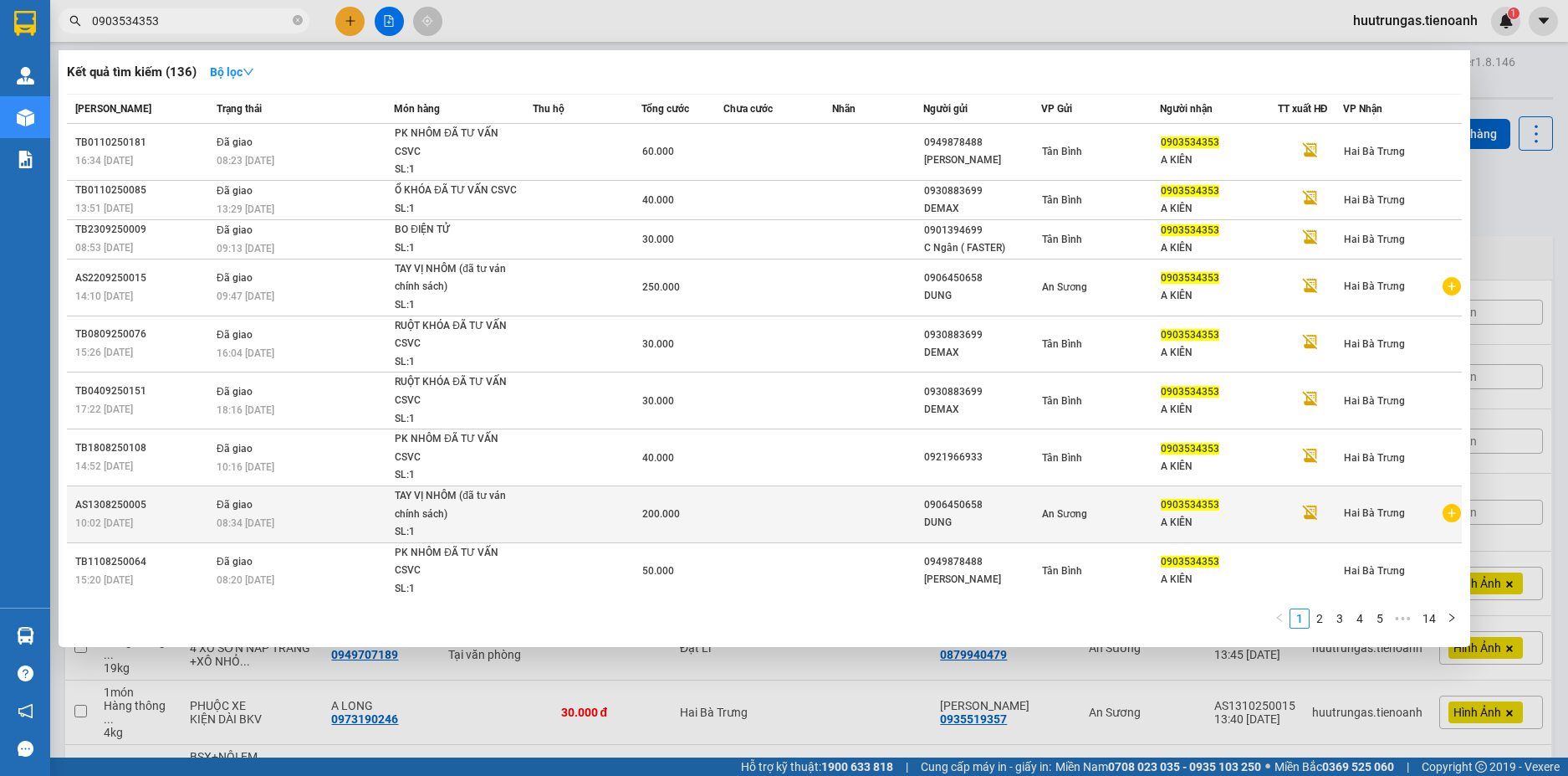
type input "0903534353"
click at [724, 519] on td at bounding box center [778, 514] width 109 height 57
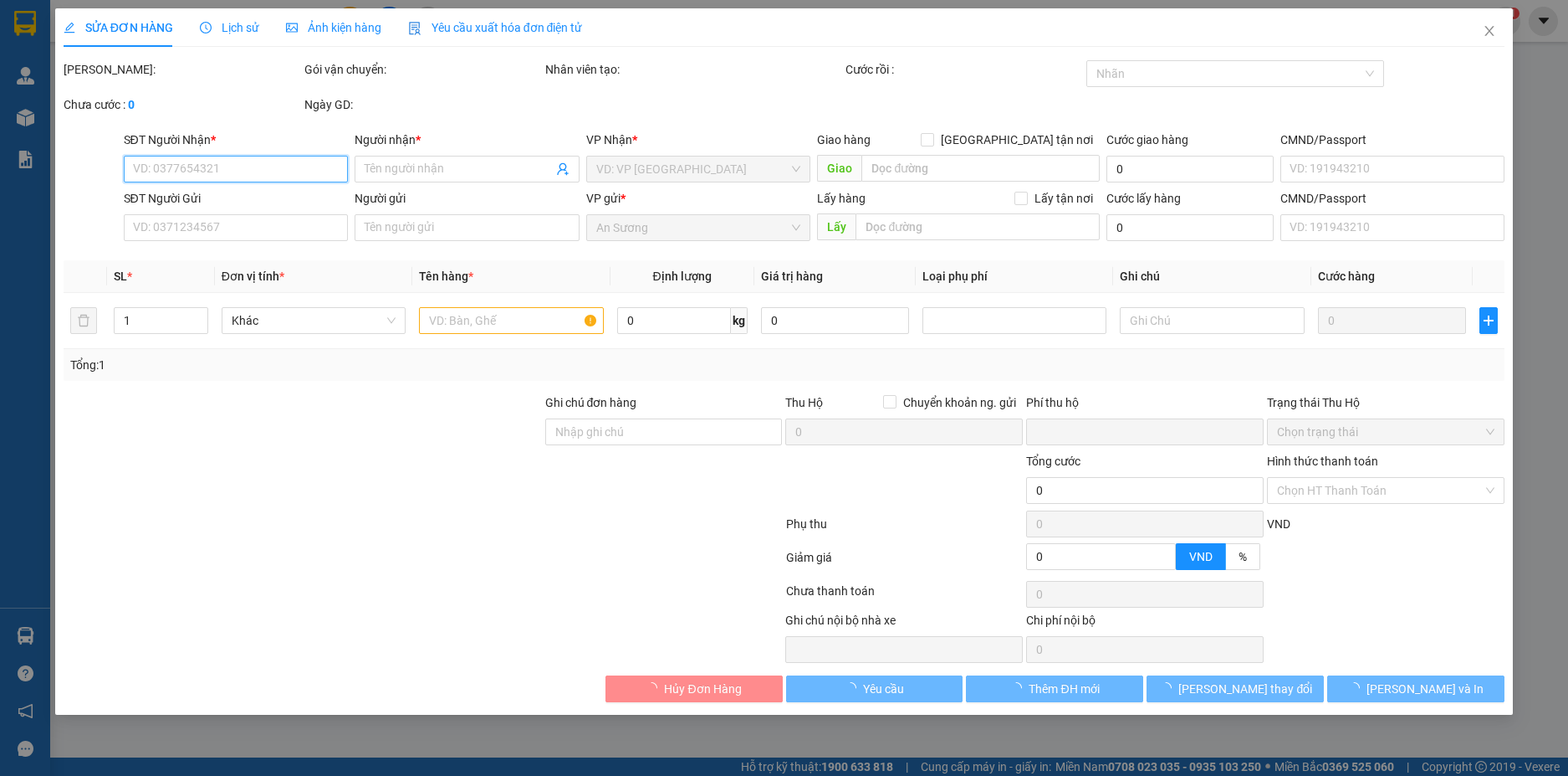
type input "0903534353"
type input "A KIÊN"
type input "0906450658"
type input "DUNG"
type input "0"
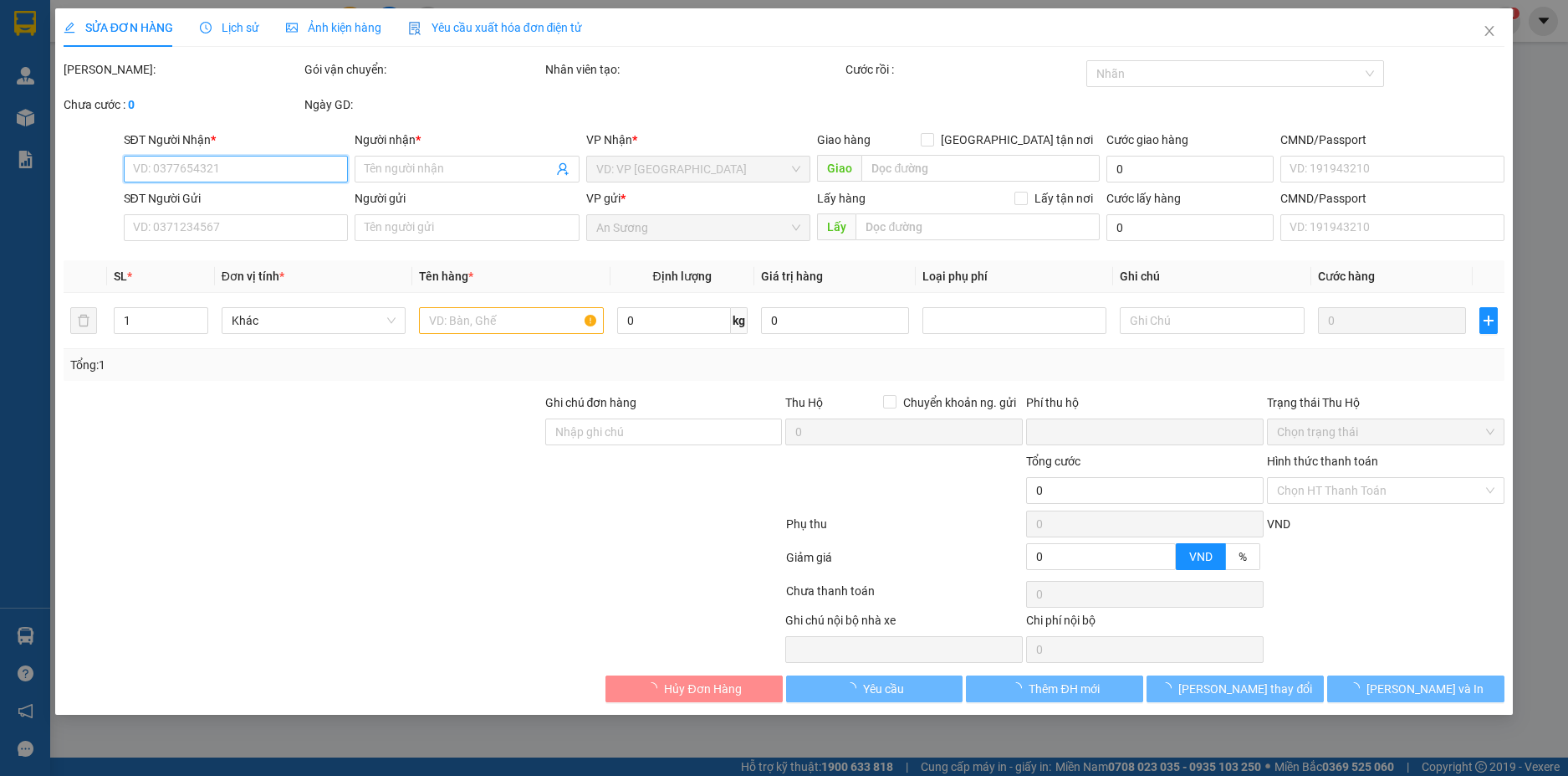
type input "200.000"
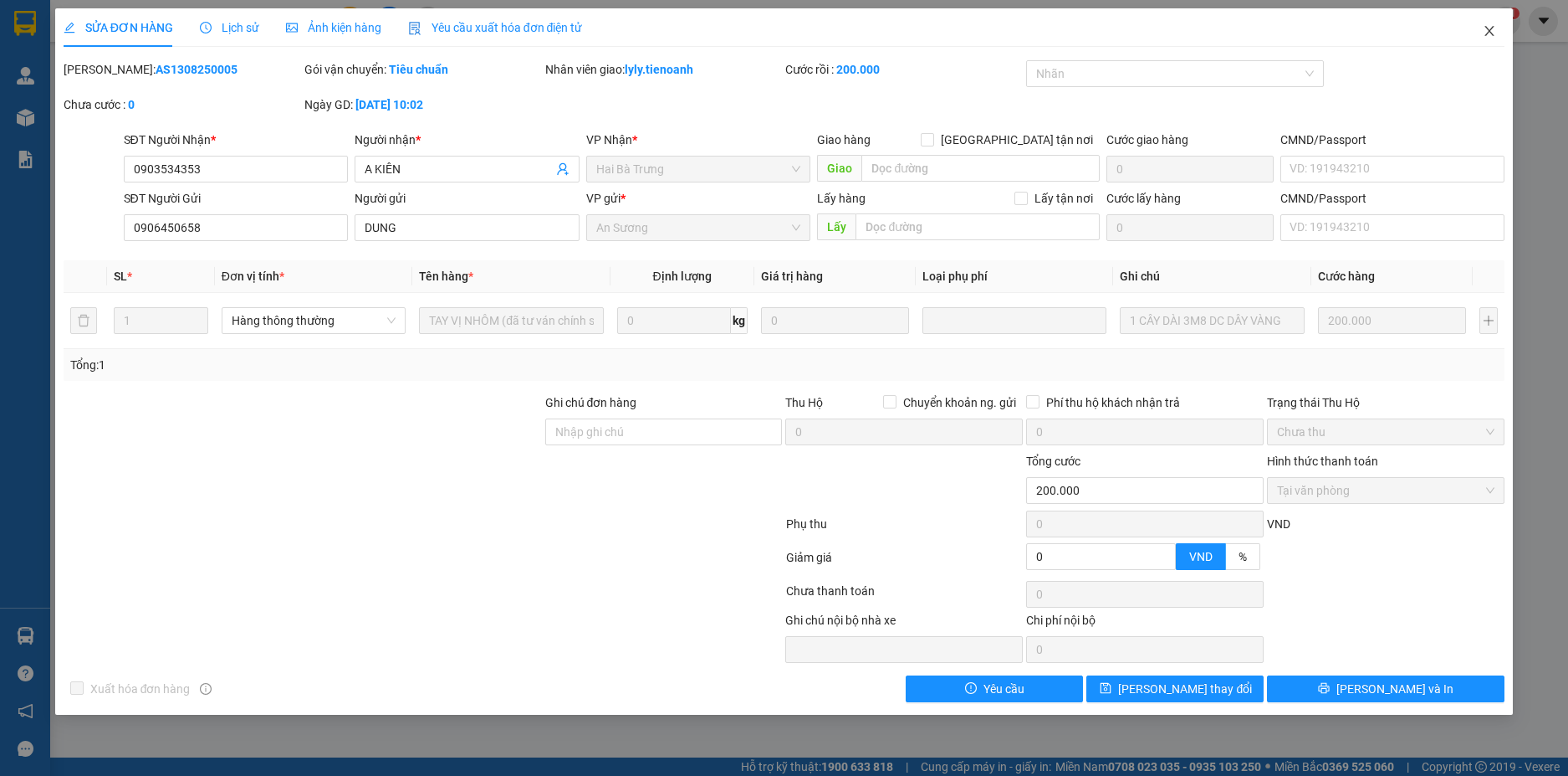
click at [1485, 32] on icon "close" at bounding box center [1489, 30] width 14 height 14
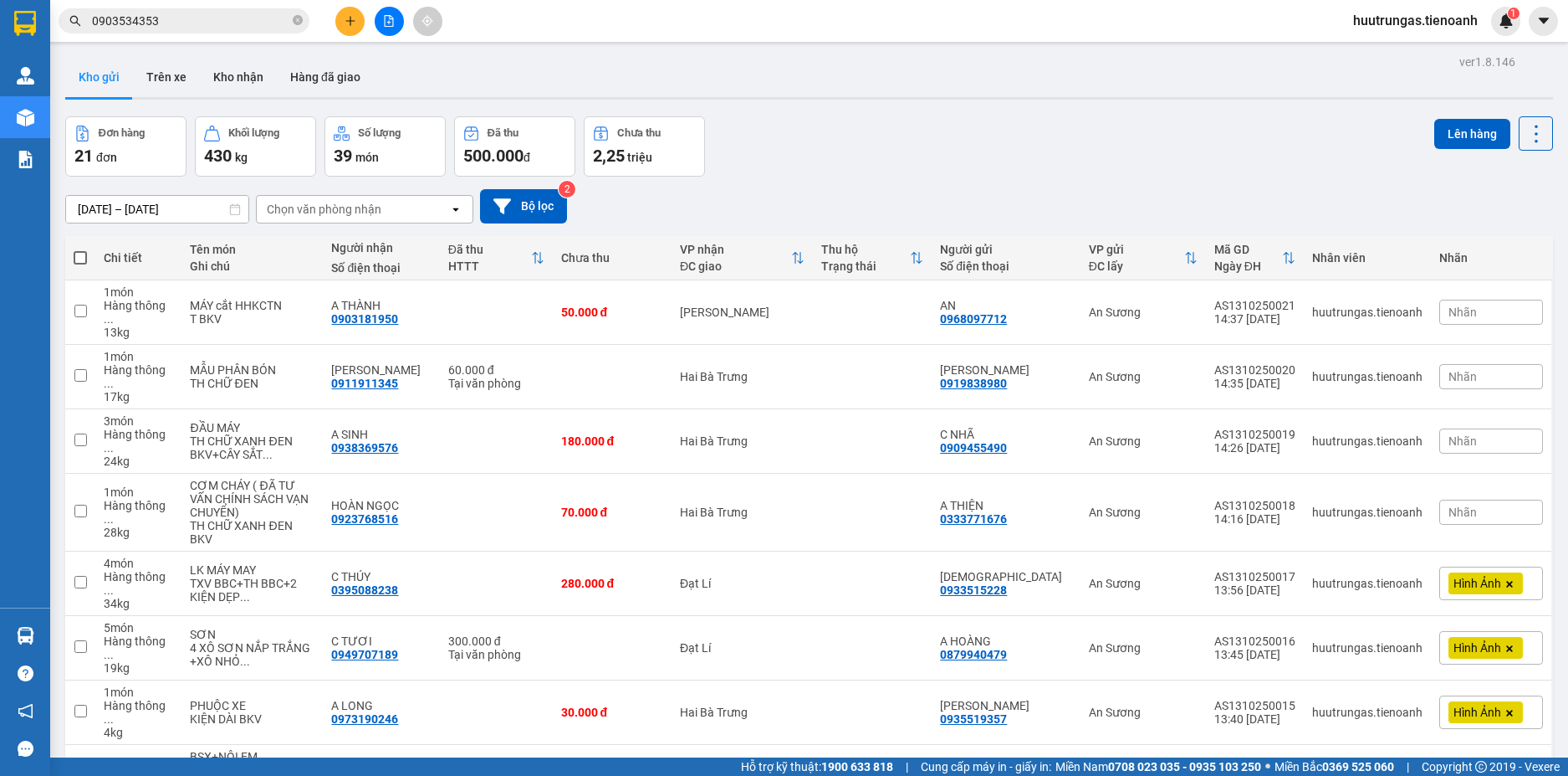
click at [195, 16] on input "0903534353" at bounding box center [191, 21] width 198 height 18
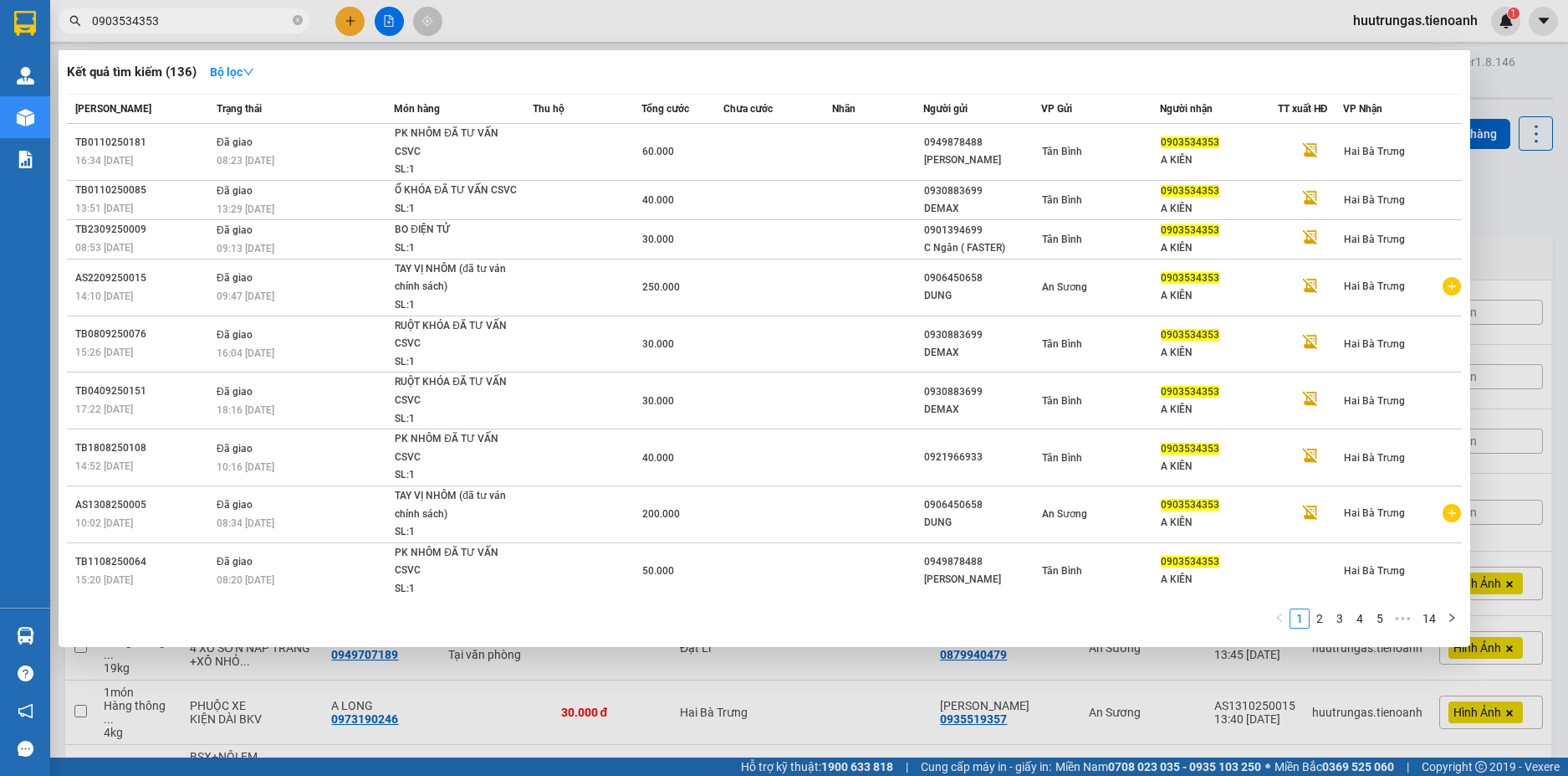
click at [195, 16] on input "0903534353" at bounding box center [191, 21] width 198 height 18
paste input "35981039"
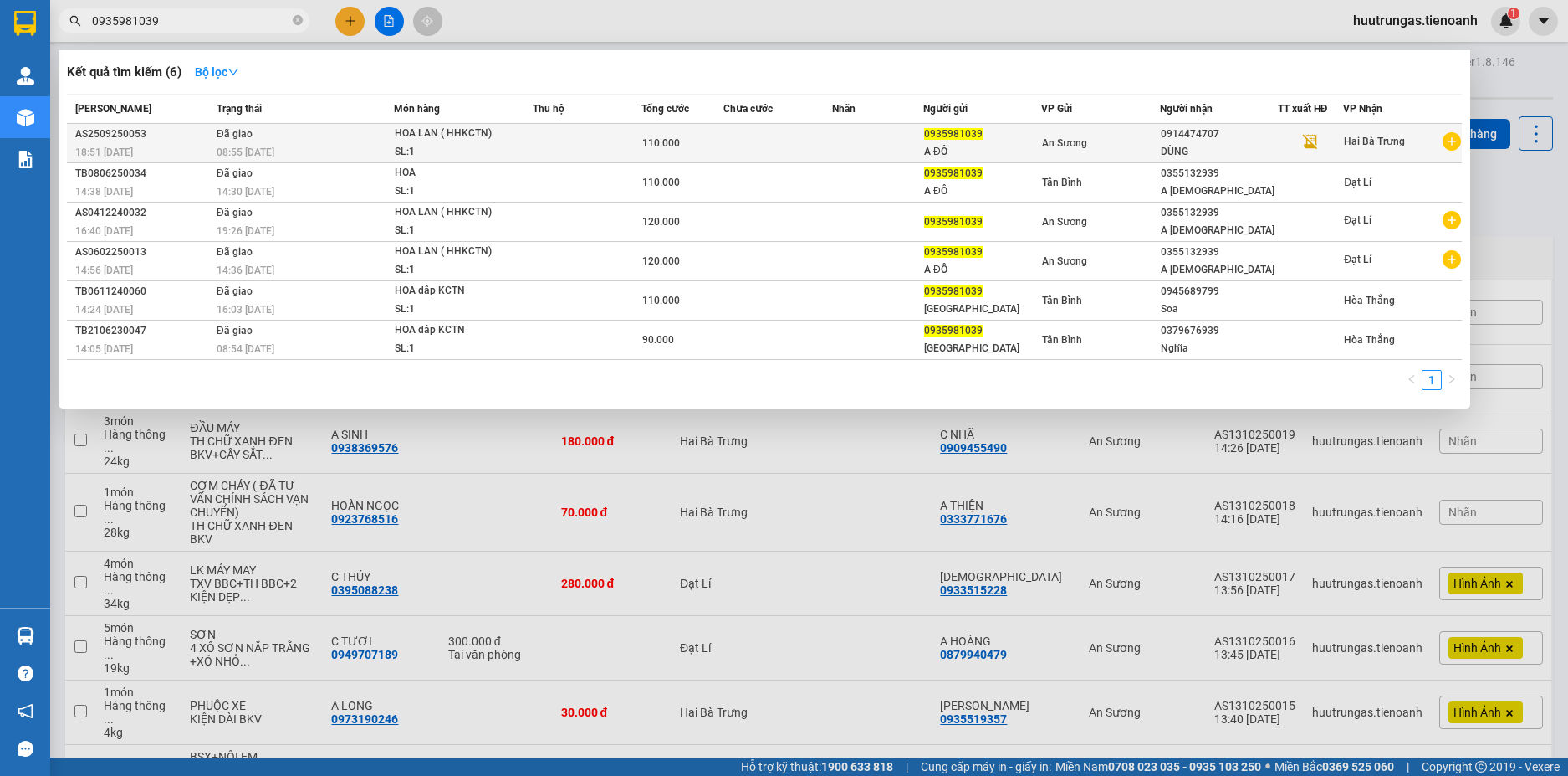
type input "0935981039"
click at [729, 145] on td at bounding box center [778, 143] width 109 height 39
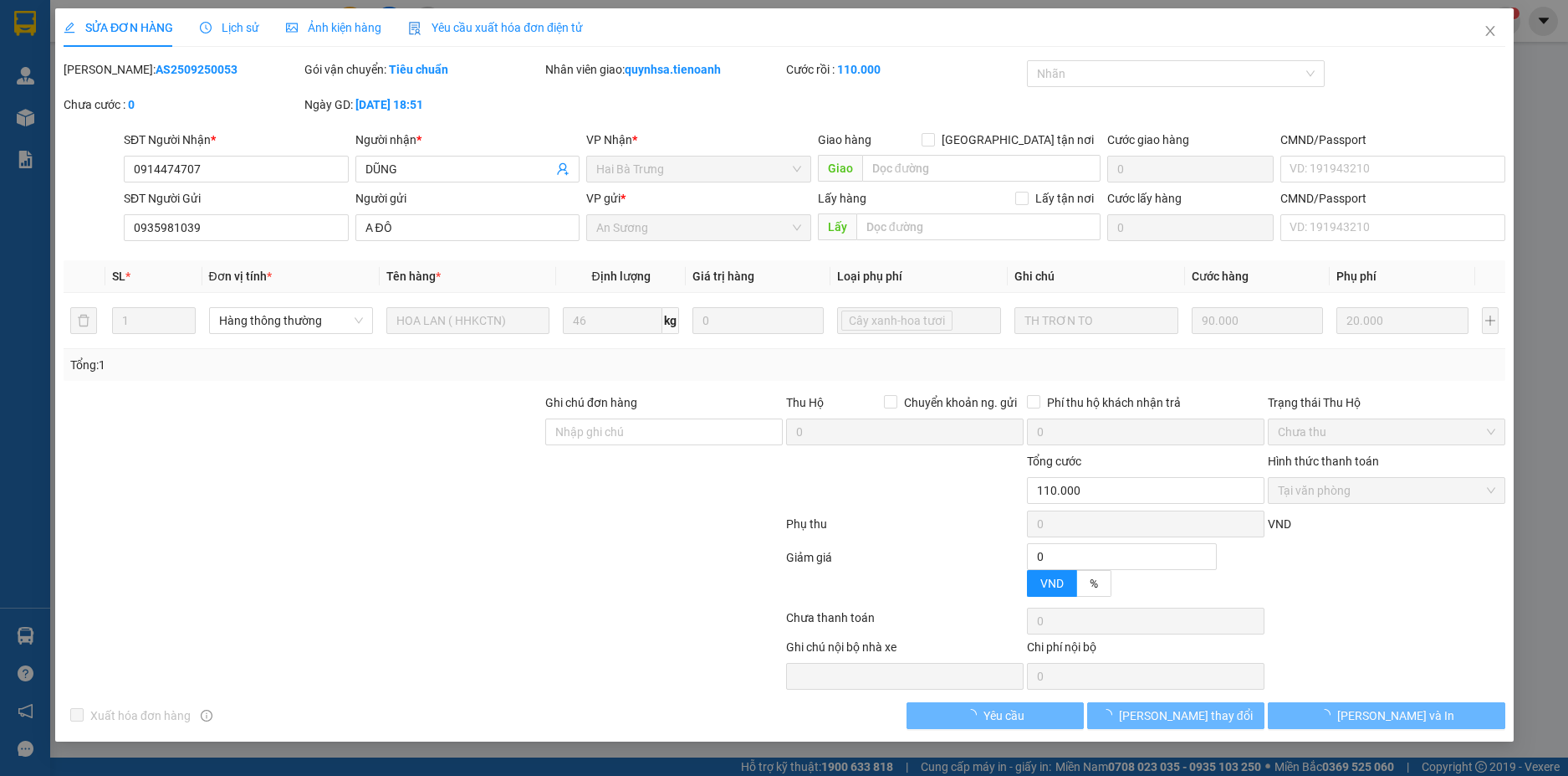
type input "0914474707"
type input "DŨNG"
type input "0935981039"
type input "A ĐÔ"
type input "0"
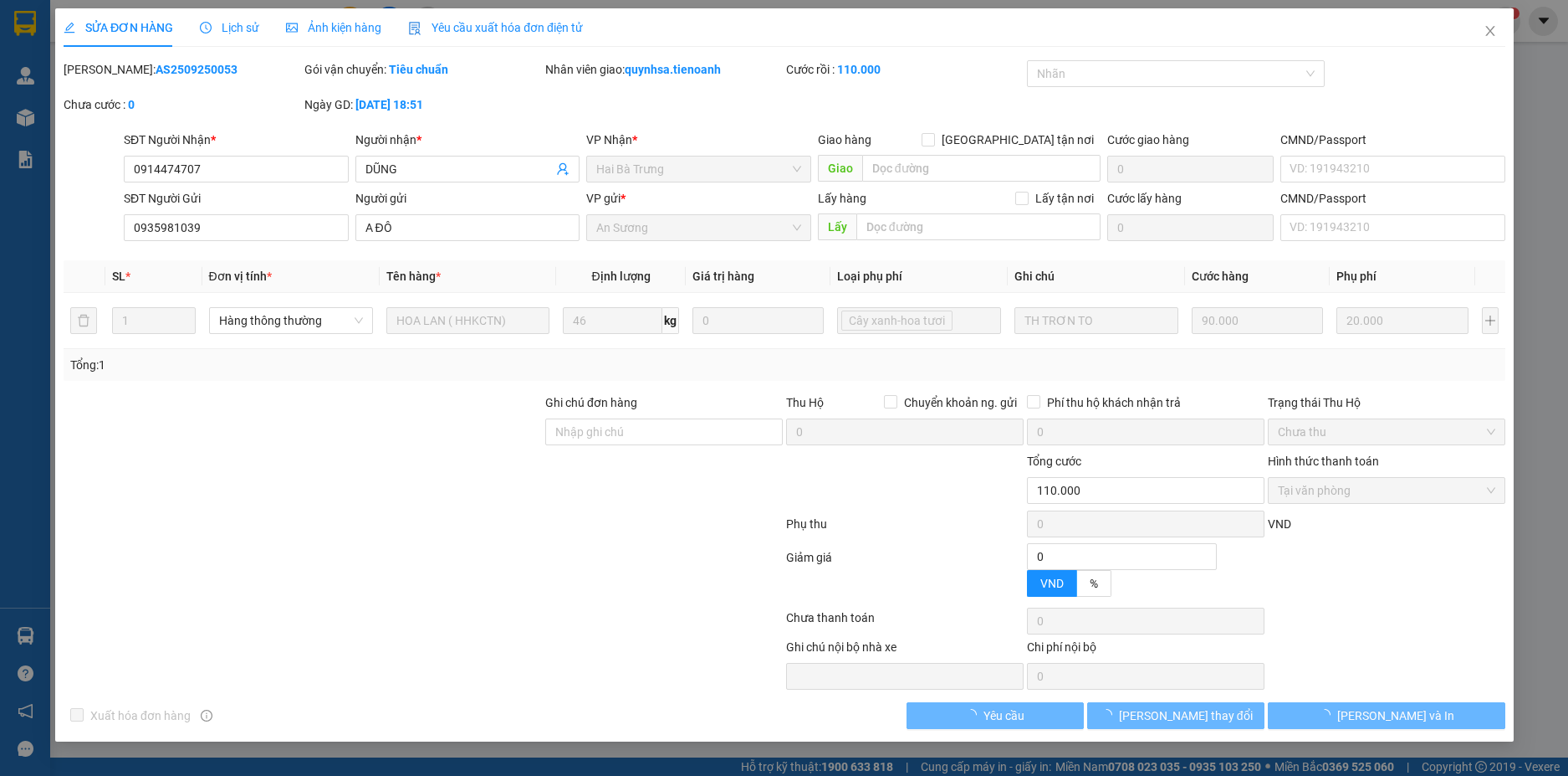
type input "110.000"
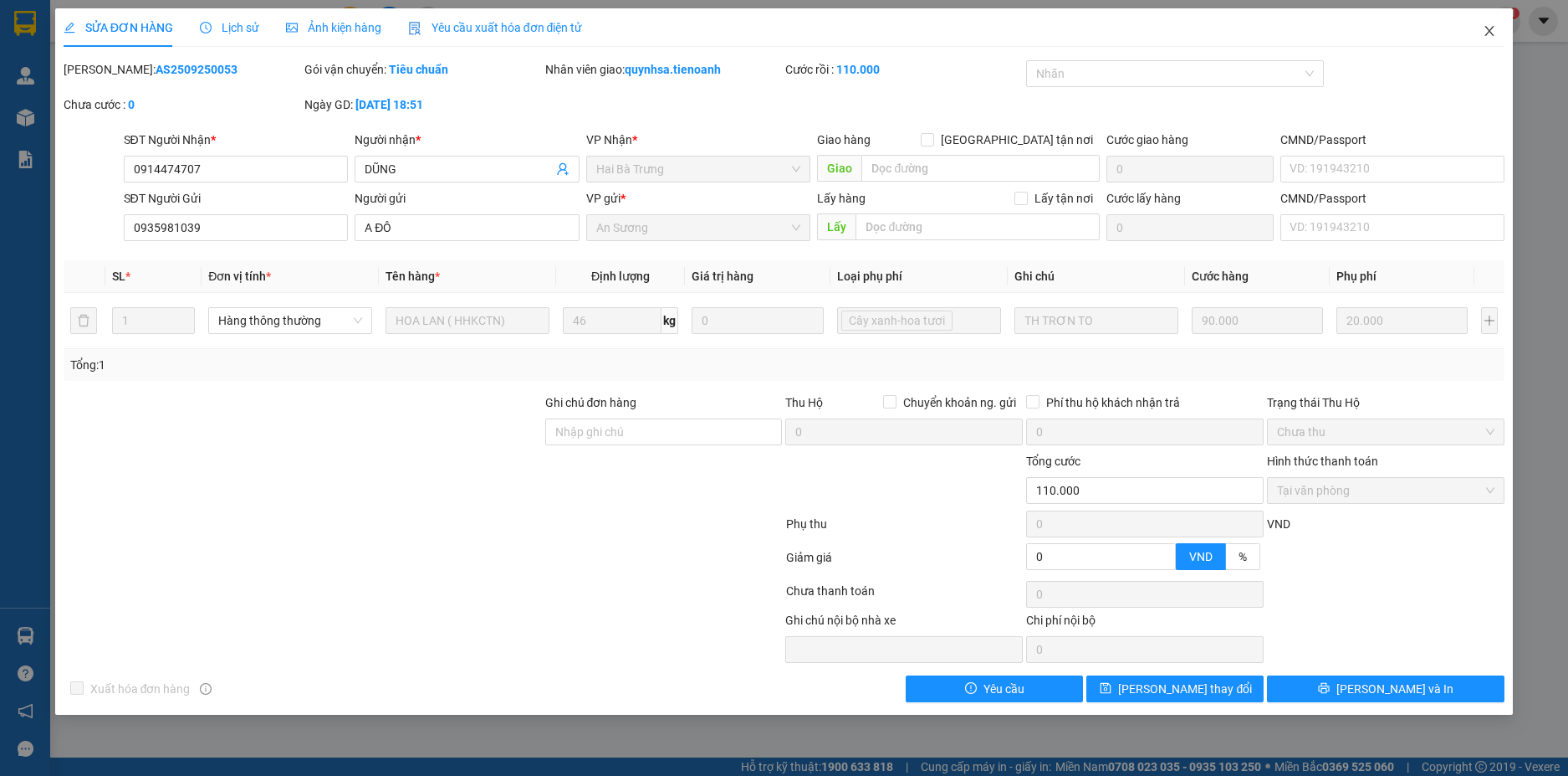
click at [1486, 35] on icon "close" at bounding box center [1489, 30] width 14 height 14
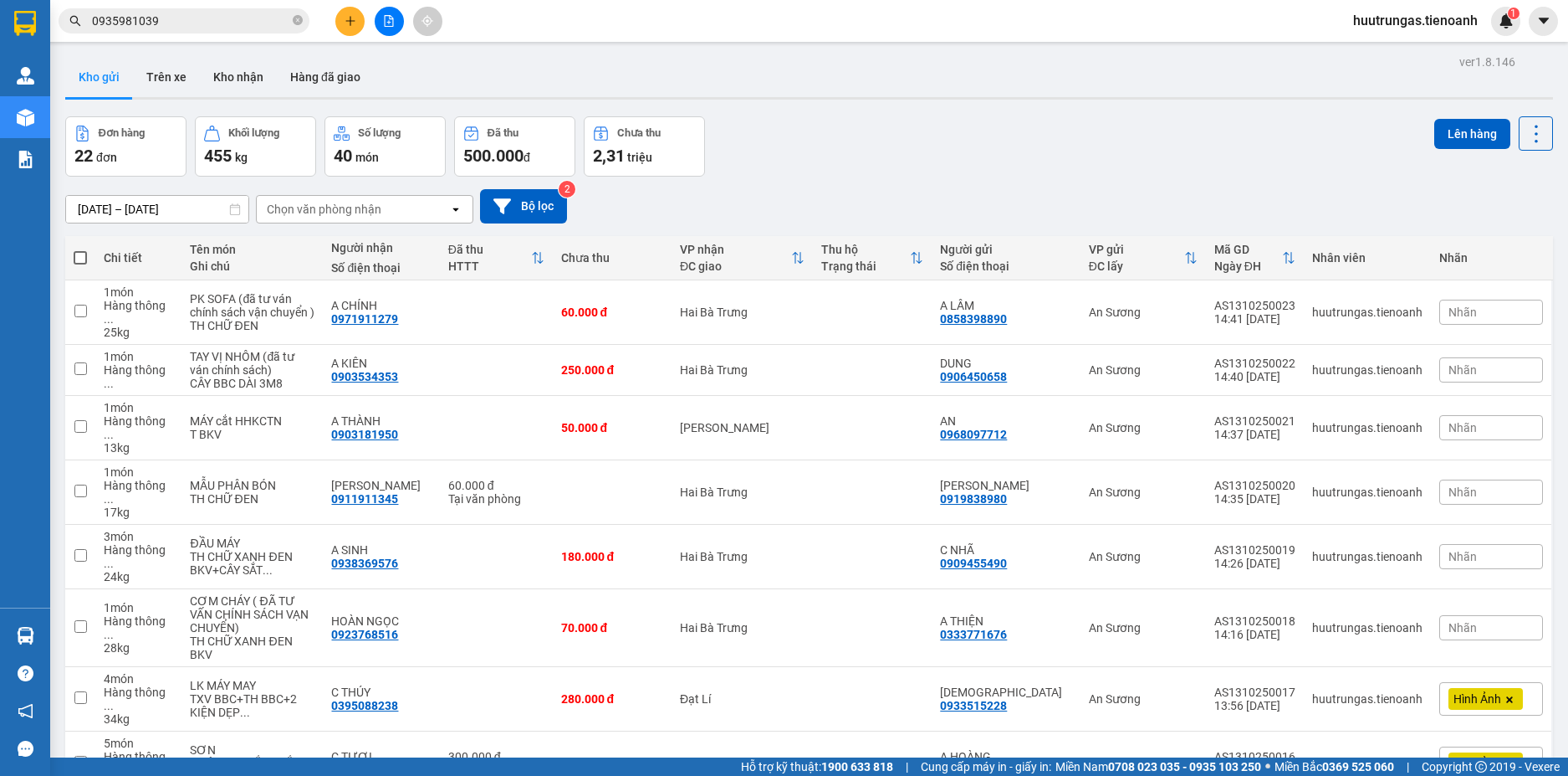
click at [212, 22] on input "0935981039" at bounding box center [191, 21] width 198 height 18
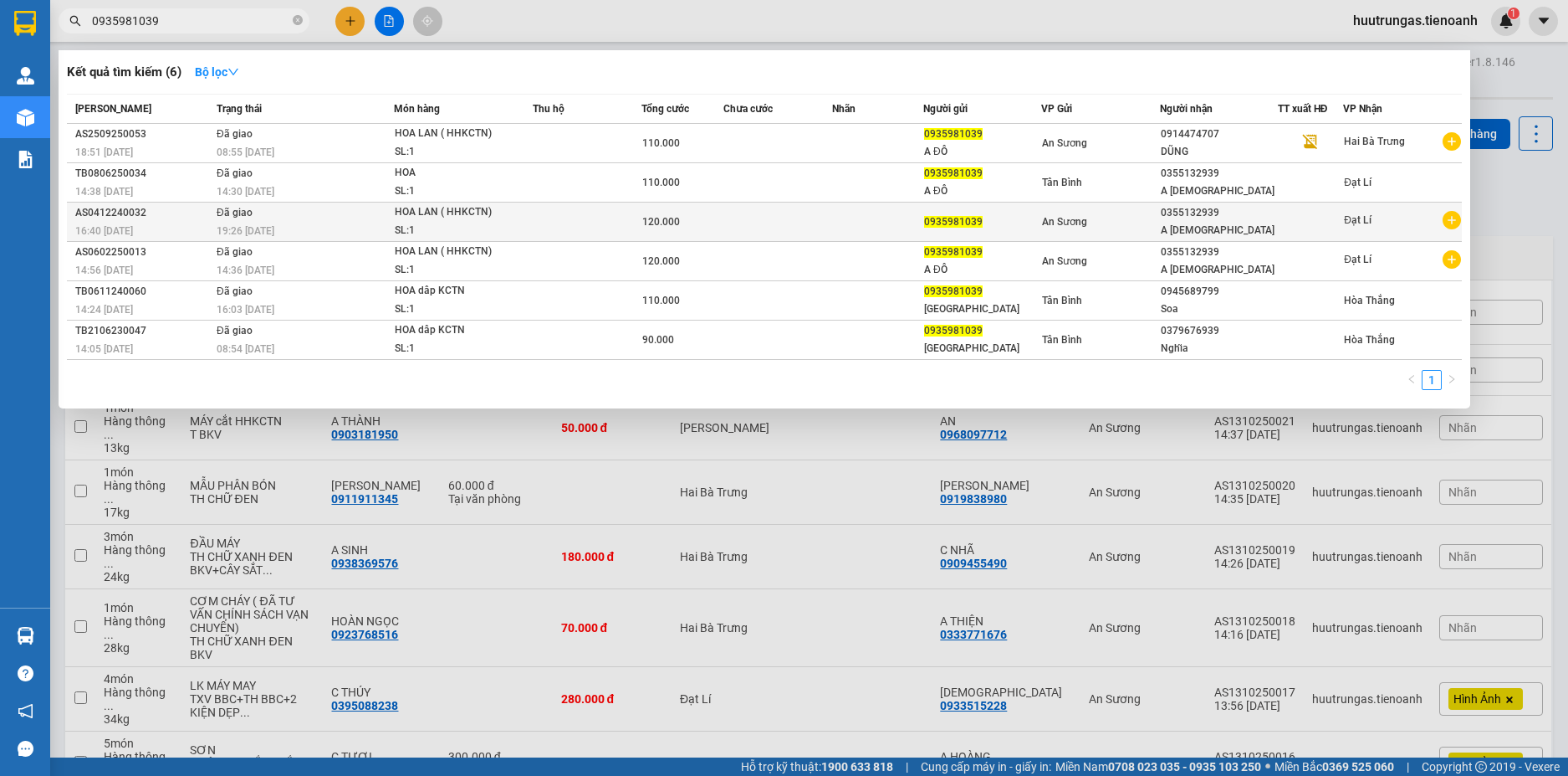
click at [719, 238] on td "120.000" at bounding box center [683, 222] width 82 height 39
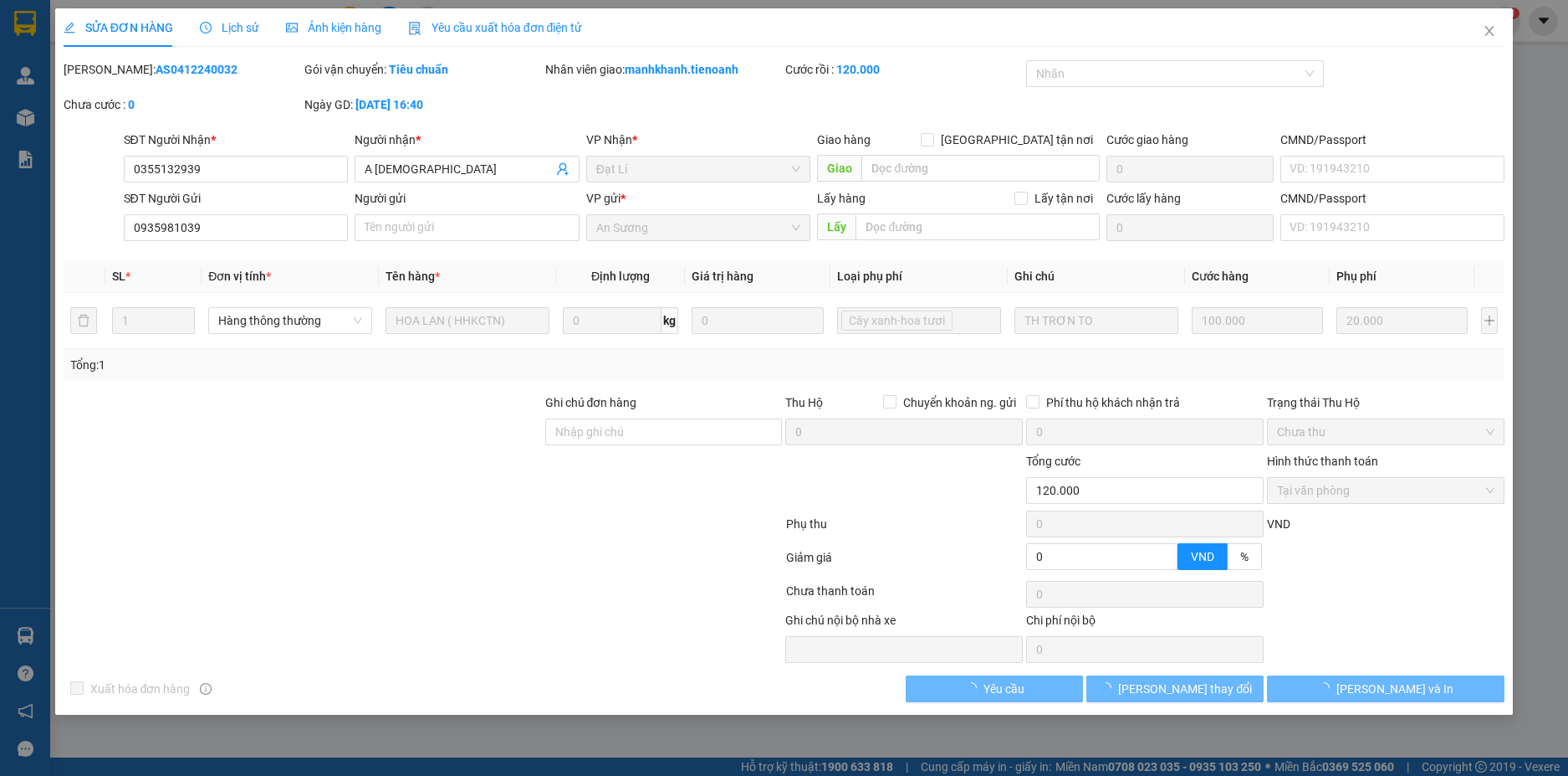
type input "0355132939"
type input "A Hiền"
type input "0935981039"
type input "0"
type input "120.000"
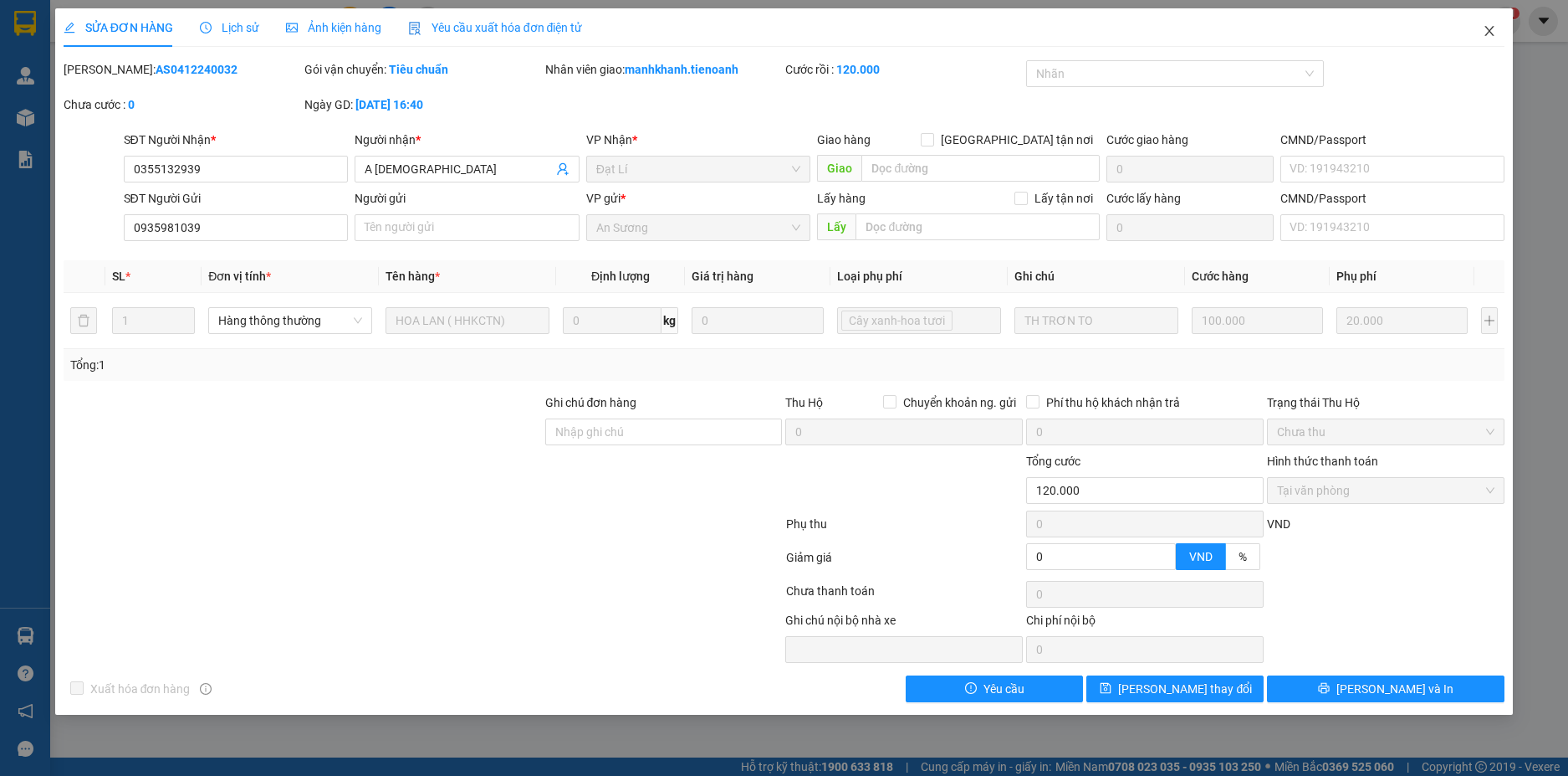
click at [1490, 31] on icon "close" at bounding box center [1490, 30] width 9 height 10
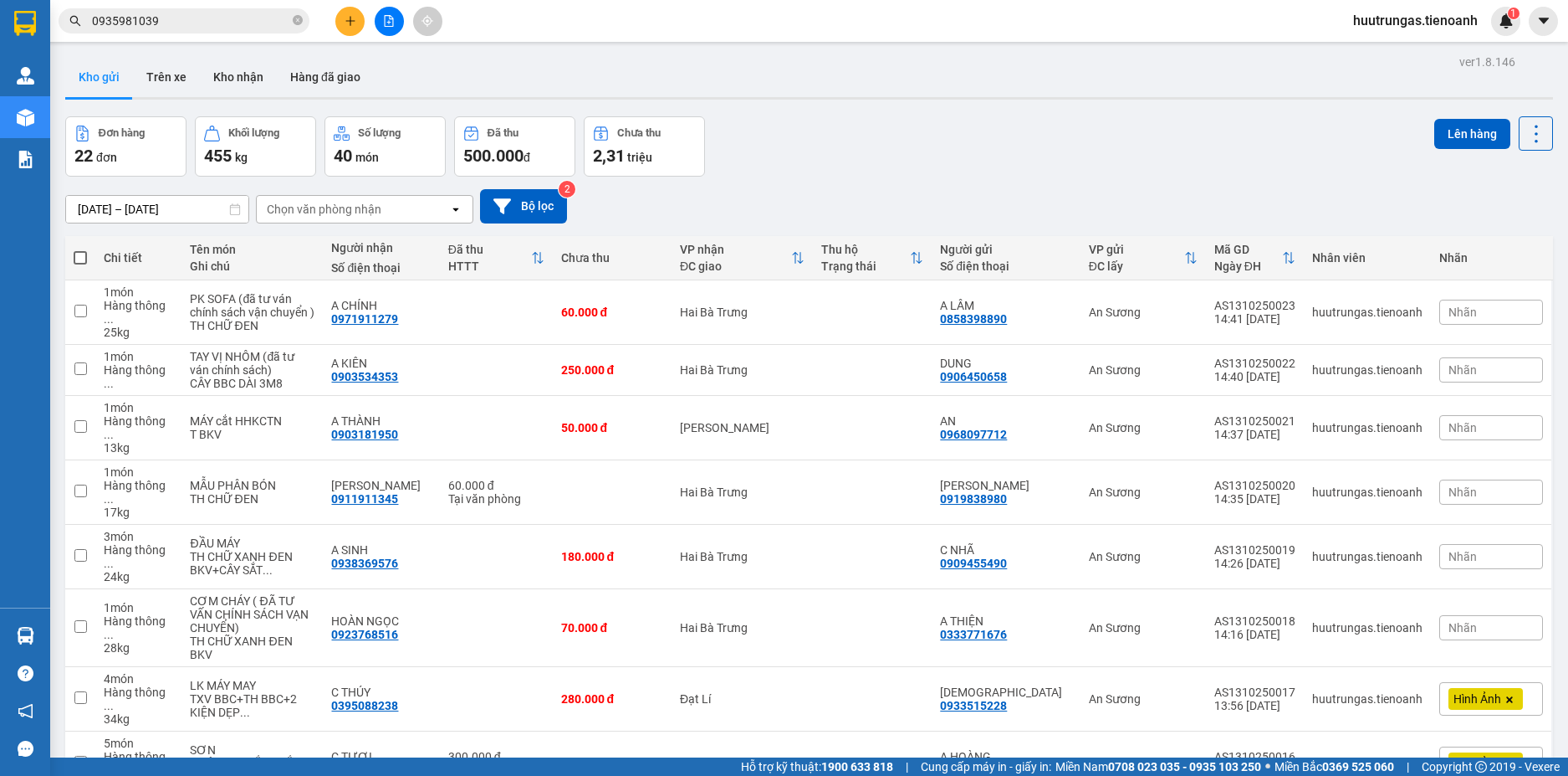
click at [346, 15] on icon "plus" at bounding box center [350, 20] width 12 height 12
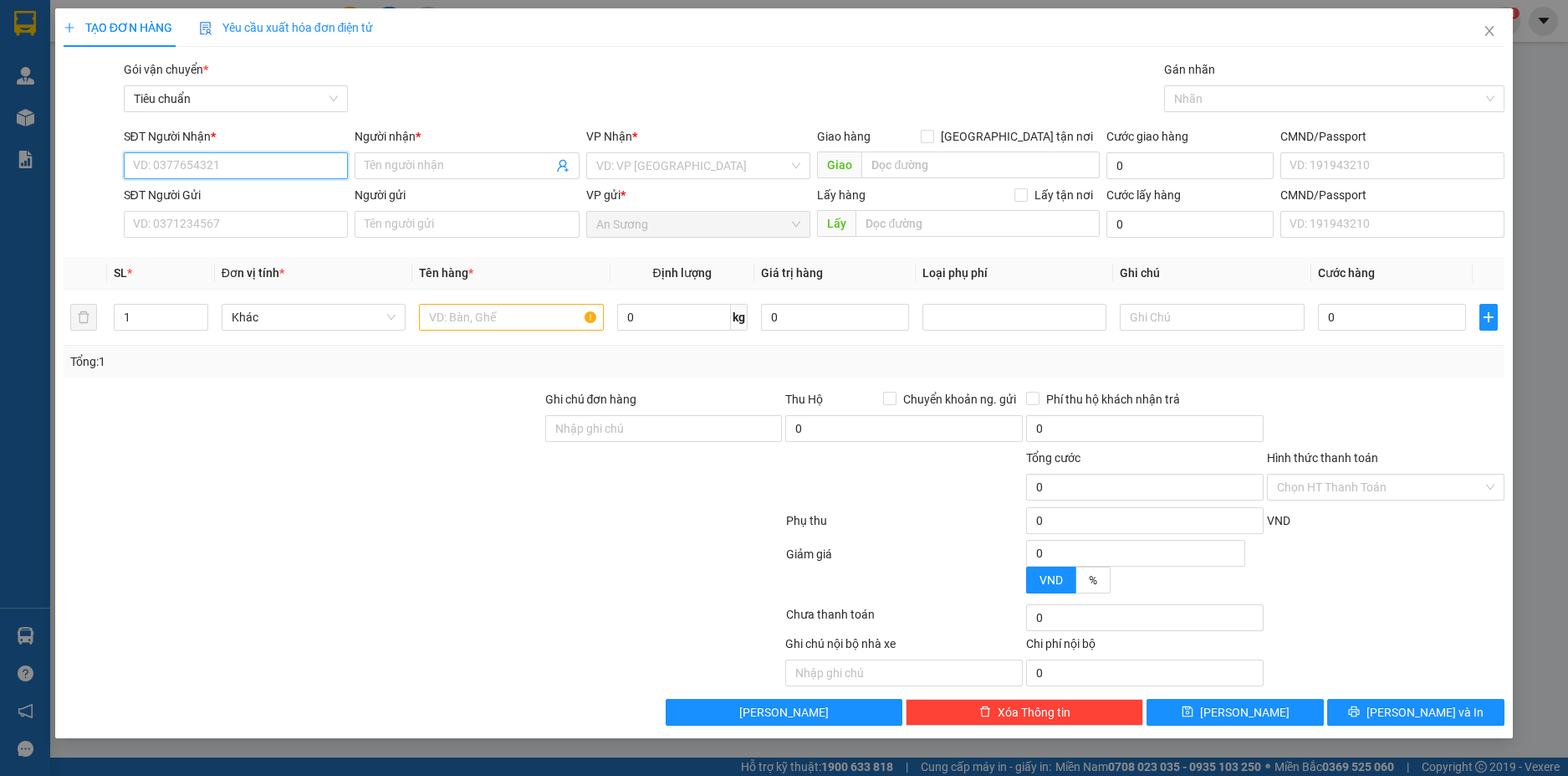
click at [209, 170] on input "SĐT Người Nhận *" at bounding box center [236, 165] width 225 height 27
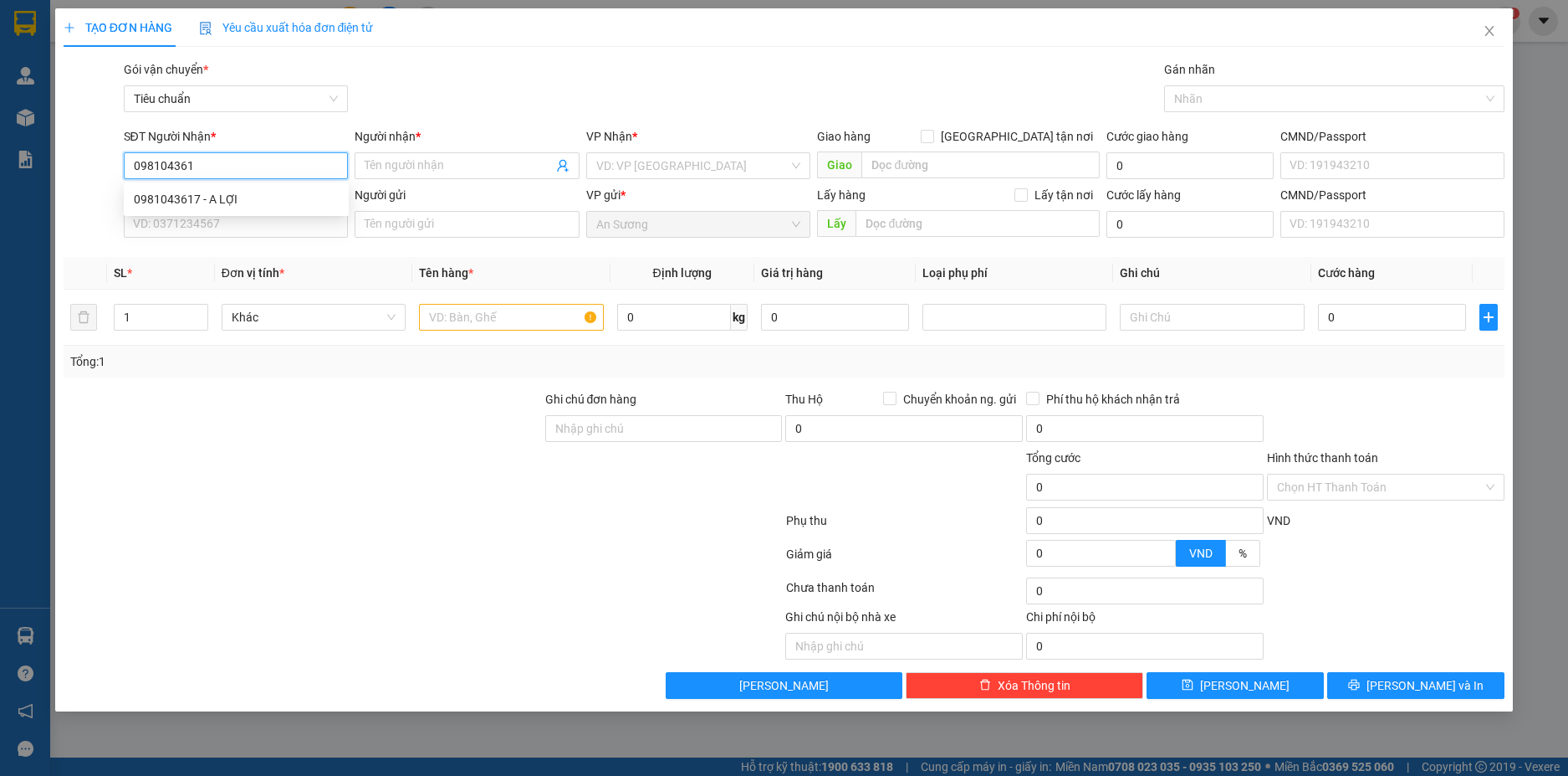
type input "0981043617"
click at [266, 204] on div "0981043617 - A LỢI" at bounding box center [236, 199] width 205 height 18
type input "A LỢI"
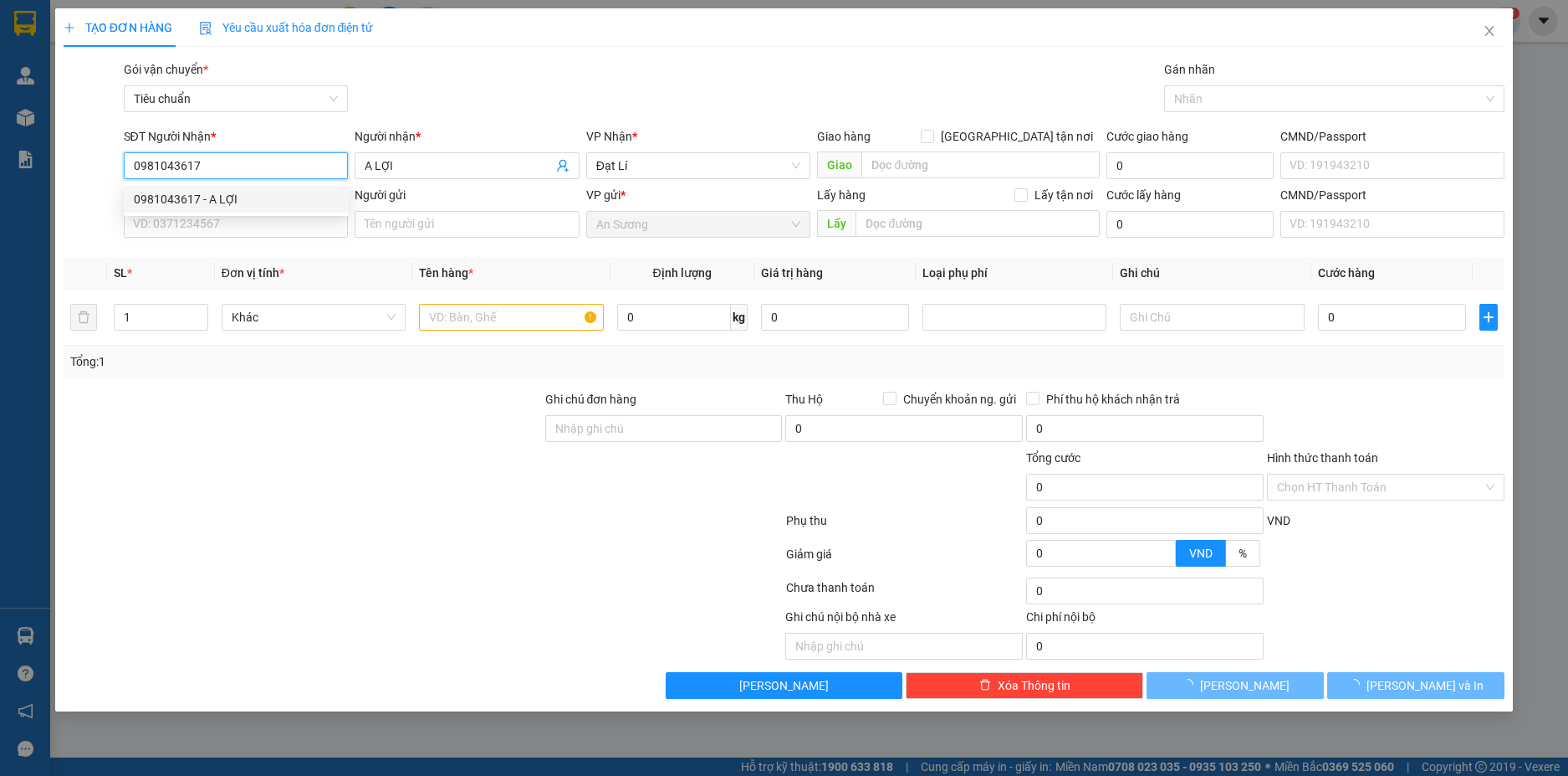
type input "160.000"
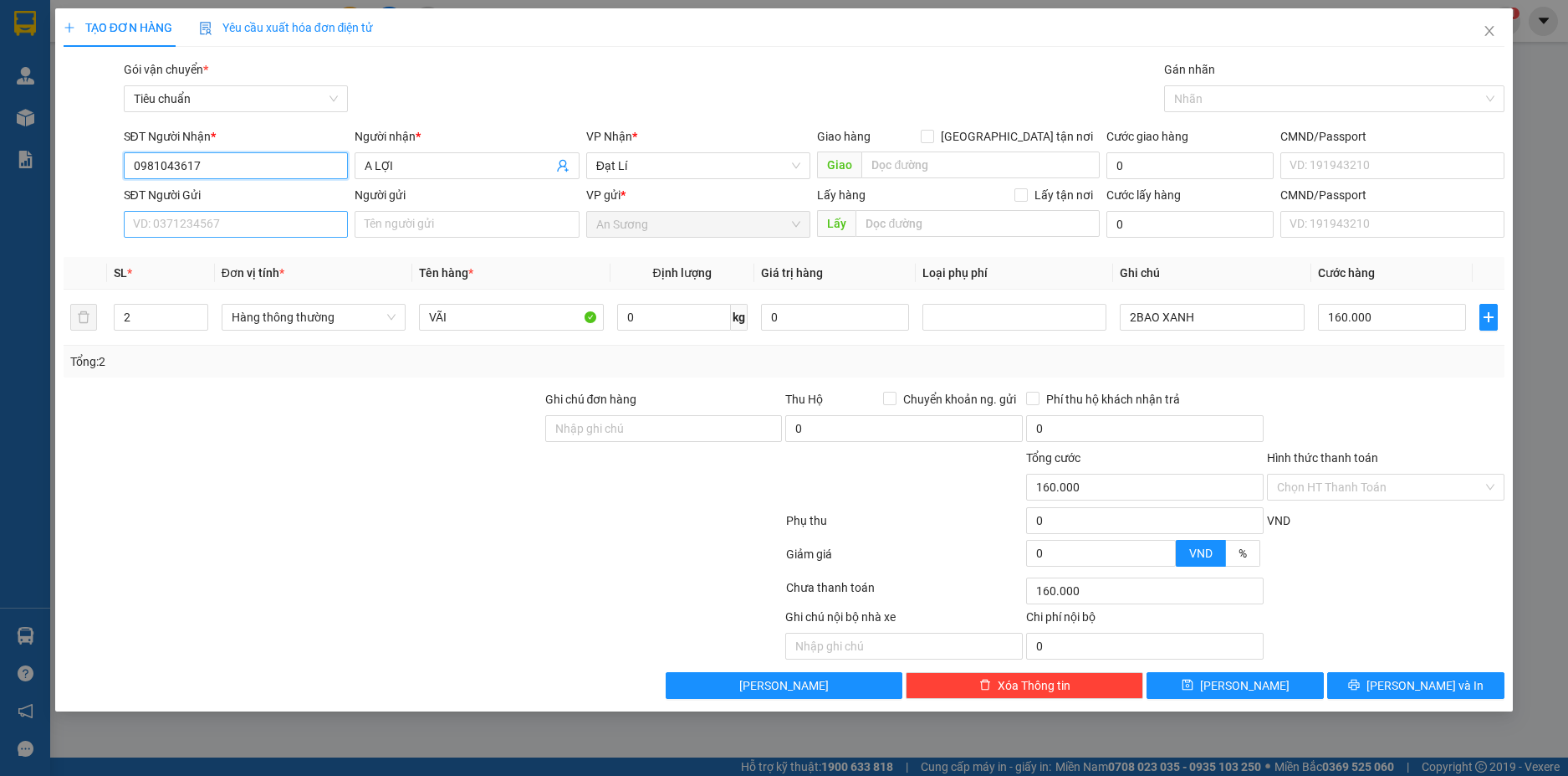
type input "0981043617"
click at [276, 219] on input "SĐT Người Gửi" at bounding box center [236, 224] width 225 height 27
click at [263, 257] on div "0973520745 - C TRANG" at bounding box center [236, 257] width 205 height 18
type input "0973520745"
type input "C TRANG"
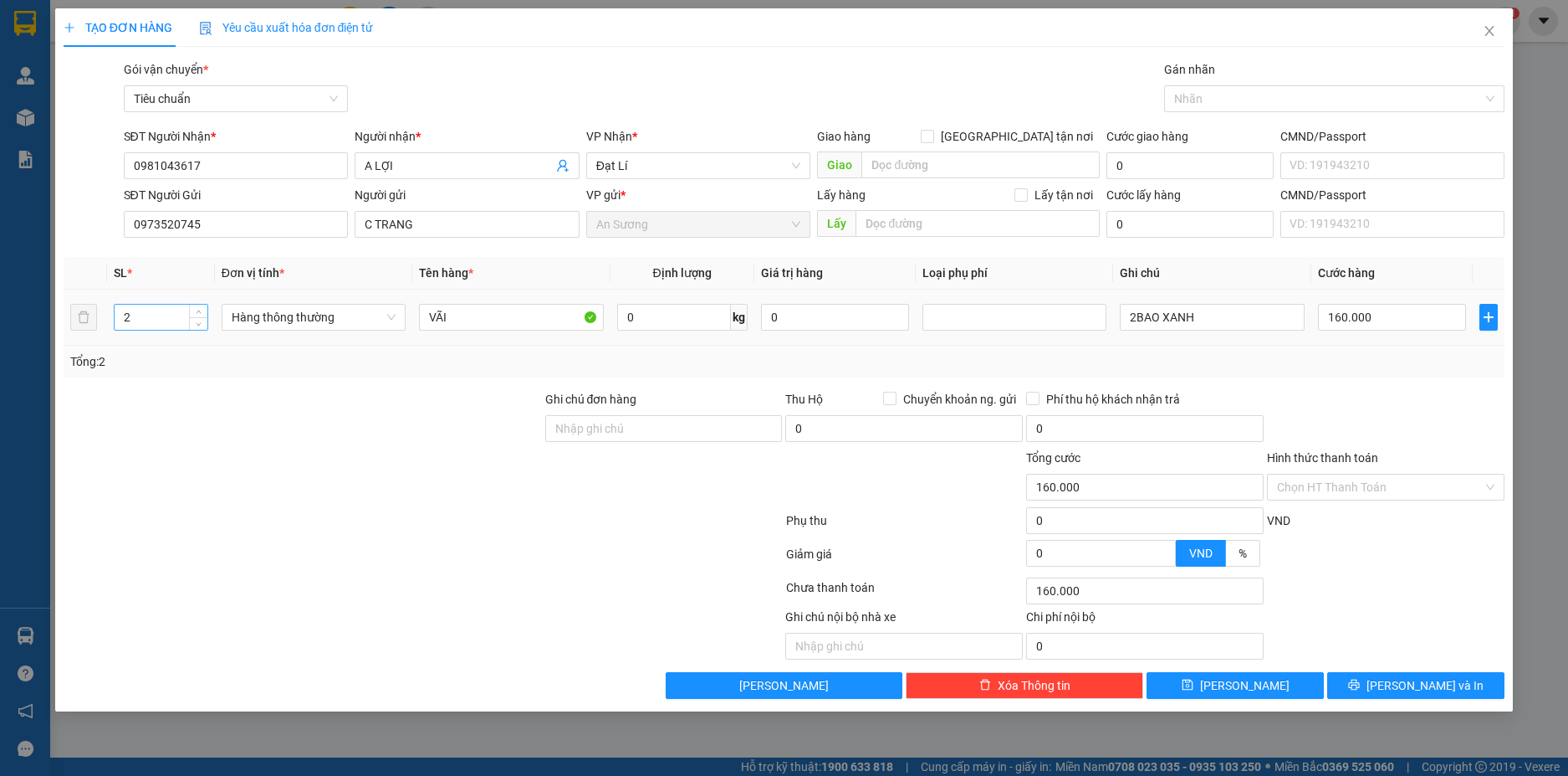
click at [184, 310] on input "2" at bounding box center [160, 316] width 93 height 25
type input "4"
click at [488, 319] on input "VÃI" at bounding box center [511, 317] width 184 height 27
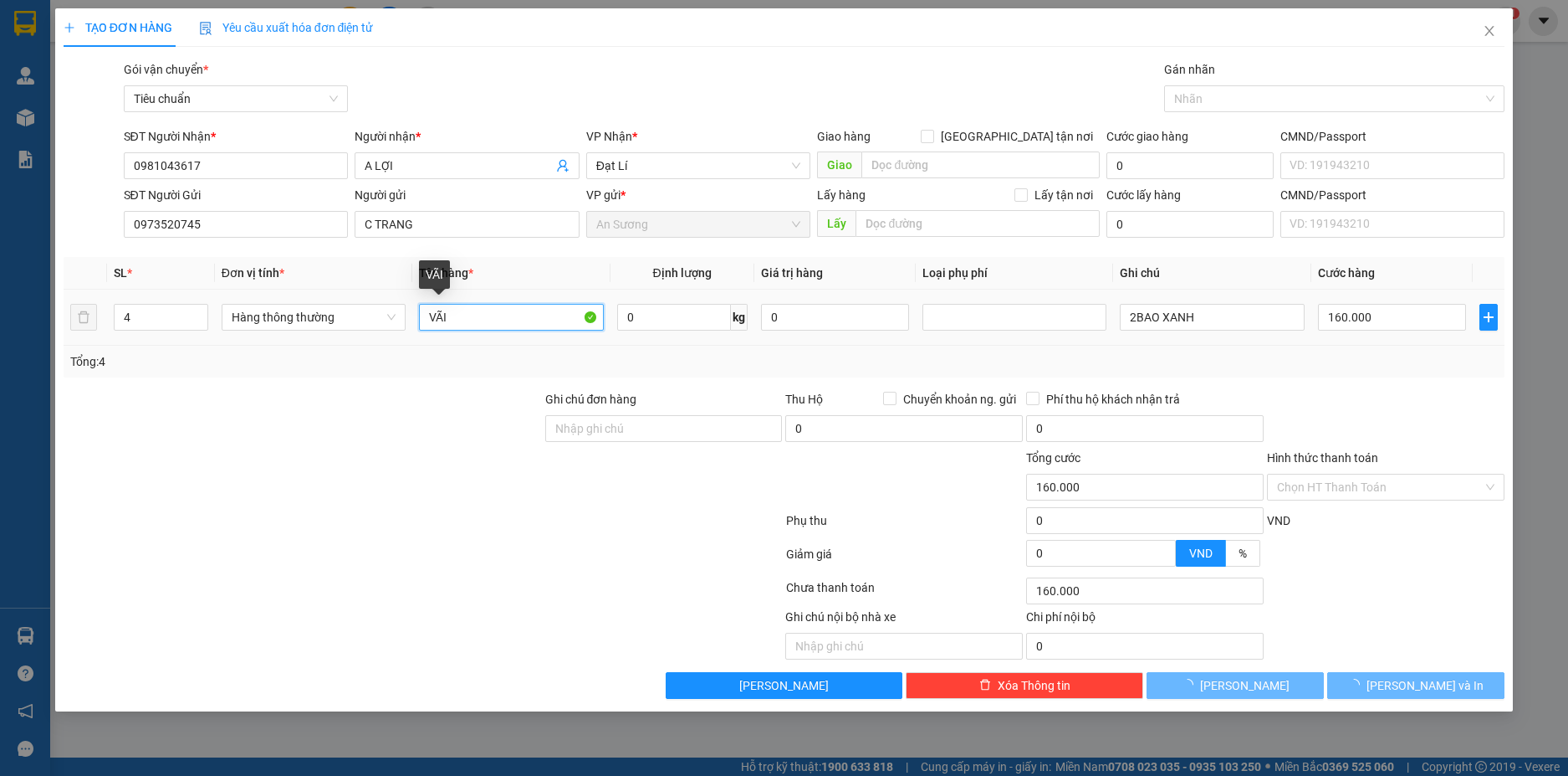
type input "0"
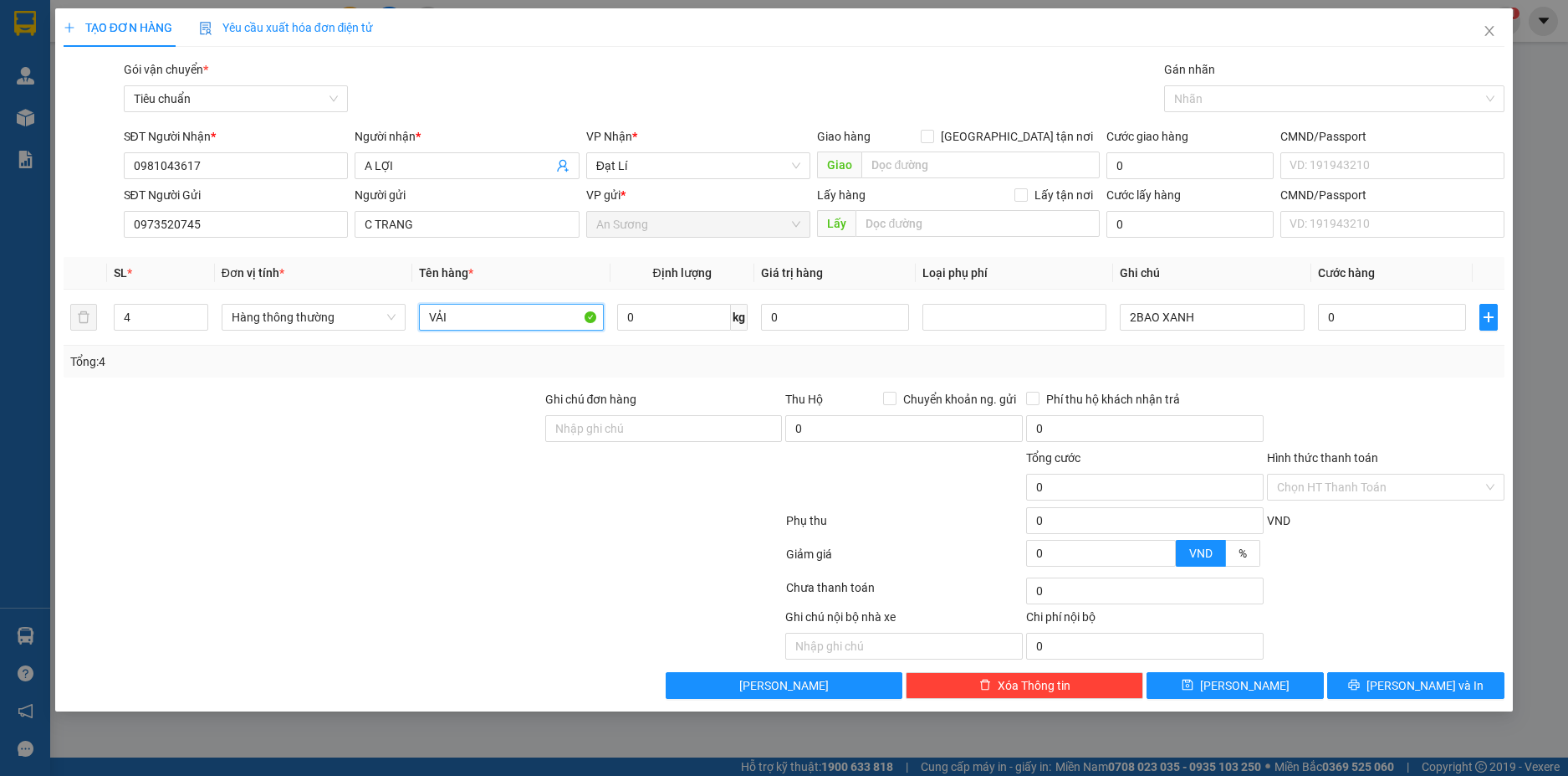
type input "VẢI"
click at [702, 316] on input "0" at bounding box center [674, 317] width 114 height 27
type input "40"
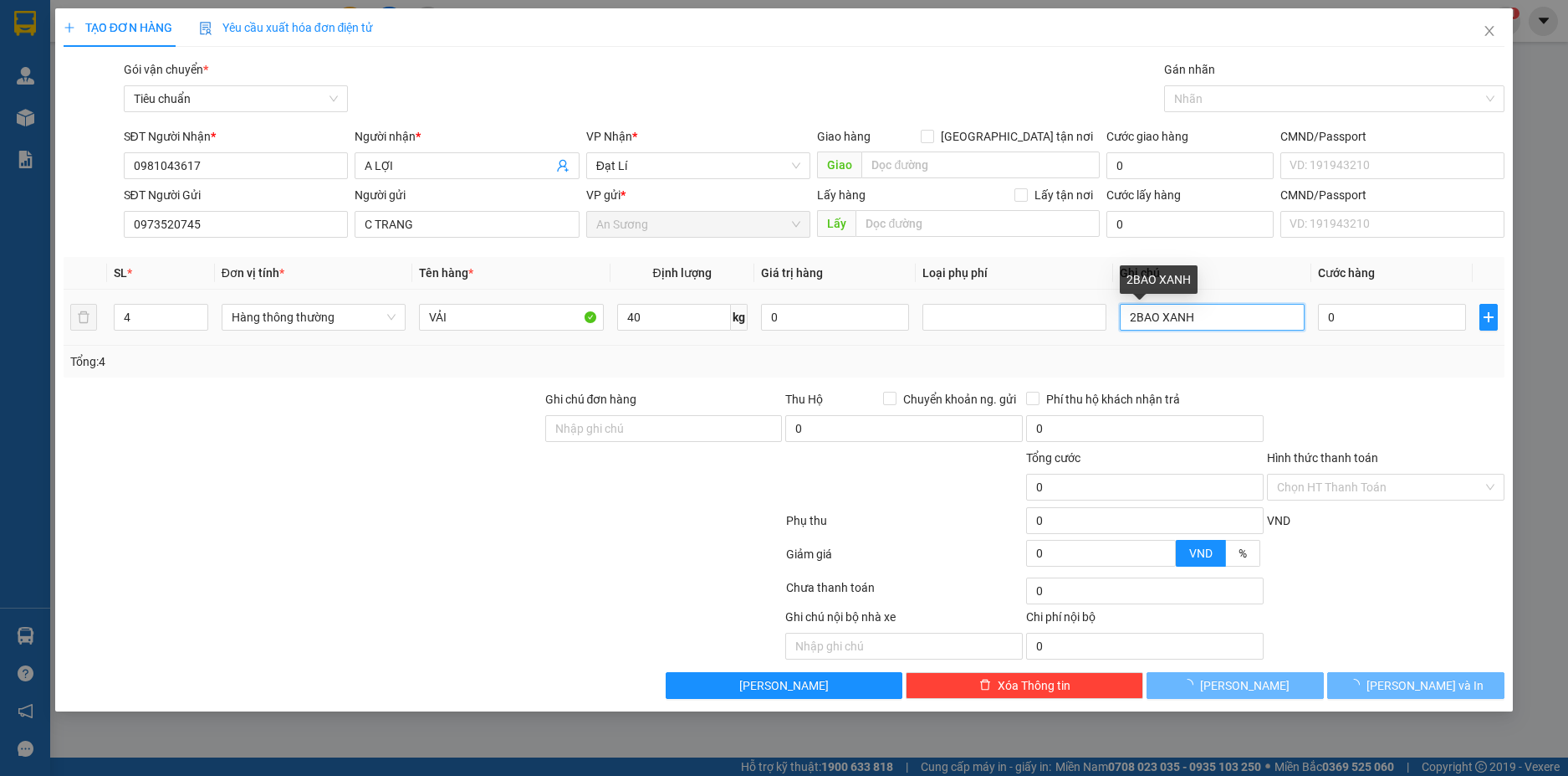
click at [1134, 315] on input "2BAO XANH" at bounding box center [1212, 317] width 184 height 27
type input "80.000"
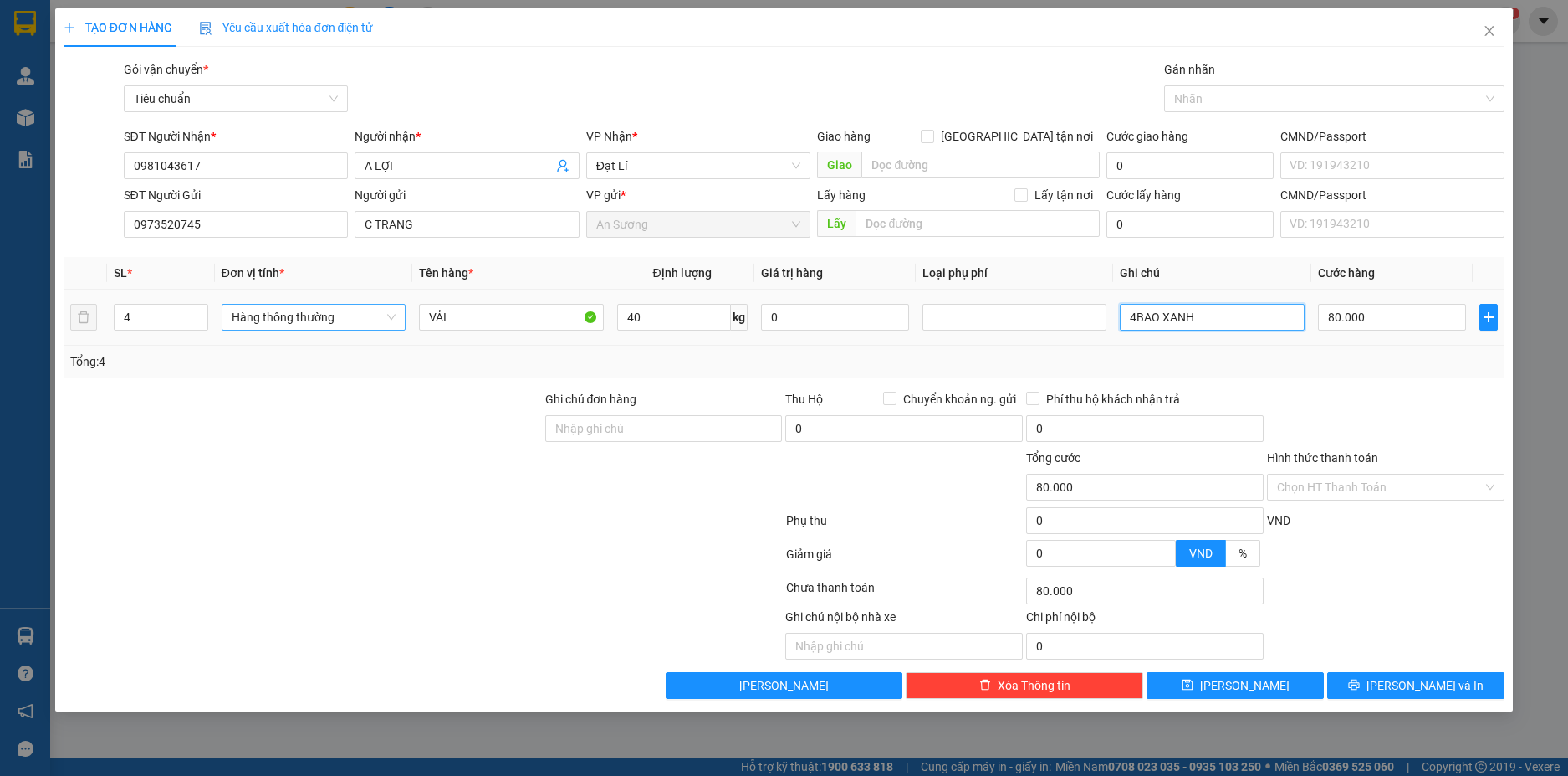
click at [391, 315] on span "Hàng thông thường" at bounding box center [313, 316] width 164 height 25
type input "4BAO XANH"
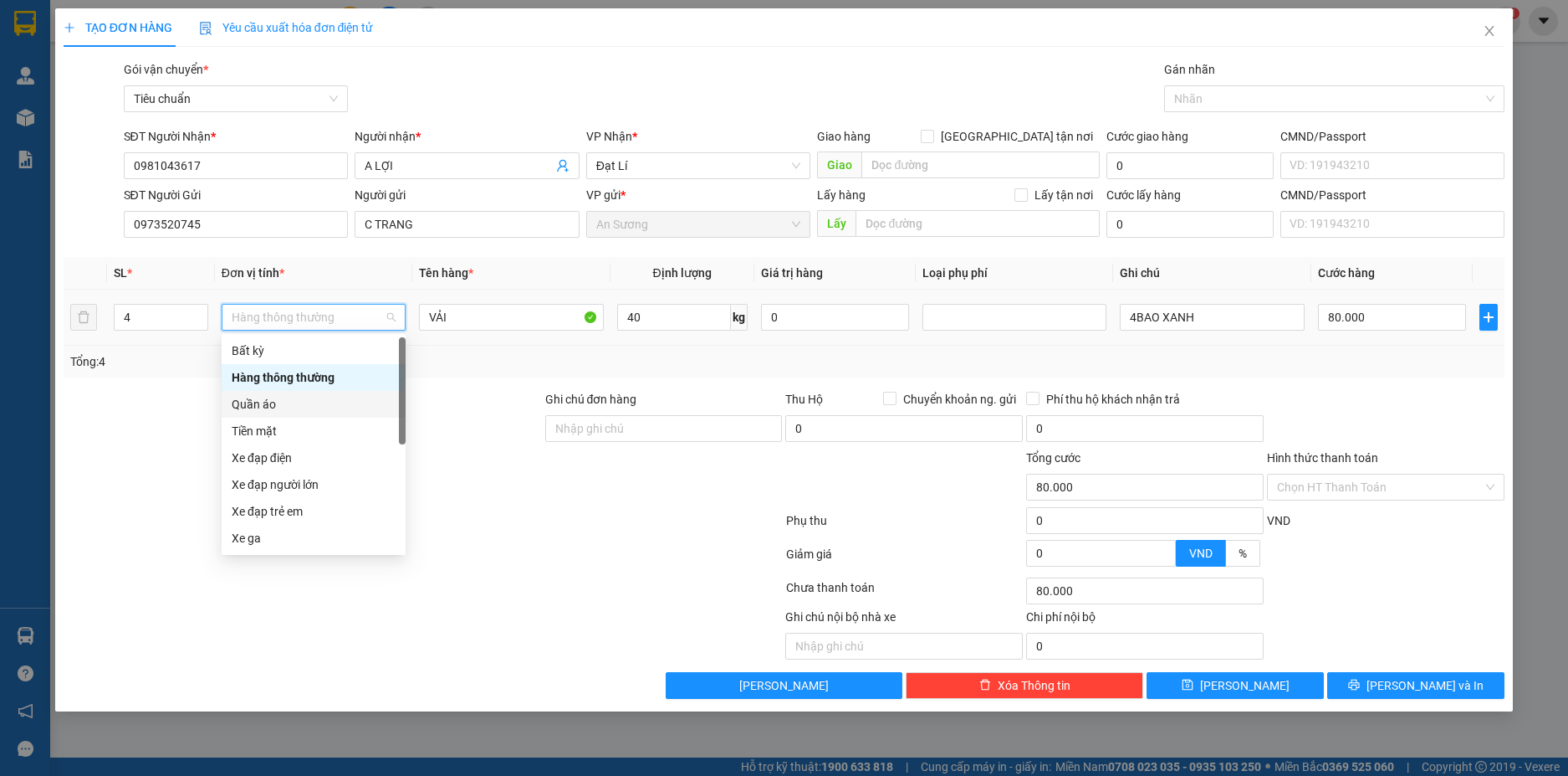
click at [262, 413] on div "Quần áo" at bounding box center [313, 404] width 184 height 27
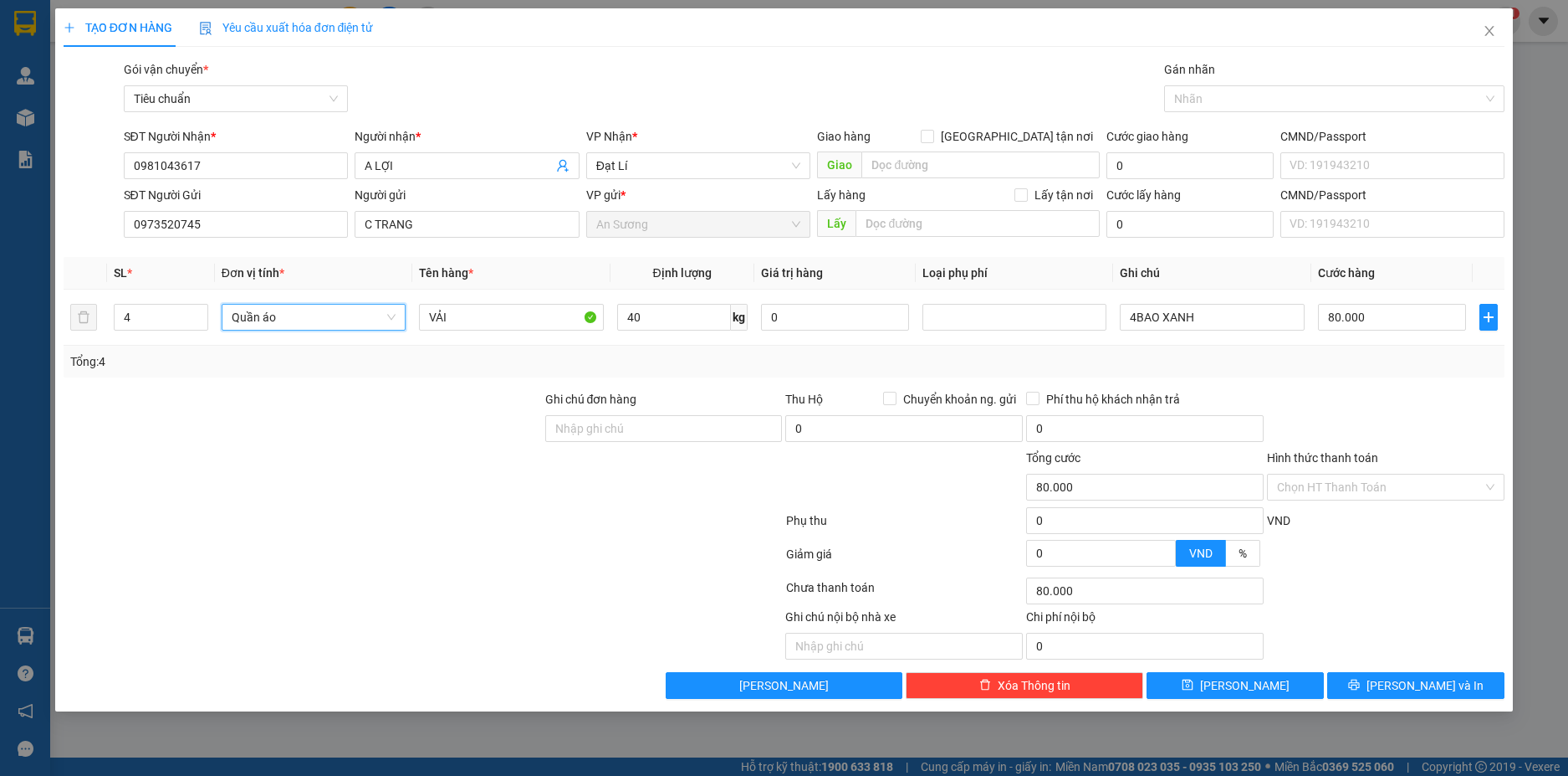
click at [1406, 371] on div "Tổng: 4" at bounding box center [784, 361] width 1443 height 32
click at [1392, 319] on input "80.000" at bounding box center [1392, 317] width 148 height 27
type input "8"
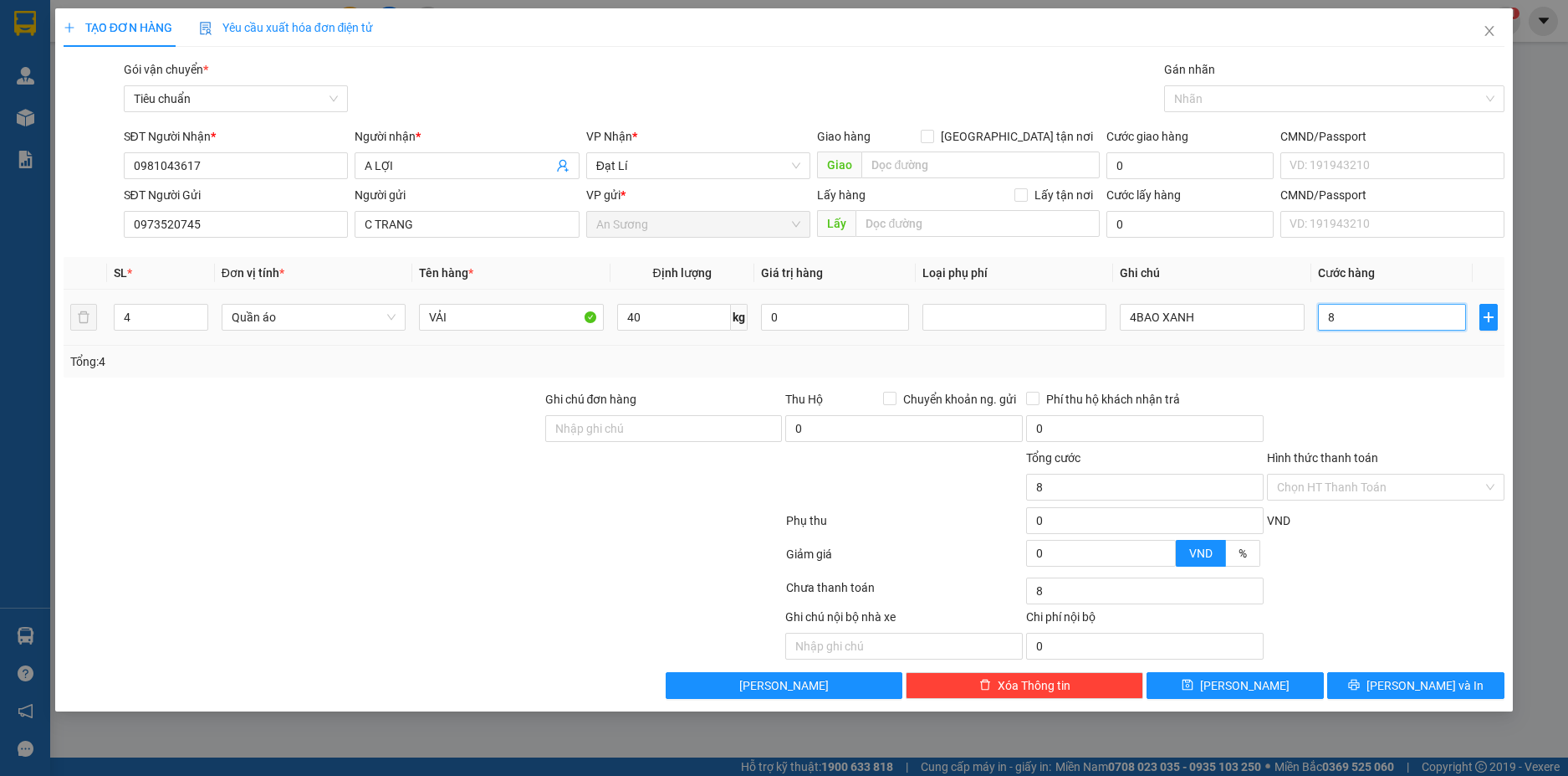
type input "80"
type input "80*"
type input "0"
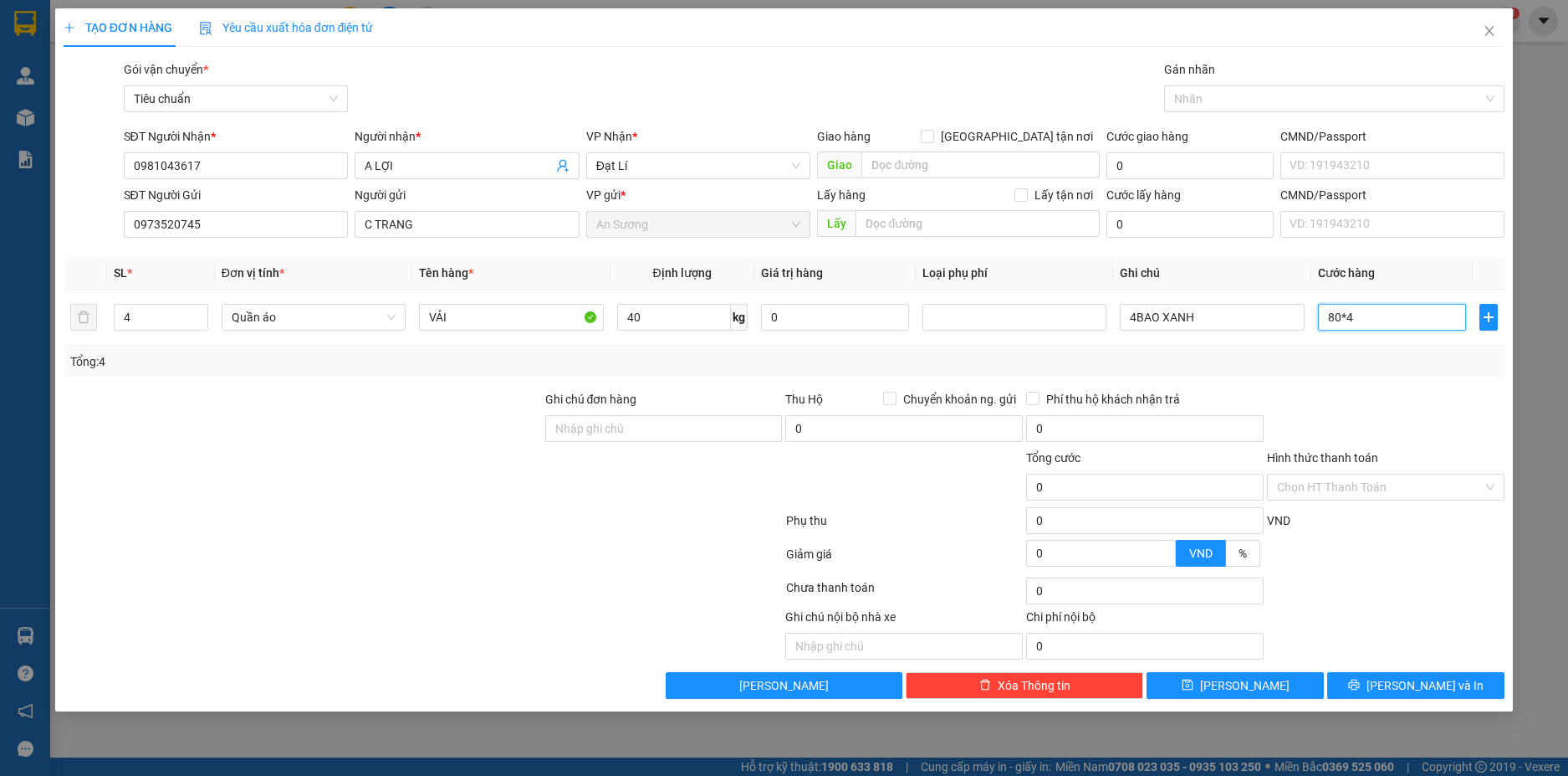
type input "80*4"
type input "320.000"
click at [1385, 366] on div "Tổng: 4" at bounding box center [785, 362] width 1429 height 18
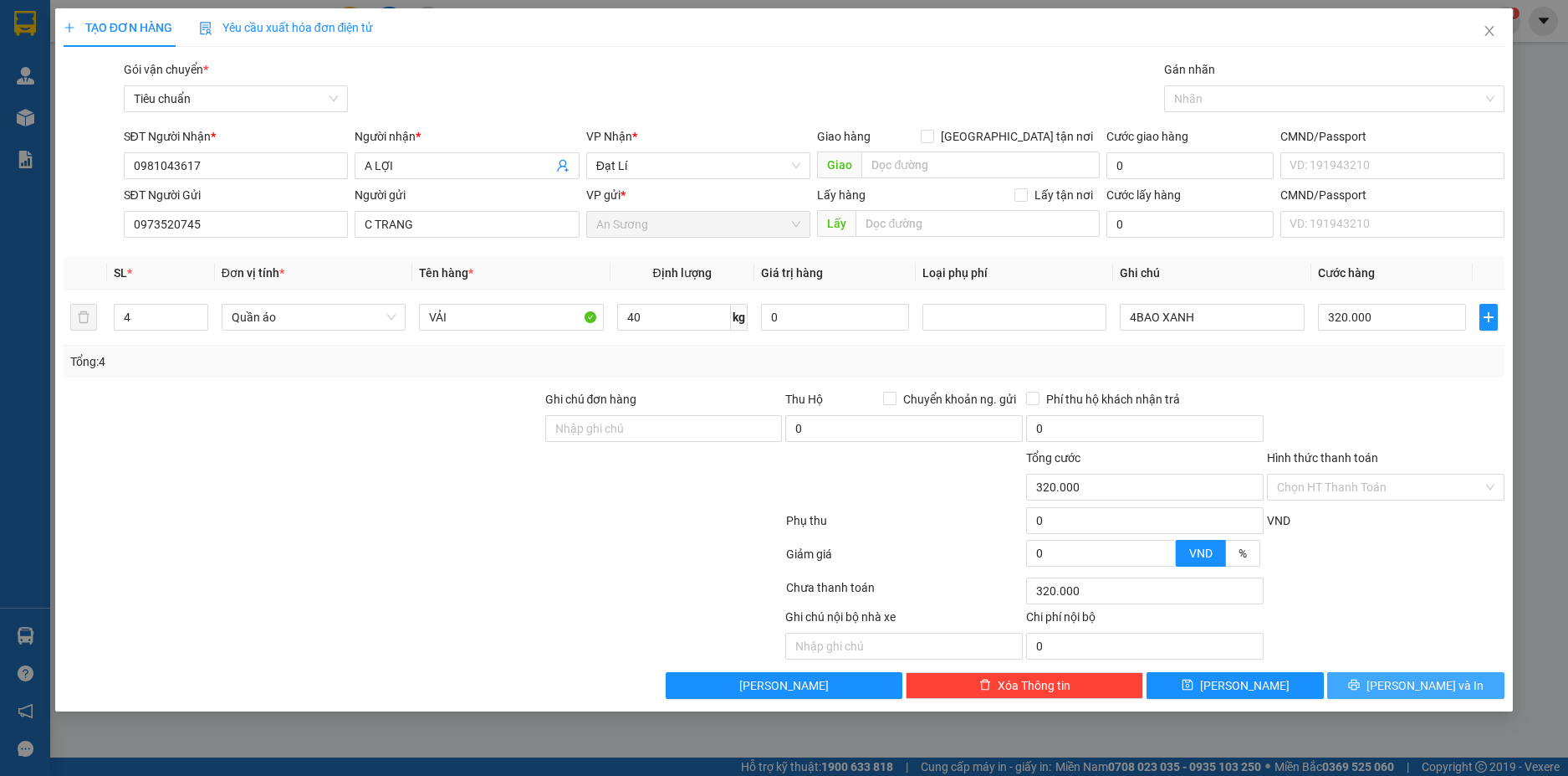
click at [1438, 676] on span "Lưu và In" at bounding box center [1425, 685] width 117 height 18
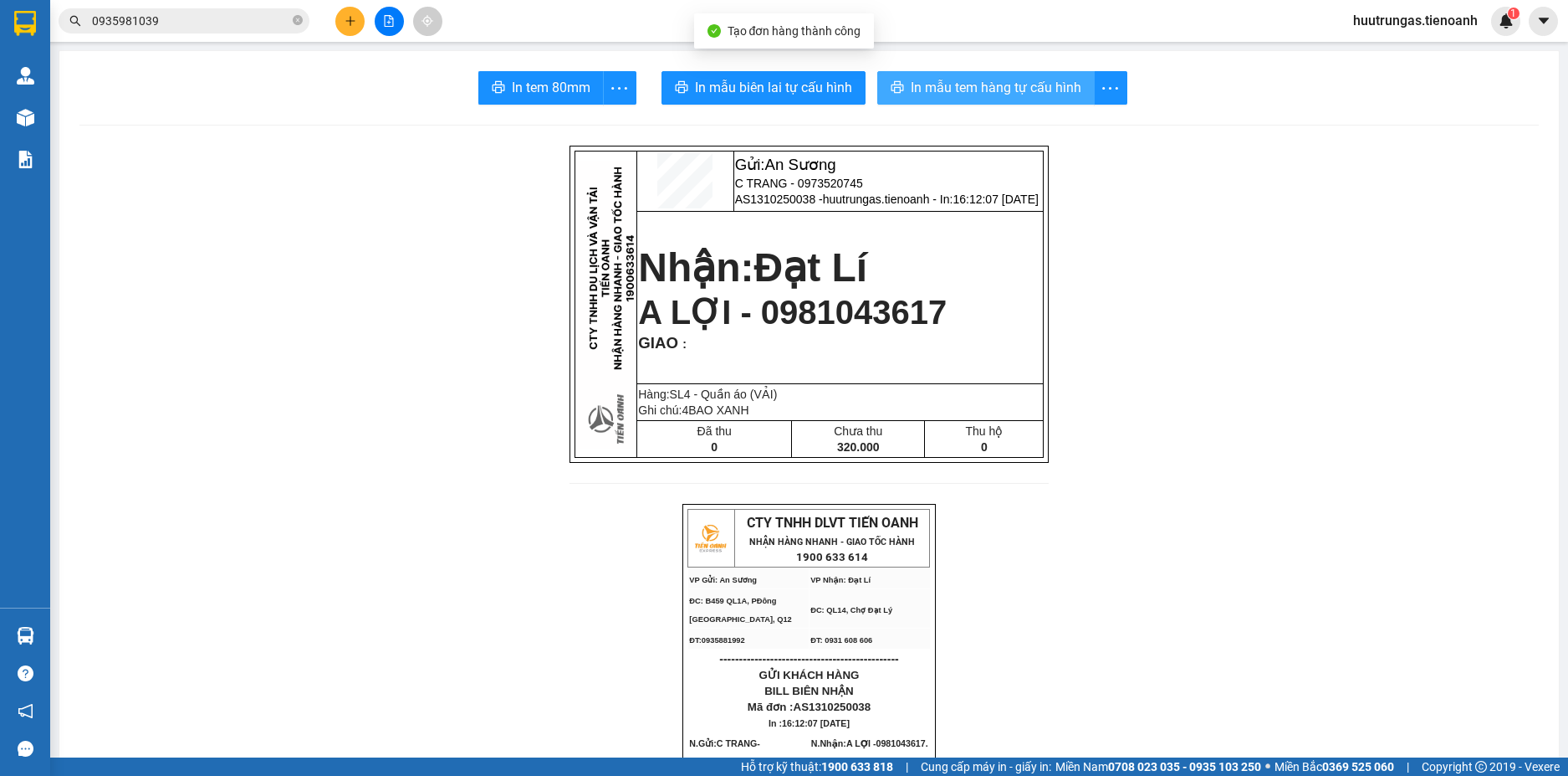
click at [995, 96] on span "In mẫu tem hàng tự cấu hình" at bounding box center [996, 87] width 170 height 21
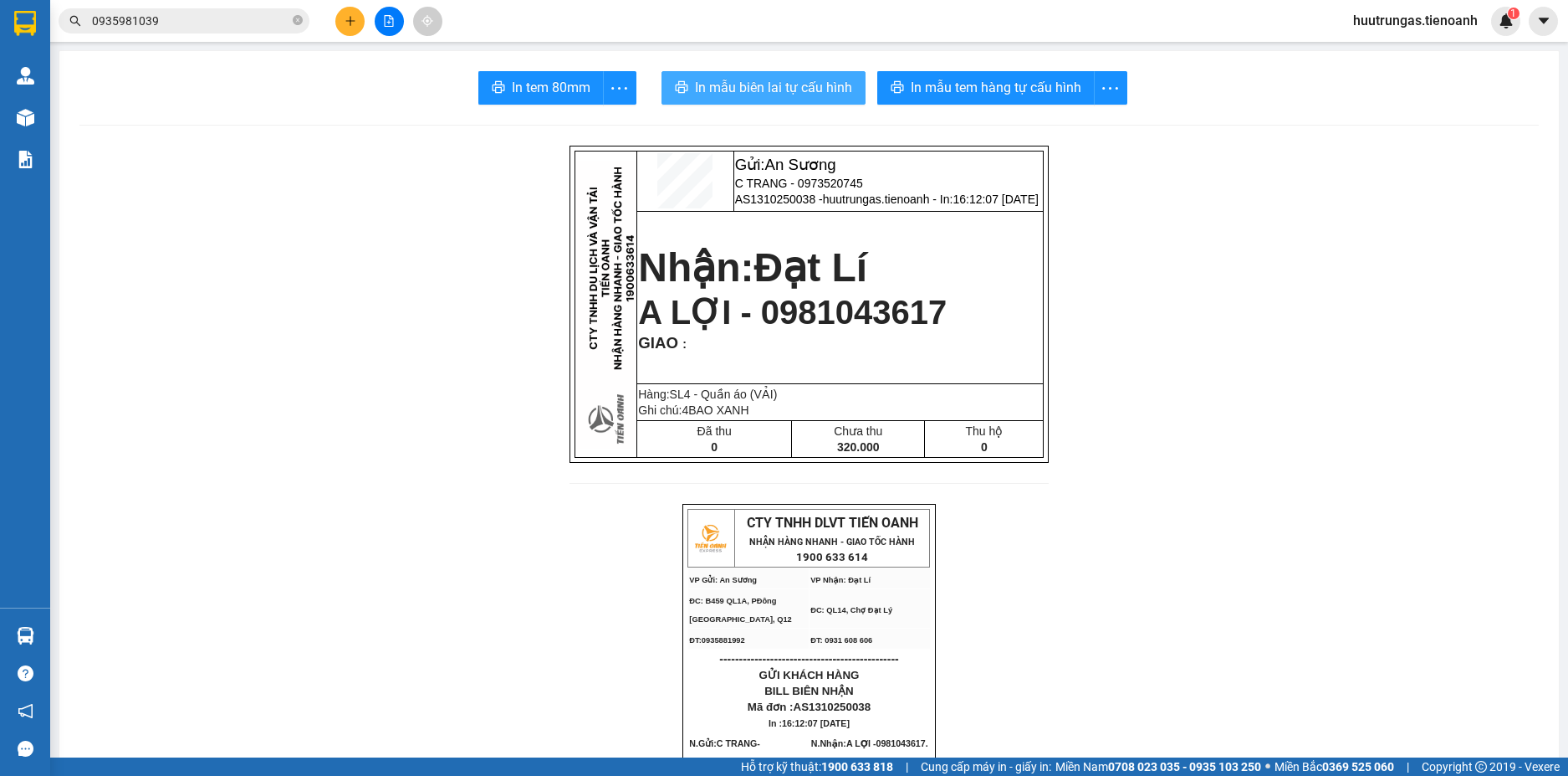
click at [718, 87] on span "In mẫu biên lai tự cấu hình" at bounding box center [774, 87] width 158 height 21
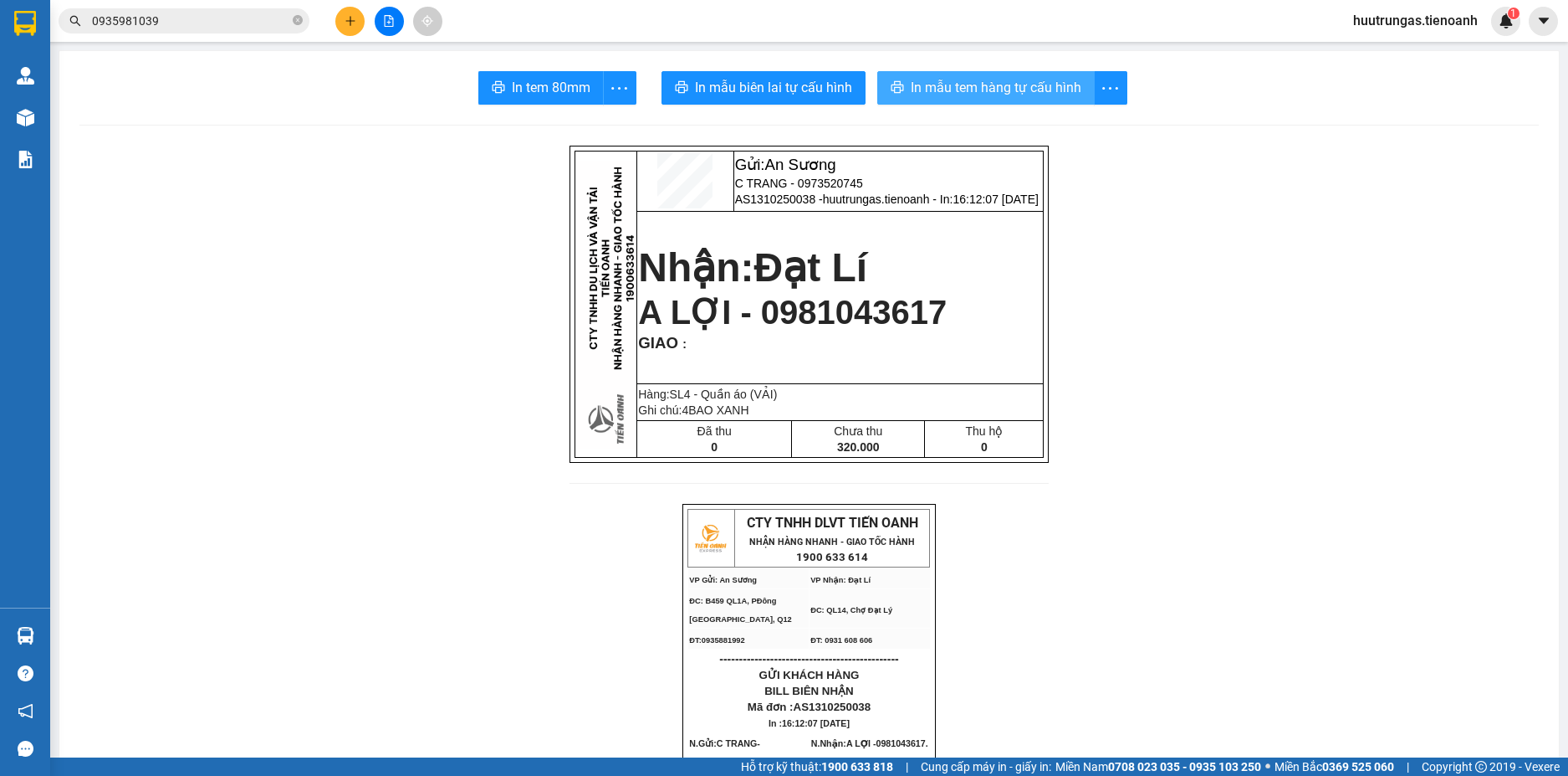
click at [965, 83] on span "In mẫu tem hàng tự cấu hình" at bounding box center [996, 87] width 170 height 21
click at [985, 92] on span "In mẫu tem hàng tự cấu hình" at bounding box center [996, 87] width 170 height 21
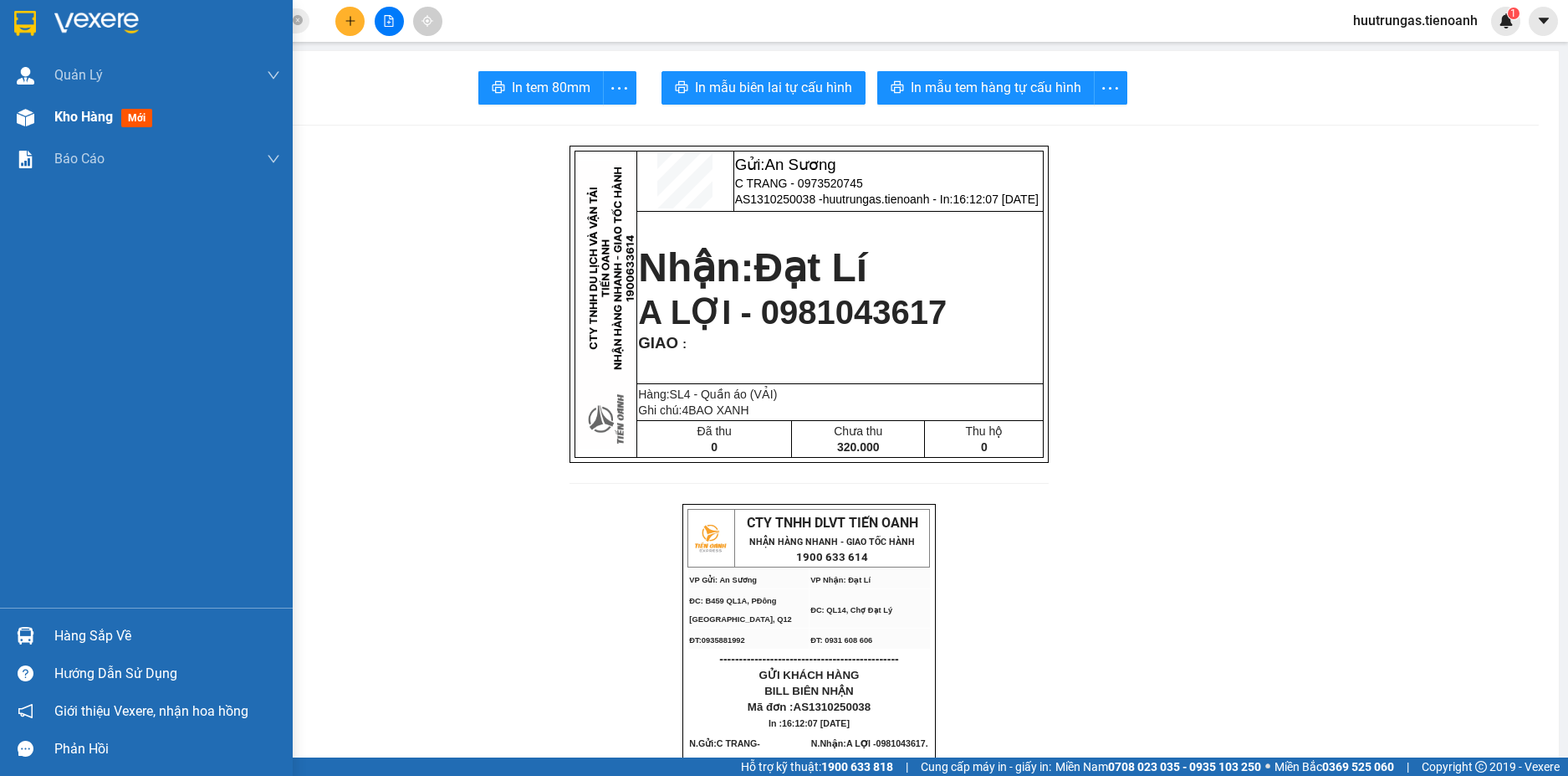
click at [43, 122] on div "Kho hàng mới" at bounding box center [147, 117] width 293 height 42
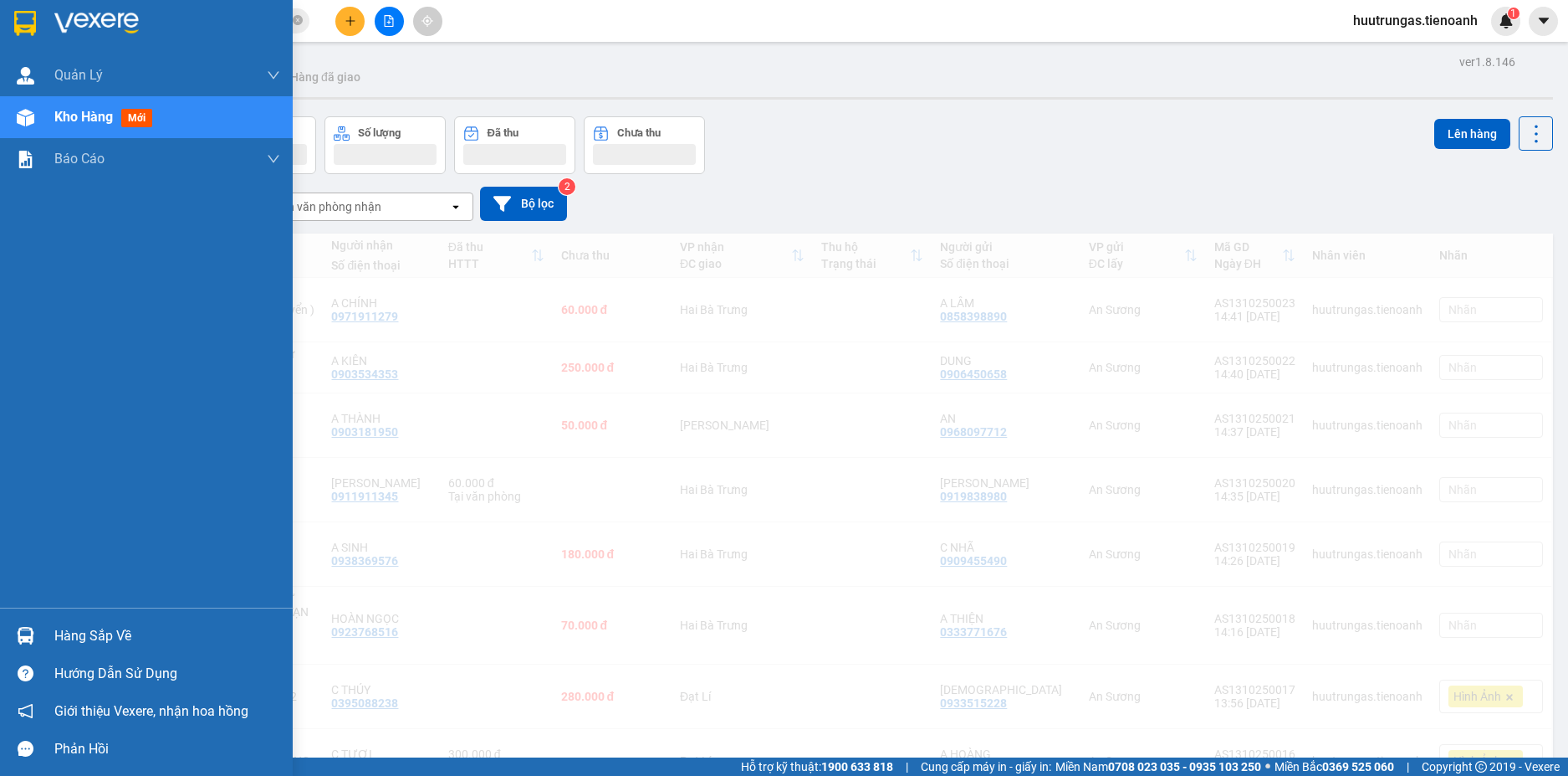
click at [90, 118] on span "Kho hàng" at bounding box center [83, 116] width 59 height 16
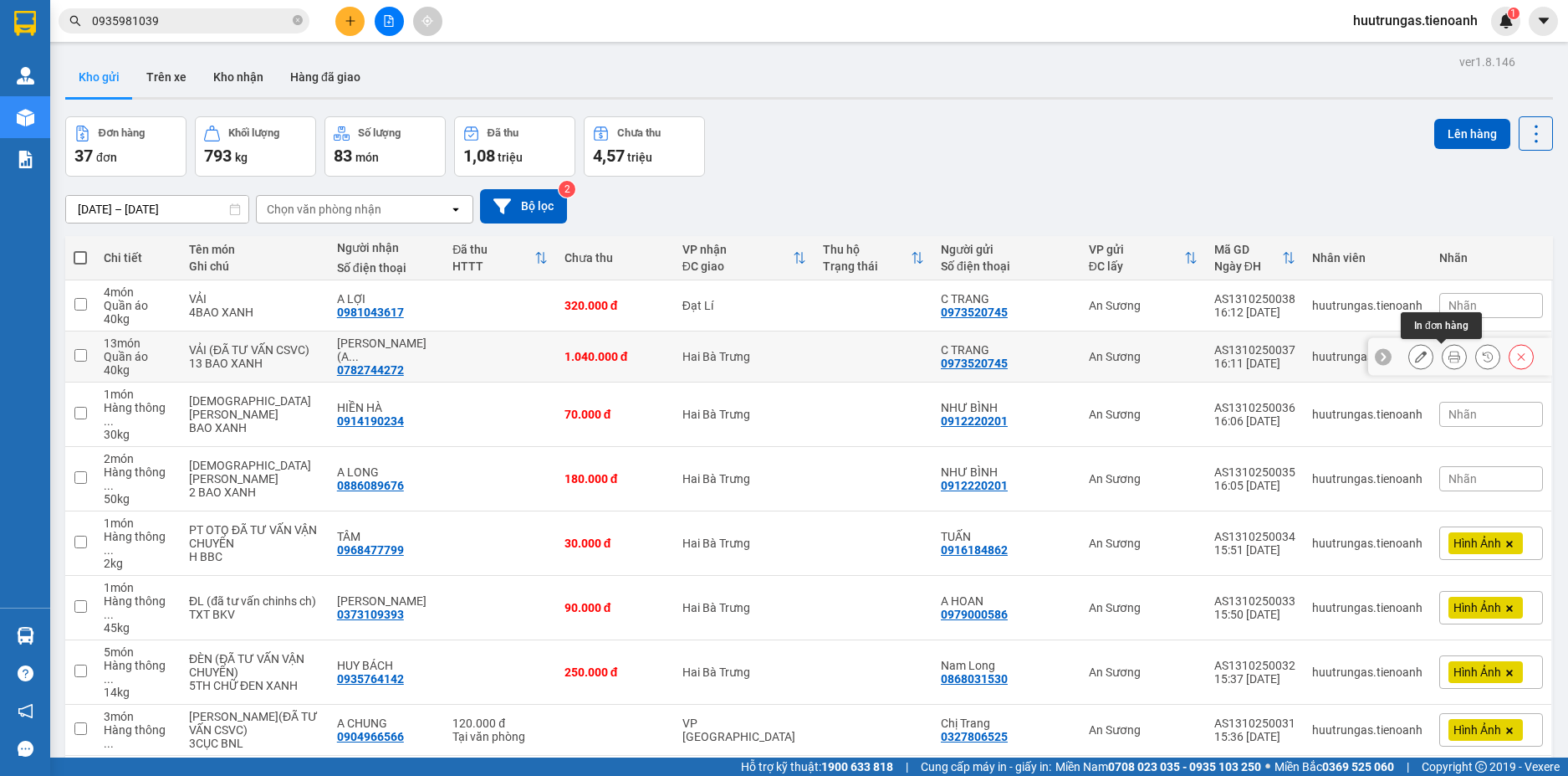
click at [1449, 357] on icon at bounding box center [1454, 356] width 12 height 12
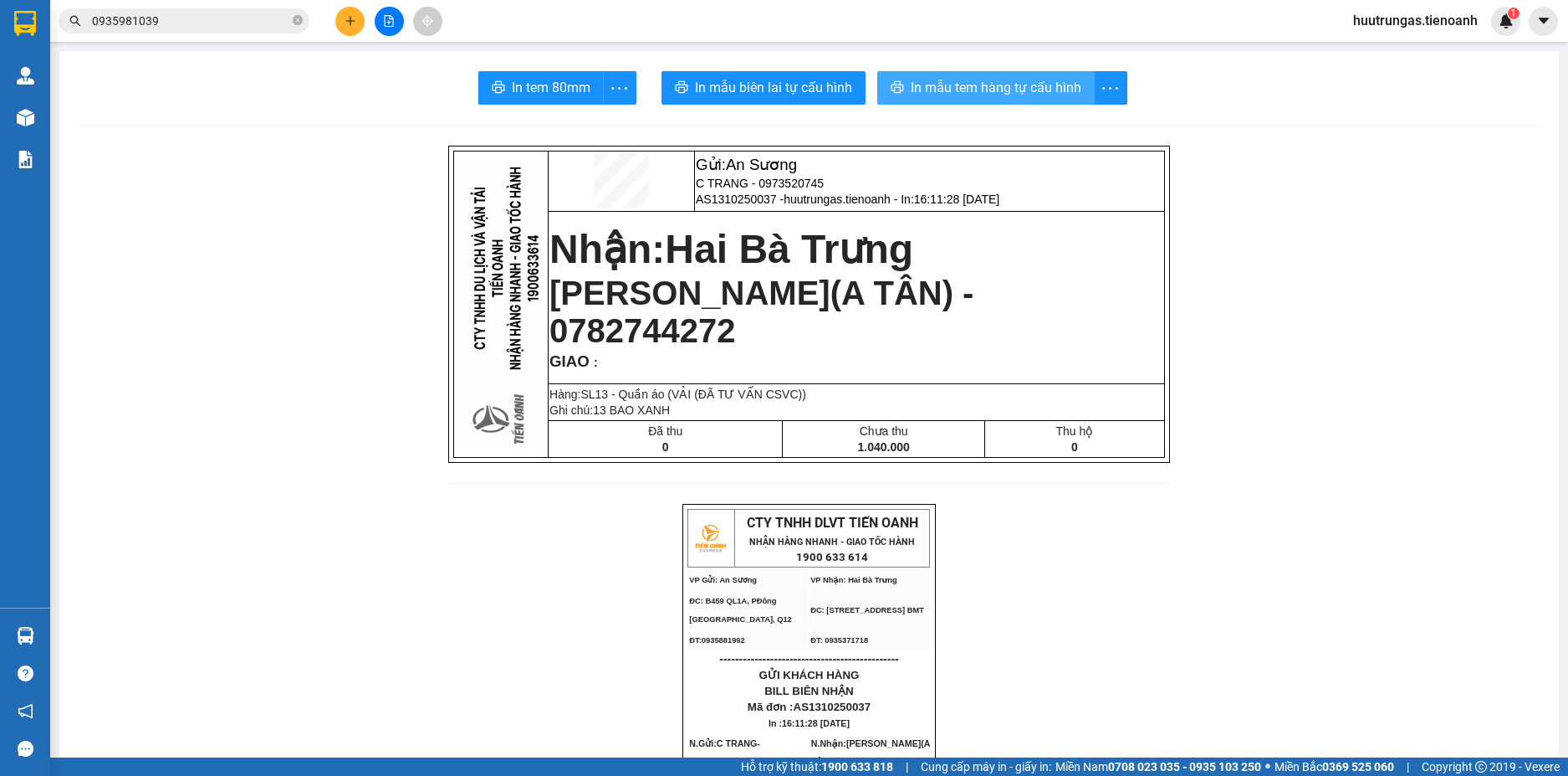
click at [975, 87] on span "In mẫu tem hàng tự cấu hình" at bounding box center [996, 87] width 170 height 21
drag, startPoint x: 1160, startPoint y: 136, endPoint x: 1186, endPoint y: 188, distance: 58.1
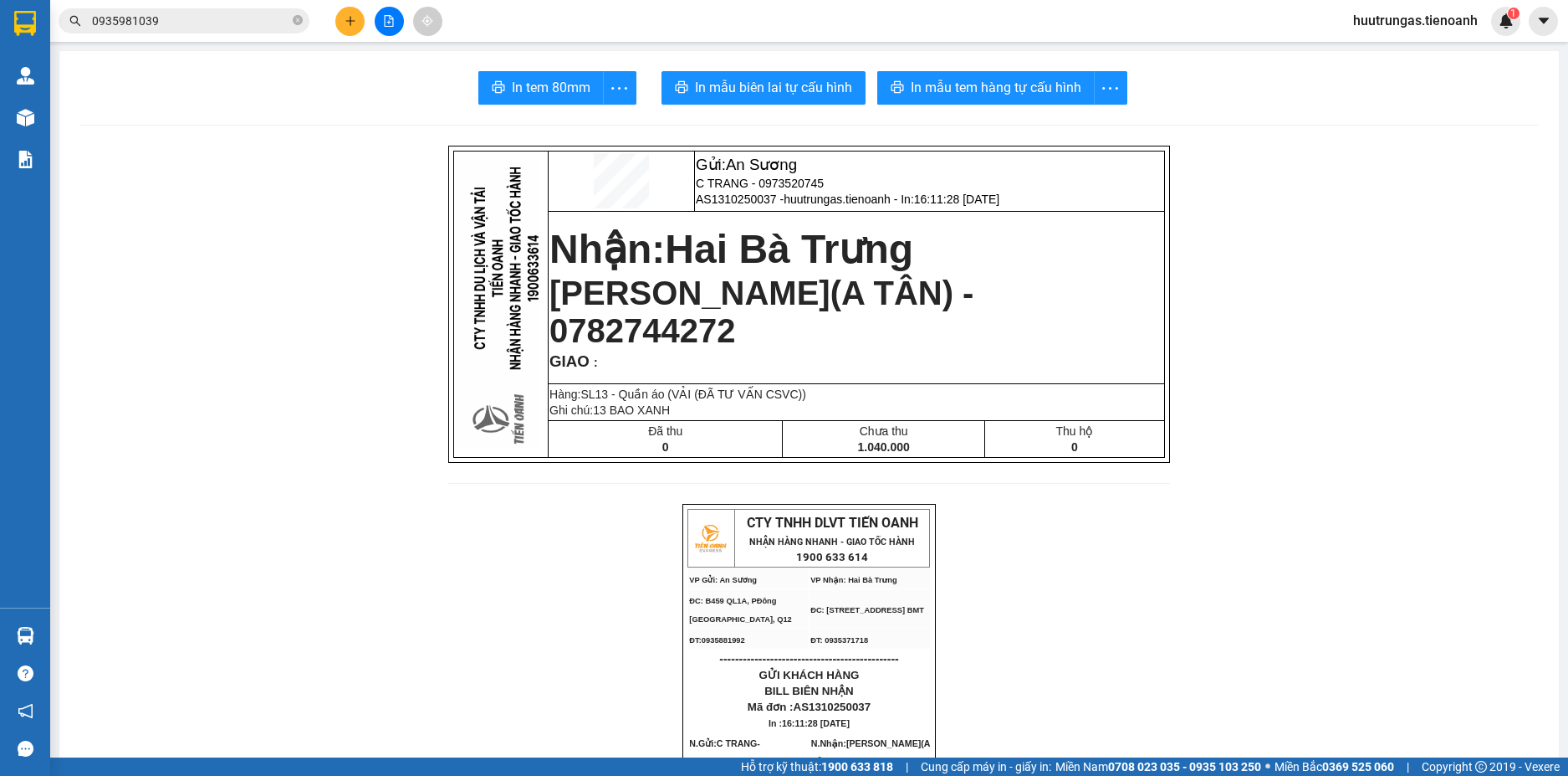
click at [344, 20] on icon "plus" at bounding box center [350, 20] width 12 height 12
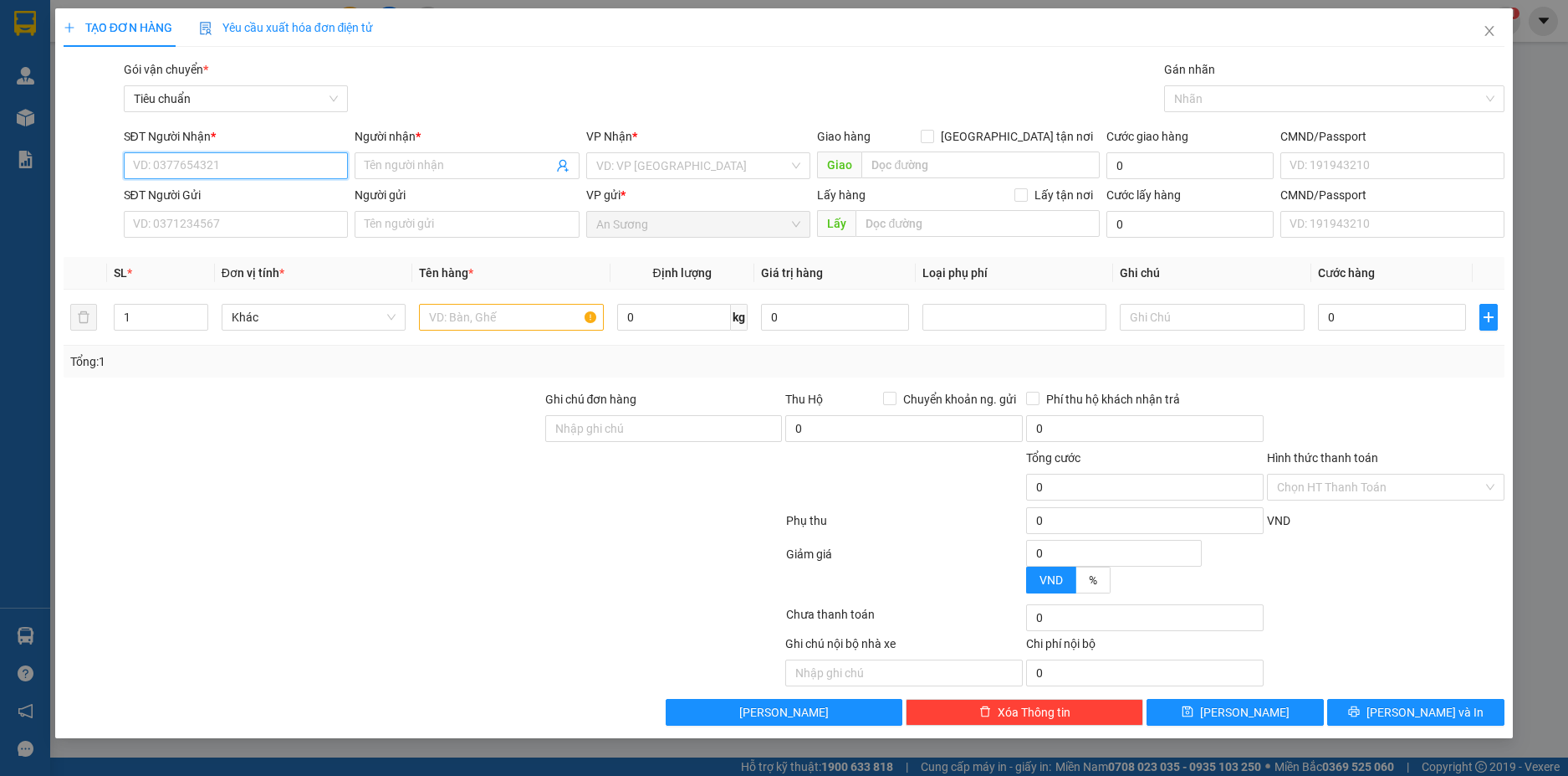
click at [248, 169] on input "SĐT Người Nhận *" at bounding box center [236, 165] width 225 height 27
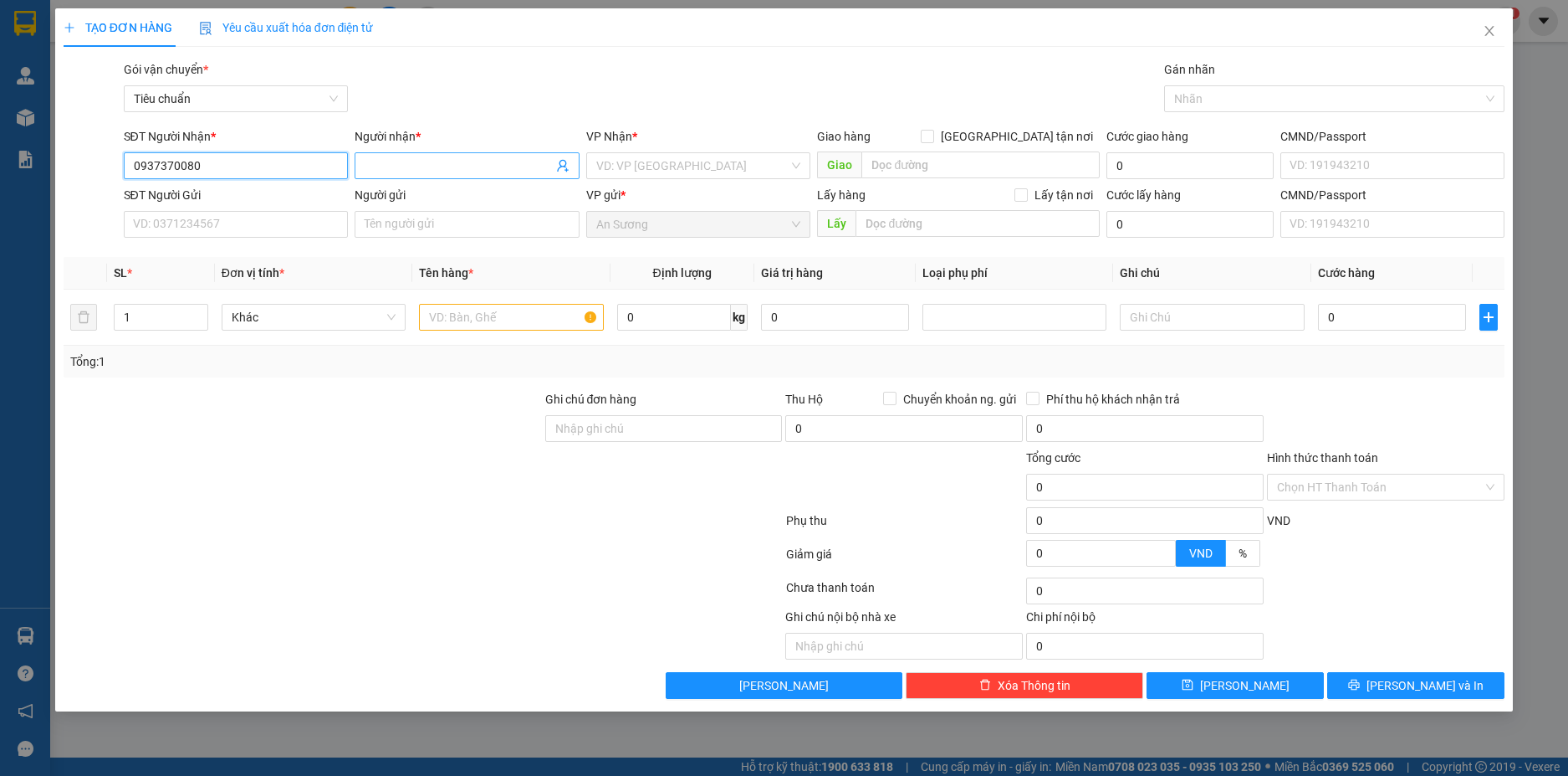
type input "0937370080"
click at [417, 160] on input "Người nhận *" at bounding box center [458, 166] width 188 height 18
click at [258, 169] on input "0937370080" at bounding box center [236, 165] width 225 height 27
click at [259, 169] on input "0937370080" at bounding box center [236, 165] width 225 height 27
type input "0937370080"
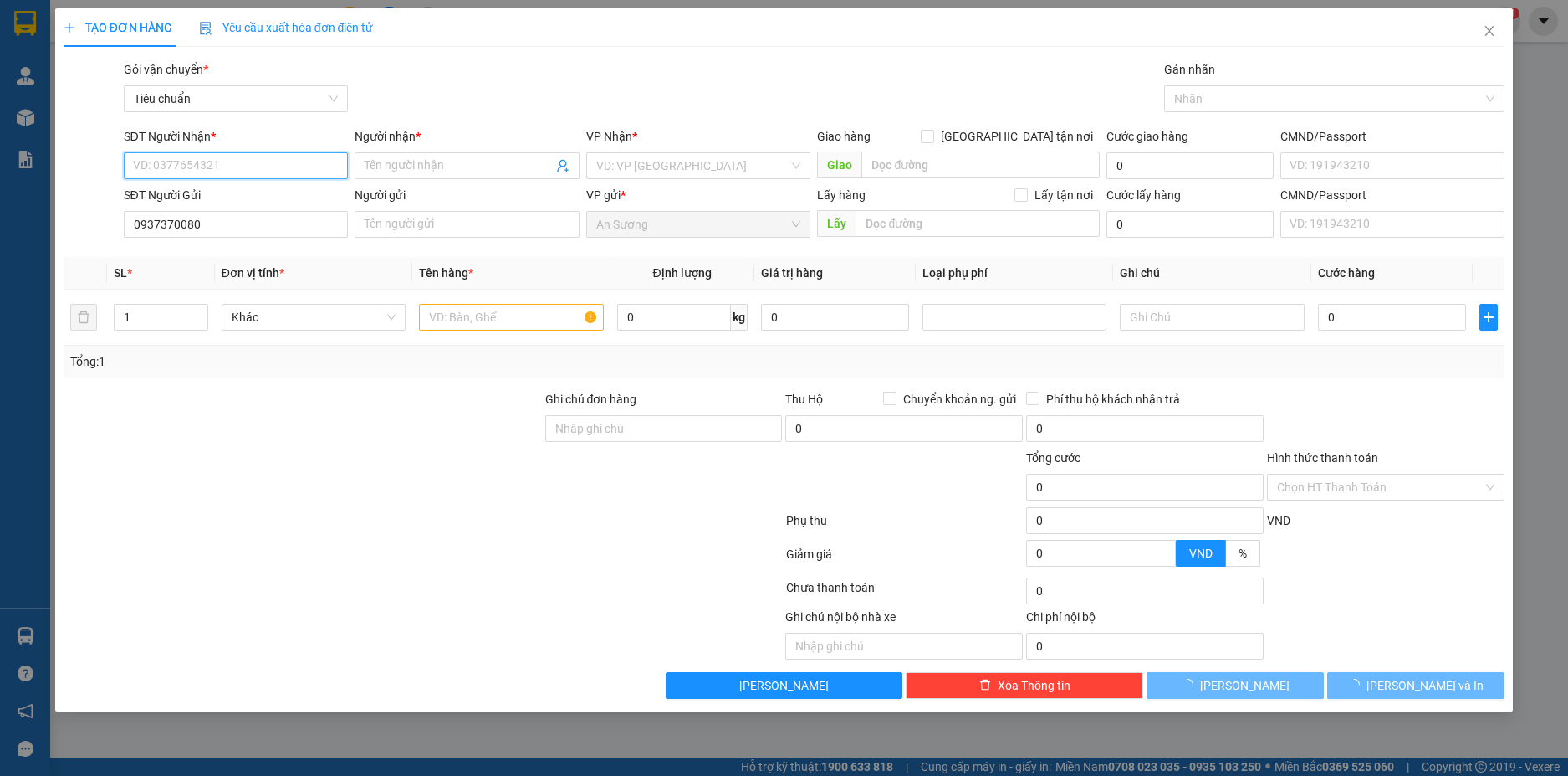
click at [227, 161] on input "SĐT Người Nhận *" at bounding box center [236, 165] width 225 height 27
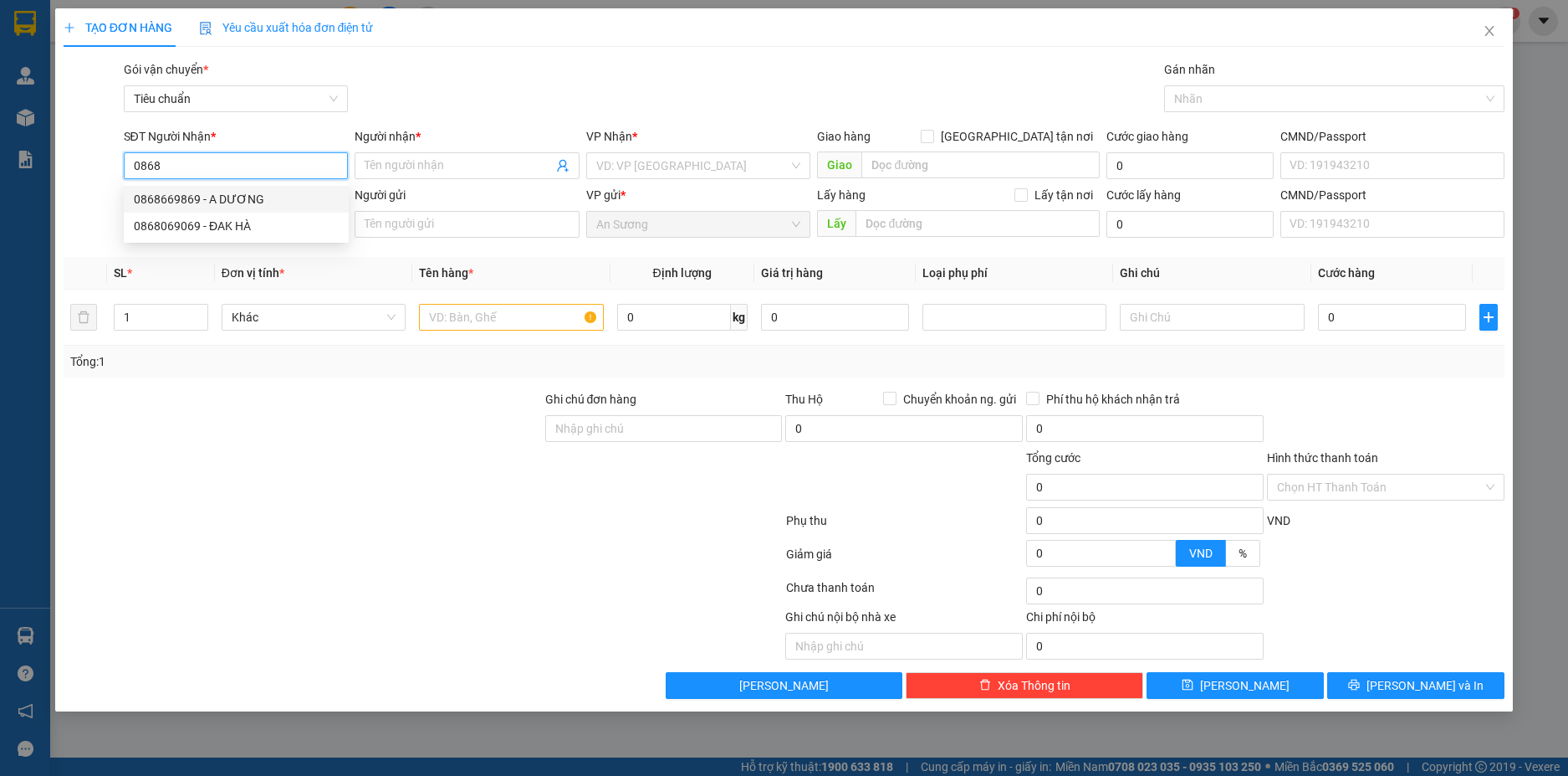
click at [227, 166] on input "0868" at bounding box center [236, 165] width 225 height 27
type input "0868479999"
click at [275, 211] on div "0868479999 - ANH NIÊ" at bounding box center [236, 199] width 225 height 27
type input "ANH NIÊ"
type input "90.000"
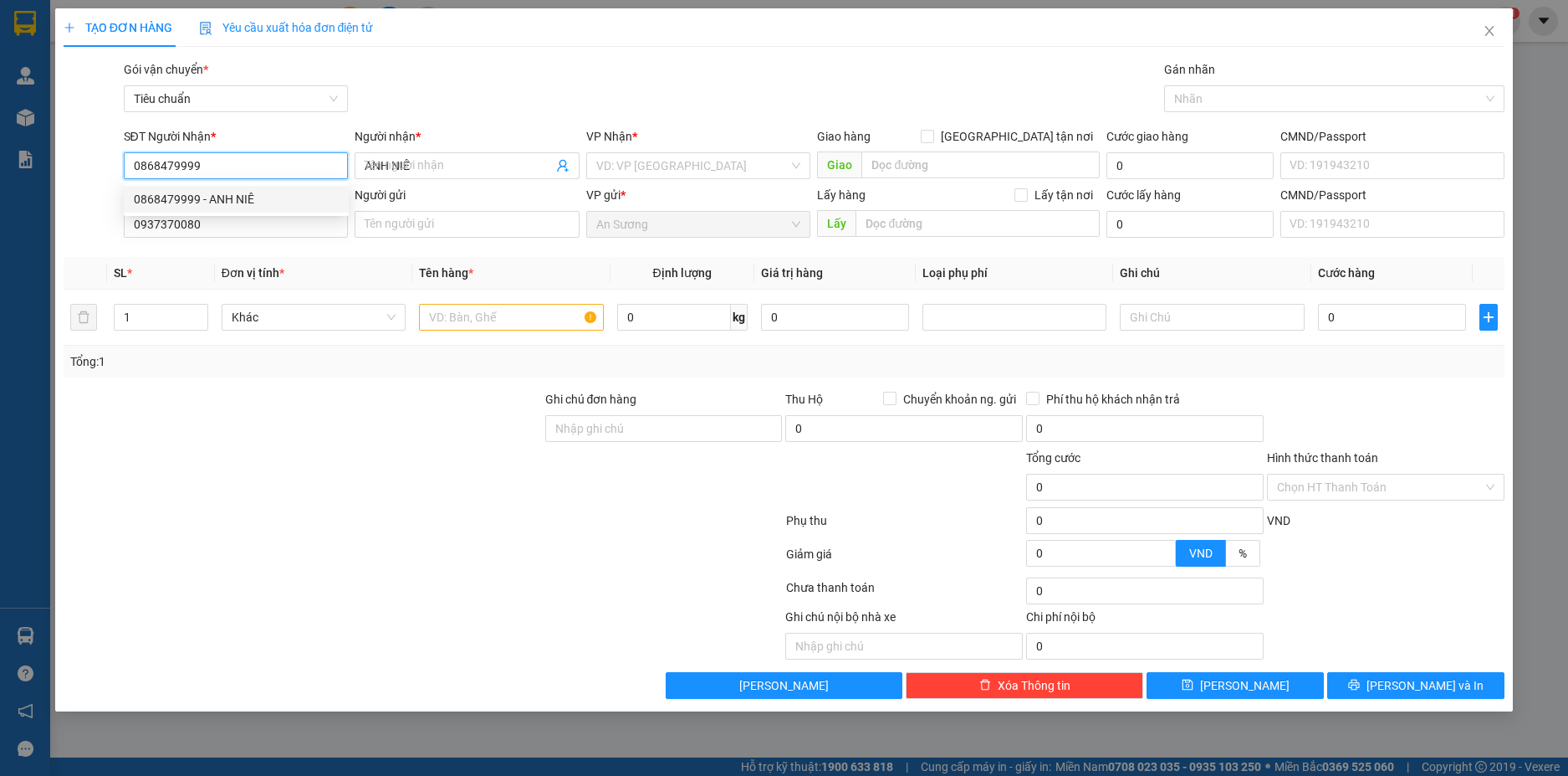
type input "90.000"
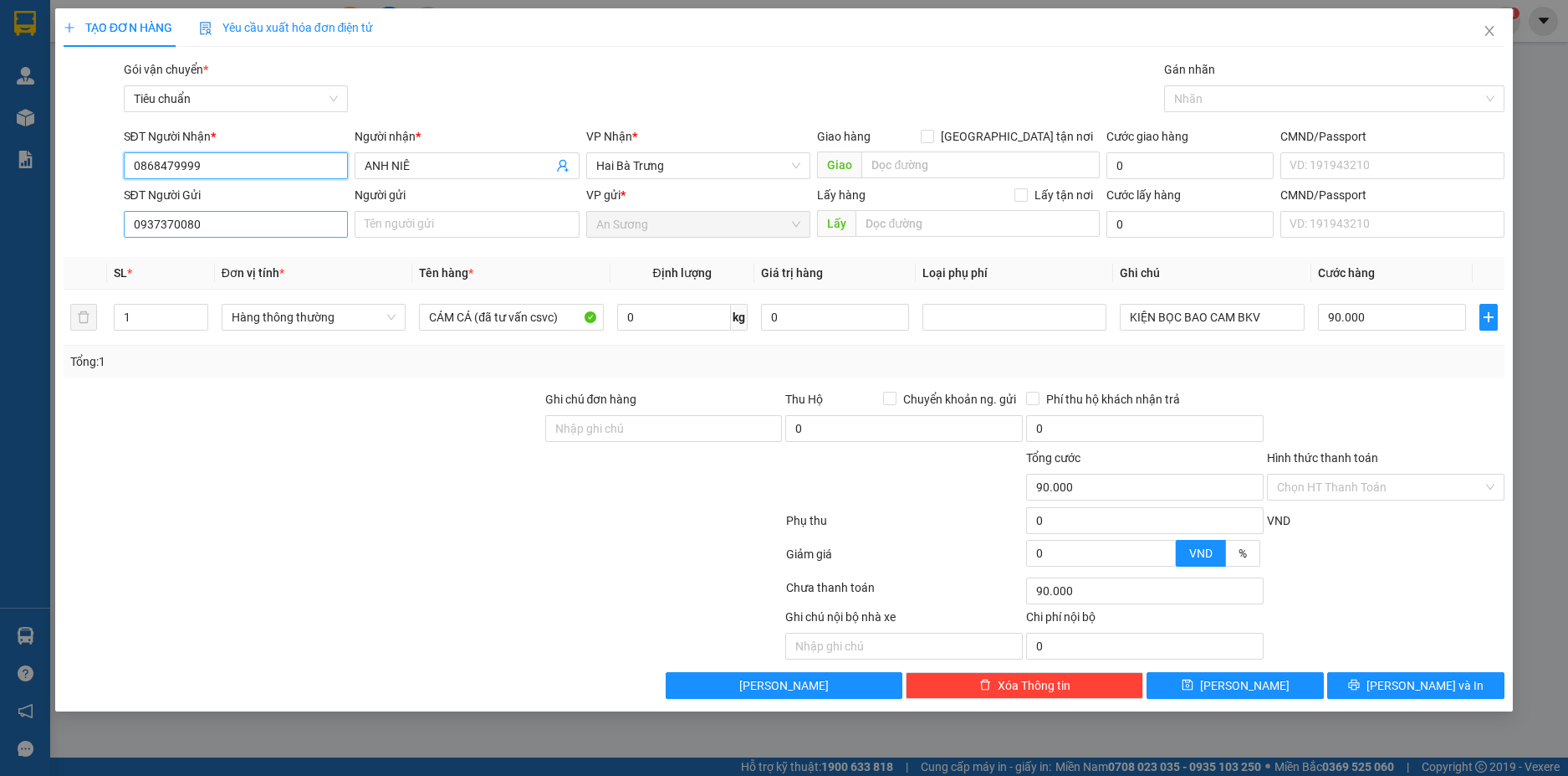
type input "0868479999"
click at [298, 229] on input "0937370080" at bounding box center [236, 224] width 225 height 27
click at [283, 261] on div "0937370080 - MINH TUẤN" at bounding box center [236, 257] width 205 height 18
type input "[PERSON_NAME]"
click at [686, 322] on input "0" at bounding box center [674, 317] width 114 height 27
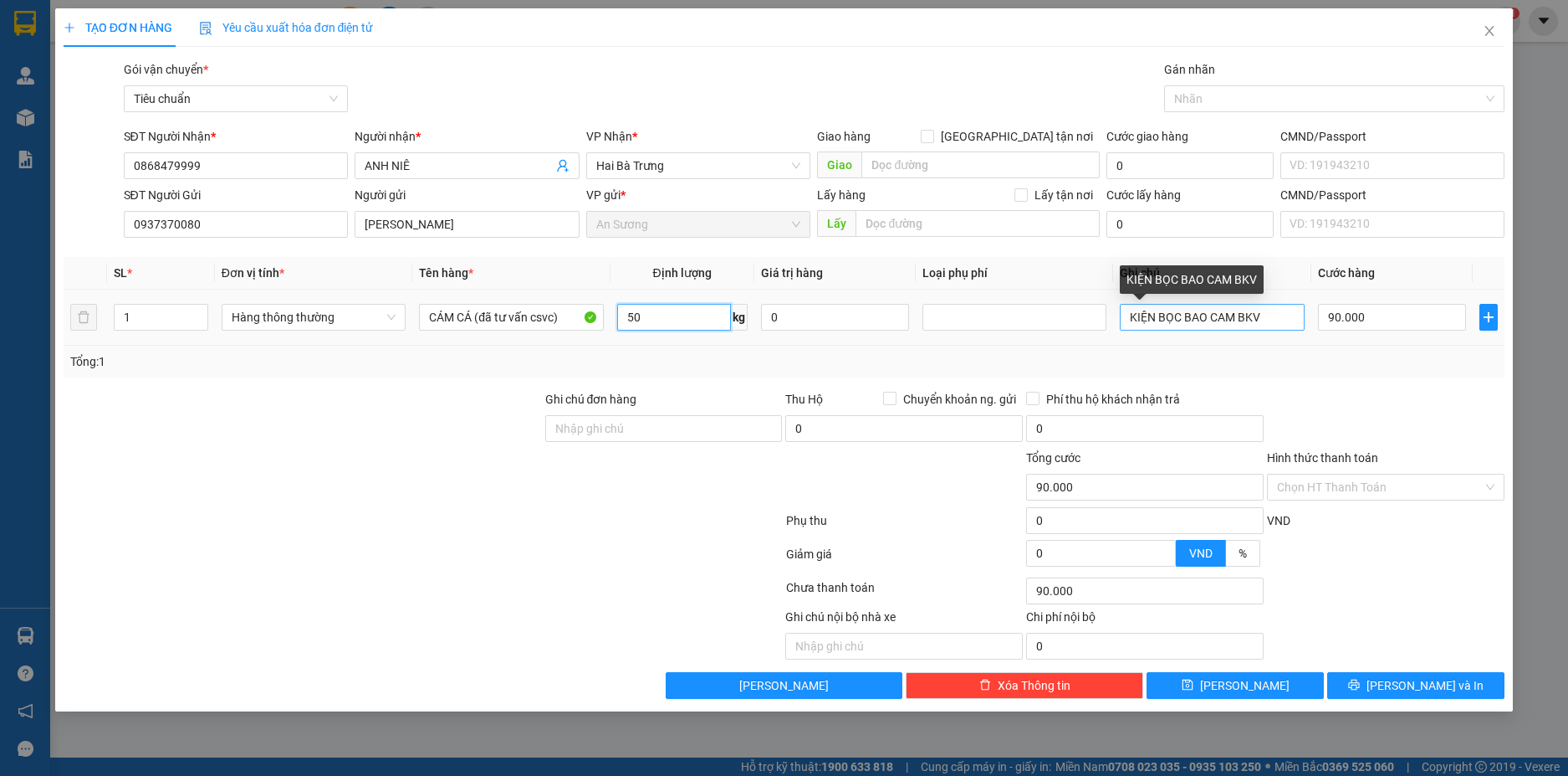
type input "50"
click at [1269, 319] on input "KIỆN BỌC BAO CAM BKV" at bounding box center [1212, 317] width 184 height 27
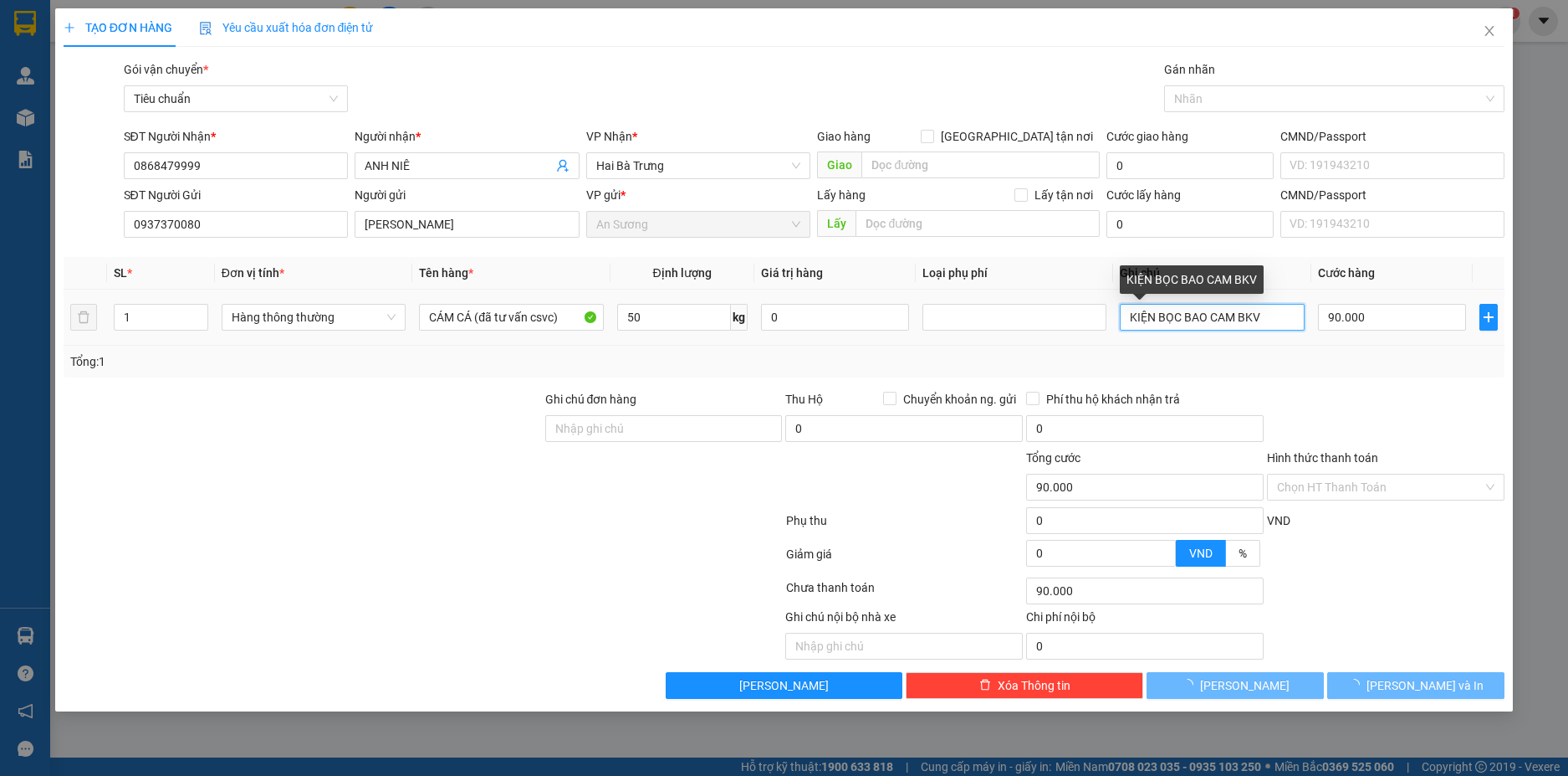
click at [1269, 319] on input "KIỆN BỌC BAO CAM BKV" at bounding box center [1212, 317] width 184 height 27
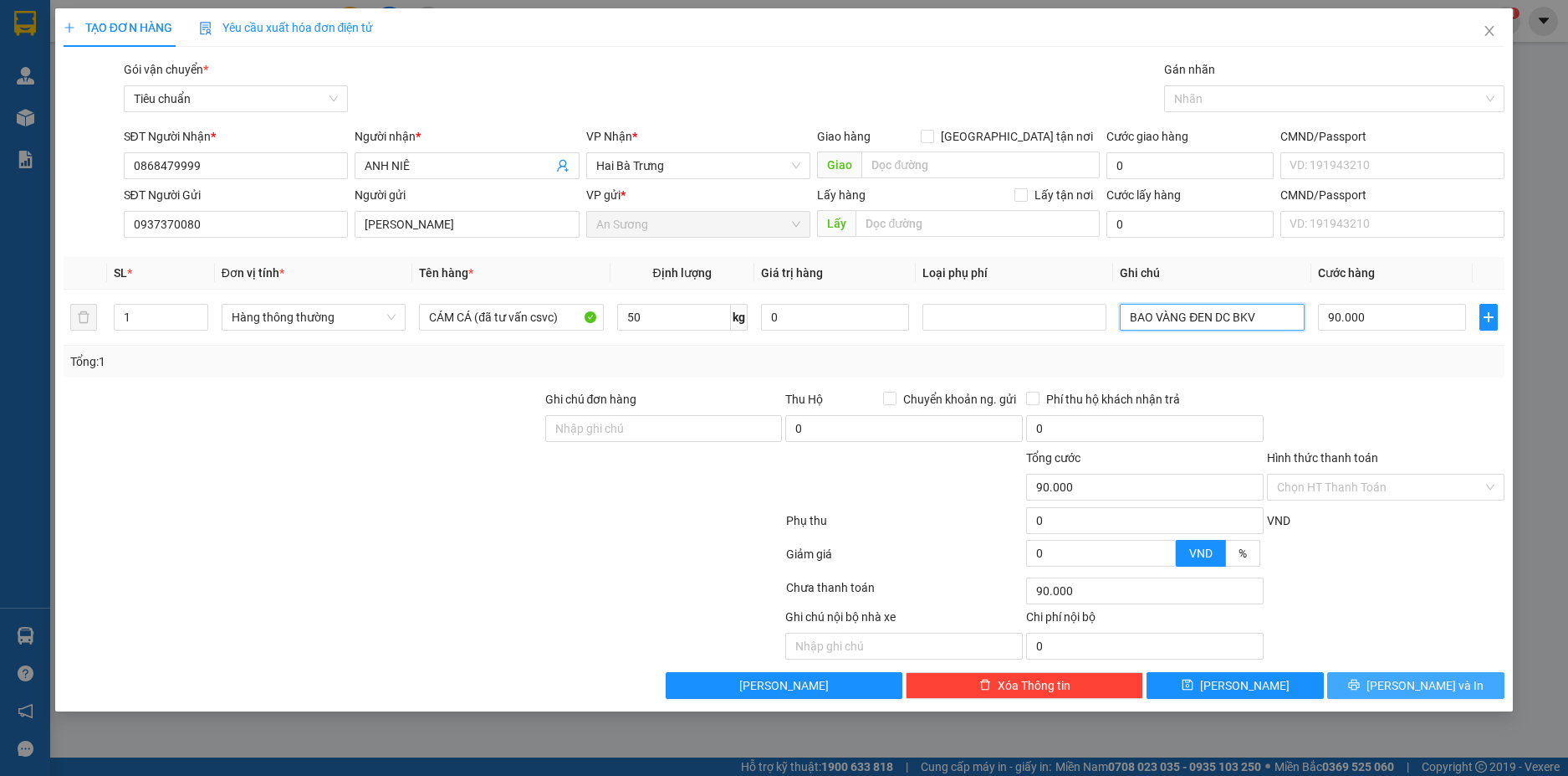
type input "BAO VÀNG ĐEN DC BKV"
click at [1462, 687] on button "[PERSON_NAME] và In" at bounding box center [1416, 684] width 178 height 27
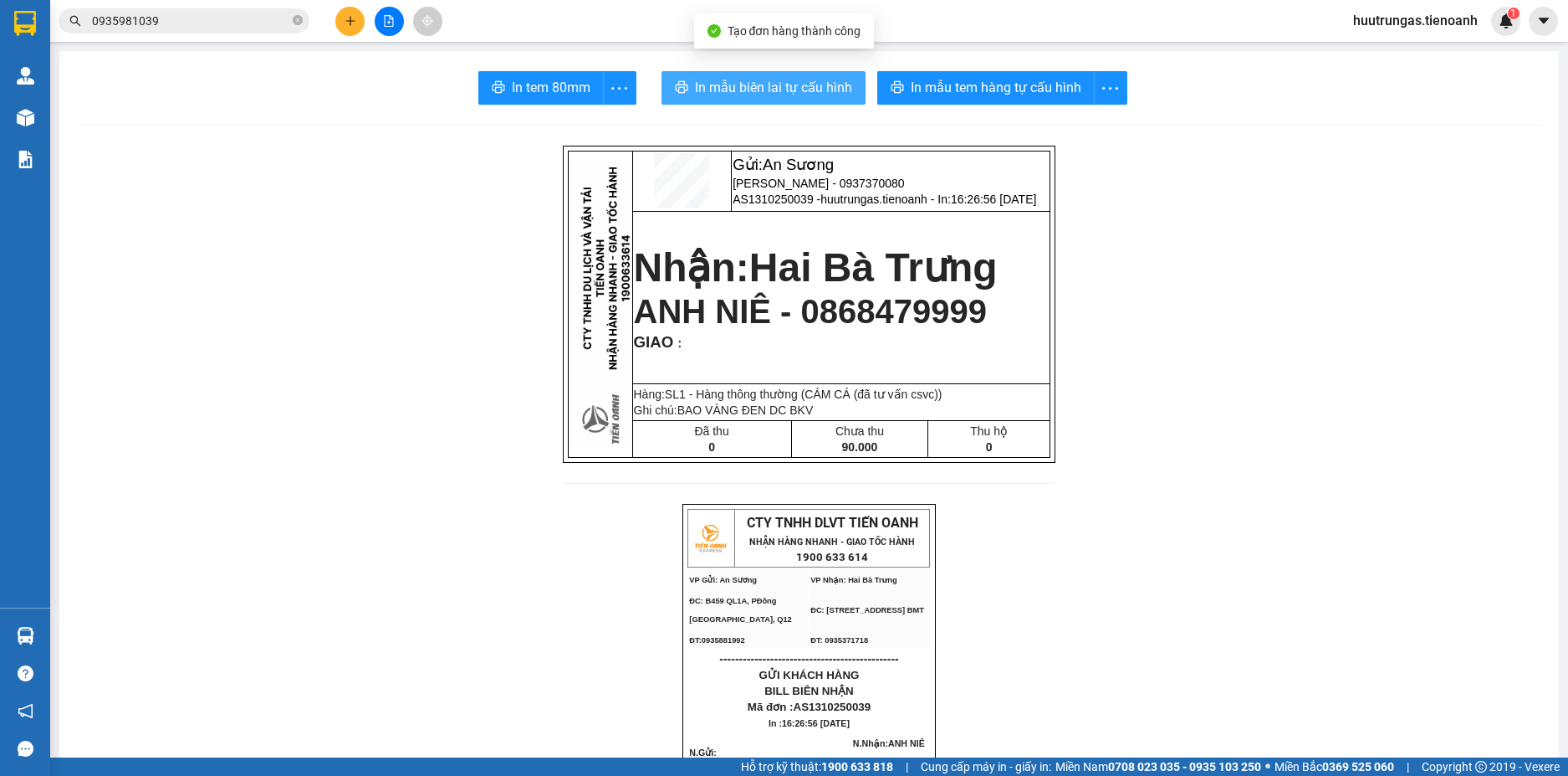
click at [788, 89] on span "In mẫu biên lai tự cấu hình" at bounding box center [774, 87] width 158 height 21
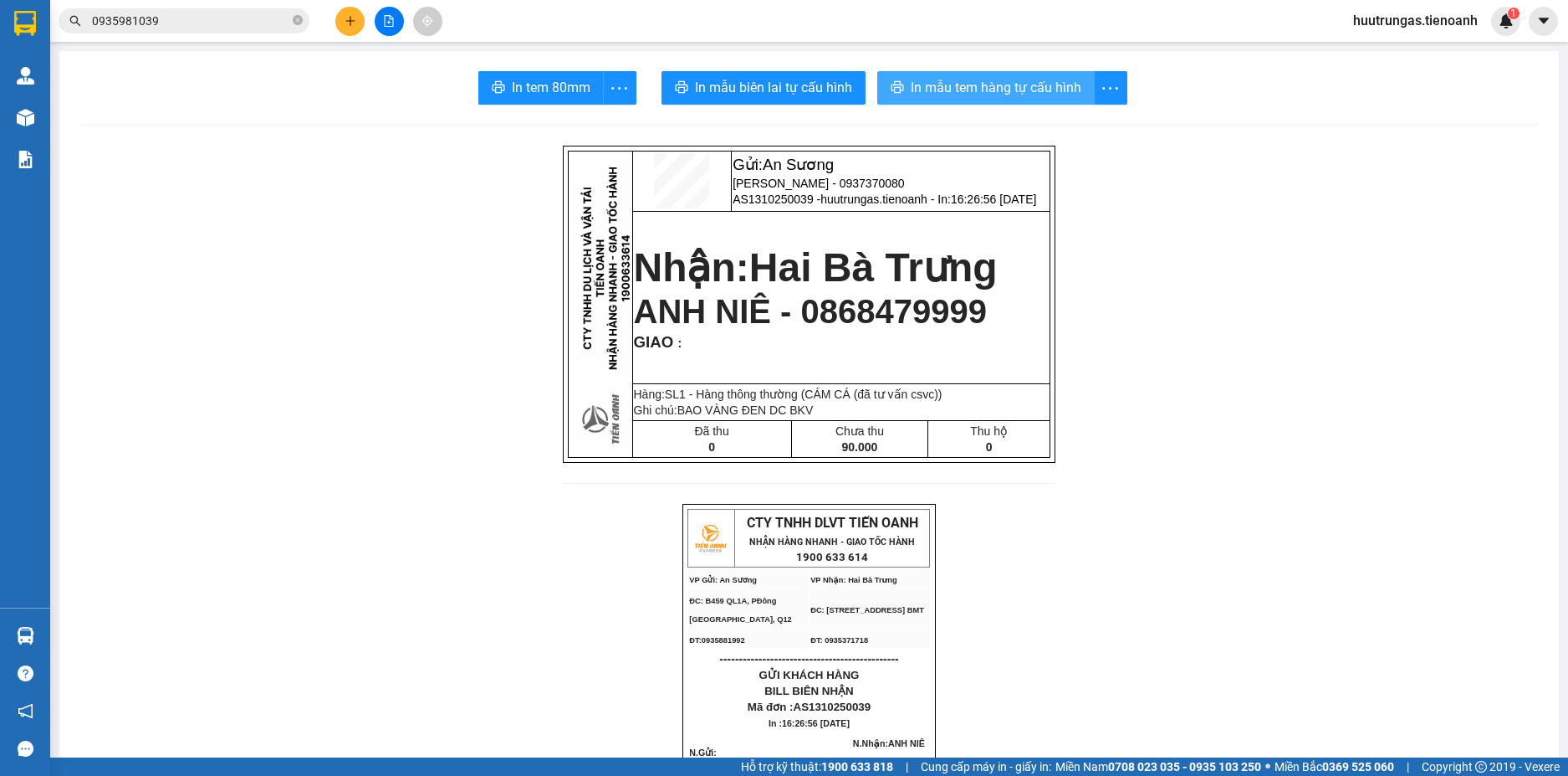
click at [1008, 87] on span "In mẫu tem hàng tự cấu hình" at bounding box center [996, 87] width 170 height 21
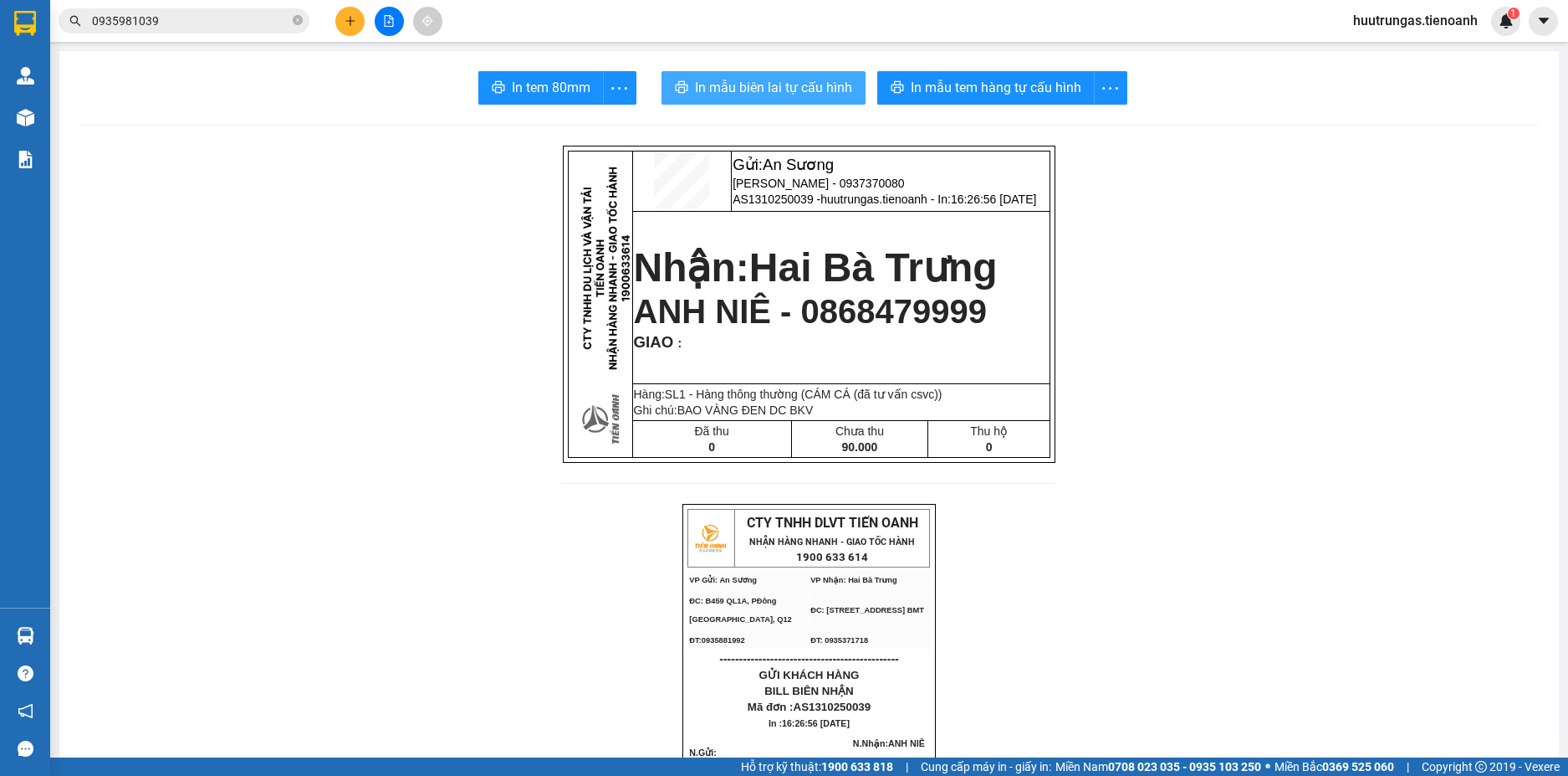
click at [803, 89] on span "In mẫu biên lai tự cấu hình" at bounding box center [774, 87] width 158 height 21
click at [352, 29] on button at bounding box center [350, 21] width 29 height 29
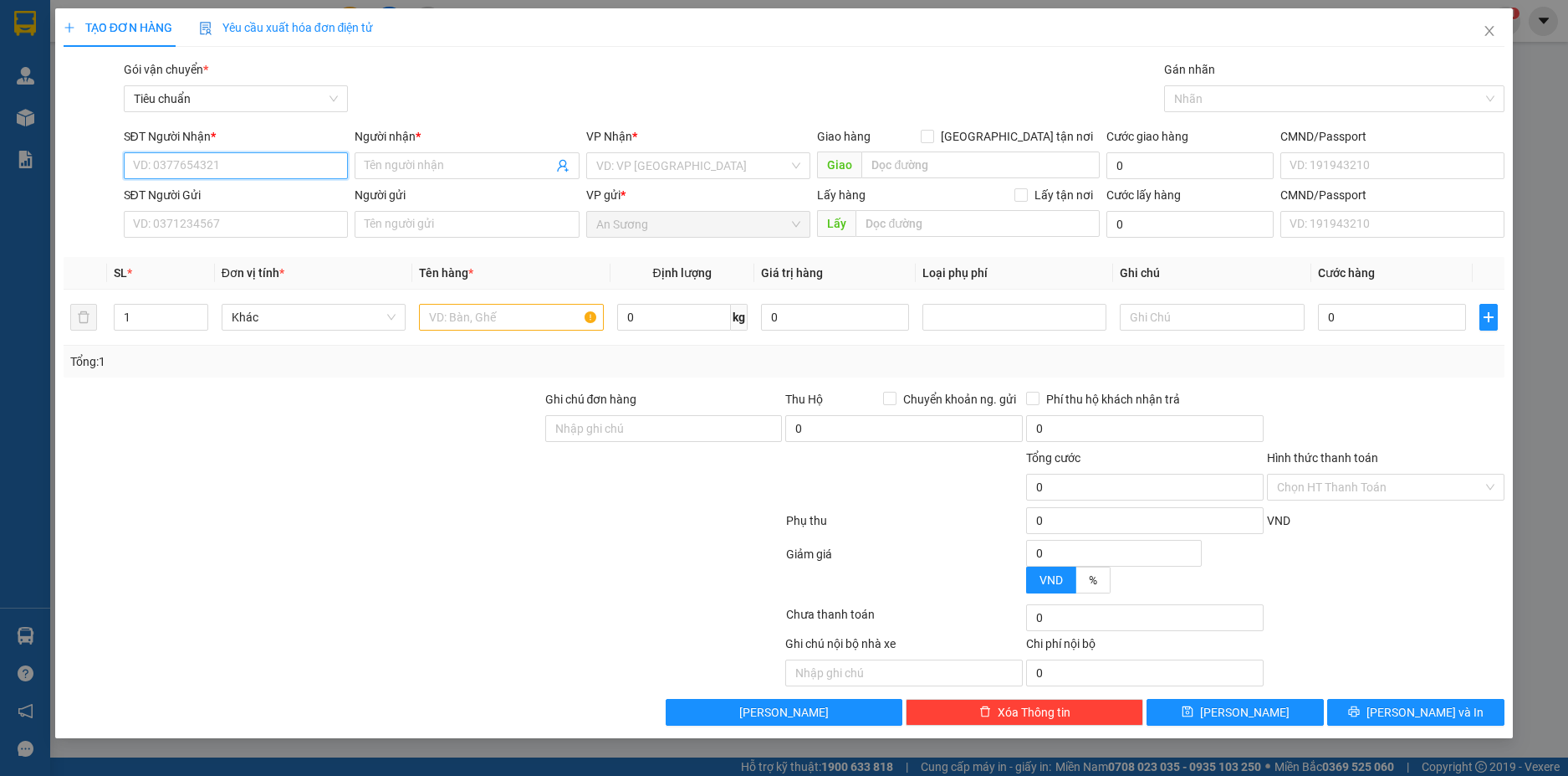
click at [242, 159] on input "SĐT Người Nhận *" at bounding box center [236, 165] width 225 height 27
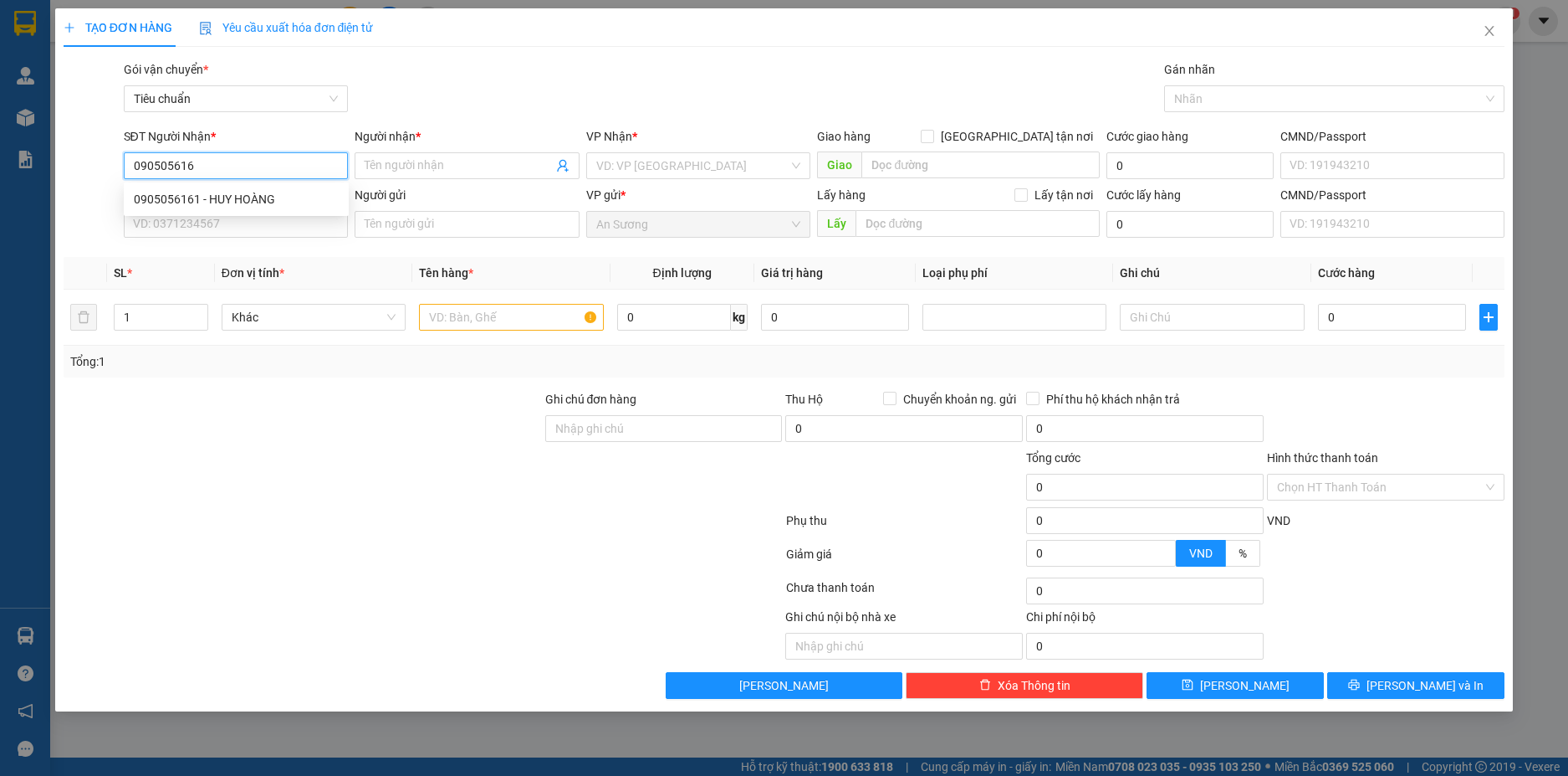
type input "0905056161"
click at [285, 202] on div "0905056161 - HUY HOÀNG" at bounding box center [236, 199] width 205 height 18
type input "[PERSON_NAME]"
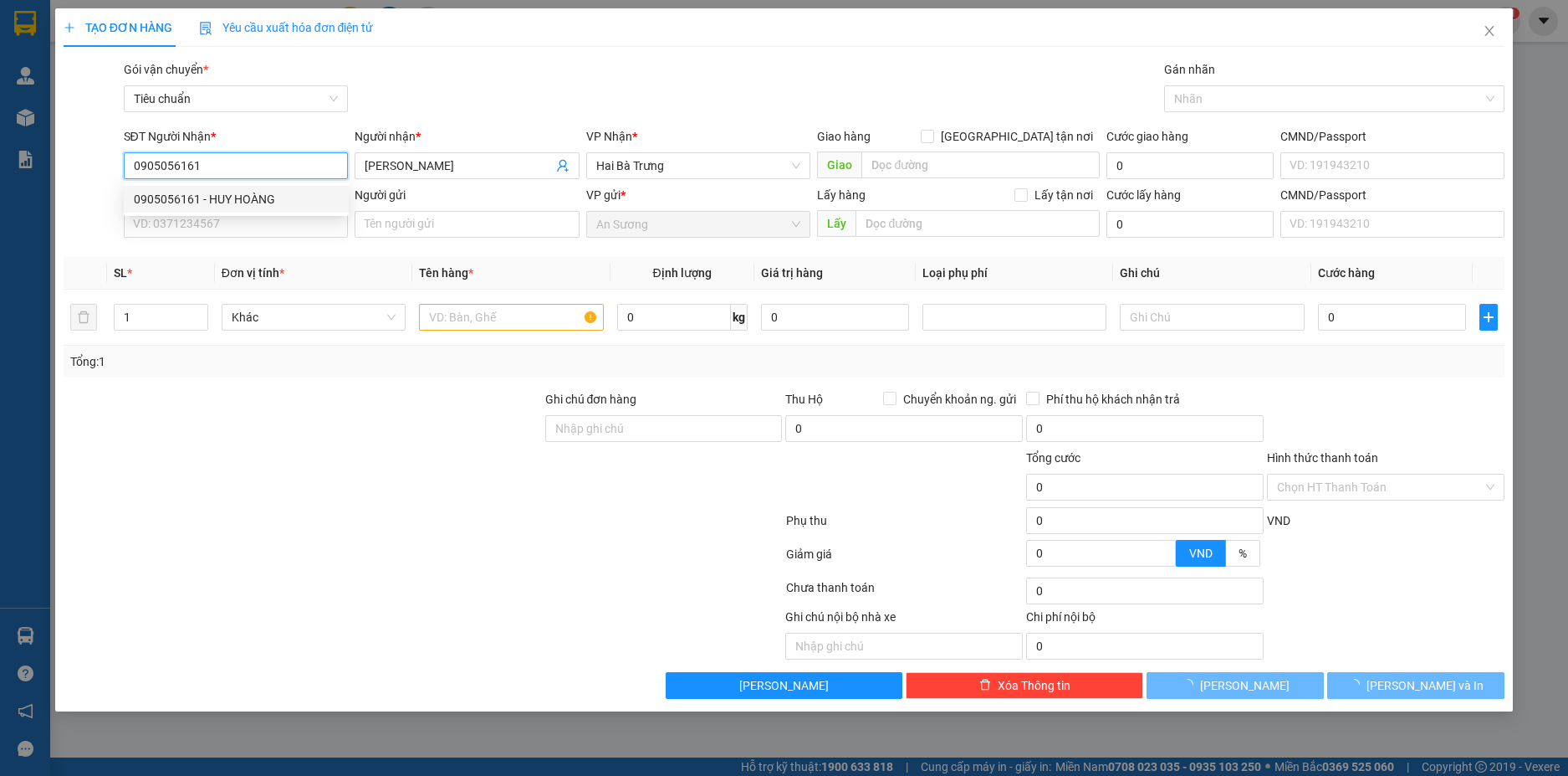
type input "200.000"
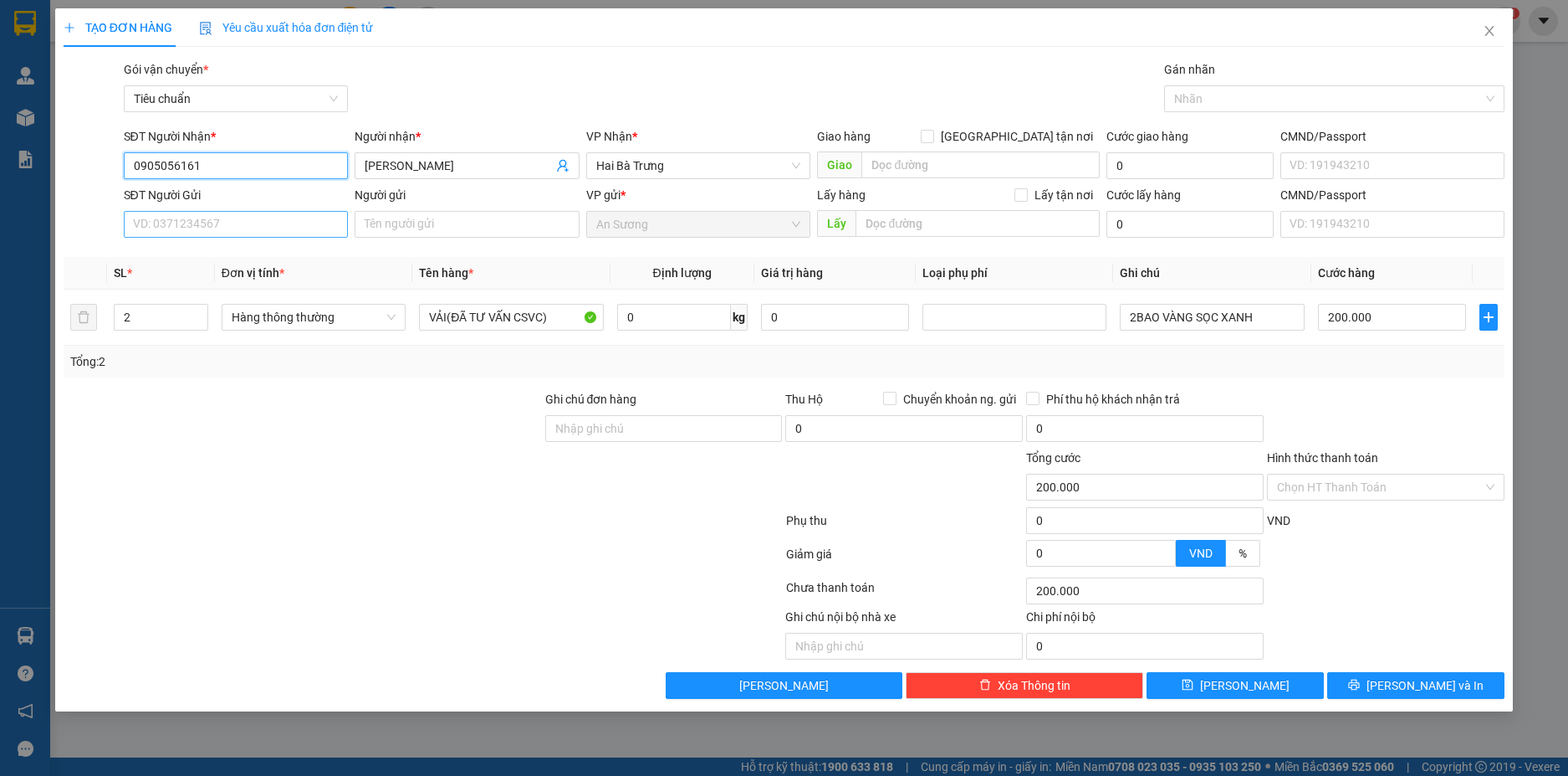
type input "0905056161"
click at [288, 226] on input "SĐT Người Gửi" at bounding box center [236, 224] width 225 height 27
type input "0937003068"
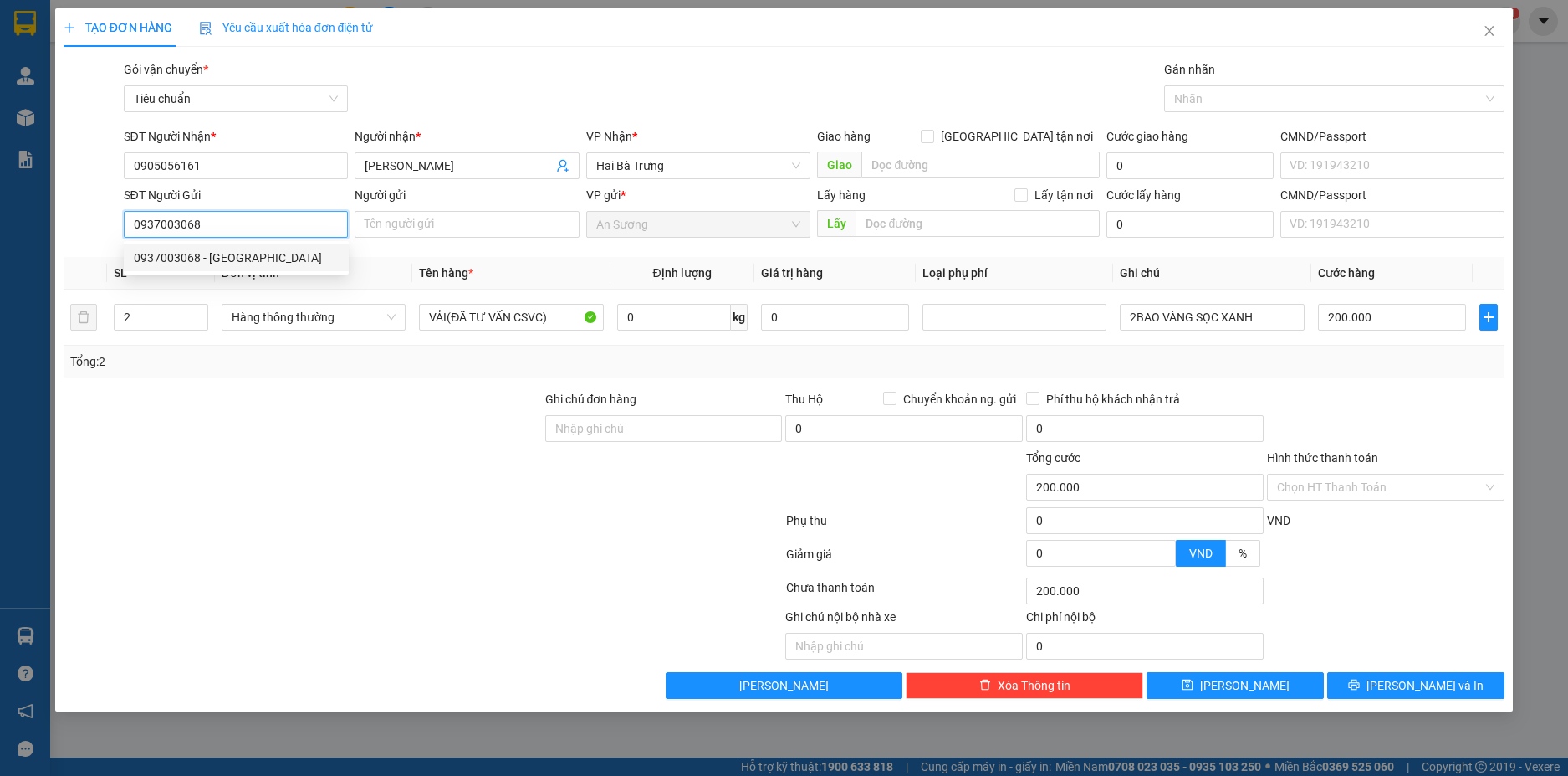
click at [274, 257] on div "0937003068 - PHÚ TÀI" at bounding box center [236, 257] width 205 height 18
type input "PHÚ TÀI"
type input "60.000"
click at [384, 319] on span "Hàng thông thường" at bounding box center [313, 316] width 164 height 25
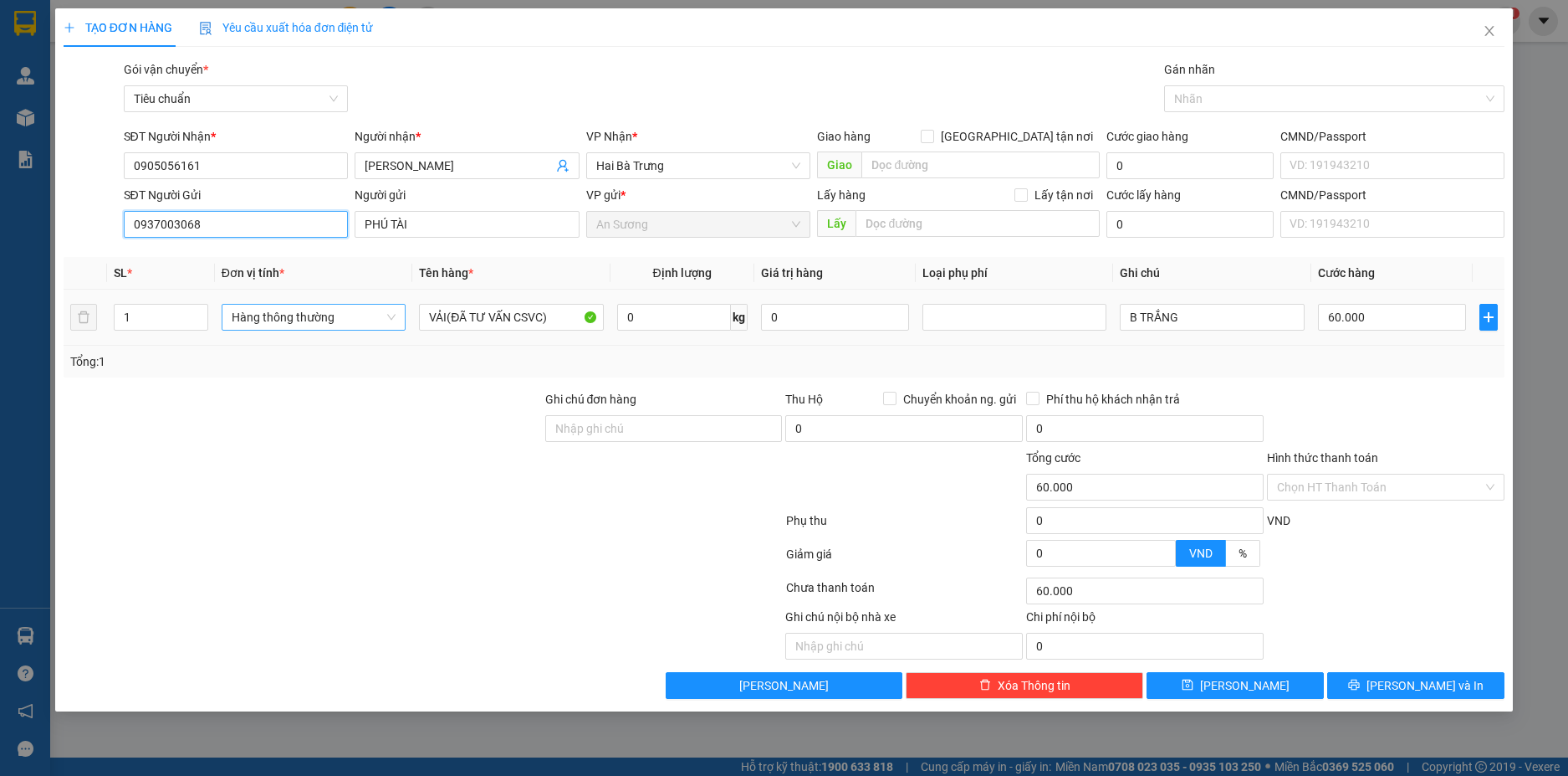
type input "0937003068"
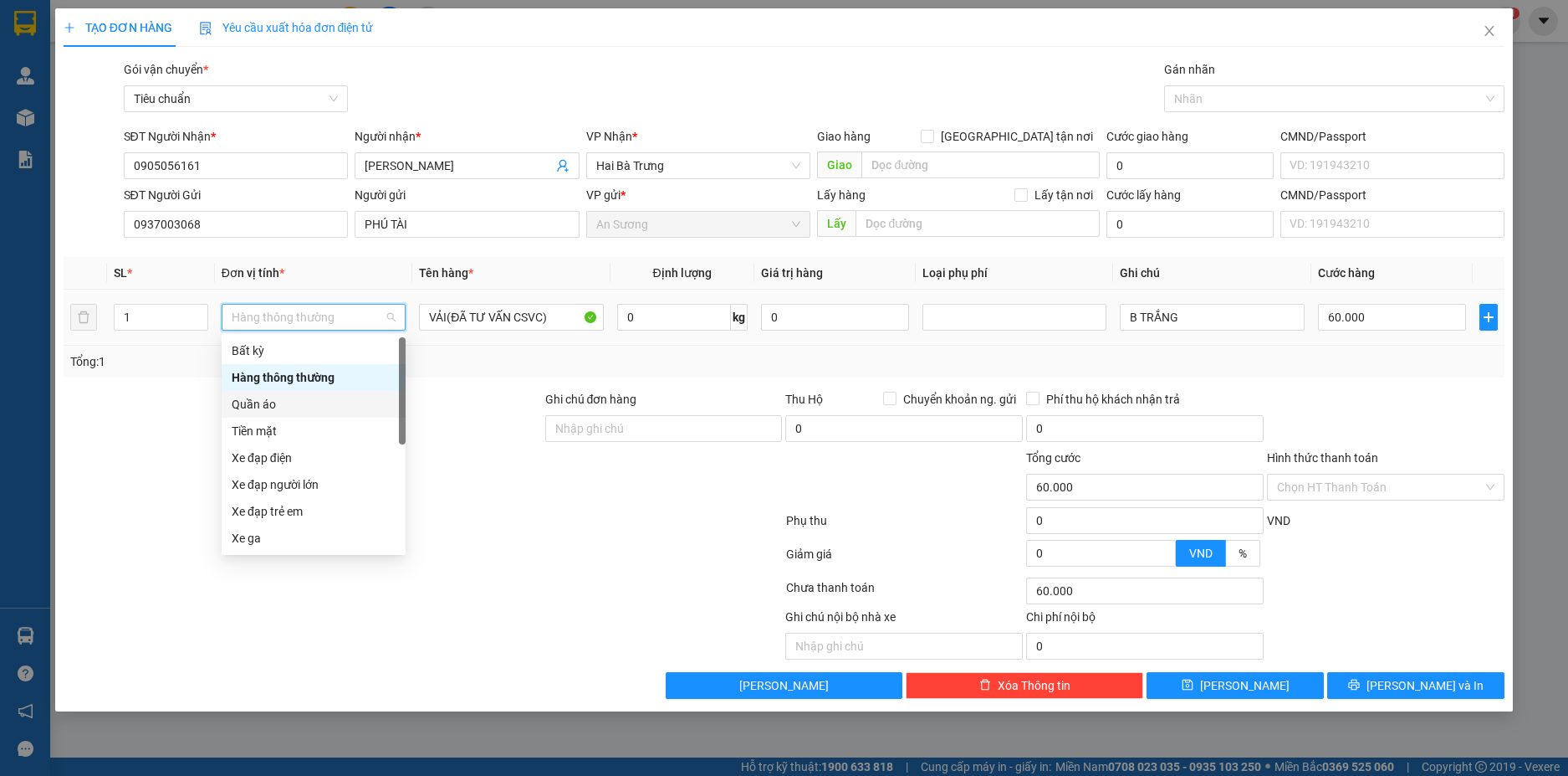
click at [263, 399] on div "Quần áo" at bounding box center [313, 404] width 164 height 18
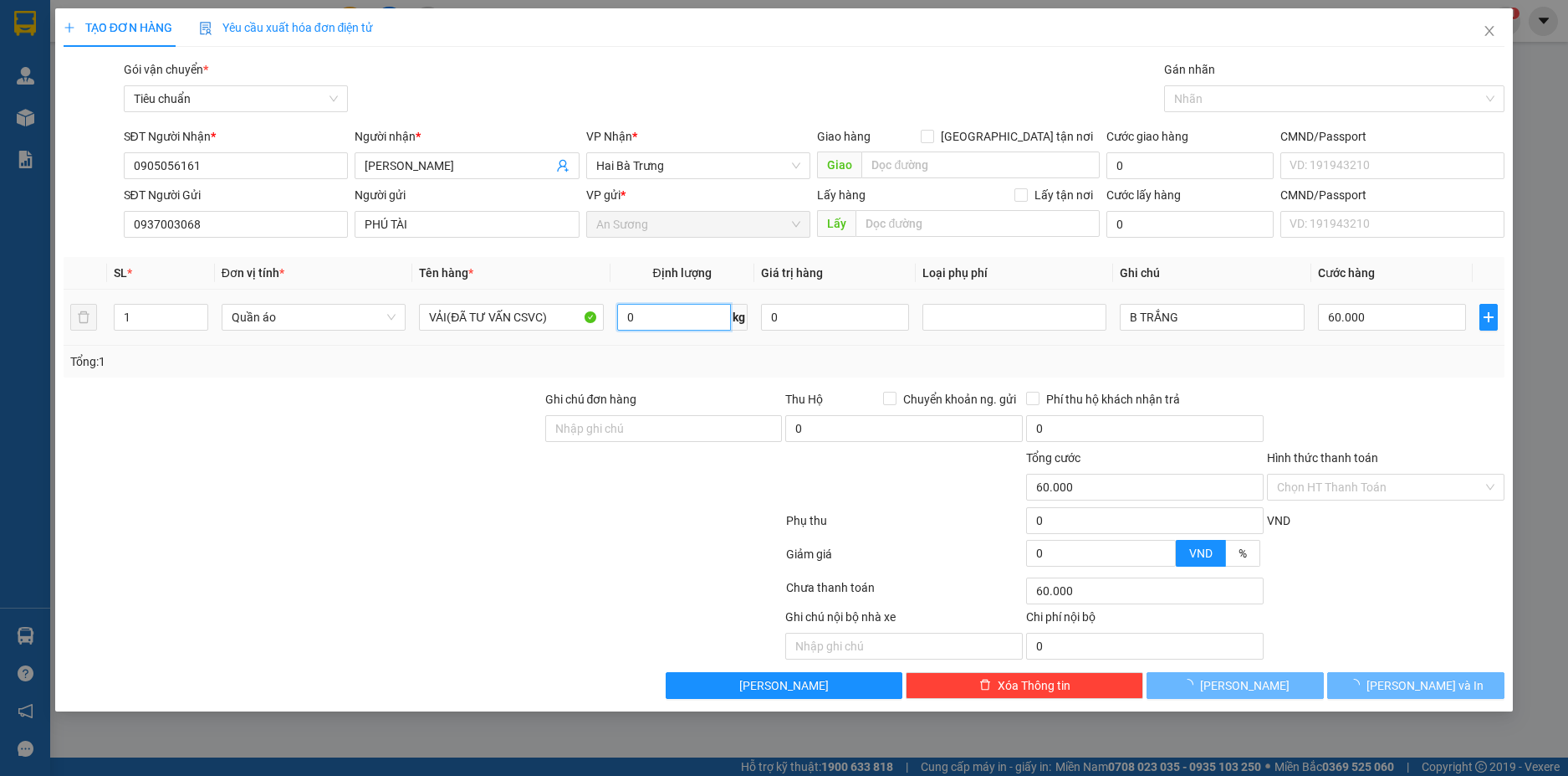
click at [683, 322] on input "0" at bounding box center [674, 317] width 114 height 27
type input "0"
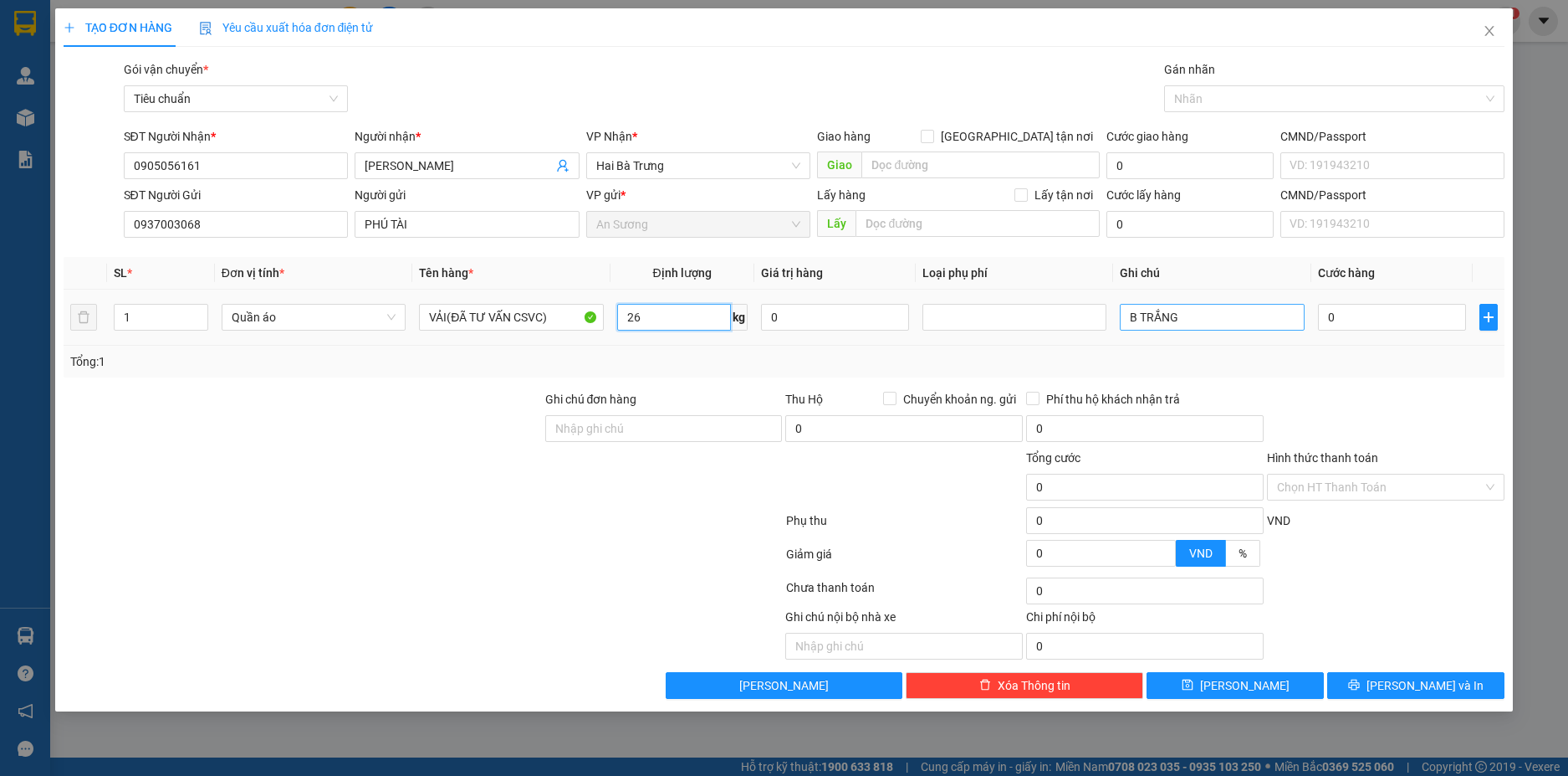
type input "26"
click at [1211, 317] on input "B TRẮNG" at bounding box center [1212, 317] width 184 height 27
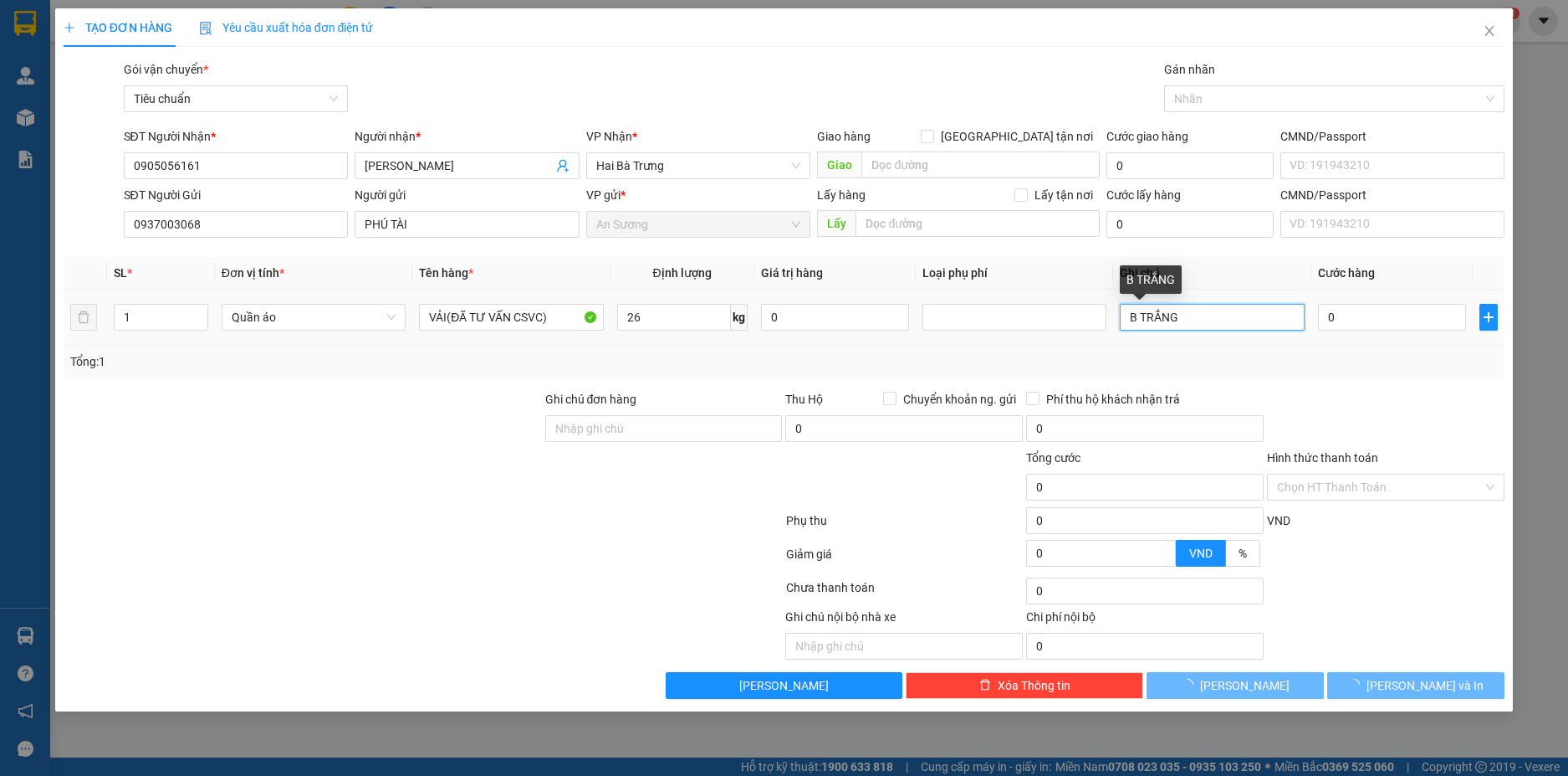
click at [1211, 317] on input "B TRẮNG" at bounding box center [1212, 317] width 184 height 27
type input "65.000"
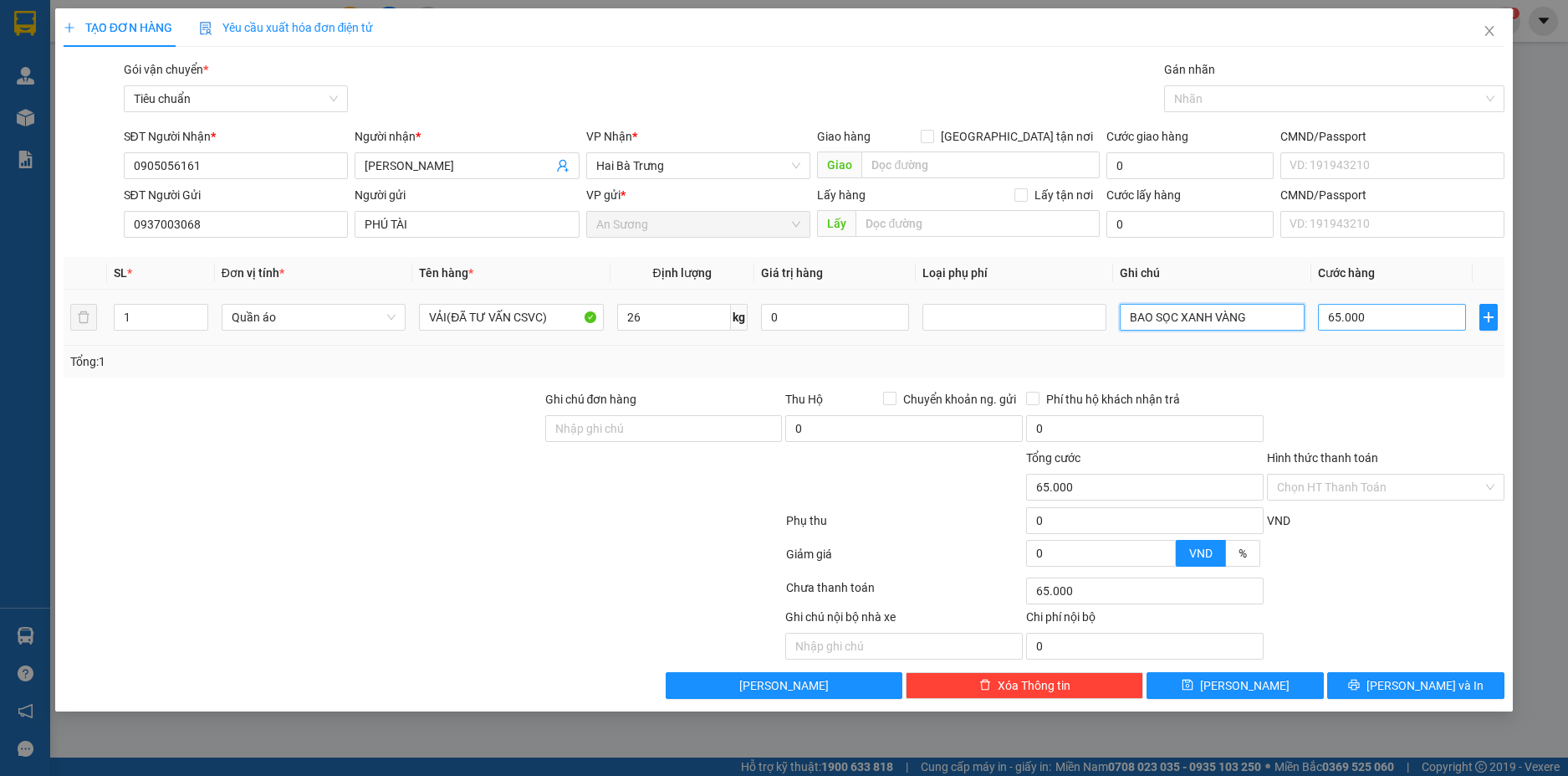
type input "BAO SỌC XANH VÀNG"
click at [1388, 308] on input "65.000" at bounding box center [1392, 317] width 148 height 27
type input "7"
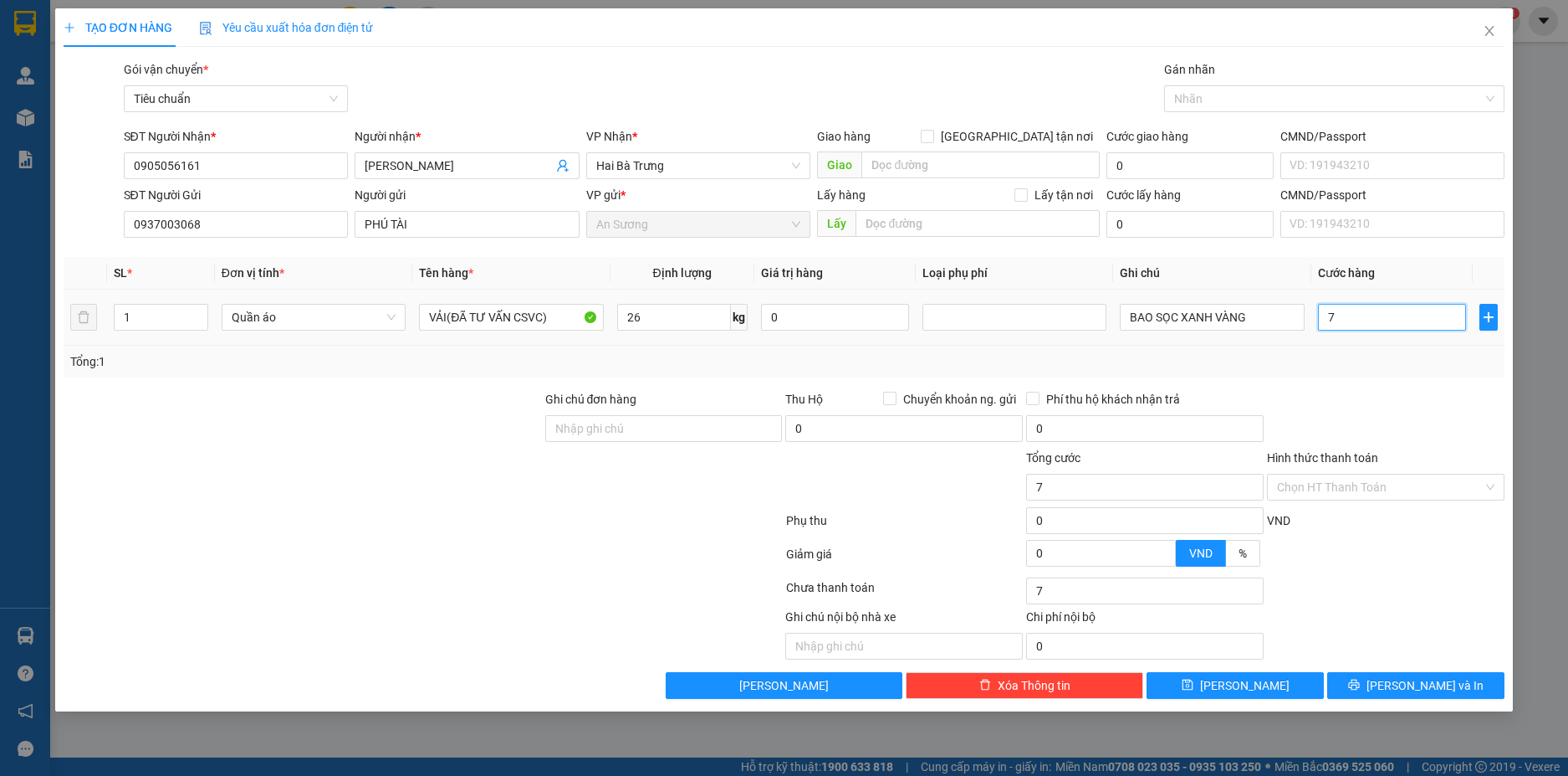
type input "70"
type input "70.000"
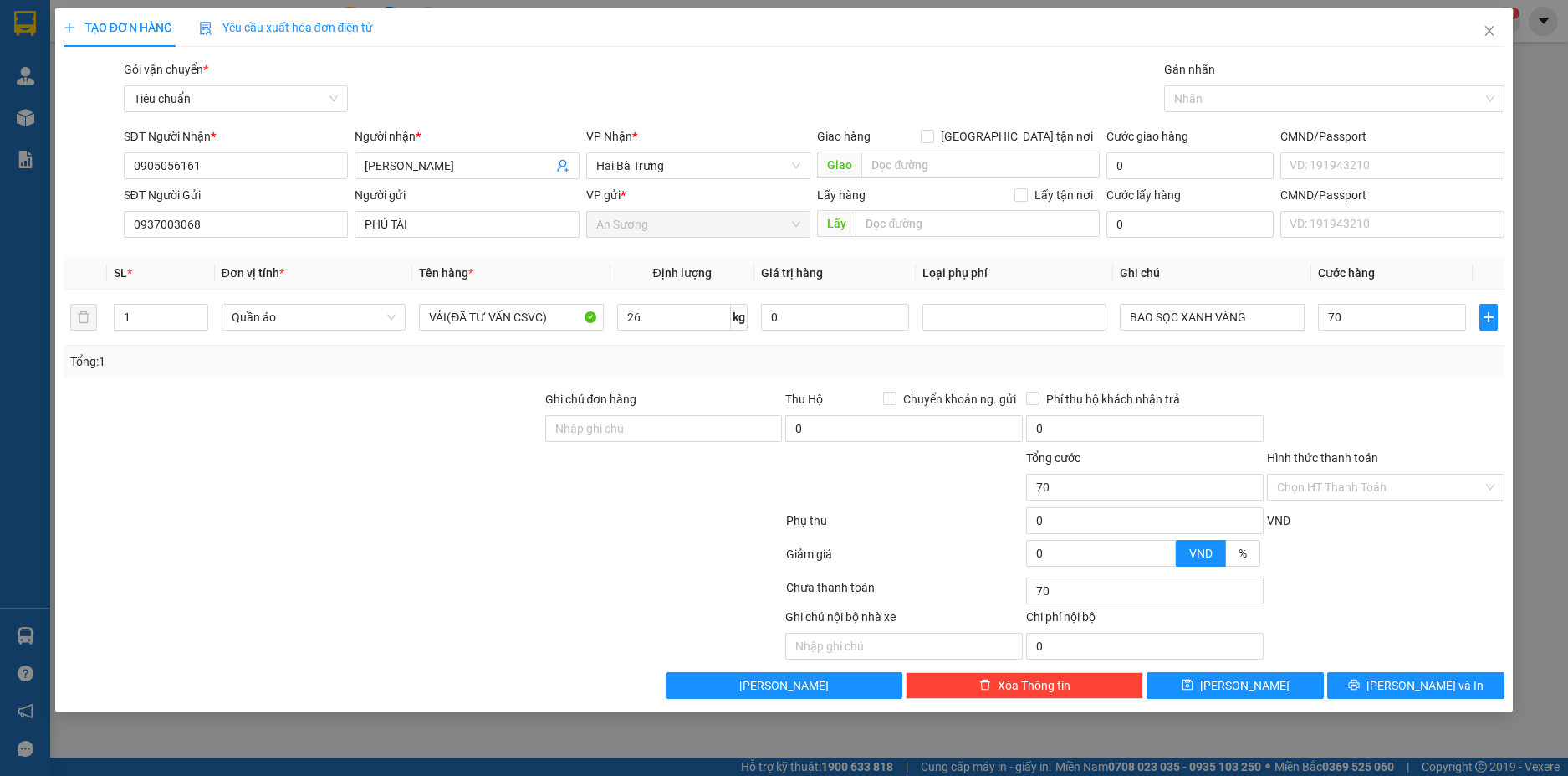
type input "70.000"
click at [1385, 360] on div "Tổng: 1" at bounding box center [785, 362] width 1429 height 18
click at [1448, 686] on span "[PERSON_NAME] và In" at bounding box center [1425, 685] width 117 height 18
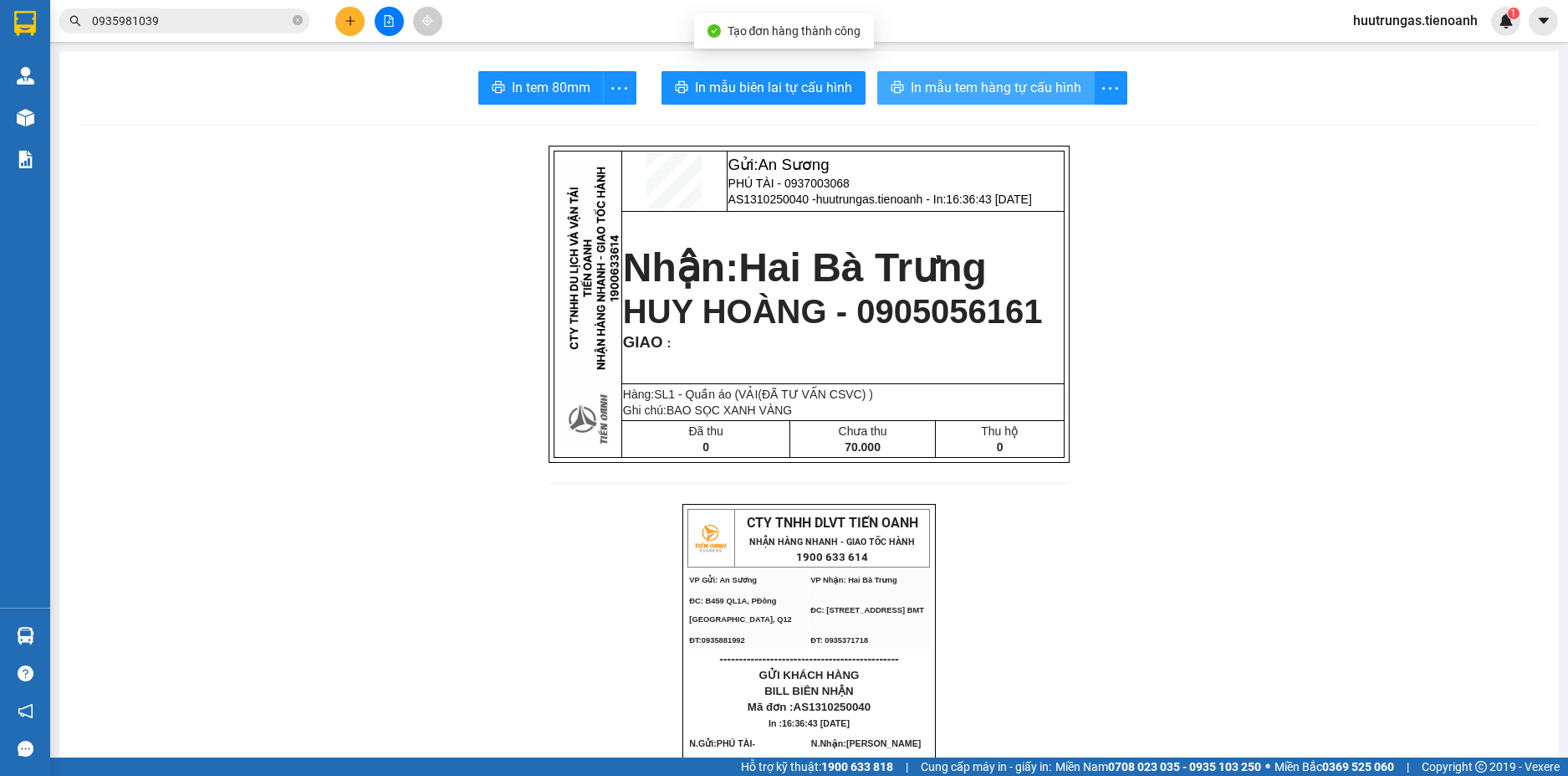
click at [941, 75] on button "In mẫu tem hàng tự cấu hình" at bounding box center [985, 88] width 217 height 34
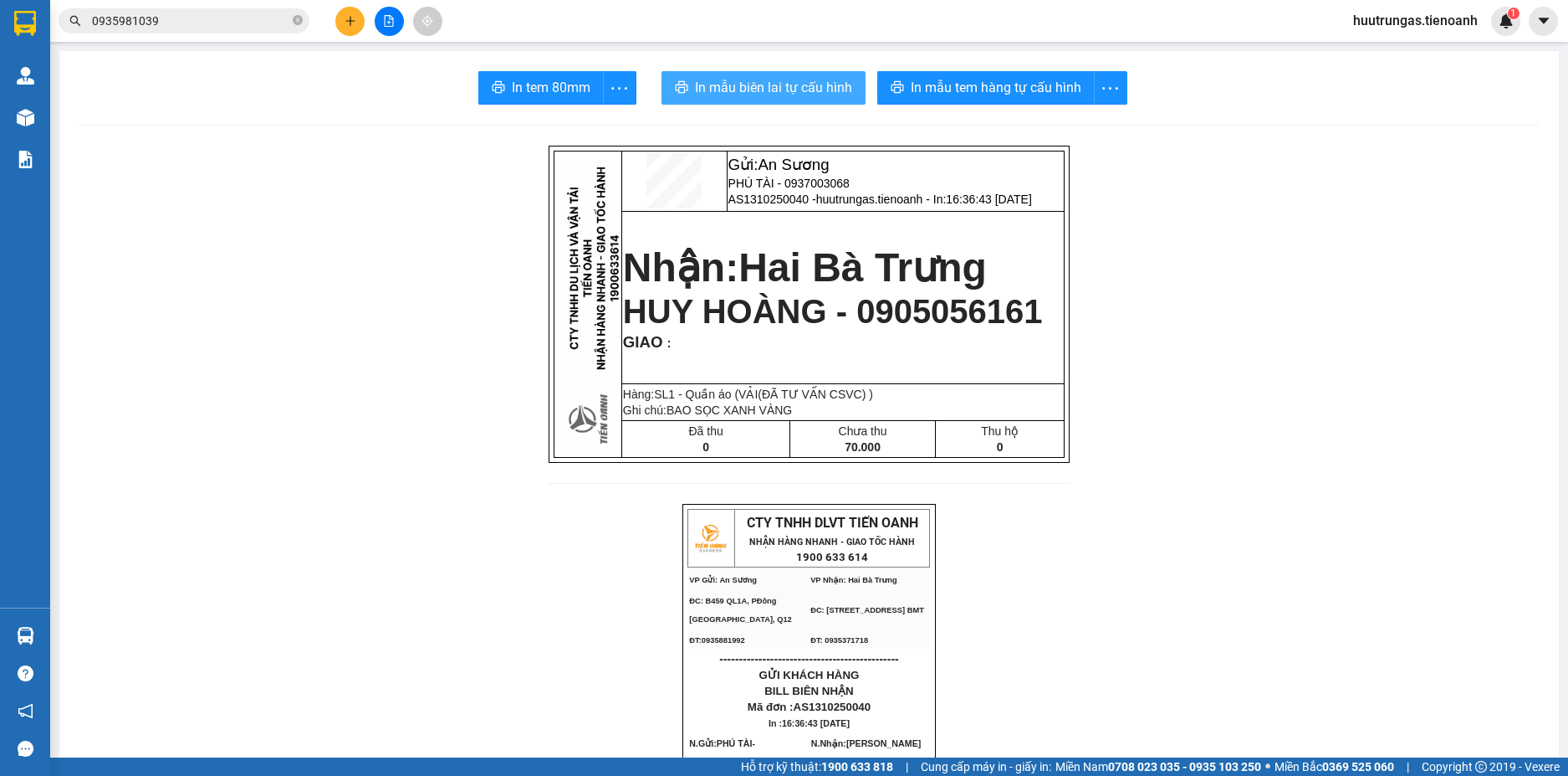
click at [775, 86] on span "In mẫu biên lai tự cấu hình" at bounding box center [774, 87] width 158 height 21
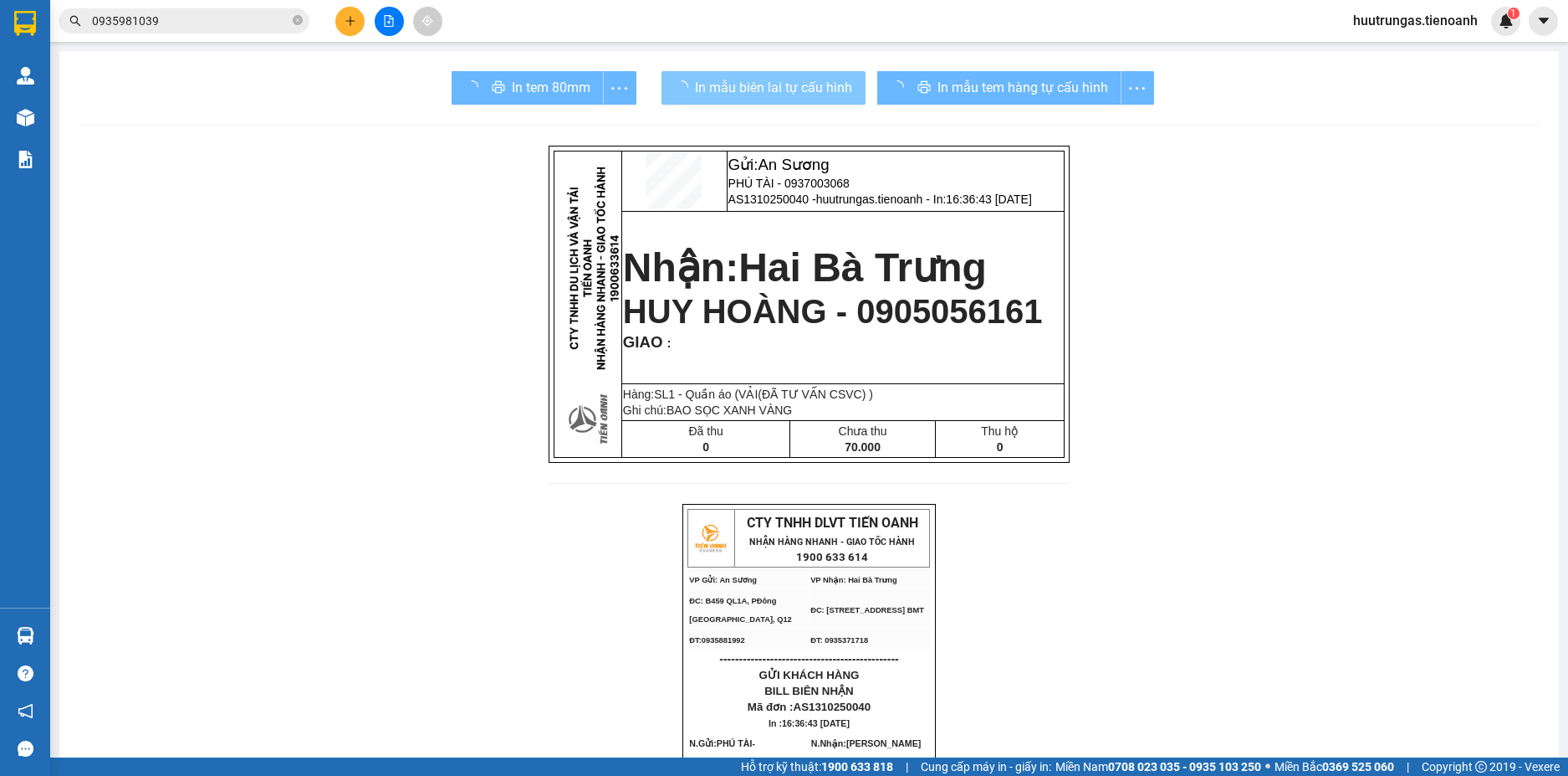
click at [960, 86] on span "In mẫu tem hàng tự cấu hình" at bounding box center [1023, 87] width 170 height 21
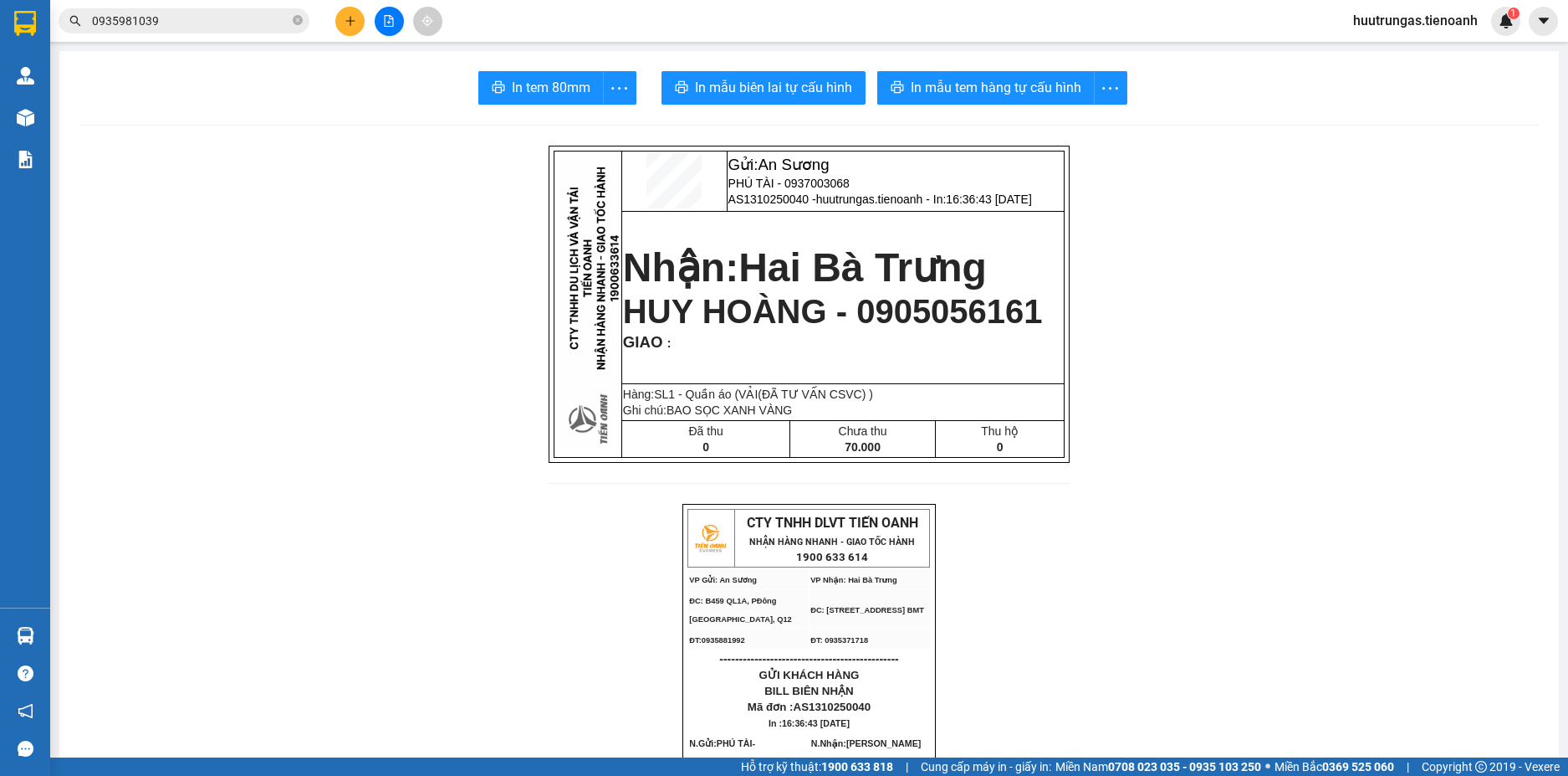
click at [236, 24] on input "0935981039" at bounding box center [191, 21] width 198 height 18
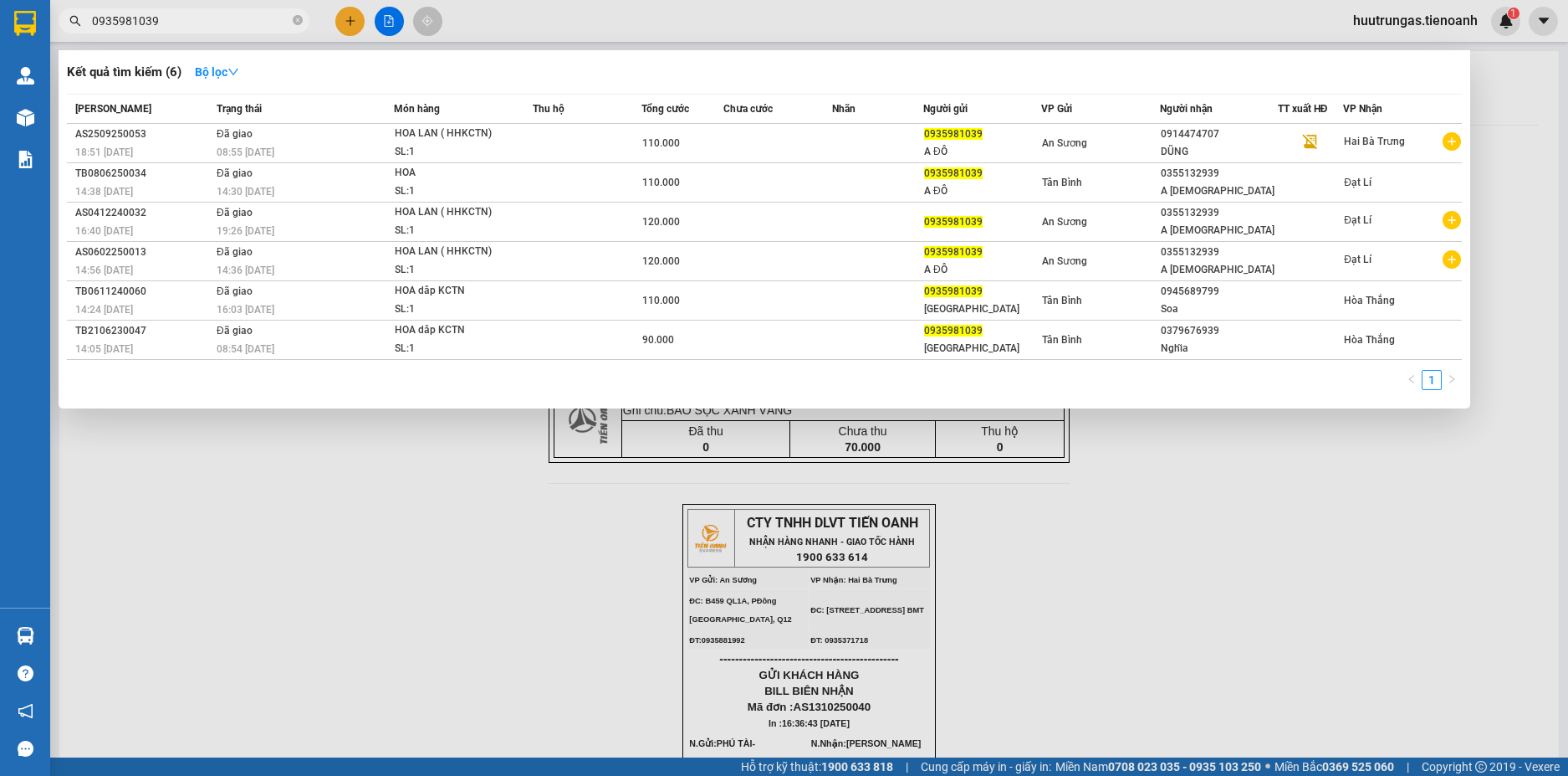
click at [236, 24] on input "0935981039" at bounding box center [191, 21] width 198 height 18
paste input "45448947"
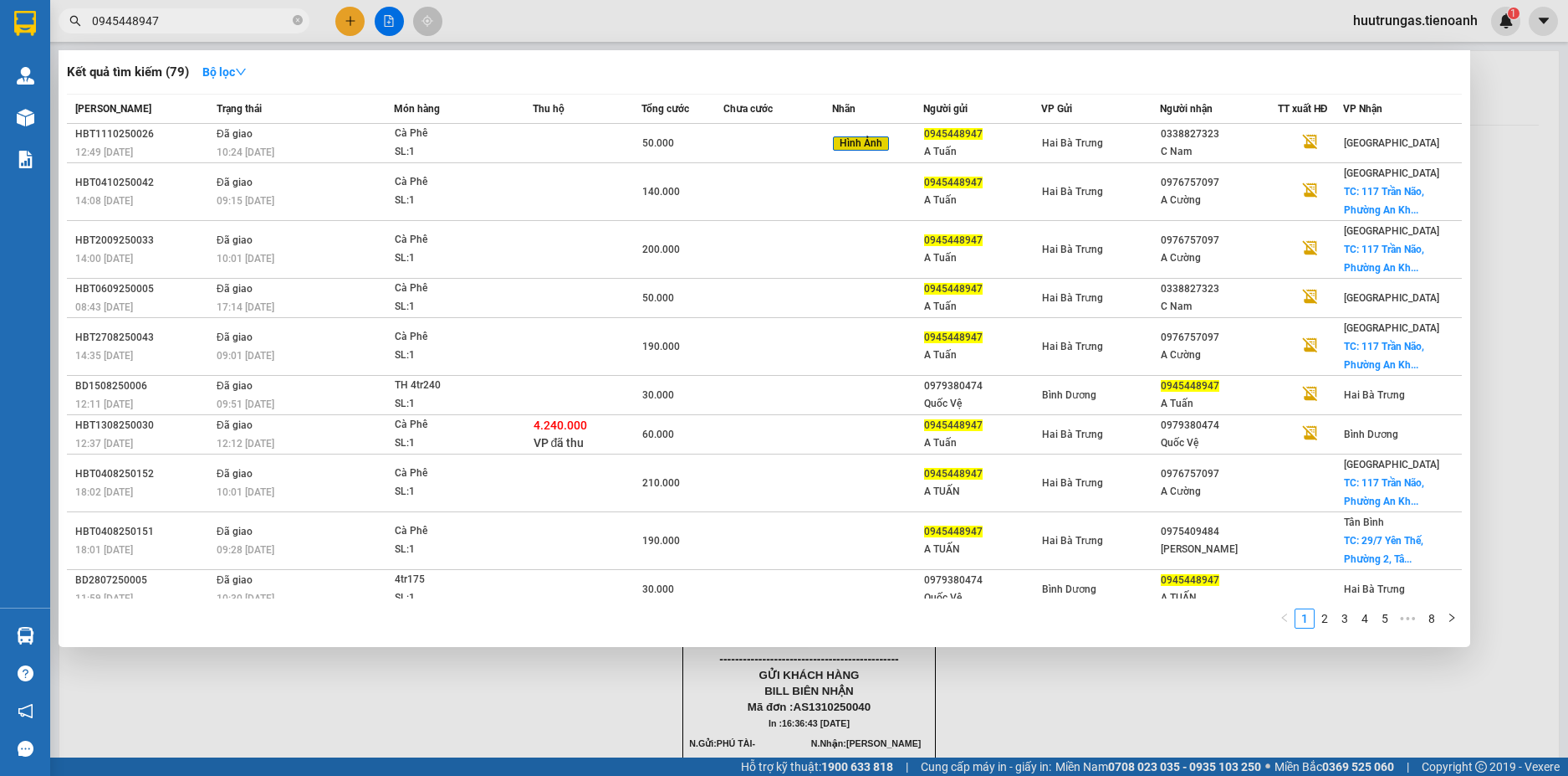
click at [206, 17] on input "0945448947" at bounding box center [191, 21] width 198 height 18
paste input "79952653"
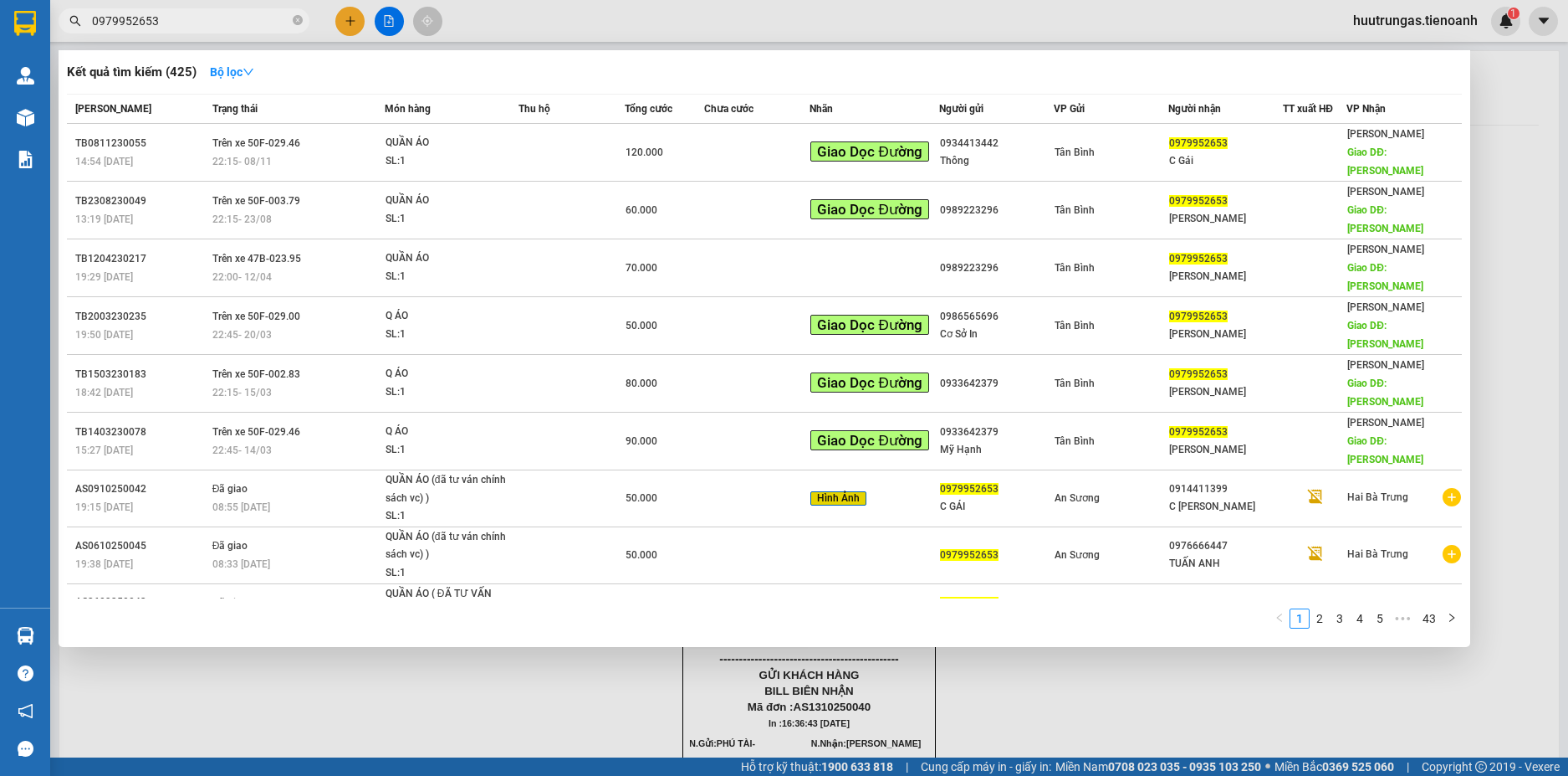
click at [201, 15] on input "0979952653" at bounding box center [191, 21] width 198 height 18
paste input "63230222"
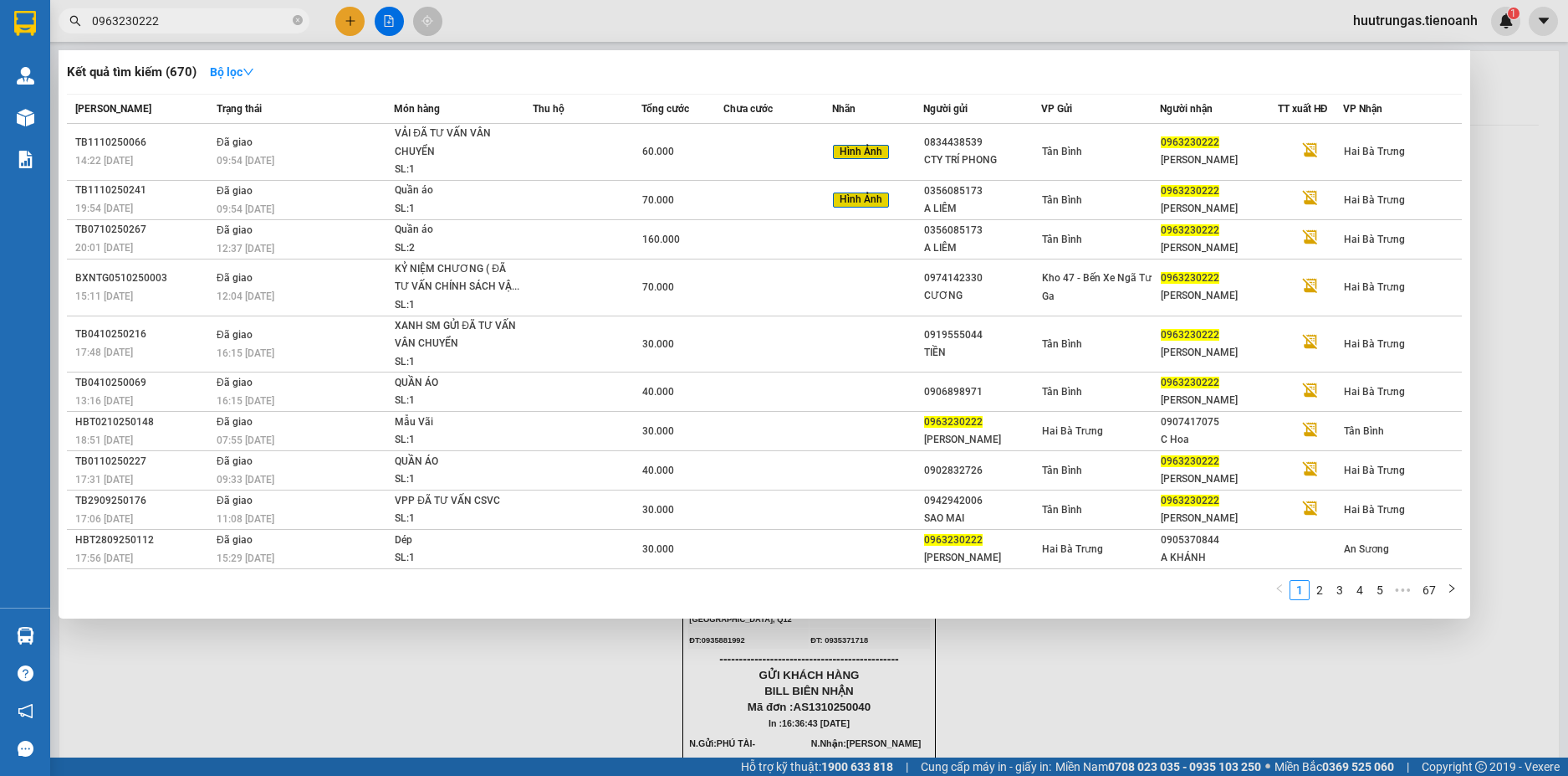
type input "0963230222"
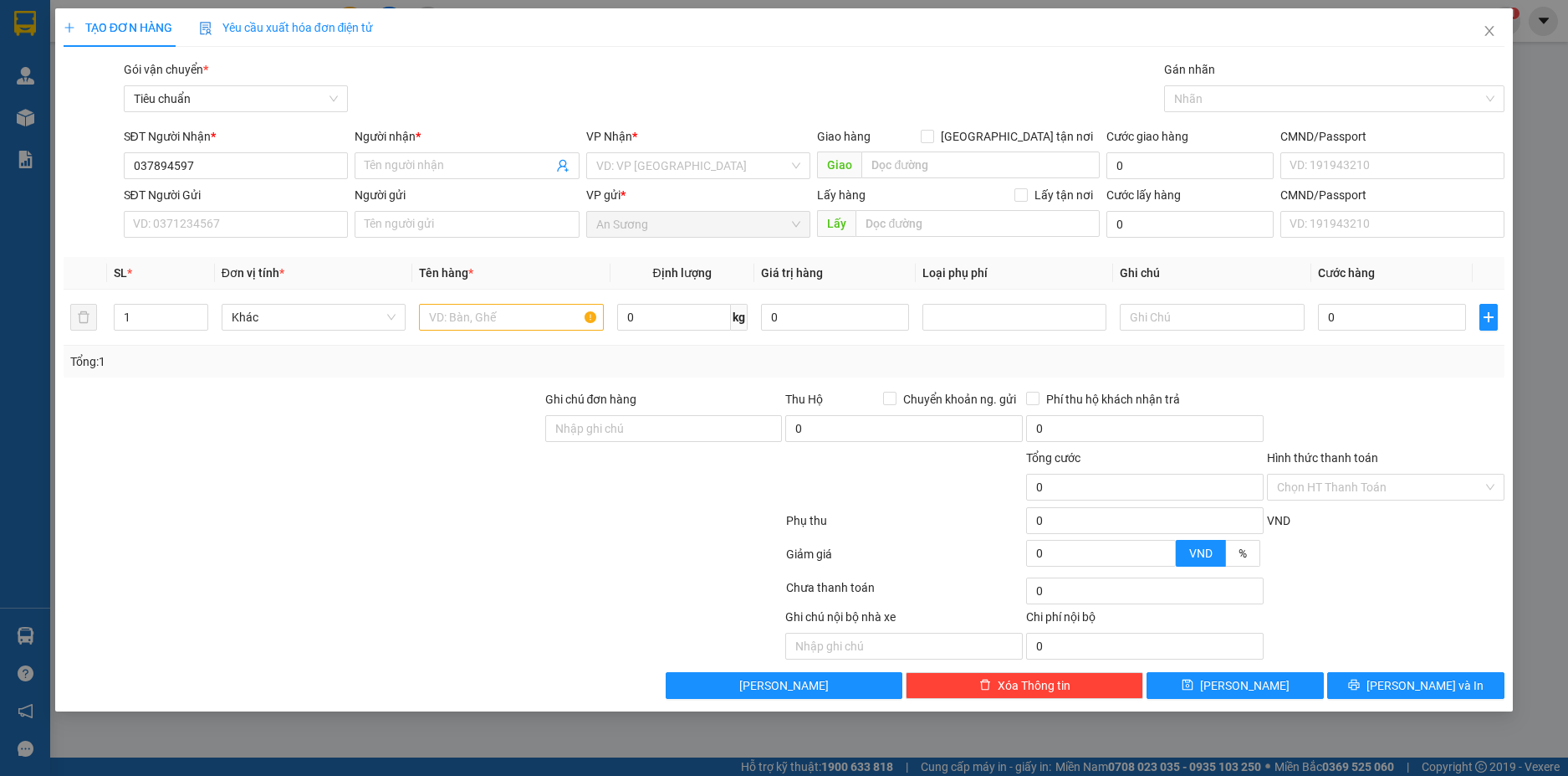
type input "0378945977"
click at [260, 191] on div "0378945977 - A KHÔI" at bounding box center [236, 199] width 205 height 18
type input "A KHÔI"
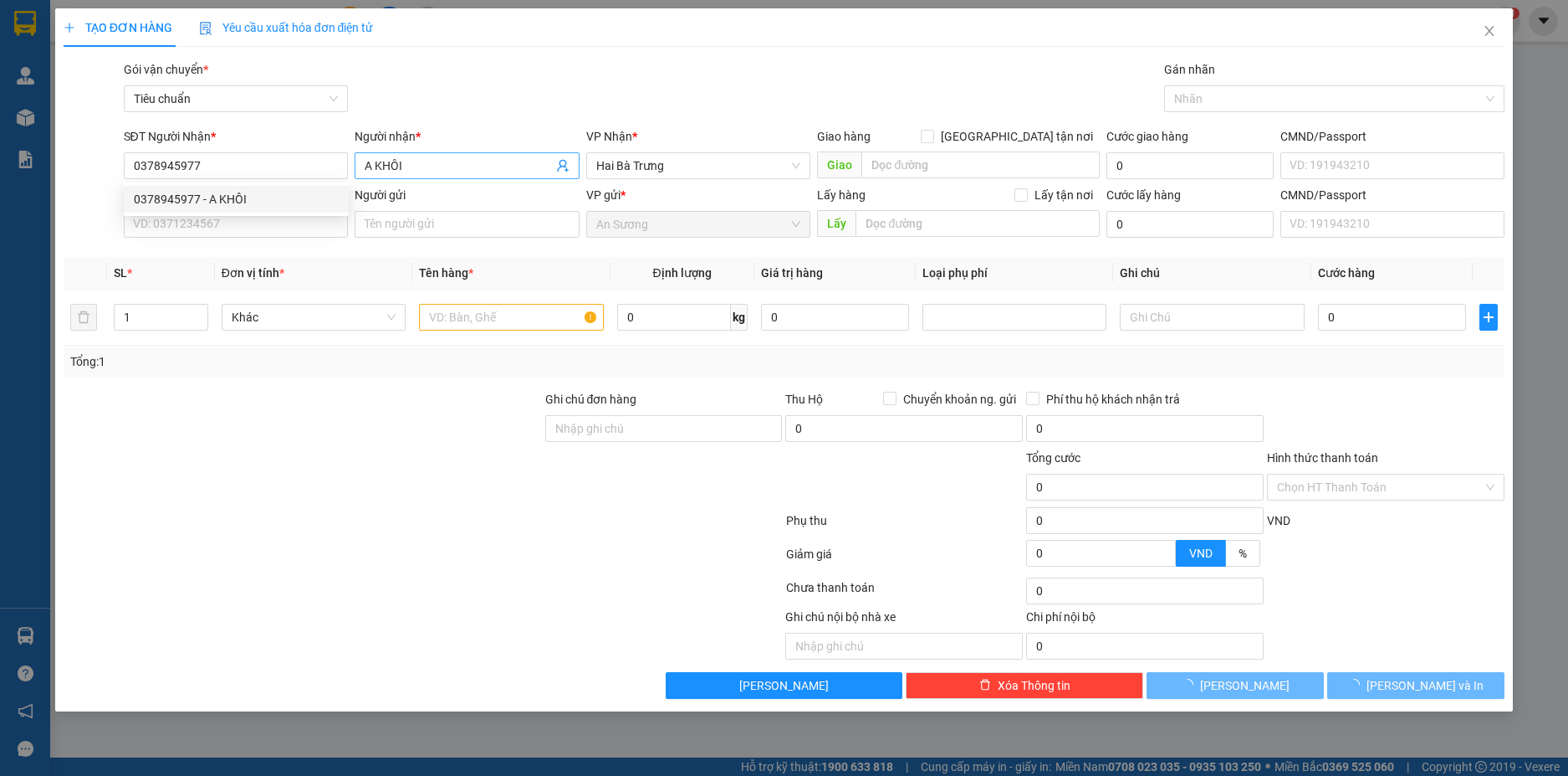
type input "40.000"
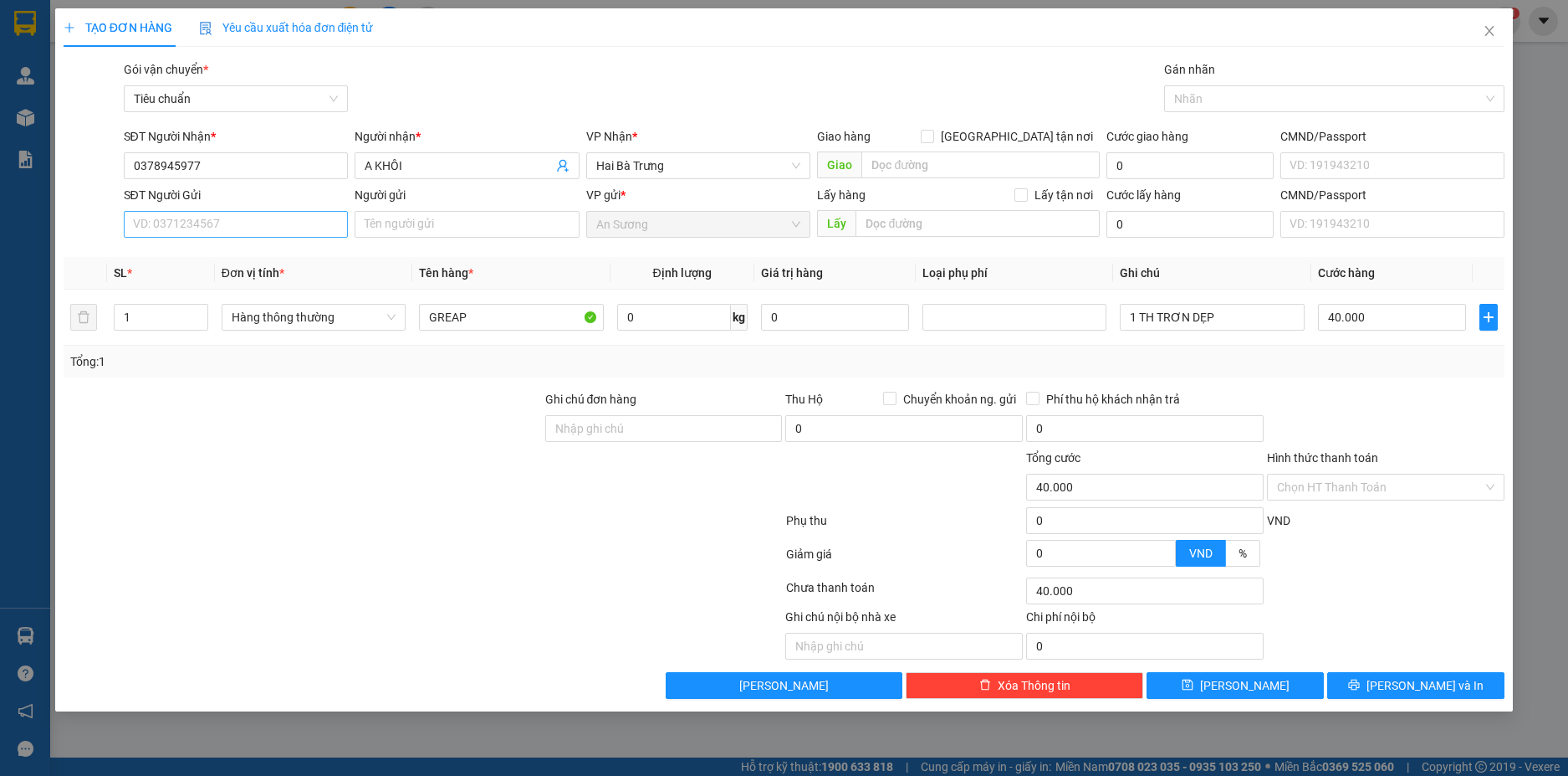
type input "0378945977"
click at [315, 220] on input "SĐT Người Gửi" at bounding box center [236, 224] width 225 height 27
click at [256, 276] on div "0942942446 - SAO MAI" at bounding box center [236, 284] width 205 height 18
type input "0942942446"
type input "SAO MAI"
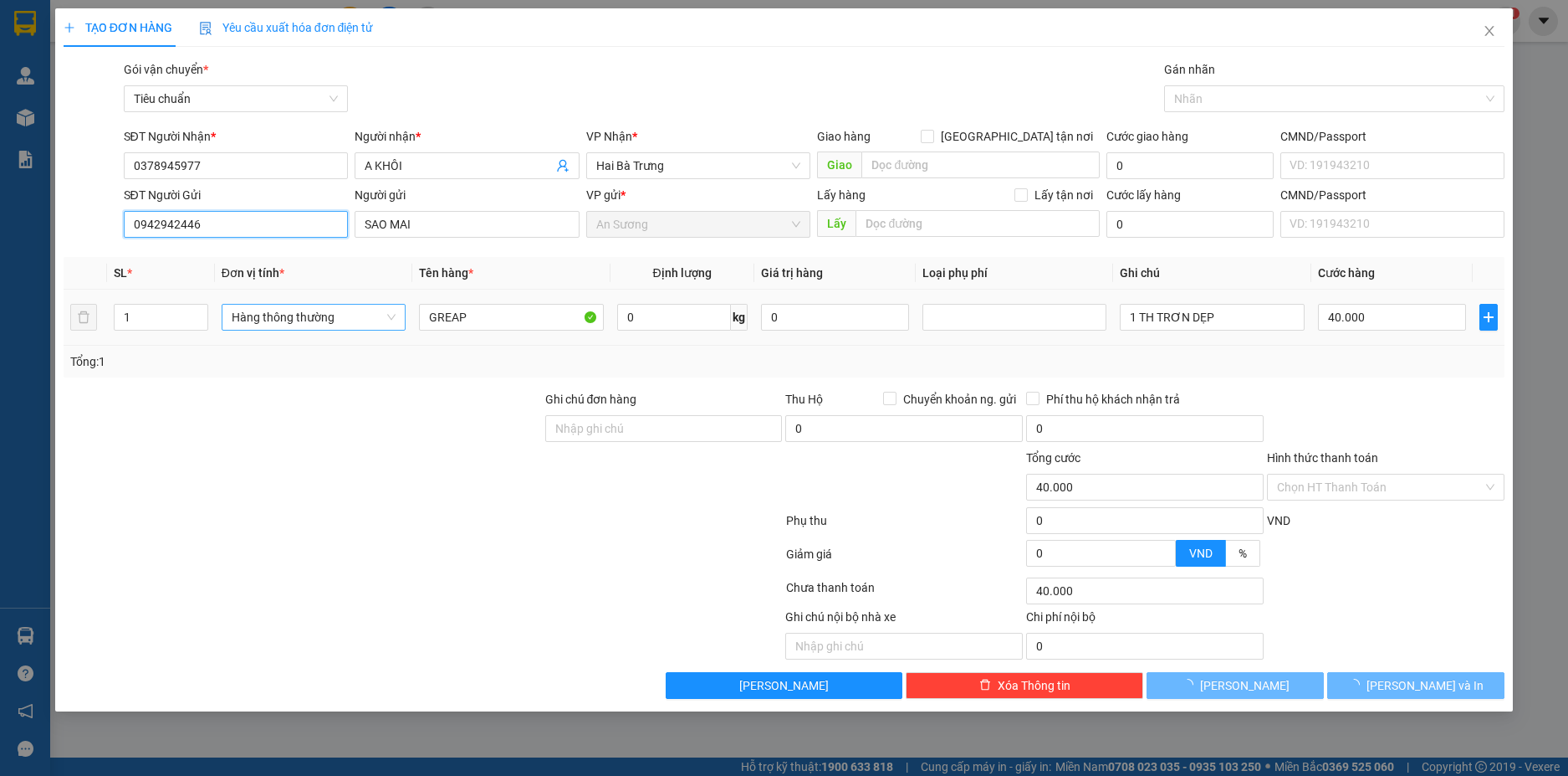
type input "30.000"
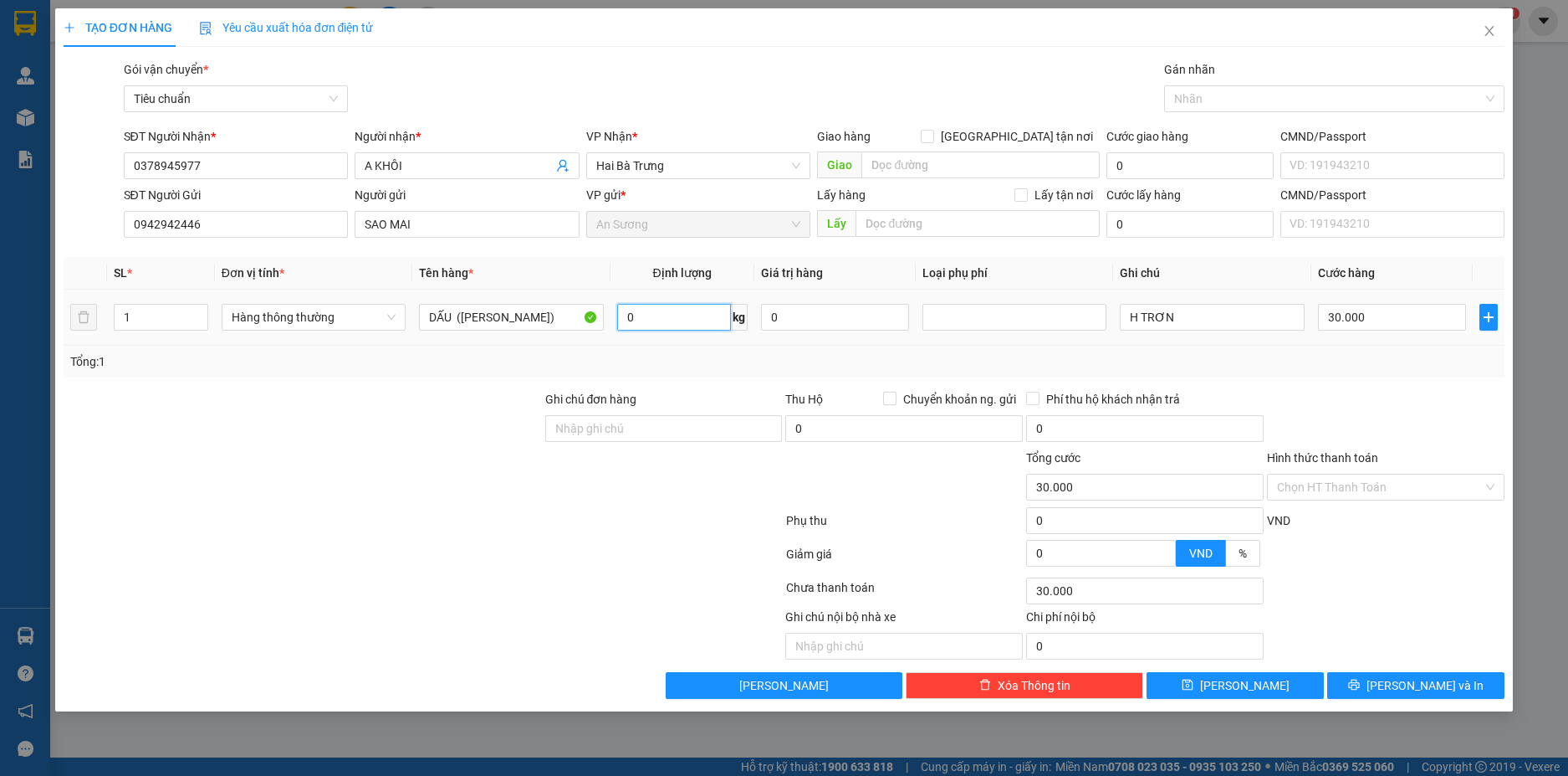
click at [691, 320] on input "0" at bounding box center [674, 317] width 114 height 27
type input "3"
click at [1457, 684] on button "Lưu và In" at bounding box center [1416, 684] width 178 height 27
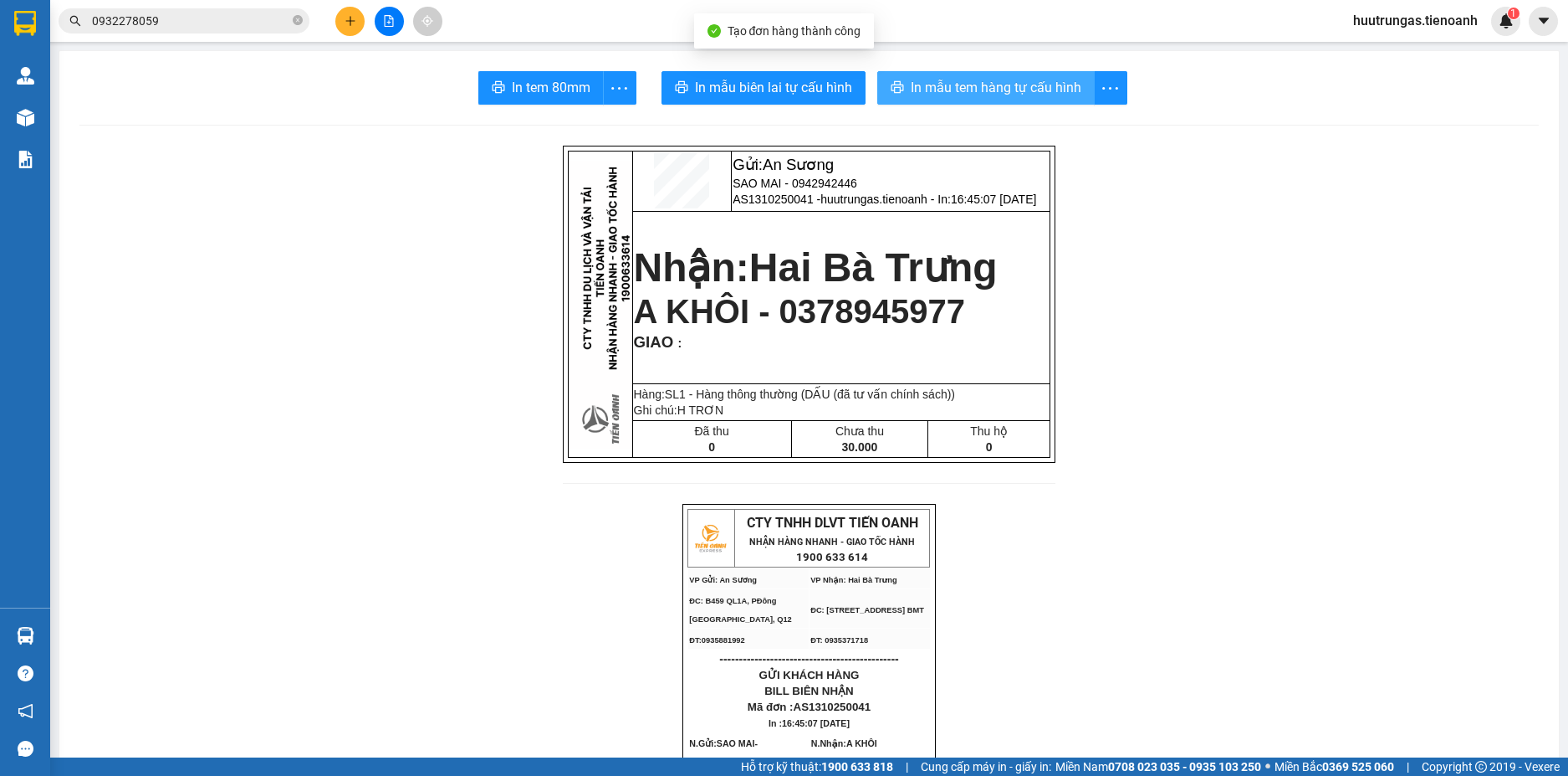
click at [1010, 90] on span "In mẫu tem hàng tự cấu hình" at bounding box center [996, 87] width 170 height 21
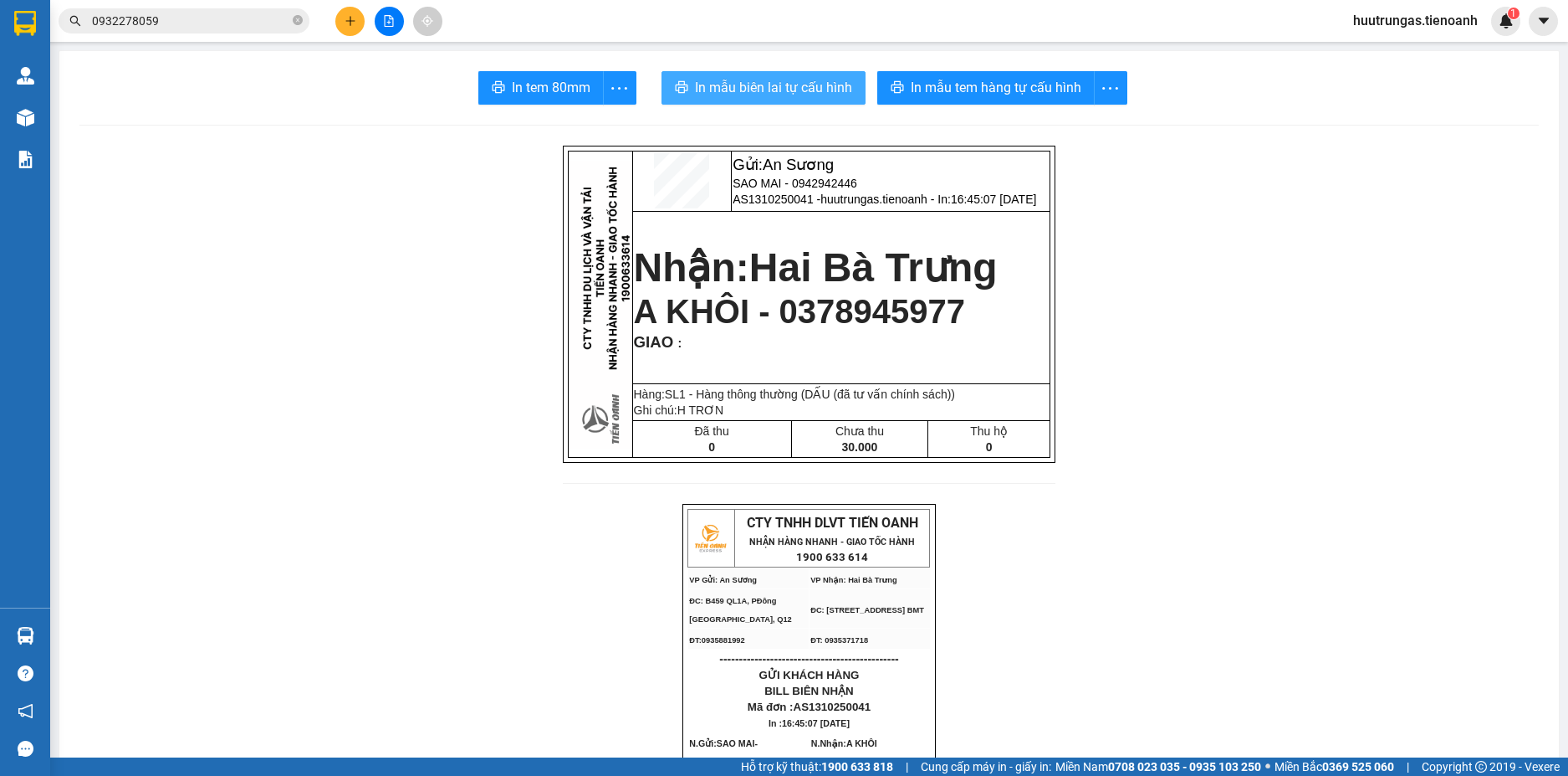
click at [777, 88] on span "In mẫu biên lai tự cấu hình" at bounding box center [774, 87] width 158 height 21
click at [353, 18] on icon "plus" at bounding box center [350, 20] width 12 height 12
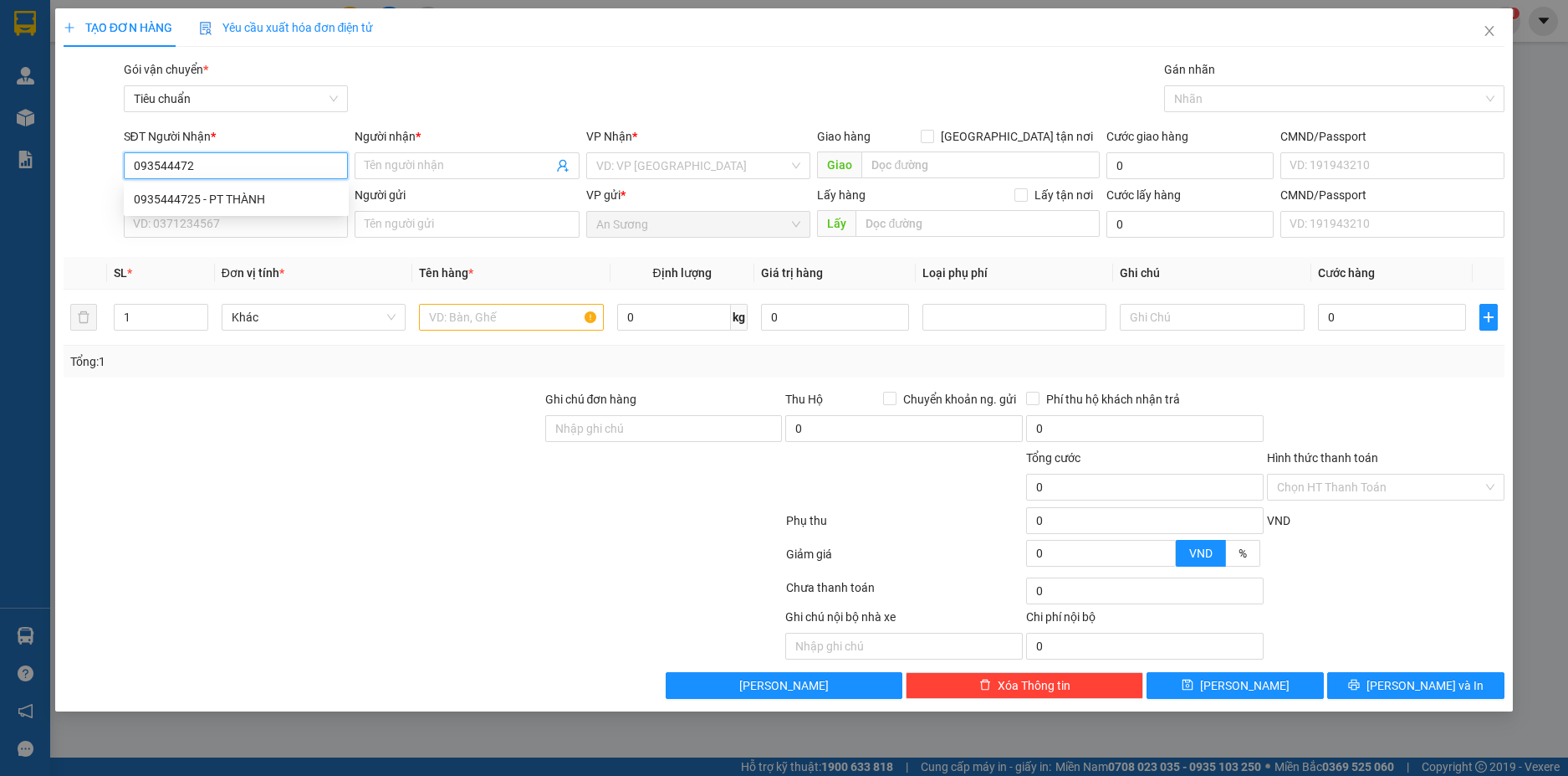
type input "0935444725"
click at [231, 192] on div "0935444725 - PT THÀNH" at bounding box center [236, 199] width 205 height 18
type input "PT THÀNH"
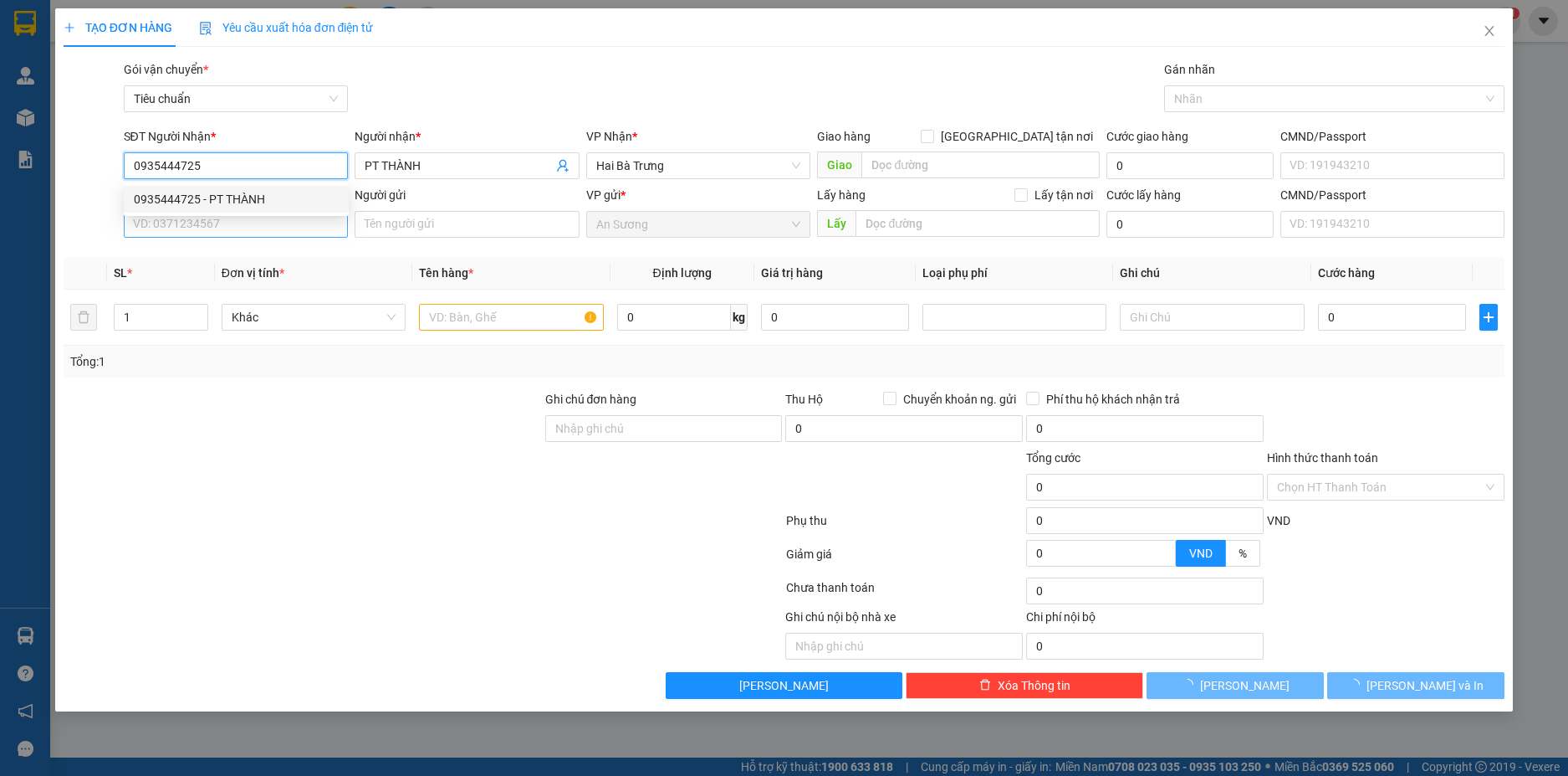
type input "50.000"
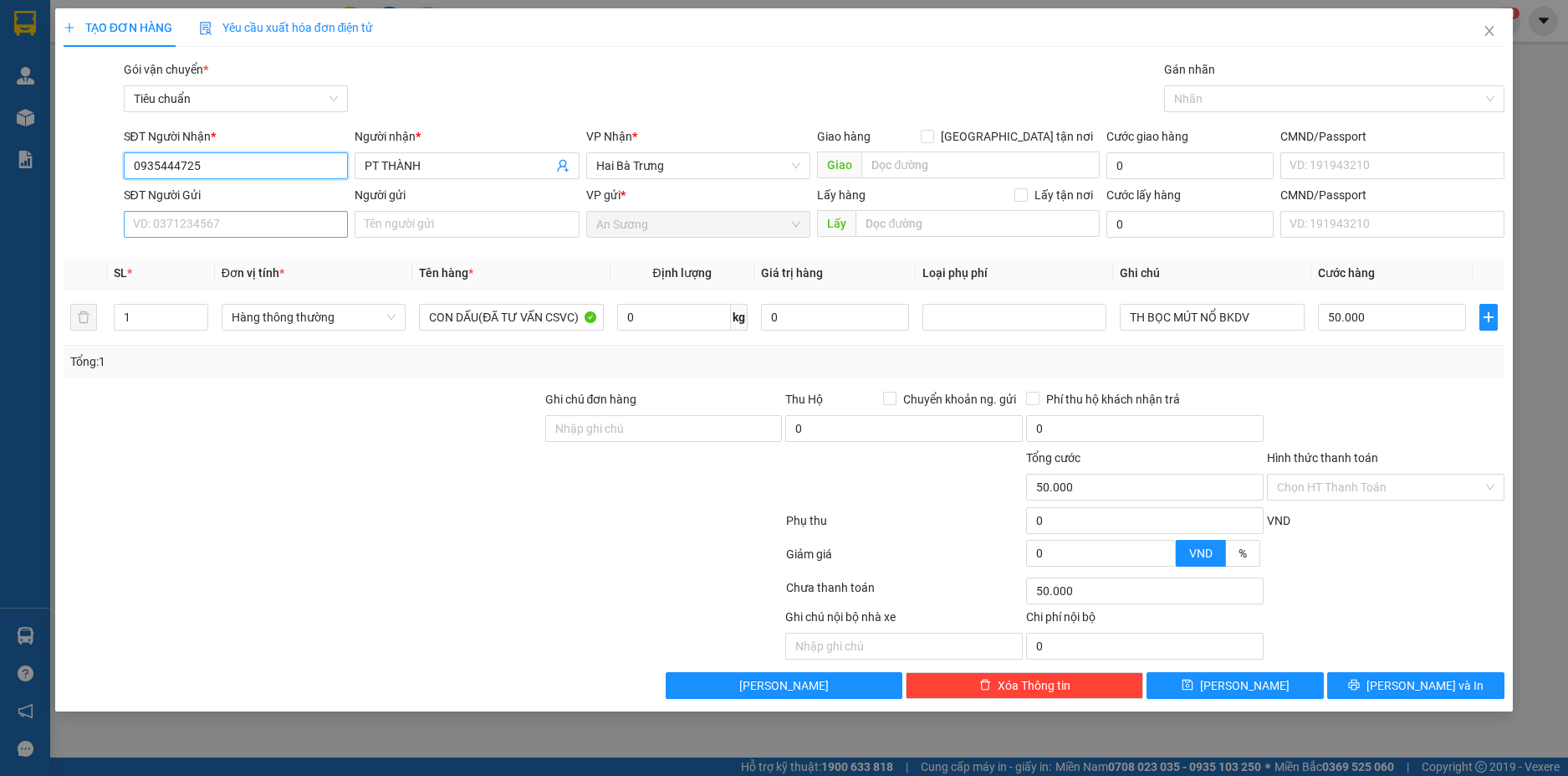
type input "0935444725"
click at [268, 219] on input "SĐT Người Gửi" at bounding box center [236, 224] width 225 height 27
click at [274, 263] on div "0942942006 - SAO MAI" at bounding box center [236, 257] width 205 height 18
type input "0942942006"
type input "SAO MAI"
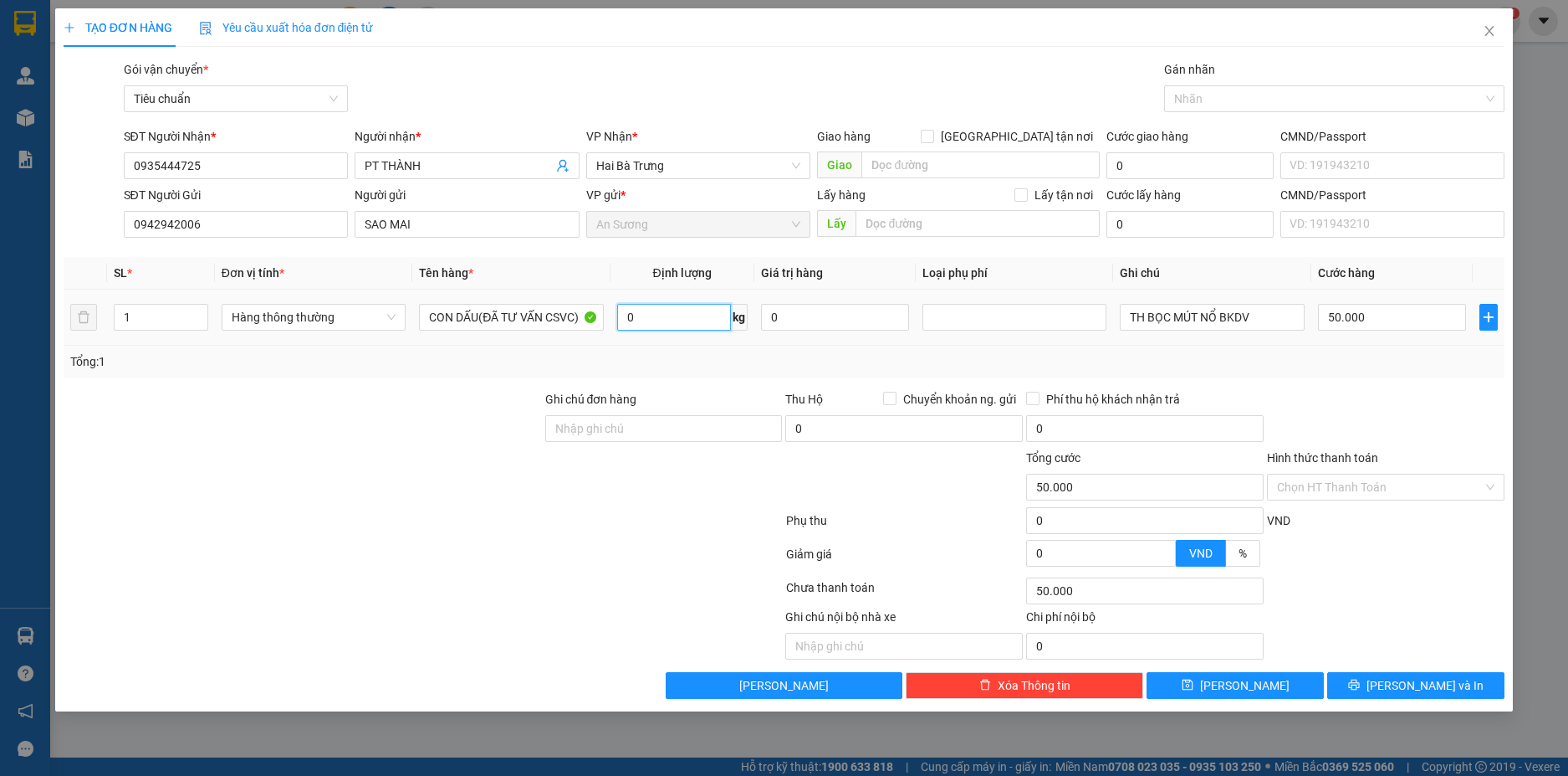
click at [673, 322] on input "0" at bounding box center [674, 317] width 114 height 27
type input "9"
type input "40.000"
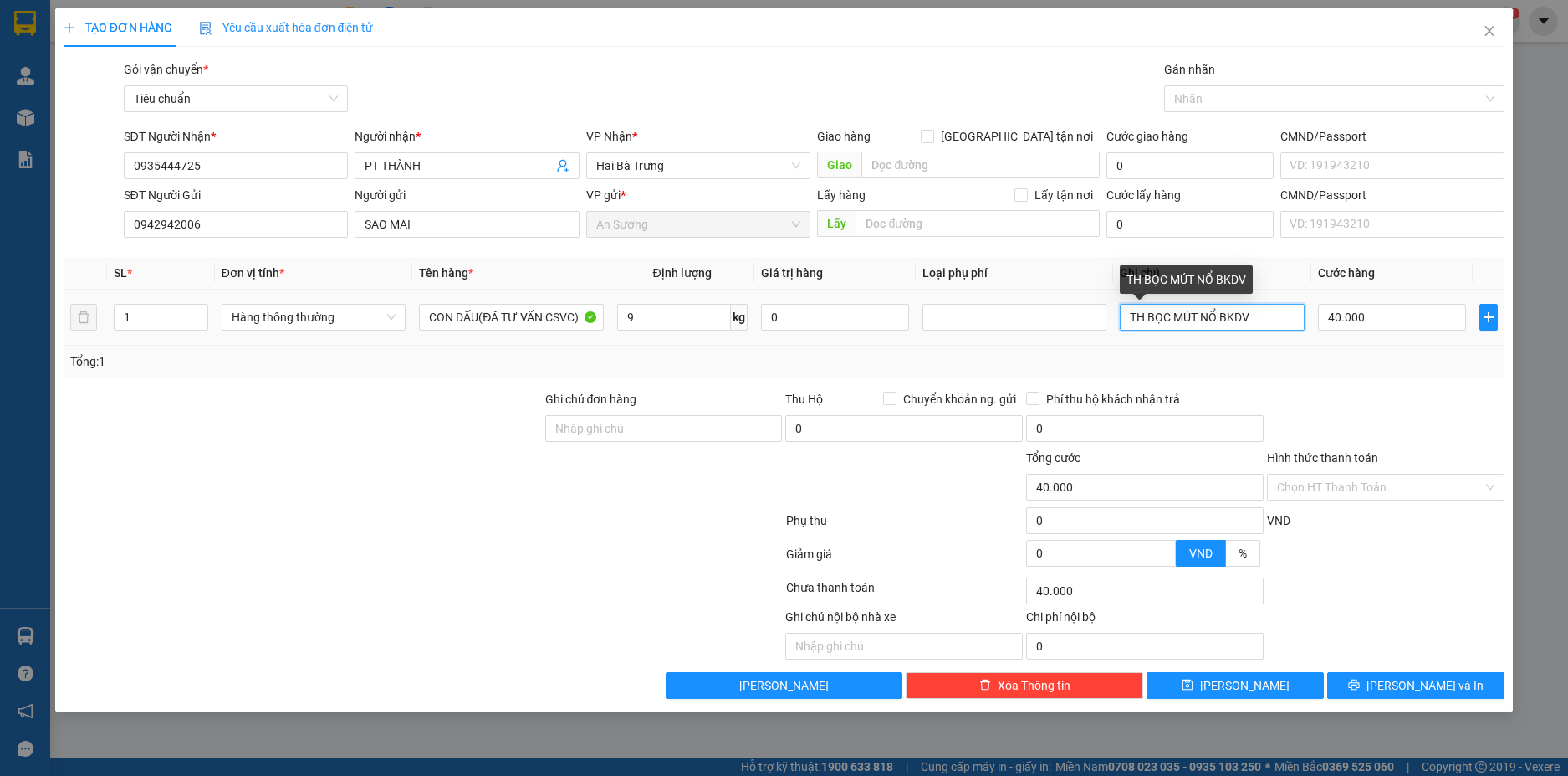
drag, startPoint x: 1269, startPoint y: 317, endPoint x: 1147, endPoint y: 318, distance: 122.0
click at [1147, 318] on input "TH BỌC MÚT NỔ BKDV" at bounding box center [1212, 317] width 184 height 27
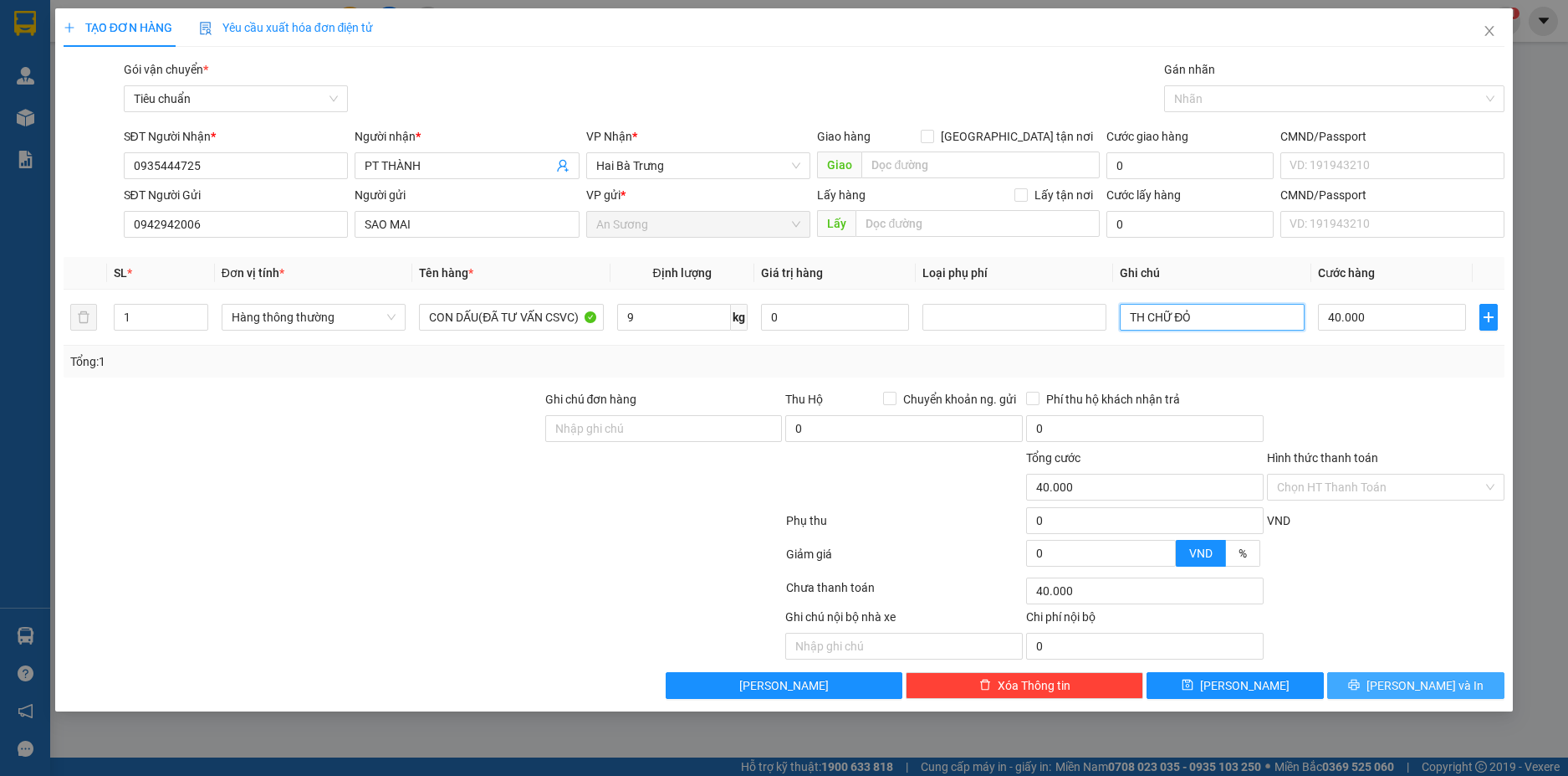
type input "TH CHỮ ĐỎ"
click at [1419, 678] on span "[PERSON_NAME] và In" at bounding box center [1425, 685] width 117 height 18
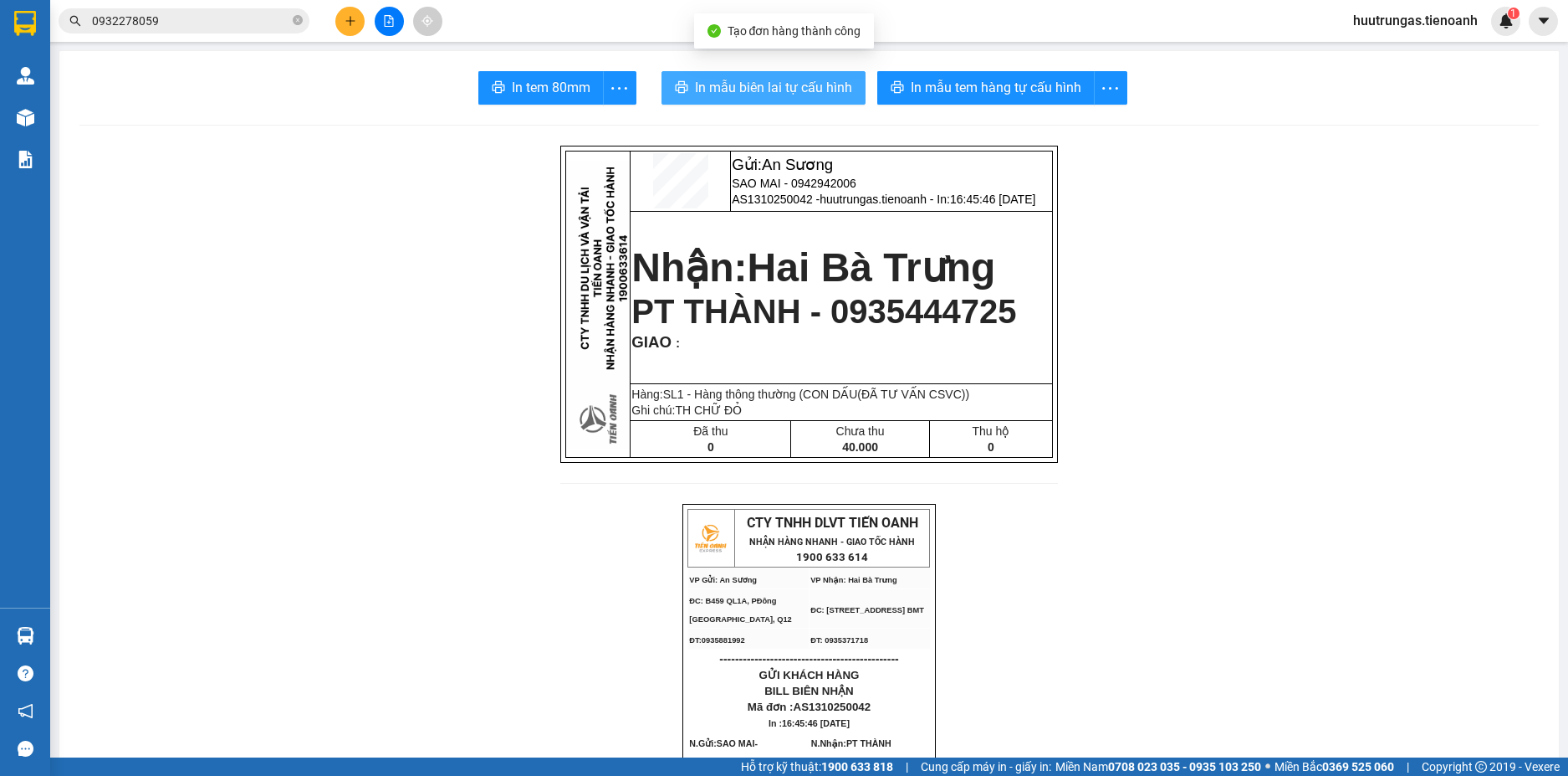
click at [727, 90] on span "In mẫu biên lai tự cấu hình" at bounding box center [774, 87] width 158 height 21
click at [931, 80] on div "In mẫu tem hàng tự cấu hình" at bounding box center [1002, 88] width 250 height 34
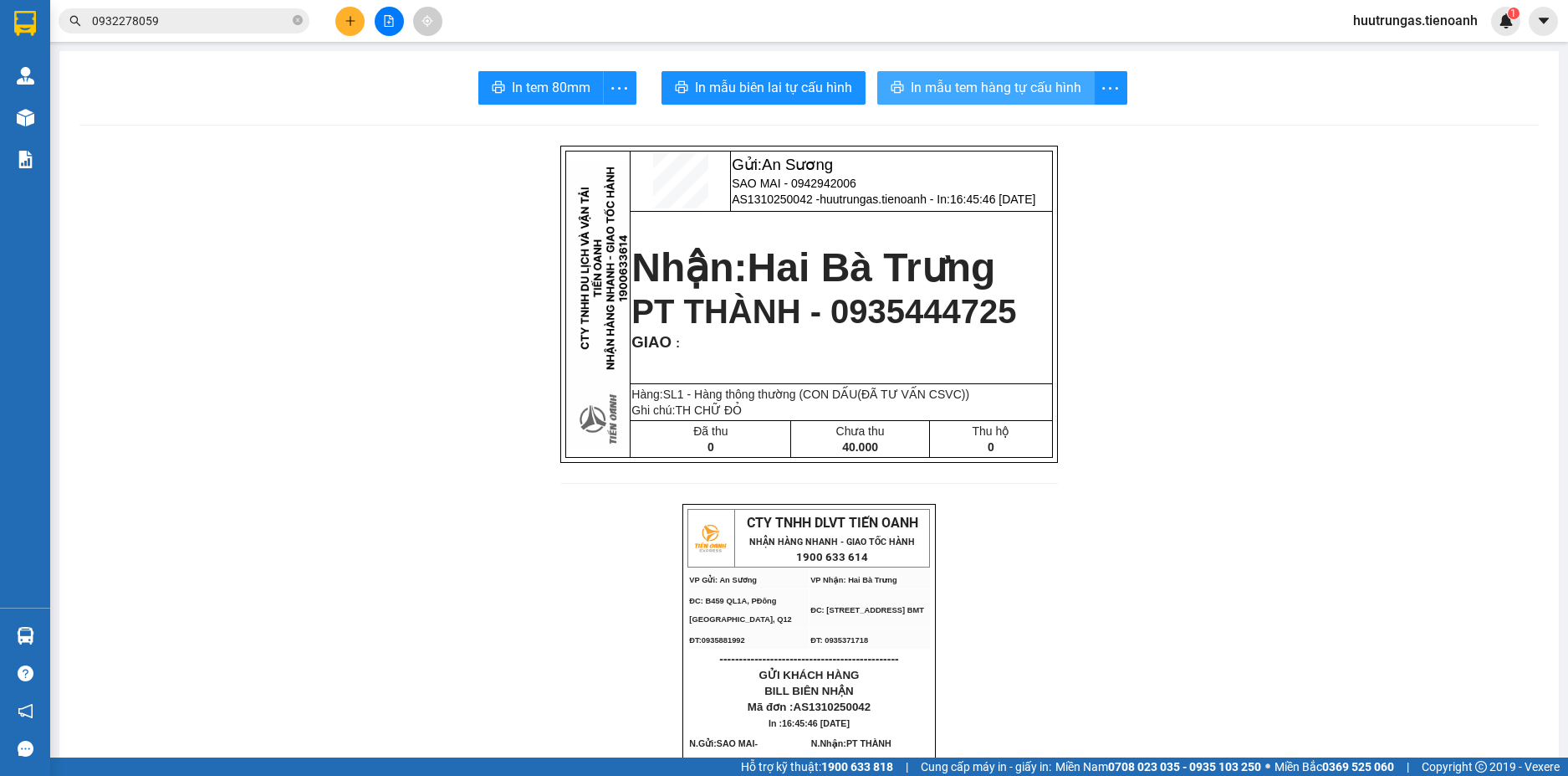
click at [1016, 91] on span "In mẫu tem hàng tự cấu hình" at bounding box center [996, 87] width 170 height 21
click at [343, 16] on button at bounding box center [350, 21] width 29 height 29
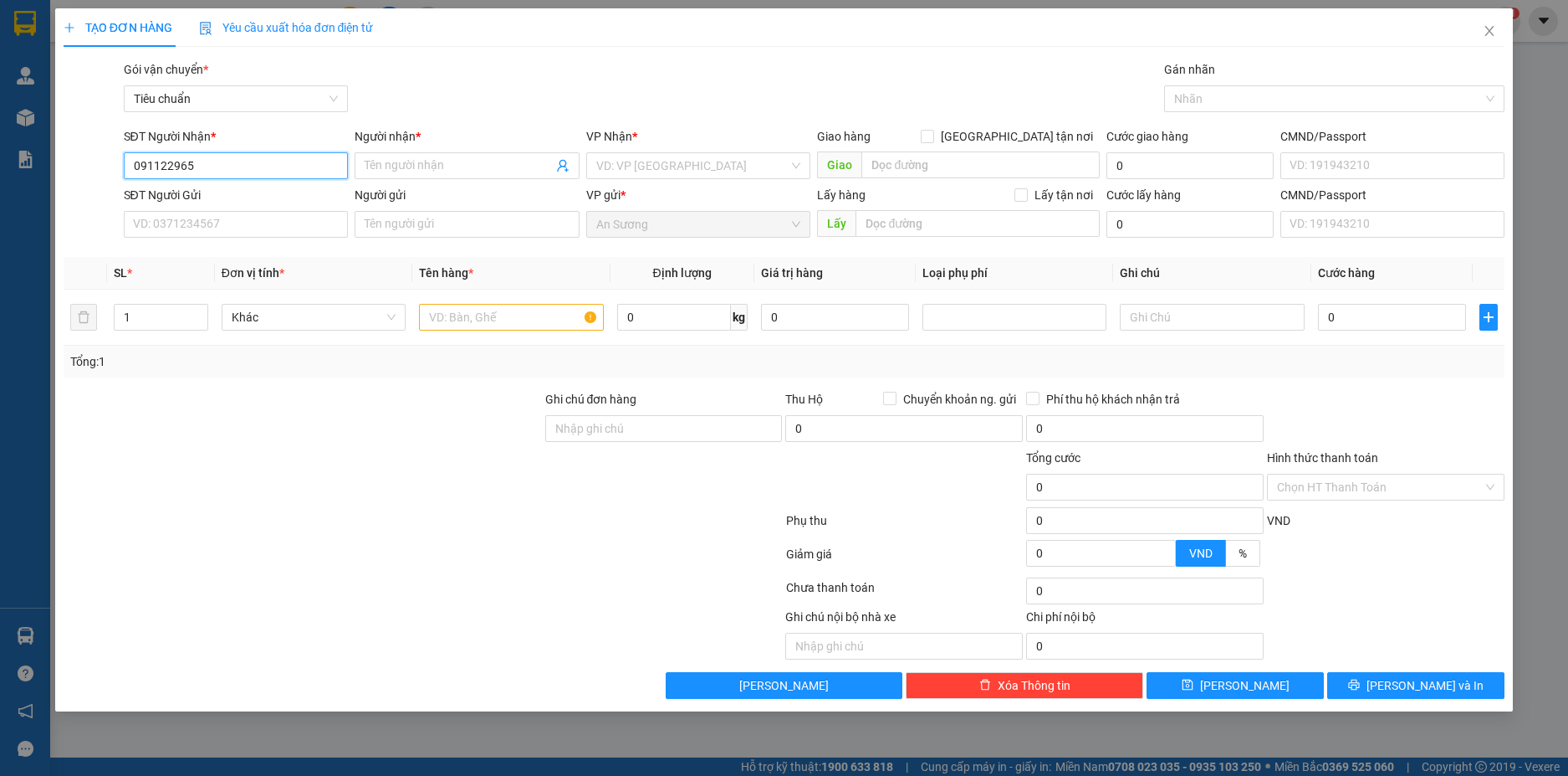
type input "0911229656"
click at [294, 198] on div "0911229656 - A VỌNG" at bounding box center [236, 199] width 205 height 18
type input "A VỌNG"
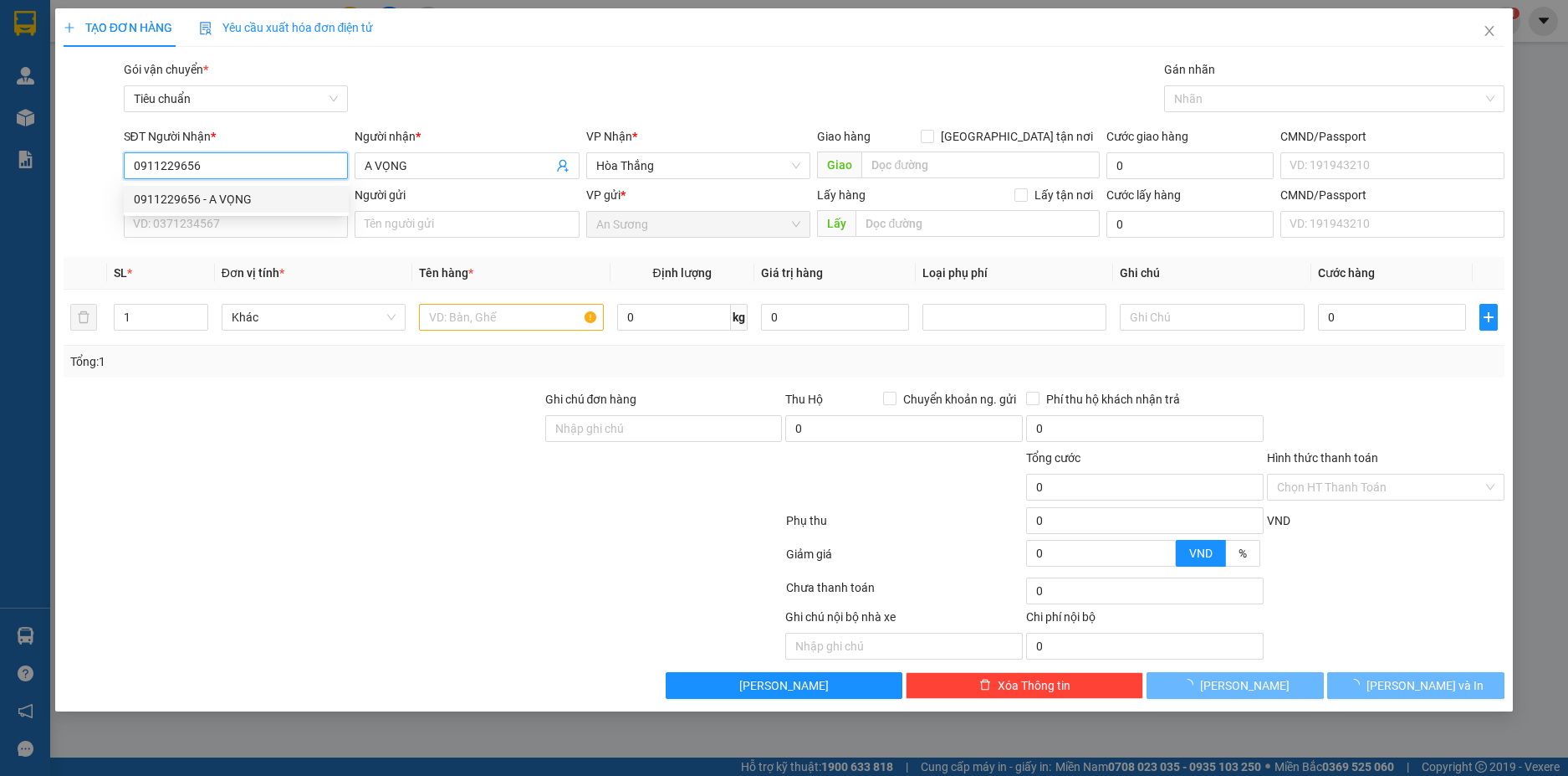
type input "150.000"
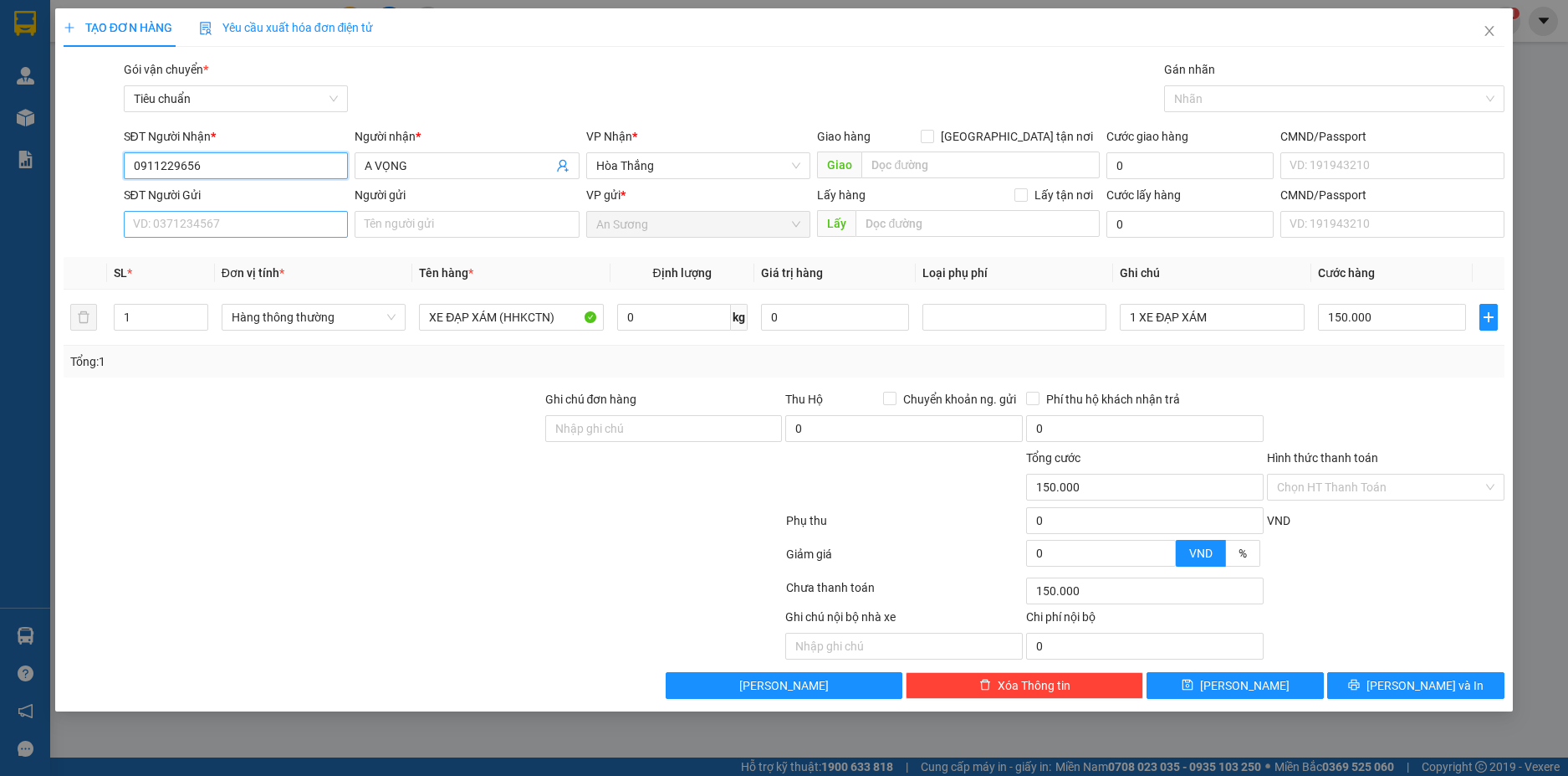
type input "0911229656"
click at [264, 231] on input "SĐT Người Gửi" at bounding box center [236, 224] width 225 height 27
type input "0816330198"
click at [402, 226] on input "Người gửi" at bounding box center [467, 224] width 225 height 27
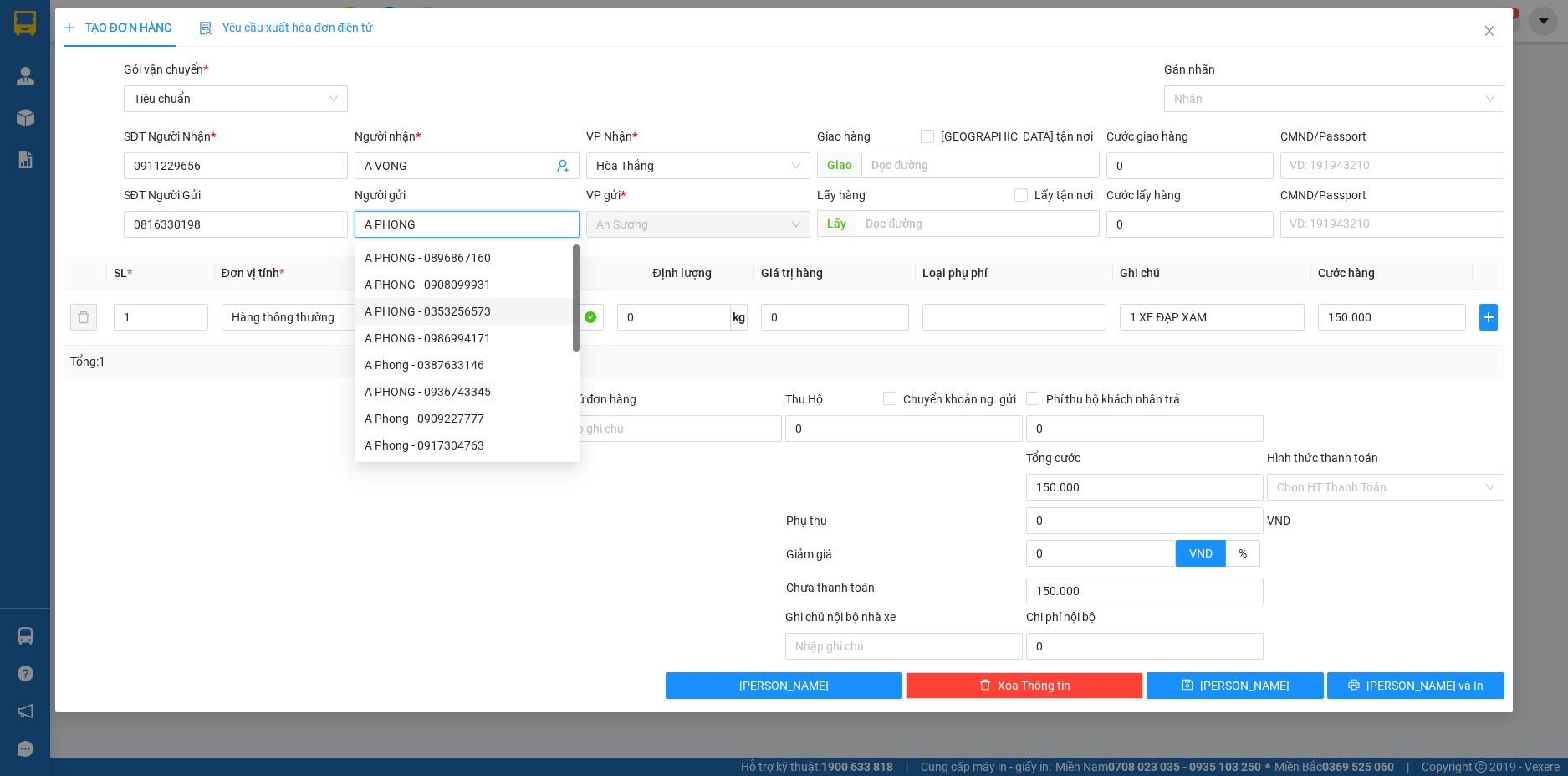
type input "A PHONG"
click at [243, 449] on div at bounding box center [303, 478] width 482 height 59
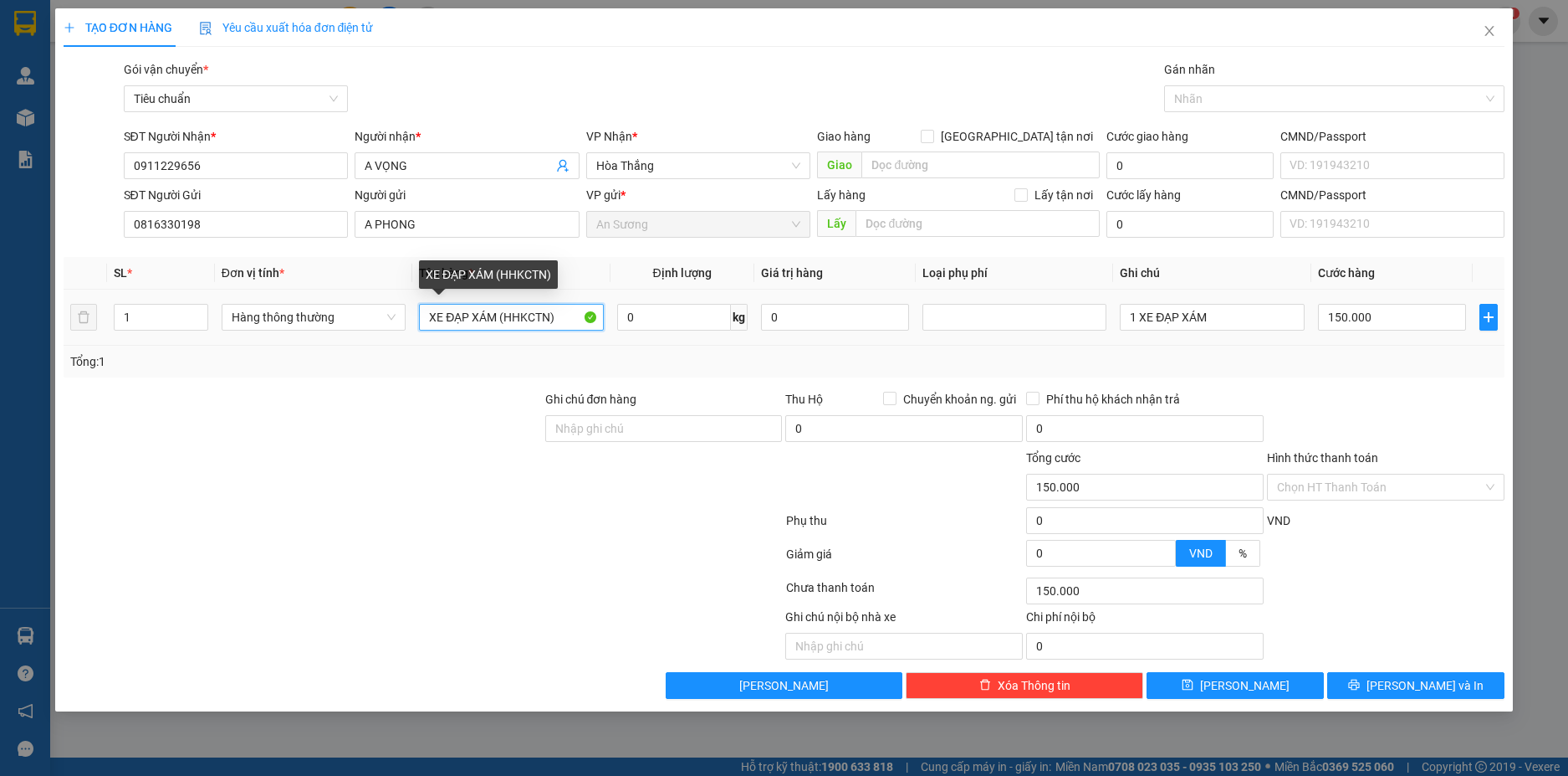
drag, startPoint x: 547, startPoint y: 316, endPoint x: 407, endPoint y: 327, distance: 140.4
click at [407, 327] on tr "1 Hàng thông thường XE ĐẠP XÁM (HHKCTN) 0 kg 0 1 XE ĐẠP XÁM 150.000" at bounding box center [784, 317] width 1443 height 56
type input "GT"
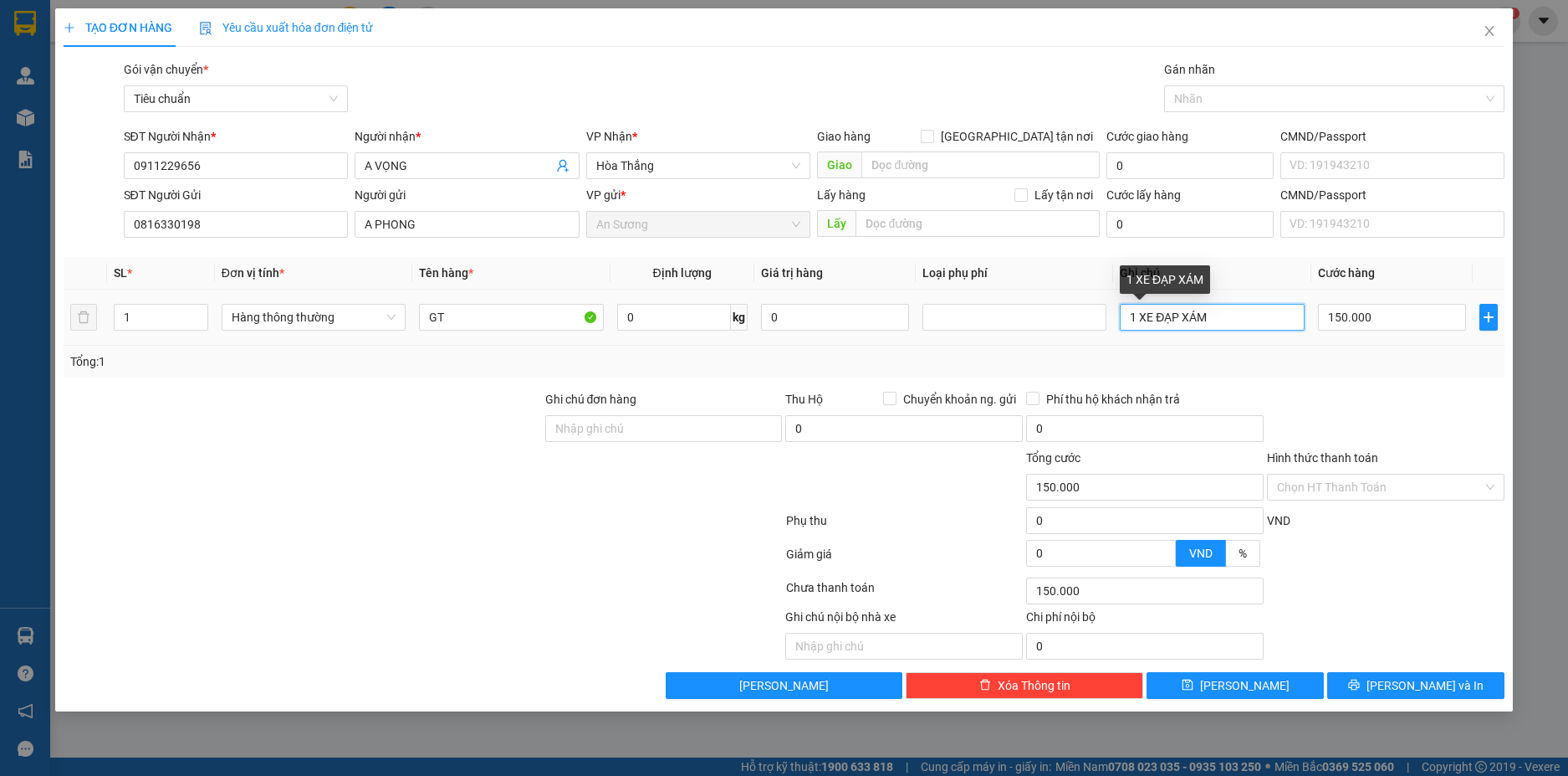
click at [1243, 317] on input "1 XE ĐẠP XÁM" at bounding box center [1212, 317] width 184 height 27
click at [781, 168] on span "Hòa Thắng" at bounding box center [699, 165] width 205 height 25
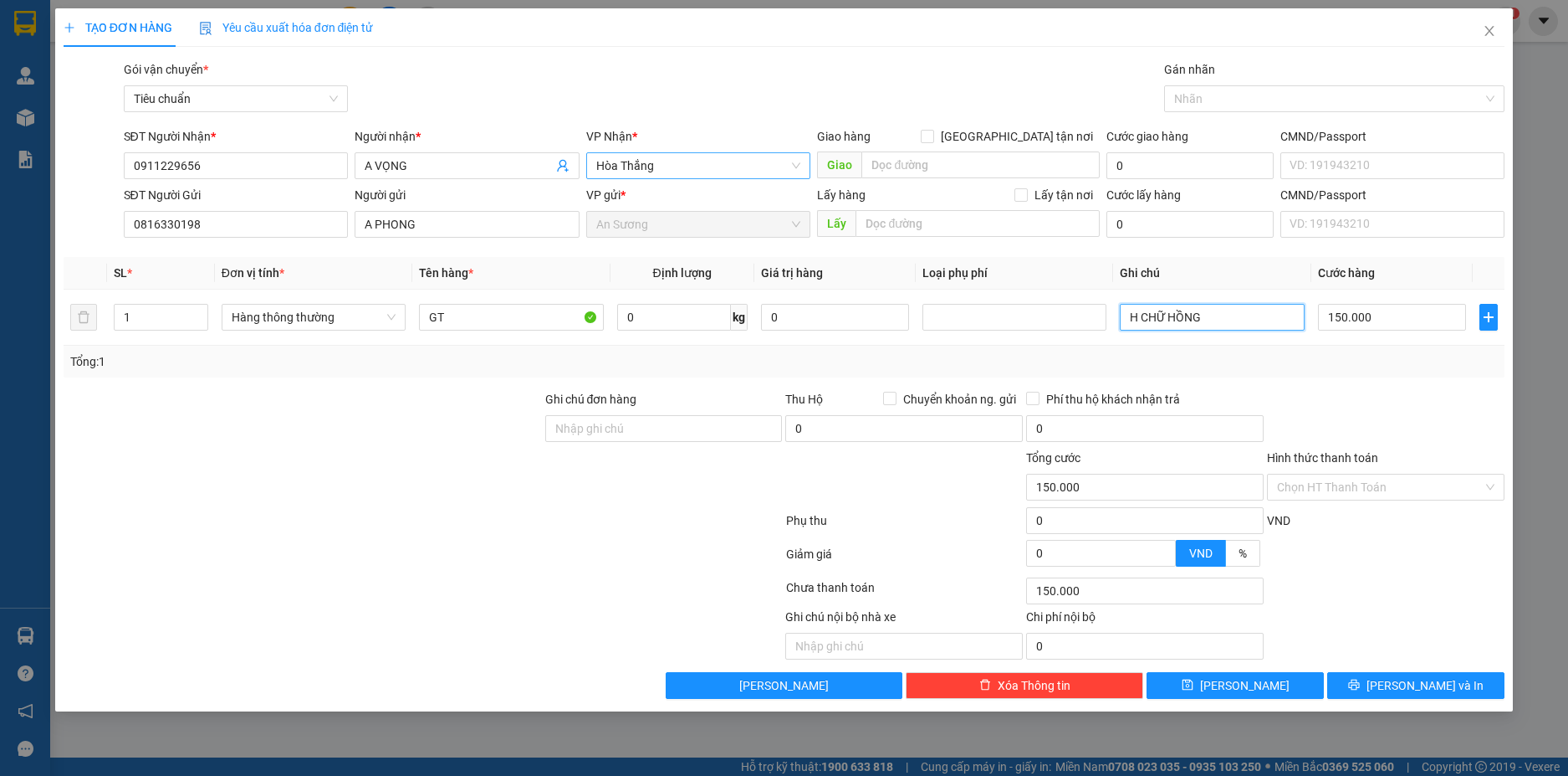
type input "H CHỮ HỒNG"
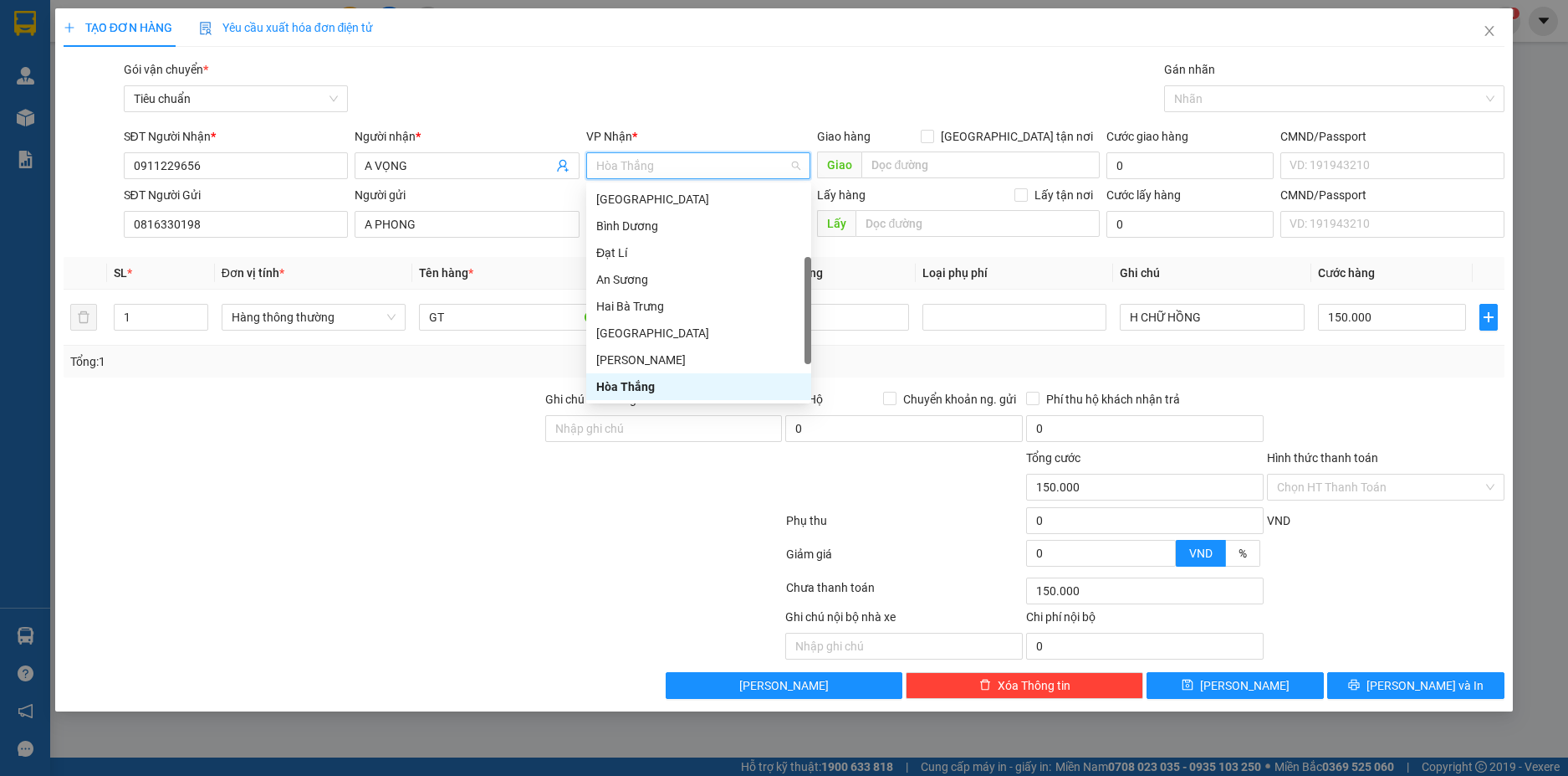
type input "C"
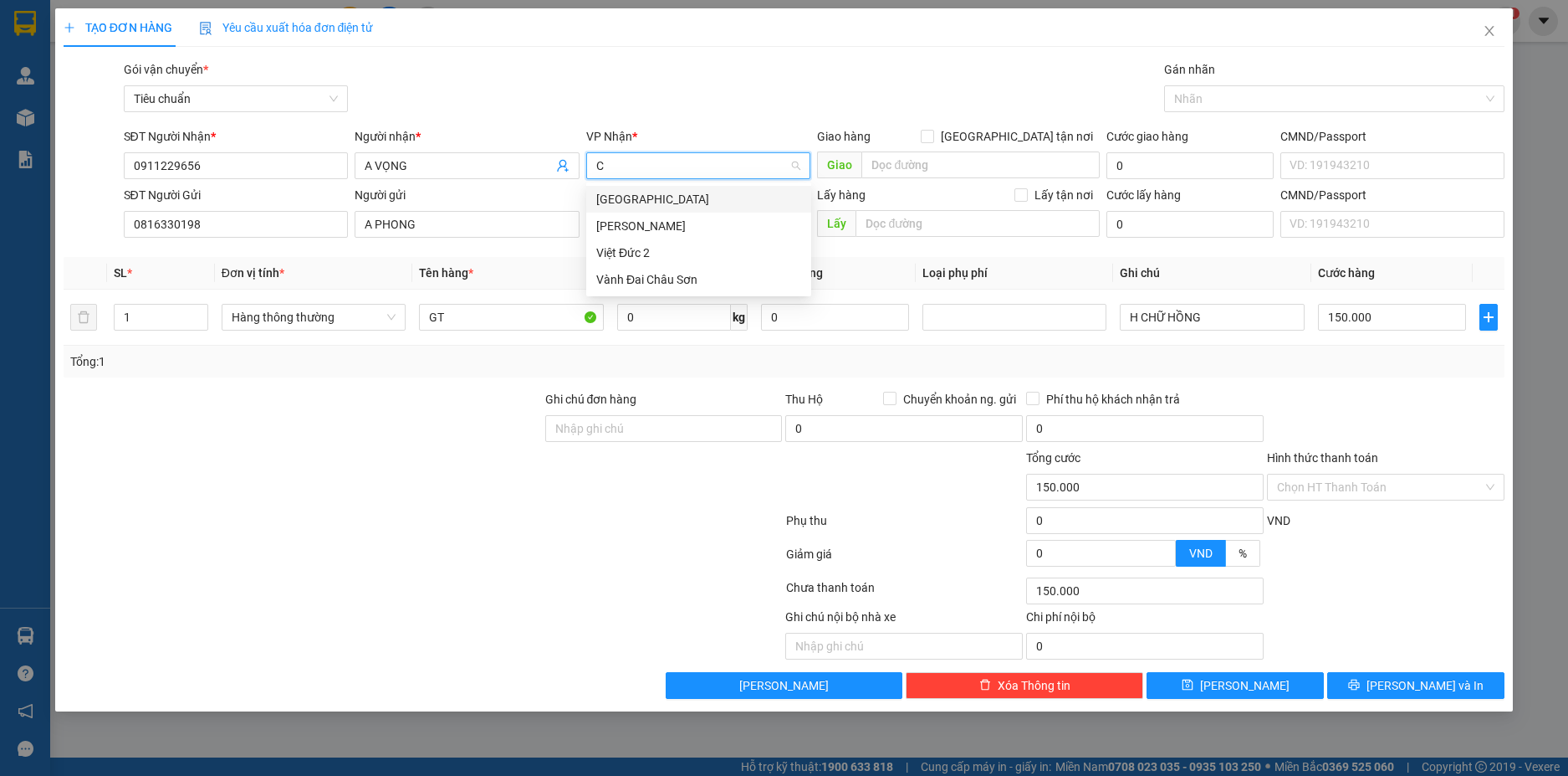
scroll to position [0, 0]
click at [651, 232] on div "[PERSON_NAME]" at bounding box center [699, 226] width 205 height 18
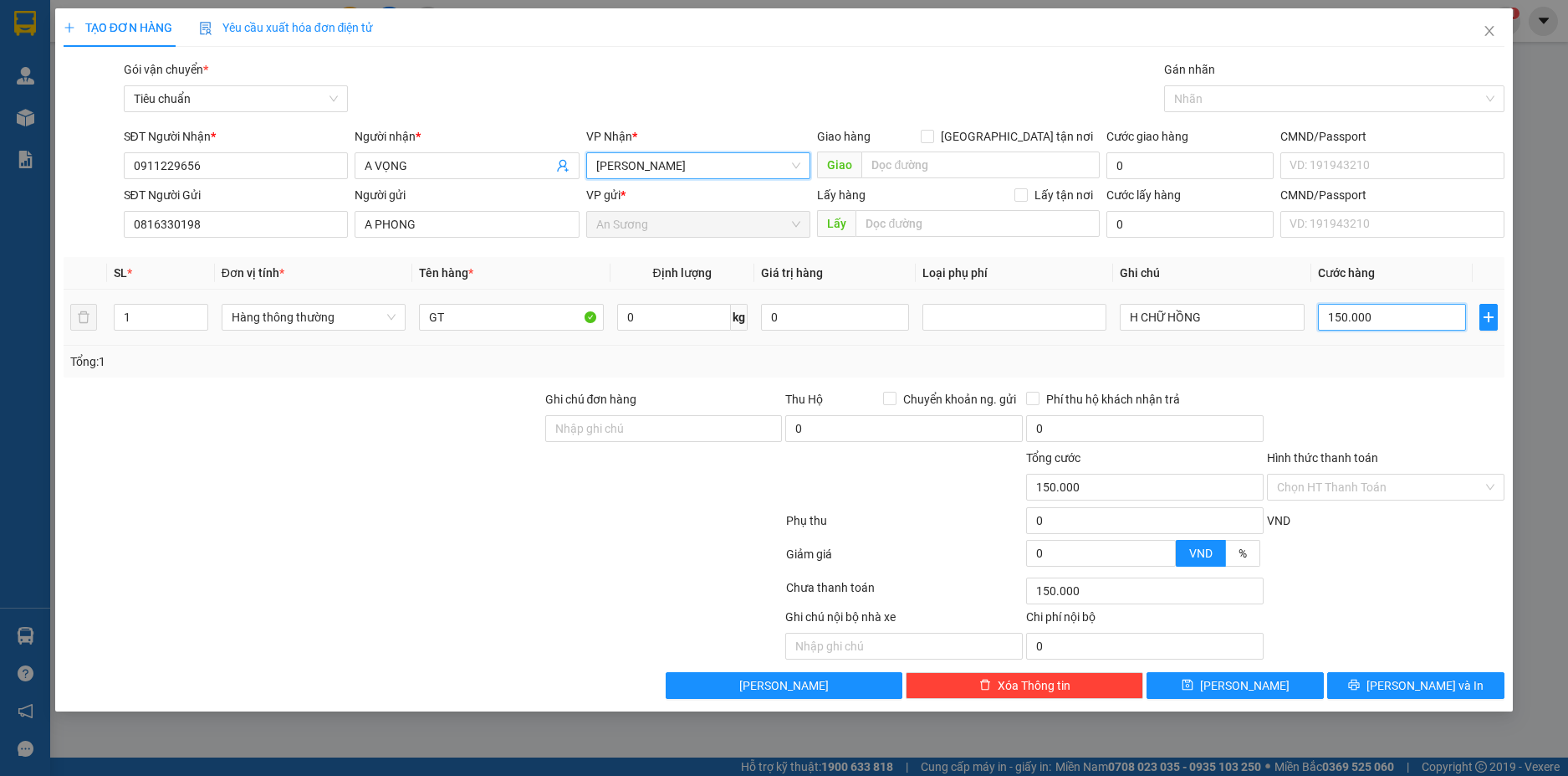
click at [1384, 314] on input "150.000" at bounding box center [1392, 317] width 148 height 27
type input "3"
type input "30"
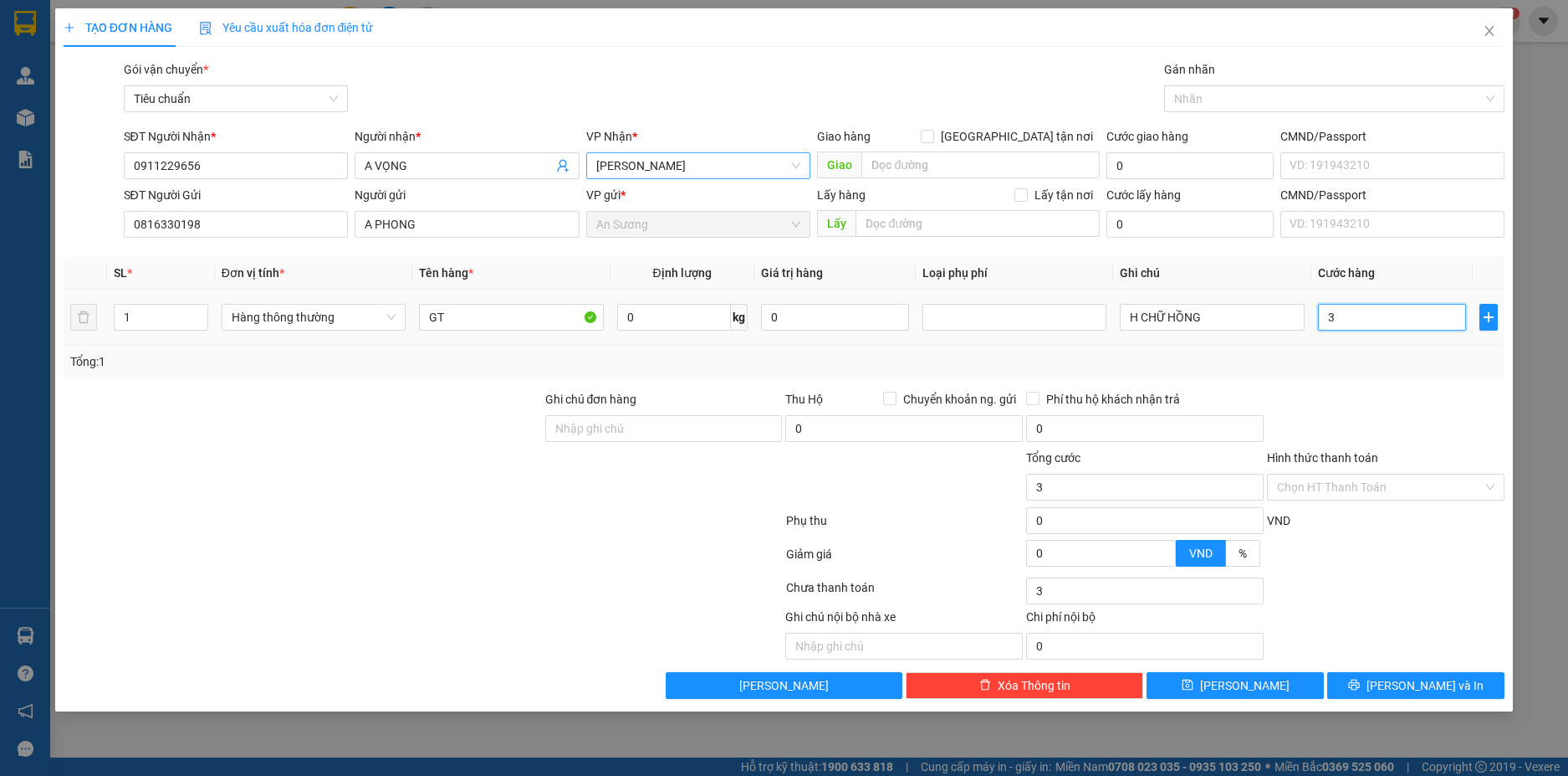
type input "30"
type input "30.000"
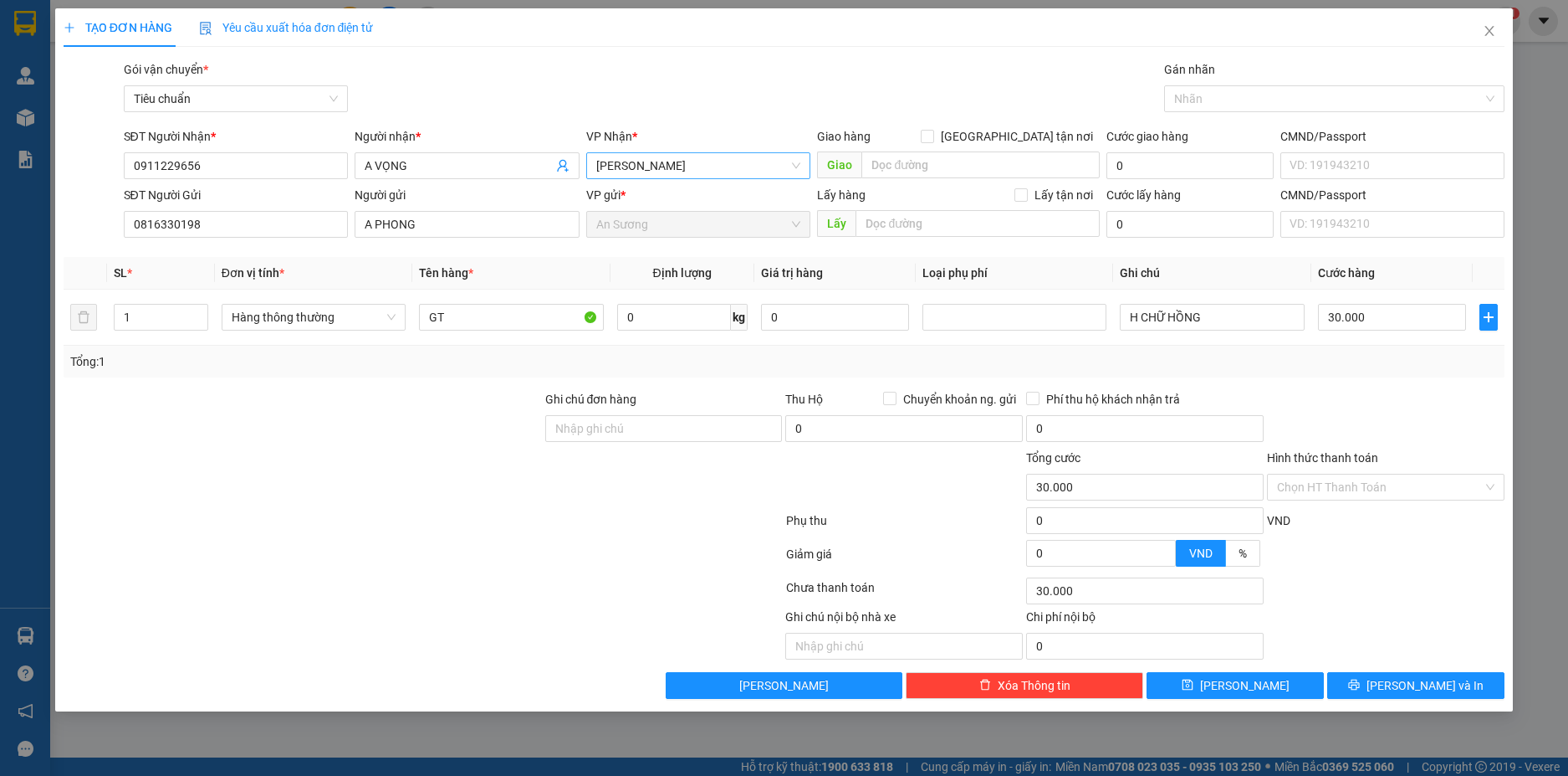
drag, startPoint x: 1380, startPoint y: 379, endPoint x: 1392, endPoint y: 381, distance: 12.2
click at [1385, 381] on div "Transit Pickup Surcharge Ids Transit Deliver Surcharge Ids Transit Deliver Surc…" at bounding box center [784, 379] width 1443 height 639
click at [1465, 680] on button "[PERSON_NAME] và In" at bounding box center [1416, 684] width 178 height 27
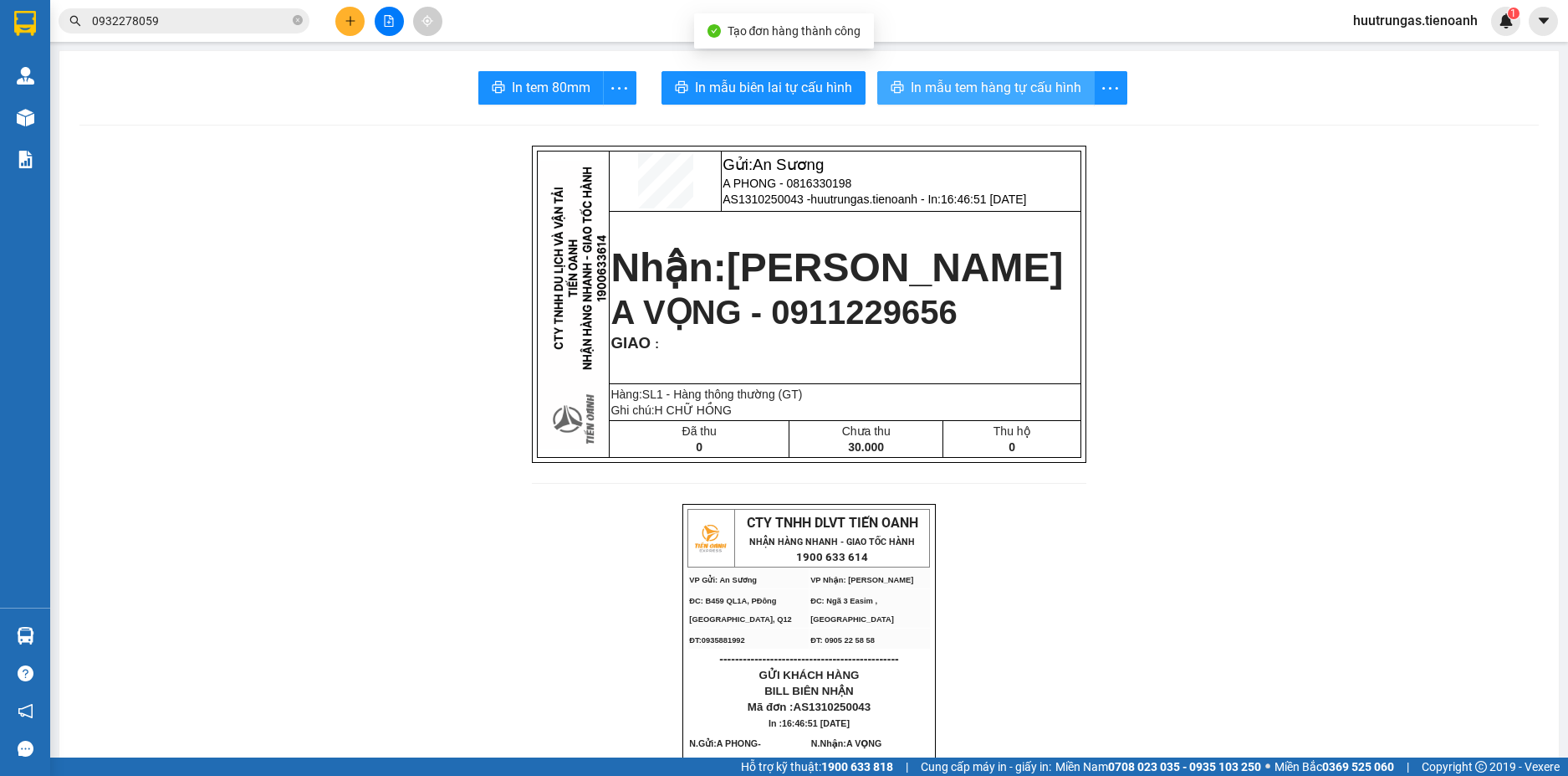
click at [968, 75] on button "In mẫu tem hàng tự cấu hình" at bounding box center [985, 88] width 217 height 34
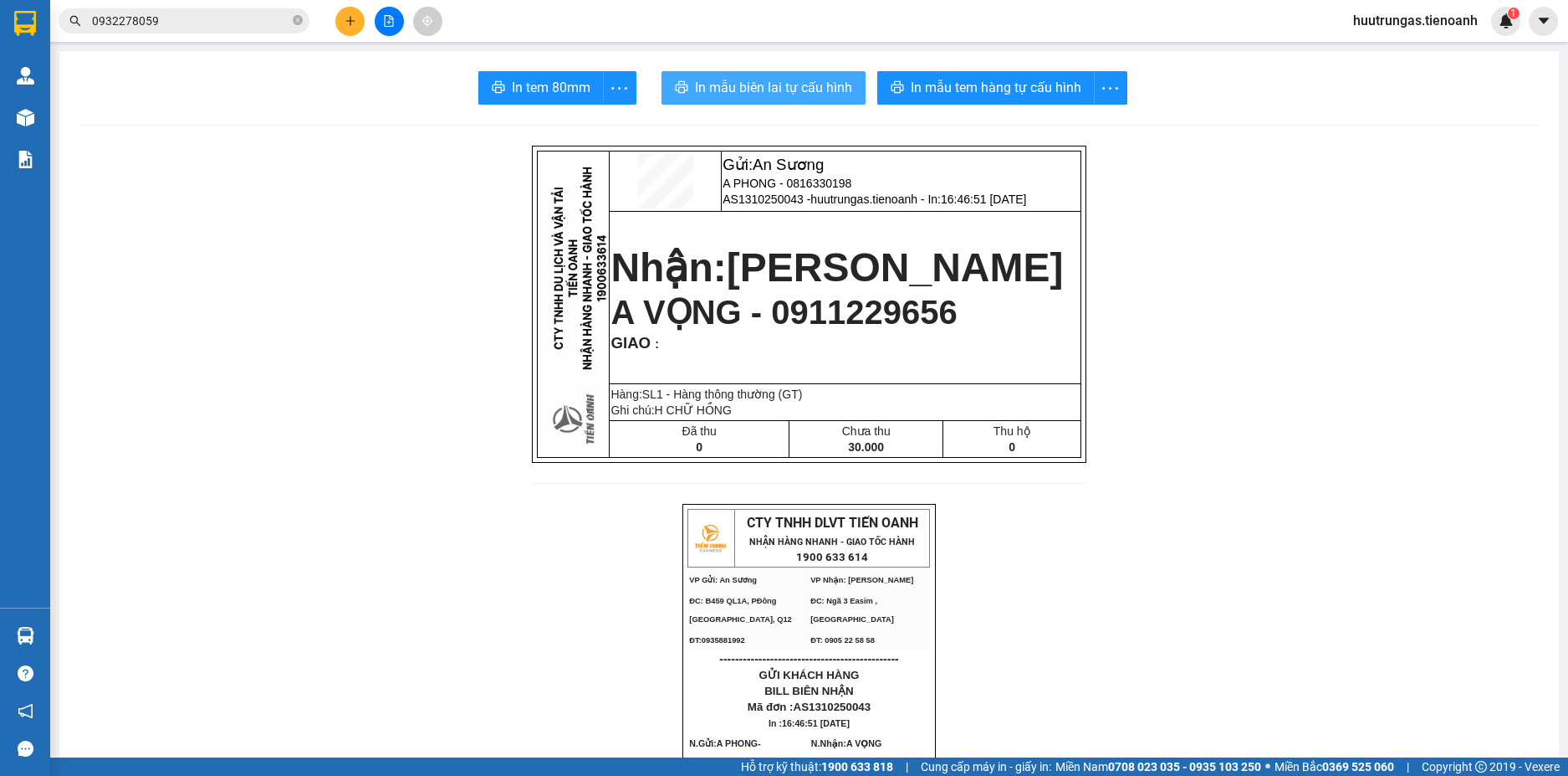
click at [800, 92] on span "In mẫu biên lai tự cấu hình" at bounding box center [774, 87] width 158 height 21
click at [344, 17] on icon "plus" at bounding box center [350, 20] width 12 height 12
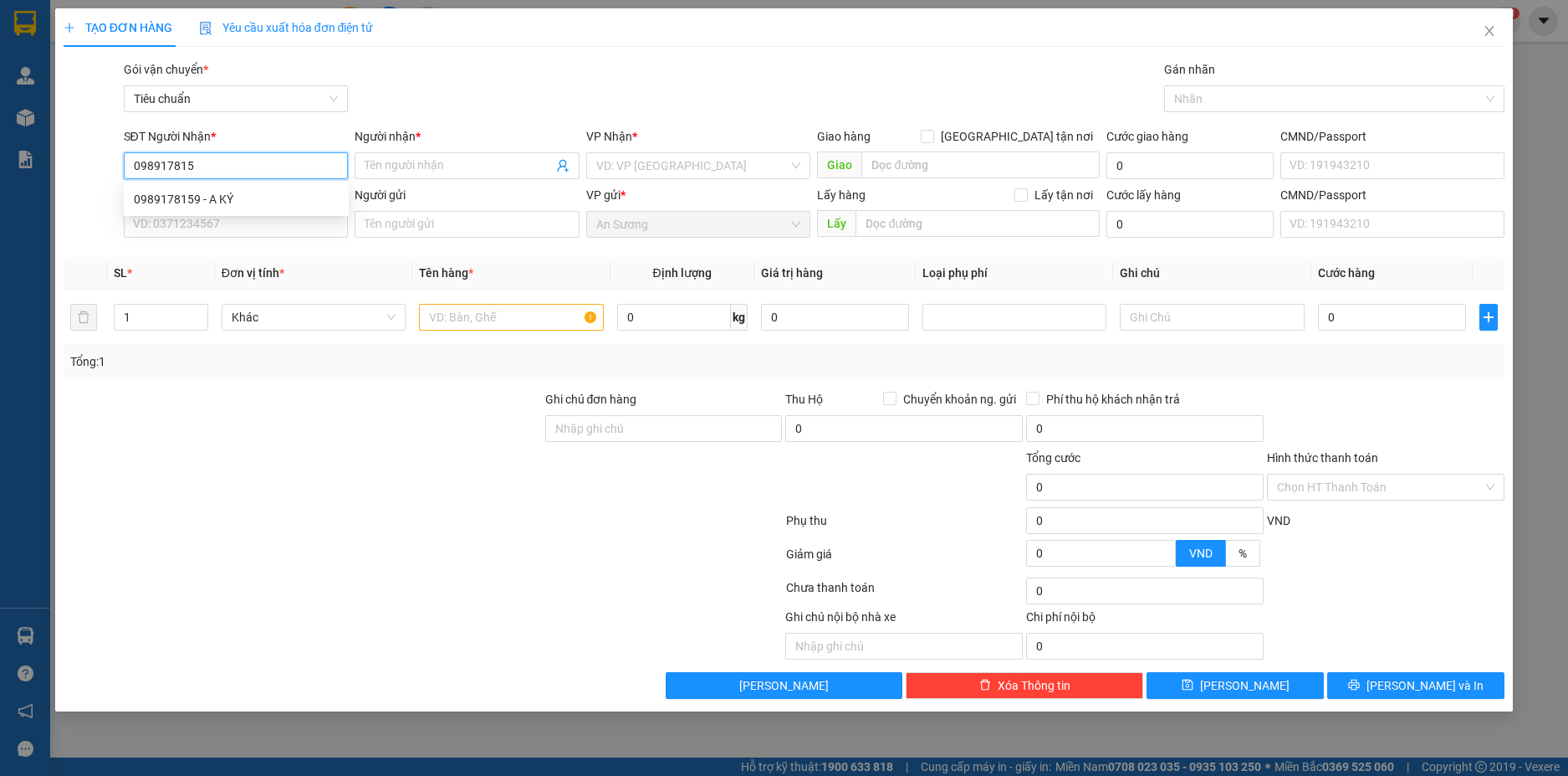
type input "0989178159"
click at [265, 198] on div "0989178159 - A KÝ" at bounding box center [236, 199] width 205 height 18
type input "A KÝ"
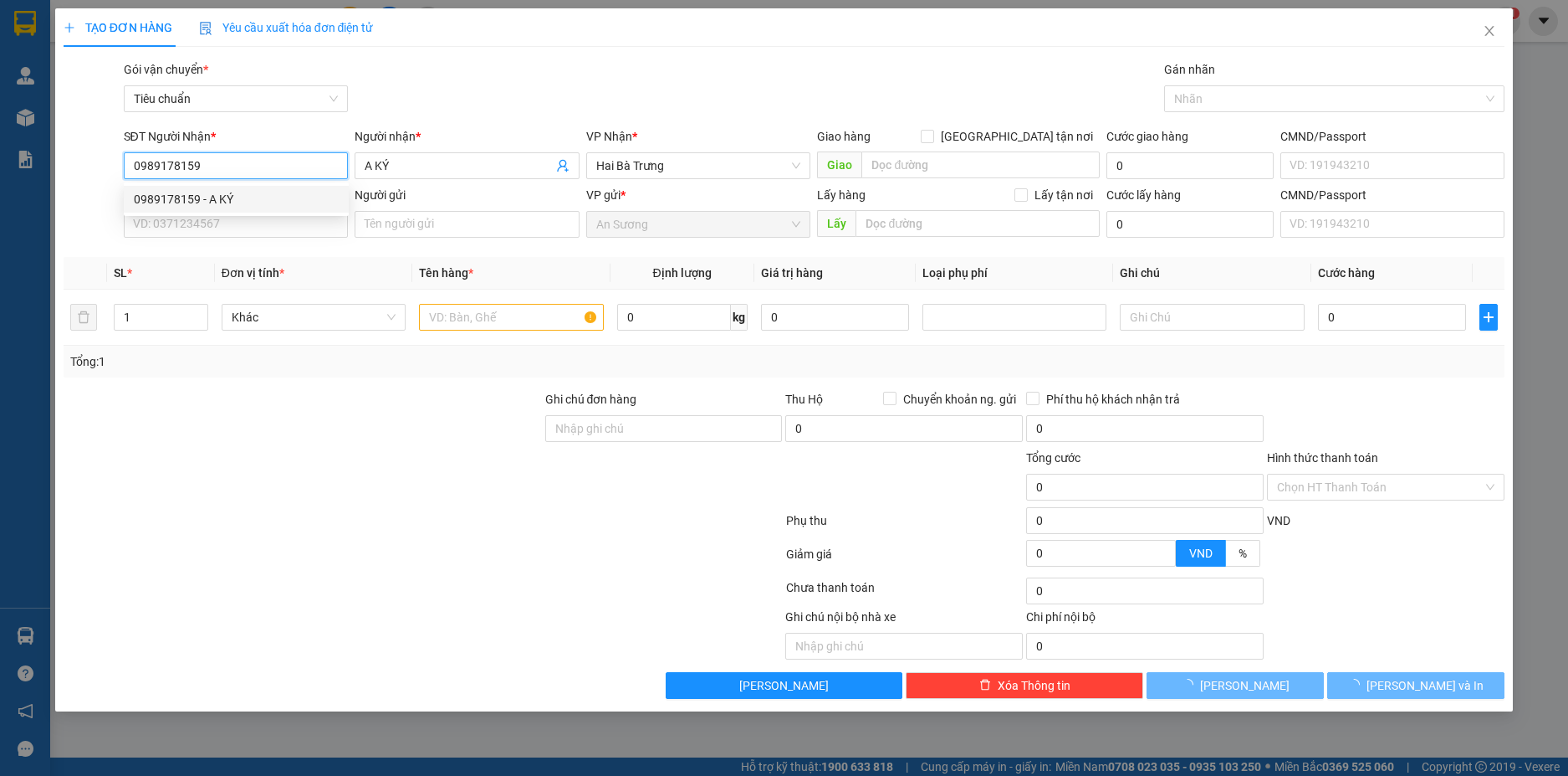
type input "40.000"
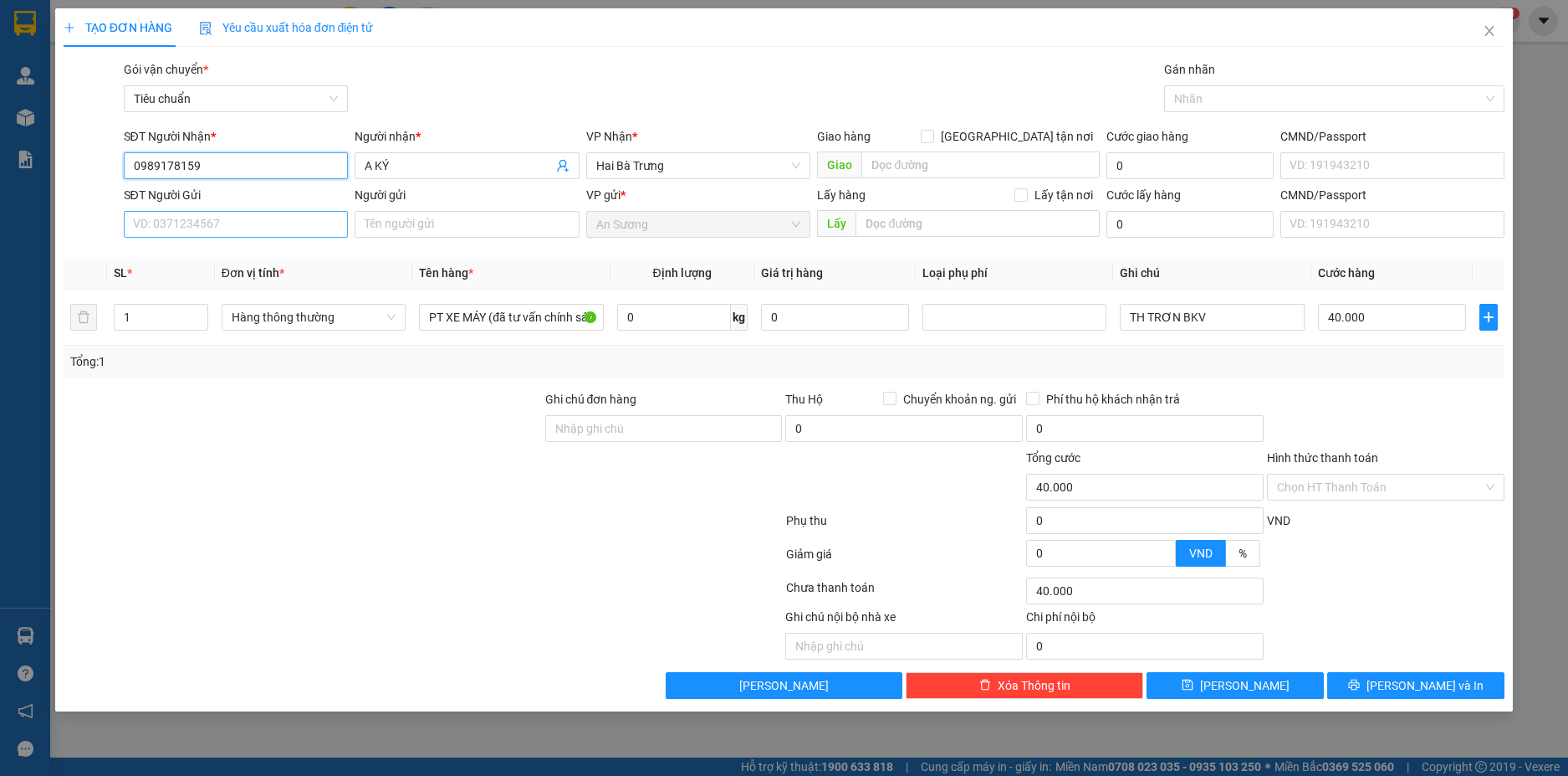
type input "0989178159"
click at [289, 224] on input "SĐT Người Gửi" at bounding box center [236, 224] width 225 height 27
type input "0909000708"
click at [287, 264] on div "0909000708 - A QUÂN" at bounding box center [236, 257] width 205 height 18
type input "A QUÂN"
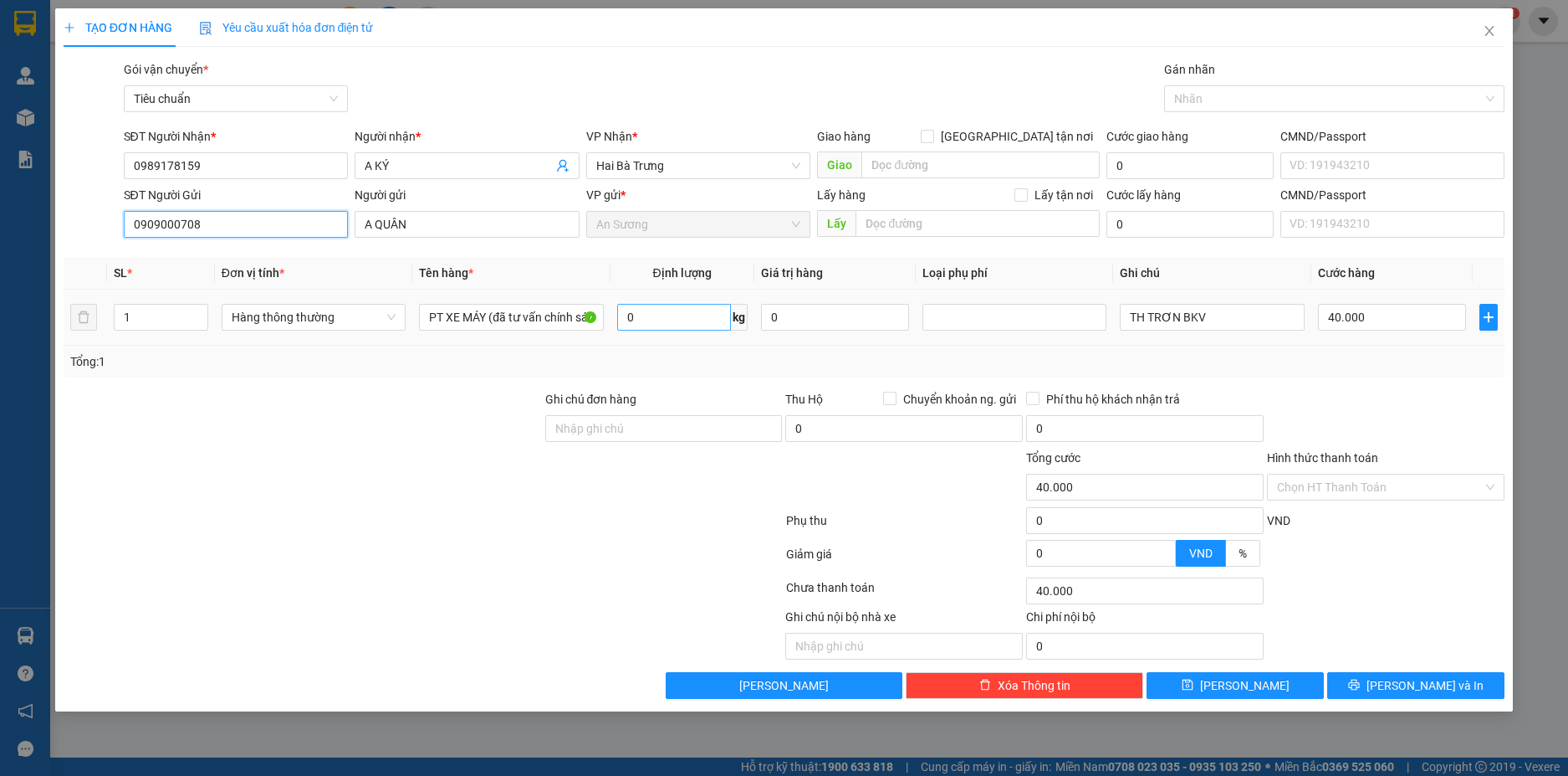
type input "0909000708"
click at [678, 319] on input "0" at bounding box center [674, 317] width 114 height 27
type input "35"
click at [1323, 393] on div at bounding box center [1386, 420] width 241 height 59
type input "70.000"
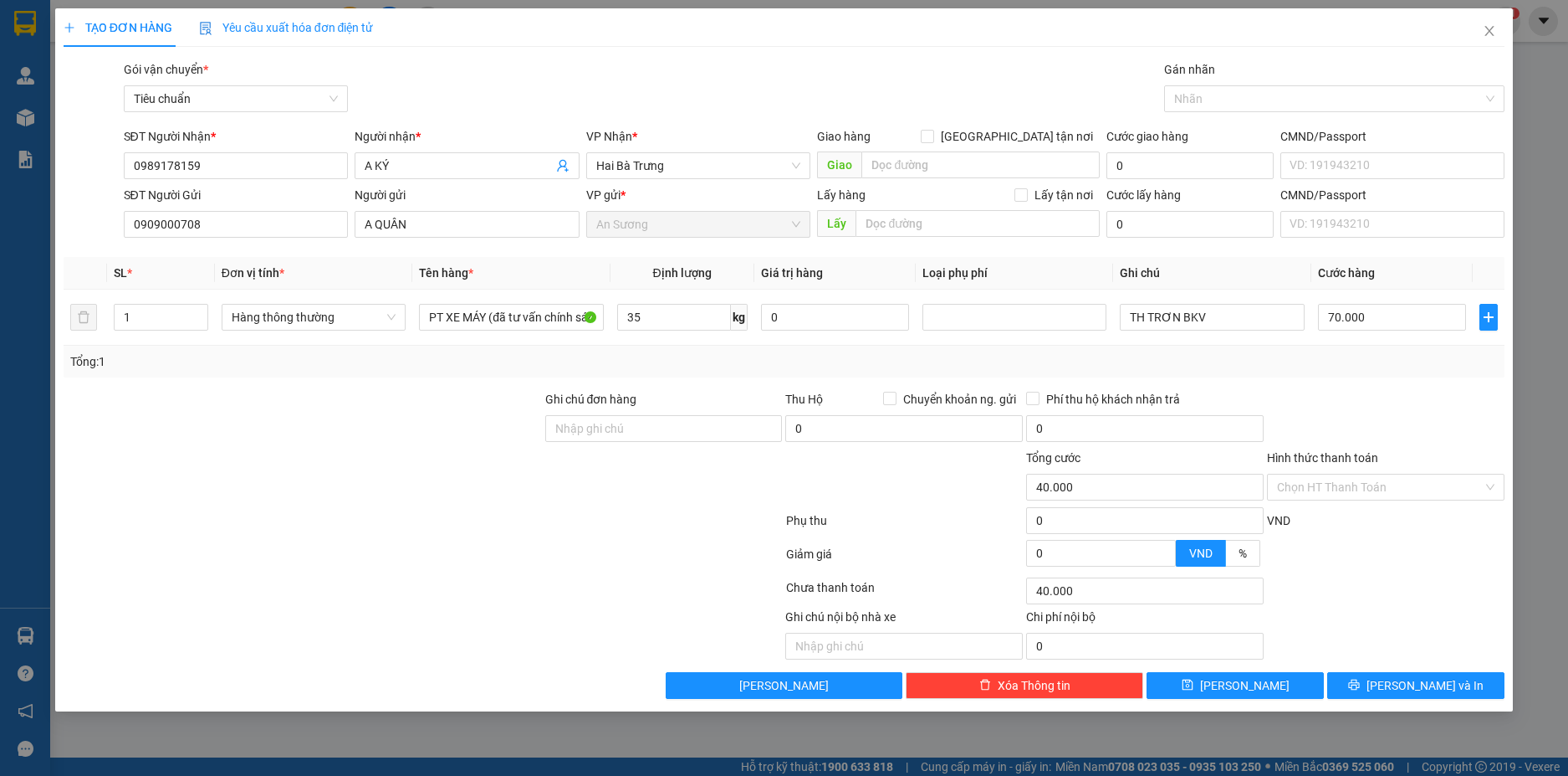
type input "70.000"
click at [1443, 685] on span "[PERSON_NAME] và In" at bounding box center [1425, 685] width 117 height 18
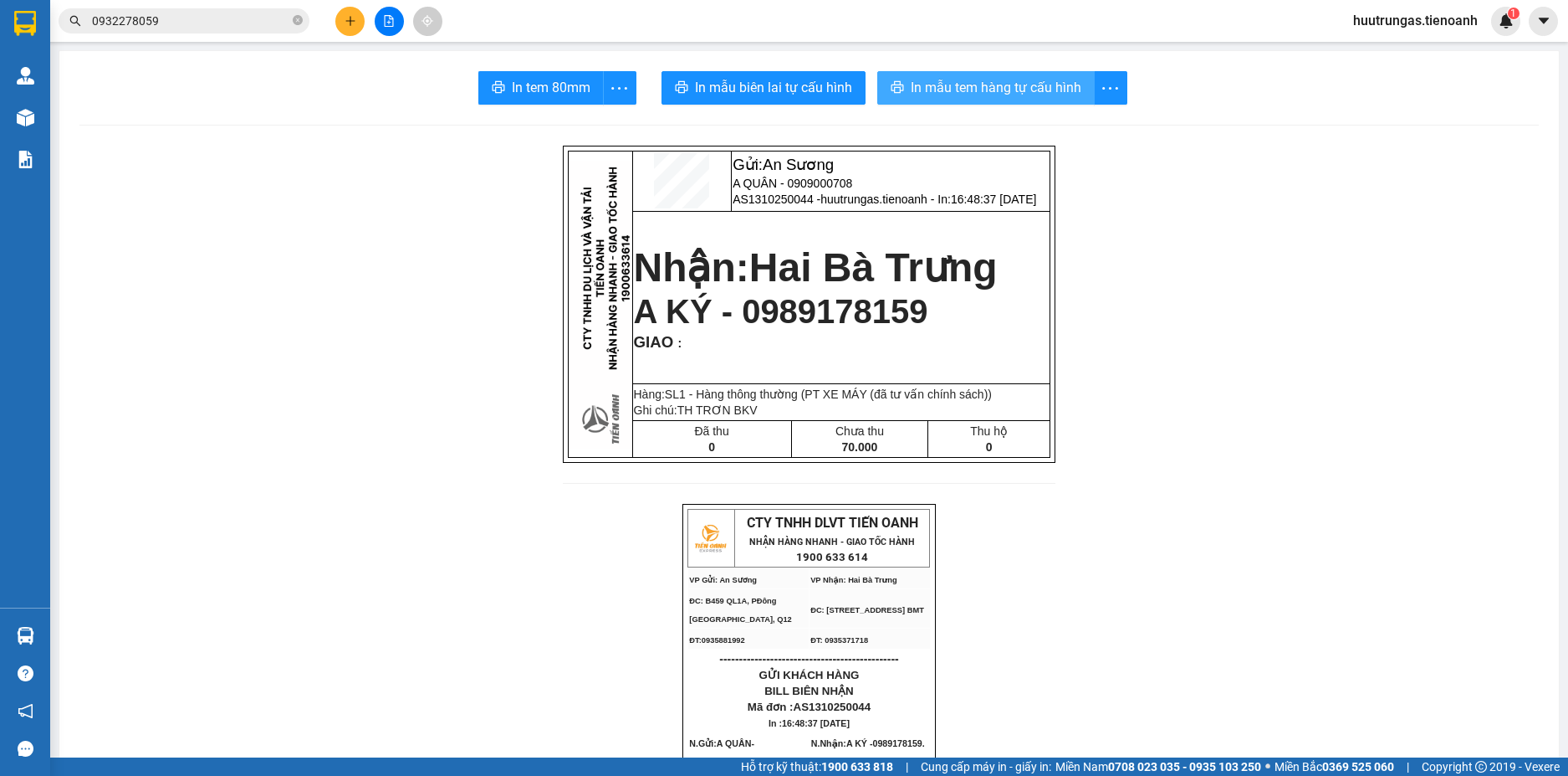
click at [952, 96] on span "In mẫu tem hàng tự cấu hình" at bounding box center [996, 87] width 170 height 21
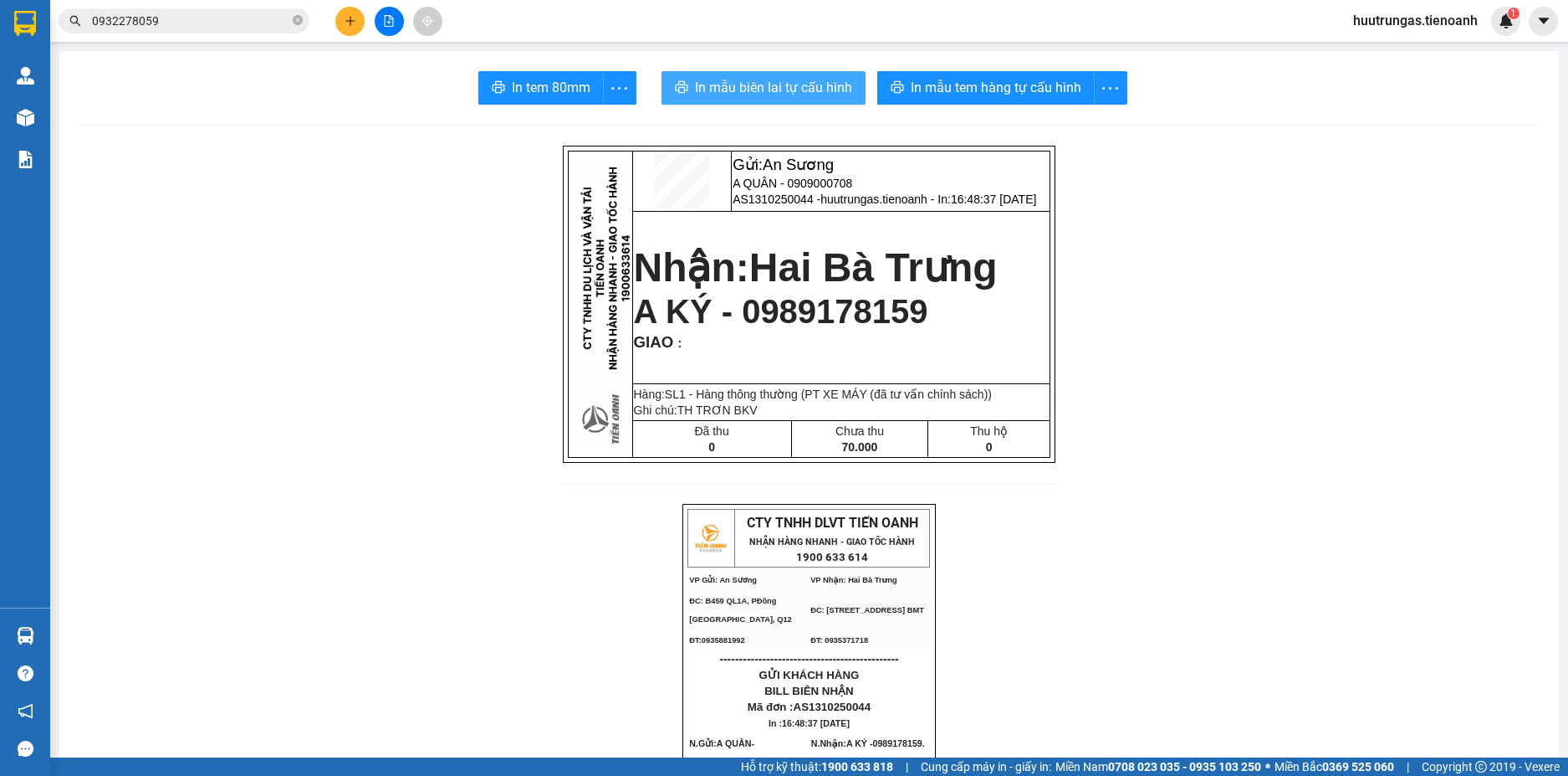
click at [739, 88] on span "In mẫu biên lai tự cấu hình" at bounding box center [774, 87] width 158 height 21
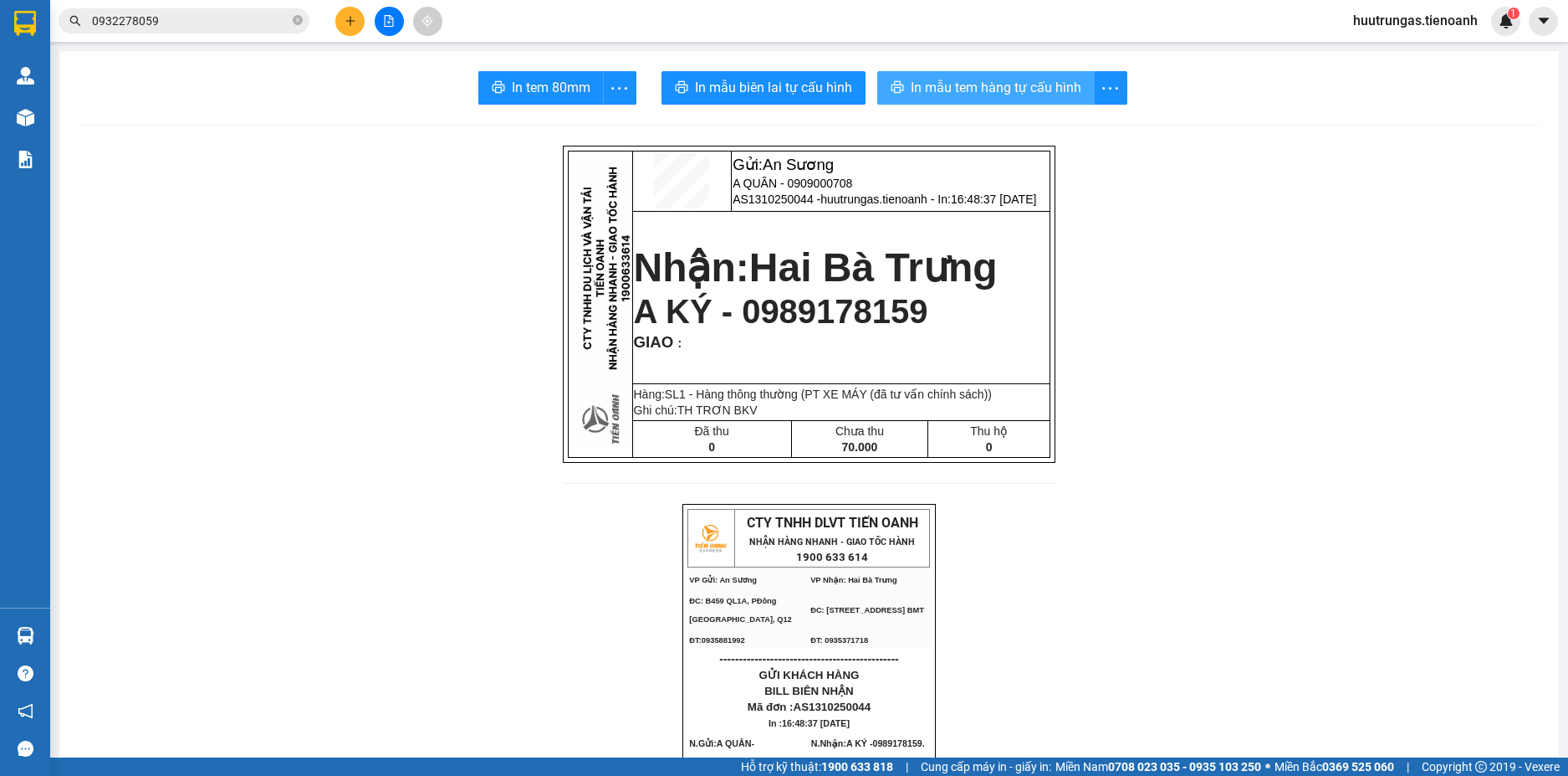
click at [955, 79] on span "In mẫu tem hàng tự cấu hình" at bounding box center [996, 87] width 170 height 21
click at [342, 27] on button at bounding box center [350, 21] width 29 height 29
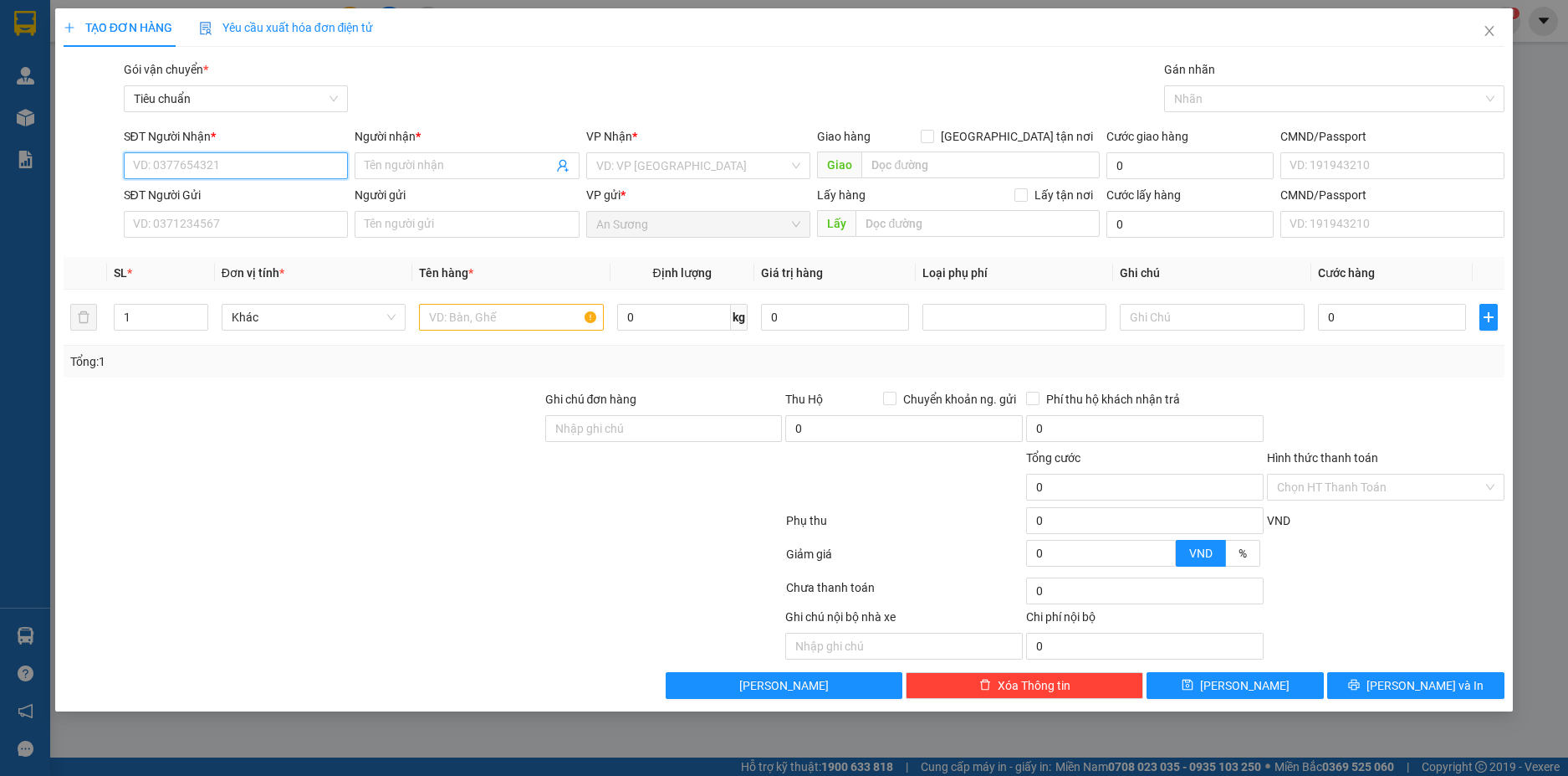
click at [233, 163] on input "SĐT Người Nhận *" at bounding box center [236, 165] width 225 height 27
type input "0945448947"
click at [446, 170] on input "Người nhận *" at bounding box center [458, 166] width 188 height 18
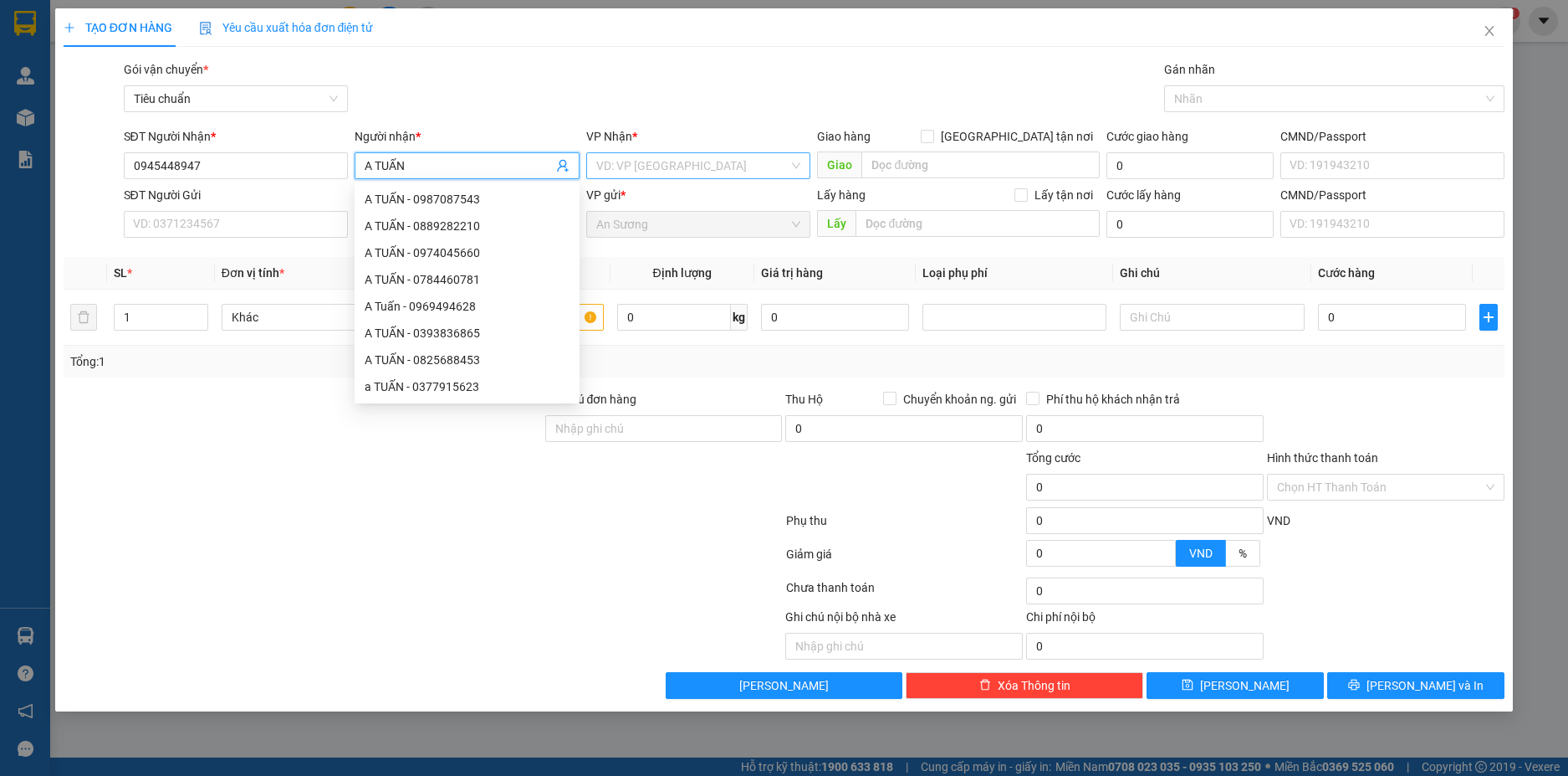
type input "A TUẤN"
click at [727, 166] on input "search" at bounding box center [692, 165] width 193 height 25
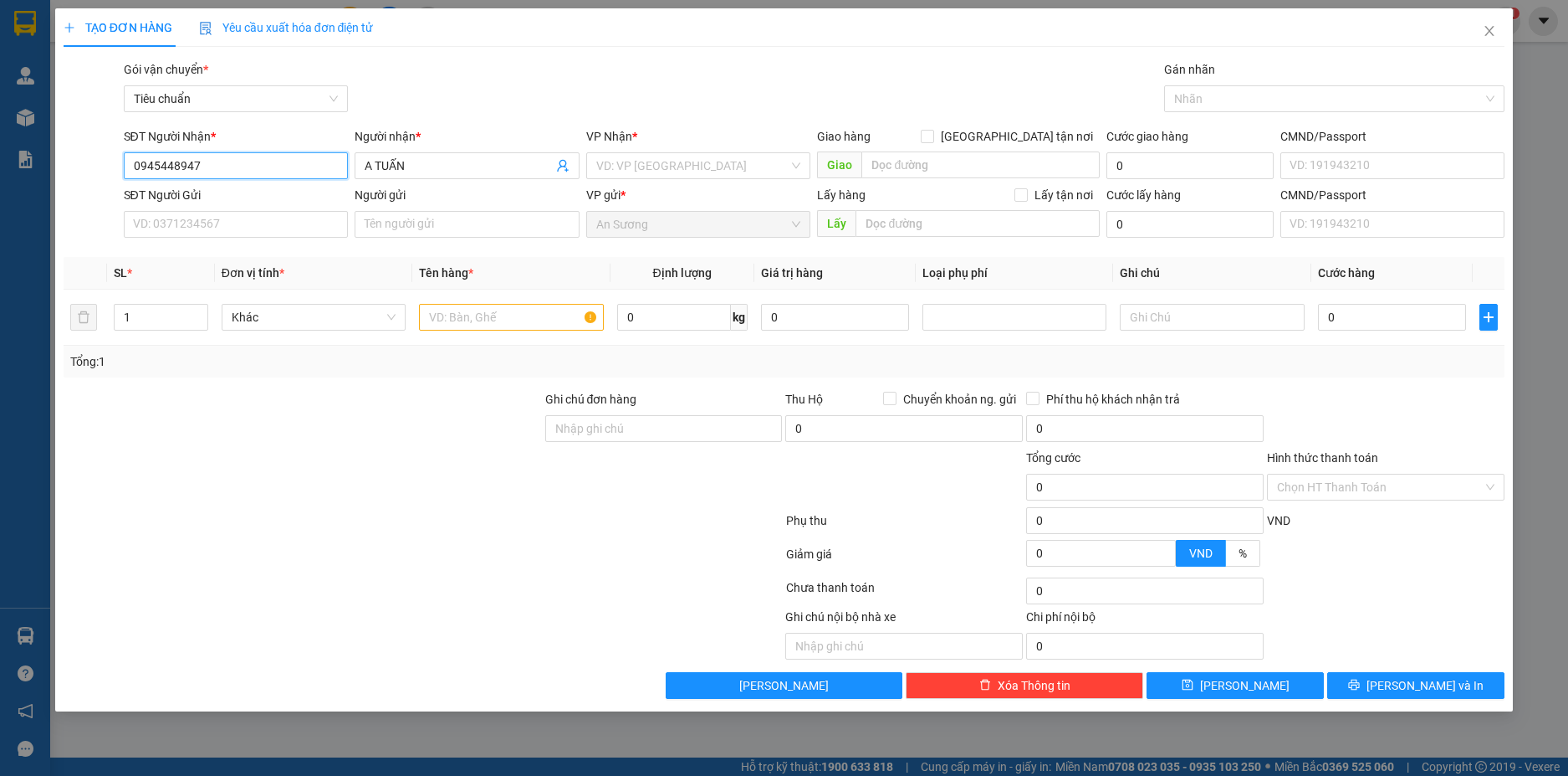
drag, startPoint x: 212, startPoint y: 159, endPoint x: 108, endPoint y: 174, distance: 105.1
click at [108, 174] on div "SĐT Người Nhận * 0945448947 0945448947 Người nhận * A TUẤN VP Nhận * VD: VP Sài…" at bounding box center [785, 157] width 1445 height 59
click at [709, 171] on input "search" at bounding box center [692, 165] width 193 height 25
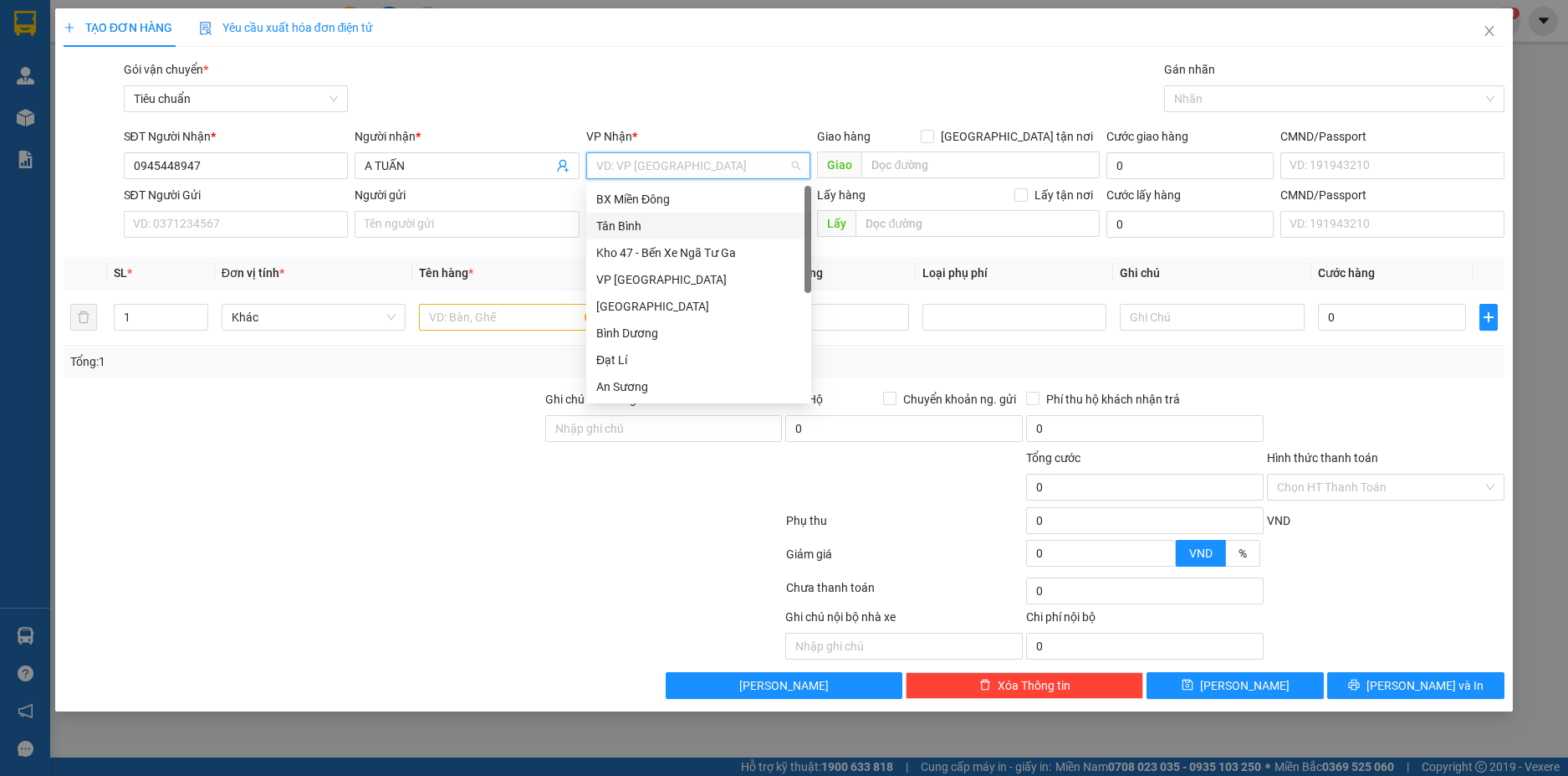
type input "H"
click at [661, 301] on div "Hai Bà Trưng" at bounding box center [699, 306] width 205 height 18
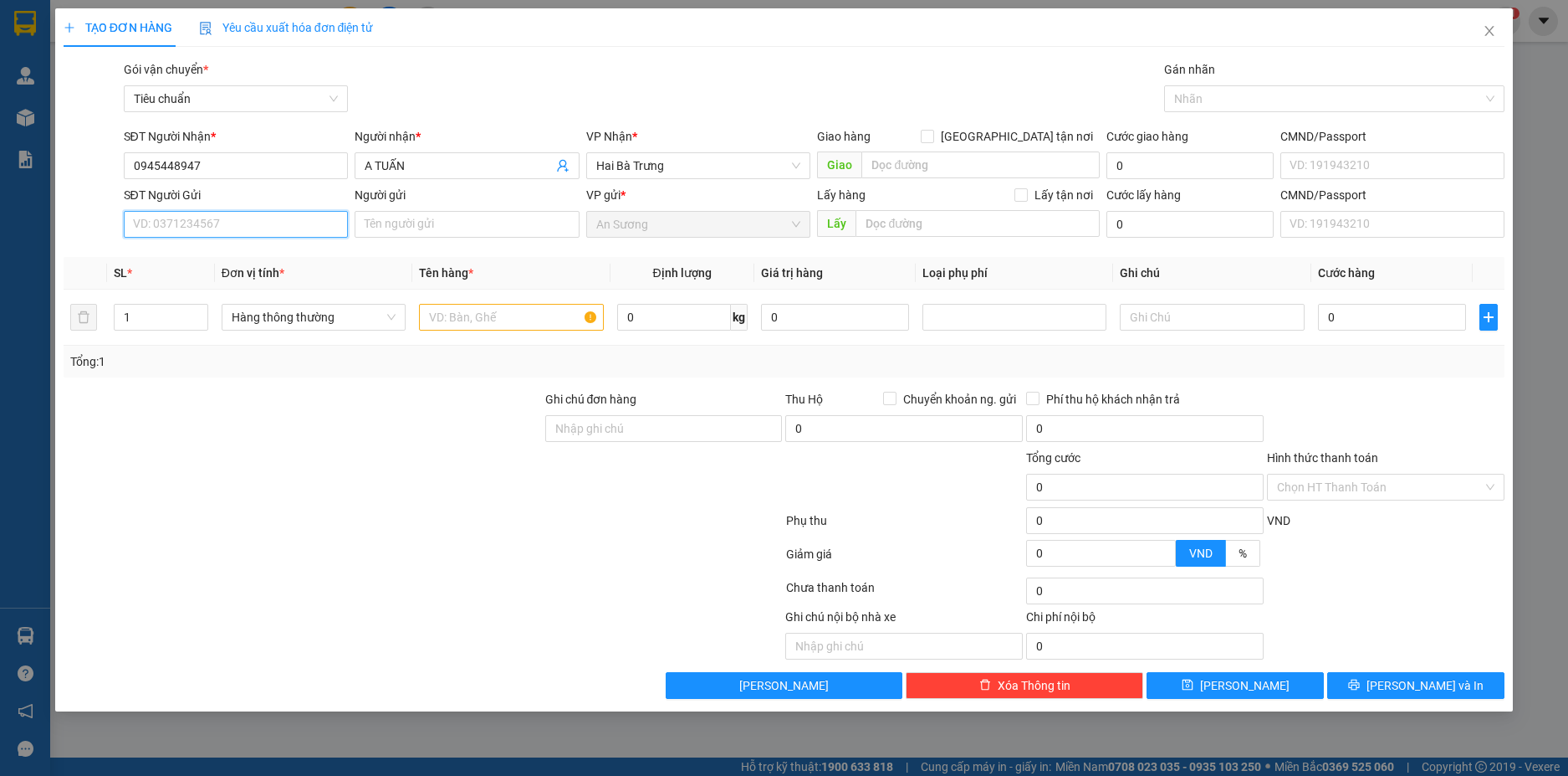
click at [244, 234] on input "SĐT Người Gửi" at bounding box center [236, 224] width 225 height 27
type input "0961704112"
click at [433, 218] on input "Người gửi" at bounding box center [467, 224] width 225 height 27
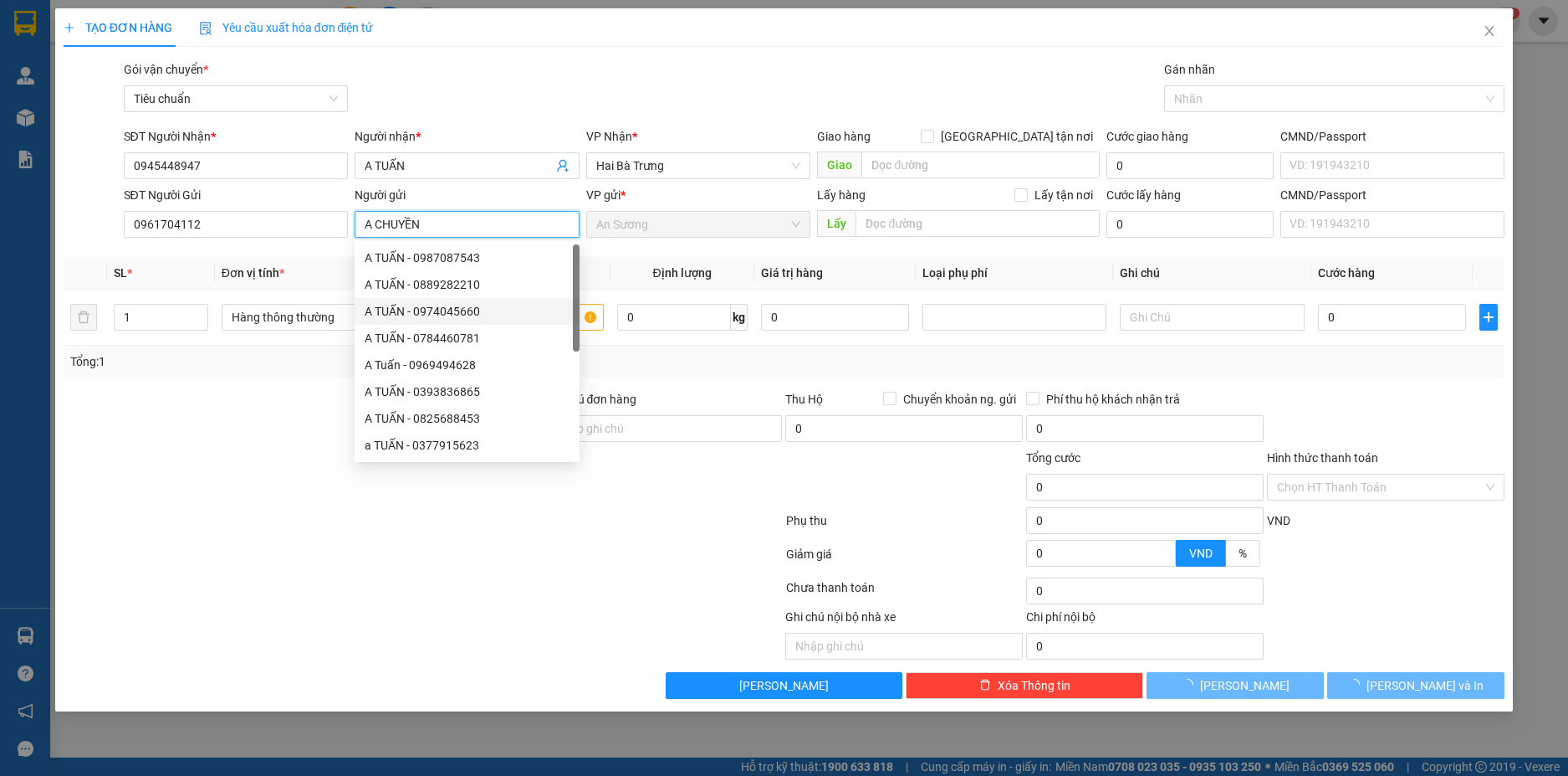
type input "A CHUYỀN"
click at [86, 419] on div at bounding box center [303, 420] width 482 height 59
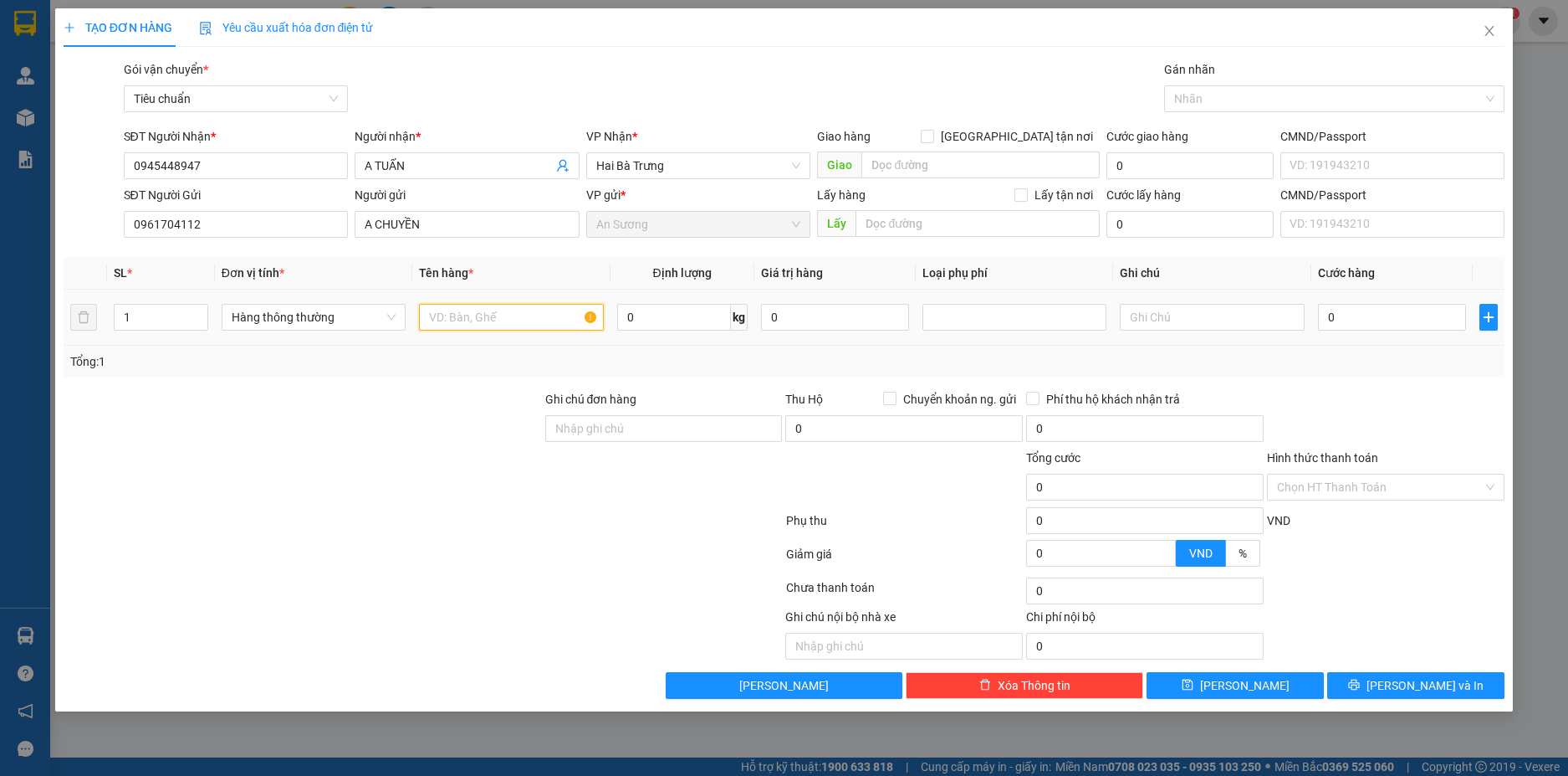
click at [457, 314] on input "text" at bounding box center [511, 317] width 184 height 27
type input "BAO BÌ"
click at [670, 319] on input "0" at bounding box center [674, 317] width 114 height 27
type input "25"
click at [1149, 320] on input "text" at bounding box center [1212, 317] width 184 height 27
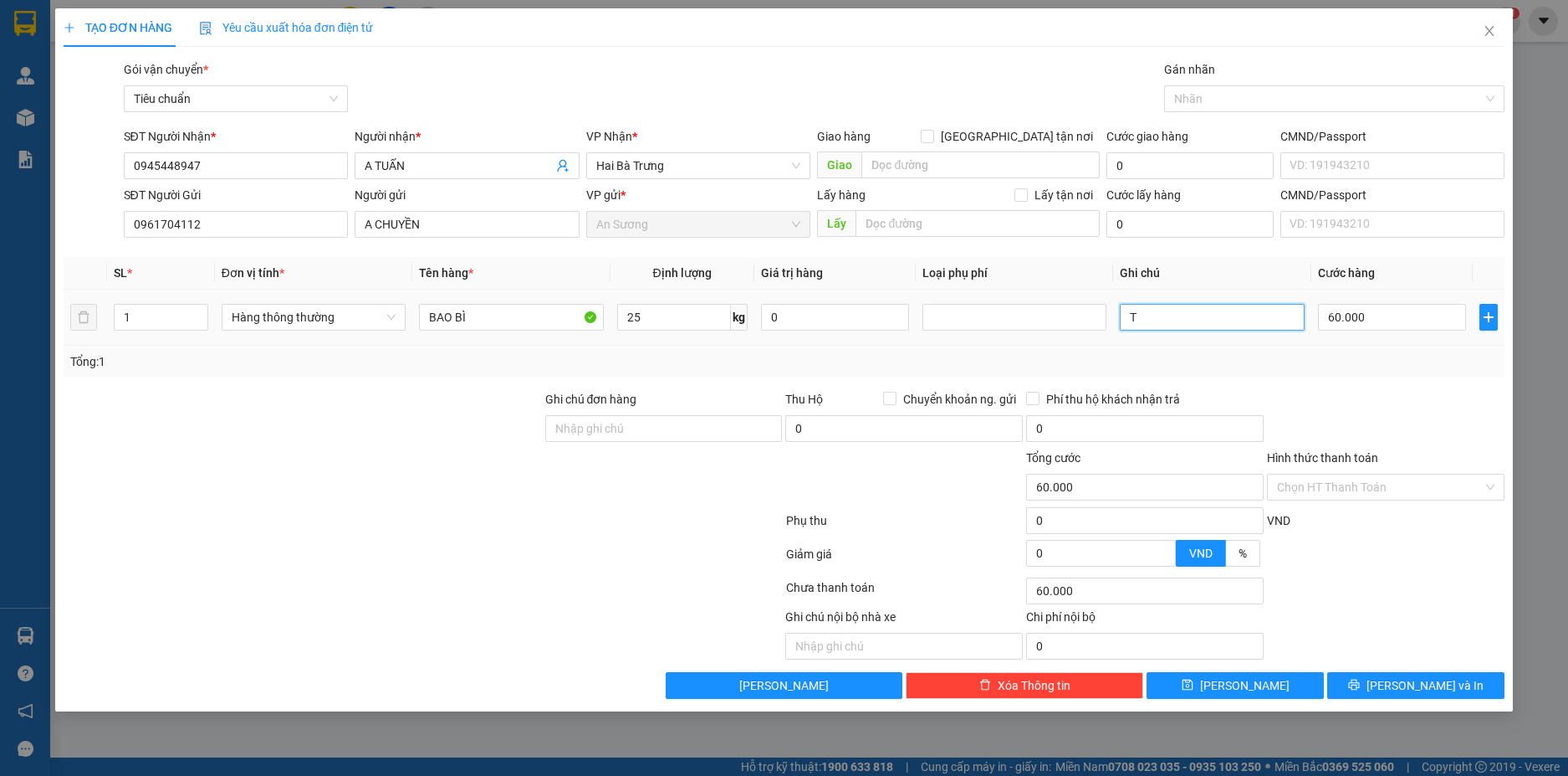
type input "TH"
type input "60.000"
type input "TH TRƠN"
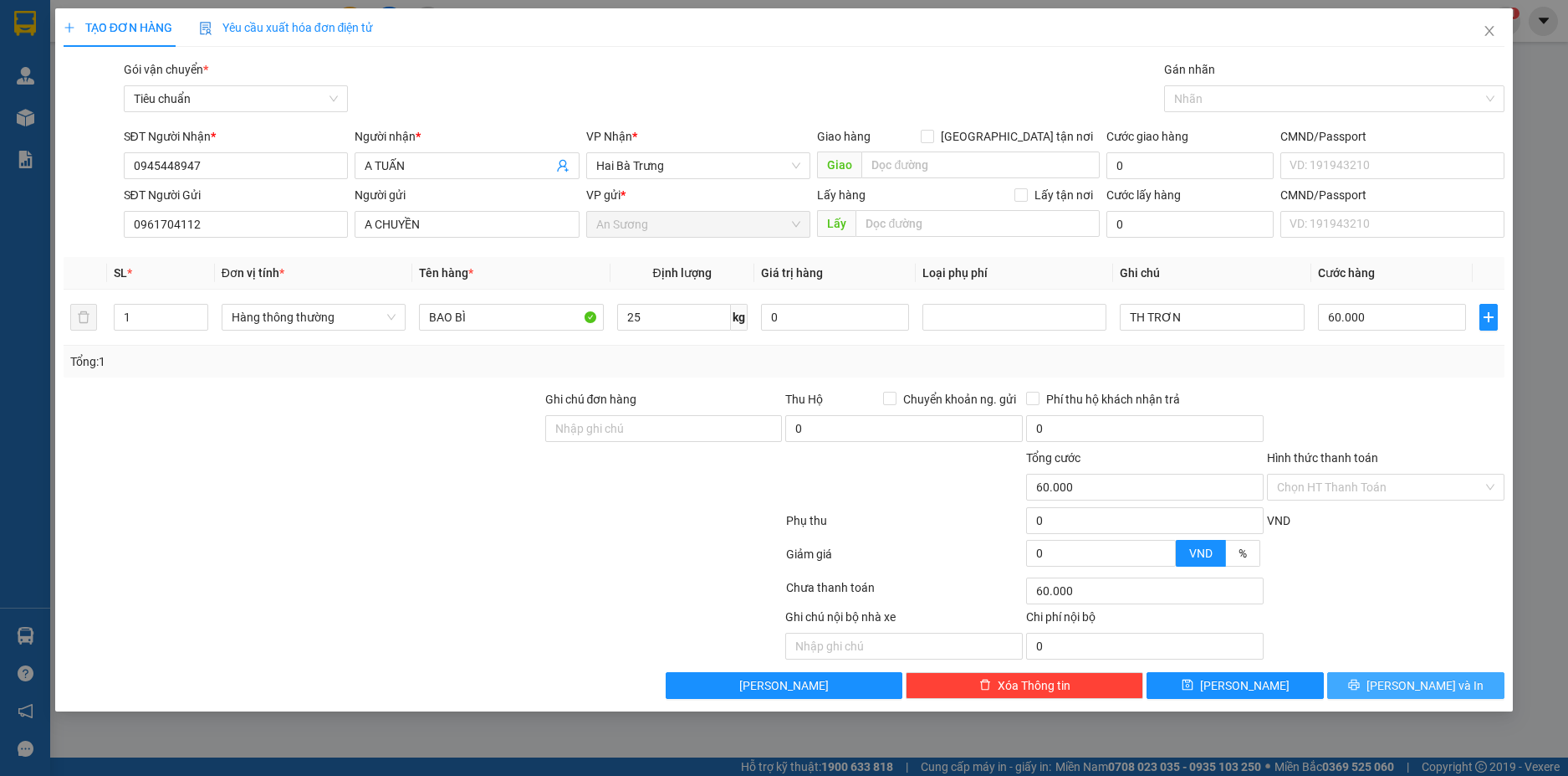
click at [1434, 685] on span "[PERSON_NAME] và In" at bounding box center [1425, 685] width 117 height 18
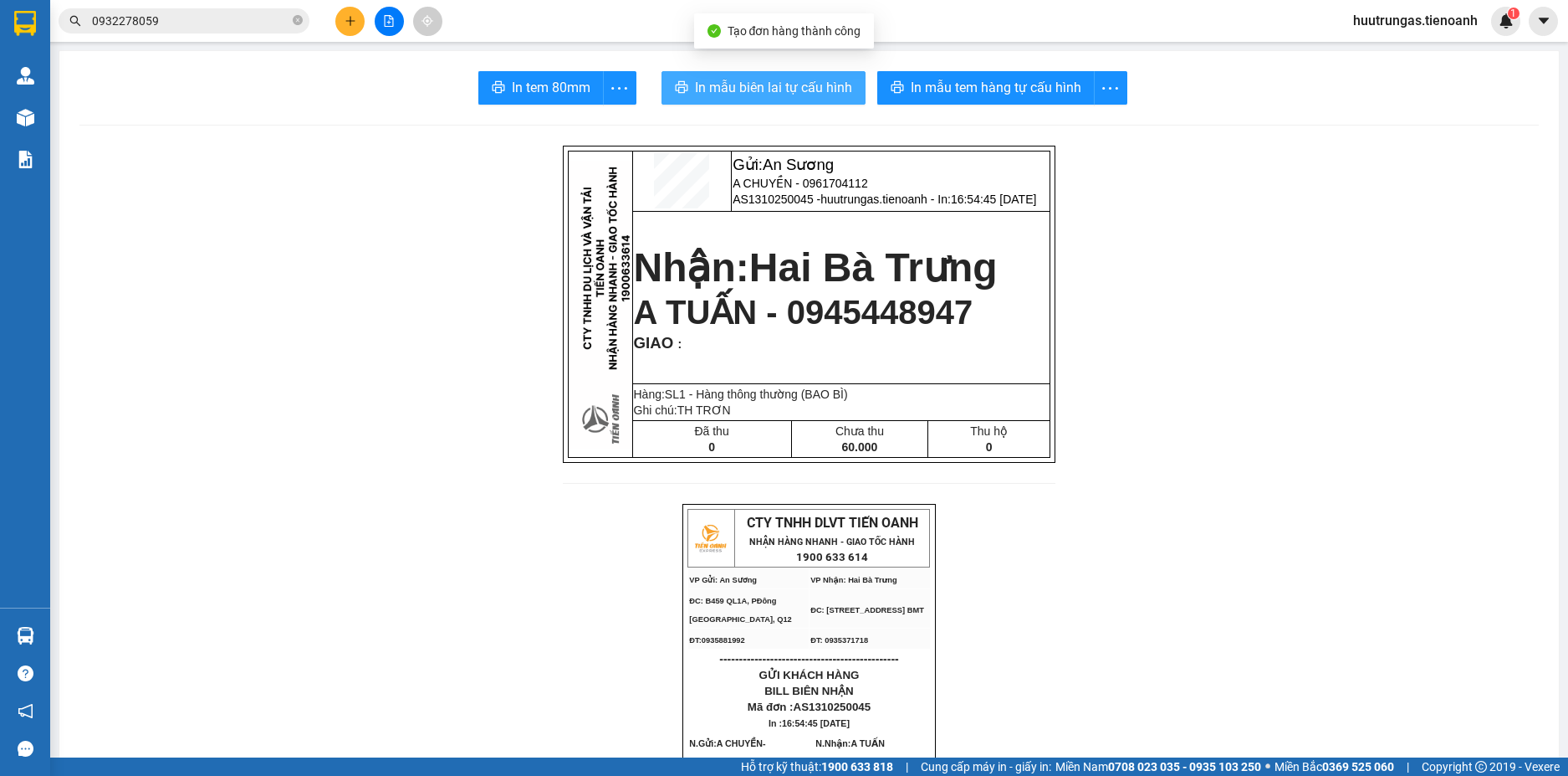
click at [793, 82] on span "In mẫu biên lai tự cấu hình" at bounding box center [774, 87] width 158 height 21
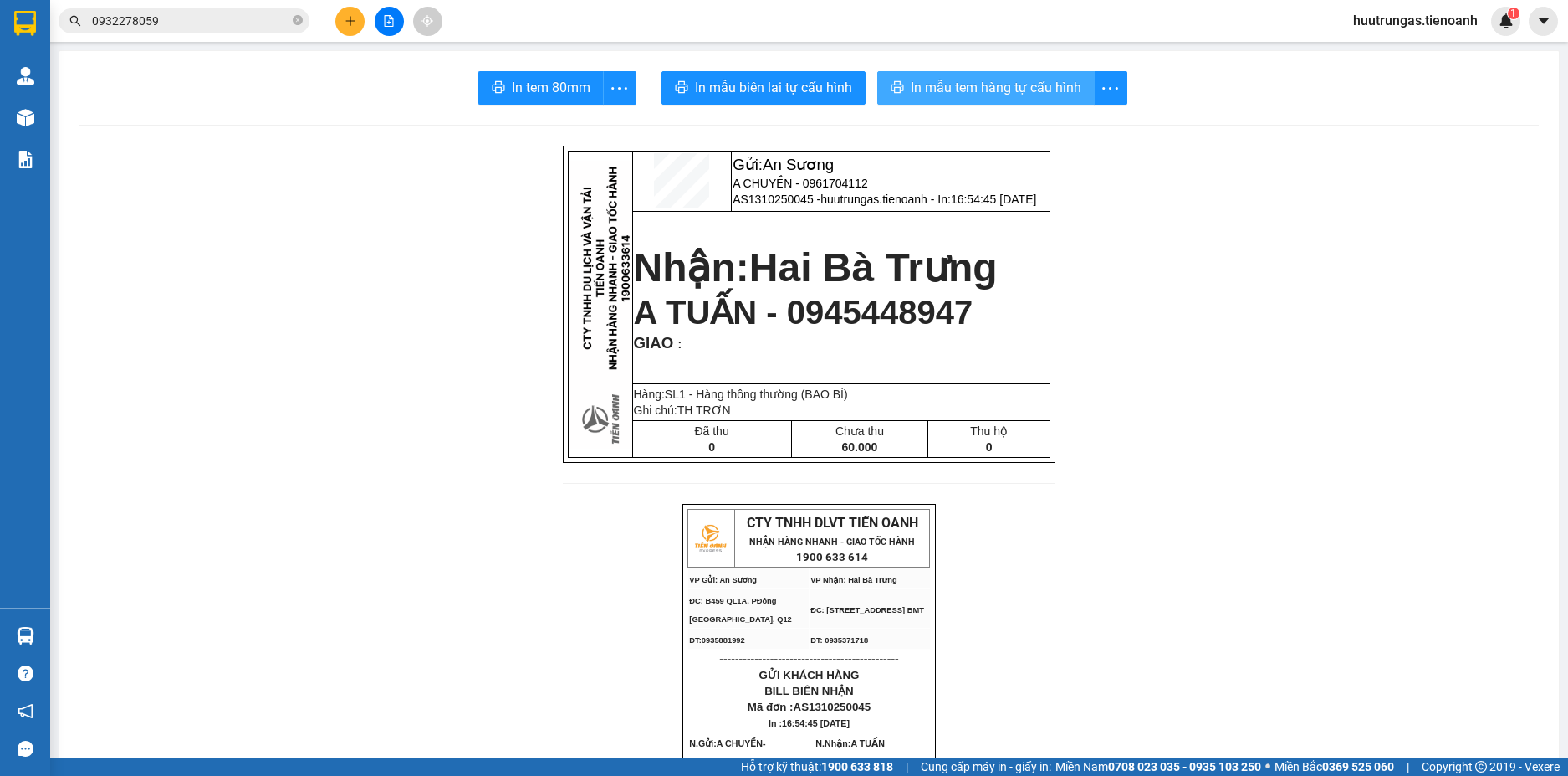
click at [996, 85] on span "In mẫu tem hàng tự cấu hình" at bounding box center [996, 87] width 170 height 21
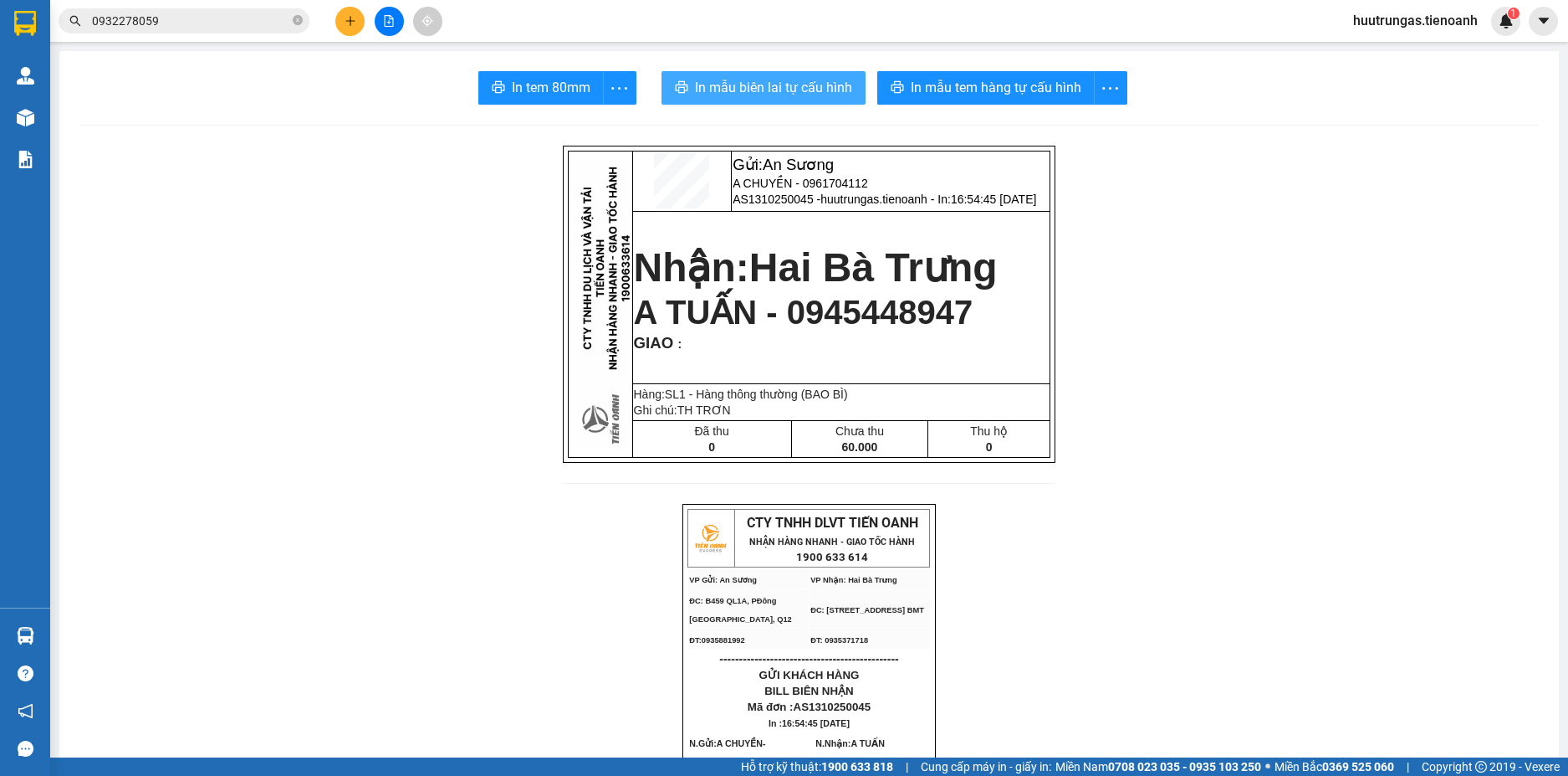
click at [749, 87] on span "In mẫu biên lai tự cấu hình" at bounding box center [774, 87] width 158 height 21
click at [187, 26] on input "0932278059" at bounding box center [191, 21] width 198 height 18
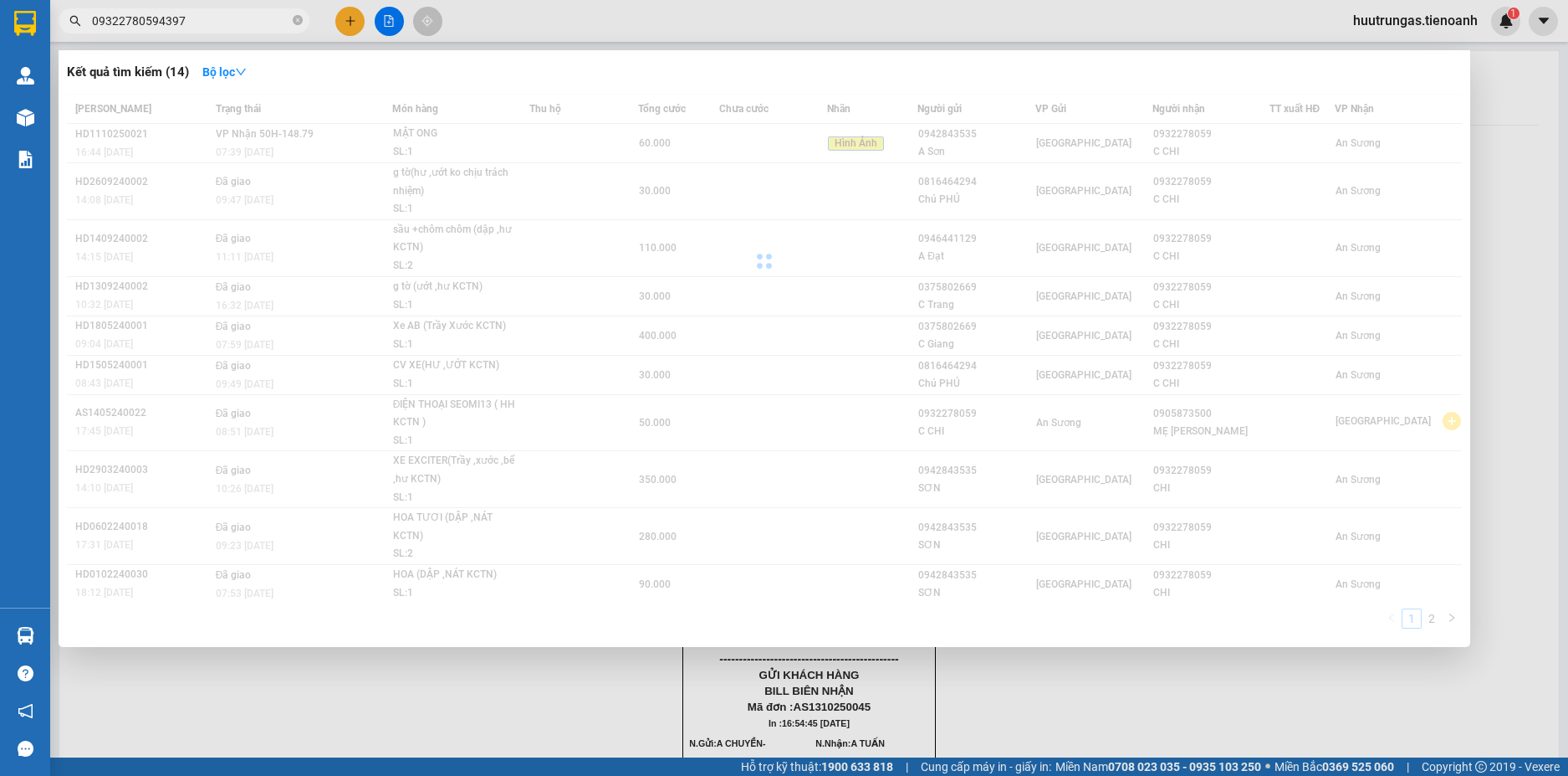
click at [187, 26] on input "09322780594397" at bounding box center [191, 21] width 198 height 18
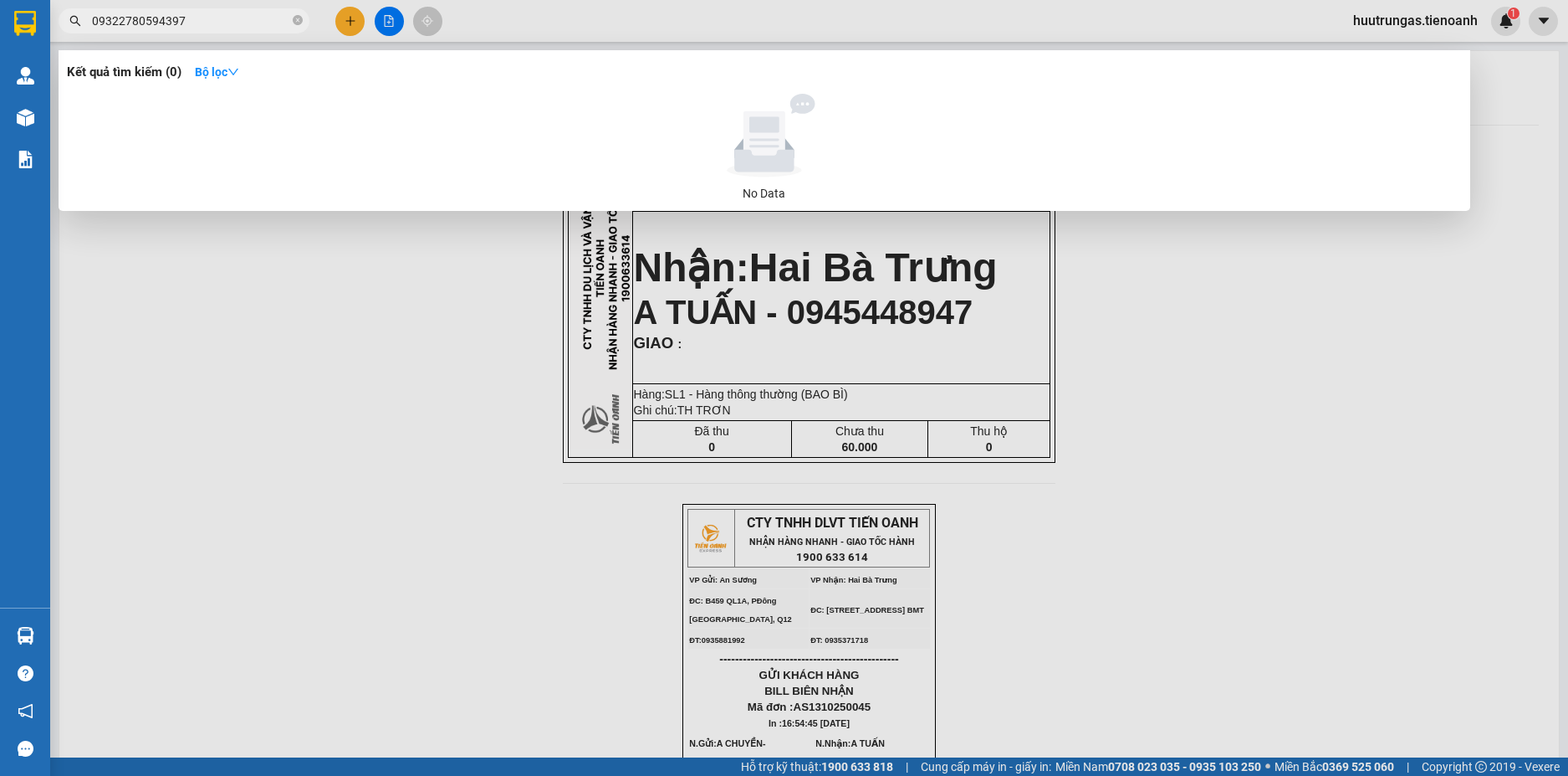
click at [187, 26] on input "09322780594397" at bounding box center [191, 21] width 198 height 18
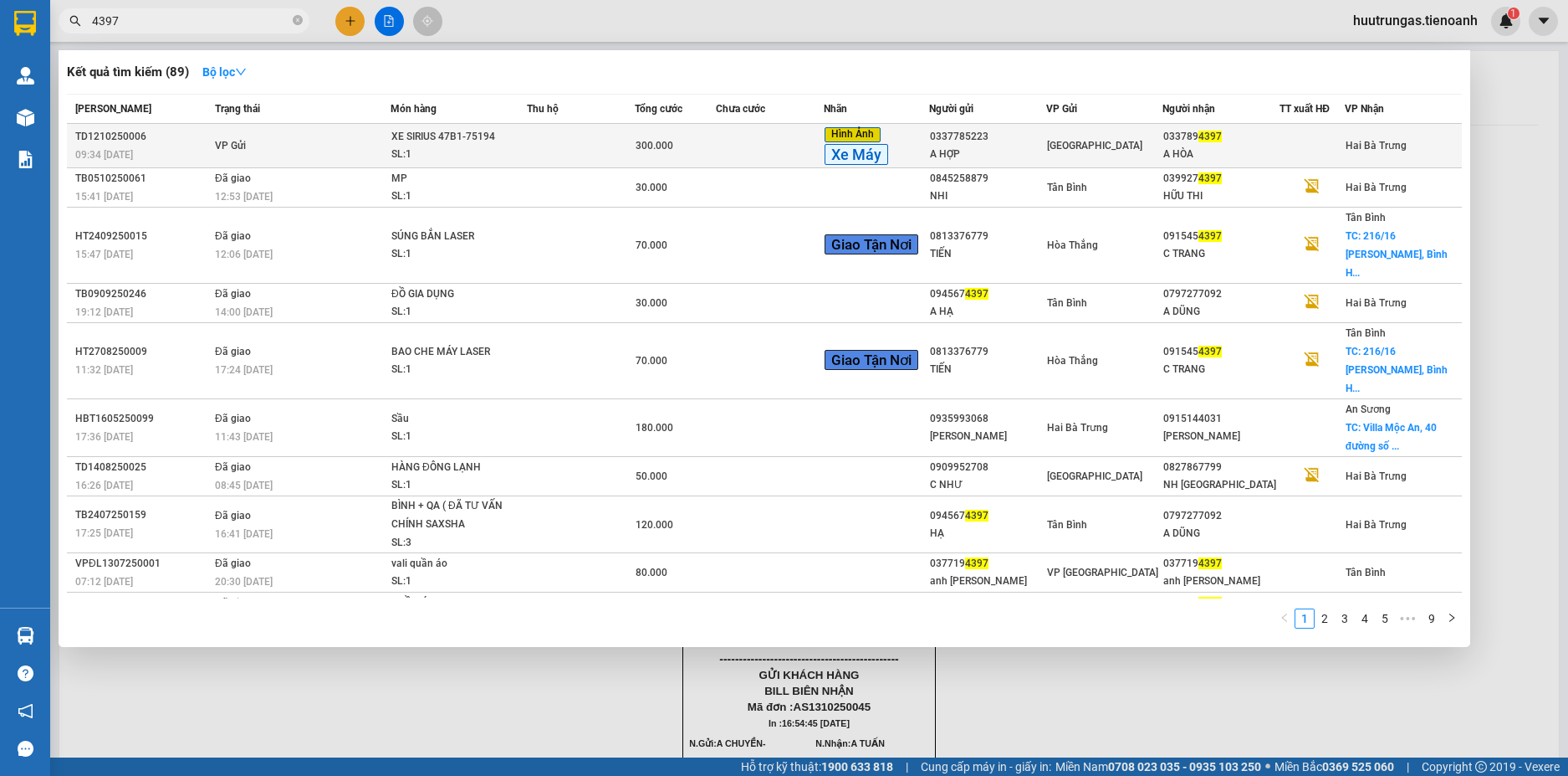
type input "4397"
click at [583, 151] on td at bounding box center [581, 146] width 108 height 44
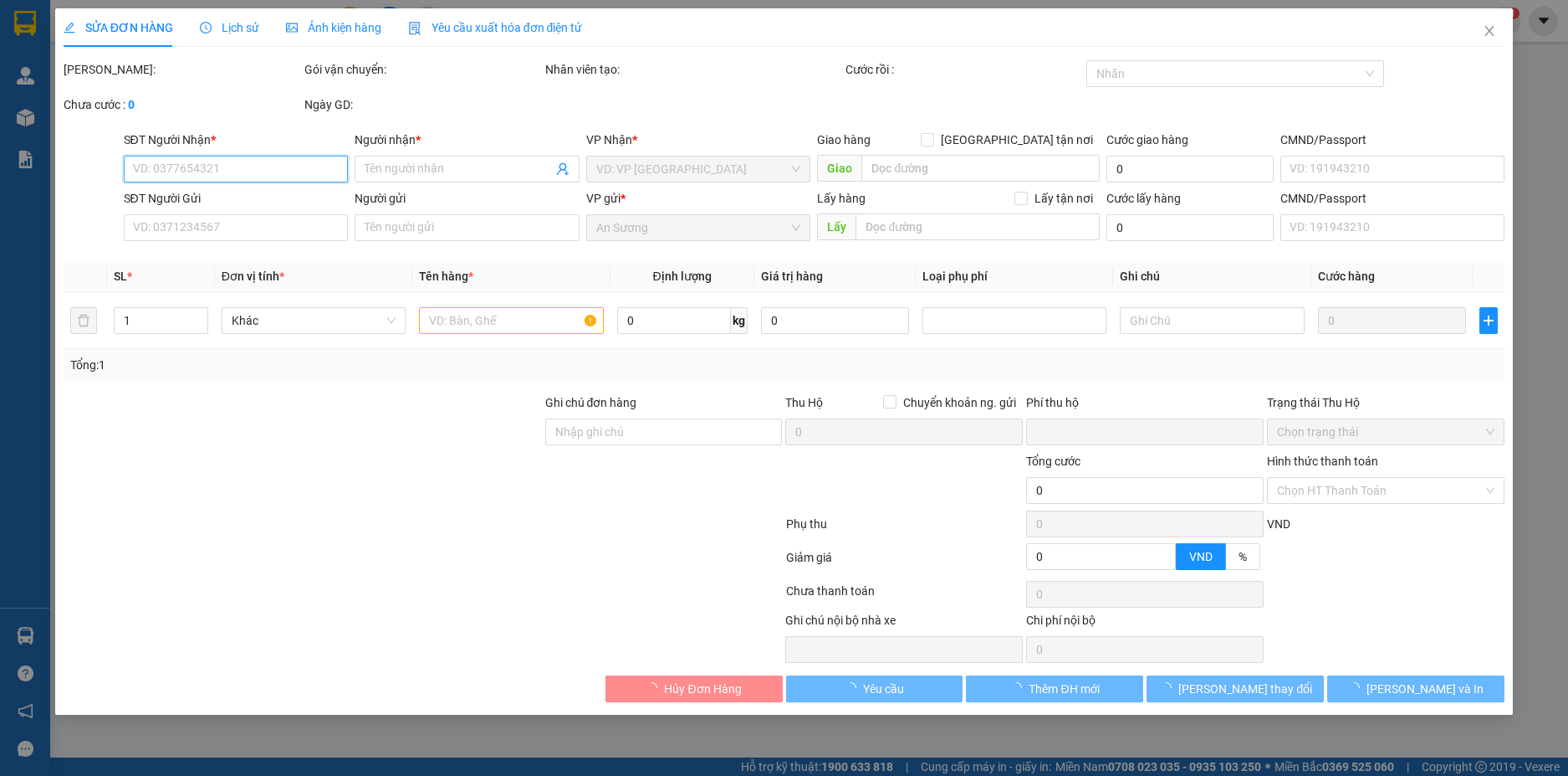
type input "0337894397"
type input "A HÒA"
type input "0337785223"
type input "A HỢP"
type input "0"
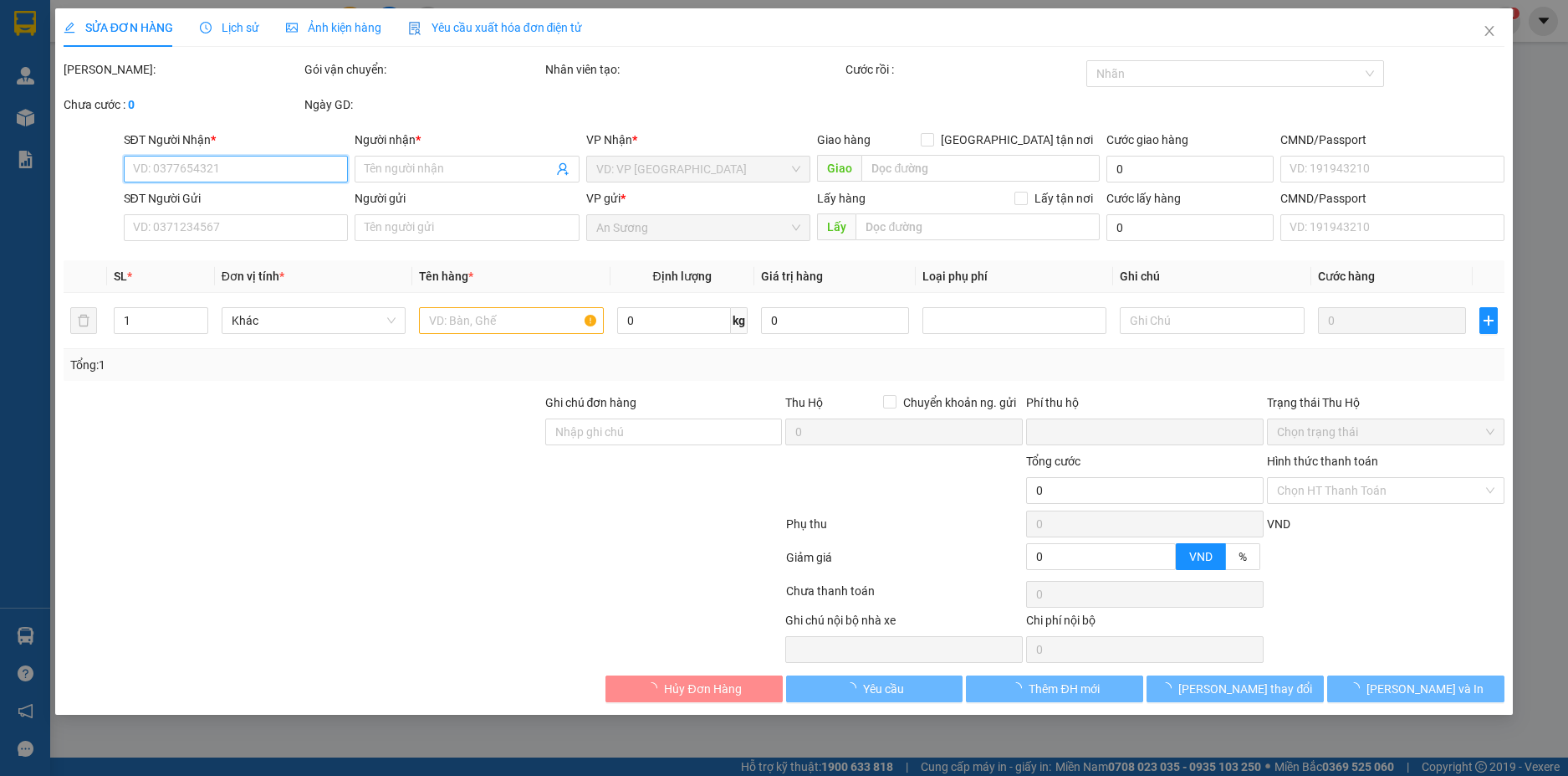
type input "300.000"
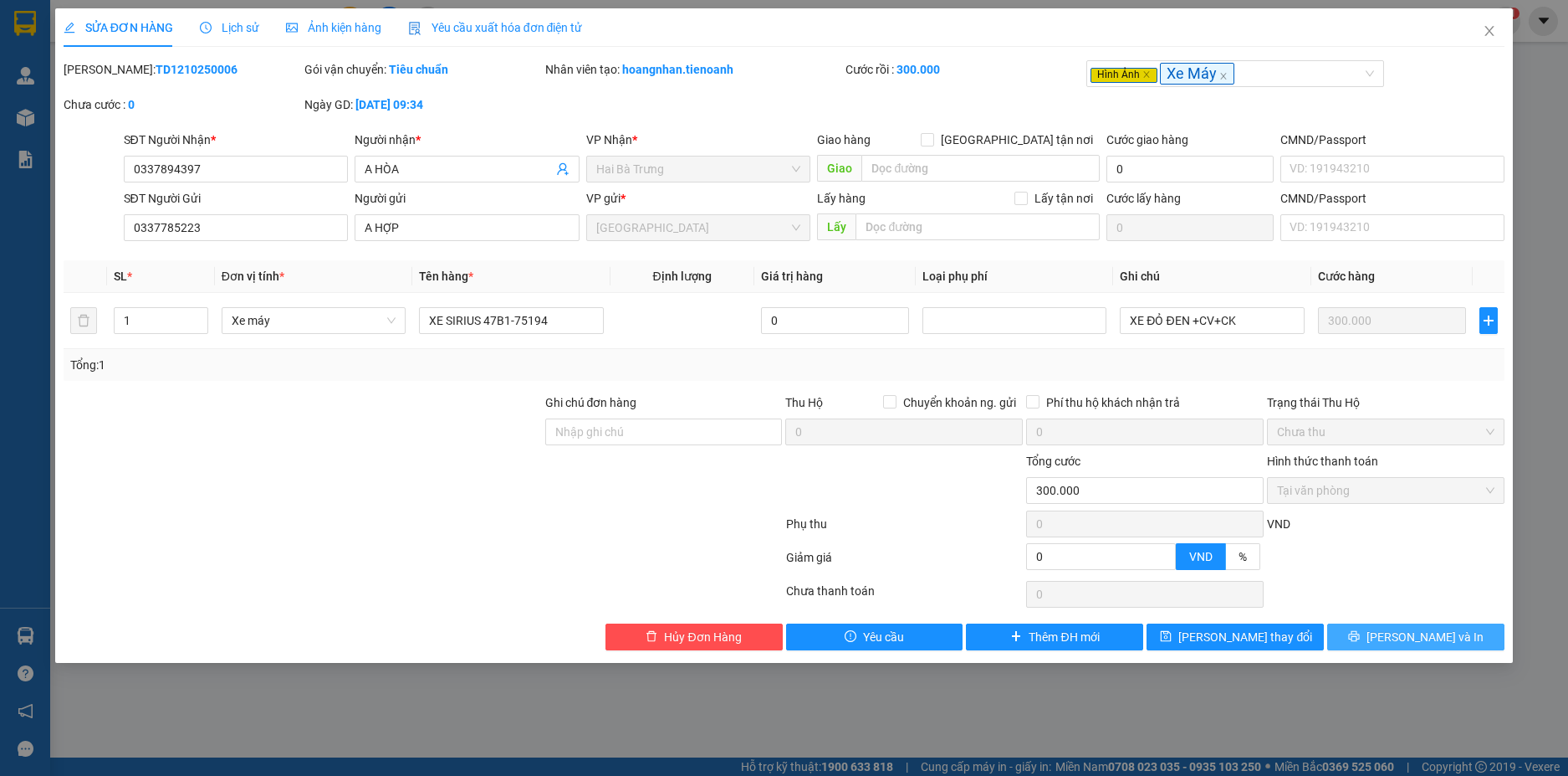
click at [1411, 636] on span "[PERSON_NAME] và In" at bounding box center [1425, 637] width 117 height 18
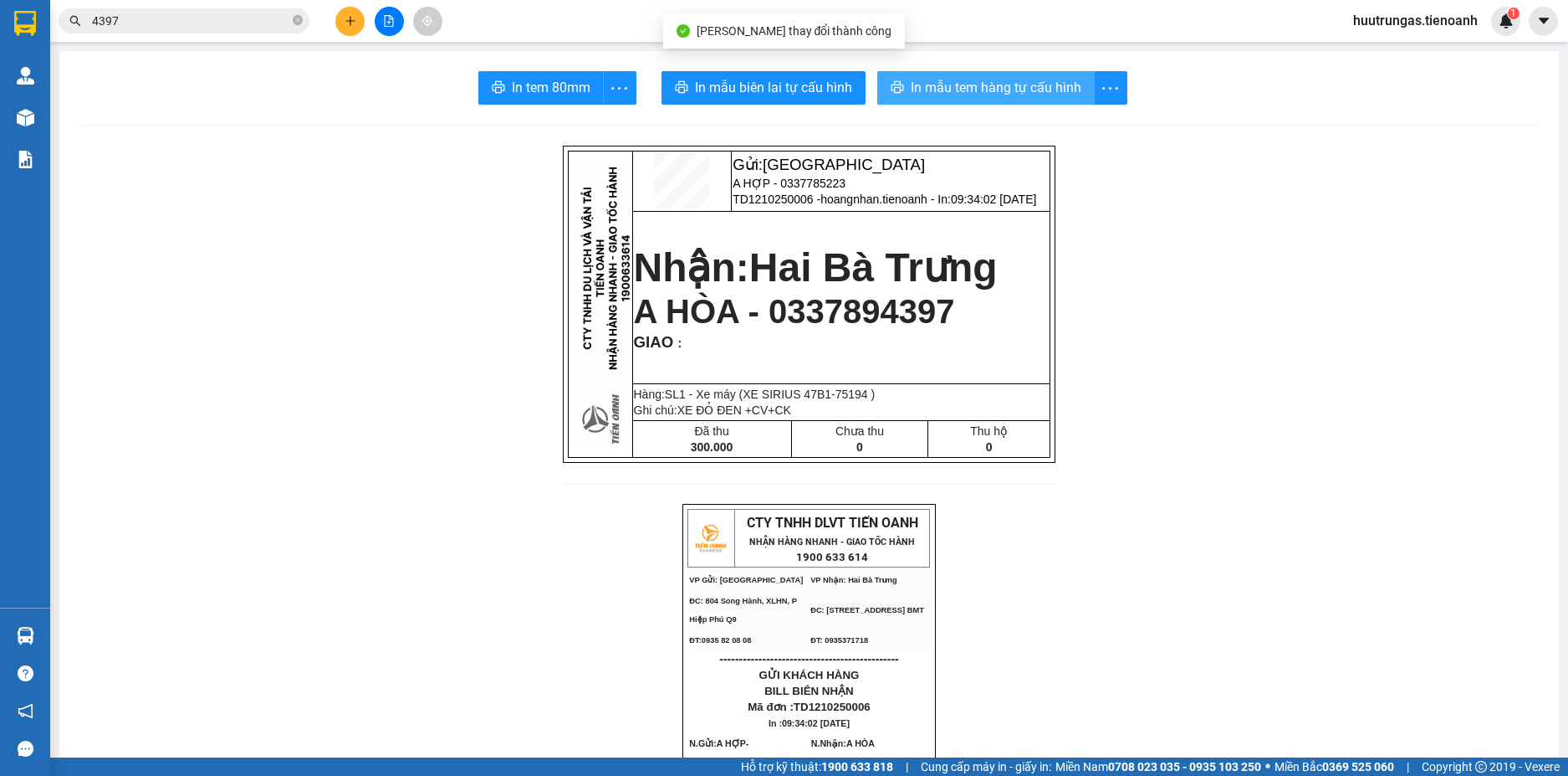
click at [972, 93] on span "In mẫu tem hàng tự cấu hình" at bounding box center [996, 87] width 170 height 21
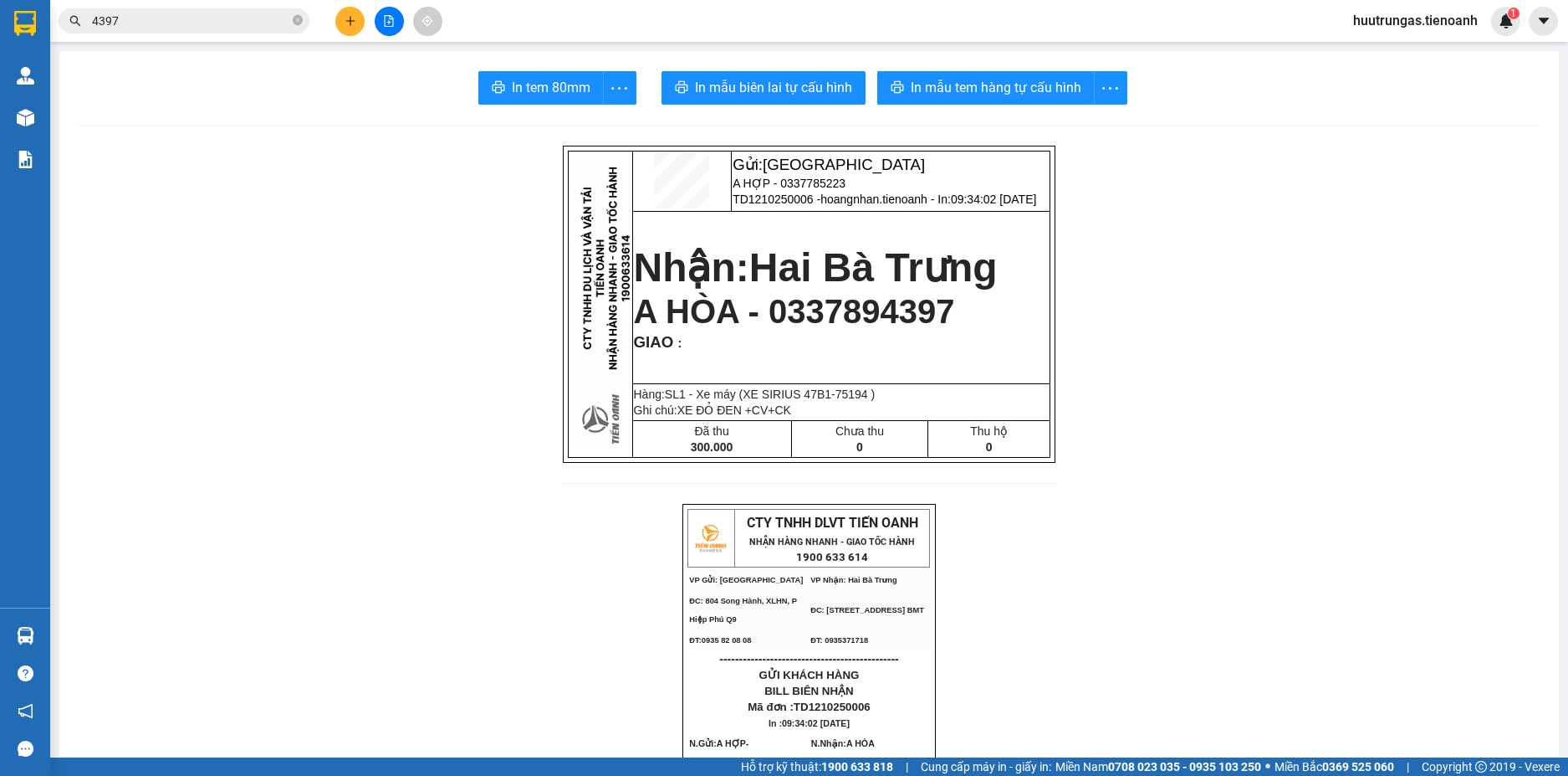
click at [186, 16] on input "4397" at bounding box center [191, 21] width 198 height 18
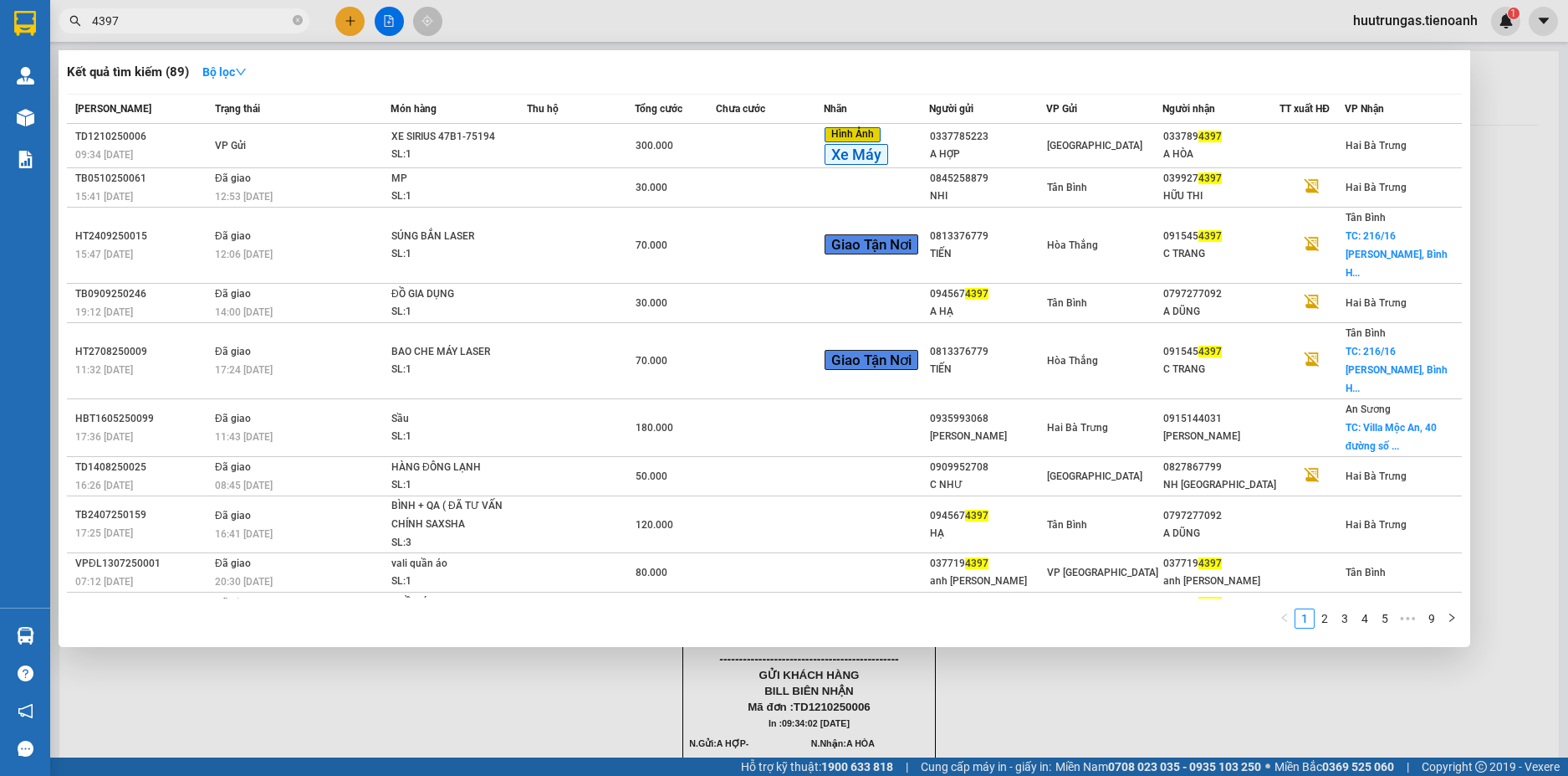
click at [186, 16] on input "4397" at bounding box center [191, 21] width 198 height 18
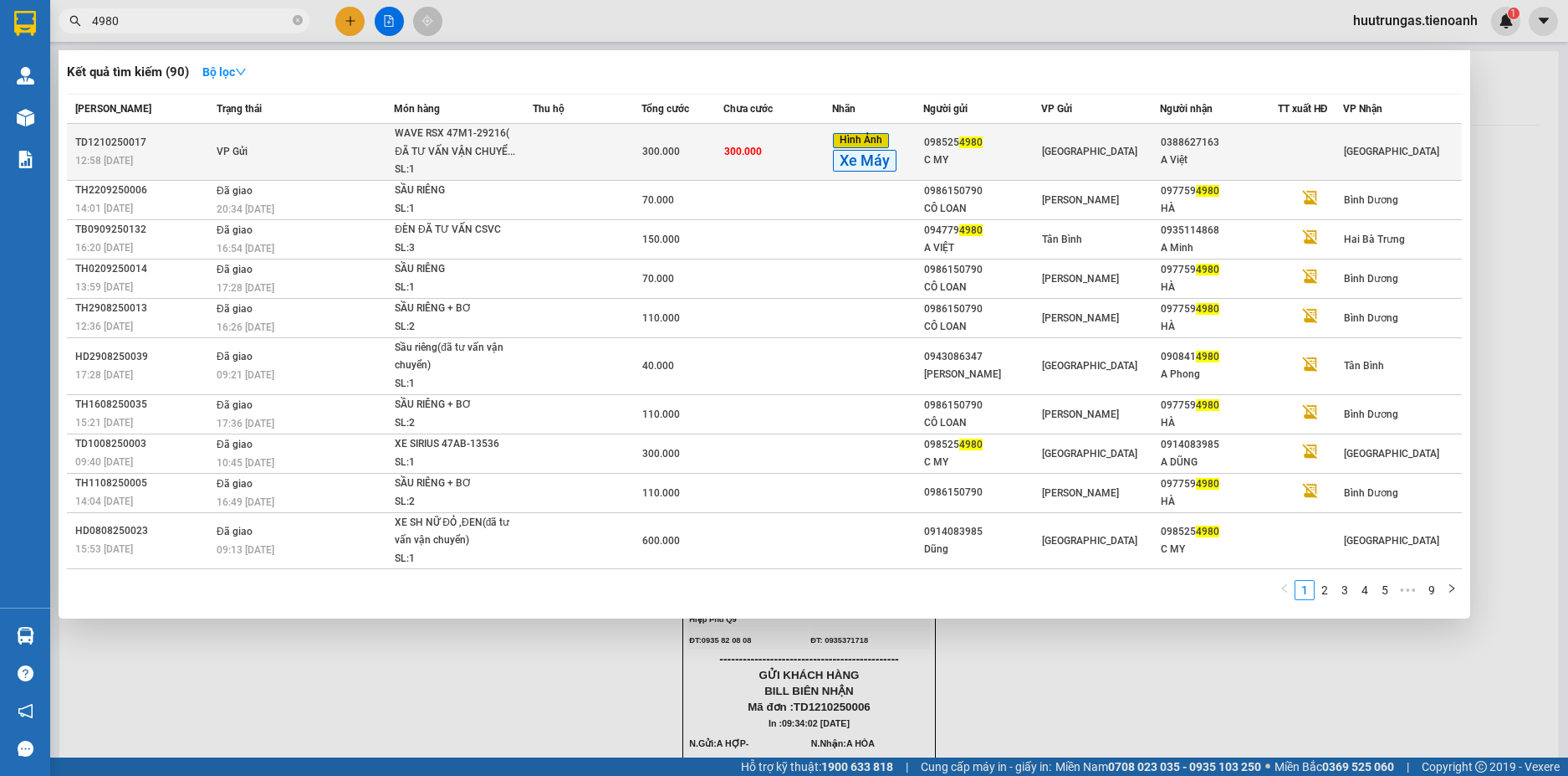
type input "4980"
click at [1139, 141] on td "Thủ Đức" at bounding box center [1100, 152] width 118 height 57
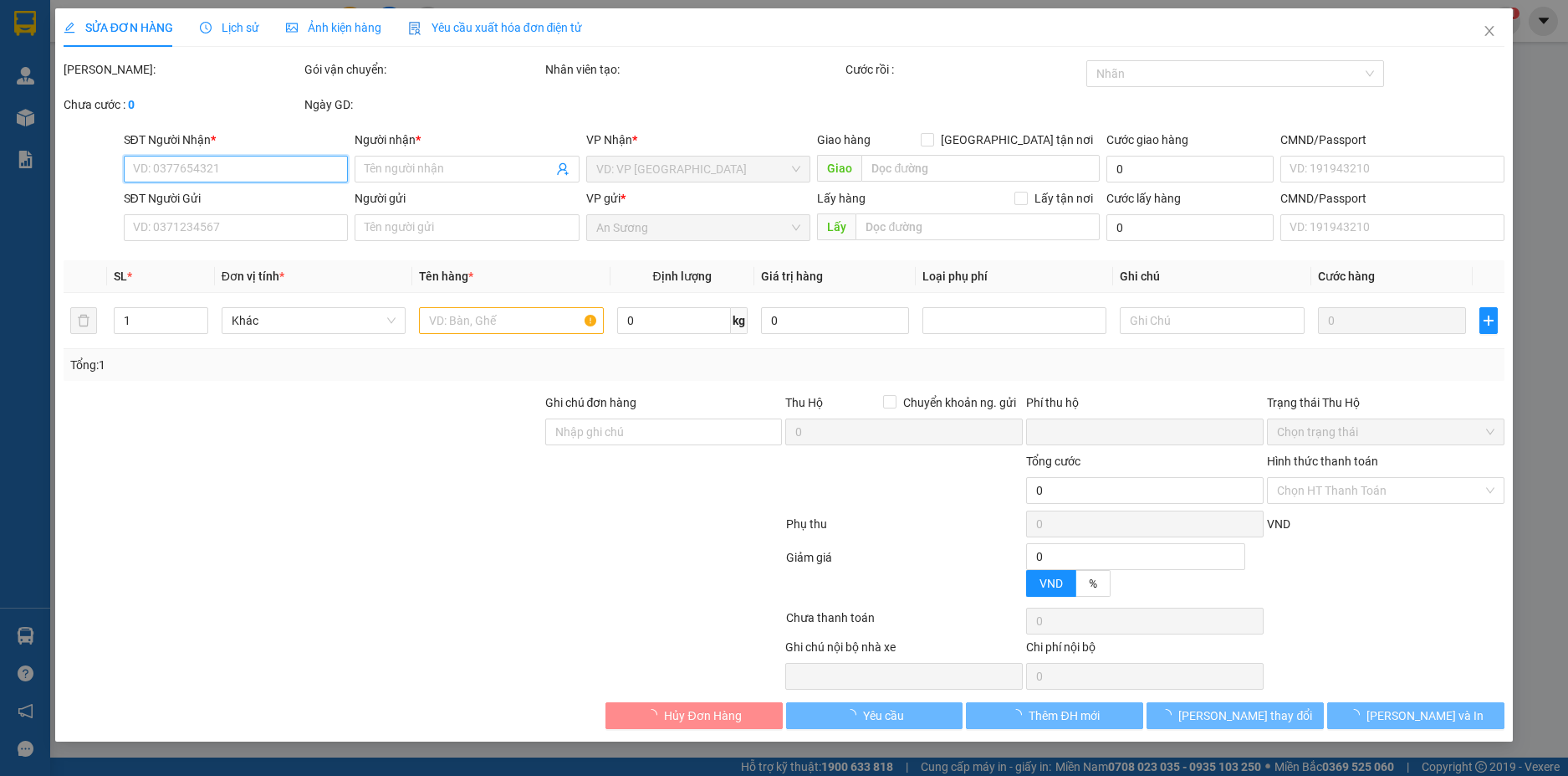
type input "0388627163"
type input "A Việt"
type input "0985254980"
type input "C MY"
type input "0"
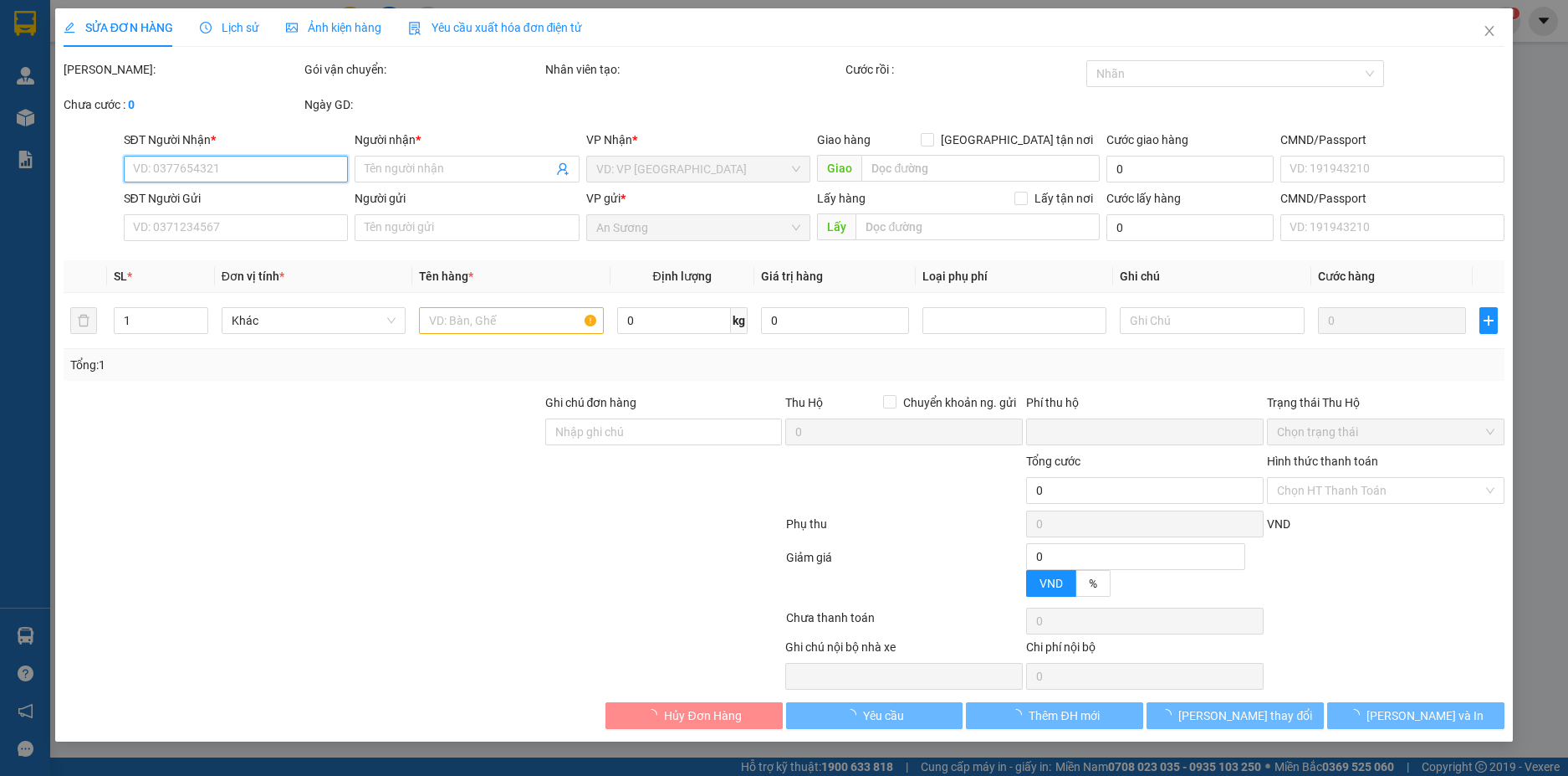
type input "300.000"
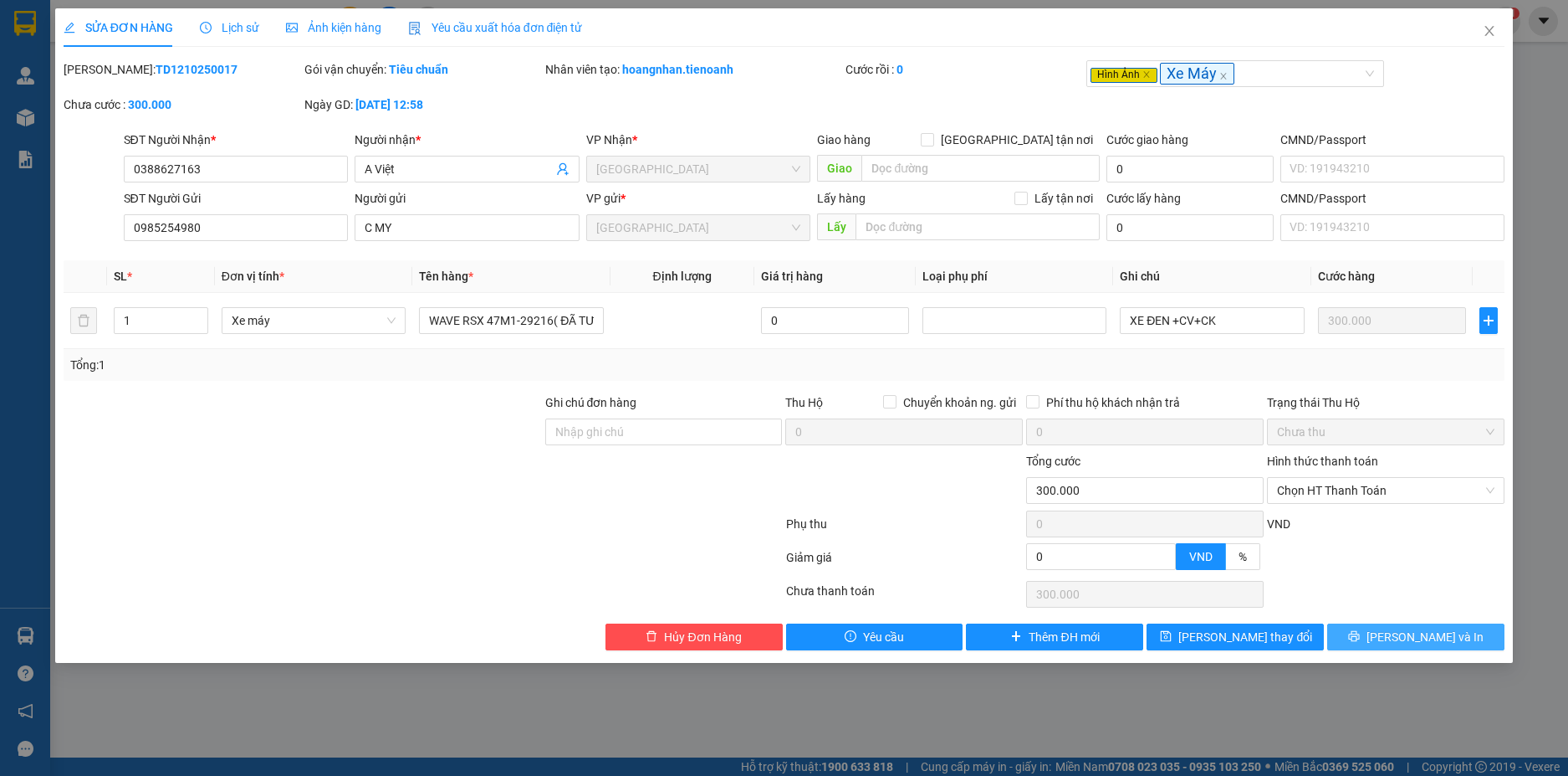
click at [1436, 636] on span "[PERSON_NAME] và In" at bounding box center [1425, 637] width 117 height 18
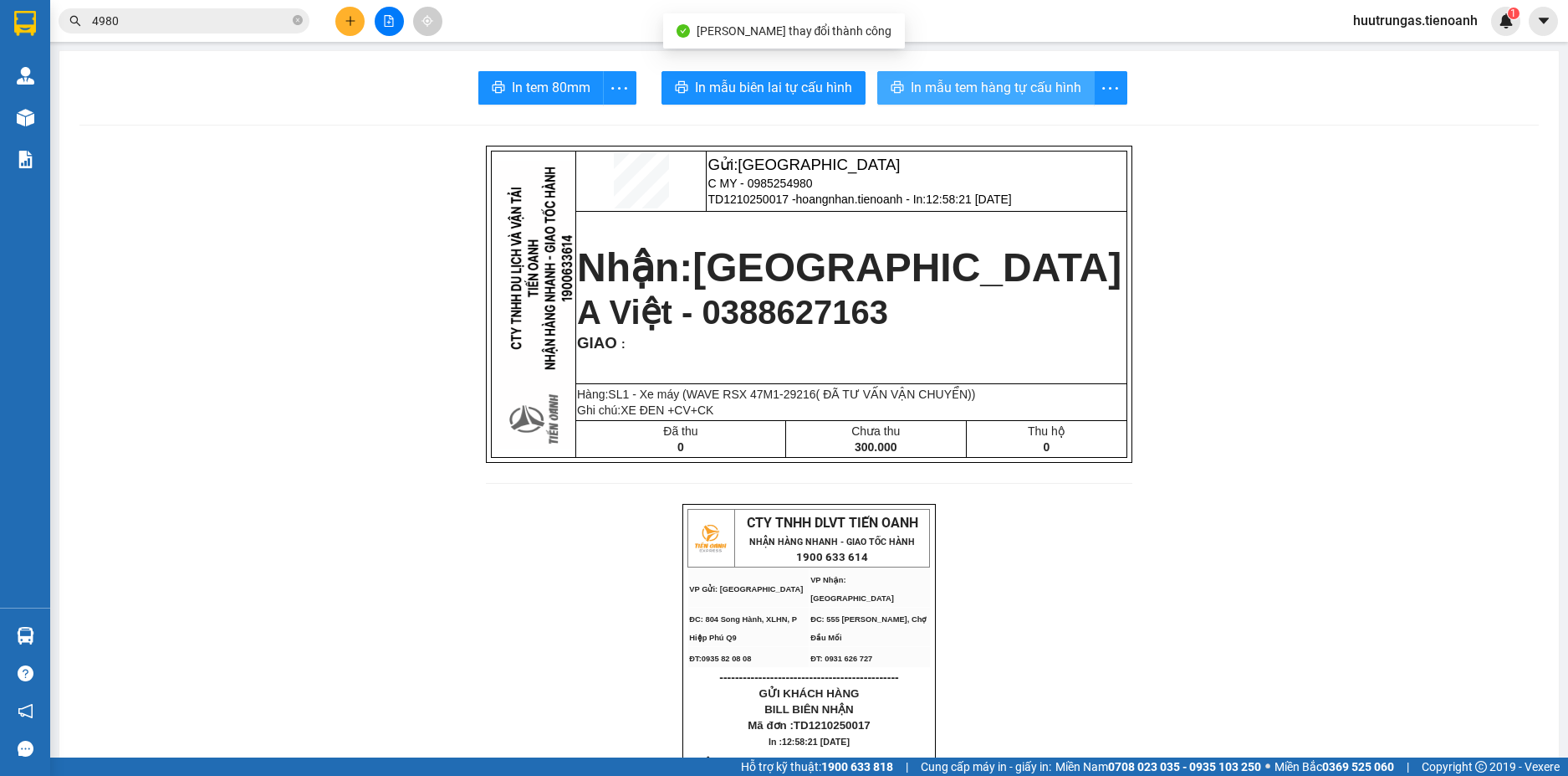
click at [994, 92] on span "In mẫu tem hàng tự cấu hình" at bounding box center [996, 87] width 170 height 21
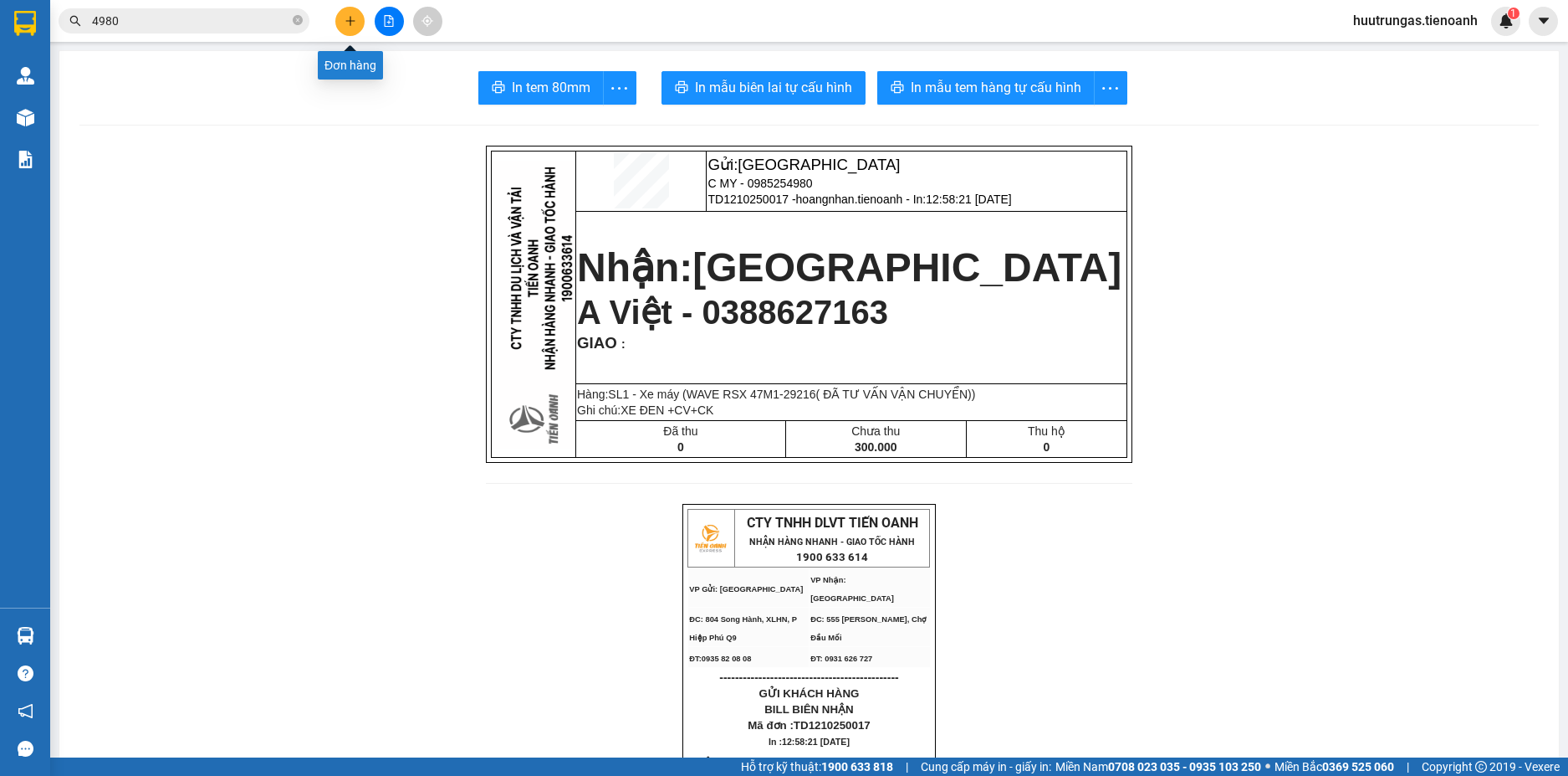
click at [357, 24] on button at bounding box center [350, 21] width 29 height 29
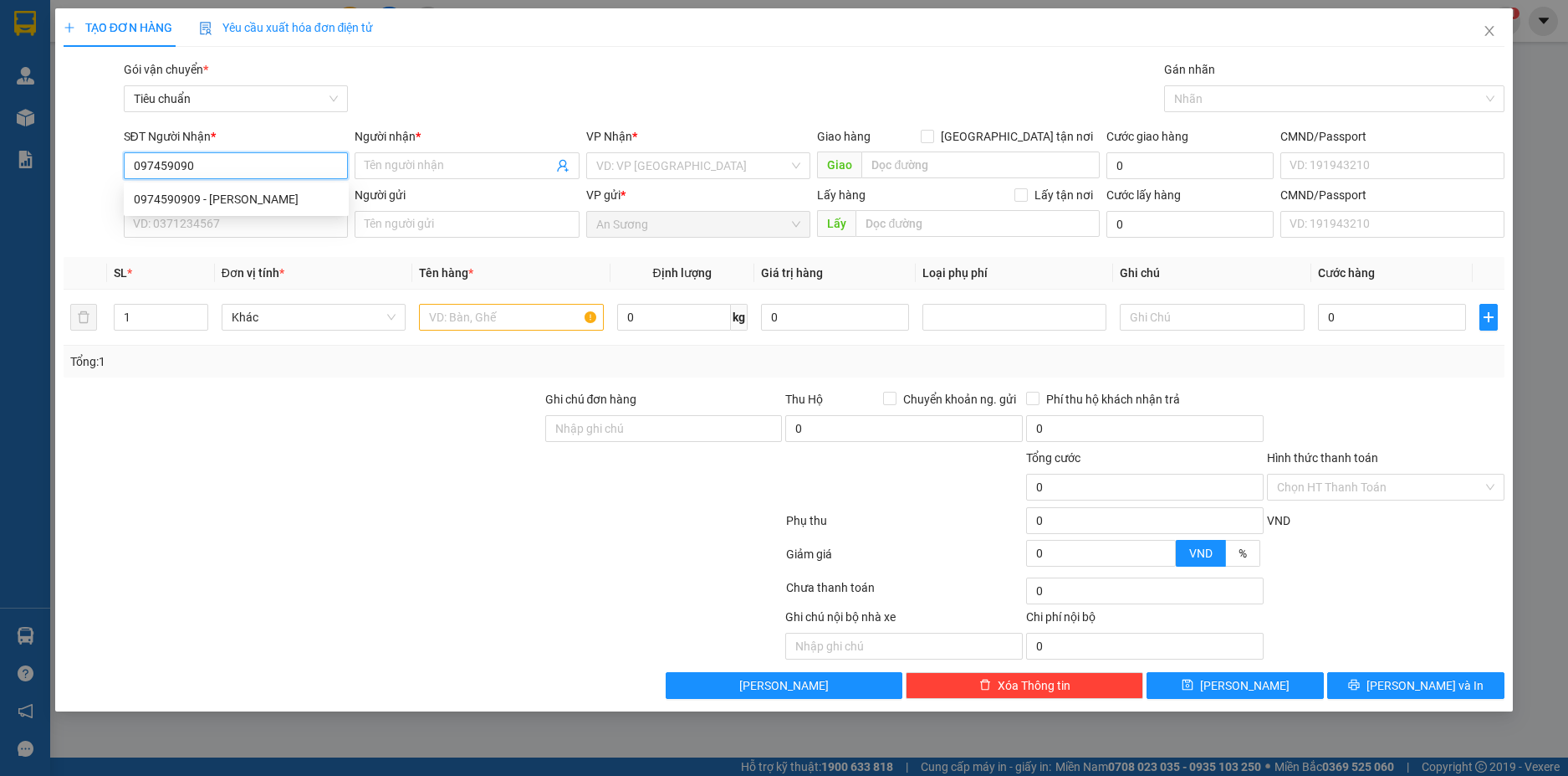
type input "0974590909"
click at [307, 202] on div "0974590909 - THU PHƯƠNG" at bounding box center [236, 199] width 205 height 18
type input "[PERSON_NAME]"
checkbox input "true"
type input "150 Y Moan Ênuôl, Tân Lợi, Buôn Ma Thuột, Đắk Lắk"
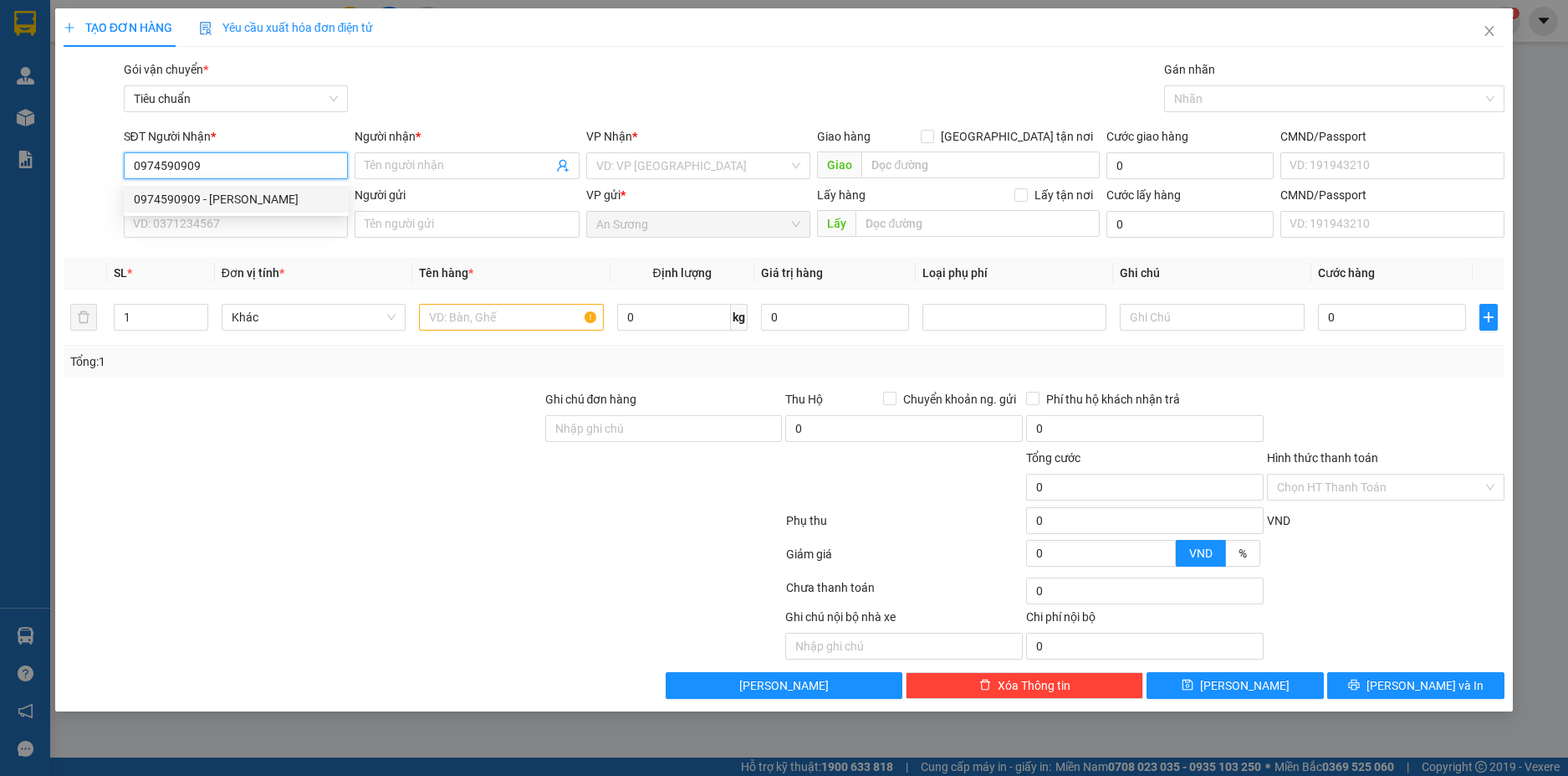
type input "40.000"
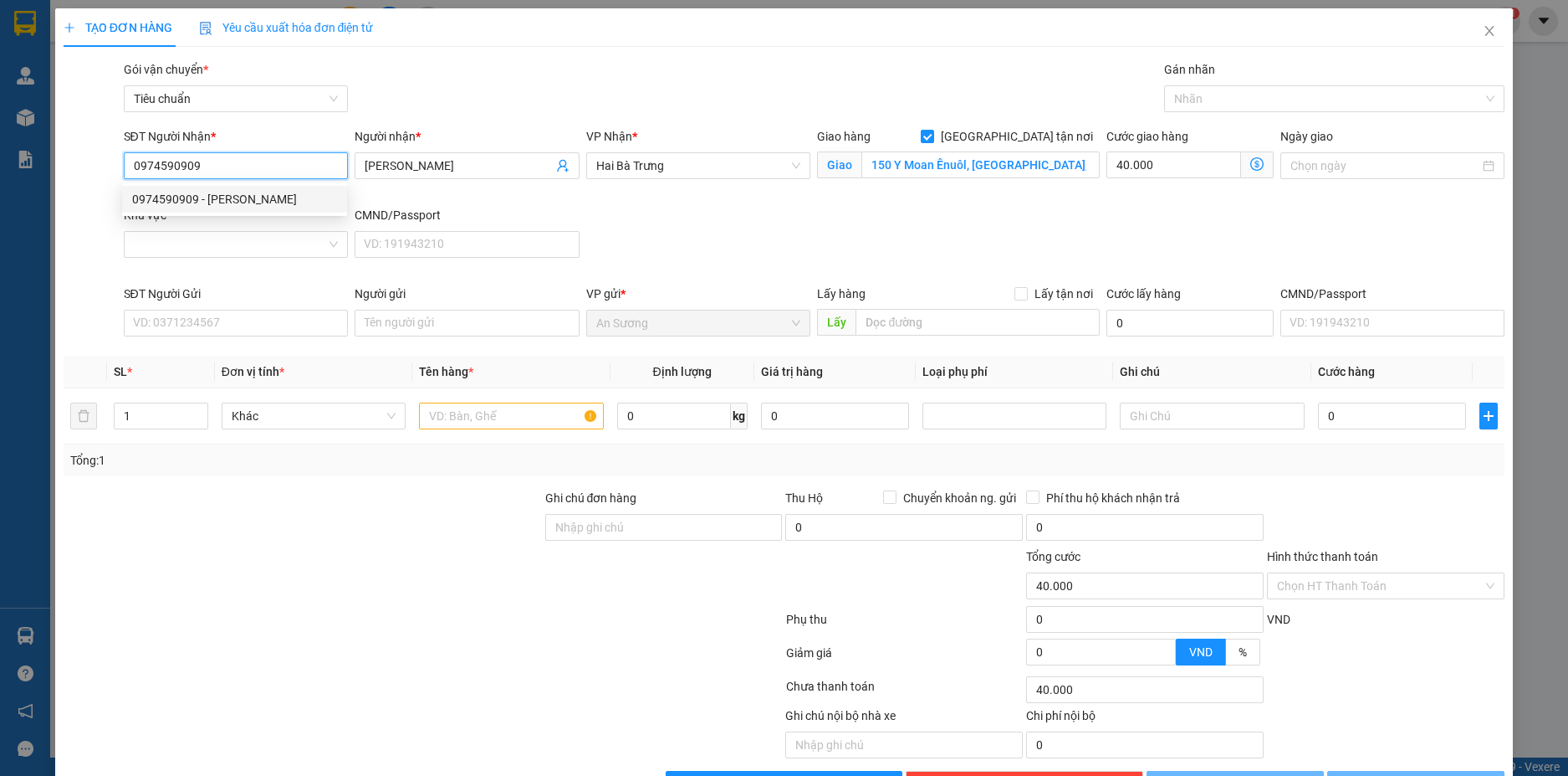
type input "70.000"
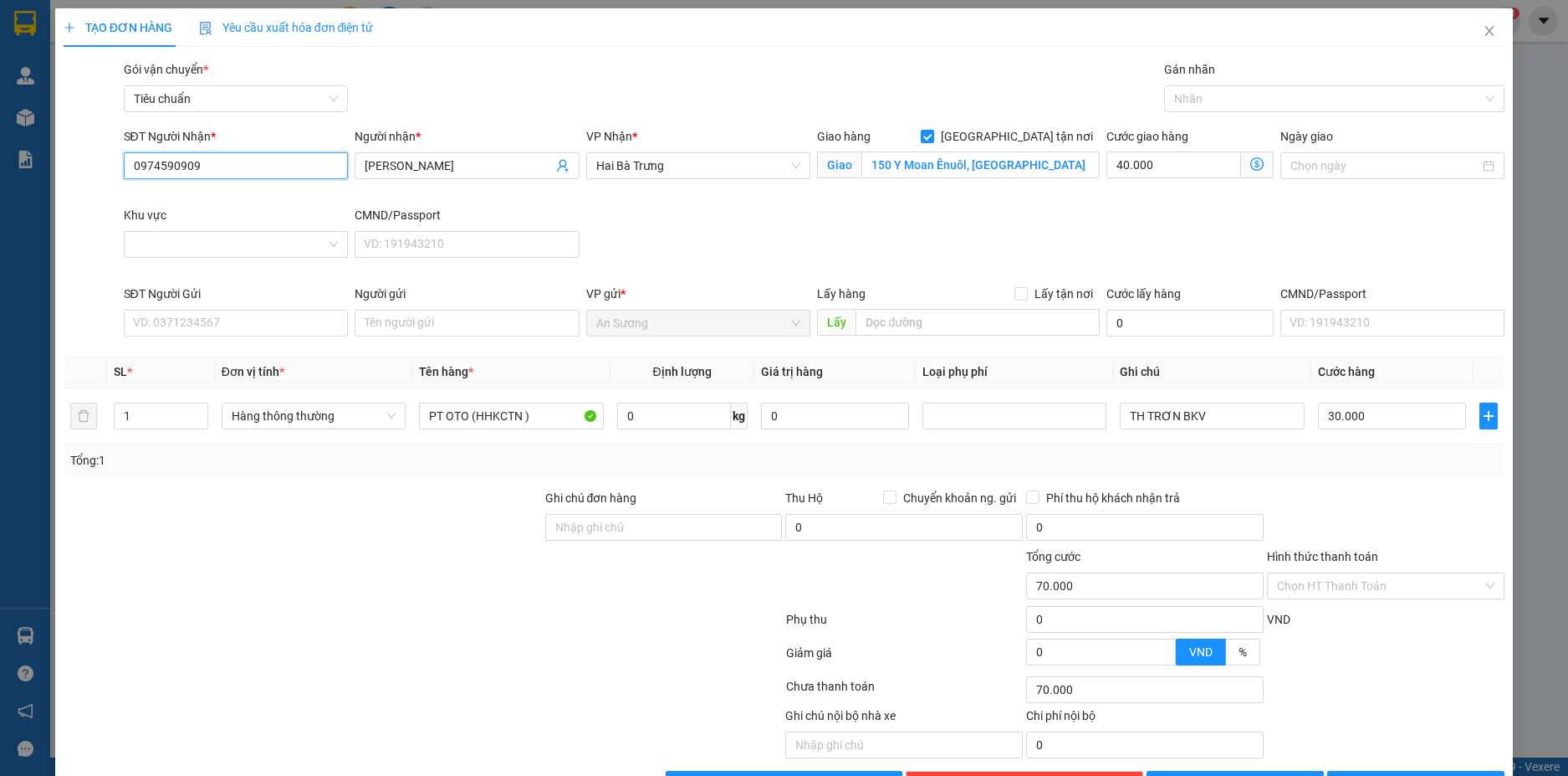
type input "0974590909"
click at [1233, 81] on div "Gán nhãn" at bounding box center [1334, 72] width 341 height 25
click at [1227, 104] on div at bounding box center [1326, 99] width 315 height 20
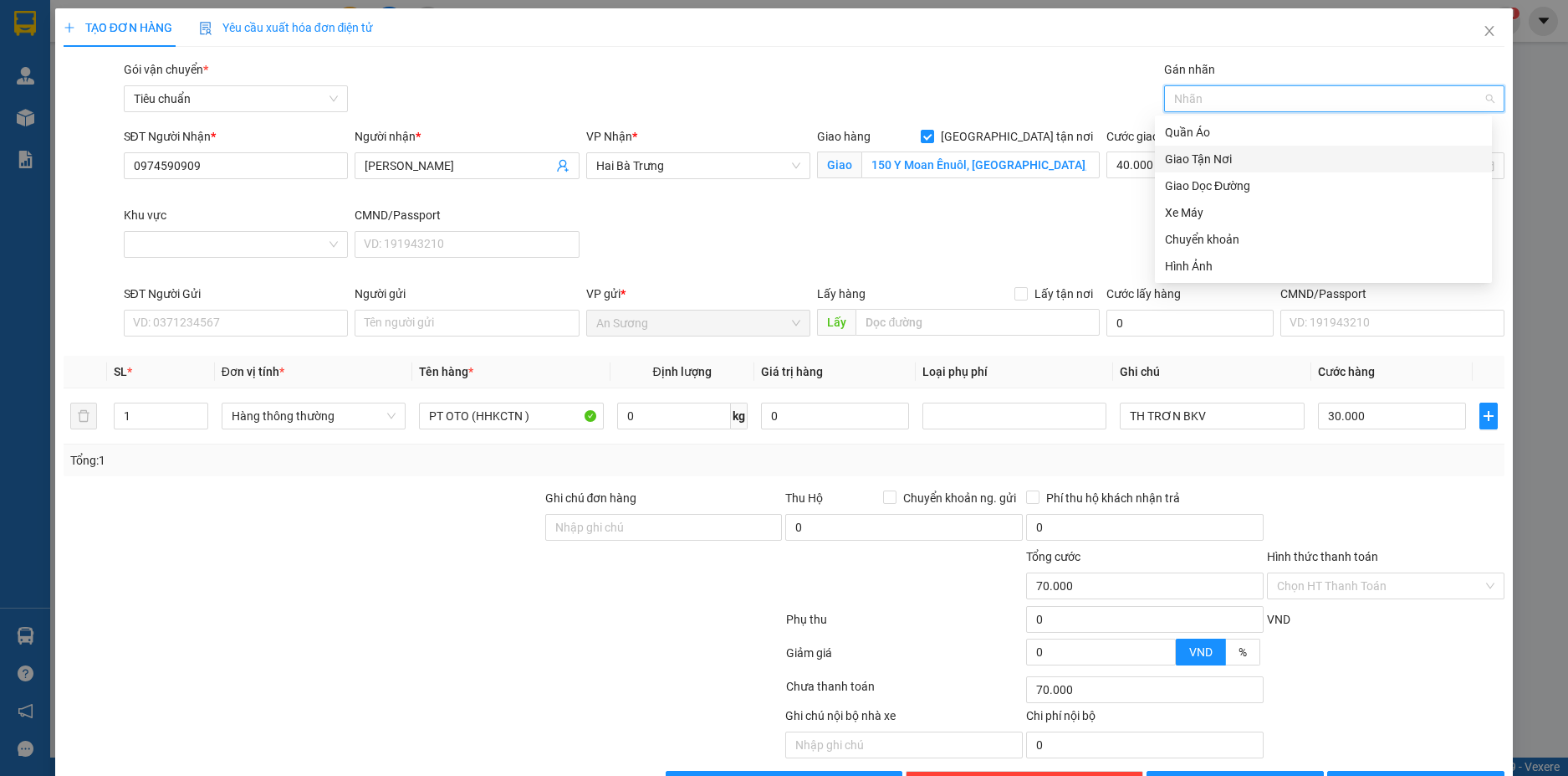
click at [1214, 160] on div "Giao Tận Nơi" at bounding box center [1323, 158] width 317 height 18
click at [305, 249] on input "Khu vực" at bounding box center [230, 244] width 193 height 25
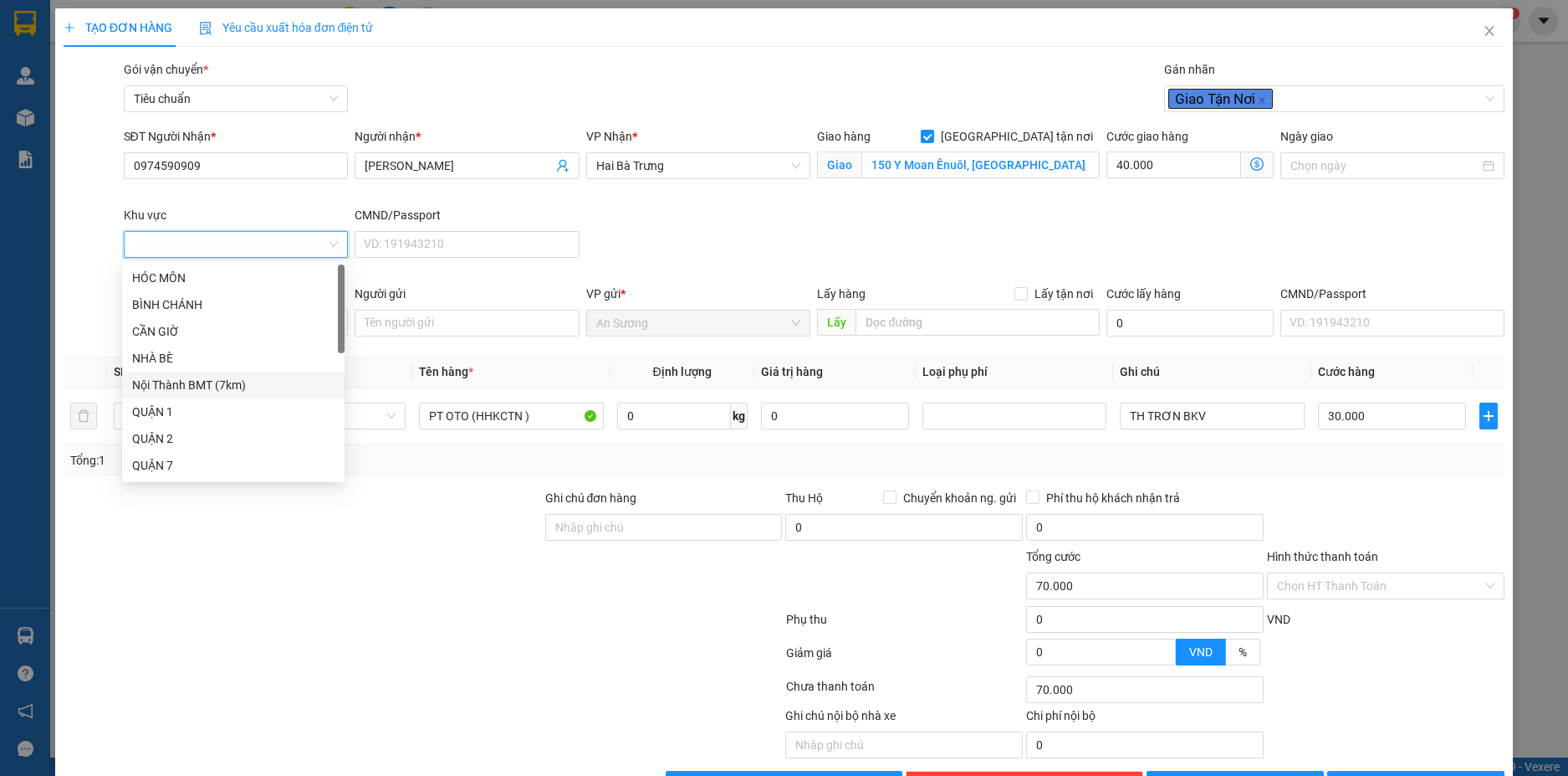
click at [187, 387] on div "Nội Thành BMT (7km)" at bounding box center [233, 385] width 202 height 18
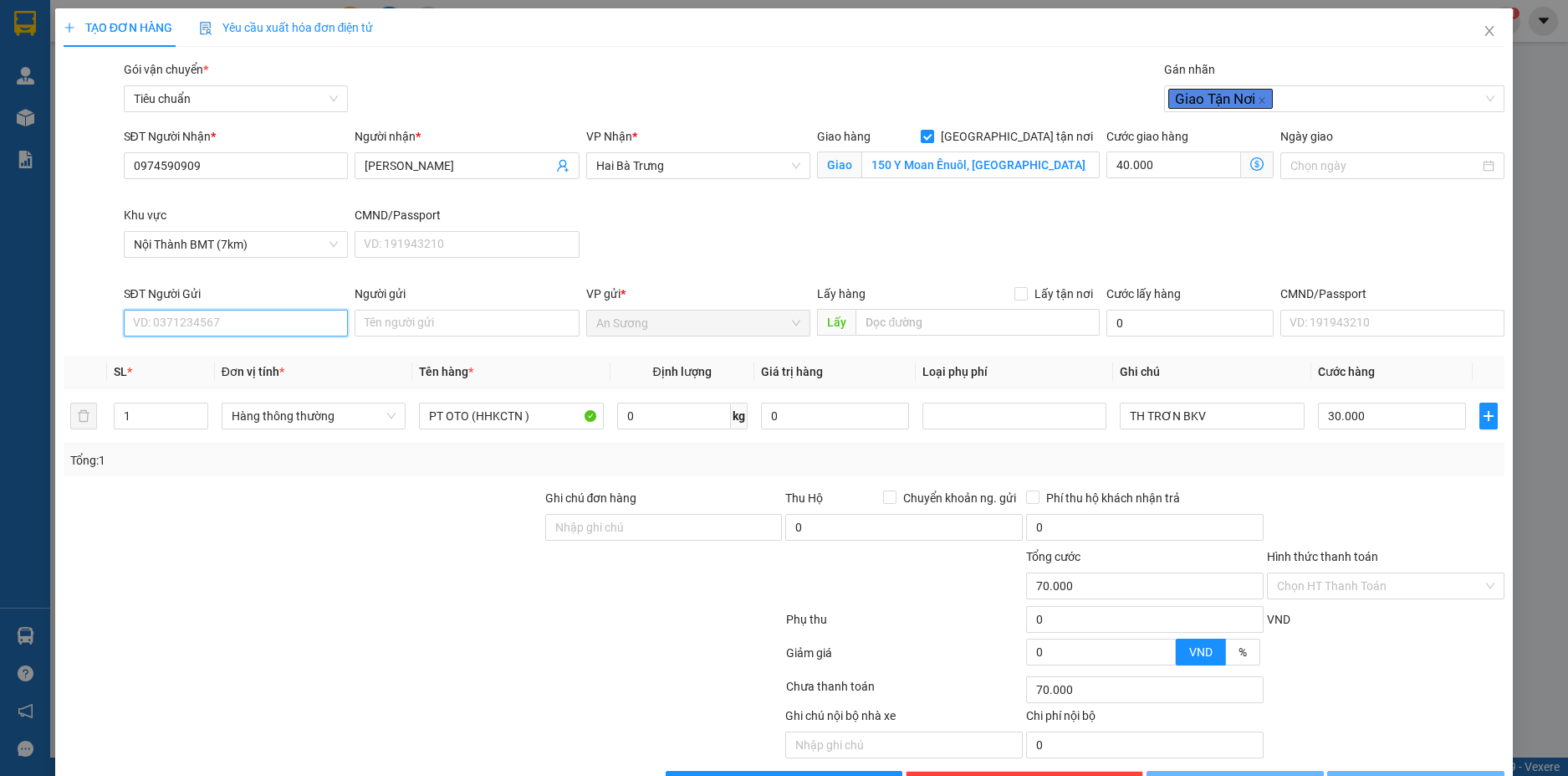
click at [263, 327] on input "SĐT Người Gửi" at bounding box center [236, 322] width 225 height 27
type input "80.000"
type input "50.000"
type input "0975171765"
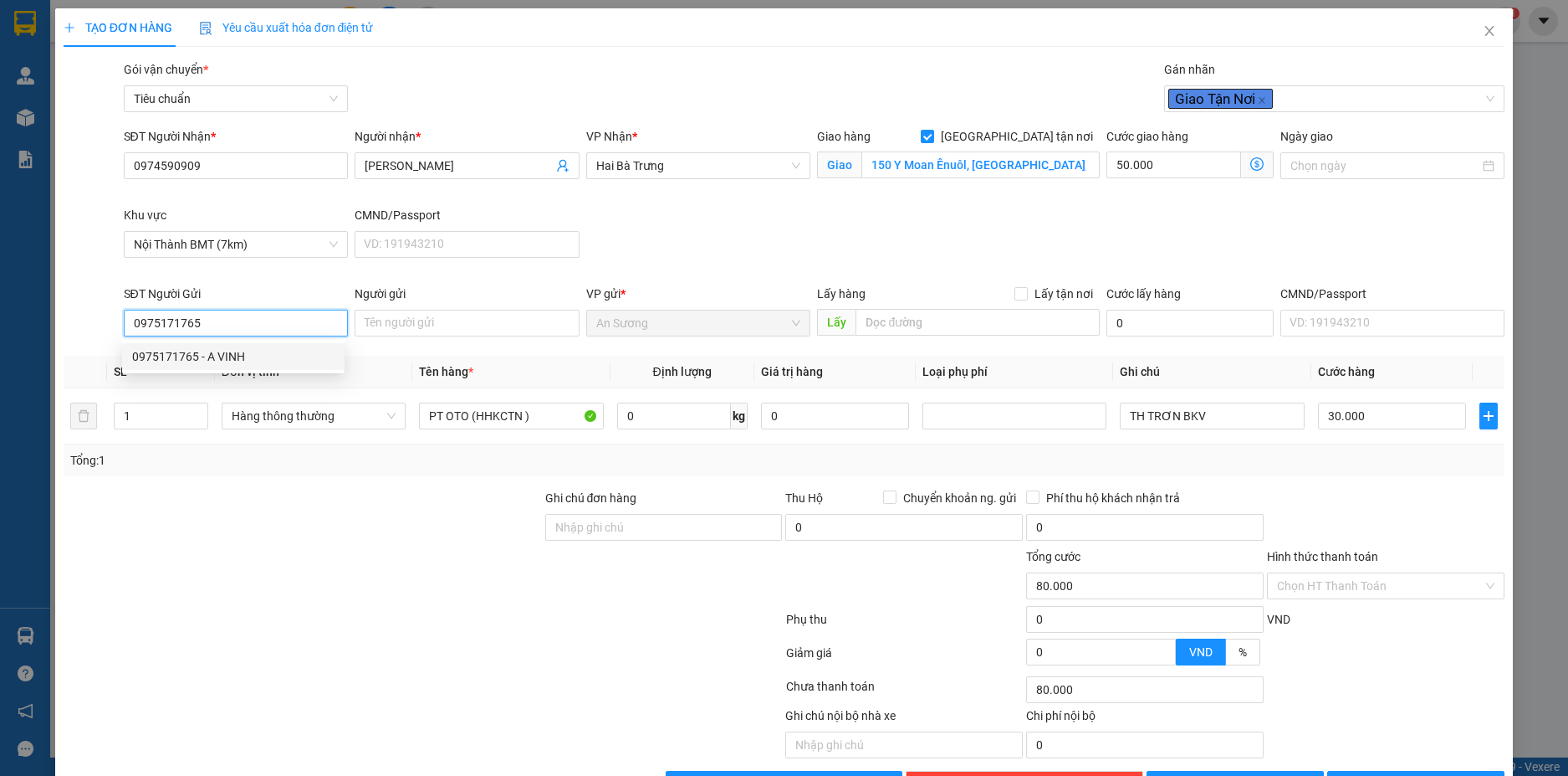
click at [267, 355] on div "0975171765 - A VINH" at bounding box center [233, 356] width 202 height 18
type input "A VINH"
type input "0975171765"
click at [685, 413] on input "0" at bounding box center [674, 415] width 114 height 27
type input "10"
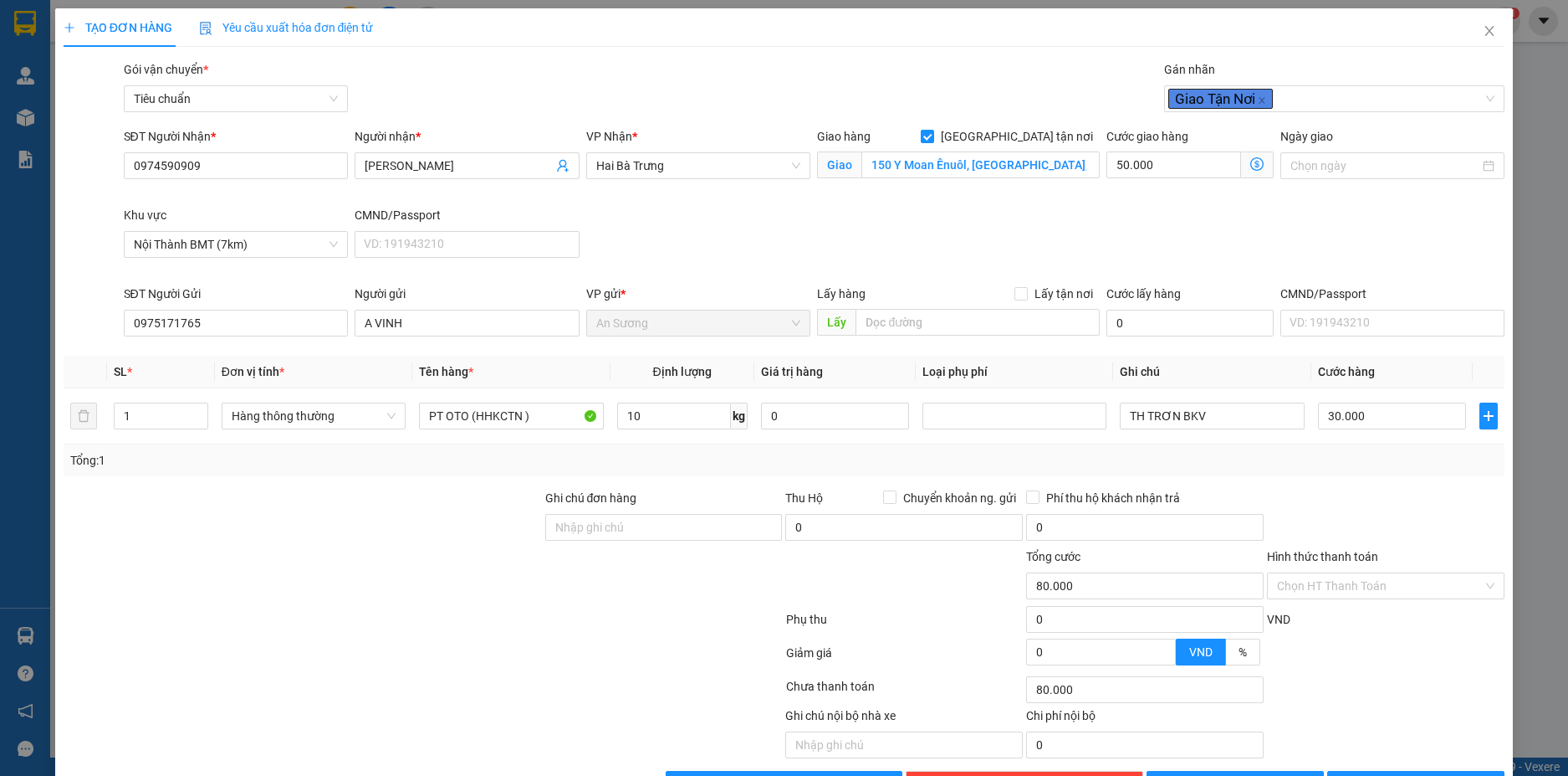
click at [1346, 500] on div at bounding box center [1386, 518] width 241 height 59
type input "90.000"
type input "40.000"
click at [1111, 177] on input "50.000" at bounding box center [1173, 164] width 134 height 27
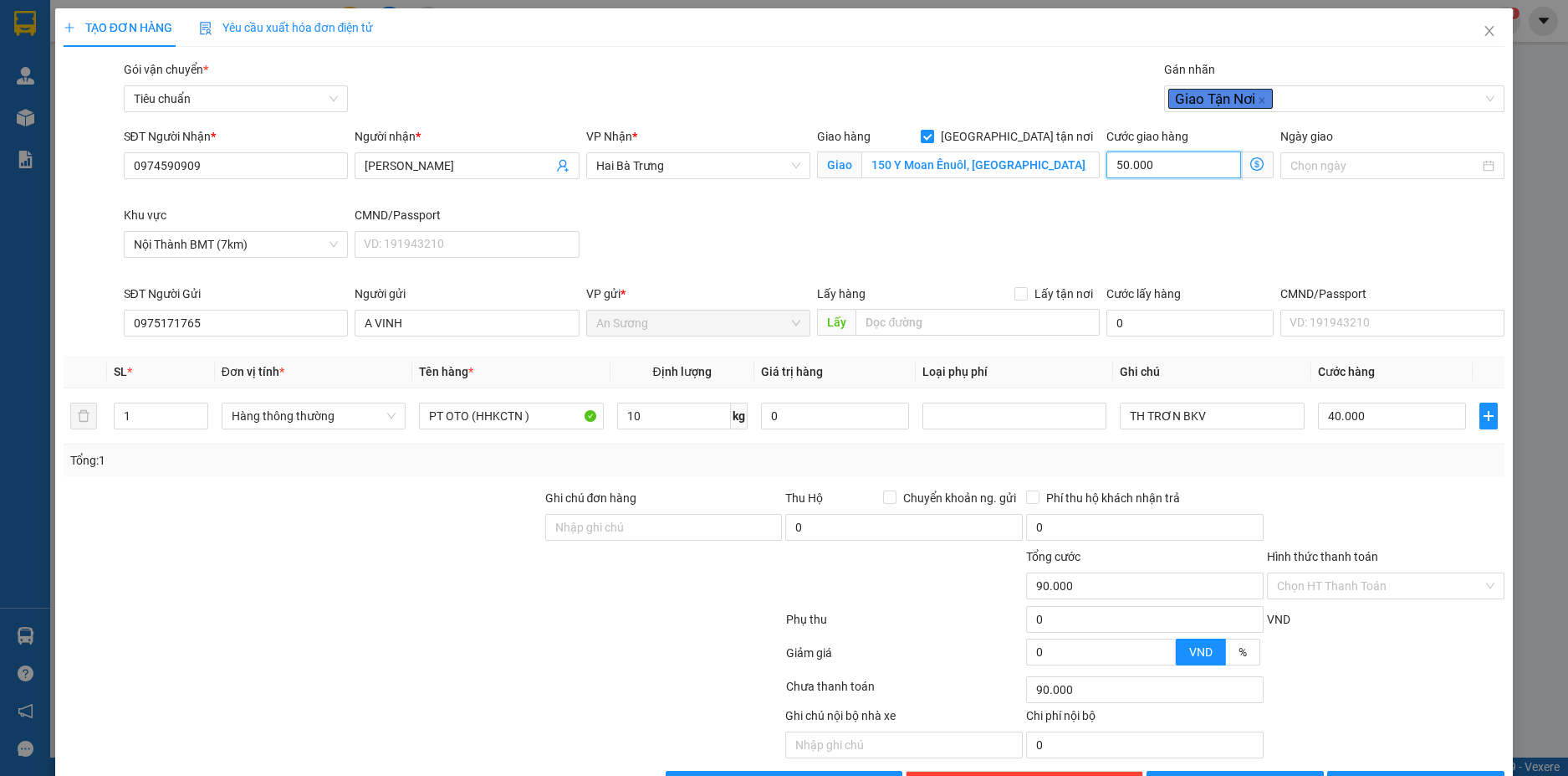
type input "4"
type input "40.004"
type input "40.040"
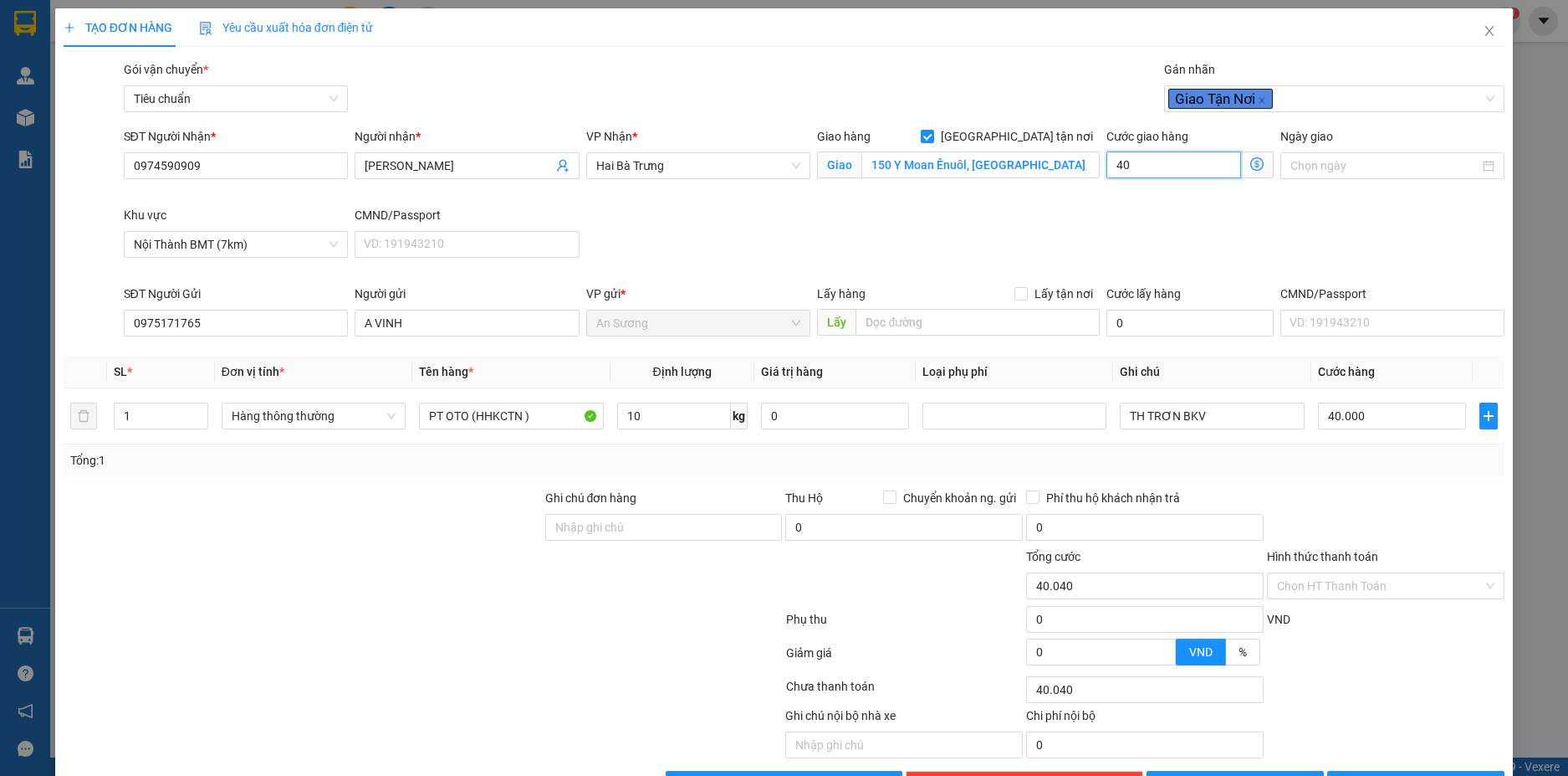
type input "40.000"
type input "80.000"
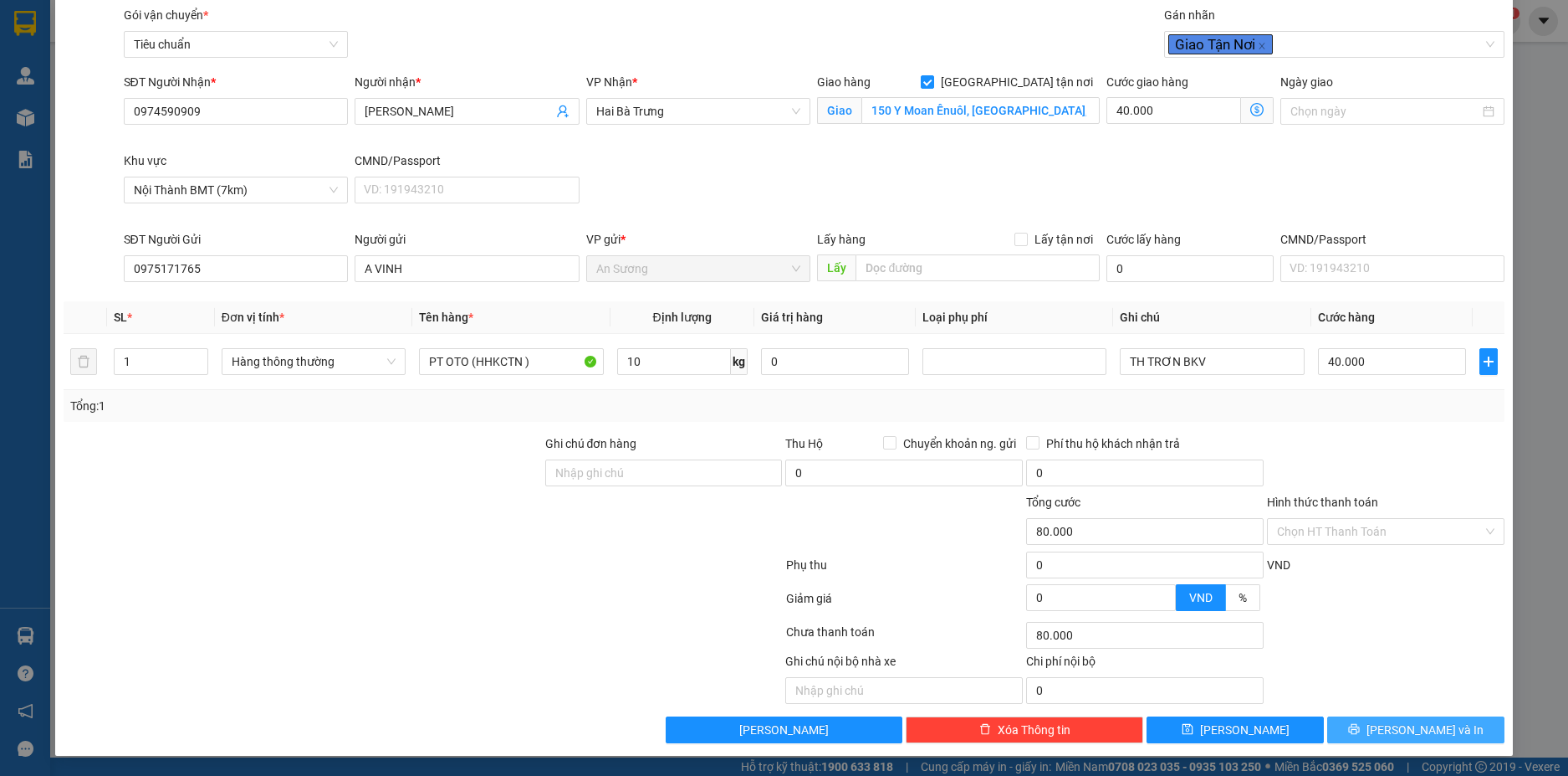
click at [1395, 727] on span "[PERSON_NAME] và In" at bounding box center [1425, 729] width 117 height 18
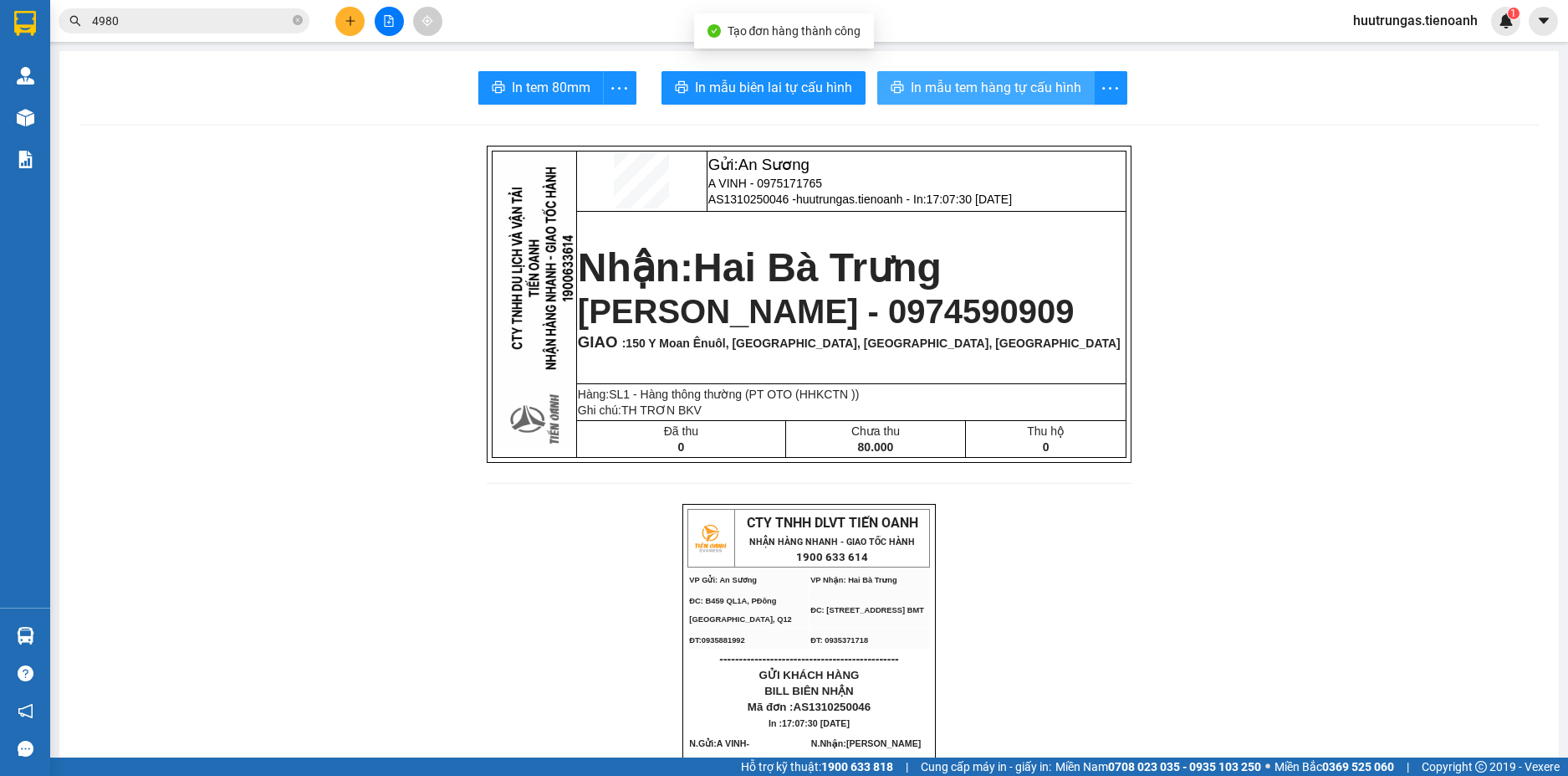
click at [958, 84] on span "In mẫu tem hàng tự cấu hình" at bounding box center [996, 87] width 170 height 21
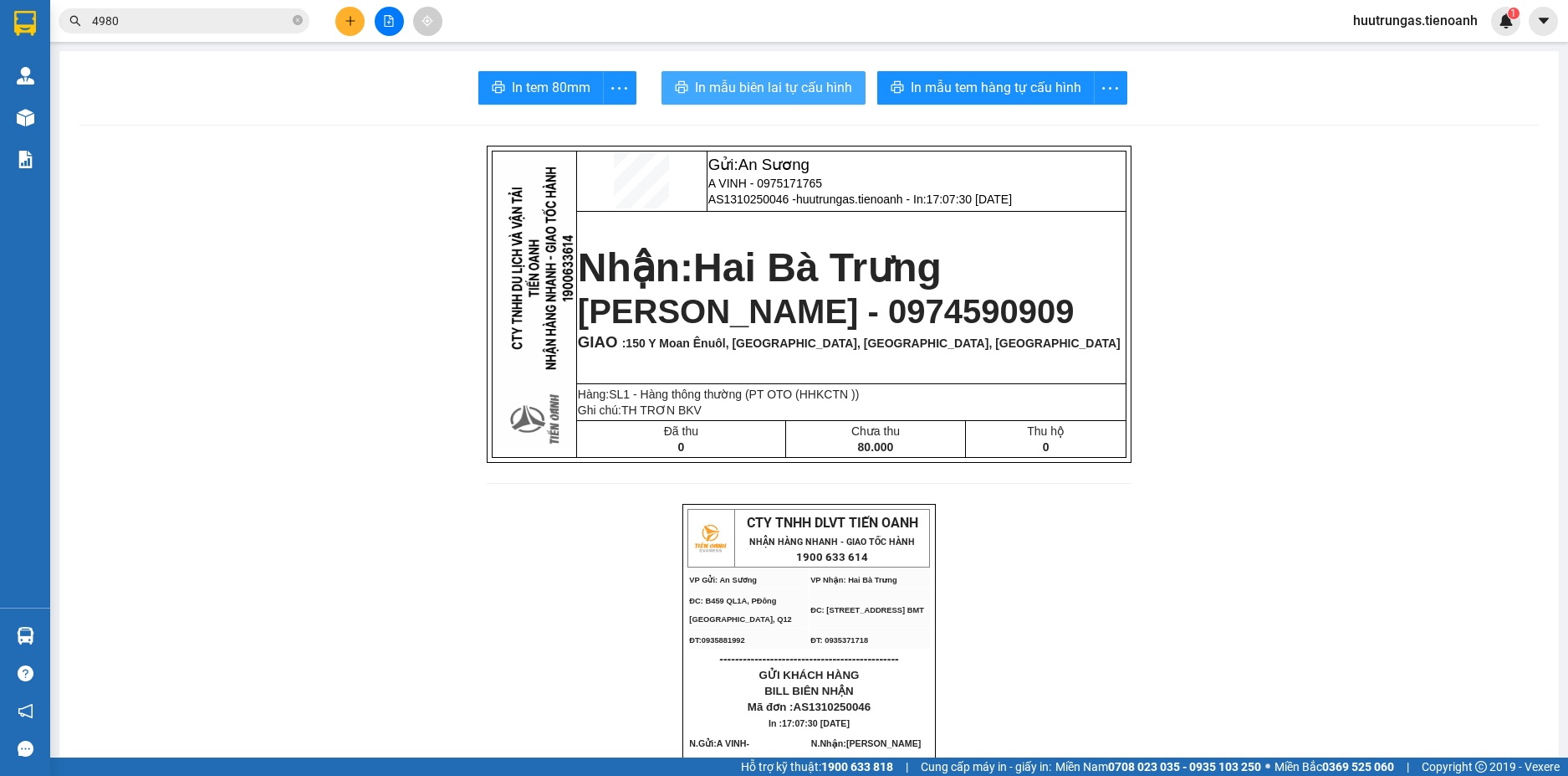
click at [748, 90] on span "In mẫu biên lai tự cấu hình" at bounding box center [774, 87] width 158 height 21
click at [166, 24] on input "4980" at bounding box center [191, 21] width 198 height 18
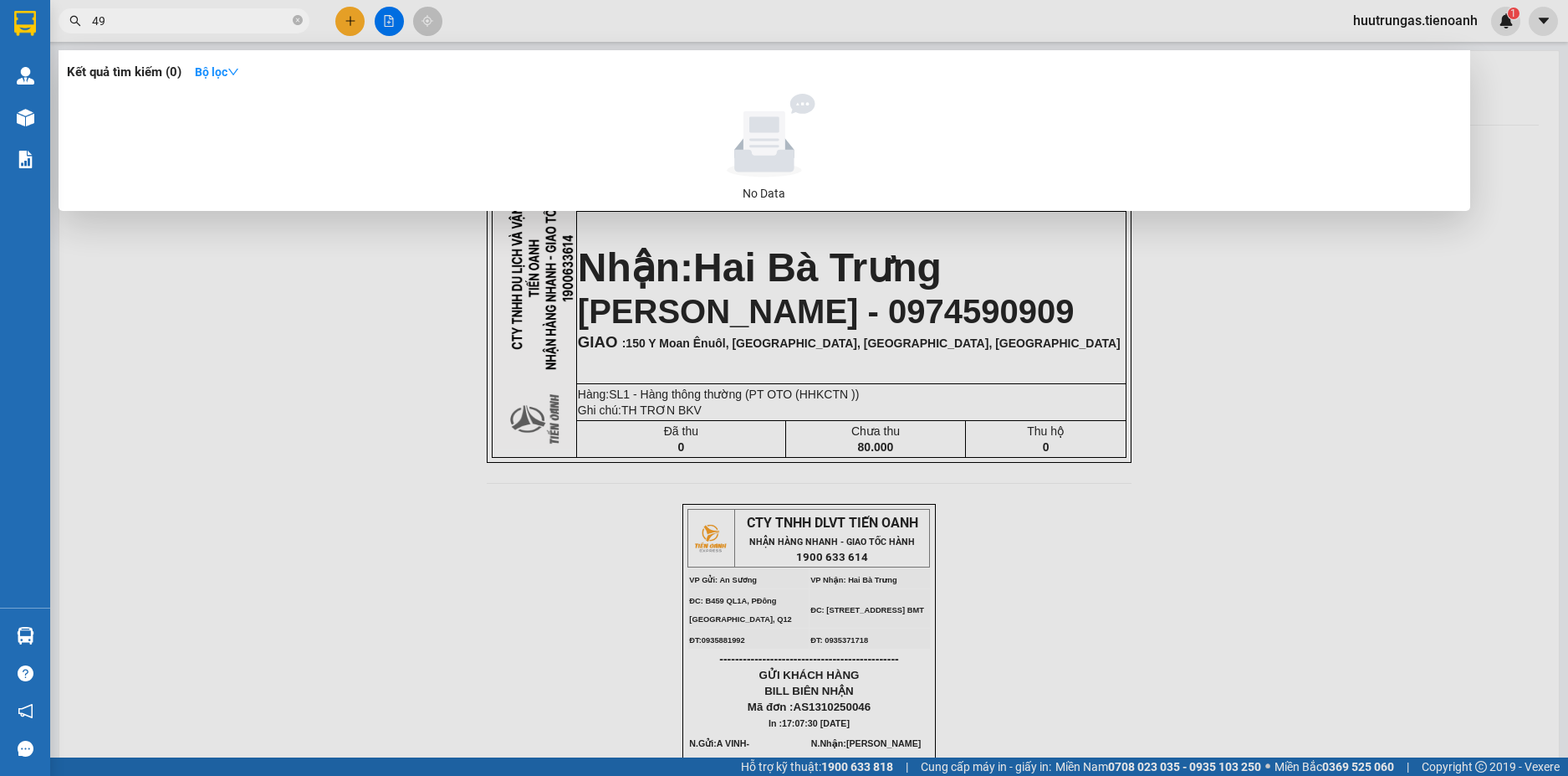
type input "4"
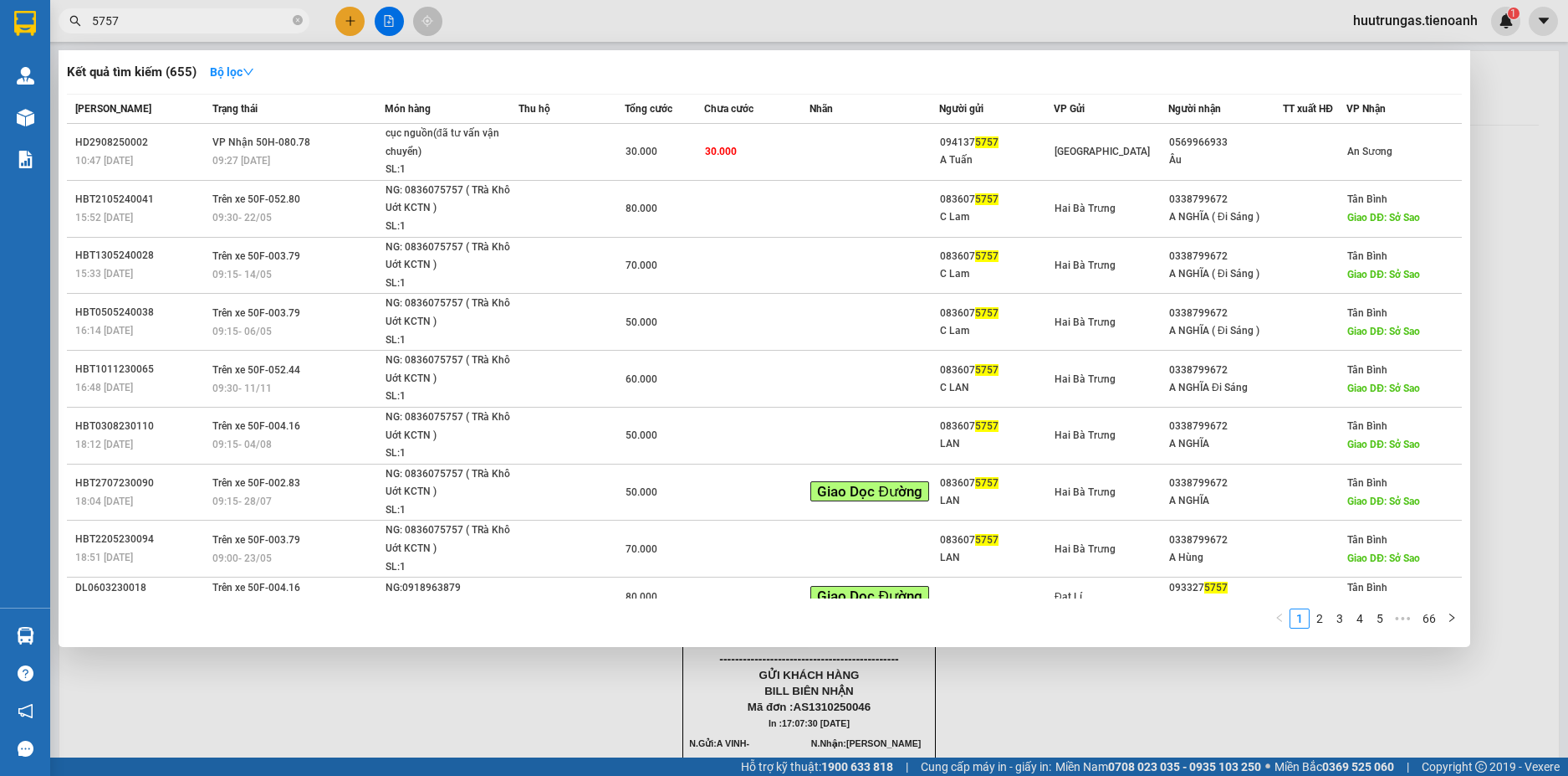
click at [202, 21] on input "5757" at bounding box center [191, 21] width 198 height 18
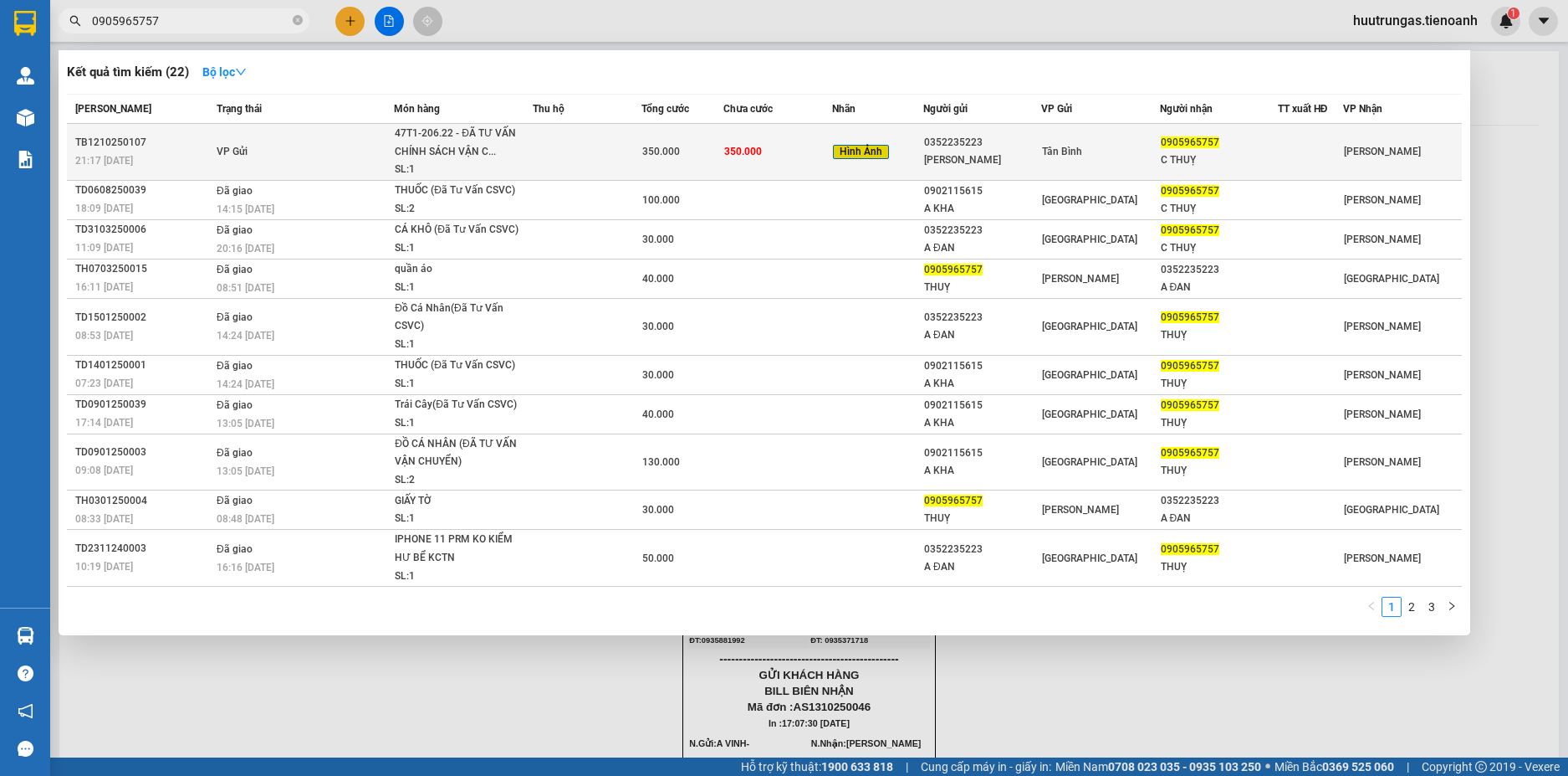
type input "0905965757"
click at [572, 146] on td at bounding box center [587, 152] width 109 height 57
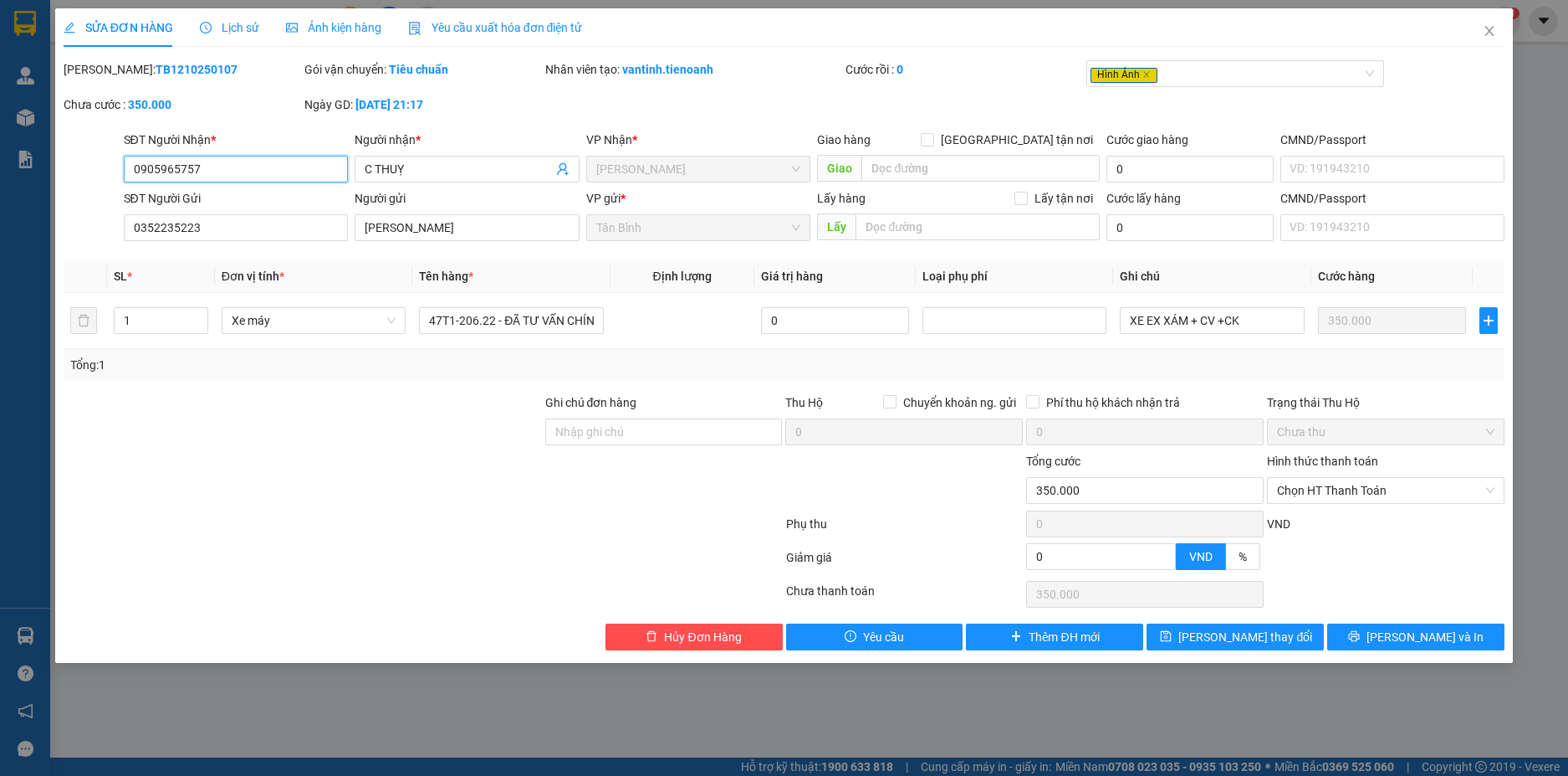
type input "0905965757"
type input "C THUỴ"
type input "0352235223"
type input "ANH ĐAN"
type input "0"
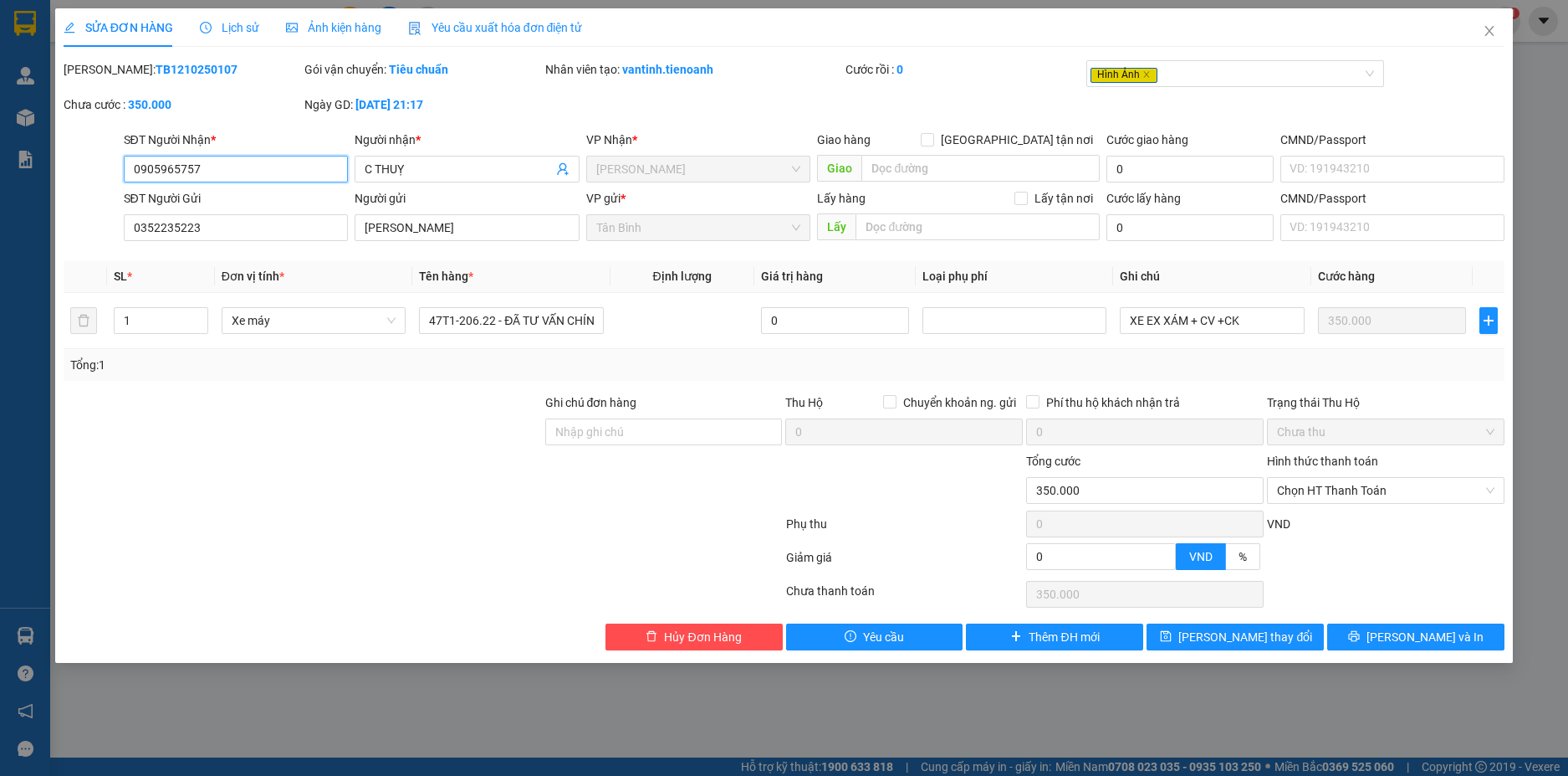
type input "350.000"
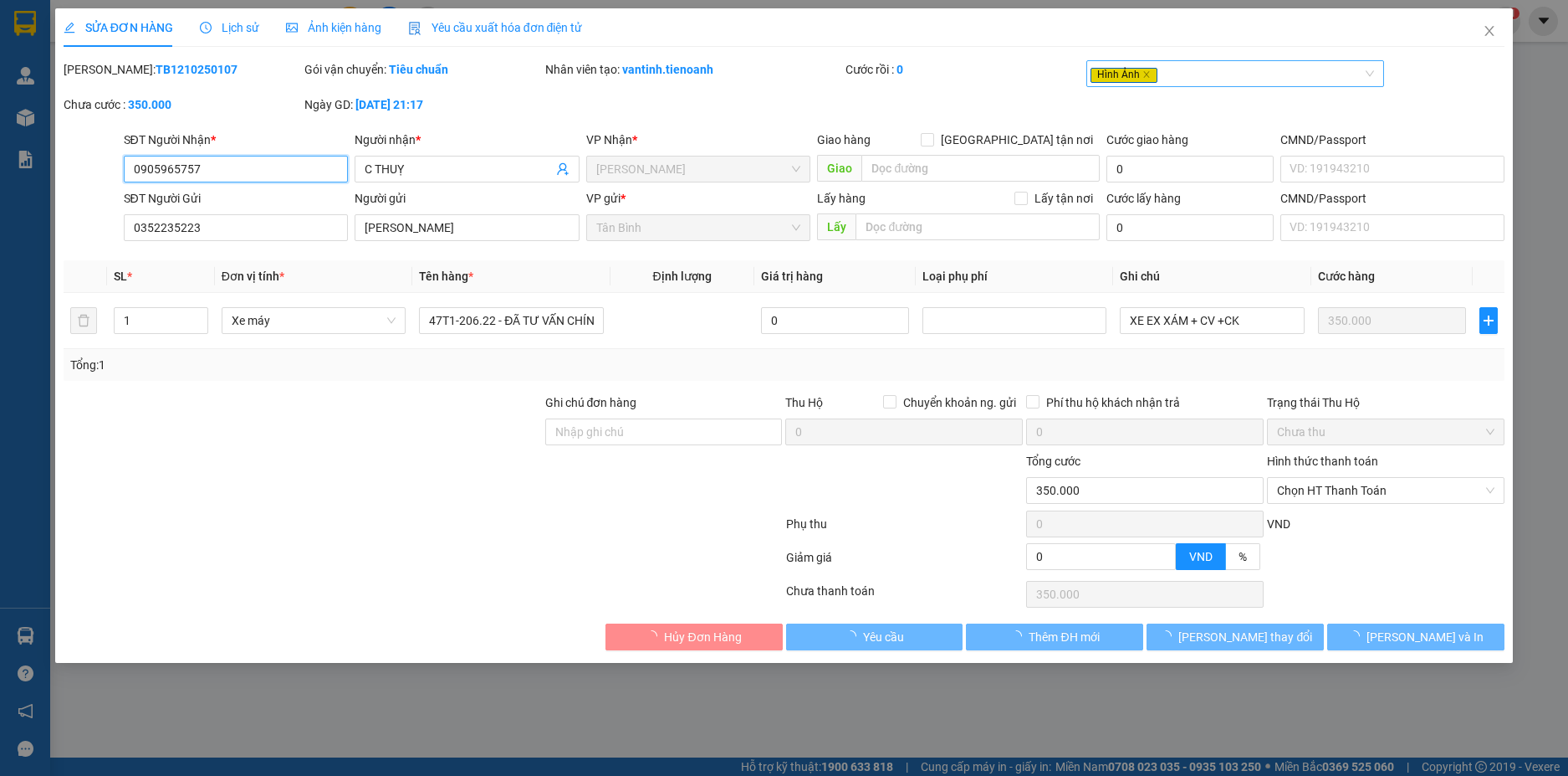
click at [1226, 72] on div "Hình Ảnh" at bounding box center [1227, 73] width 273 height 20
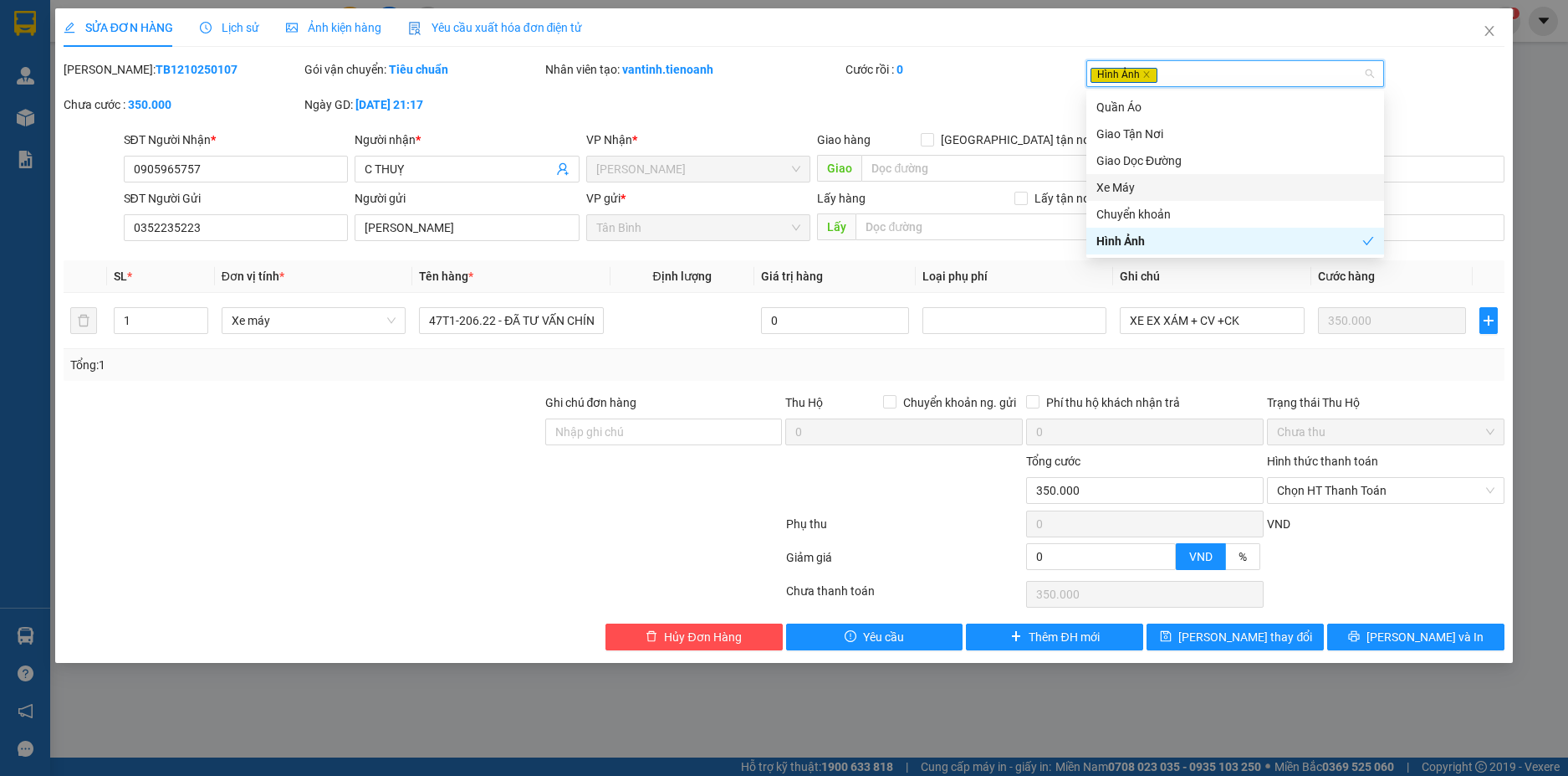
click at [1127, 183] on div "Xe Máy" at bounding box center [1235, 188] width 278 height 18
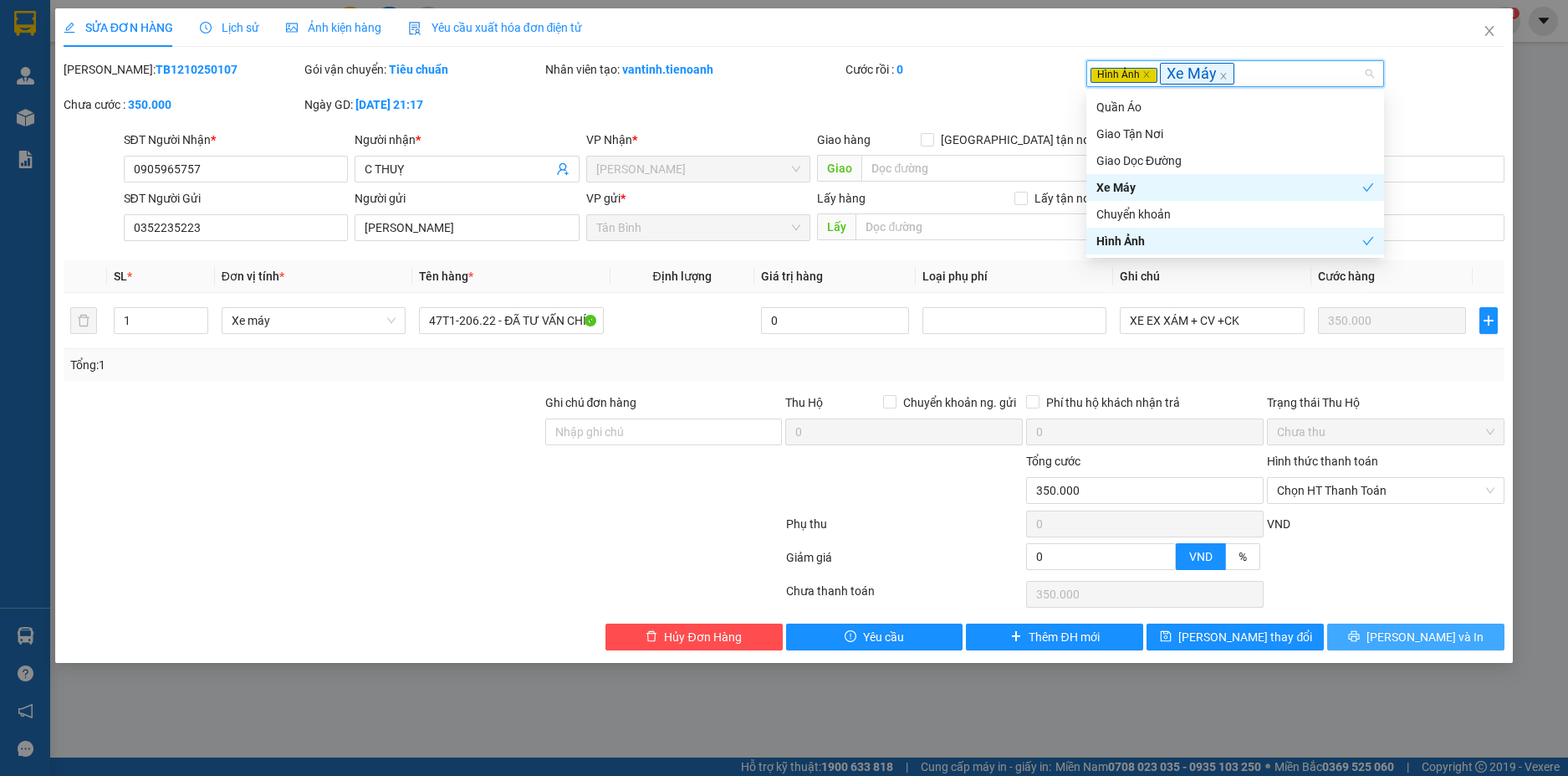
click at [1425, 641] on span "[PERSON_NAME] và In" at bounding box center [1425, 637] width 117 height 18
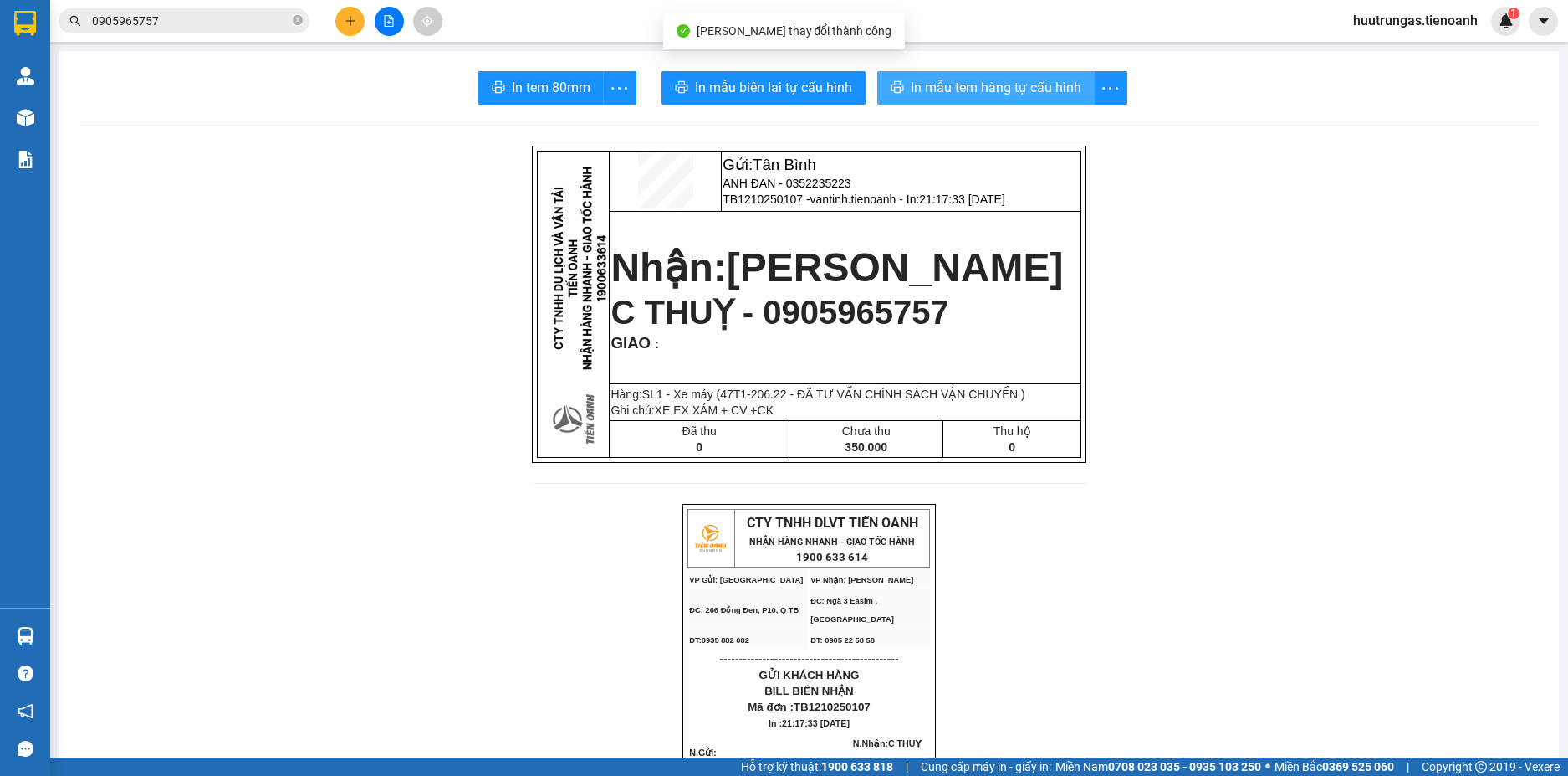
click at [995, 82] on span "In mẫu tem hàng tự cấu hình" at bounding box center [996, 87] width 170 height 21
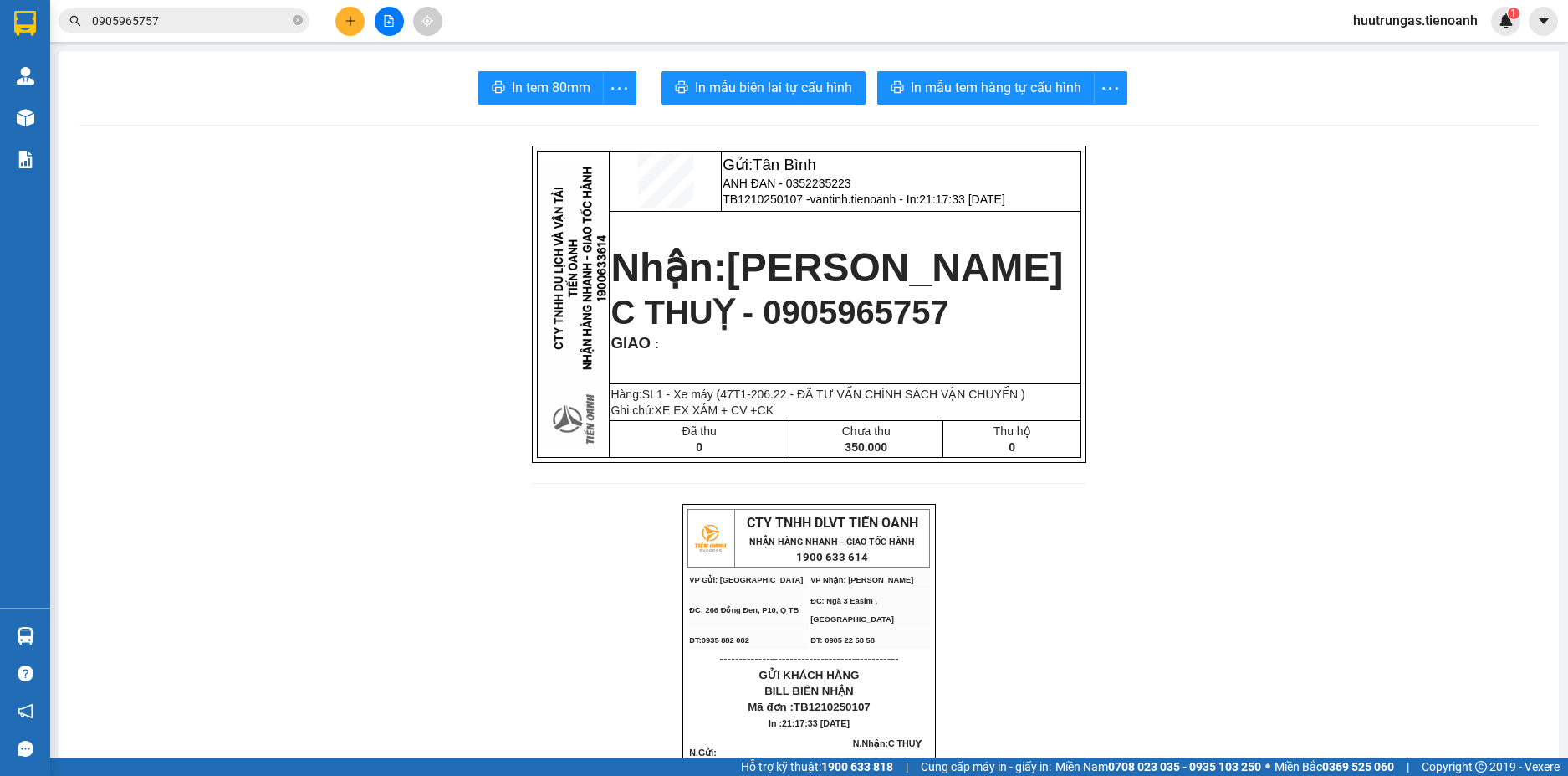
click at [347, 16] on icon "plus" at bounding box center [350, 20] width 12 height 12
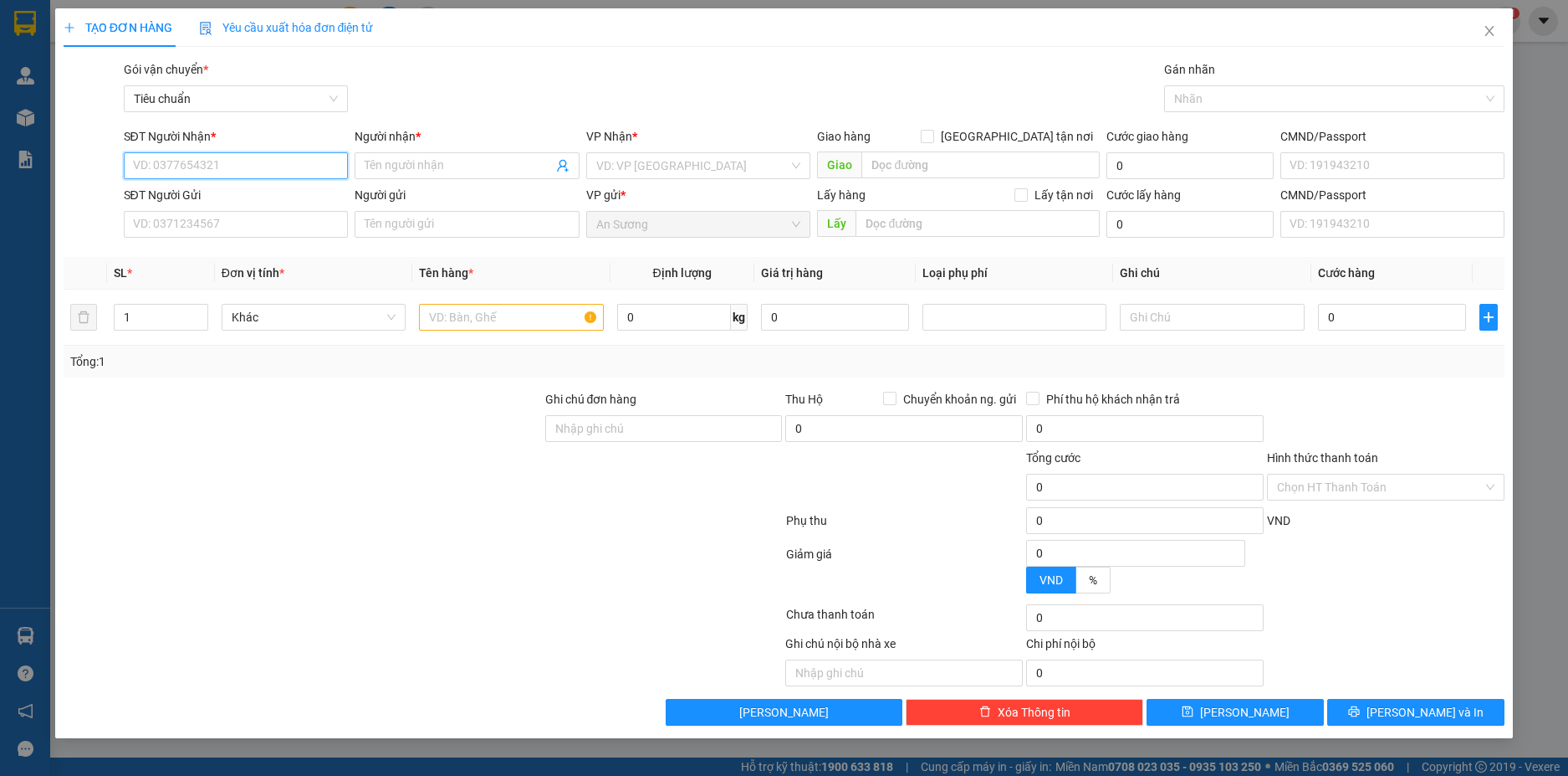
click at [178, 169] on input "SĐT Người Nhận *" at bounding box center [236, 165] width 225 height 27
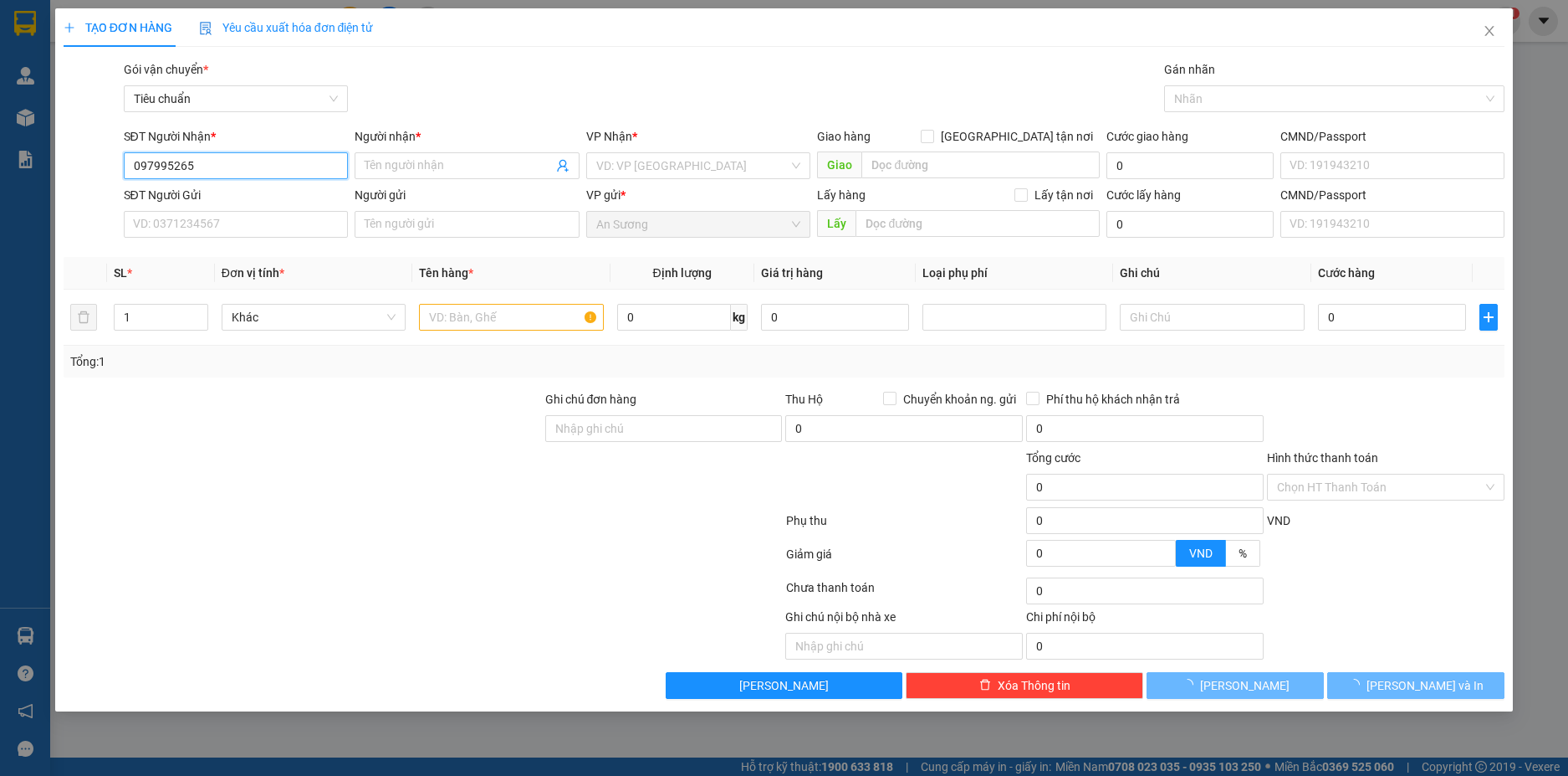
type input "0979952653"
drag, startPoint x: 188, startPoint y: 164, endPoint x: 198, endPoint y: 226, distance: 62.8
click at [198, 226] on form "SĐT Người Nhận * 0979952653 0979952653 Người nhận * Tên người nhận VP Nhận * VD…" at bounding box center [784, 186] width 1443 height 117
click at [218, 169] on input "0979952653" at bounding box center [236, 165] width 225 height 27
drag, startPoint x: 202, startPoint y: 169, endPoint x: 123, endPoint y: 160, distance: 79.5
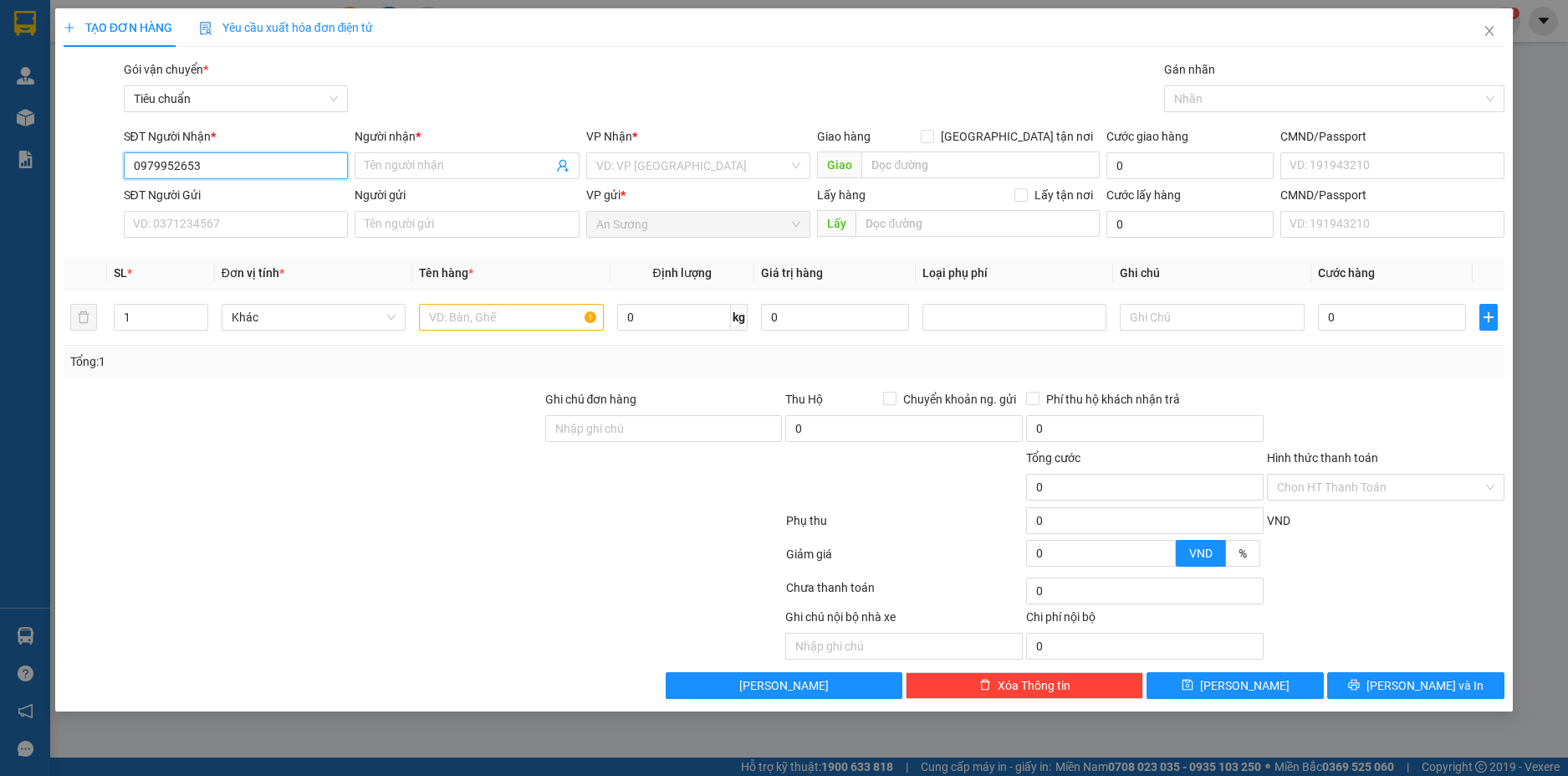
click at [124, 160] on input "0979952653" at bounding box center [236, 165] width 225 height 27
type input "0979952653"
click at [180, 169] on input "SĐT Người Nhận *" at bounding box center [236, 165] width 225 height 27
type input "0963230222"
click at [417, 169] on input "Người nhận *" at bounding box center [458, 166] width 188 height 18
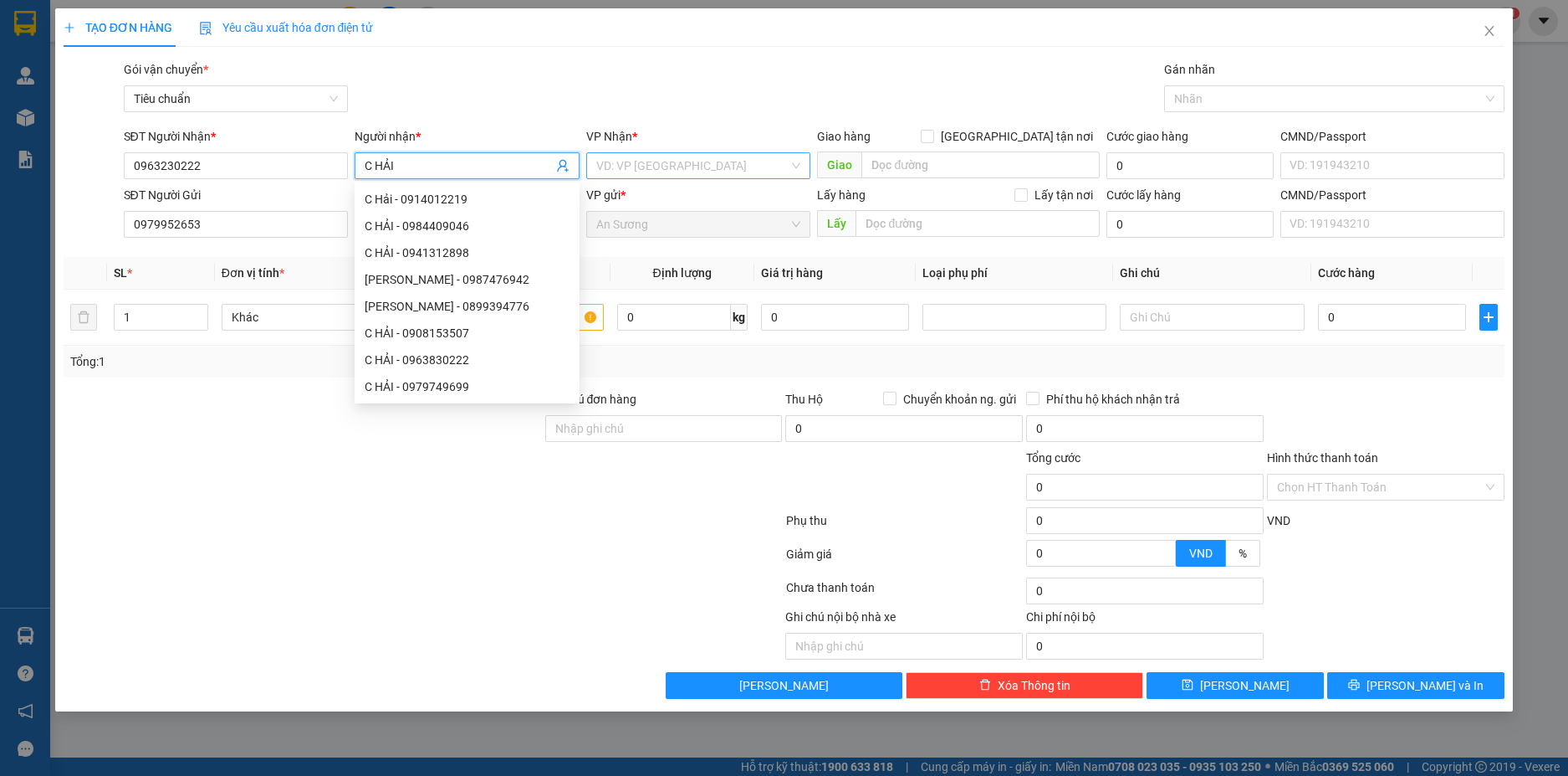
type input "C HẢI"
click at [645, 169] on input "search" at bounding box center [692, 165] width 193 height 25
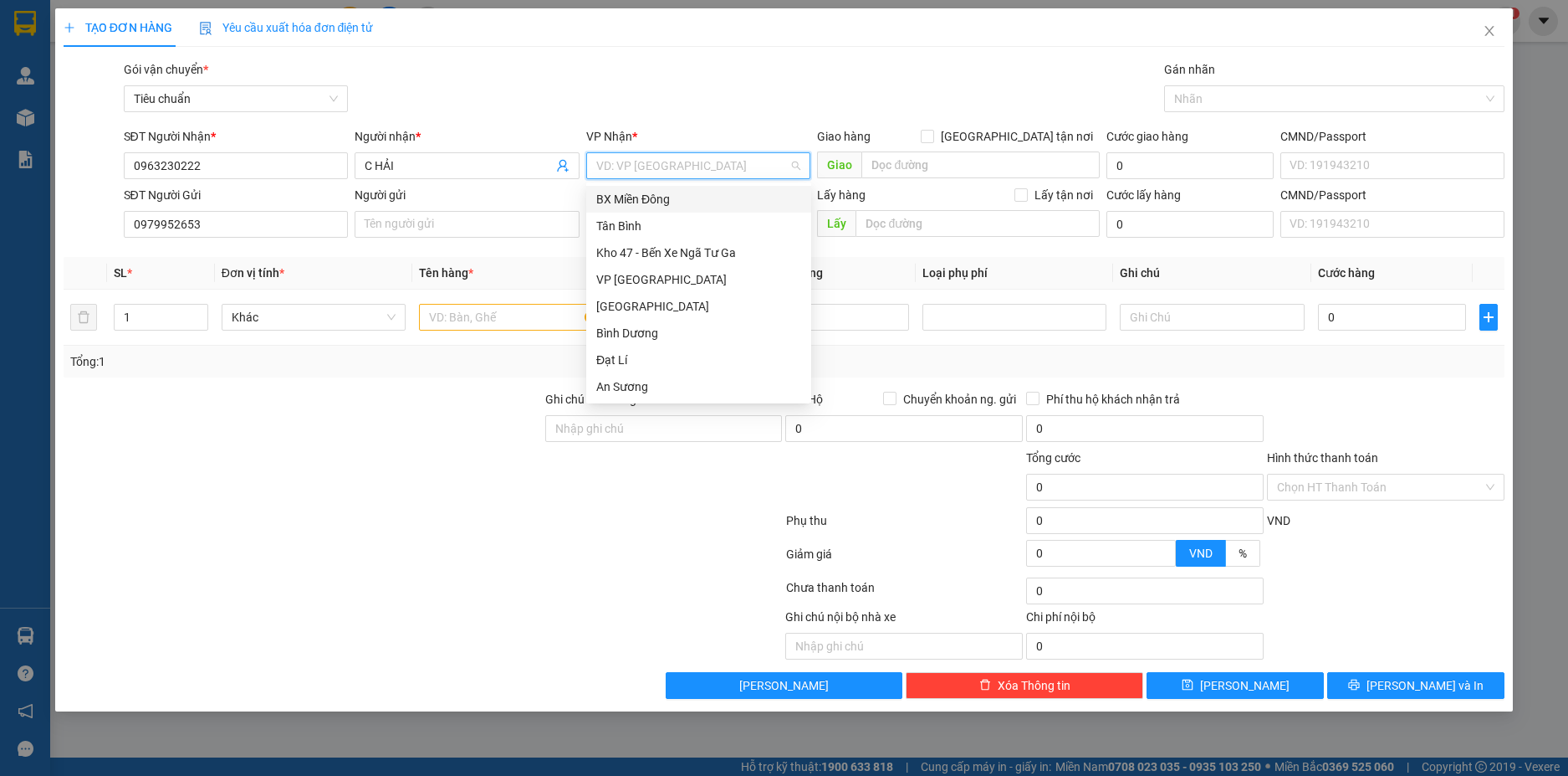
type input "H"
click at [675, 307] on div "Hai Bà Trưng" at bounding box center [699, 306] width 205 height 18
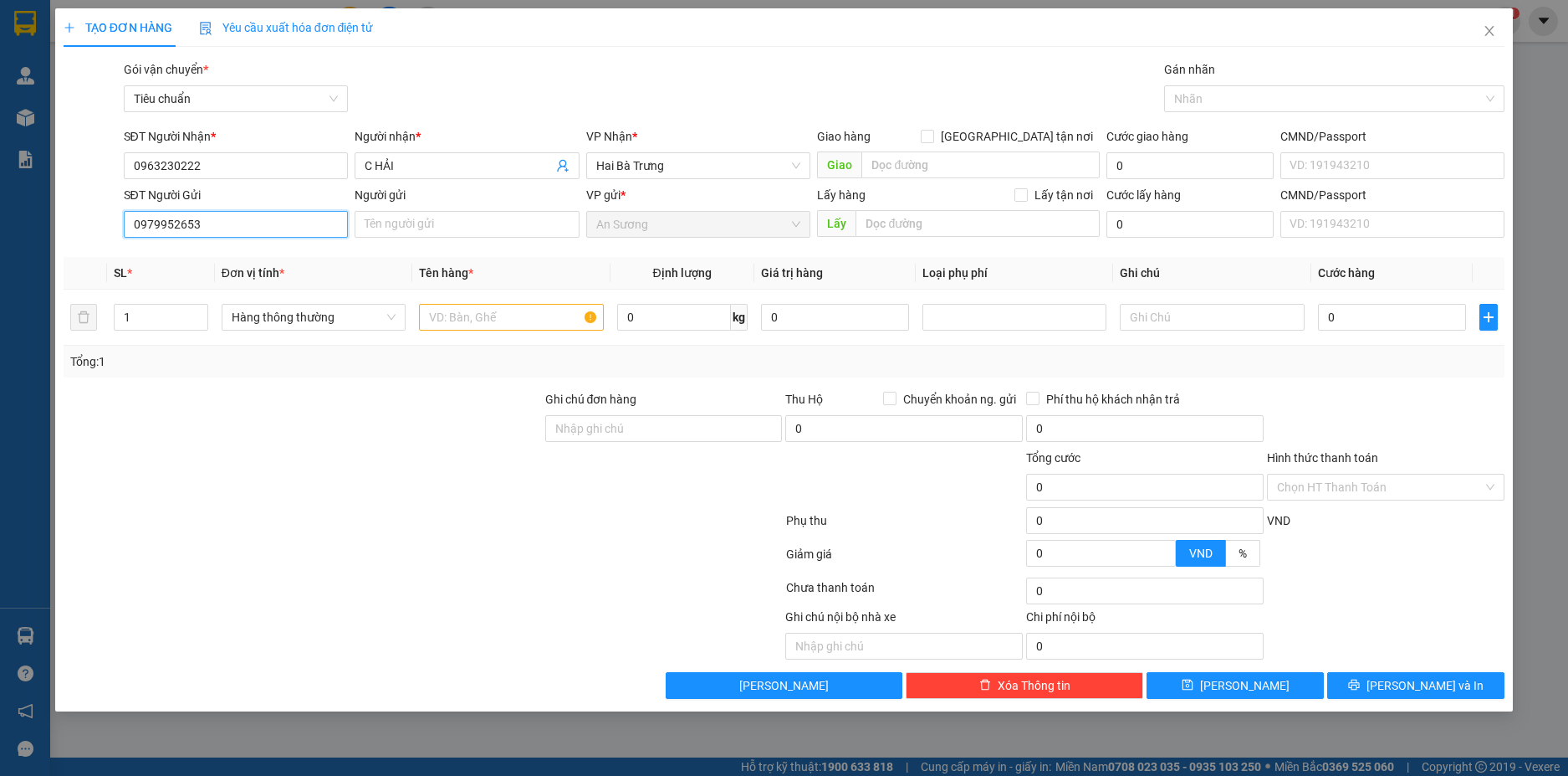
click at [235, 220] on input "0979952653" at bounding box center [236, 224] width 225 height 27
click at [266, 226] on input "0979952653" at bounding box center [236, 224] width 225 height 27
paste input "0979952653"
type input "0979952653"
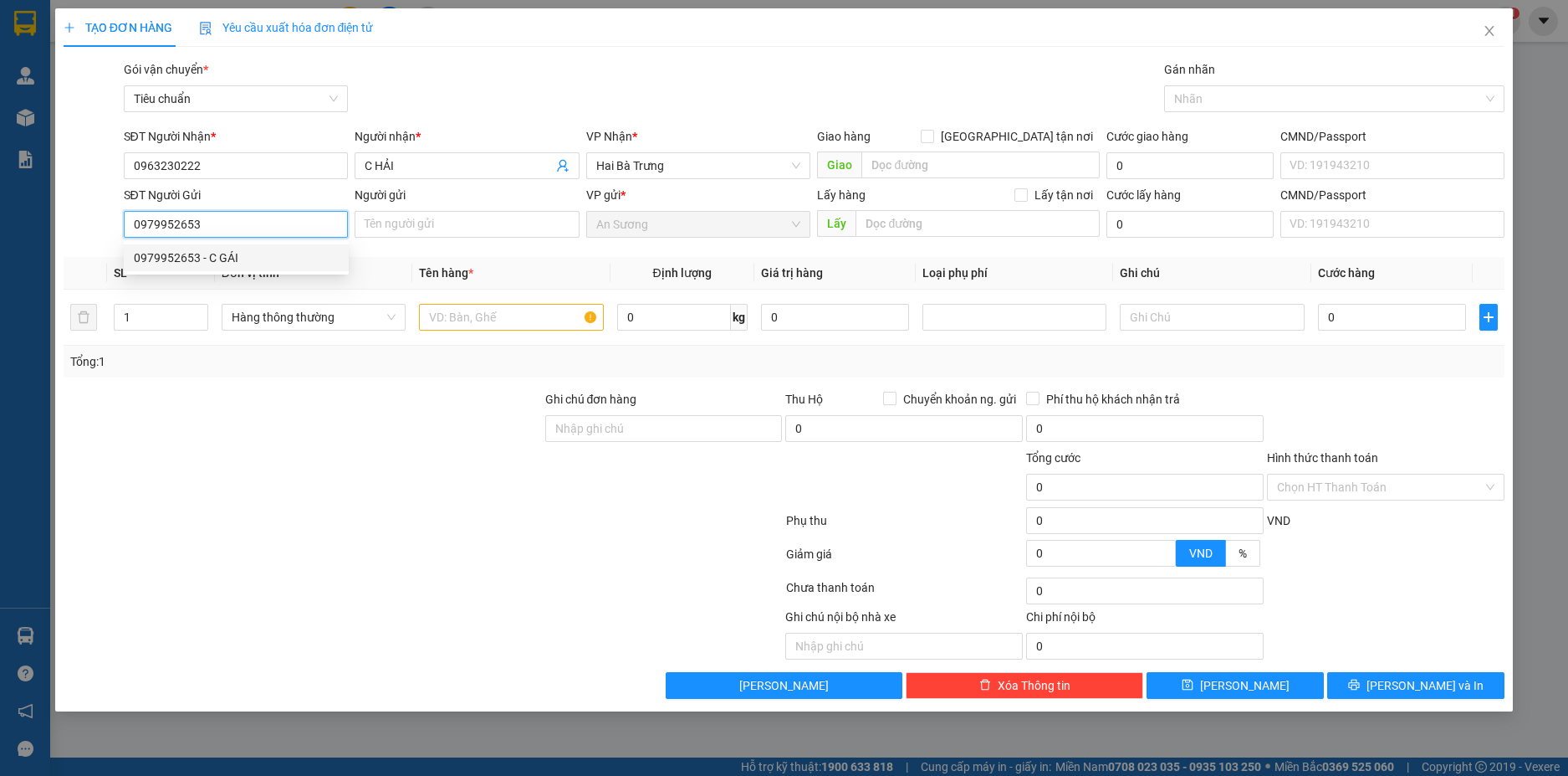
click at [230, 259] on div "0979952653 - C GÁI" at bounding box center [236, 257] width 205 height 18
type input "C GÁI"
type input "50.000"
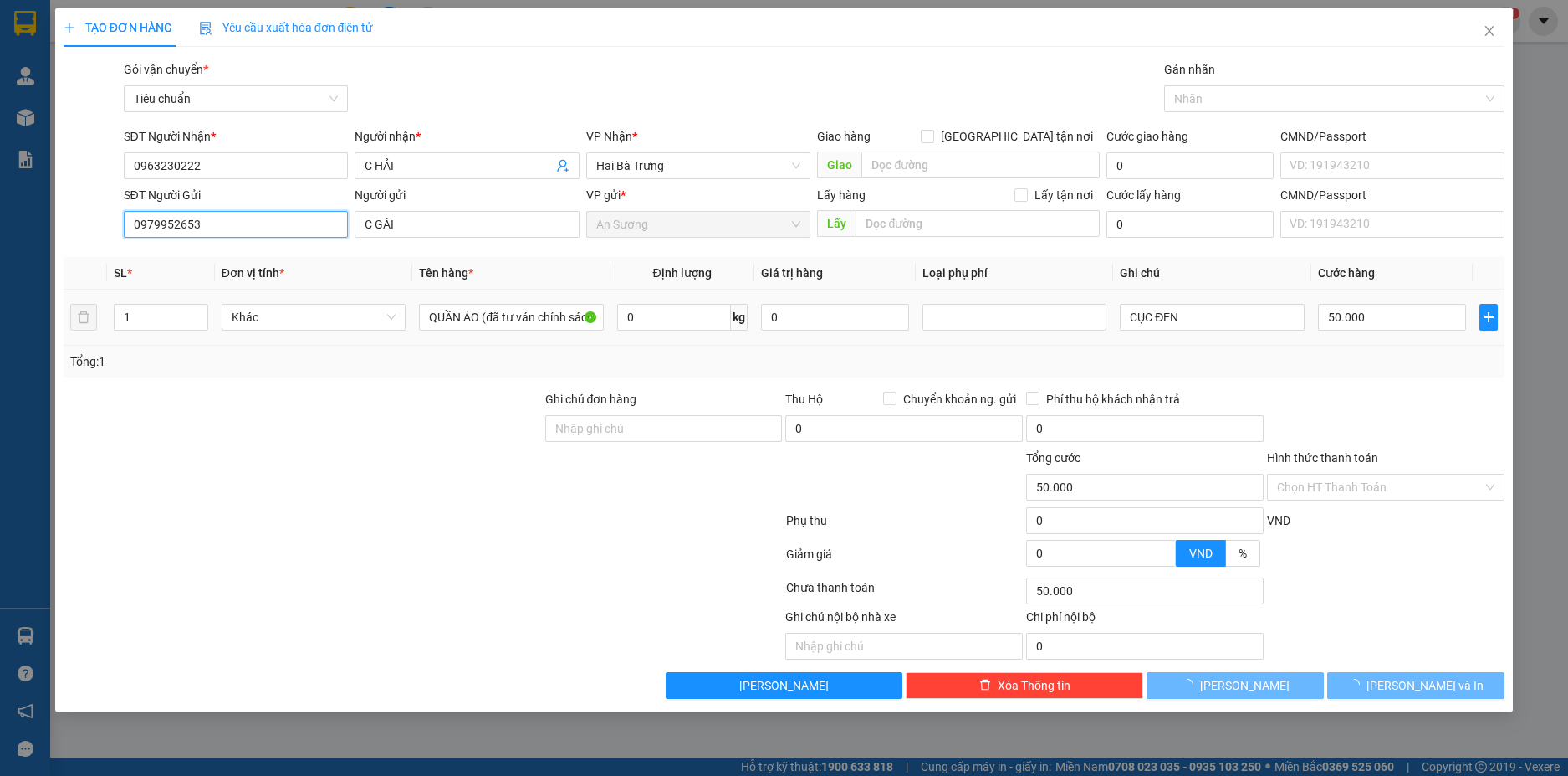
click at [364, 314] on span "Khác" at bounding box center [313, 316] width 164 height 25
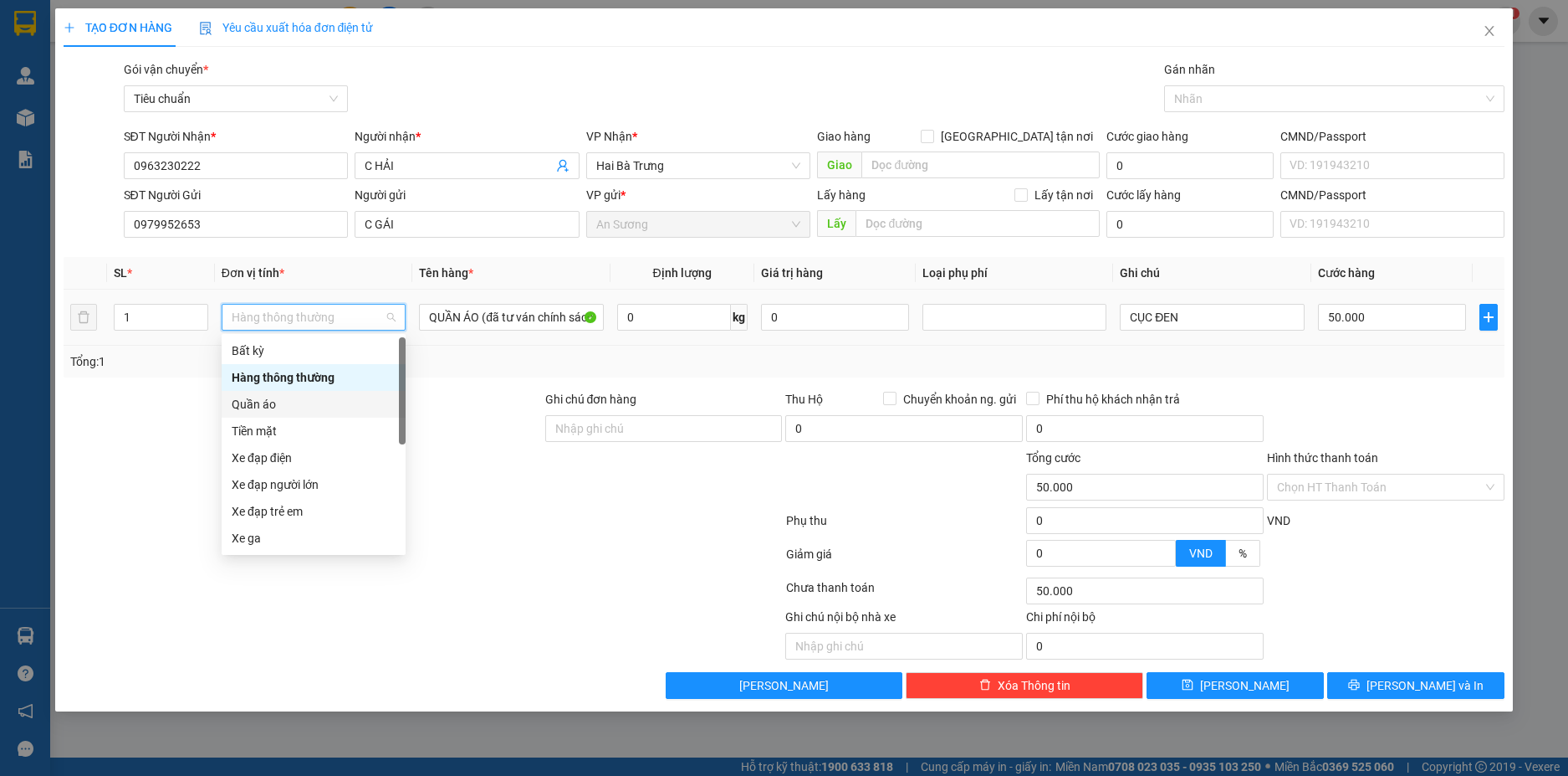
click at [261, 400] on div "Quần áo" at bounding box center [313, 404] width 164 height 18
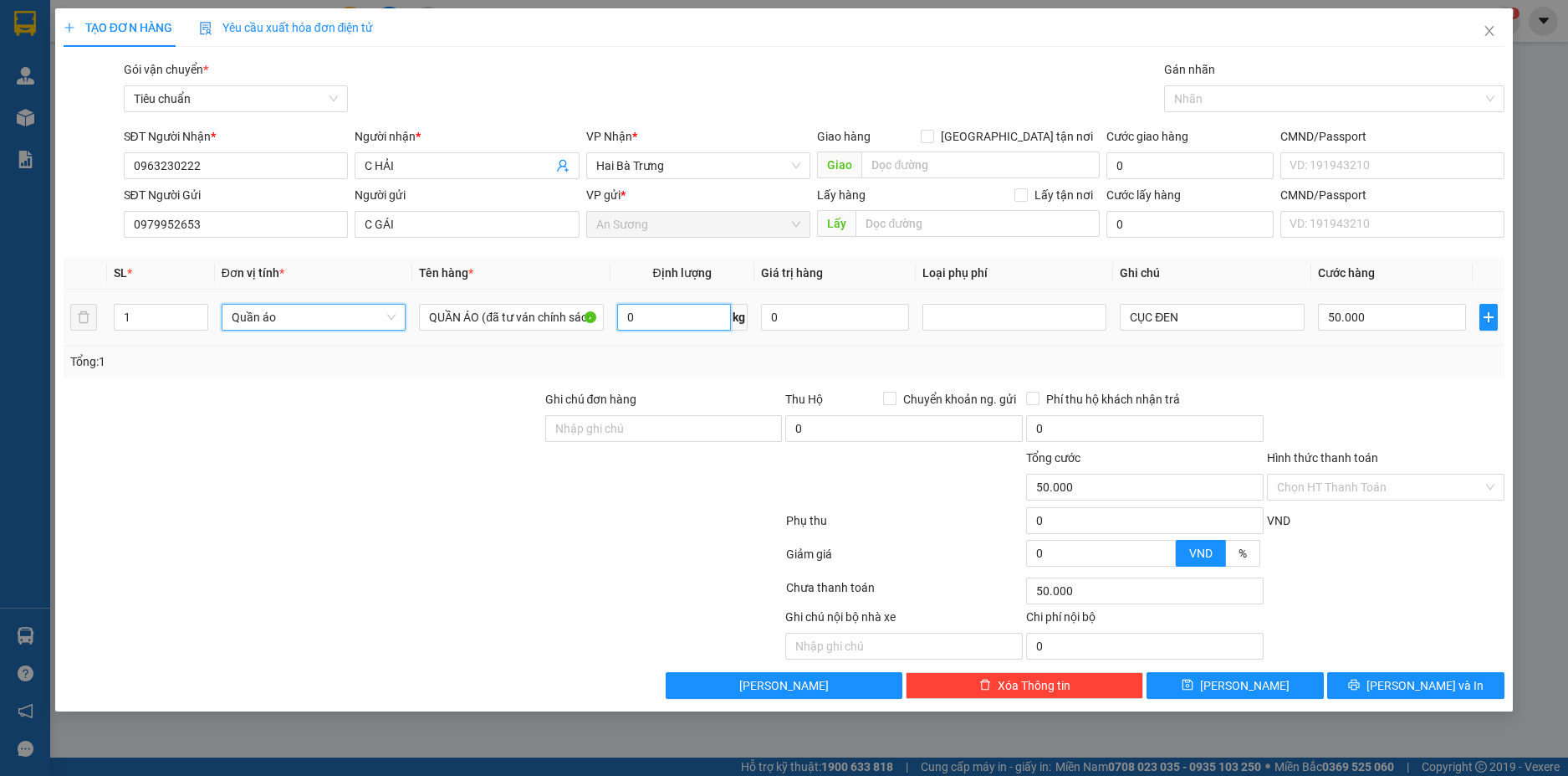
click at [669, 325] on input "0" at bounding box center [674, 317] width 114 height 27
type input "0"
type input "10"
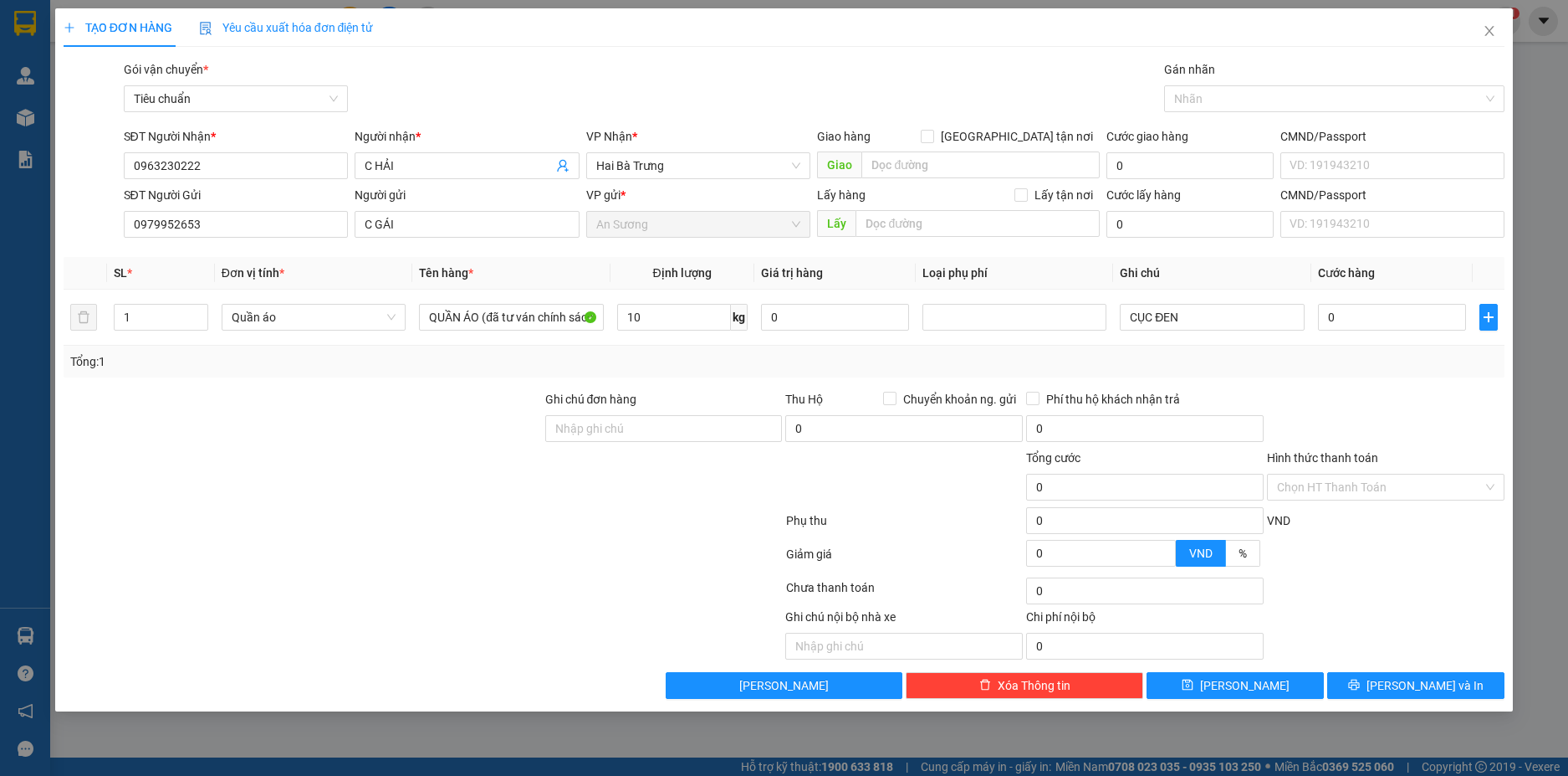
click at [1416, 410] on div at bounding box center [1386, 420] width 241 height 59
type input "50.000"
drag, startPoint x: 234, startPoint y: 169, endPoint x: 113, endPoint y: 176, distance: 121.2
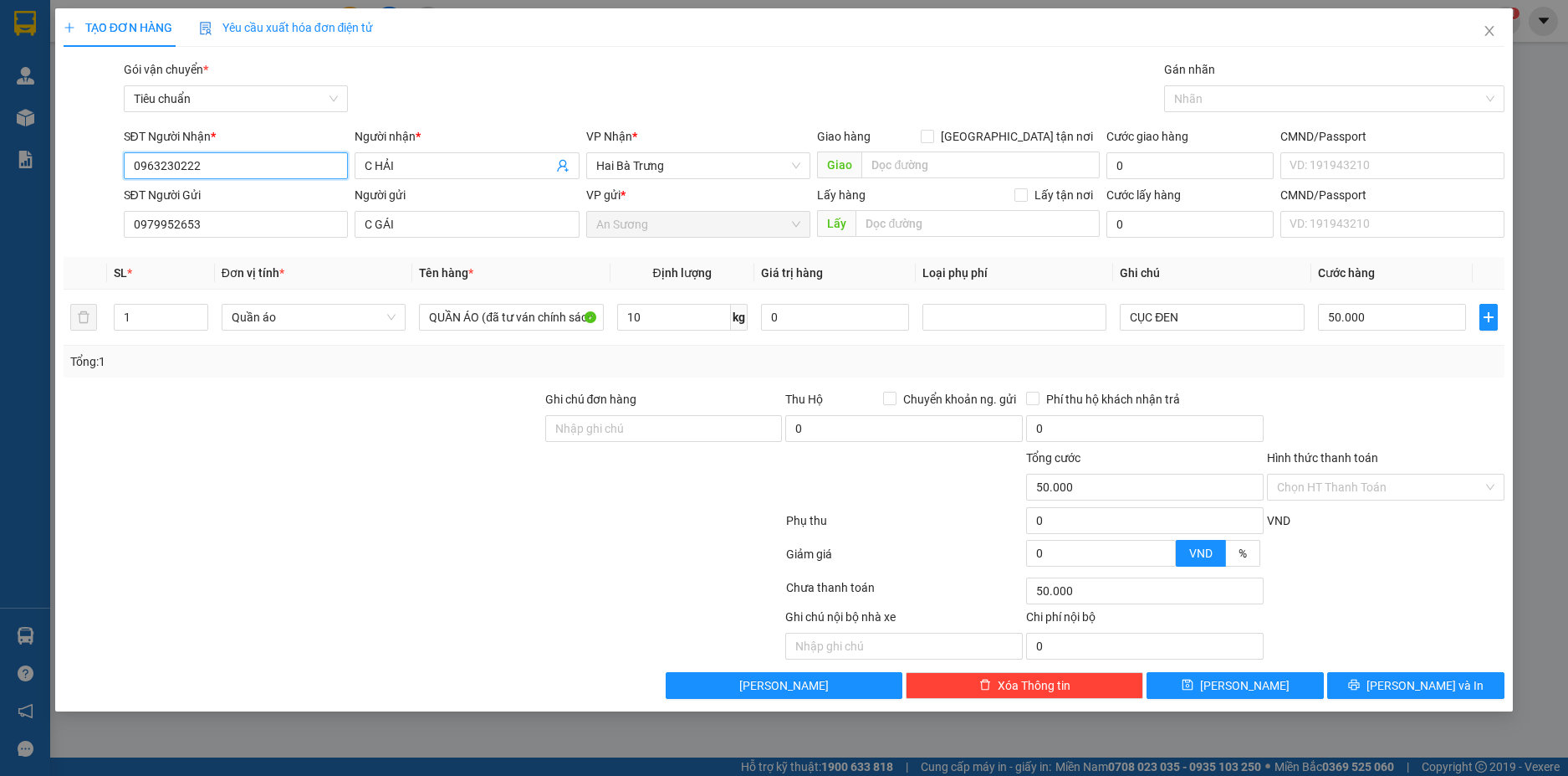
click at [113, 176] on div "SĐT Người Nhận * 0963230222 0963230222 Người nhận * C HẢI VP Nhận * Hai Bà Trưn…" at bounding box center [785, 157] width 1445 height 59
drag, startPoint x: 1389, startPoint y: 418, endPoint x: 1404, endPoint y: 405, distance: 19.8
click at [1389, 417] on div at bounding box center [1386, 420] width 241 height 59
click at [1449, 682] on span "[PERSON_NAME] và In" at bounding box center [1425, 685] width 117 height 18
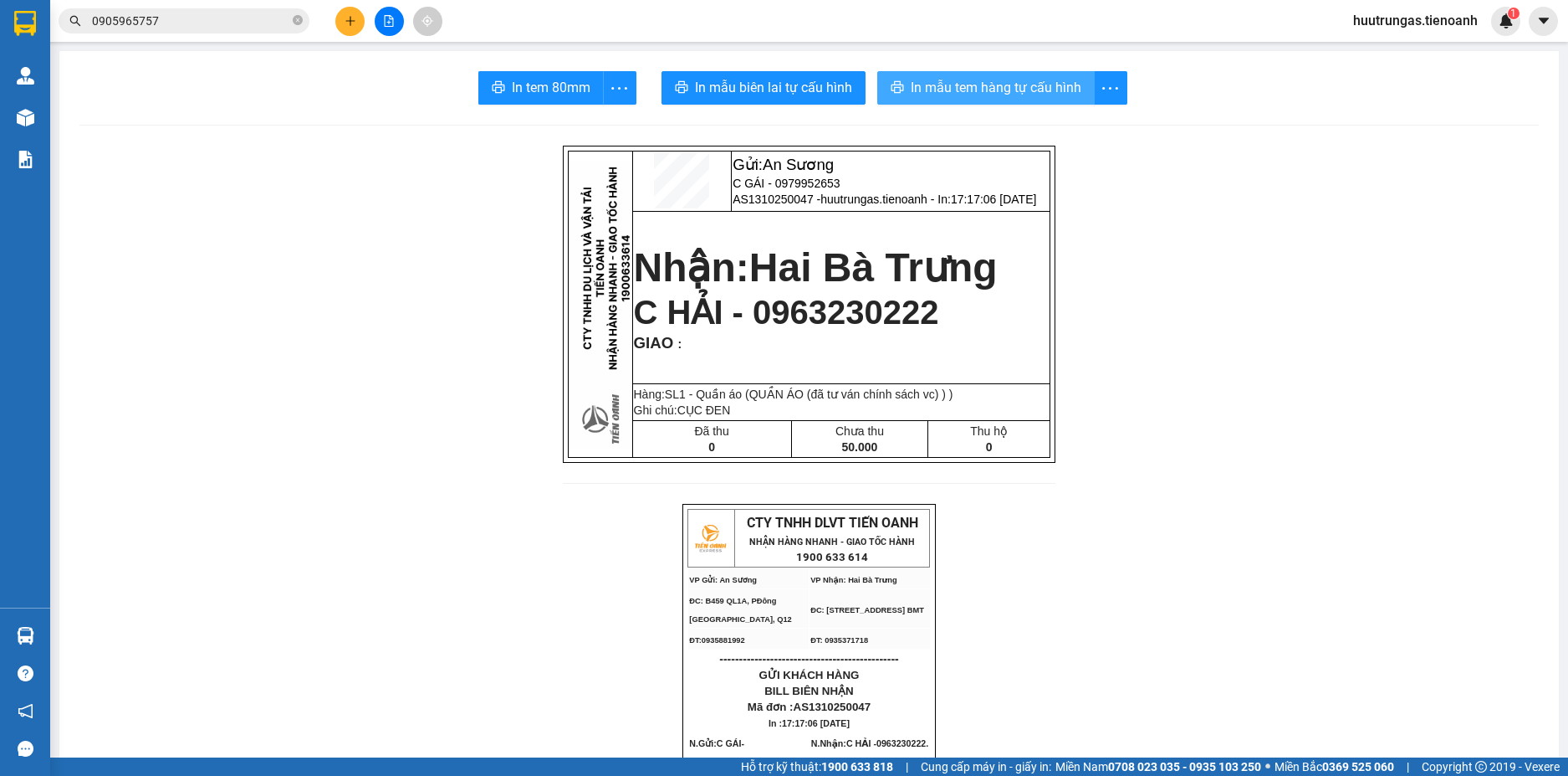
click at [964, 98] on span "In mẫu tem hàng tự cấu hình" at bounding box center [996, 87] width 170 height 21
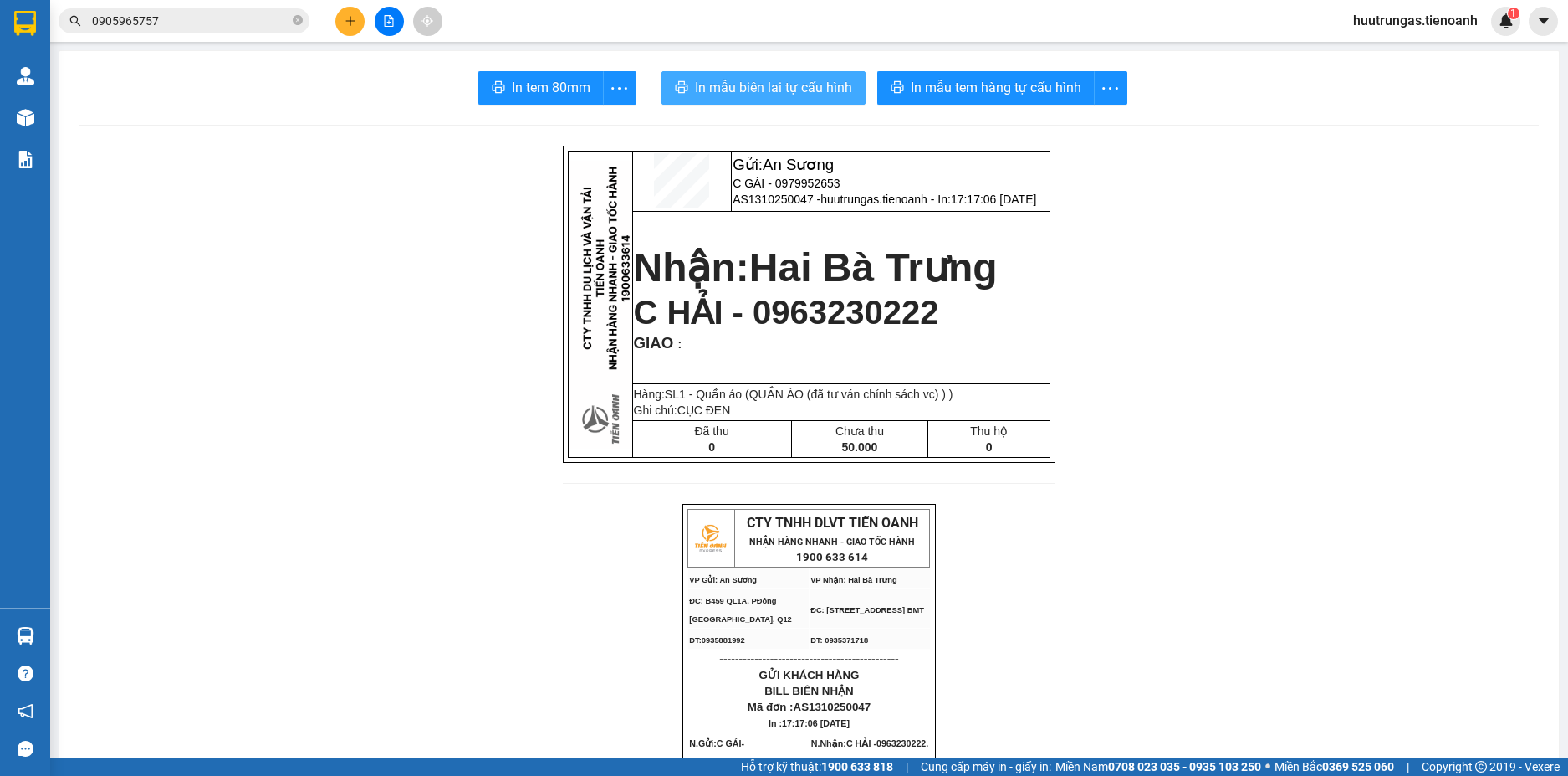
click at [754, 84] on span "In mẫu biên lai tự cấu hình" at bounding box center [774, 87] width 158 height 21
click at [349, 16] on icon "plus" at bounding box center [350, 20] width 12 height 12
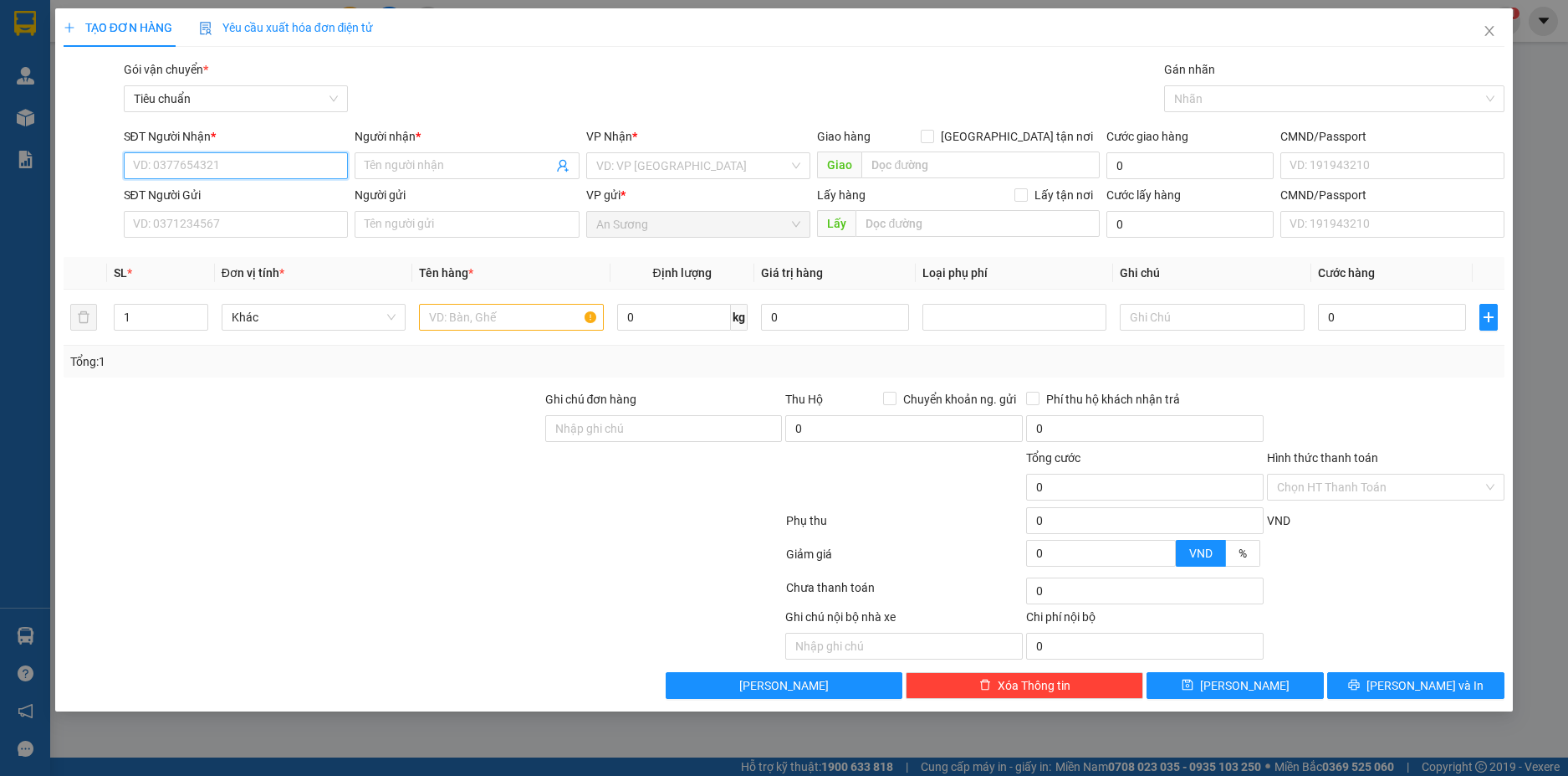
click at [193, 164] on input "SĐT Người Nhận *" at bounding box center [236, 165] width 225 height 27
click at [201, 198] on div "0914411399 - C KIM CHUNG" at bounding box center [236, 199] width 205 height 18
type input "0914411399"
type input "C [PERSON_NAME]"
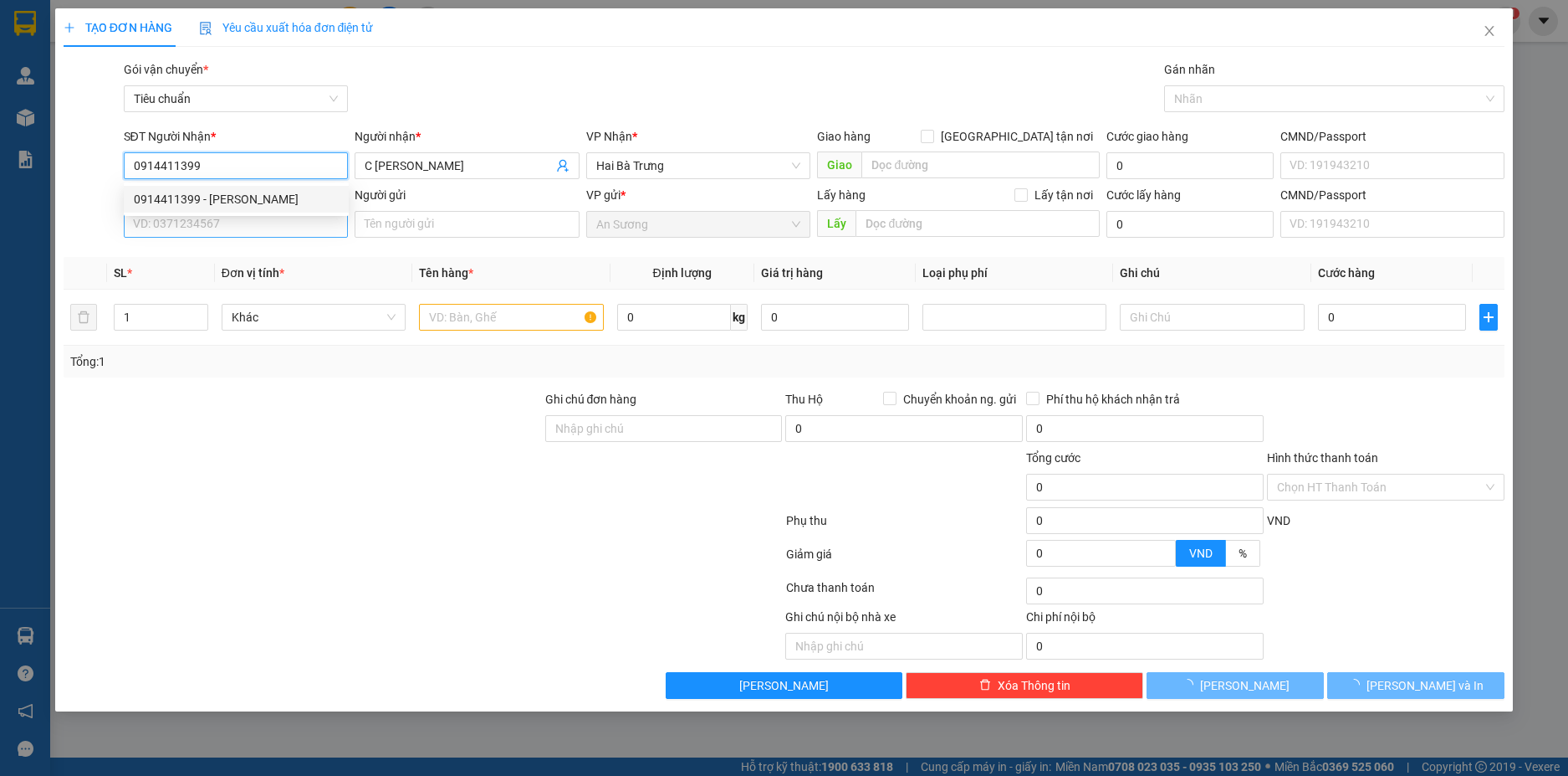
type input "30.000"
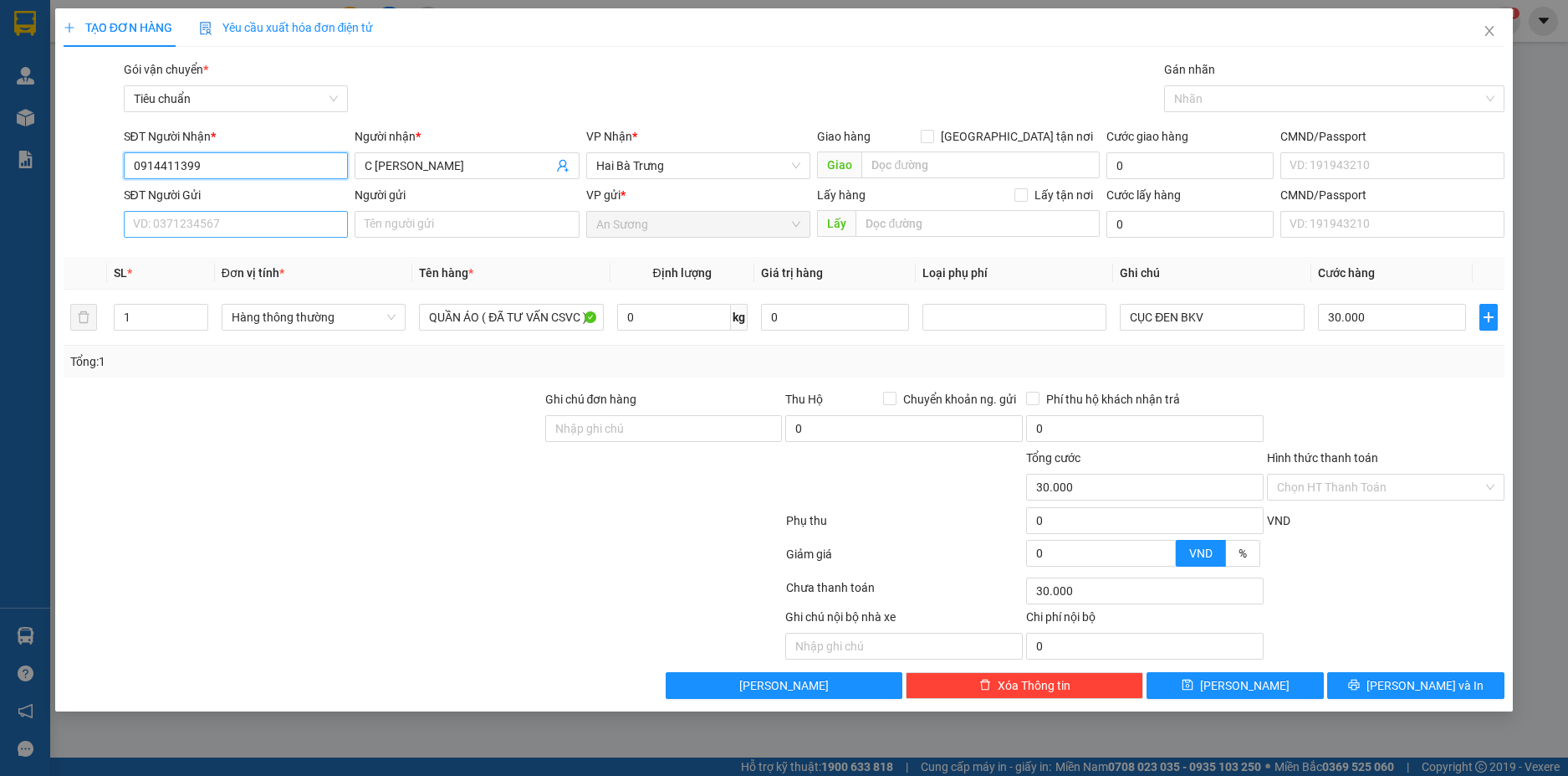
type input "0914411399"
click at [264, 217] on input "SĐT Người Gửi" at bounding box center [236, 224] width 225 height 27
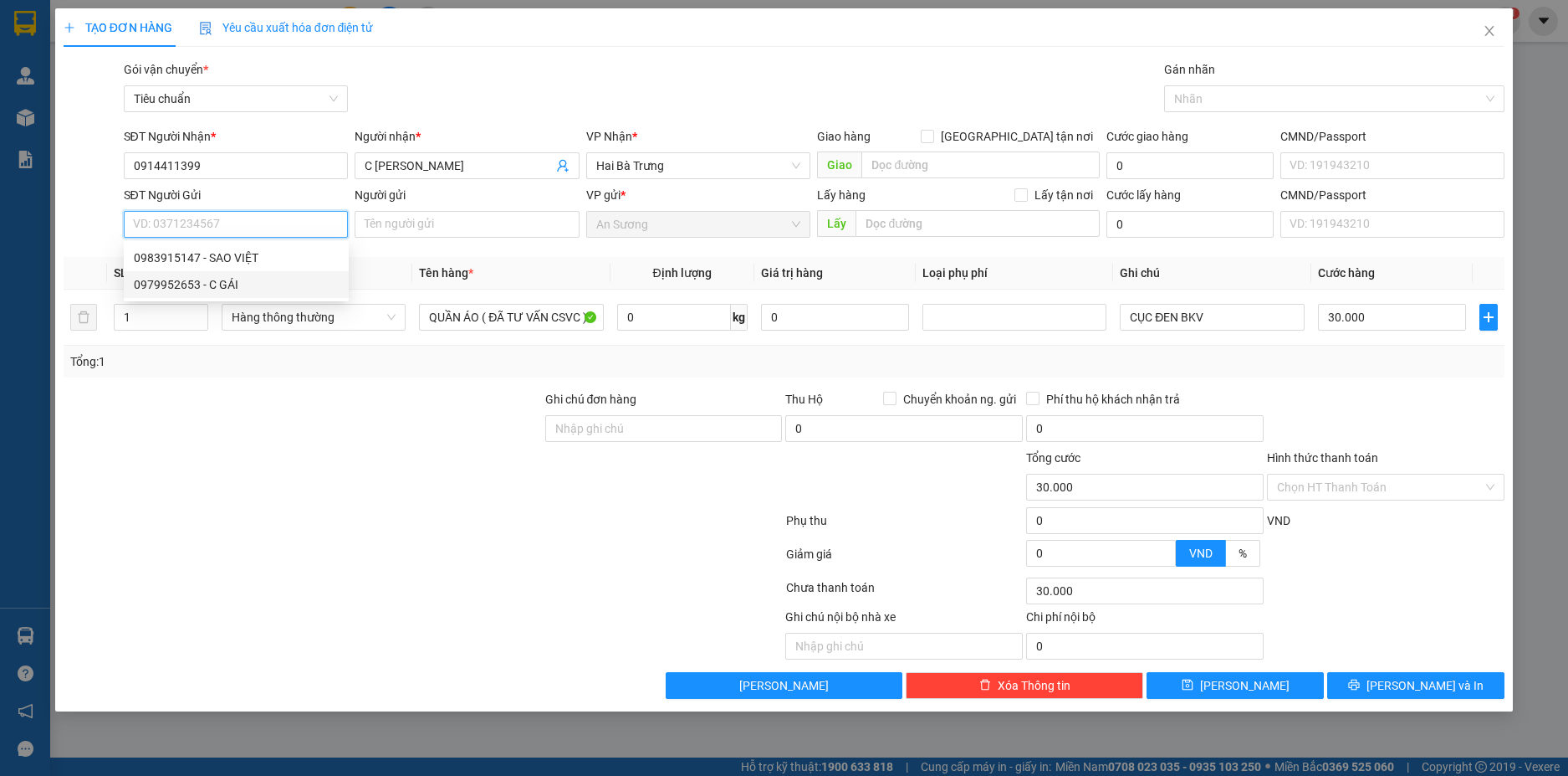
click at [245, 279] on div "0979952653 - C GÁI" at bounding box center [236, 284] width 205 height 18
type input "0979952653"
type input "C GÁI"
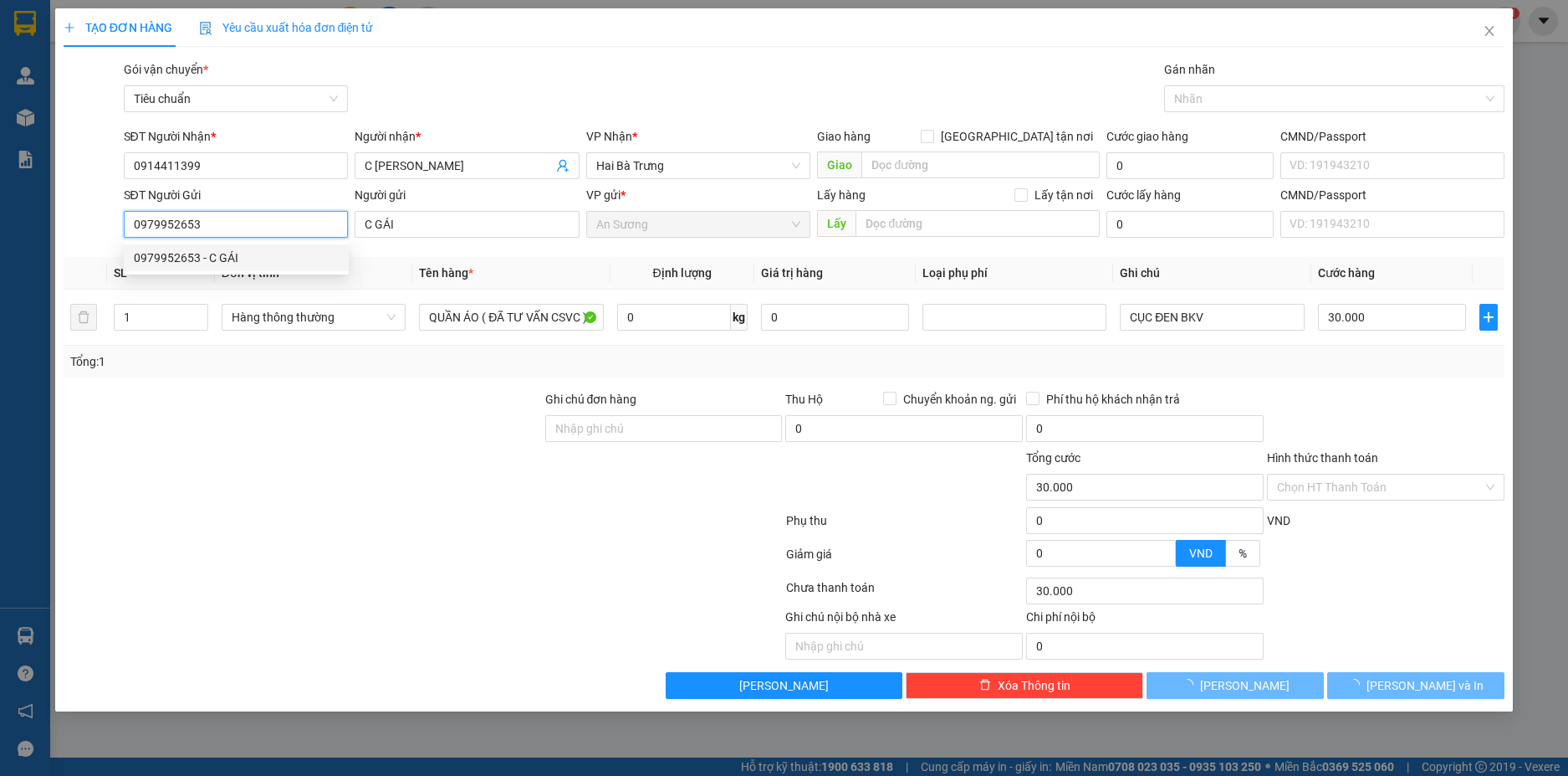
type input "50.000"
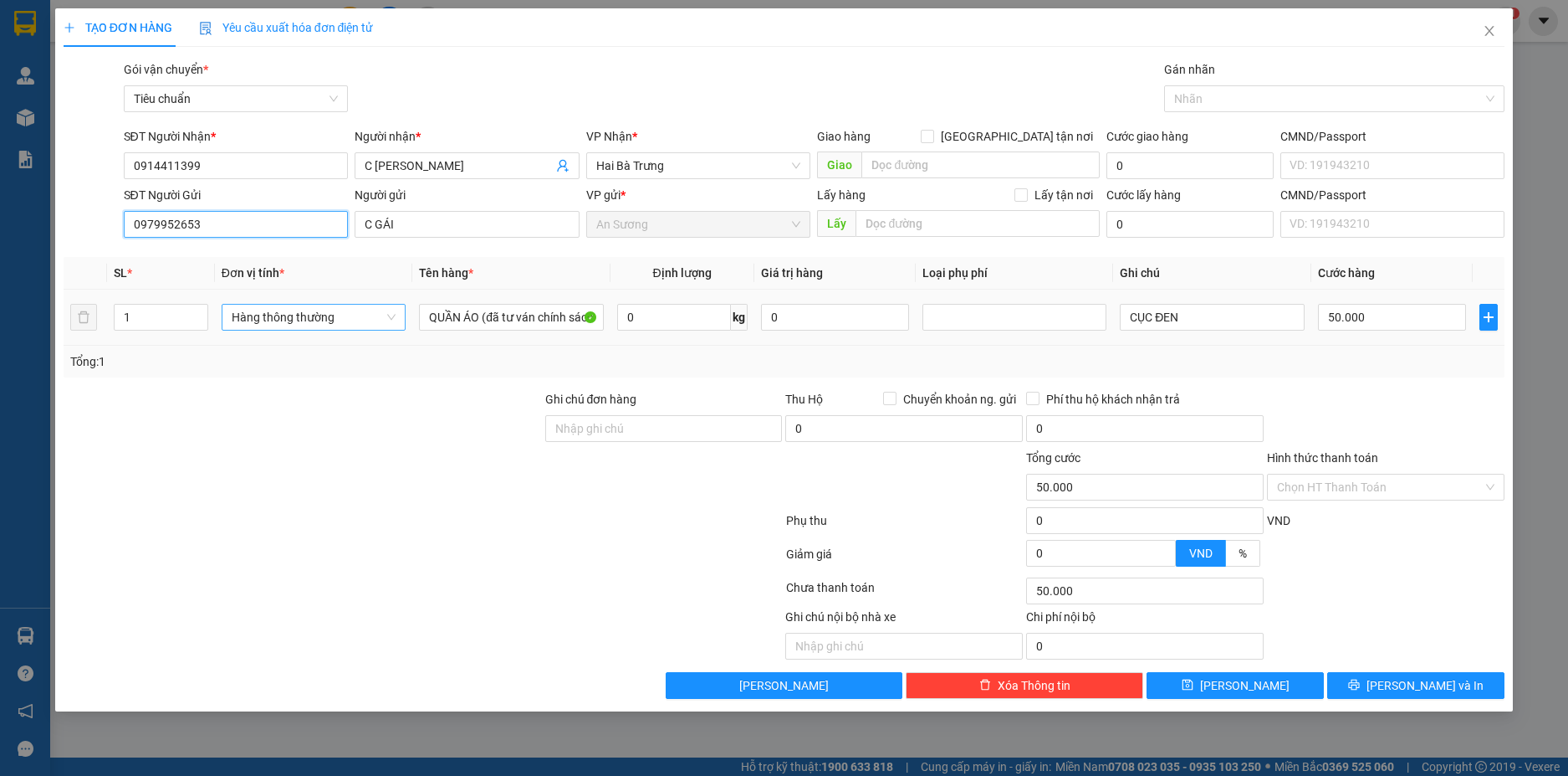
click at [388, 315] on span "Hàng thông thường" at bounding box center [313, 316] width 164 height 25
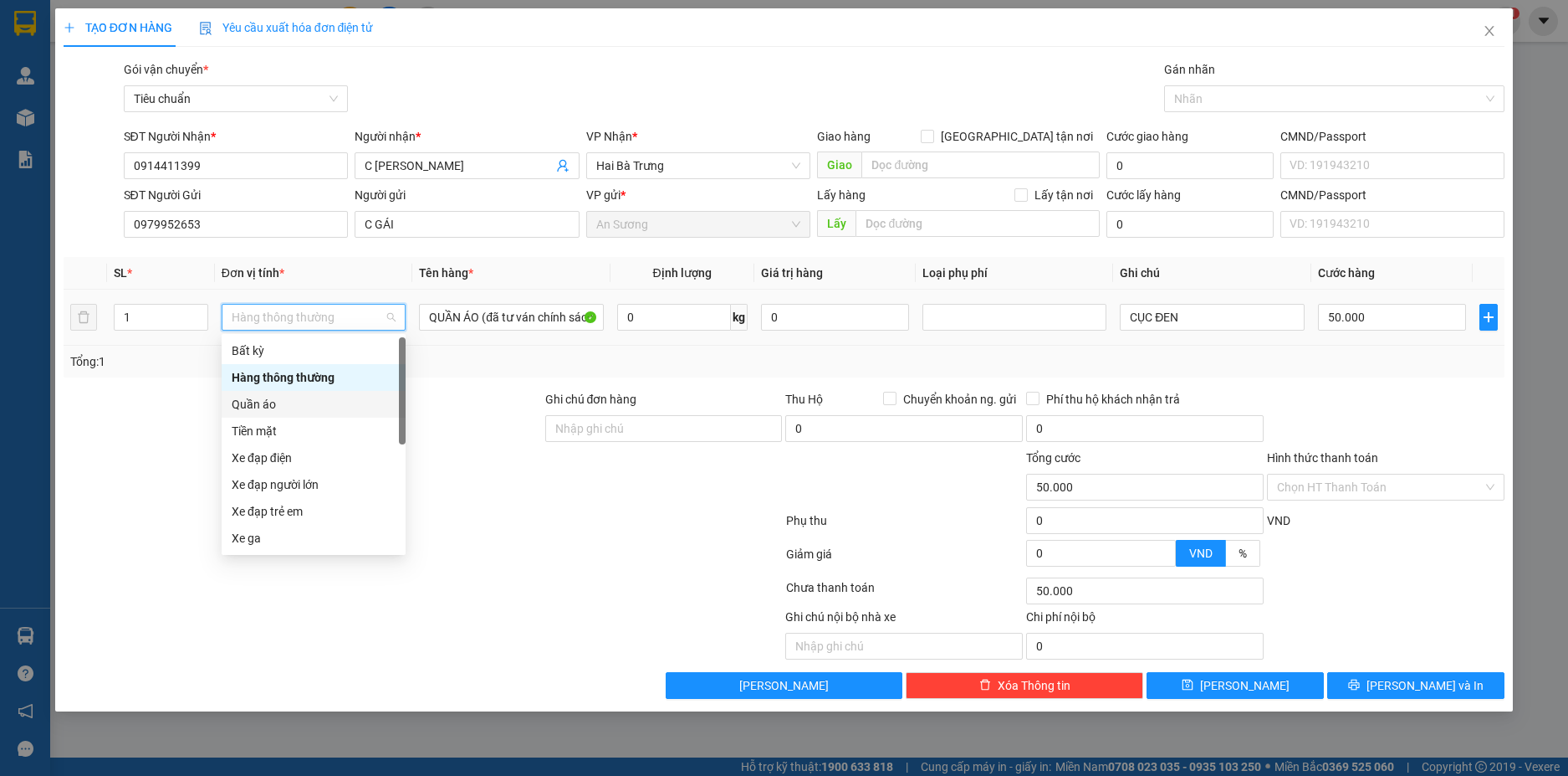
click at [261, 406] on div "Quần áo" at bounding box center [313, 404] width 164 height 18
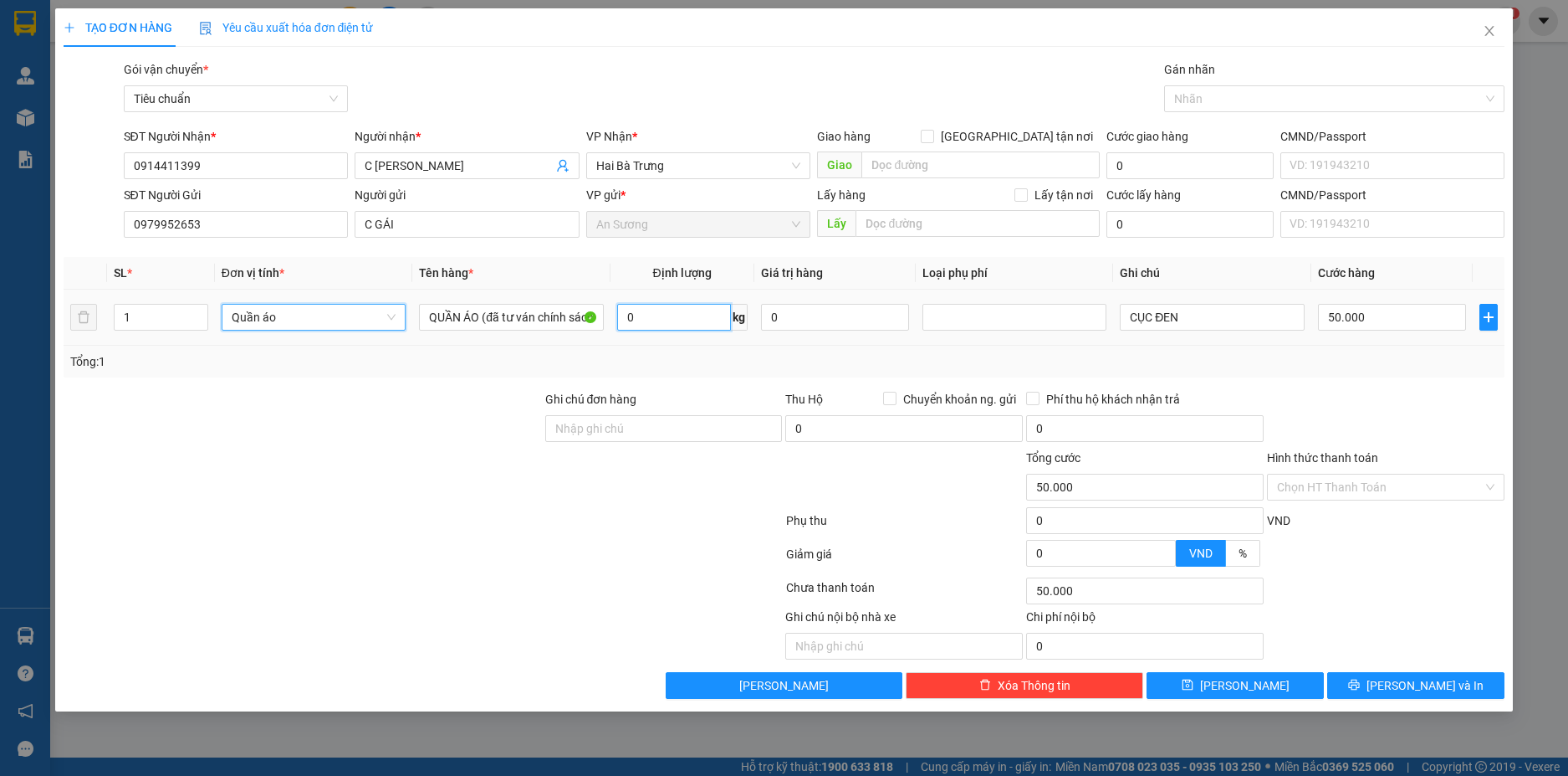
click at [681, 317] on input "0" at bounding box center [674, 317] width 114 height 27
type input "0"
type input "30"
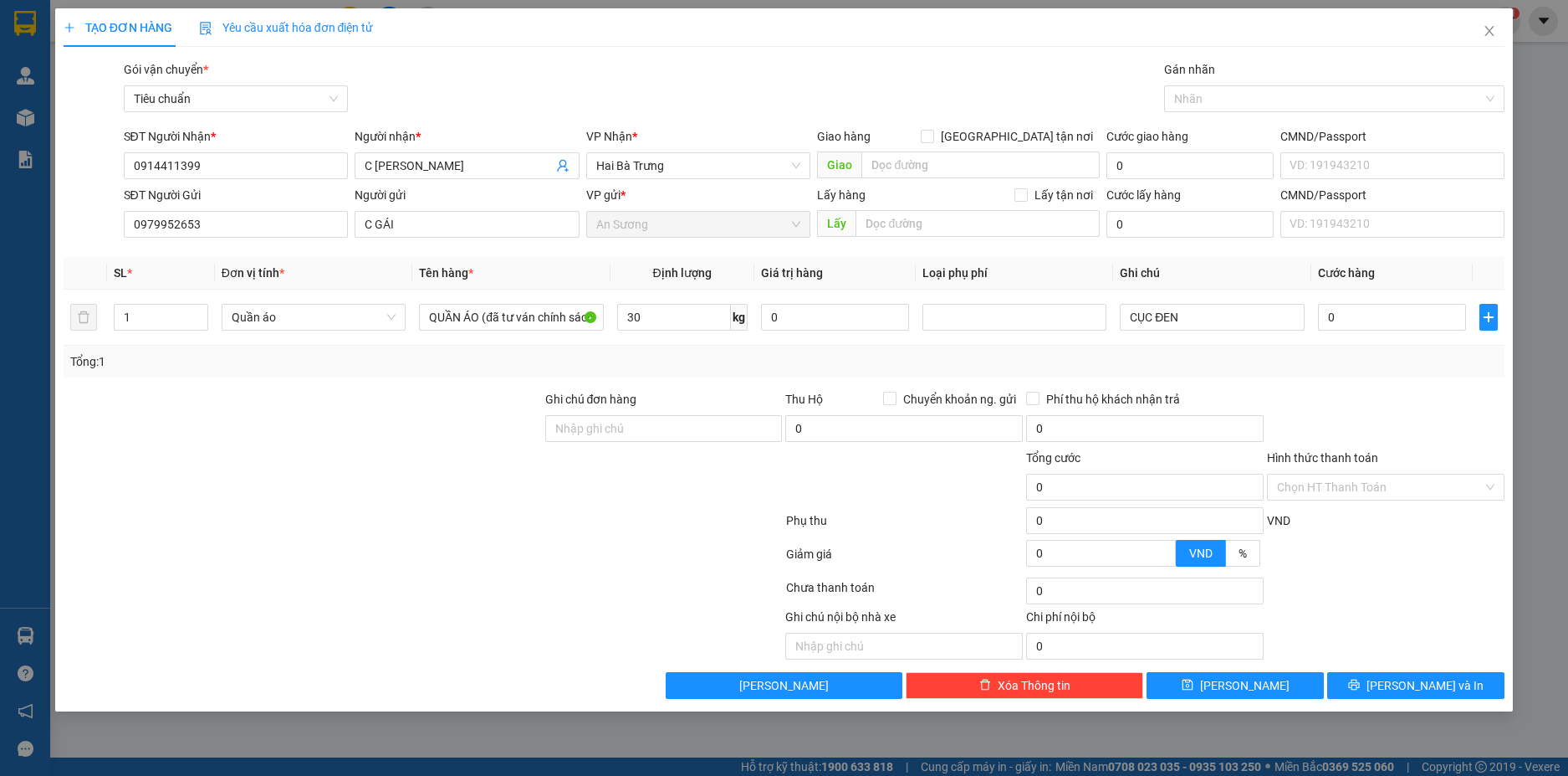
click at [1402, 377] on div "Transit Pickup Surcharge Ids Transit Deliver Surcharge Ids Transit Deliver Surc…" at bounding box center [784, 379] width 1443 height 639
type input "70.000"
click at [1377, 363] on div "Tổng: 1" at bounding box center [785, 362] width 1429 height 18
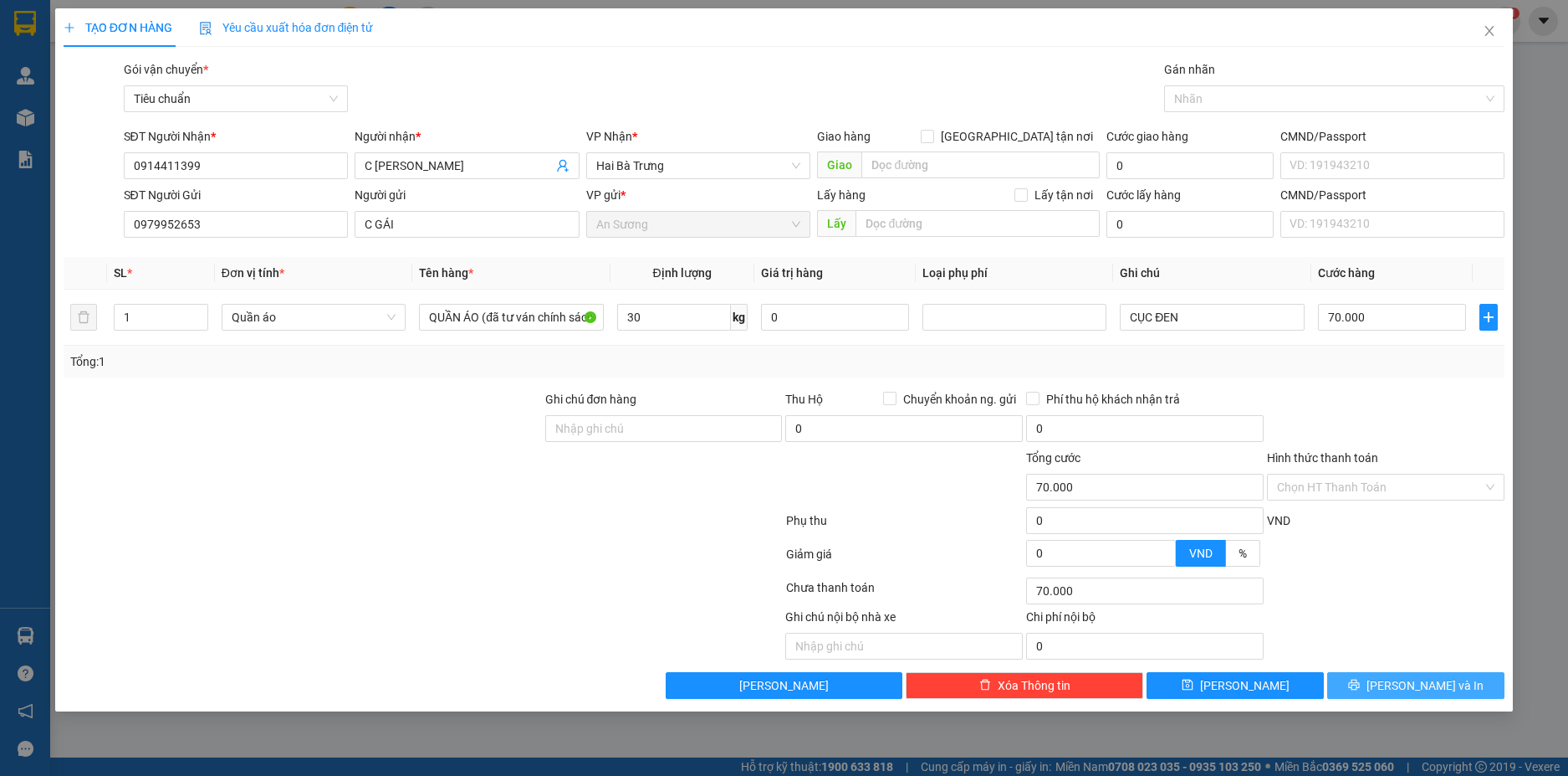
click at [1478, 682] on button "[PERSON_NAME] và In" at bounding box center [1416, 684] width 178 height 27
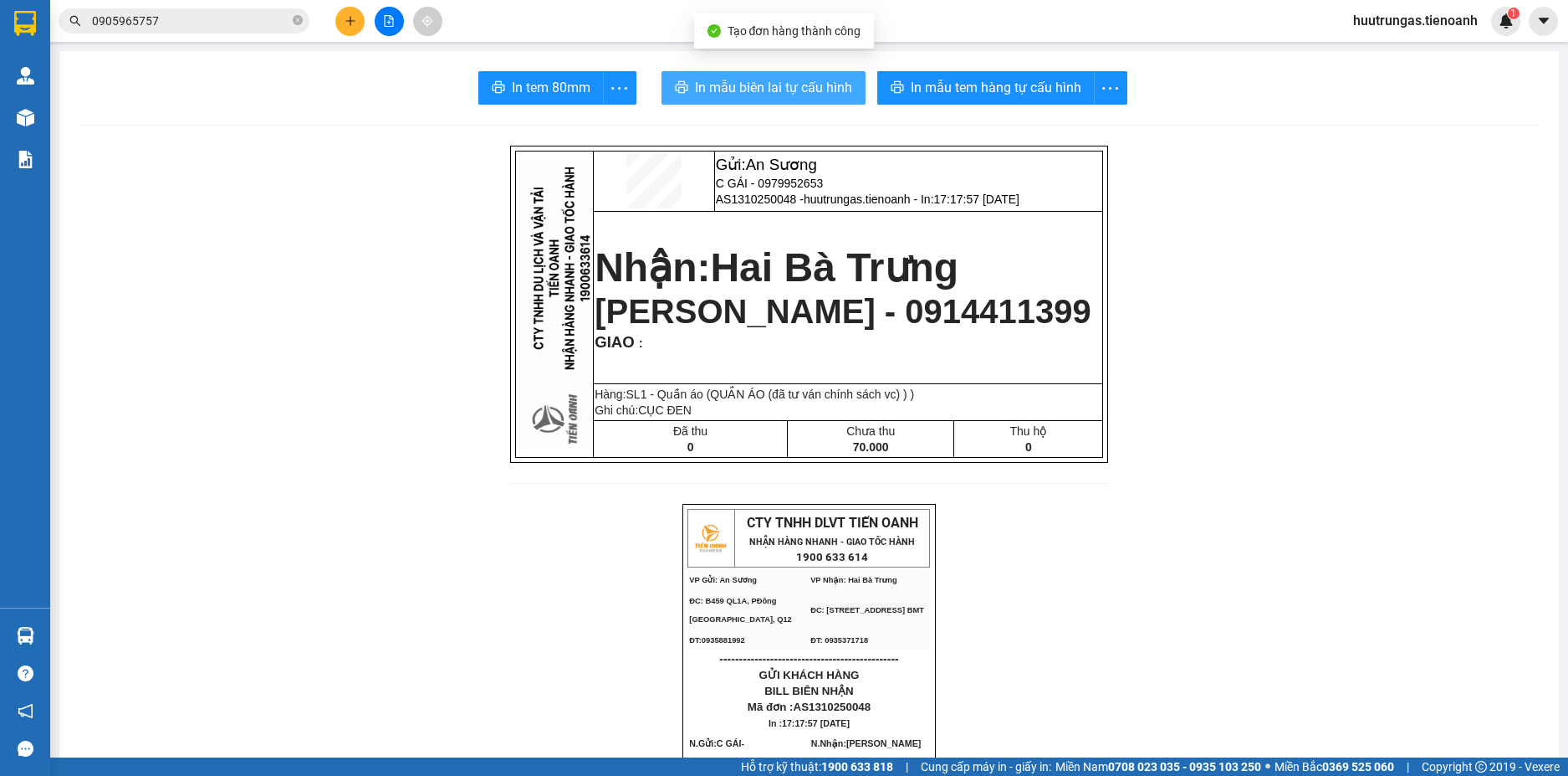
click at [768, 82] on span "In mẫu biên lai tự cấu hình" at bounding box center [774, 87] width 158 height 21
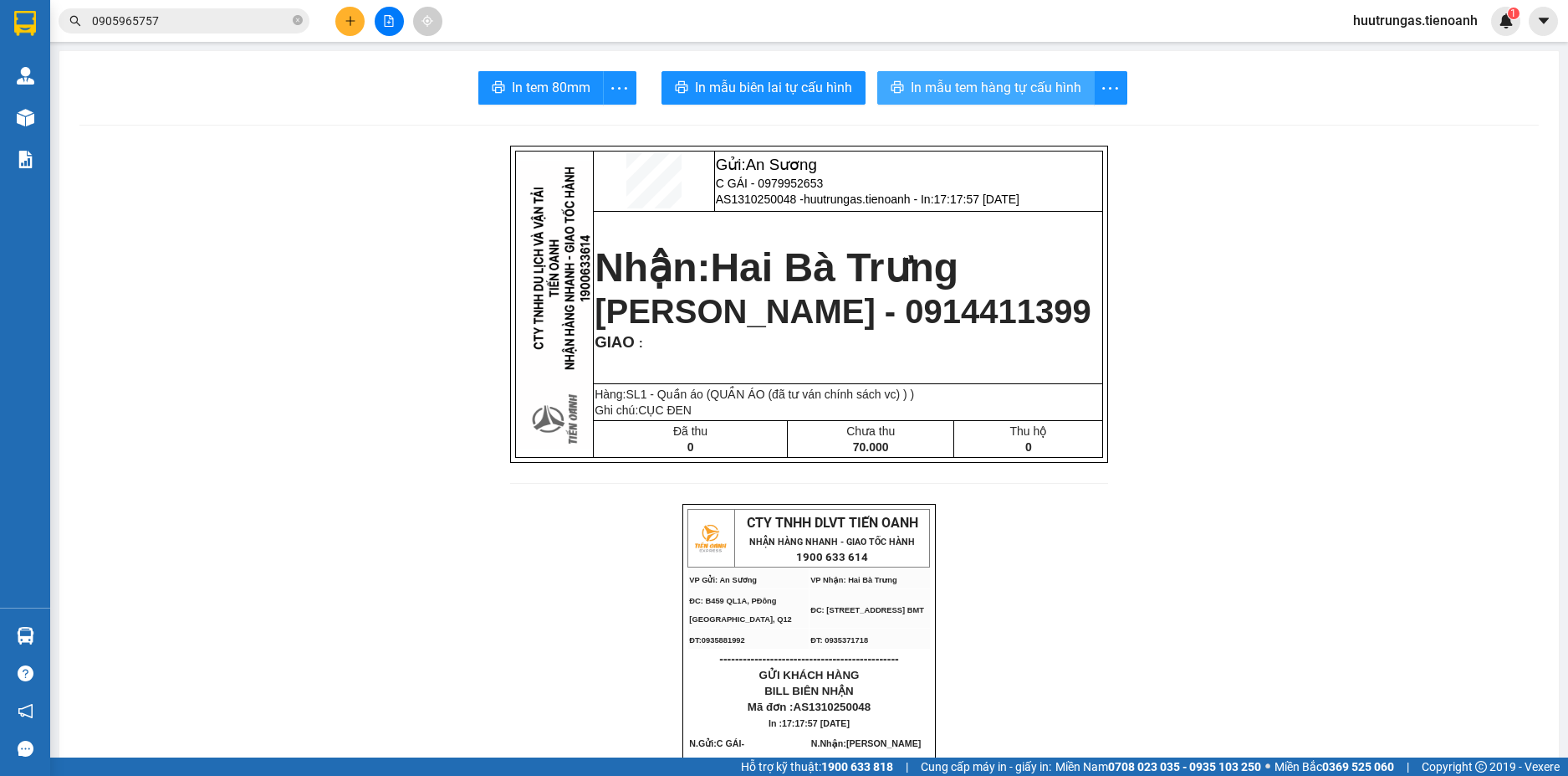
click at [990, 100] on button "In mẫu tem hàng tự cấu hình" at bounding box center [985, 88] width 217 height 34
click at [352, 20] on icon "plus" at bounding box center [350, 20] width 12 height 12
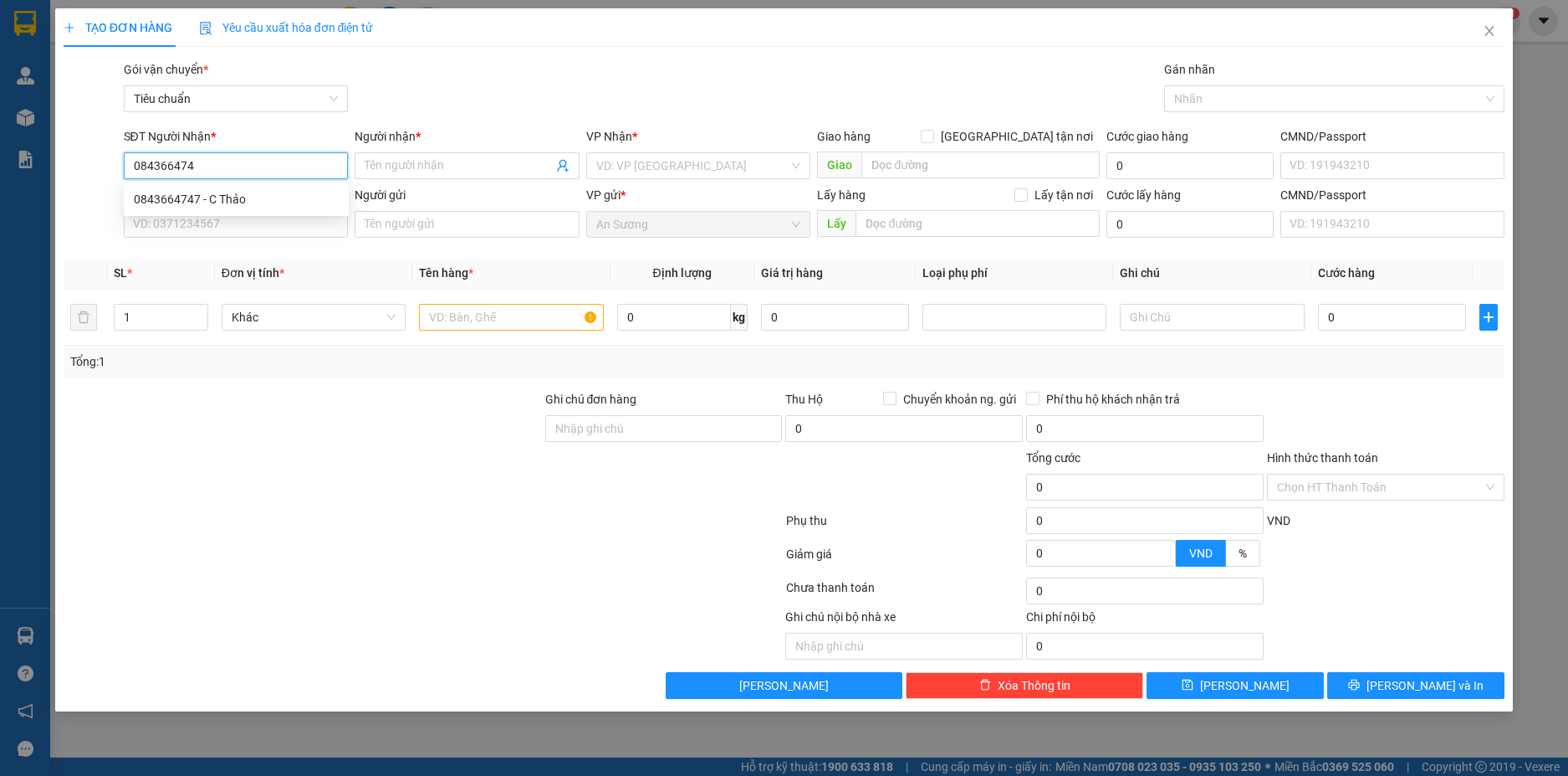
type input "0843664747"
click at [299, 196] on div "0843664747 - C Thảo" at bounding box center [236, 199] width 205 height 18
type input "C Thảo"
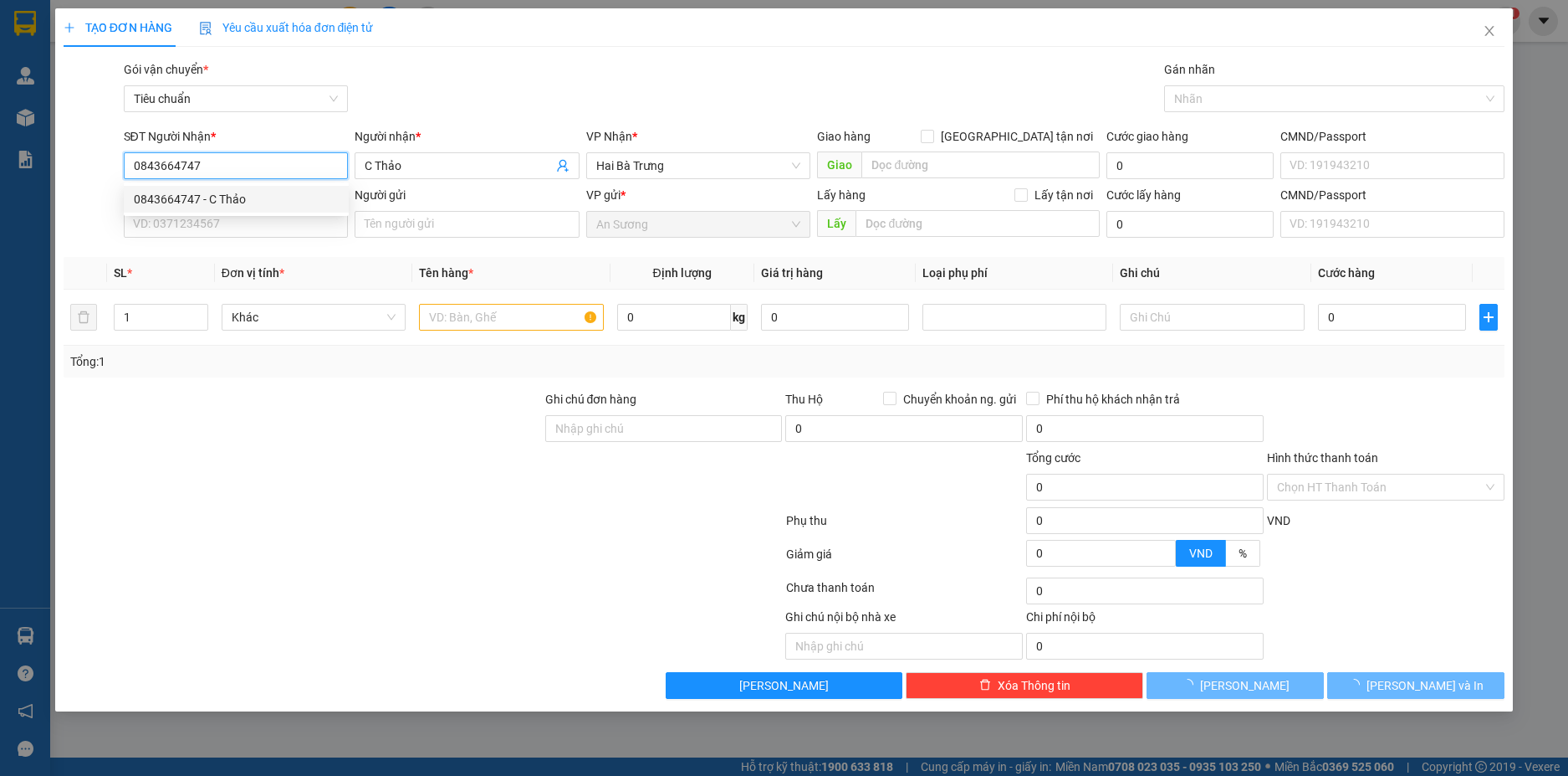
type input "120.000"
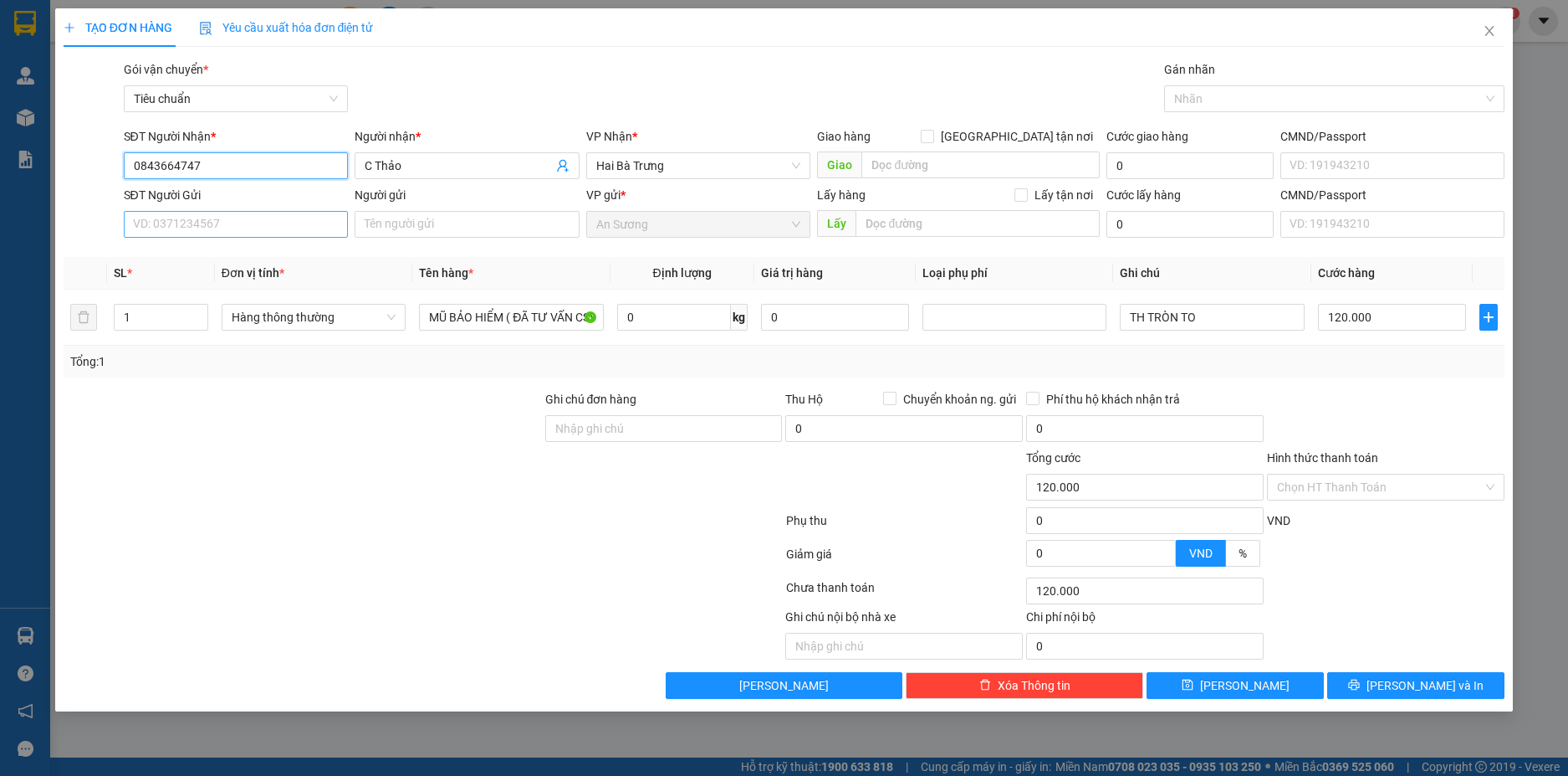
type input "0843664747"
click at [289, 218] on input "SĐT Người Gửi" at bounding box center [236, 224] width 225 height 27
click at [260, 259] on div "0853997777 - A TUẤN" at bounding box center [236, 257] width 205 height 18
type input "0853997777"
type input "A TUẤN"
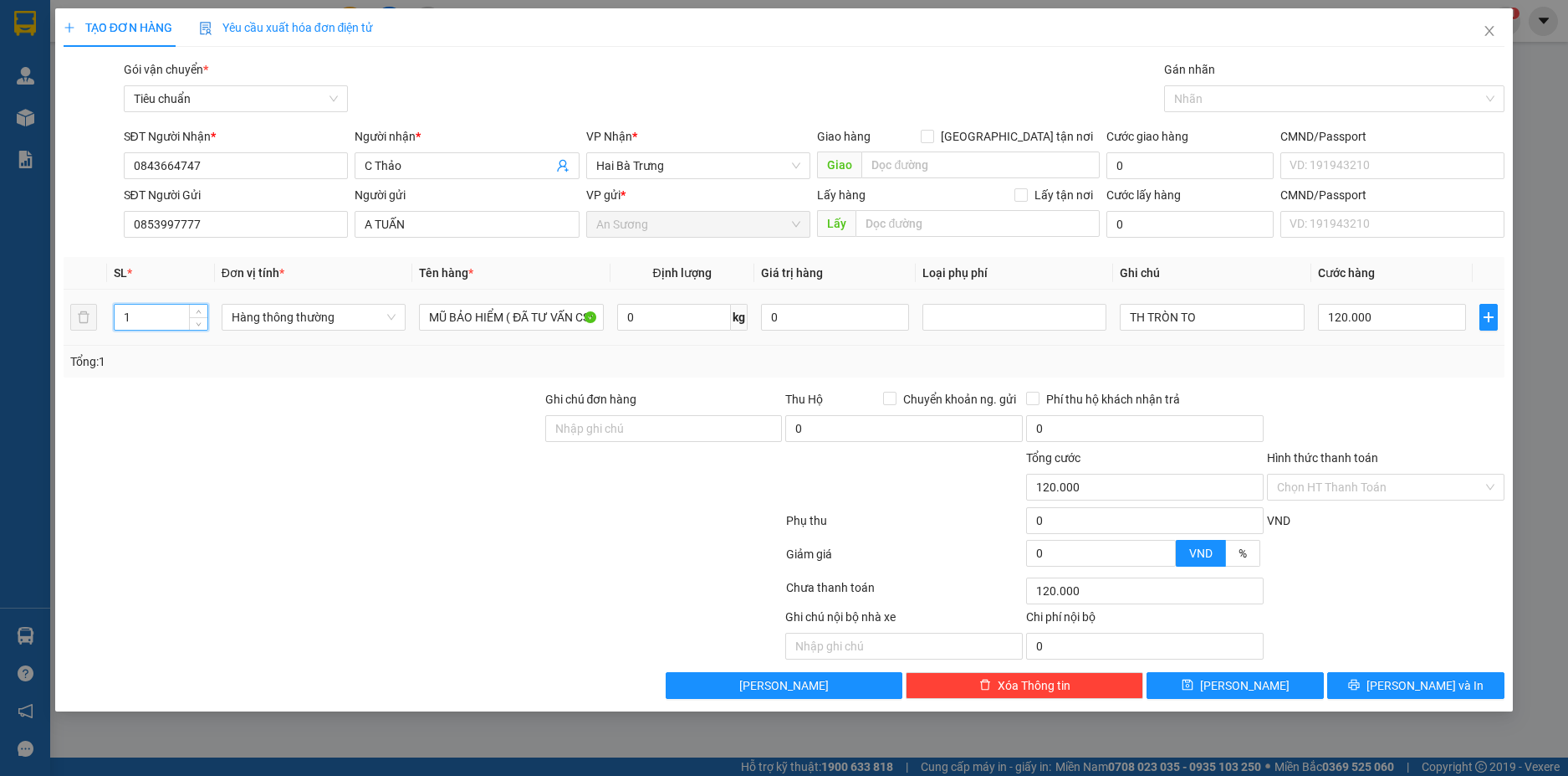
click at [171, 321] on input "1" at bounding box center [160, 316] width 93 height 25
type input "3"
click at [1136, 315] on input "TH TRÒN TO" at bounding box center [1212, 317] width 184 height 27
type input "0"
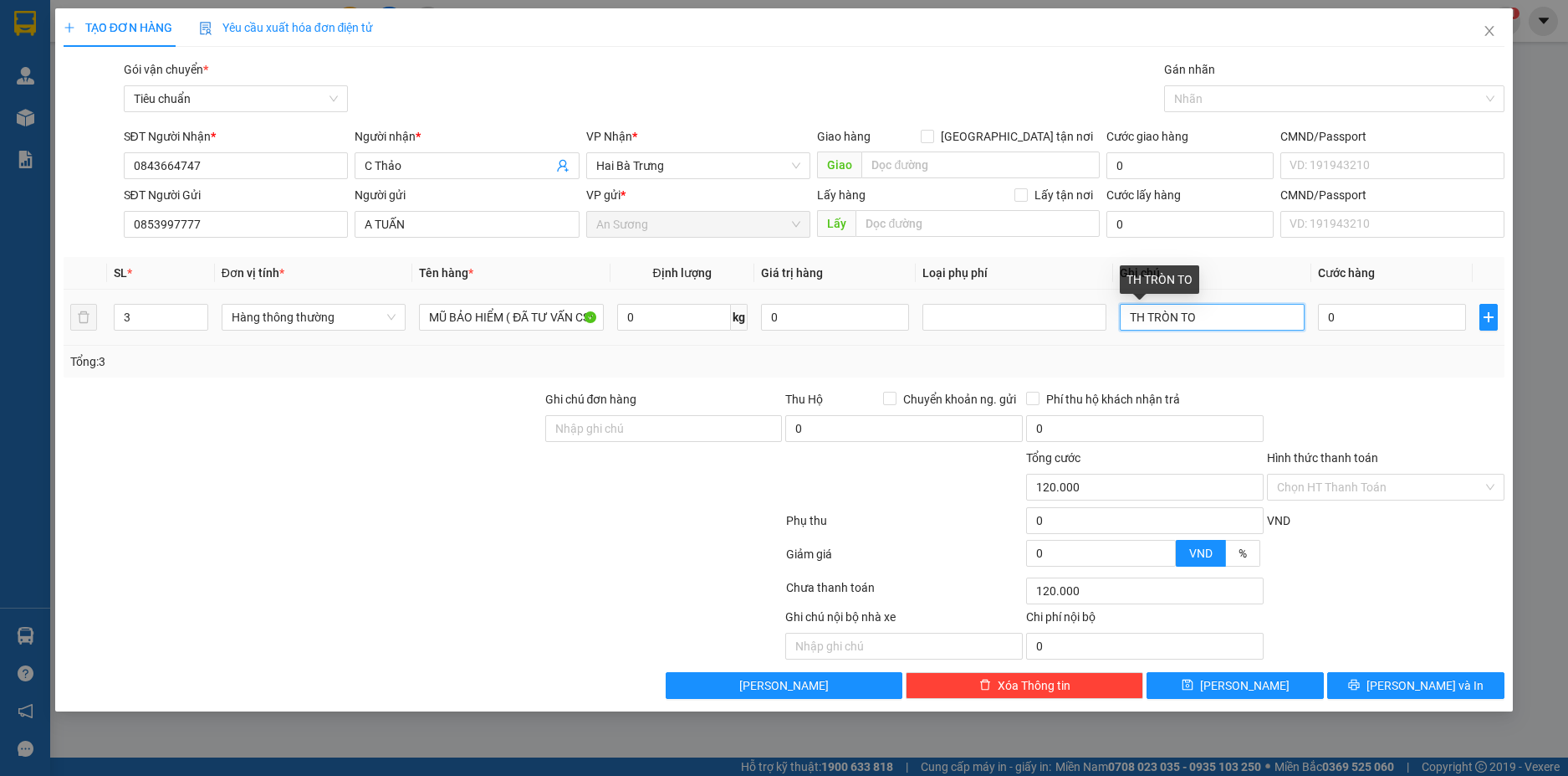
type input "0"
click at [1129, 323] on input "TH TRÒN TO" at bounding box center [1212, 317] width 184 height 27
click at [1245, 317] on input "2TH TRÒN TO" at bounding box center [1212, 317] width 184 height 27
type input "2TH TRÒN TO +TH TRƠN"
click at [1431, 322] on input "0" at bounding box center [1392, 317] width 148 height 27
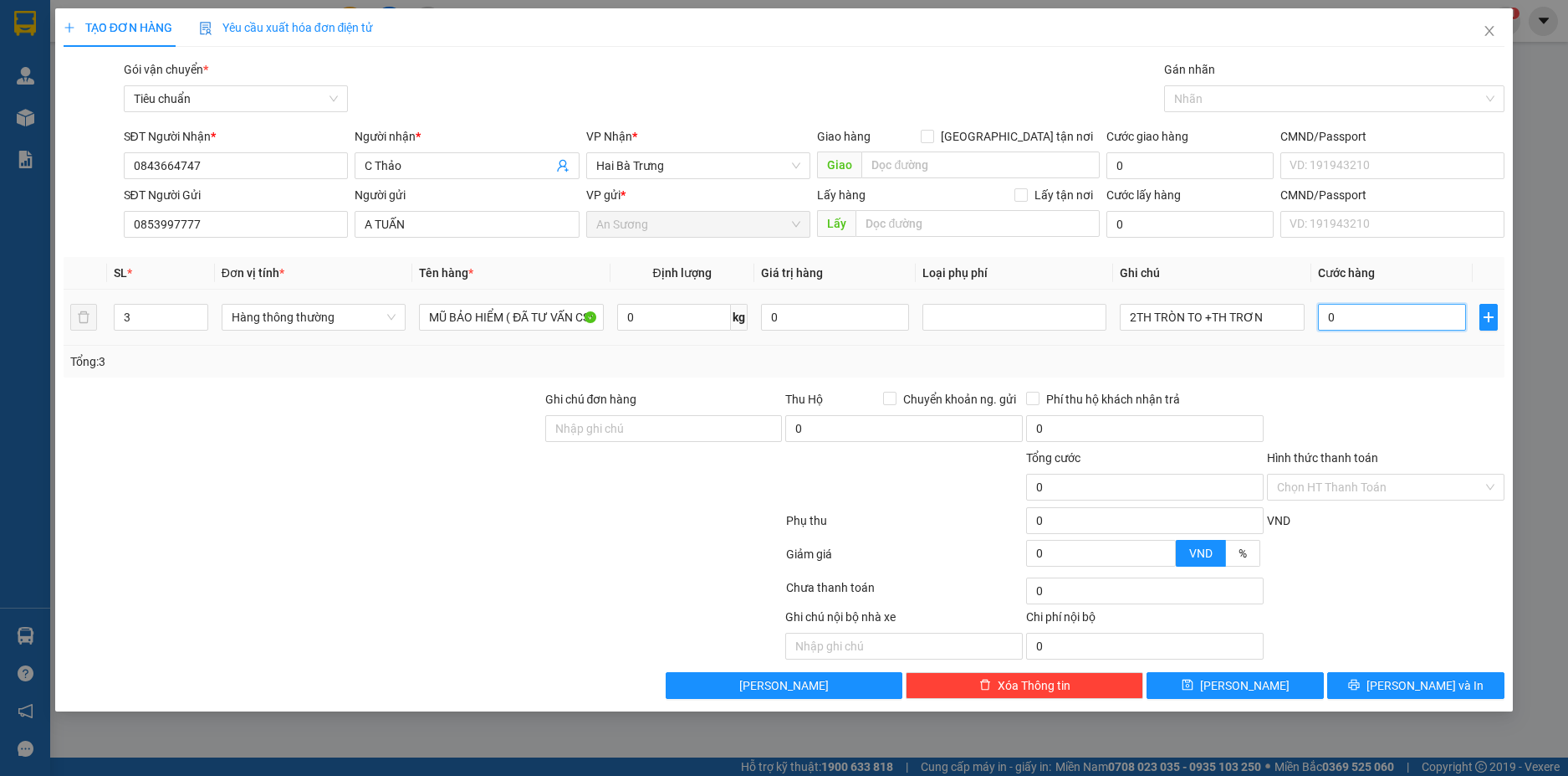
type input "2"
type input "20"
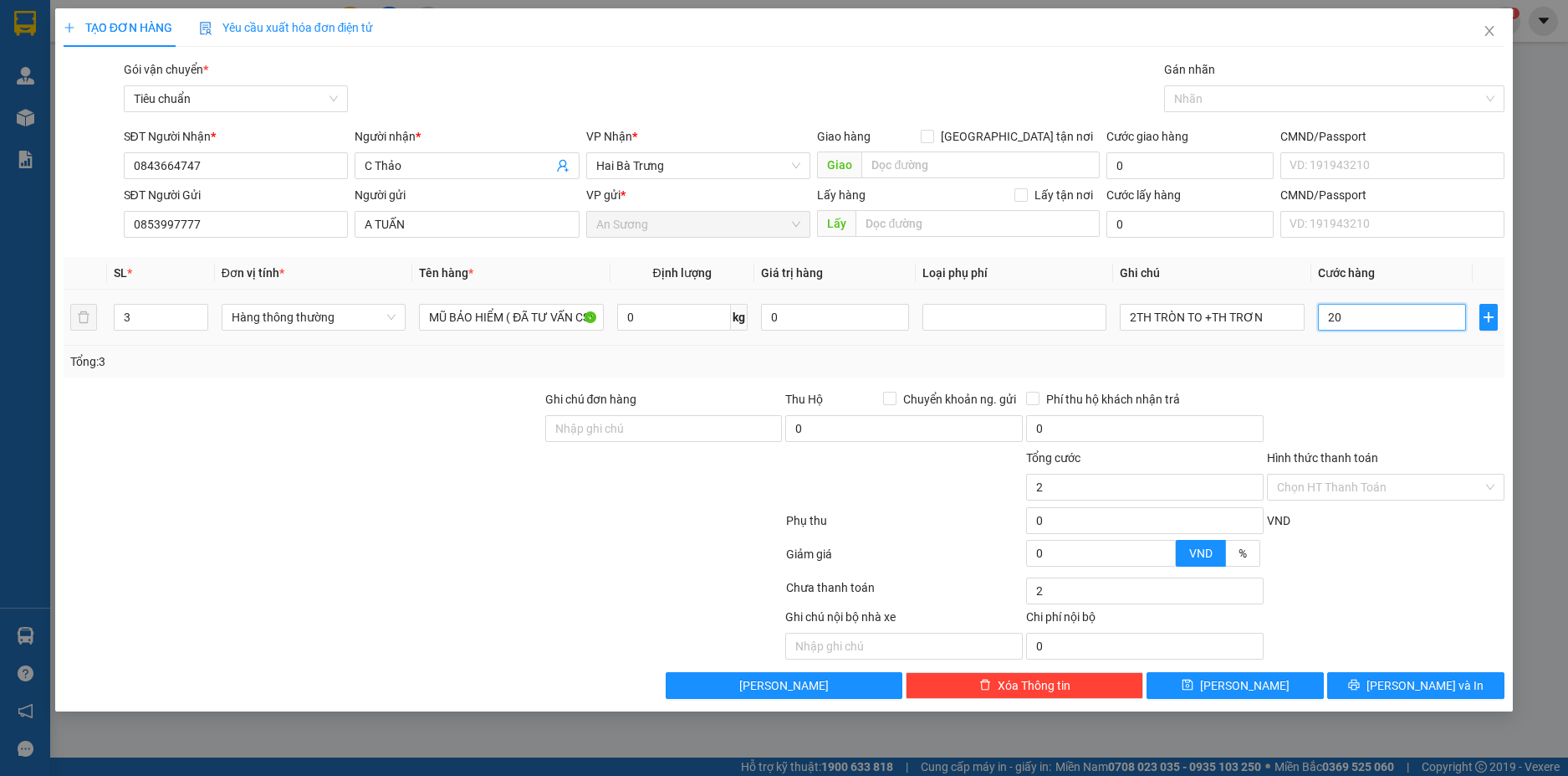
type input "20"
type input "200"
type input "20"
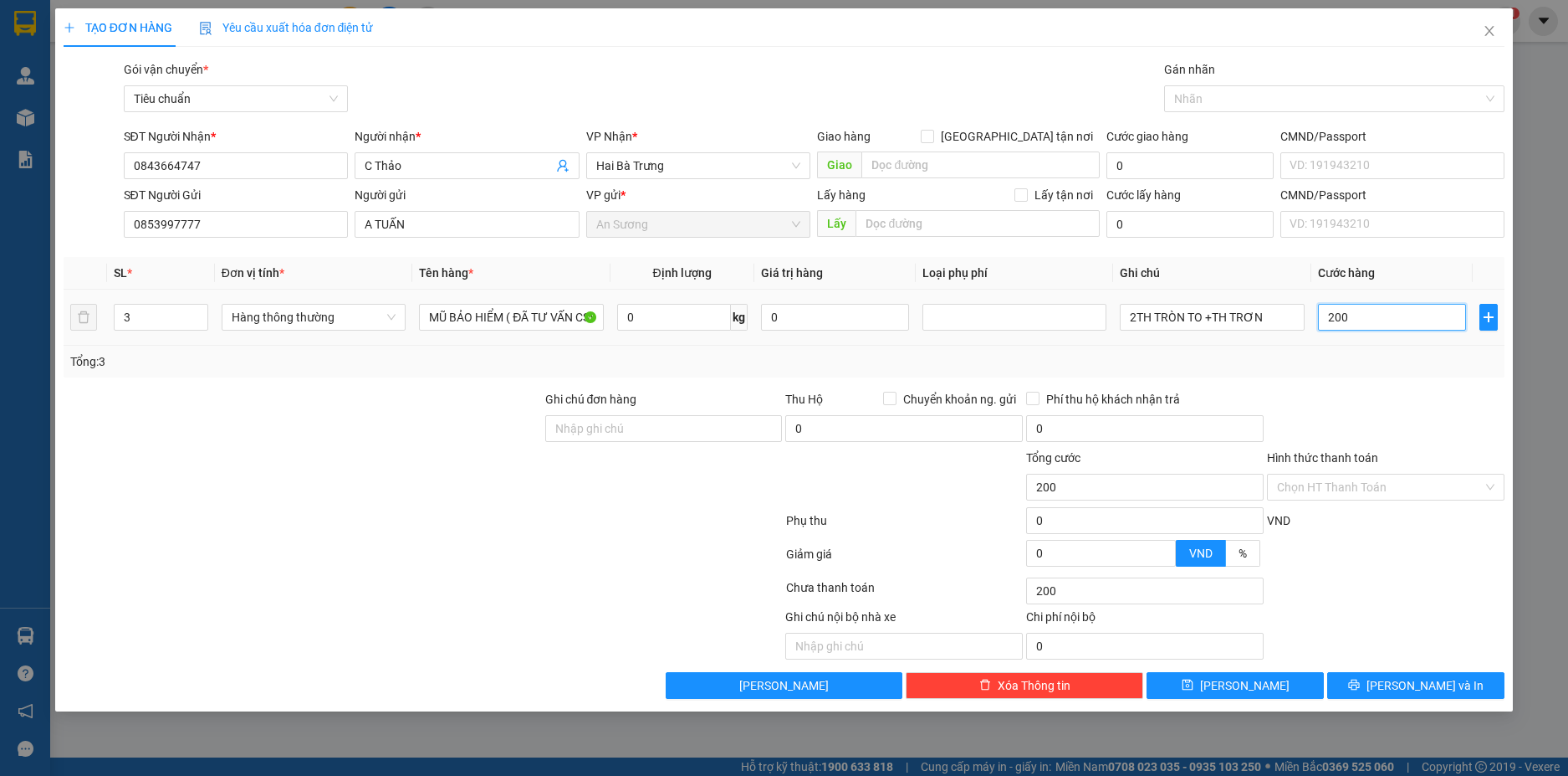
type input "20"
type input "2"
type input "0"
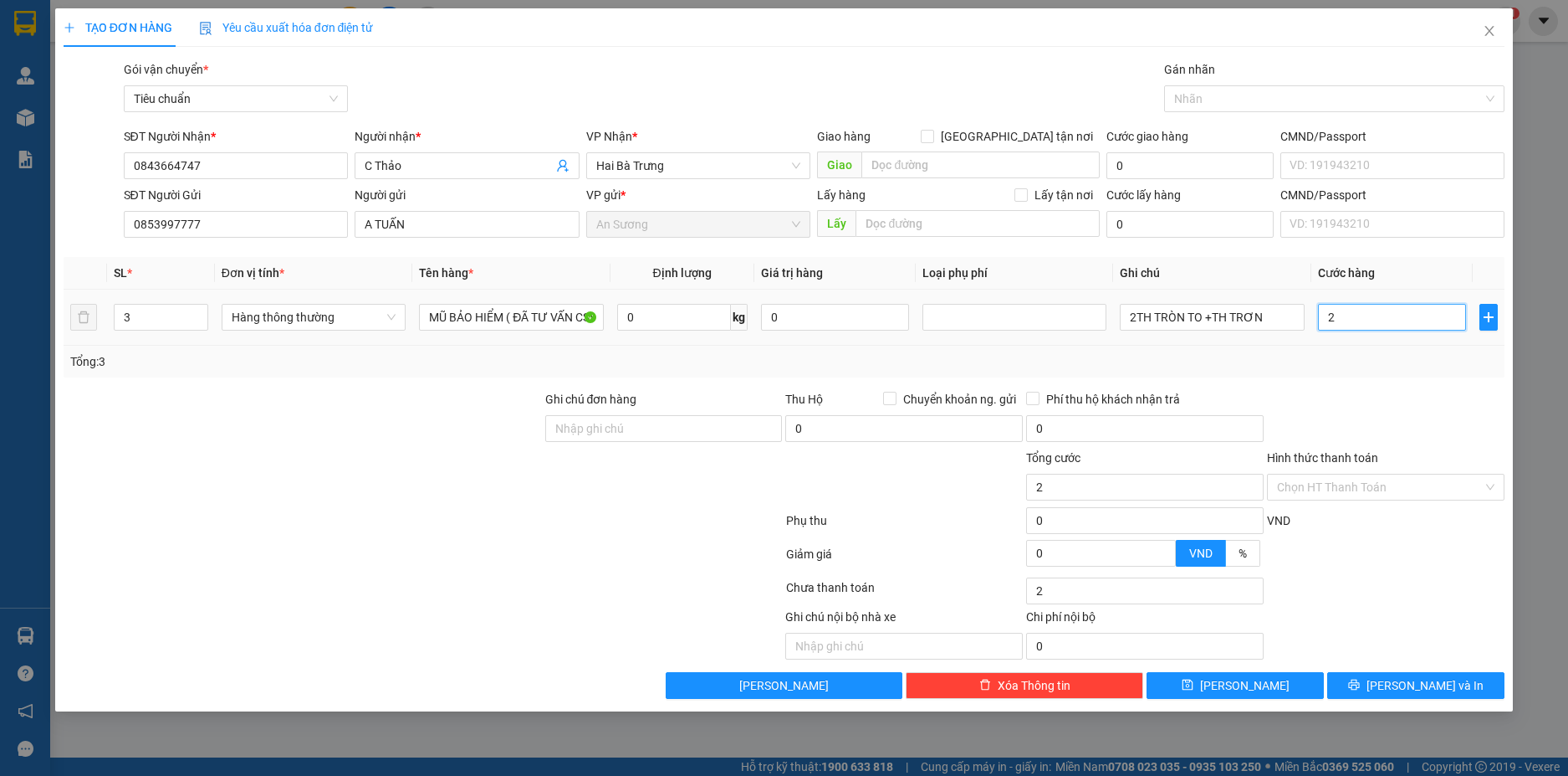
type input "0"
type input "03"
type input "3"
type input "031"
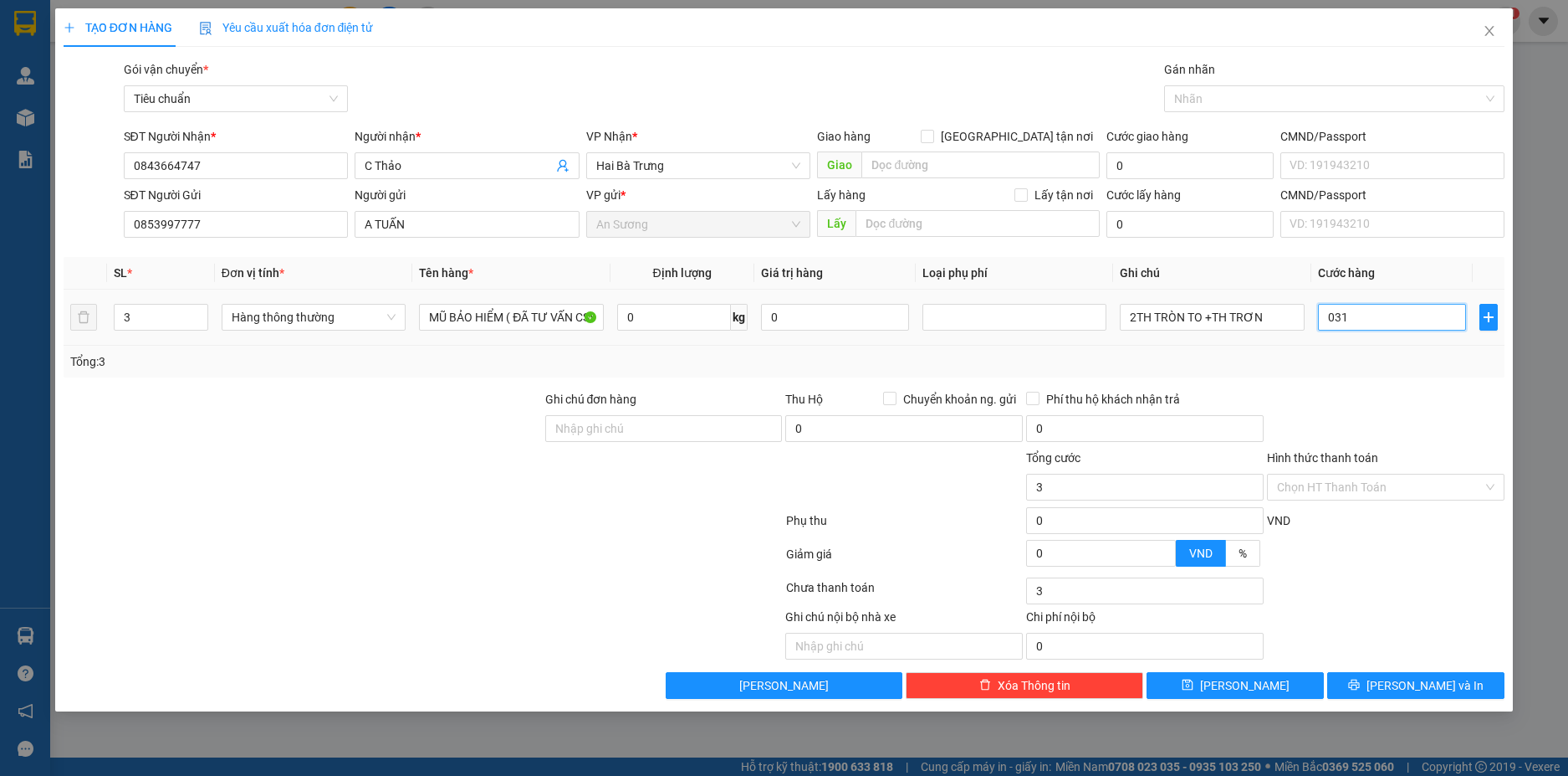
type input "31"
type input "310"
type input "0.310"
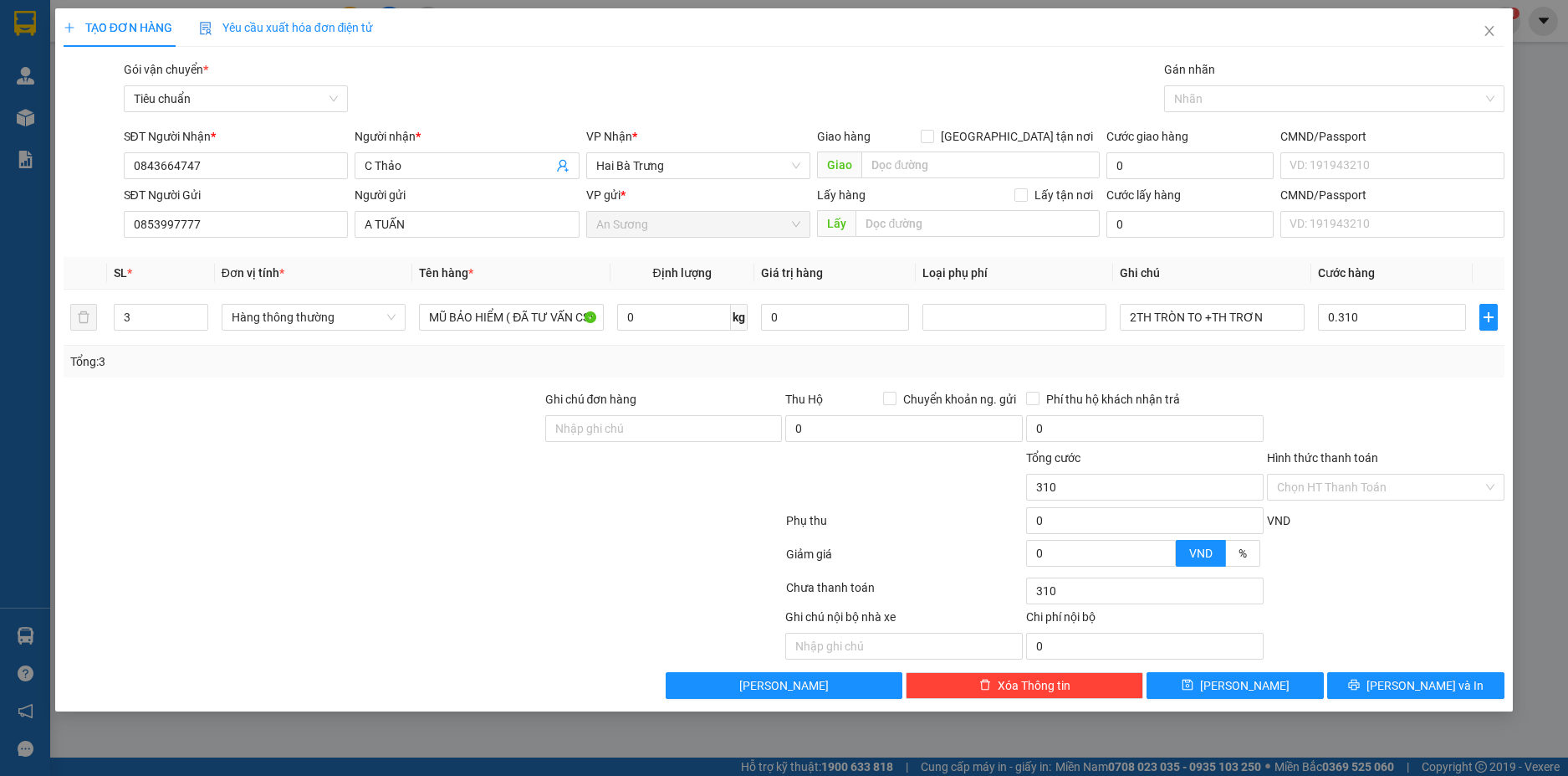
type input "310.000"
click at [1410, 366] on div "Tổng: 3" at bounding box center [785, 362] width 1429 height 18
click at [1395, 322] on input "310.000" at bounding box center [1392, 317] width 148 height 27
type input "3"
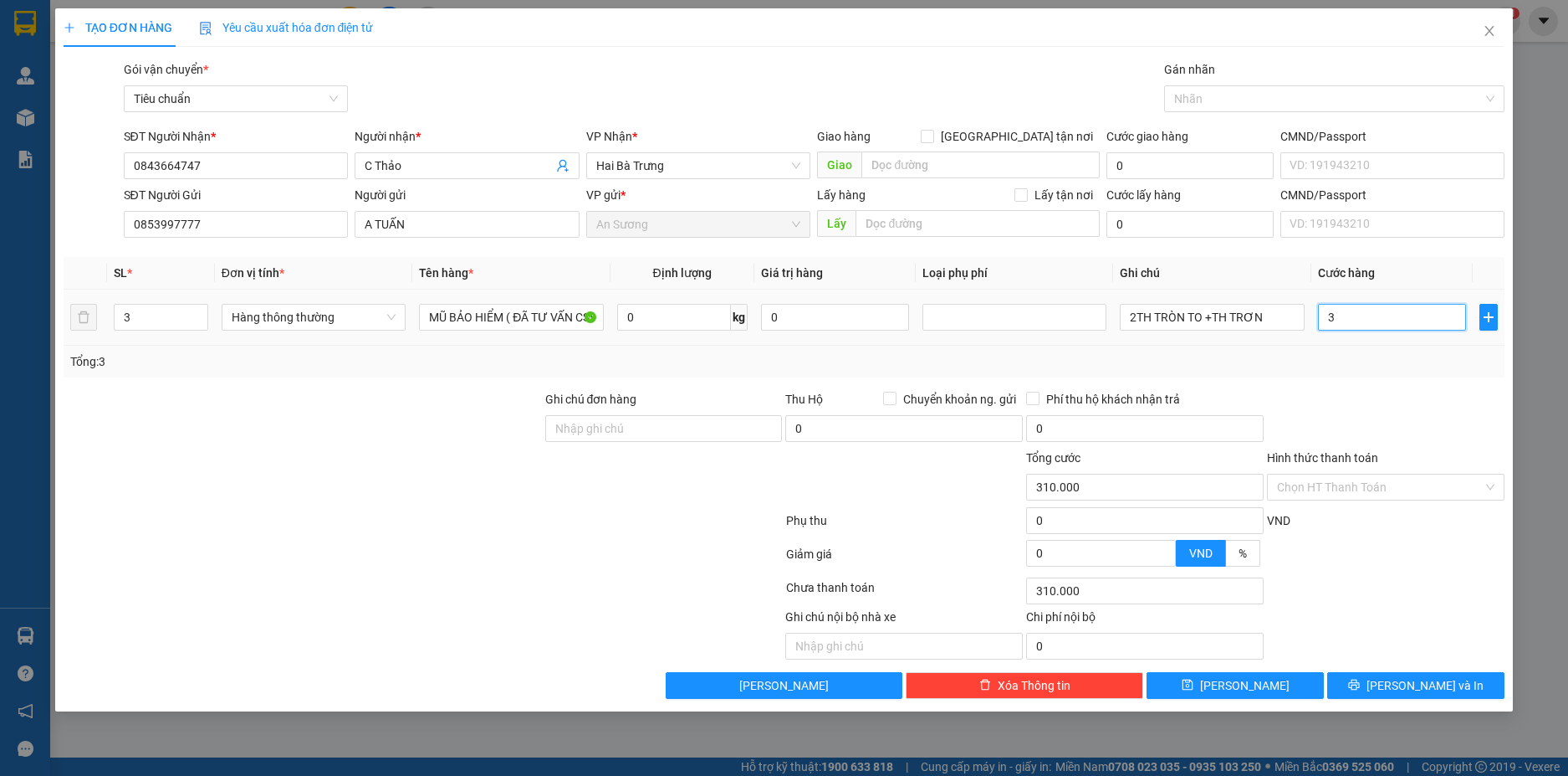
type input "3"
type input "30"
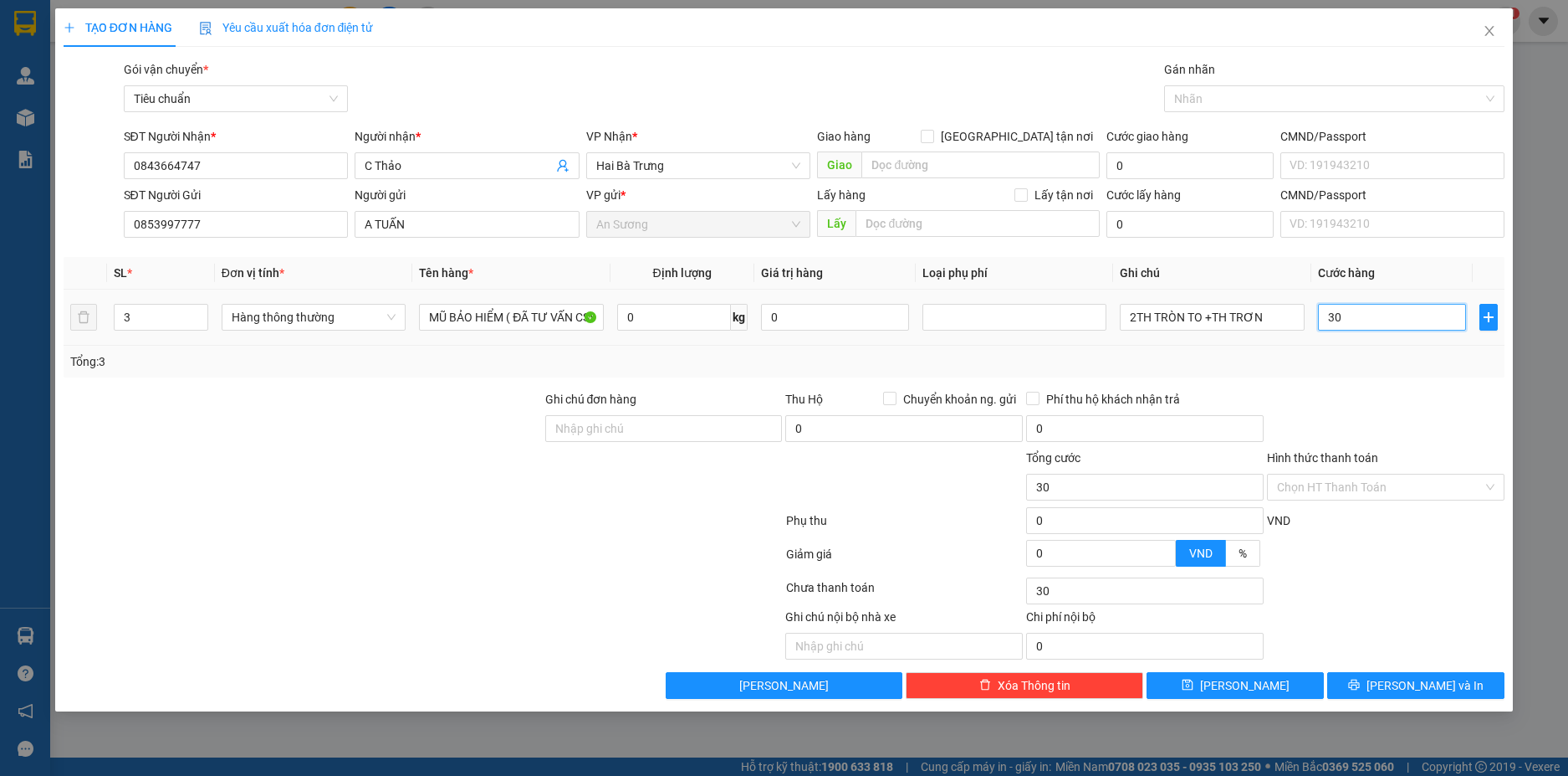
type input "300"
click at [1394, 372] on div "Tổng: 3" at bounding box center [784, 361] width 1443 height 32
click at [1452, 683] on button "[PERSON_NAME] và In" at bounding box center [1416, 684] width 178 height 27
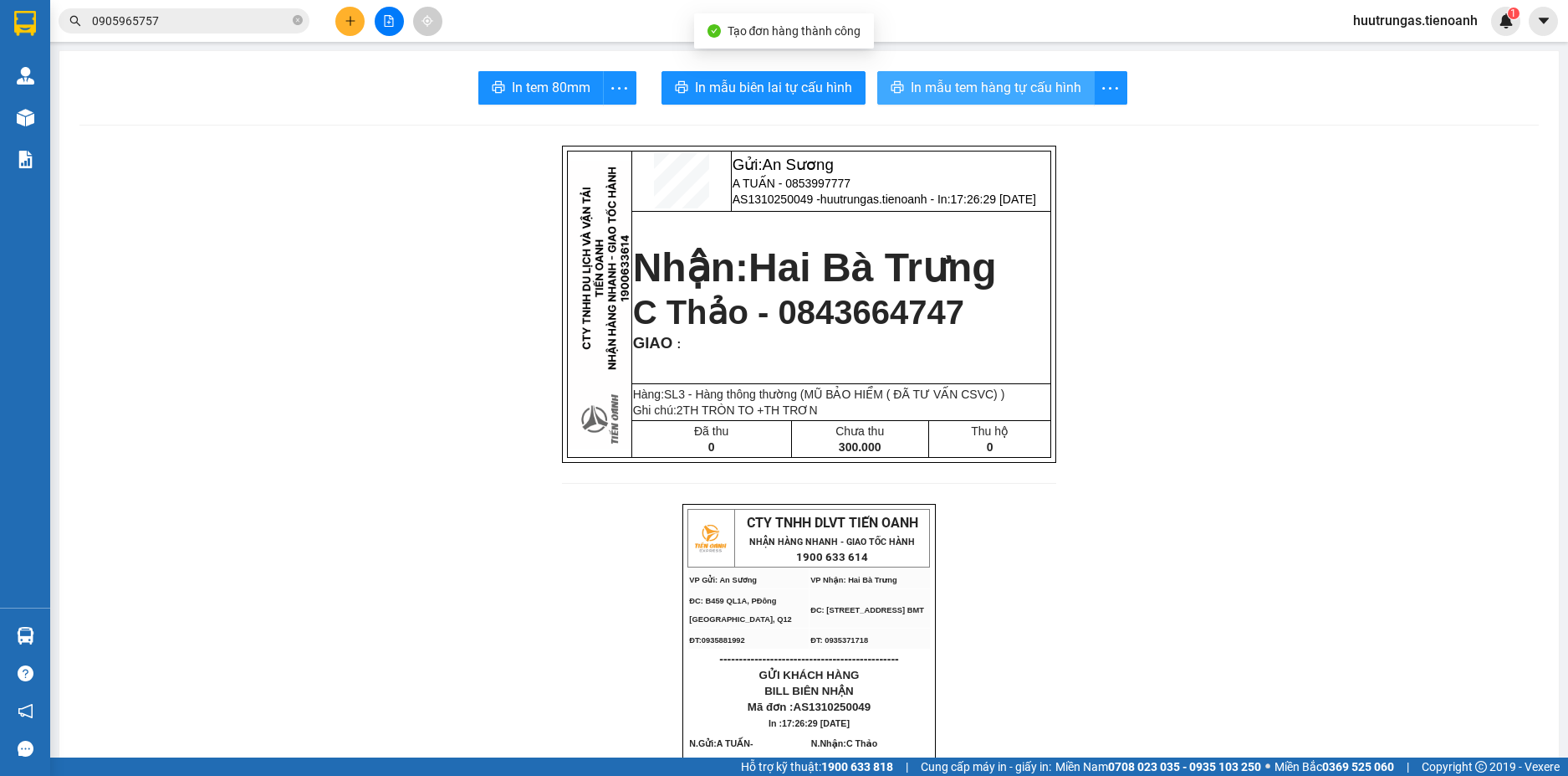
click at [962, 92] on span "In mẫu tem hàng tự cấu hình" at bounding box center [996, 87] width 170 height 21
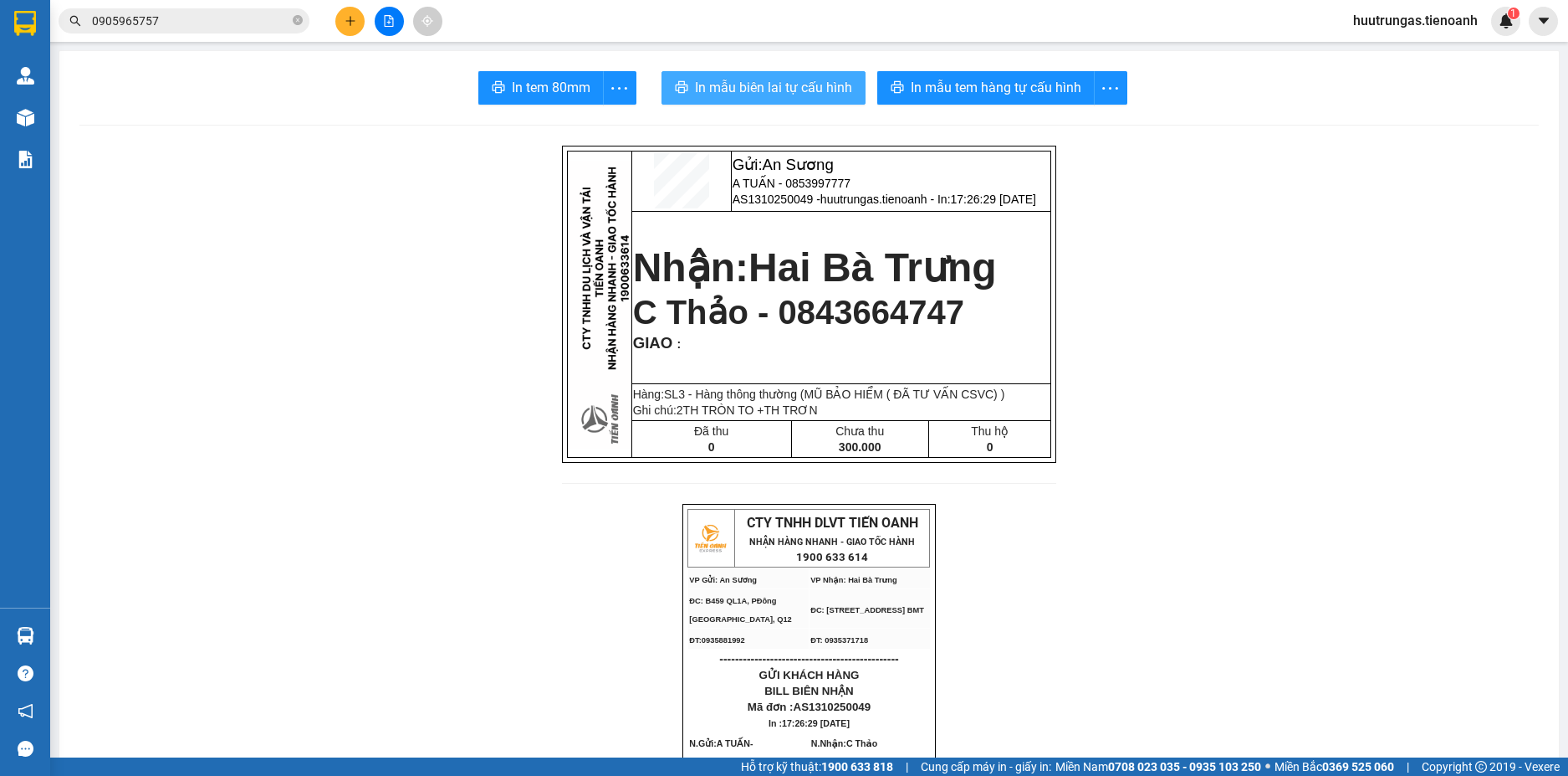
click at [756, 82] on span "In mẫu biên lai tự cấu hình" at bounding box center [774, 87] width 158 height 21
click at [344, 16] on icon "plus" at bounding box center [350, 20] width 12 height 12
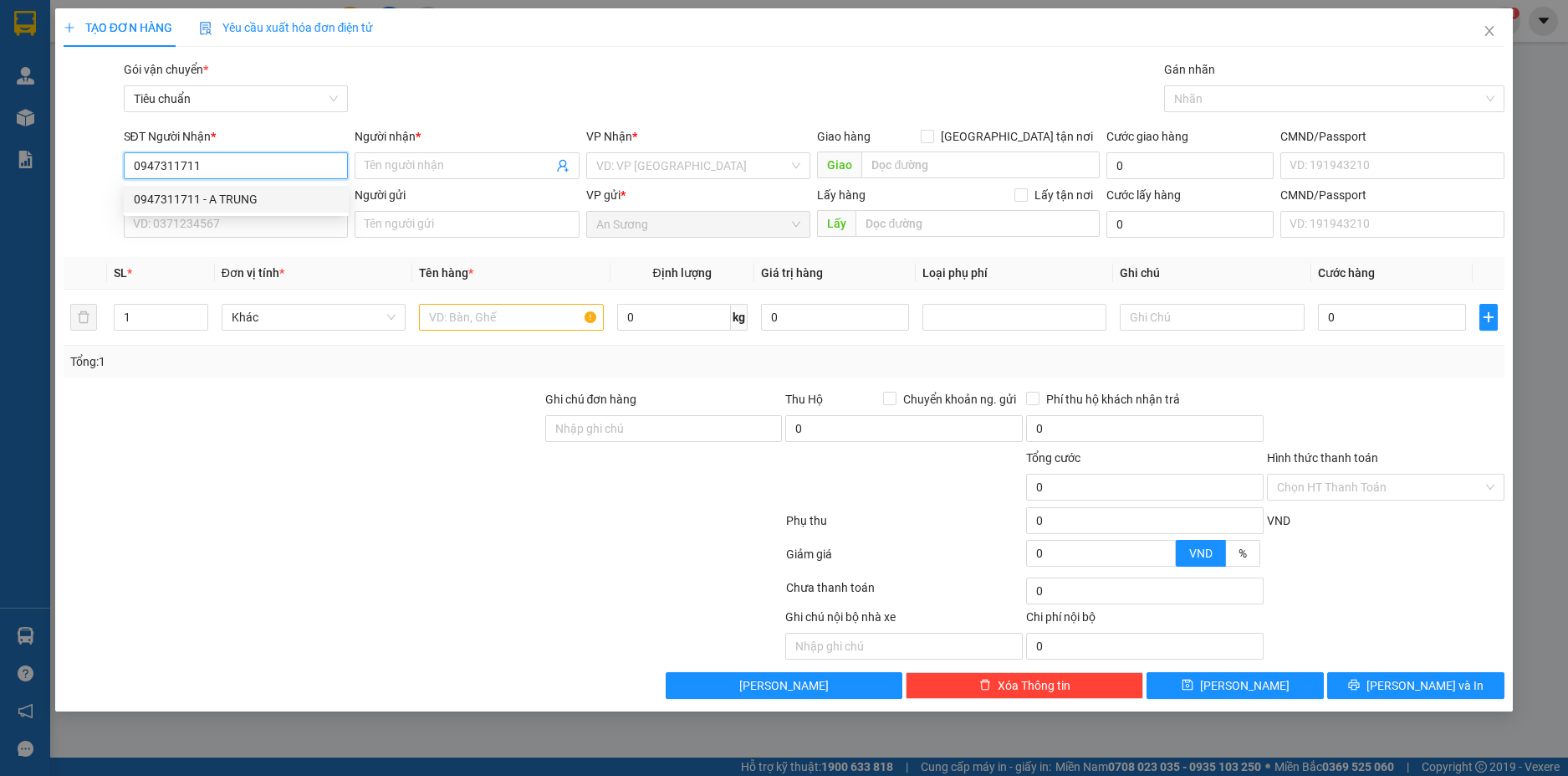
click at [267, 198] on div "0947311711 - A TRUNG" at bounding box center [236, 199] width 205 height 18
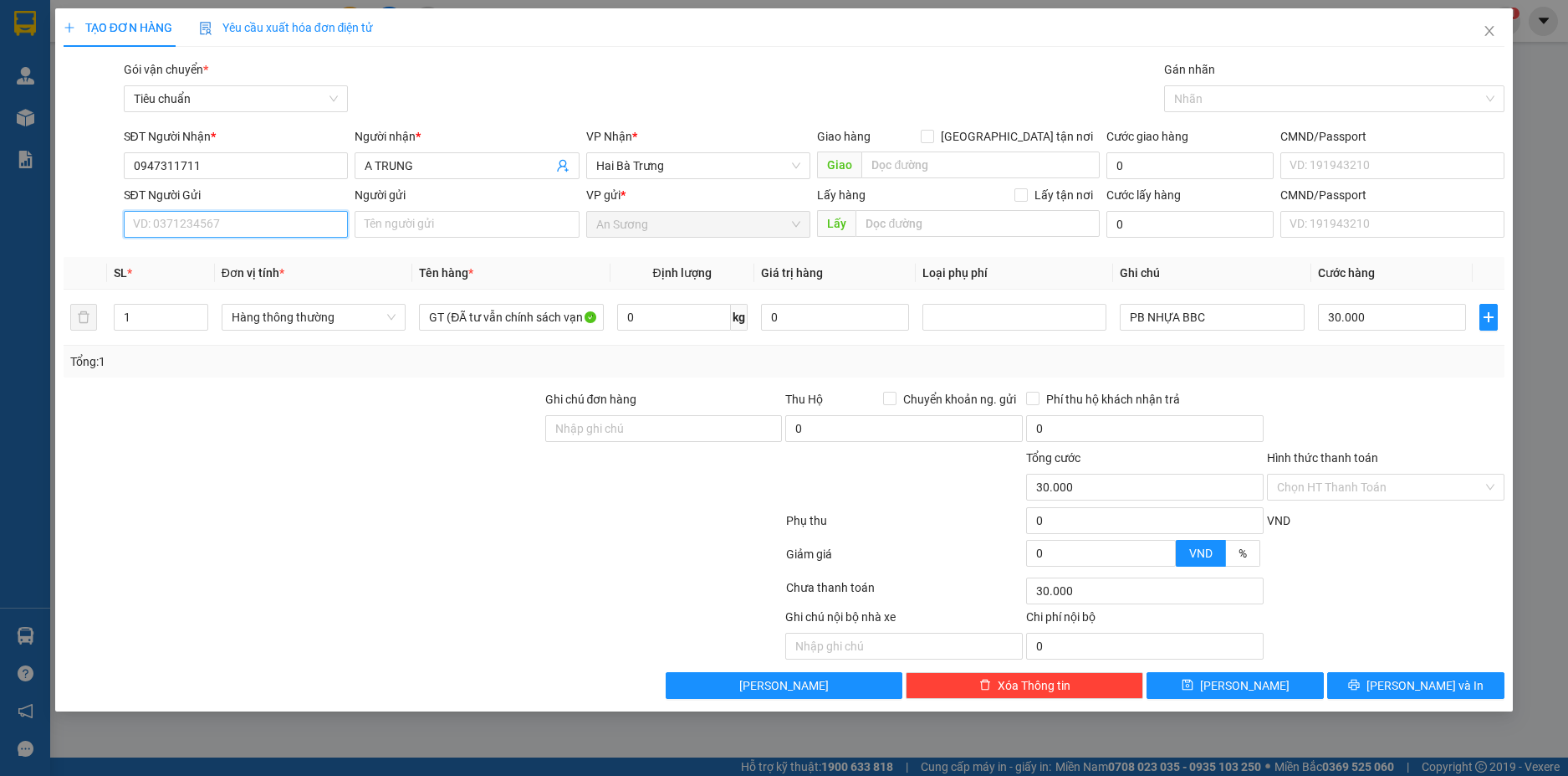
click at [258, 219] on input "SĐT Người Gửi" at bounding box center [236, 224] width 225 height 27
click at [230, 262] on div "0367876230 - A ÉN" at bounding box center [236, 257] width 205 height 18
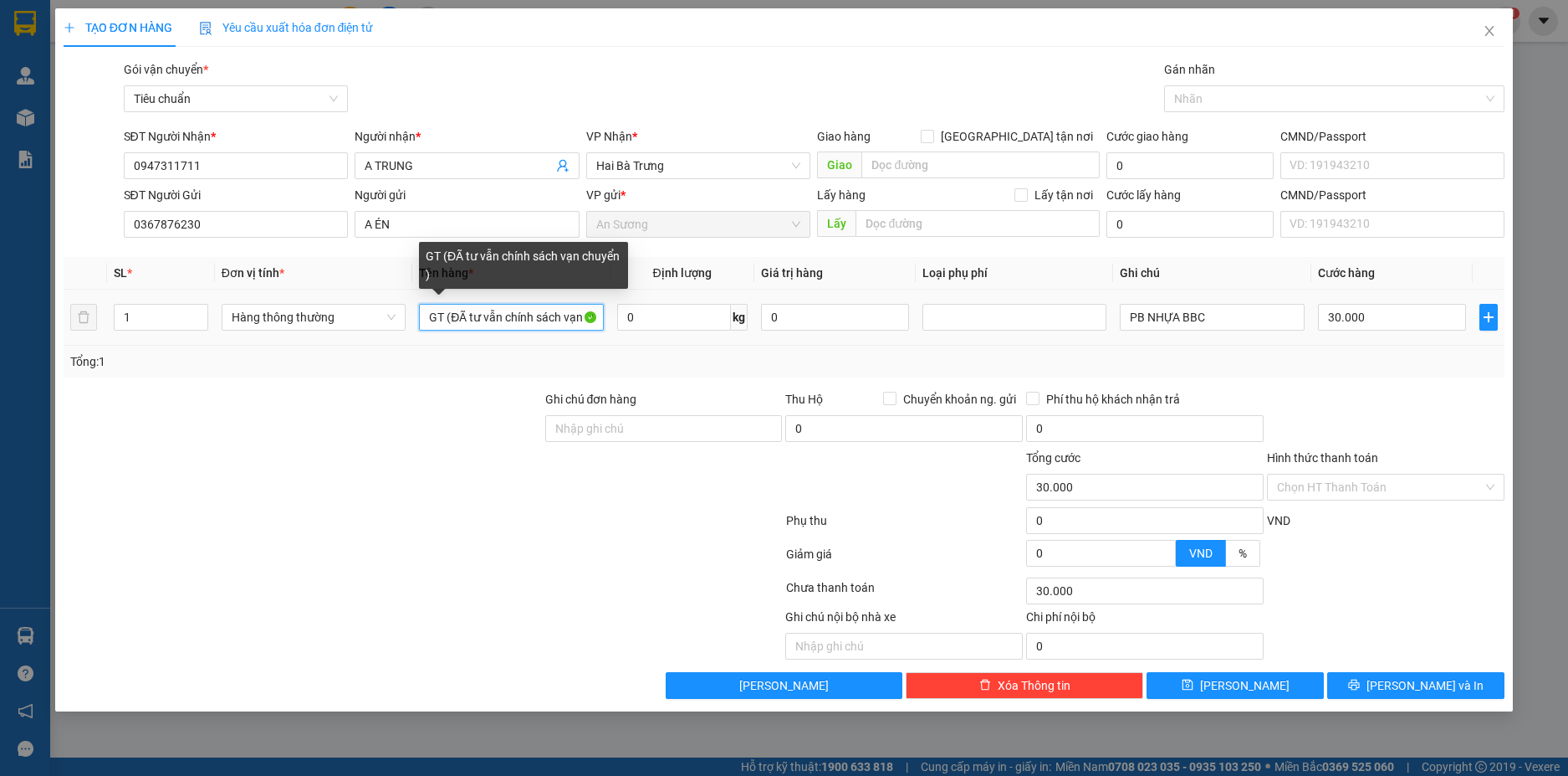
drag, startPoint x: 444, startPoint y: 318, endPoint x: 430, endPoint y: 322, distance: 14.6
click at [430, 322] on input "GT (ĐÃ tư vẫn chính sách vạn chuyển )" at bounding box center [511, 317] width 184 height 27
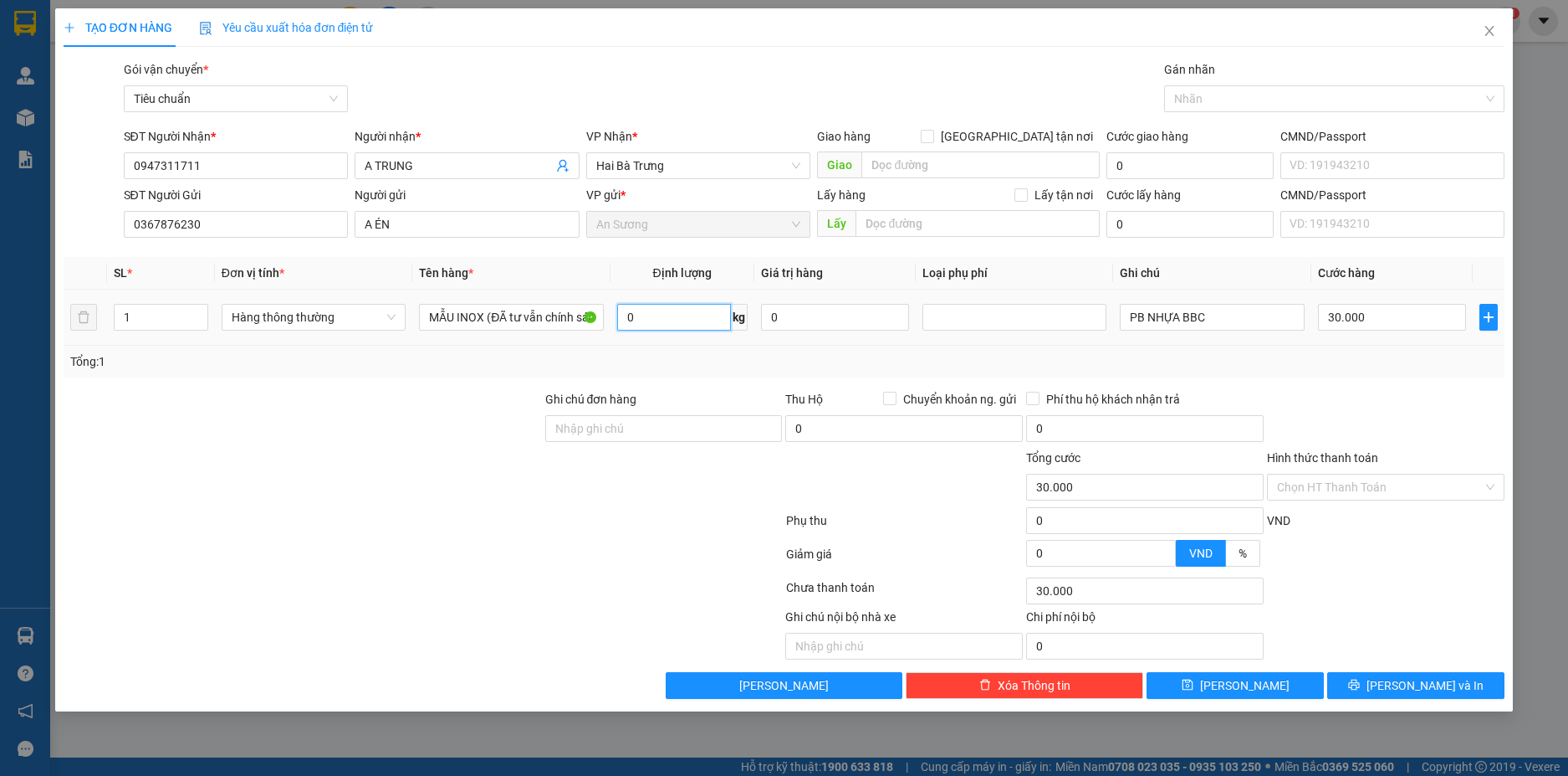
click at [681, 312] on input "0" at bounding box center [674, 317] width 114 height 27
click at [1231, 318] on input "PB NHỰA BBC" at bounding box center [1212, 317] width 184 height 27
click at [1400, 396] on div at bounding box center [1386, 420] width 241 height 59
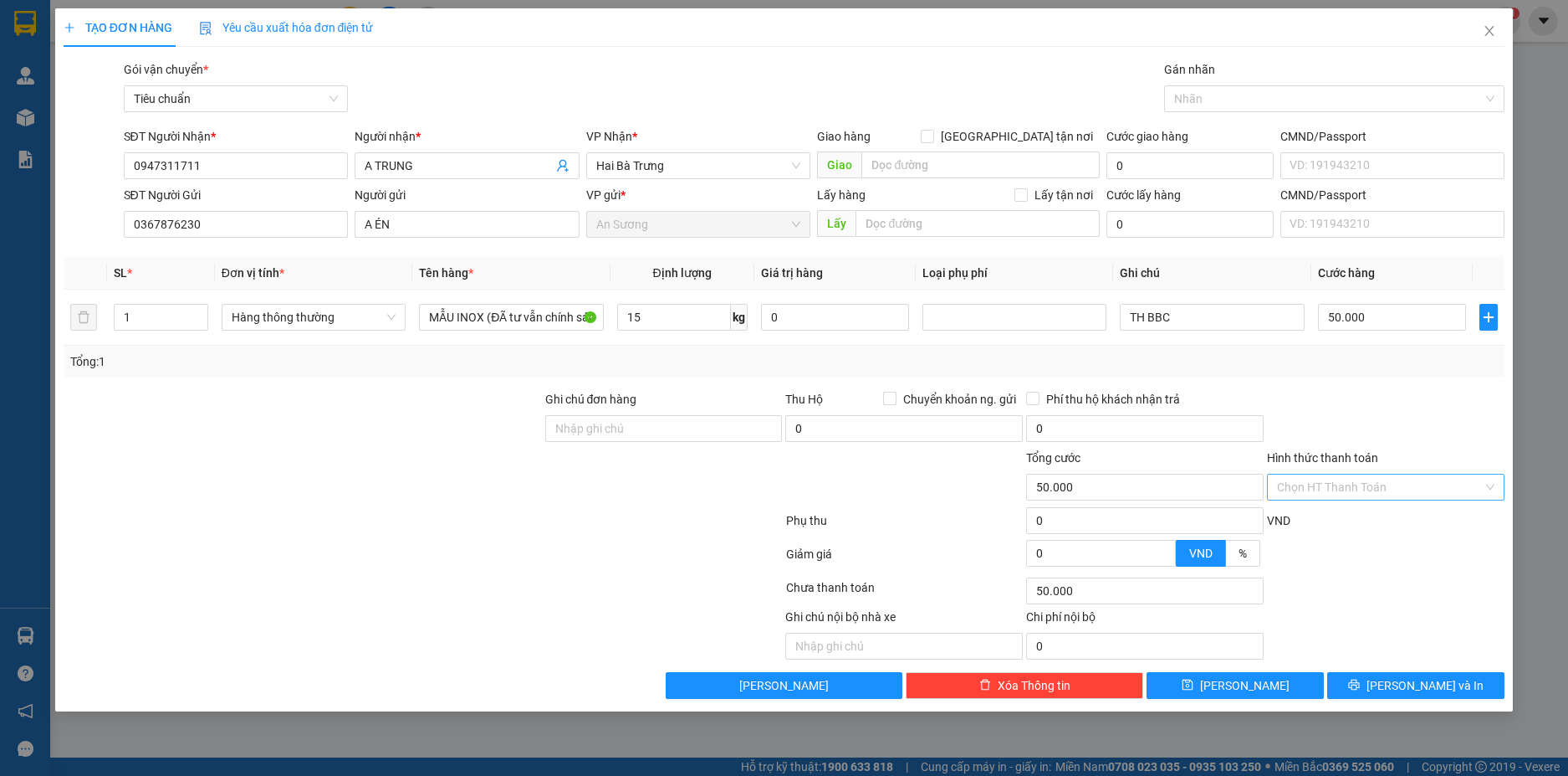
click at [1467, 477] on input "Hình thức thanh toán" at bounding box center [1380, 486] width 206 height 25
click at [1396, 517] on div "Tại văn phòng" at bounding box center [1386, 520] width 217 height 18
click at [1442, 684] on span "[PERSON_NAME] và In" at bounding box center [1425, 685] width 117 height 18
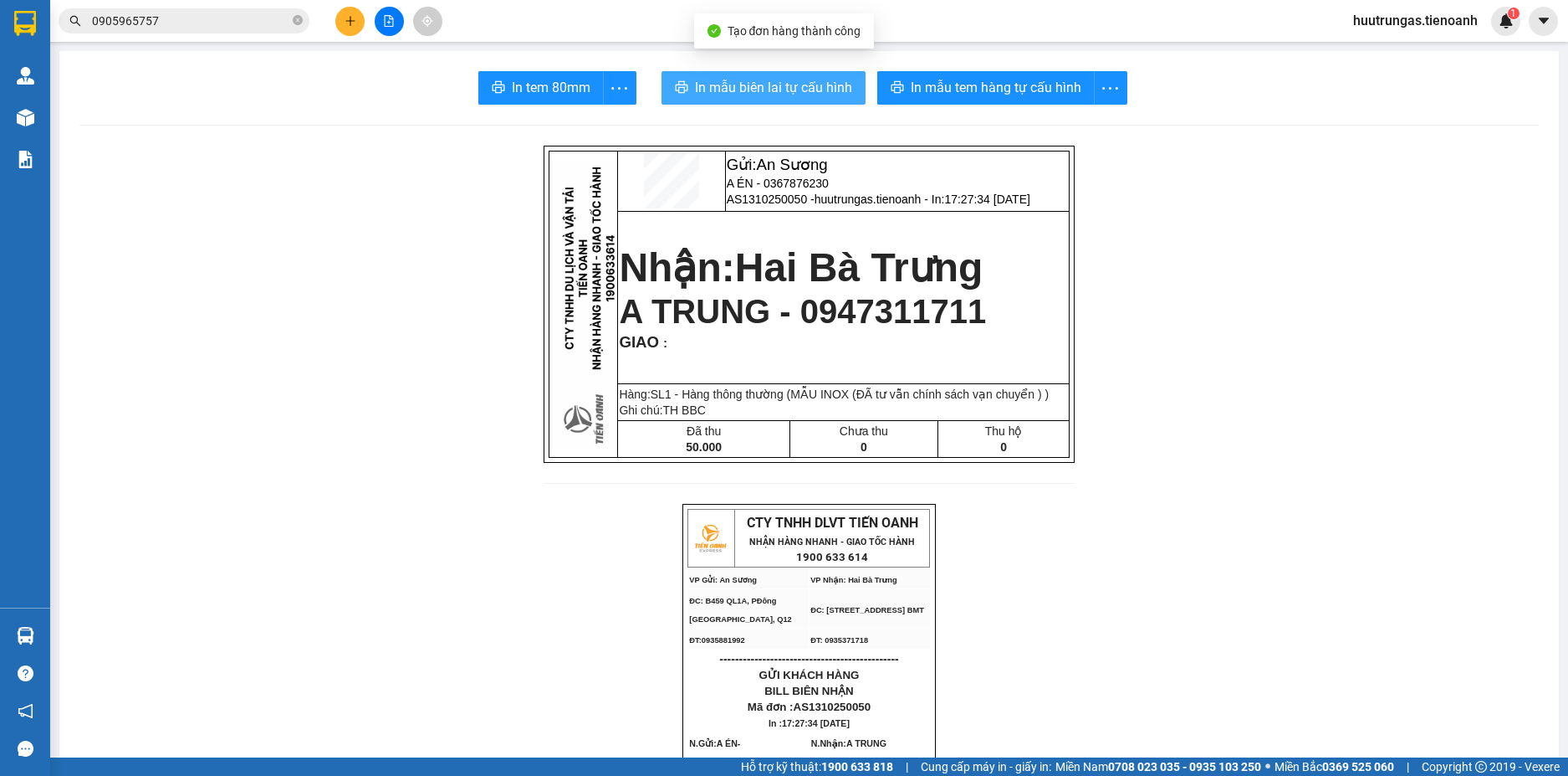
click at [738, 82] on span "In mẫu biên lai tự cấu hình" at bounding box center [774, 87] width 158 height 21
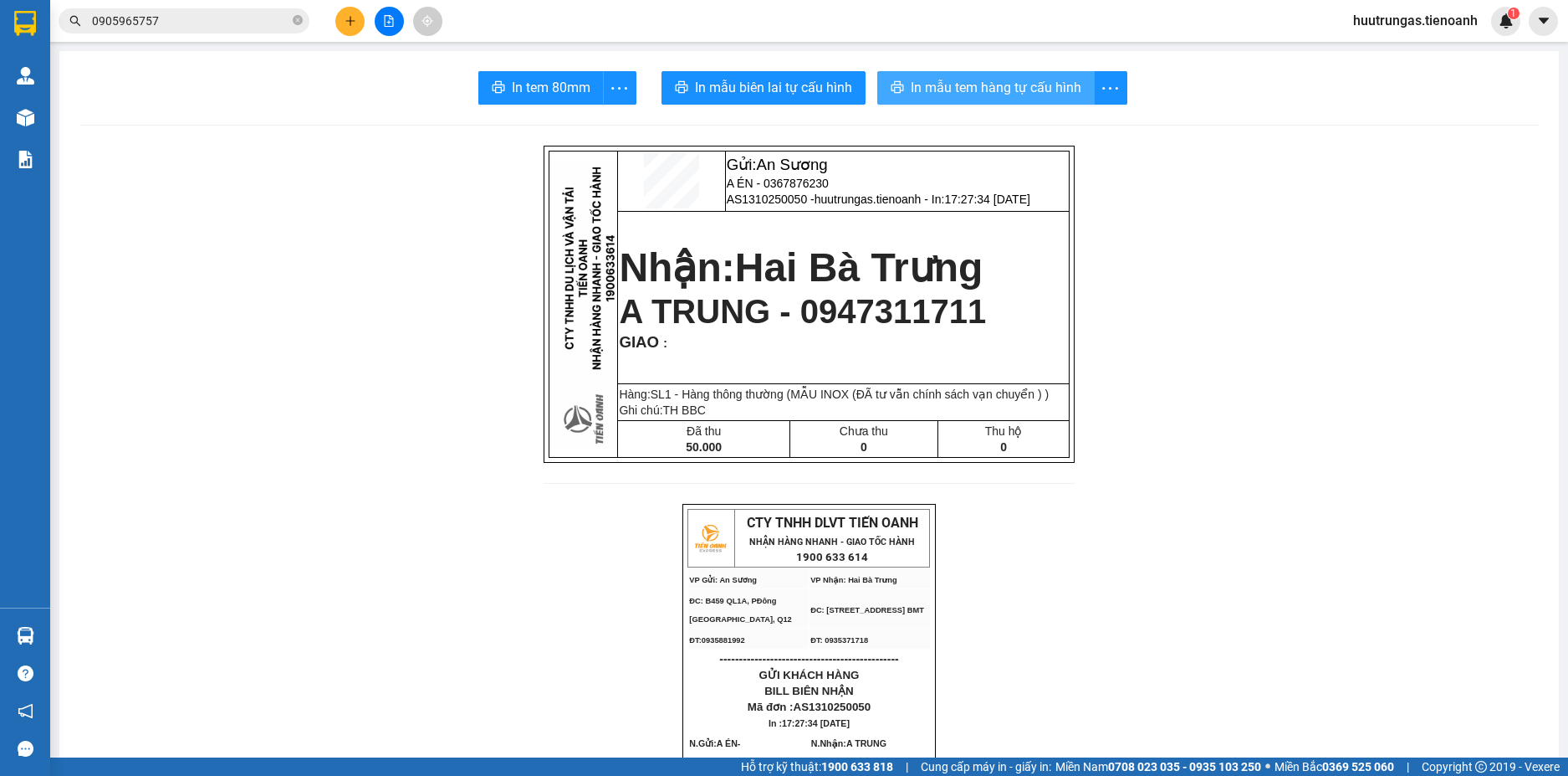
click at [977, 83] on span "In mẫu tem hàng tự cấu hình" at bounding box center [996, 87] width 170 height 21
click at [349, 26] on icon "plus" at bounding box center [350, 20] width 12 height 12
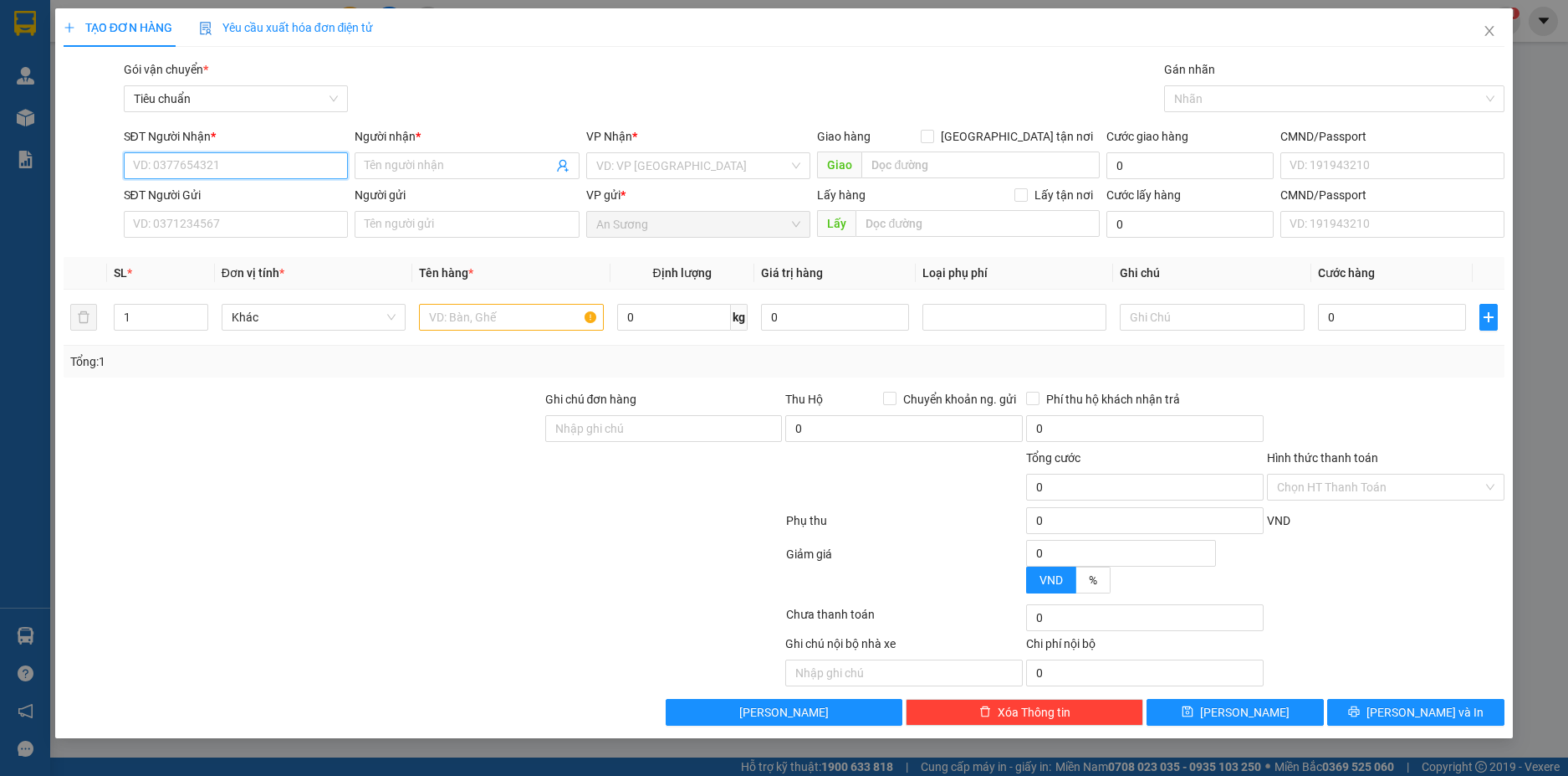
click at [233, 160] on input "SĐT Người Nhận *" at bounding box center [236, 165] width 225 height 27
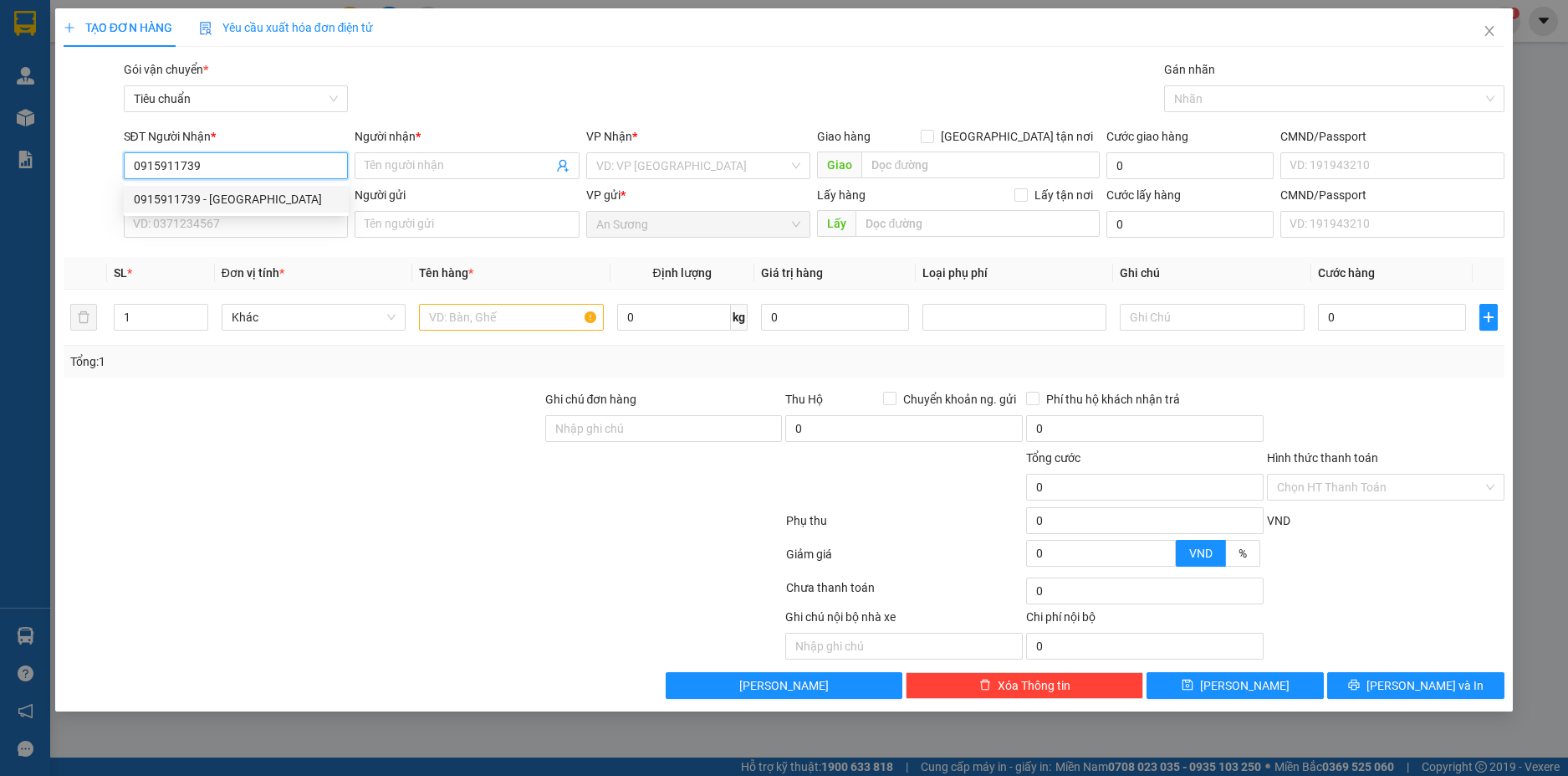
click at [256, 199] on div "0915911739 - ANH ĐÔNG" at bounding box center [236, 199] width 205 height 18
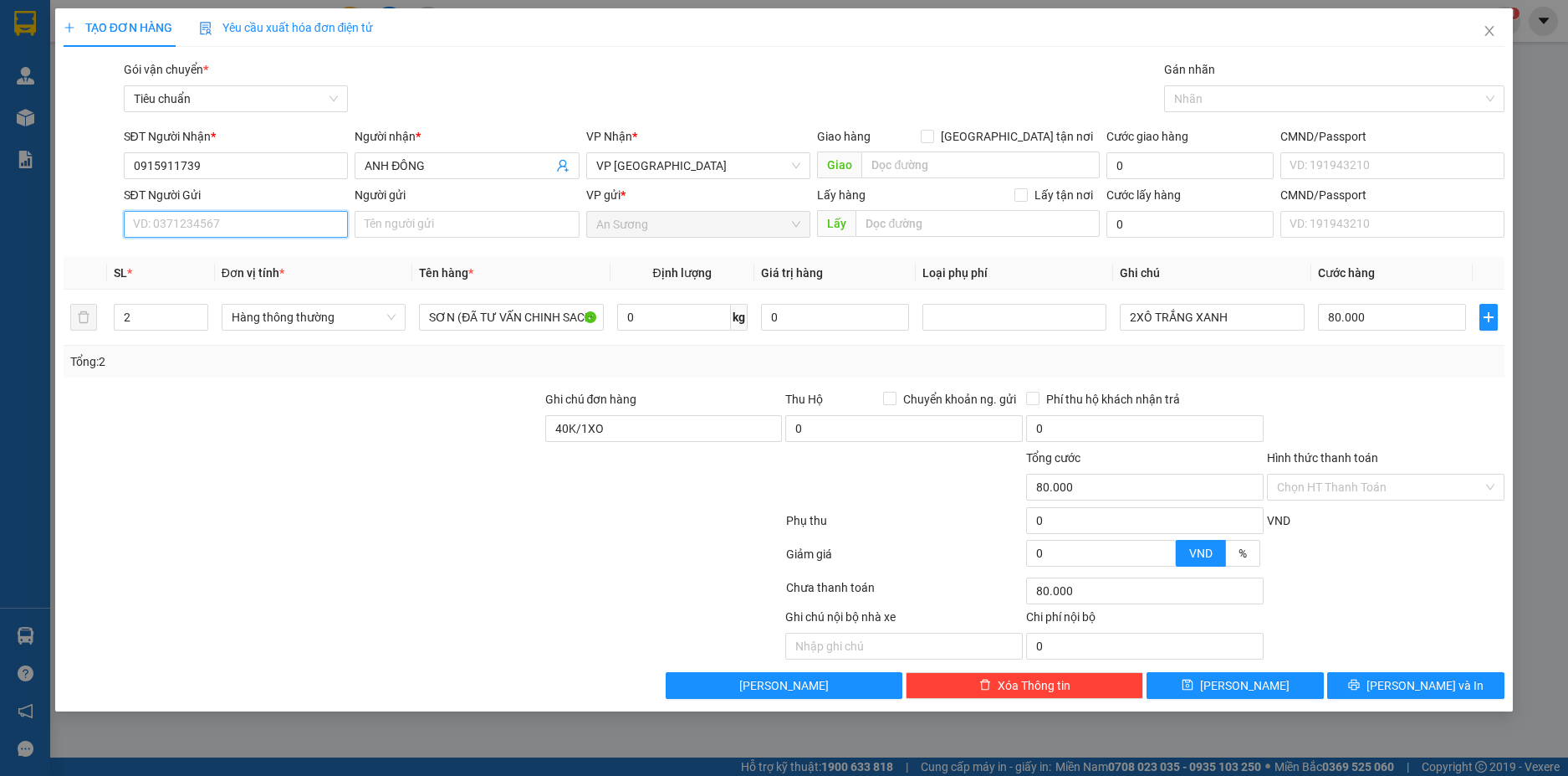
click at [248, 233] on input "SĐT Người Gửi" at bounding box center [236, 224] width 225 height 27
click at [239, 259] on div "0902848559 - CTY IHATA" at bounding box center [236, 257] width 205 height 18
click at [201, 326] on span "down" at bounding box center [199, 322] width 10 height 10
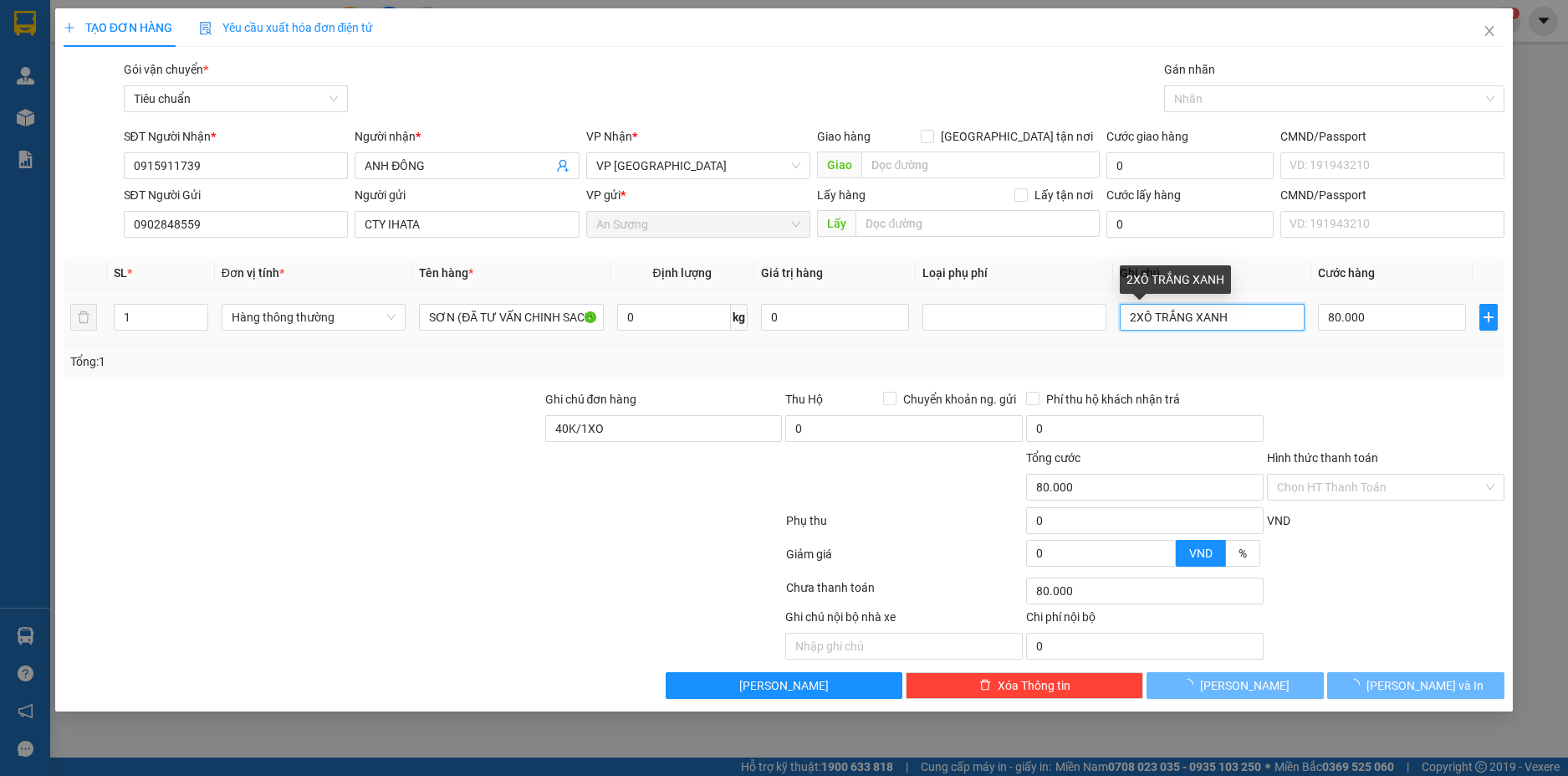
click at [1135, 319] on input "2XÔ TRẮNG XANH" at bounding box center [1212, 317] width 184 height 27
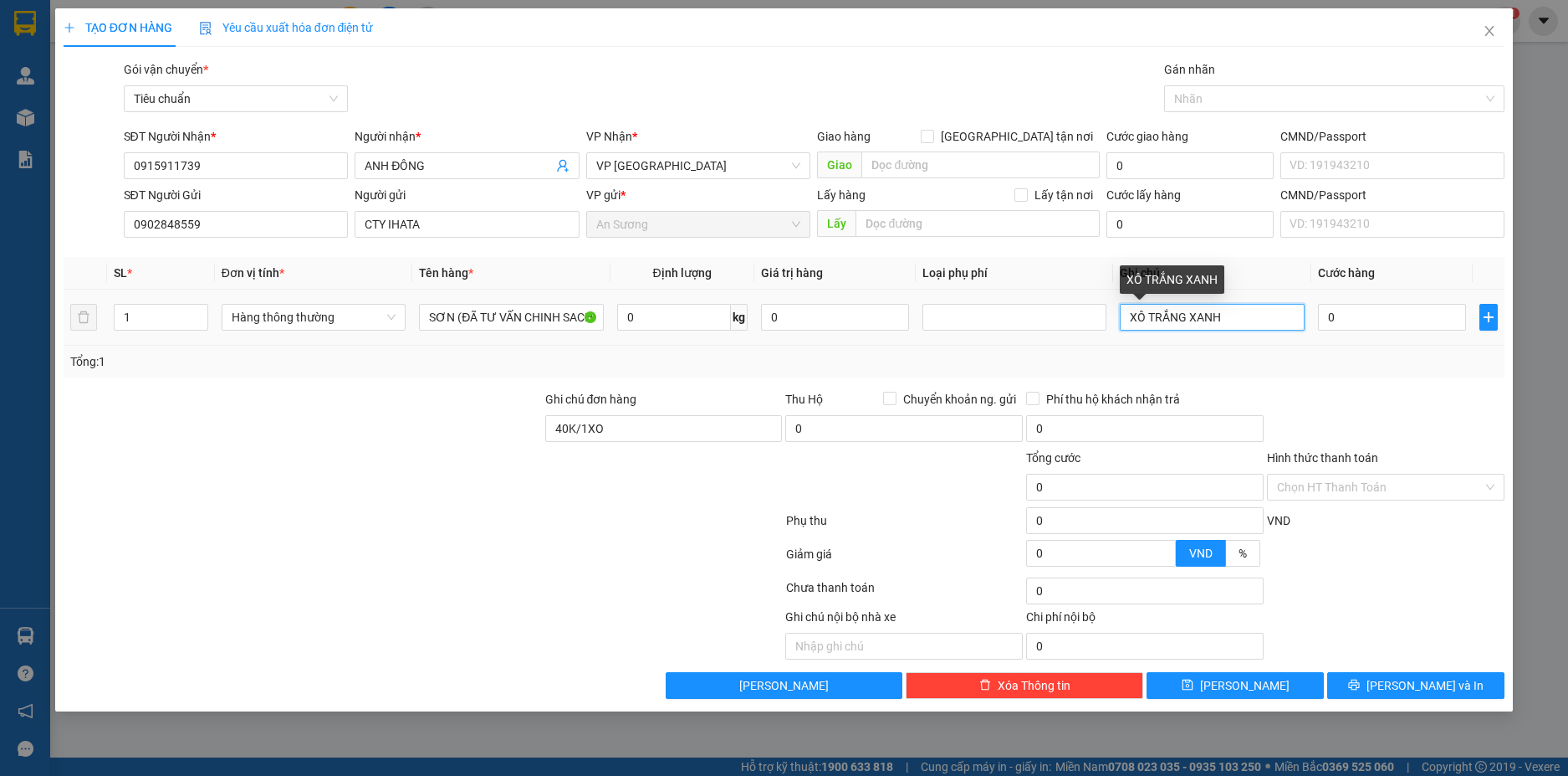
click at [1253, 318] on input "XÔ TRẮNG XANH" at bounding box center [1212, 317] width 184 height 27
click at [1398, 314] on input "0" at bounding box center [1392, 317] width 148 height 27
click at [1377, 349] on div "Tổng: 1" at bounding box center [784, 361] width 1443 height 32
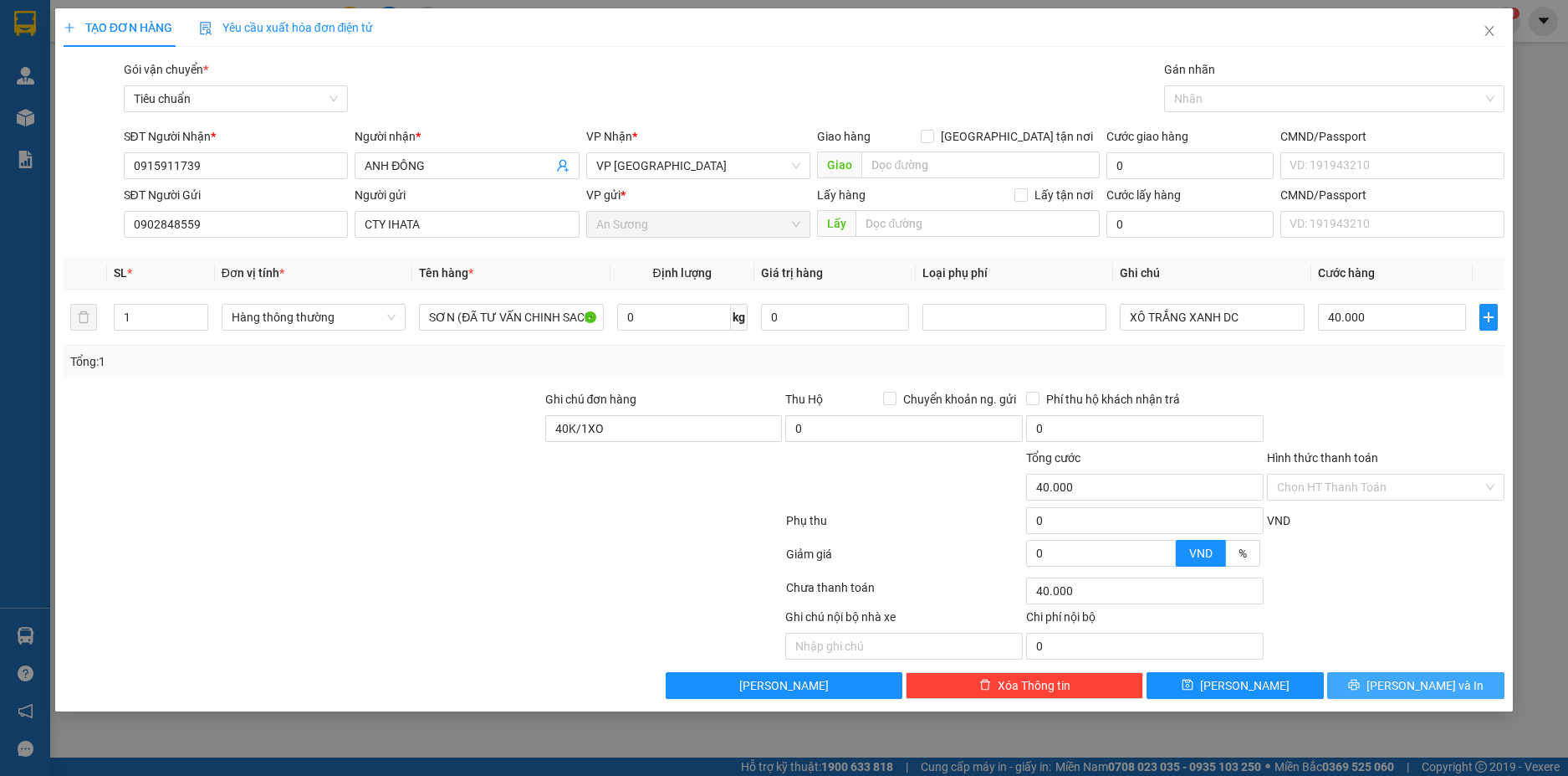
click at [1458, 683] on button "[PERSON_NAME] và In" at bounding box center [1416, 684] width 178 height 27
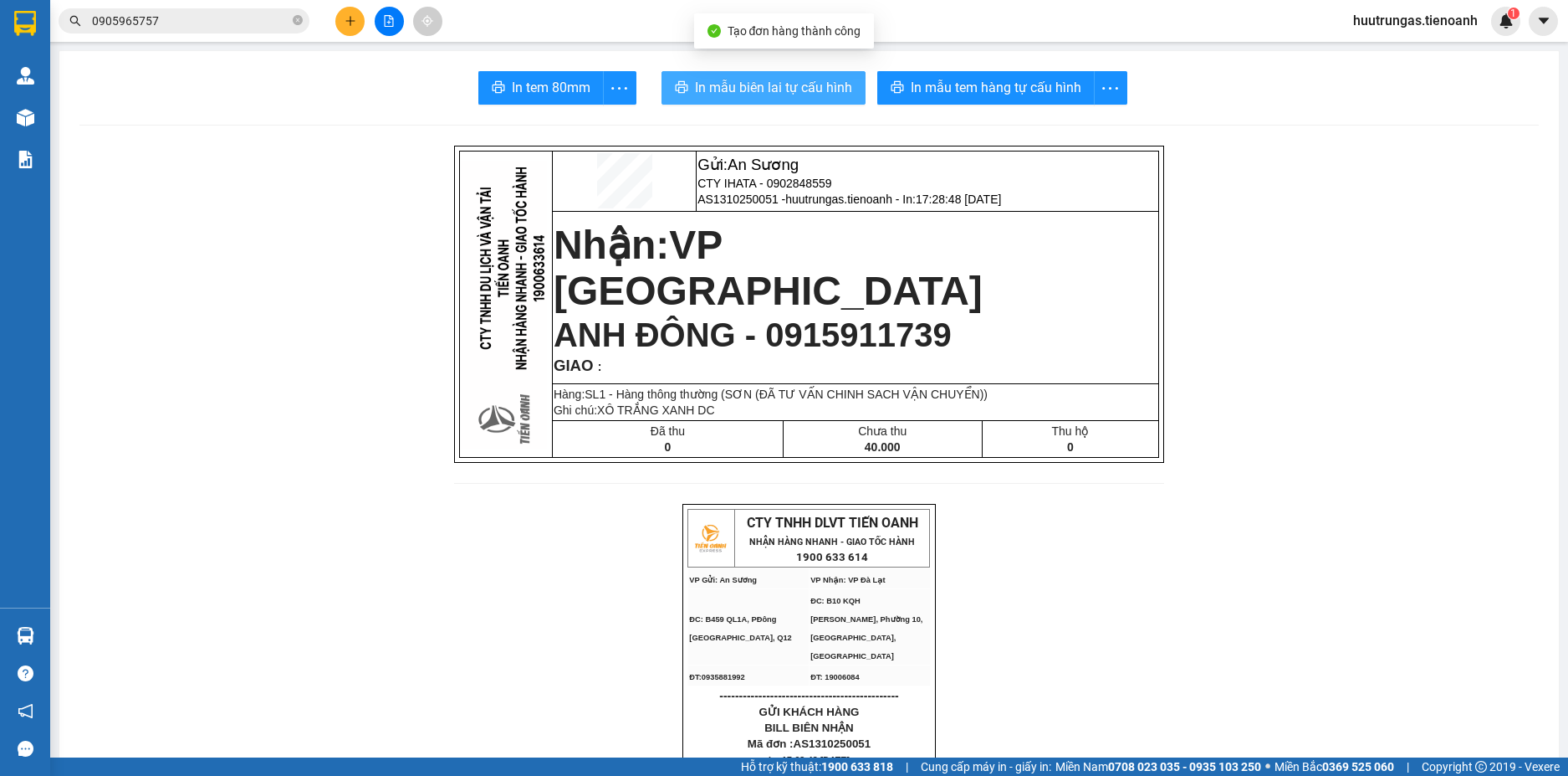
click at [810, 81] on span "In mẫu biên lai tự cấu hình" at bounding box center [774, 87] width 158 height 21
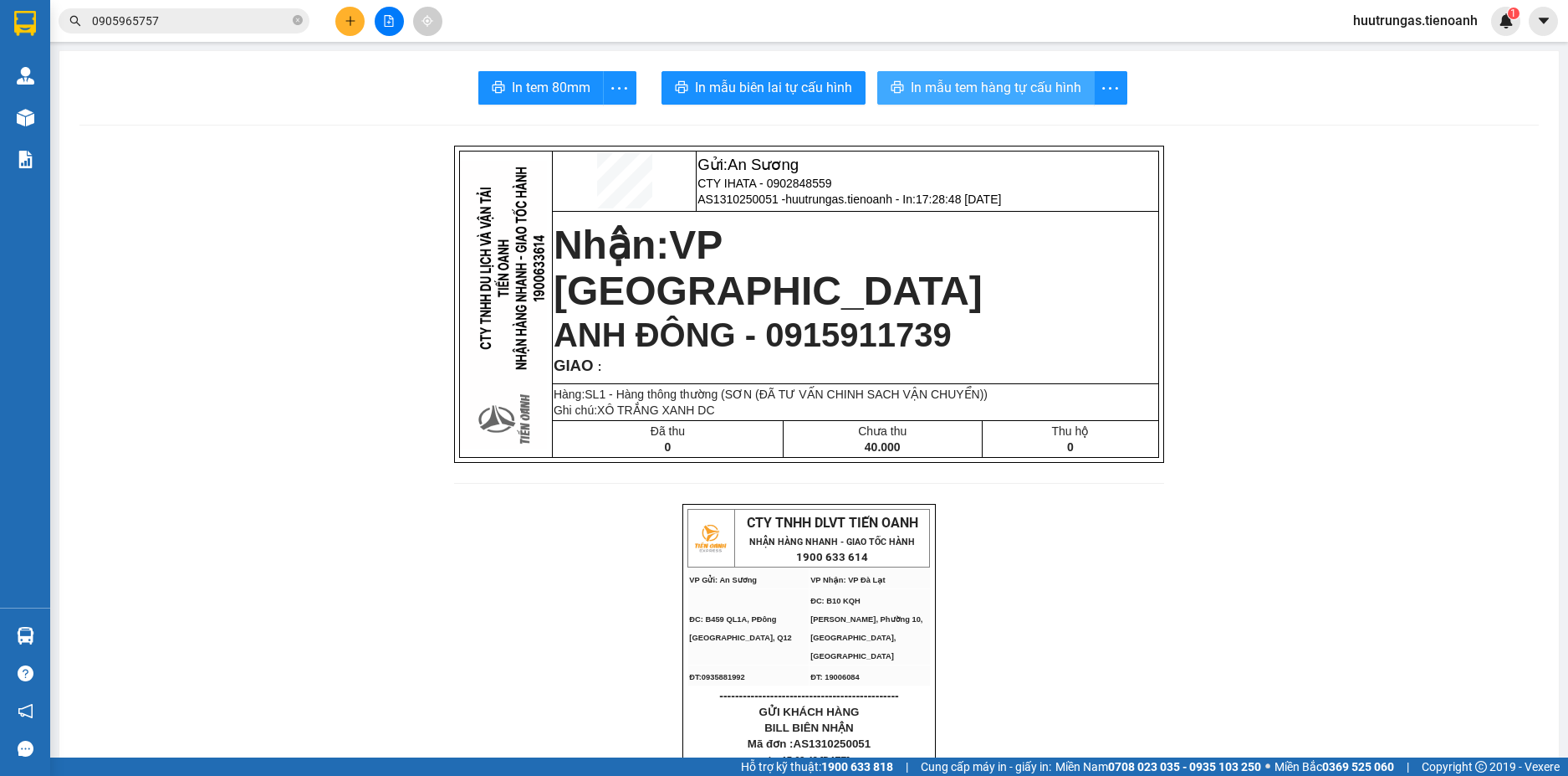
click at [996, 87] on span "In mẫu tem hàng tự cấu hình" at bounding box center [996, 87] width 170 height 21
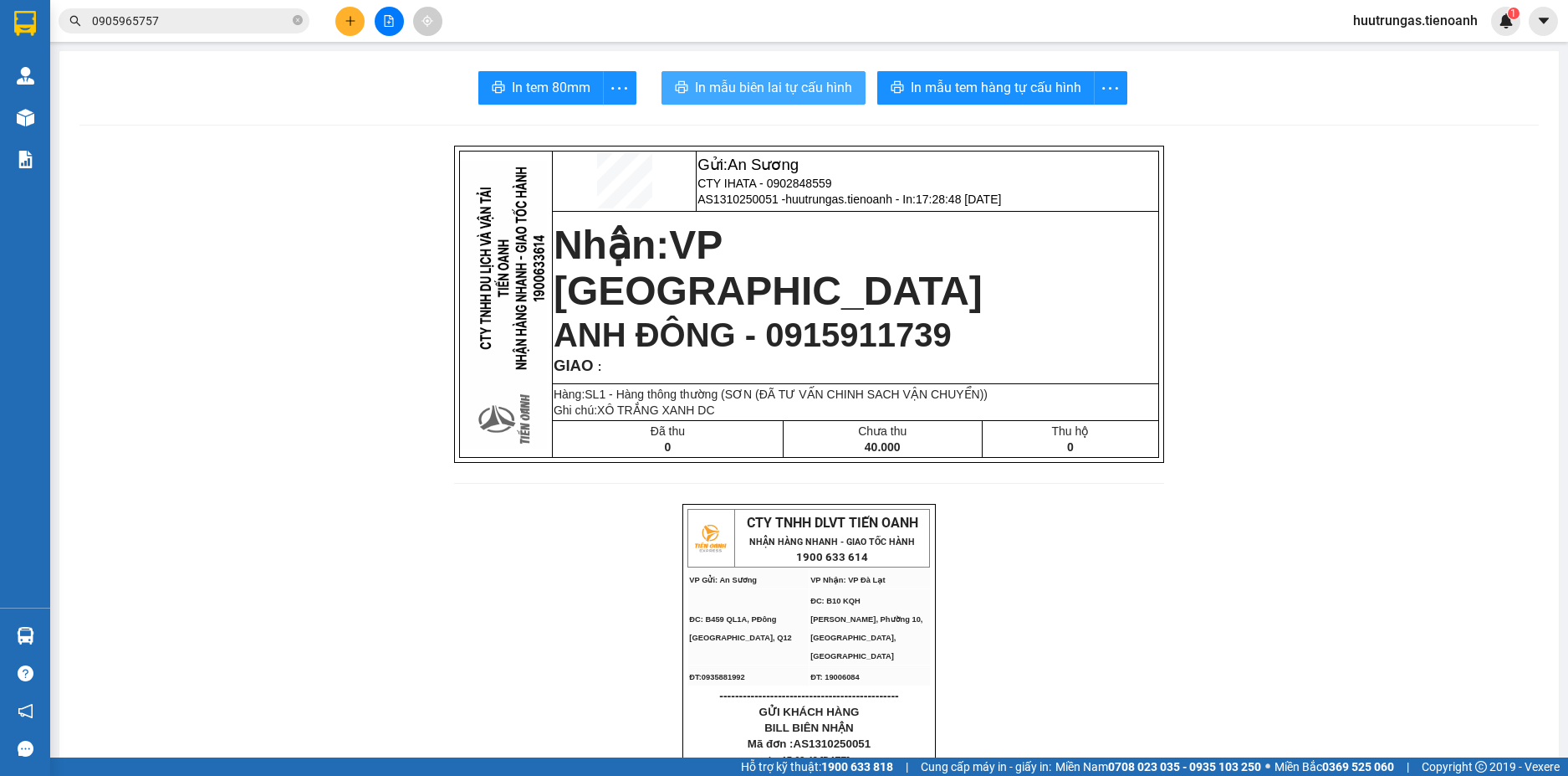
click at [781, 90] on span "In mẫu biên lai tự cấu hình" at bounding box center [774, 87] width 158 height 21
click at [348, 27] on button at bounding box center [350, 21] width 29 height 29
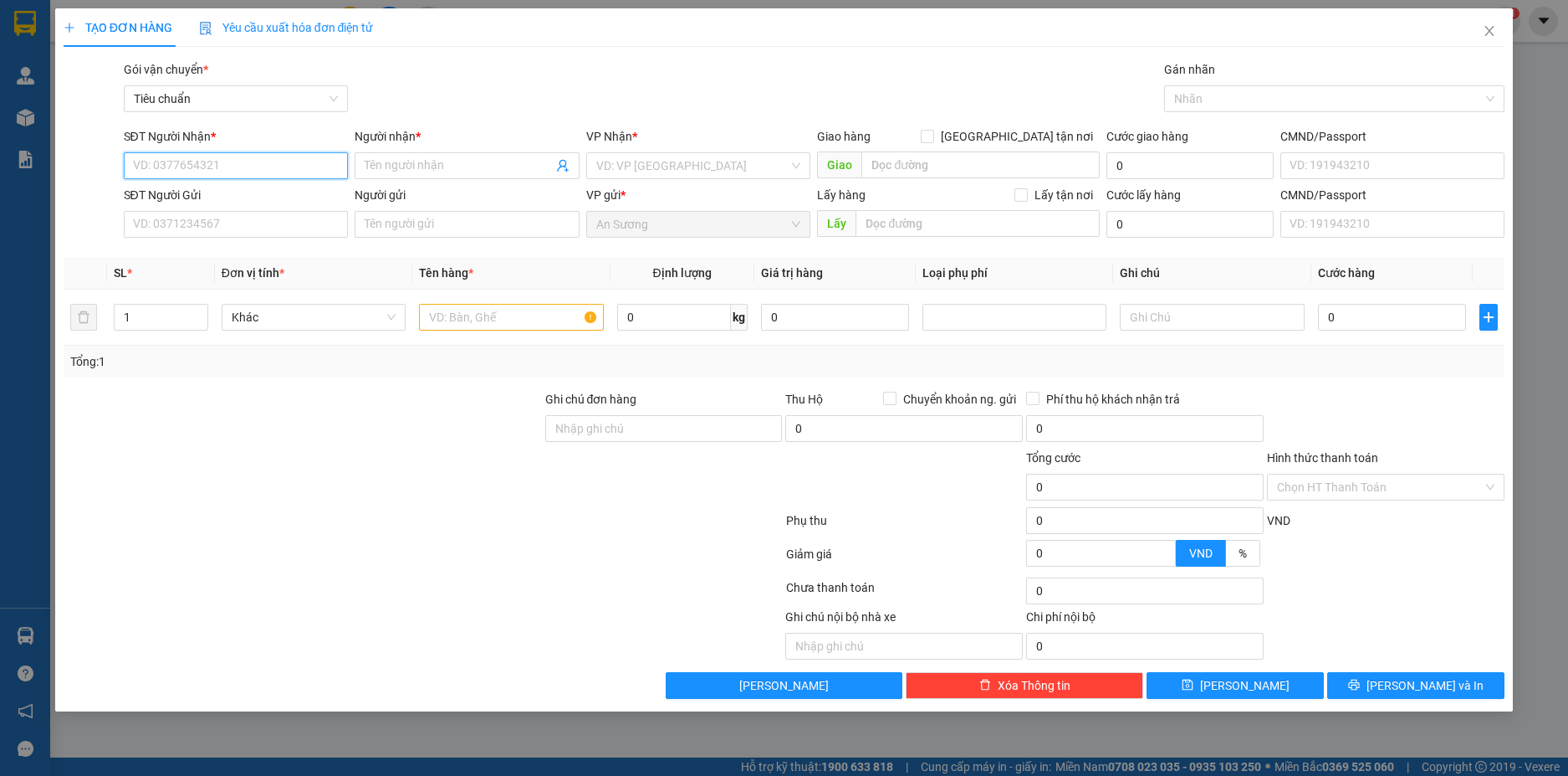
click at [267, 170] on input "SĐT Người Nhận *" at bounding box center [236, 165] width 225 height 27
click at [415, 170] on input "Người nhận *" at bounding box center [458, 166] width 188 height 18
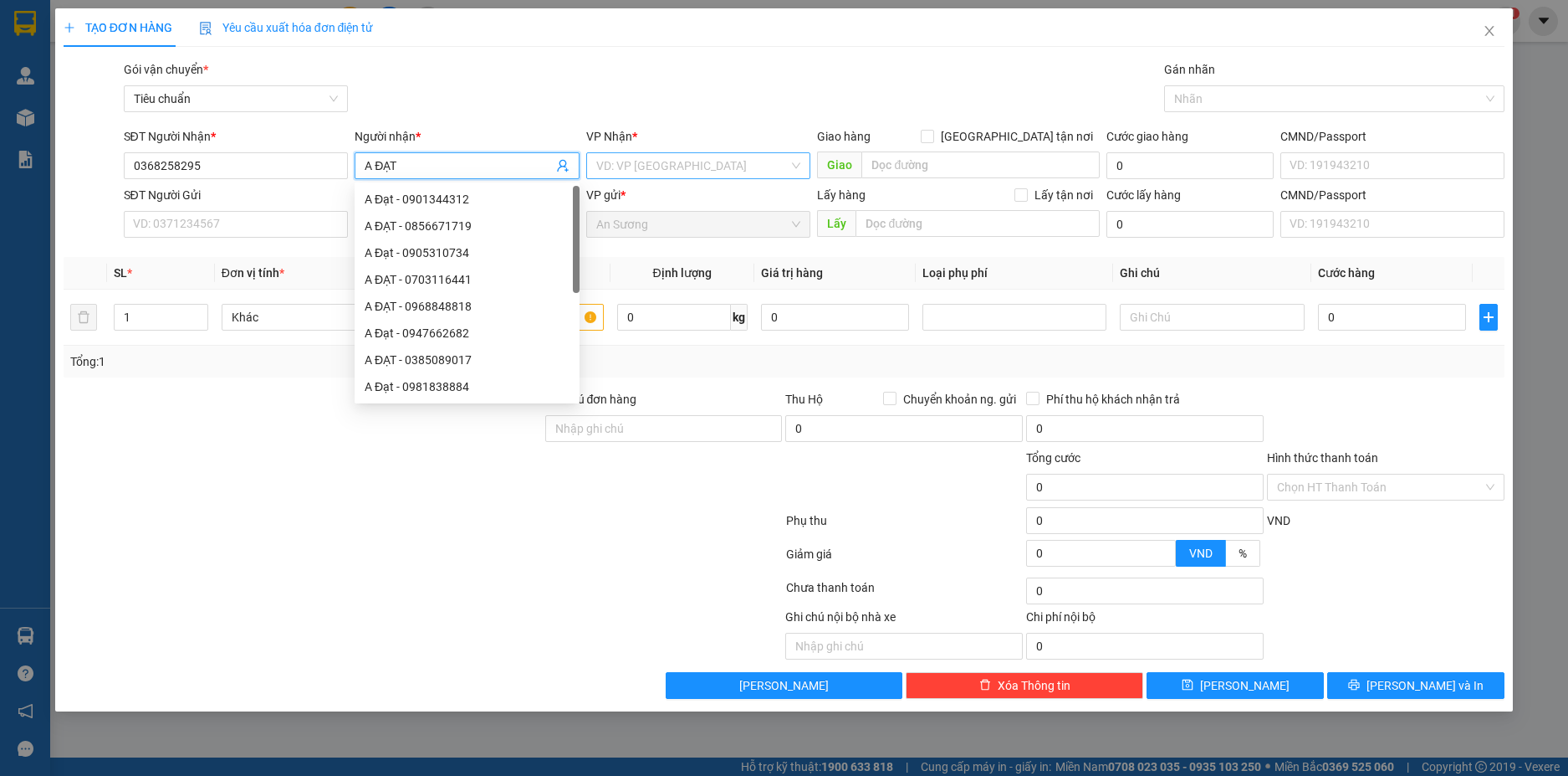
click at [690, 160] on input "search" at bounding box center [692, 165] width 193 height 25
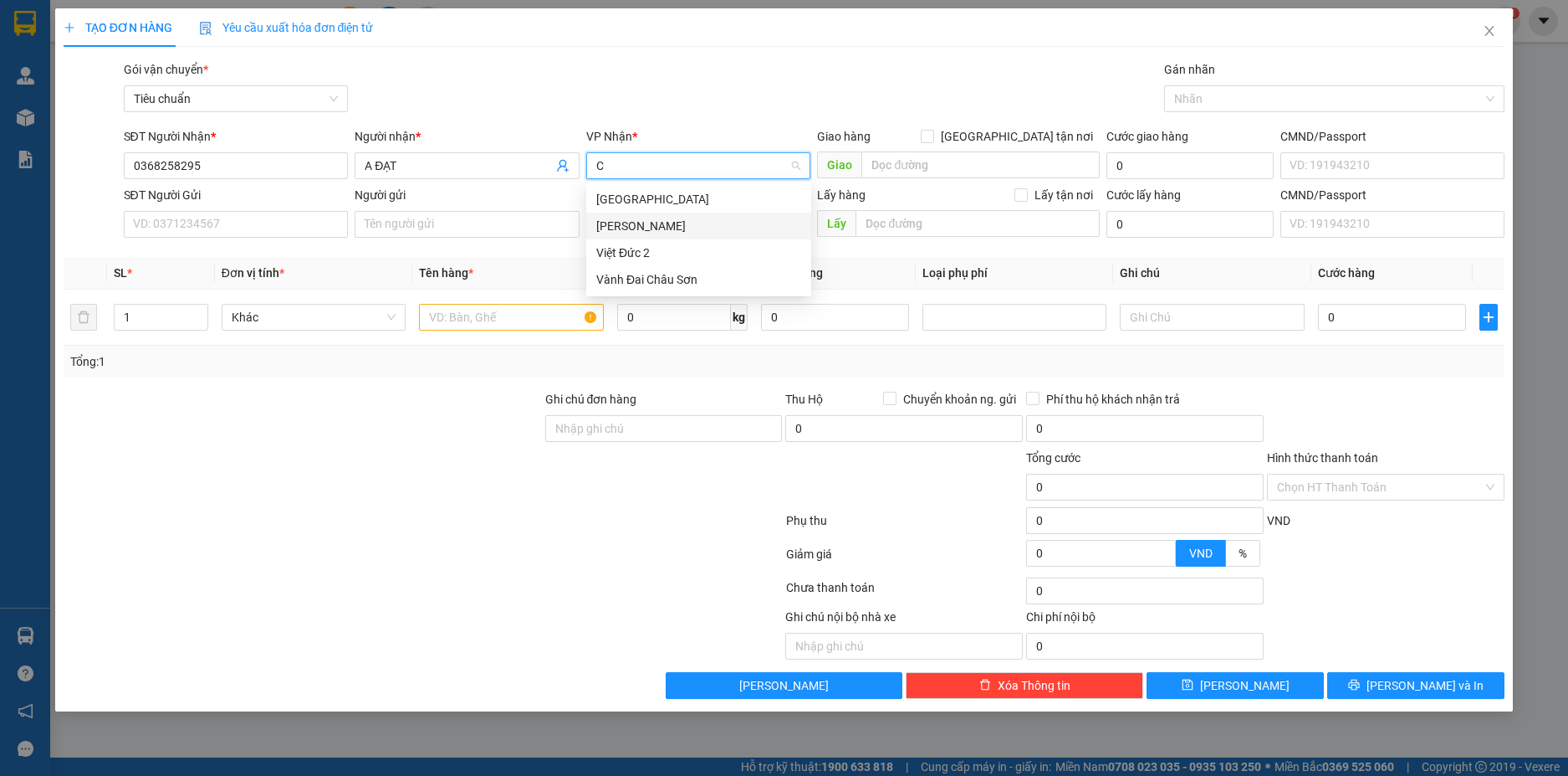
click at [646, 223] on div "[PERSON_NAME]" at bounding box center [699, 226] width 205 height 18
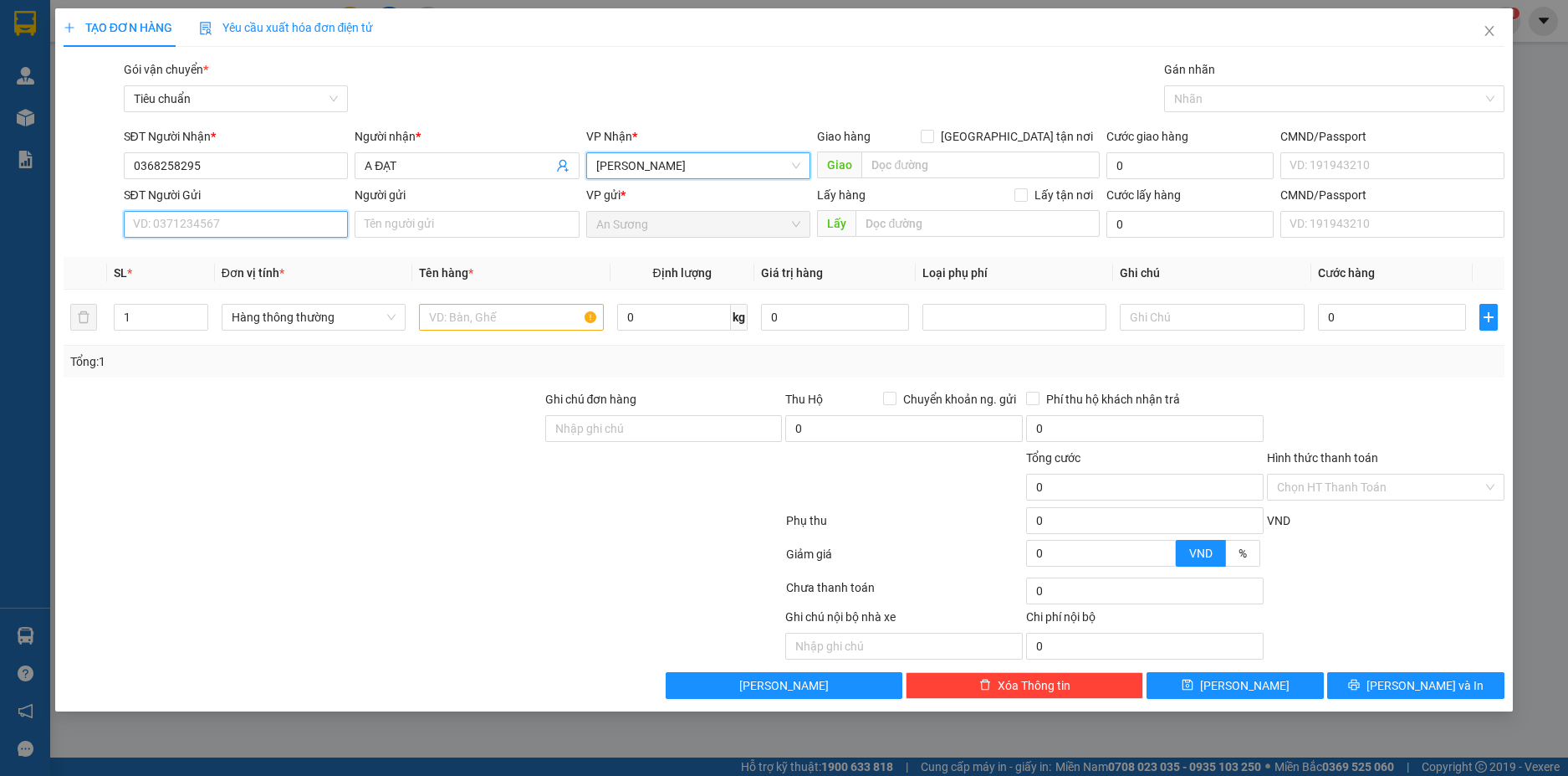
click at [268, 229] on input "SĐT Người Gửi" at bounding box center [236, 224] width 225 height 27
click at [400, 229] on input "Người gửi" at bounding box center [467, 224] width 225 height 27
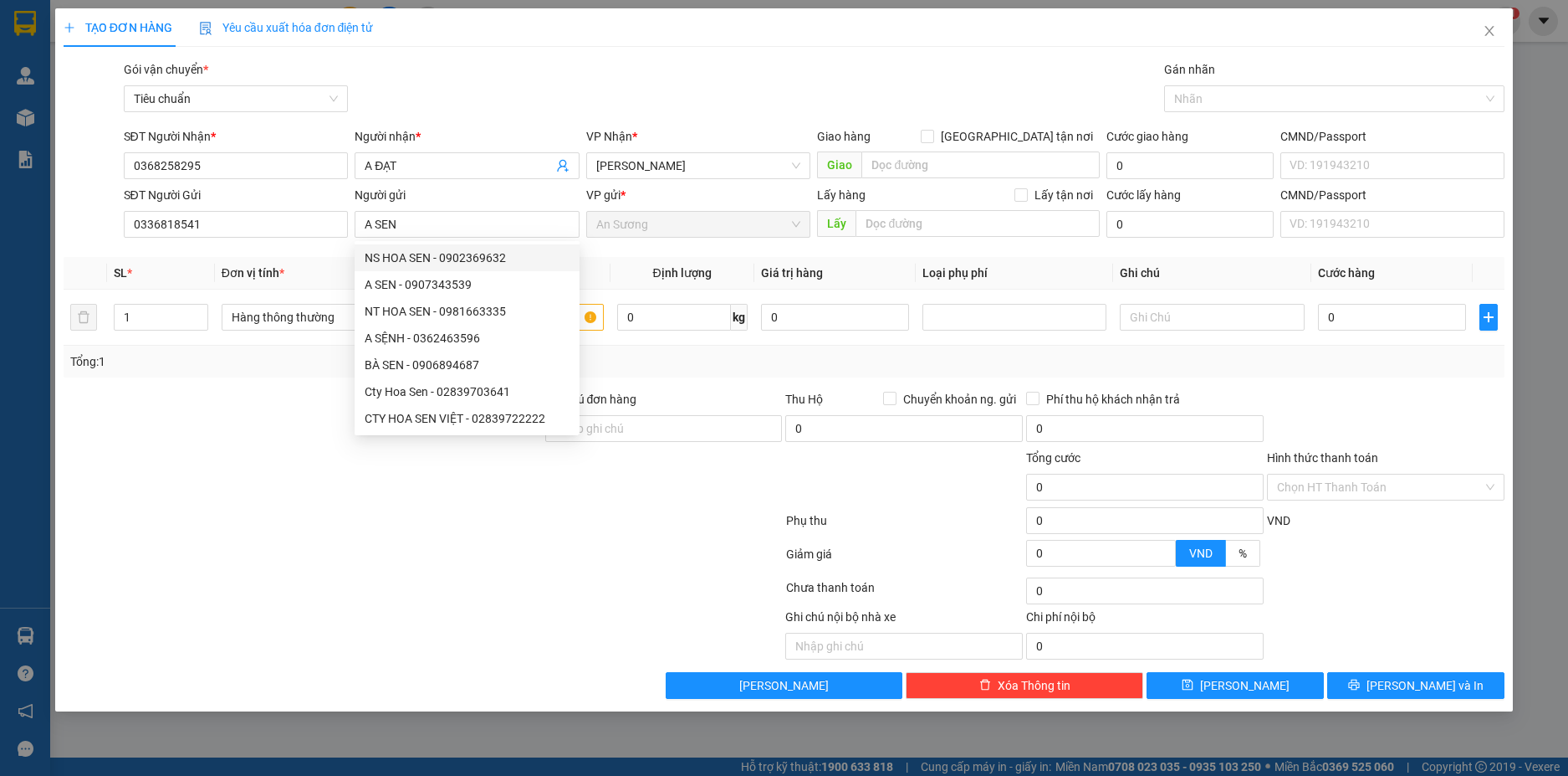
click at [219, 420] on div at bounding box center [303, 420] width 482 height 59
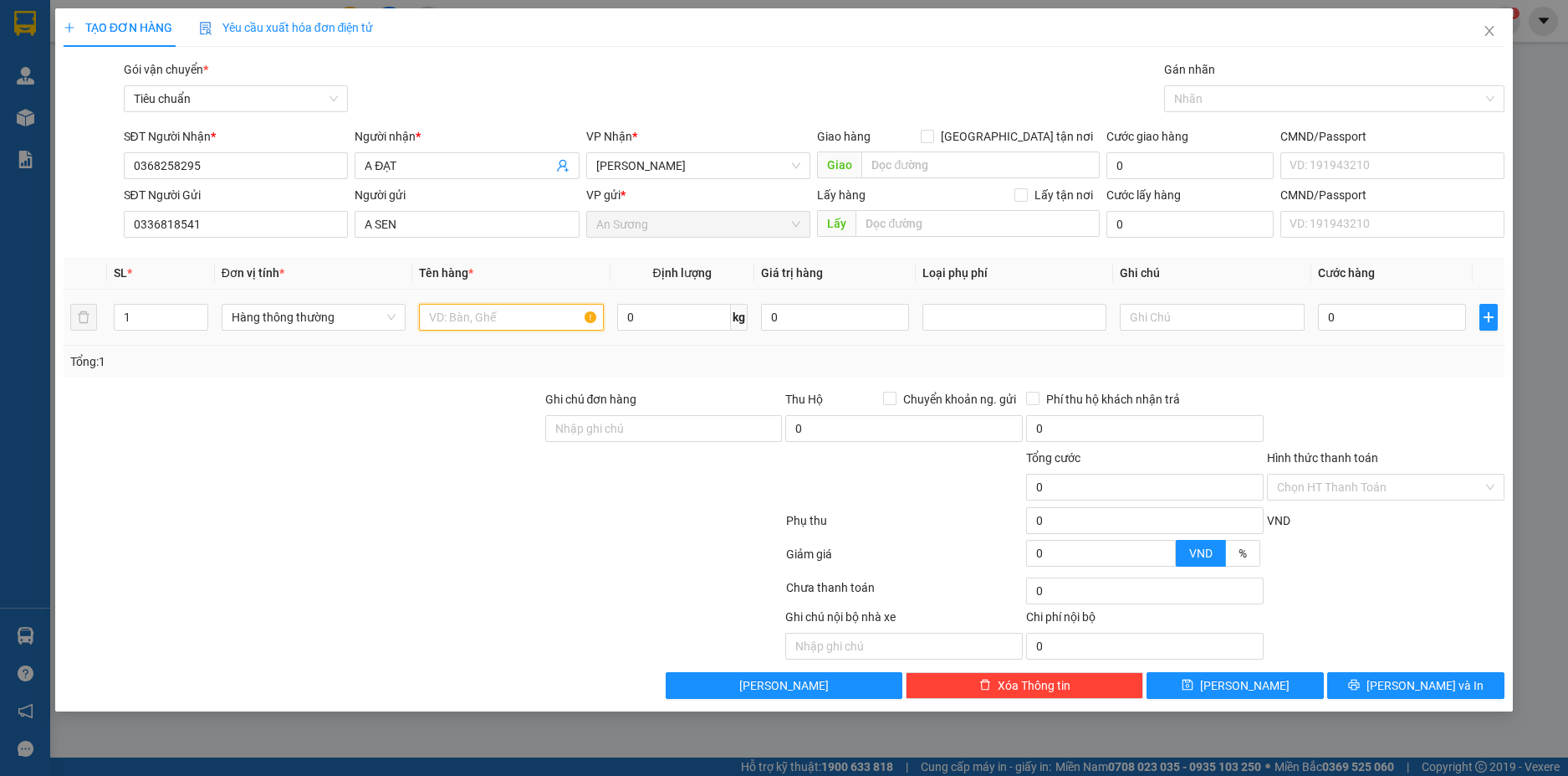
click at [465, 317] on input "text" at bounding box center [511, 317] width 184 height 27
click at [1173, 321] on input "text" at bounding box center [1212, 317] width 184 height 27
click at [1369, 302] on div "0" at bounding box center [1392, 317] width 148 height 34
click at [1370, 311] on input "0" at bounding box center [1392, 317] width 148 height 27
drag, startPoint x: 1318, startPoint y: 374, endPoint x: 1312, endPoint y: 381, distance: 9.2
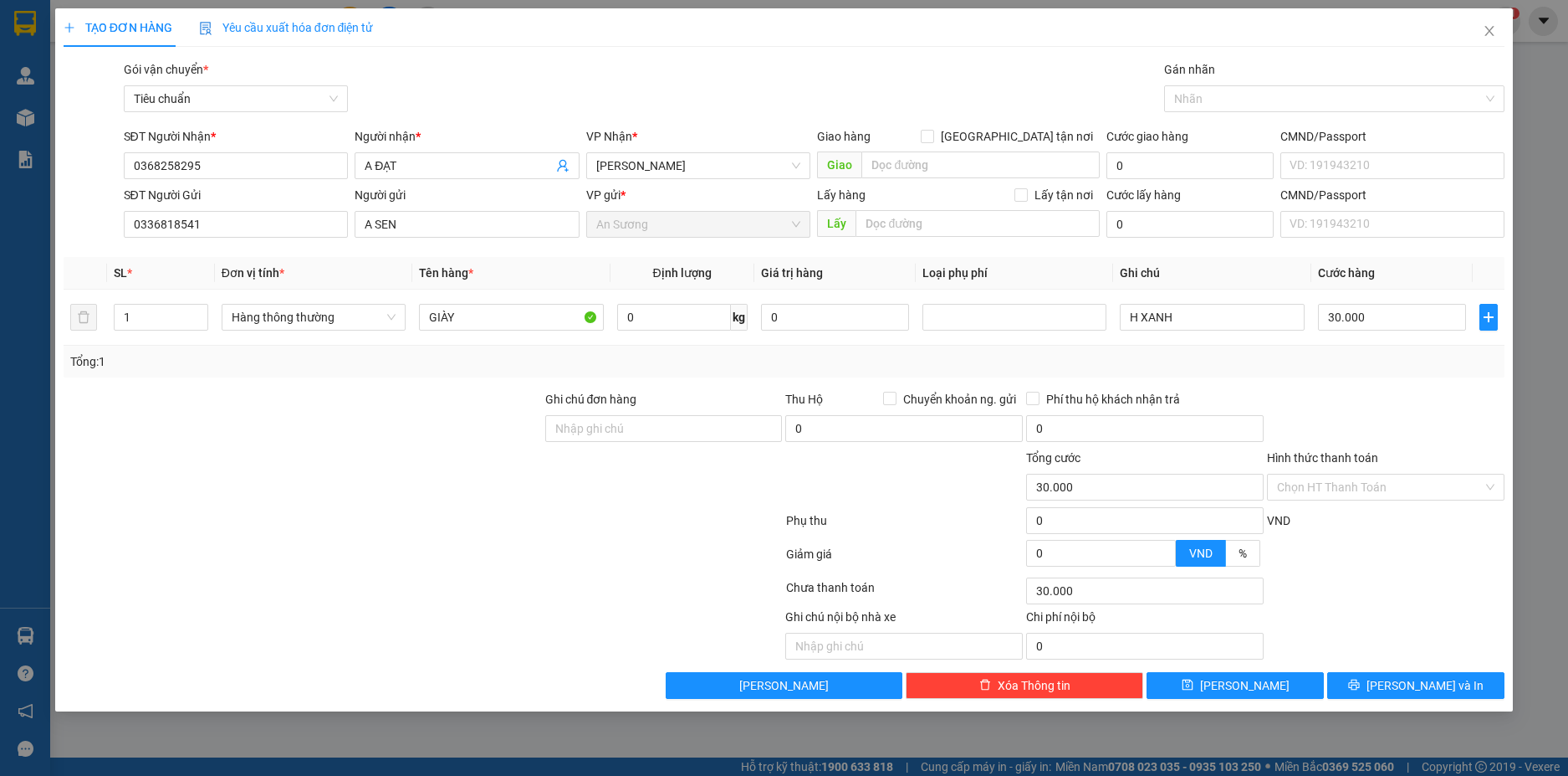
click at [1319, 376] on div "Tổng: 1" at bounding box center [784, 361] width 1443 height 32
click at [1183, 319] on input "H XANH" at bounding box center [1212, 317] width 184 height 27
click at [1377, 478] on input "Hình thức thanh toán" at bounding box center [1380, 486] width 206 height 25
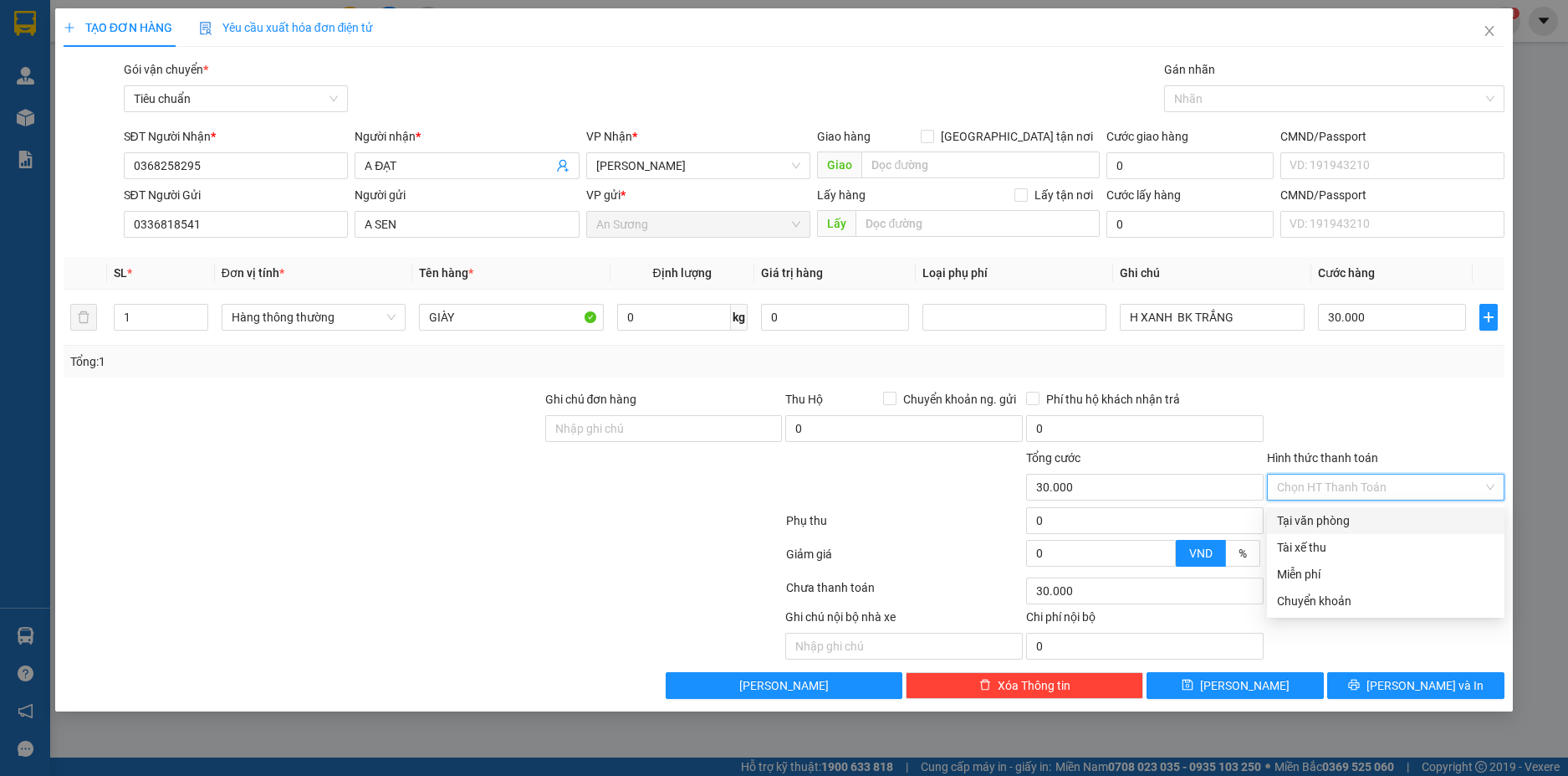
drag, startPoint x: 1339, startPoint y: 520, endPoint x: 1352, endPoint y: 522, distance: 13.2
click at [1340, 520] on div "Tại văn phòng" at bounding box center [1386, 520] width 217 height 18
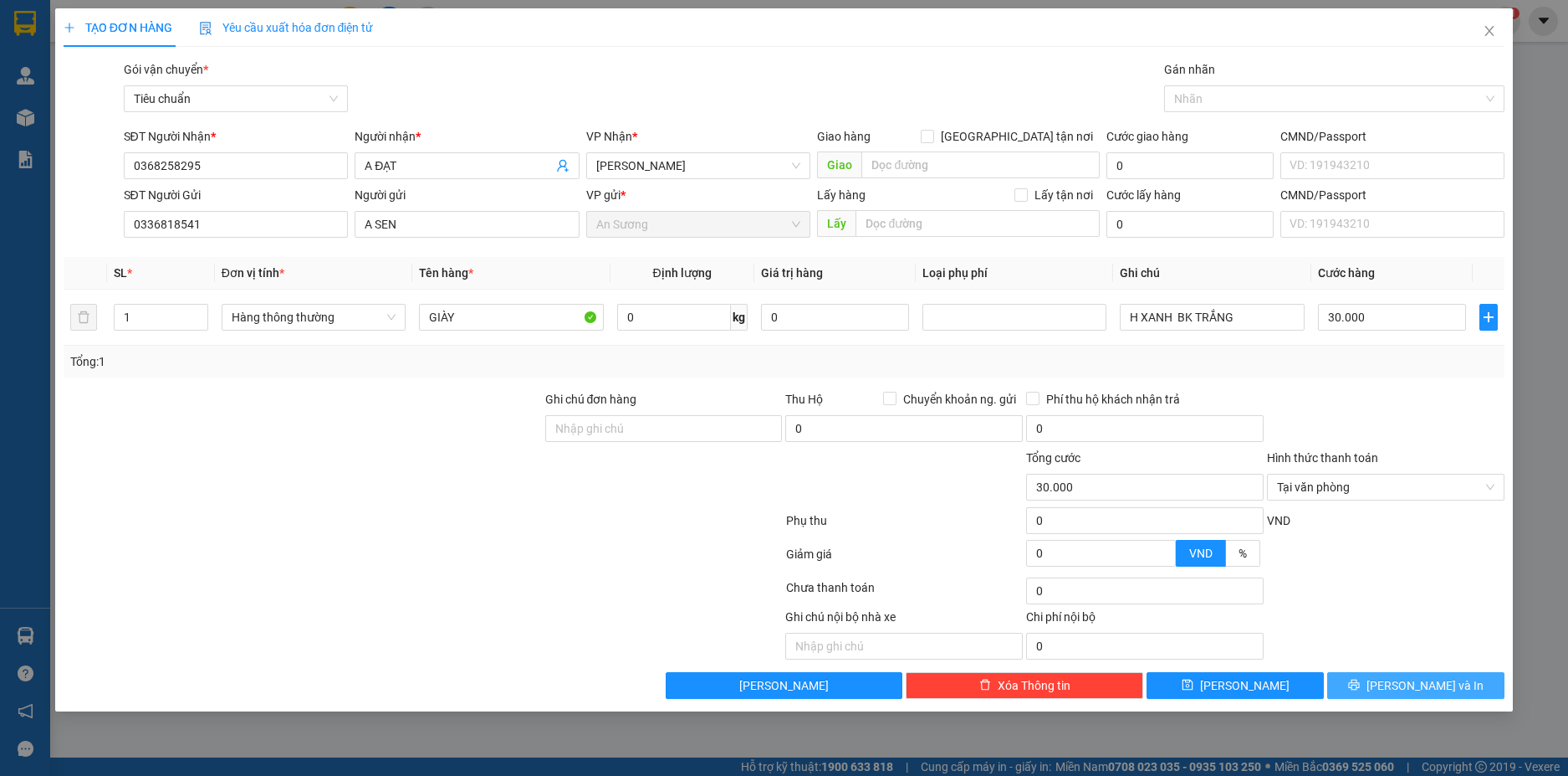
click at [1454, 676] on button "[PERSON_NAME] và In" at bounding box center [1416, 684] width 178 height 27
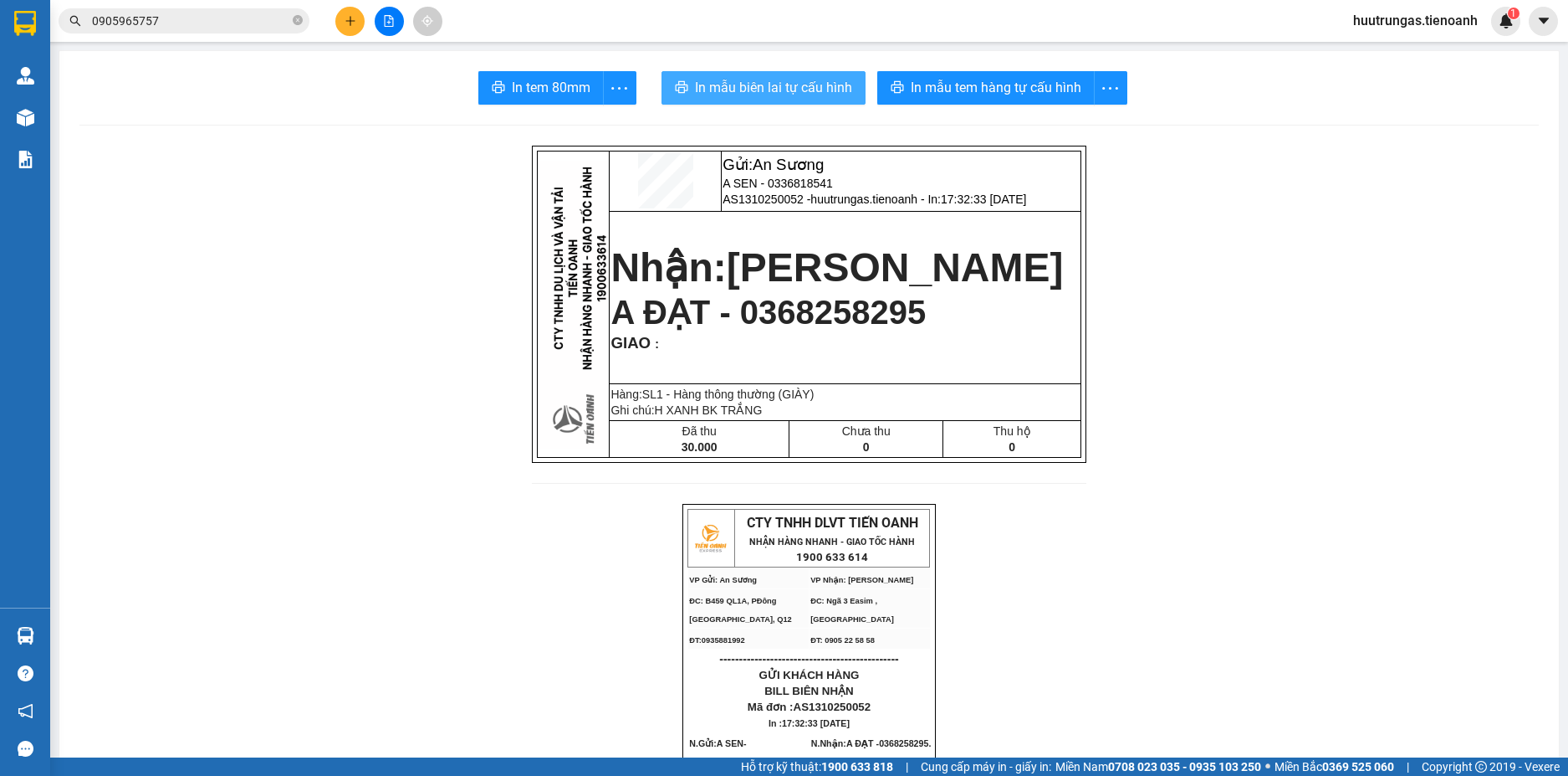
click at [757, 83] on span "In mẫu biên lai tự cấu hình" at bounding box center [774, 87] width 158 height 21
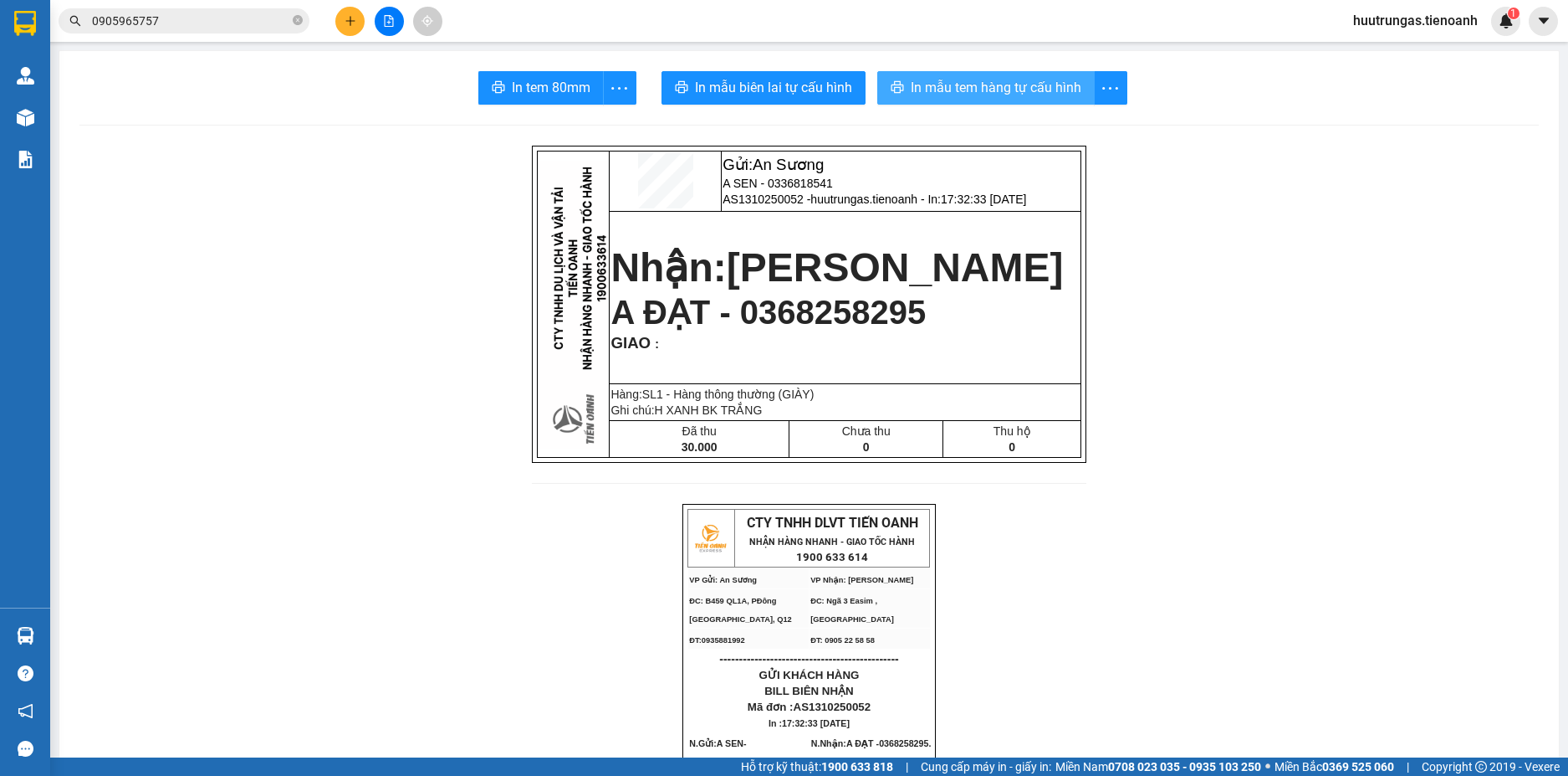
click at [989, 82] on span "In mẫu tem hàng tự cấu hình" at bounding box center [996, 87] width 170 height 21
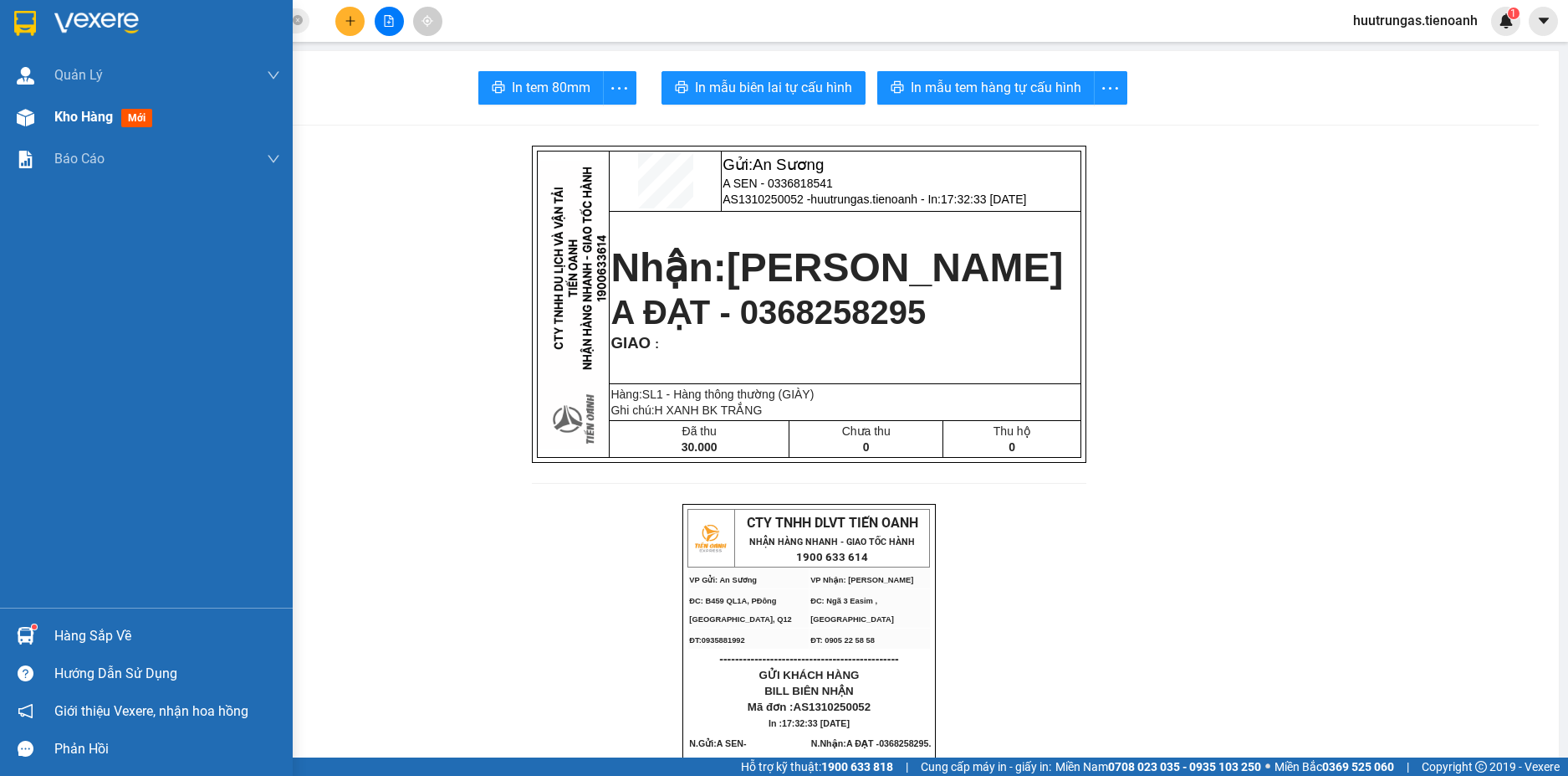
click at [87, 124] on span "Kho hàng" at bounding box center [83, 116] width 59 height 16
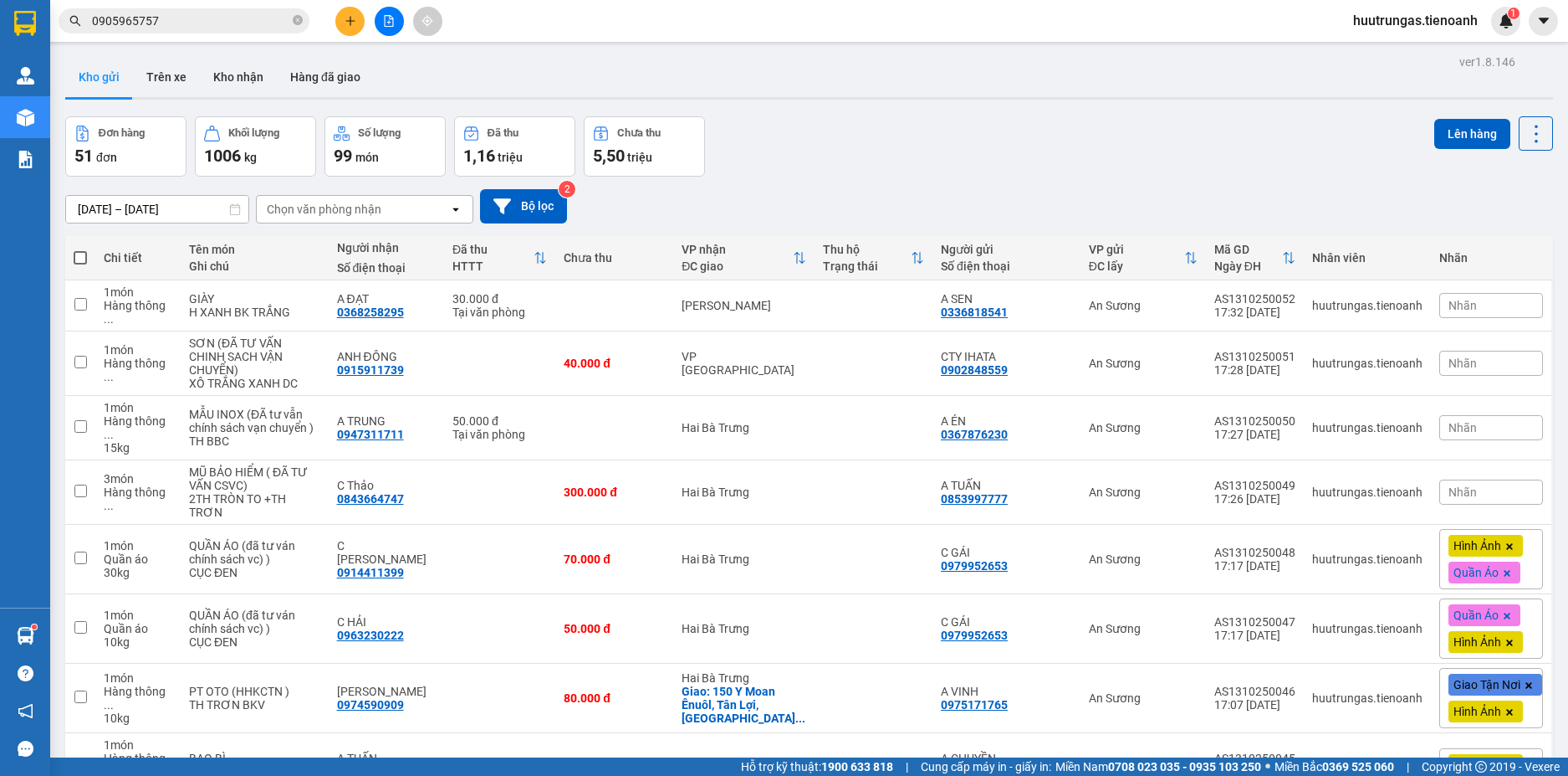
click at [233, 19] on input "0905965757" at bounding box center [191, 21] width 198 height 18
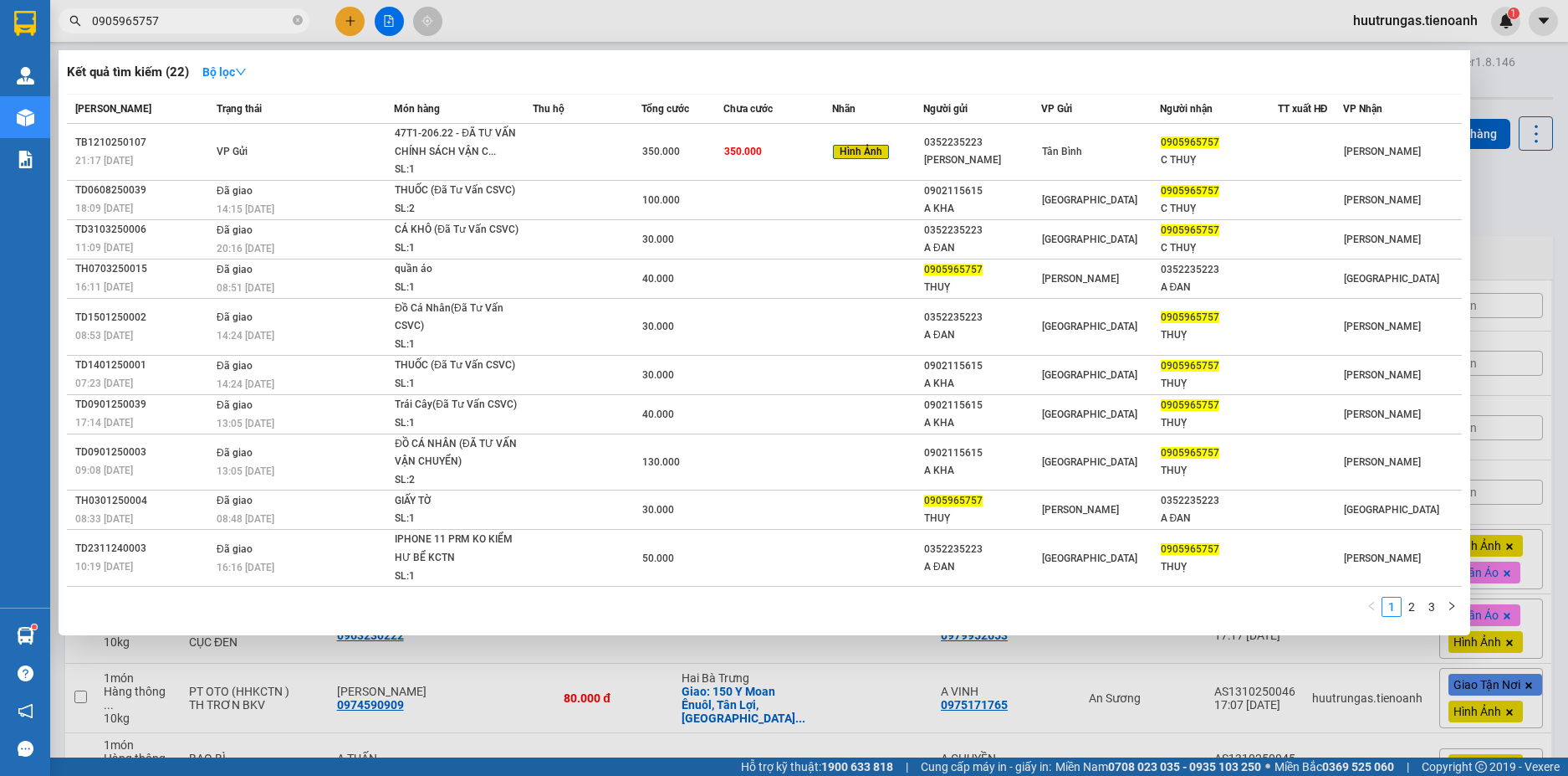
click at [233, 19] on input "0905965757" at bounding box center [191, 21] width 198 height 18
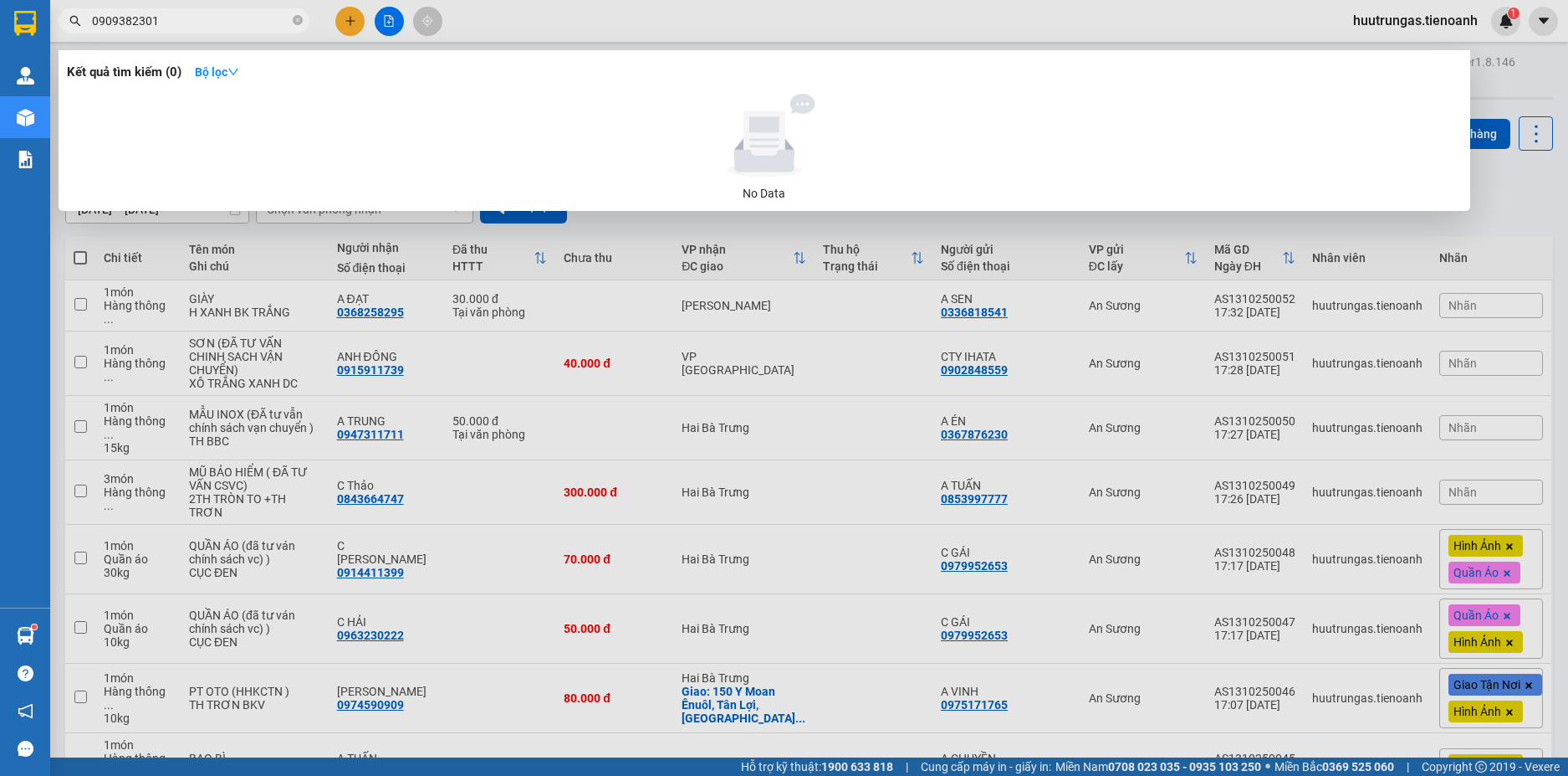
click at [249, 17] on input "0909382301" at bounding box center [191, 21] width 198 height 18
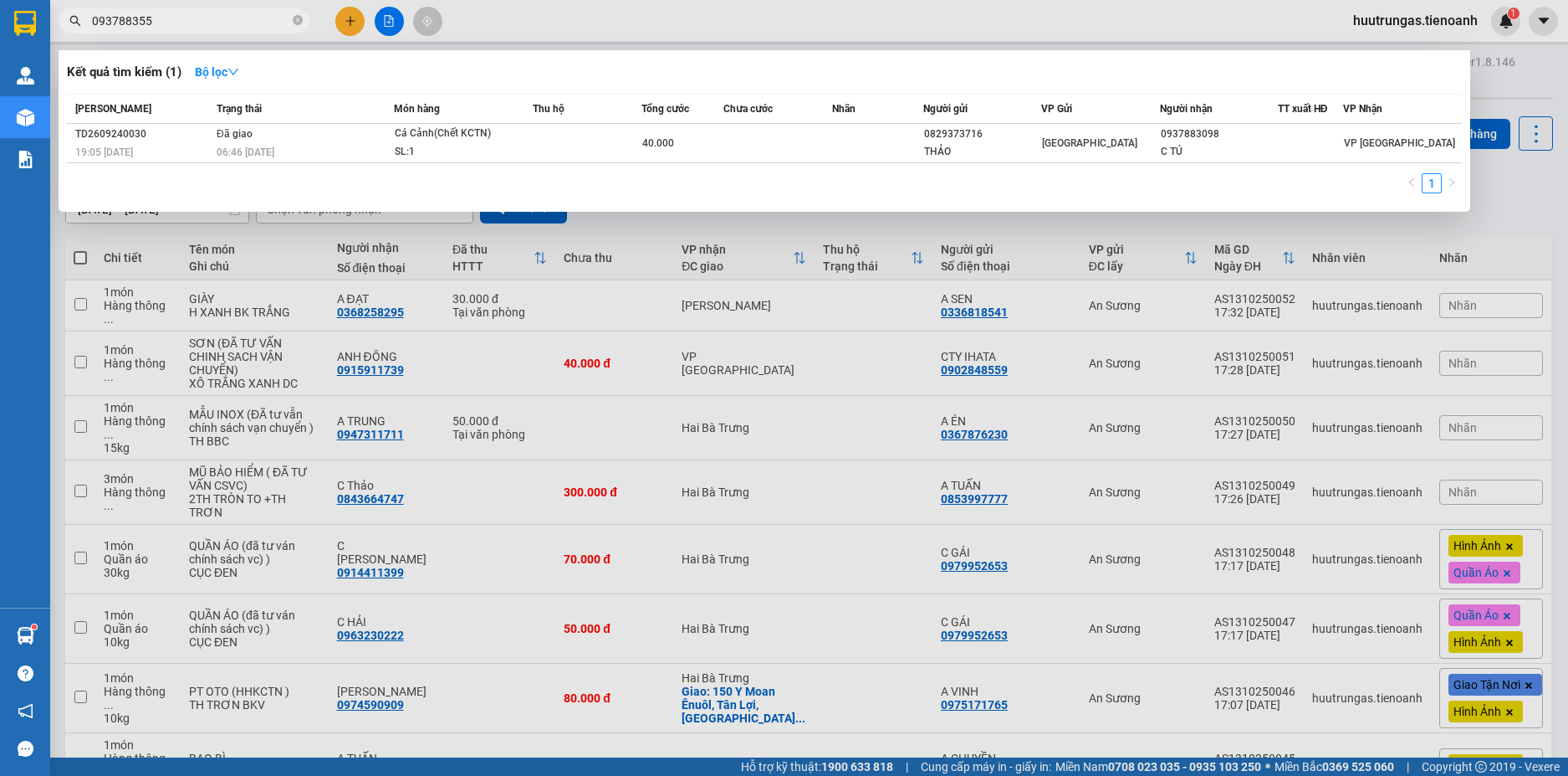
type input "0937883556"
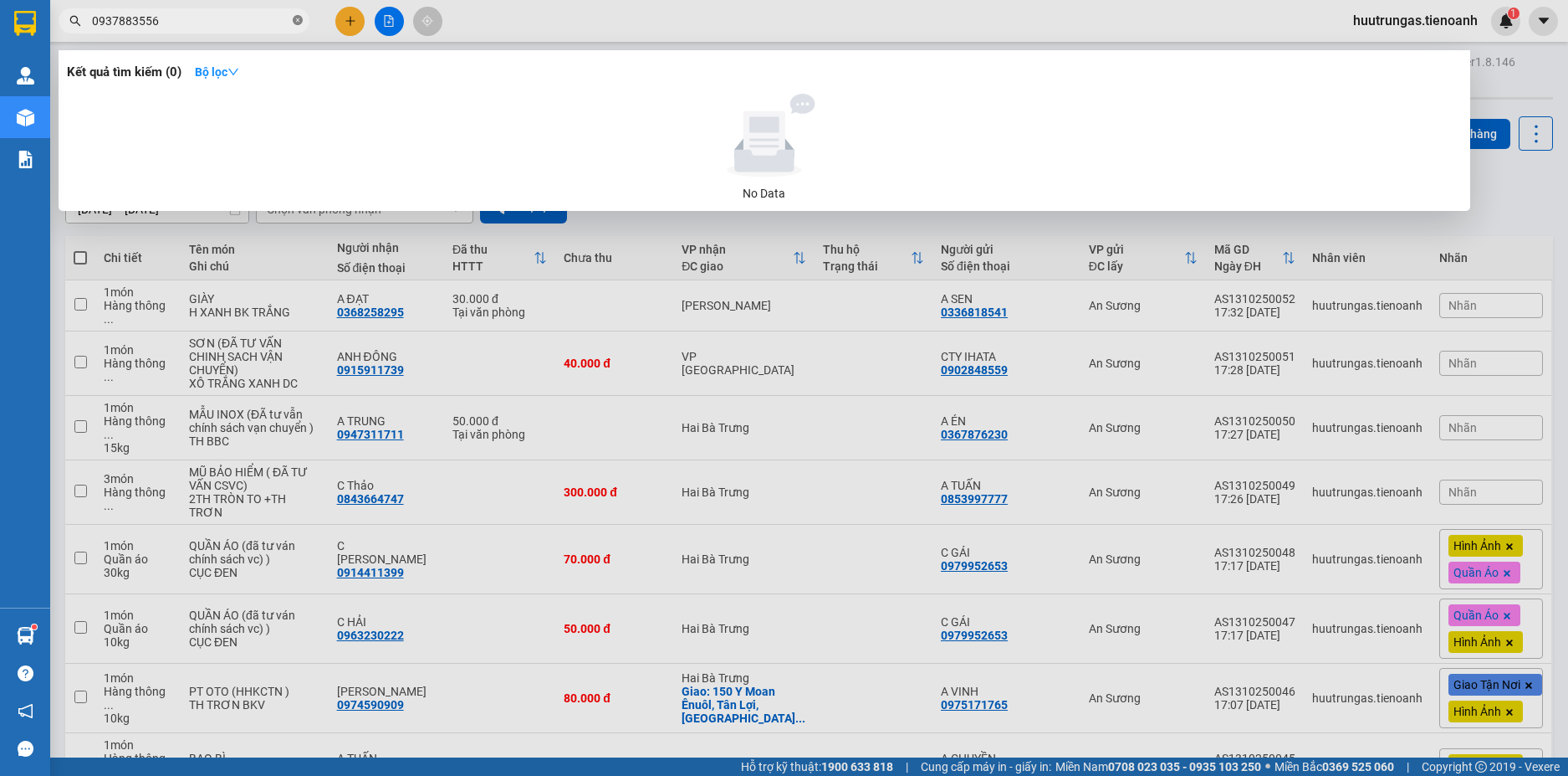
click at [299, 21] on icon "close-circle" at bounding box center [298, 19] width 10 height 10
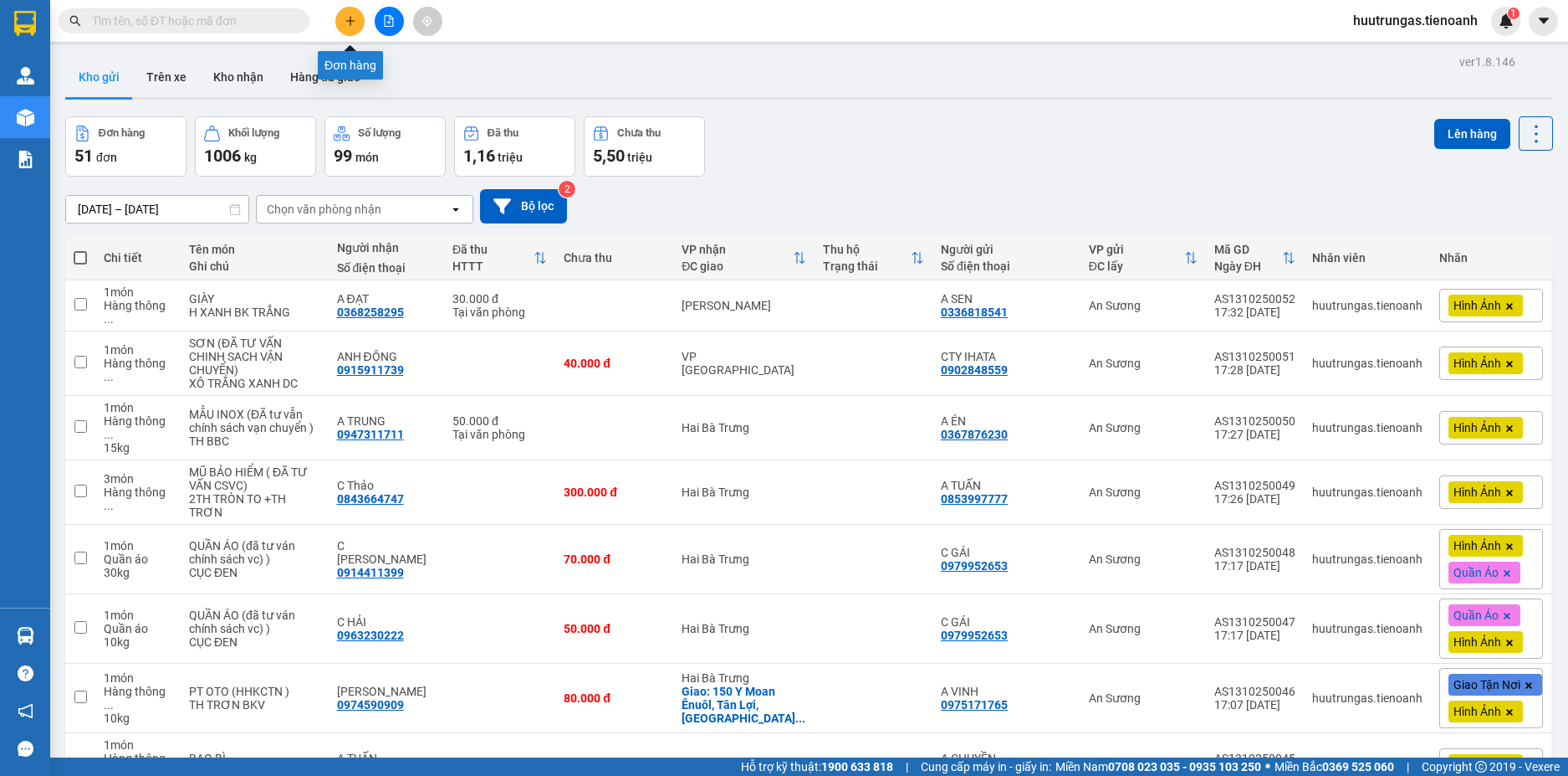
click at [351, 25] on icon "plus" at bounding box center [350, 20] width 1 height 9
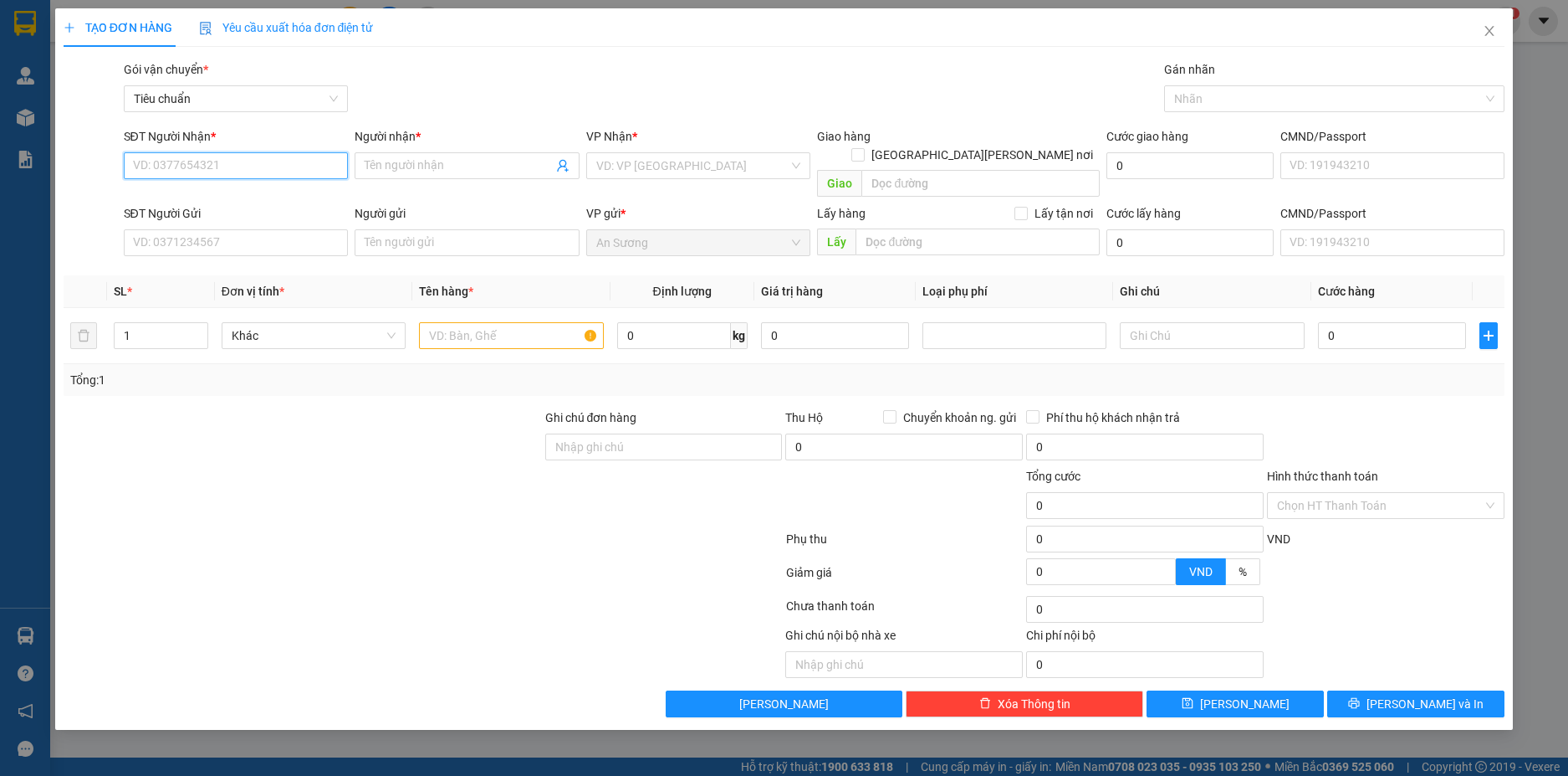
click at [224, 165] on input "SĐT Người Nhận *" at bounding box center [236, 165] width 225 height 27
type input "0911221246"
click at [241, 198] on div "0911221246 - A Thành" at bounding box center [236, 199] width 205 height 18
type input "A Thành"
type input "180.000"
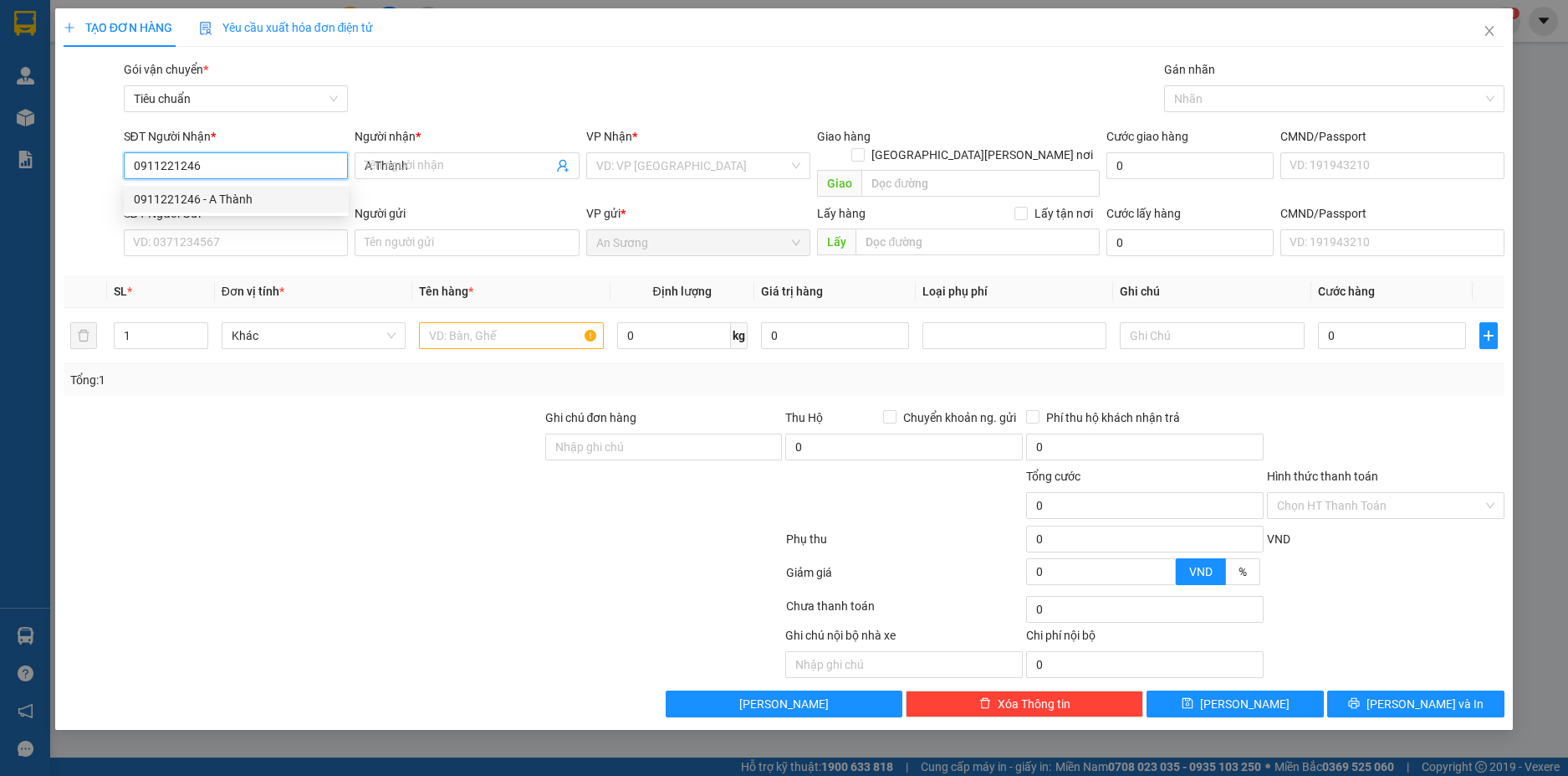
type input "180.000"
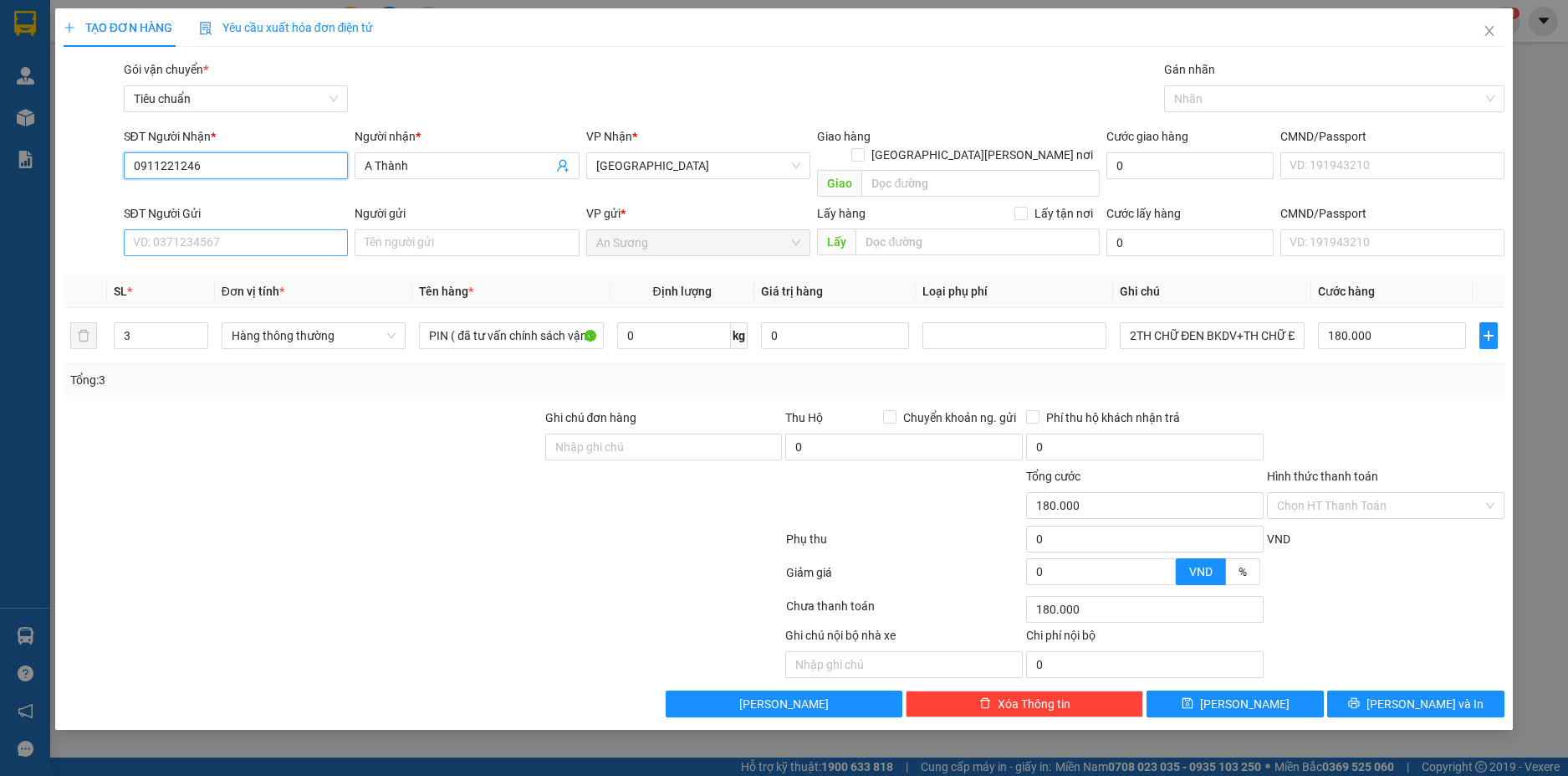
type input "0911221246"
click at [256, 231] on input "SĐT Người Gửi" at bounding box center [236, 242] width 225 height 27
click at [246, 257] on div "0943594393 - A DŨNG" at bounding box center [236, 257] width 205 height 18
type input "0943594393"
type input "A DŨNG"
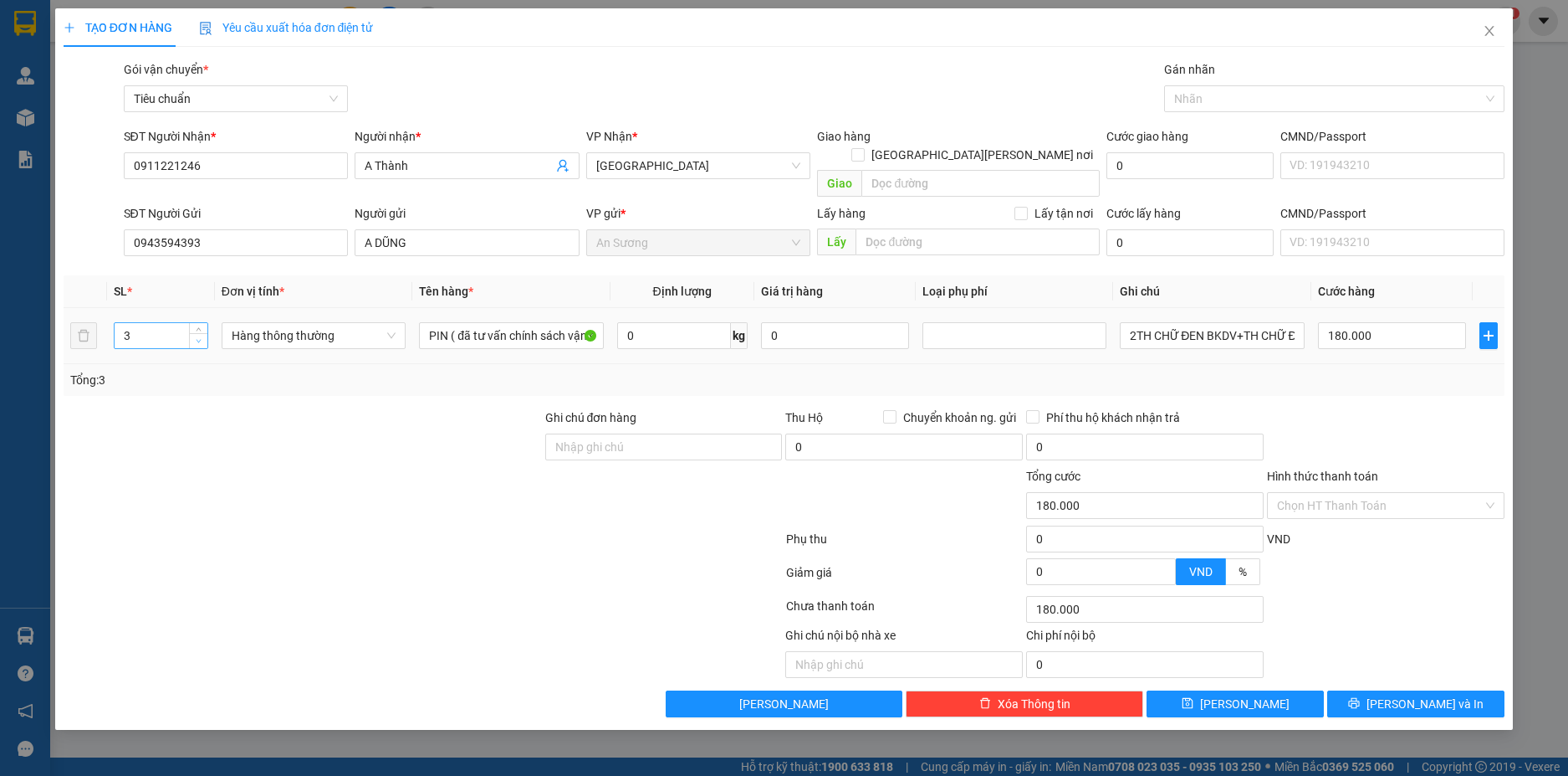
type input "2"
click at [192, 333] on span "Decrease Value" at bounding box center [198, 341] width 18 height 15
click at [690, 322] on input "0" at bounding box center [674, 335] width 114 height 27
type input "2"
type input "0"
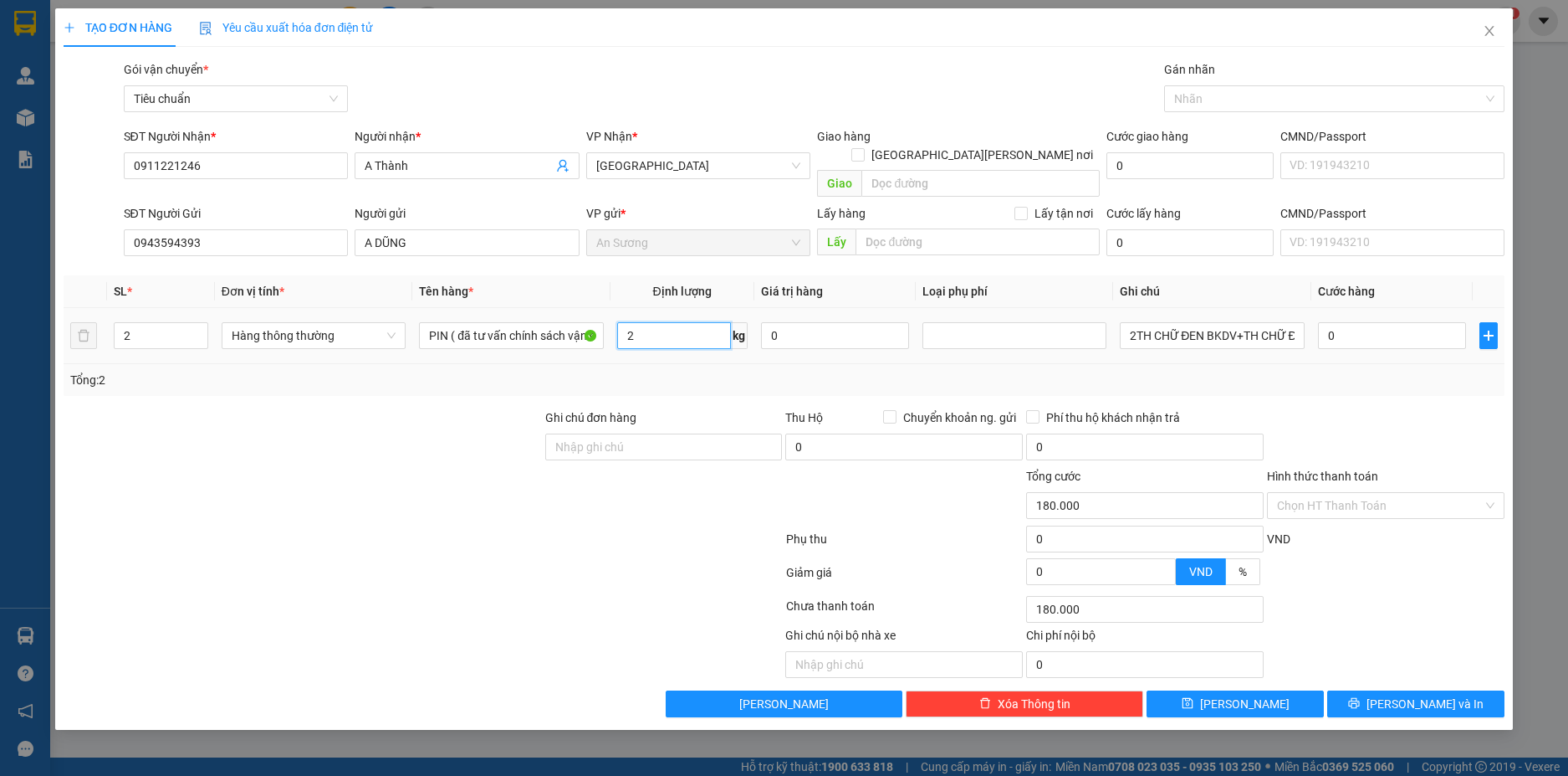
type input "0"
type input "14"
click at [1249, 371] on div "Tổng: 2" at bounding box center [785, 380] width 1429 height 18
type input "50.000"
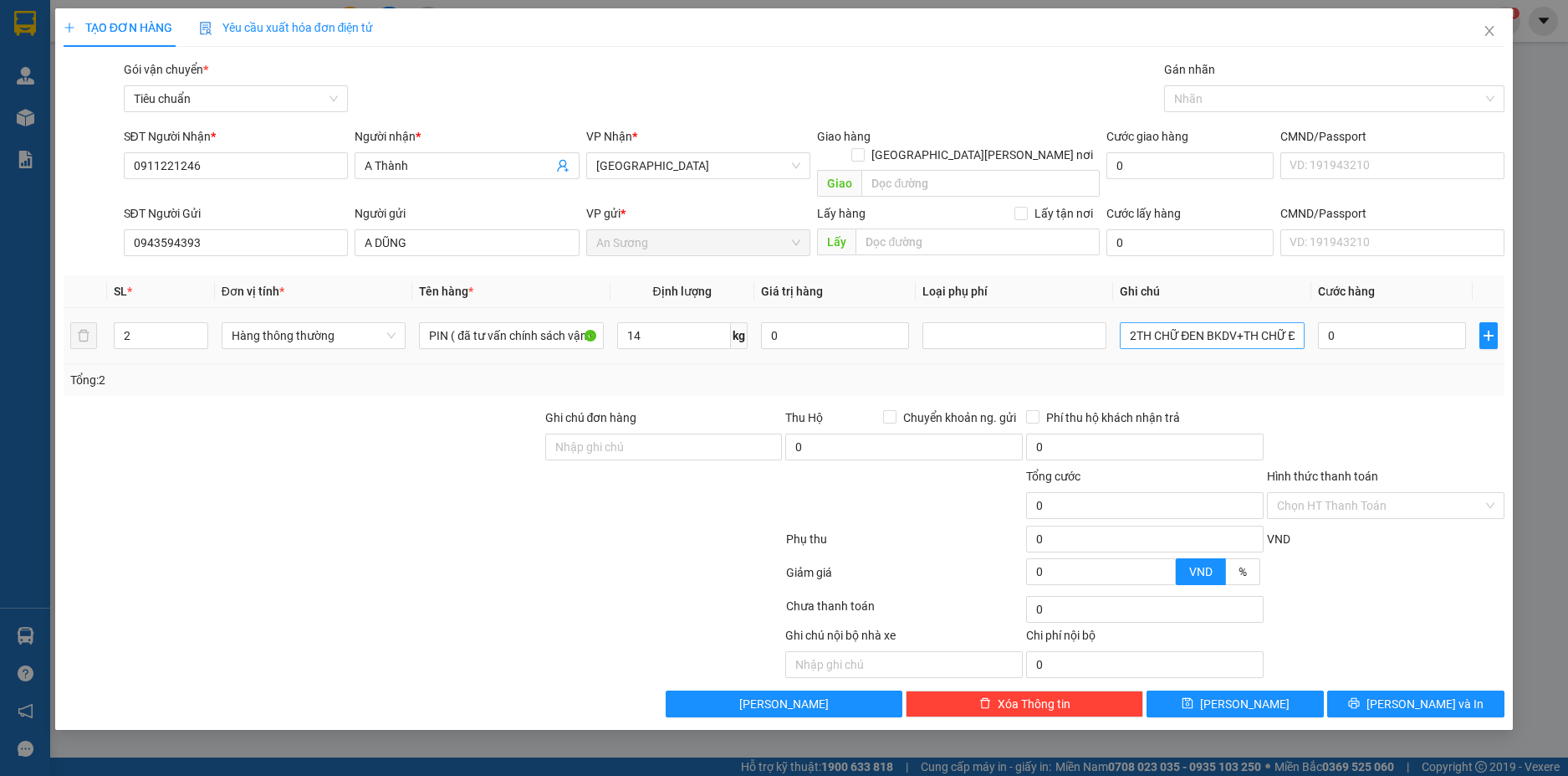
type input "50.000"
drag, startPoint x: 1236, startPoint y: 320, endPoint x: 1298, endPoint y: 315, distance: 62.2
click at [1298, 322] on input "2TH CHỮ ĐEN BKDV+TH CHỮ ĐEN" at bounding box center [1212, 335] width 184 height 27
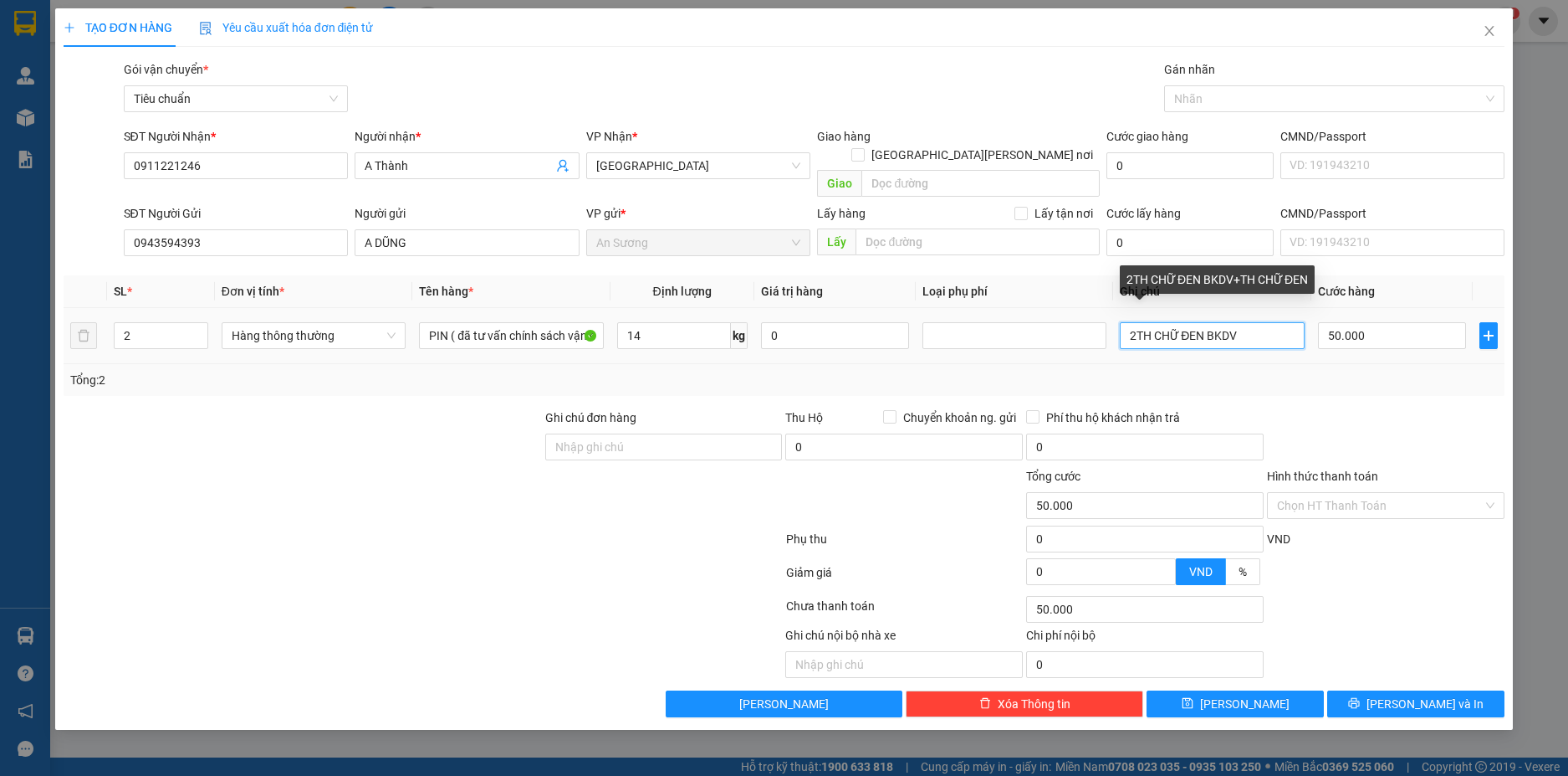
scroll to position [0, 0]
type input "2TH CHỮ ĐEN BKDV"
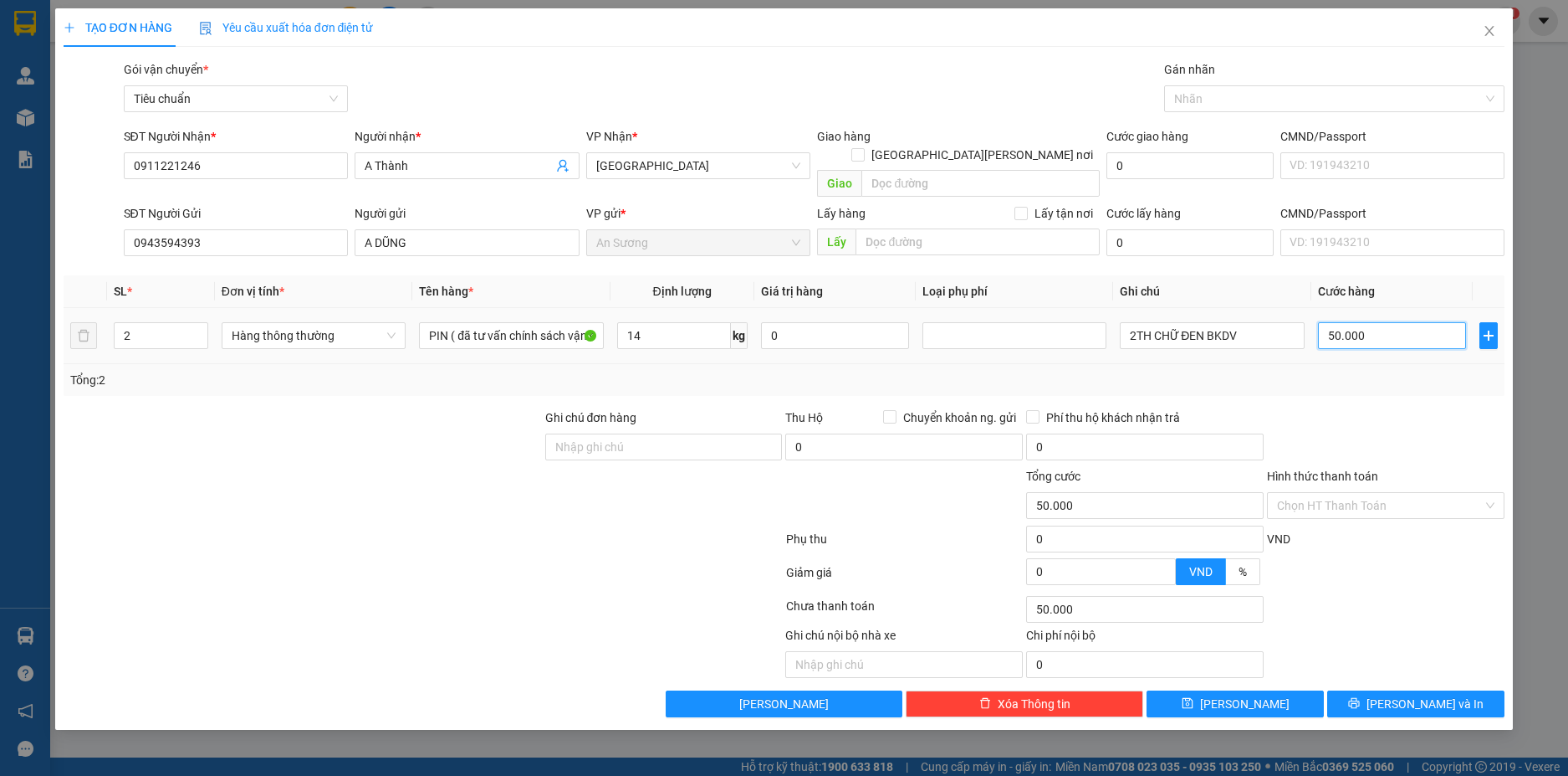
click at [1392, 322] on input "50.000" at bounding box center [1392, 335] width 148 height 27
type input "1"
type input "10"
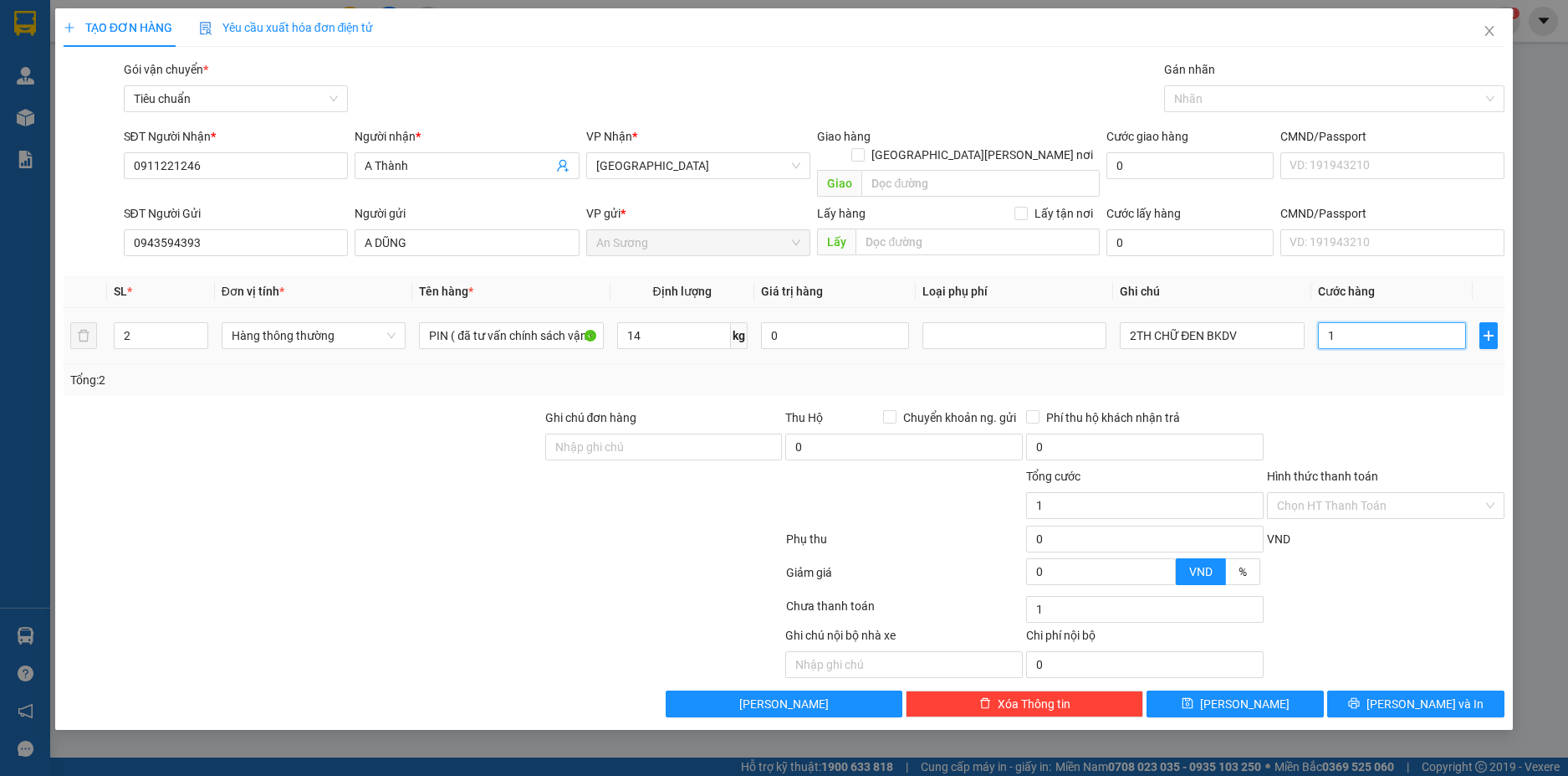
type input "10"
type input "100"
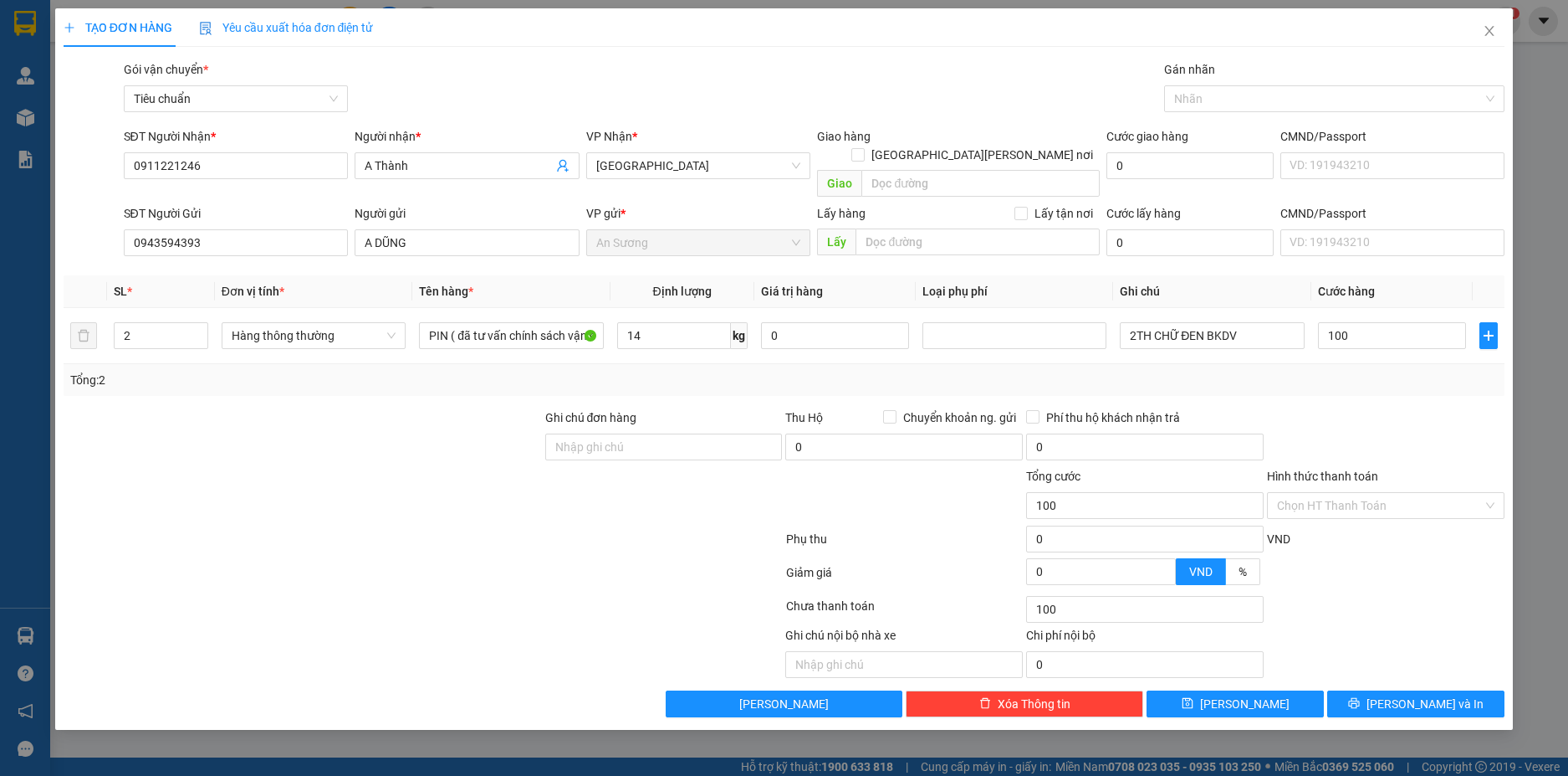
type input "100.000"
click at [1405, 410] on div at bounding box center [1386, 438] width 241 height 59
click at [1471, 690] on button "[PERSON_NAME] và In" at bounding box center [1416, 703] width 178 height 27
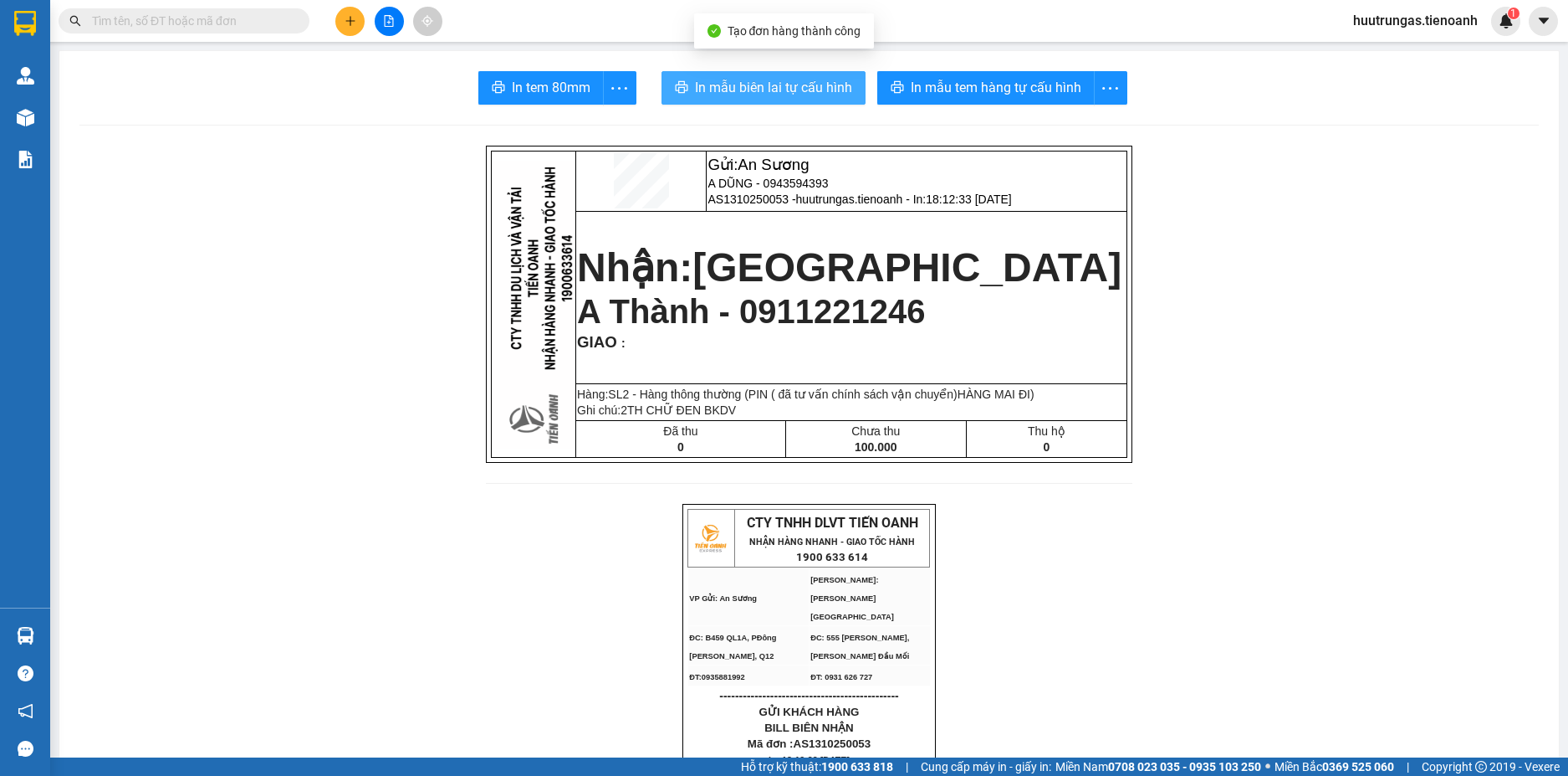
click at [746, 79] on span "In mẫu biên lai tự cấu hình" at bounding box center [774, 87] width 158 height 21
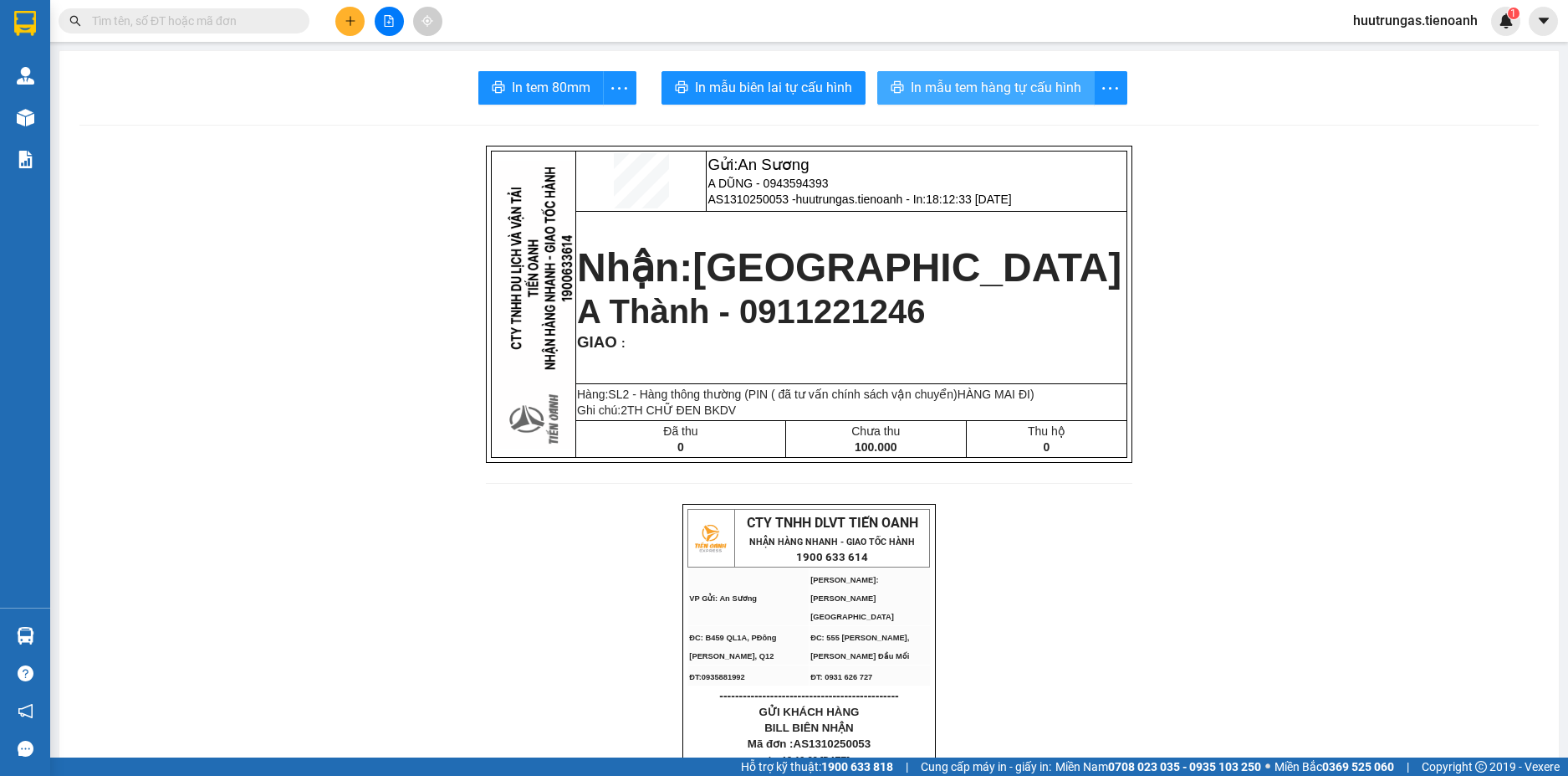
click at [972, 89] on span "In mẫu tem hàng tự cấu hình" at bounding box center [996, 87] width 170 height 21
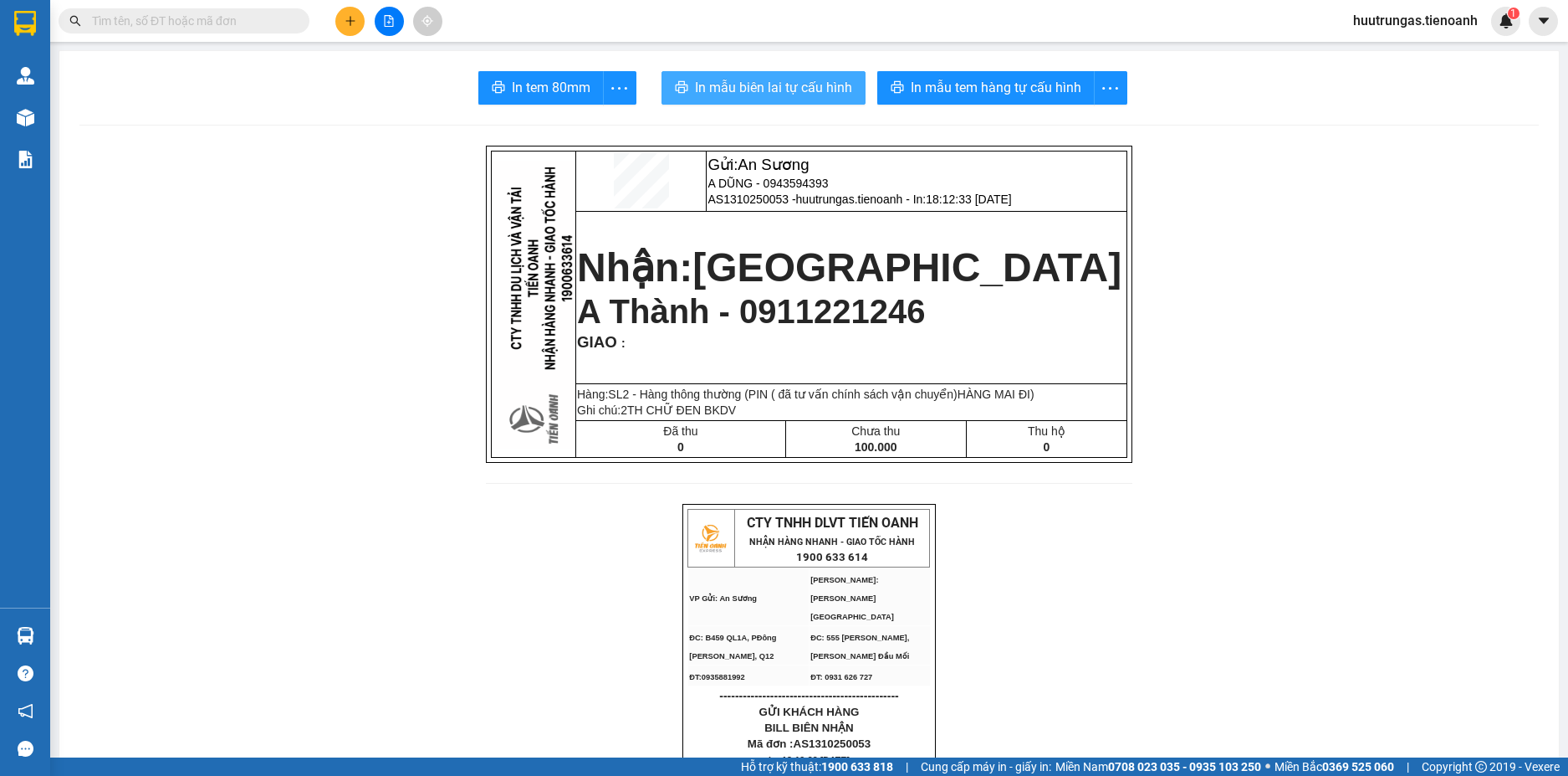
click at [748, 85] on span "In mẫu biên lai tự cấu hình" at bounding box center [774, 87] width 158 height 21
click at [345, 21] on icon "plus" at bounding box center [350, 20] width 12 height 12
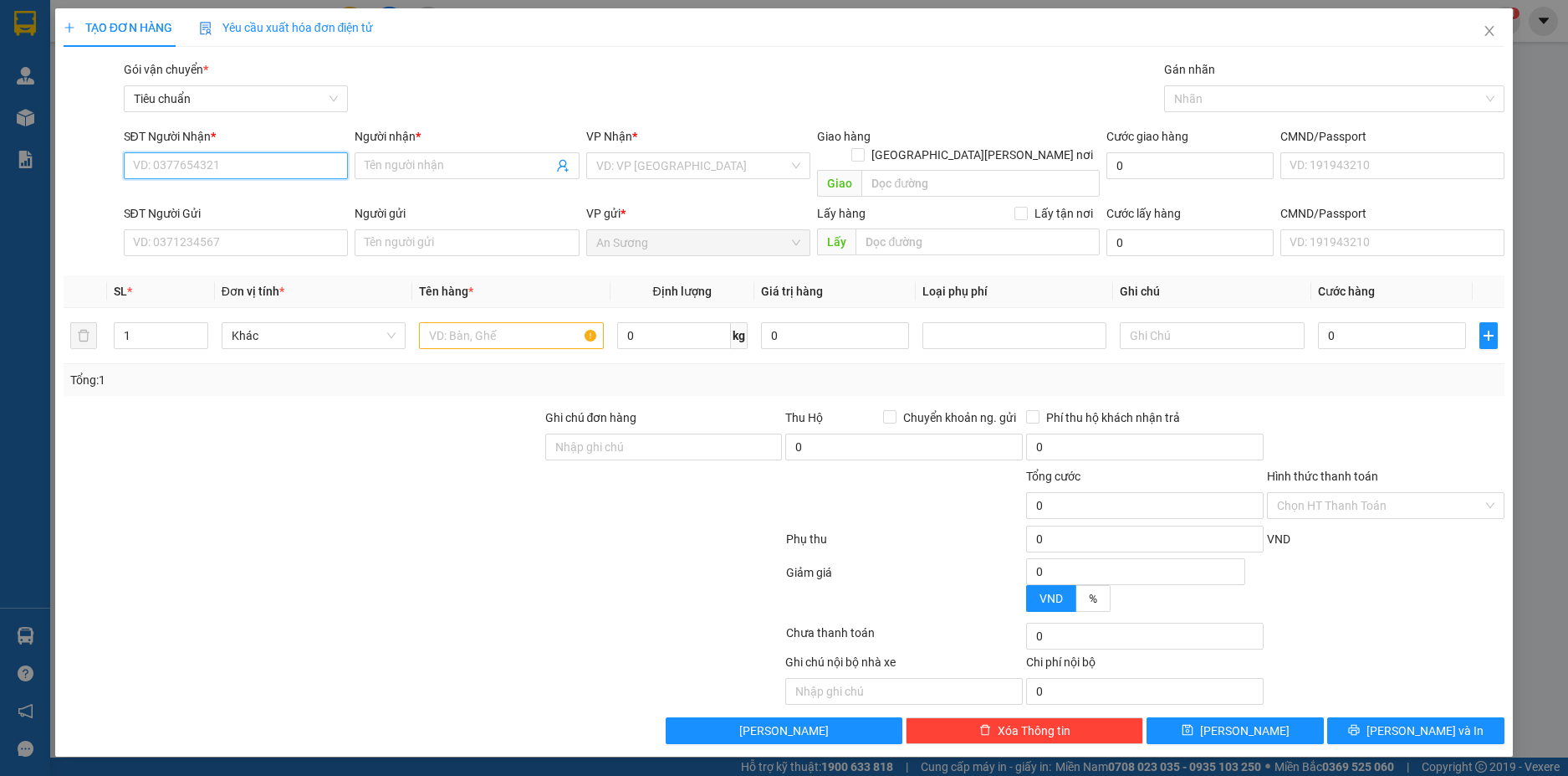
click at [245, 165] on input "SĐT Người Nhận *" at bounding box center [236, 165] width 225 height 27
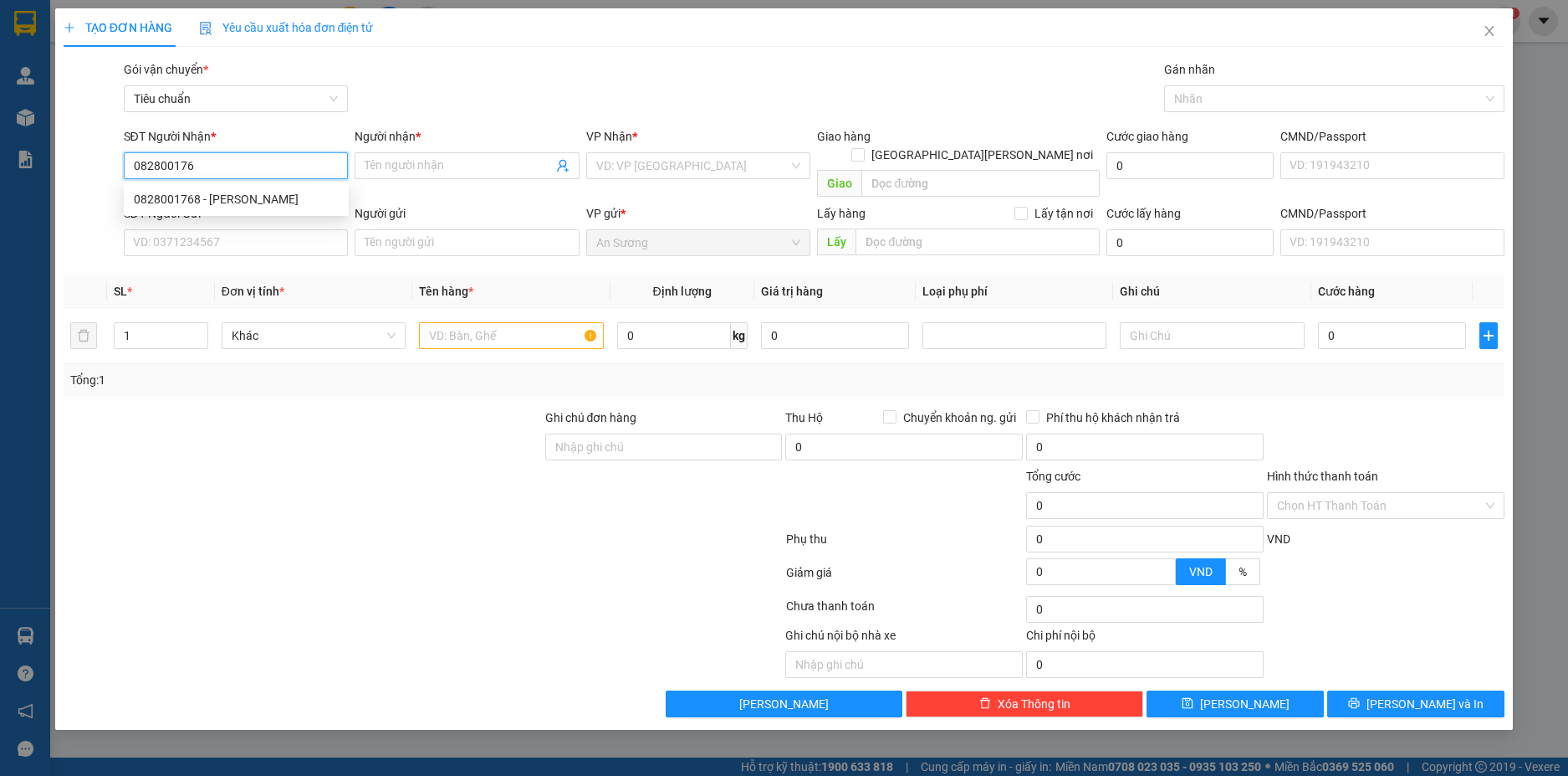
type input "0828001768"
click at [298, 197] on div "0828001768 - [PERSON_NAME]" at bounding box center [236, 199] width 205 height 18
type input "PHƯƠNG ĐÔNG"
type input "60.000"
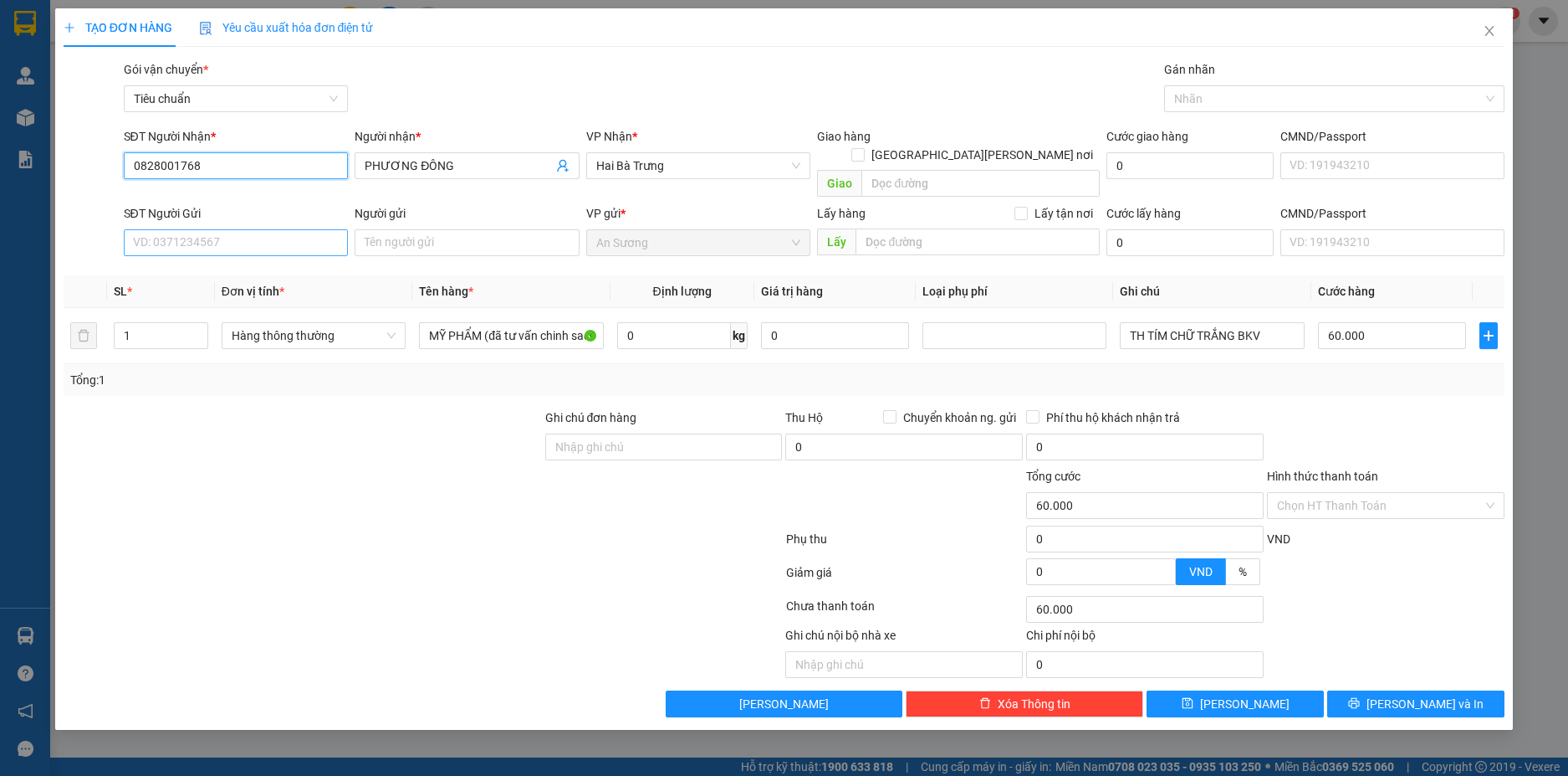
type input "0828001768"
click at [303, 231] on input "SĐT Người Gửi" at bounding box center [236, 242] width 225 height 27
click at [294, 251] on div "0987684848 - C NHI" at bounding box center [236, 257] width 205 height 18
type input "0987684848"
type input "C NHI"
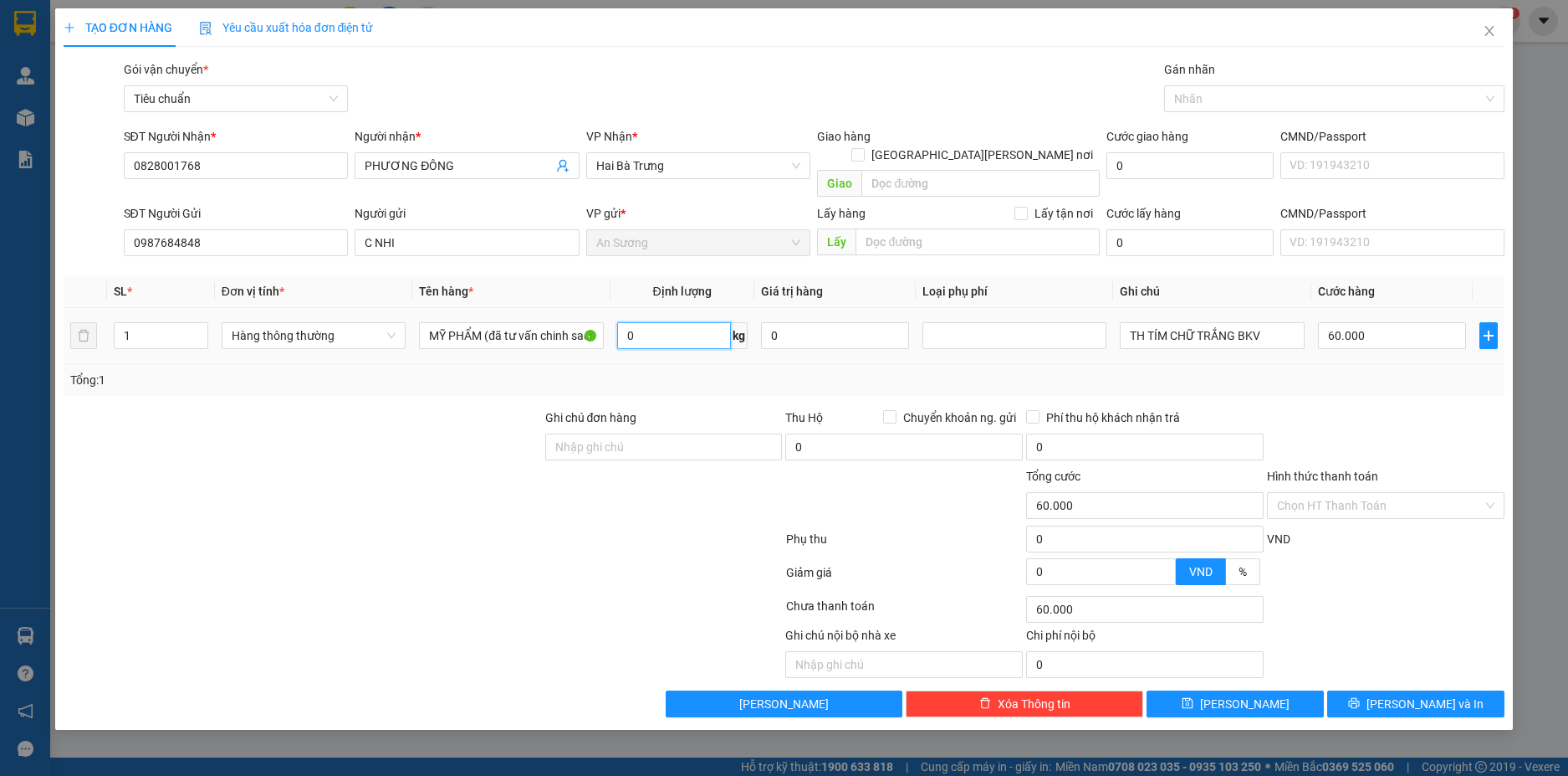
click at [674, 322] on input "0" at bounding box center [674, 335] width 114 height 27
type input "15"
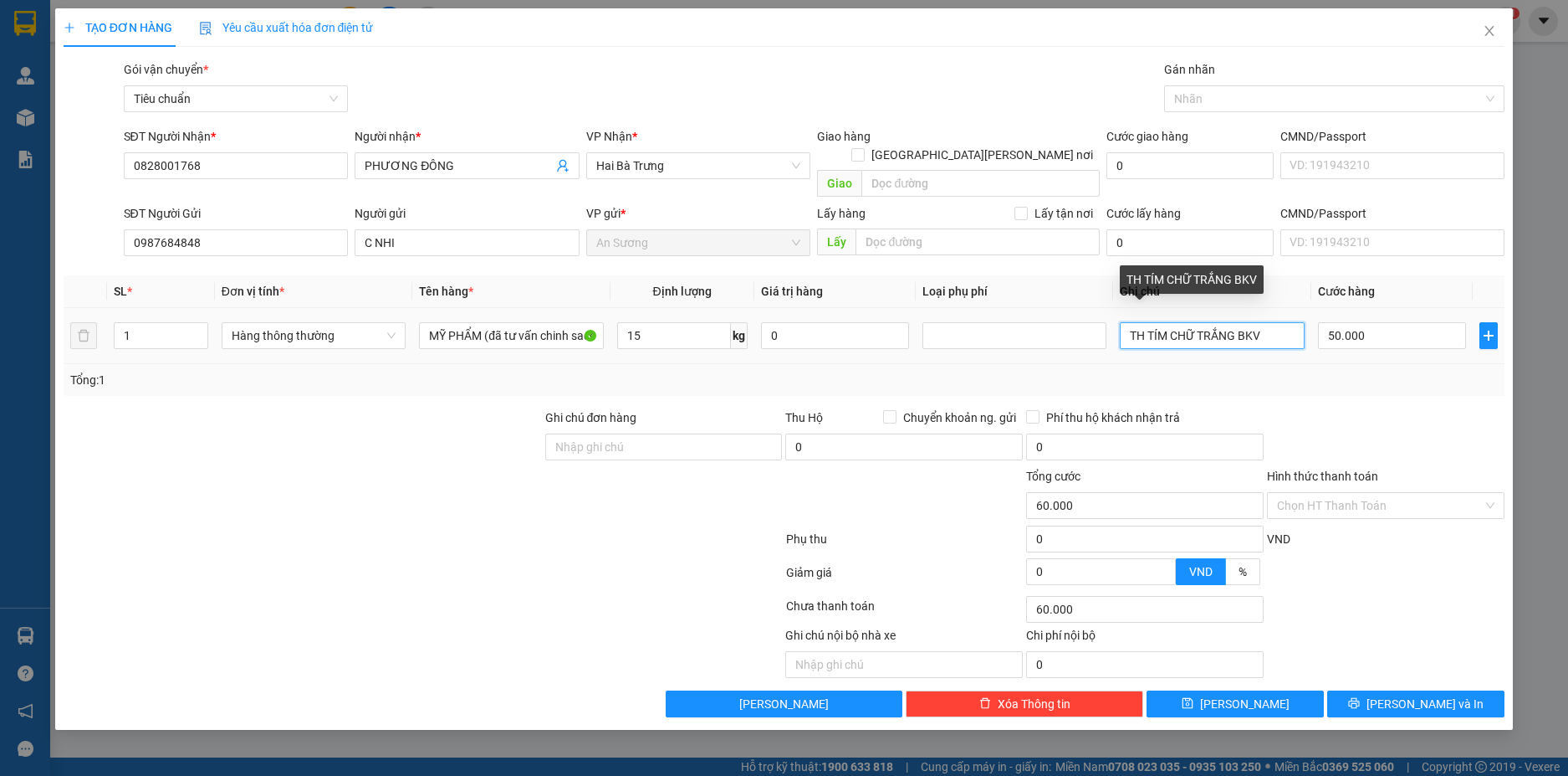
type input "50.000"
drag, startPoint x: 1271, startPoint y: 305, endPoint x: 1151, endPoint y: 319, distance: 120.8
click at [1151, 322] on input "TH TÍM CHỮ TRẮNG BKV" at bounding box center [1212, 335] width 184 height 27
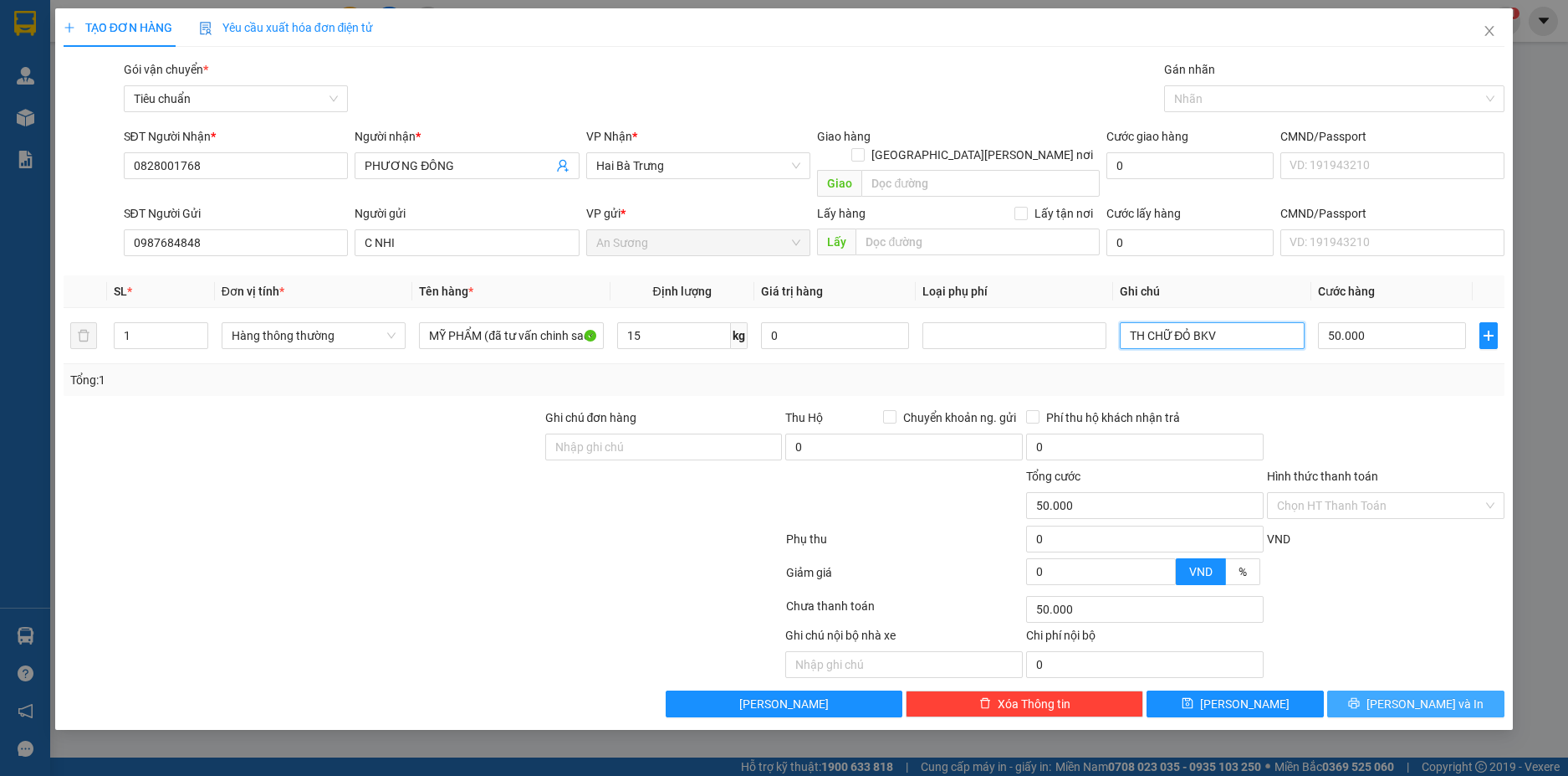
type input "TH CHỮ ĐỎ BKV"
click at [1443, 694] on span "[PERSON_NAME] và In" at bounding box center [1425, 704] width 117 height 18
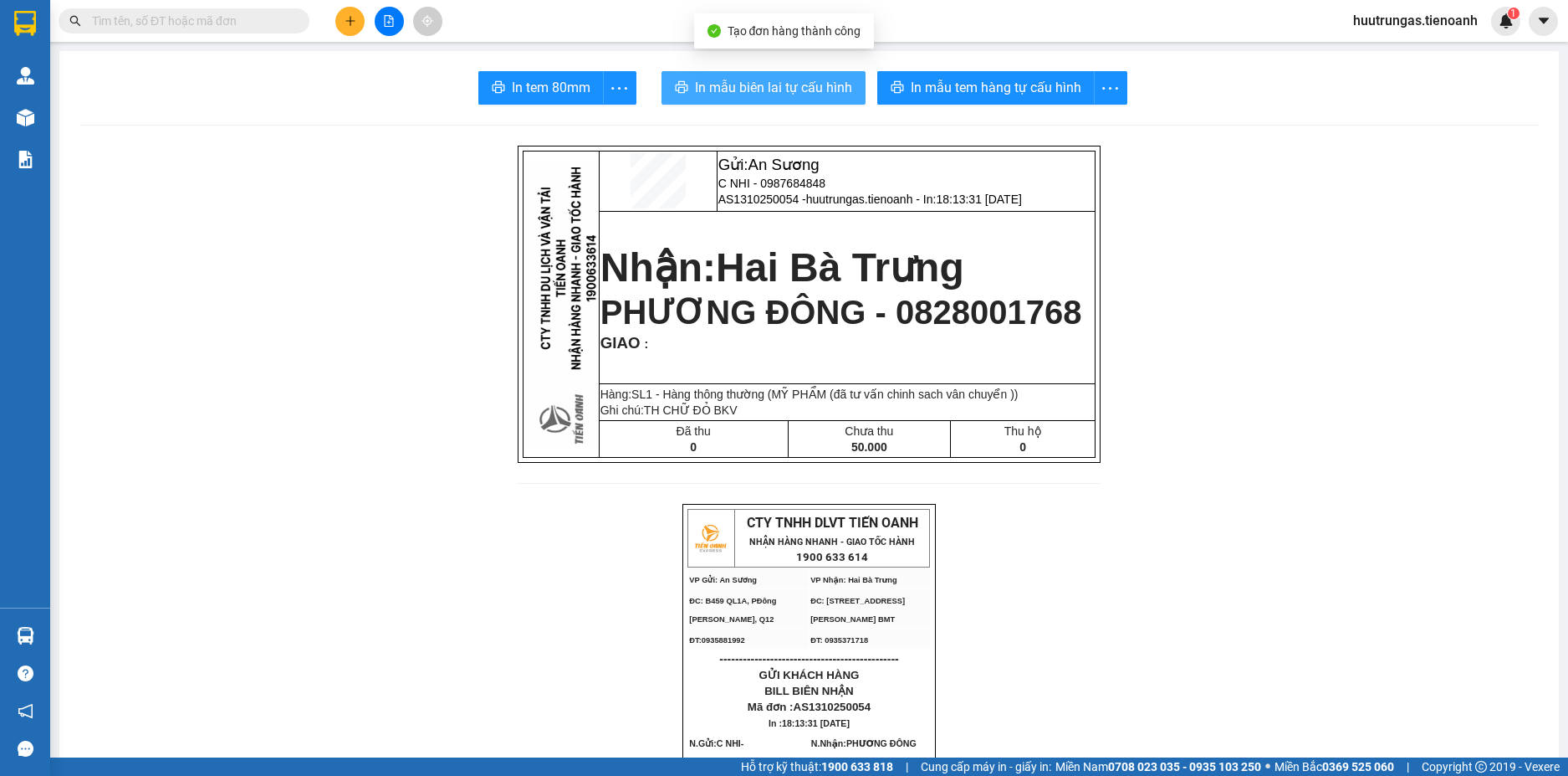
click at [806, 80] on span "In mẫu biên lai tự cấu hình" at bounding box center [774, 87] width 158 height 21
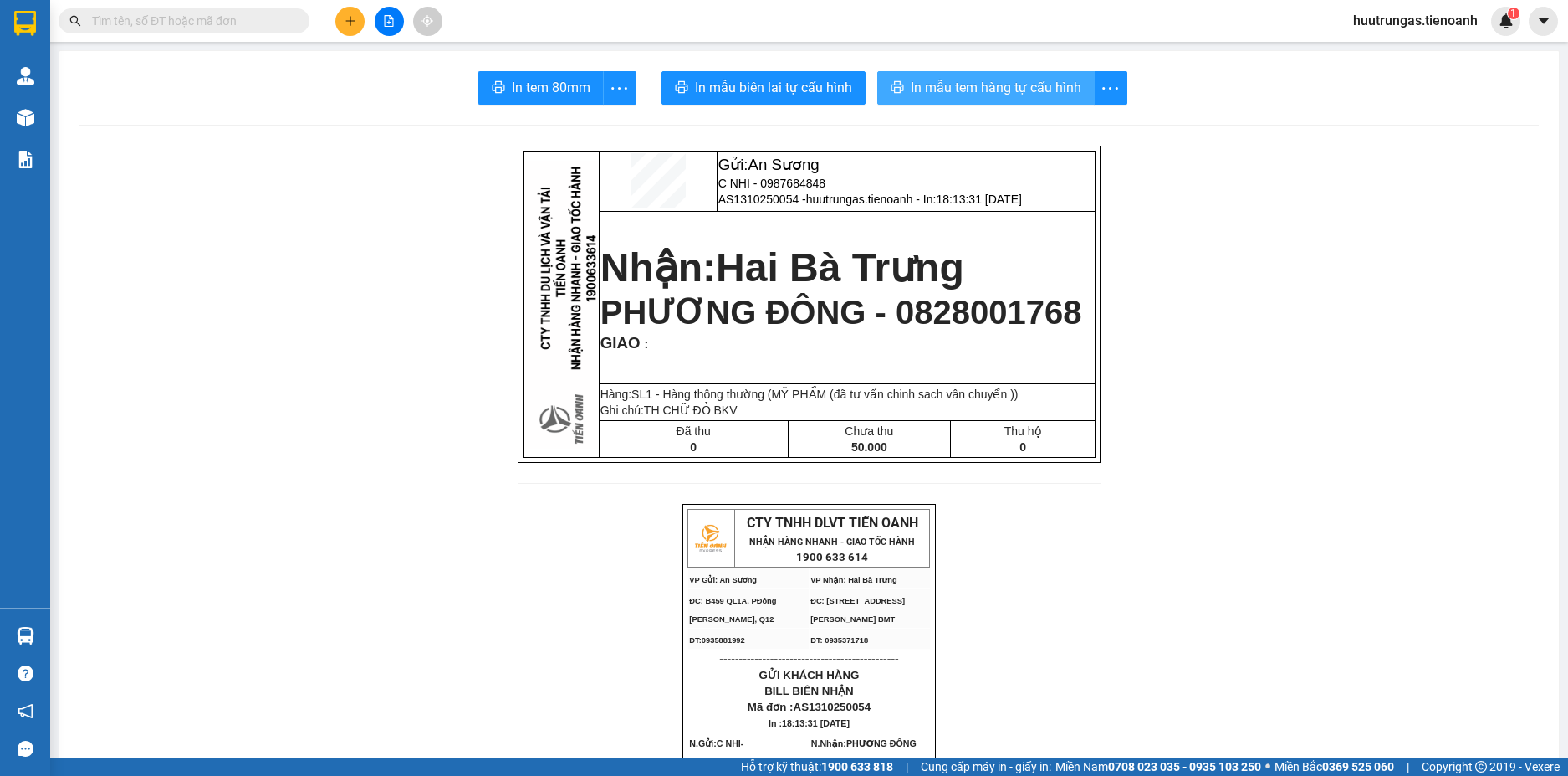
click at [1018, 85] on span "In mẫu tem hàng tự cấu hình" at bounding box center [996, 87] width 170 height 21
click at [252, 25] on input "text" at bounding box center [191, 21] width 198 height 18
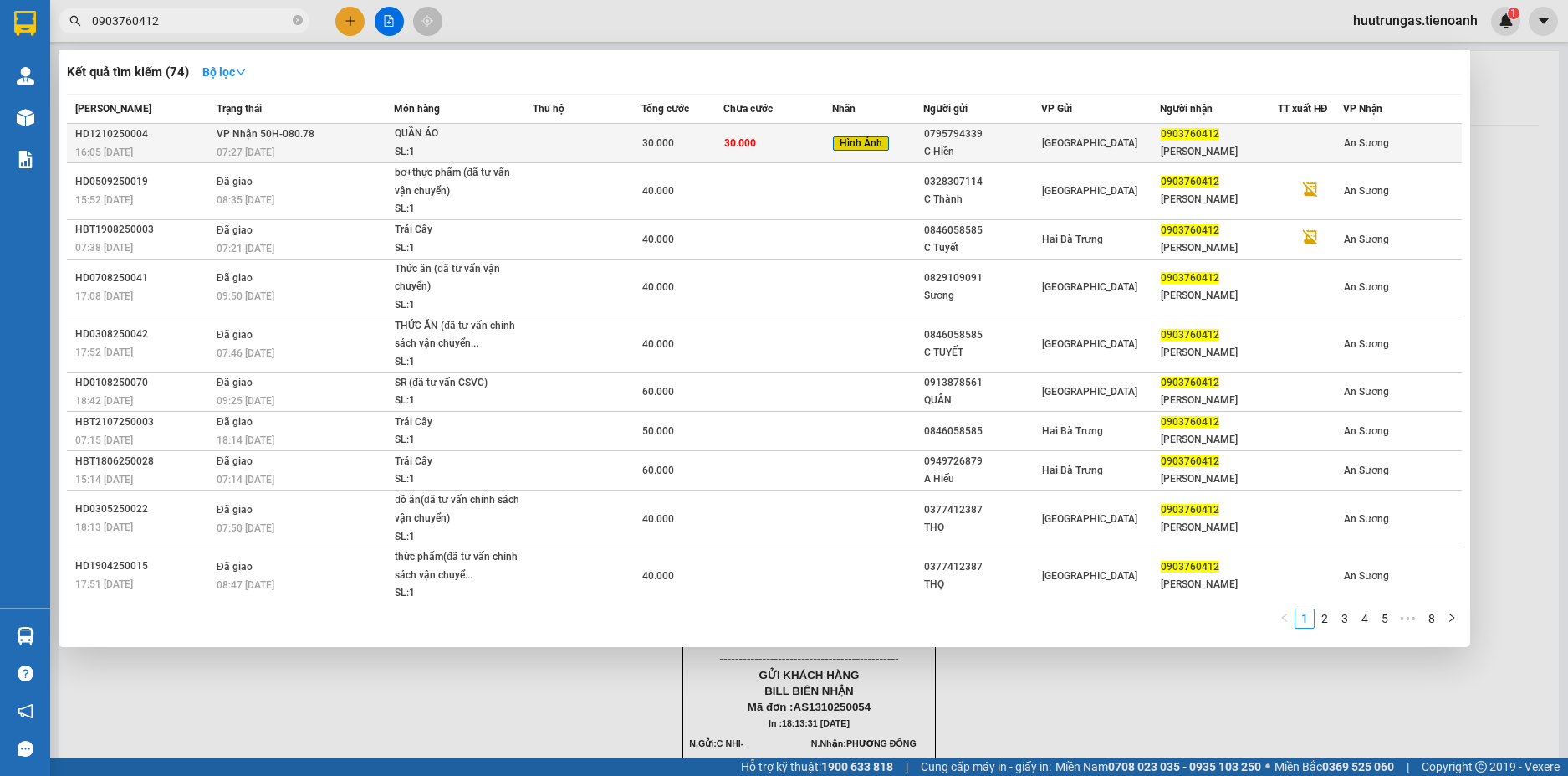
type input "0903760412"
click at [537, 141] on td at bounding box center [587, 143] width 109 height 39
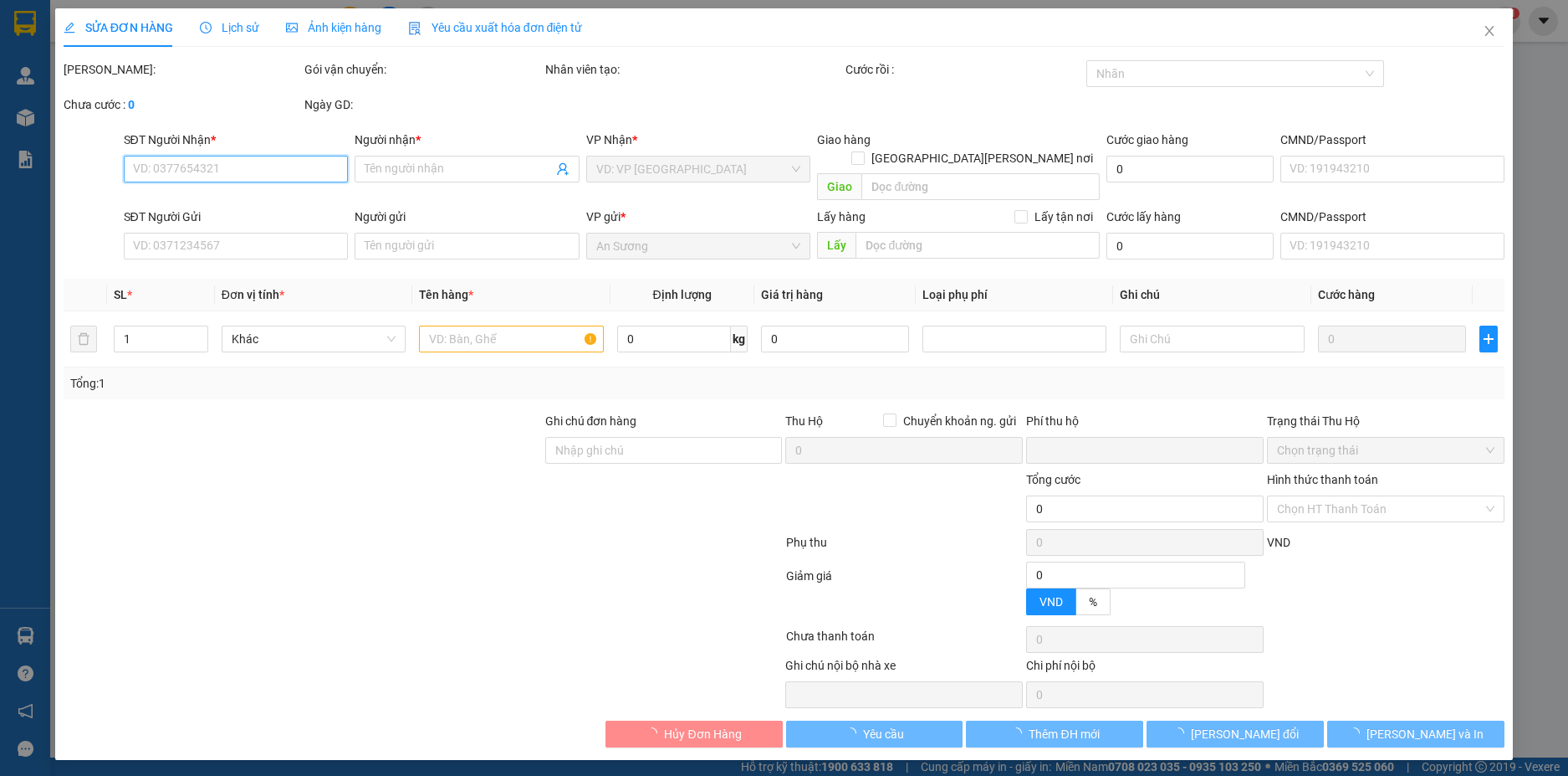
type input "0903760412"
type input "[PERSON_NAME]"
type input "240486239"
type input "0795794339"
type input "C Hiền"
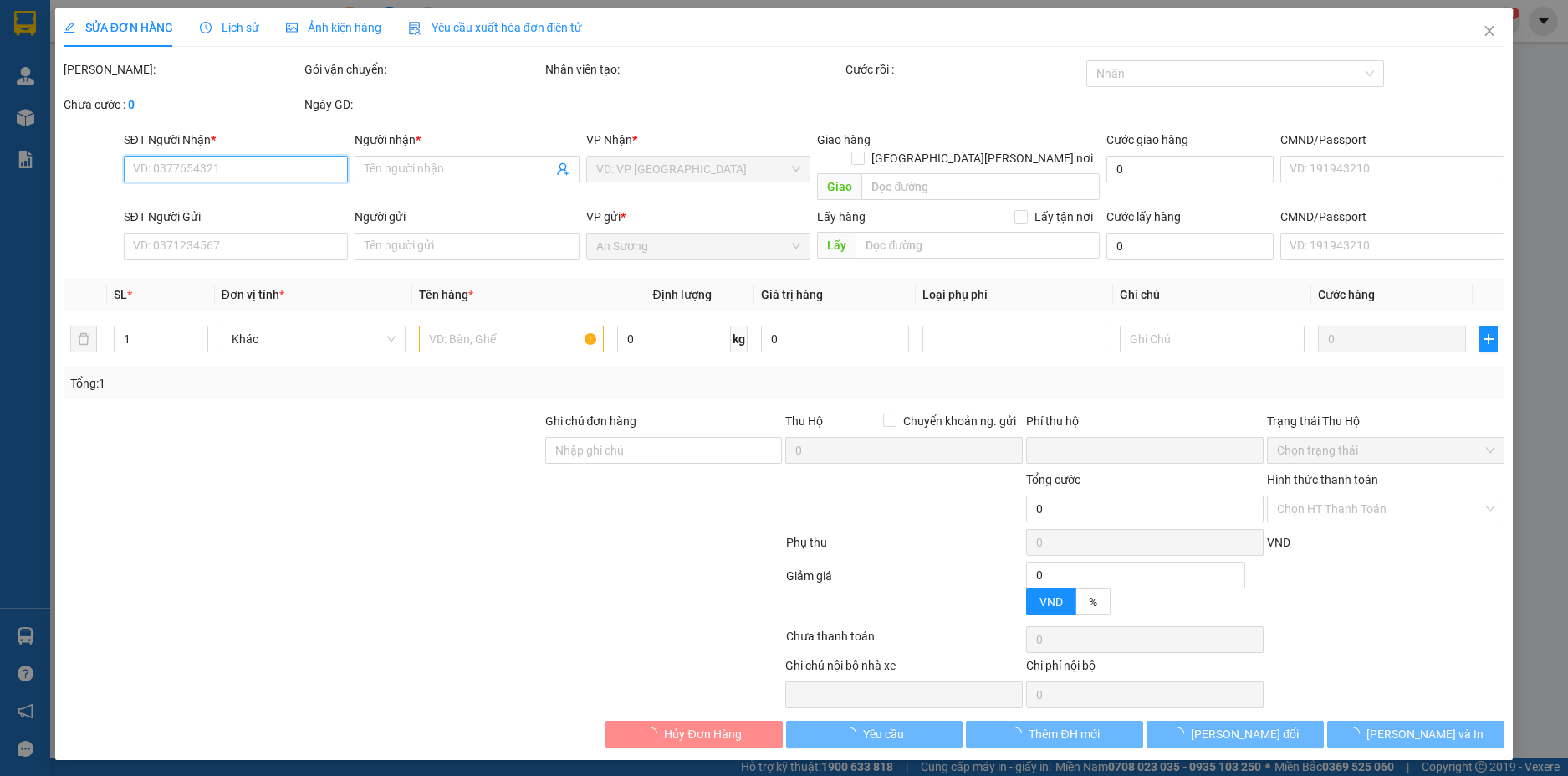
type input "0"
type input "30.000"
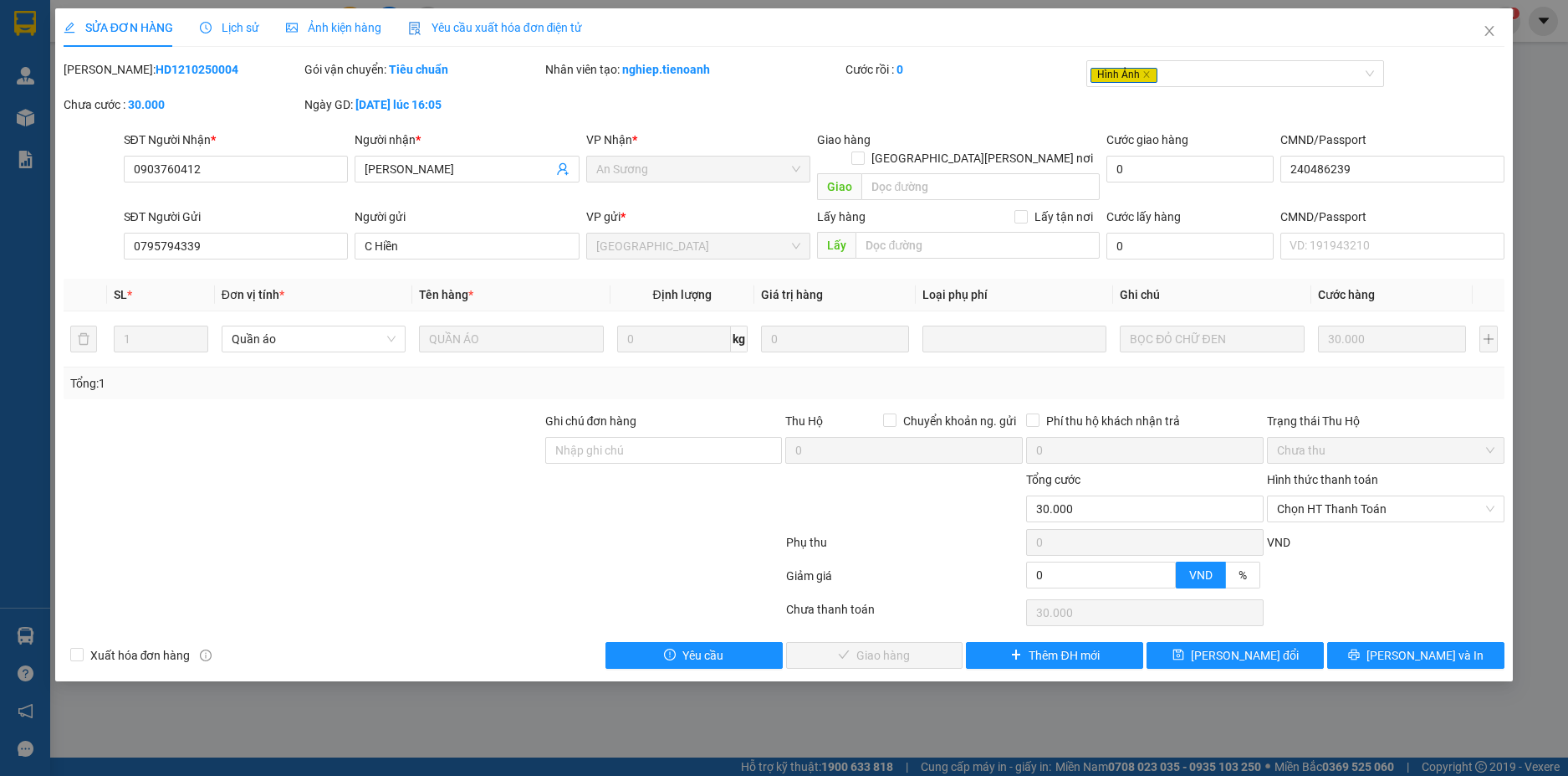
click at [1406, 475] on div "Hình thức thanh toán" at bounding box center [1386, 482] width 237 height 25
click at [1349, 497] on span "Chọn HT Thanh Toán" at bounding box center [1386, 508] width 217 height 25
click at [1320, 528] on div "Tại văn phòng" at bounding box center [1386, 524] width 217 height 18
type input "0"
click at [904, 646] on span "[PERSON_NAME] và [PERSON_NAME] hàng" at bounding box center [931, 655] width 226 height 18
